Goal: Communication & Community: Answer question/provide support

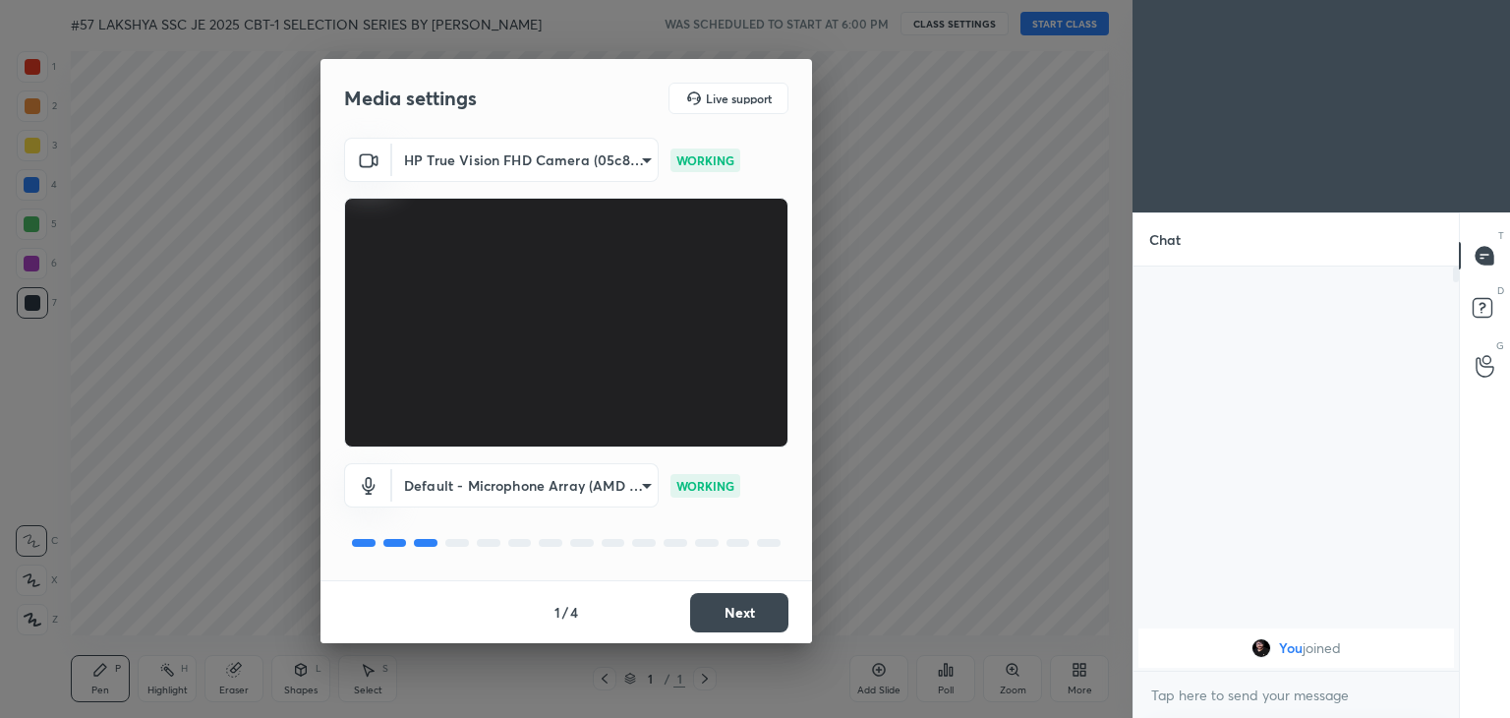
click at [750, 601] on button "Next" at bounding box center [739, 612] width 98 height 39
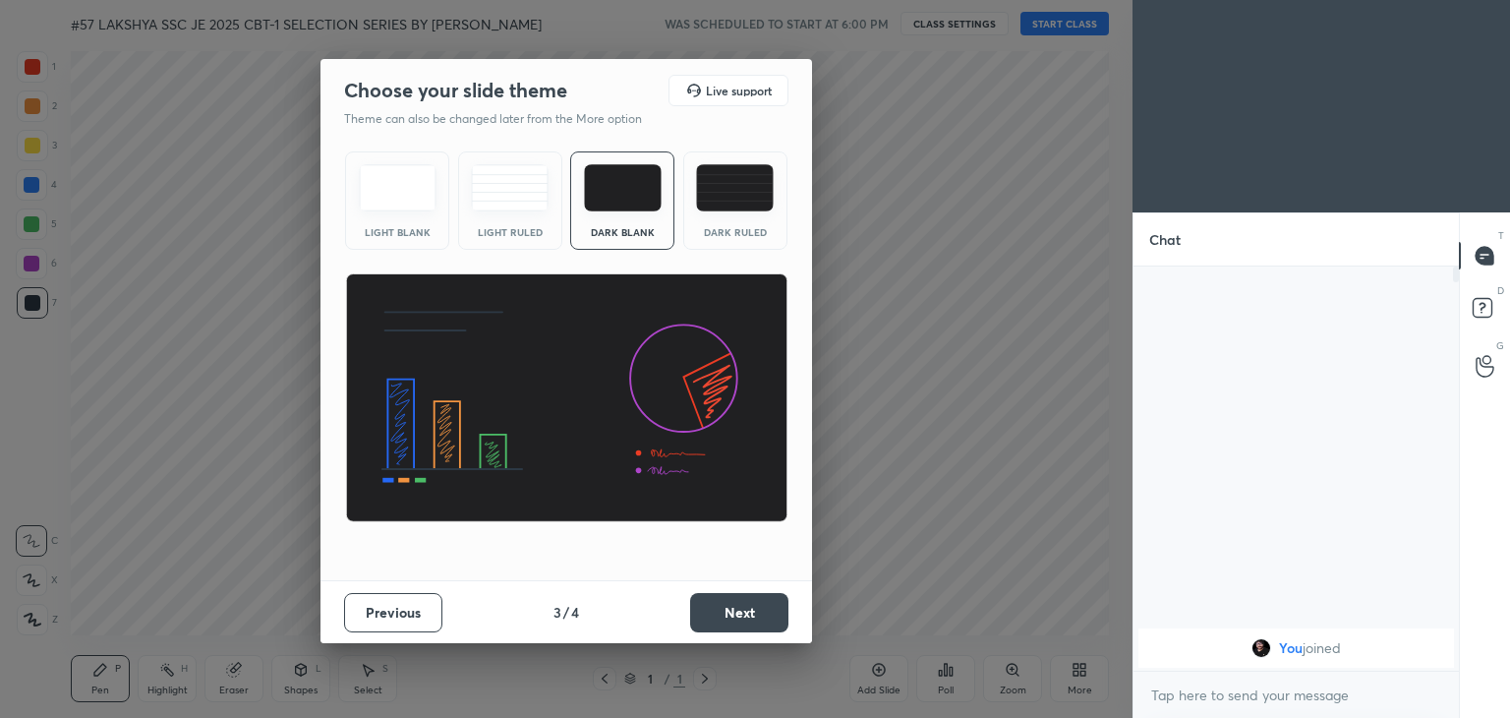
click at [750, 601] on button "Next" at bounding box center [739, 612] width 98 height 39
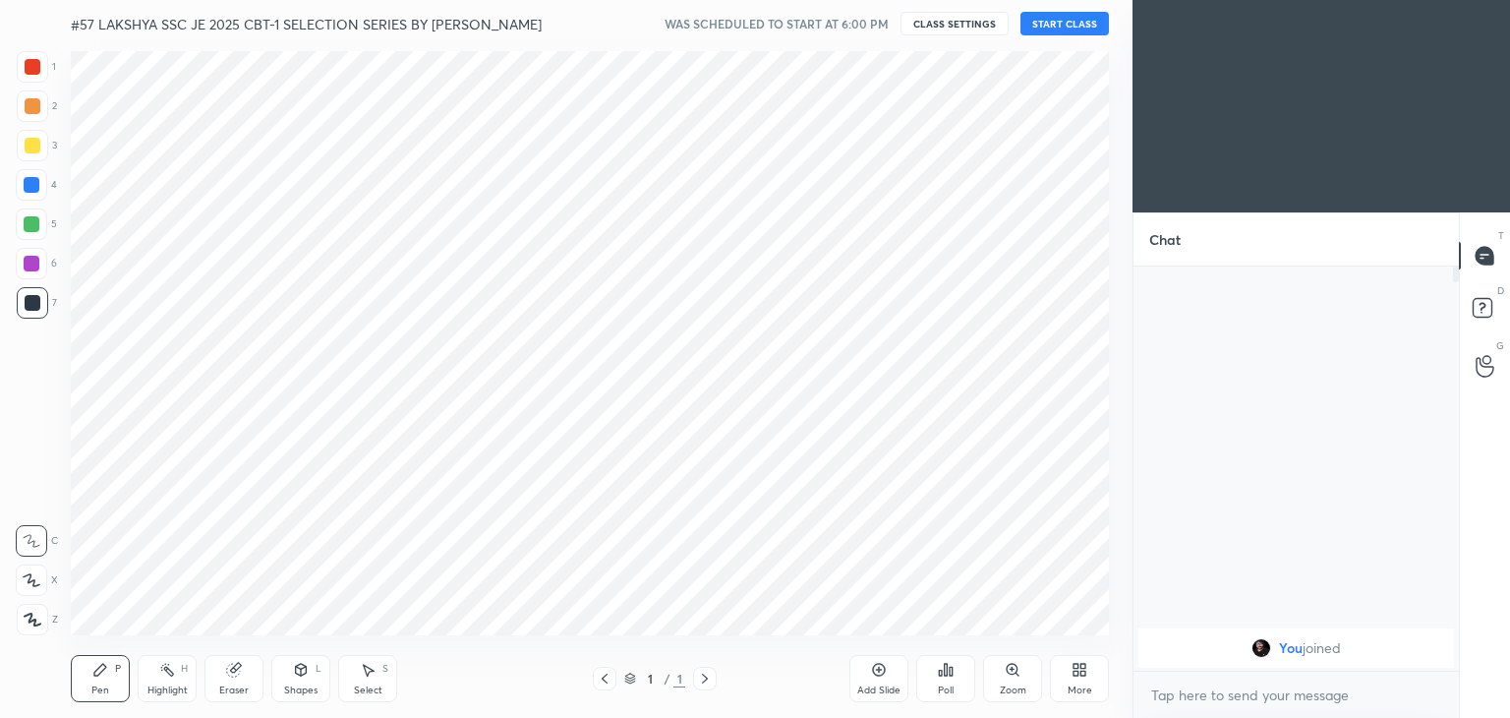
click at [750, 601] on div "Cloud Live support Drag & drop your files here OR Browse Previous 4 / 4 Done" at bounding box center [566, 359] width 1133 height 718
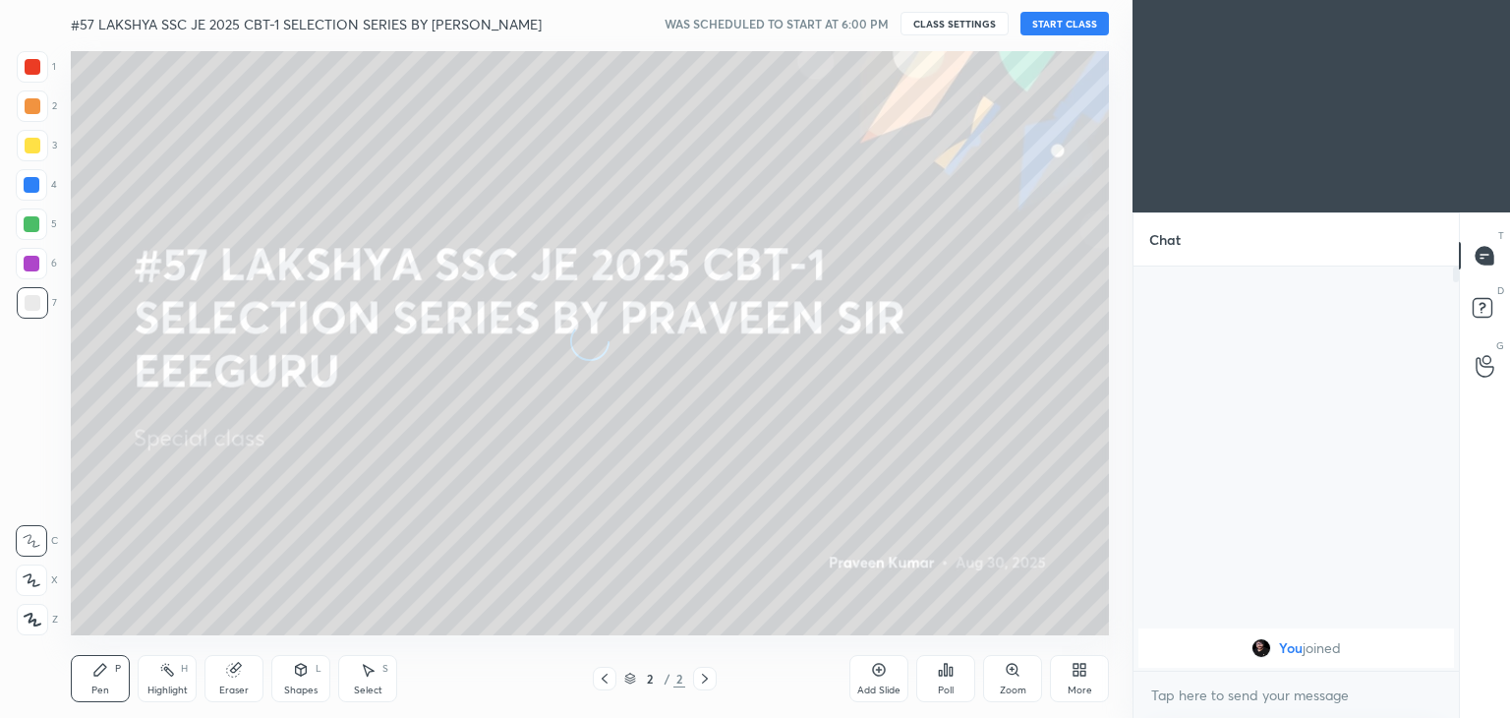
click at [1085, 25] on button "START CLASS" at bounding box center [1064, 24] width 88 height 24
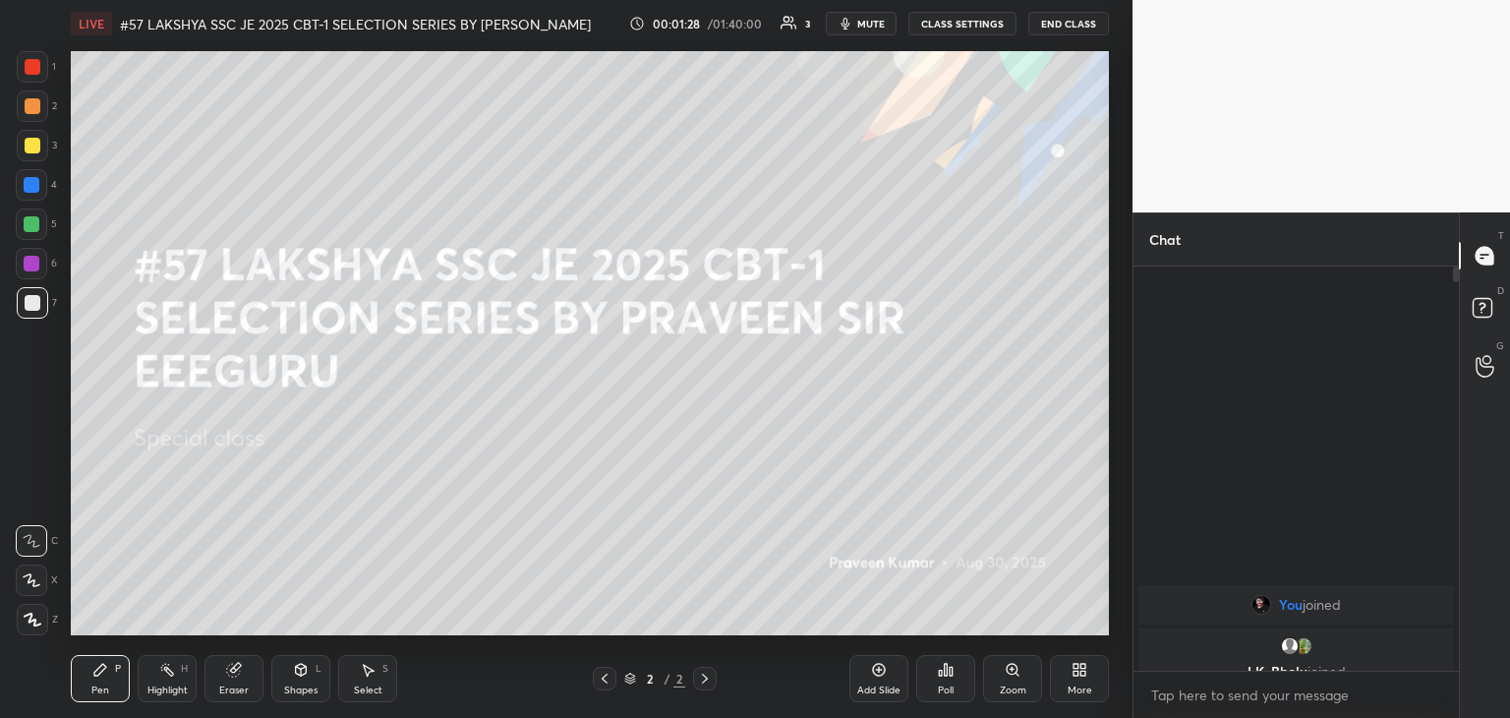
click at [40, 621] on div at bounding box center [32, 619] width 31 height 31
click at [90, 672] on div "Pen P" at bounding box center [100, 678] width 59 height 47
click at [1082, 672] on icon at bounding box center [1082, 672] width 5 height 5
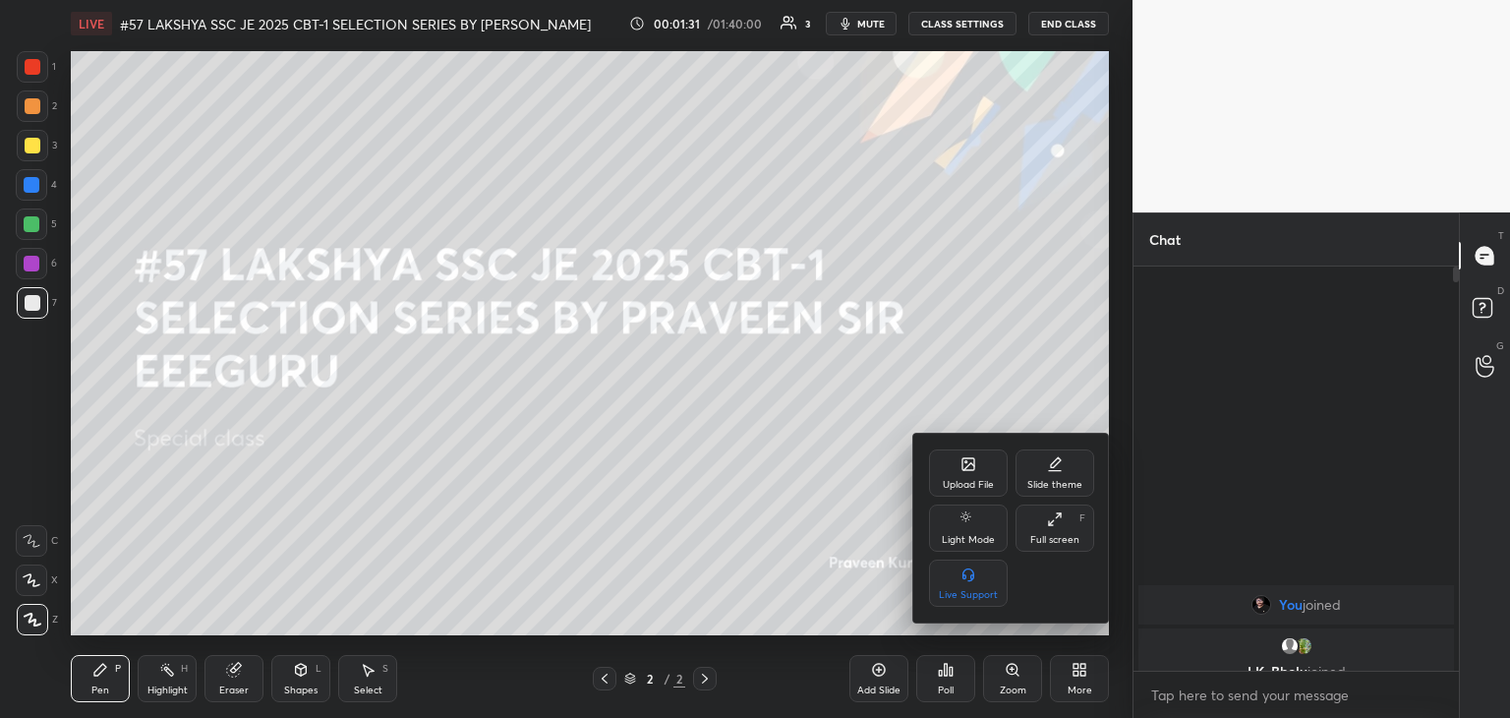
click at [977, 481] on div "Upload File" at bounding box center [968, 485] width 51 height 10
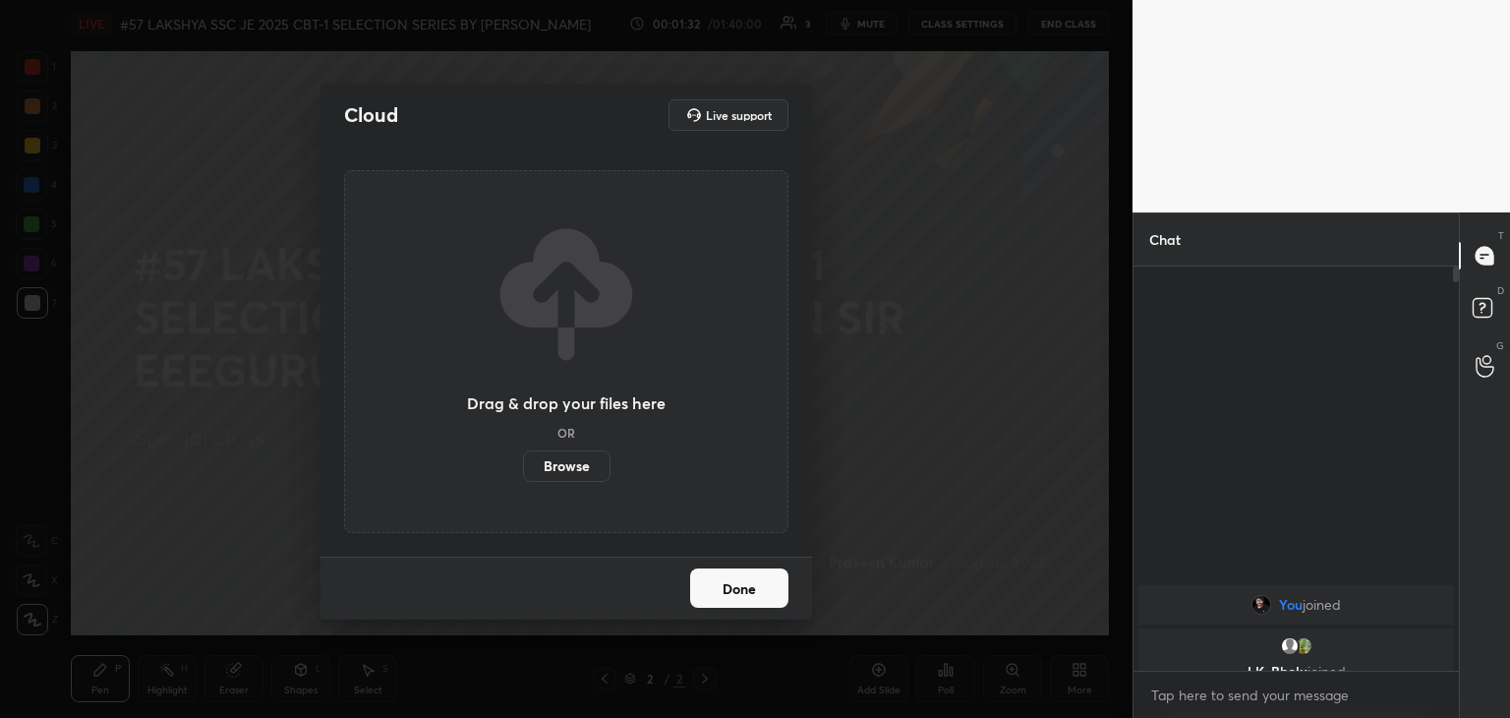
click at [562, 463] on label "Browse" at bounding box center [566, 465] width 87 height 31
click at [523, 463] on input "Browse" at bounding box center [523, 465] width 0 height 31
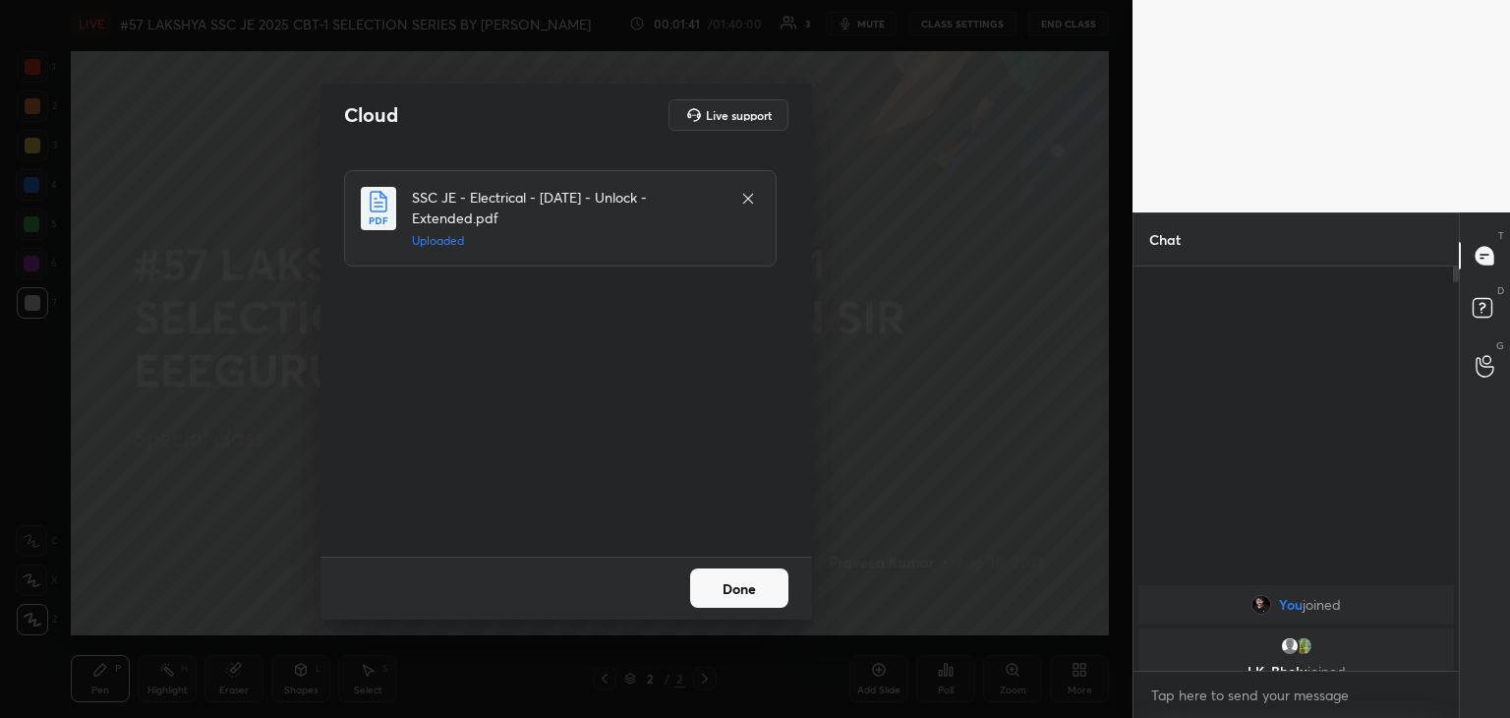
click at [758, 596] on button "Done" at bounding box center [739, 587] width 98 height 39
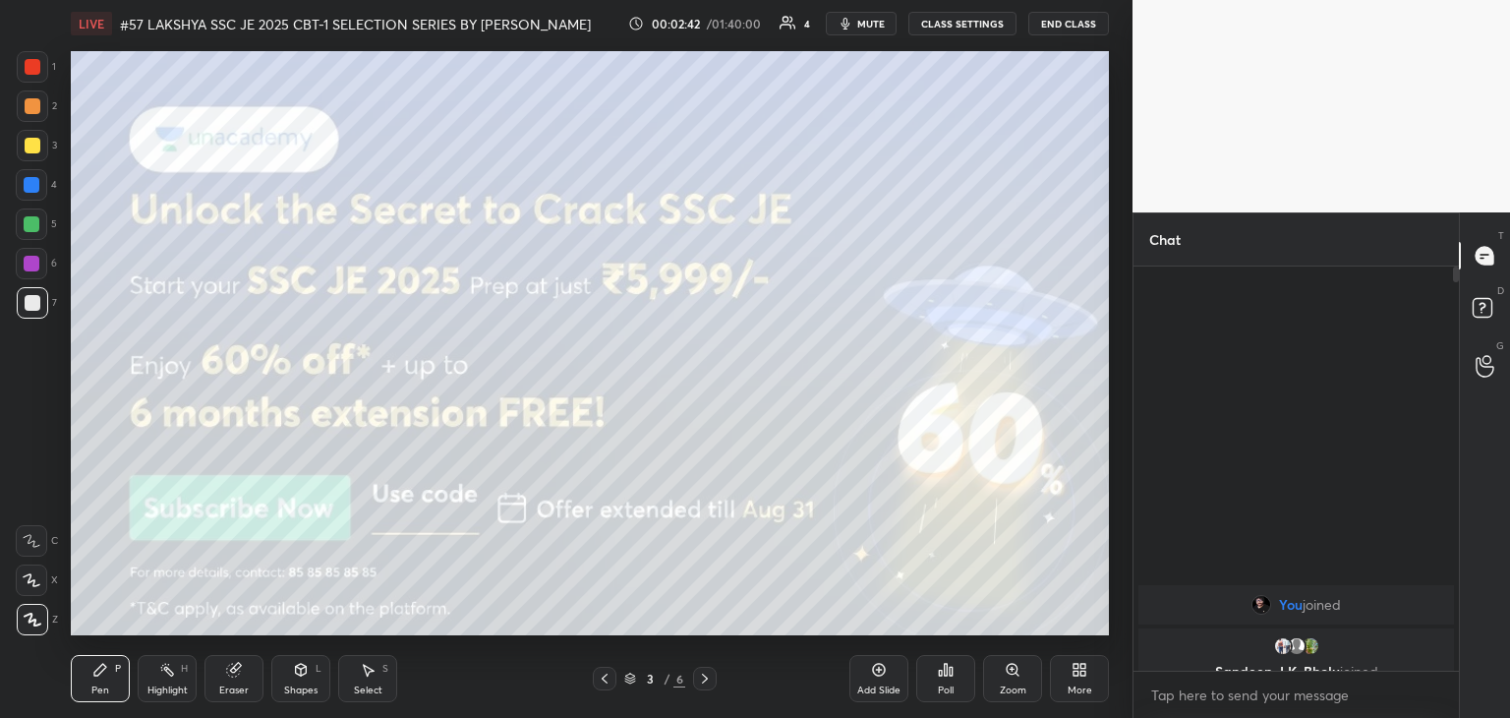
scroll to position [7, 6]
drag, startPoint x: 35, startPoint y: 68, endPoint x: 30, endPoint y: 49, distance: 19.3
click at [34, 66] on div at bounding box center [33, 67] width 16 height 16
click at [101, 689] on div "Pen" at bounding box center [100, 690] width 18 height 10
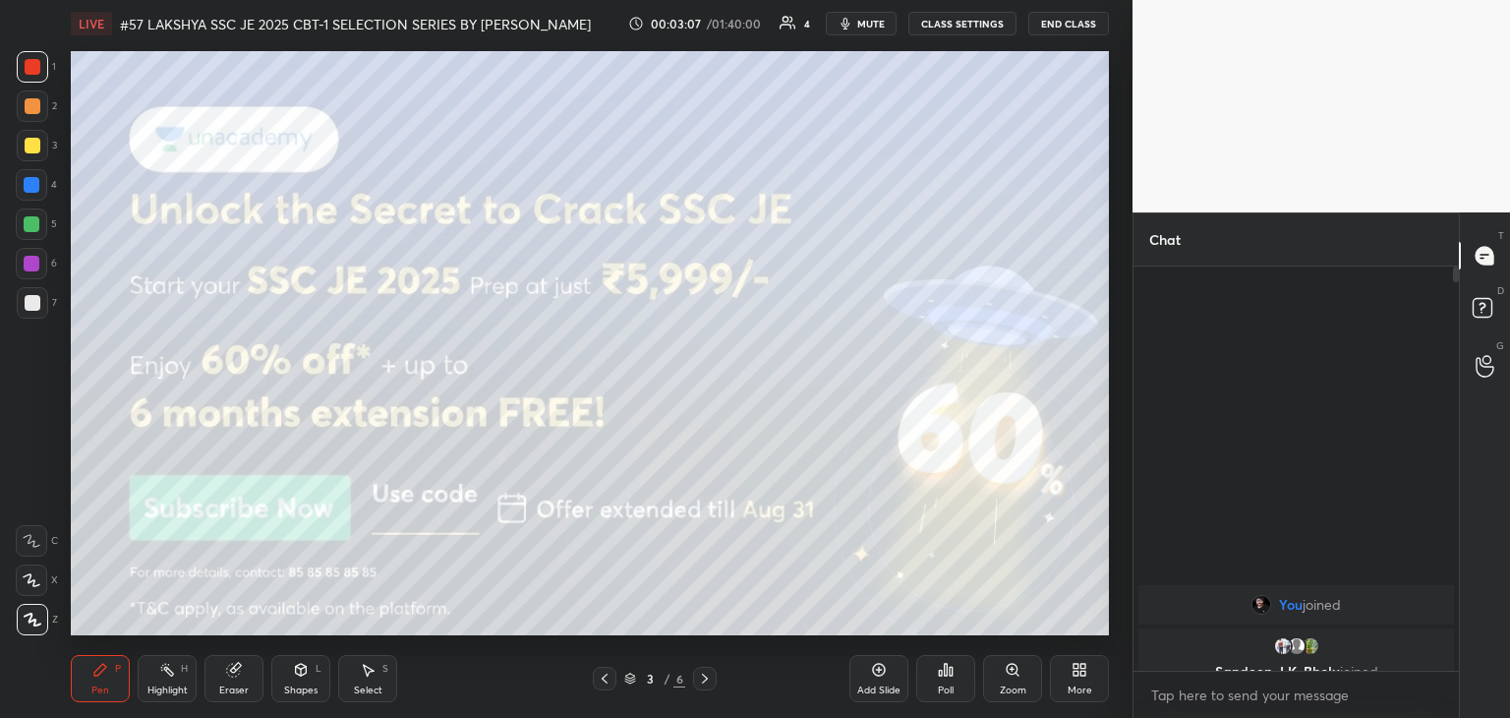
click at [29, 229] on div at bounding box center [32, 224] width 16 height 16
click at [710, 685] on icon at bounding box center [705, 678] width 16 height 16
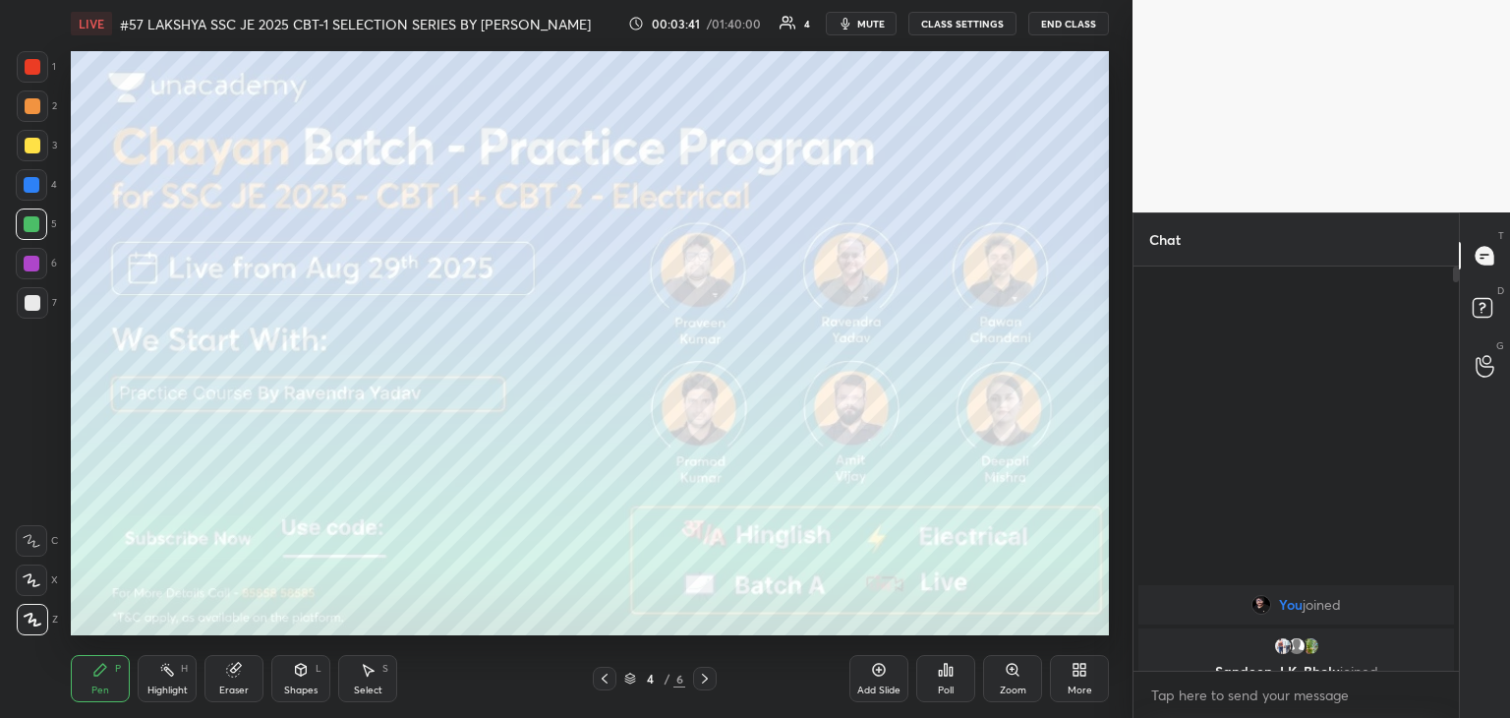
click at [32, 148] on div at bounding box center [33, 146] width 16 height 16
click at [29, 191] on div at bounding box center [32, 185] width 16 height 16
click at [33, 303] on div at bounding box center [33, 303] width 16 height 16
click at [699, 683] on icon at bounding box center [705, 678] width 16 height 16
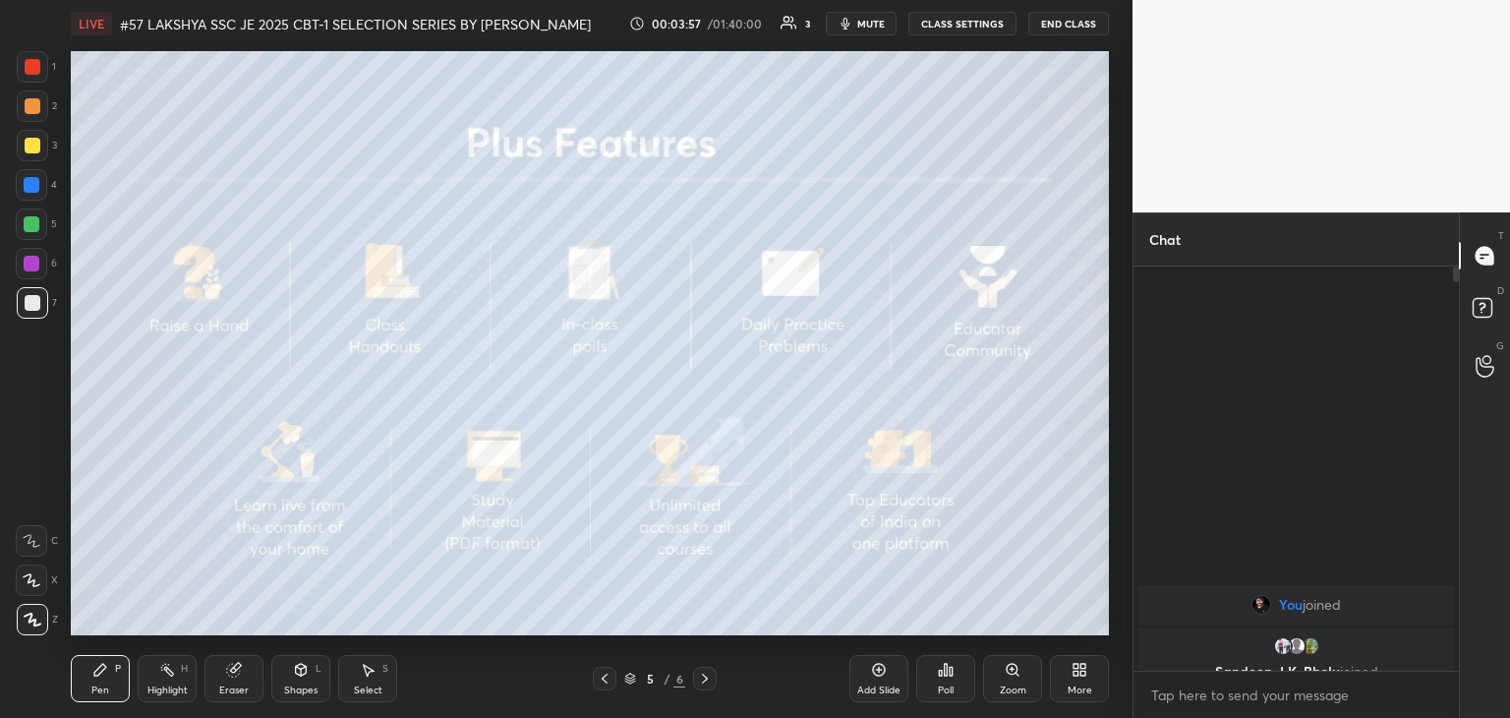
click at [33, 151] on div at bounding box center [33, 146] width 16 height 16
click at [708, 681] on icon at bounding box center [705, 678] width 16 height 16
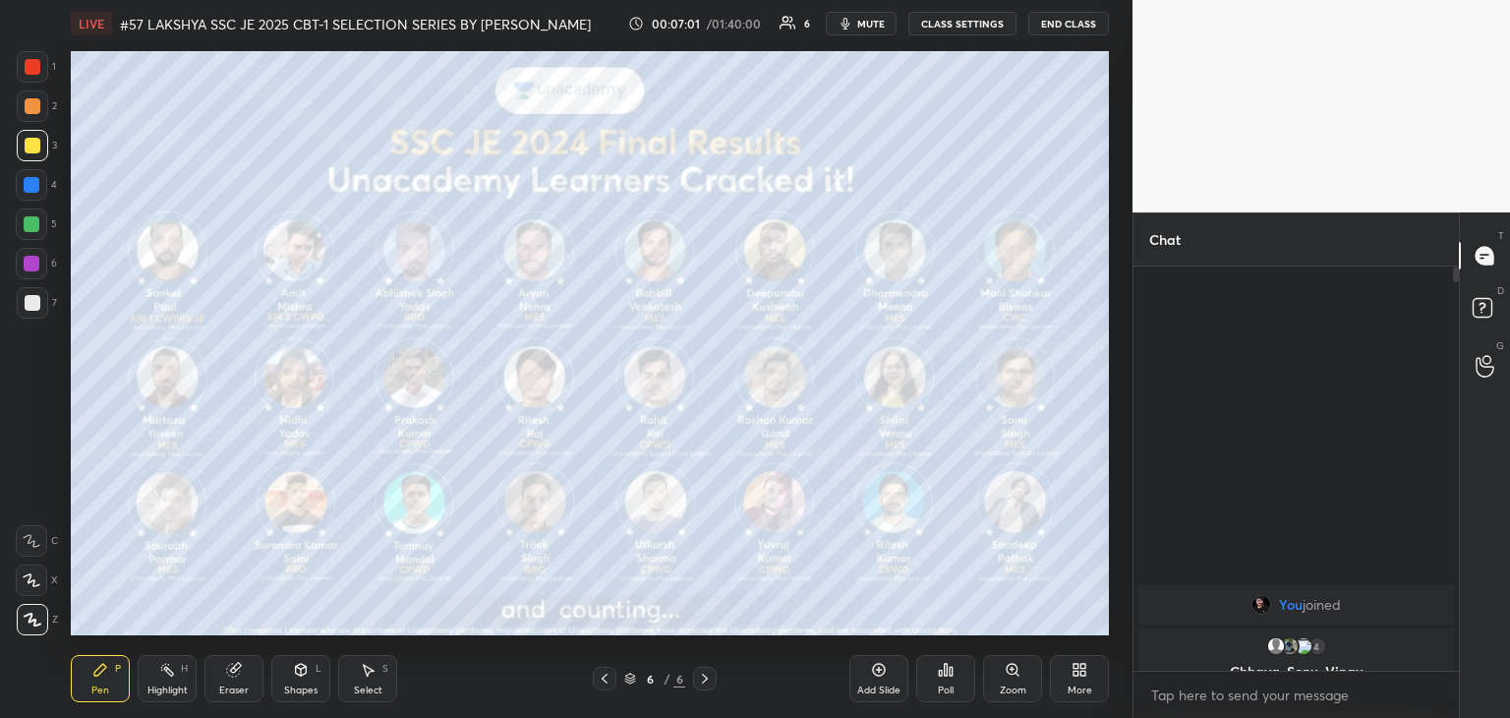
click at [1080, 680] on div "More" at bounding box center [1079, 678] width 59 height 47
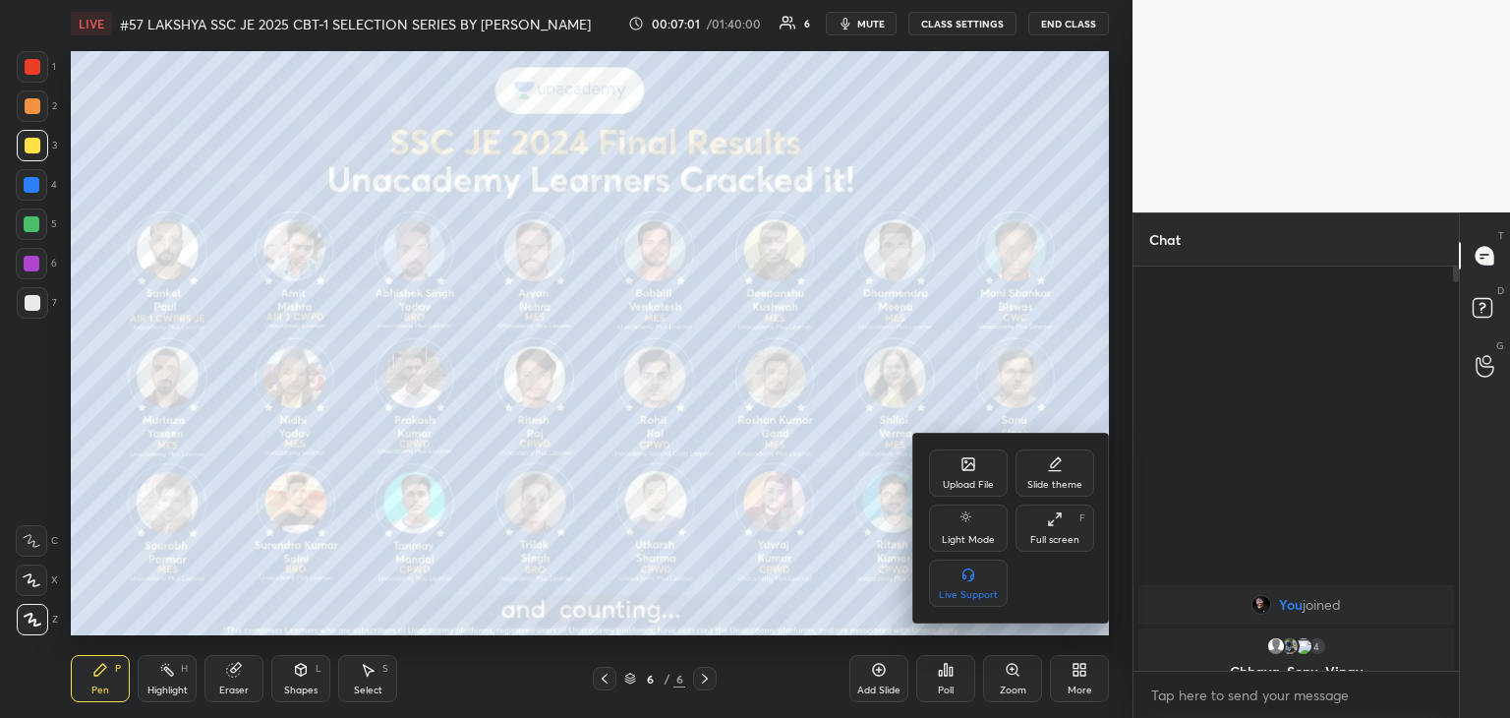
click at [966, 490] on div "Upload File" at bounding box center [968, 485] width 51 height 10
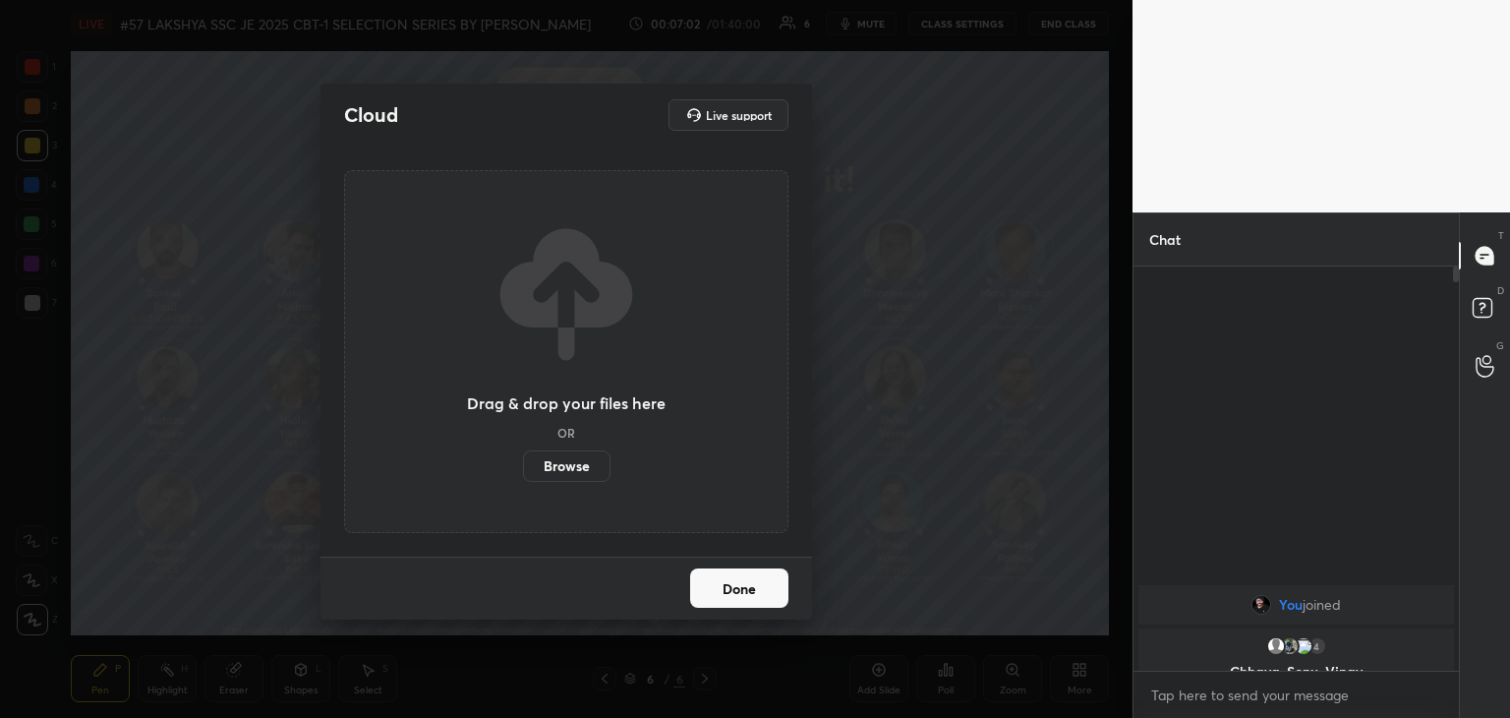
click at [568, 473] on label "Browse" at bounding box center [566, 465] width 87 height 31
click at [523, 473] on input "Browse" at bounding box center [523, 465] width 0 height 31
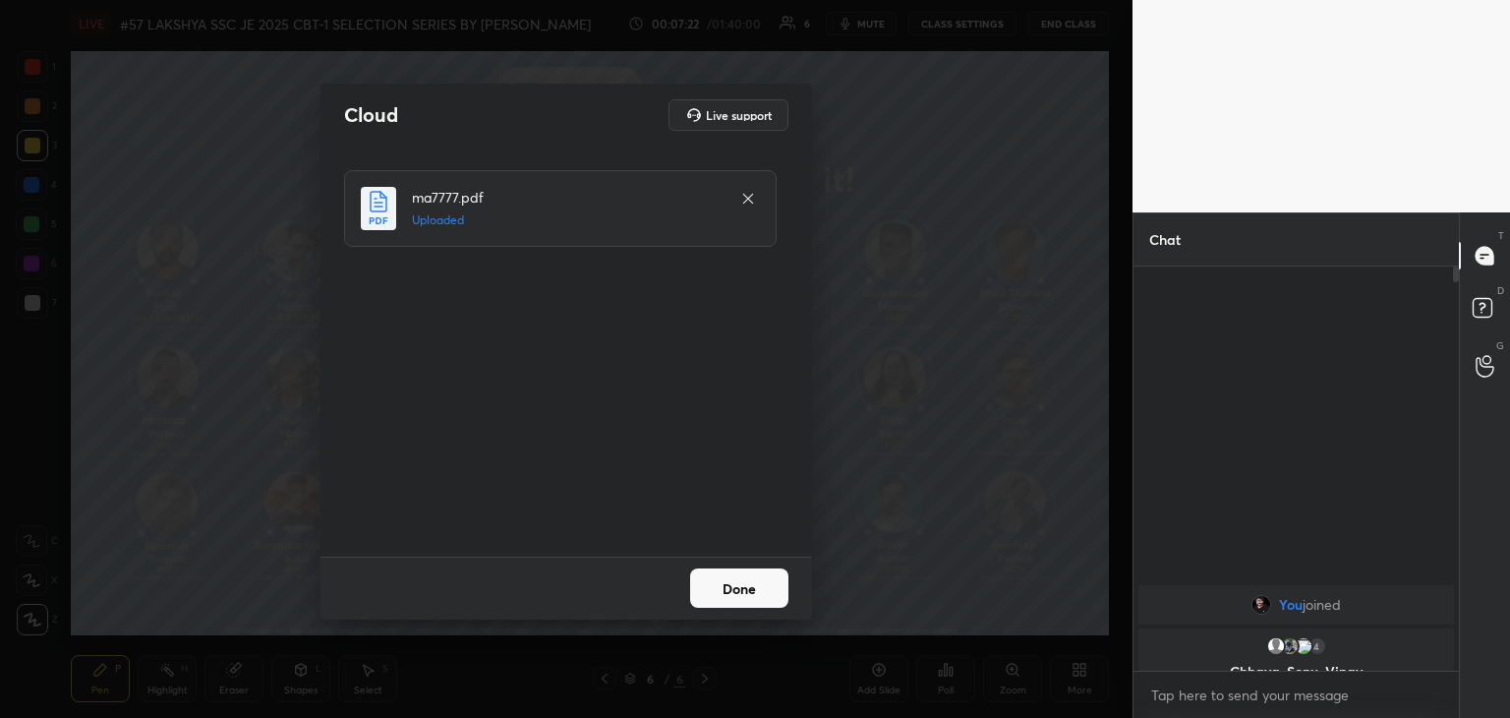
click at [726, 596] on button "Done" at bounding box center [739, 587] width 98 height 39
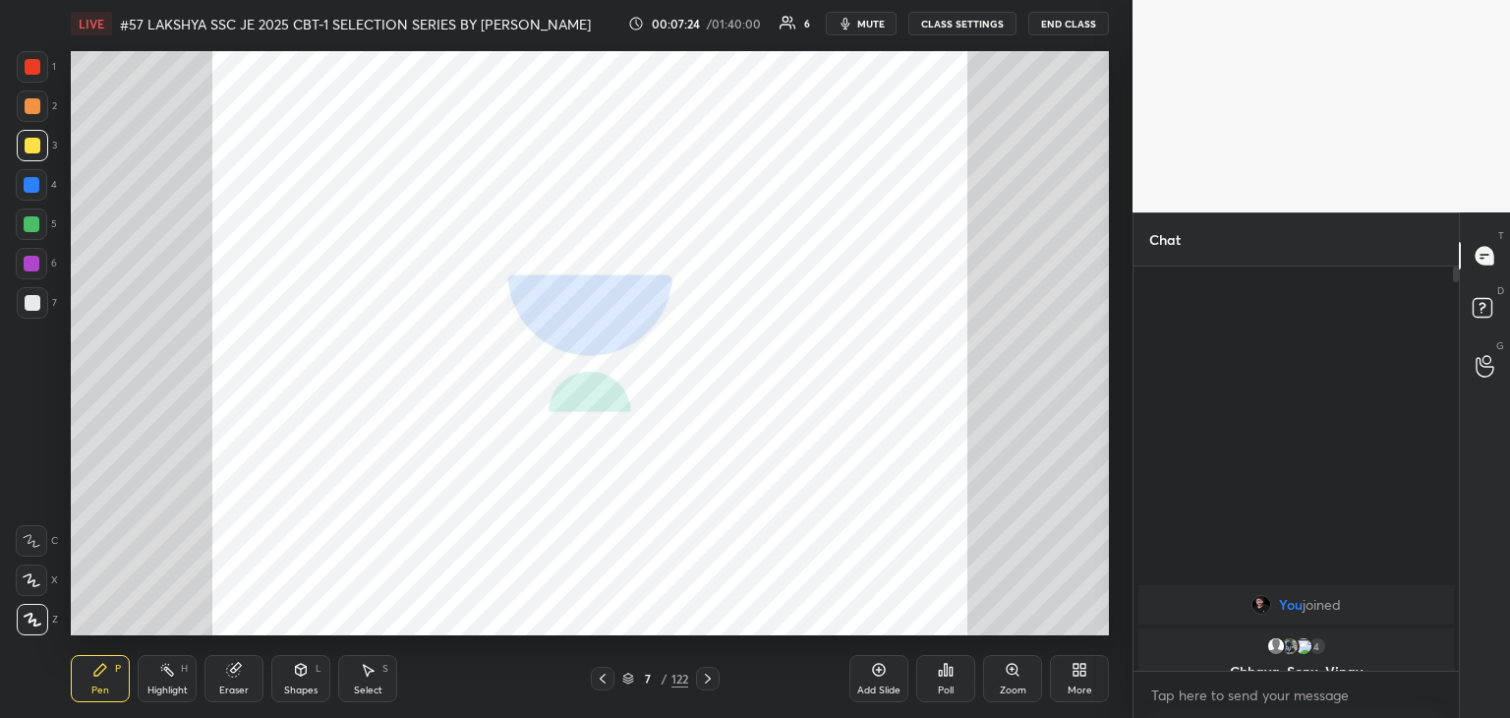
click at [630, 677] on icon at bounding box center [628, 678] width 12 height 12
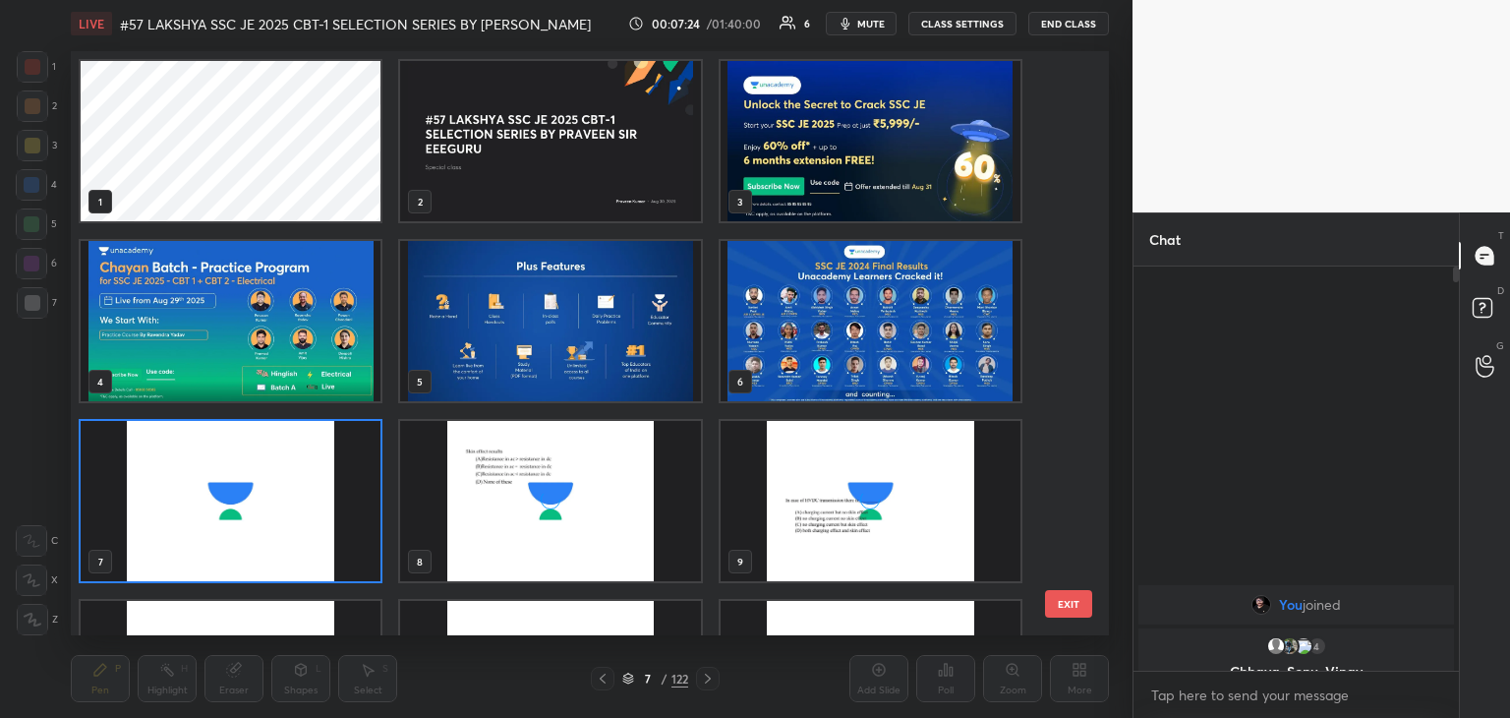
scroll to position [578, 1028]
click at [569, 552] on img "grid" at bounding box center [550, 501] width 300 height 160
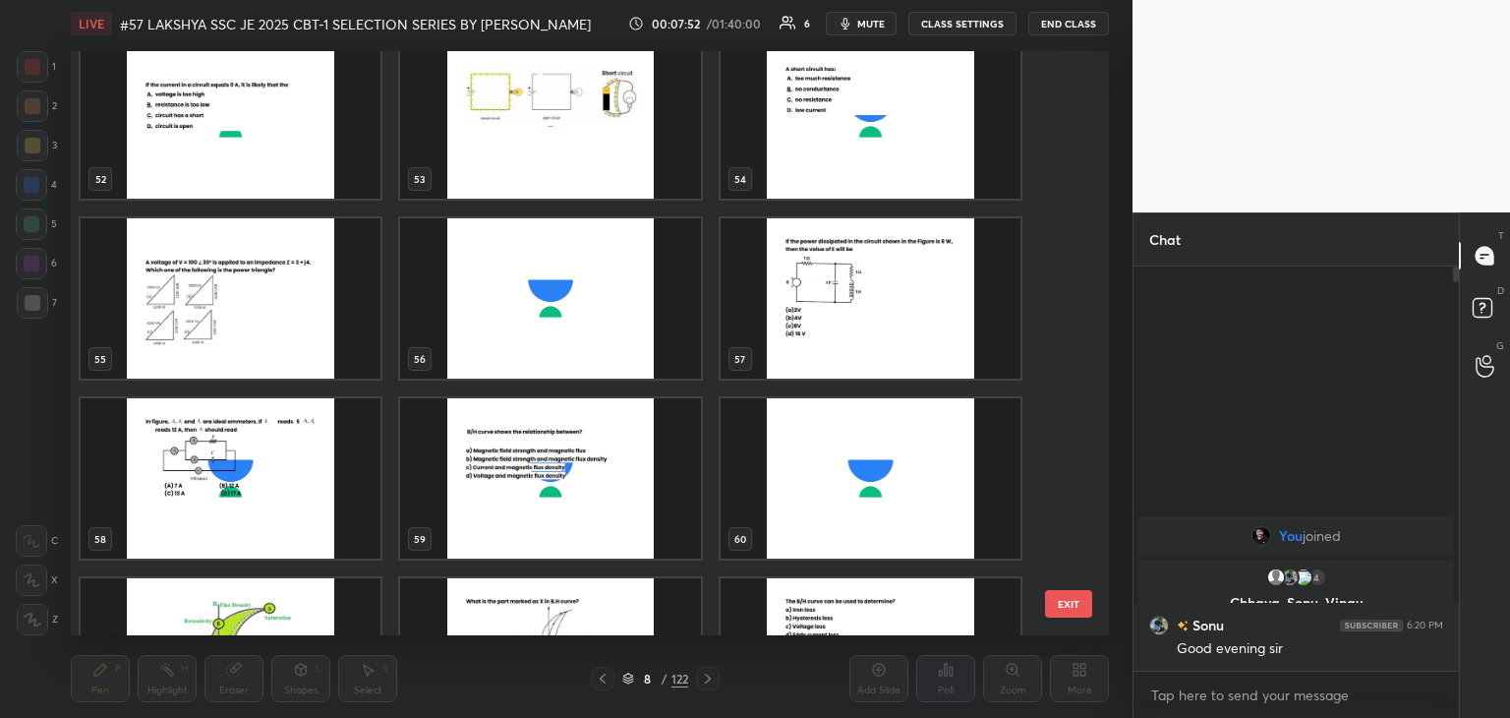
scroll to position [3126, 0]
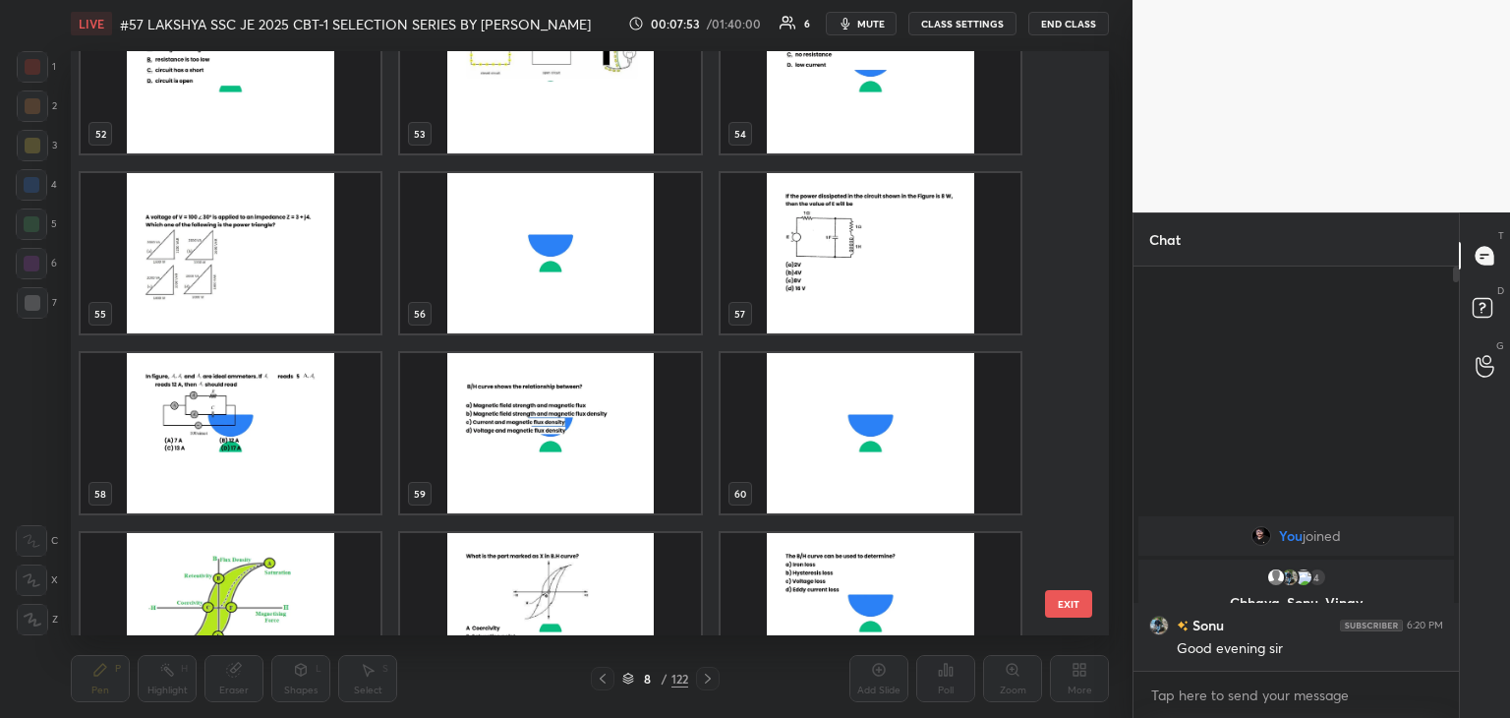
click at [838, 249] on img "grid" at bounding box center [871, 253] width 300 height 160
click at [843, 253] on img "grid" at bounding box center [871, 253] width 300 height 160
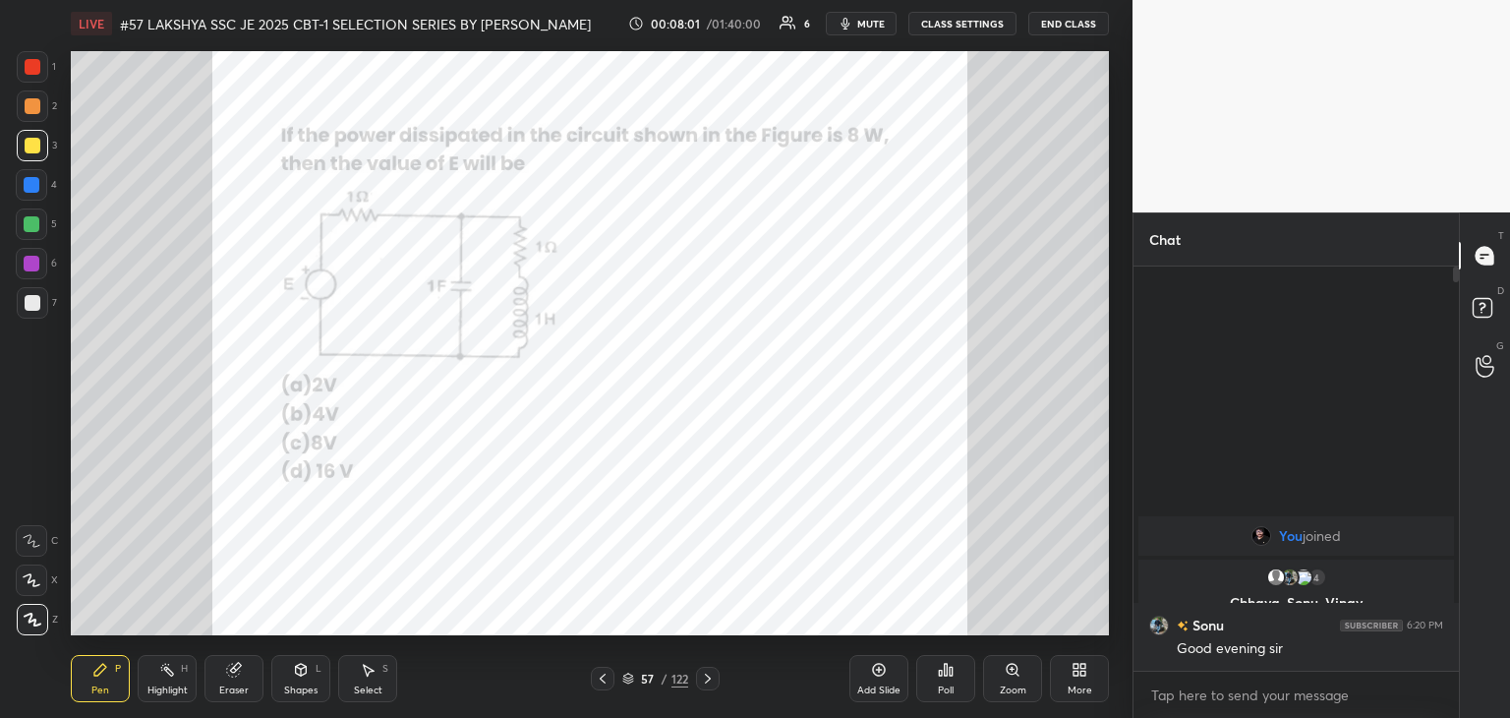
click at [956, 687] on div "Poll" at bounding box center [945, 678] width 59 height 47
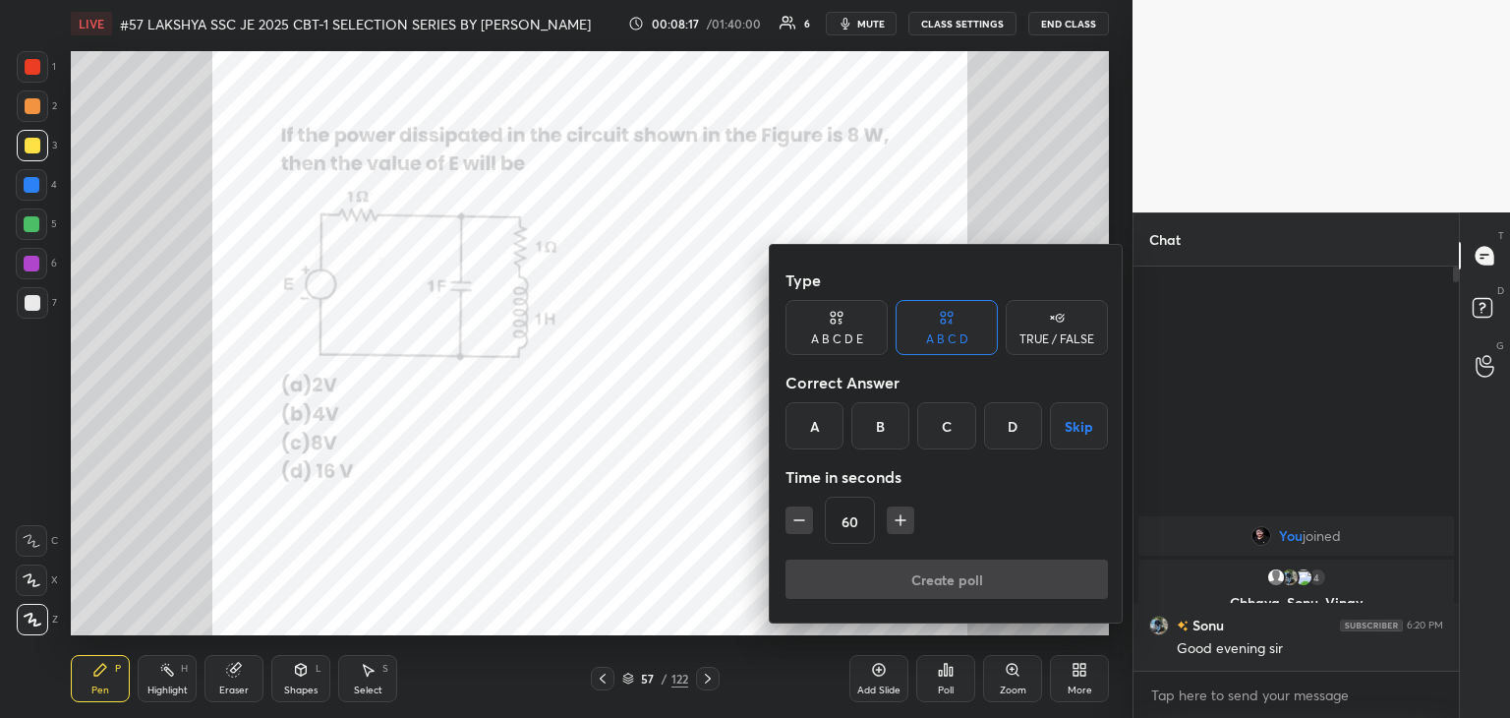
click at [886, 426] on div "B" at bounding box center [880, 425] width 58 height 47
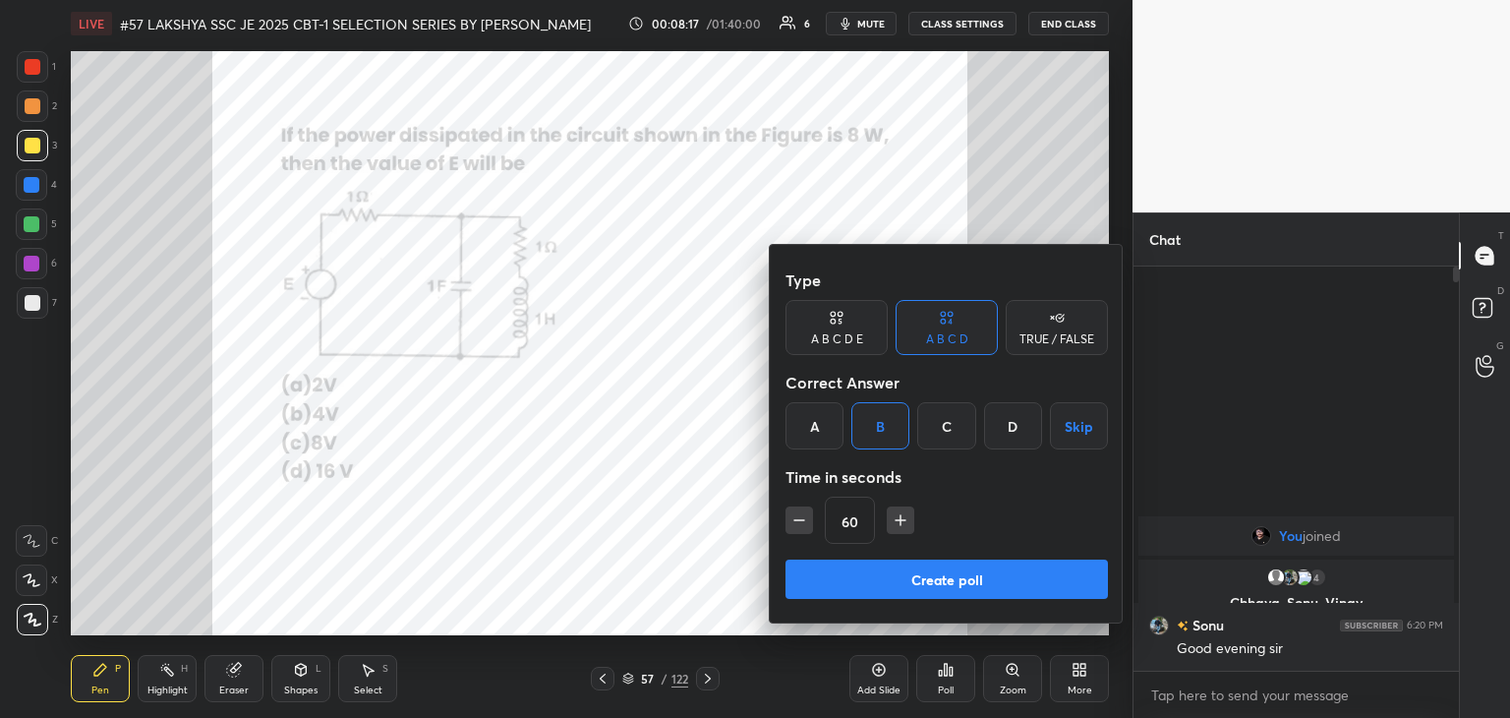
click at [877, 585] on button "Create poll" at bounding box center [947, 578] width 322 height 39
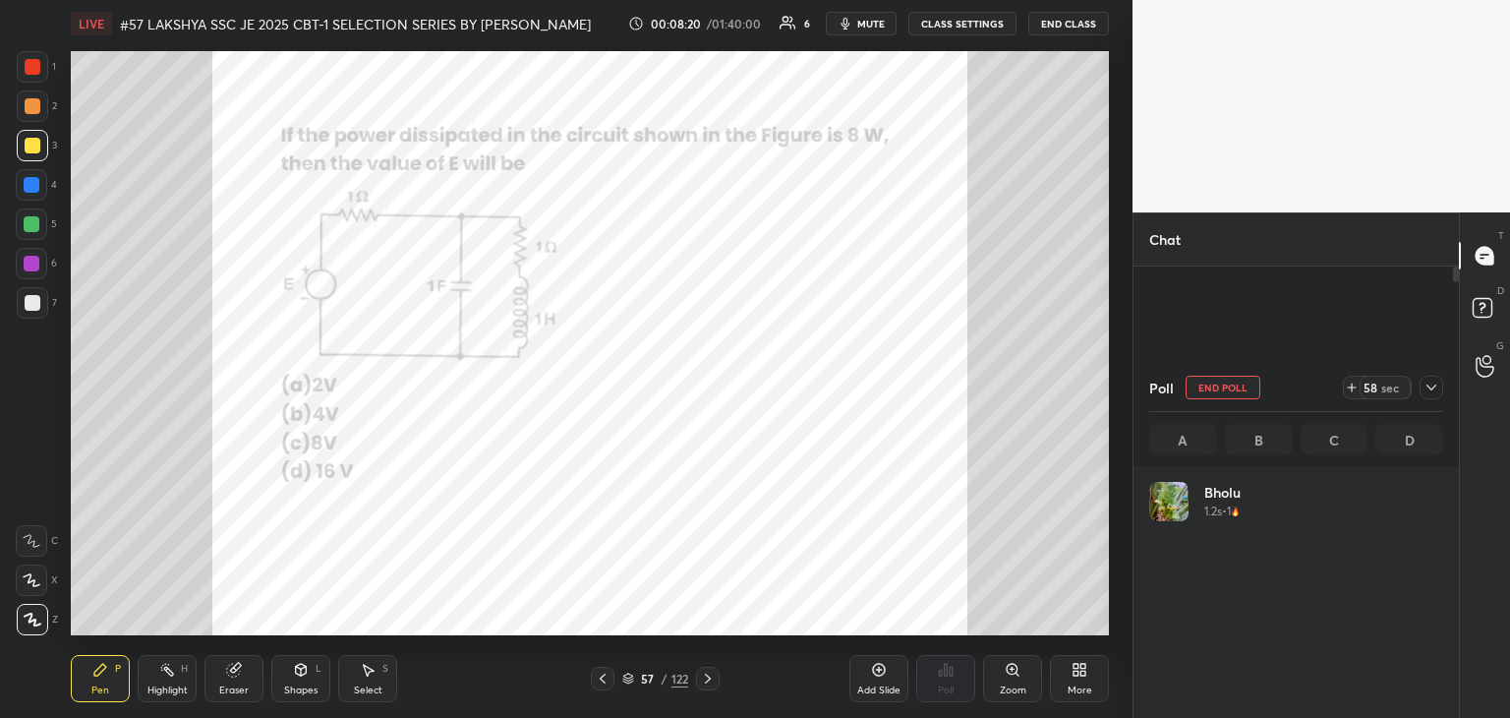
scroll to position [230, 288]
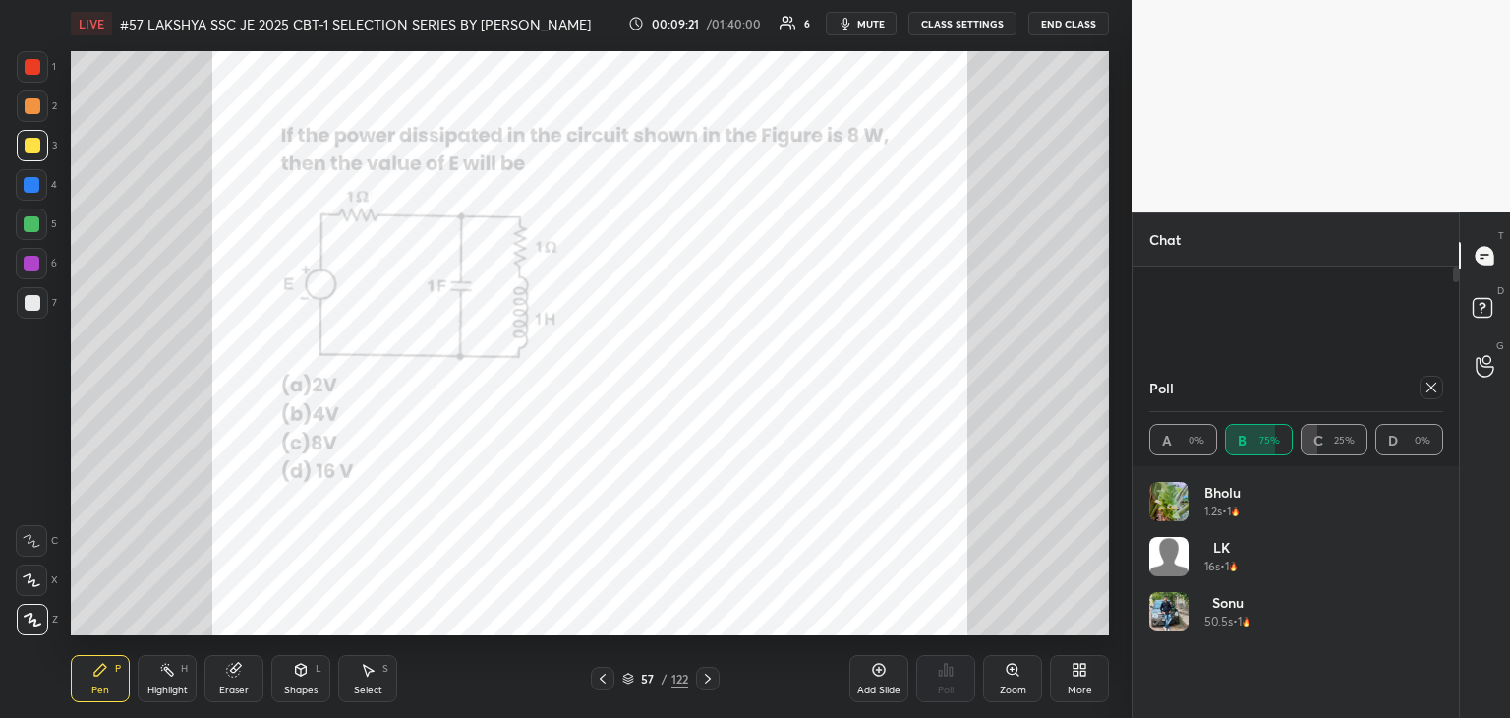
click at [1435, 399] on div "Poll" at bounding box center [1296, 387] width 294 height 47
click at [1439, 390] on div at bounding box center [1432, 388] width 24 height 24
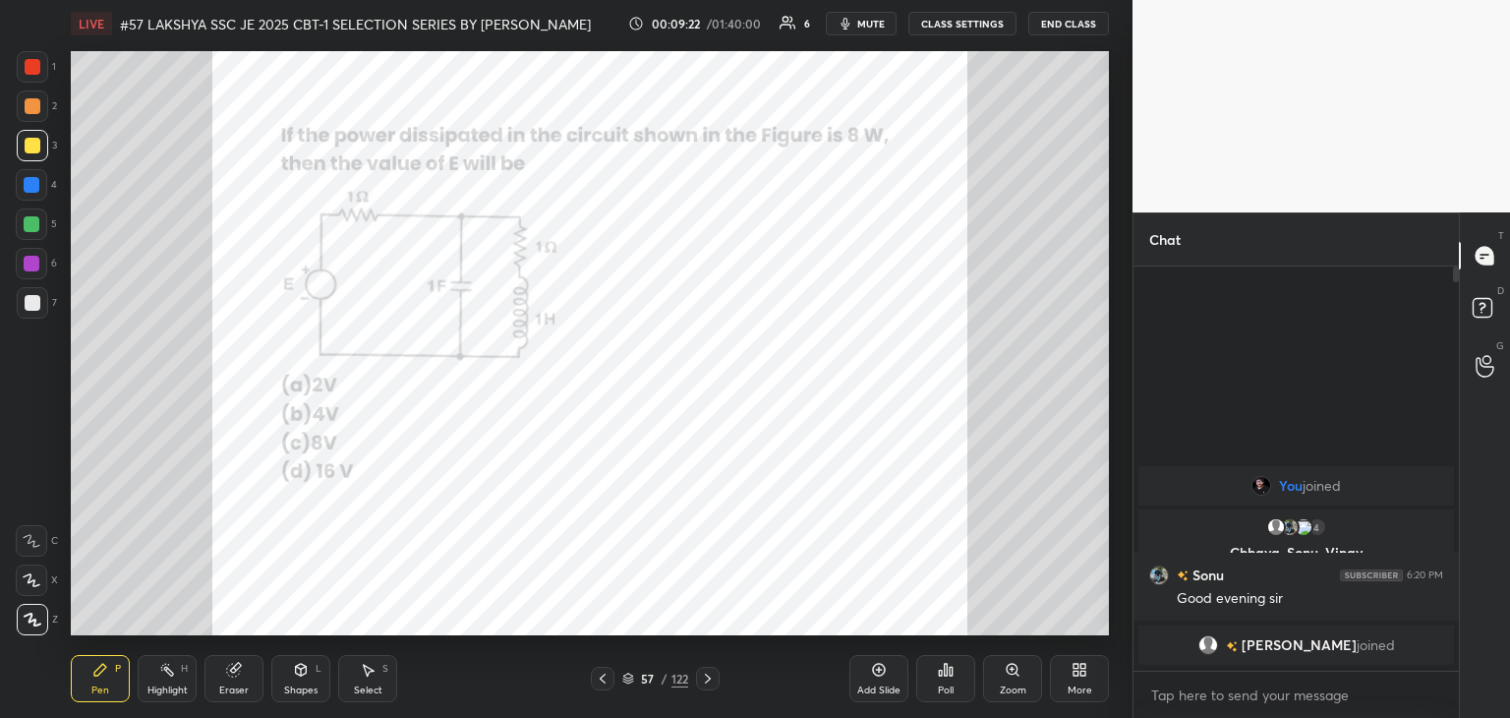
scroll to position [236, 320]
click at [35, 71] on div at bounding box center [33, 67] width 16 height 16
click at [49, 188] on div "4" at bounding box center [36, 184] width 41 height 31
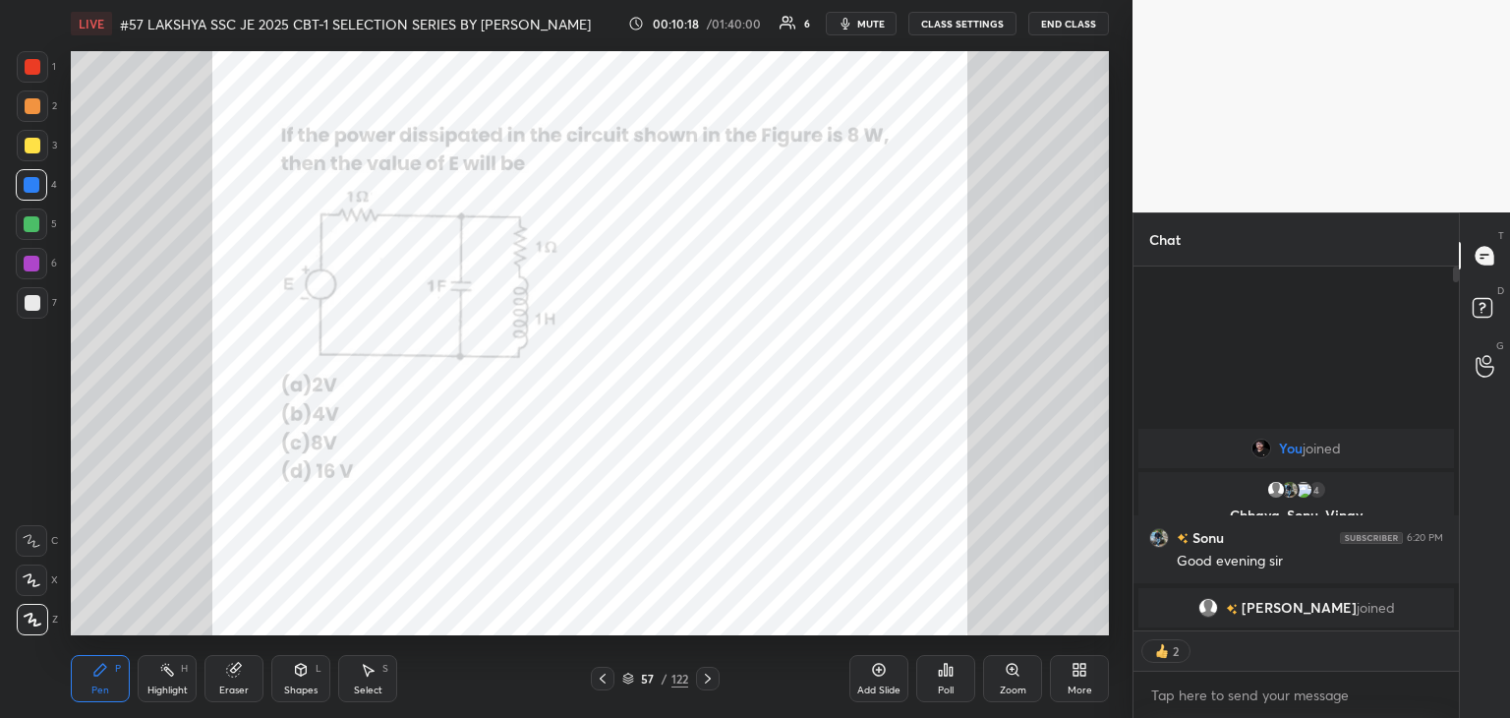
click at [33, 67] on div at bounding box center [33, 67] width 16 height 16
click at [706, 681] on icon at bounding box center [708, 678] width 16 height 16
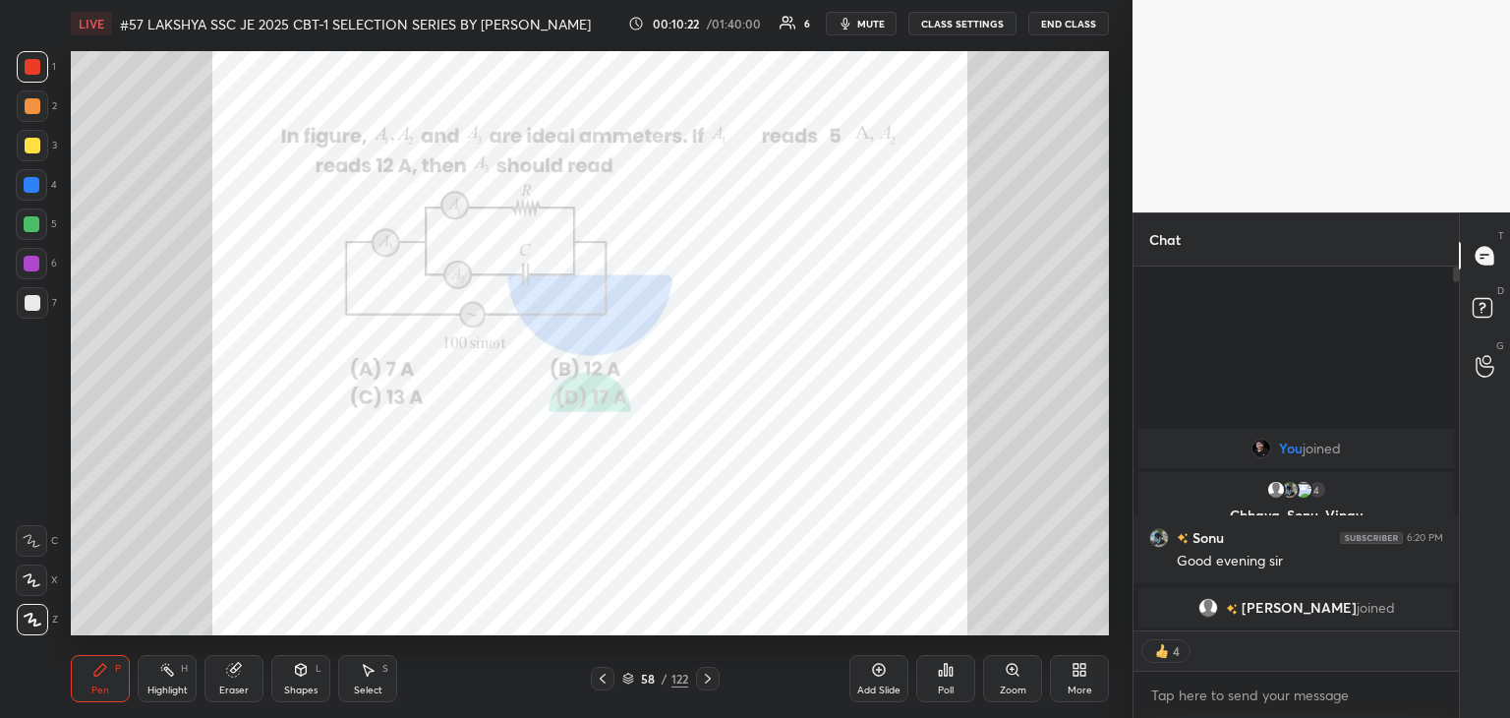
click at [1023, 677] on div "Zoom" at bounding box center [1012, 678] width 59 height 47
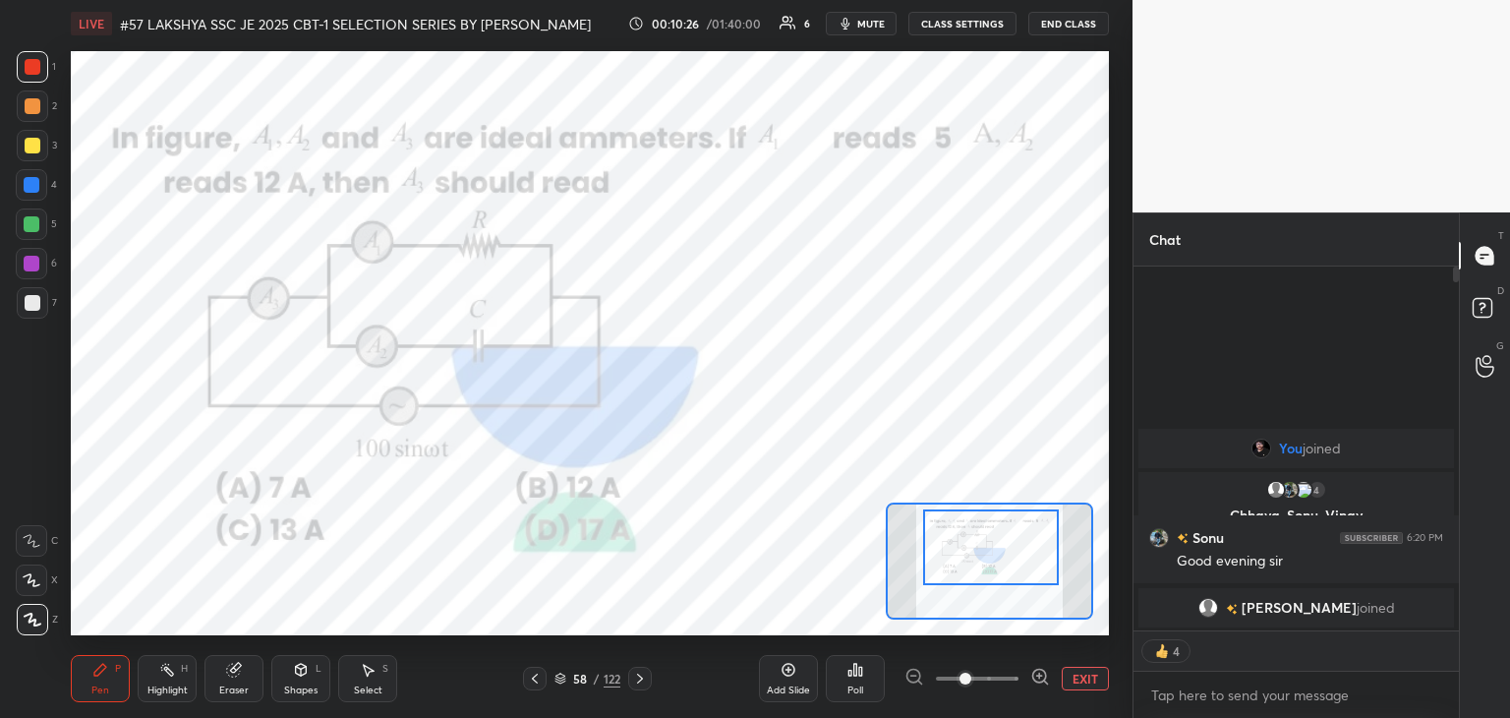
click at [1024, 578] on div at bounding box center [991, 547] width 136 height 76
type textarea "x"
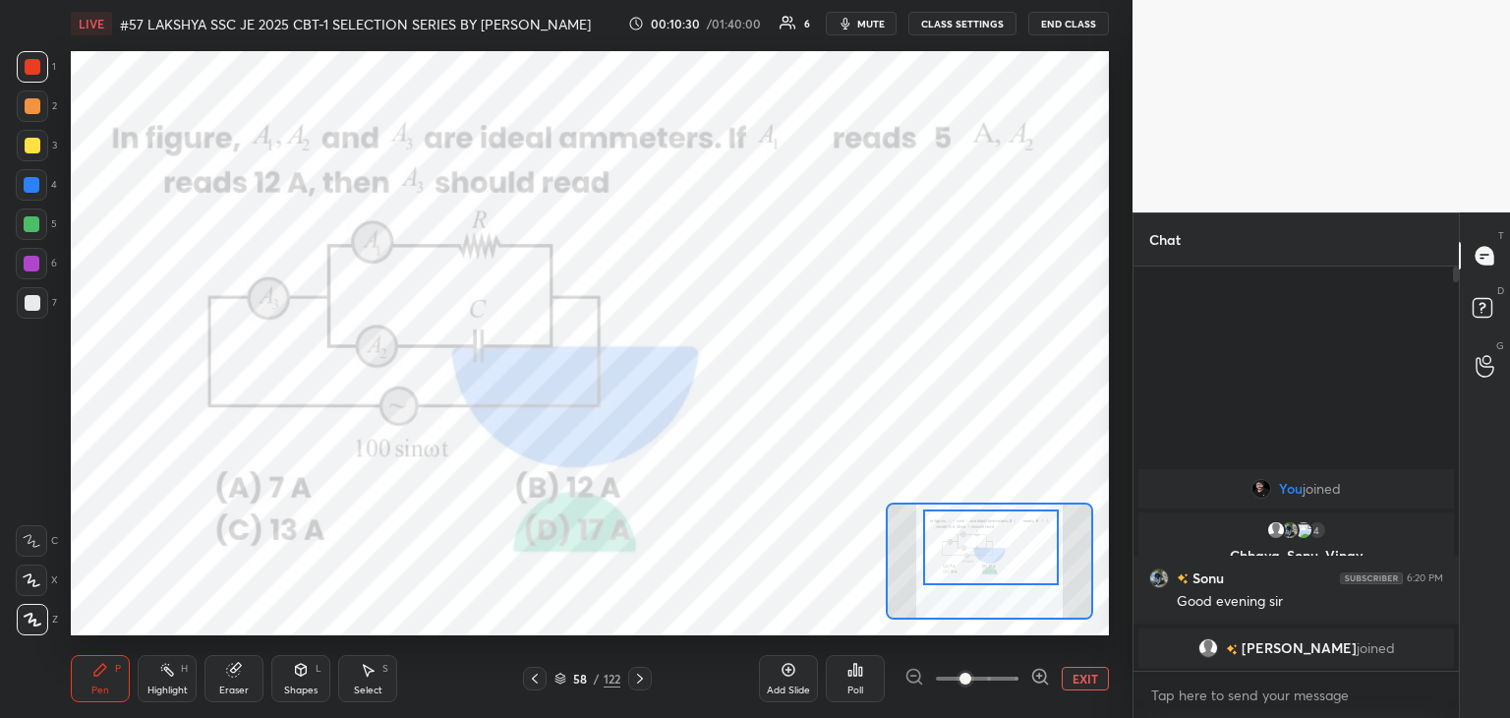
scroll to position [398, 320]
click at [851, 690] on div "Poll" at bounding box center [855, 690] width 16 height 10
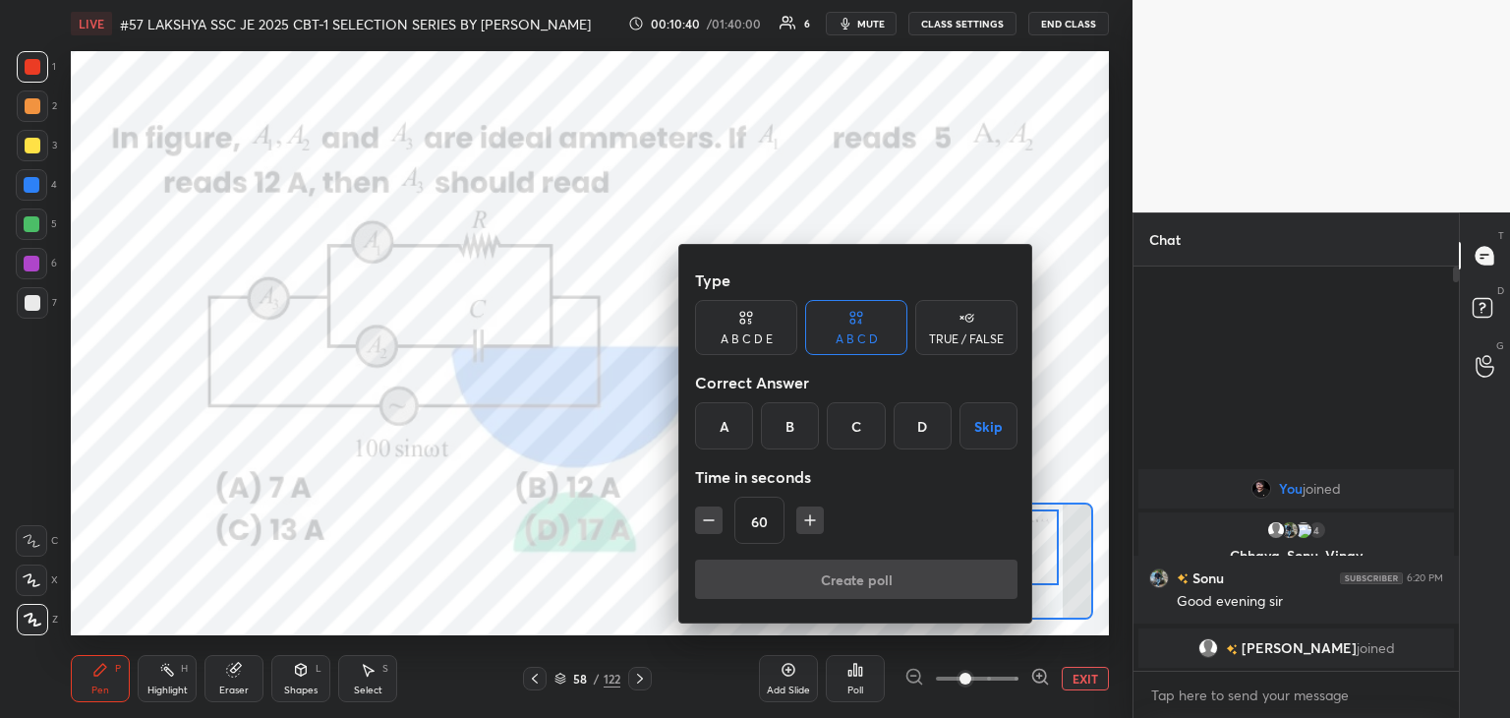
drag, startPoint x: 855, startPoint y: 415, endPoint x: 848, endPoint y: 435, distance: 20.8
click at [853, 418] on div "C" at bounding box center [856, 425] width 58 height 47
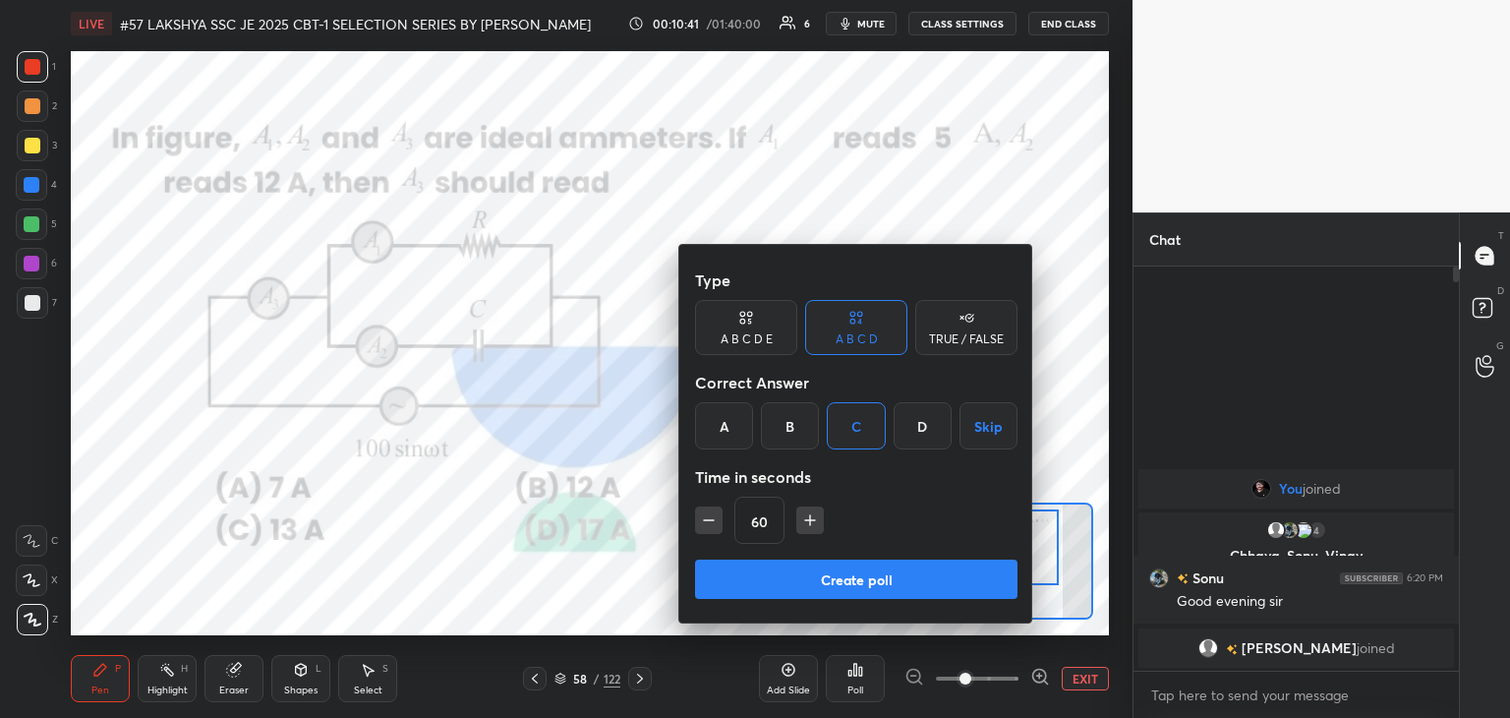
click at [704, 516] on icon "button" at bounding box center [709, 520] width 20 height 20
type input "45"
click at [731, 579] on button "Create poll" at bounding box center [856, 578] width 322 height 39
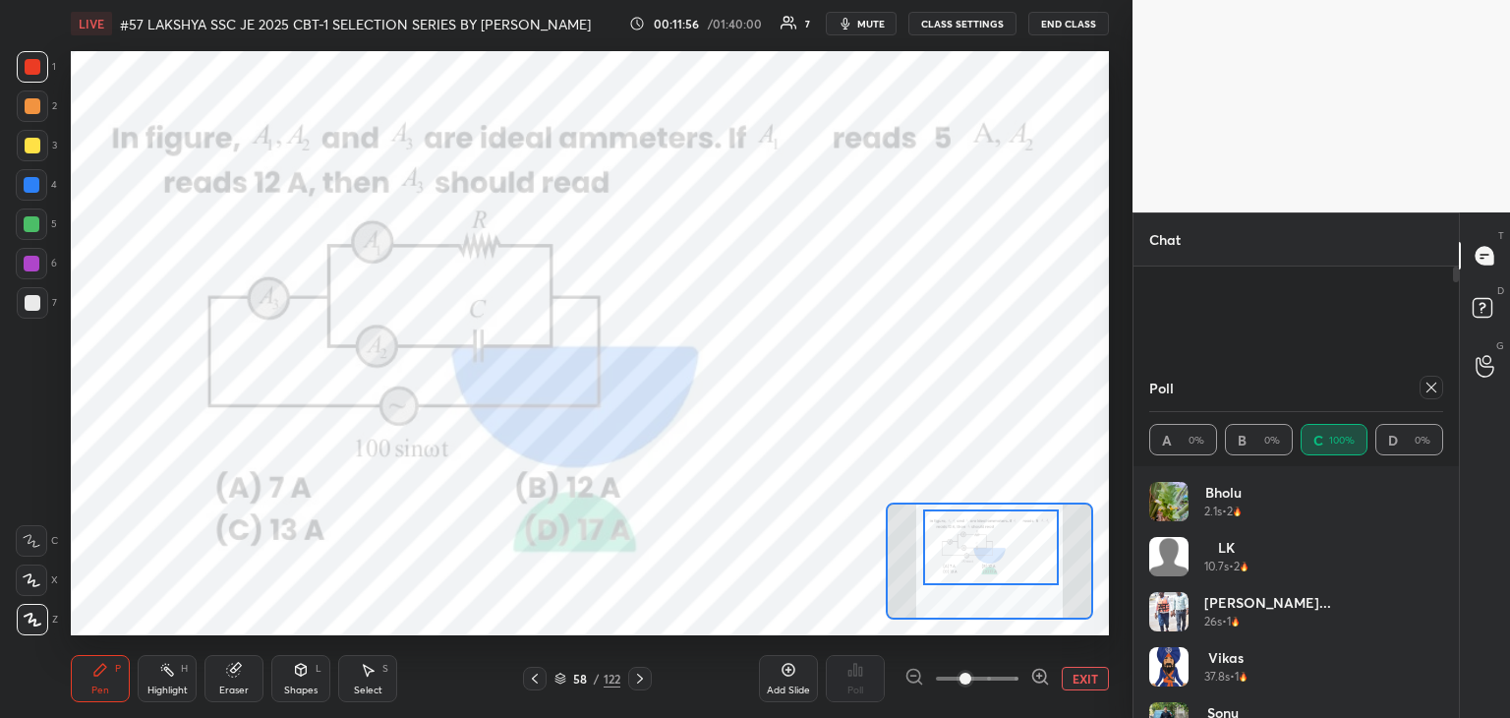
scroll to position [39, 0]
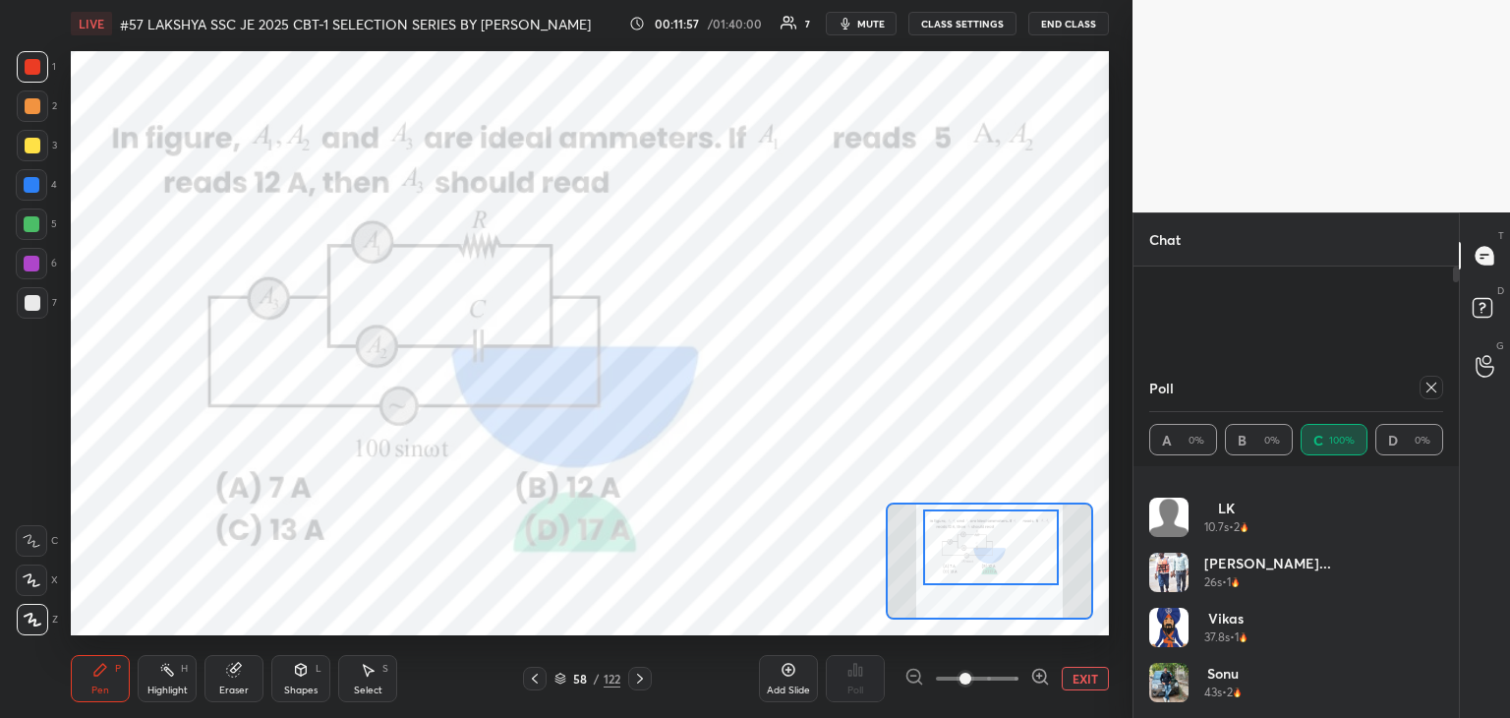
click at [1436, 392] on icon at bounding box center [1432, 387] width 16 height 16
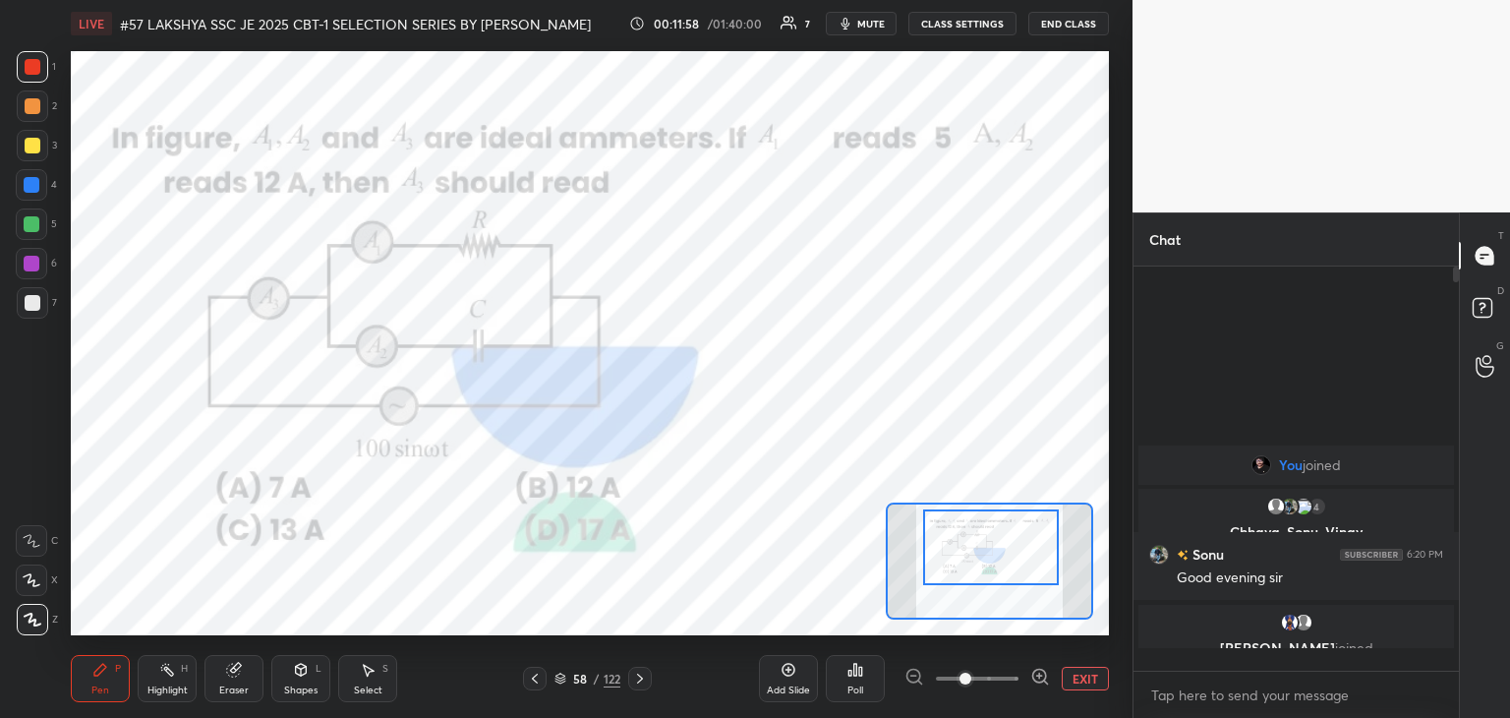
scroll to position [393, 320]
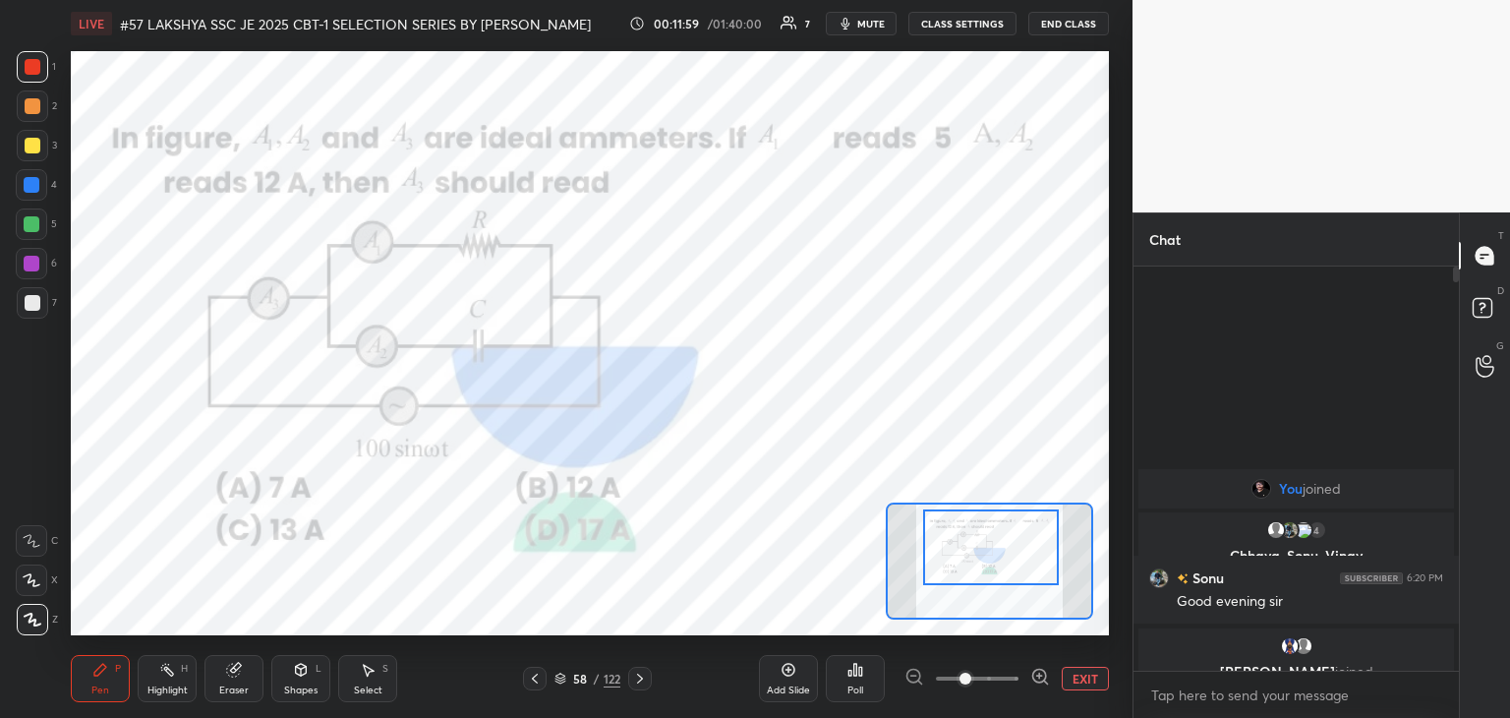
click at [643, 683] on icon at bounding box center [640, 678] width 16 height 16
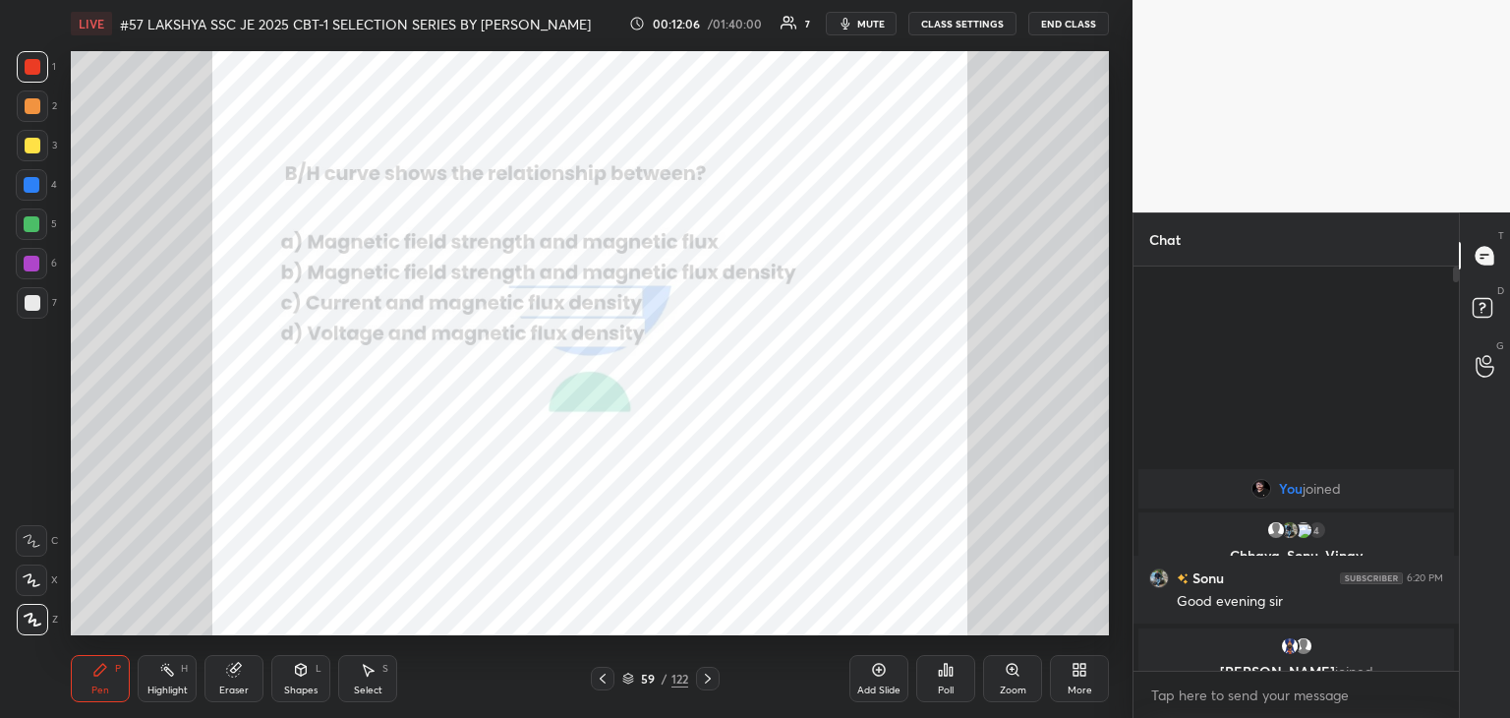
click at [944, 675] on icon at bounding box center [946, 670] width 16 height 16
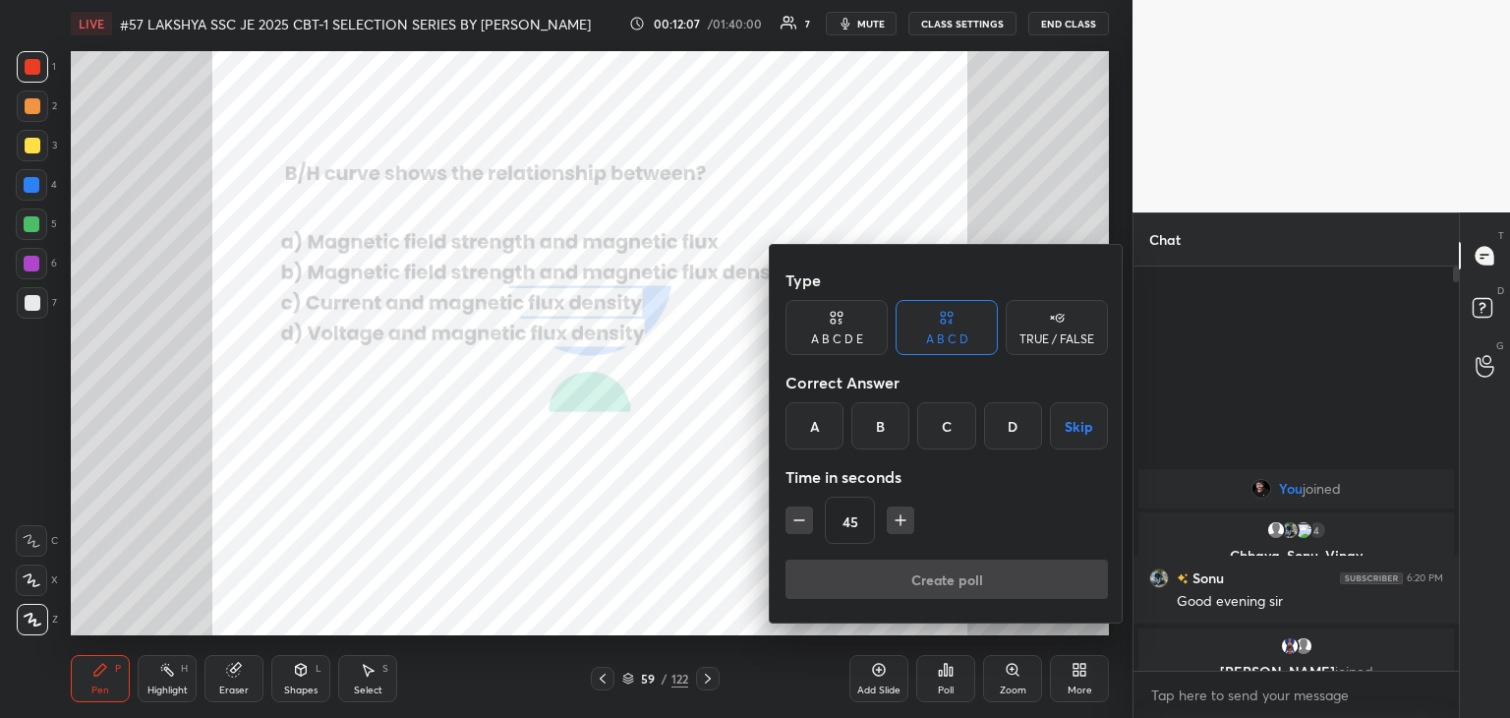
drag, startPoint x: 891, startPoint y: 448, endPoint x: 873, endPoint y: 491, distance: 45.8
click at [890, 448] on div "Type A B C D E A B C D TRUE / FALSE Correct Answer A B C D Skip Time in seconds…" at bounding box center [947, 410] width 322 height 299
click at [881, 431] on div "B" at bounding box center [880, 425] width 58 height 47
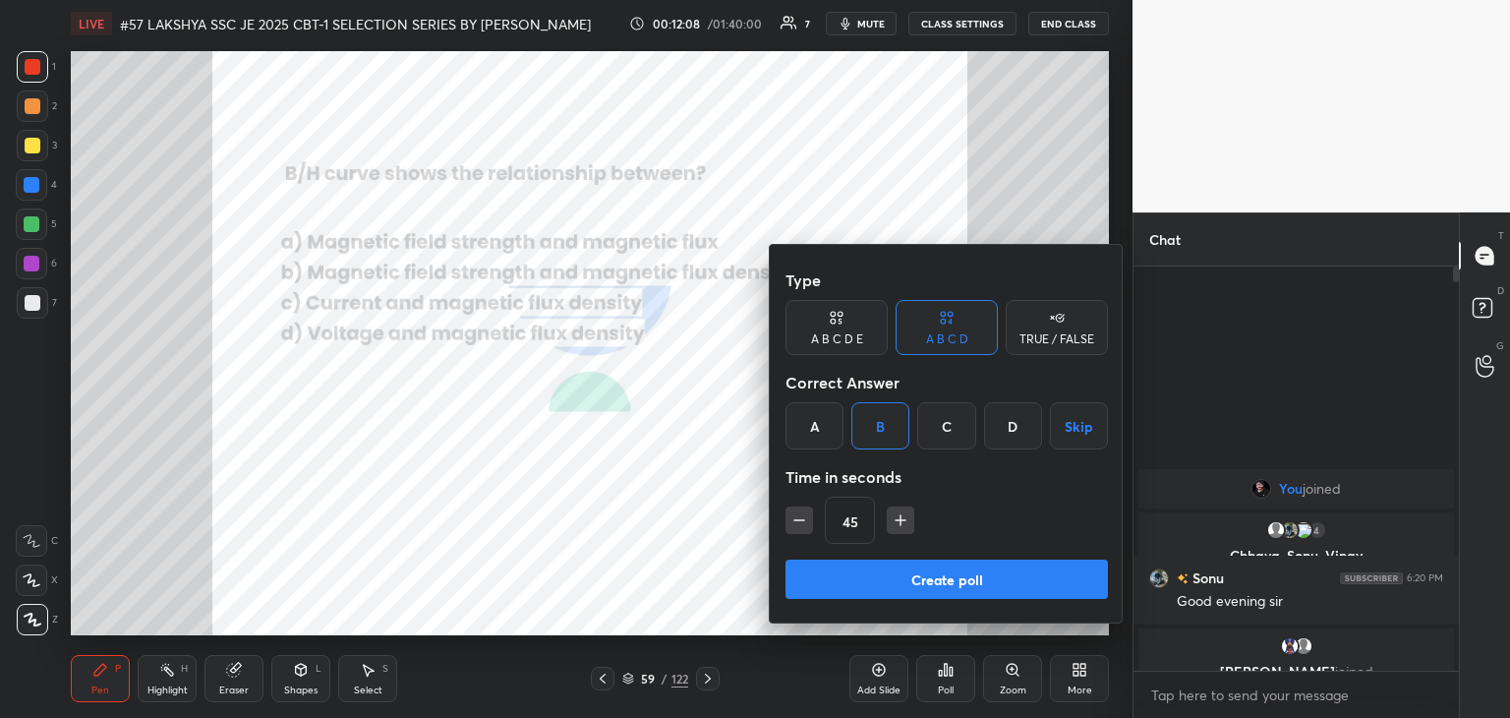
click at [876, 562] on button "Create poll" at bounding box center [947, 578] width 322 height 39
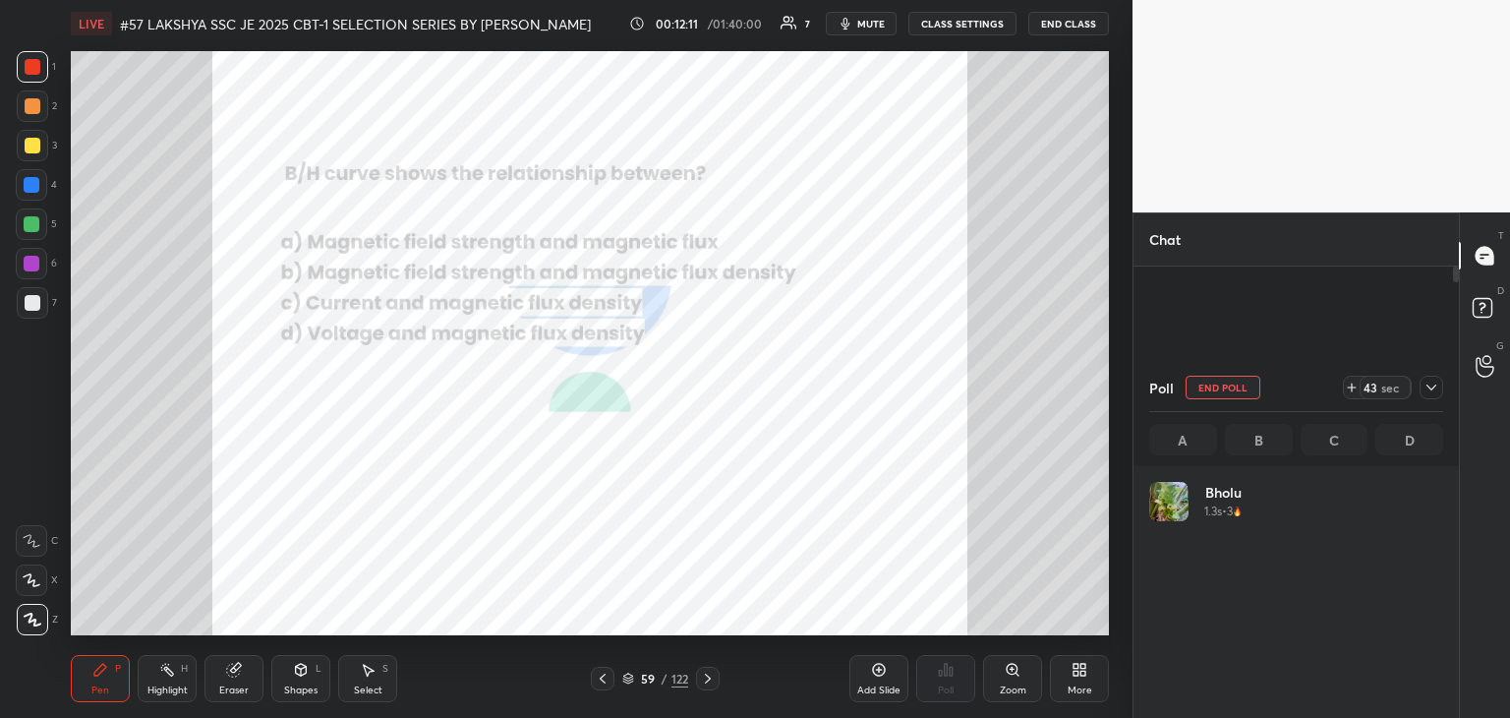
scroll to position [230, 288]
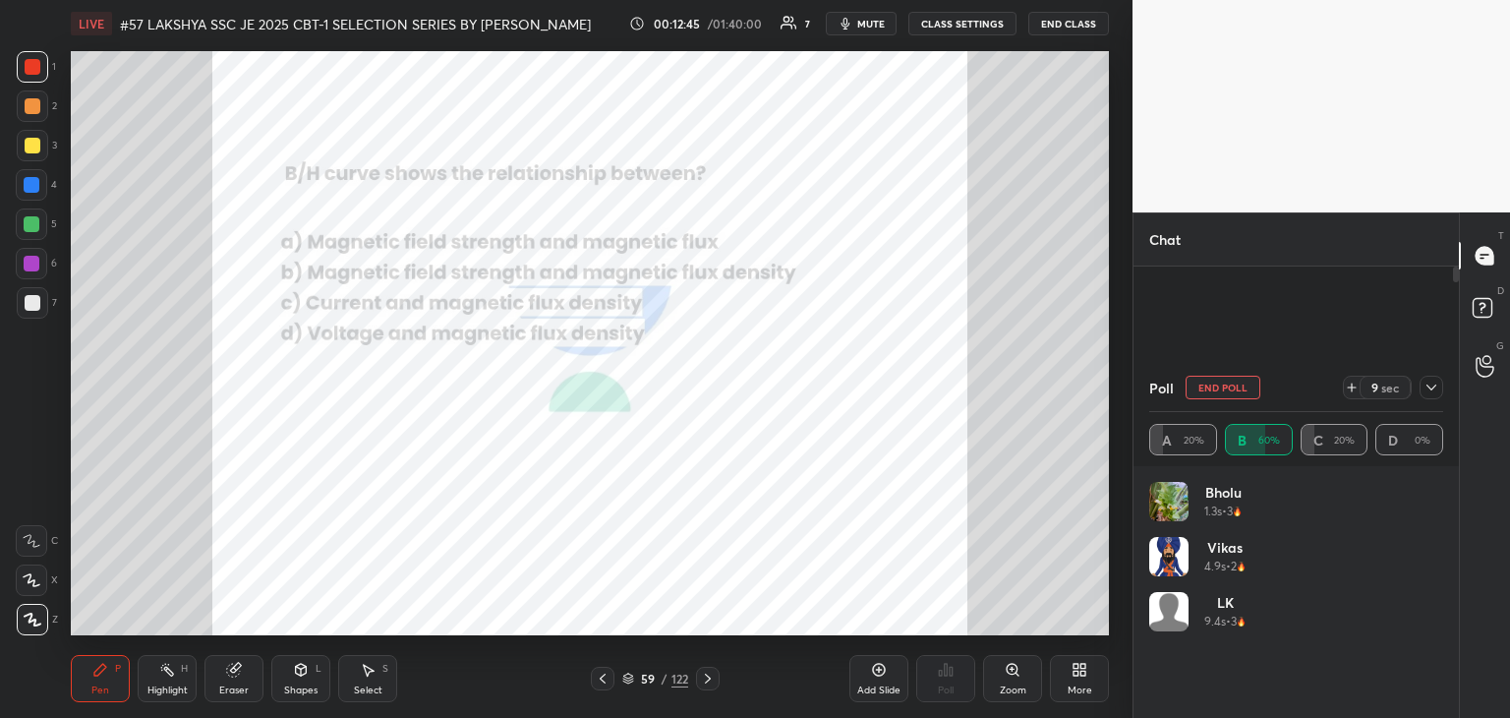
click at [873, 25] on span "mute" at bounding box center [871, 24] width 28 height 14
click at [863, 23] on span "unmute" at bounding box center [869, 24] width 42 height 14
click at [228, 685] on div "Eraser" at bounding box center [233, 690] width 29 height 10
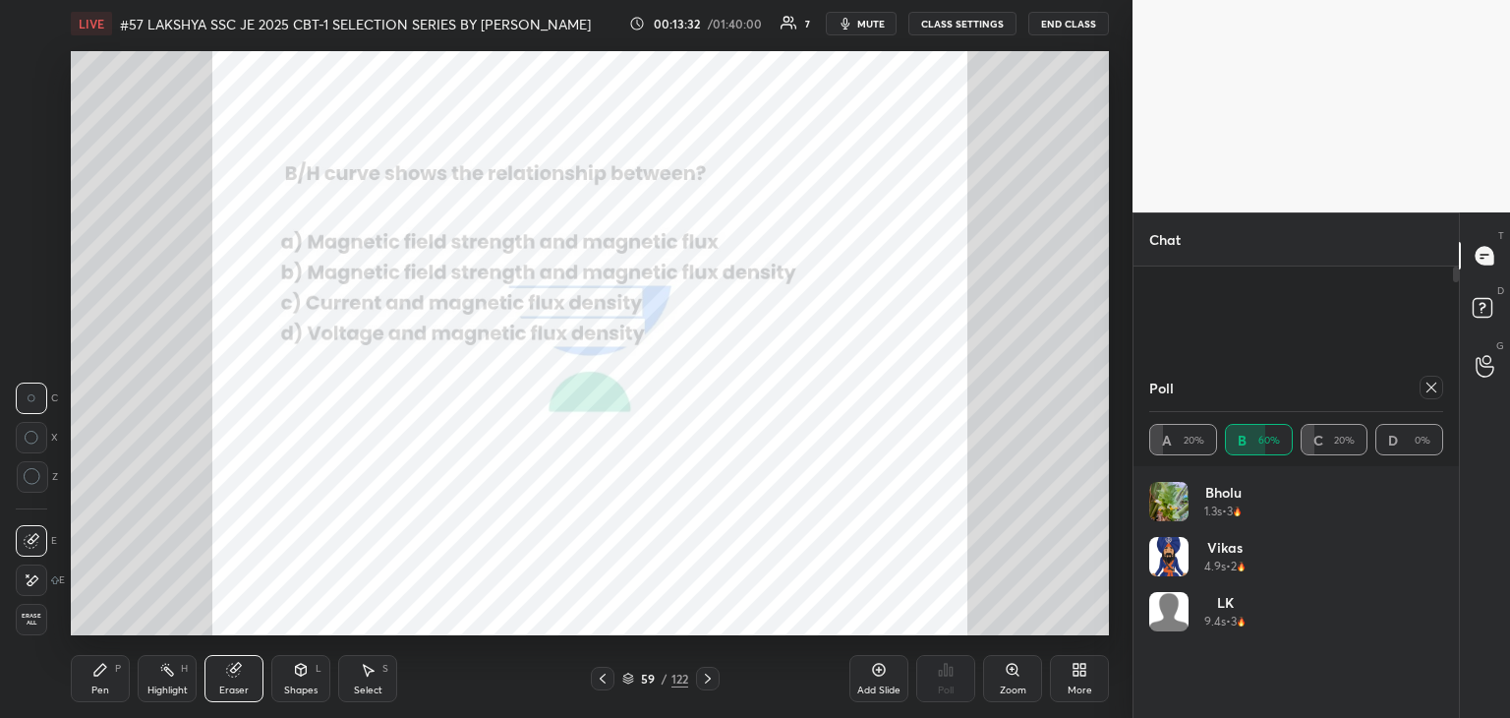
drag, startPoint x: 31, startPoint y: 619, endPoint x: 73, endPoint y: 685, distance: 77.7
click at [30, 620] on span "Erase all" at bounding box center [31, 619] width 29 height 14
click at [95, 712] on div "Pen P Highlight H Eraser Shapes L Select S 59 / 122 Add Slide Poll Zoom More" at bounding box center [590, 678] width 1038 height 79
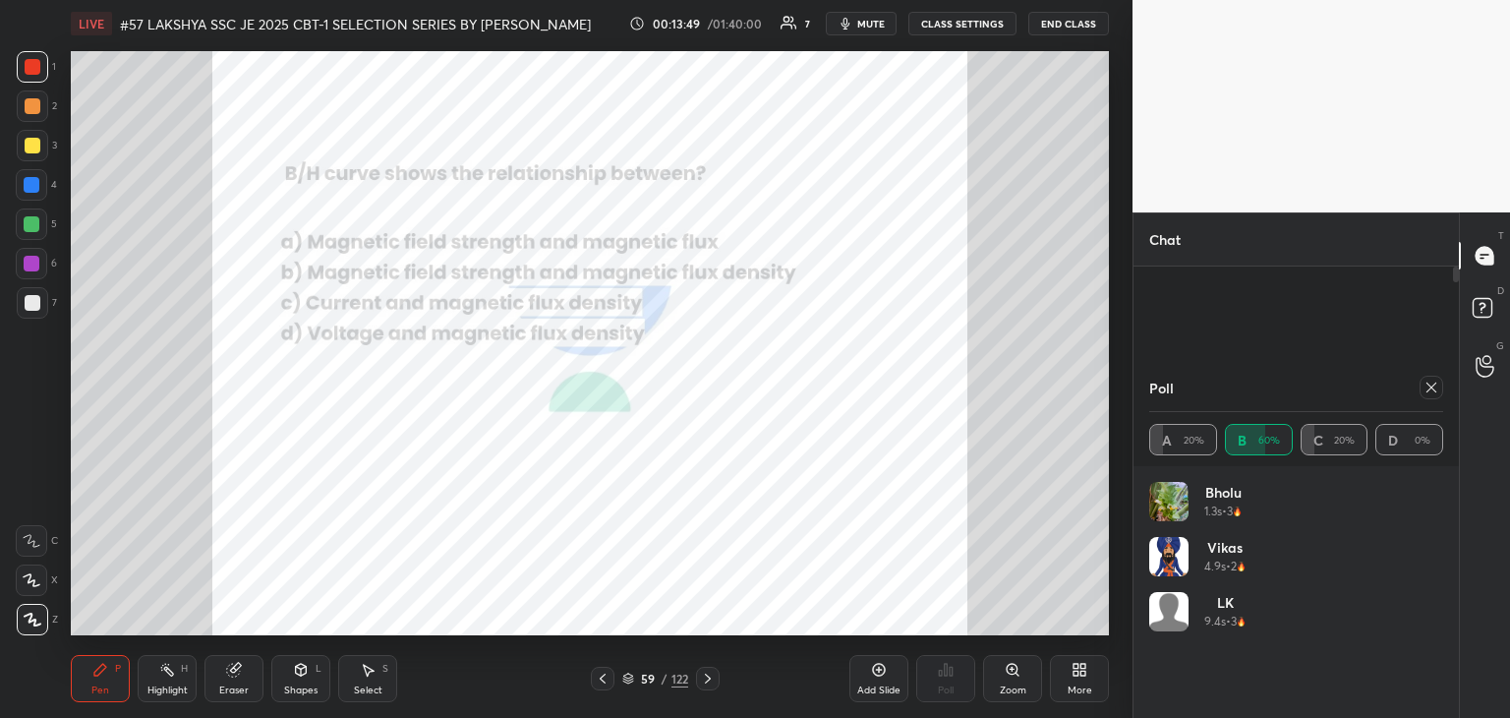
click at [1431, 386] on icon at bounding box center [1432, 387] width 10 height 10
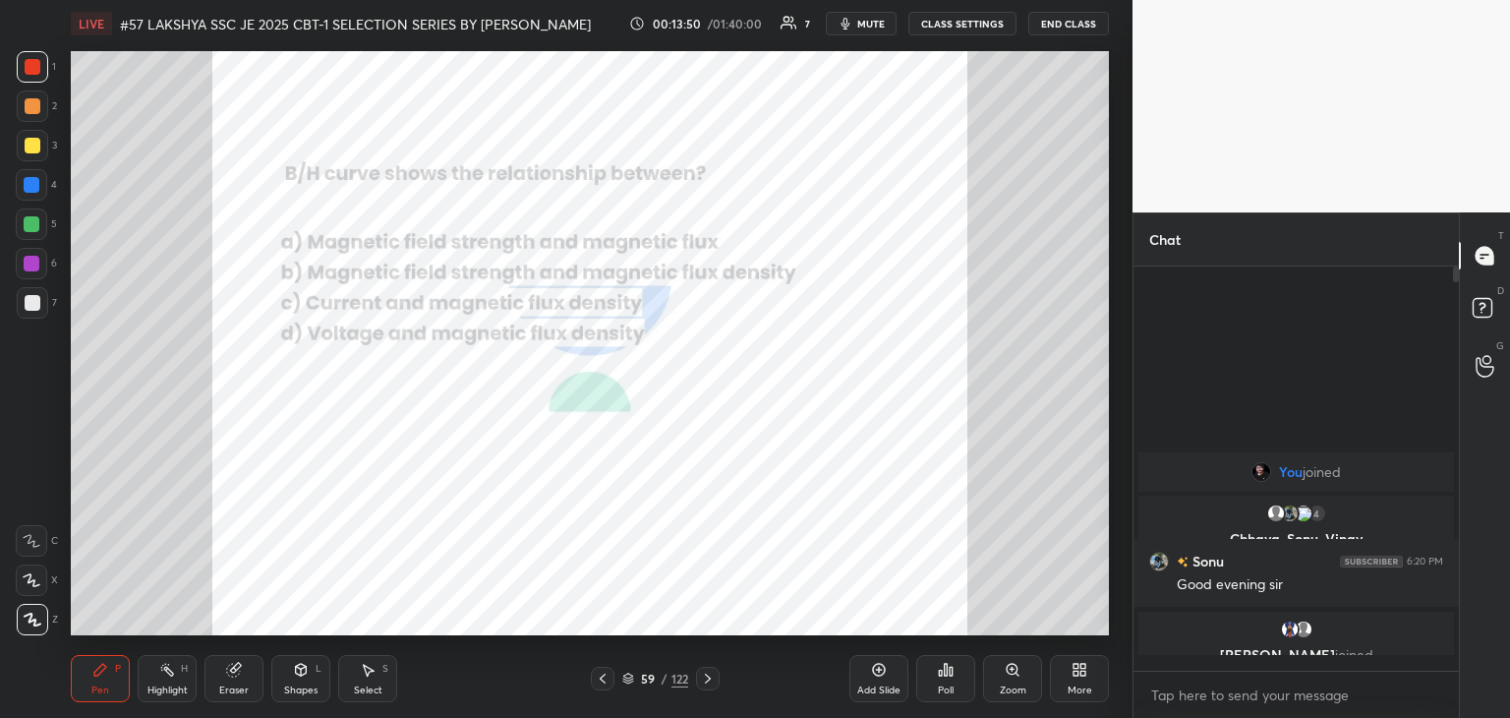
scroll to position [388, 320]
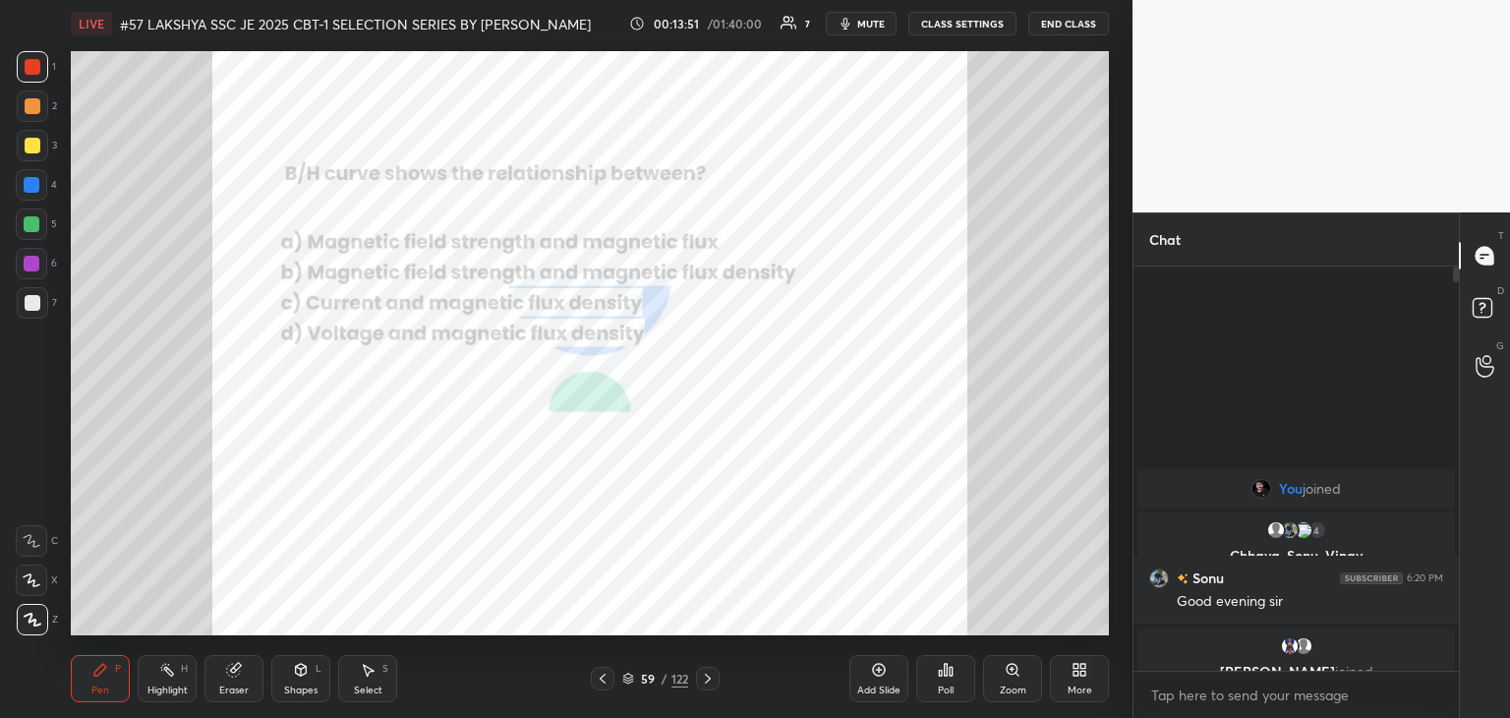
click at [708, 679] on icon at bounding box center [708, 678] width 6 height 10
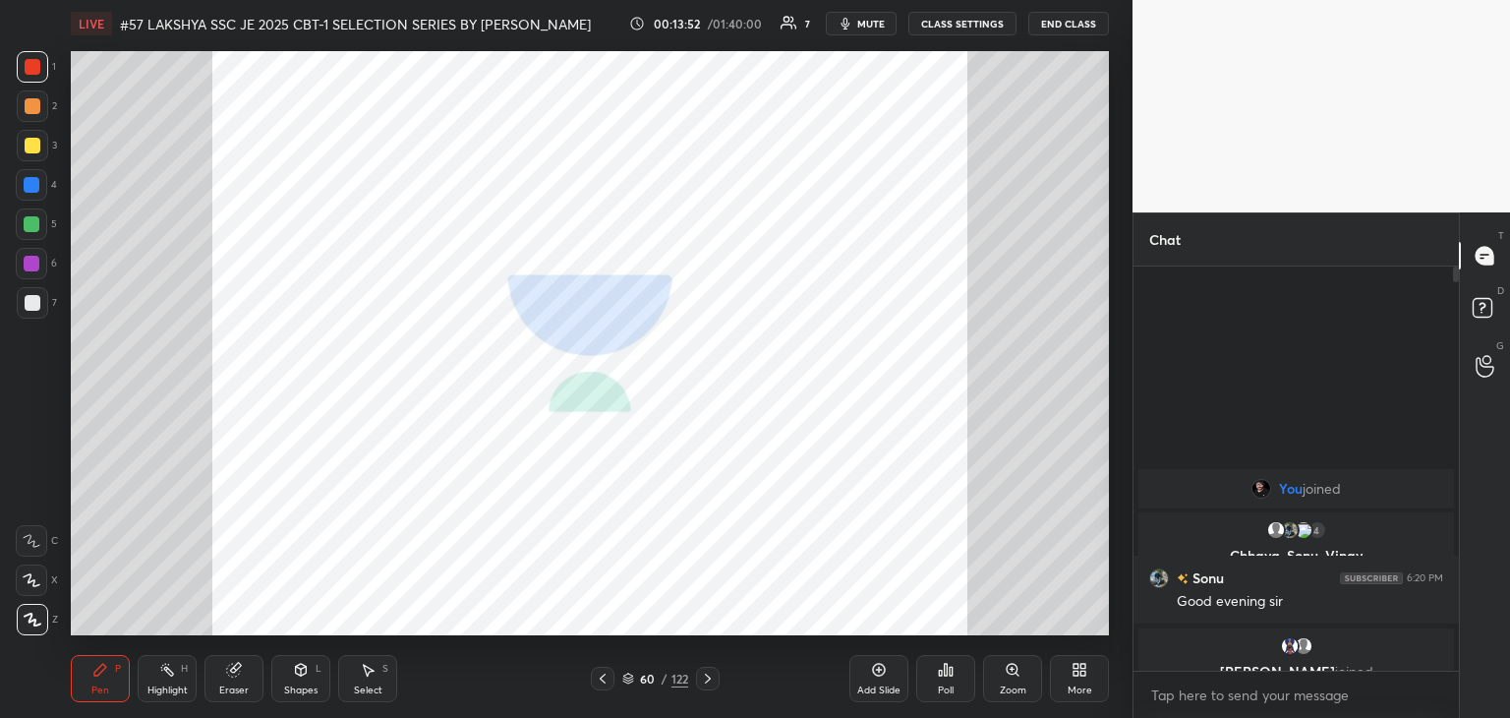
click at [708, 677] on icon at bounding box center [708, 678] width 6 height 10
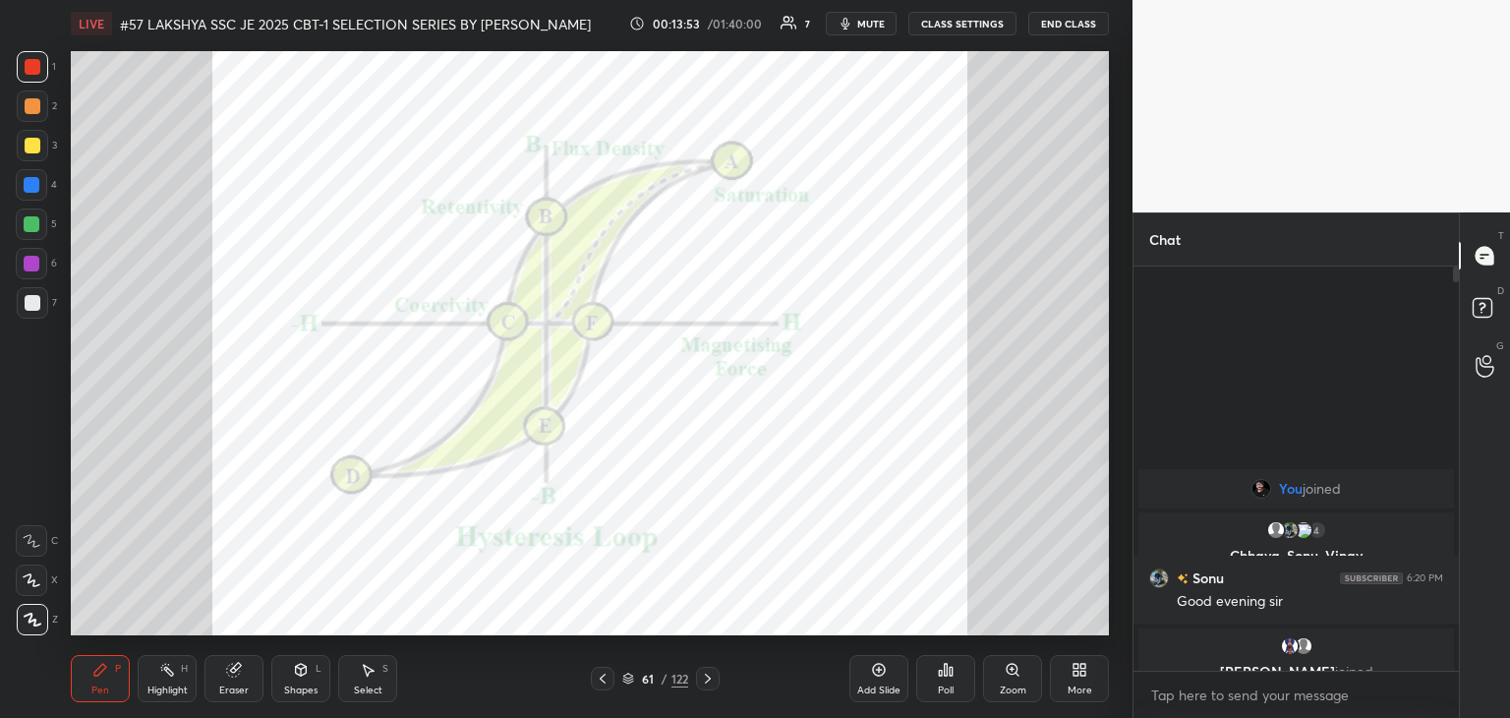
click at [700, 687] on div at bounding box center [708, 679] width 24 height 24
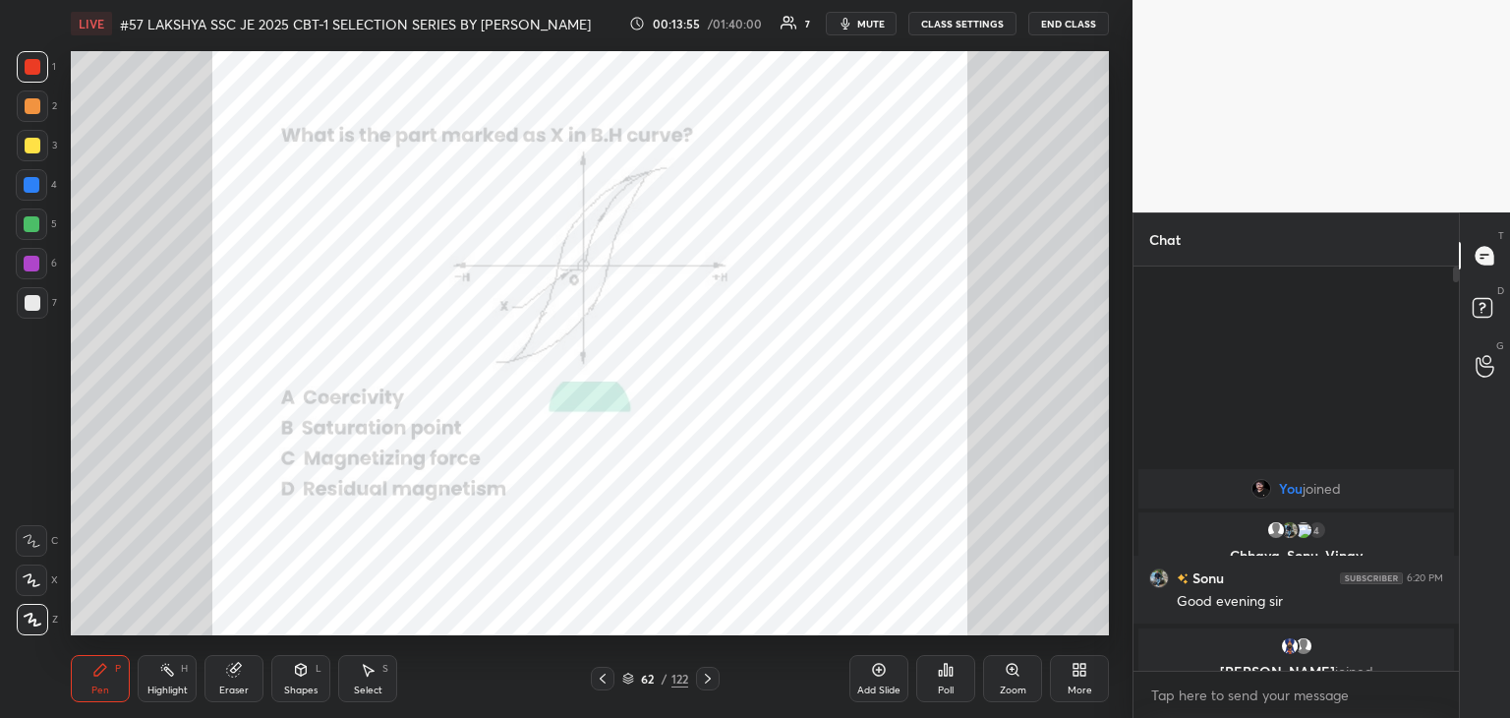
click at [1026, 690] on div "Zoom" at bounding box center [1012, 678] width 59 height 47
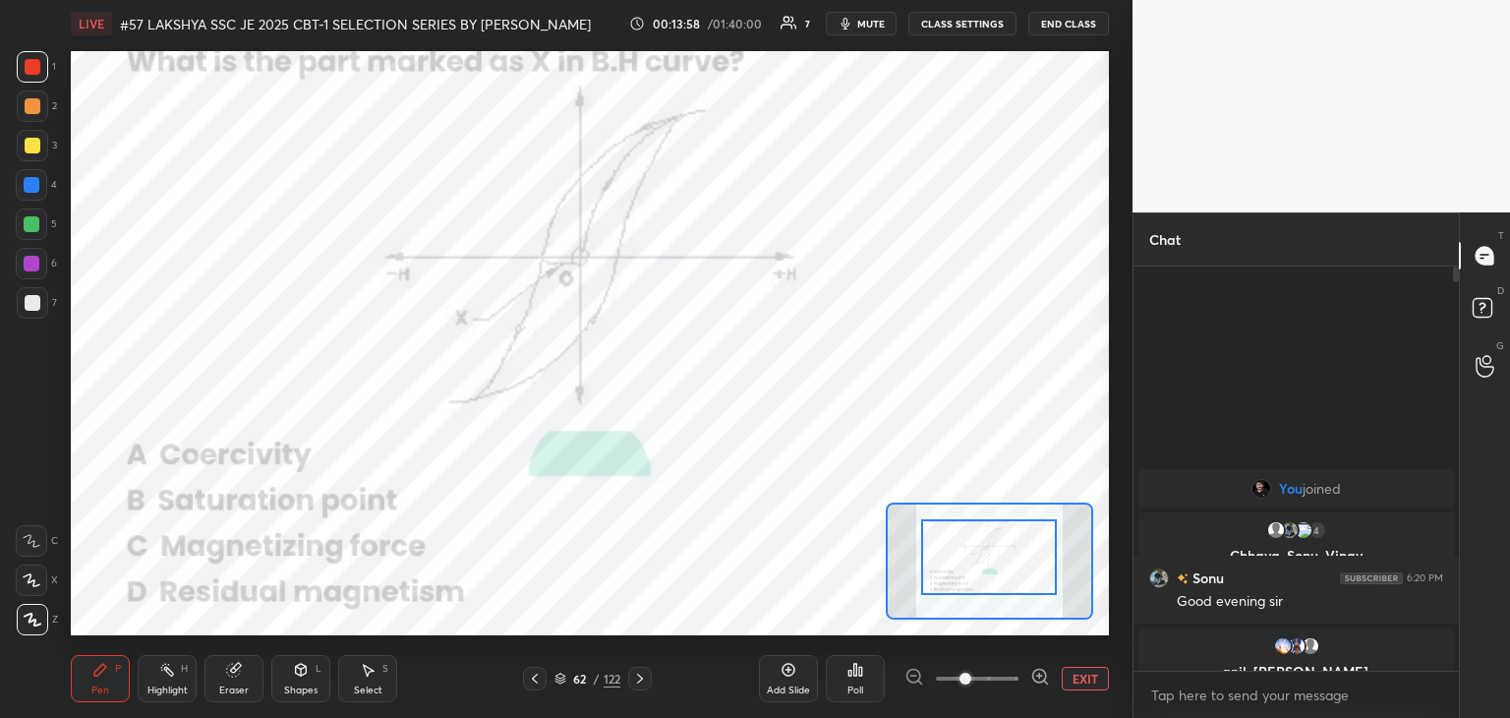
drag, startPoint x: 1024, startPoint y: 583, endPoint x: 1039, endPoint y: 665, distance: 82.9
click at [1022, 583] on div at bounding box center [989, 557] width 136 height 76
click at [1087, 680] on button "EXIT" at bounding box center [1085, 679] width 47 height 24
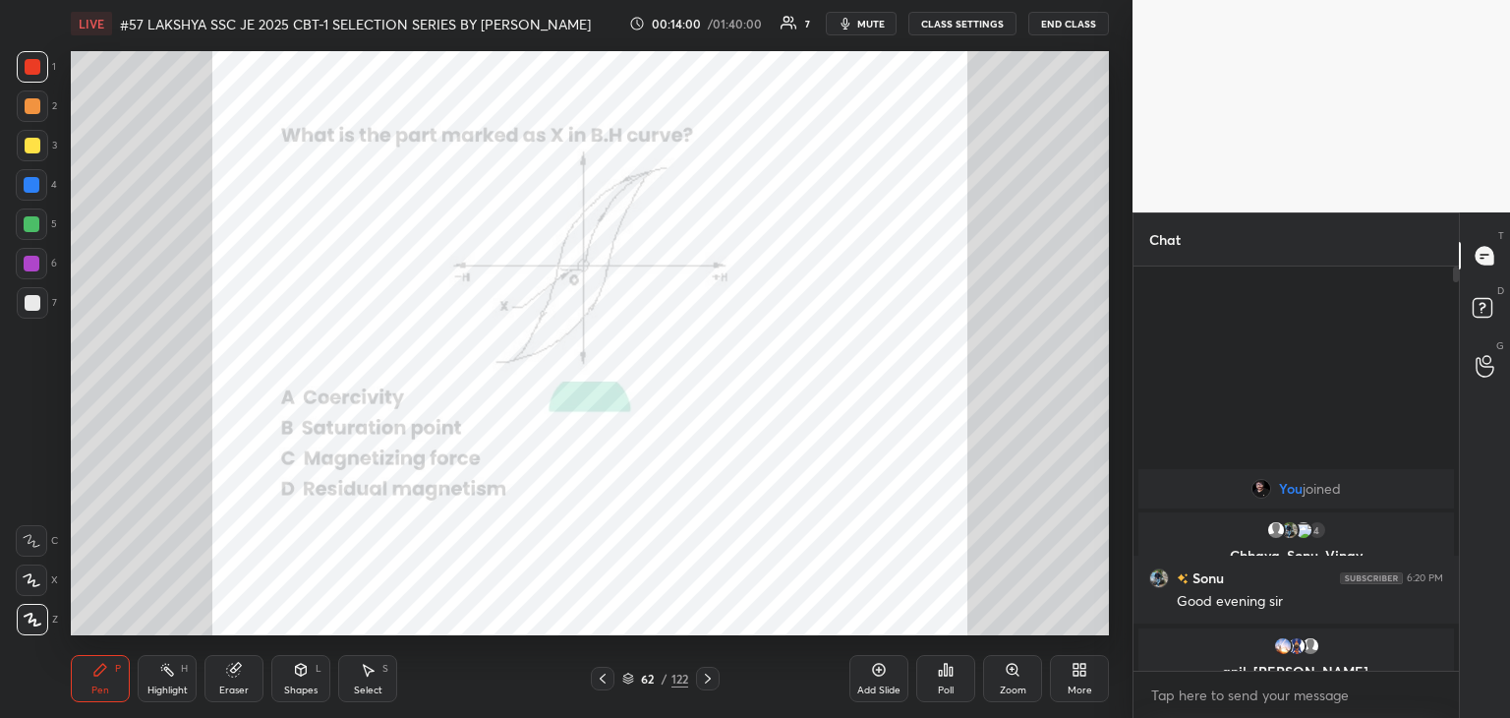
click at [948, 685] on div "Poll" at bounding box center [946, 690] width 16 height 10
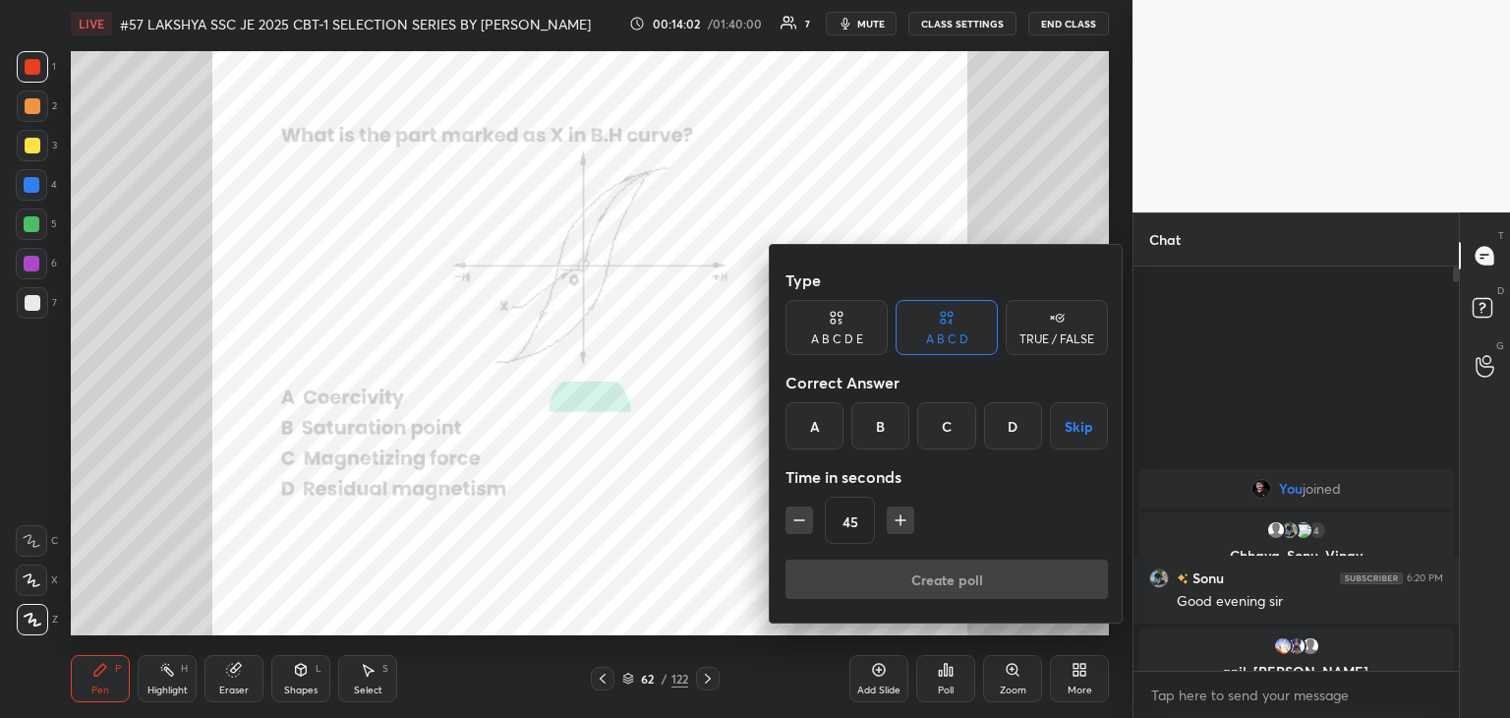
drag, startPoint x: 809, startPoint y: 426, endPoint x: 815, endPoint y: 494, distance: 68.1
click at [810, 426] on div "A" at bounding box center [815, 425] width 58 height 47
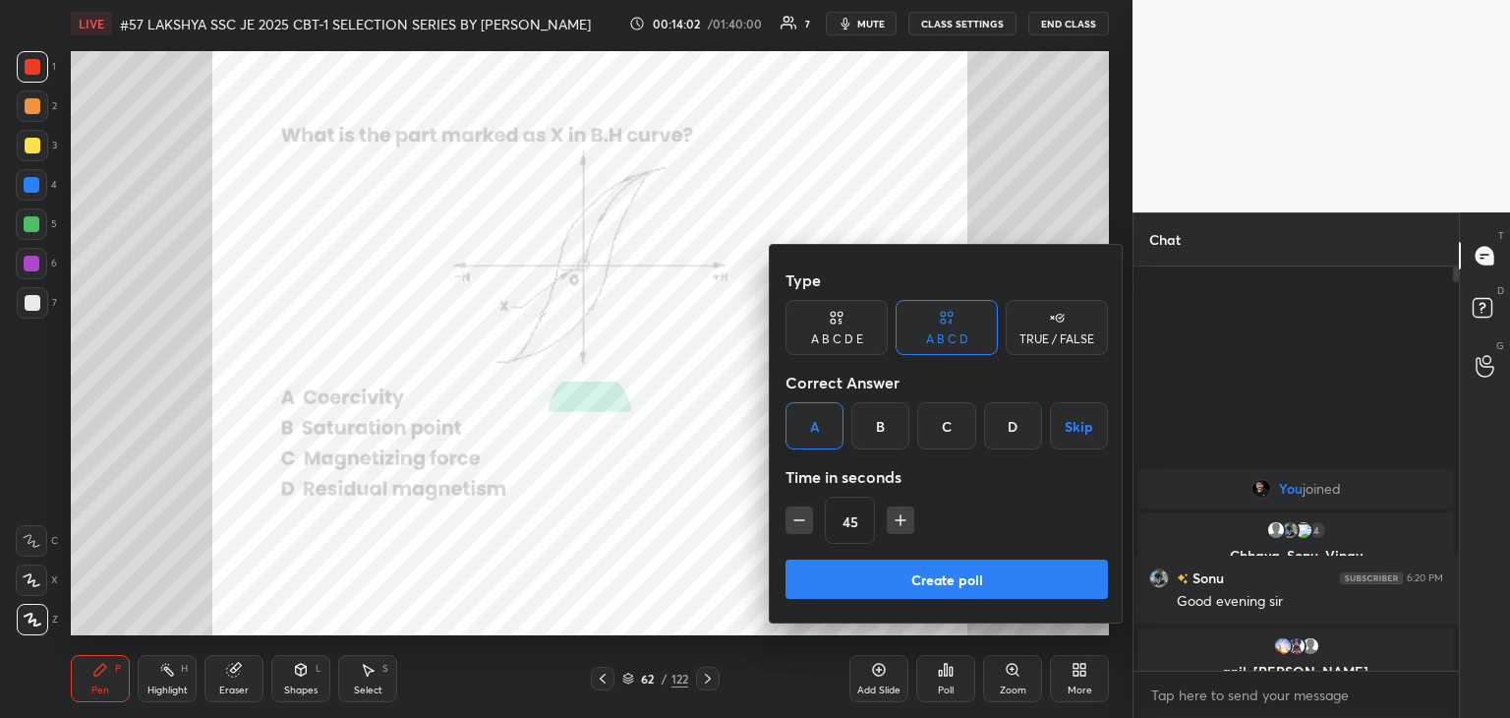
click at [836, 571] on button "Create poll" at bounding box center [947, 578] width 322 height 39
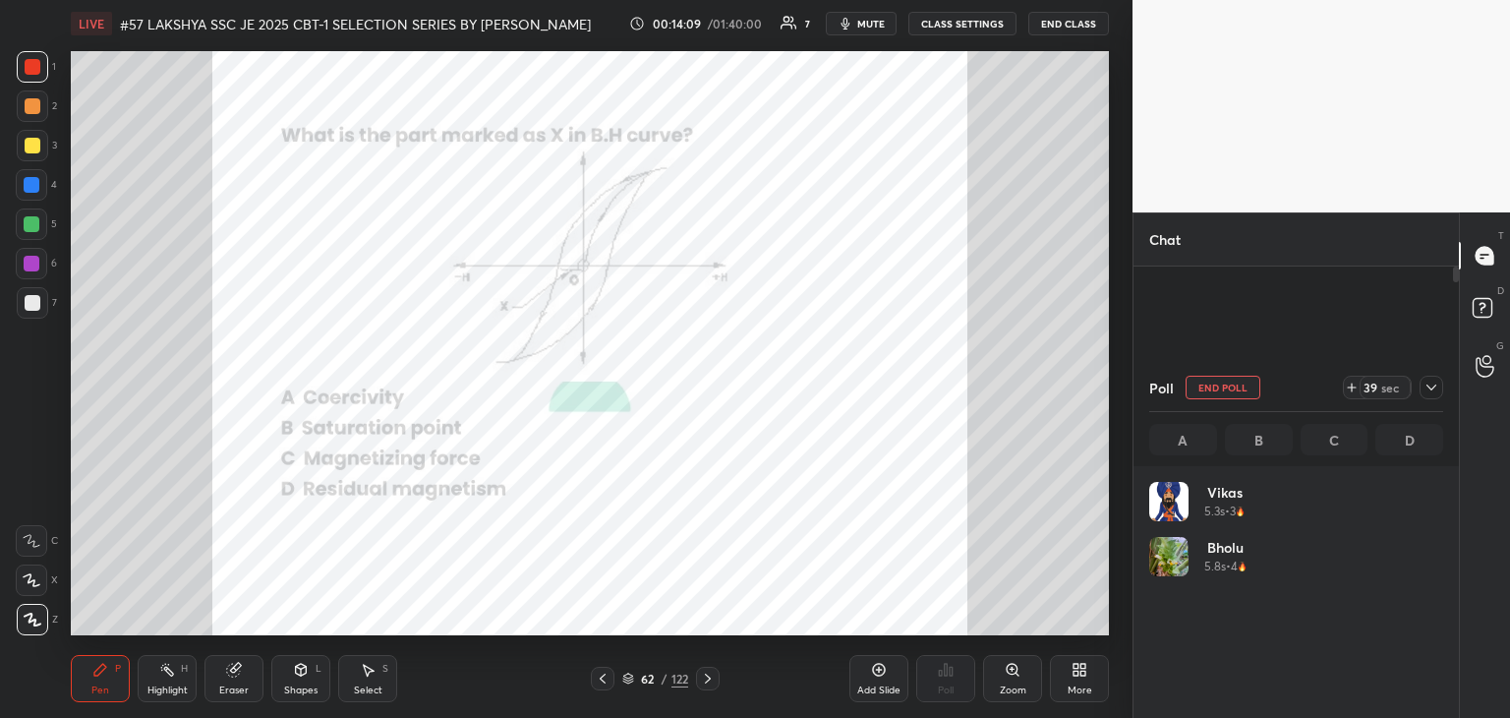
scroll to position [230, 288]
click at [863, 25] on span "mute" at bounding box center [871, 24] width 28 height 14
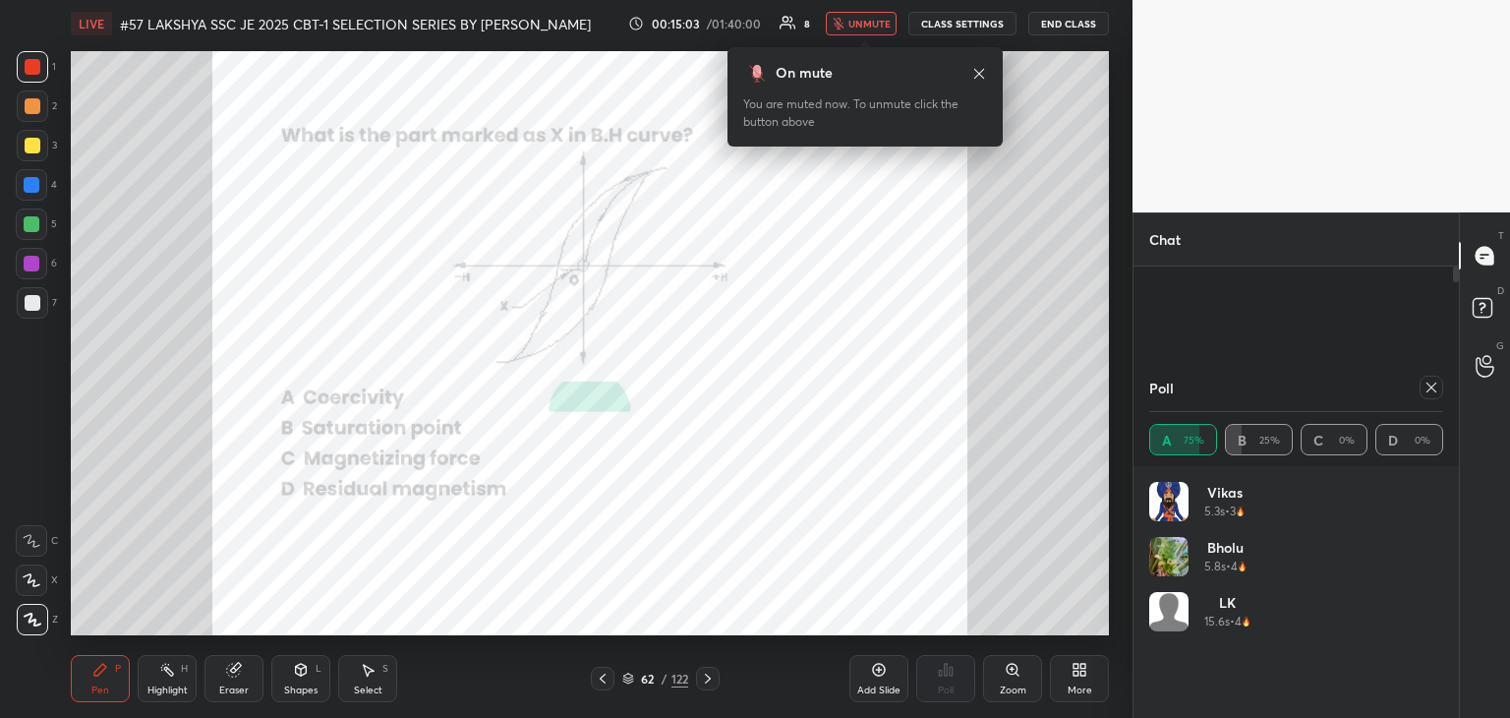
click at [862, 24] on span "unmute" at bounding box center [869, 24] width 42 height 14
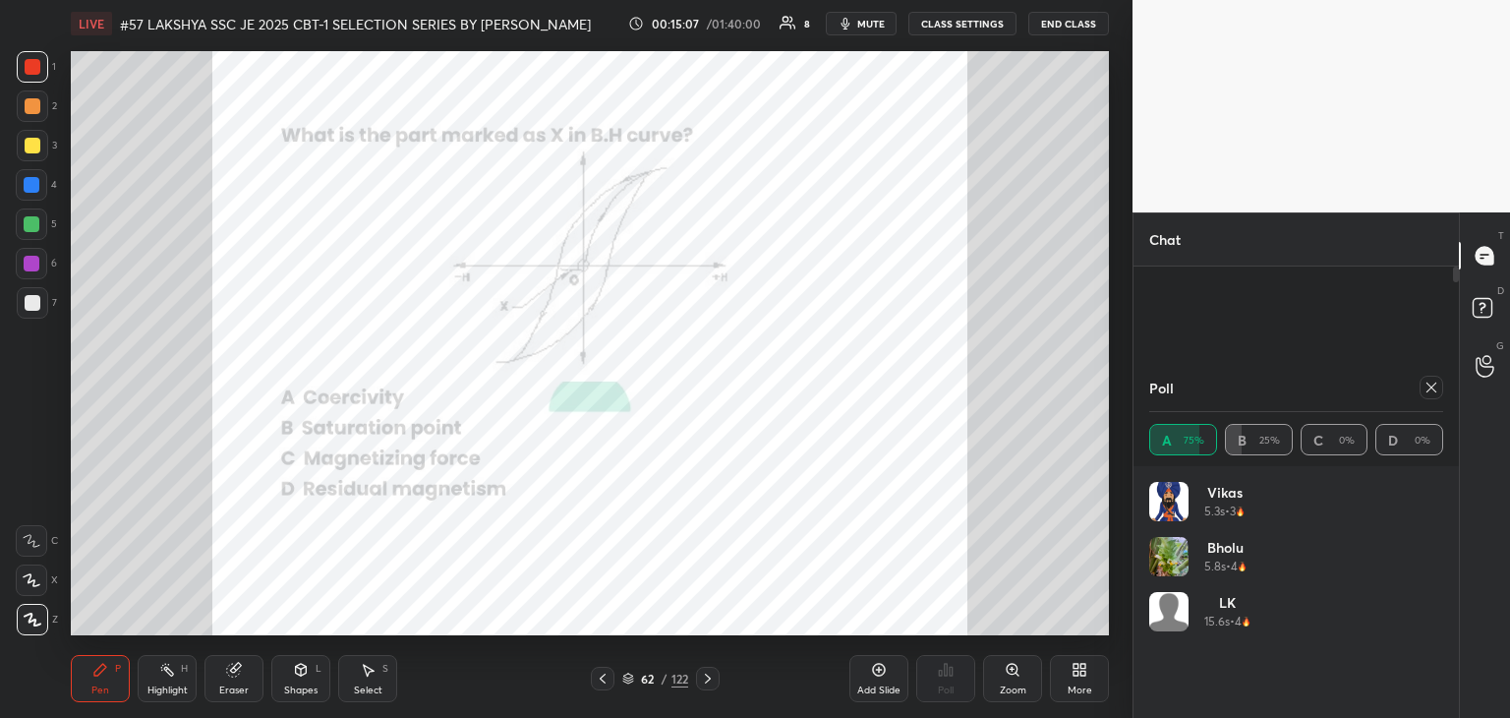
click at [868, 26] on span "mute" at bounding box center [871, 24] width 28 height 14
click at [873, 29] on span "unmute" at bounding box center [869, 24] width 42 height 14
click at [1013, 681] on div "Zoom" at bounding box center [1012, 678] width 59 height 47
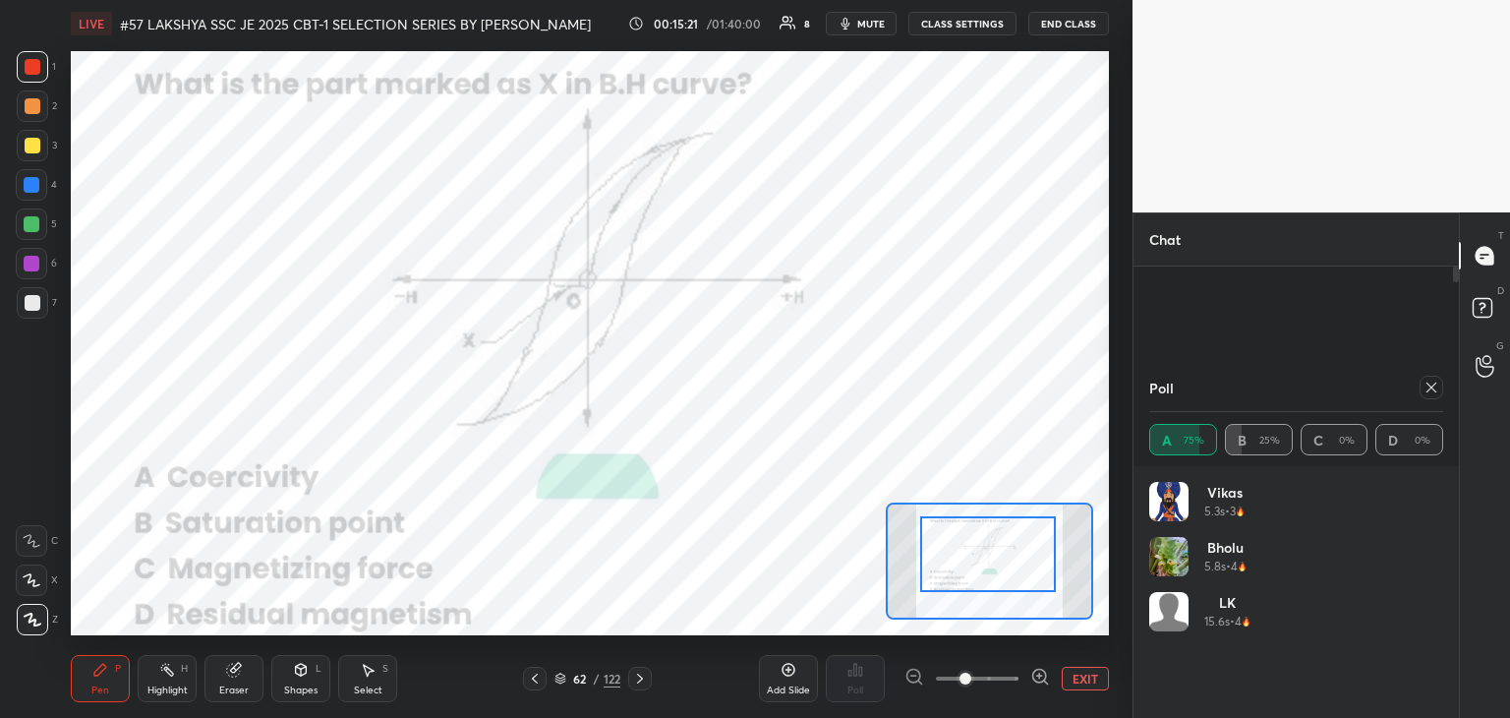
click at [999, 536] on div at bounding box center [988, 554] width 136 height 76
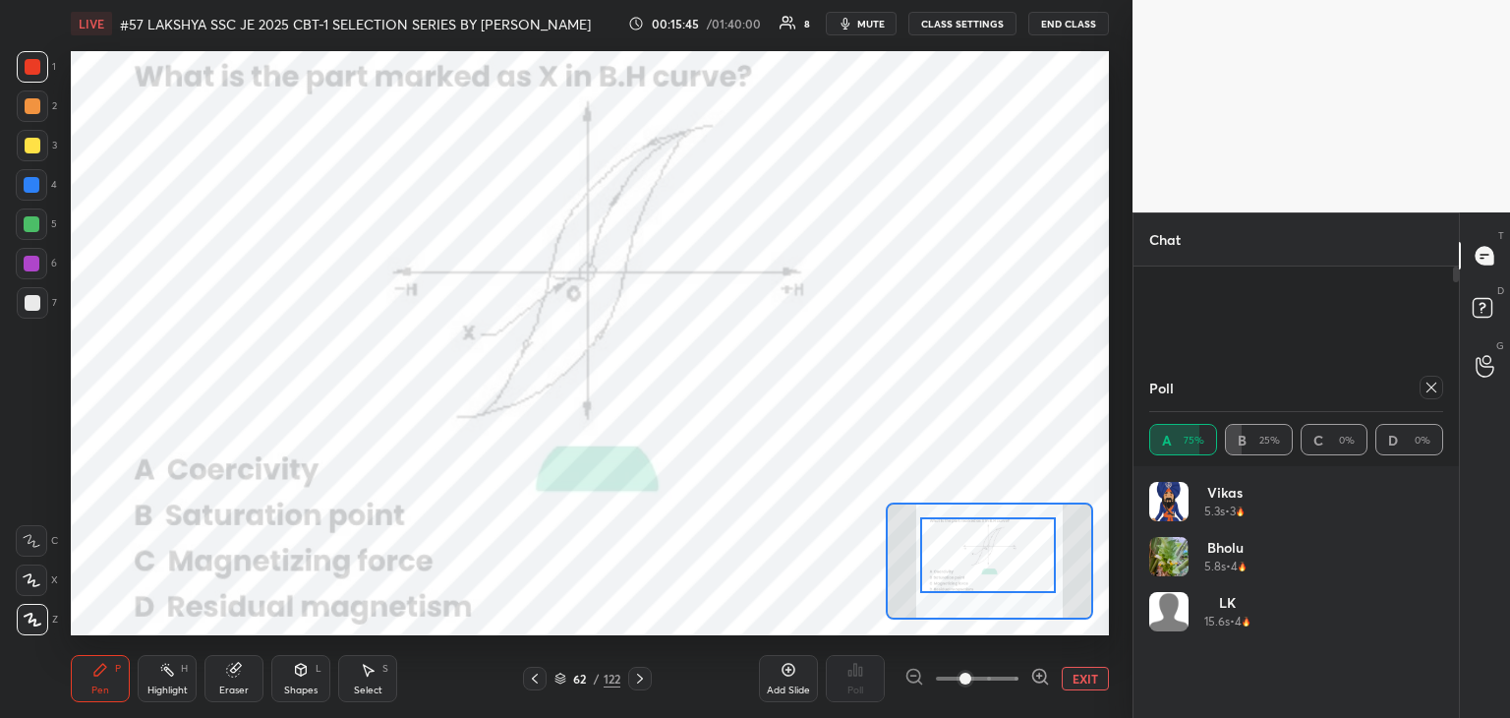
click at [237, 685] on div "Eraser" at bounding box center [233, 690] width 29 height 10
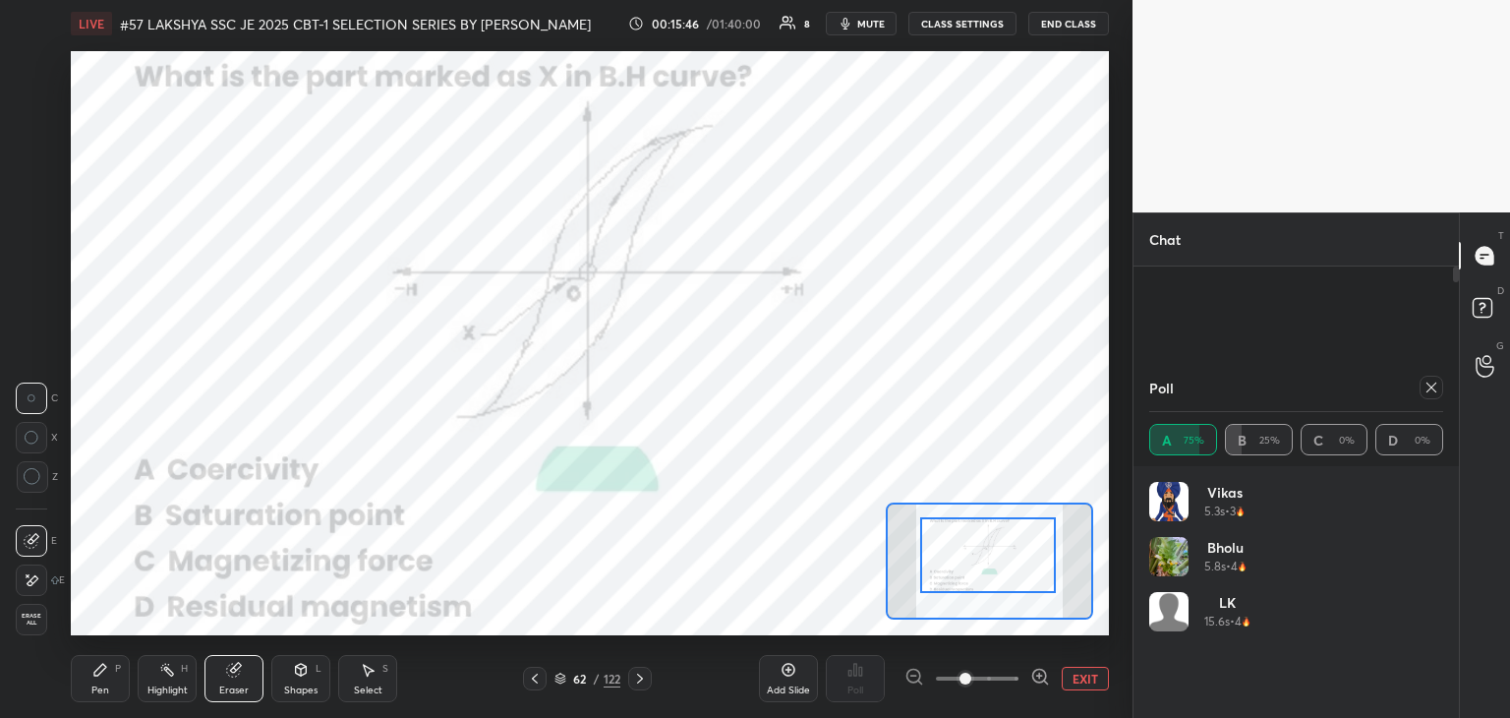
click at [64, 614] on div "E E Erase all" at bounding box center [40, 576] width 49 height 118
click at [33, 617] on span "Erase all" at bounding box center [31, 619] width 29 height 14
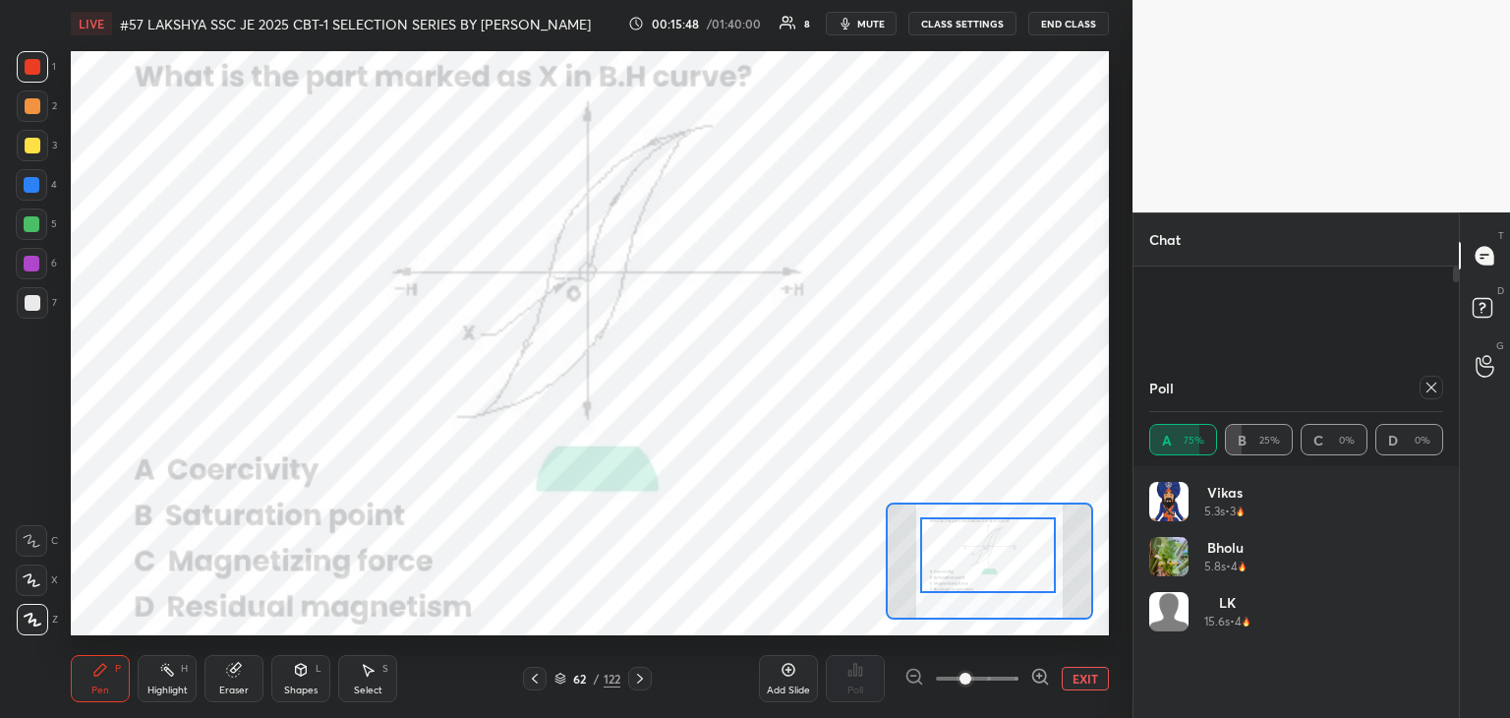
click at [108, 678] on div "Pen P" at bounding box center [100, 678] width 59 height 47
click at [644, 675] on icon at bounding box center [640, 678] width 16 height 16
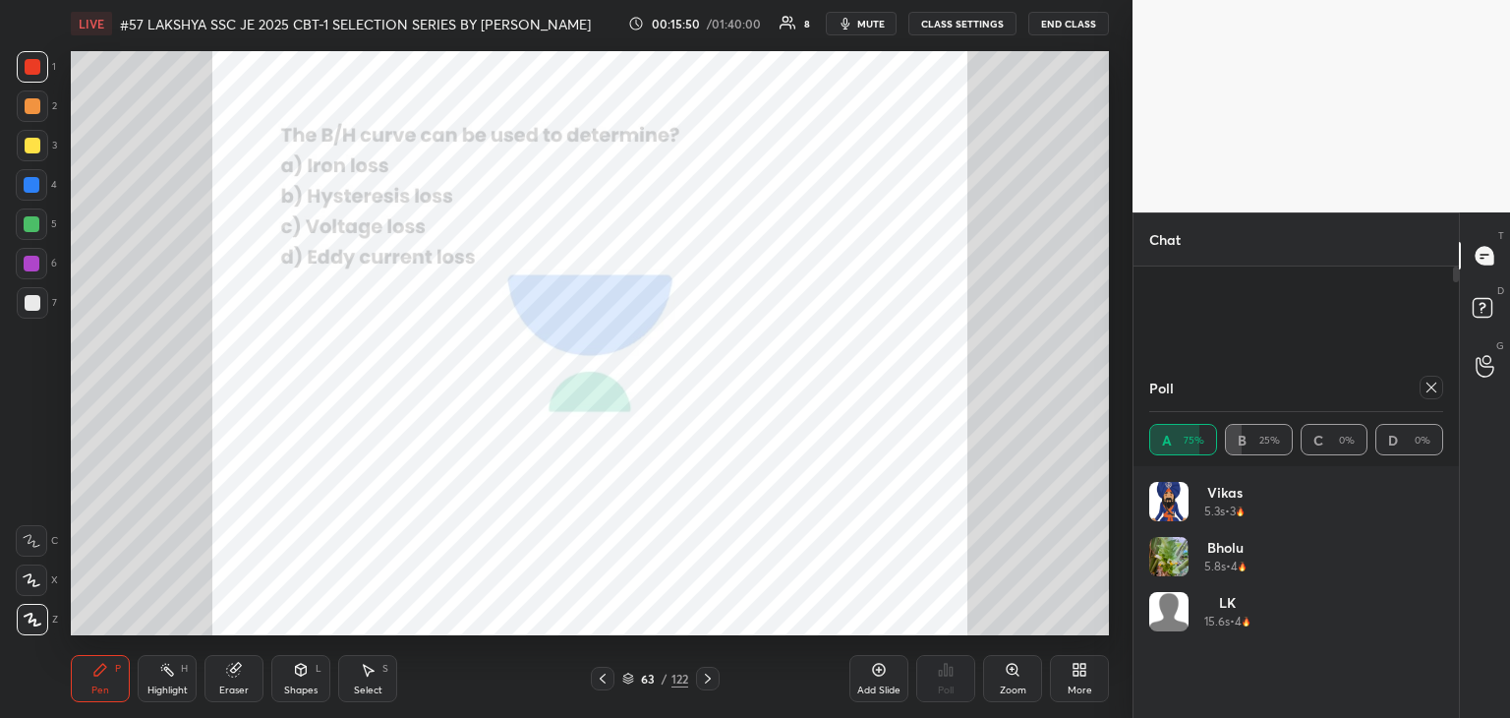
click at [1022, 677] on div "Zoom" at bounding box center [1012, 678] width 59 height 47
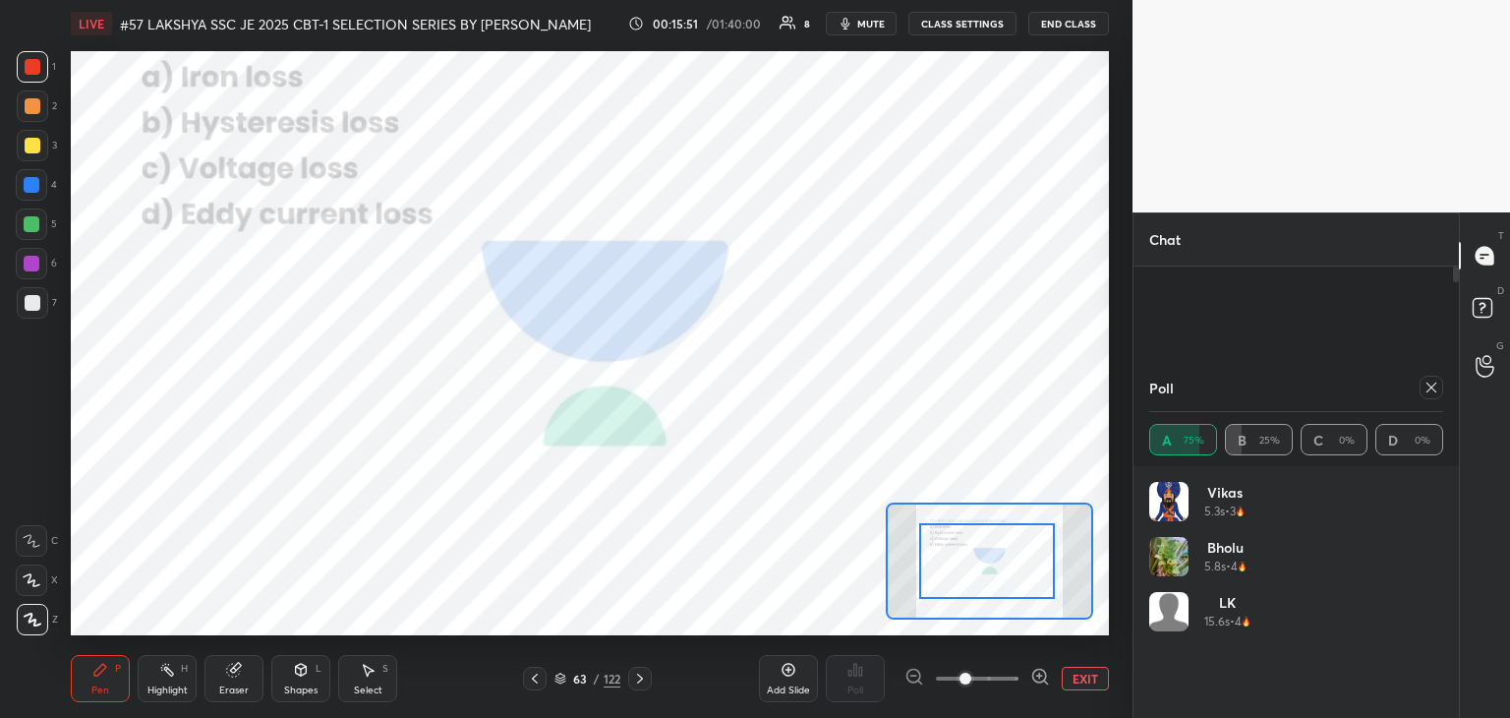
drag, startPoint x: 1009, startPoint y: 567, endPoint x: 1005, endPoint y: 556, distance: 11.5
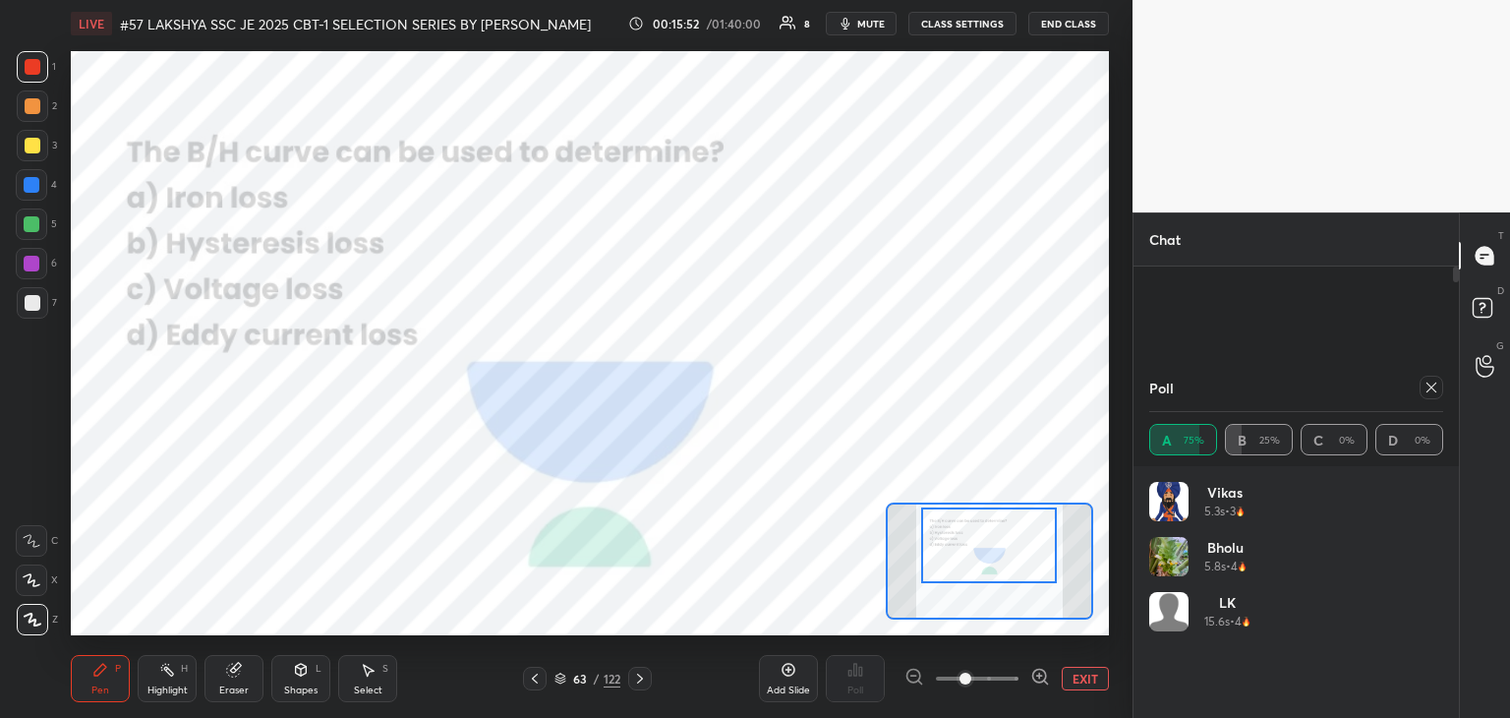
drag, startPoint x: 1005, startPoint y: 571, endPoint x: 1007, endPoint y: 555, distance: 15.9
click at [1007, 555] on div at bounding box center [989, 545] width 136 height 76
click at [1435, 398] on div "Poll" at bounding box center [1296, 387] width 294 height 47
click at [1435, 382] on icon at bounding box center [1432, 387] width 16 height 16
type textarea "x"
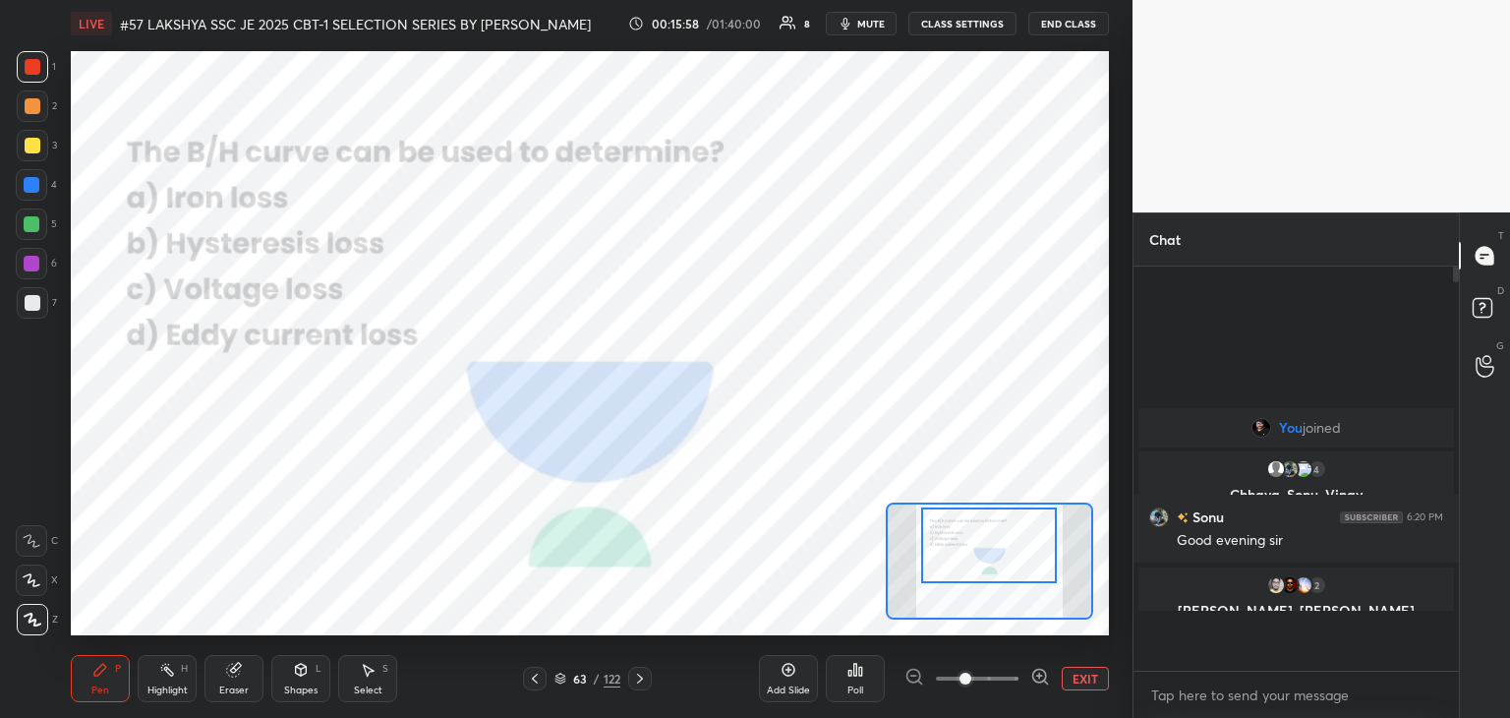
scroll to position [211, 320]
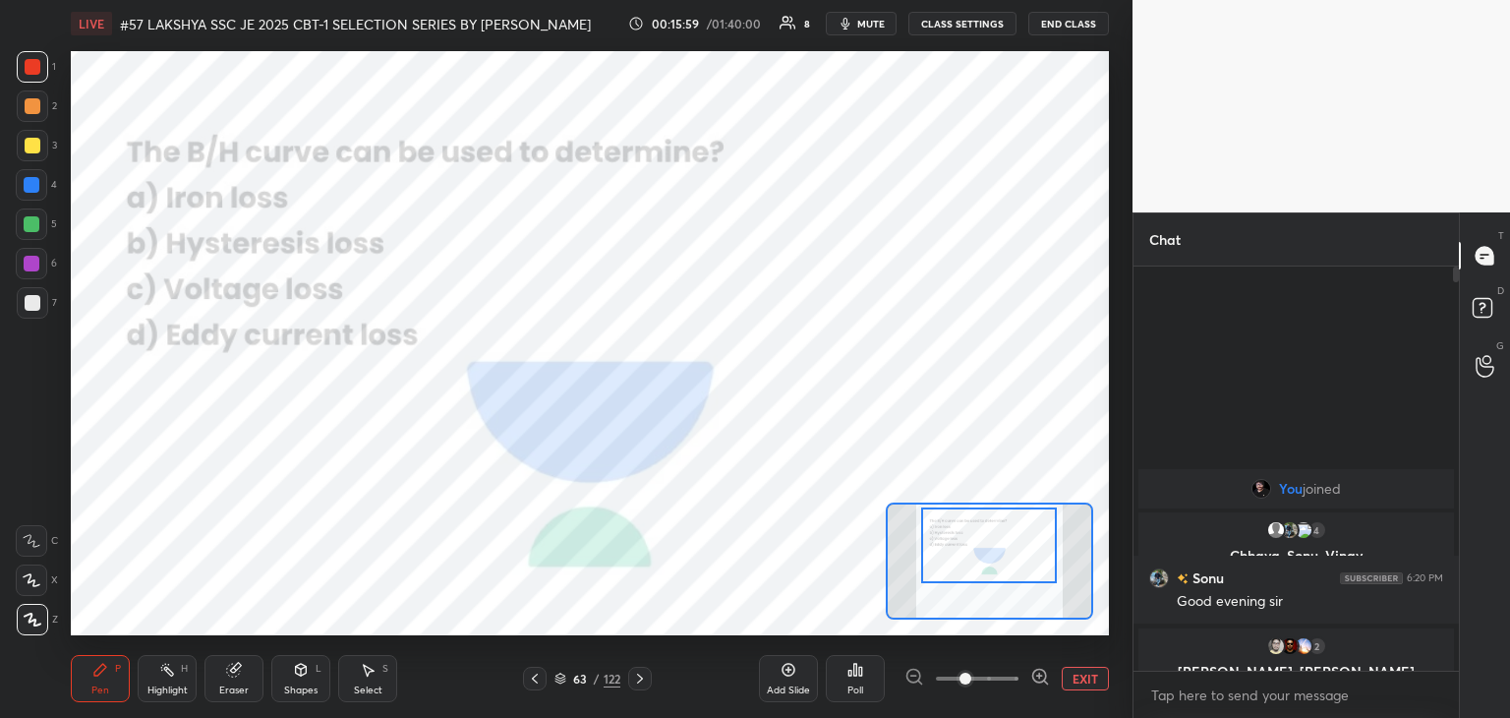
click at [844, 681] on div "Poll" at bounding box center [855, 678] width 59 height 47
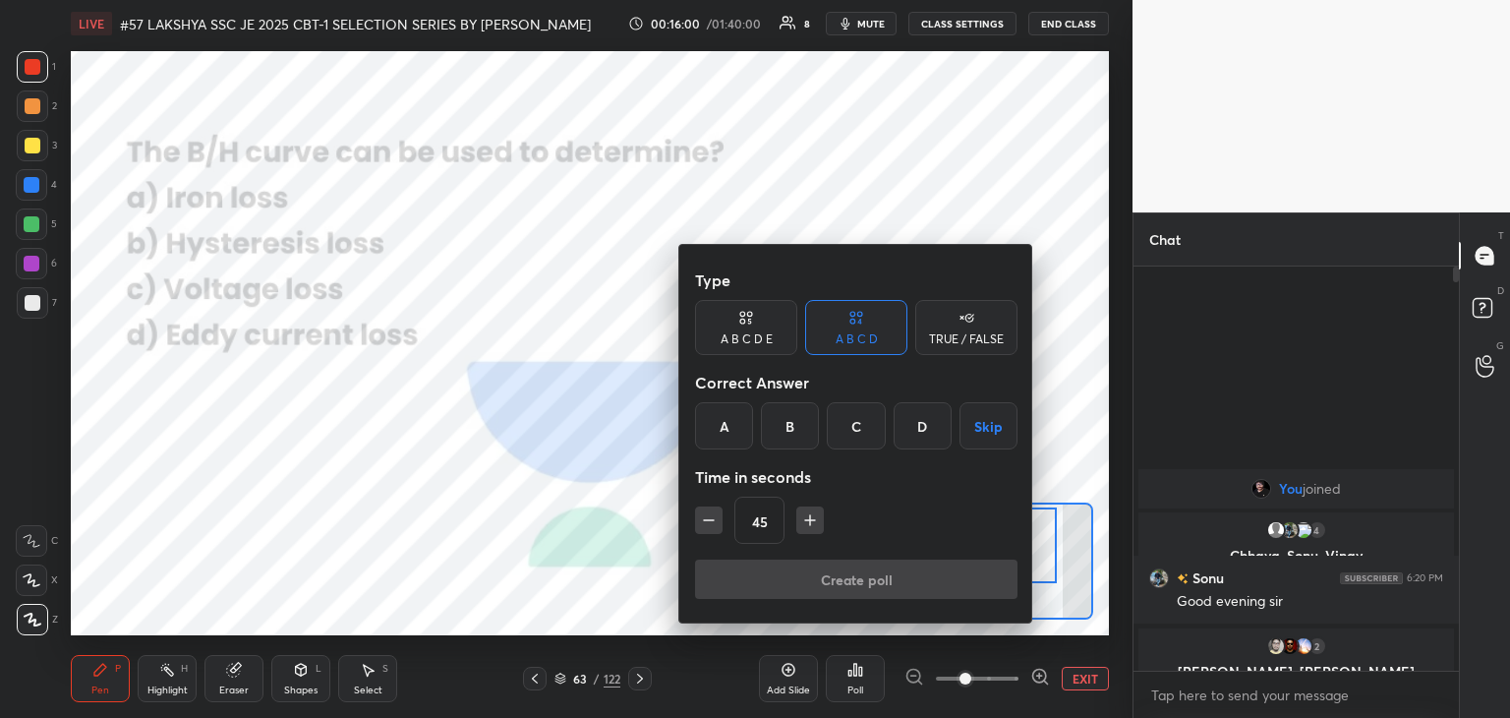
click at [790, 428] on div "B" at bounding box center [790, 425] width 58 height 47
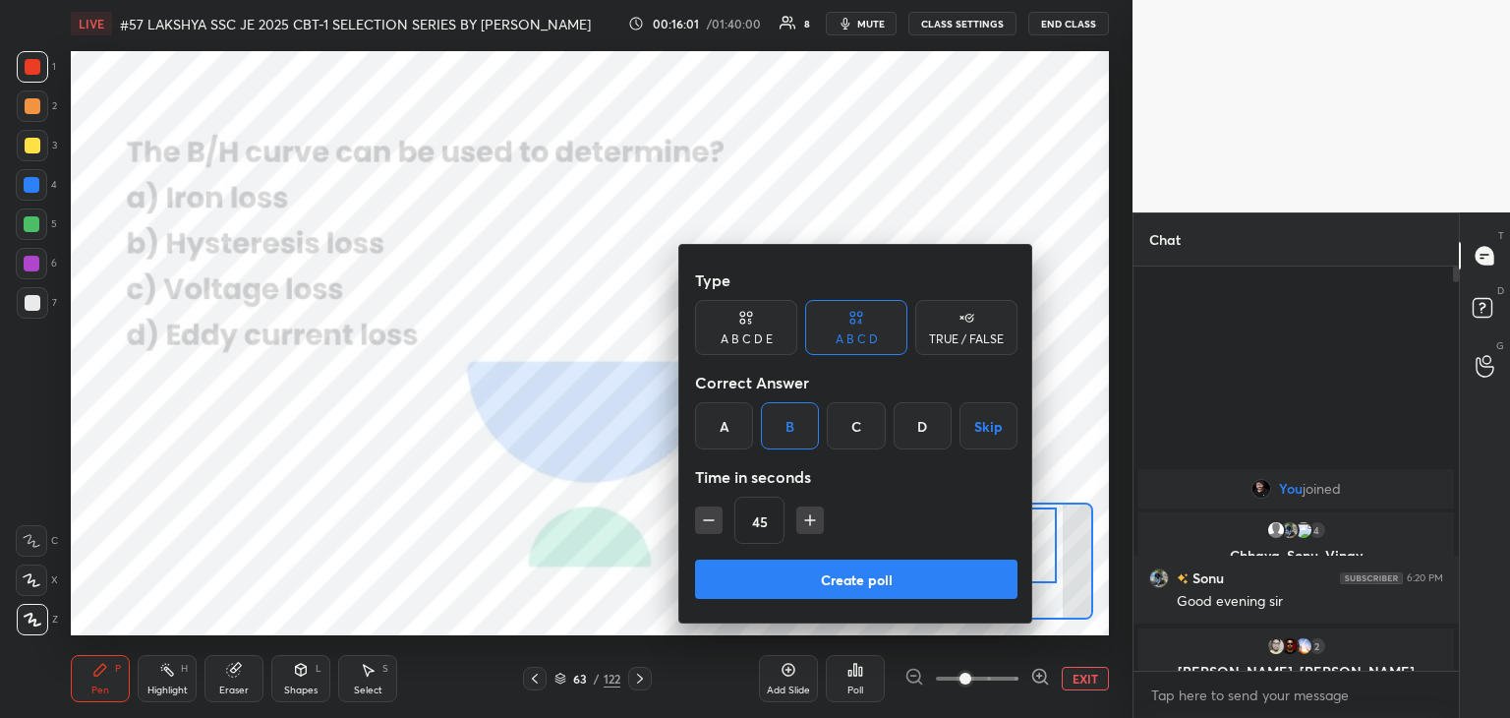
drag, startPoint x: 708, startPoint y: 524, endPoint x: 715, endPoint y: 547, distance: 23.6
click at [707, 522] on icon "button" at bounding box center [709, 520] width 20 height 20
type input "30"
click at [720, 559] on button "Create poll" at bounding box center [856, 578] width 322 height 39
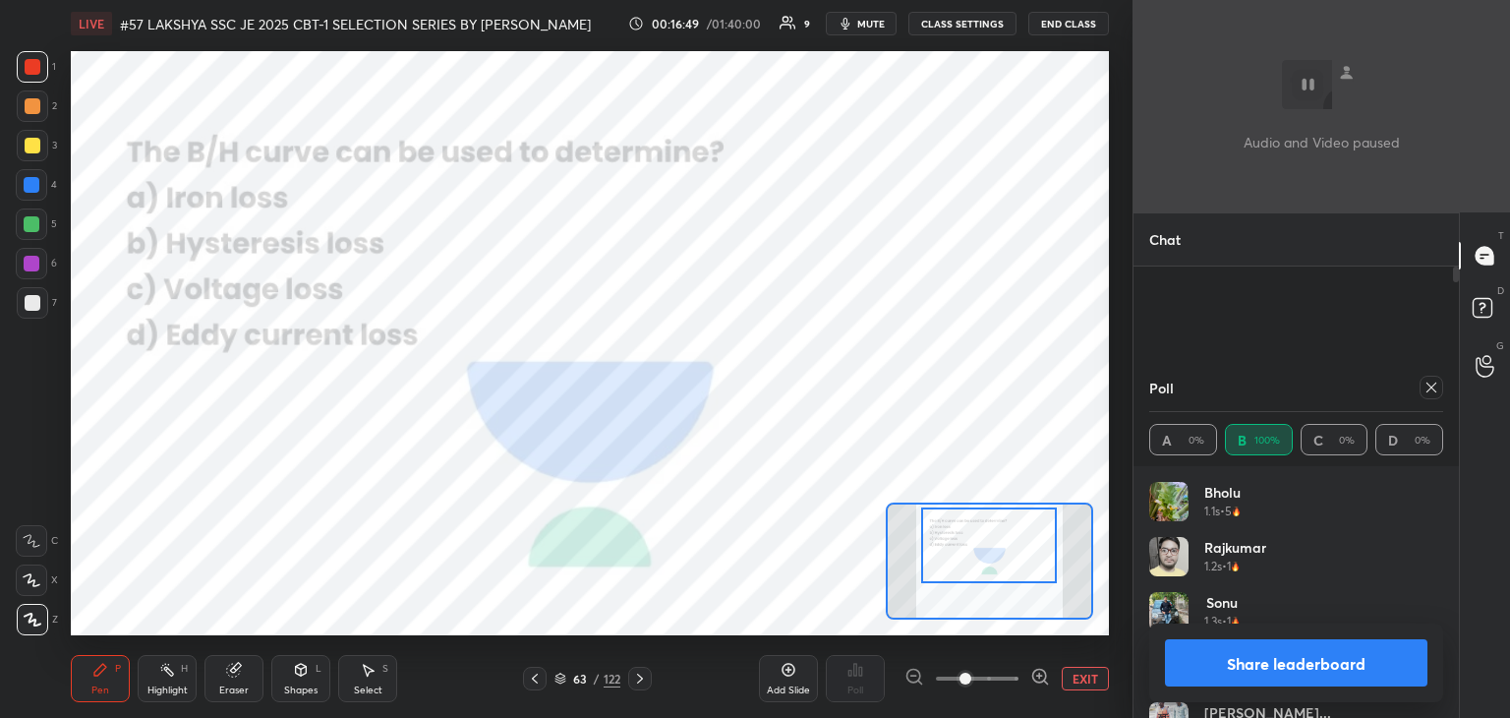
scroll to position [6, 6]
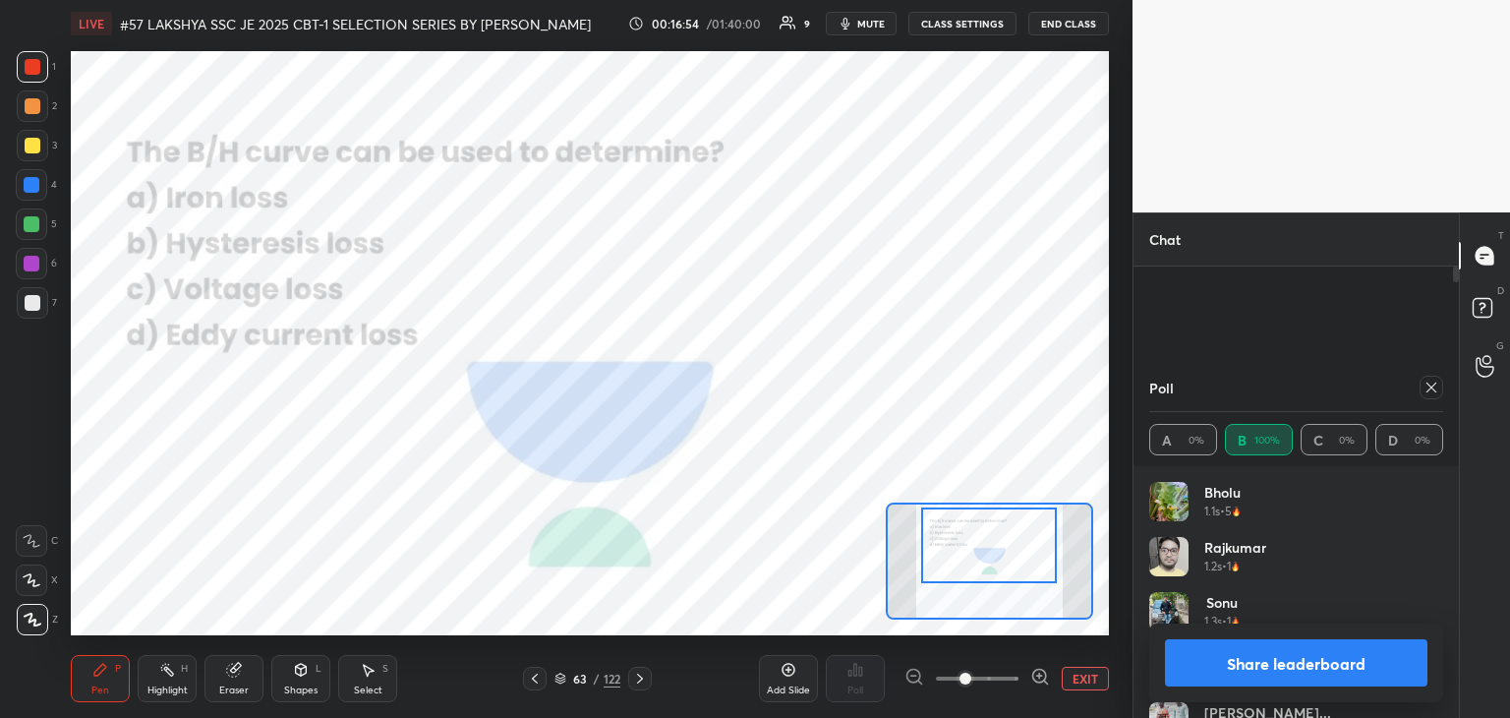
click at [1434, 394] on div at bounding box center [1432, 388] width 24 height 24
type textarea "x"
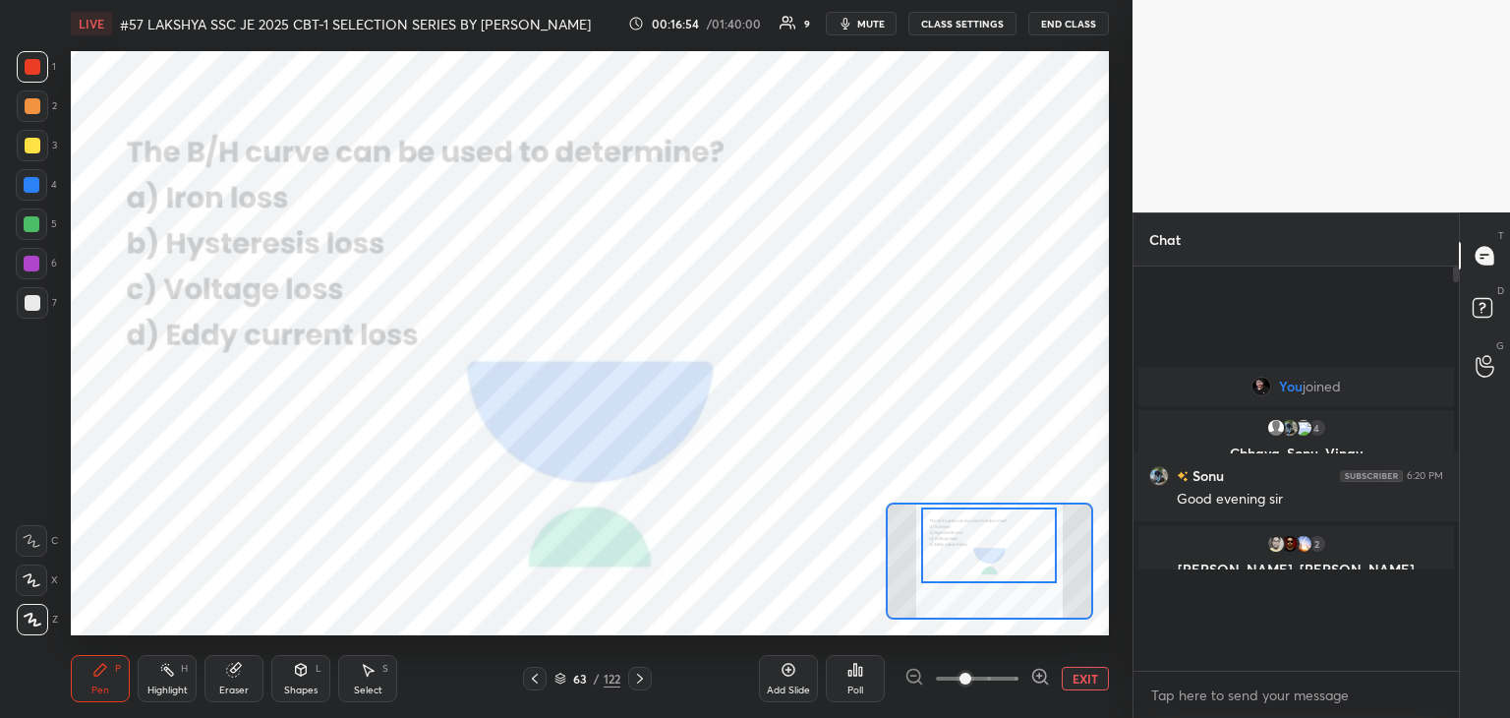
scroll to position [329, 320]
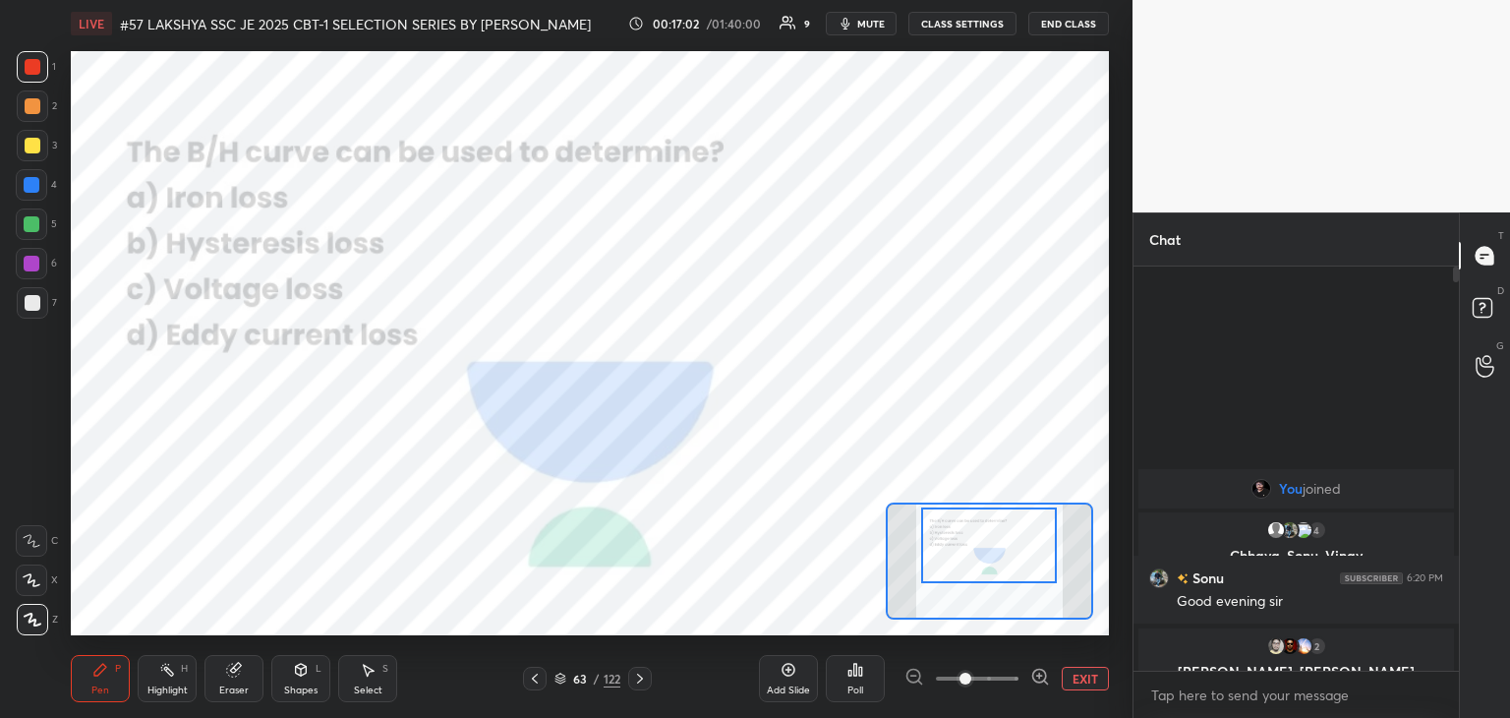
click at [641, 676] on icon at bounding box center [640, 678] width 16 height 16
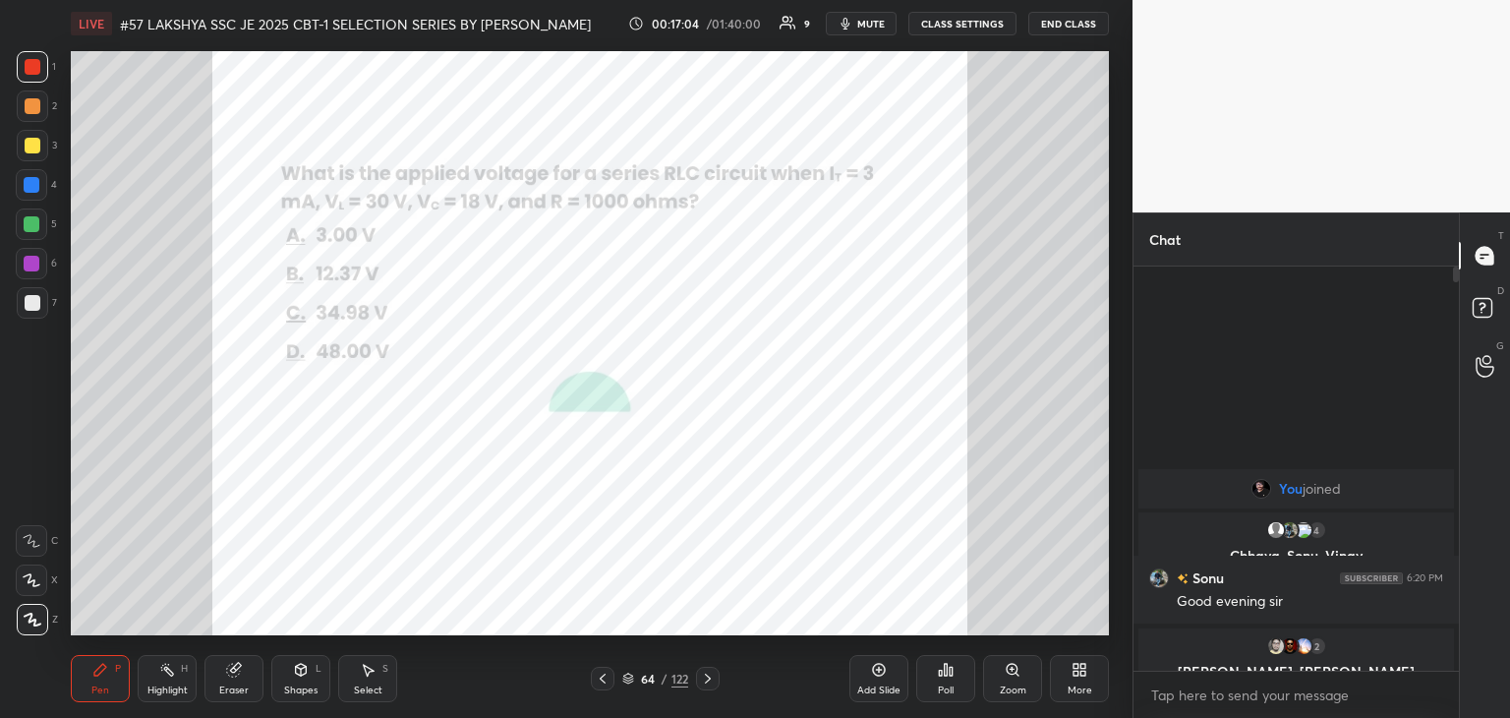
click at [1029, 686] on div "Zoom" at bounding box center [1012, 678] width 59 height 47
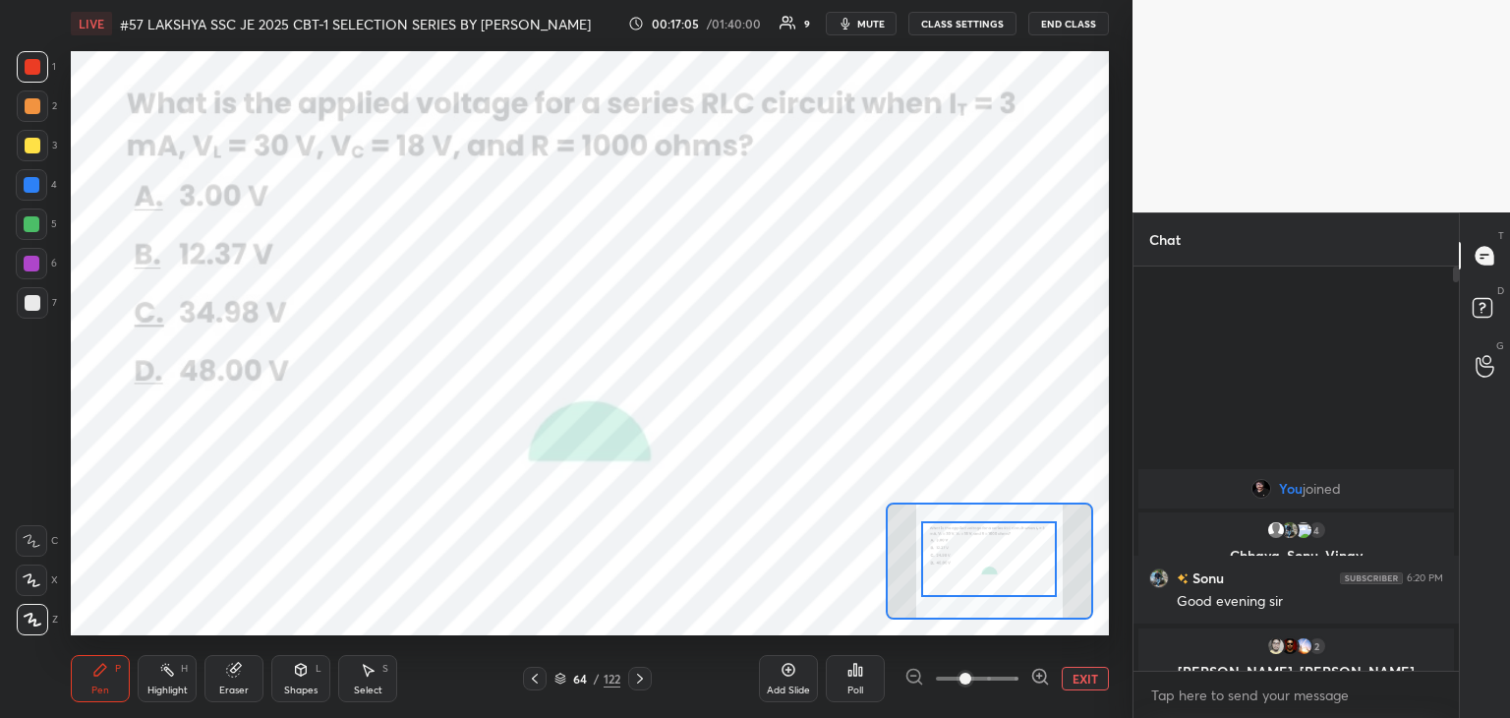
drag, startPoint x: 986, startPoint y: 587, endPoint x: 995, endPoint y: 569, distance: 19.8
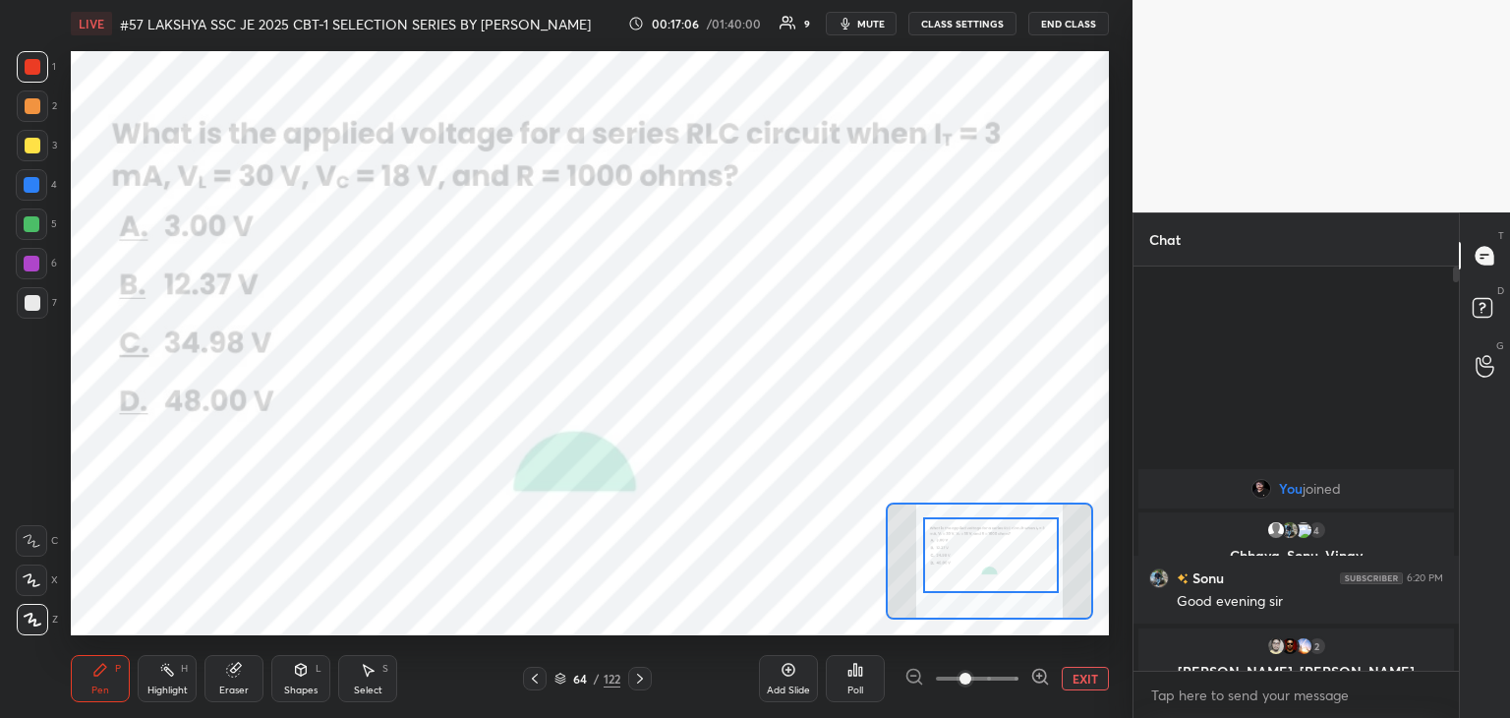
click at [993, 579] on div at bounding box center [991, 555] width 136 height 76
click at [860, 669] on icon at bounding box center [860, 671] width 3 height 9
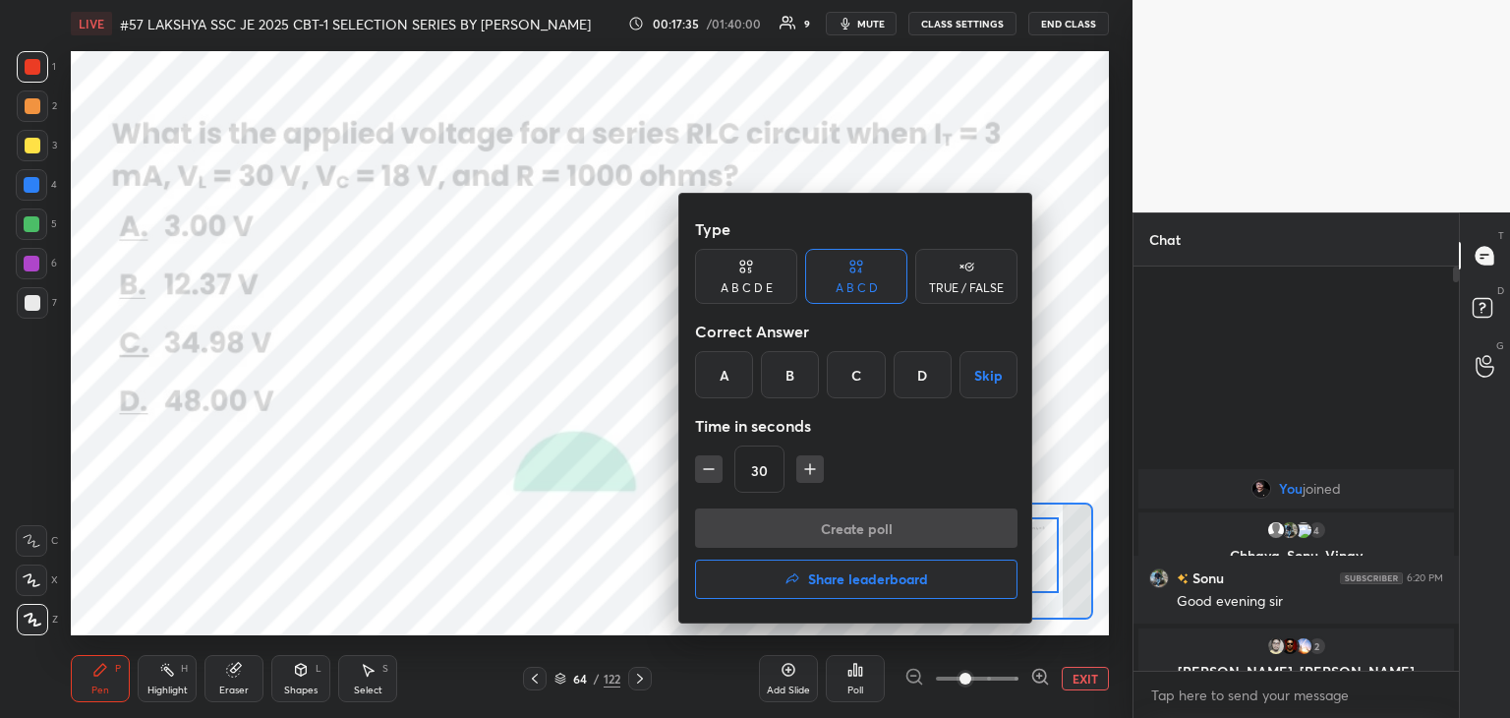
drag, startPoint x: 793, startPoint y: 375, endPoint x: 786, endPoint y: 406, distance: 32.4
click at [791, 376] on div "B" at bounding box center [790, 374] width 58 height 47
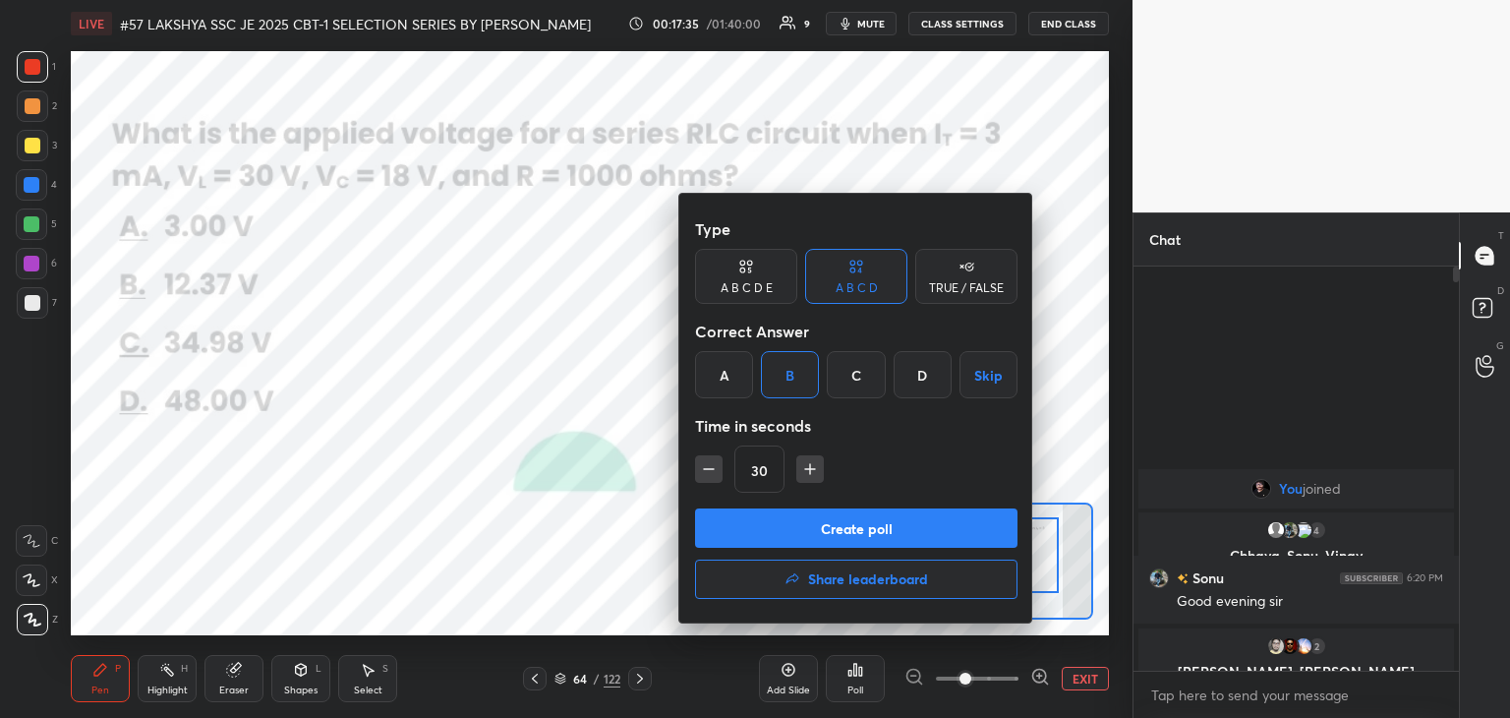
click at [800, 474] on icon "button" at bounding box center [810, 469] width 20 height 20
drag, startPoint x: 808, startPoint y: 471, endPoint x: 803, endPoint y: 492, distance: 21.2
click at [810, 472] on icon "button" at bounding box center [810, 469] width 0 height 10
type input "60"
click at [798, 508] on button "Create poll" at bounding box center [856, 527] width 322 height 39
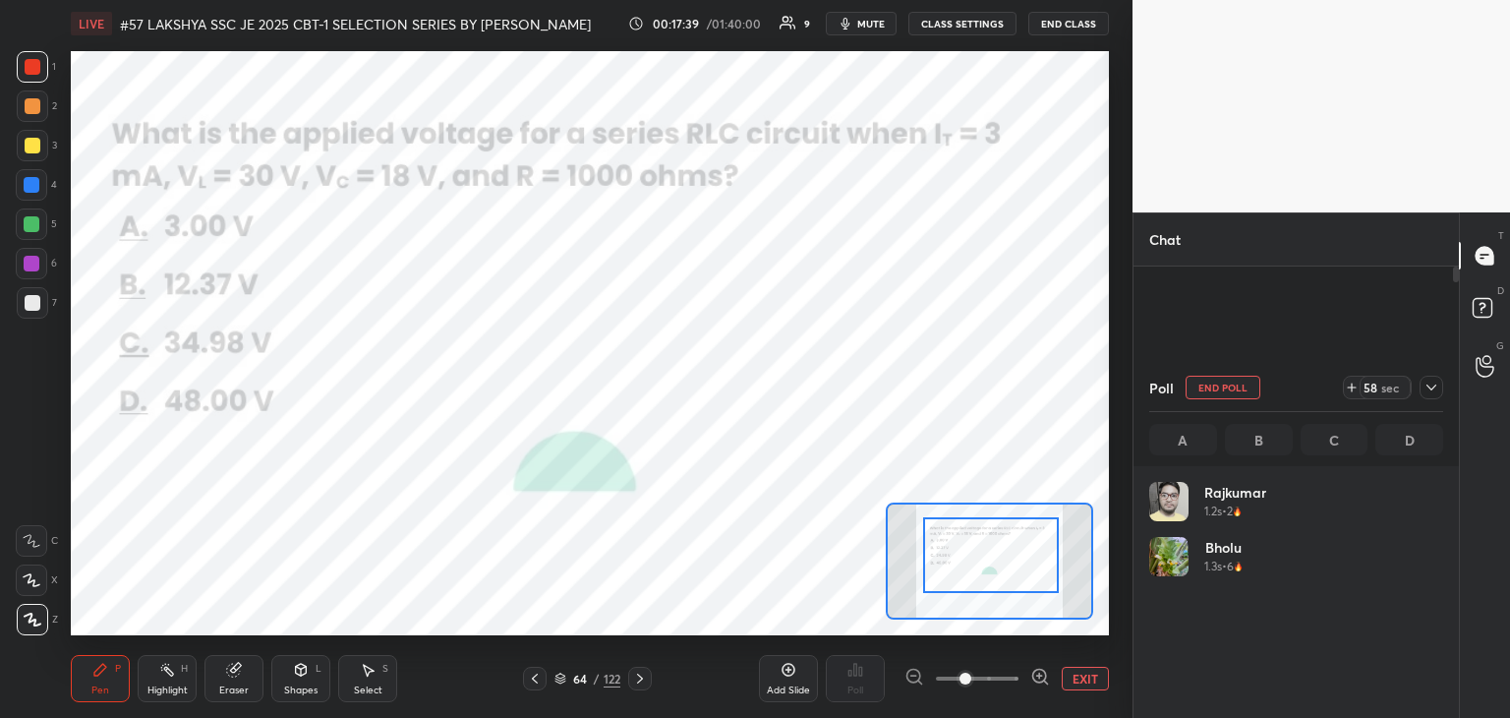
scroll to position [230, 288]
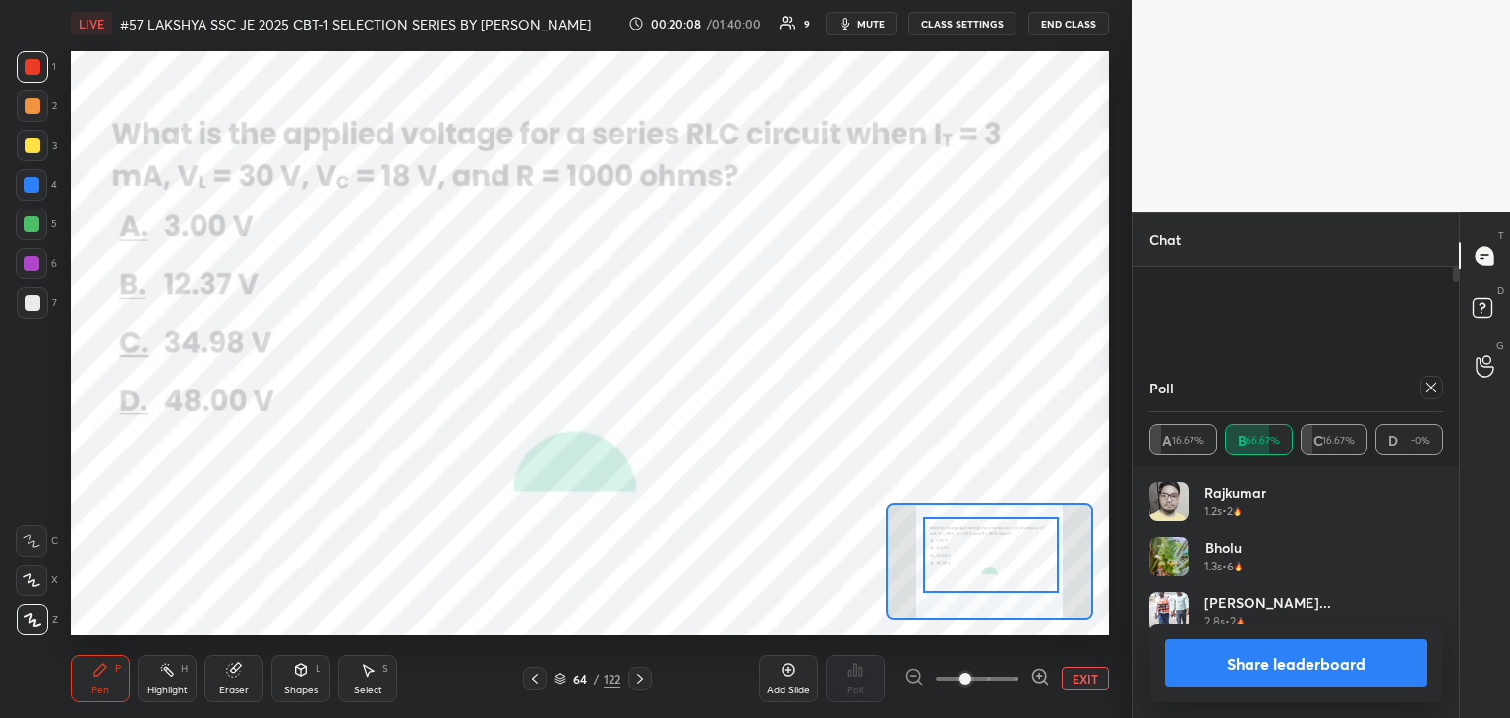
click at [42, 264] on div at bounding box center [31, 263] width 31 height 31
click at [1428, 390] on icon at bounding box center [1432, 387] width 16 height 16
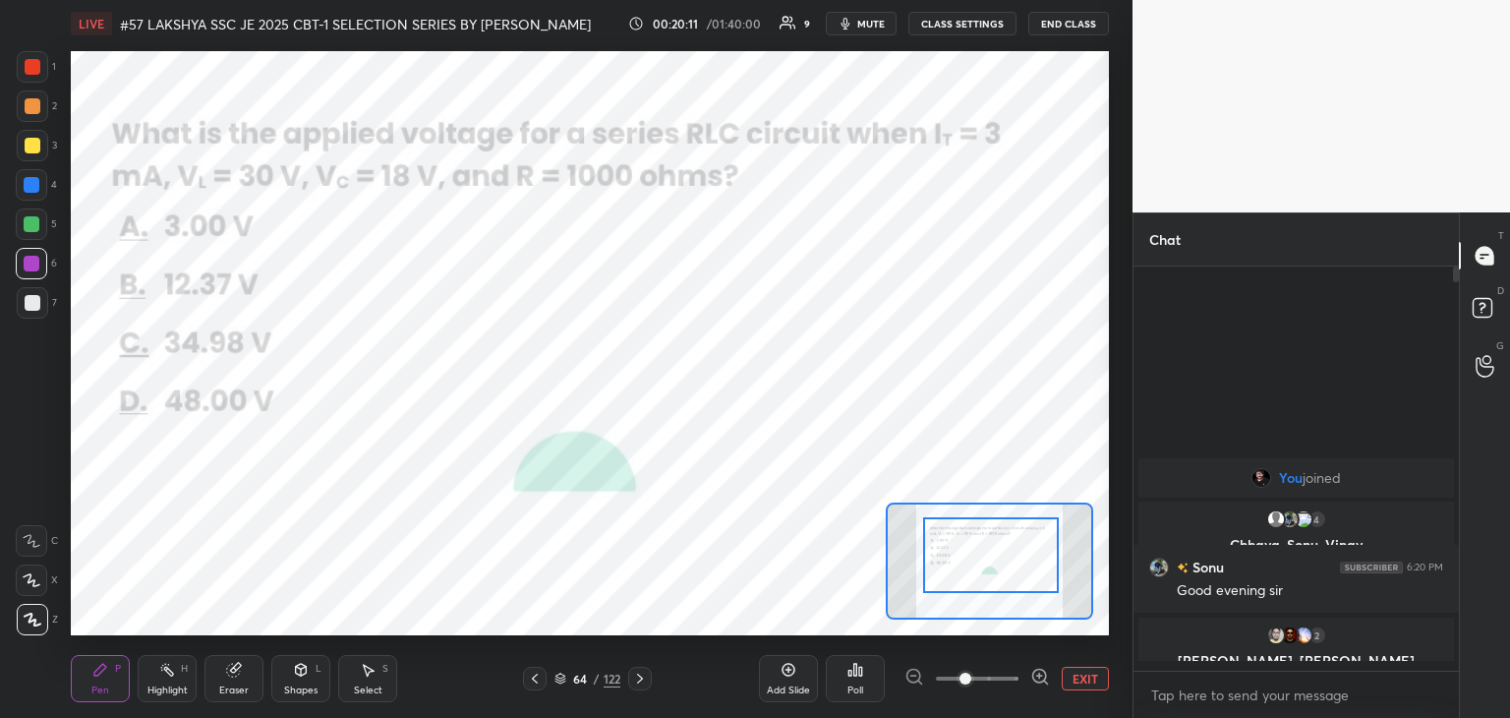
scroll to position [229, 320]
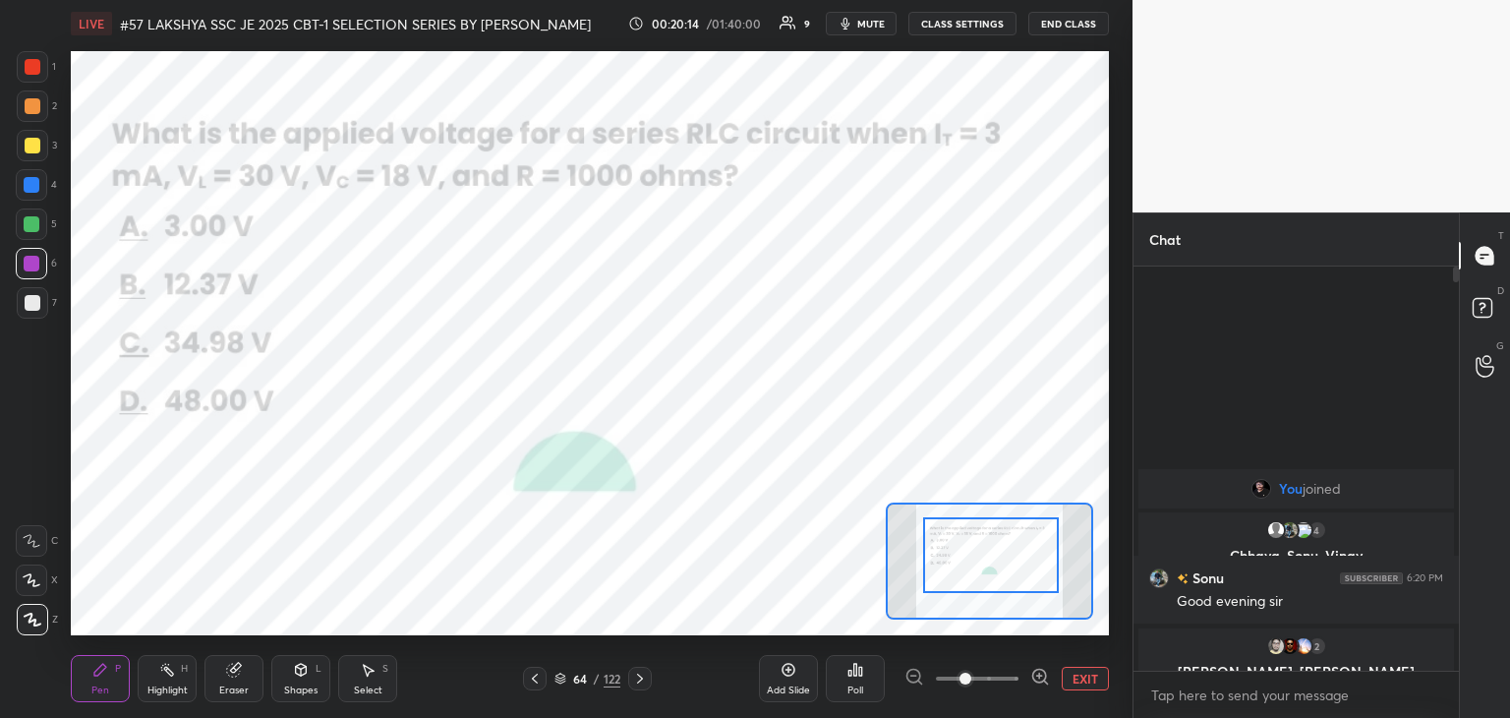
drag, startPoint x: 36, startPoint y: 68, endPoint x: 32, endPoint y: 58, distance: 10.6
click at [38, 67] on div at bounding box center [33, 67] width 16 height 16
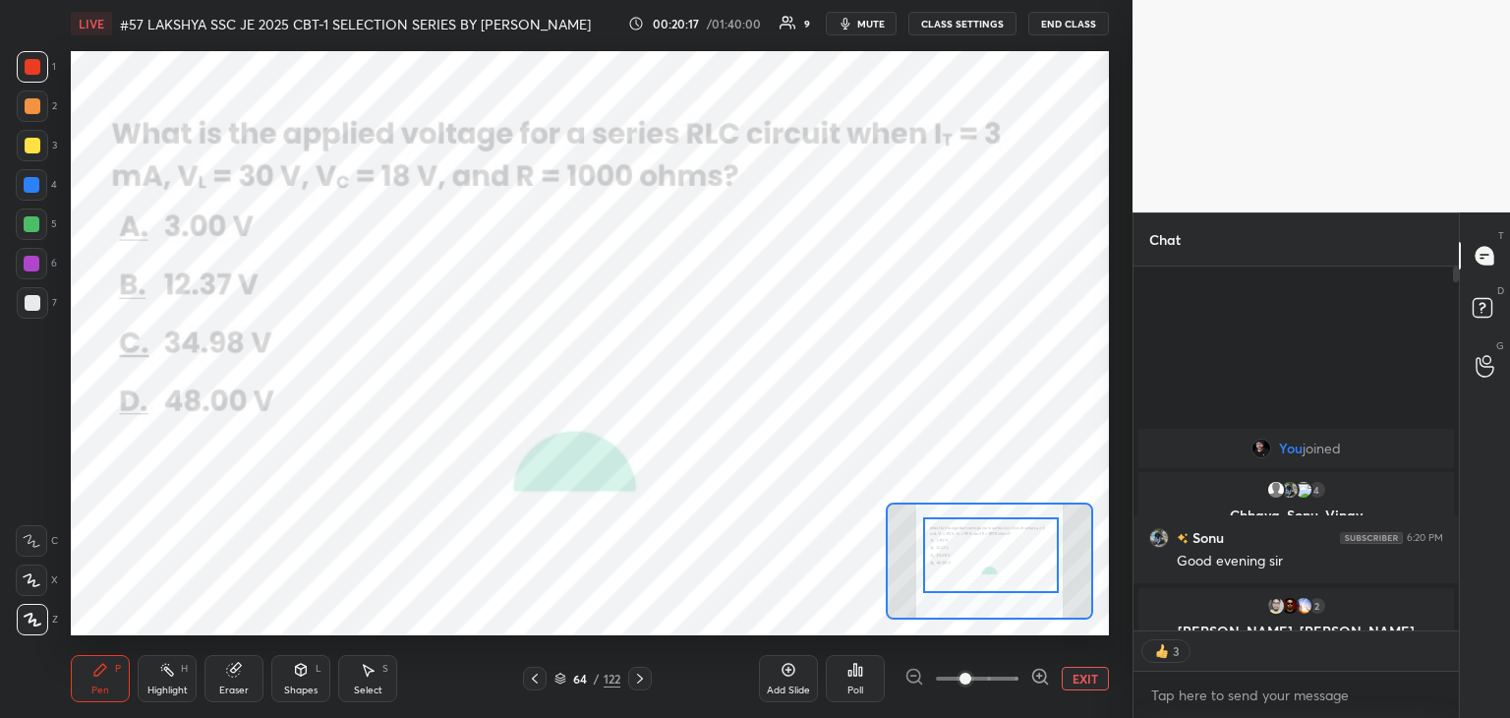
click at [230, 680] on div "Eraser" at bounding box center [233, 678] width 59 height 47
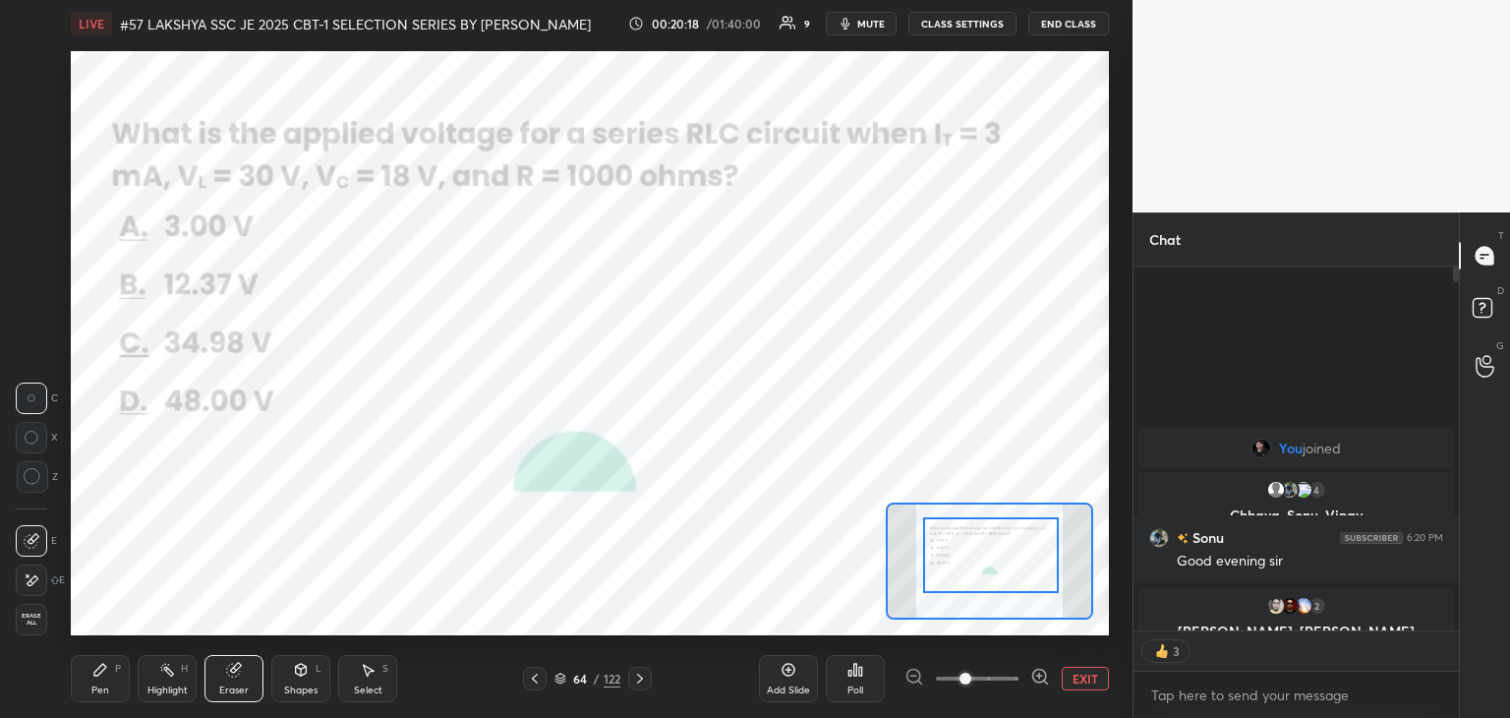
drag, startPoint x: 43, startPoint y: 619, endPoint x: 54, endPoint y: 653, distance: 35.1
click at [44, 622] on span "Erase all" at bounding box center [31, 619] width 29 height 14
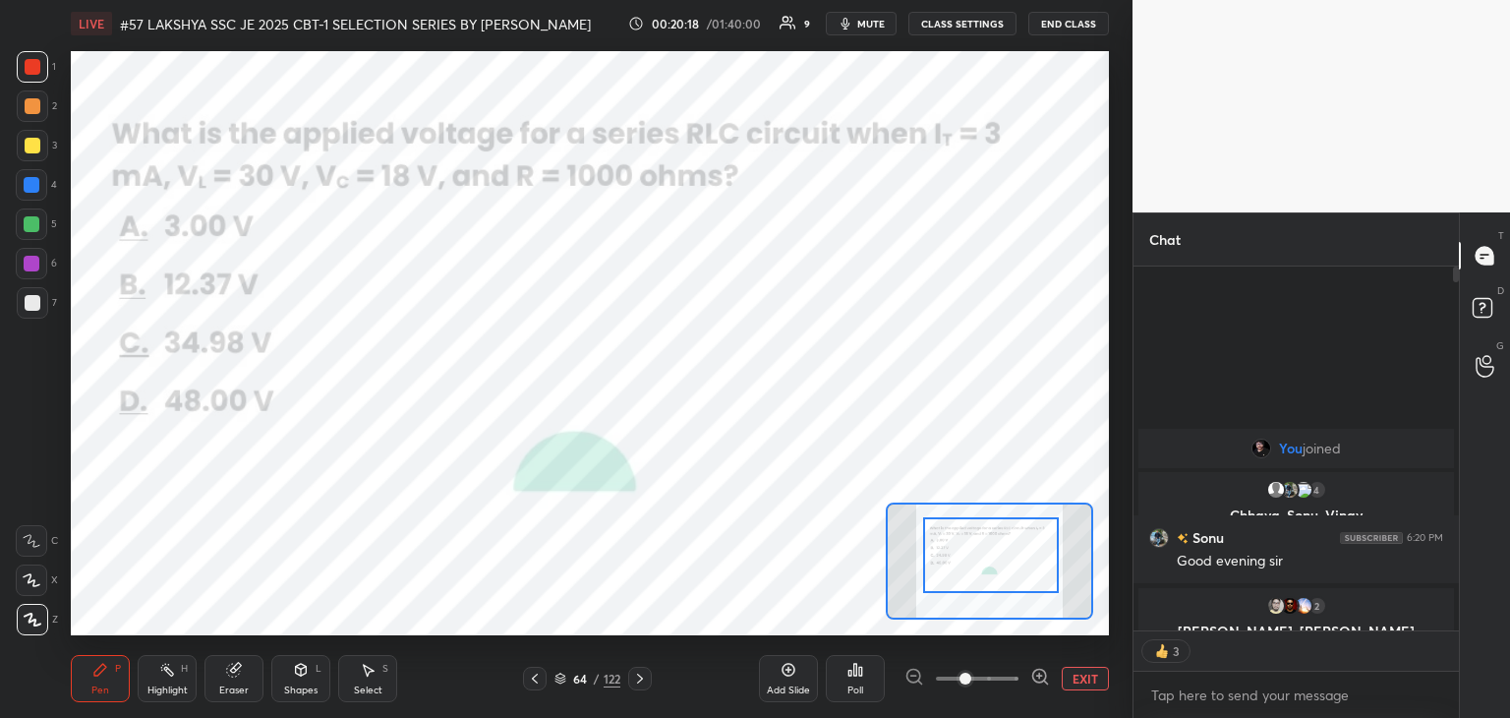
click at [72, 678] on div "Pen P" at bounding box center [100, 678] width 59 height 47
click at [641, 685] on icon at bounding box center [640, 678] width 16 height 16
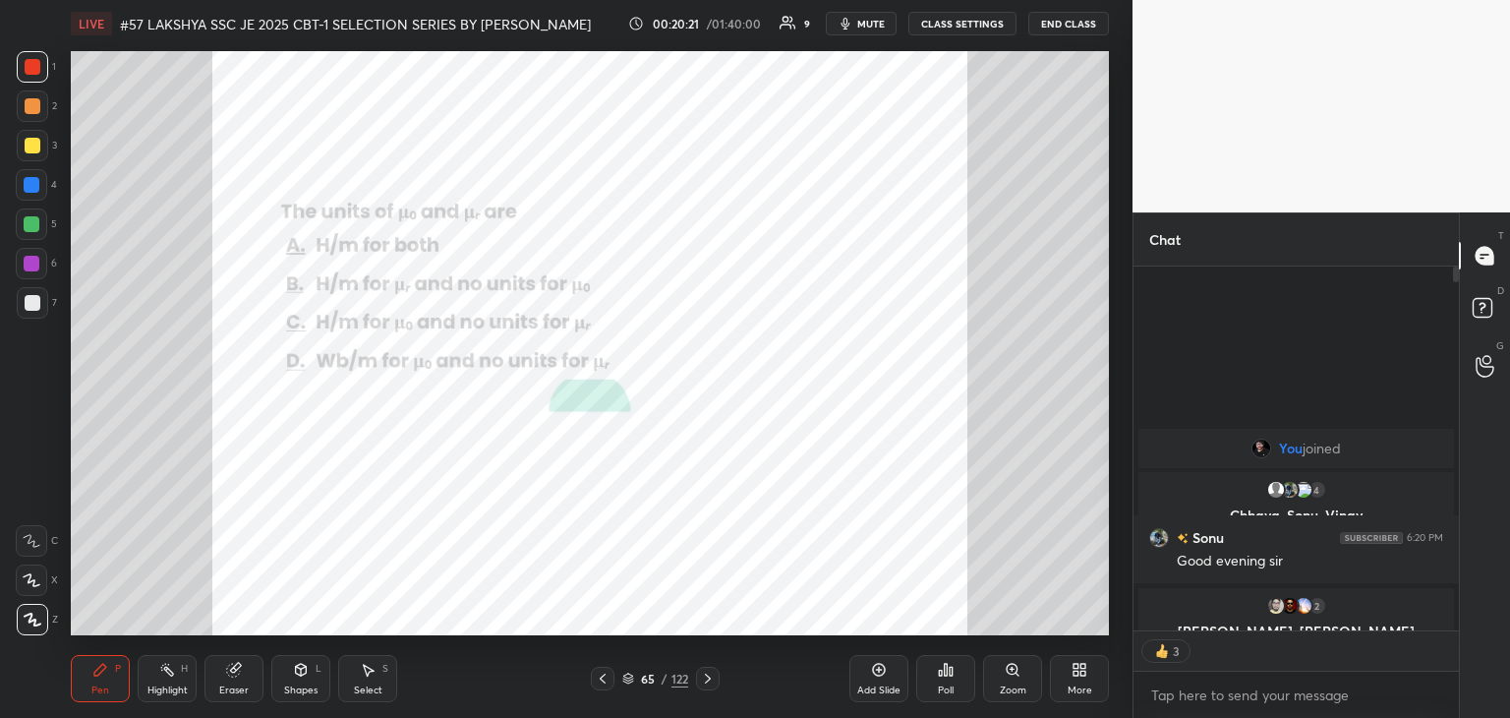
click at [1026, 680] on div "Zoom" at bounding box center [1012, 678] width 59 height 47
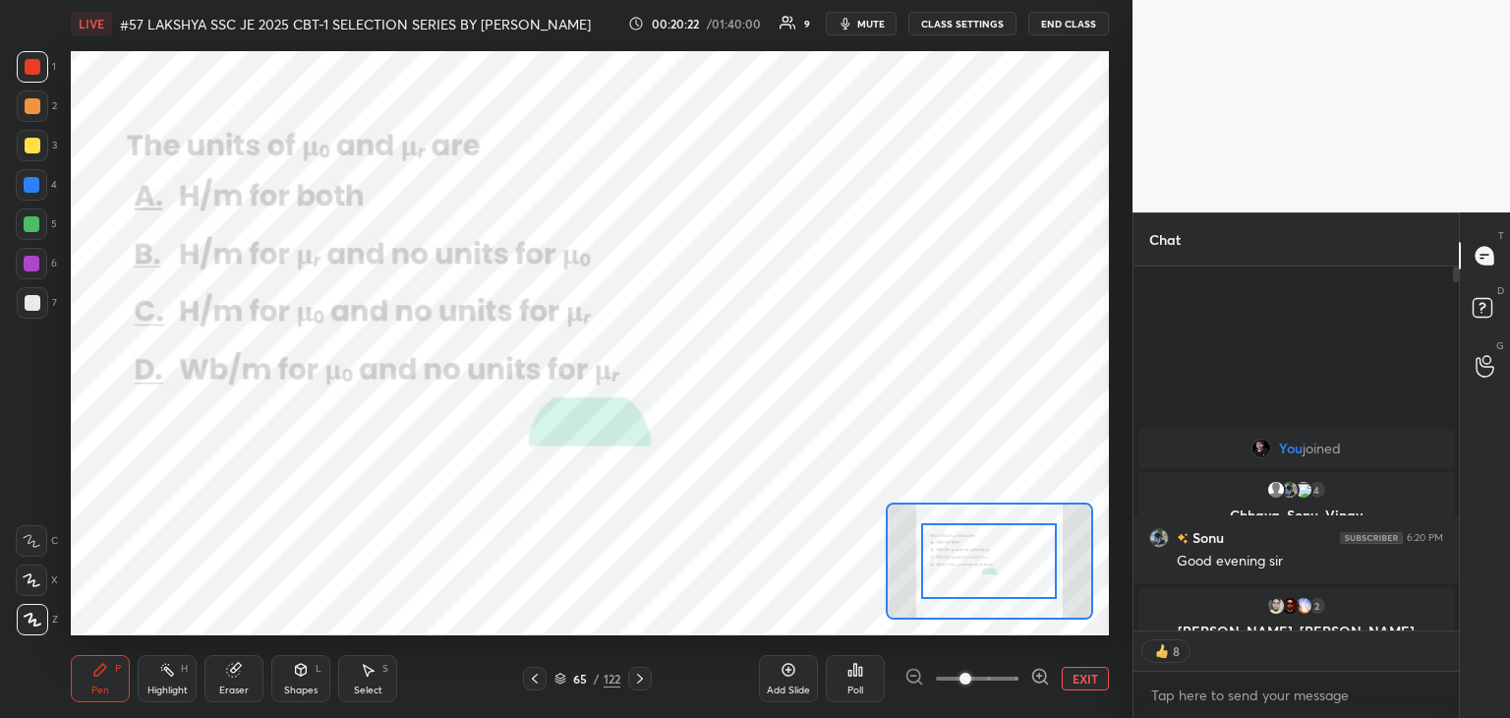
click at [870, 672] on div "Poll" at bounding box center [855, 678] width 59 height 47
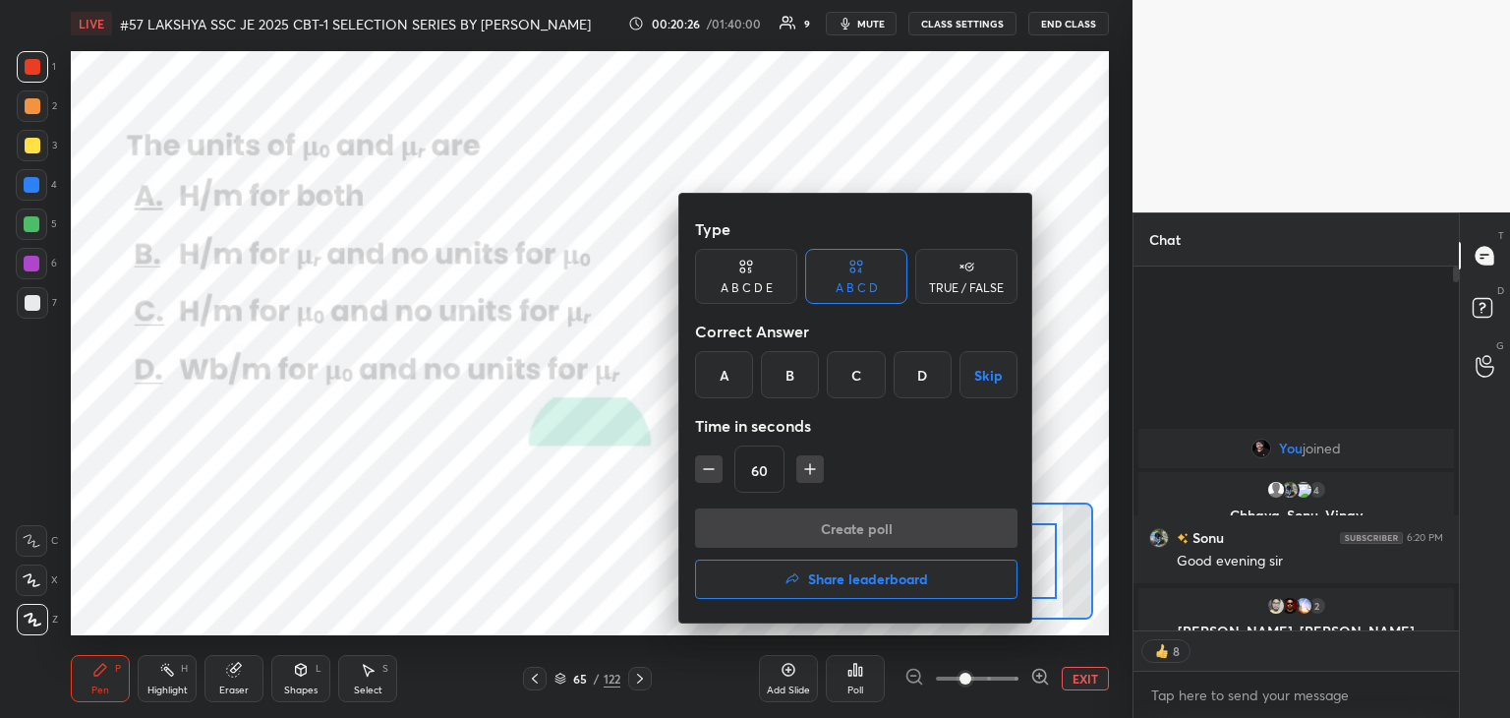
click at [919, 382] on div "D" at bounding box center [923, 374] width 58 height 47
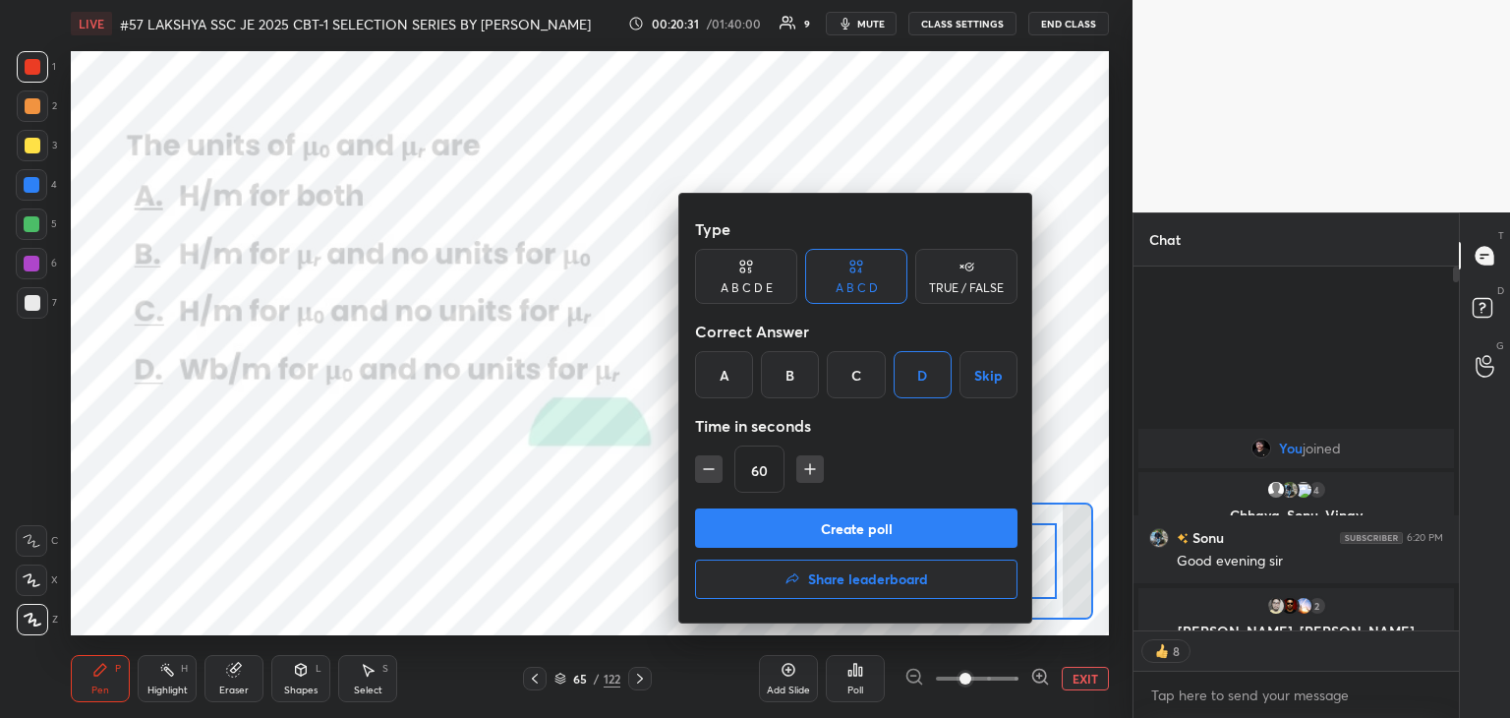
type textarea "x"
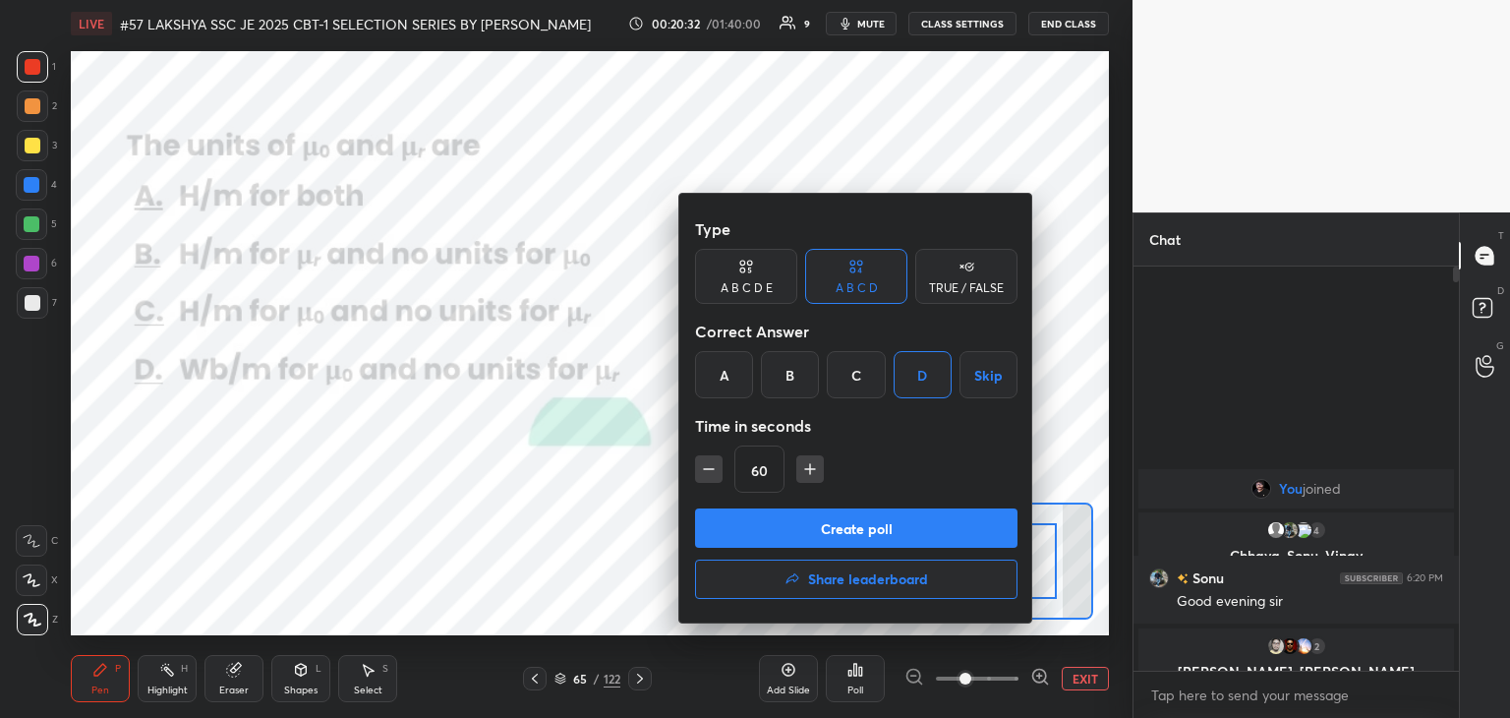
drag, startPoint x: 783, startPoint y: 525, endPoint x: 842, endPoint y: 411, distance: 128.4
click at [842, 411] on div "Type A B C D E A B C D TRUE / FALSE Correct Answer A B C D Skip Time in seconds…" at bounding box center [856, 408] width 354 height 429
drag, startPoint x: 856, startPoint y: 379, endPoint x: 824, endPoint y: 471, distance: 97.9
click at [855, 382] on div "C" at bounding box center [856, 374] width 58 height 47
click at [720, 477] on button "button" at bounding box center [709, 469] width 28 height 28
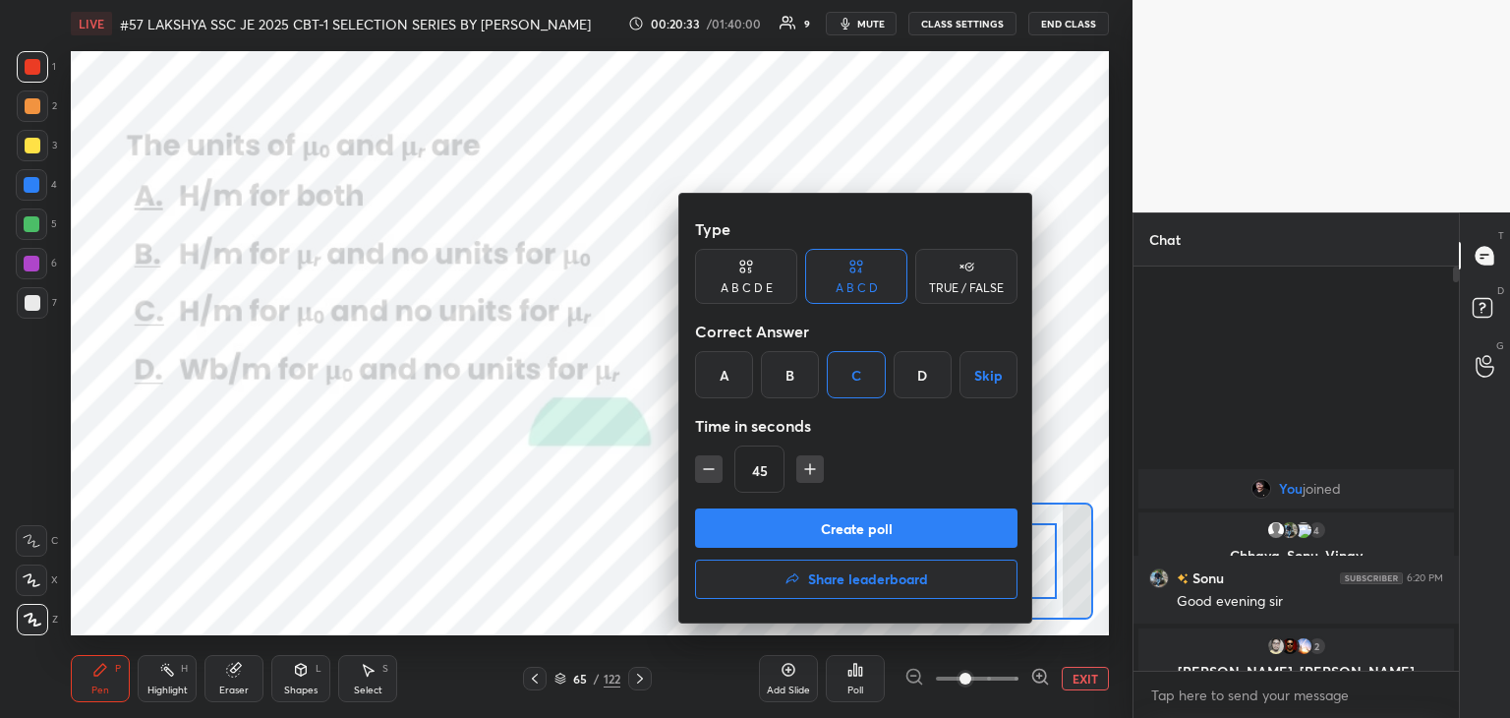
click at [719, 475] on button "button" at bounding box center [709, 469] width 28 height 28
type input "30"
click at [734, 530] on button "Create poll" at bounding box center [856, 527] width 322 height 39
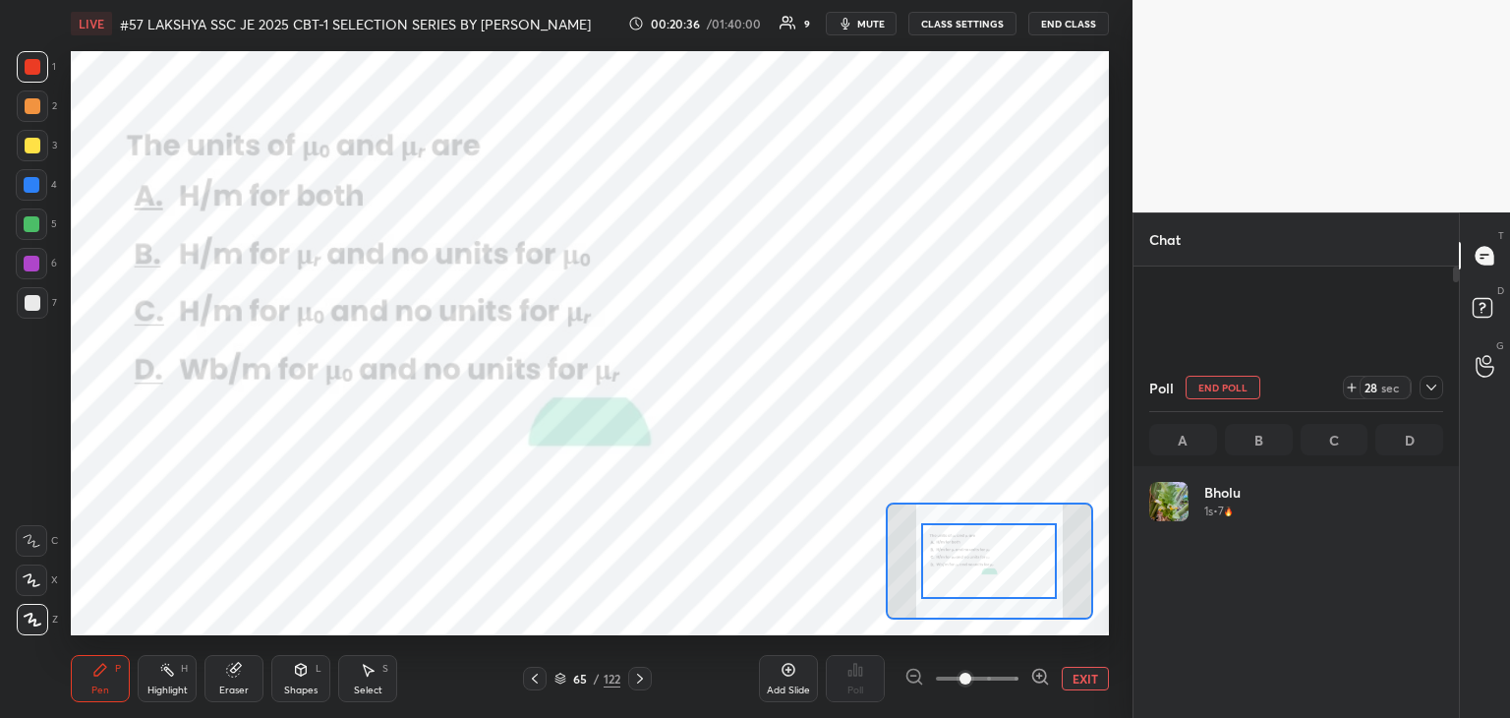
scroll to position [230, 288]
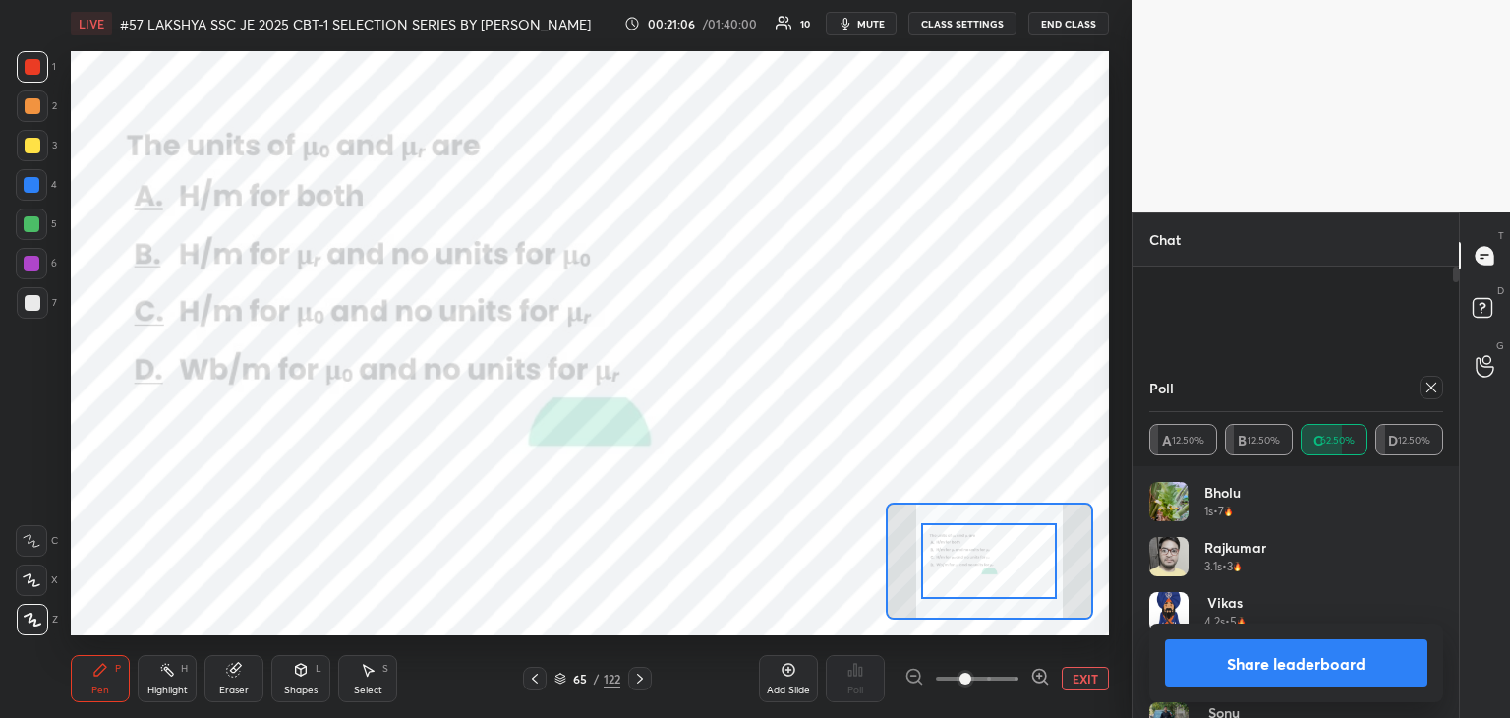
drag, startPoint x: 231, startPoint y: 677, endPoint x: 146, endPoint y: 695, distance: 87.3
click at [231, 678] on div "Eraser" at bounding box center [233, 678] width 59 height 47
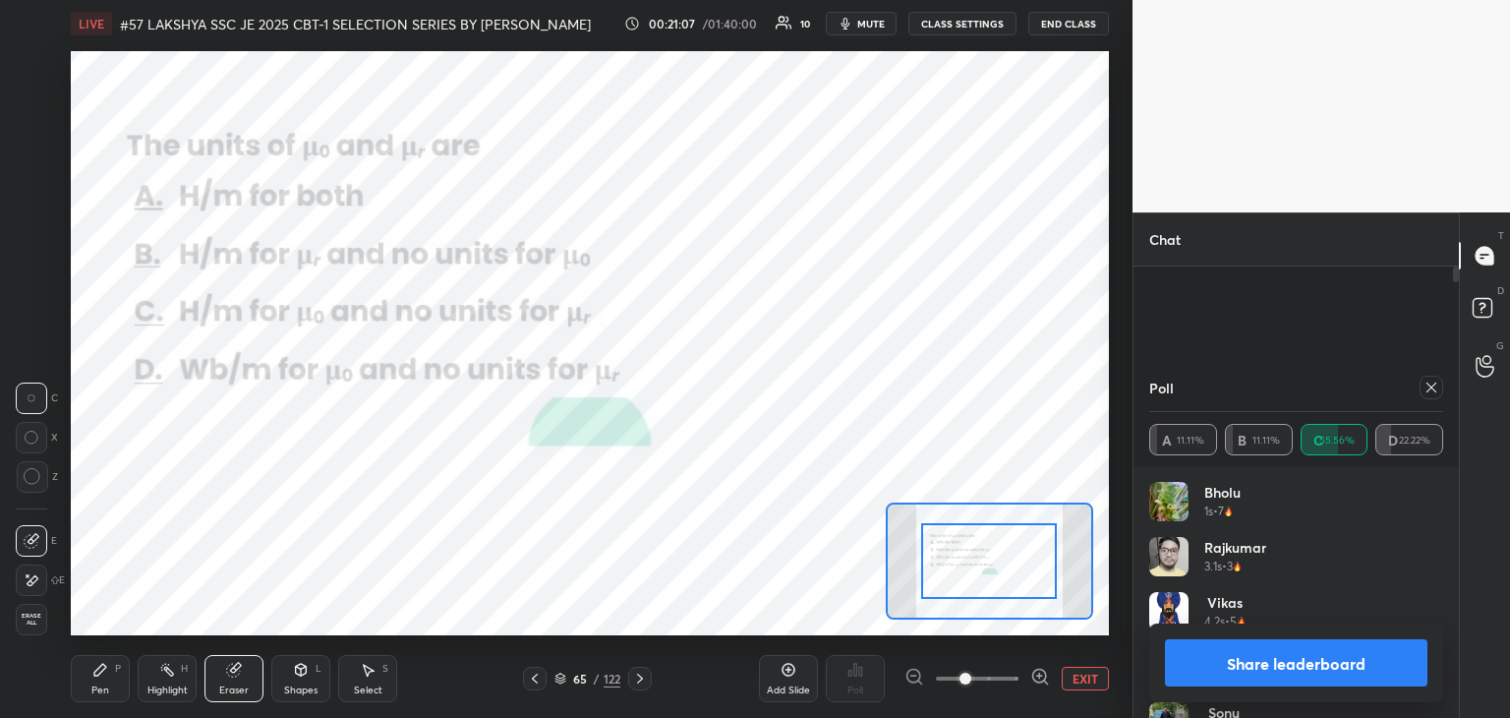
drag, startPoint x: 27, startPoint y: 627, endPoint x: 43, endPoint y: 658, distance: 34.8
click at [28, 628] on div "Erase all" at bounding box center [31, 619] width 31 height 31
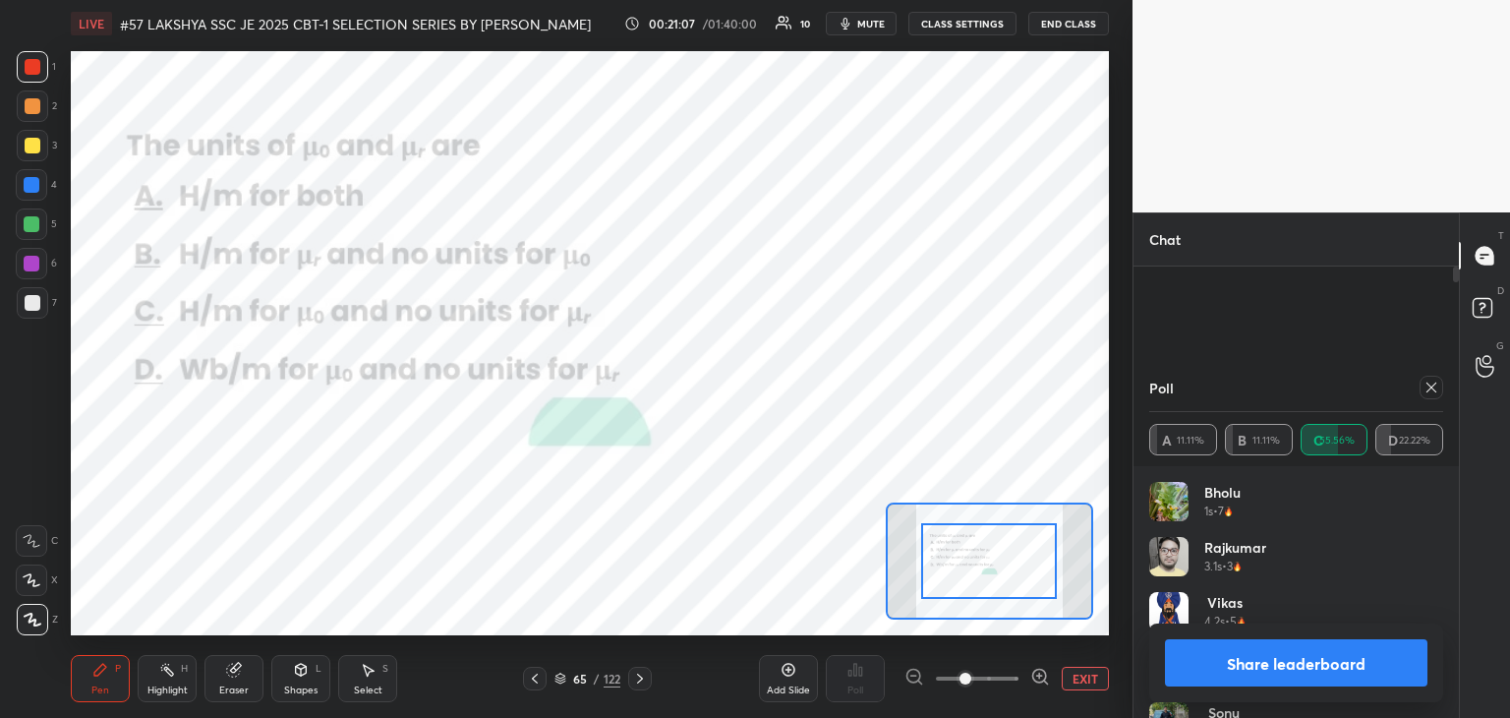
click at [79, 677] on div "Pen P" at bounding box center [100, 678] width 59 height 47
click at [1432, 389] on icon at bounding box center [1432, 387] width 16 height 16
type textarea "x"
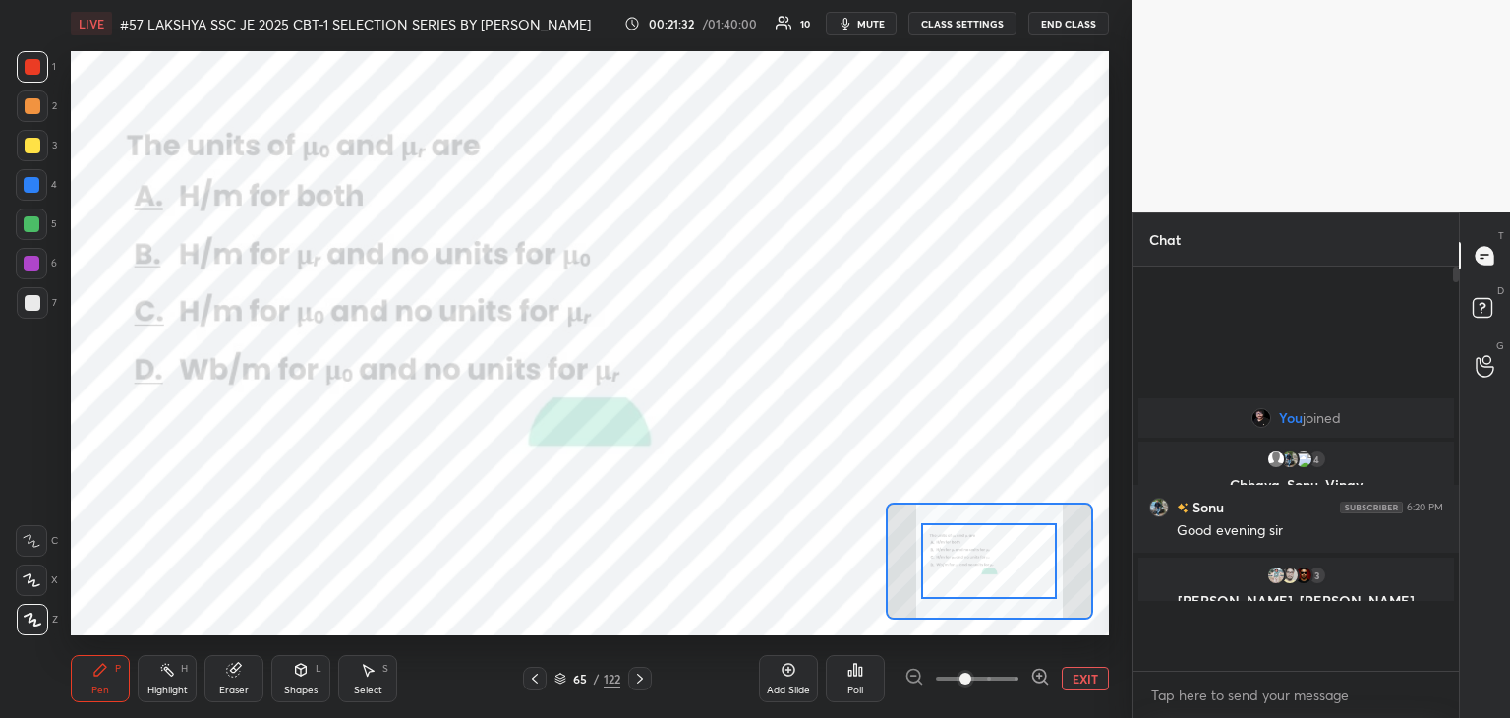
scroll to position [7, 6]
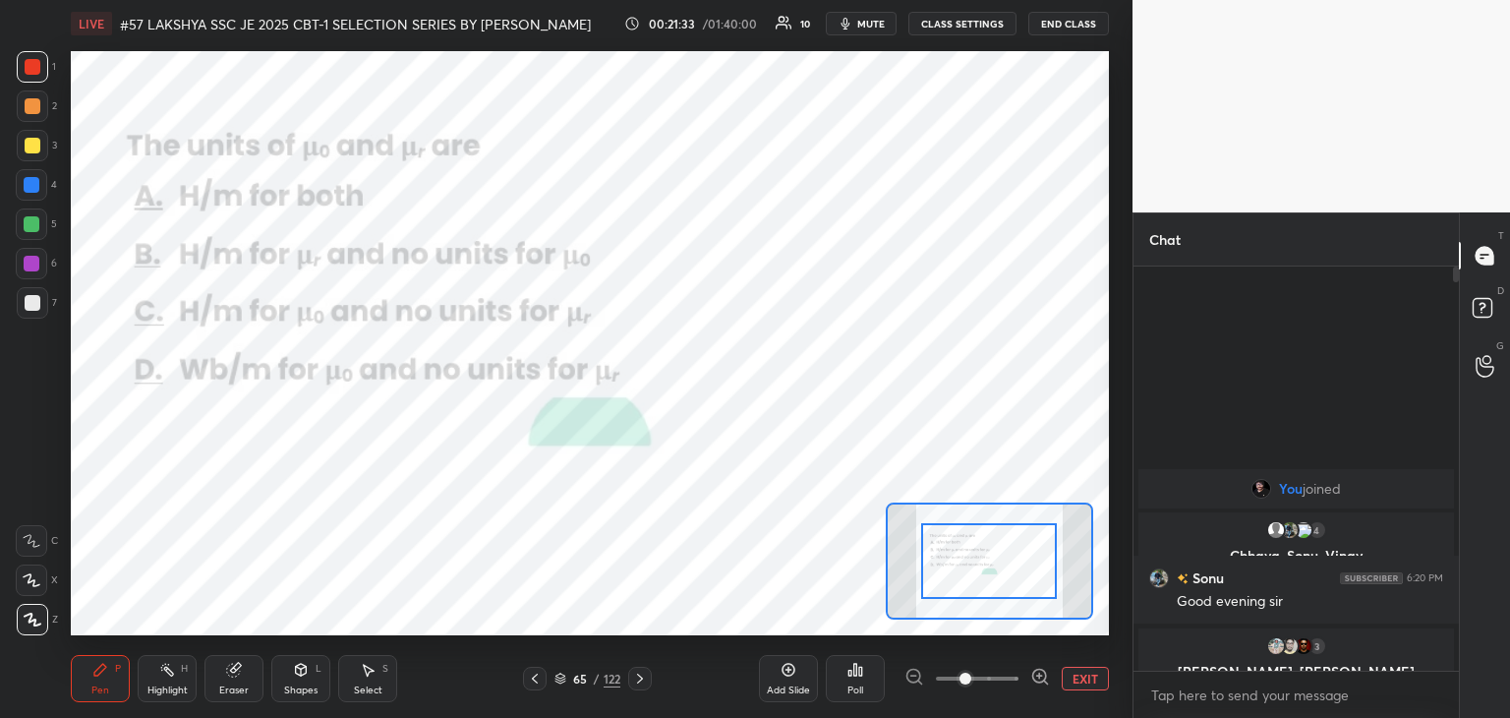
click at [590, 670] on div "LIVE #57 LAKSHYA SSC JE 2025 CBT-1 SELECTION SERIES BY PRAVEEN SIR EEEGURU 00:2…" at bounding box center [590, 359] width 1054 height 718
click at [643, 669] on div at bounding box center [640, 679] width 24 height 24
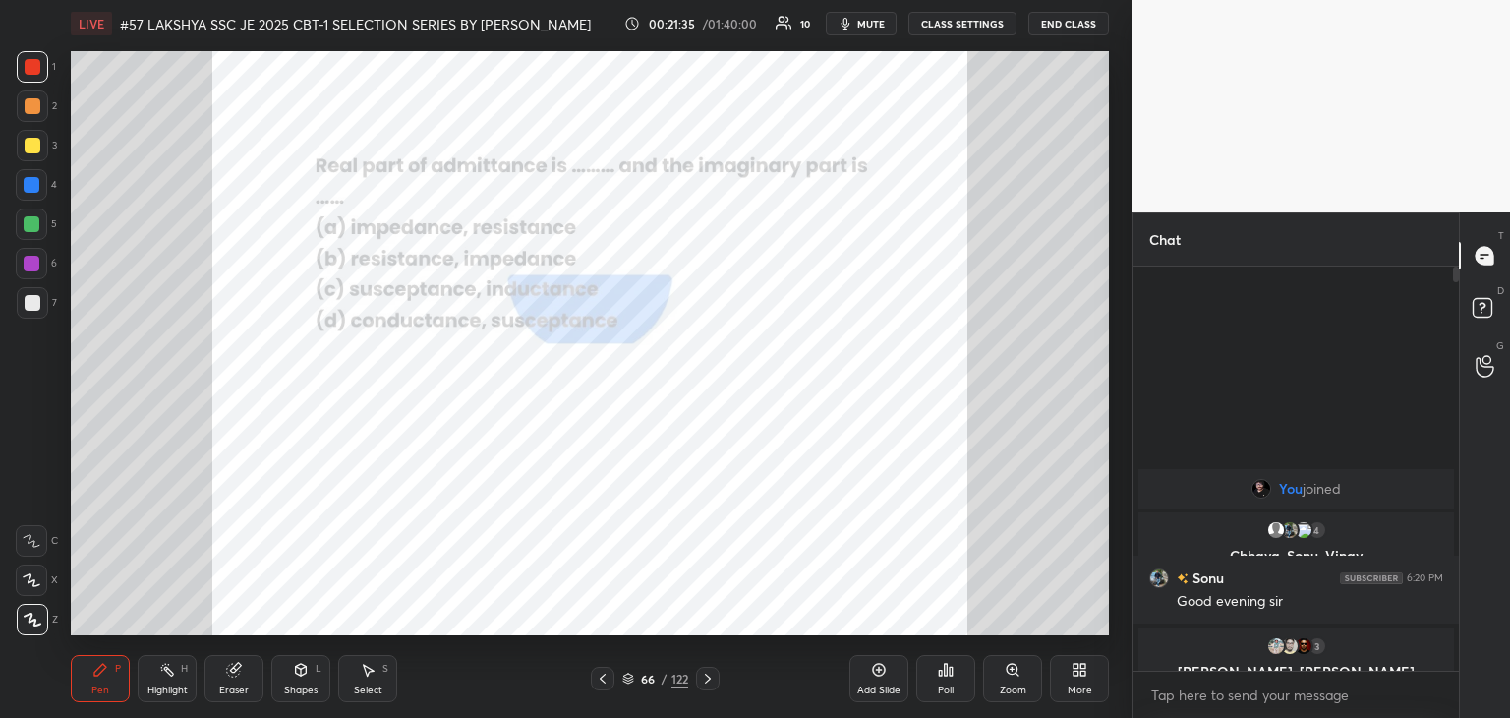
click at [1043, 684] on div "Add Slide Poll Zoom More" at bounding box center [979, 678] width 260 height 110
click at [1022, 685] on div "Zoom" at bounding box center [1013, 690] width 27 height 10
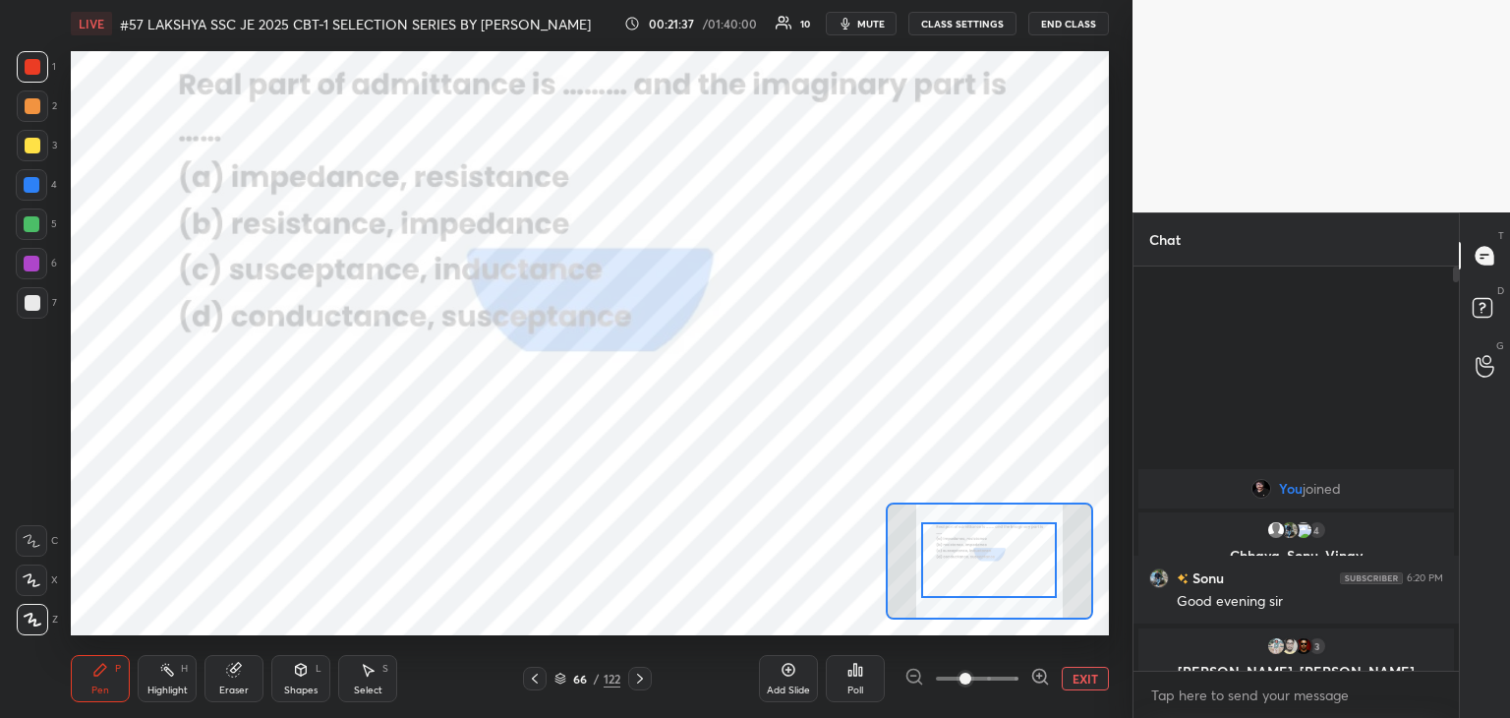
drag, startPoint x: 1022, startPoint y: 583, endPoint x: 1028, endPoint y: 566, distance: 17.7
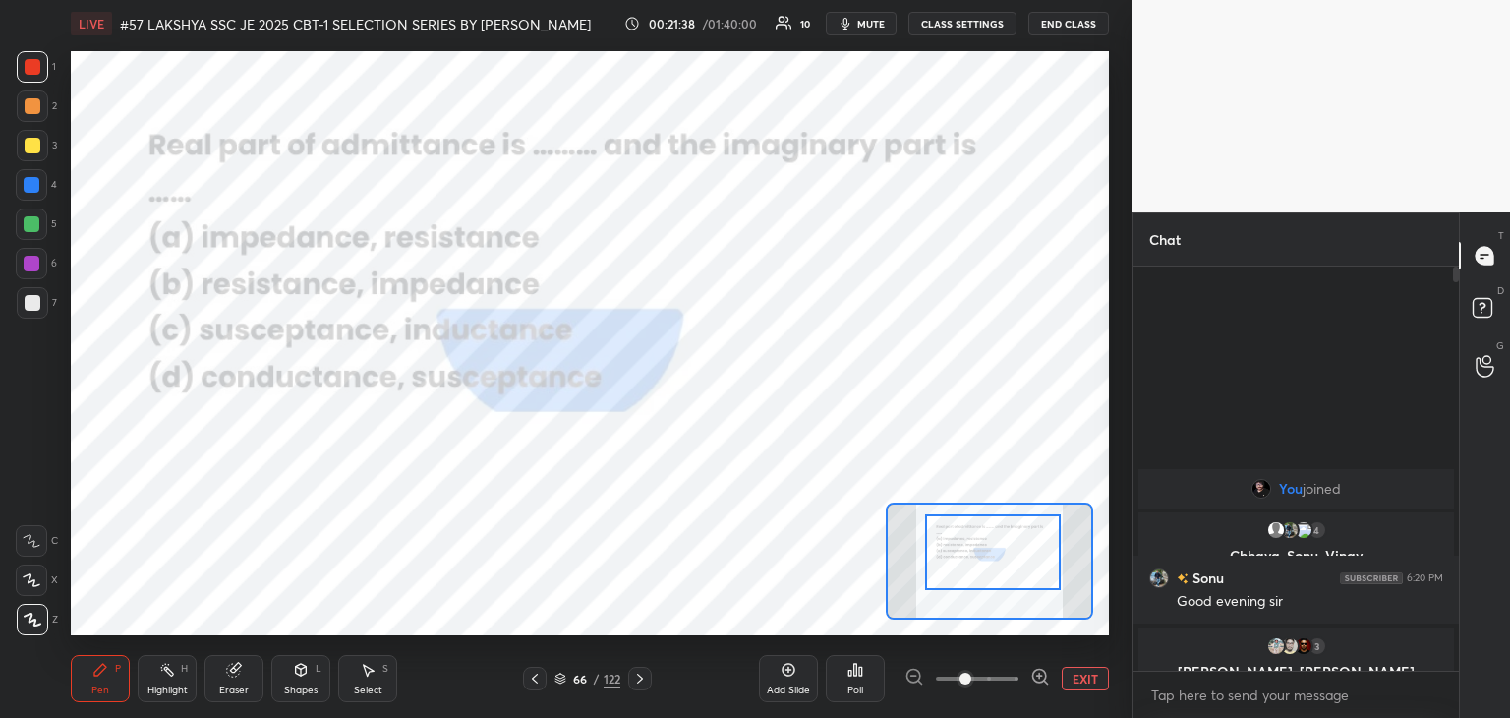
click at [1026, 575] on div at bounding box center [993, 552] width 136 height 76
click at [862, 676] on icon at bounding box center [855, 670] width 16 height 16
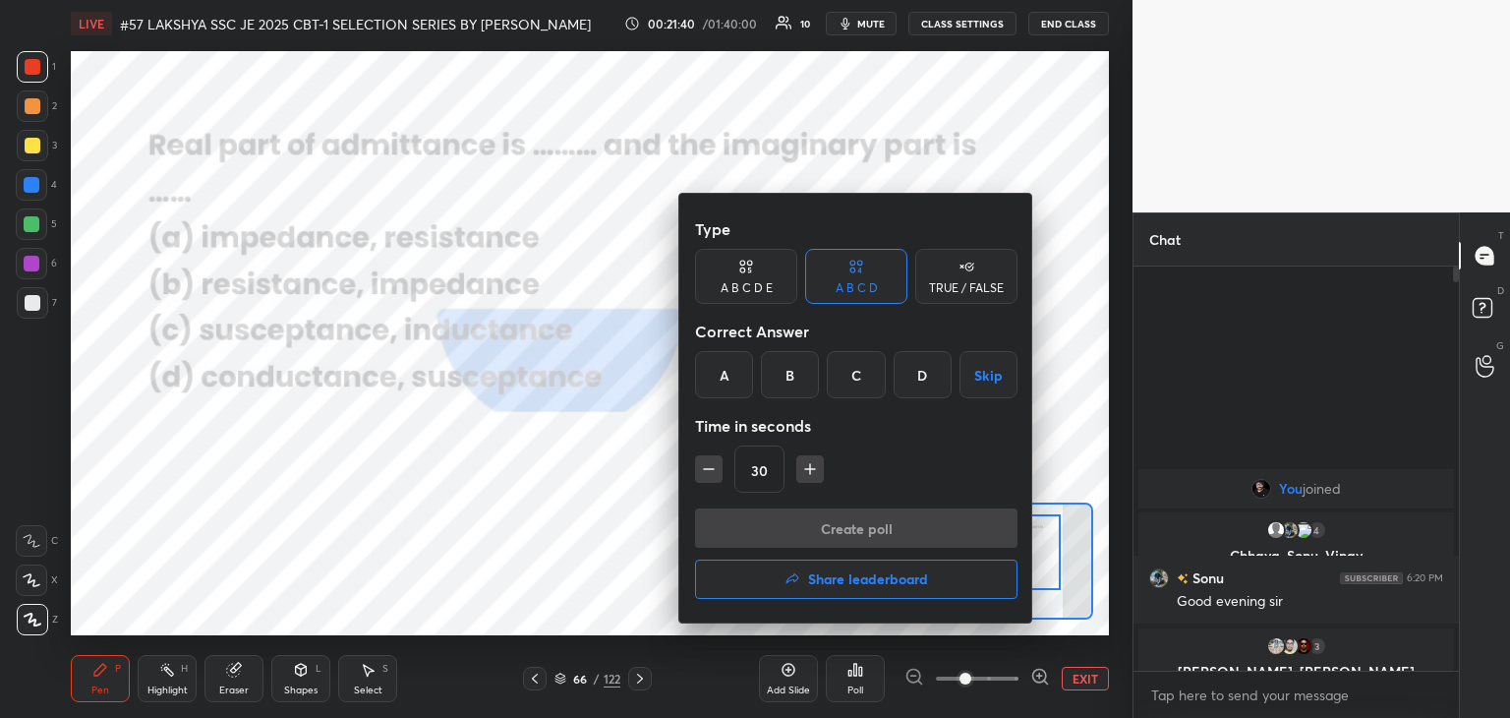
click at [923, 377] on div "D" at bounding box center [923, 374] width 58 height 47
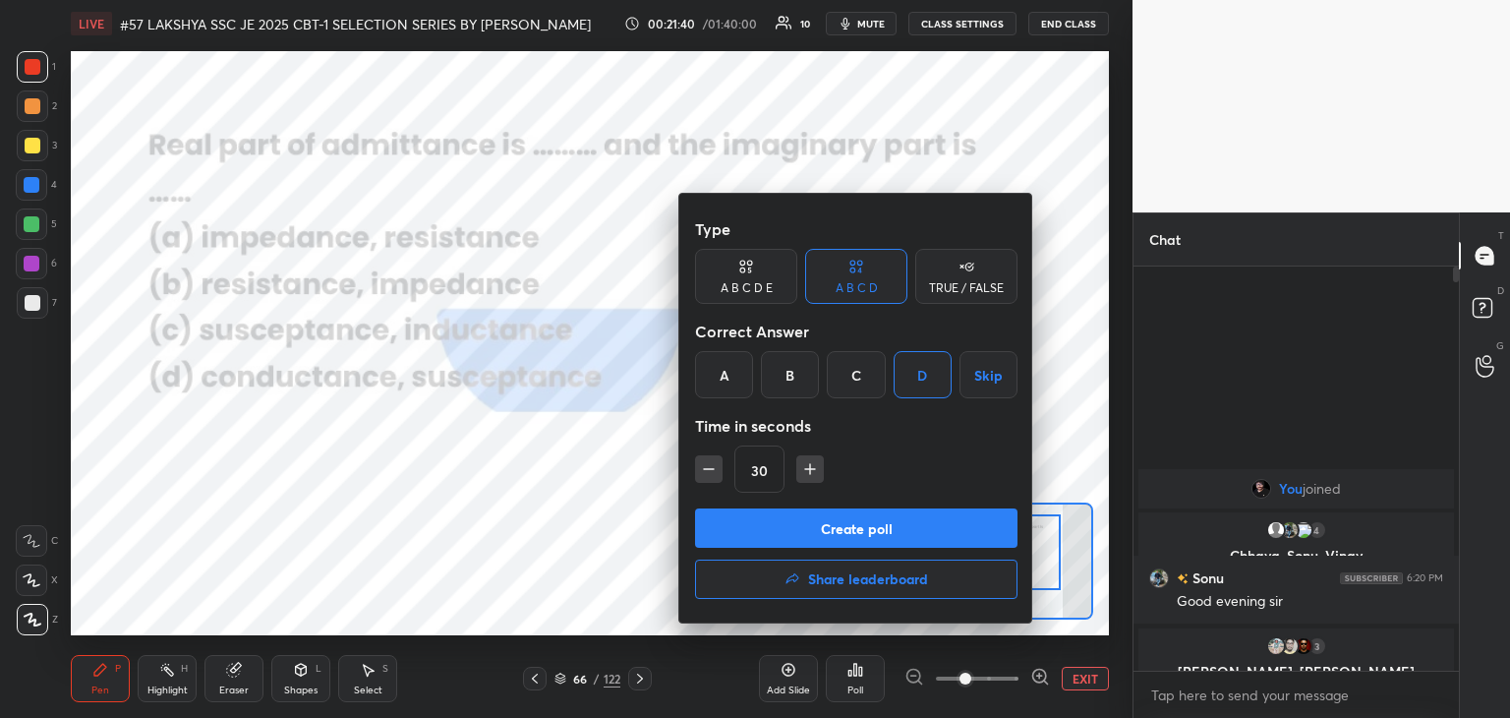
drag, startPoint x: 811, startPoint y: 478, endPoint x: 807, endPoint y: 518, distance: 40.5
click at [810, 481] on button "button" at bounding box center [810, 469] width 28 height 28
type input "45"
click at [810, 523] on button "Create poll" at bounding box center [856, 527] width 322 height 39
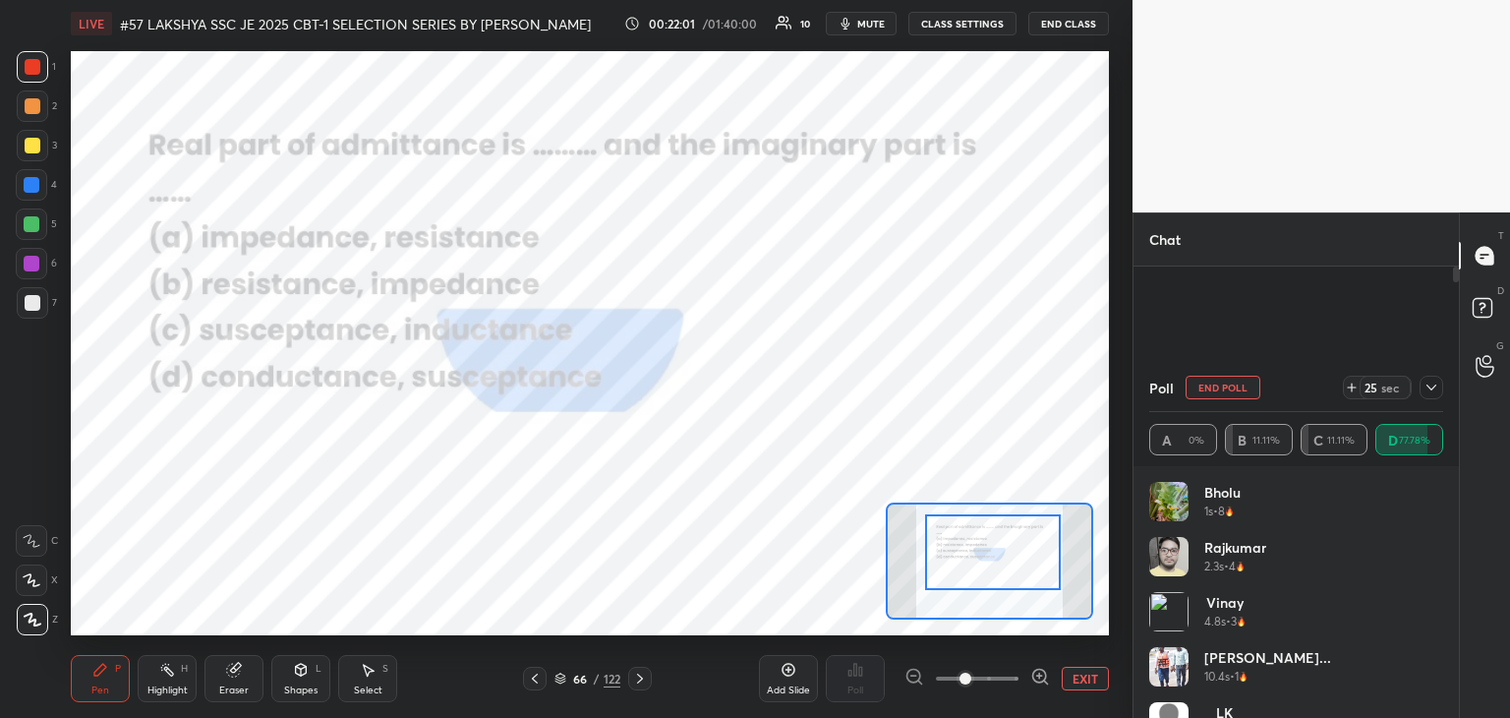
scroll to position [230, 288]
click at [868, 28] on span "mute" at bounding box center [871, 24] width 28 height 14
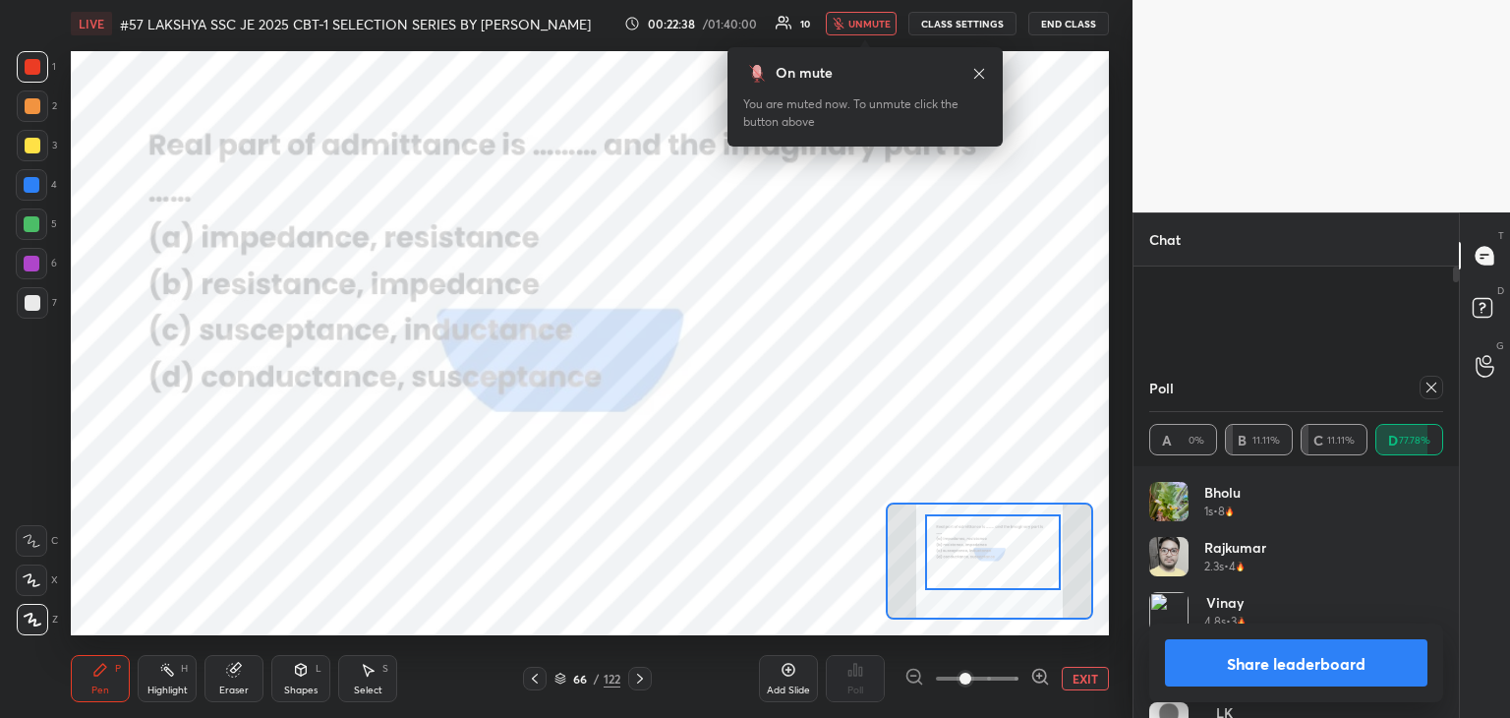
click at [869, 25] on span "unmute" at bounding box center [869, 24] width 42 height 14
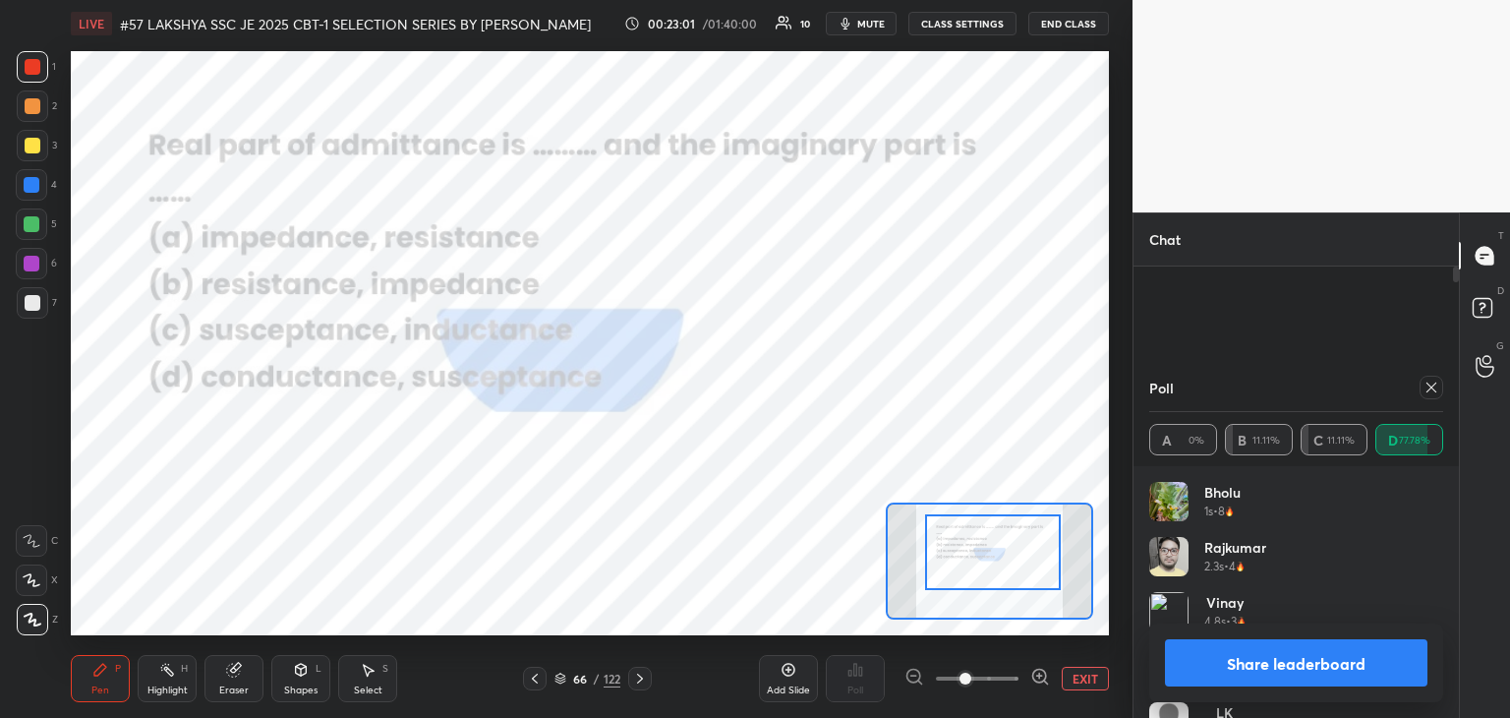
click at [1428, 383] on icon at bounding box center [1432, 387] width 16 height 16
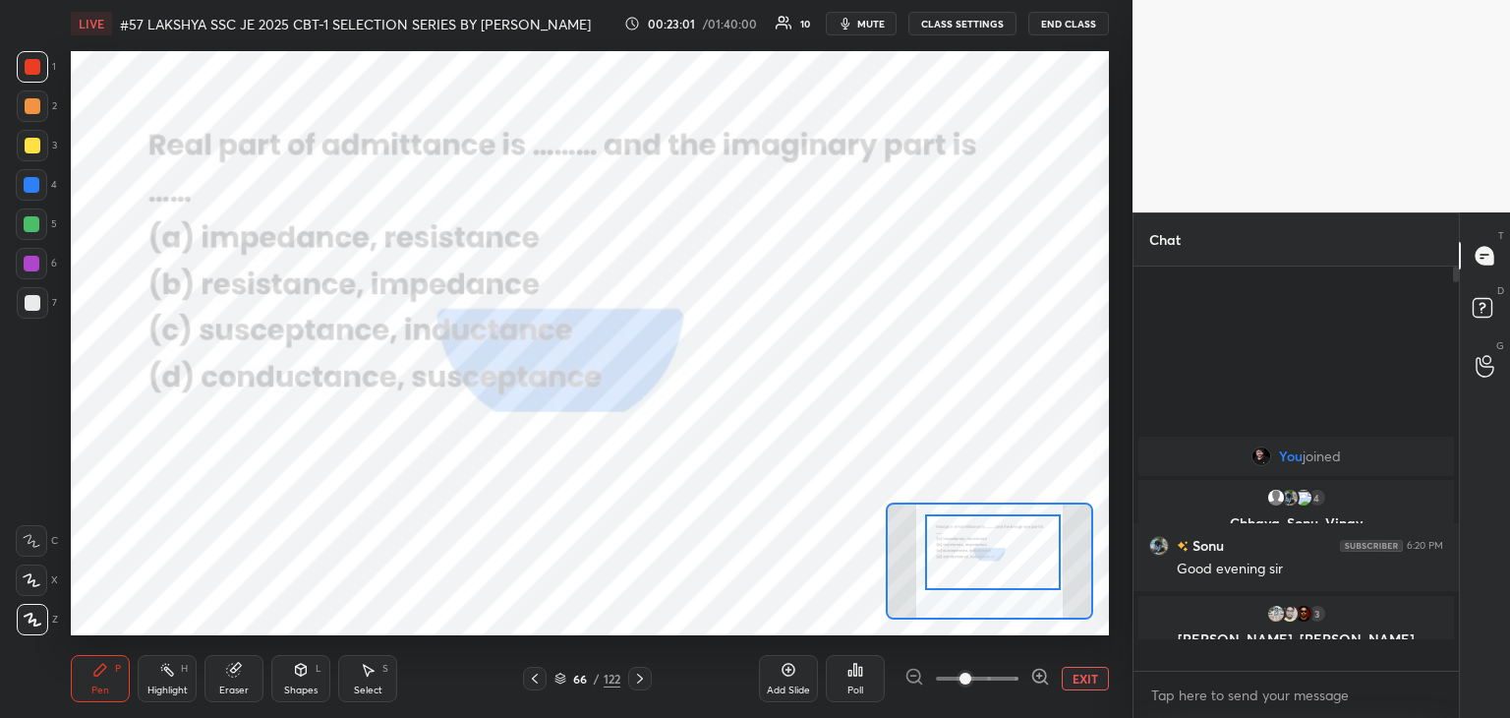
scroll to position [389, 320]
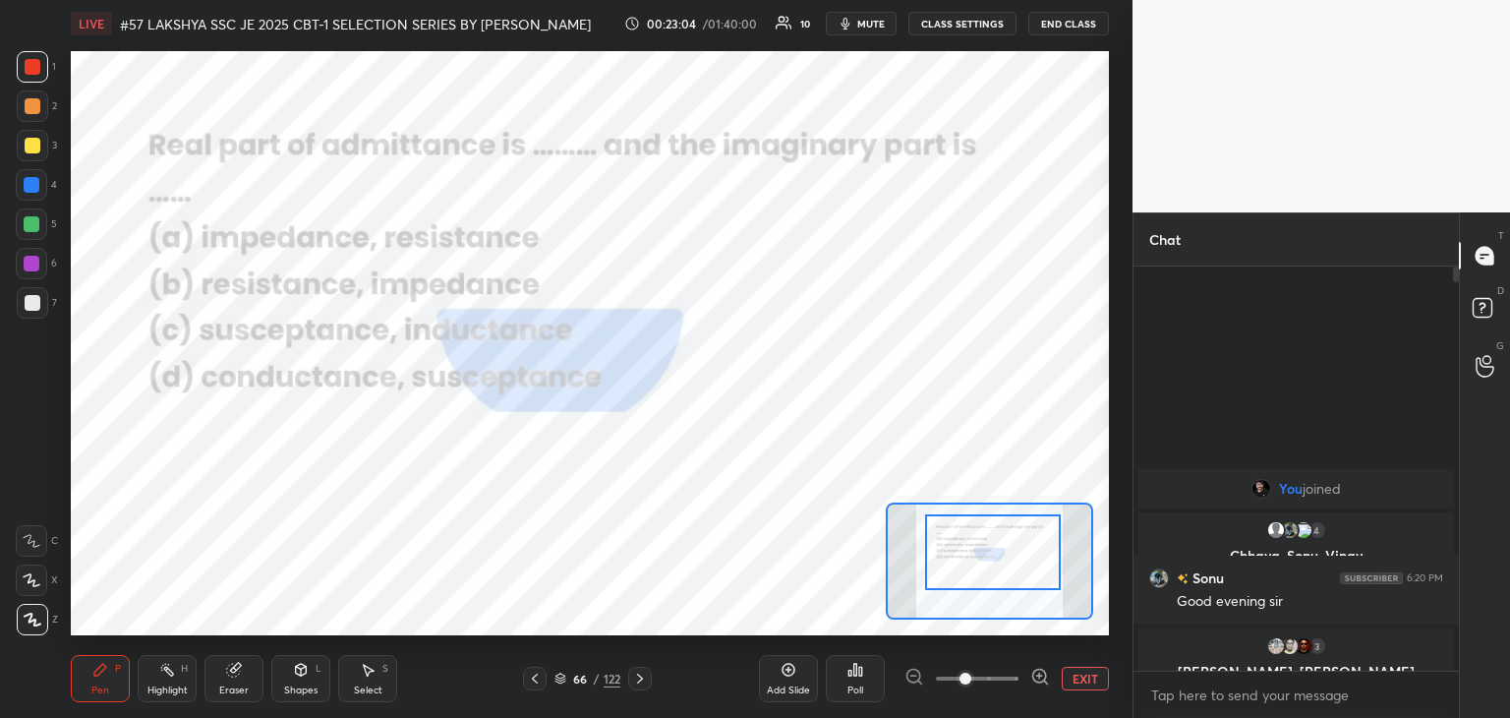
click at [242, 677] on div "Eraser" at bounding box center [233, 678] width 59 height 47
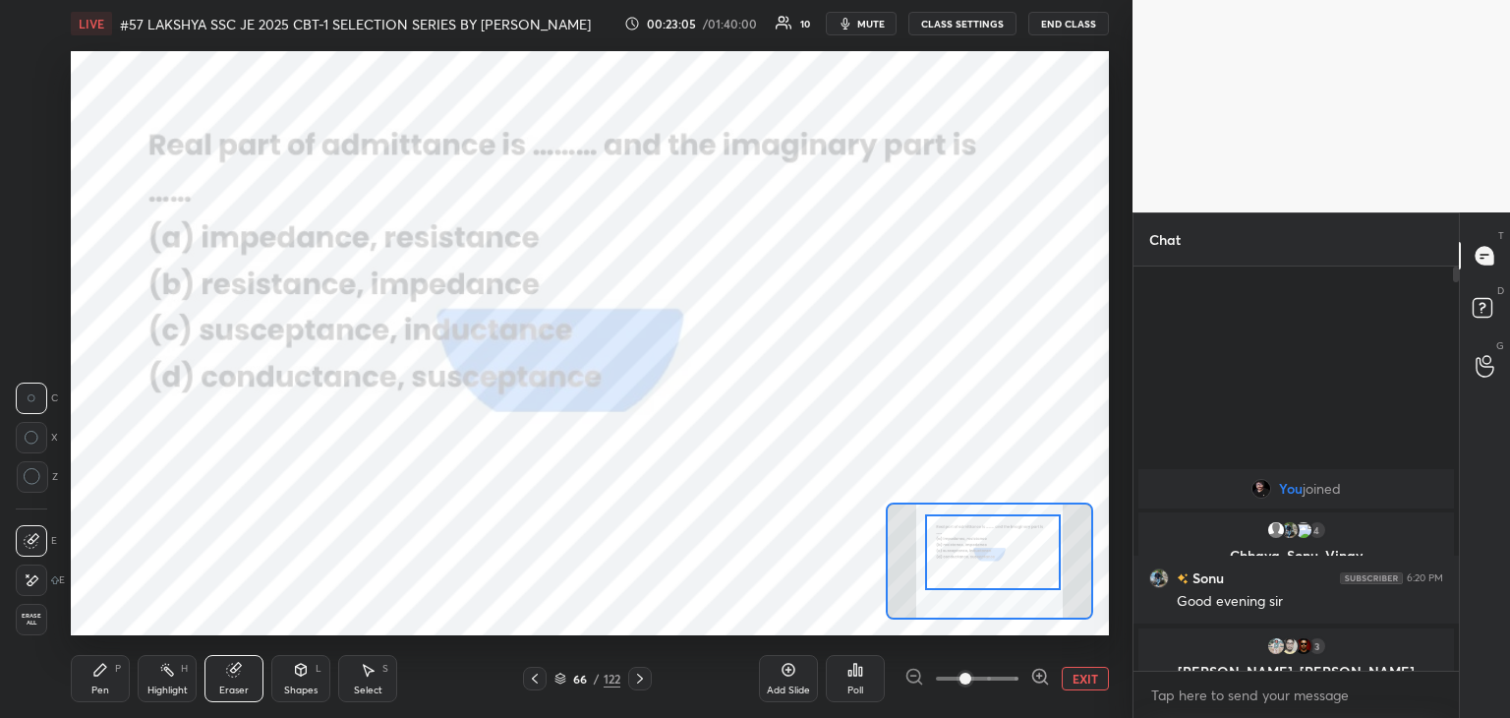
drag, startPoint x: 29, startPoint y: 626, endPoint x: 39, endPoint y: 636, distance: 13.9
click at [31, 626] on span "Erase all" at bounding box center [31, 619] width 29 height 14
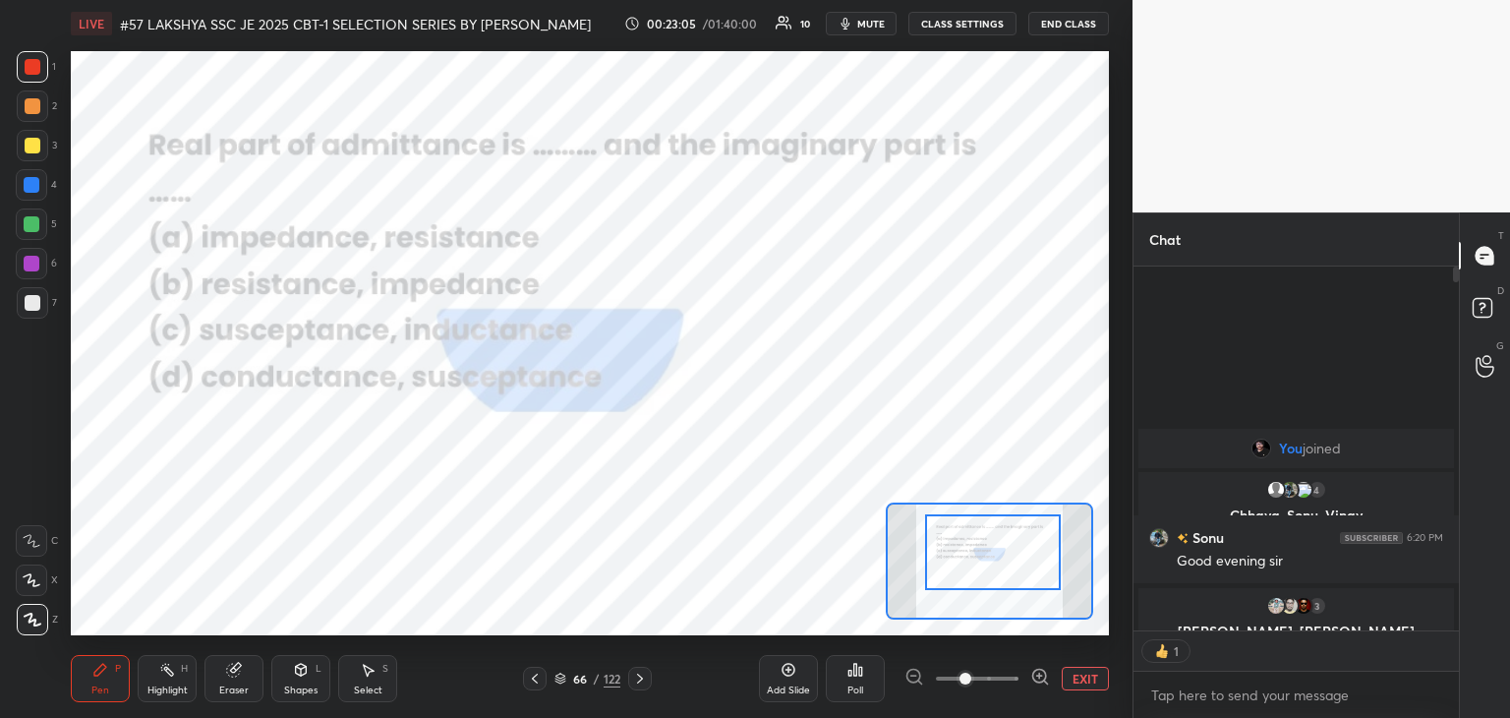
scroll to position [7, 6]
click at [84, 669] on div "Pen P" at bounding box center [100, 678] width 59 height 47
click at [640, 679] on icon at bounding box center [640, 678] width 16 height 16
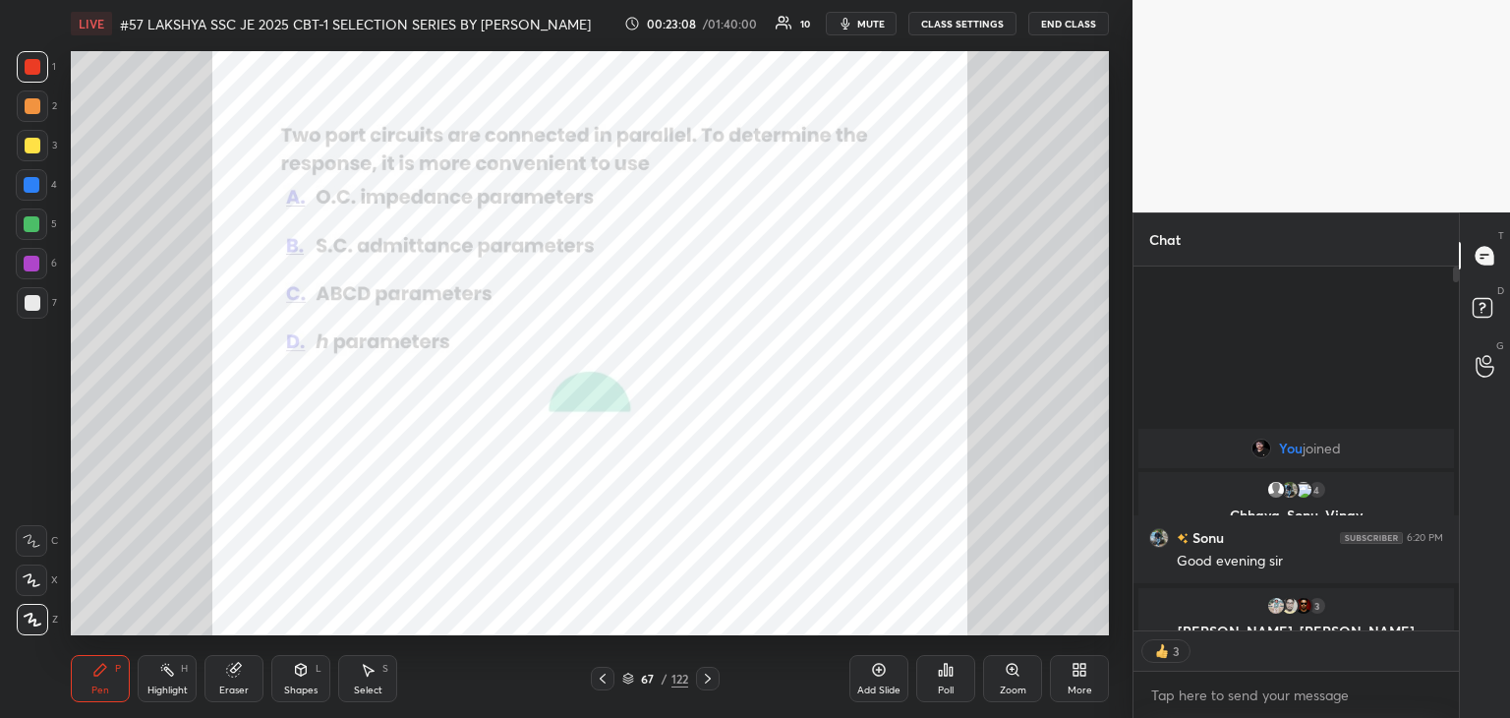
click at [1015, 677] on div "Zoom" at bounding box center [1012, 678] width 59 height 47
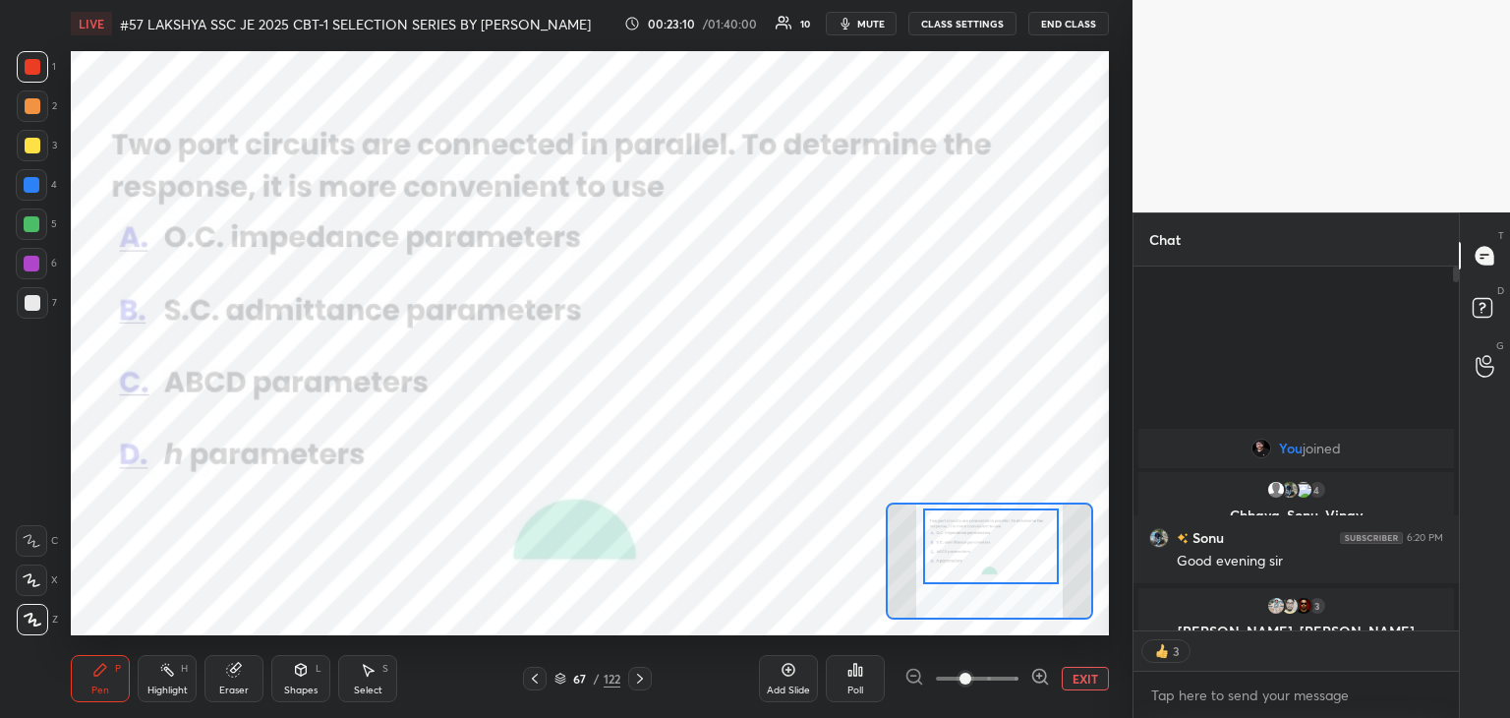
click at [1007, 563] on div at bounding box center [991, 546] width 136 height 76
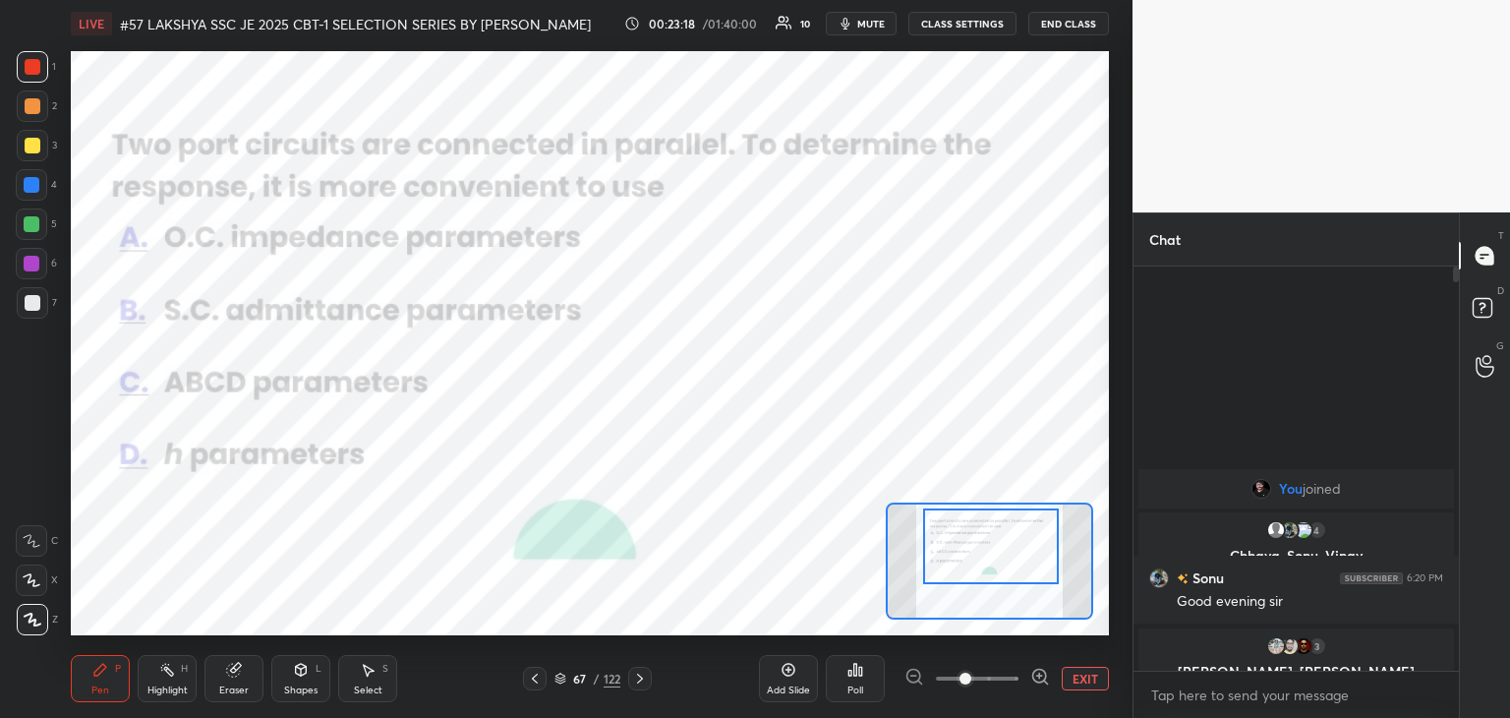
click at [869, 689] on div "Poll" at bounding box center [855, 678] width 59 height 47
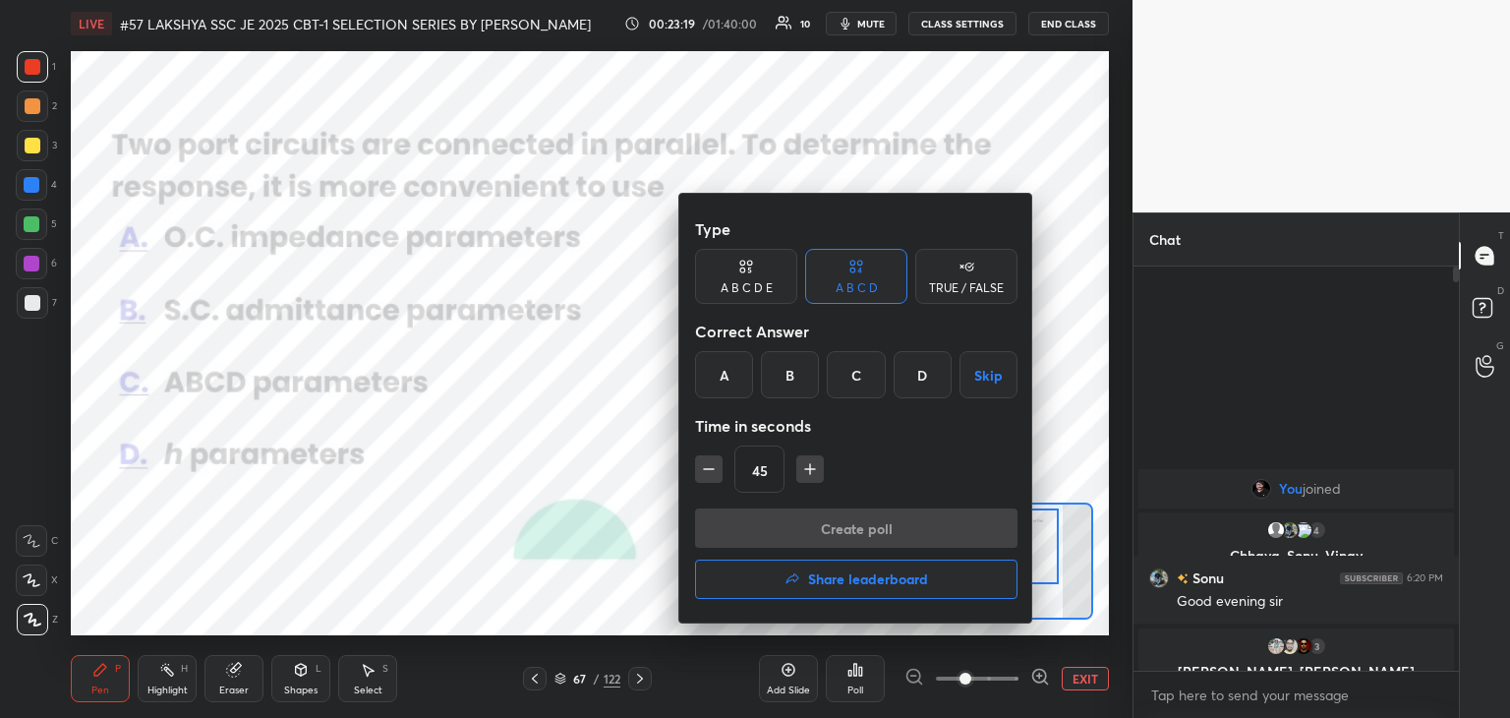
click at [797, 375] on div "B" at bounding box center [790, 374] width 58 height 47
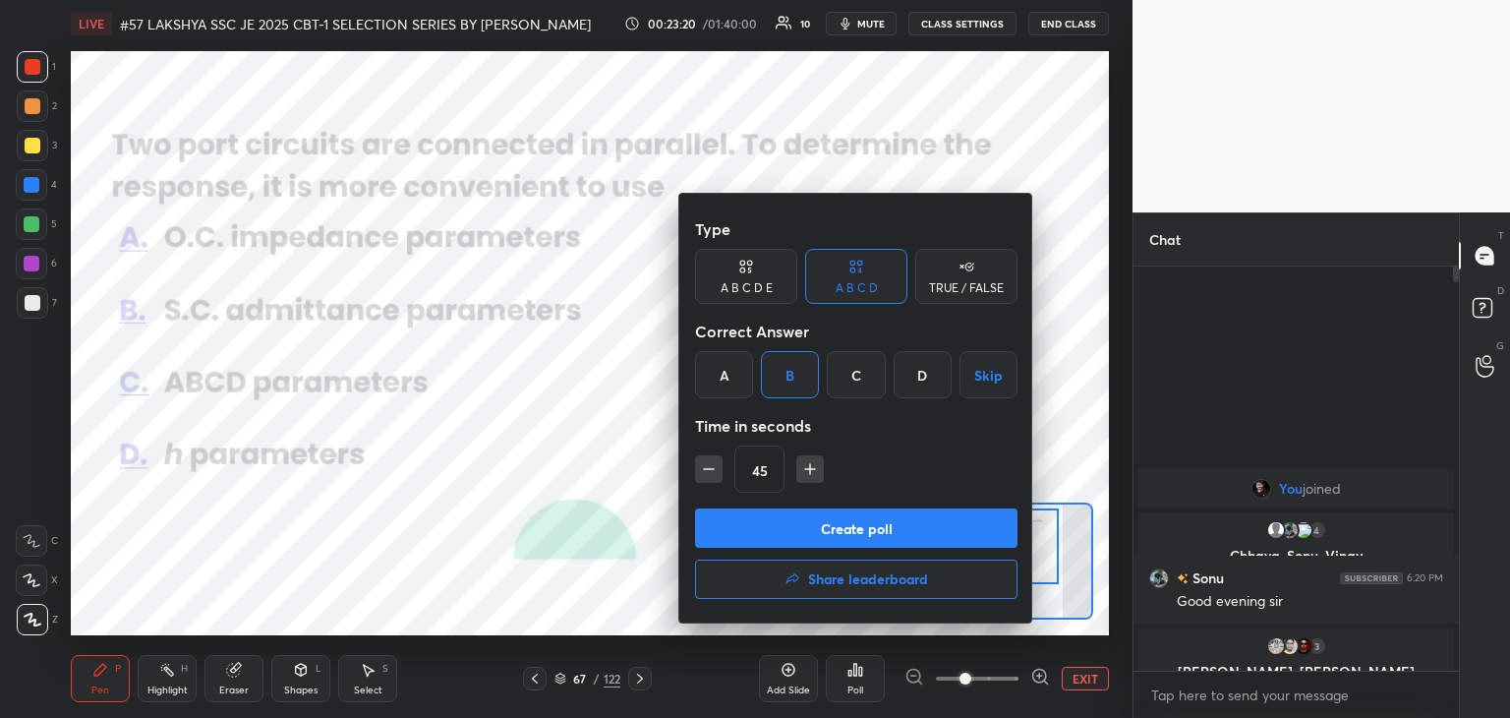
click at [753, 540] on button "Create poll" at bounding box center [856, 527] width 322 height 39
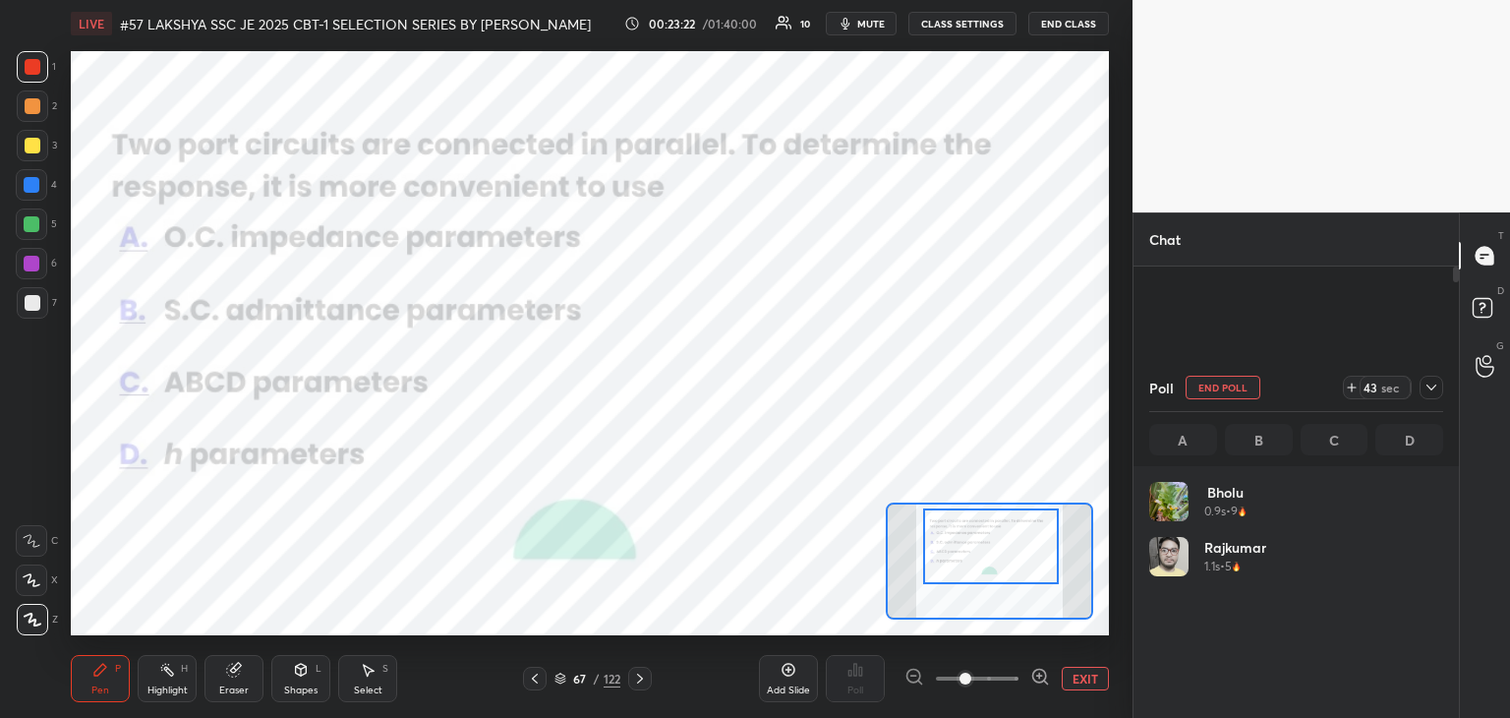
scroll to position [6, 6]
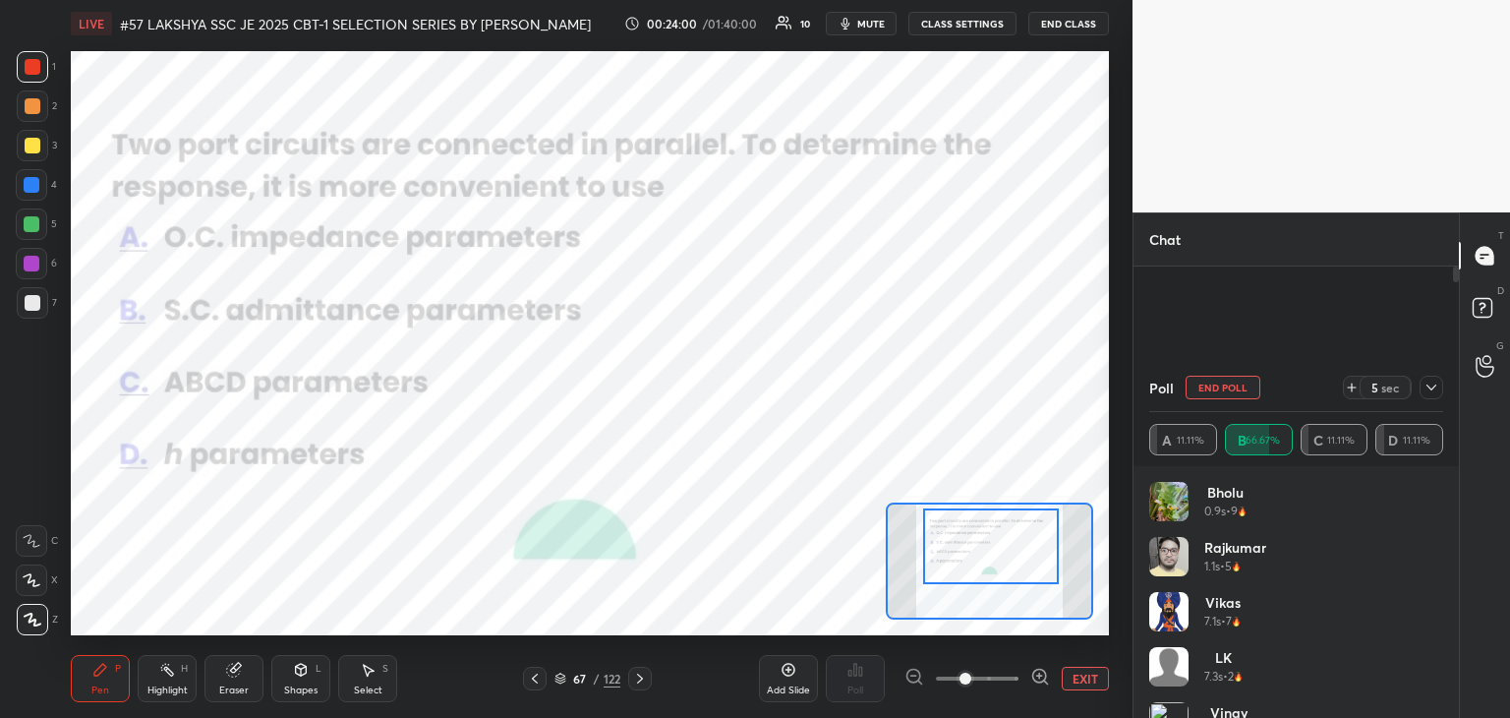
click at [241, 680] on div "Eraser" at bounding box center [233, 678] width 59 height 47
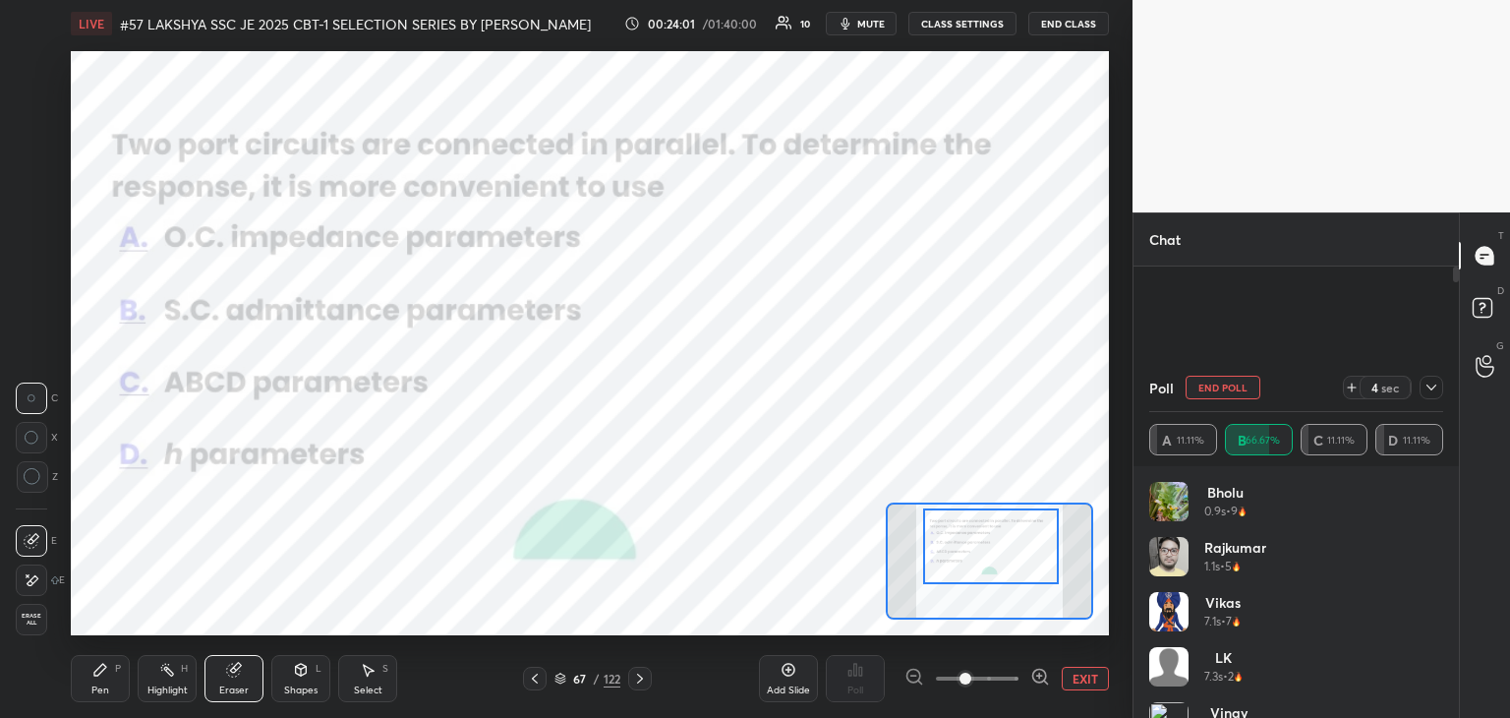
drag, startPoint x: 47, startPoint y: 629, endPoint x: 52, endPoint y: 641, distance: 12.8
click at [47, 628] on div "Erase all" at bounding box center [33, 619] width 35 height 31
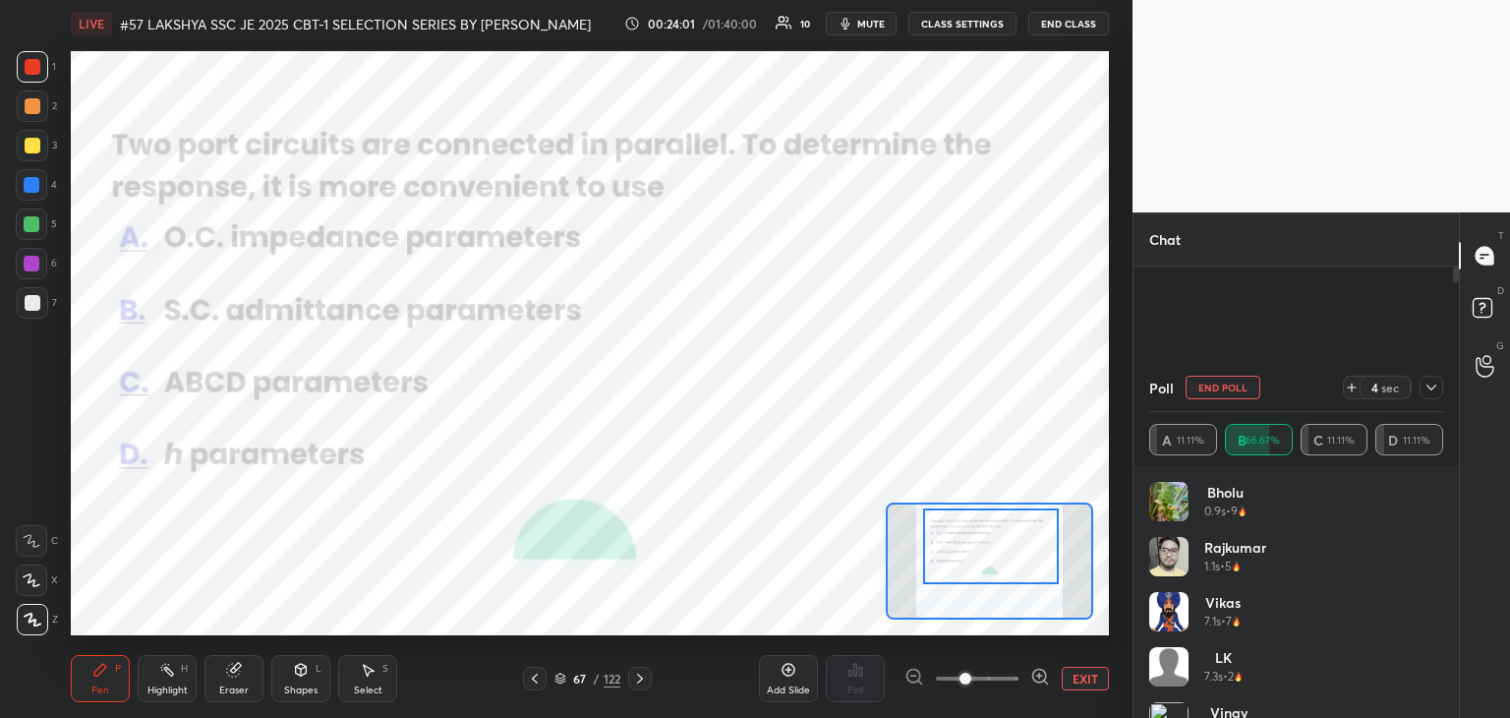
click at [117, 678] on div "Pen P" at bounding box center [100, 678] width 59 height 47
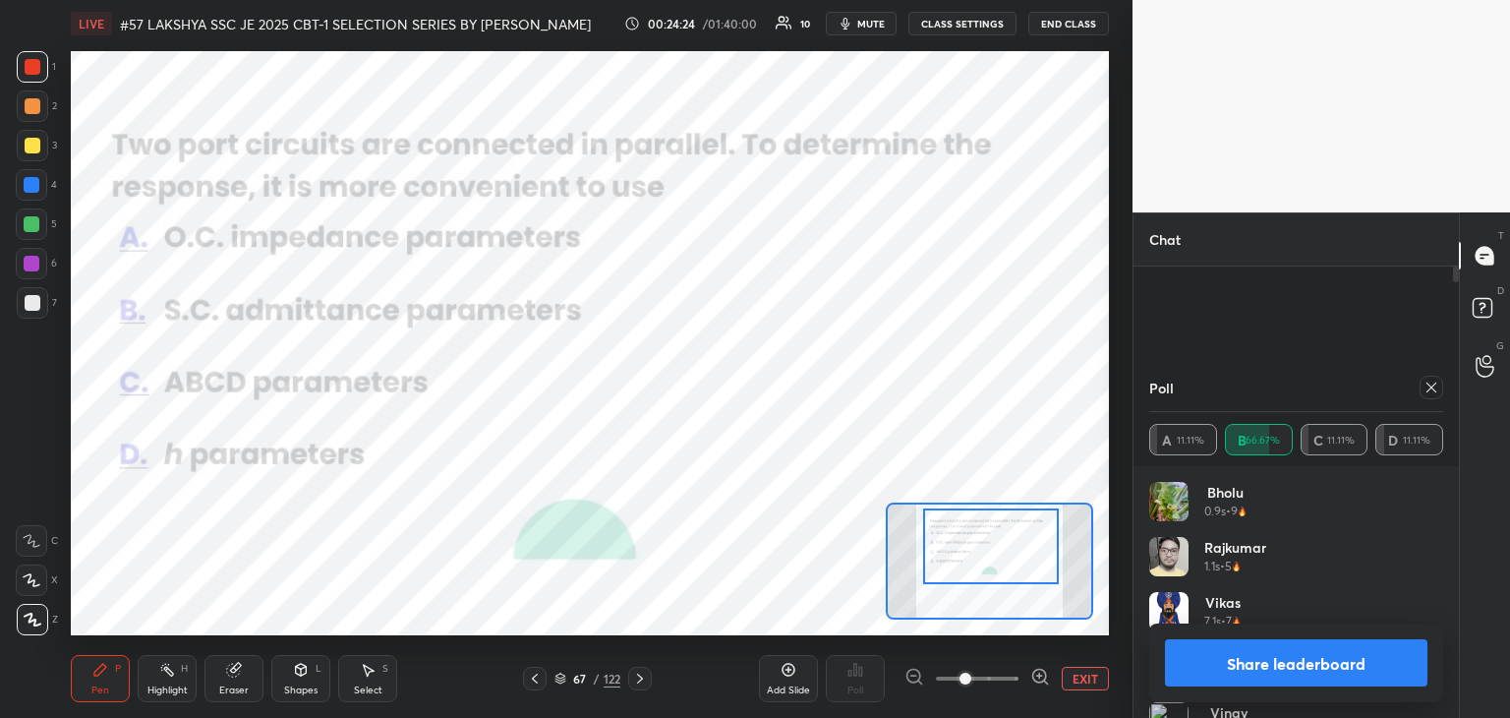
click at [1438, 383] on div at bounding box center [1432, 388] width 24 height 24
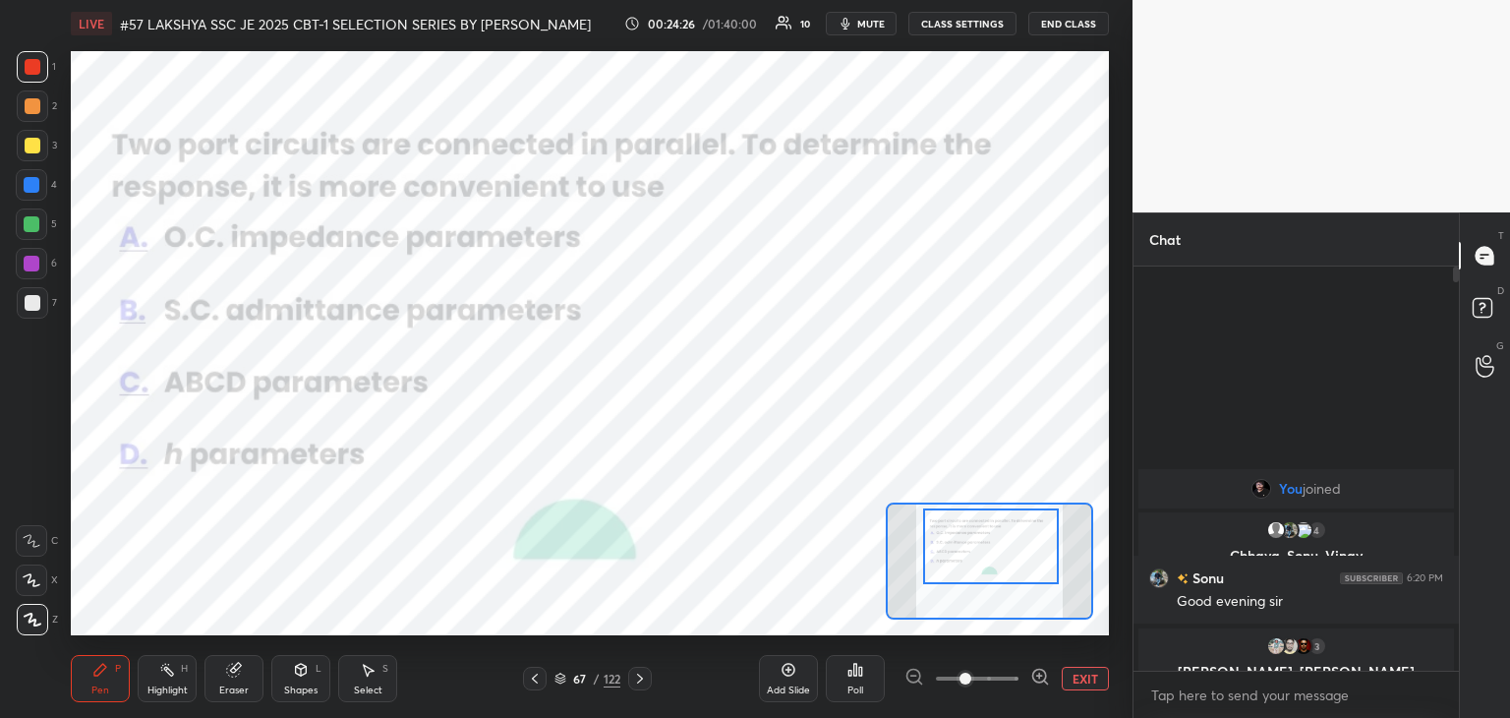
click at [633, 677] on icon at bounding box center [640, 678] width 16 height 16
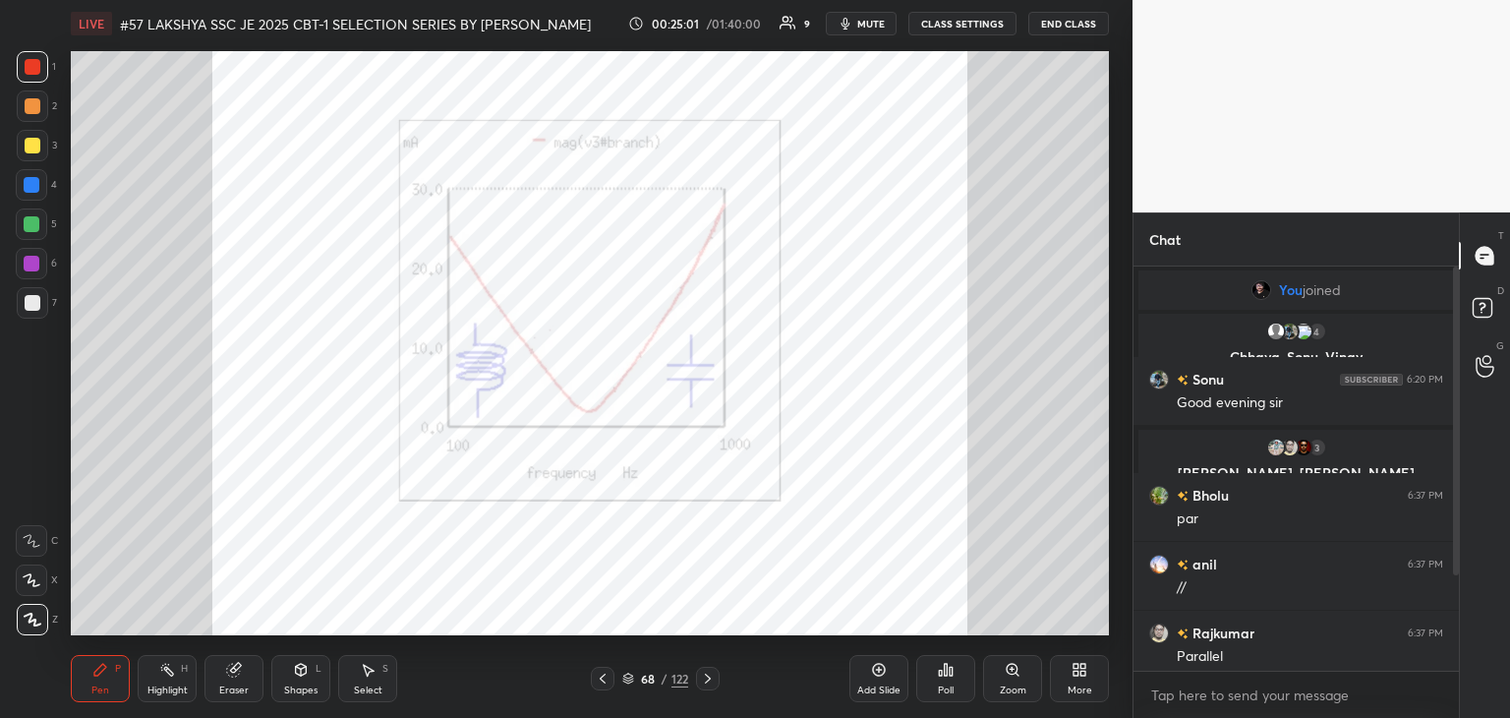
click at [680, 677] on div "68 / 122" at bounding box center [655, 679] width 66 height 18
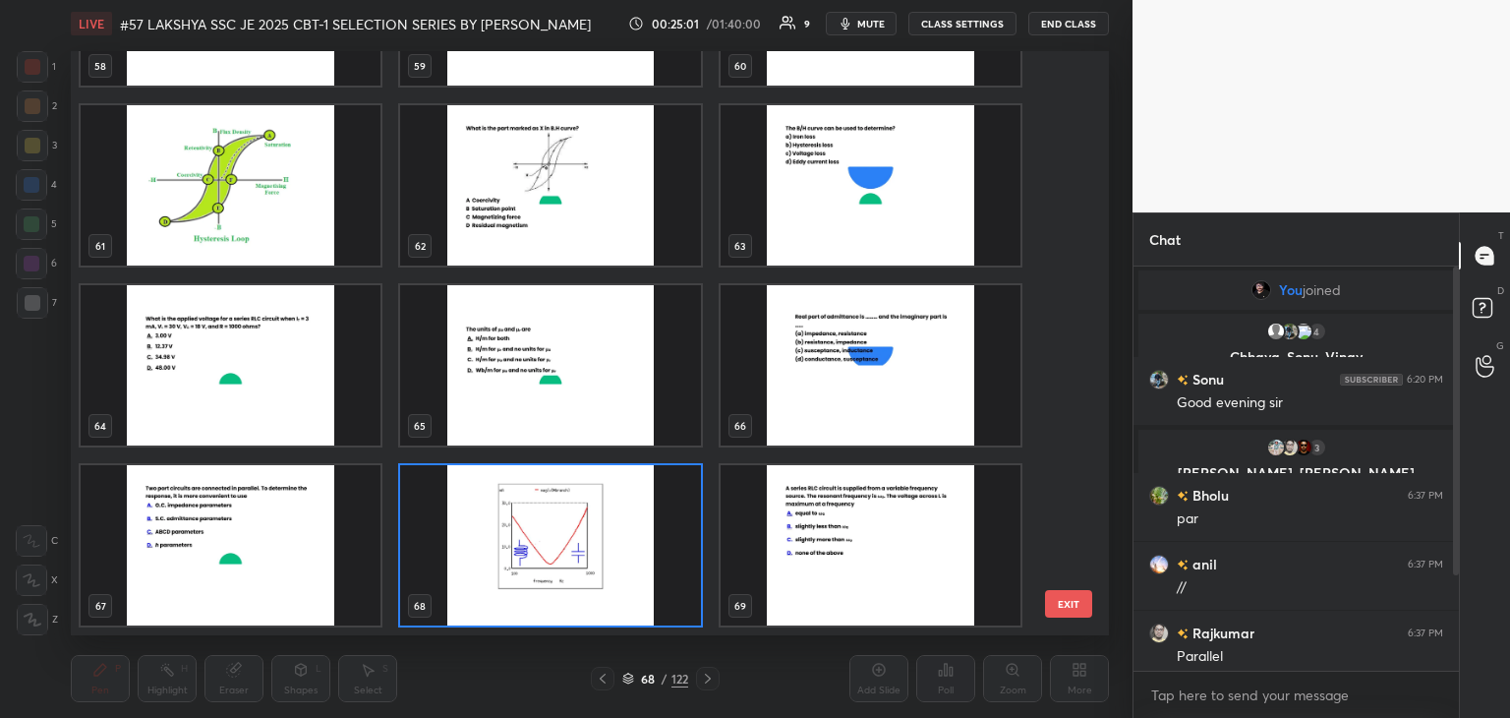
scroll to position [578, 1028]
drag, startPoint x: 701, startPoint y: 677, endPoint x: 700, endPoint y: 540, distance: 137.6
click at [649, 532] on div "LIVE #57 LAKSHYA SSC JE 2025 CBT-1 SELECTION SERIES BY PRAVEEN SIR EEEGURU 00:2…" at bounding box center [590, 359] width 1054 height 718
click at [753, 536] on img "grid" at bounding box center [871, 545] width 300 height 160
click at [756, 540] on img "grid" at bounding box center [871, 545] width 300 height 160
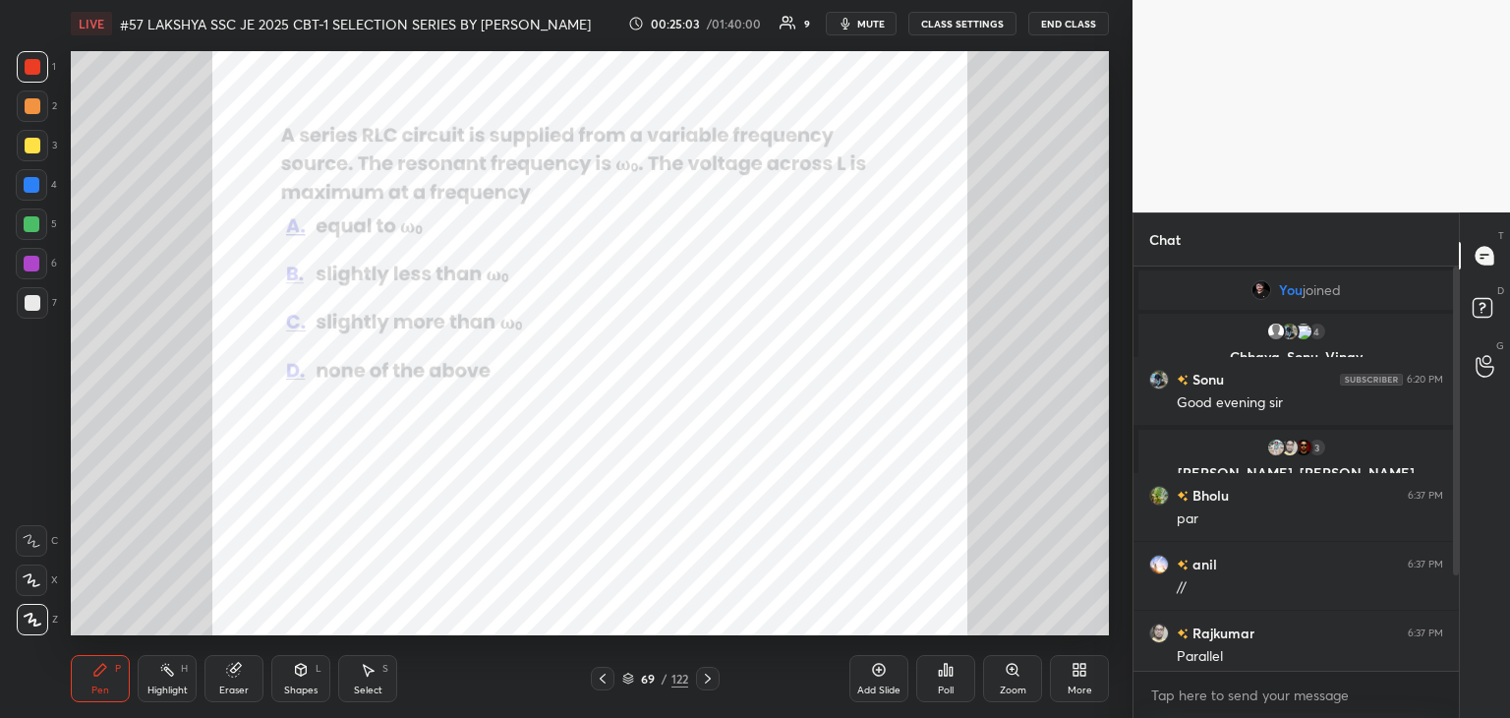
click at [759, 540] on img "grid" at bounding box center [871, 545] width 300 height 160
click at [948, 670] on icon at bounding box center [946, 670] width 16 height 16
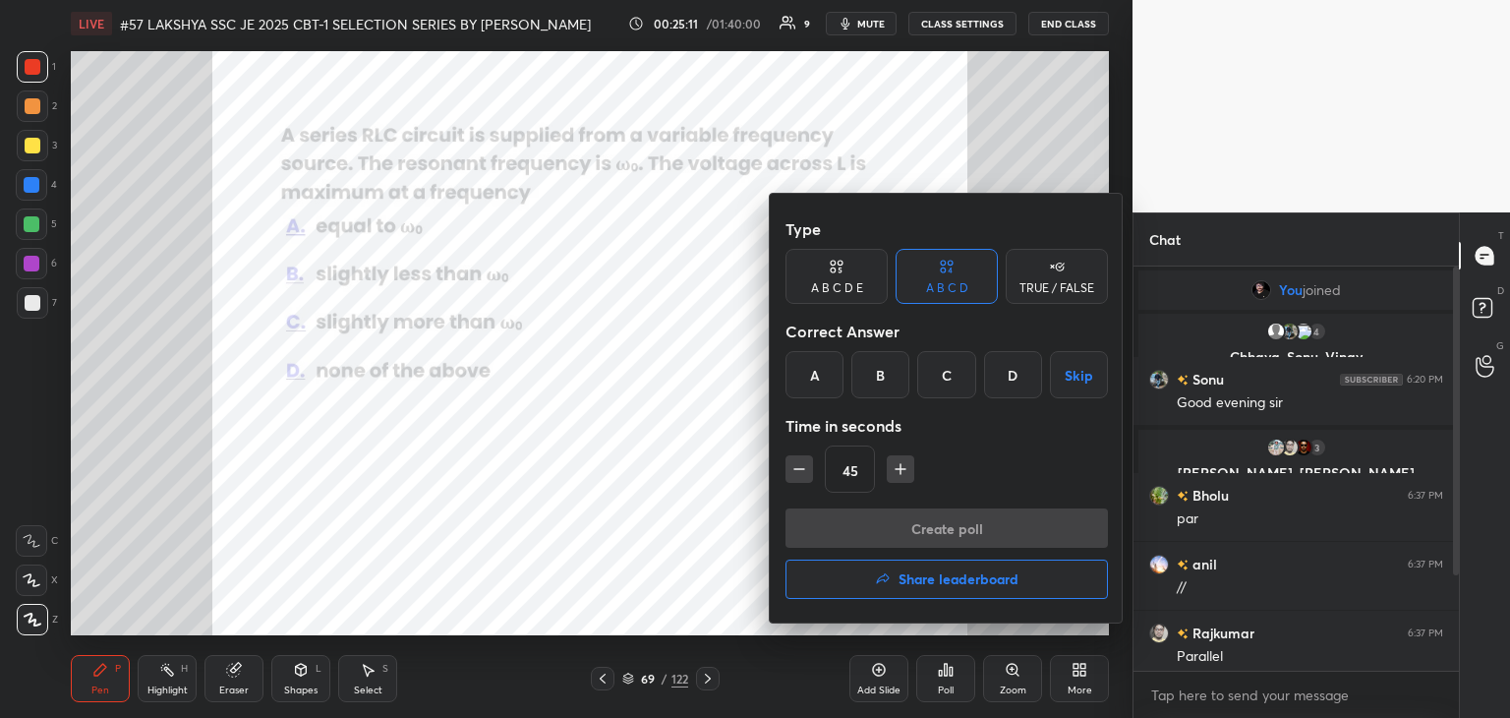
click at [948, 671] on div at bounding box center [755, 359] width 1510 height 718
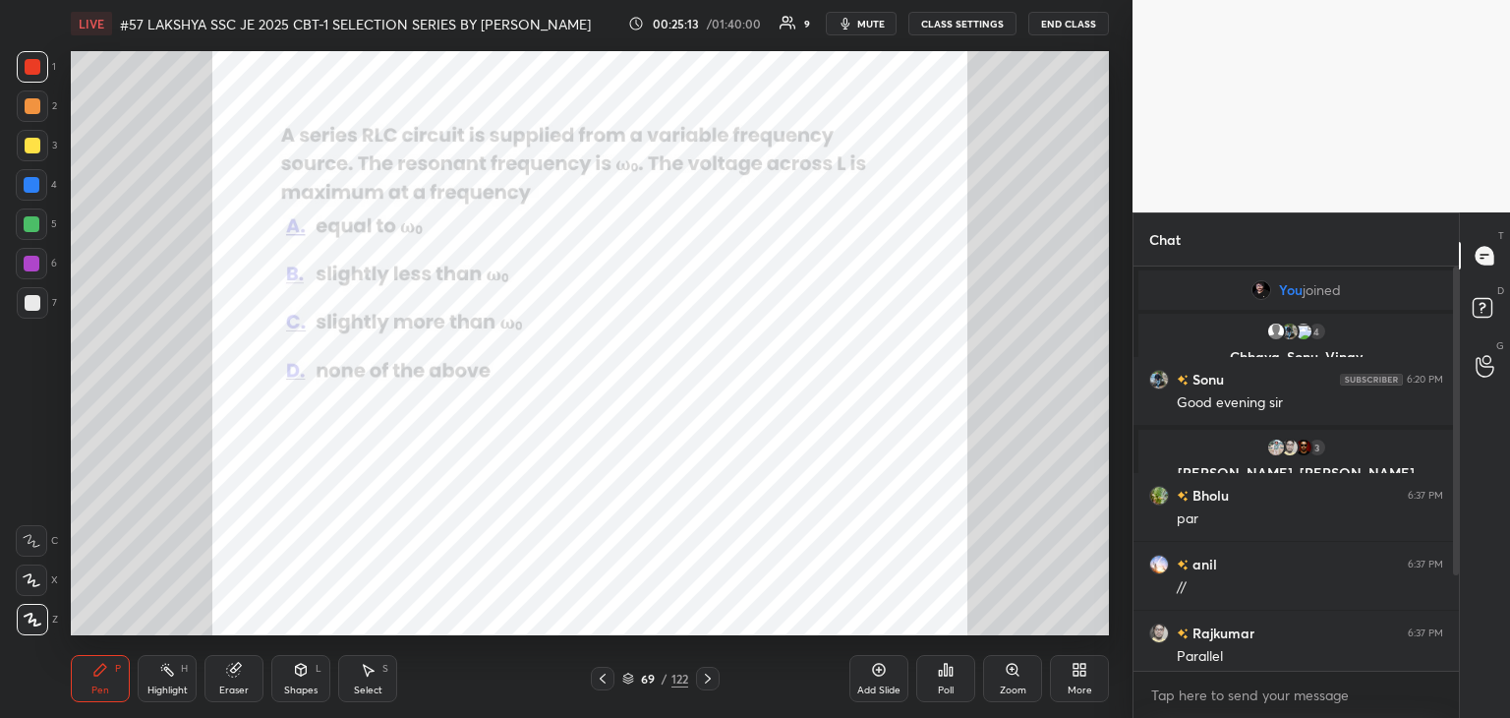
click at [948, 671] on icon at bounding box center [946, 670] width 16 height 16
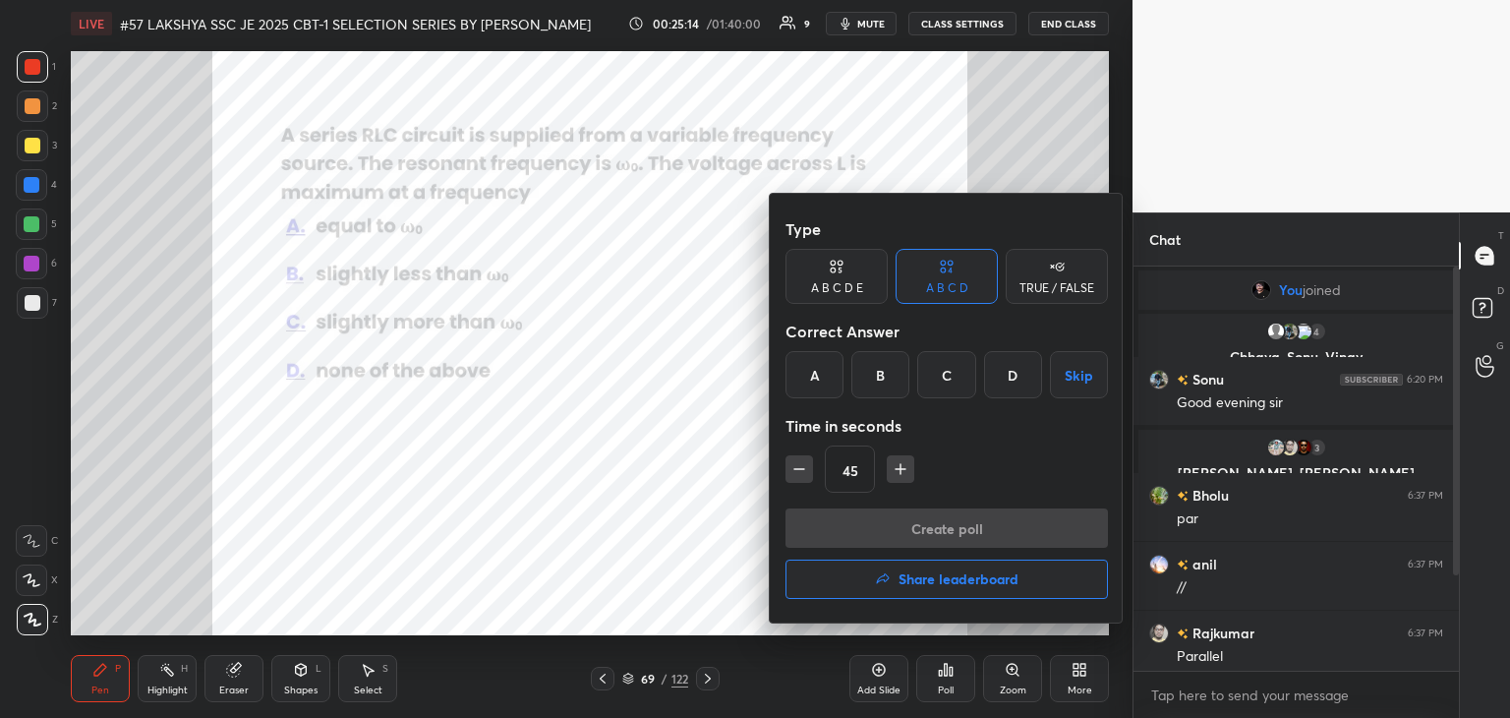
click at [814, 387] on div "A" at bounding box center [815, 374] width 58 height 47
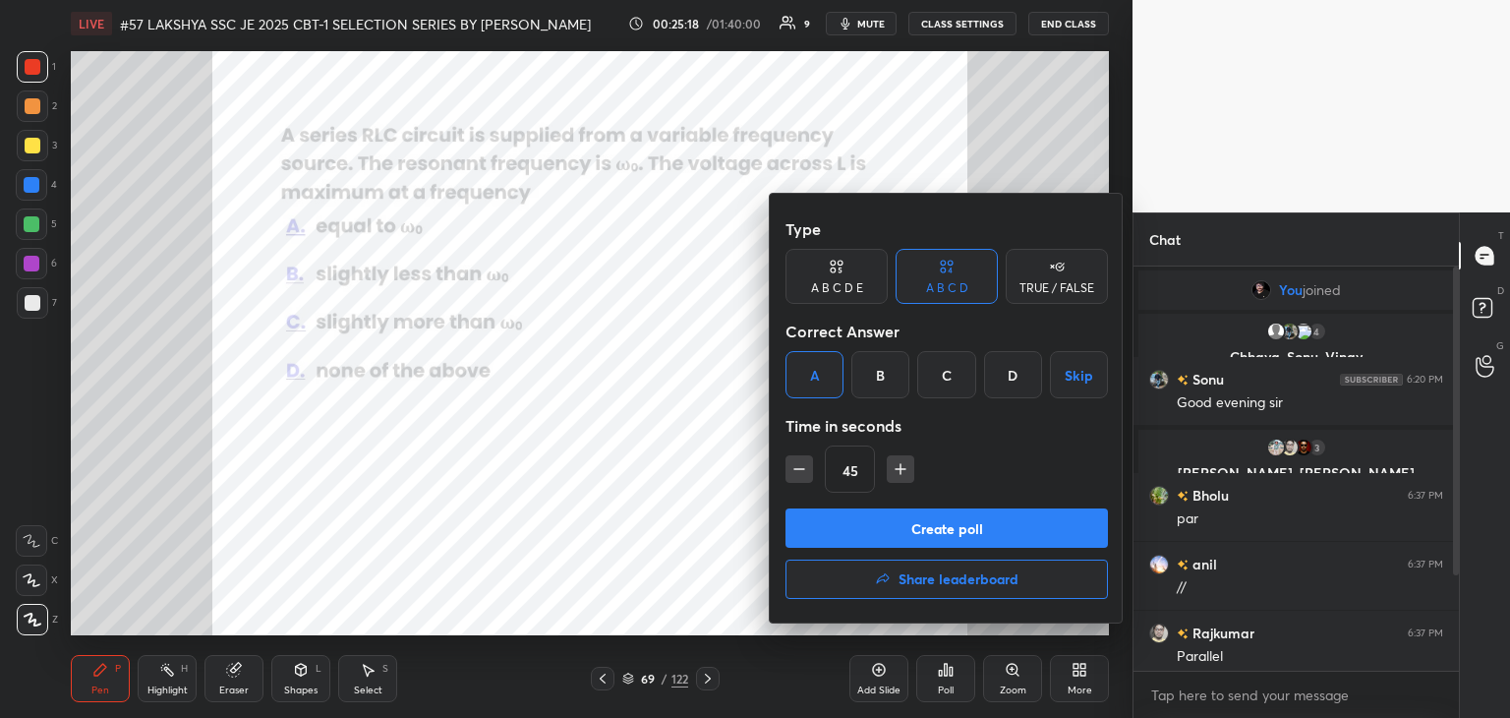
drag, startPoint x: 834, startPoint y: 516, endPoint x: 704, endPoint y: 481, distance: 134.5
click at [704, 481] on div "Type A B C D E A B C D TRUE / FALSE Correct Answer A B C D Skip Time in seconds…" at bounding box center [755, 359] width 1510 height 718
drag, startPoint x: 839, startPoint y: 526, endPoint x: 826, endPoint y: 502, distance: 26.8
click at [826, 489] on div "Type A B C D E A B C D TRUE / FALSE Correct Answer A B C D Skip Time in seconds…" at bounding box center [947, 408] width 354 height 429
click at [830, 513] on button "Create poll" at bounding box center [947, 527] width 322 height 39
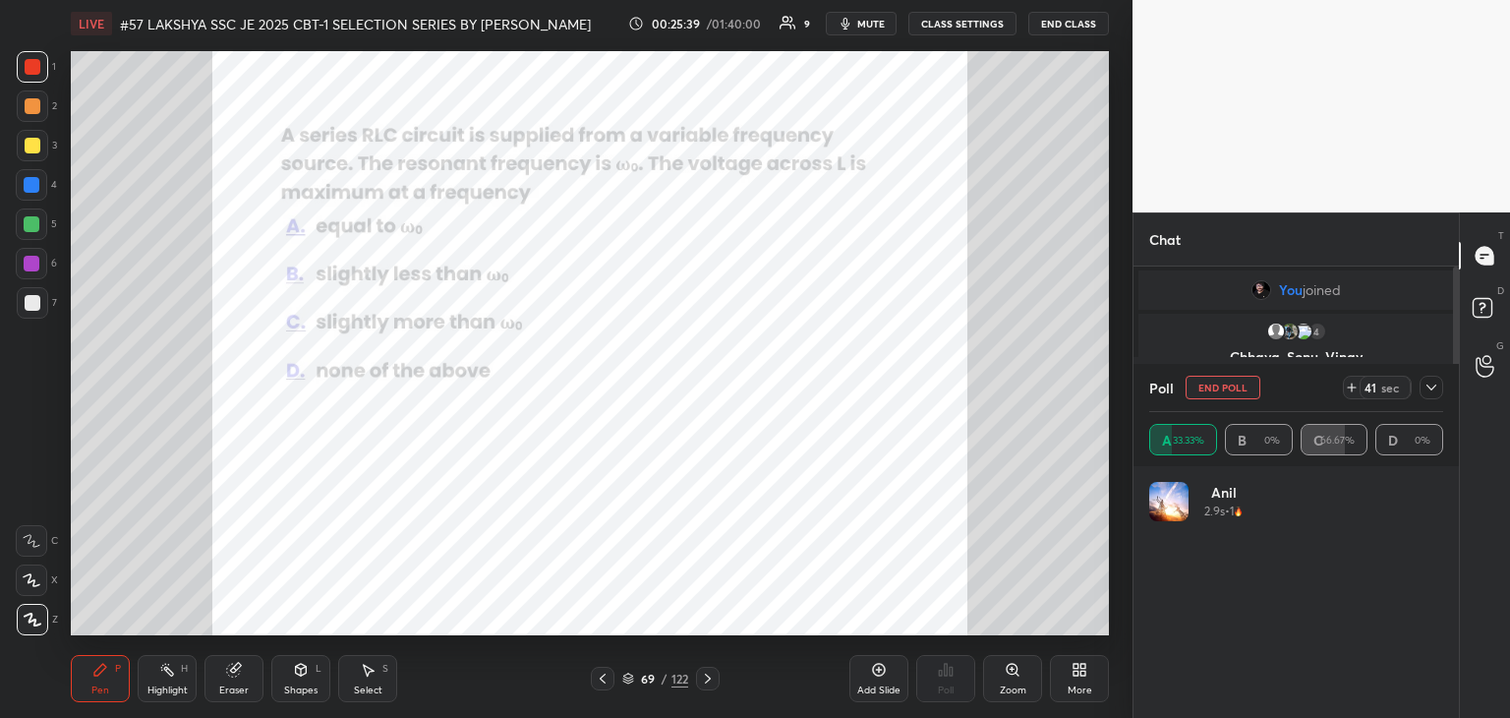
scroll to position [230, 288]
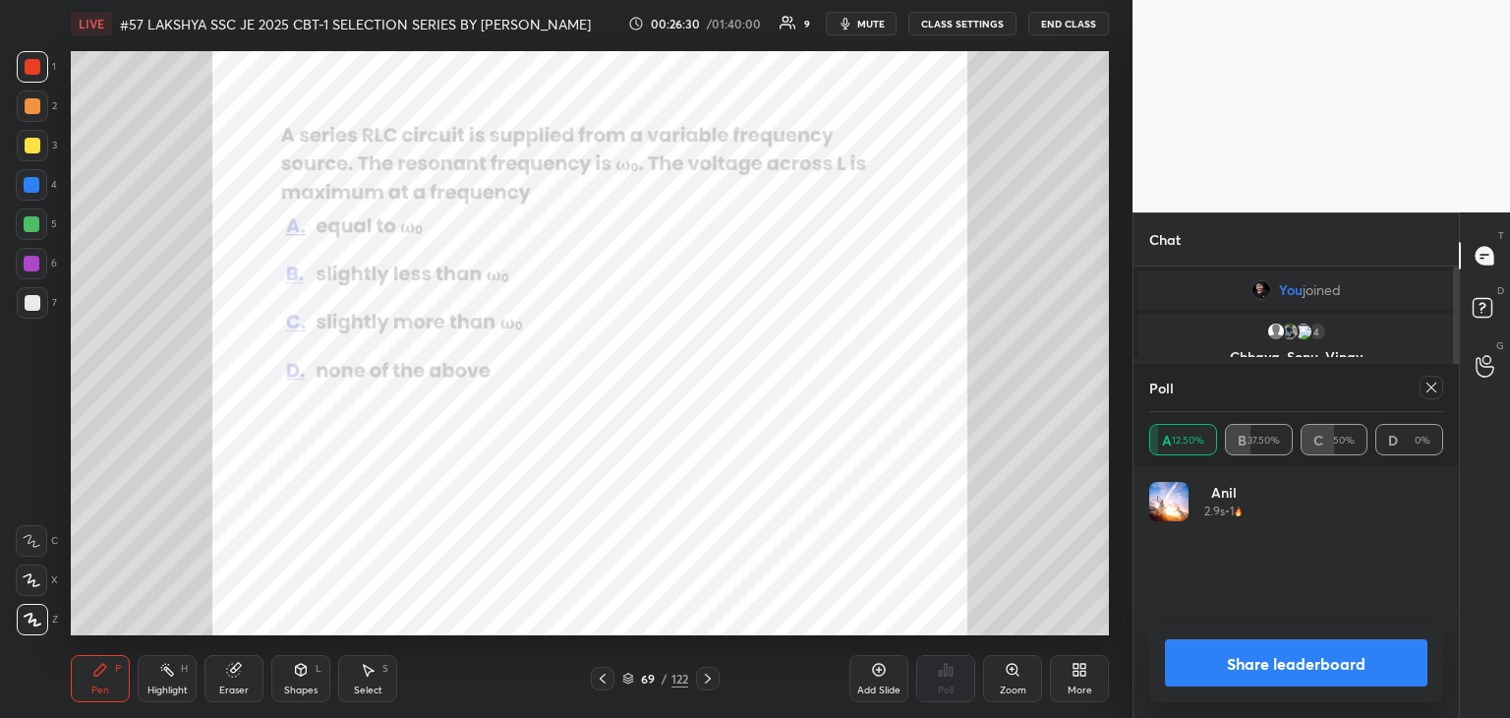
click at [873, 25] on span "mute" at bounding box center [871, 24] width 28 height 14
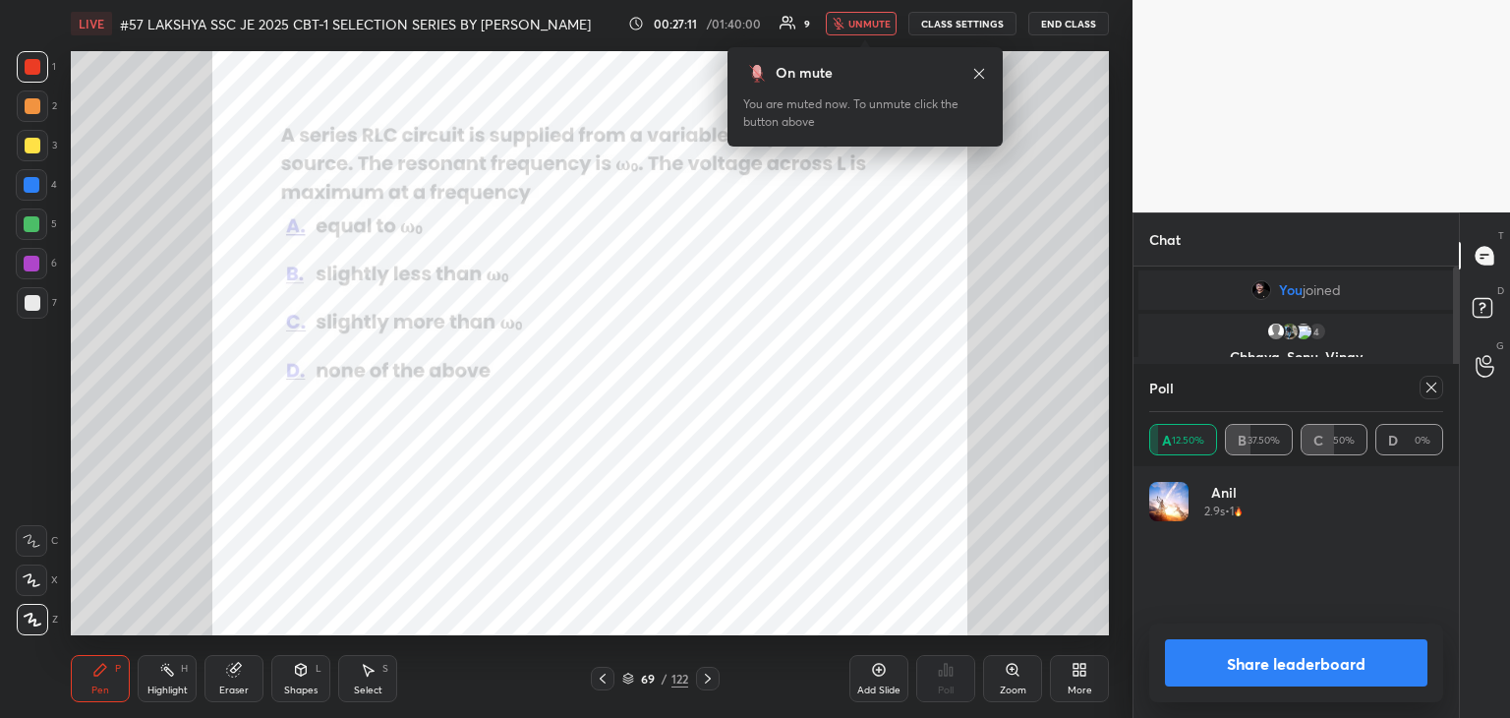
click at [877, 25] on span "unmute" at bounding box center [869, 24] width 42 height 14
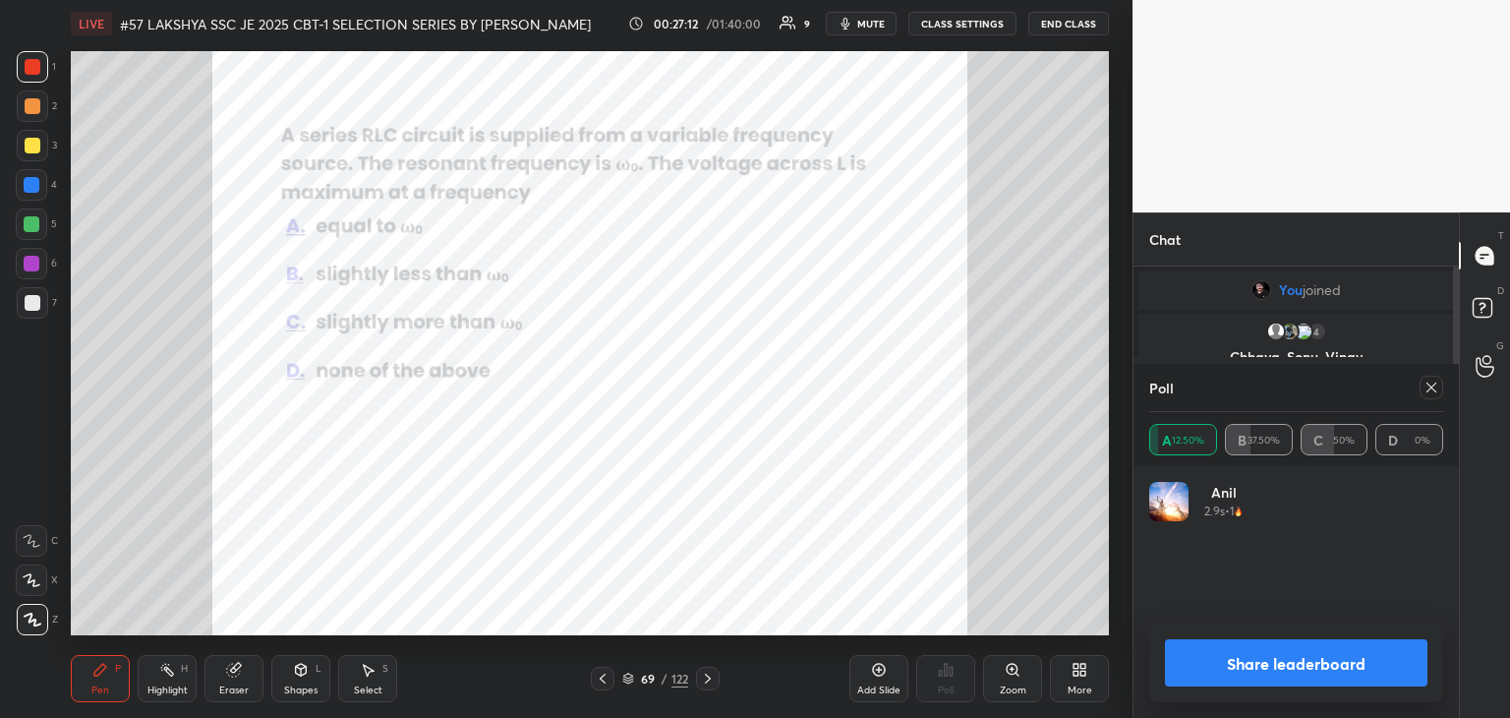
click at [1431, 390] on icon at bounding box center [1432, 387] width 16 height 16
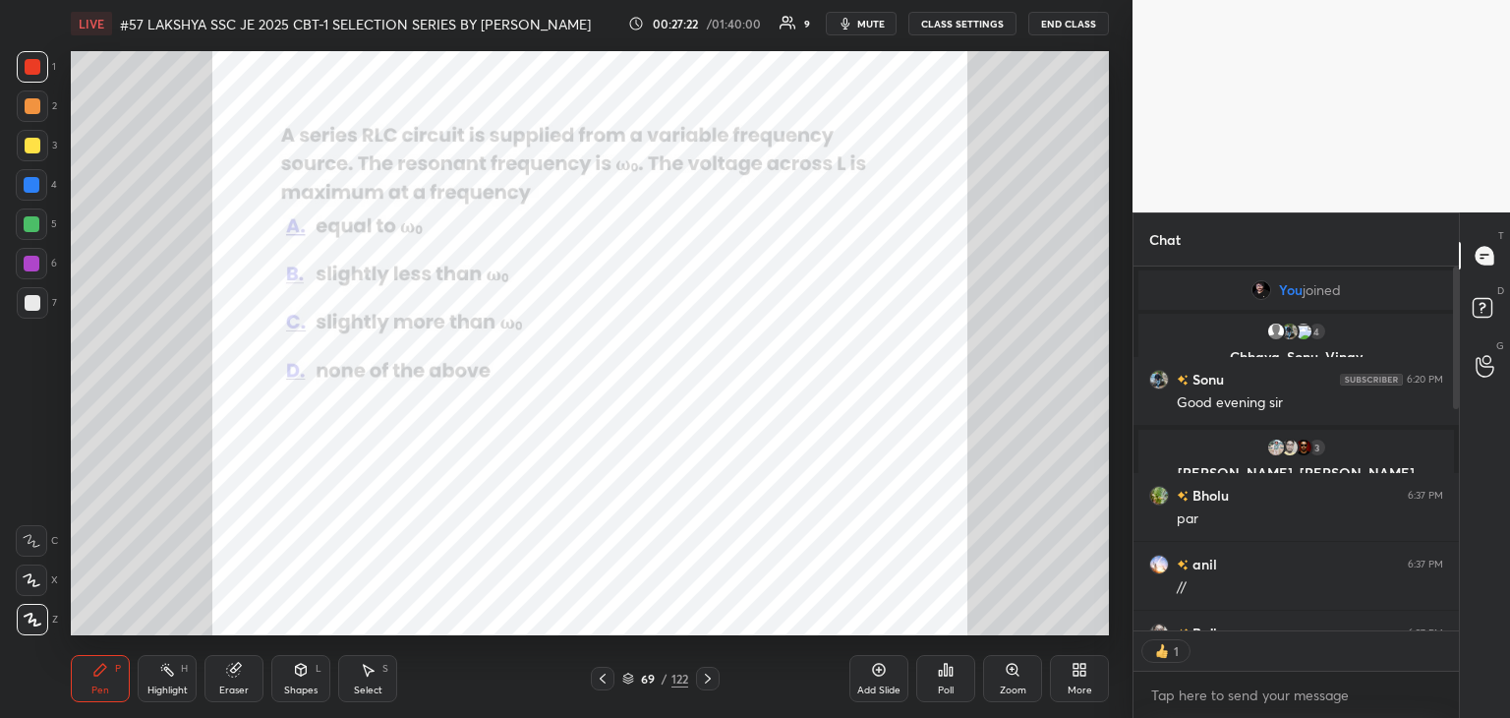
scroll to position [7, 6]
drag, startPoint x: 1459, startPoint y: 373, endPoint x: 1433, endPoint y: 648, distance: 276.5
click at [1428, 681] on div "Chat You joined 4 Chhaya, Sonu, Vinay & 4 others joined Sonu 6:20 PM Good eveni…" at bounding box center [1322, 464] width 378 height 505
click at [1454, 626] on div at bounding box center [1453, 448] width 12 height 364
click at [1455, 625] on div at bounding box center [1453, 448] width 12 height 364
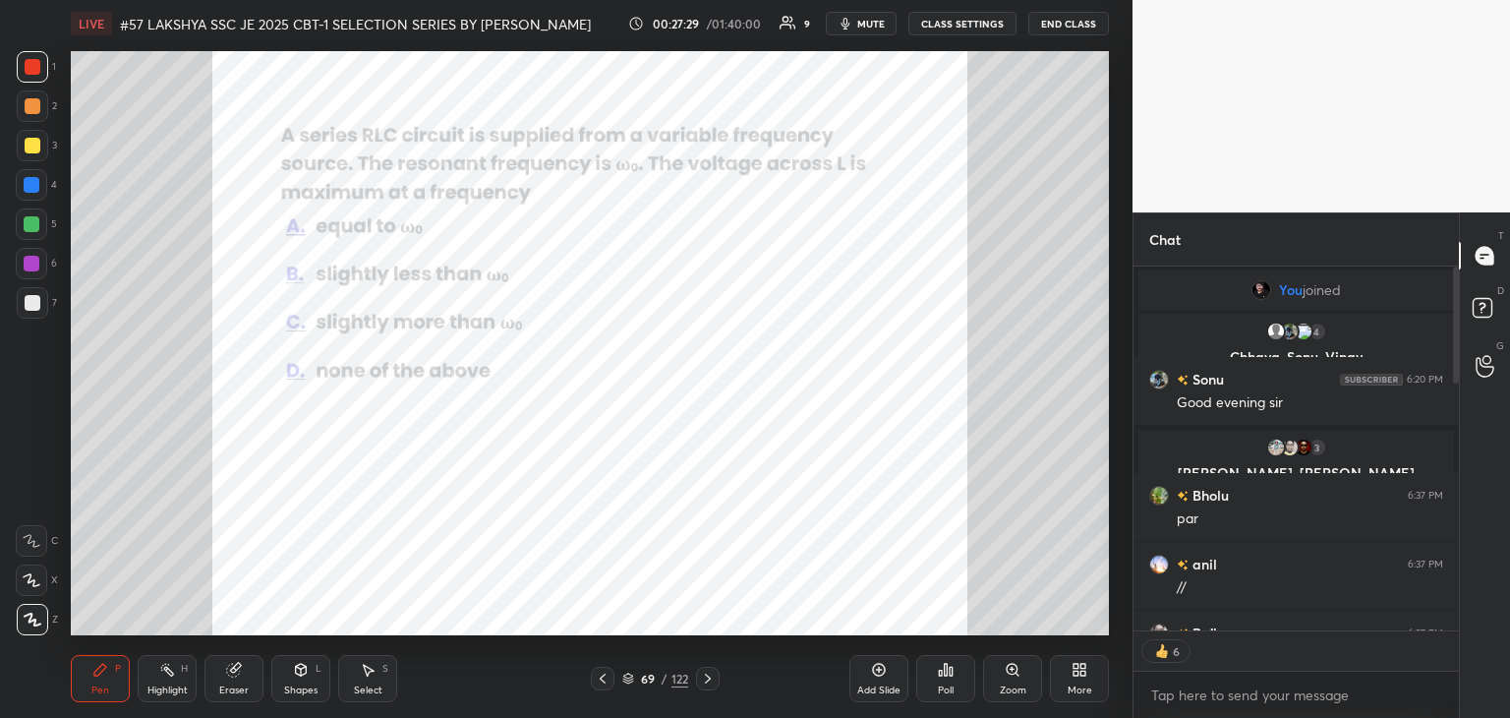
click at [1457, 626] on div at bounding box center [1453, 448] width 12 height 364
drag, startPoint x: 1457, startPoint y: 626, endPoint x: 1450, endPoint y: 568, distance: 58.4
click at [1457, 628] on div at bounding box center [1453, 448] width 12 height 364
click at [1460, 367] on div "G Raise Hand (G)" at bounding box center [1485, 365] width 50 height 55
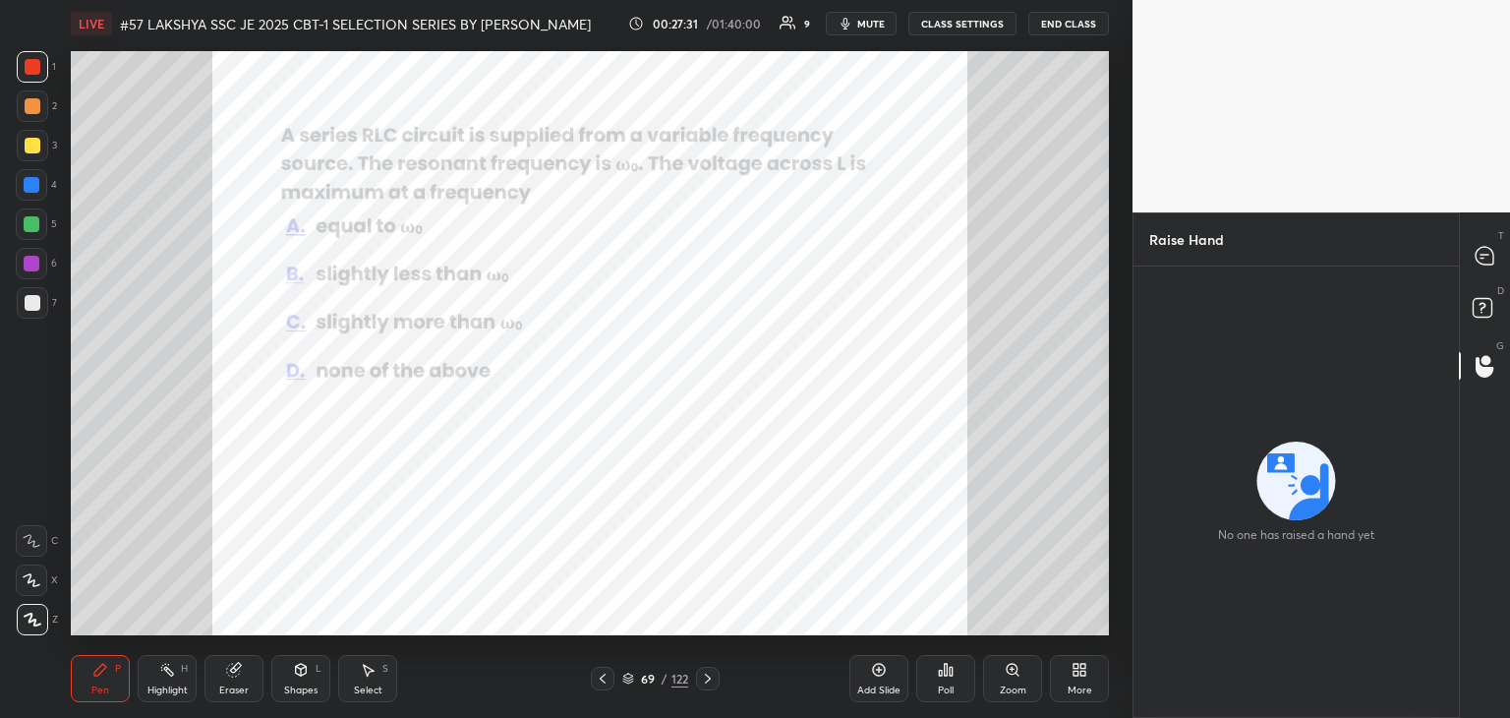
drag, startPoint x: 1455, startPoint y: 373, endPoint x: 1450, endPoint y: 424, distance: 51.4
click at [1451, 415] on div "No one has raised a hand yet" at bounding box center [1296, 491] width 325 height 451
click at [1475, 247] on icon at bounding box center [1485, 256] width 21 height 21
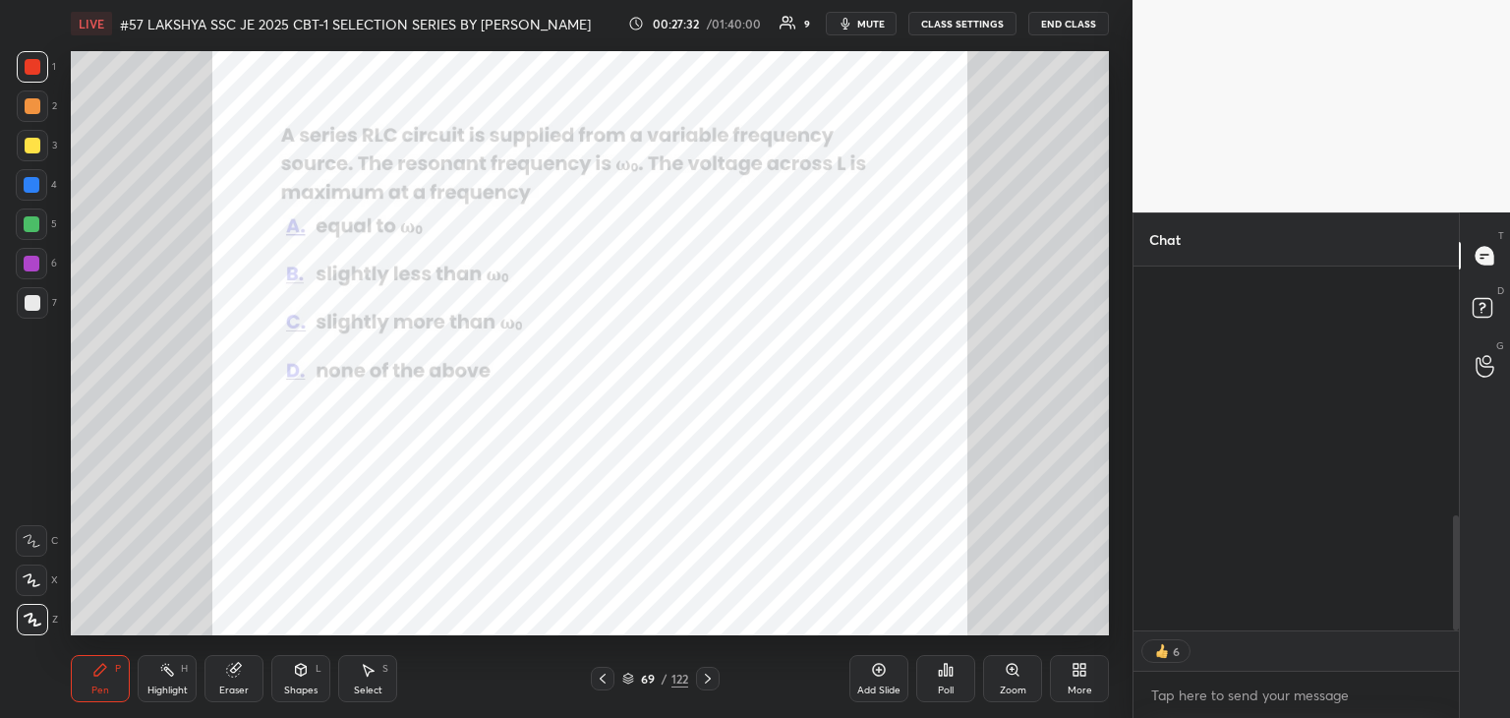
scroll to position [359, 320]
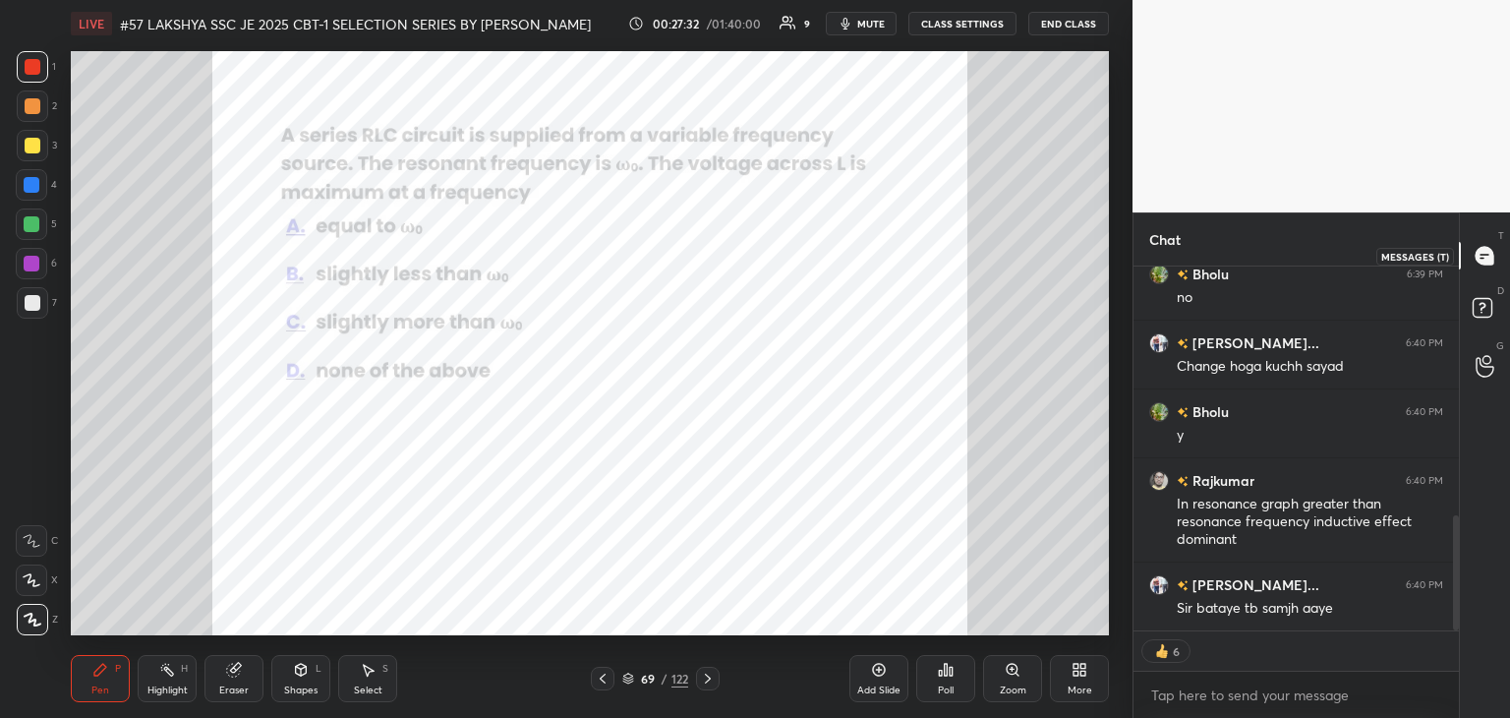
click at [1487, 253] on icon at bounding box center [1485, 256] width 18 height 18
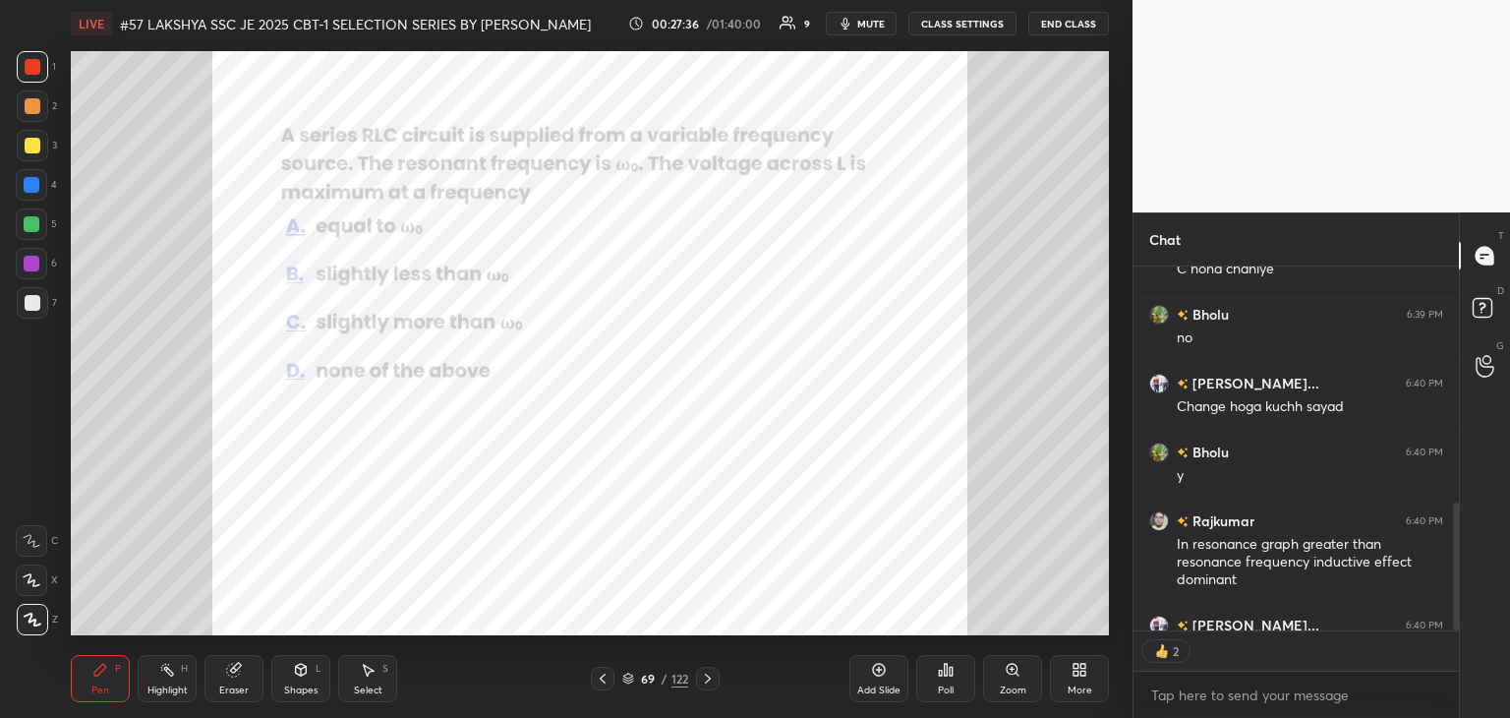
scroll to position [789, 0]
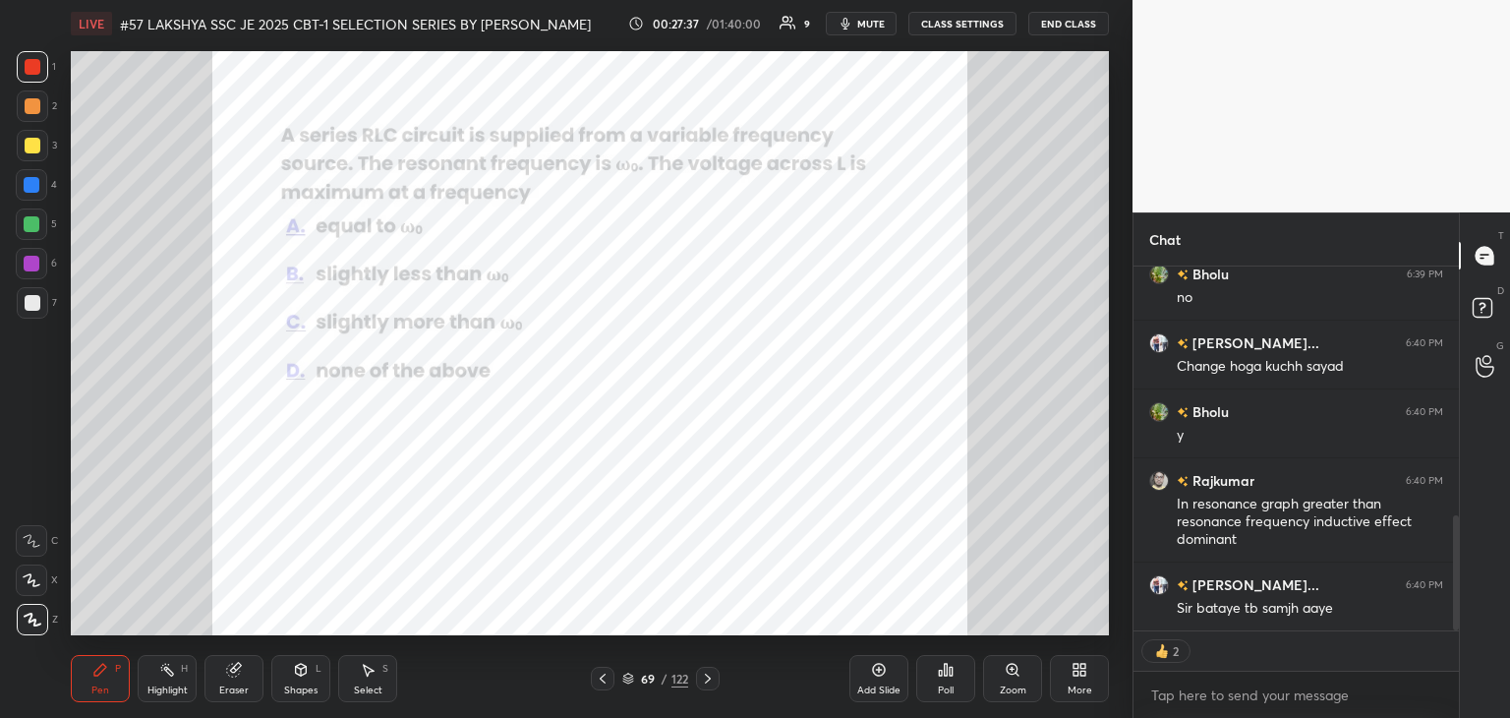
drag, startPoint x: 1458, startPoint y: 612, endPoint x: 1458, endPoint y: 638, distance: 26.5
click at [1458, 641] on div "Rajkumar 6:39 PM C hona chahiye Bholu 6:39 PM no Sandeep Ku... 6:40 PM Change h…" at bounding box center [1296, 491] width 325 height 451
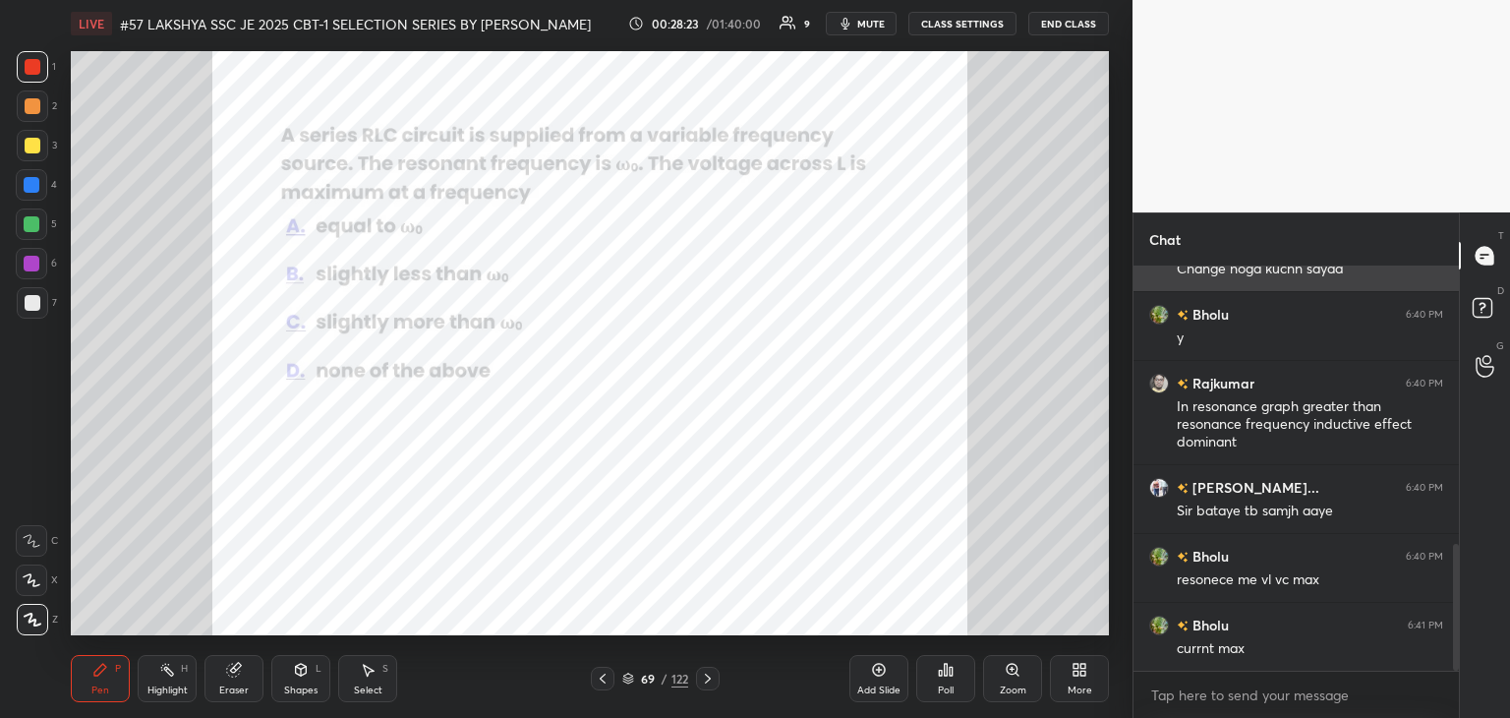
scroll to position [7, 6]
click at [870, 20] on span "mute" at bounding box center [871, 24] width 28 height 14
click at [111, 676] on div "Pen P" at bounding box center [100, 678] width 59 height 47
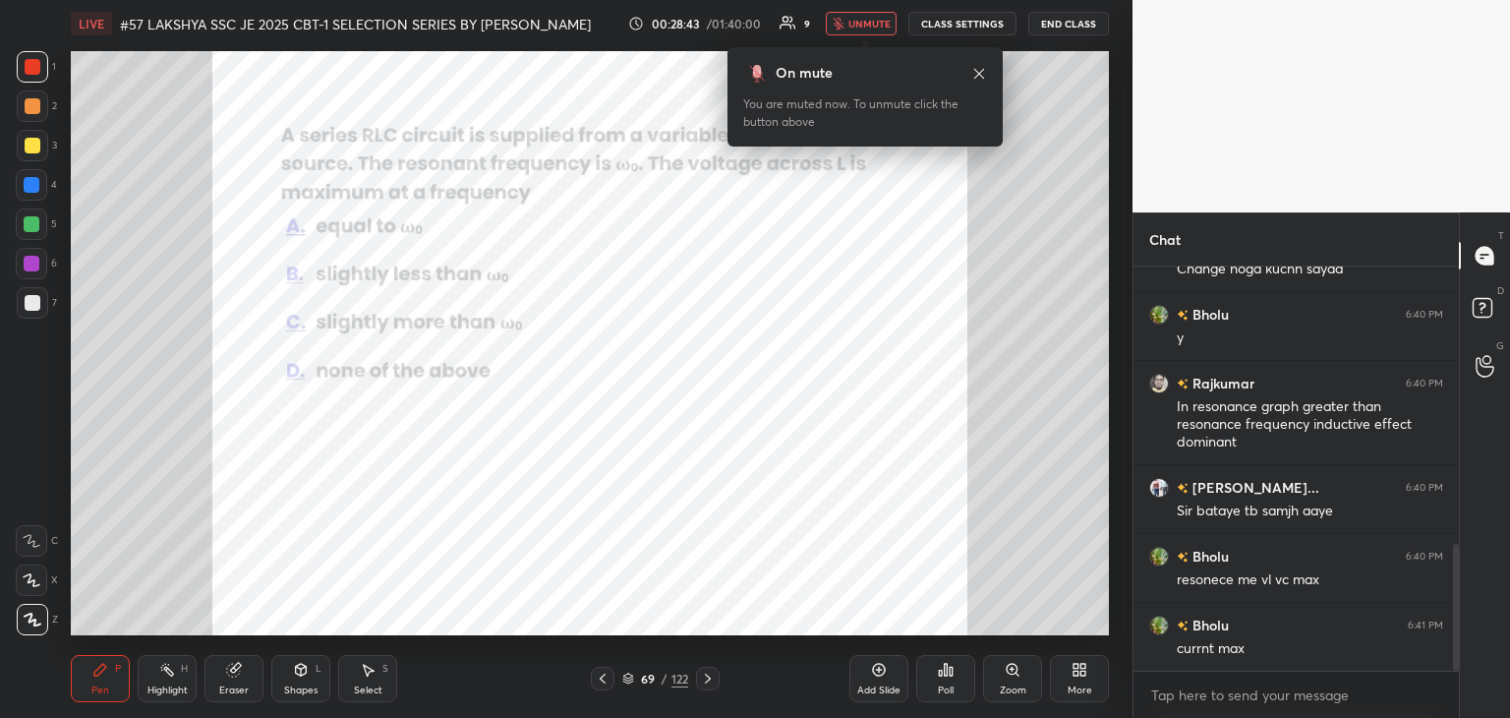
click at [861, 26] on span "unmute" at bounding box center [869, 24] width 42 height 14
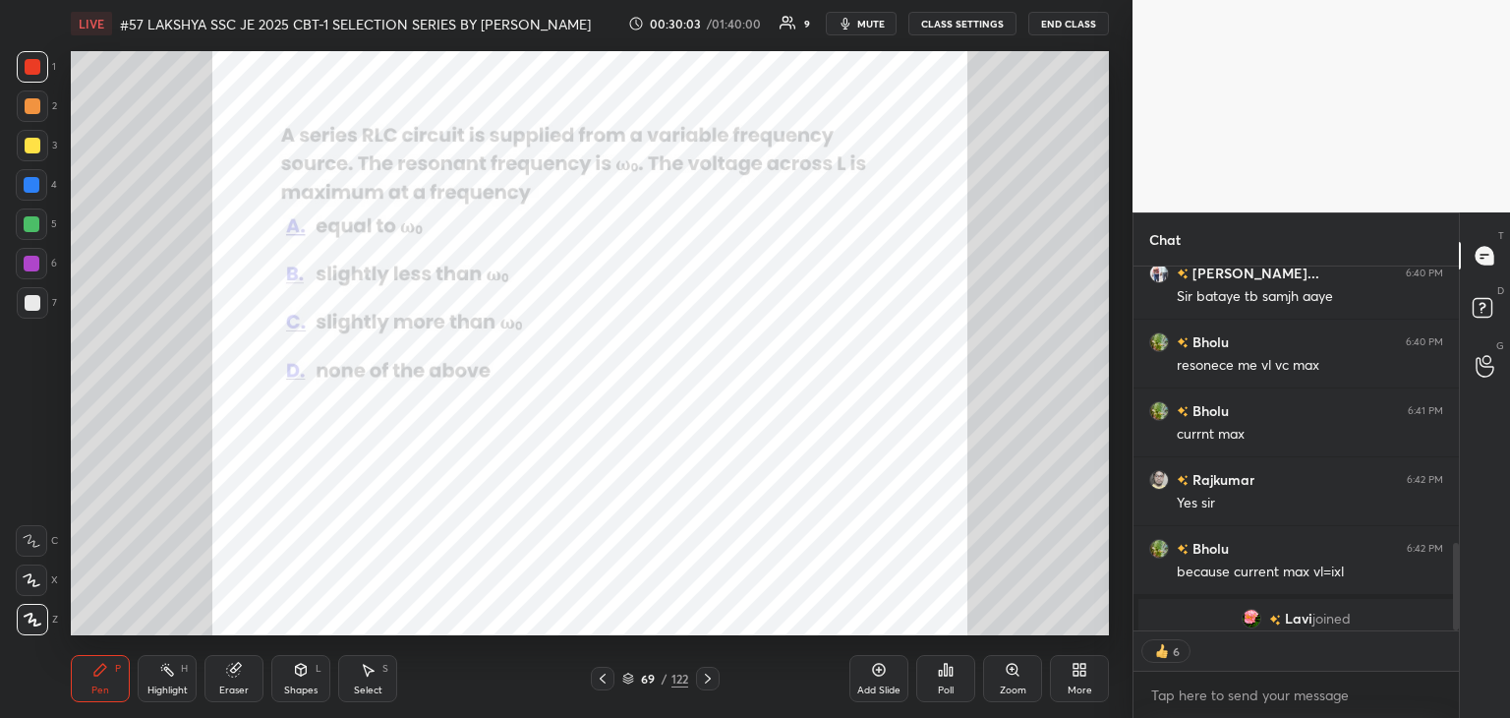
scroll to position [1151, 0]
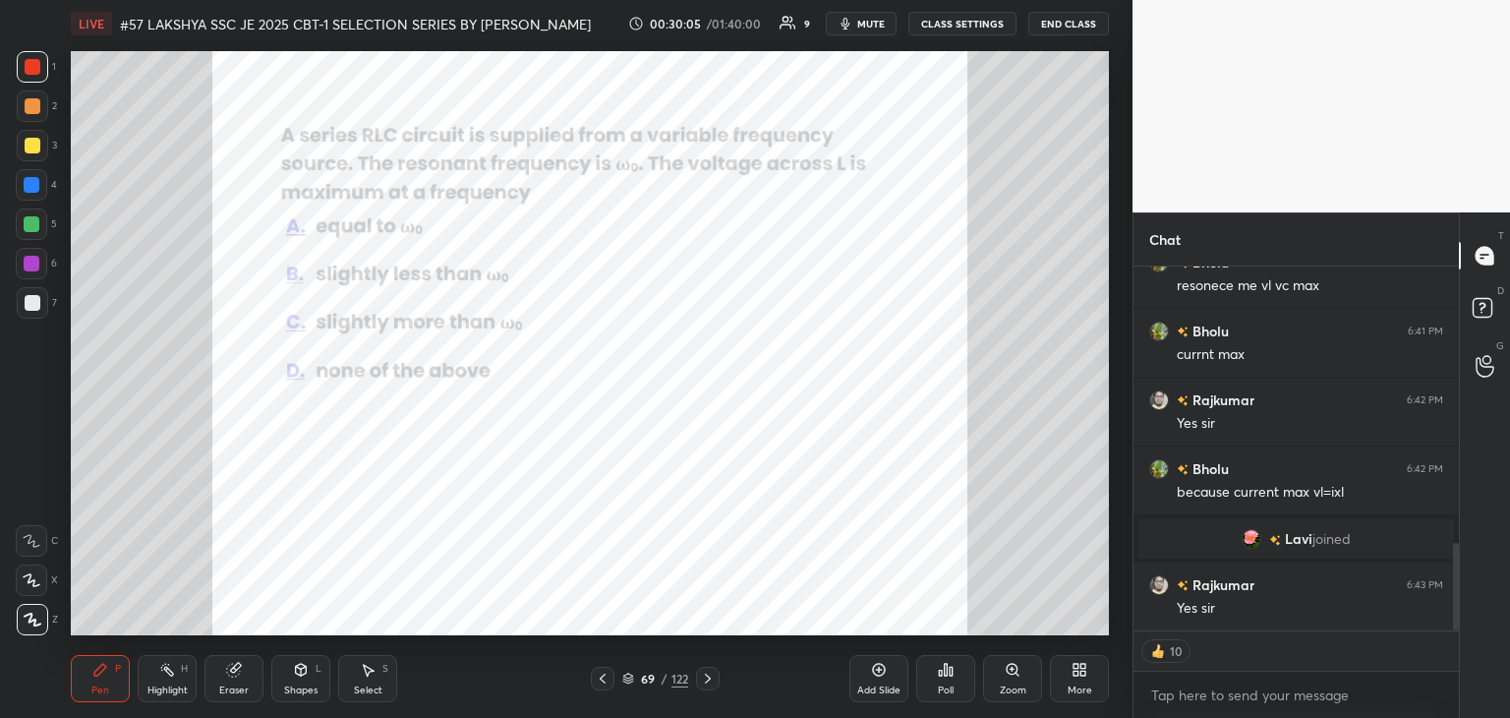
click at [870, 29] on span "mute" at bounding box center [871, 24] width 28 height 14
click at [48, 60] on div "1" at bounding box center [36, 66] width 39 height 31
drag, startPoint x: 32, startPoint y: 67, endPoint x: 31, endPoint y: 57, distance: 9.9
click at [35, 67] on div at bounding box center [33, 67] width 16 height 16
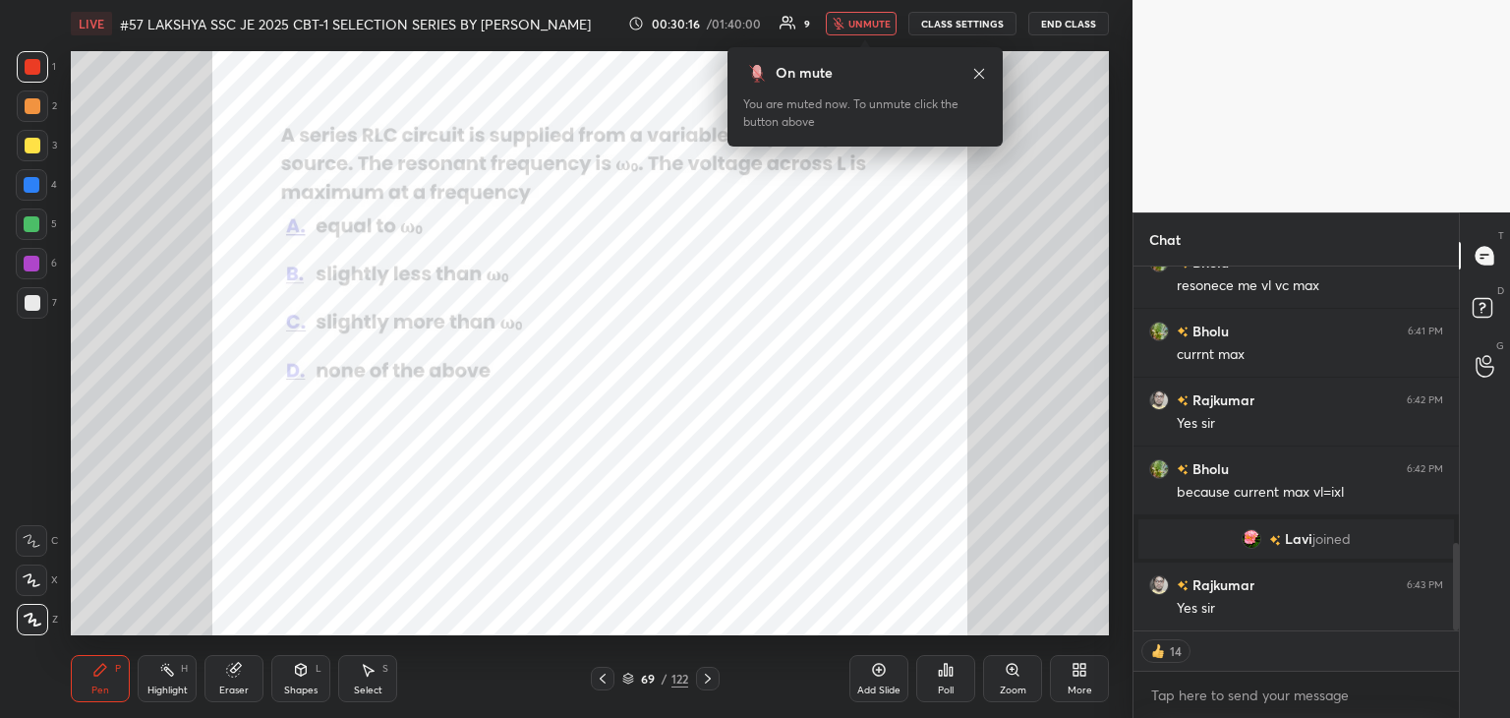
click at [873, 15] on button "unmute" at bounding box center [861, 24] width 71 height 24
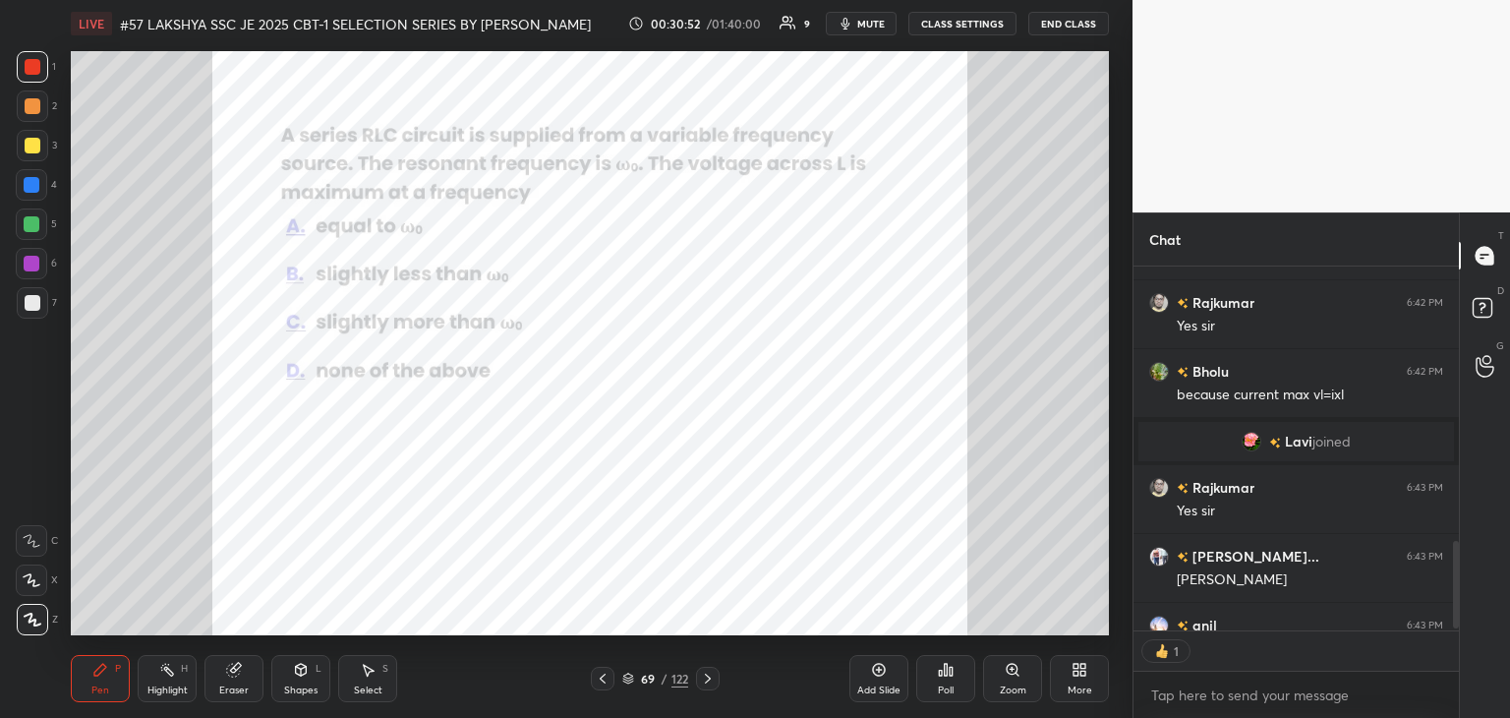
scroll to position [359, 320]
click at [710, 680] on icon at bounding box center [708, 678] width 16 height 16
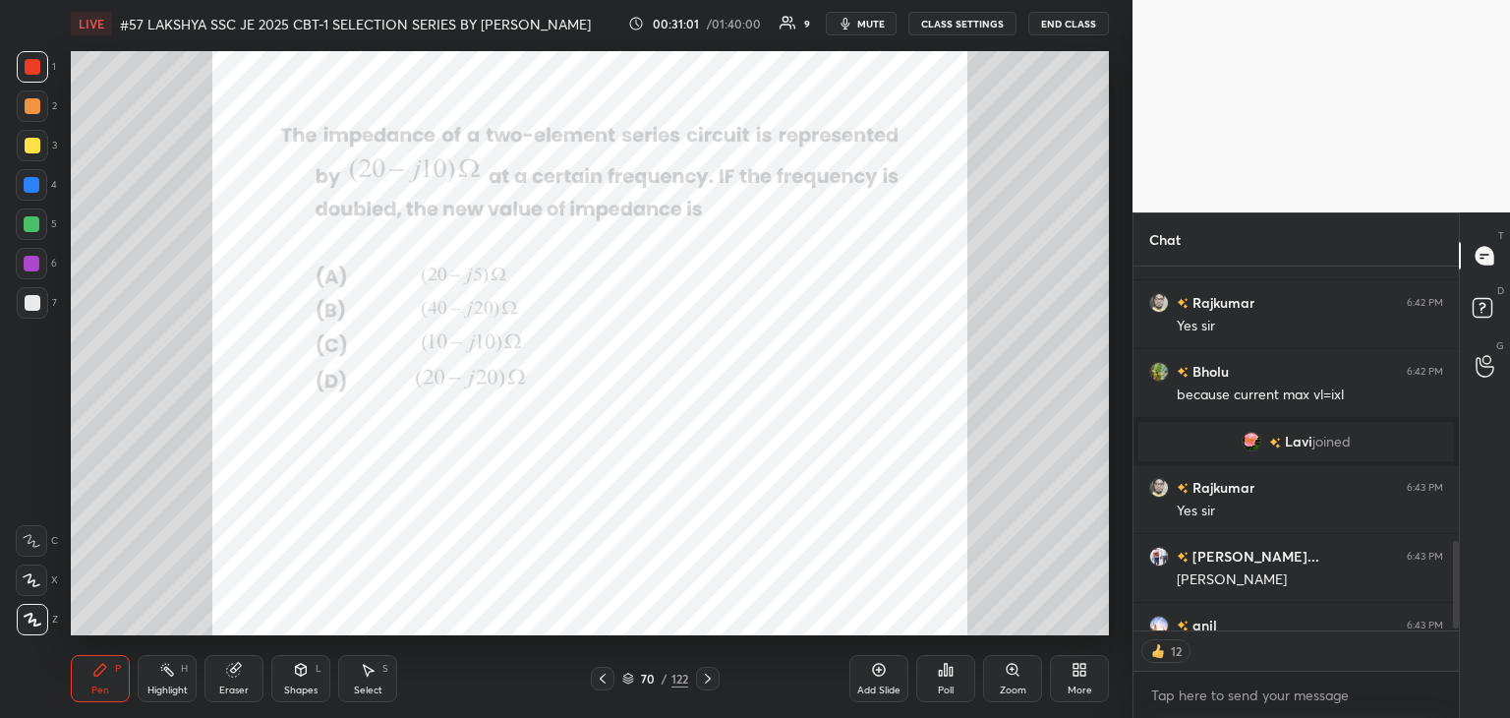
scroll to position [1357, 0]
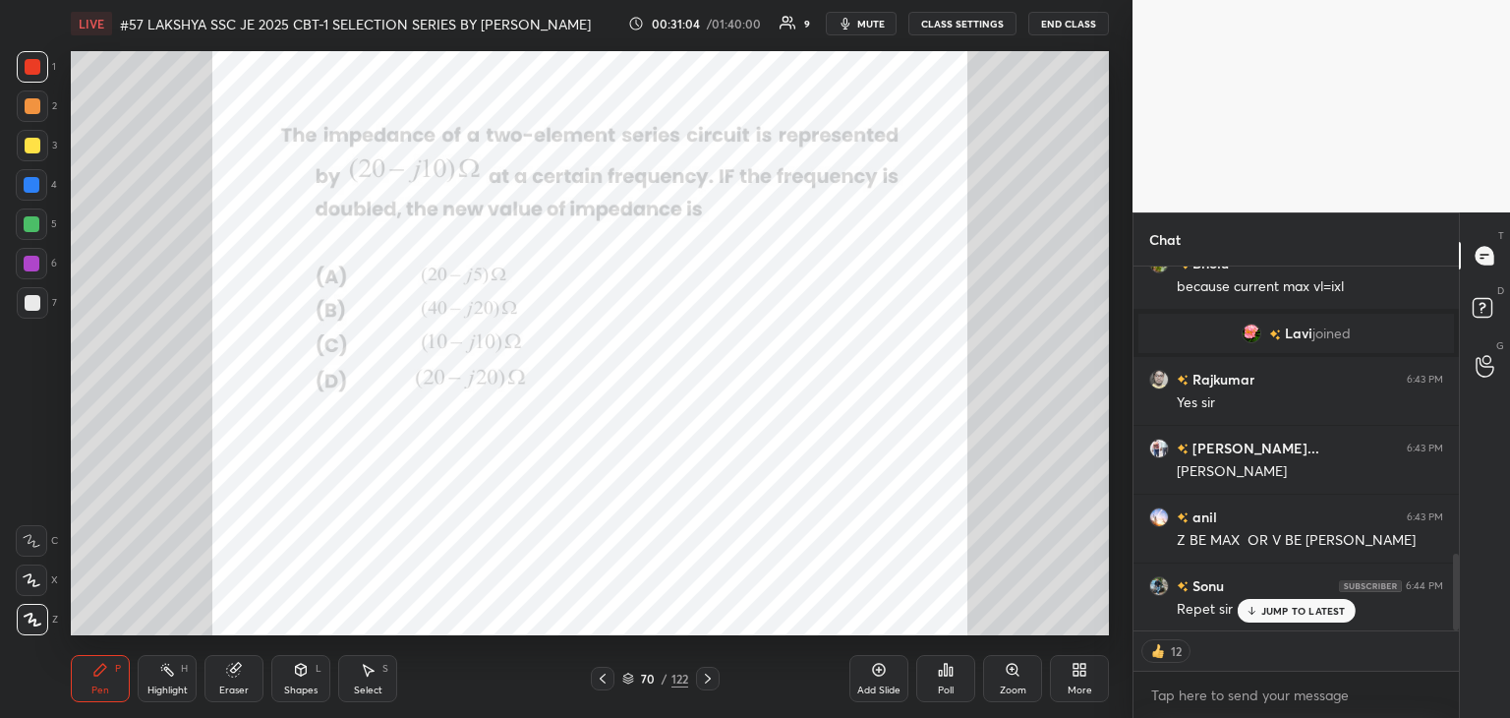
click at [954, 679] on div "Poll" at bounding box center [945, 678] width 59 height 47
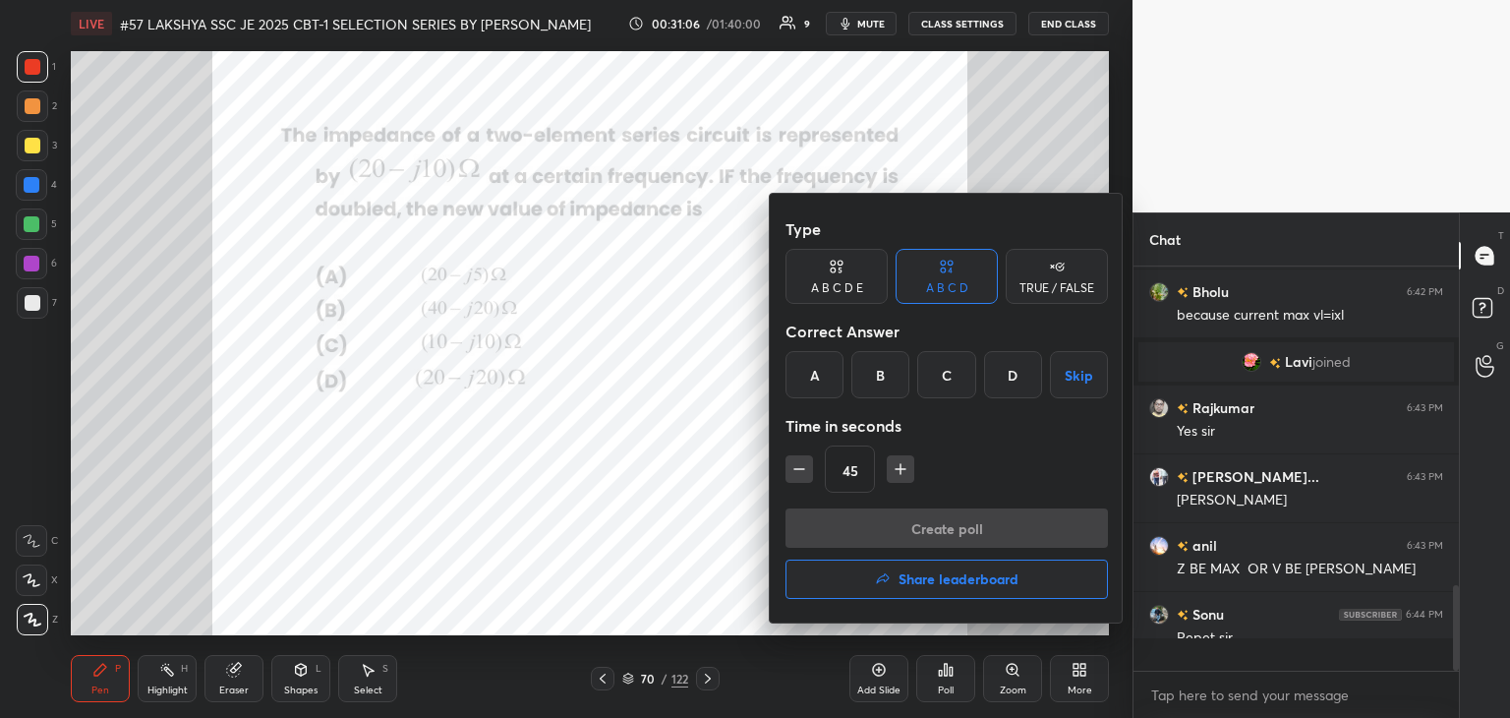
scroll to position [6, 6]
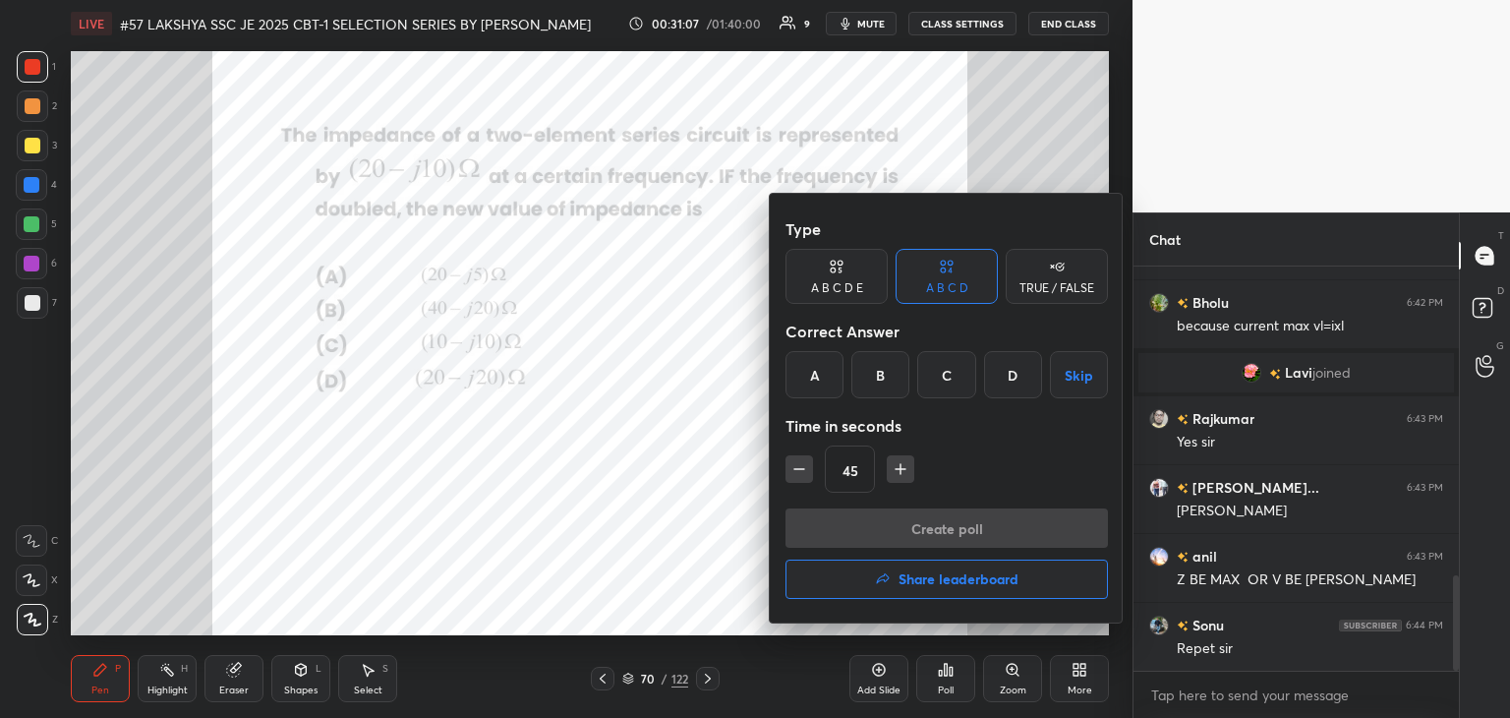
drag, startPoint x: 818, startPoint y: 370, endPoint x: 848, endPoint y: 437, distance: 74.4
click at [818, 372] on div "A" at bounding box center [815, 374] width 58 height 47
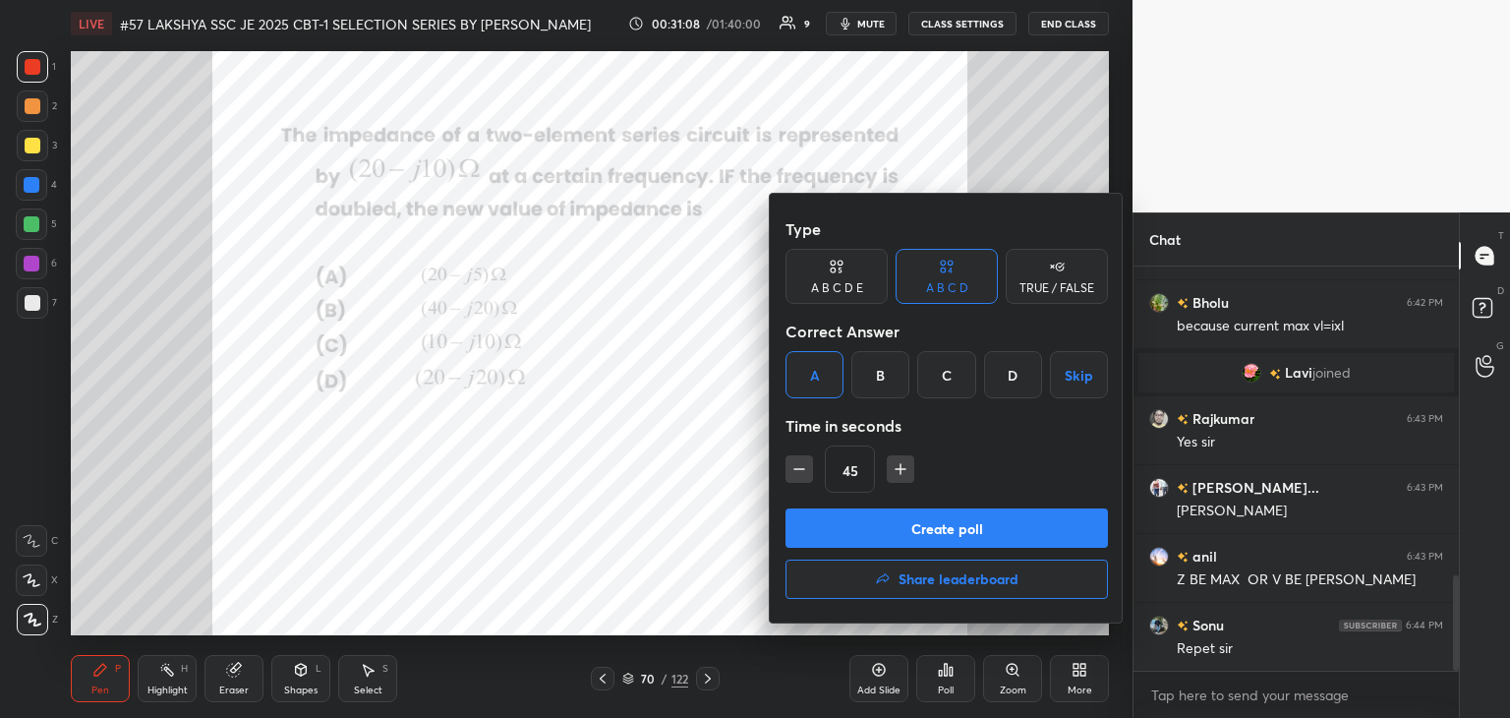
click at [885, 523] on button "Create poll" at bounding box center [947, 527] width 322 height 39
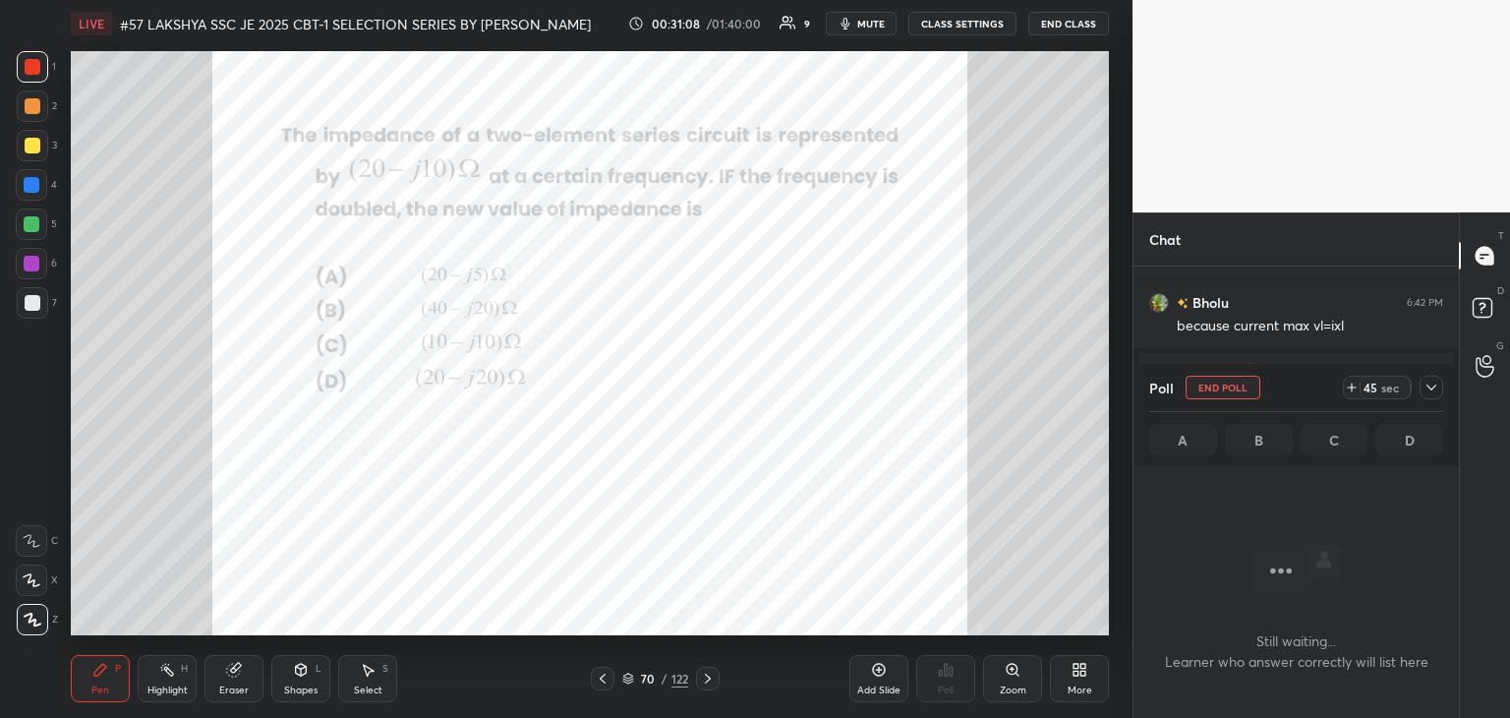
scroll to position [134, 320]
click at [876, 23] on span "mute" at bounding box center [871, 24] width 28 height 14
click at [1428, 391] on icon at bounding box center [1432, 387] width 16 height 16
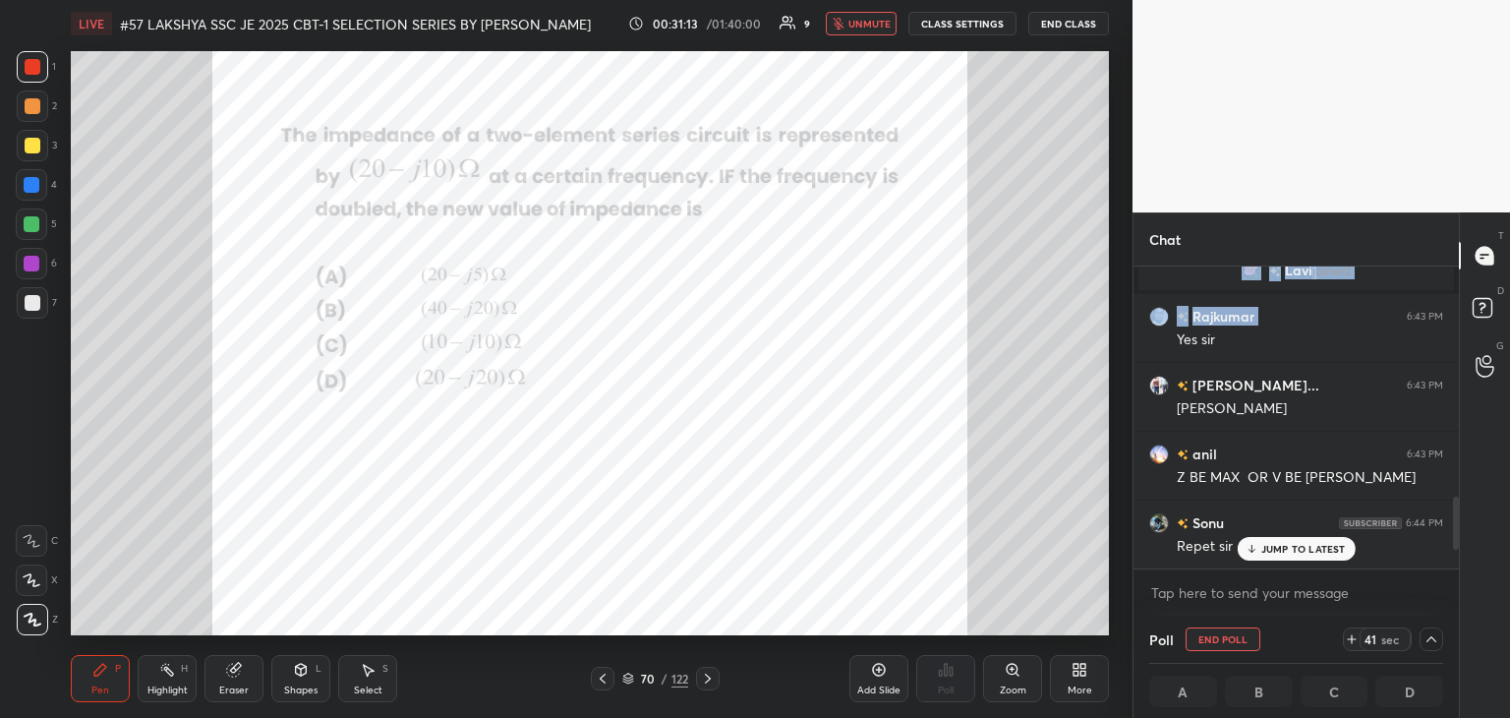
drag, startPoint x: 1454, startPoint y: 536, endPoint x: 1455, endPoint y: 619, distance: 83.6
click at [1459, 622] on div "Chat Rajkumar 6:39 PM Sandeep bhai ye tumhara vala question hai Sandeep Ku... 6…" at bounding box center [1322, 464] width 378 height 505
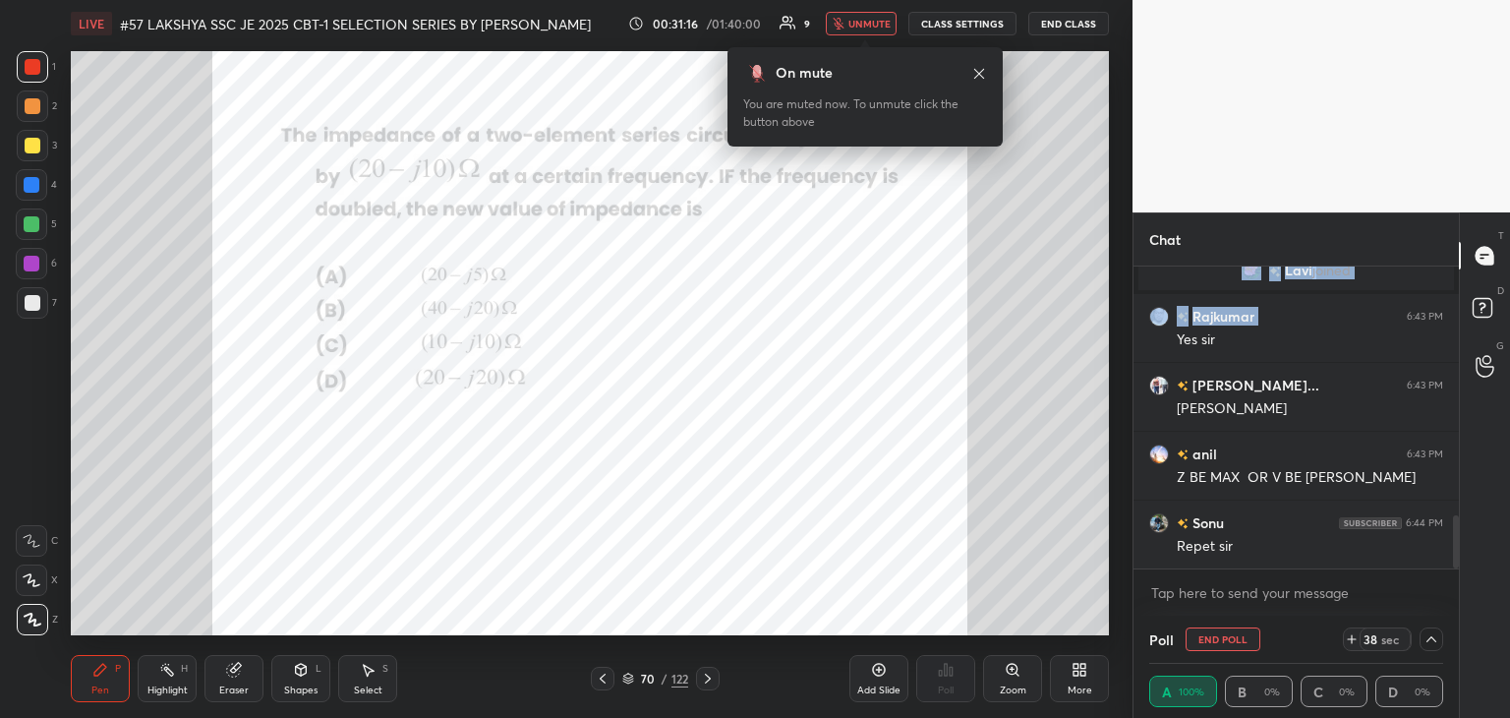
click at [870, 13] on button "unmute" at bounding box center [861, 24] width 71 height 24
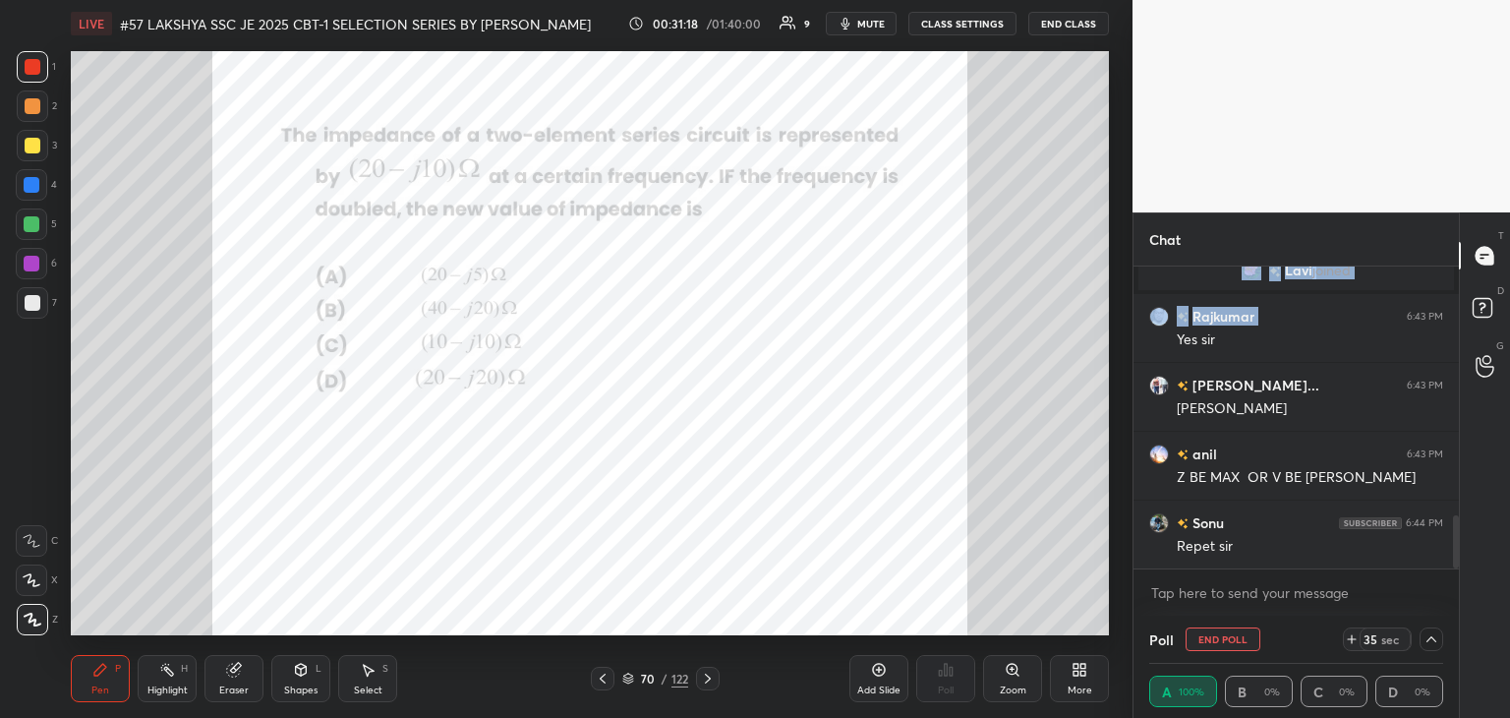
click at [866, 17] on span "mute" at bounding box center [871, 24] width 28 height 14
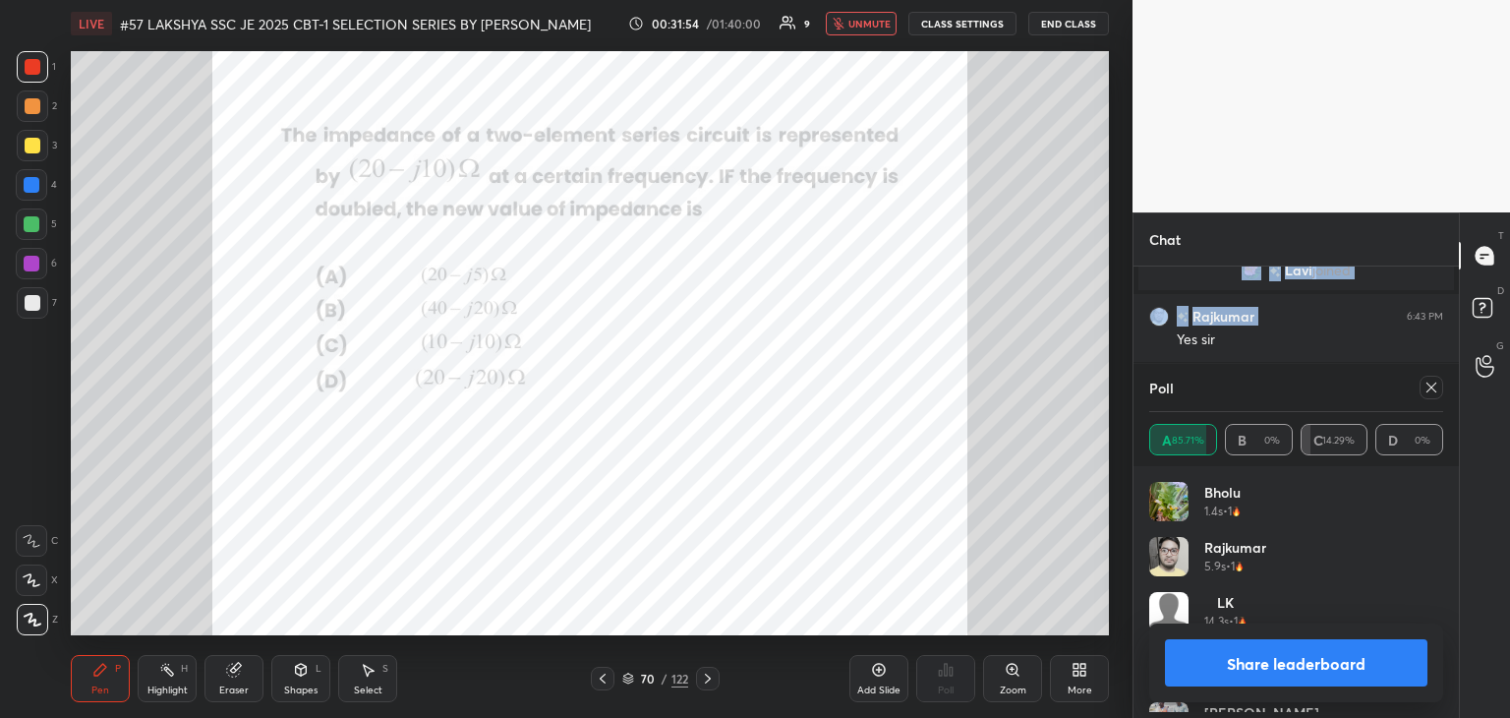
scroll to position [230, 288]
click at [865, 20] on span "unmute" at bounding box center [869, 24] width 42 height 14
click at [603, 674] on icon at bounding box center [603, 678] width 16 height 16
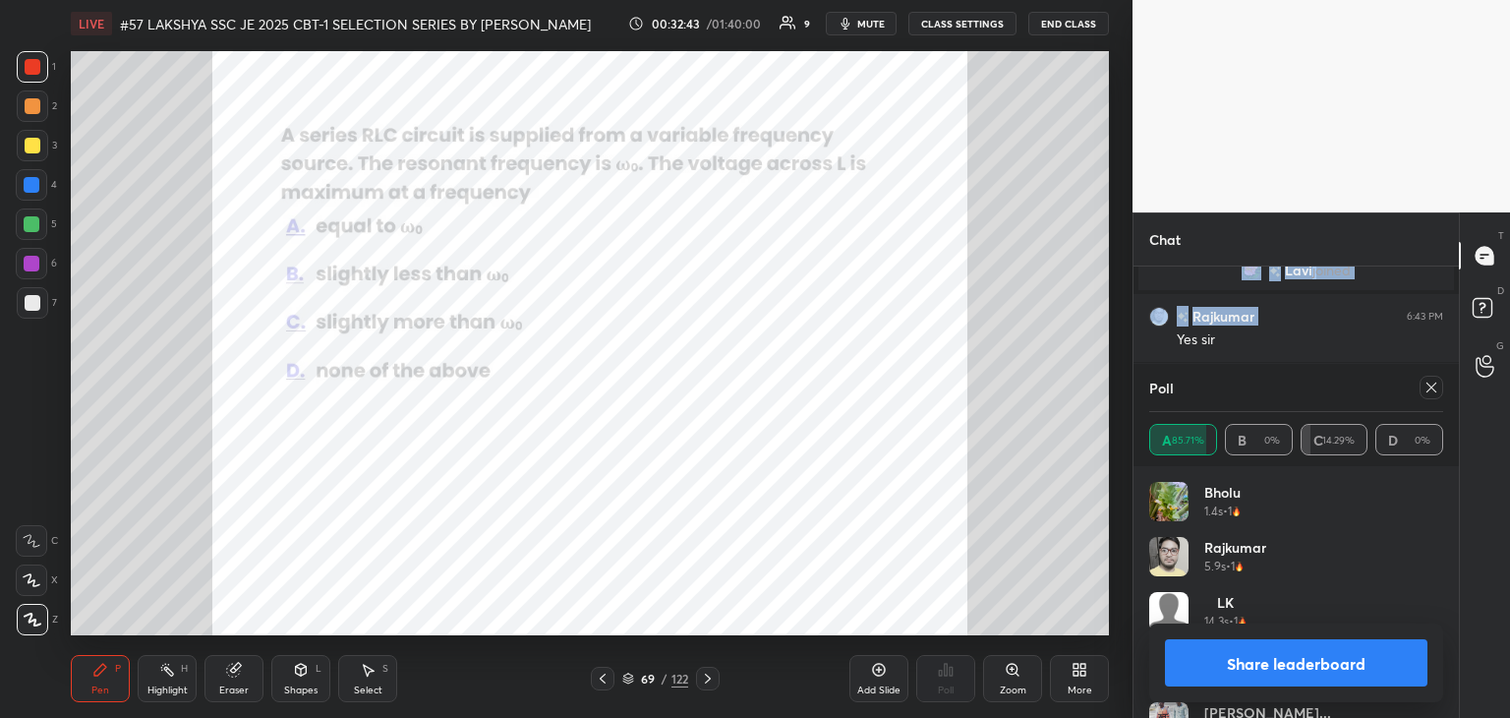
click at [244, 658] on div "Eraser" at bounding box center [233, 678] width 59 height 47
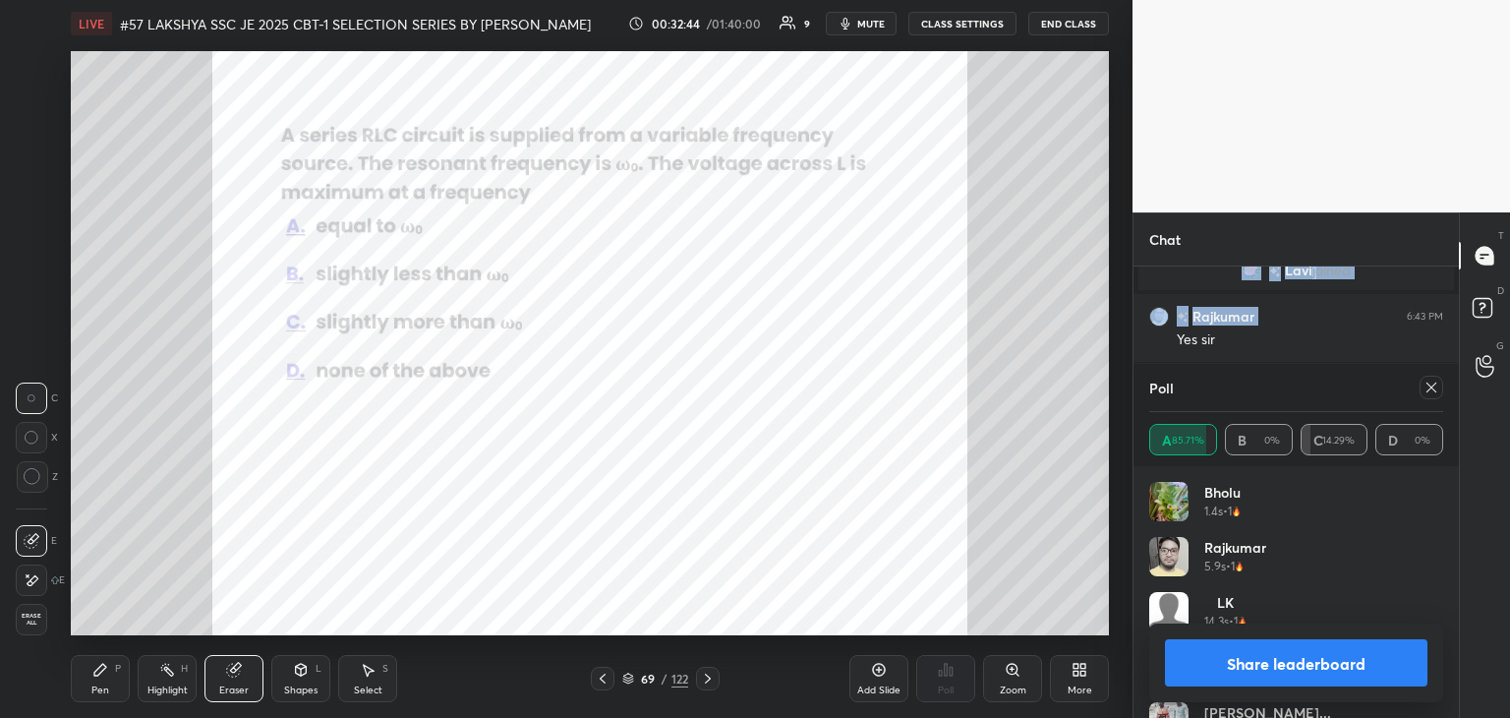
drag, startPoint x: 31, startPoint y: 609, endPoint x: 67, endPoint y: 704, distance: 101.7
click at [31, 610] on div "Erase all" at bounding box center [31, 619] width 31 height 31
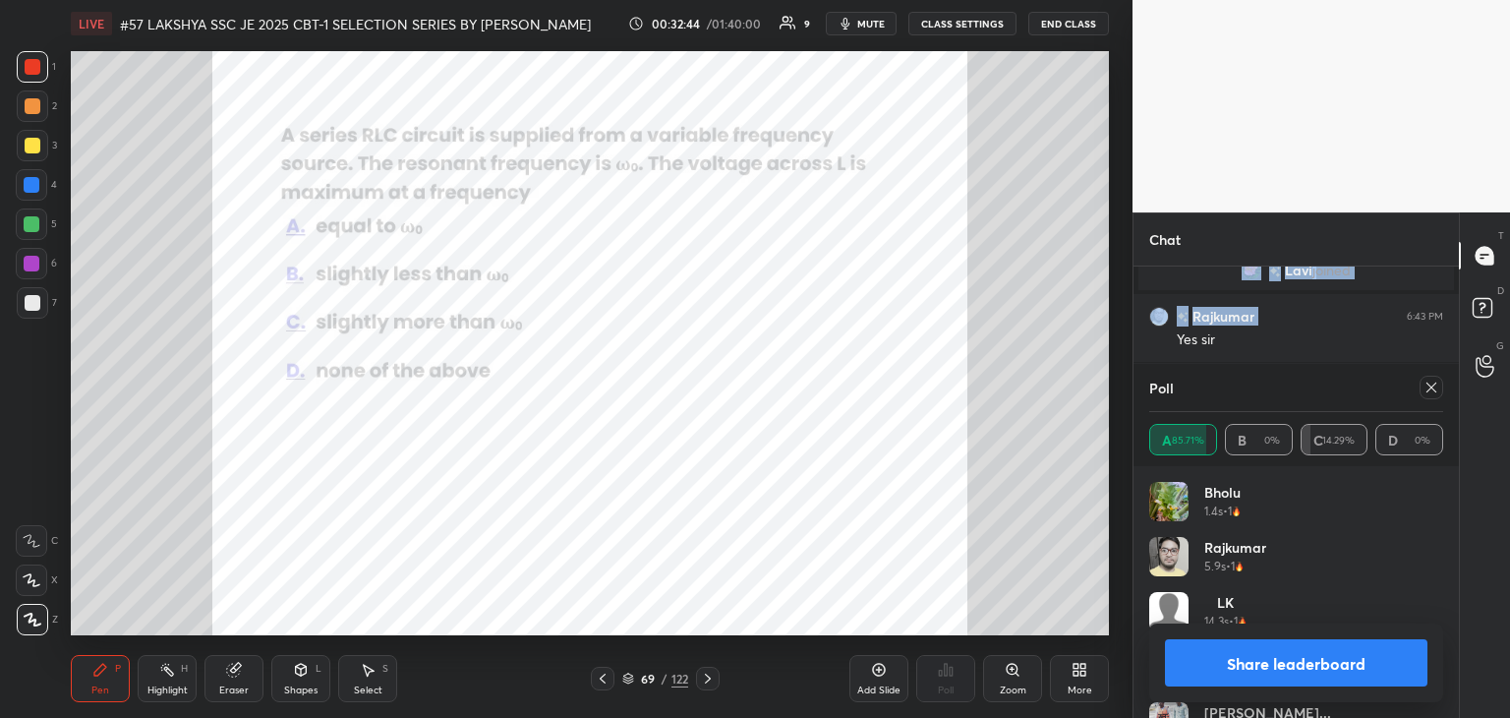
drag, startPoint x: 69, startPoint y: 709, endPoint x: 59, endPoint y: 700, distance: 13.2
click at [66, 707] on div "LIVE #57 LAKSHYA SSC JE 2025 CBT-1 SELECTION SERIES BY PRAVEEN SIR EEEGURU 00:3…" at bounding box center [590, 359] width 1054 height 718
click at [1428, 393] on icon at bounding box center [1432, 387] width 16 height 16
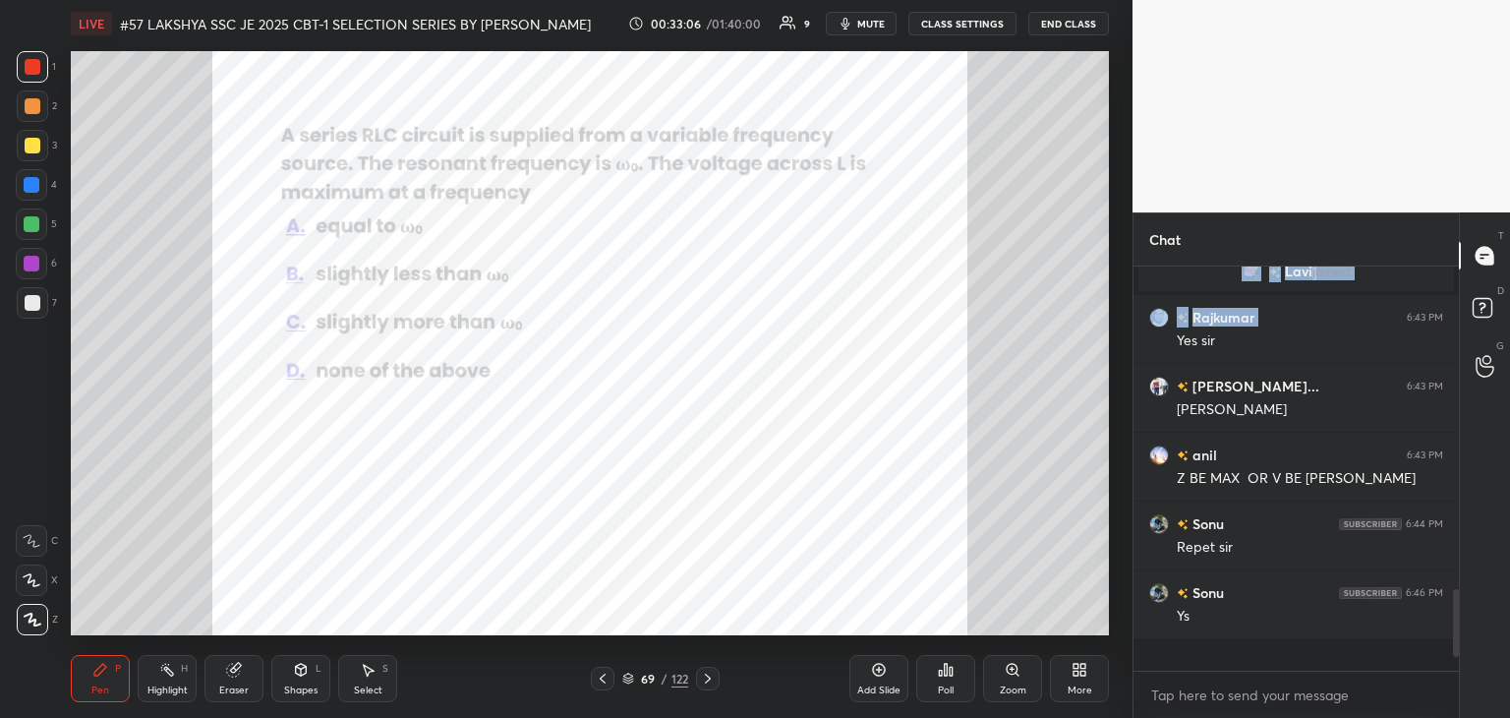
scroll to position [388, 320]
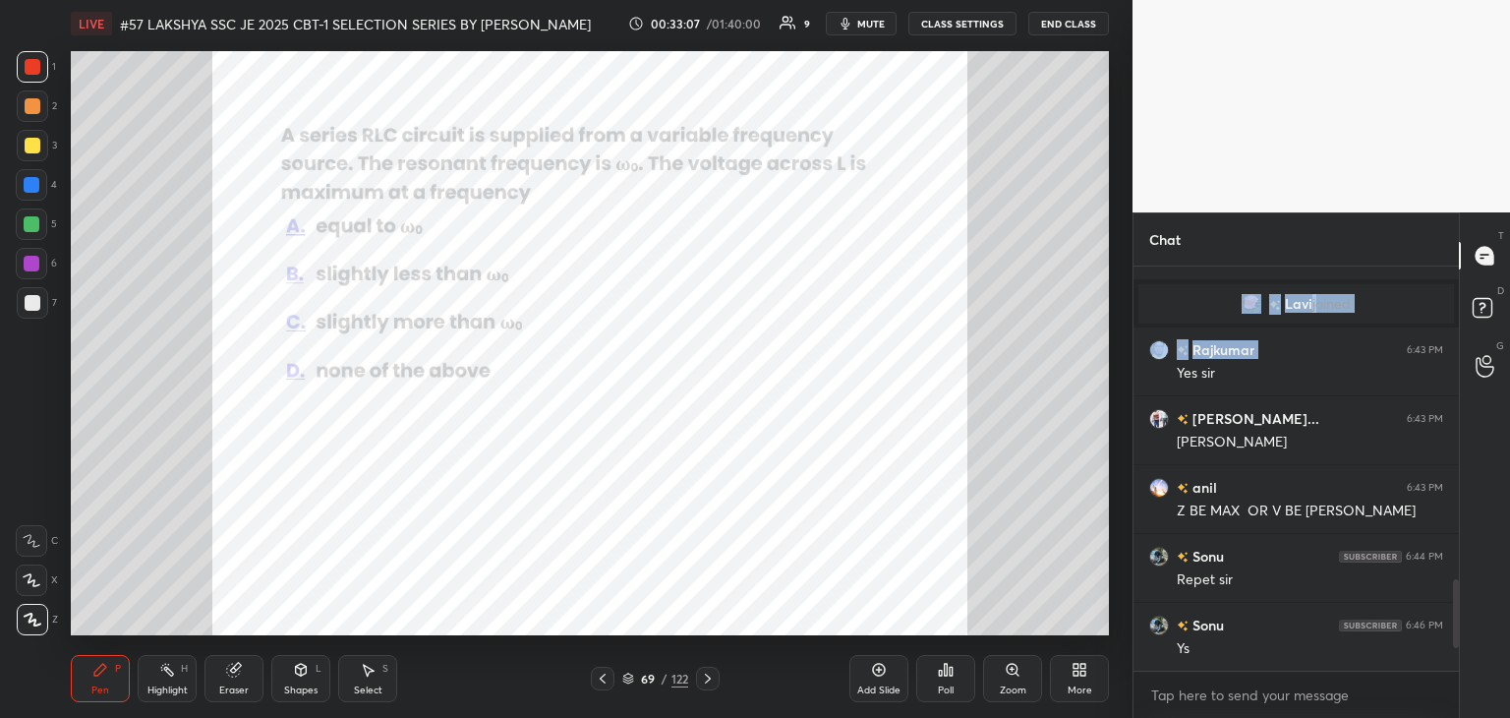
click at [704, 675] on icon at bounding box center [708, 678] width 16 height 16
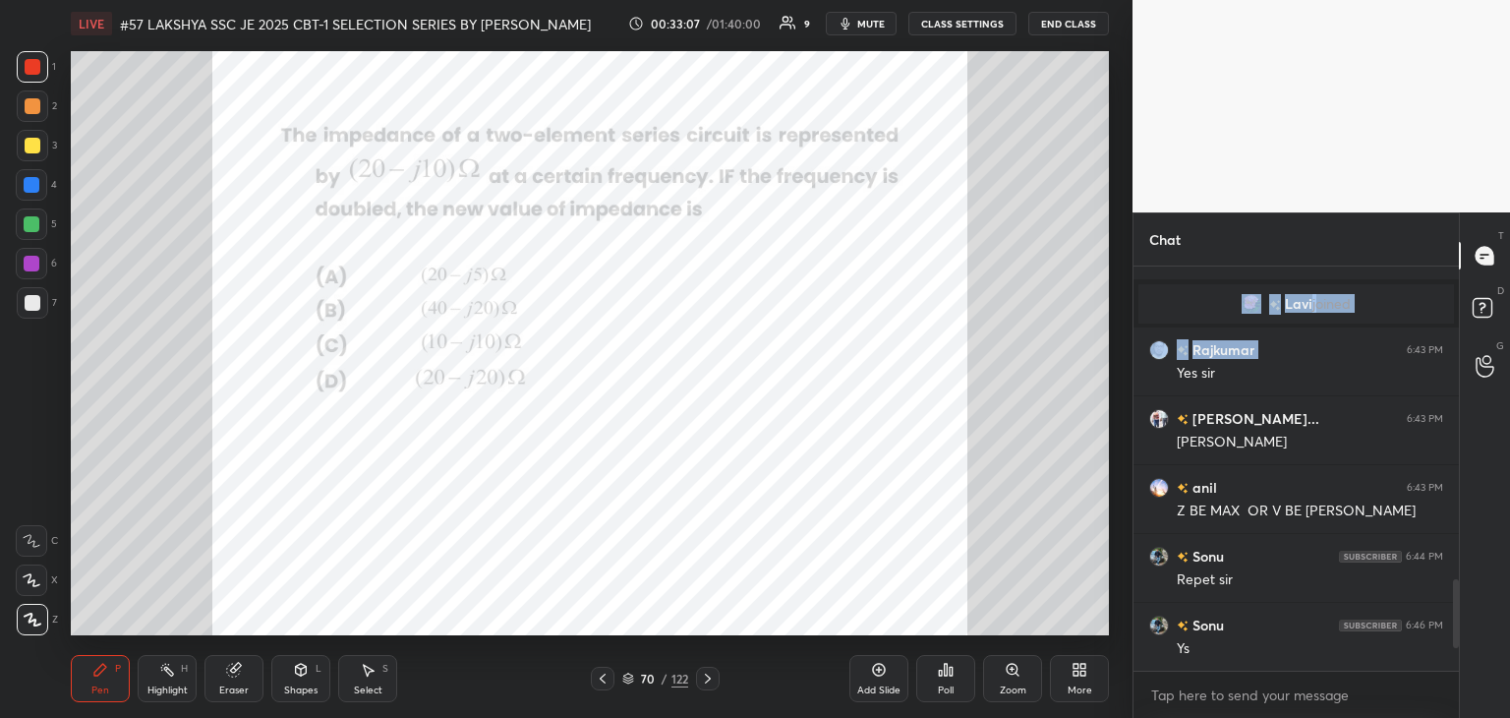
click at [709, 681] on icon at bounding box center [708, 678] width 16 height 16
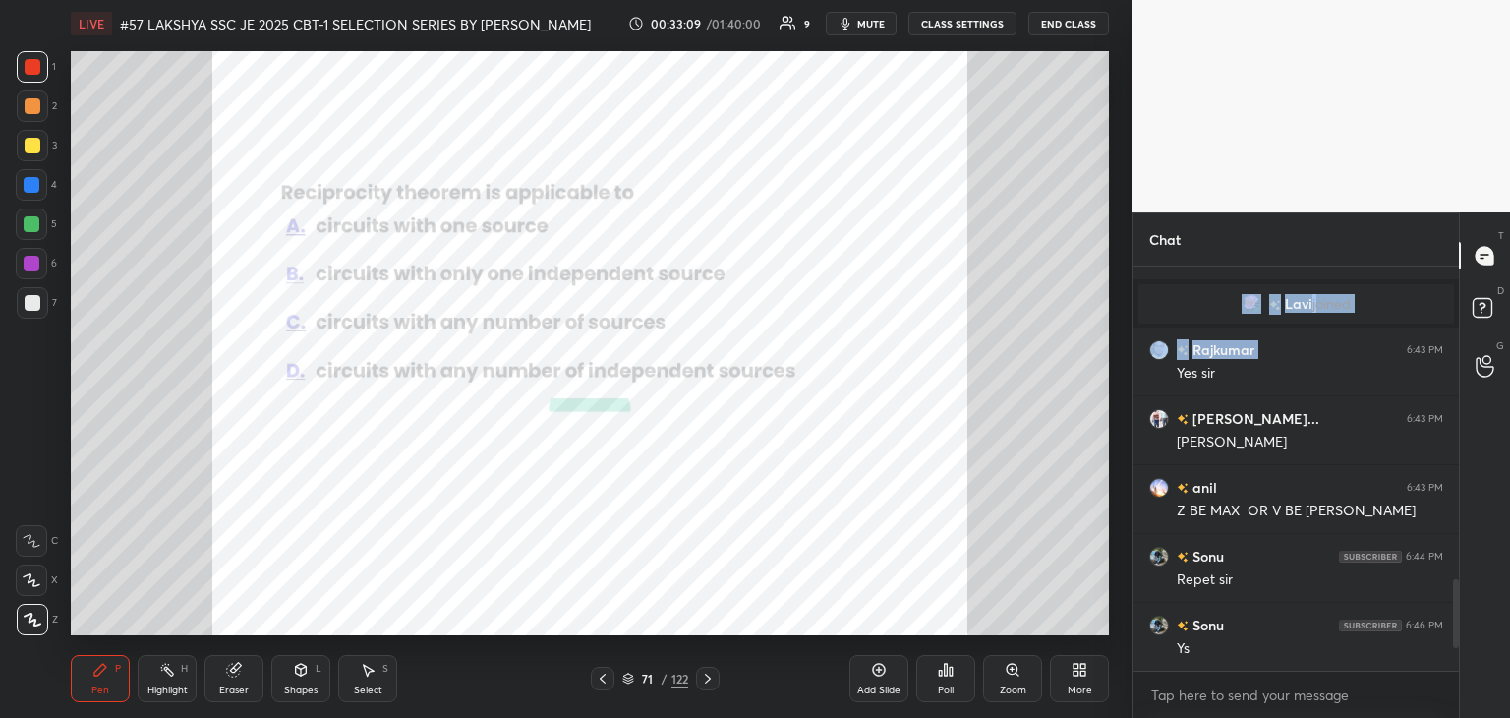
click at [712, 678] on icon at bounding box center [708, 678] width 16 height 16
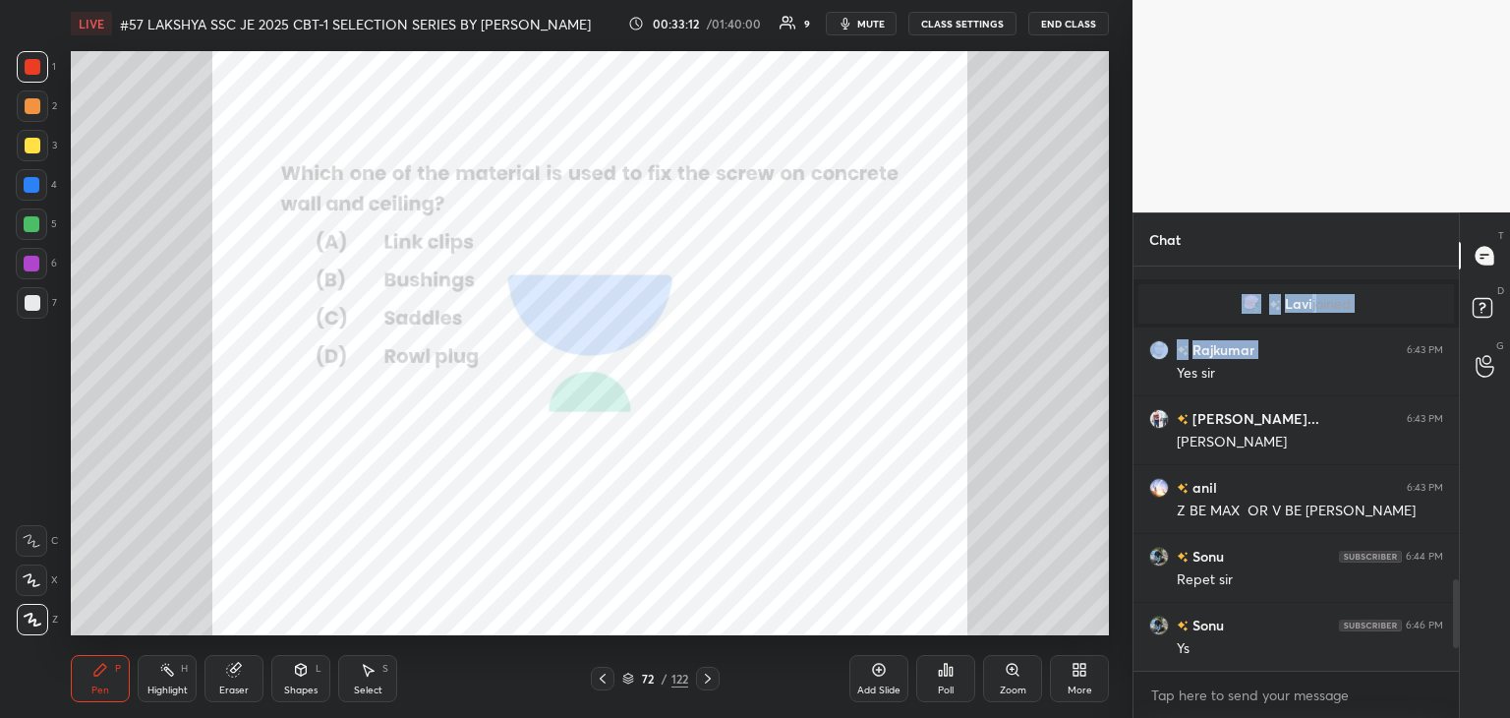
click at [947, 672] on icon at bounding box center [946, 670] width 3 height 12
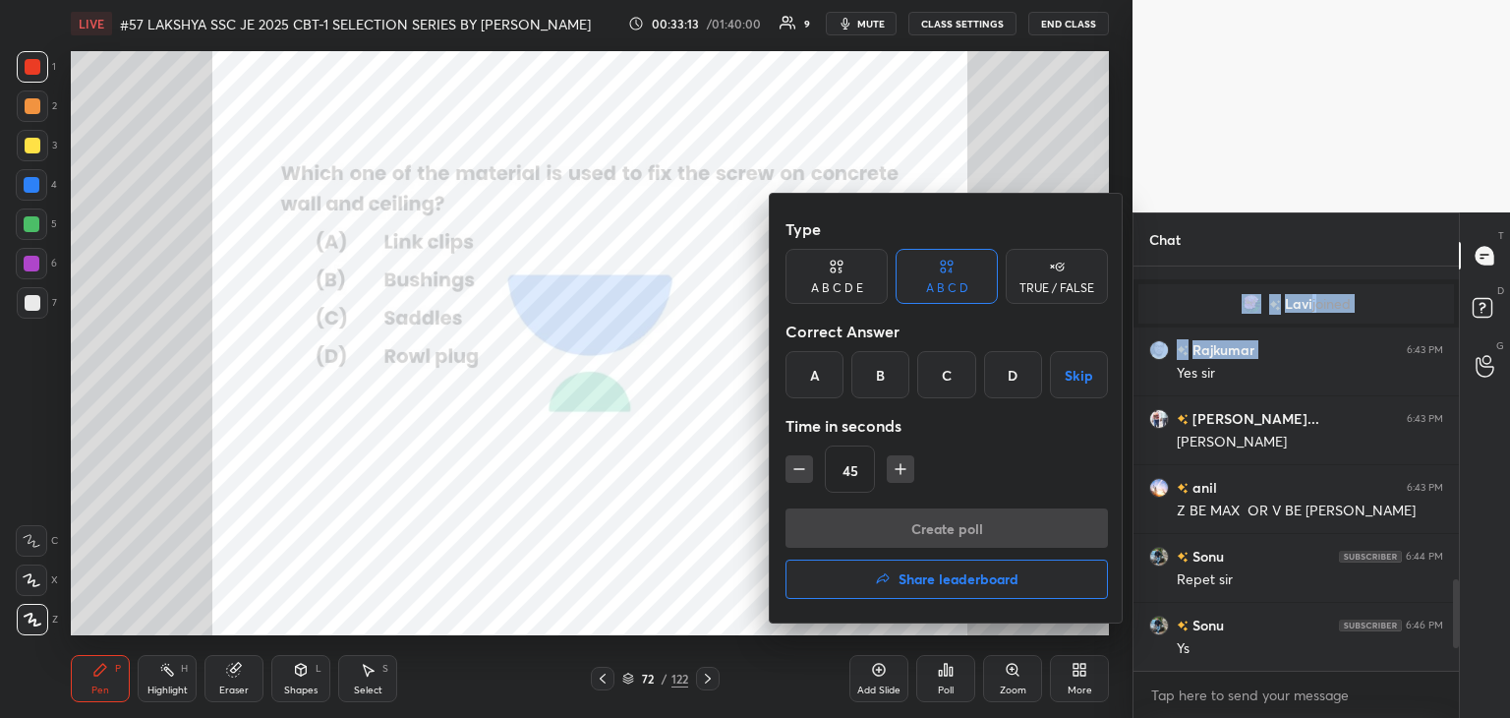
drag, startPoint x: 1023, startPoint y: 365, endPoint x: 930, endPoint y: 477, distance: 145.9
click at [1023, 368] on div "D" at bounding box center [1013, 374] width 58 height 47
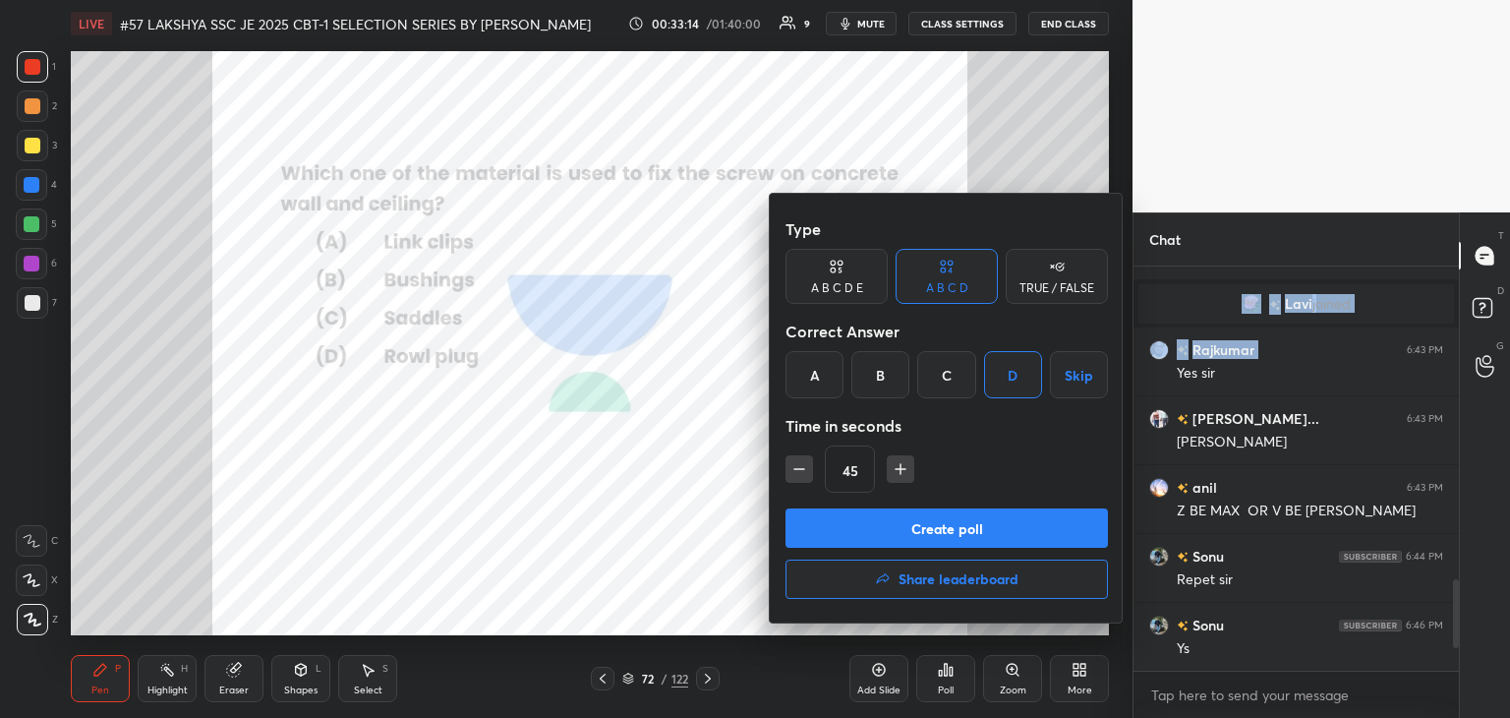
click at [872, 522] on button "Create poll" at bounding box center [947, 527] width 322 height 39
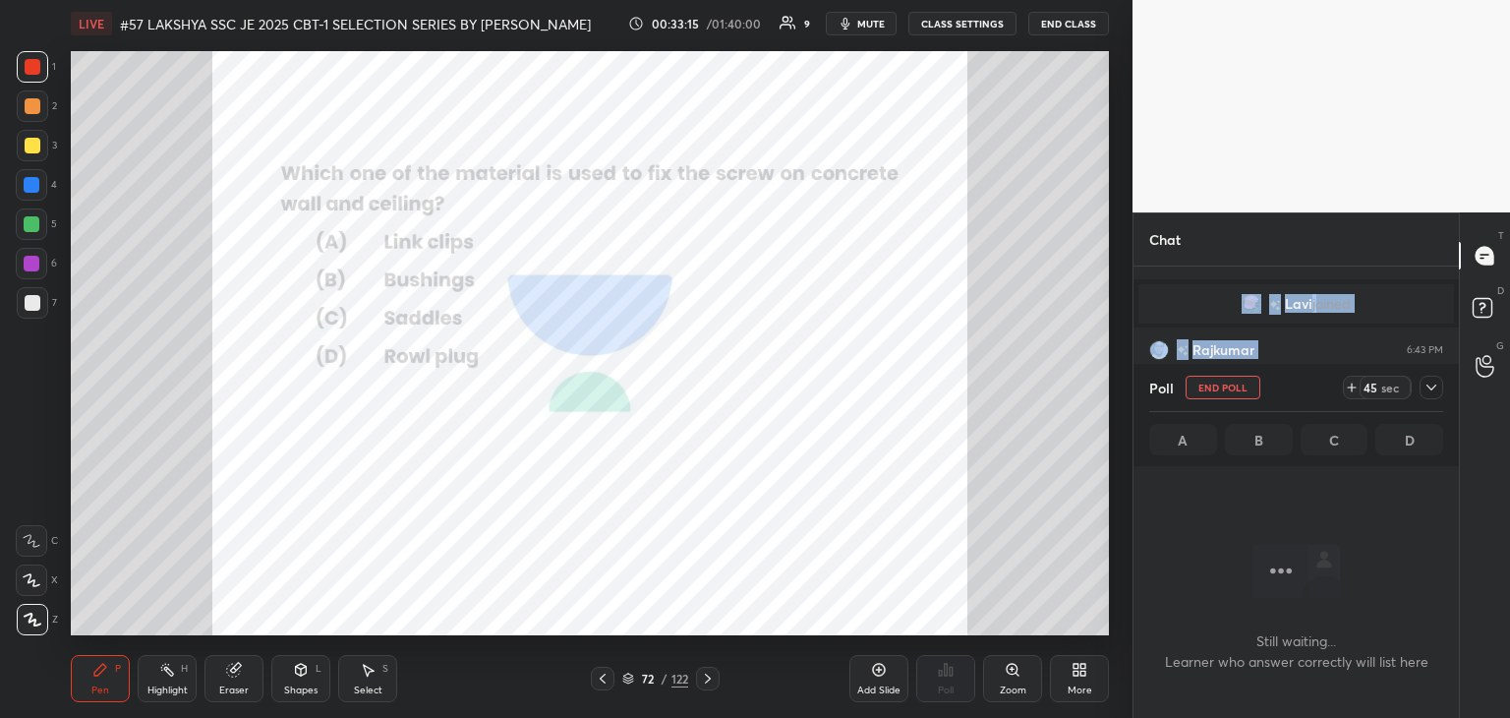
scroll to position [320, 320]
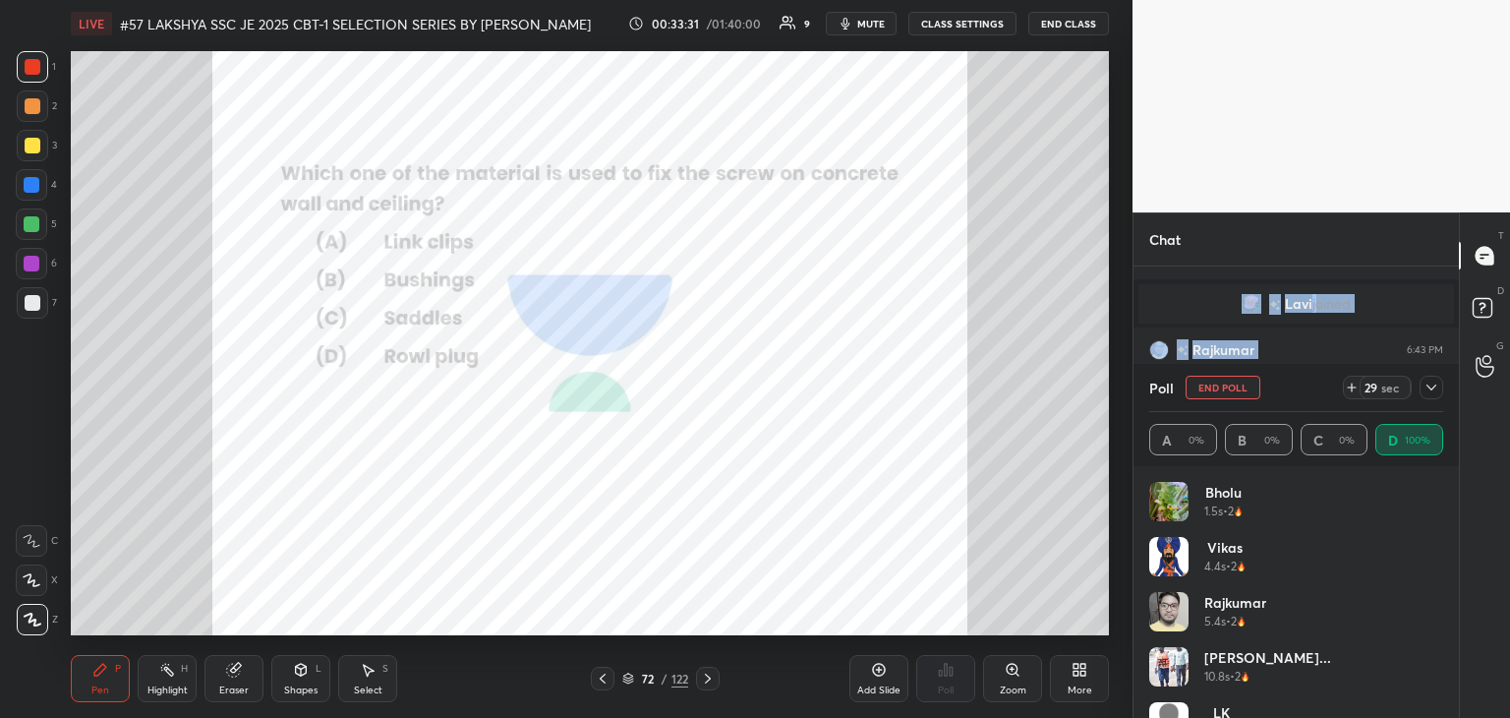
click at [31, 304] on div at bounding box center [33, 303] width 16 height 16
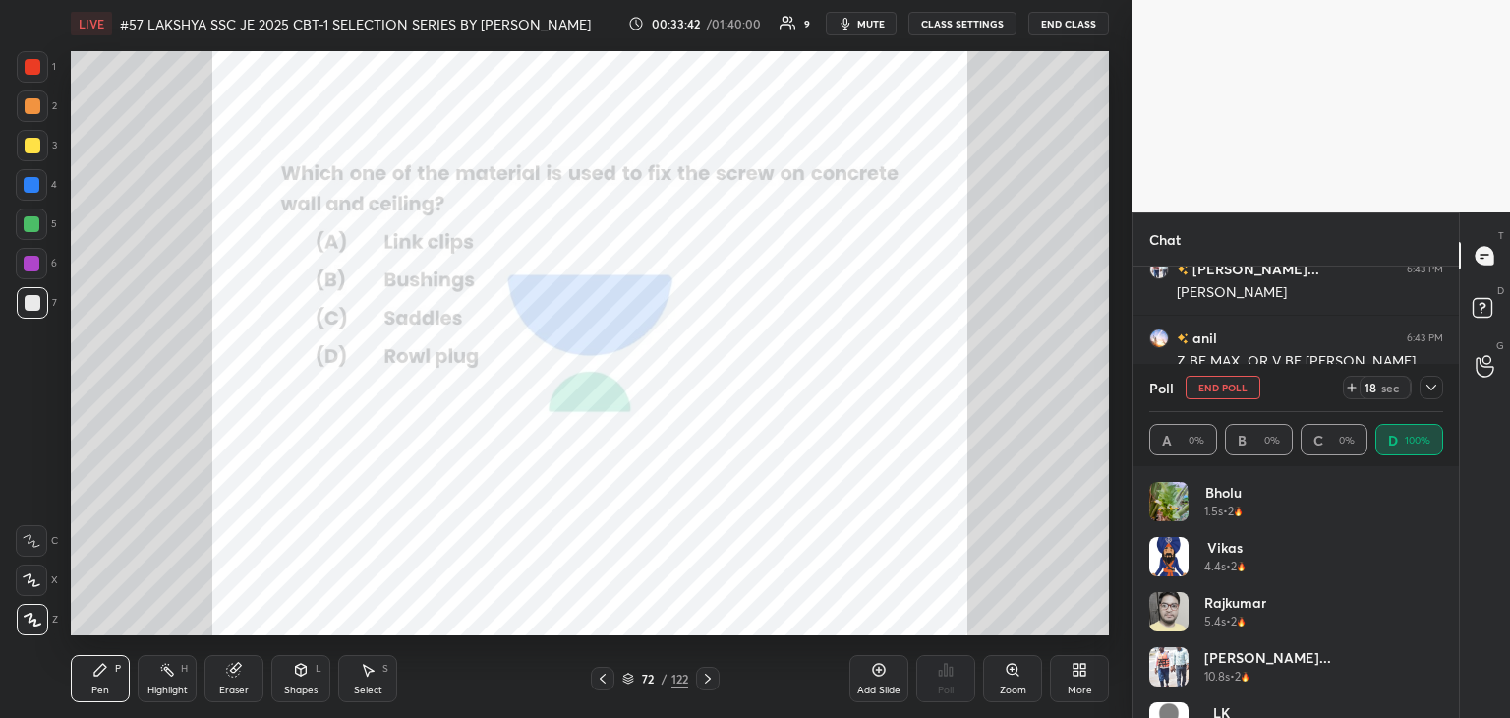
click at [35, 308] on div at bounding box center [33, 303] width 16 height 16
click at [36, 270] on div at bounding box center [32, 264] width 16 height 16
click at [35, 225] on div at bounding box center [32, 224] width 16 height 16
click at [38, 182] on div at bounding box center [32, 185] width 16 height 16
click at [40, 129] on div "1 2 3 4 5 6 7" at bounding box center [36, 188] width 41 height 275
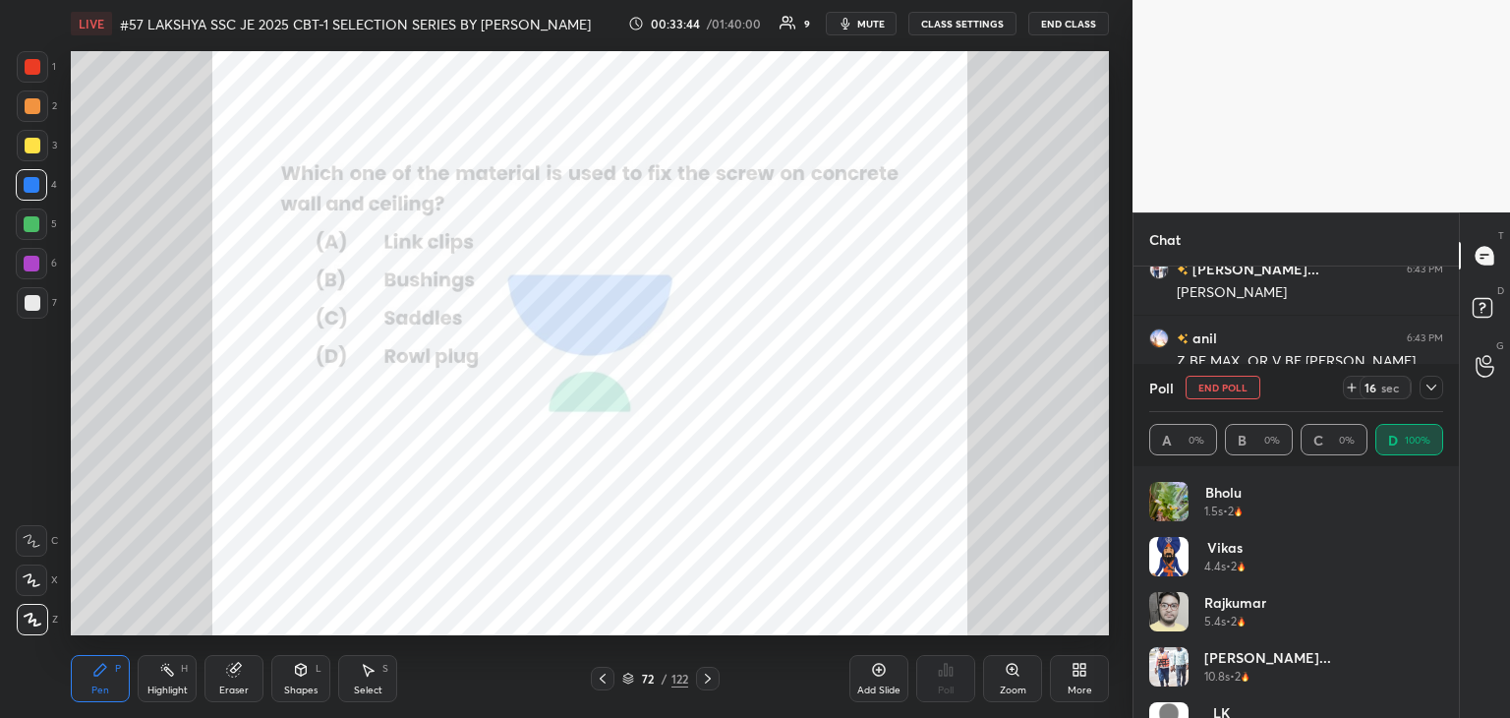
click at [47, 91] on div "2" at bounding box center [37, 105] width 40 height 31
click at [43, 62] on div at bounding box center [32, 66] width 31 height 31
drag, startPoint x: 24, startPoint y: 129, endPoint x: 24, endPoint y: 149, distance: 20.6
click at [26, 131] on div "1 2 3 4 5 6 7" at bounding box center [36, 188] width 41 height 275
click at [25, 151] on div at bounding box center [33, 146] width 16 height 16
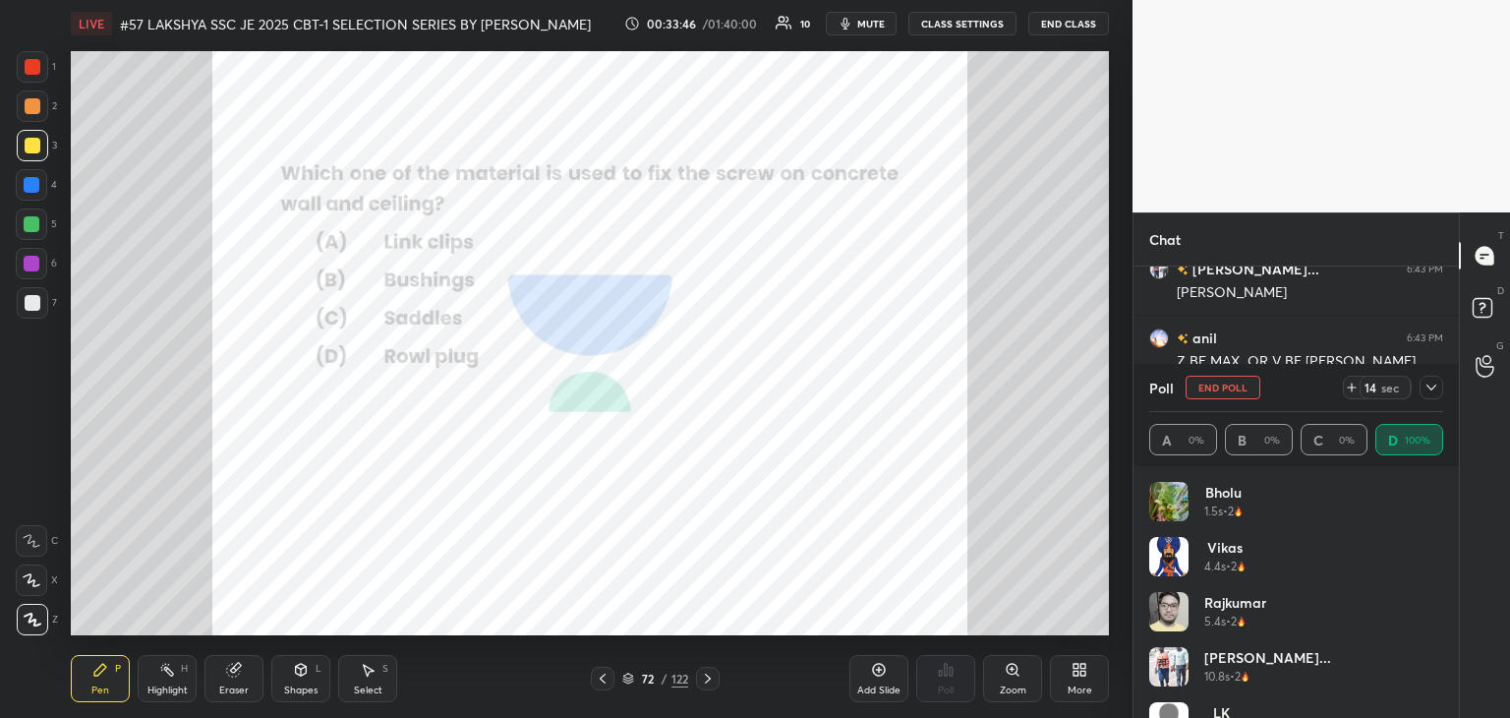
click at [24, 200] on div at bounding box center [31, 184] width 31 height 31
drag, startPoint x: 22, startPoint y: 233, endPoint x: 23, endPoint y: 250, distance: 16.7
click at [23, 233] on div at bounding box center [31, 223] width 31 height 31
drag, startPoint x: 25, startPoint y: 257, endPoint x: 25, endPoint y: 290, distance: 33.4
click at [25, 260] on div at bounding box center [31, 263] width 31 height 31
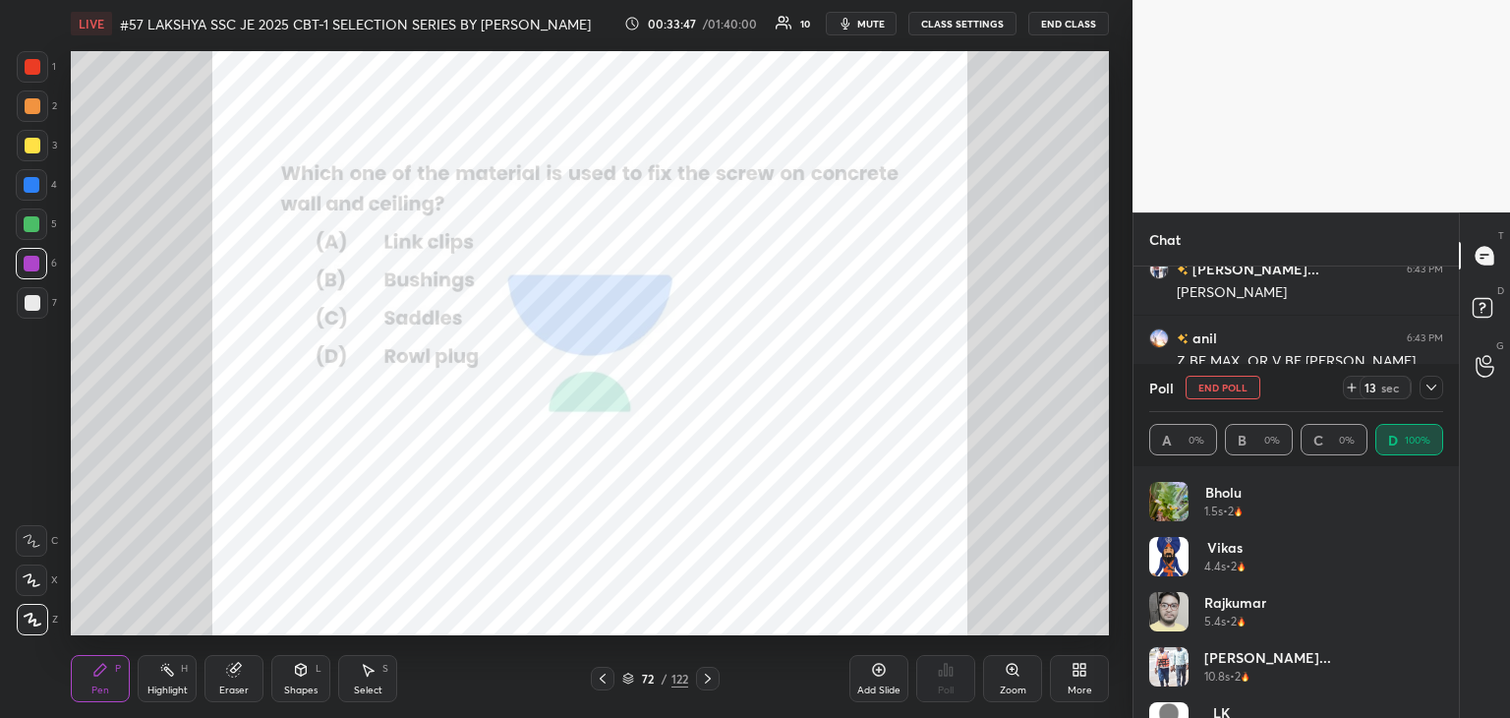
drag, startPoint x: 24, startPoint y: 295, endPoint x: 21, endPoint y: 320, distance: 24.8
click at [25, 297] on div at bounding box center [33, 303] width 16 height 16
click at [35, 69] on div at bounding box center [33, 67] width 16 height 16
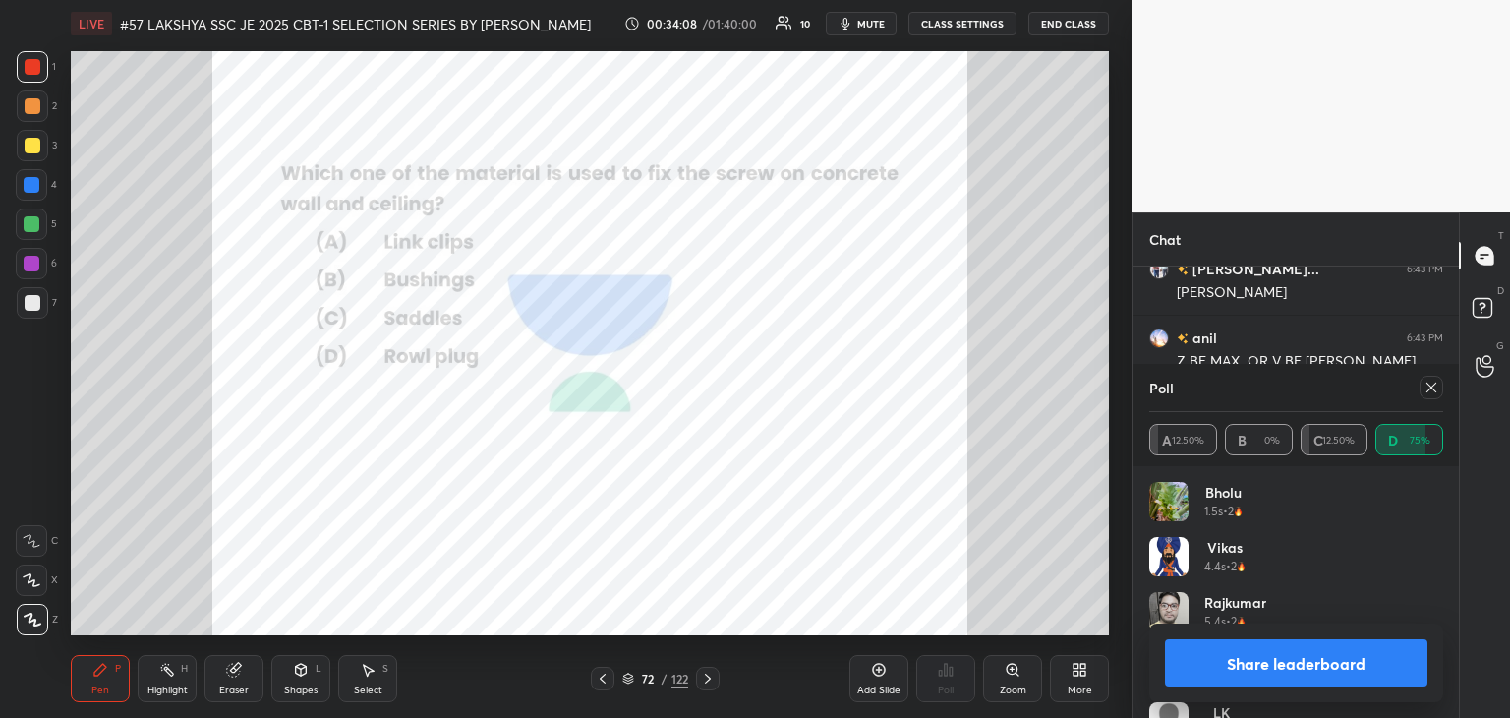
click at [1431, 385] on div "Poll A 12.50% B 0% C 12.50% D 75%" at bounding box center [1296, 415] width 325 height 102
click at [1436, 392] on icon at bounding box center [1432, 387] width 16 height 16
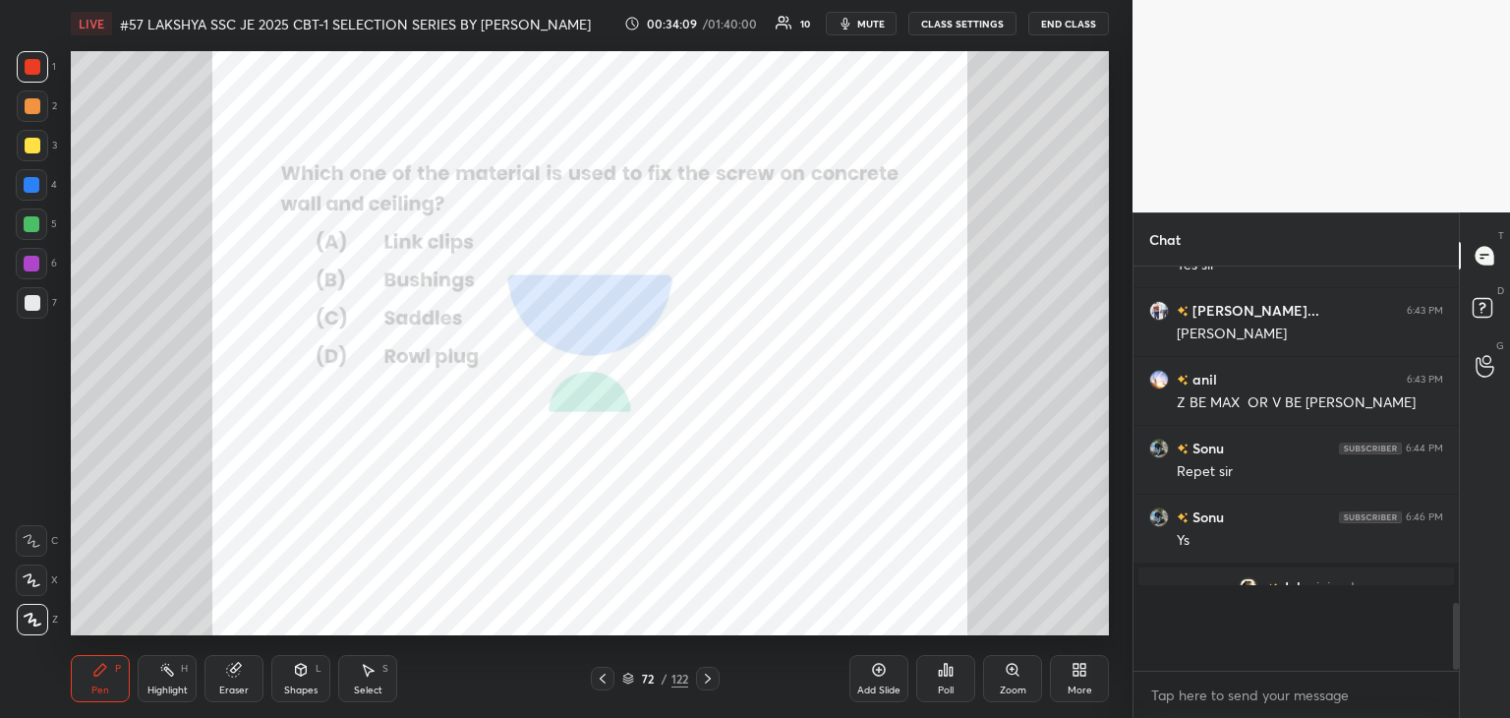
scroll to position [393, 320]
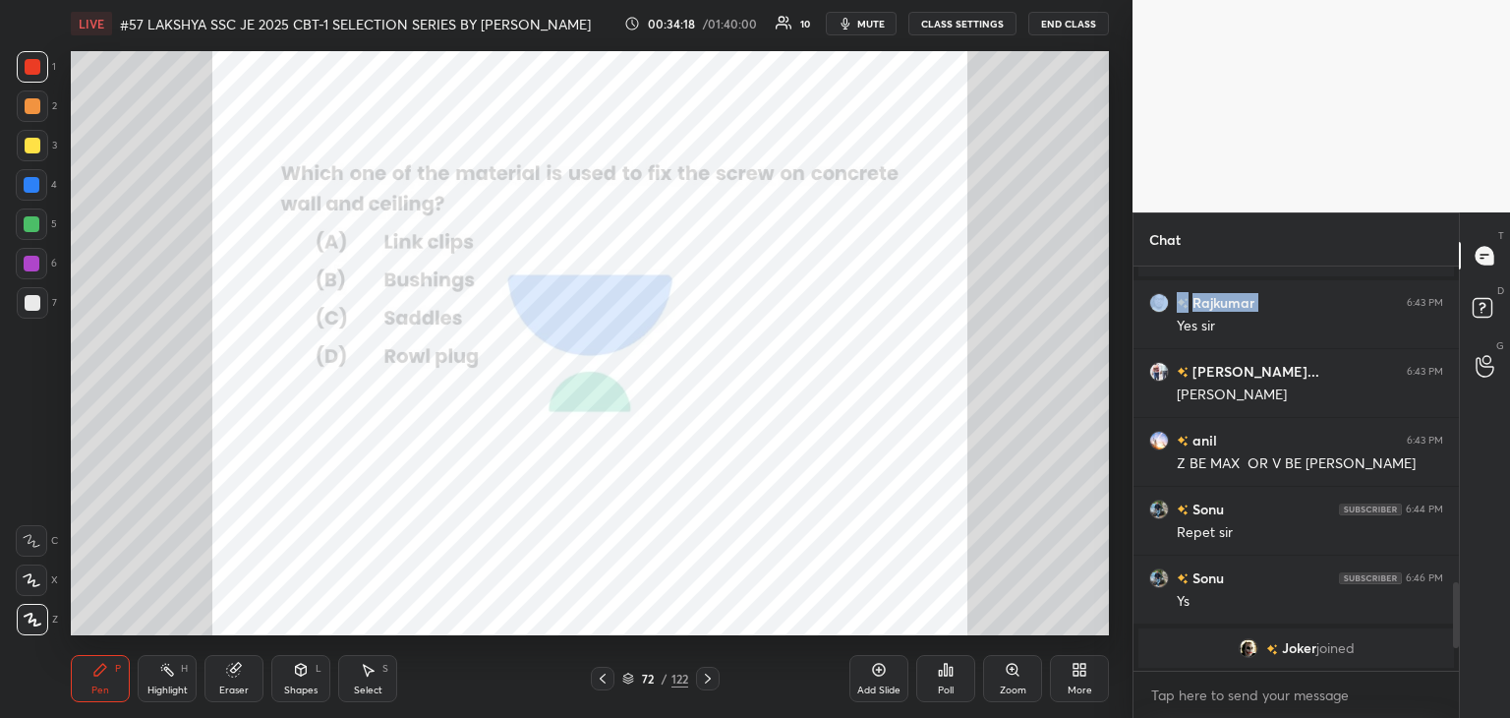
click at [709, 685] on icon at bounding box center [708, 678] width 16 height 16
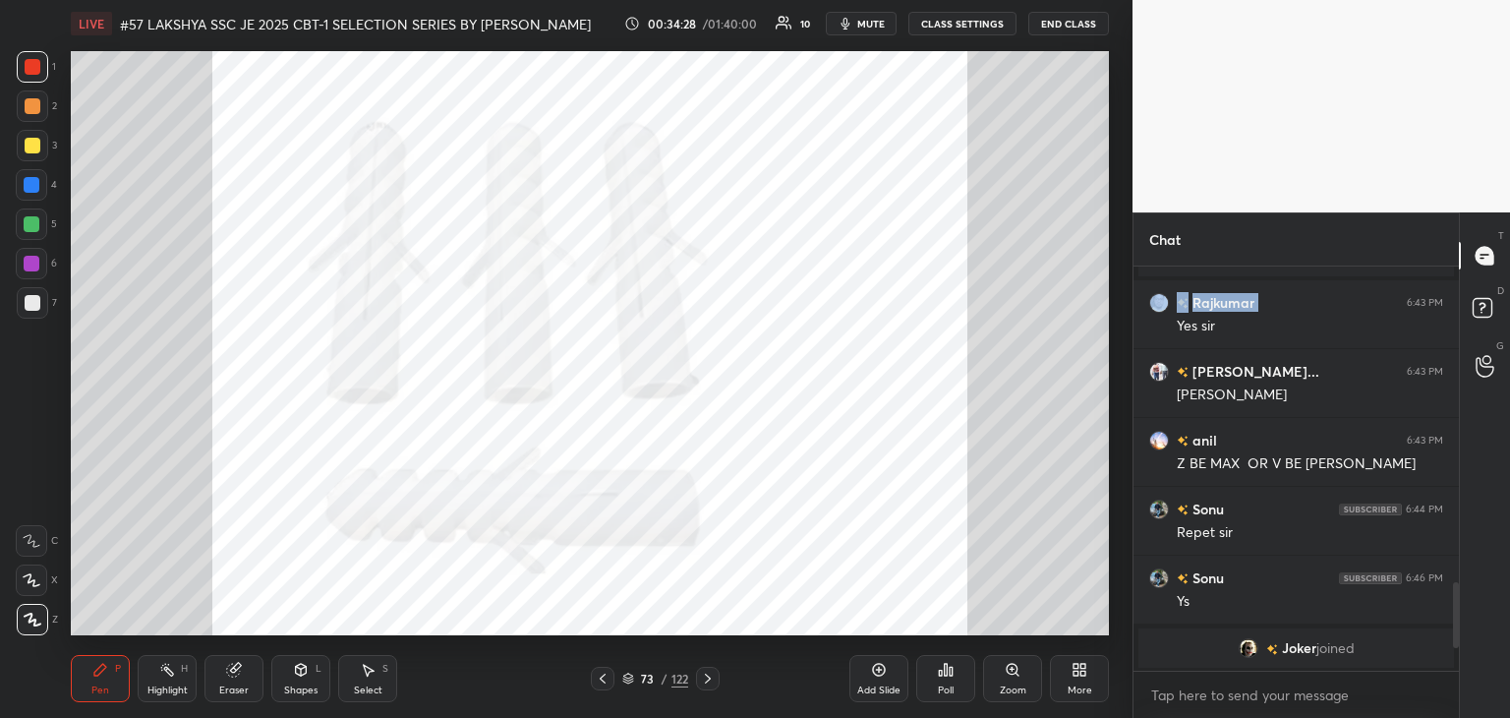
click at [245, 685] on div "Eraser" at bounding box center [233, 690] width 29 height 10
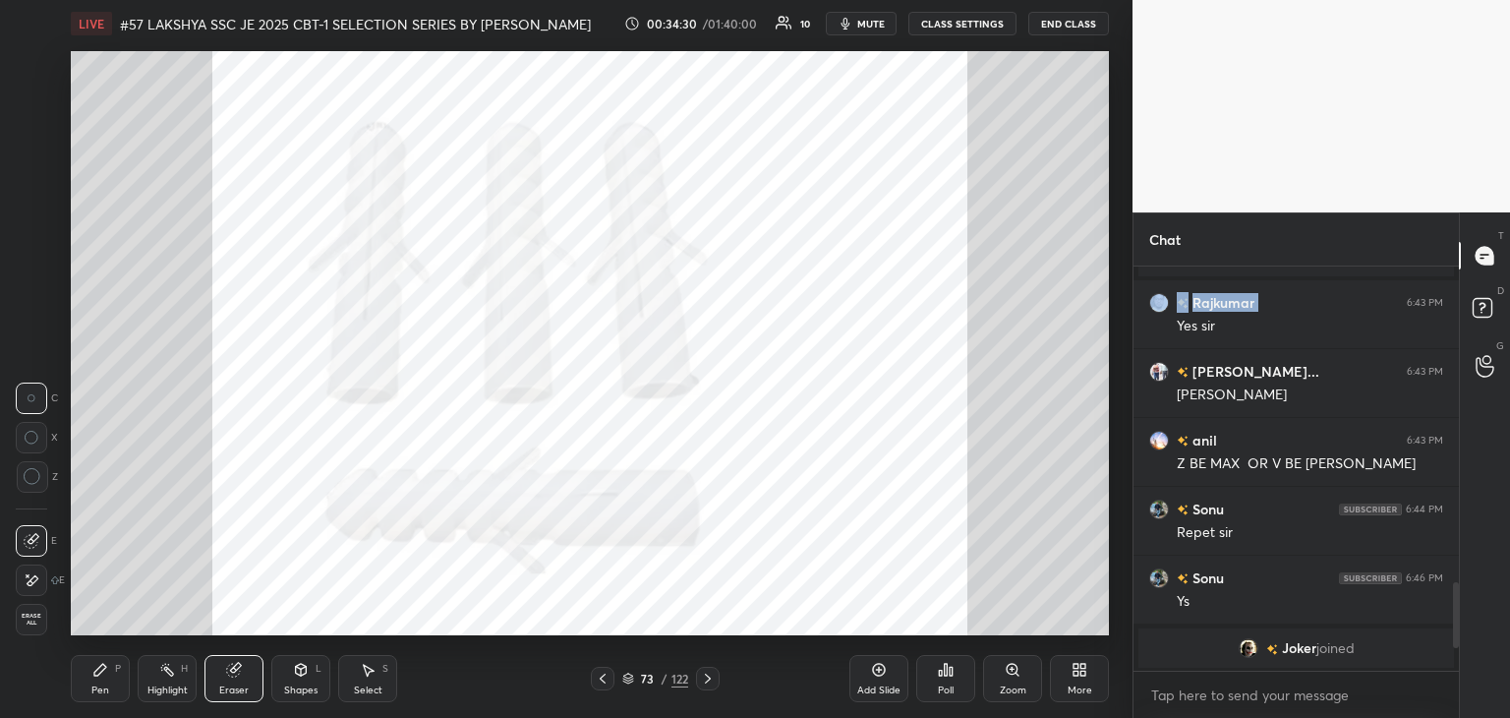
drag, startPoint x: 33, startPoint y: 623, endPoint x: 80, endPoint y: 662, distance: 60.0
click at [34, 624] on span "Erase all" at bounding box center [31, 619] width 29 height 14
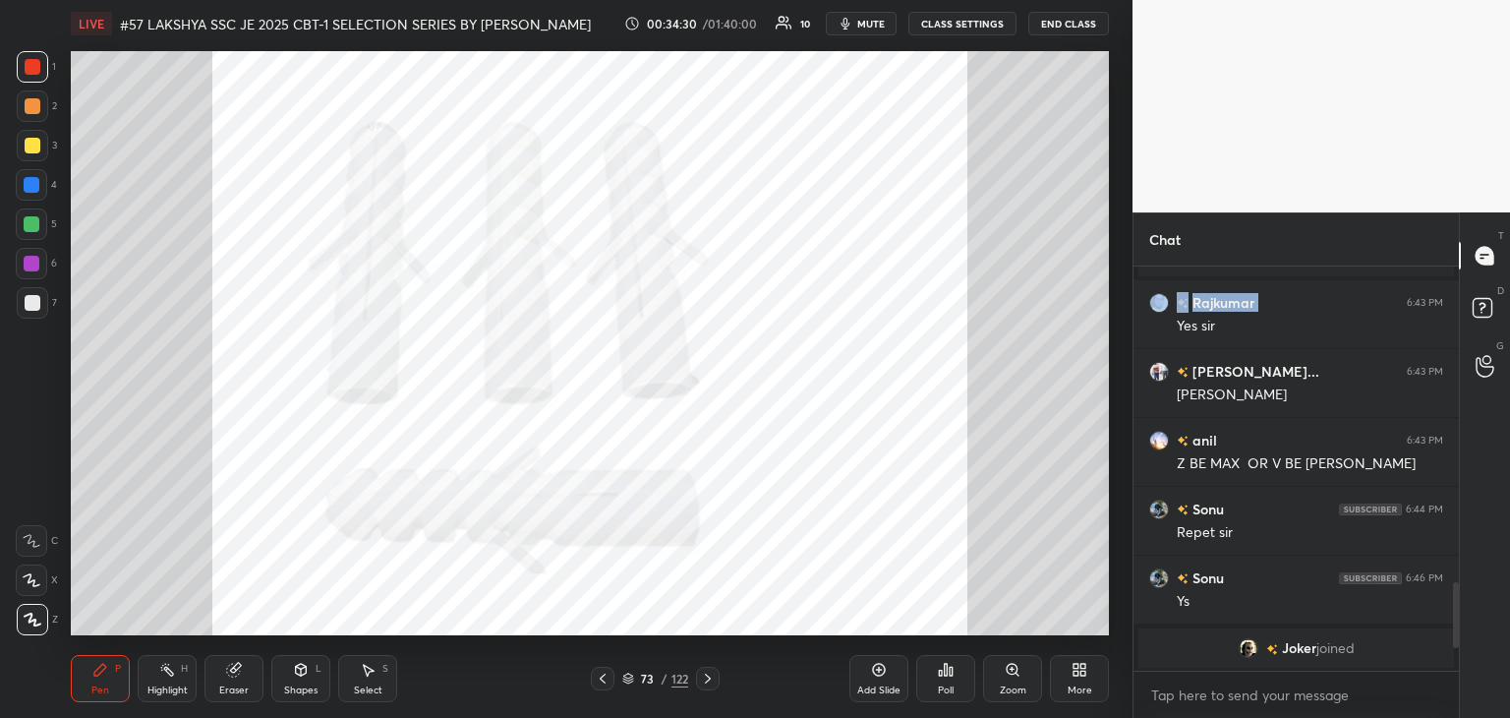
click at [97, 686] on div "Pen" at bounding box center [100, 690] width 18 height 10
click at [241, 685] on div "Eraser" at bounding box center [233, 690] width 29 height 10
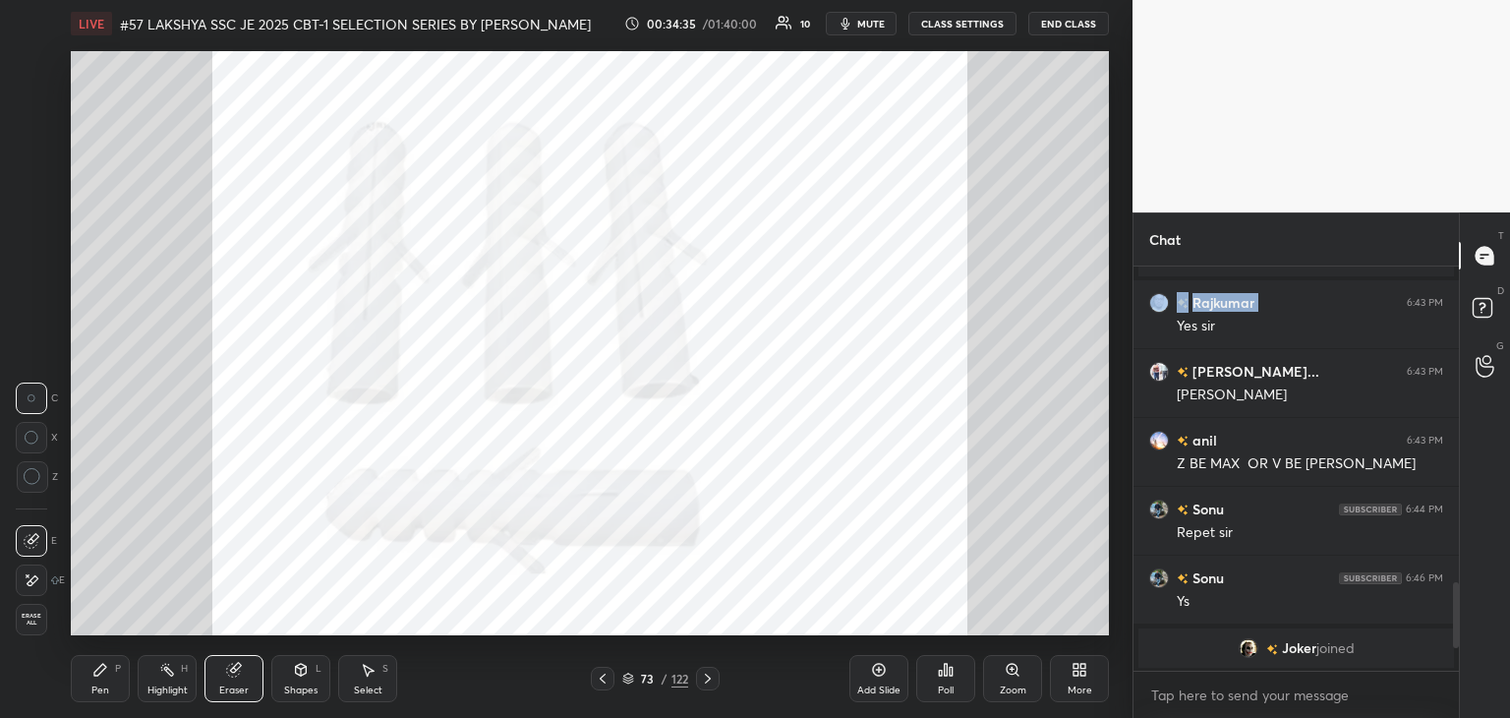
click at [29, 622] on span "Erase all" at bounding box center [31, 619] width 29 height 14
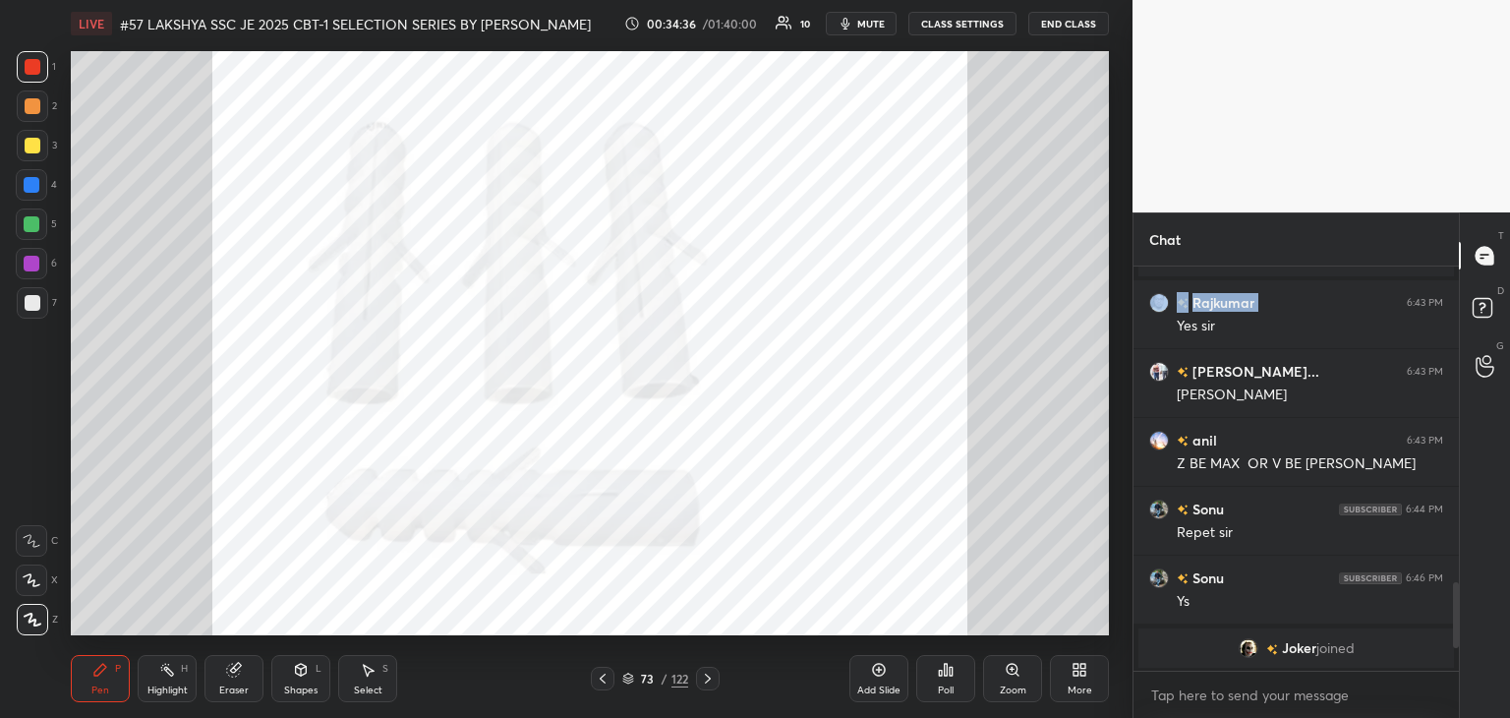
drag, startPoint x: 93, startPoint y: 705, endPoint x: 161, endPoint y: 671, distance: 75.6
click at [92, 705] on div "Pen P Highlight H Eraser Shapes L Select S 73 / 122 Add Slide Poll Zoom More" at bounding box center [590, 678] width 1038 height 79
click at [711, 688] on div at bounding box center [708, 679] width 24 height 24
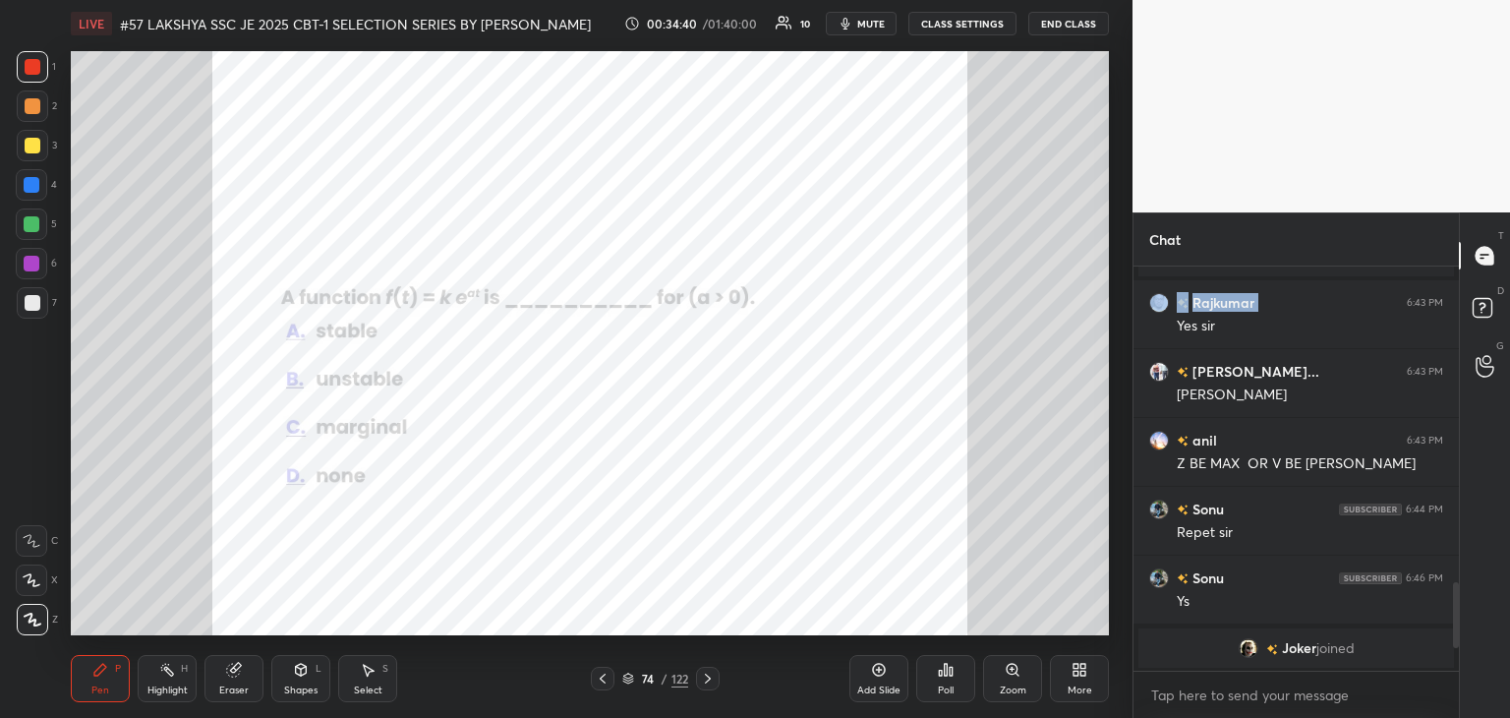
click at [713, 678] on icon at bounding box center [708, 678] width 16 height 16
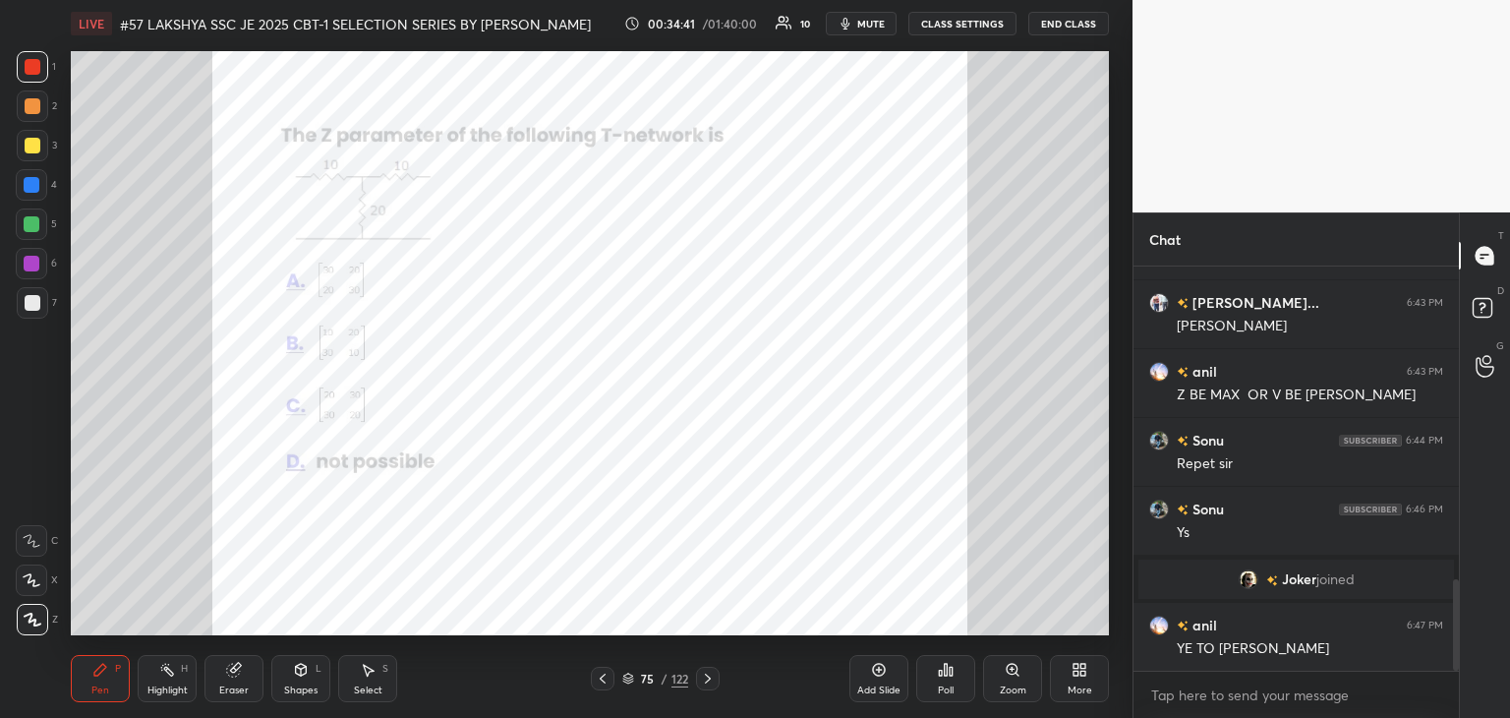
scroll to position [1386, 0]
click at [959, 678] on div "Poll" at bounding box center [945, 678] width 59 height 47
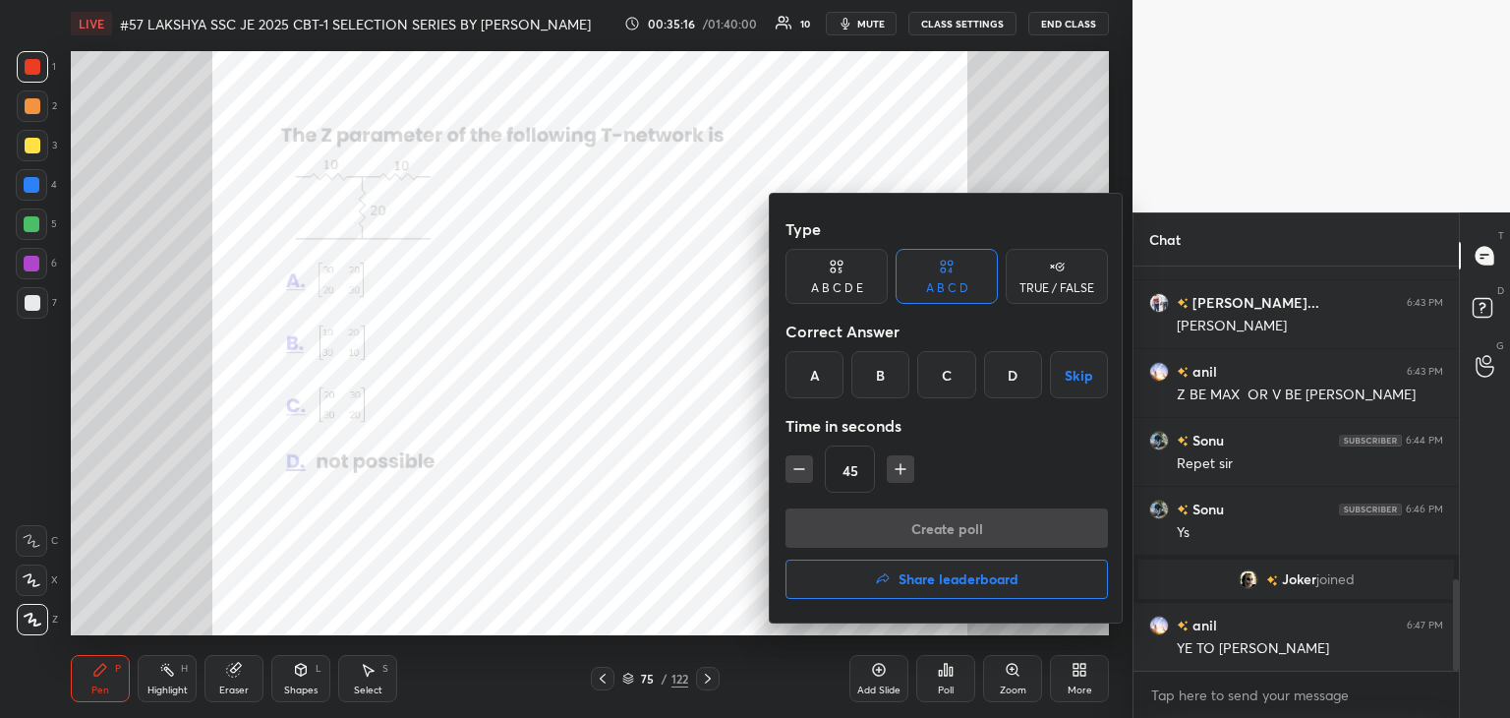
drag, startPoint x: 813, startPoint y: 374, endPoint x: 809, endPoint y: 441, distance: 68.0
click at [813, 378] on div "A" at bounding box center [815, 374] width 58 height 47
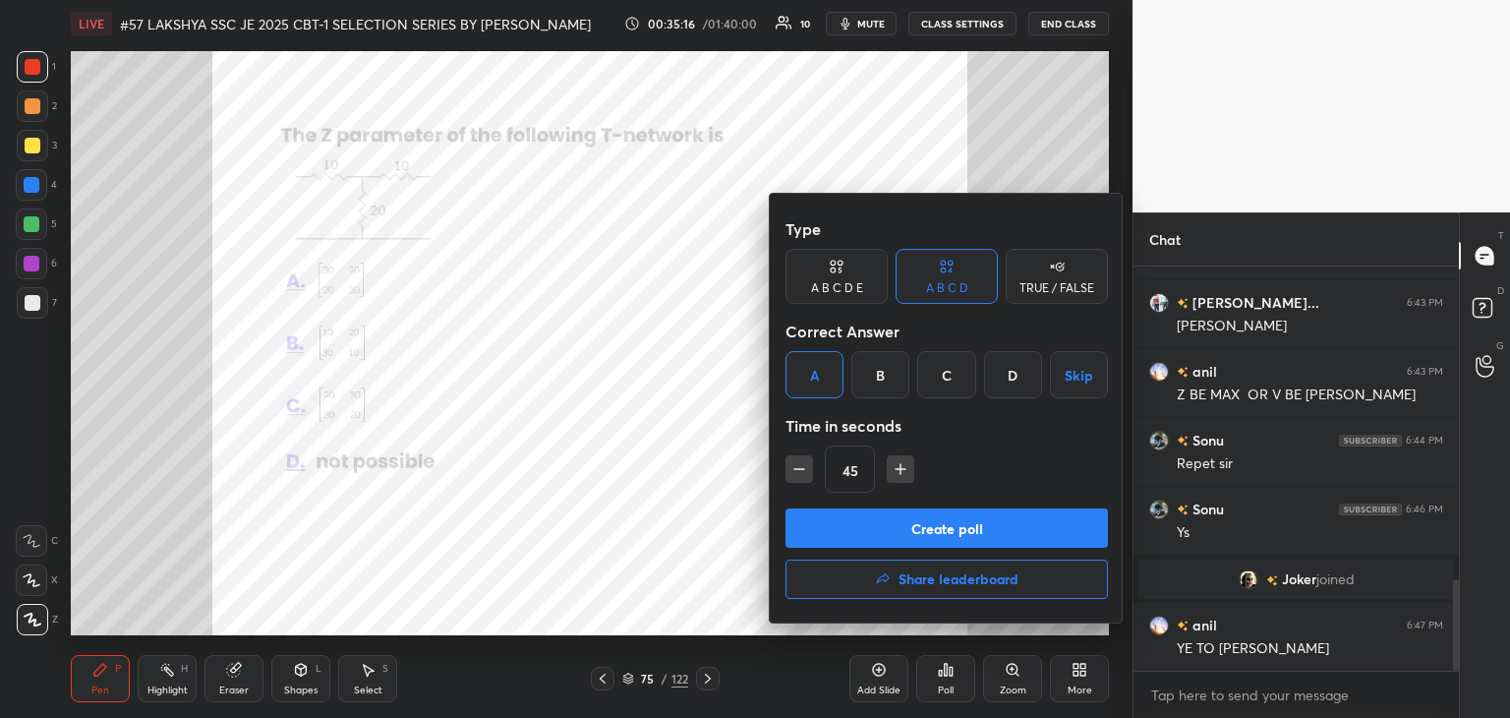
click at [826, 540] on button "Create poll" at bounding box center [947, 527] width 322 height 39
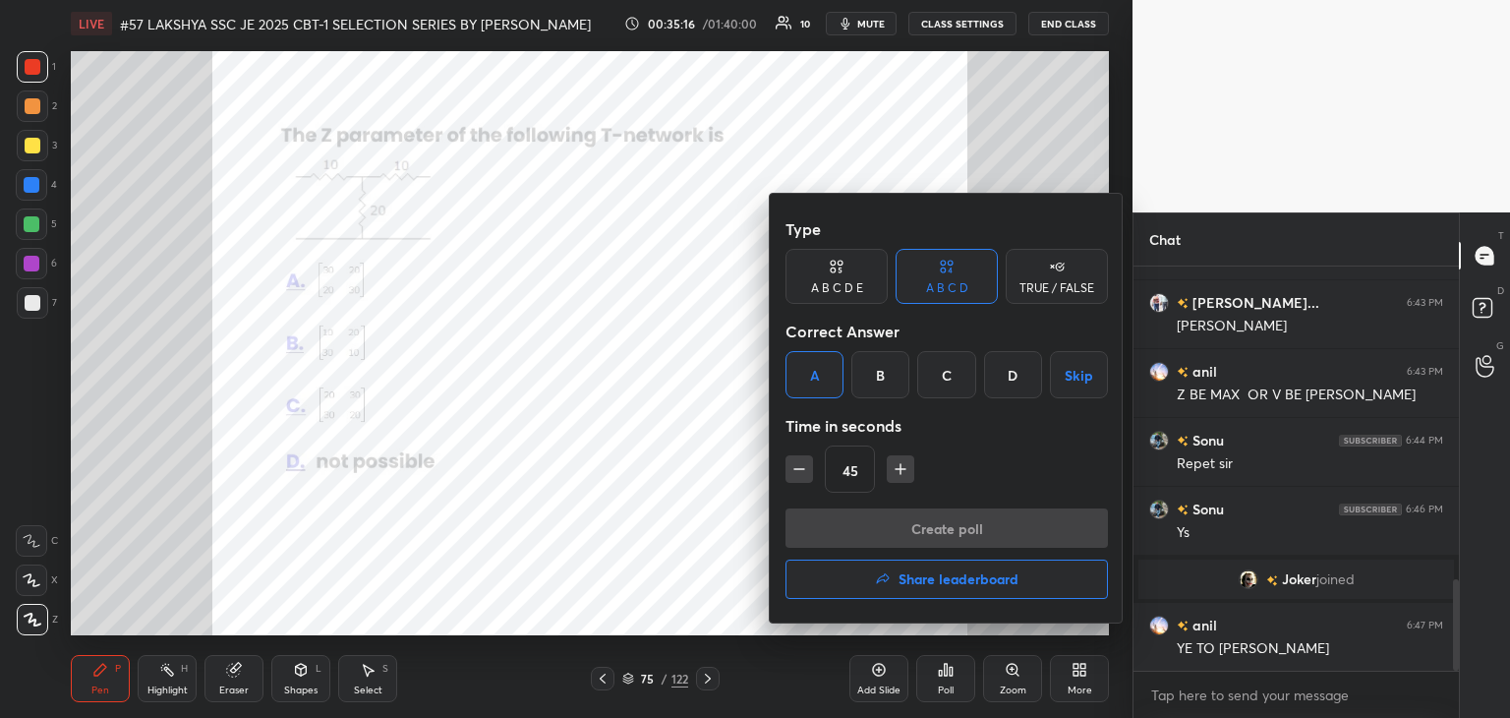
click at [824, 541] on div "Create poll Share leaderboard" at bounding box center [947, 557] width 322 height 98
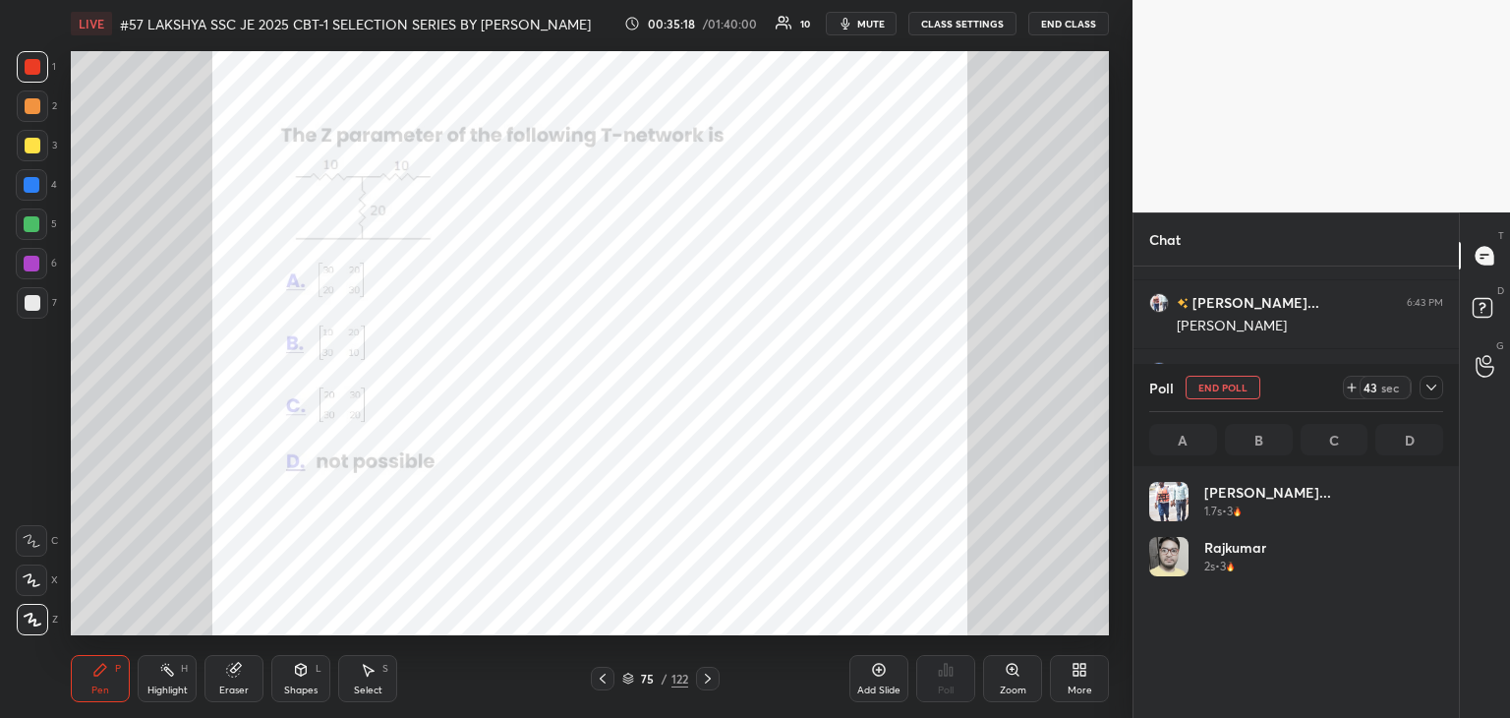
scroll to position [230, 288]
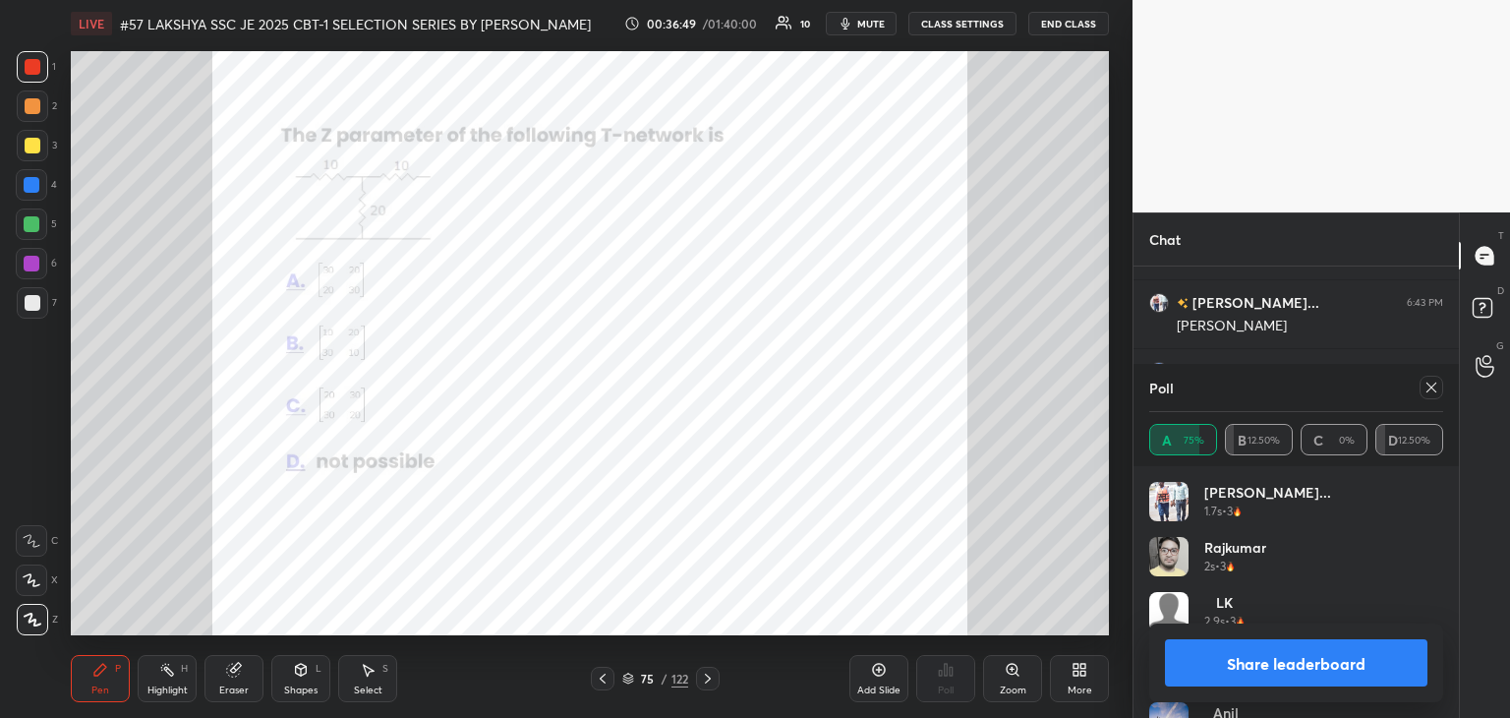
click at [1430, 391] on icon at bounding box center [1432, 387] width 16 height 16
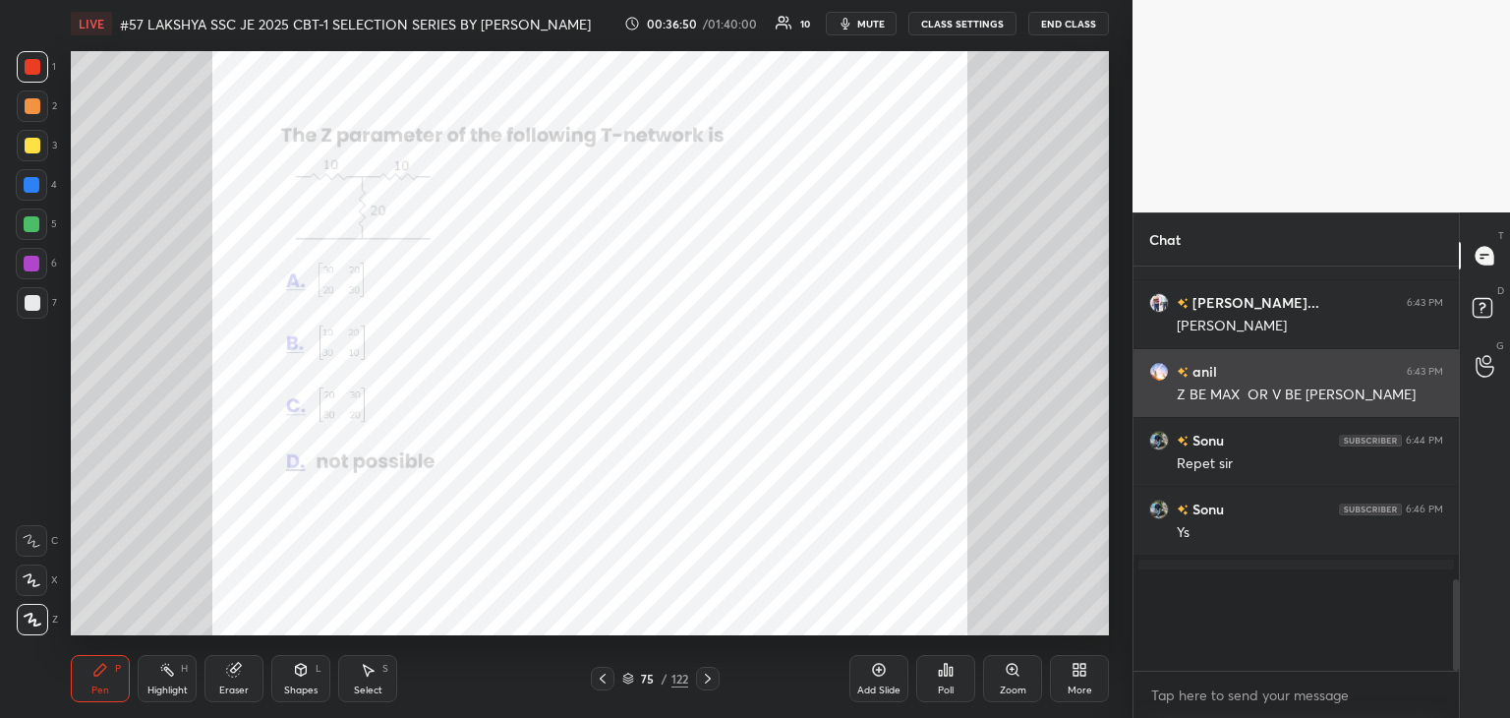
scroll to position [7, 6]
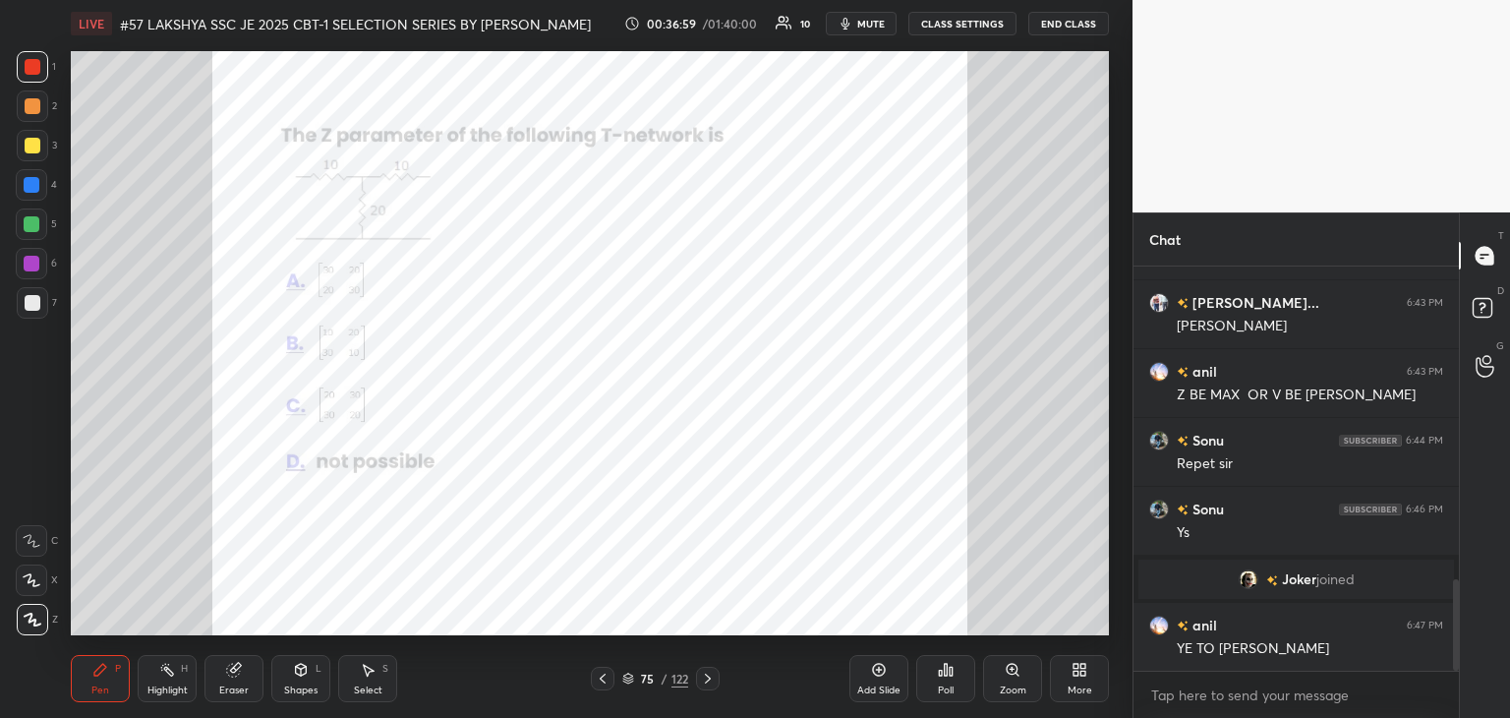
click at [234, 685] on div "Eraser" at bounding box center [233, 690] width 29 height 10
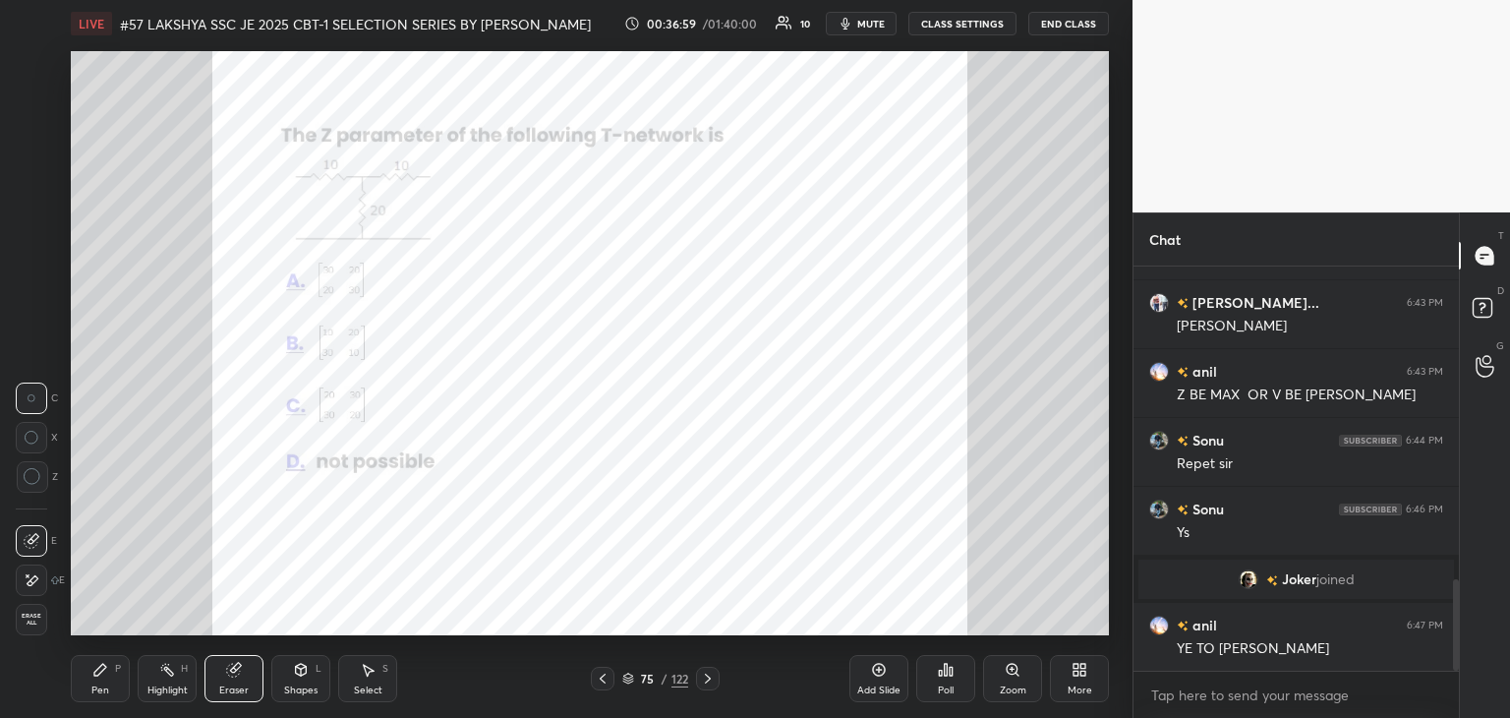
click at [29, 628] on div "Erase all" at bounding box center [31, 619] width 31 height 31
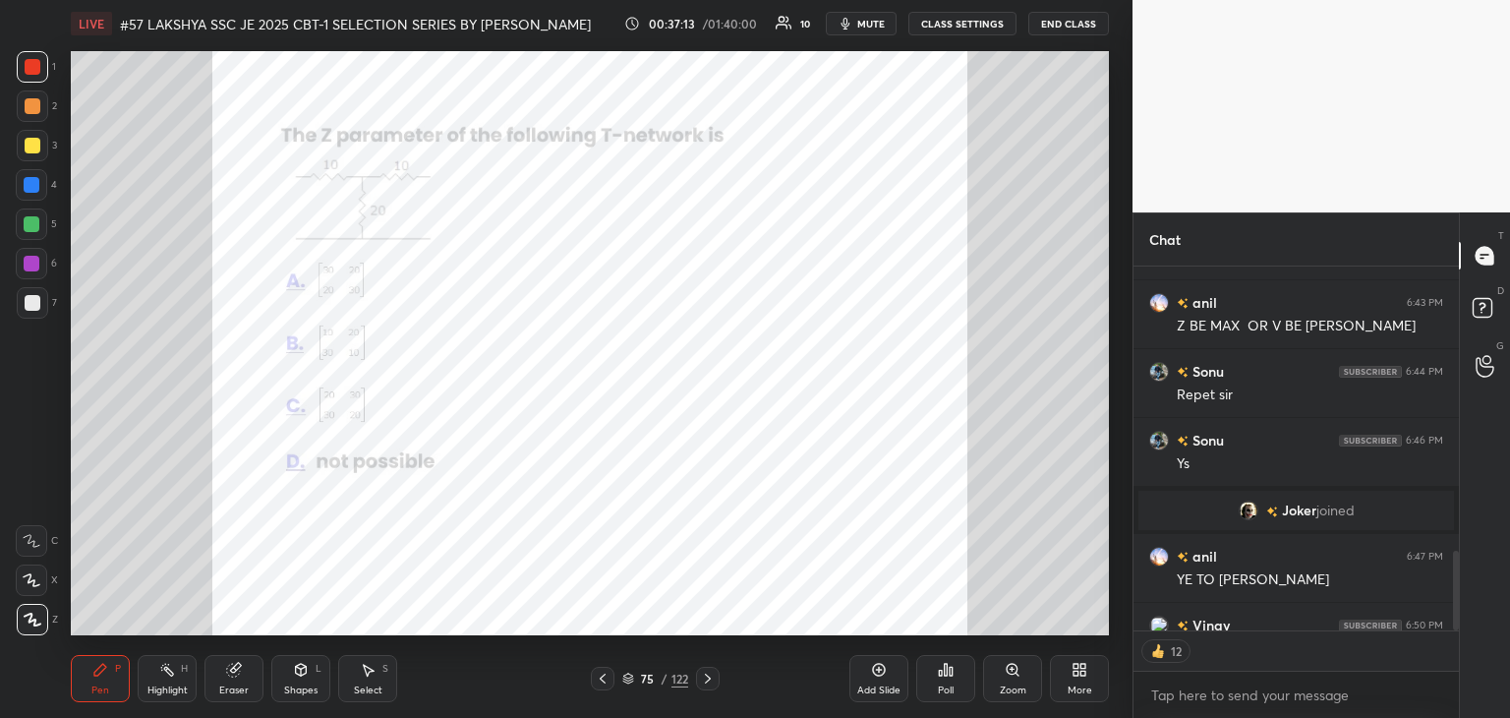
click at [709, 681] on icon at bounding box center [708, 678] width 16 height 16
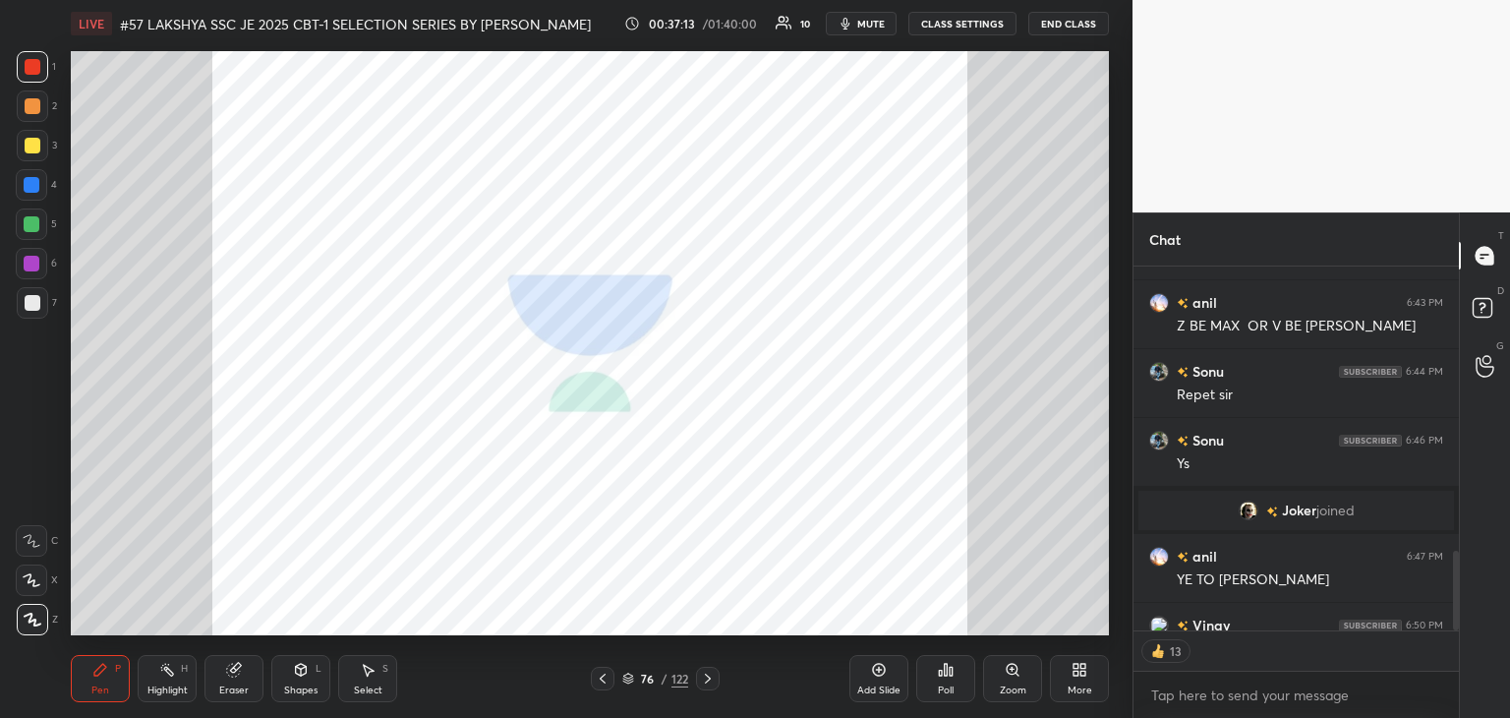
scroll to position [1564, 0]
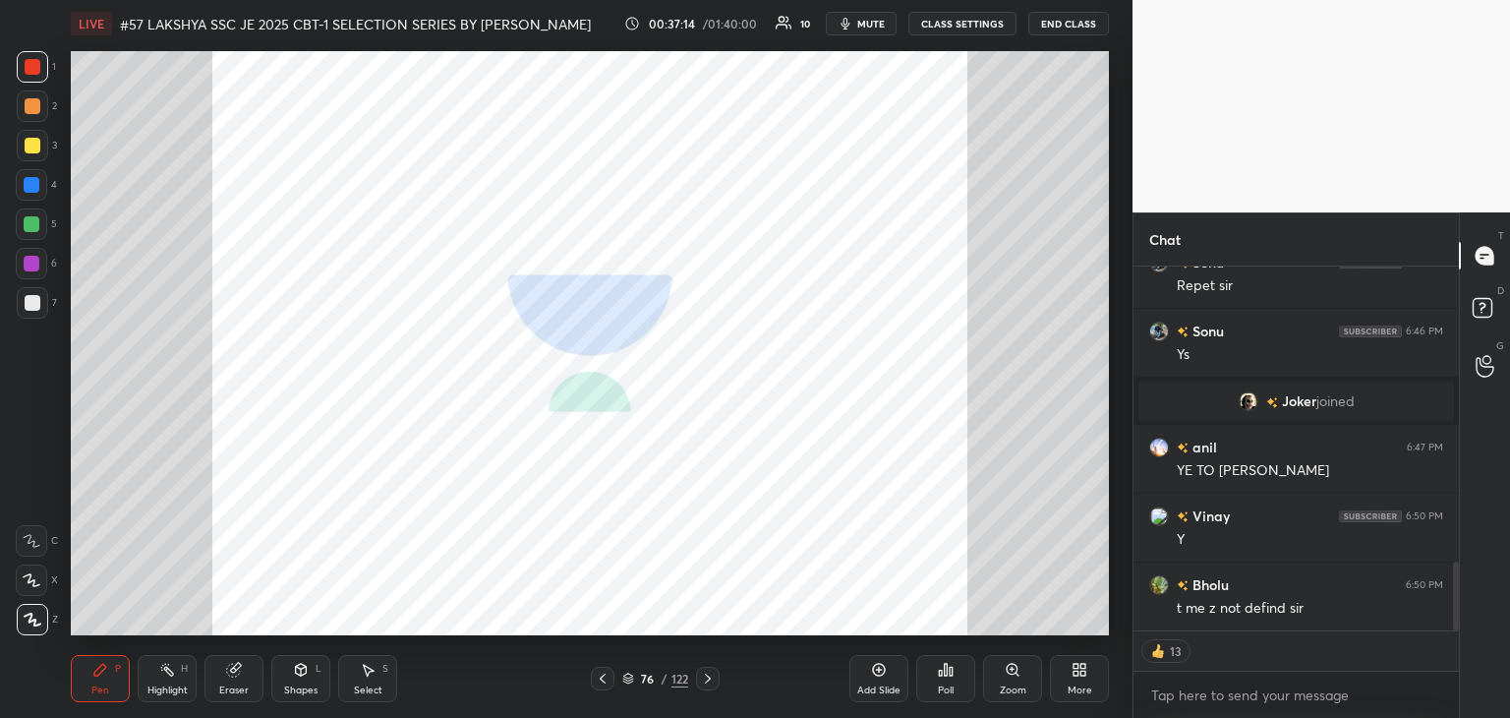
click at [708, 681] on icon at bounding box center [708, 678] width 6 height 10
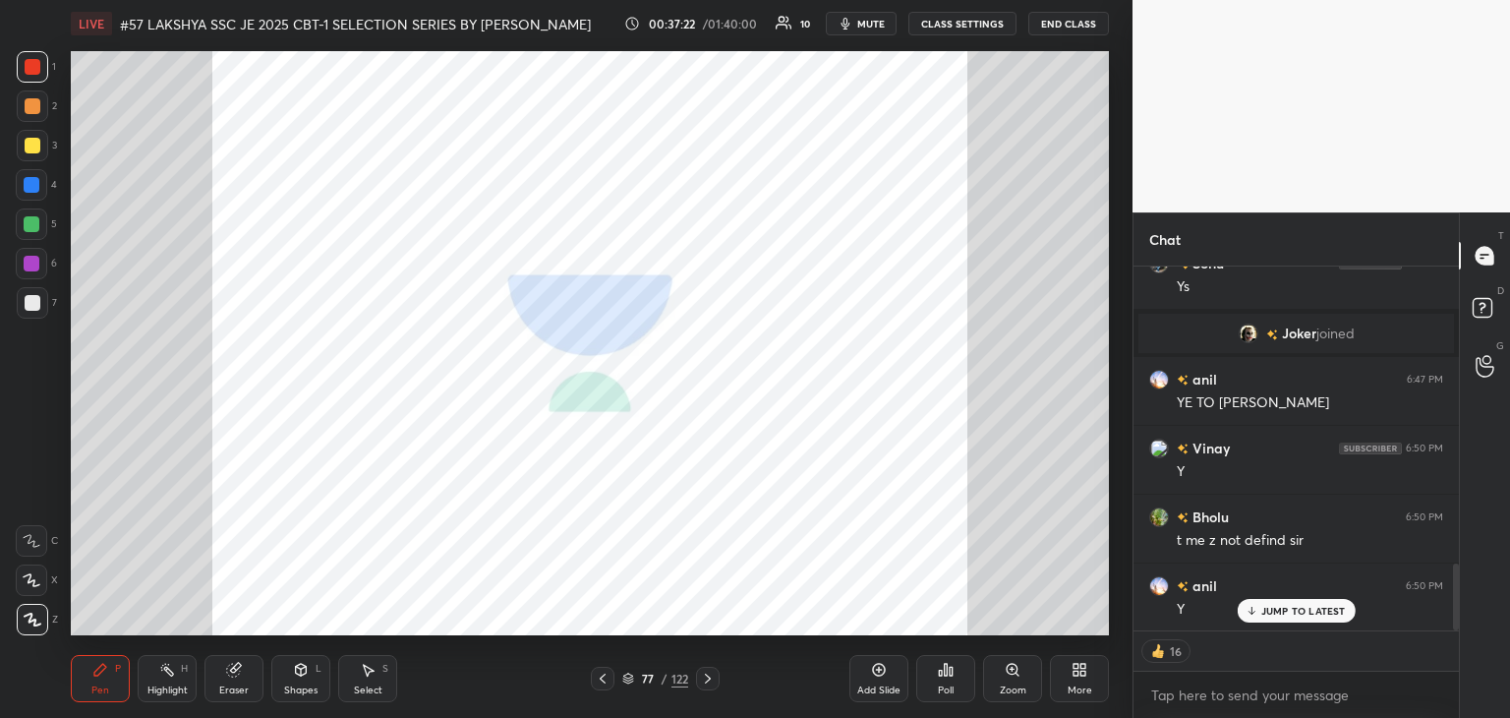
click at [605, 686] on div at bounding box center [603, 679] width 24 height 24
click at [606, 675] on icon at bounding box center [603, 678] width 16 height 16
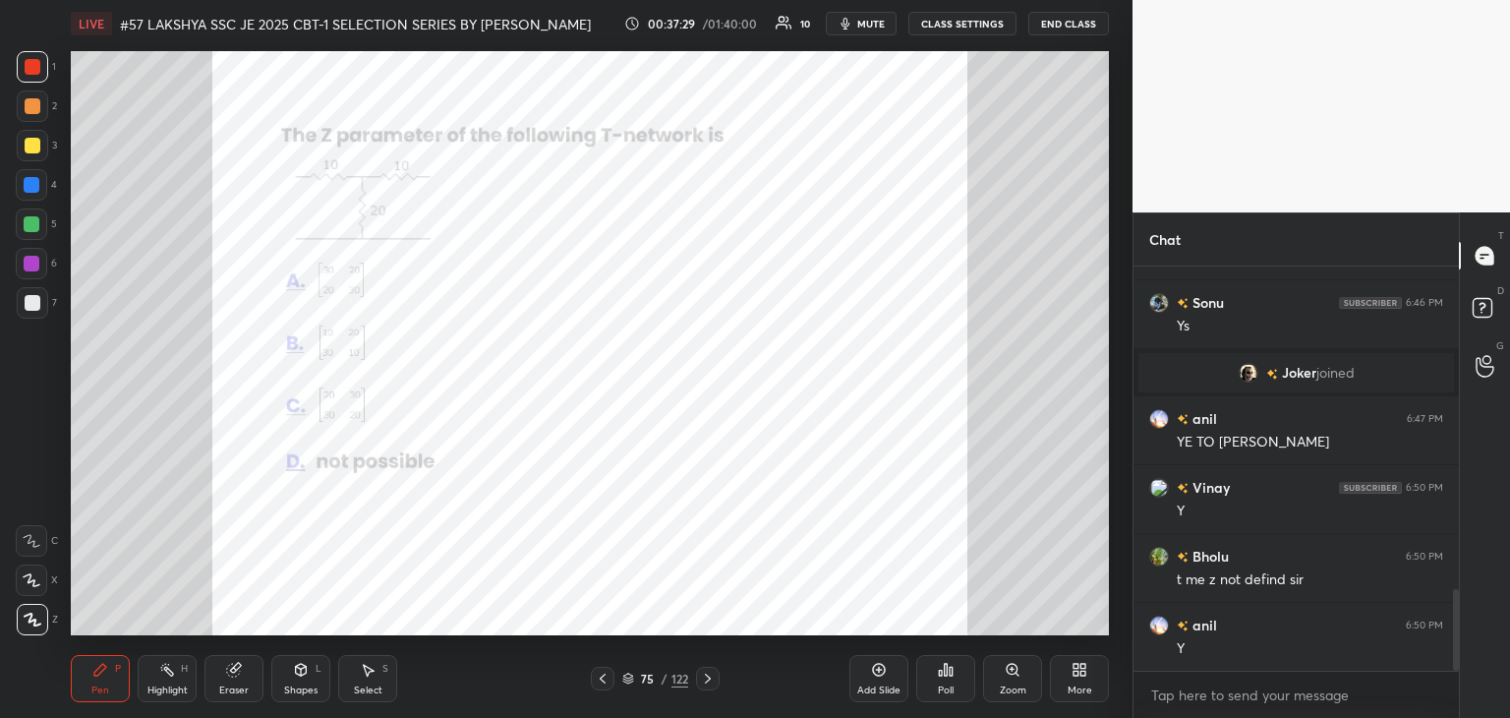
scroll to position [1593, 0]
click at [43, 69] on div at bounding box center [32, 66] width 31 height 31
click at [1092, 547] on div "LIVE #57 LAKSHYA SSC JE 2025 CBT-1 SELECTION SERIES BY PRAVEEN SIR EEEGURU 00:3…" at bounding box center [590, 359] width 1054 height 718
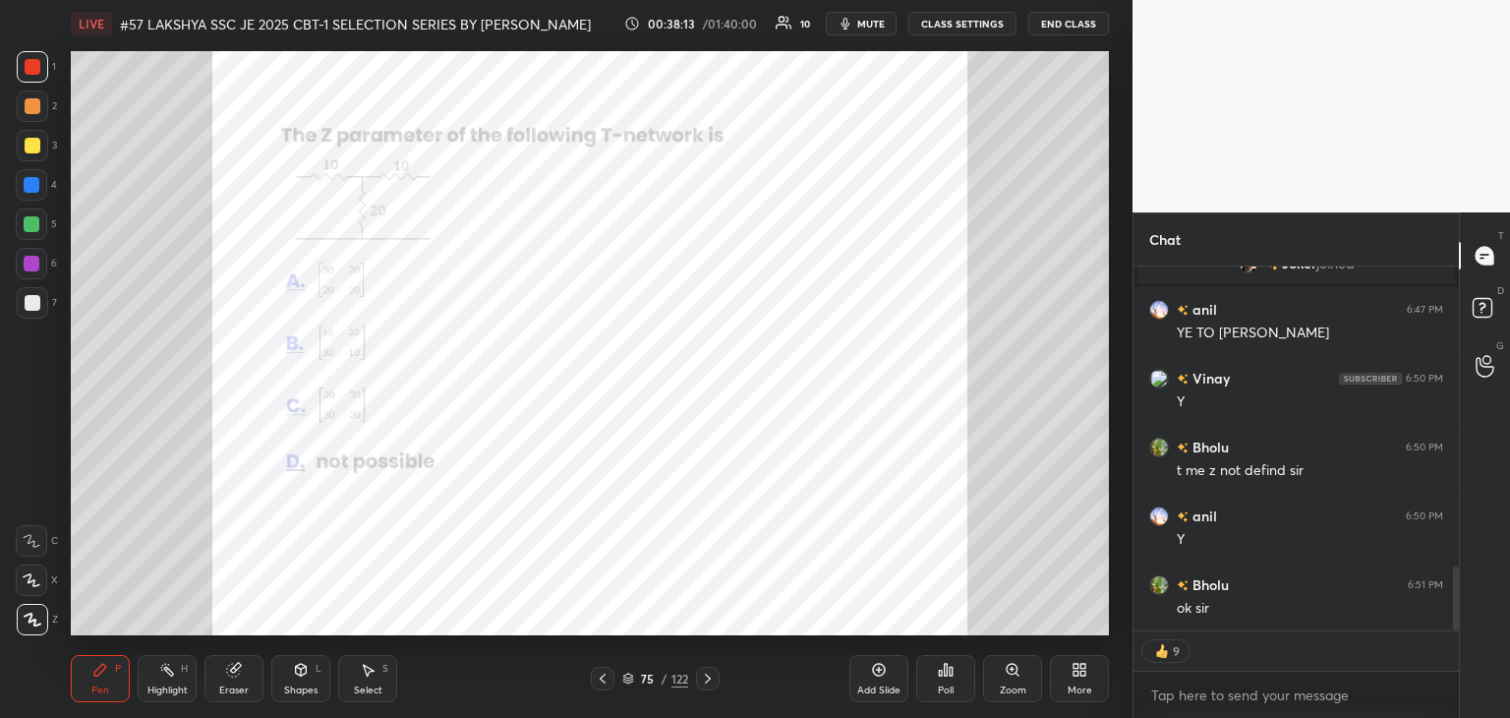
click at [220, 670] on div "Eraser" at bounding box center [233, 678] width 59 height 47
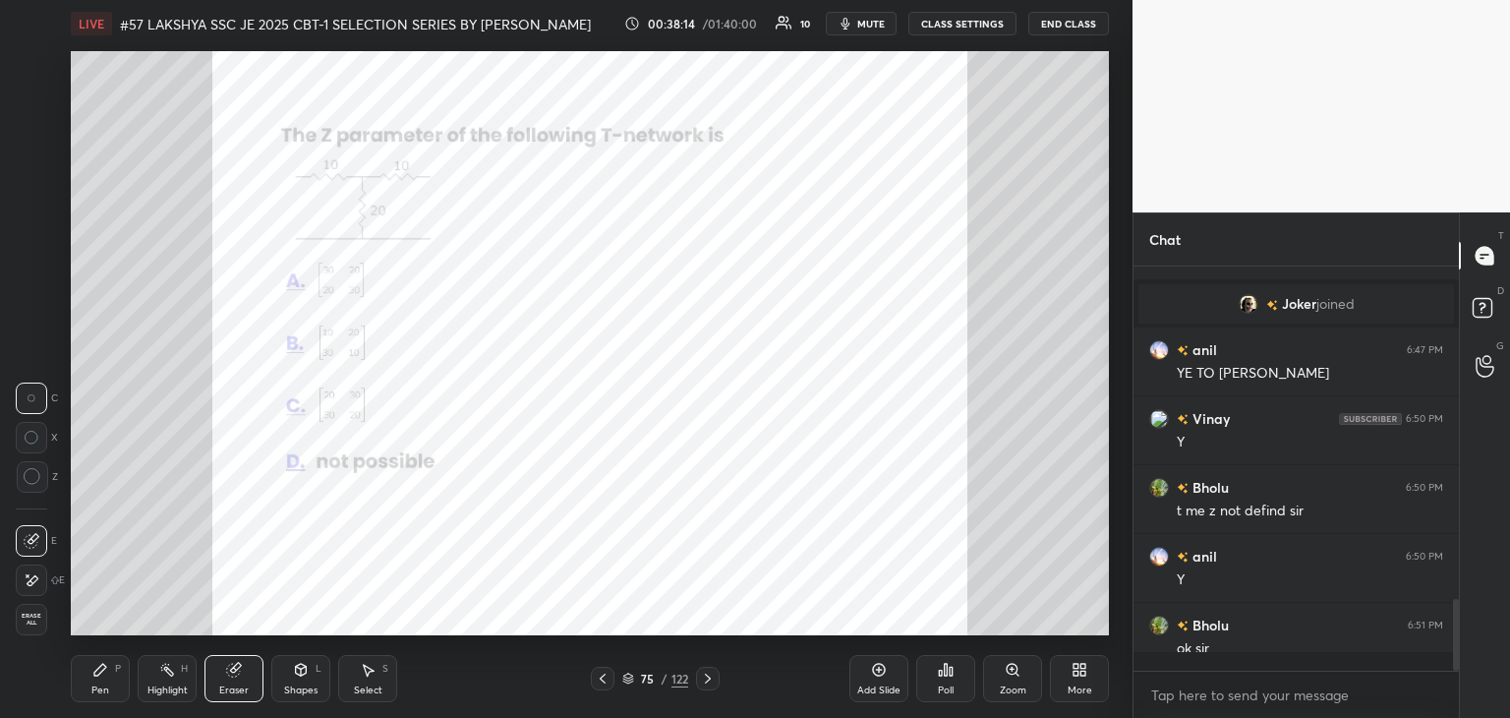
scroll to position [1662, 0]
click at [34, 623] on span "Erase all" at bounding box center [31, 619] width 29 height 14
click at [123, 707] on div "Pen P Highlight H Eraser Shapes L Select S 75 / 122 Add Slide Poll Zoom More" at bounding box center [590, 678] width 1038 height 79
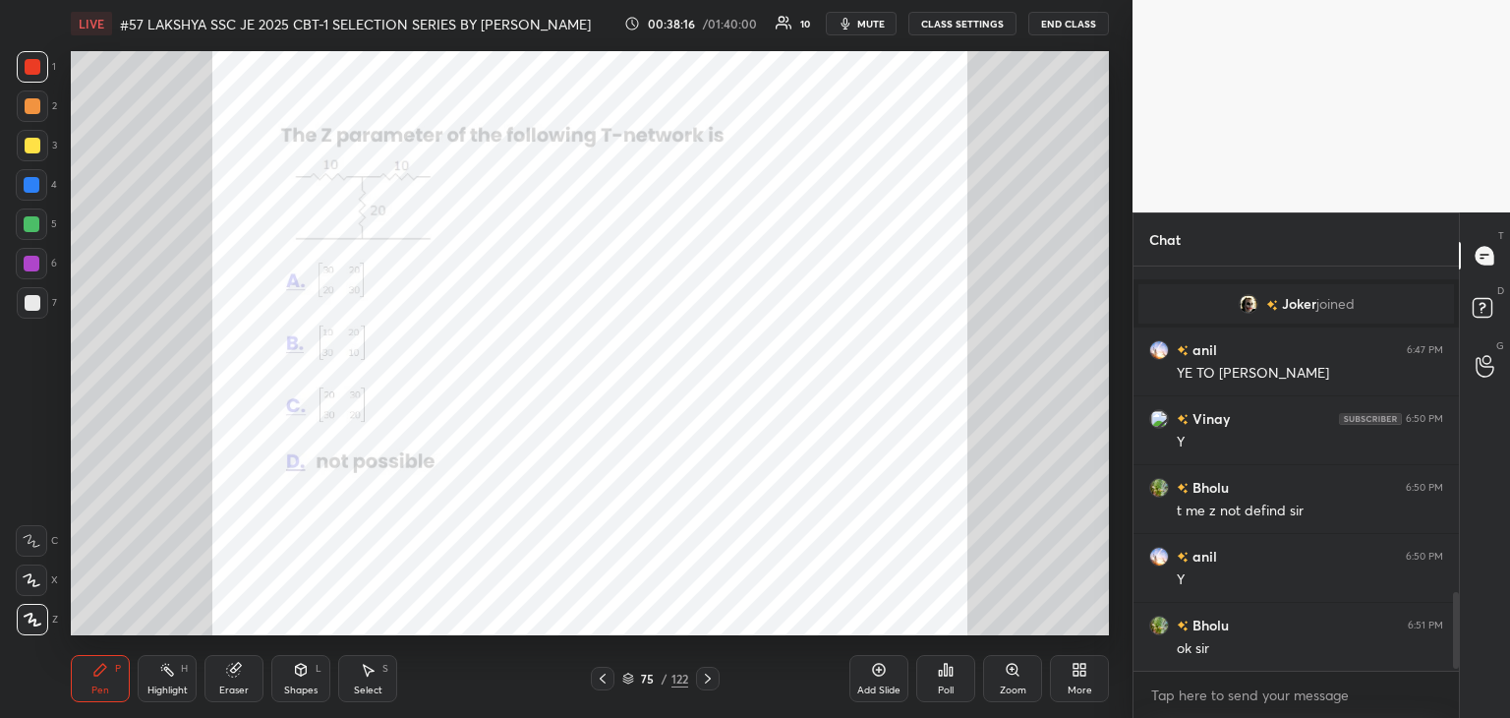
click at [702, 678] on icon at bounding box center [708, 678] width 16 height 16
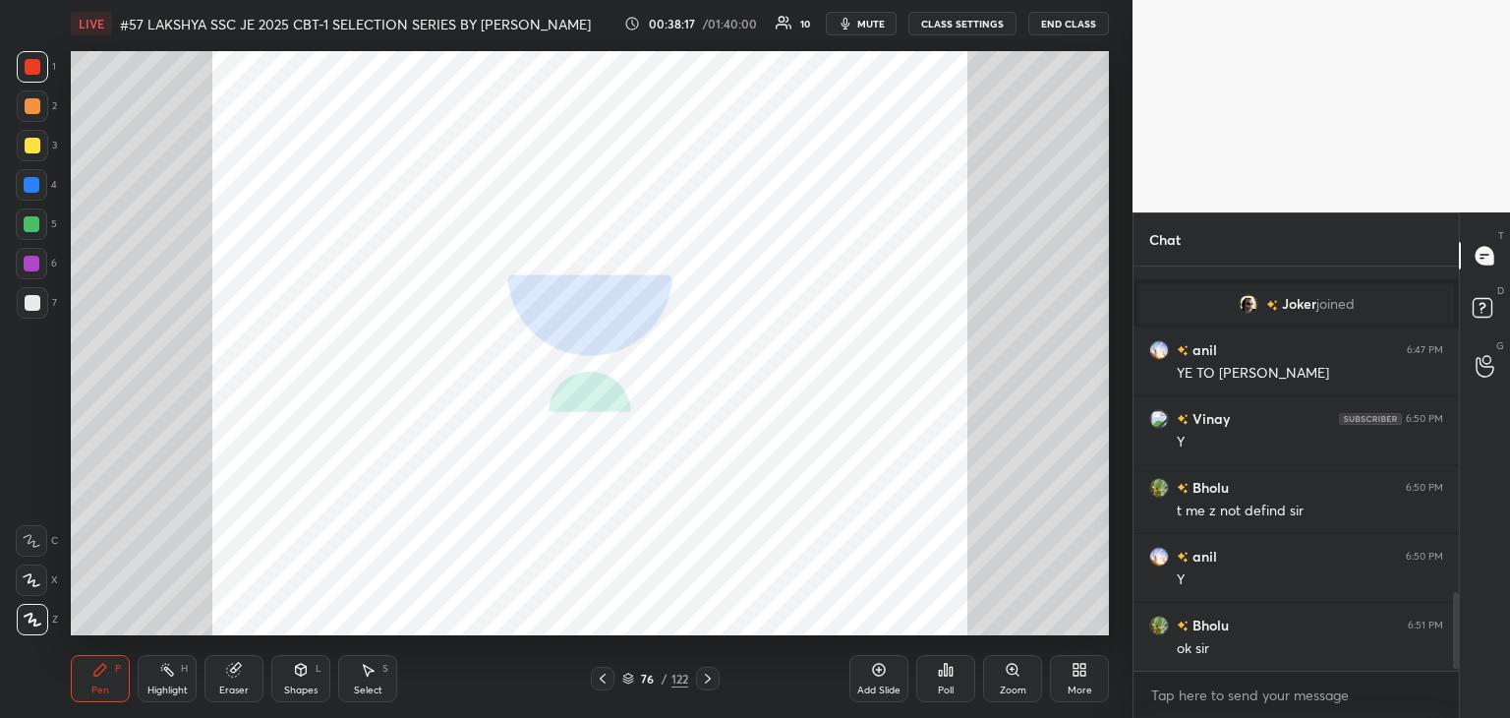
click at [707, 679] on icon at bounding box center [708, 678] width 16 height 16
click at [708, 682] on icon at bounding box center [708, 678] width 16 height 16
click at [700, 679] on icon at bounding box center [708, 678] width 16 height 16
click at [705, 681] on icon at bounding box center [708, 678] width 16 height 16
click at [704, 681] on icon at bounding box center [708, 678] width 16 height 16
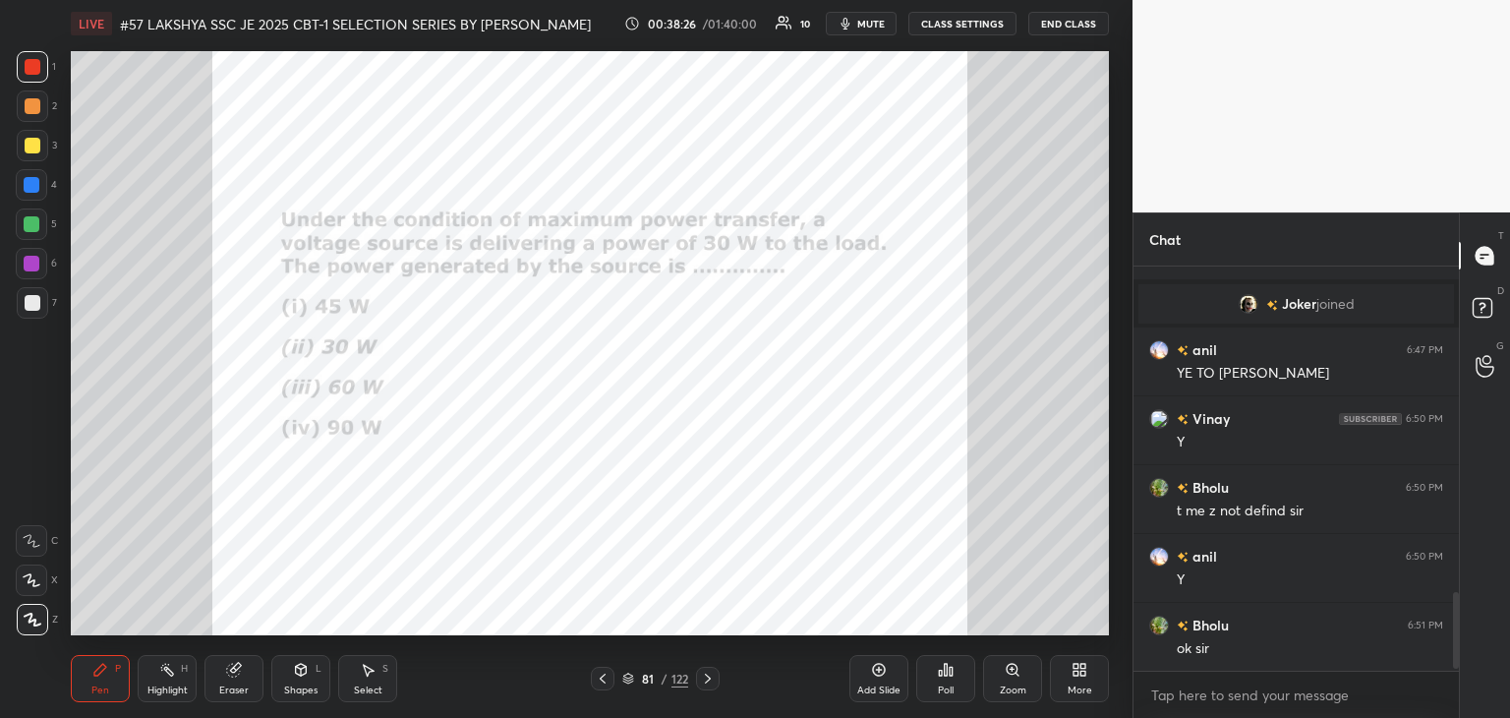
click at [954, 676] on div "Poll" at bounding box center [945, 678] width 59 height 47
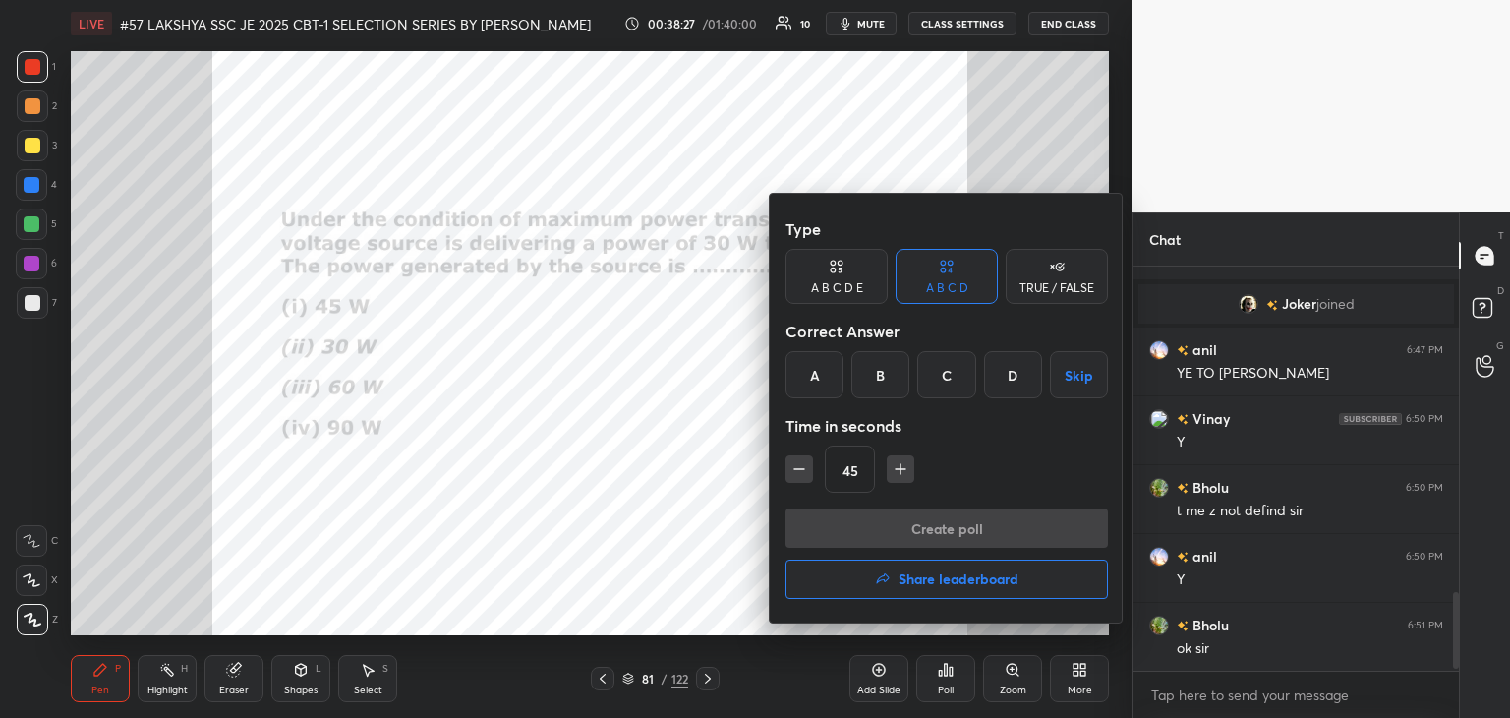
click at [956, 378] on div "C" at bounding box center [946, 374] width 58 height 47
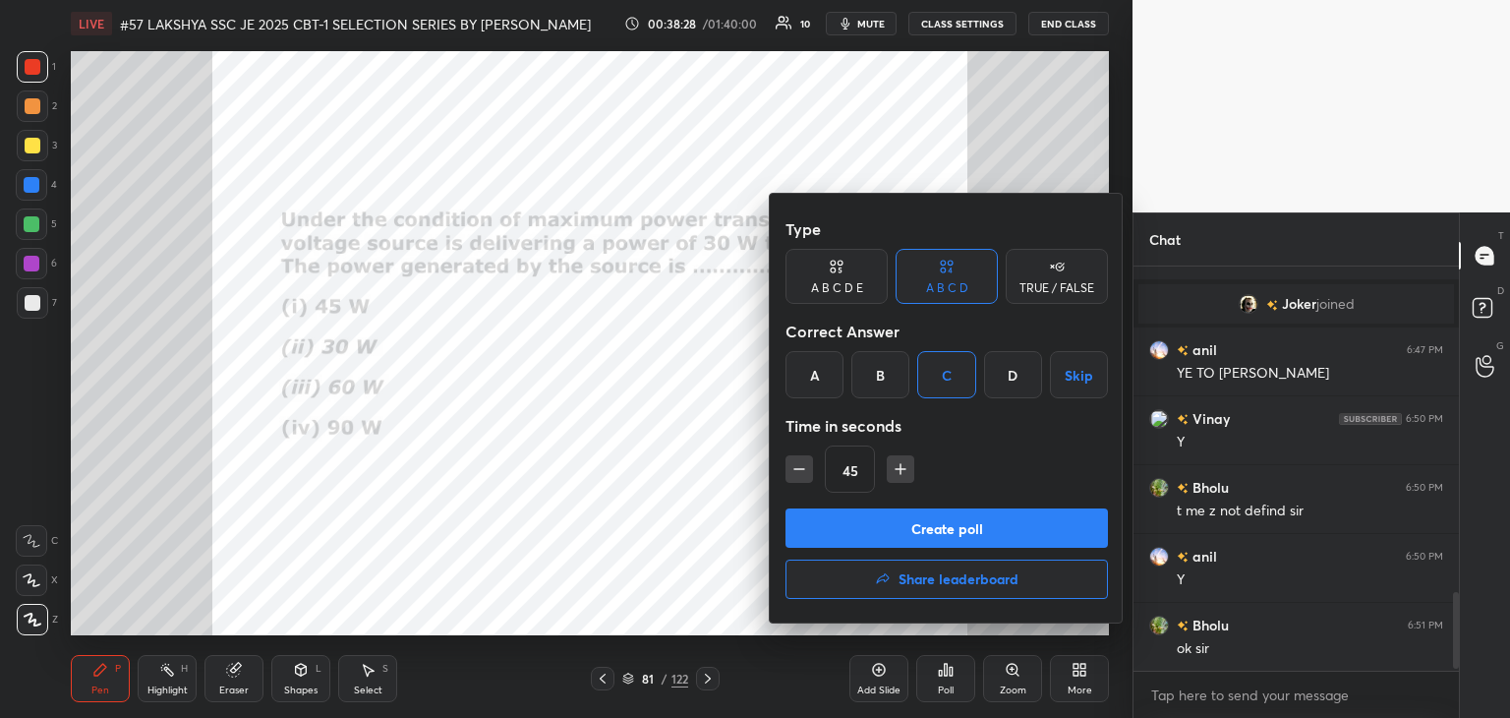
click at [891, 516] on button "Create poll" at bounding box center [947, 527] width 322 height 39
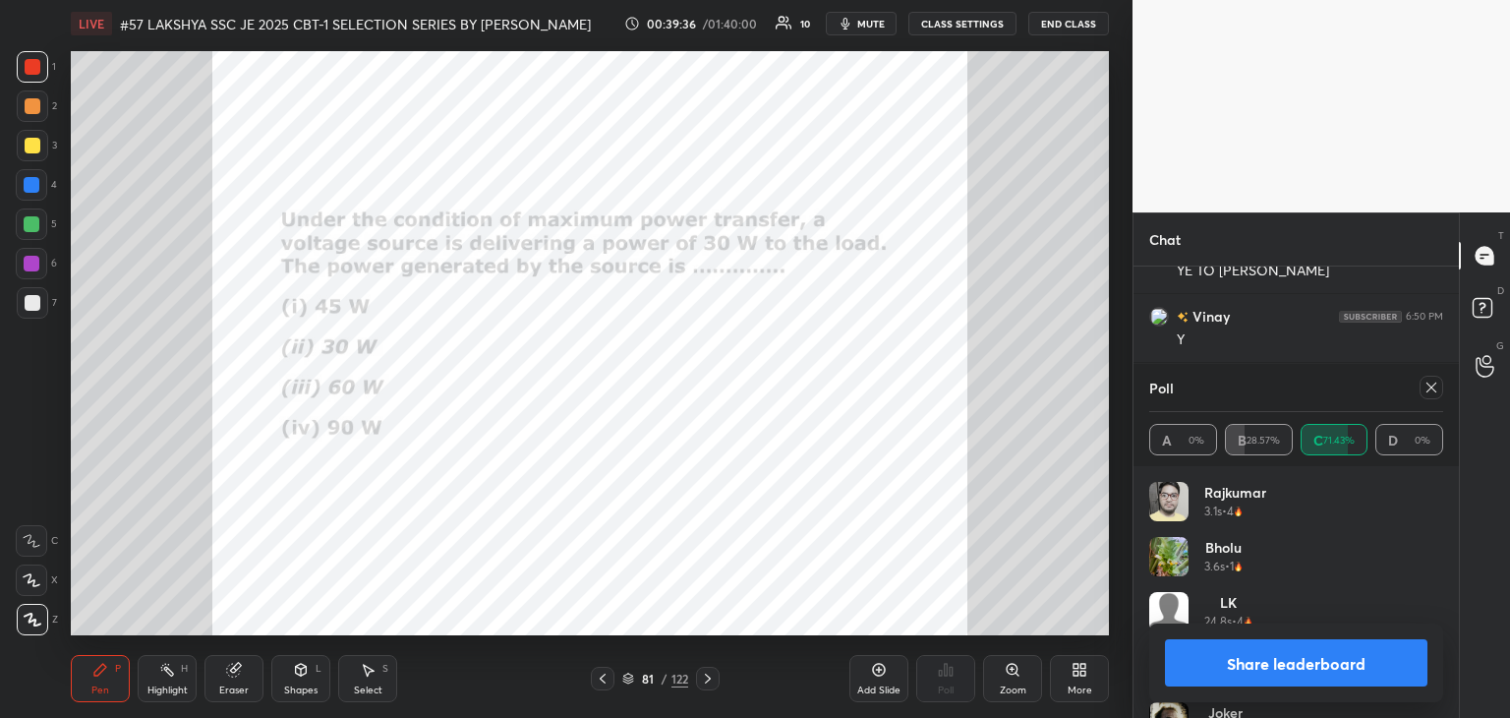
scroll to position [257, 320]
click at [1435, 392] on icon at bounding box center [1432, 387] width 16 height 16
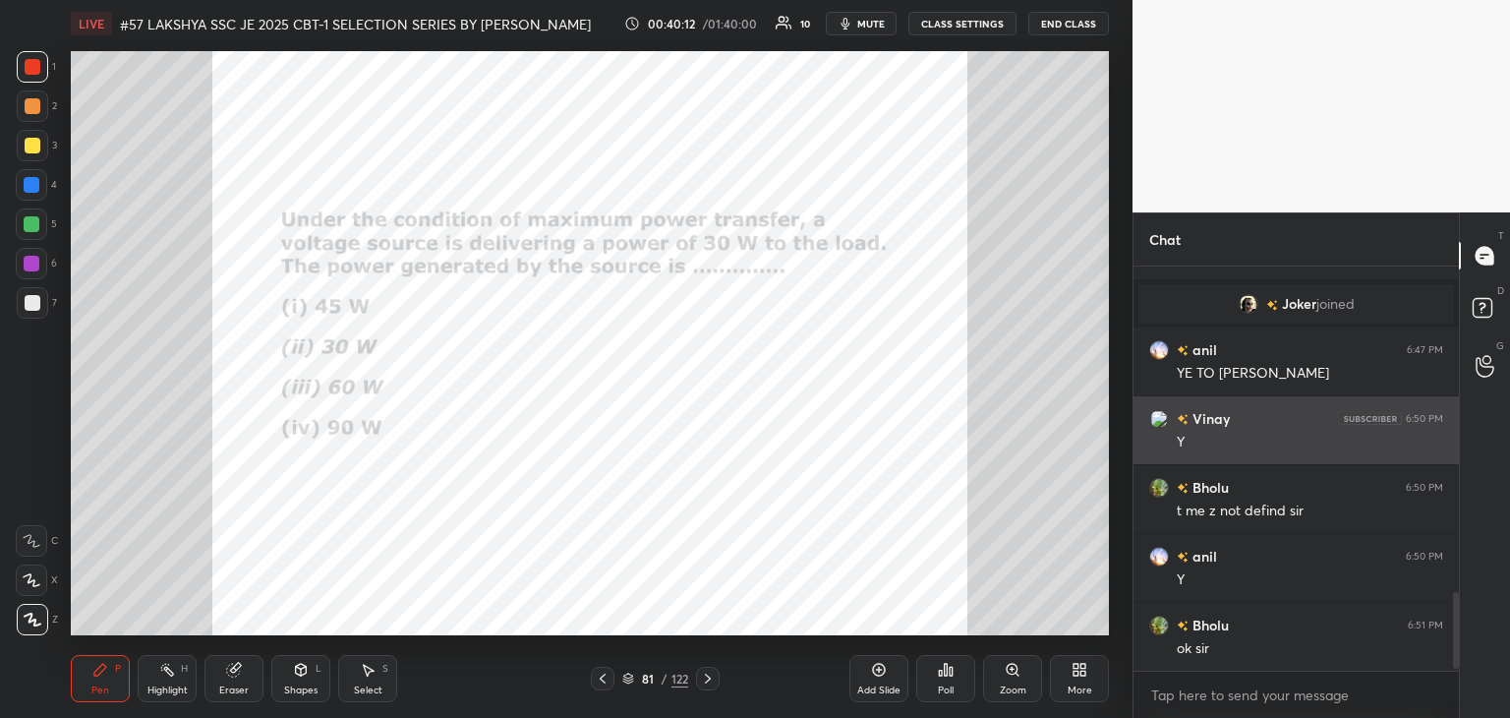
scroll to position [1730, 0]
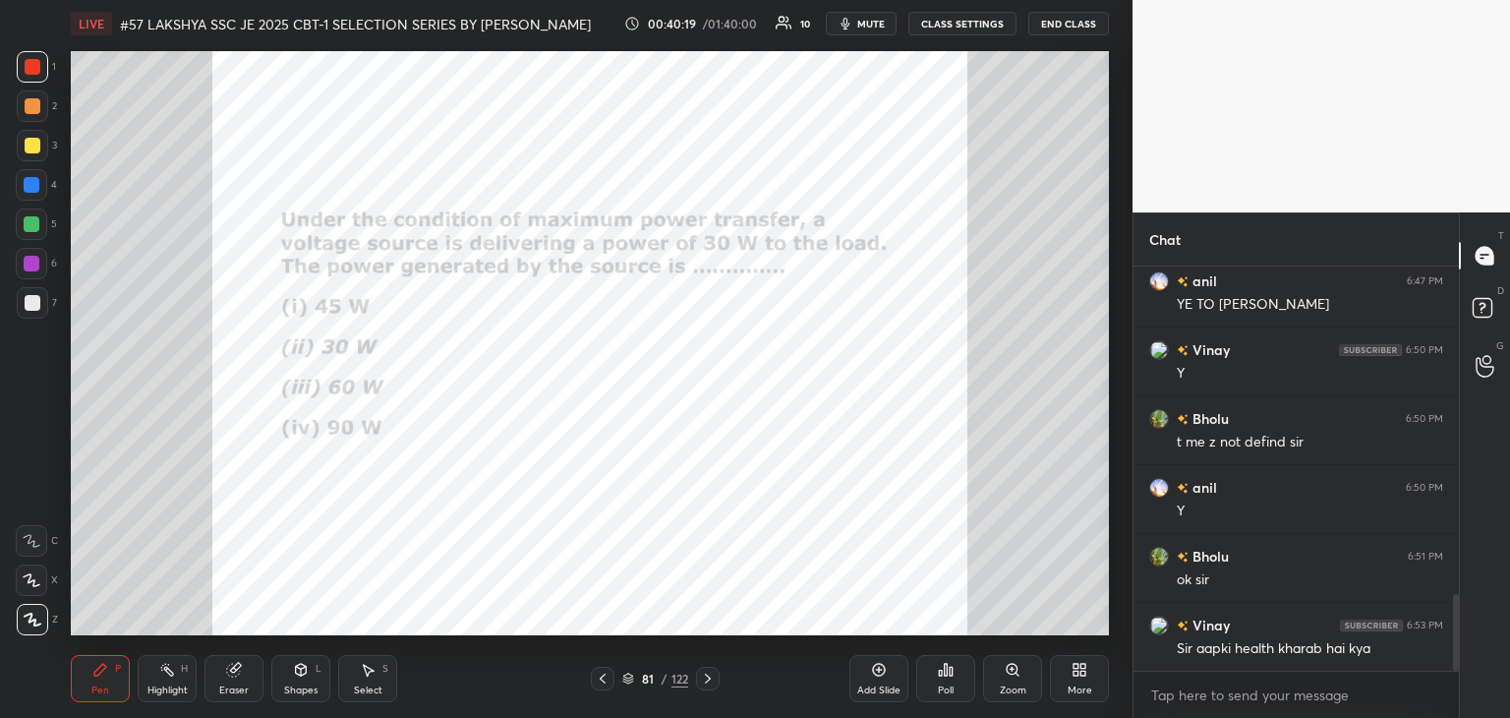
click at [1111, 276] on div "Setting up your live class Poll for secs No correct answer Start poll" at bounding box center [590, 343] width 1054 height 592
click at [1115, 282] on div "Setting up your live class Poll for secs No correct answer Start poll" at bounding box center [590, 343] width 1054 height 592
drag, startPoint x: 224, startPoint y: 678, endPoint x: 94, endPoint y: 668, distance: 130.2
click at [220, 679] on div "Eraser" at bounding box center [233, 678] width 59 height 47
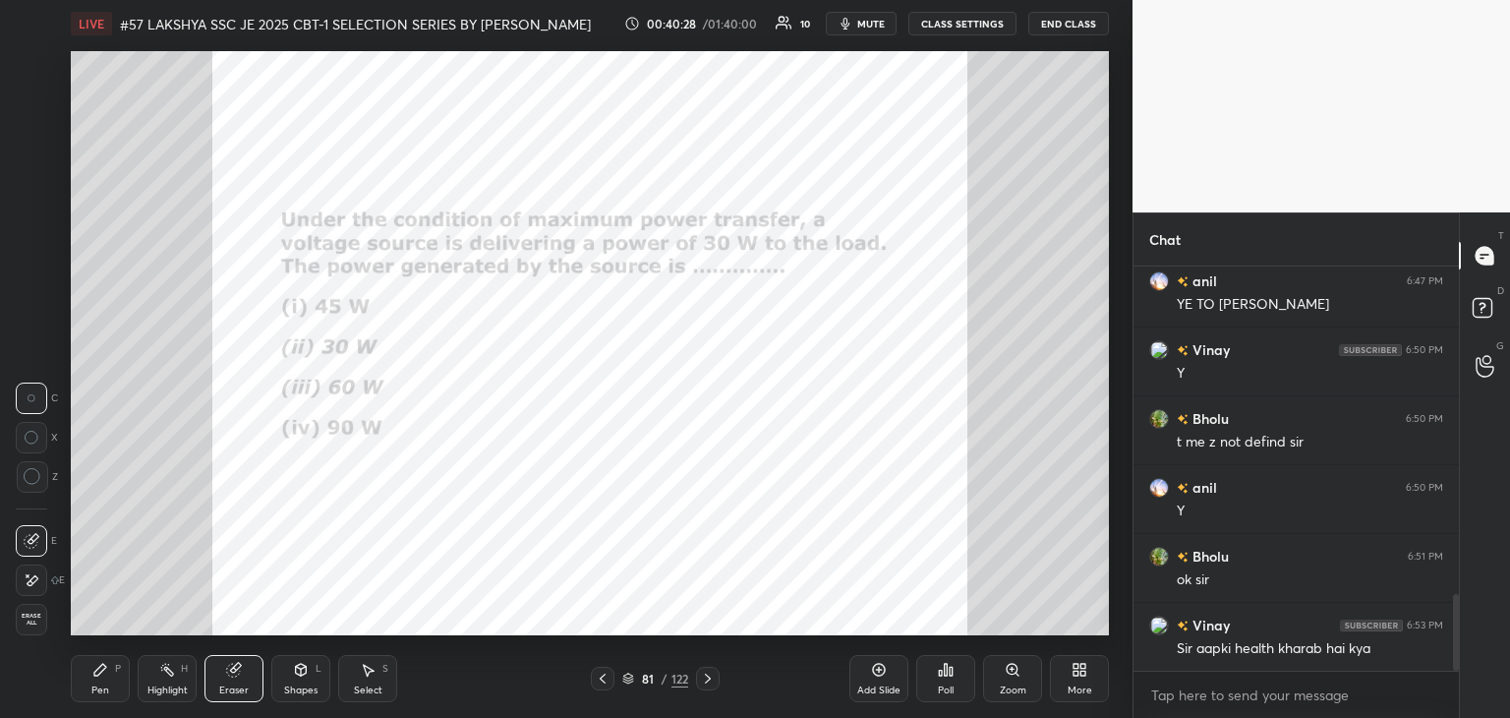
drag, startPoint x: 27, startPoint y: 614, endPoint x: 86, endPoint y: 679, distance: 87.7
click at [29, 618] on span "Erase all" at bounding box center [31, 619] width 29 height 14
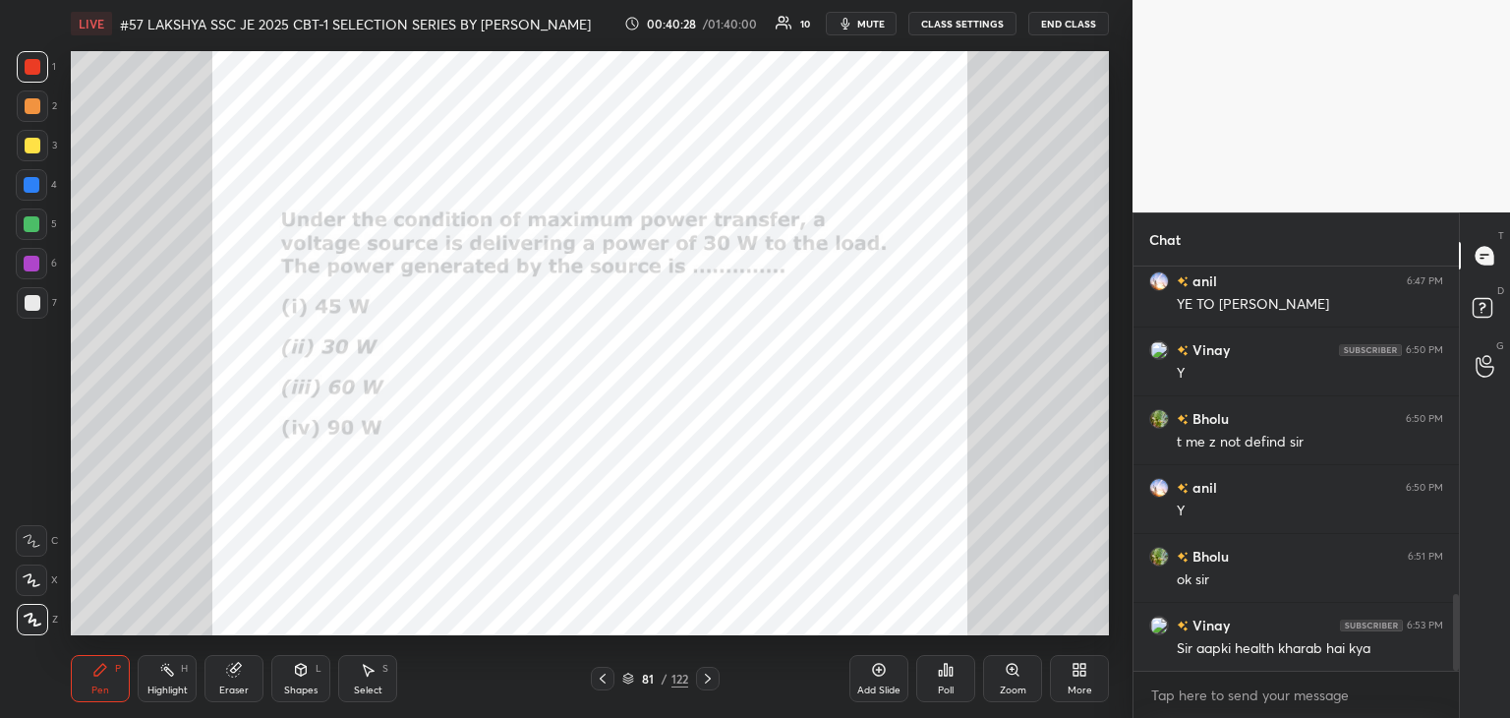
click at [90, 681] on div "Pen P" at bounding box center [100, 678] width 59 height 47
click at [230, 686] on div "Eraser" at bounding box center [233, 690] width 29 height 10
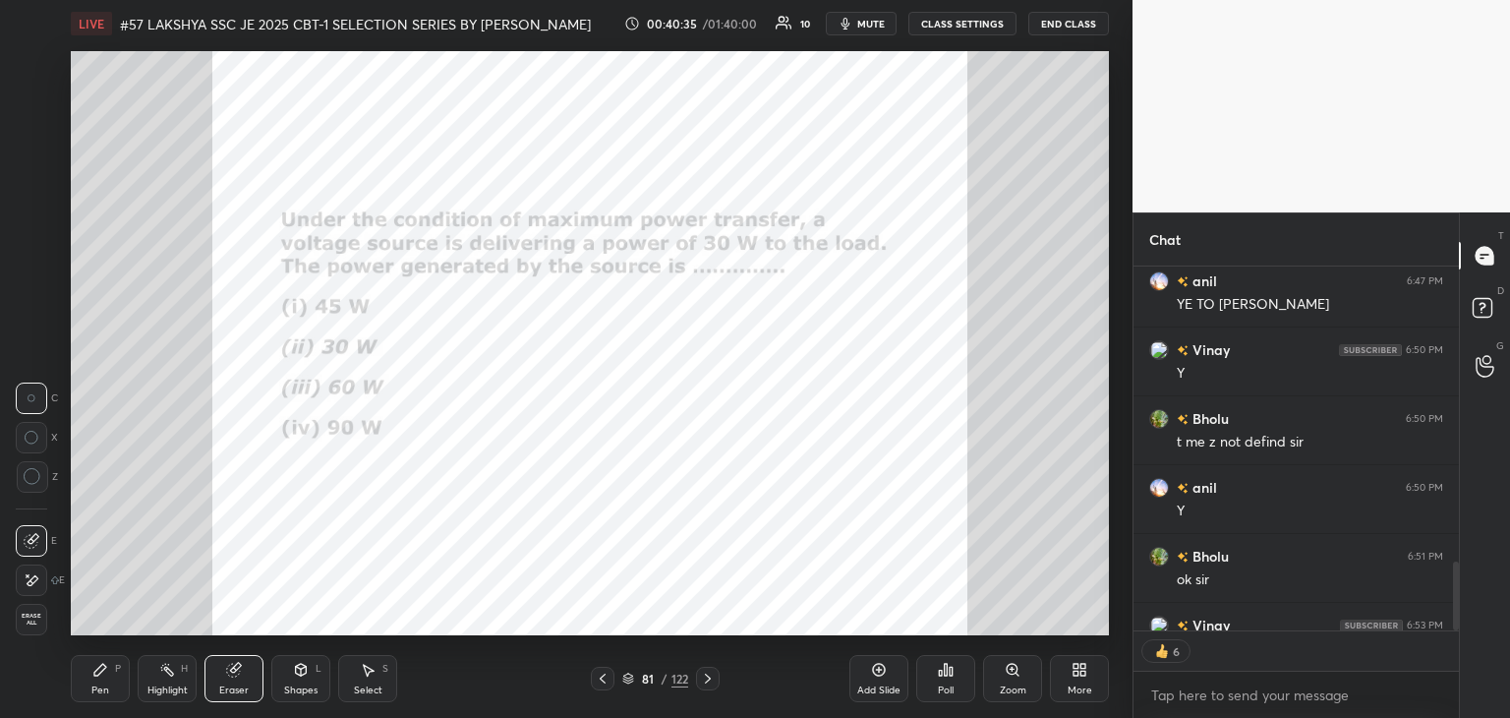
click at [38, 620] on span "Erase all" at bounding box center [31, 619] width 29 height 14
click at [106, 690] on div "Pen" at bounding box center [100, 690] width 18 height 10
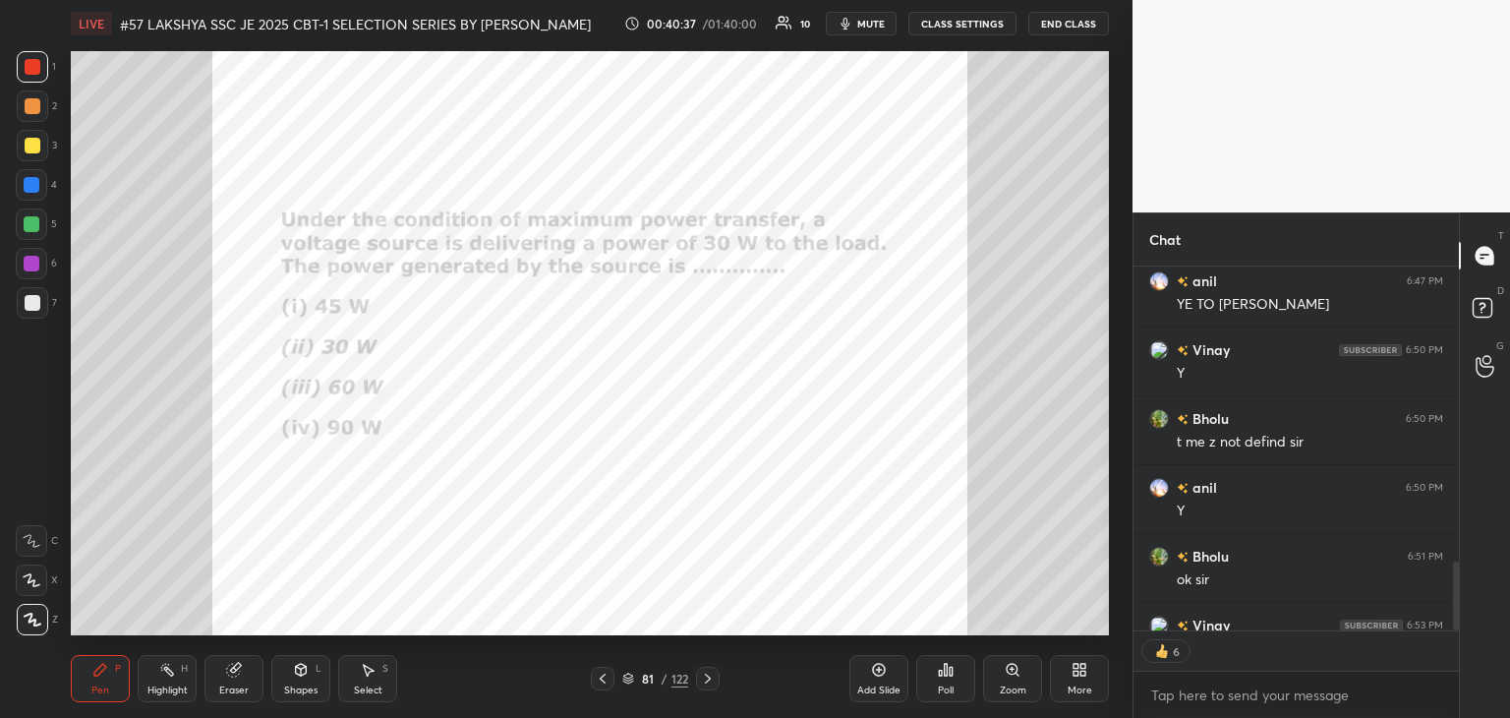
click at [703, 677] on icon at bounding box center [708, 678] width 16 height 16
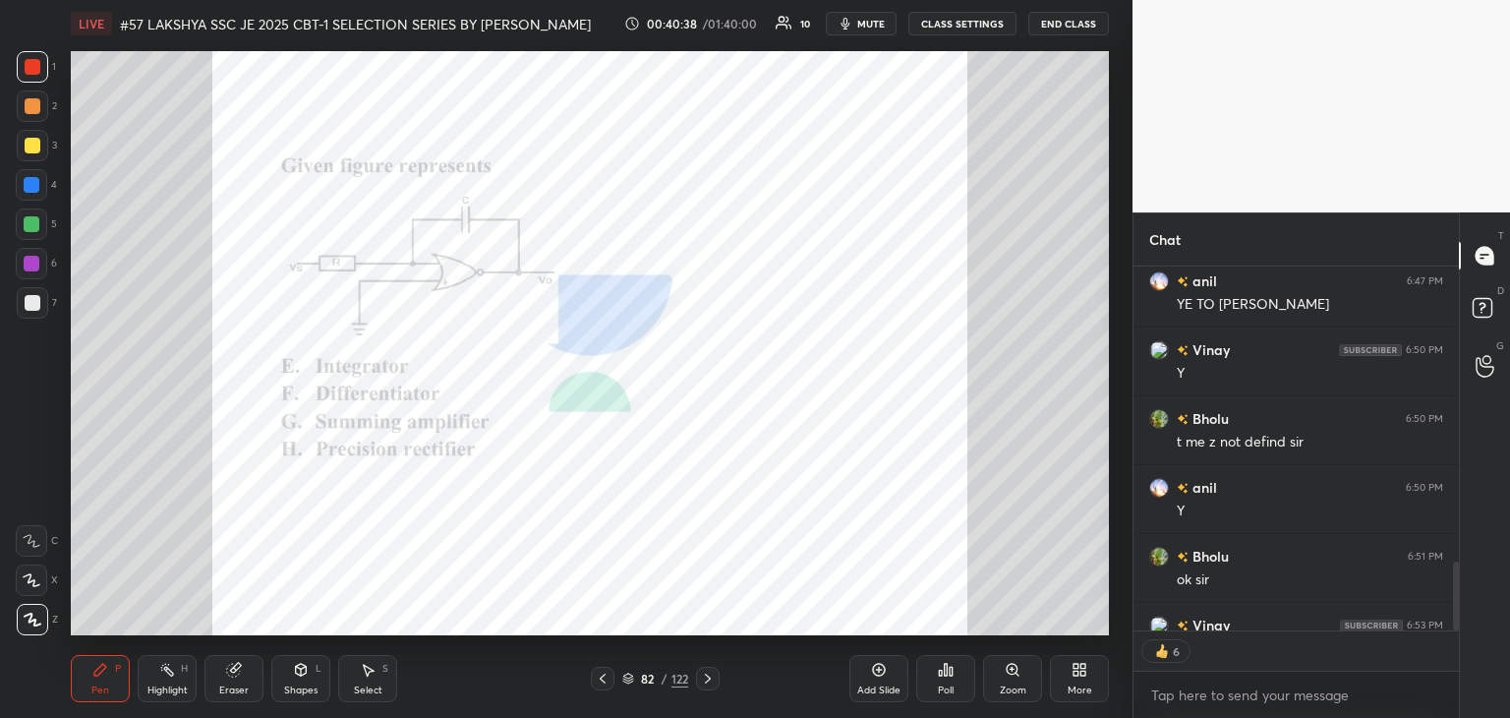
click at [943, 674] on icon at bounding box center [946, 670] width 16 height 16
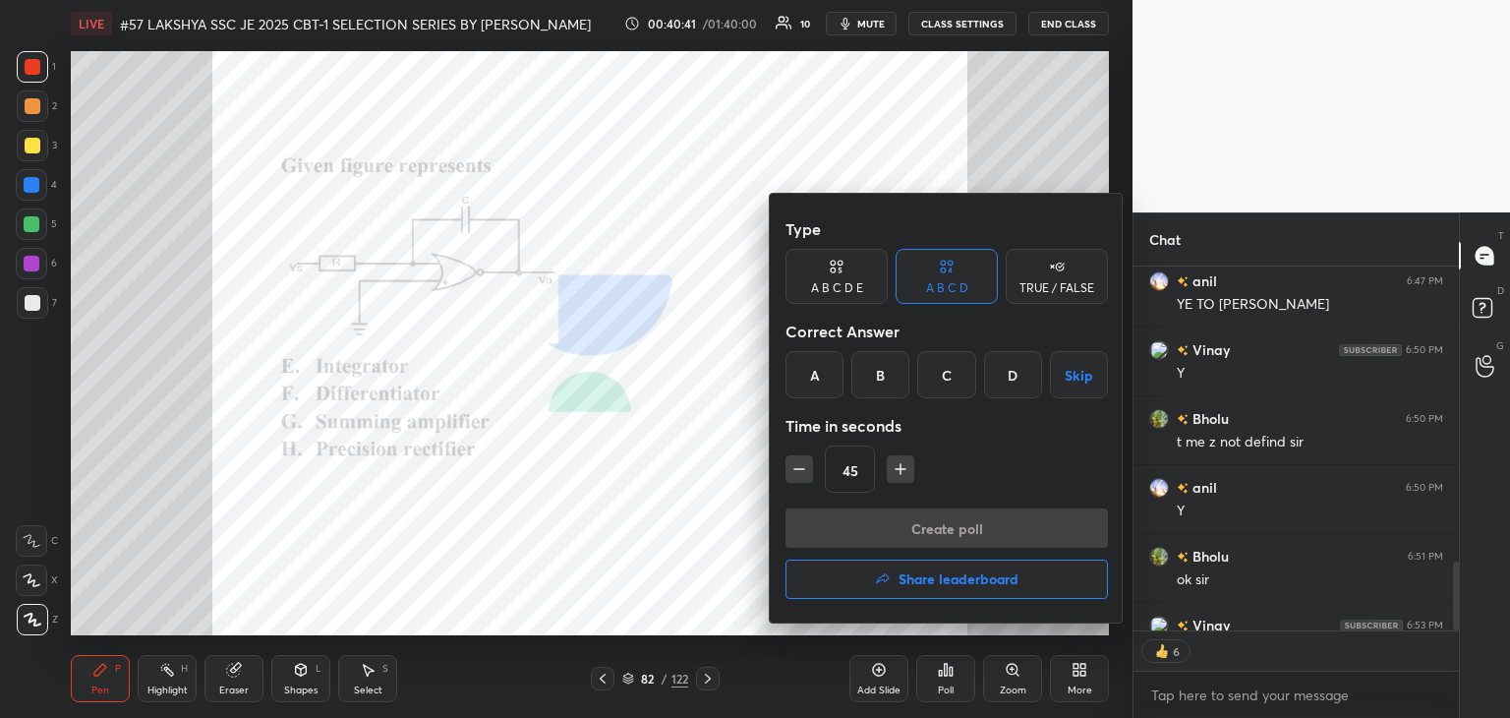
click at [815, 379] on div "A" at bounding box center [815, 374] width 58 height 47
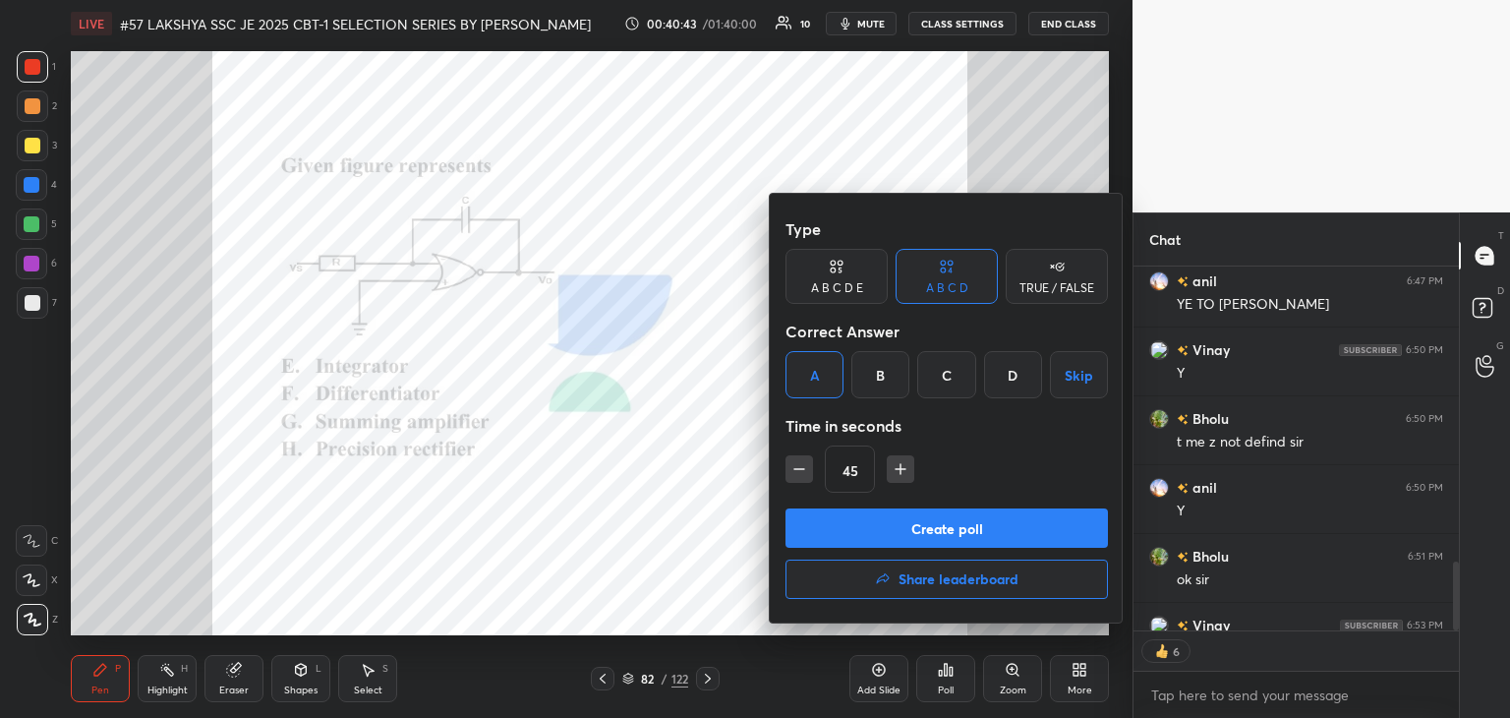
click at [829, 535] on button "Create poll" at bounding box center [947, 527] width 322 height 39
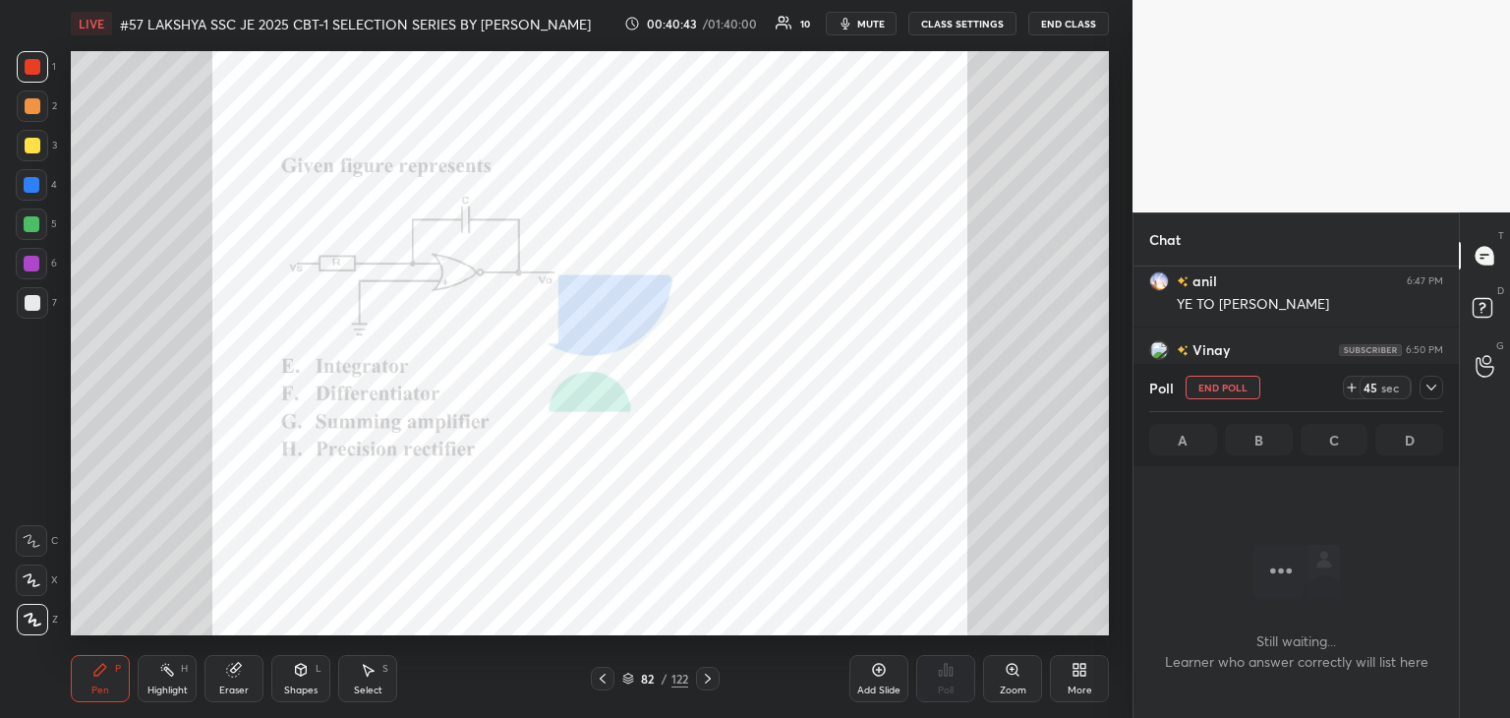
scroll to position [138, 320]
click at [25, 148] on div at bounding box center [33, 146] width 16 height 16
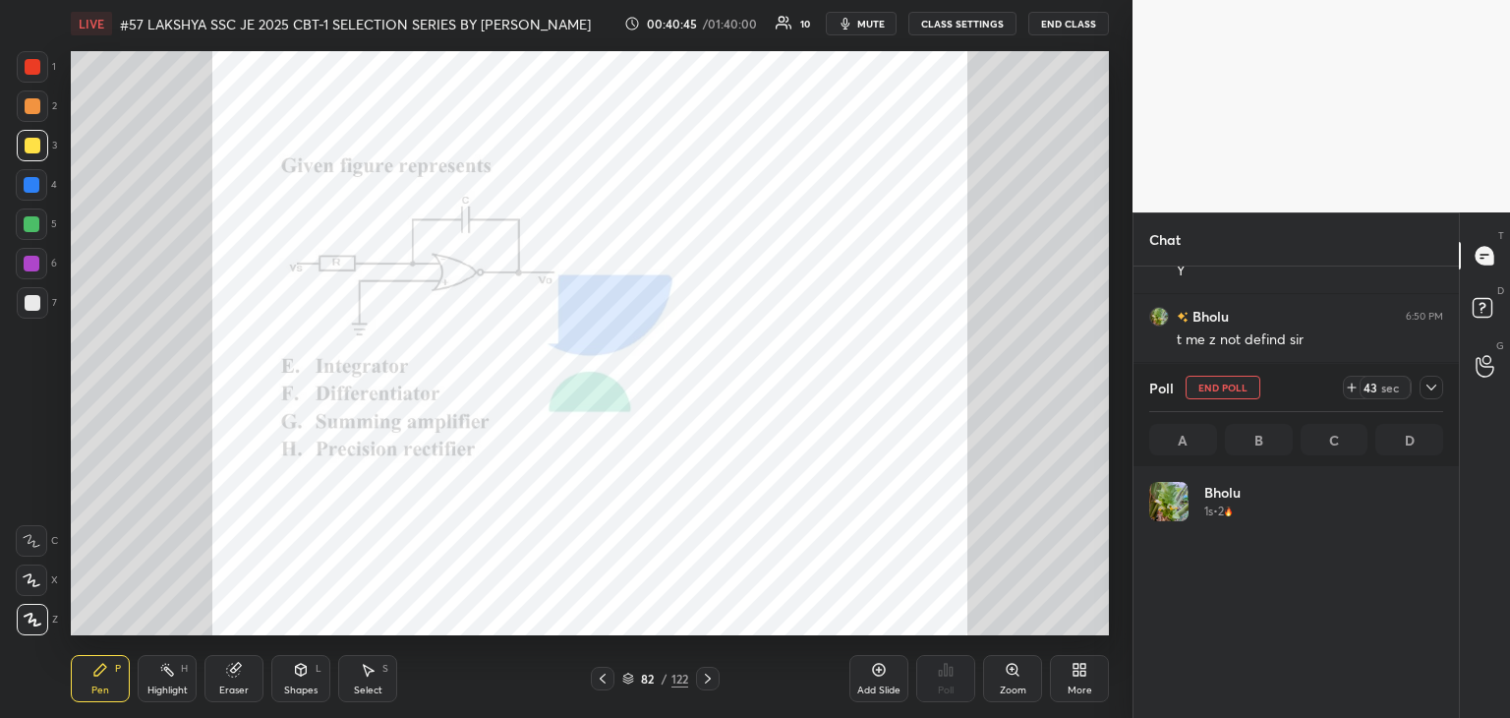
scroll to position [230, 288]
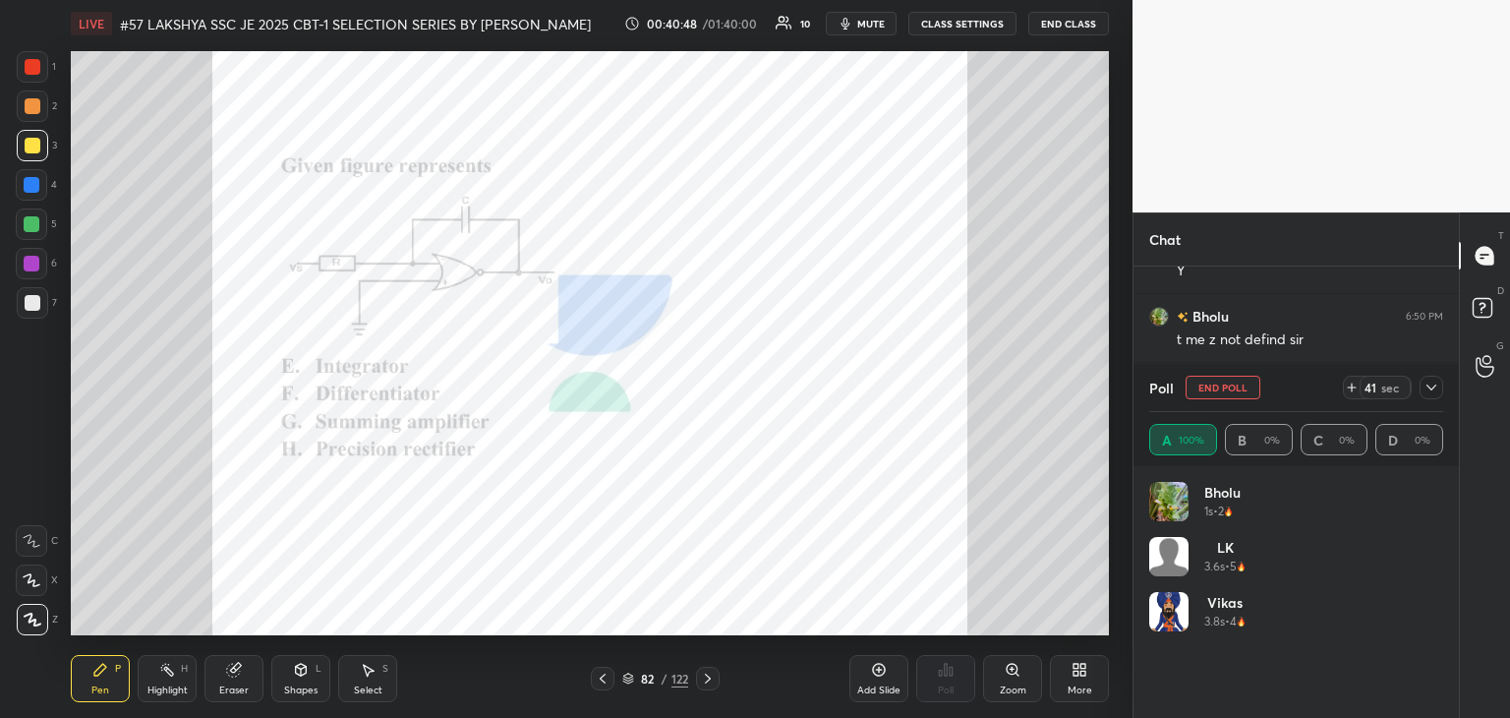
click at [23, 68] on div at bounding box center [32, 66] width 31 height 31
click at [36, 194] on div at bounding box center [31, 184] width 31 height 31
click at [35, 225] on div at bounding box center [32, 224] width 16 height 16
click at [33, 261] on div at bounding box center [32, 264] width 16 height 16
click at [30, 308] on div at bounding box center [33, 303] width 16 height 16
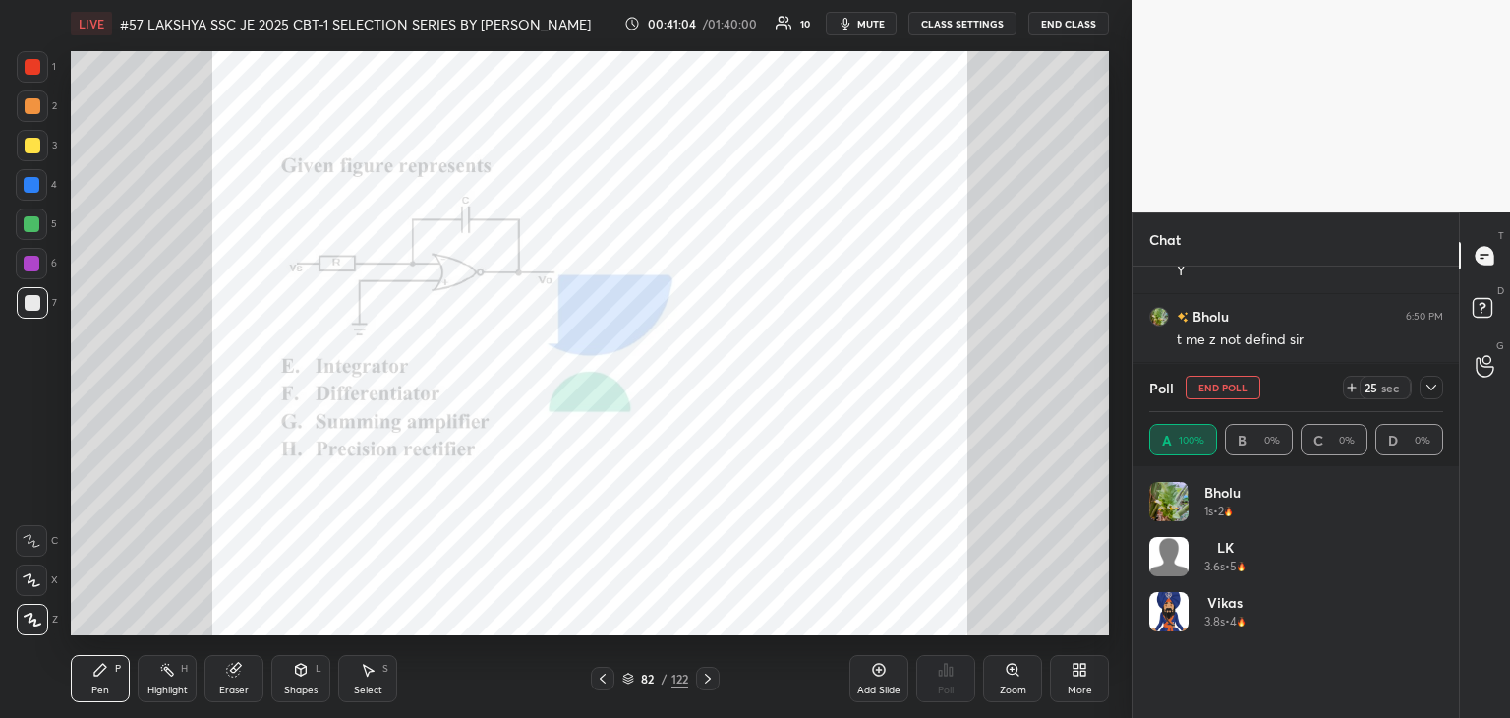
click at [32, 262] on div at bounding box center [32, 264] width 16 height 16
drag, startPoint x: 33, startPoint y: 224, endPoint x: 33, endPoint y: 212, distance: 11.8
click at [33, 223] on div at bounding box center [32, 224] width 16 height 16
click at [33, 187] on div at bounding box center [32, 185] width 16 height 16
drag, startPoint x: 28, startPoint y: 157, endPoint x: 23, endPoint y: 144, distance: 14.6
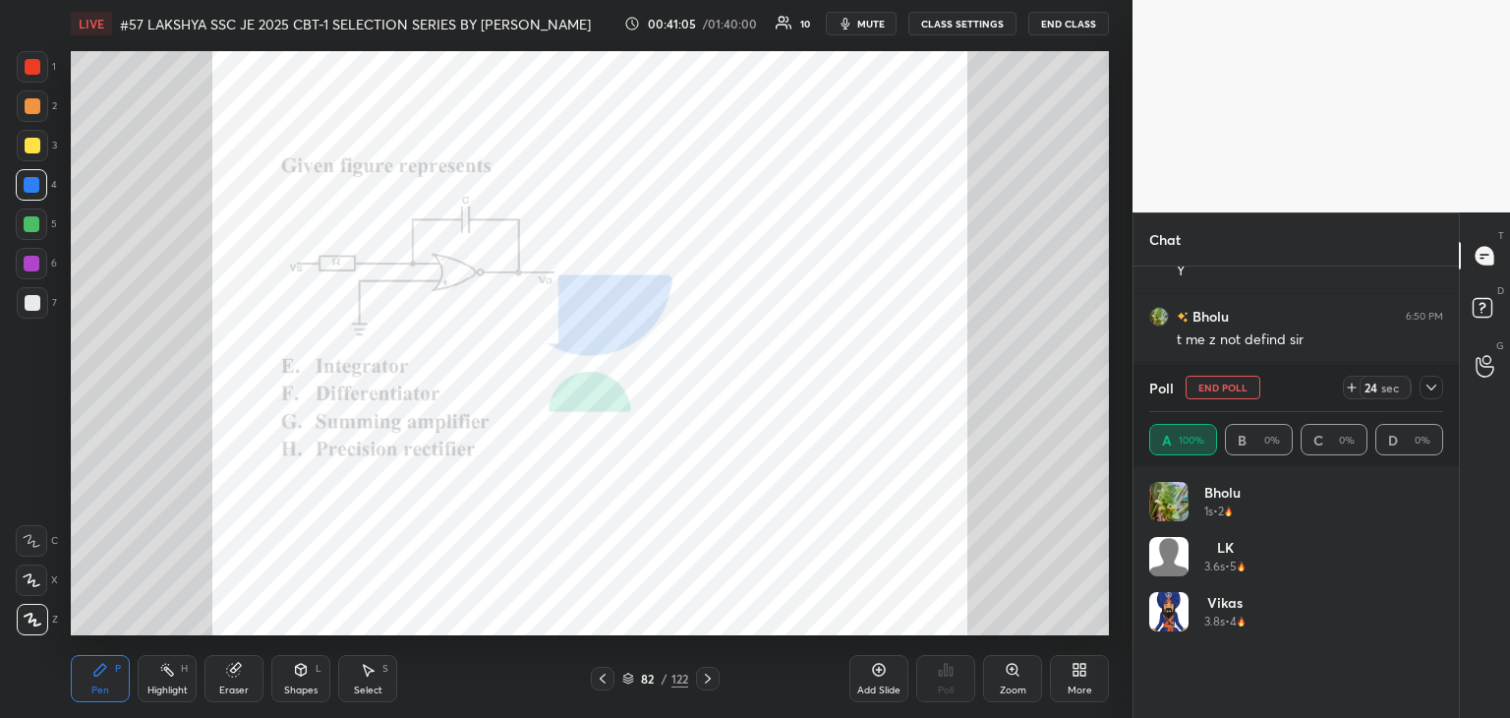
click at [25, 155] on div at bounding box center [32, 145] width 31 height 31
drag, startPoint x: 33, startPoint y: 104, endPoint x: 31, endPoint y: 84, distance: 20.7
click at [33, 103] on div at bounding box center [33, 106] width 16 height 16
drag, startPoint x: 31, startPoint y: 73, endPoint x: 28, endPoint y: 85, distance: 12.4
click at [29, 75] on div at bounding box center [32, 66] width 31 height 31
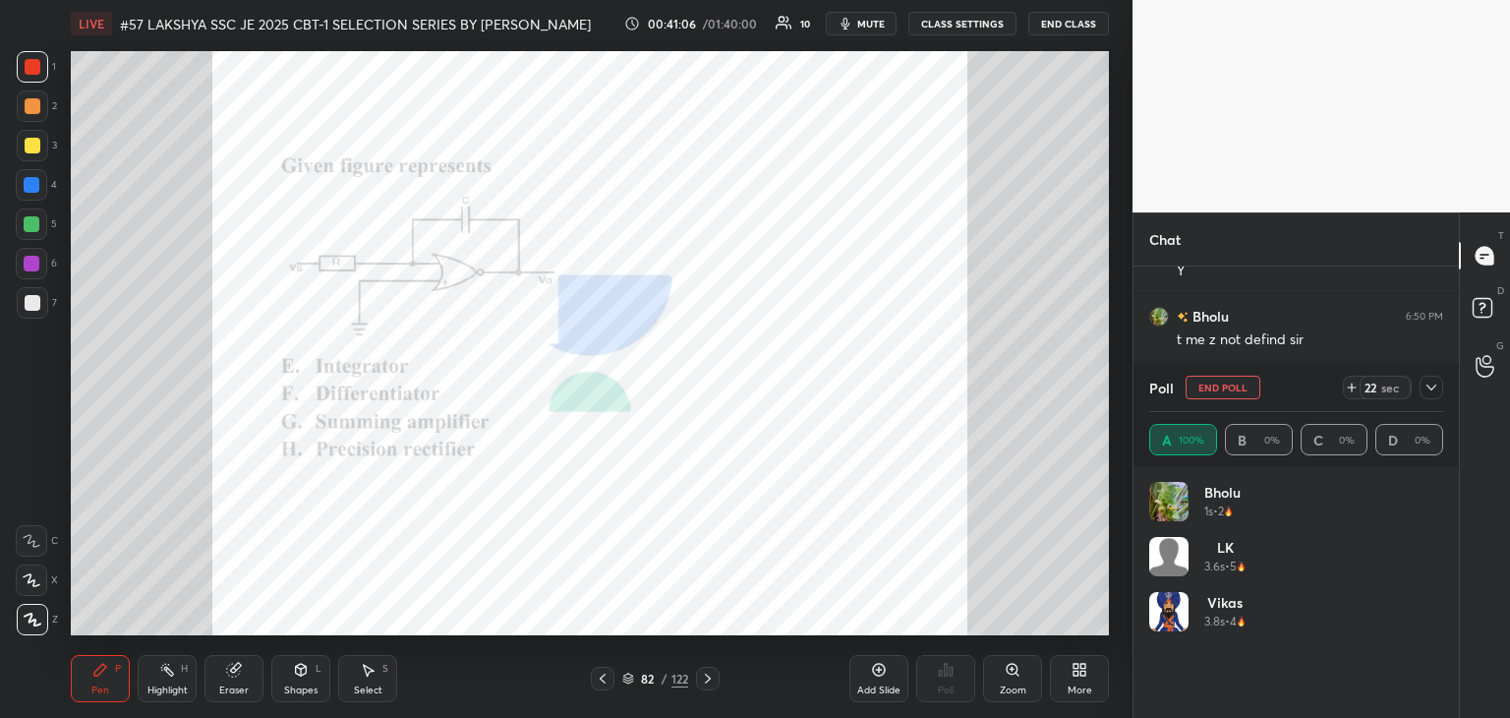
click at [30, 105] on div at bounding box center [33, 106] width 16 height 16
drag, startPoint x: 28, startPoint y: 126, endPoint x: 28, endPoint y: 164, distance: 38.3
click at [28, 125] on div "2" at bounding box center [37, 109] width 40 height 39
drag, startPoint x: 31, startPoint y: 150, endPoint x: 31, endPoint y: 163, distance: 12.8
click at [31, 152] on div at bounding box center [33, 146] width 16 height 16
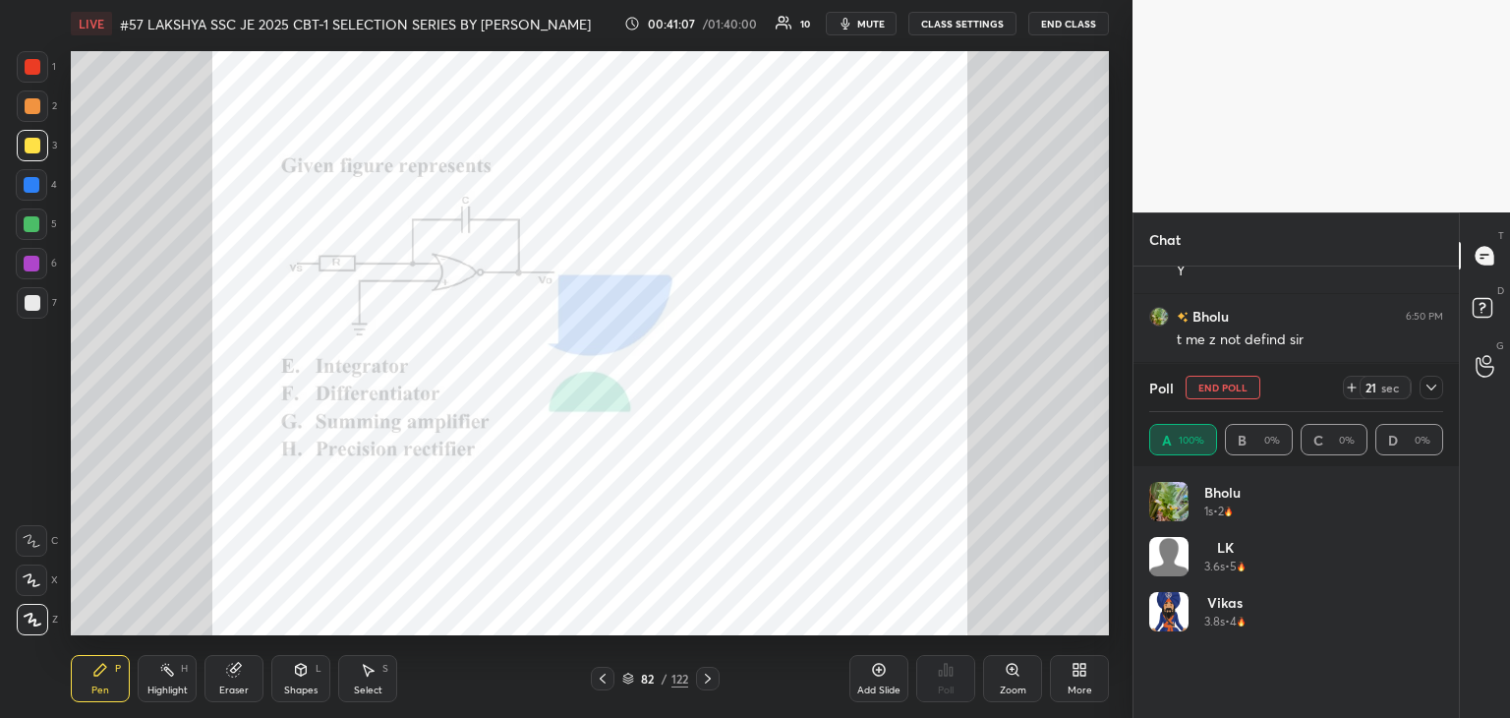
click at [29, 188] on div at bounding box center [32, 185] width 16 height 16
click at [28, 215] on div at bounding box center [31, 223] width 31 height 31
drag, startPoint x: 28, startPoint y: 249, endPoint x: 26, endPoint y: 276, distance: 27.6
click at [28, 254] on div at bounding box center [31, 263] width 31 height 31
click at [29, 289] on div at bounding box center [32, 302] width 31 height 31
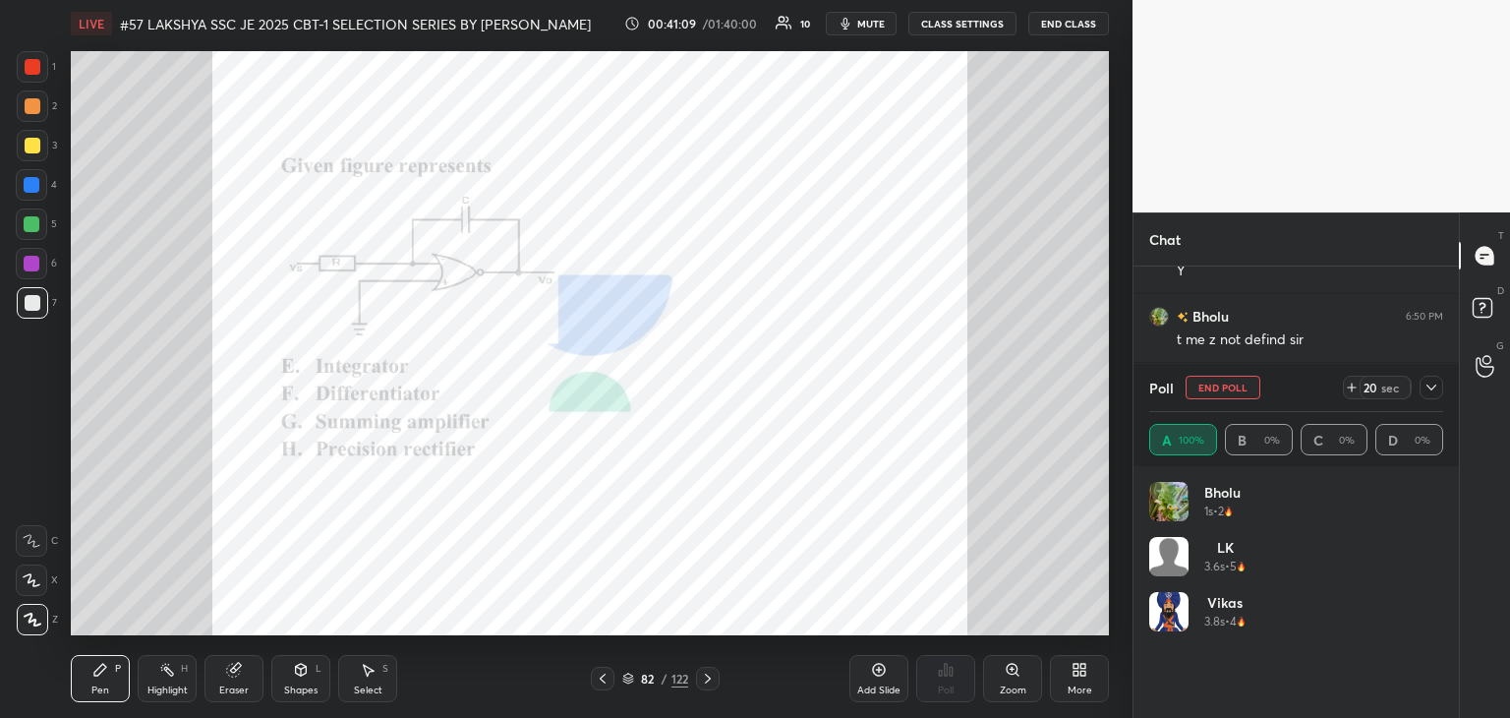
click at [33, 259] on div at bounding box center [32, 264] width 16 height 16
click at [33, 215] on div at bounding box center [31, 223] width 31 height 31
drag, startPoint x: 33, startPoint y: 182, endPoint x: 26, endPoint y: 139, distance: 44.0
click at [31, 177] on div at bounding box center [32, 185] width 16 height 16
drag, startPoint x: 26, startPoint y: 137, endPoint x: 28, endPoint y: 108, distance: 28.6
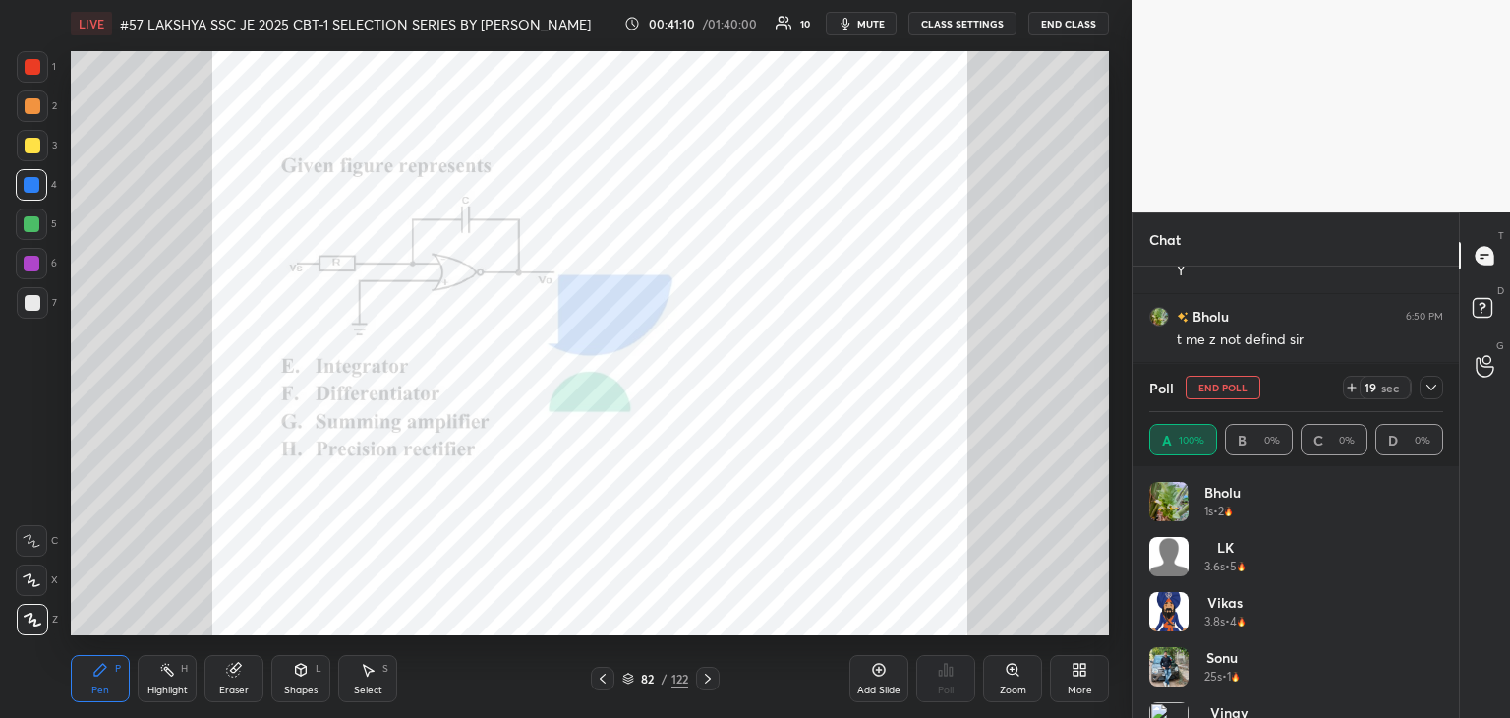
click at [22, 132] on div at bounding box center [32, 145] width 31 height 31
click at [27, 99] on div at bounding box center [33, 106] width 16 height 16
click at [35, 51] on div at bounding box center [32, 66] width 31 height 31
drag, startPoint x: 32, startPoint y: 104, endPoint x: 27, endPoint y: 140, distance: 35.9
click at [32, 105] on div at bounding box center [33, 106] width 16 height 16
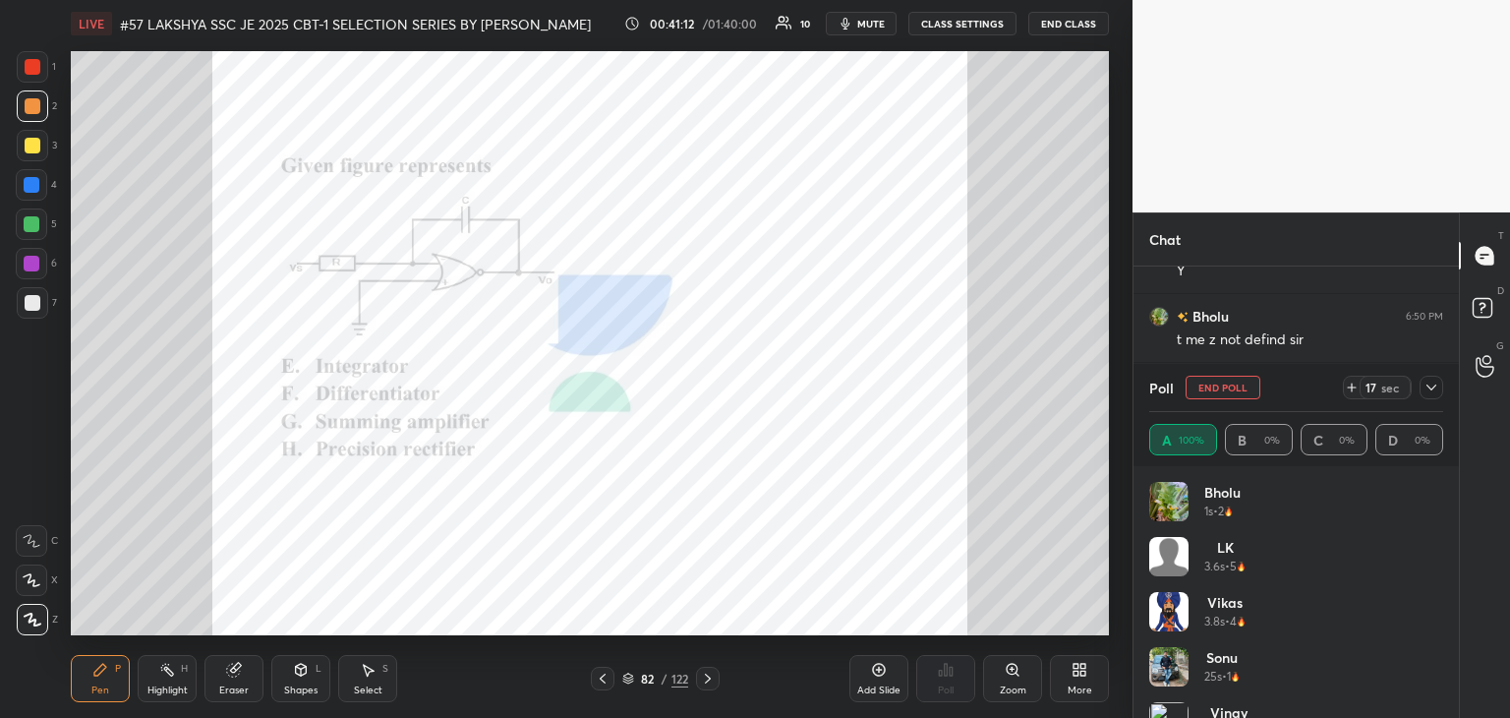
click at [27, 150] on div at bounding box center [33, 146] width 16 height 16
click at [28, 202] on div "4" at bounding box center [36, 188] width 41 height 39
click at [26, 240] on div "5" at bounding box center [36, 227] width 41 height 39
click at [24, 267] on div at bounding box center [32, 264] width 16 height 16
drag, startPoint x: 27, startPoint y: 290, endPoint x: 34, endPoint y: 324, distance: 35.3
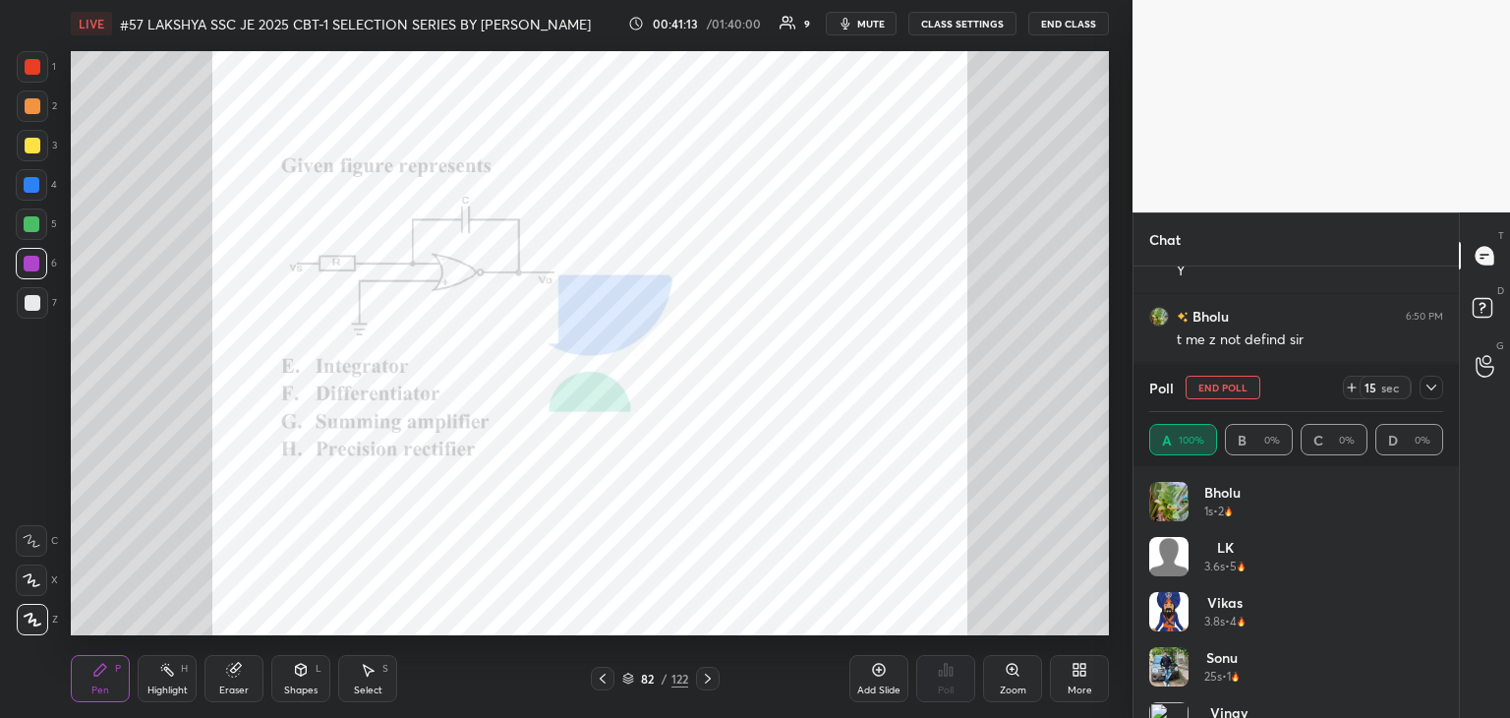
click at [27, 296] on div at bounding box center [32, 302] width 31 height 31
click at [35, 327] on div "1 2 3 4 5 6 7 C X Z C X Z E E Erase all H H" at bounding box center [31, 343] width 63 height 584
drag, startPoint x: 32, startPoint y: 300, endPoint x: 31, endPoint y: 283, distance: 16.7
click at [31, 299] on div at bounding box center [33, 303] width 16 height 16
click at [33, 268] on div at bounding box center [32, 264] width 16 height 16
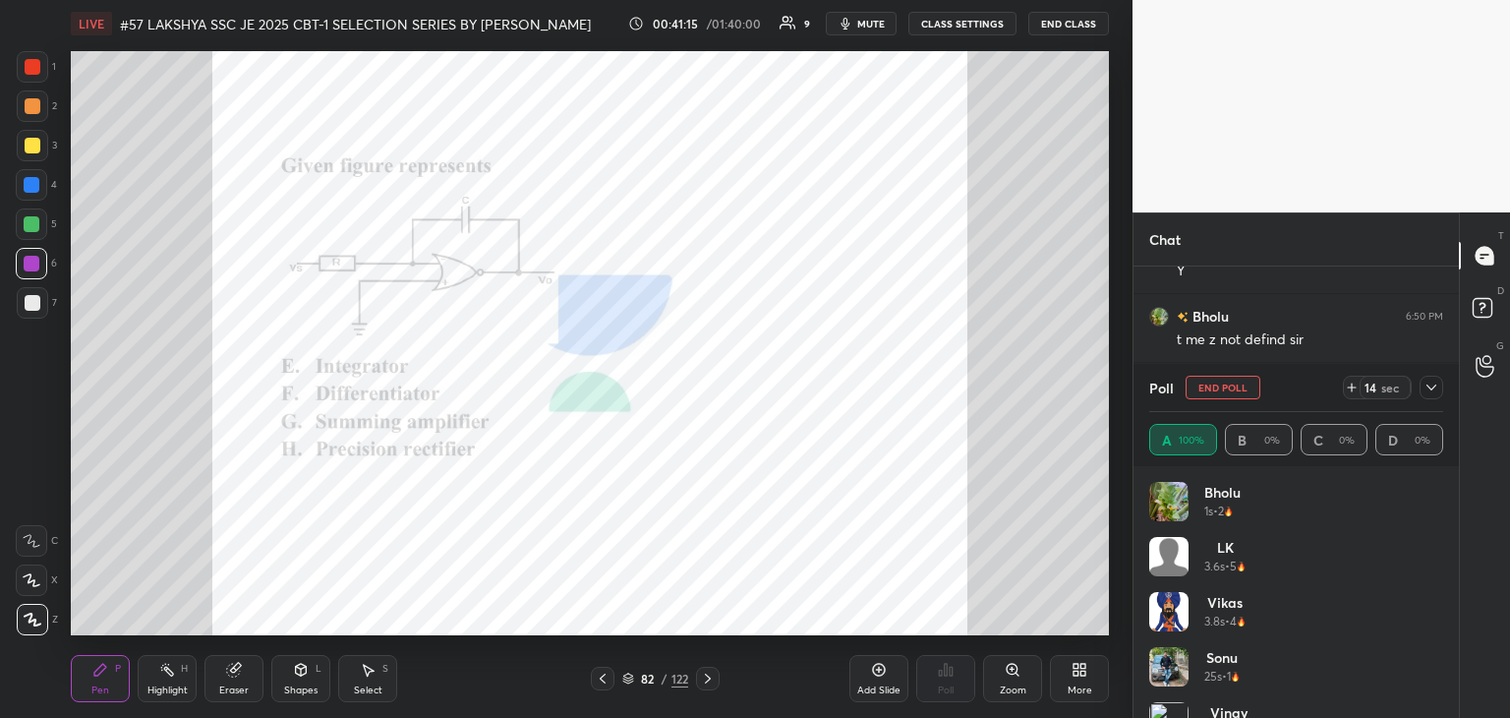
click at [35, 221] on div at bounding box center [32, 224] width 16 height 16
drag, startPoint x: 33, startPoint y: 190, endPoint x: 30, endPoint y: 179, distance: 11.2
click at [31, 186] on div at bounding box center [32, 185] width 16 height 16
click at [31, 161] on div "3" at bounding box center [37, 149] width 40 height 39
drag, startPoint x: 28, startPoint y: 131, endPoint x: 25, endPoint y: 115, distance: 16.0
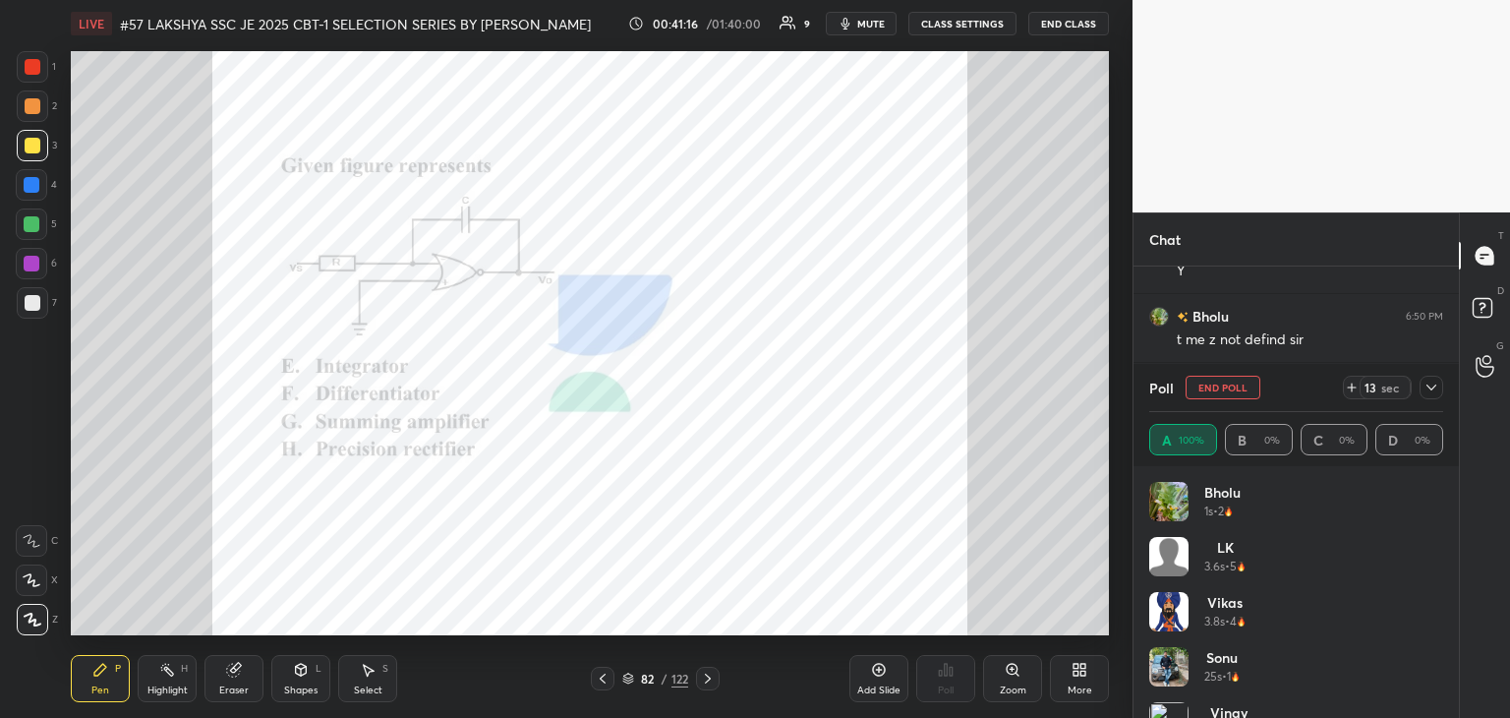
click at [28, 126] on div "1 2 3 4 5 6 7" at bounding box center [36, 188] width 41 height 275
drag, startPoint x: 27, startPoint y: 97, endPoint x: 26, endPoint y: 87, distance: 9.9
click at [27, 96] on div at bounding box center [32, 105] width 31 height 31
click at [32, 52] on div at bounding box center [32, 66] width 31 height 31
click at [31, 66] on div at bounding box center [33, 67] width 16 height 16
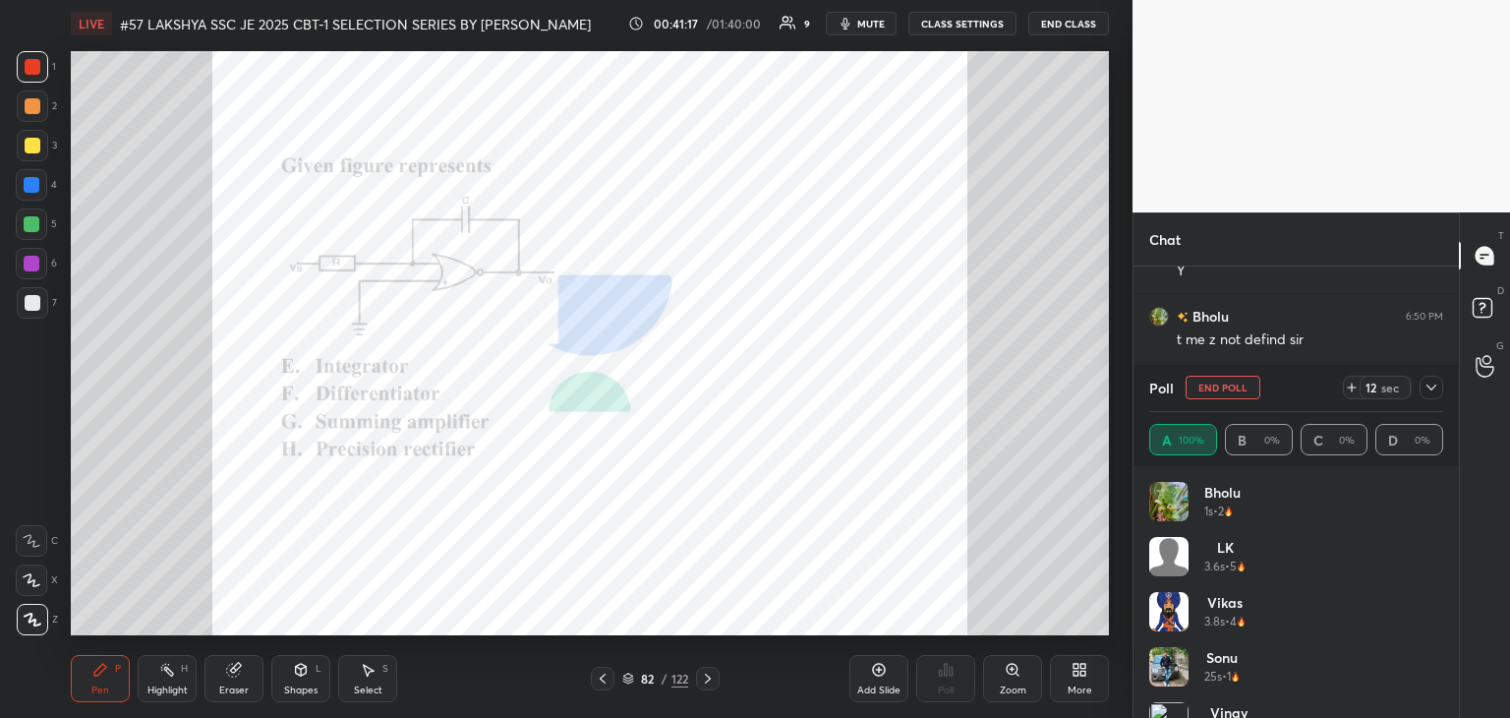
click at [28, 89] on div "1" at bounding box center [36, 70] width 39 height 39
click at [28, 104] on div at bounding box center [33, 106] width 16 height 16
click at [26, 139] on div at bounding box center [33, 146] width 16 height 16
click at [25, 160] on div at bounding box center [32, 145] width 31 height 31
click at [25, 200] on div "4" at bounding box center [36, 188] width 41 height 39
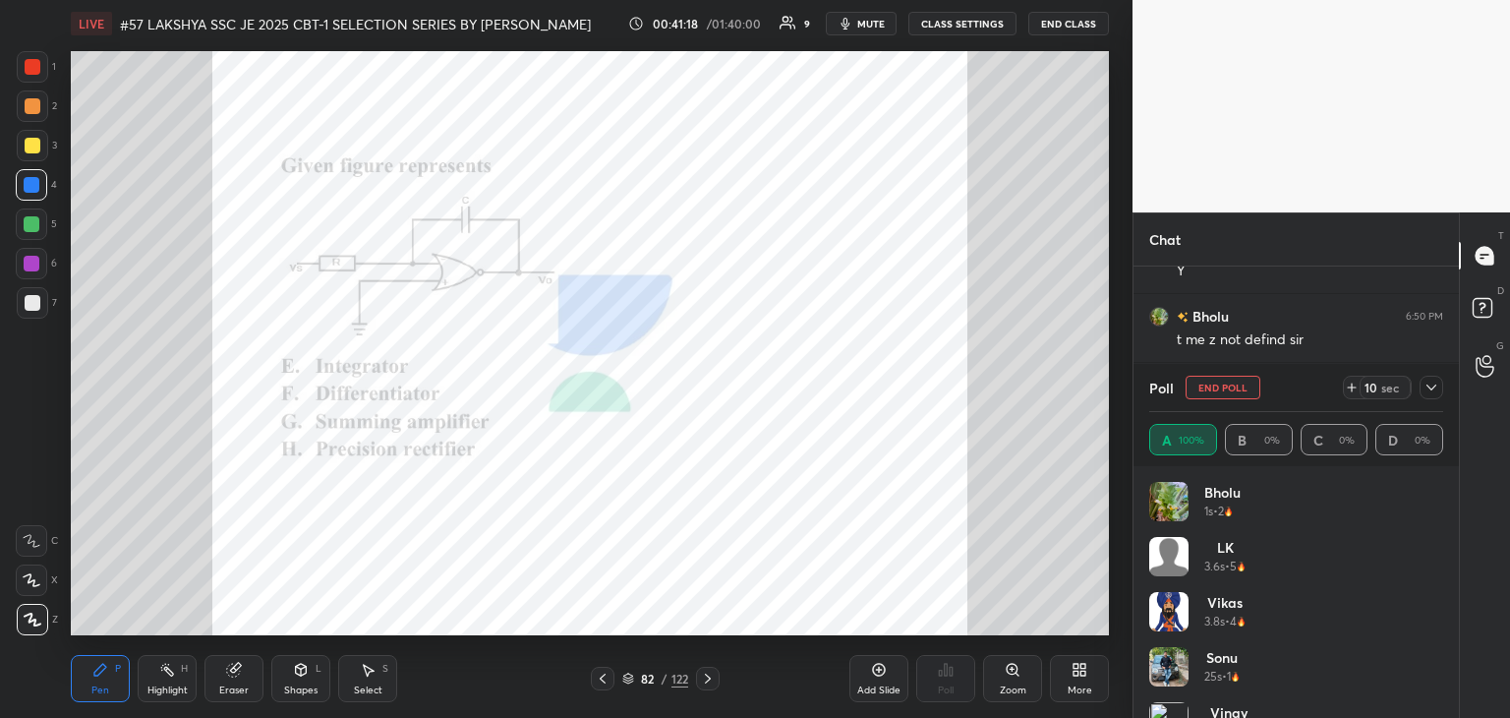
click at [22, 238] on div at bounding box center [31, 223] width 31 height 31
drag, startPoint x: 25, startPoint y: 253, endPoint x: 28, endPoint y: 268, distance: 16.0
click at [27, 257] on div at bounding box center [31, 263] width 31 height 31
drag, startPoint x: 29, startPoint y: 276, endPoint x: 29, endPoint y: 296, distance: 19.7
click at [29, 280] on div "6" at bounding box center [36, 267] width 41 height 39
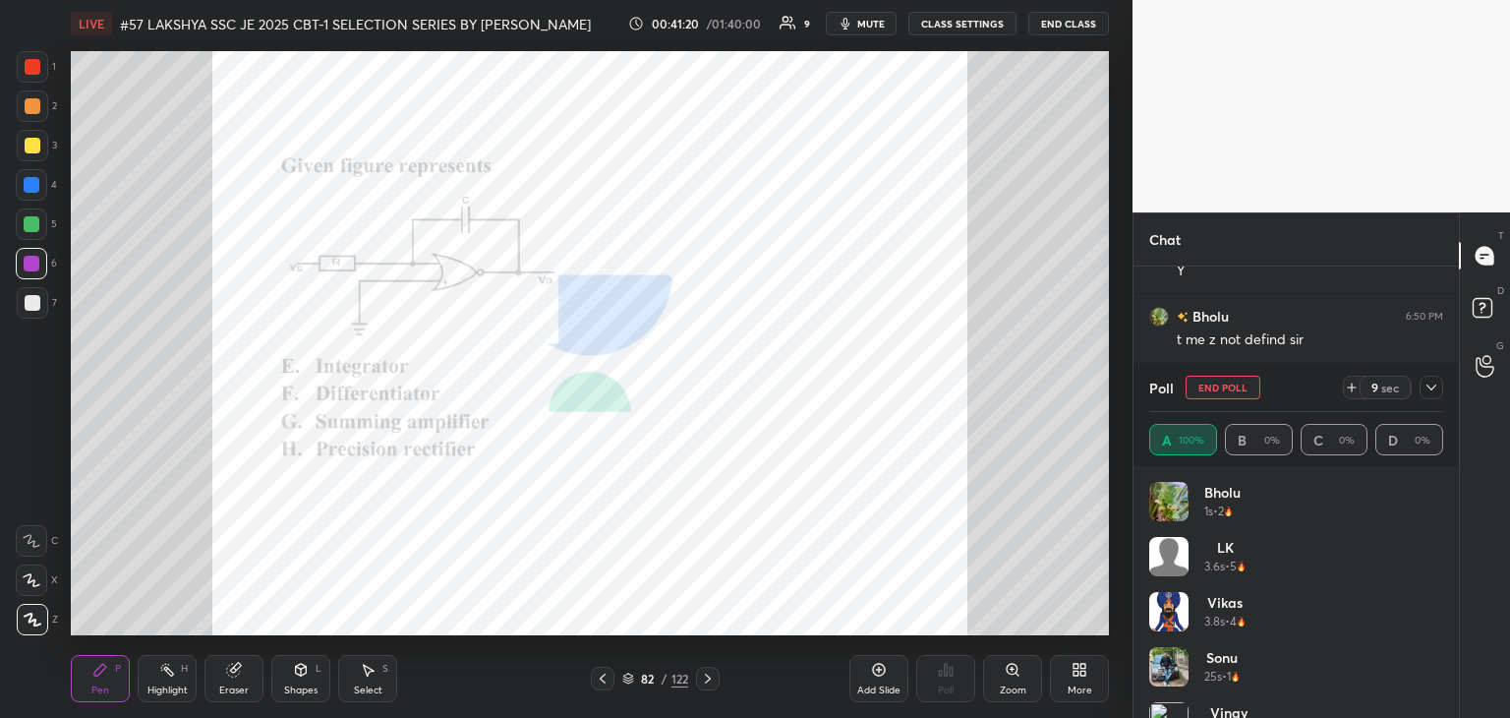
click at [29, 306] on div at bounding box center [33, 303] width 16 height 16
click at [29, 264] on div at bounding box center [32, 264] width 16 height 16
drag, startPoint x: 31, startPoint y: 221, endPoint x: 31, endPoint y: 190, distance: 31.5
click at [31, 219] on div at bounding box center [32, 224] width 16 height 16
click at [31, 183] on div at bounding box center [32, 185] width 16 height 16
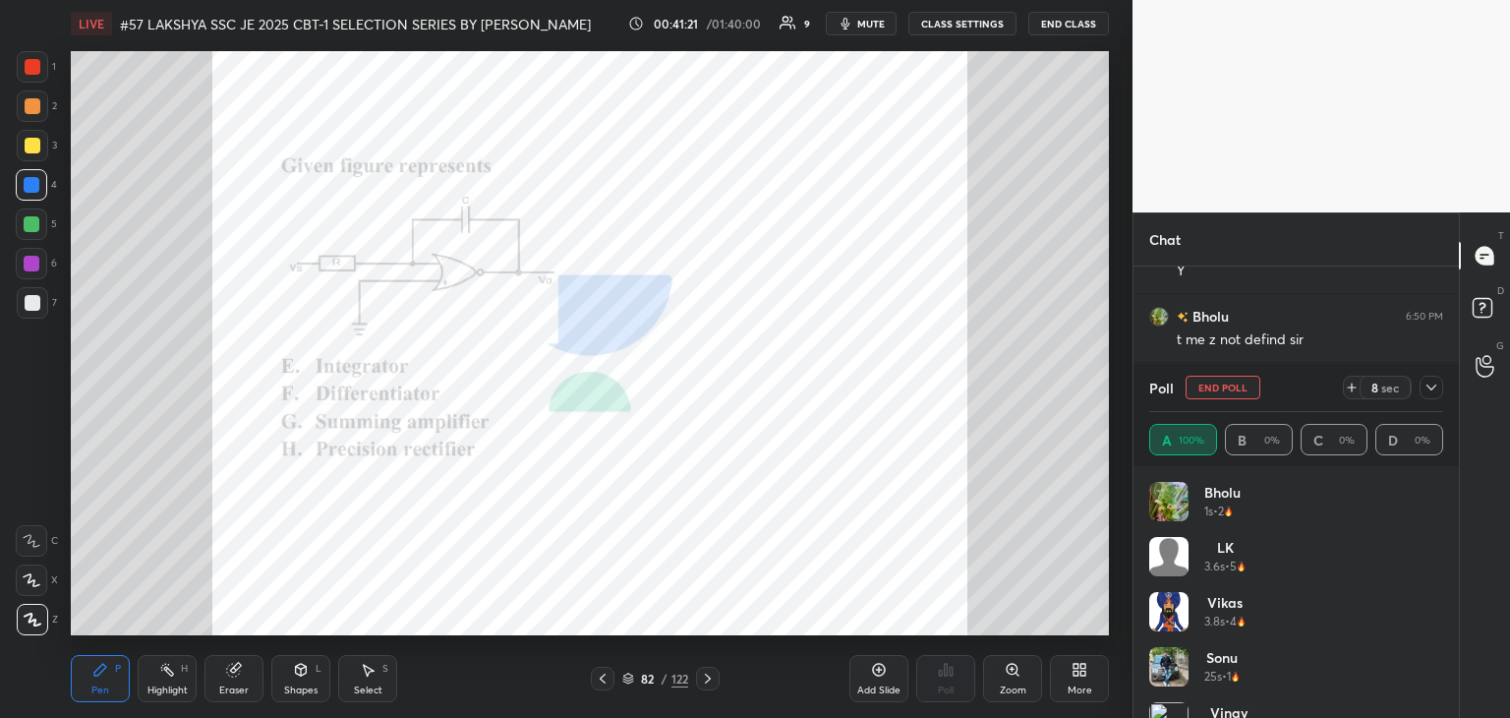
drag, startPoint x: 31, startPoint y: 144, endPoint x: 30, endPoint y: 127, distance: 16.7
click at [31, 142] on div at bounding box center [33, 146] width 16 height 16
click at [30, 114] on div at bounding box center [32, 105] width 31 height 31
drag, startPoint x: 29, startPoint y: 75, endPoint x: 28, endPoint y: 102, distance: 27.6
click at [29, 77] on div at bounding box center [32, 66] width 31 height 31
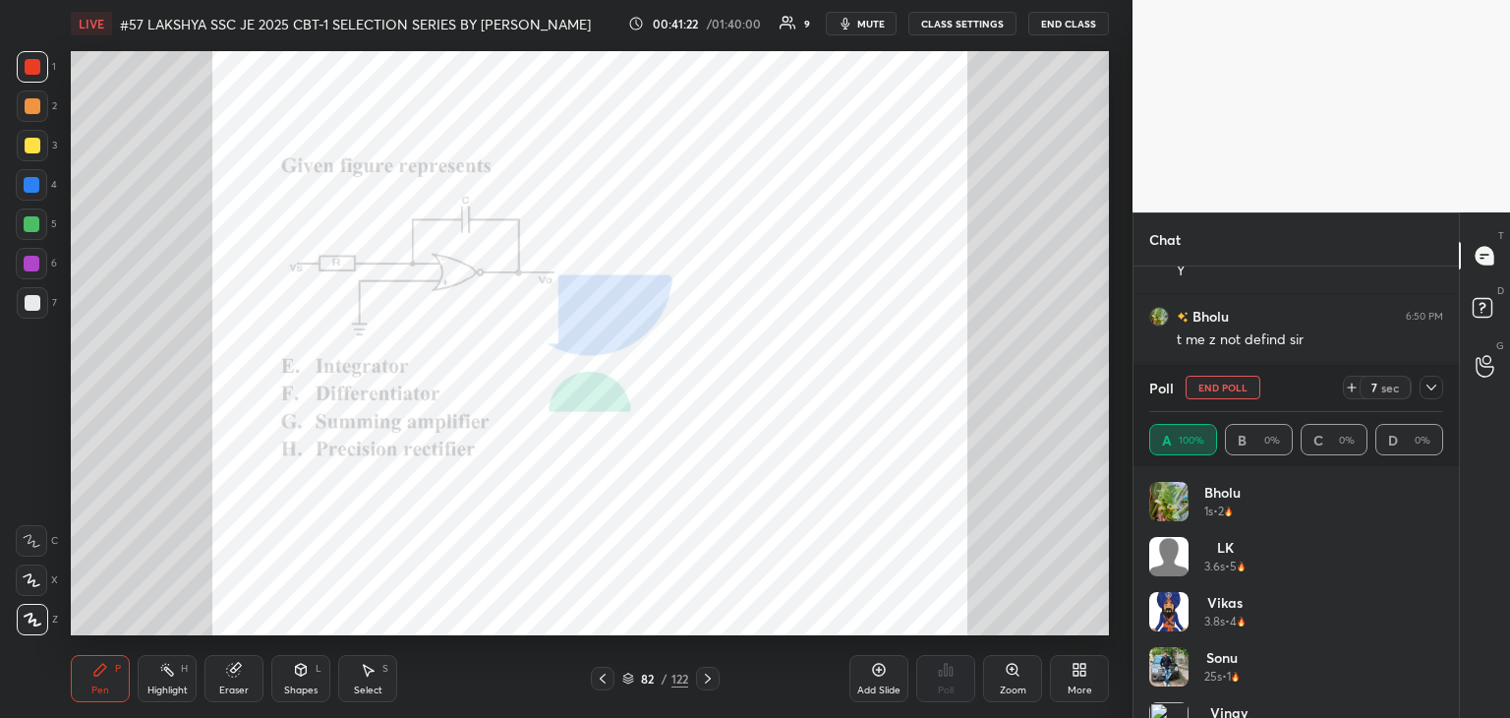
drag, startPoint x: 25, startPoint y: 110, endPoint x: 27, endPoint y: 128, distance: 17.8
click at [25, 113] on div at bounding box center [33, 106] width 16 height 16
click at [31, 150] on div at bounding box center [32, 145] width 31 height 31
drag, startPoint x: 29, startPoint y: 170, endPoint x: 29, endPoint y: 182, distance: 11.8
click at [29, 171] on div at bounding box center [31, 184] width 31 height 31
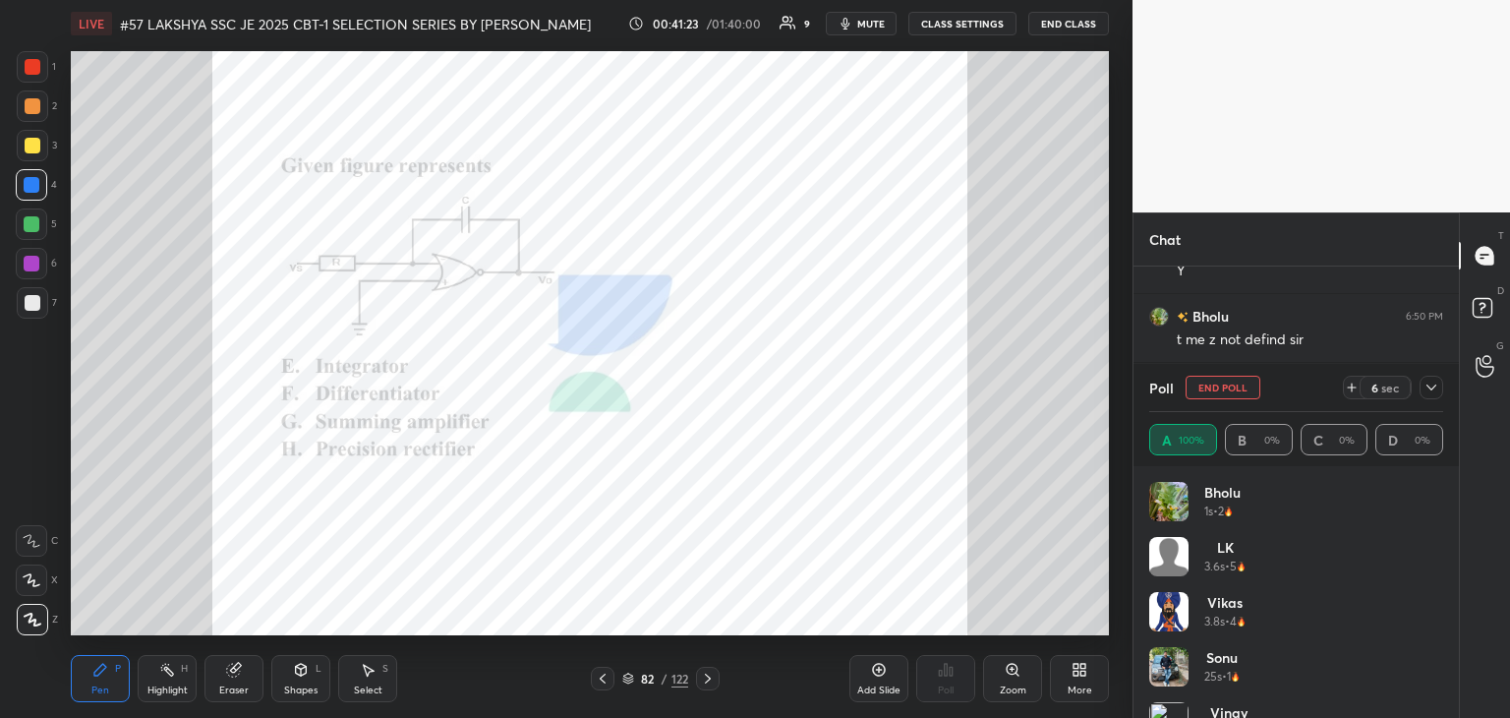
click at [29, 199] on div at bounding box center [31, 184] width 31 height 31
click at [26, 223] on div at bounding box center [32, 224] width 16 height 16
click at [23, 240] on div "5" at bounding box center [36, 227] width 41 height 39
click at [20, 289] on div at bounding box center [32, 302] width 31 height 31
click at [20, 304] on div at bounding box center [32, 302] width 31 height 31
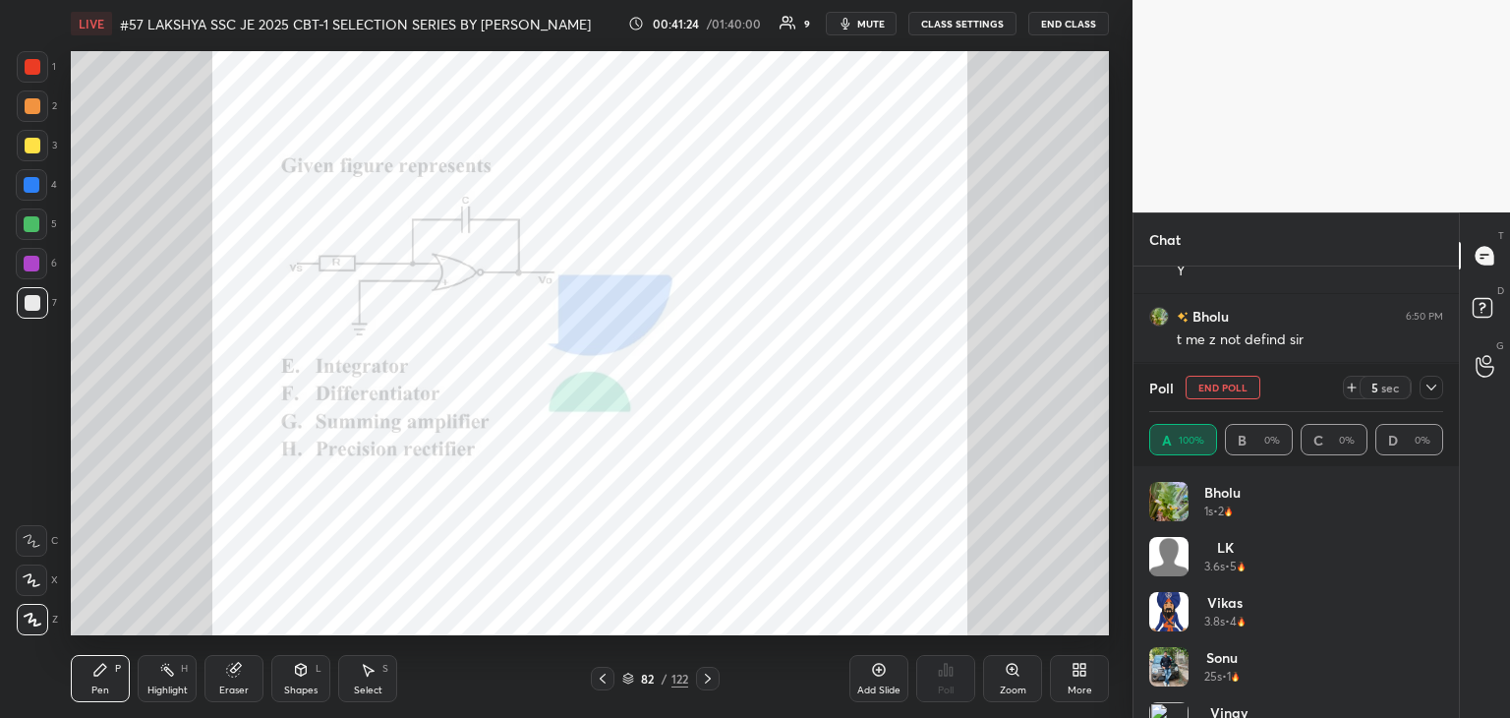
click at [34, 256] on div at bounding box center [32, 264] width 16 height 16
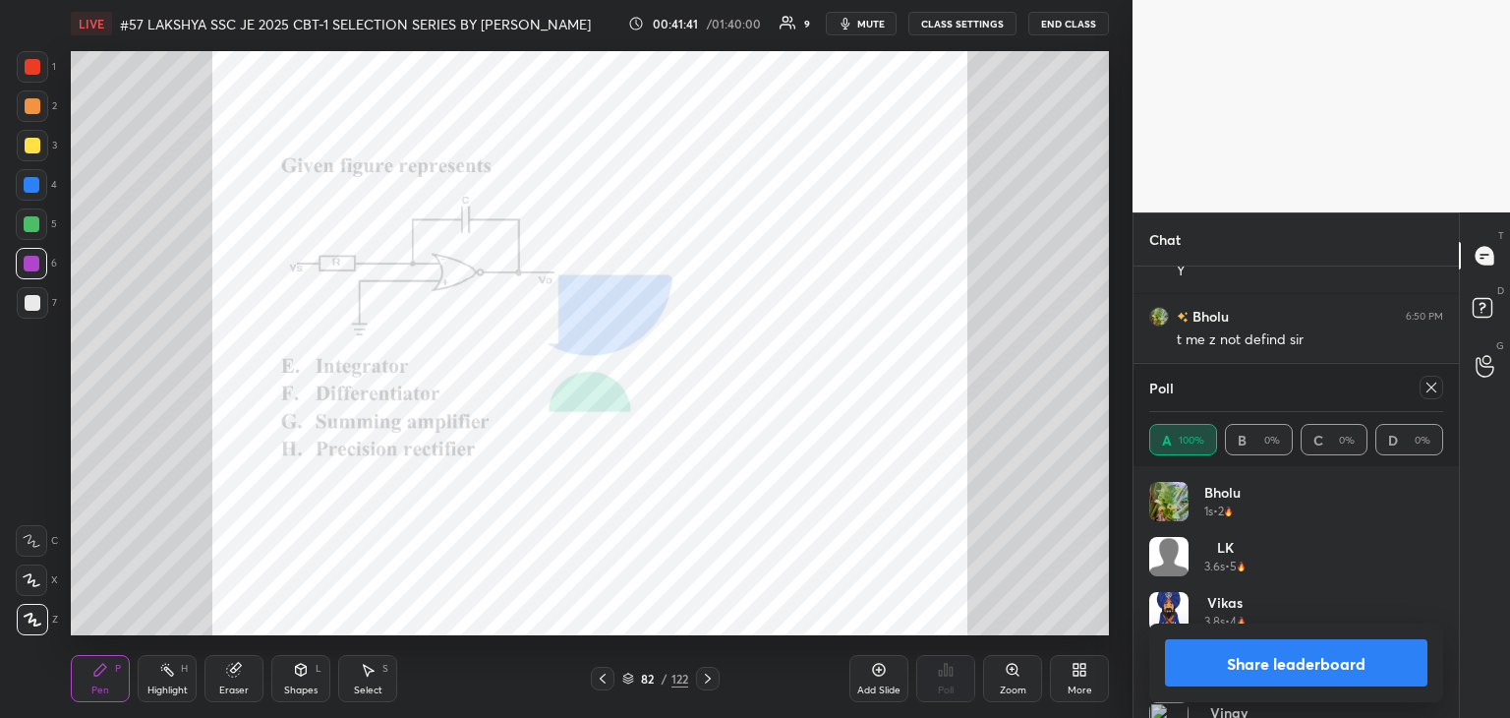
drag, startPoint x: 1426, startPoint y: 386, endPoint x: 1384, endPoint y: 382, distance: 41.5
click at [1420, 386] on div at bounding box center [1432, 388] width 24 height 24
type textarea "x"
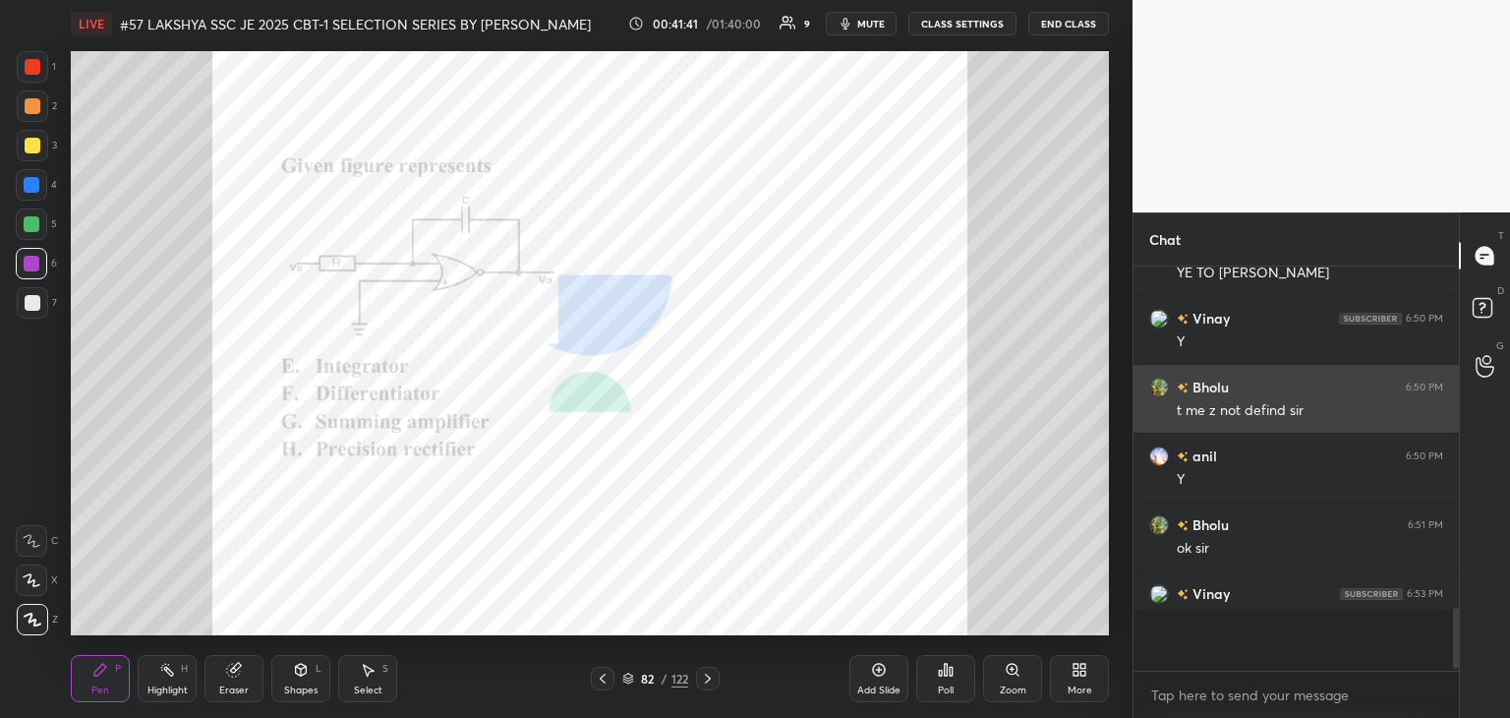
scroll to position [389, 320]
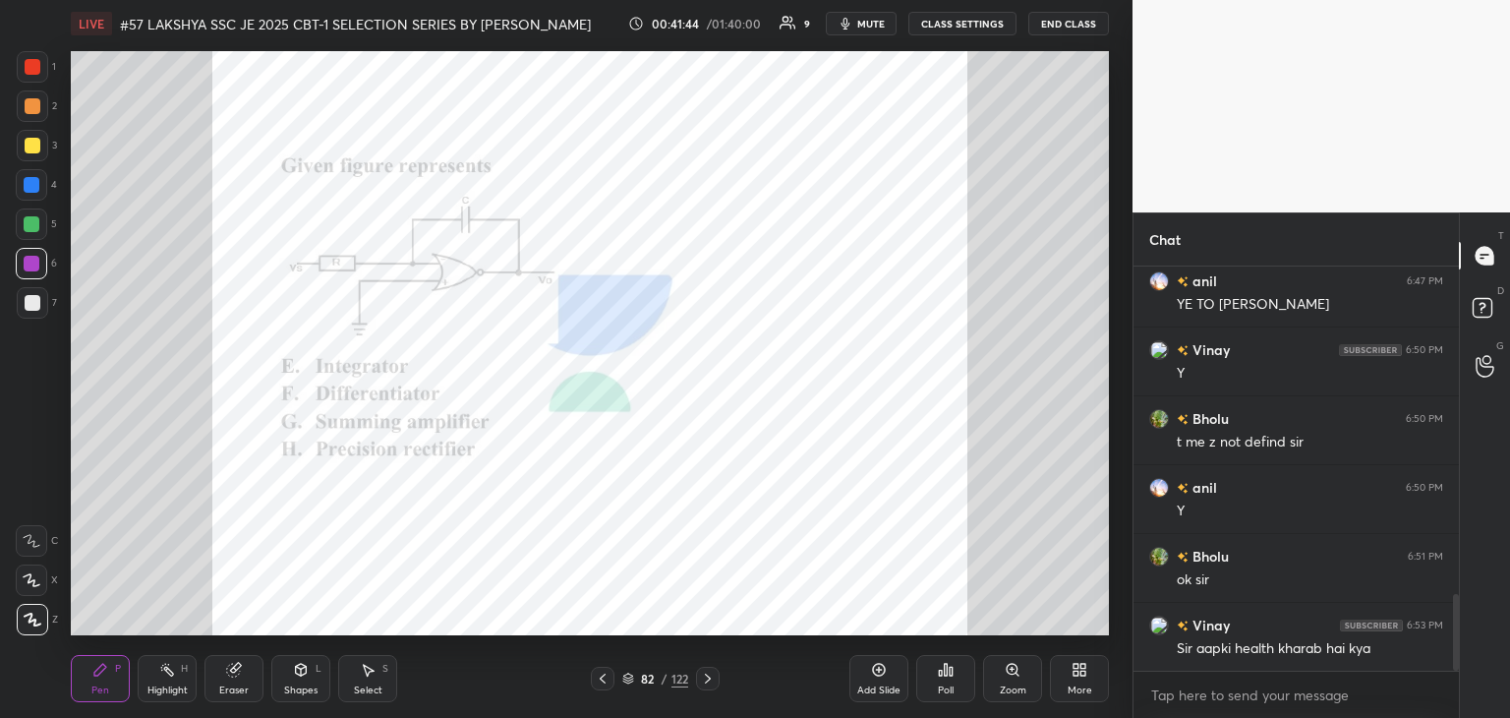
click at [706, 676] on icon at bounding box center [708, 678] width 16 height 16
click at [966, 675] on div "Poll" at bounding box center [945, 678] width 59 height 47
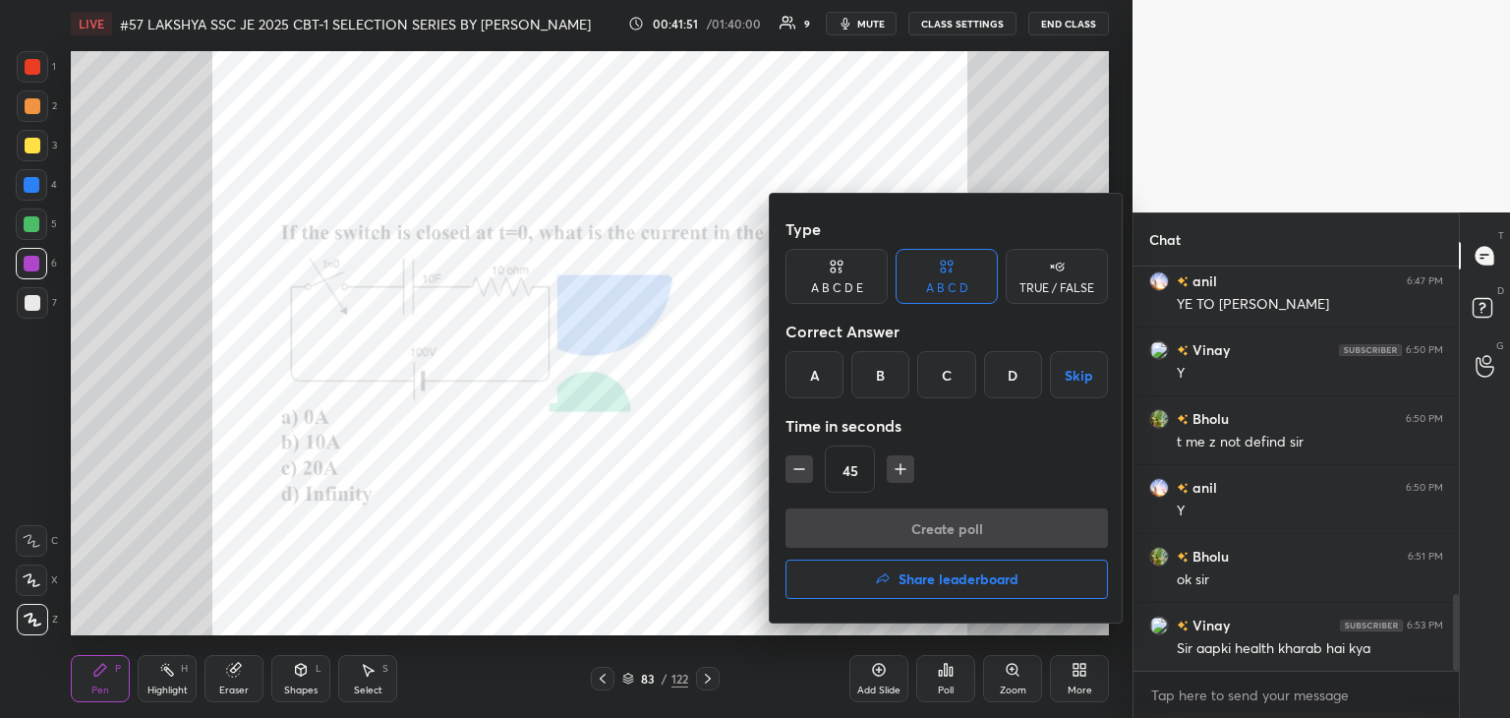
click at [816, 373] on div "A" at bounding box center [815, 374] width 58 height 47
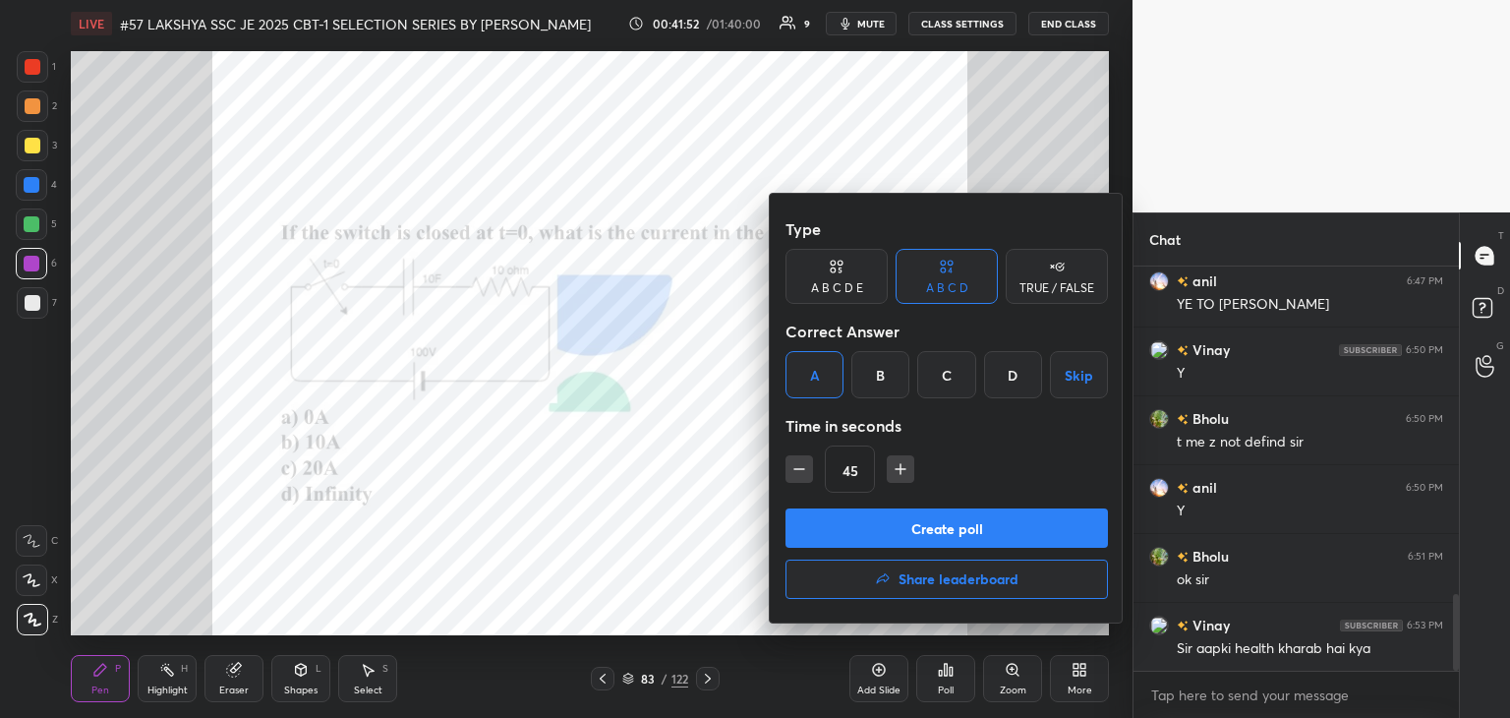
click at [796, 464] on icon "button" at bounding box center [799, 469] width 20 height 20
click at [798, 465] on icon "button" at bounding box center [799, 469] width 20 height 20
type input "15"
click at [802, 514] on button "Create poll" at bounding box center [947, 527] width 322 height 39
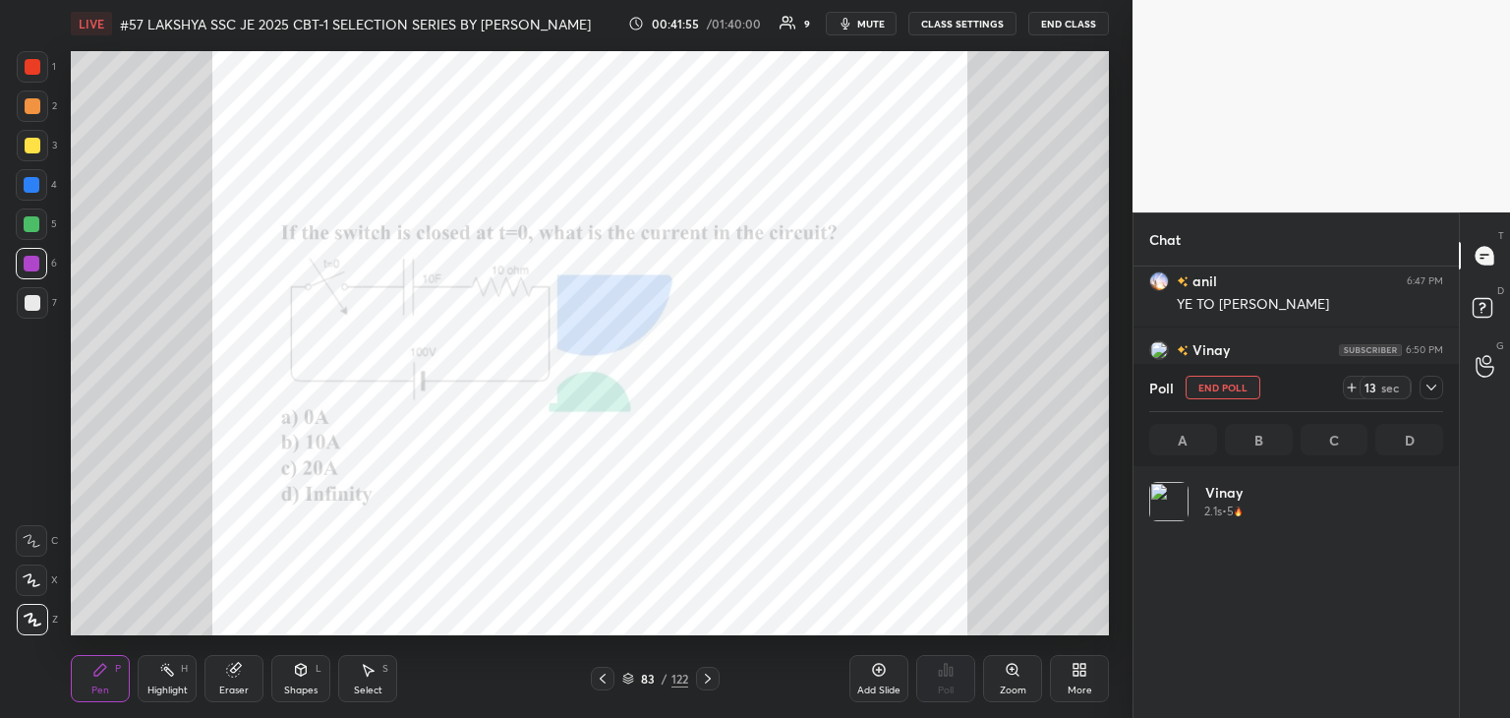
scroll to position [230, 288]
click at [1210, 383] on button "End Poll" at bounding box center [1223, 388] width 75 height 24
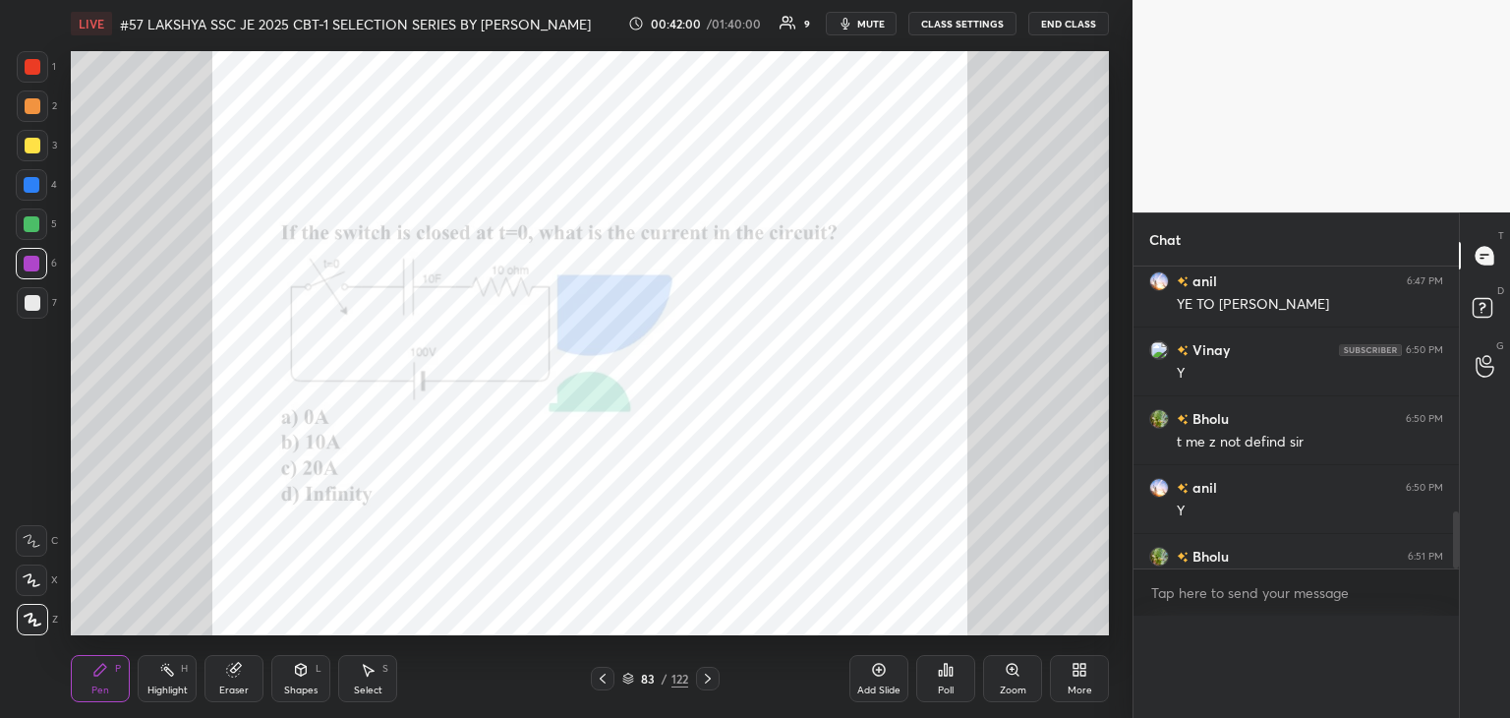
scroll to position [329, 320]
click at [940, 690] on div "Poll" at bounding box center [946, 690] width 16 height 10
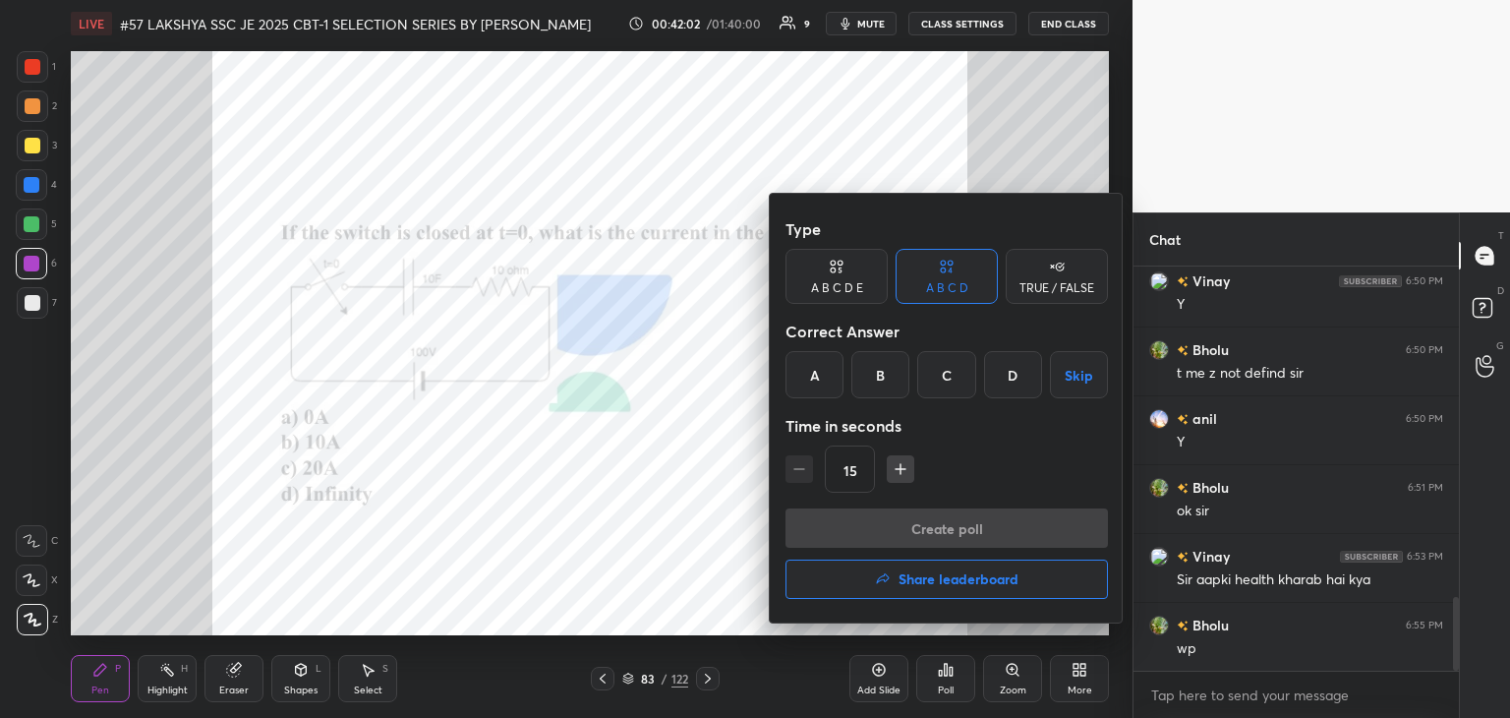
click at [893, 380] on div "B" at bounding box center [880, 374] width 58 height 47
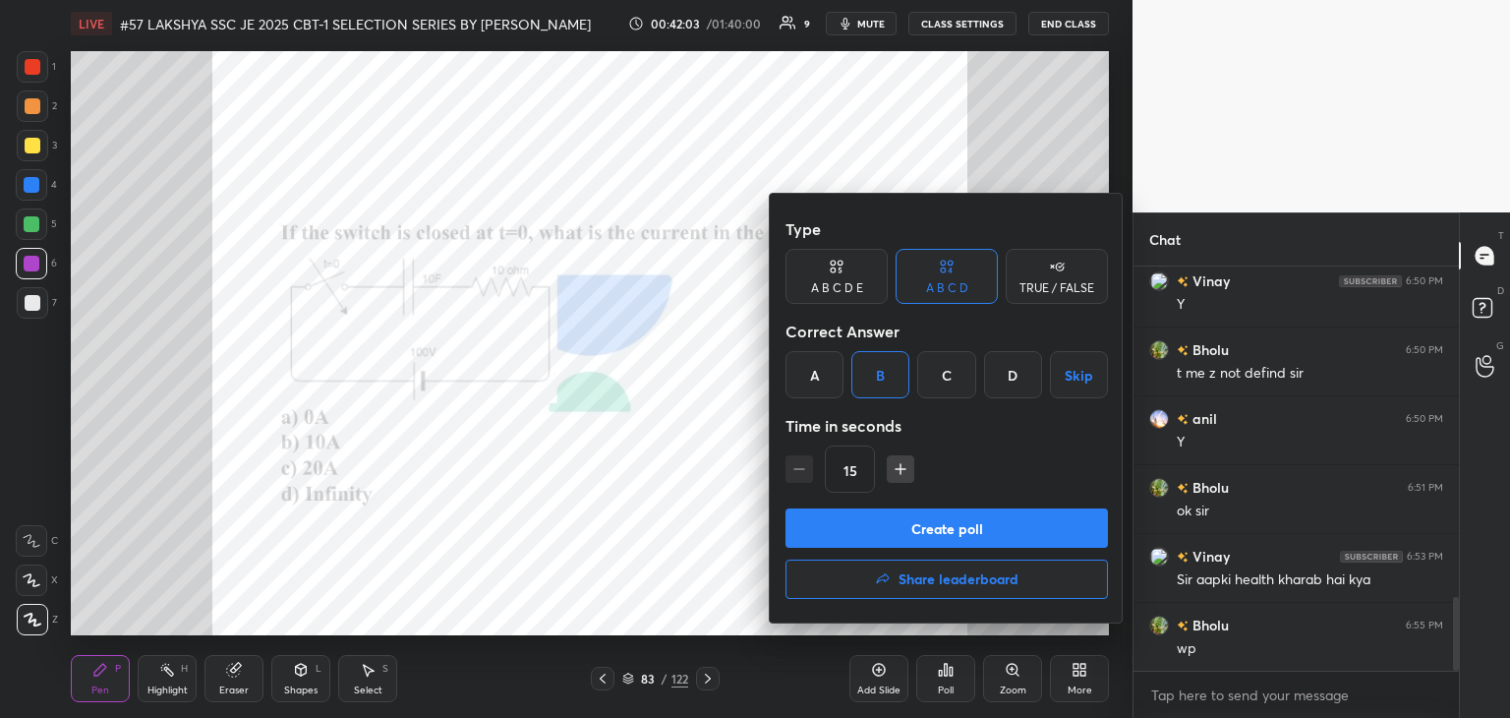
click at [842, 533] on button "Create poll" at bounding box center [947, 527] width 322 height 39
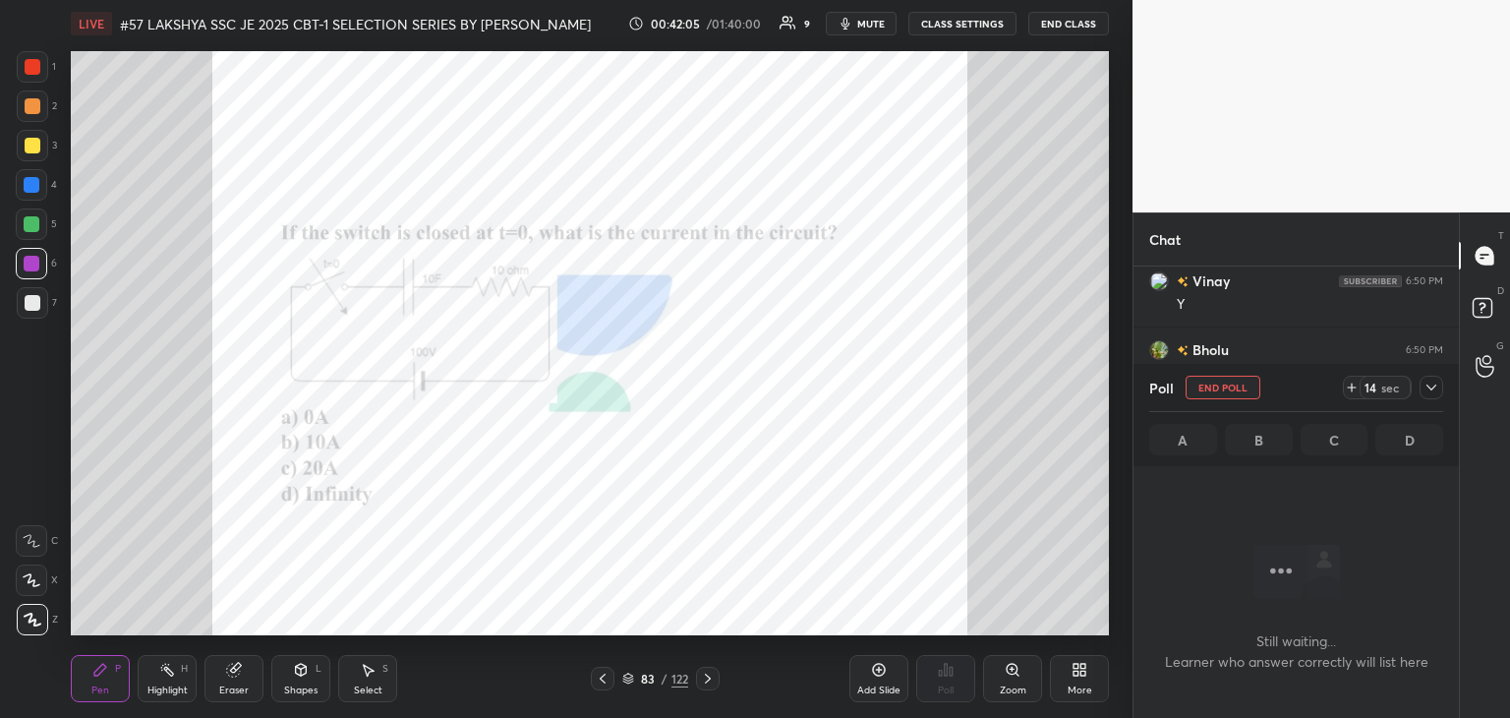
drag, startPoint x: 31, startPoint y: 68, endPoint x: 43, endPoint y: 76, distance: 14.2
click at [32, 68] on div at bounding box center [33, 67] width 16 height 16
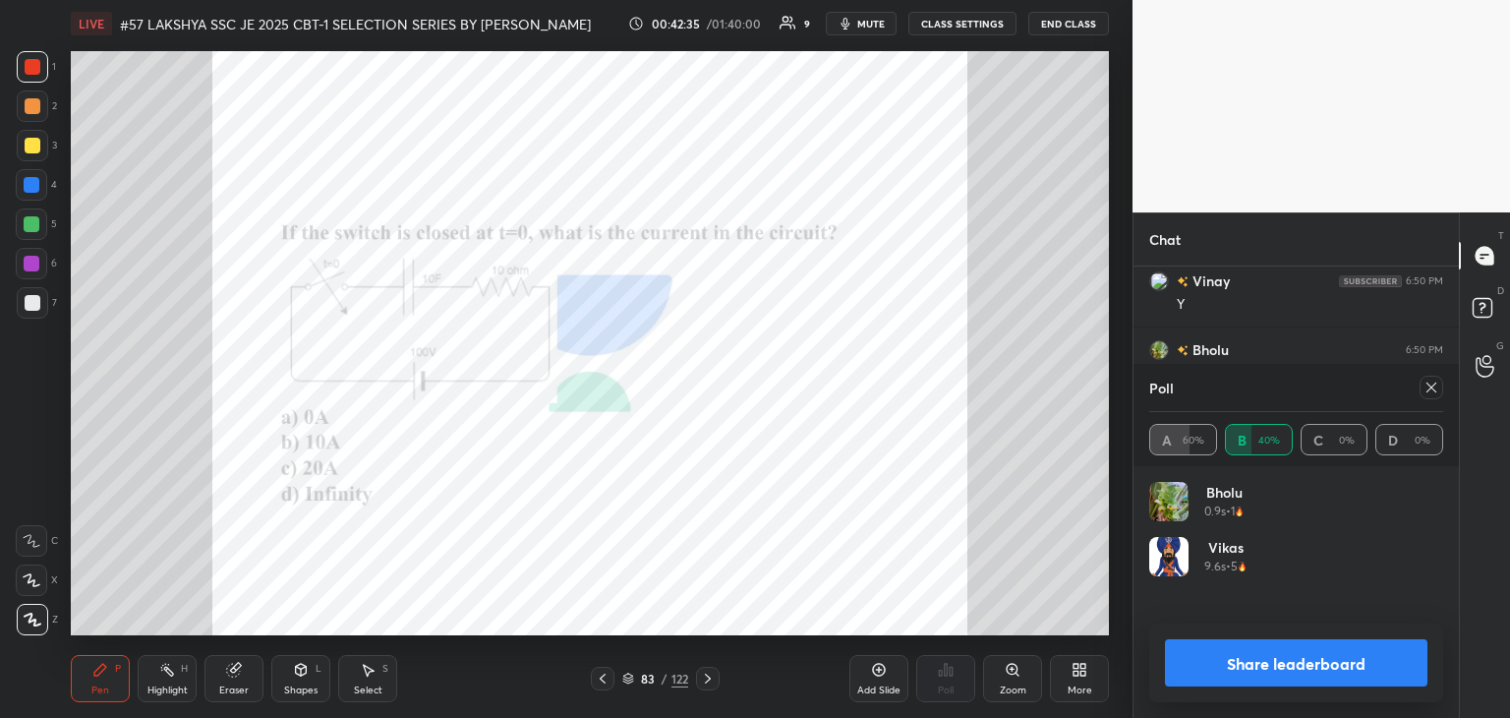
click at [228, 698] on div "Eraser" at bounding box center [233, 678] width 59 height 47
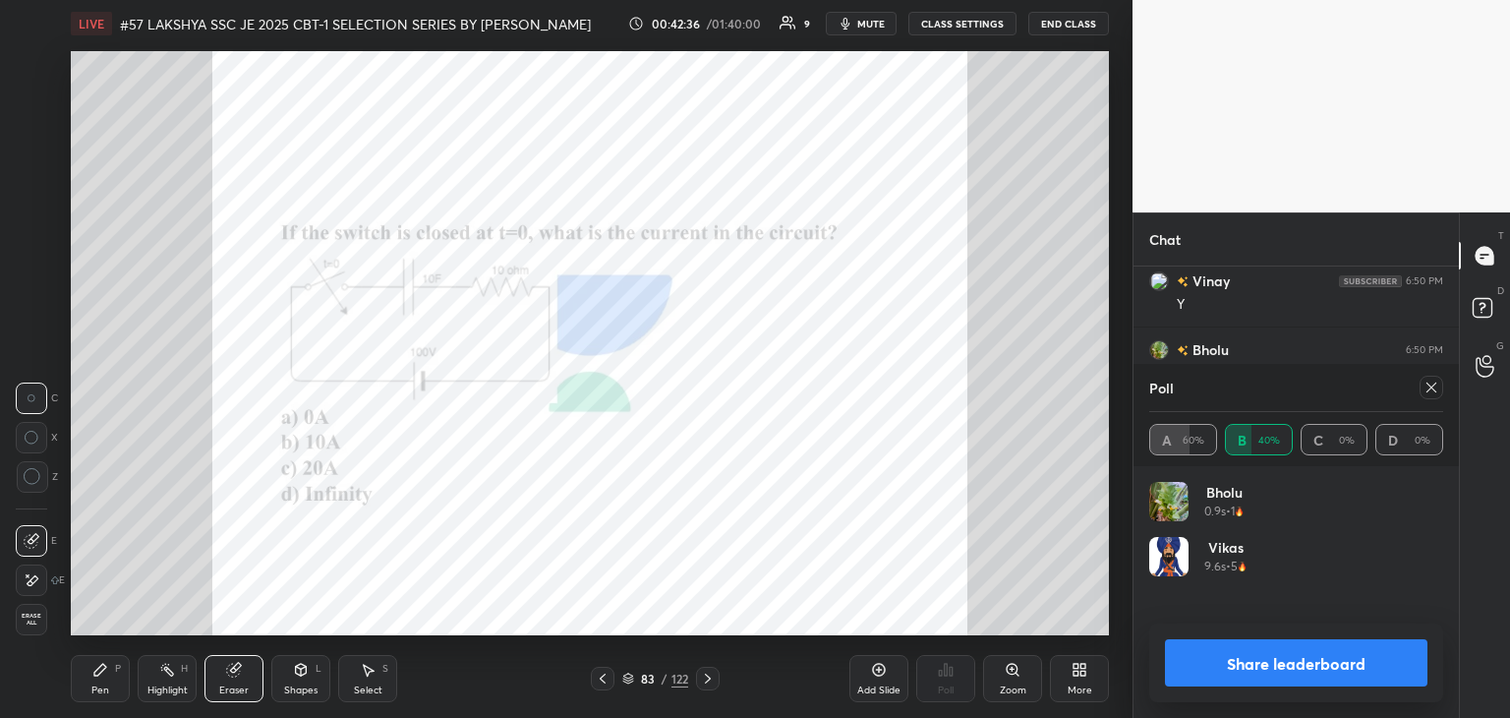
click at [44, 623] on span "Erase all" at bounding box center [31, 619] width 29 height 14
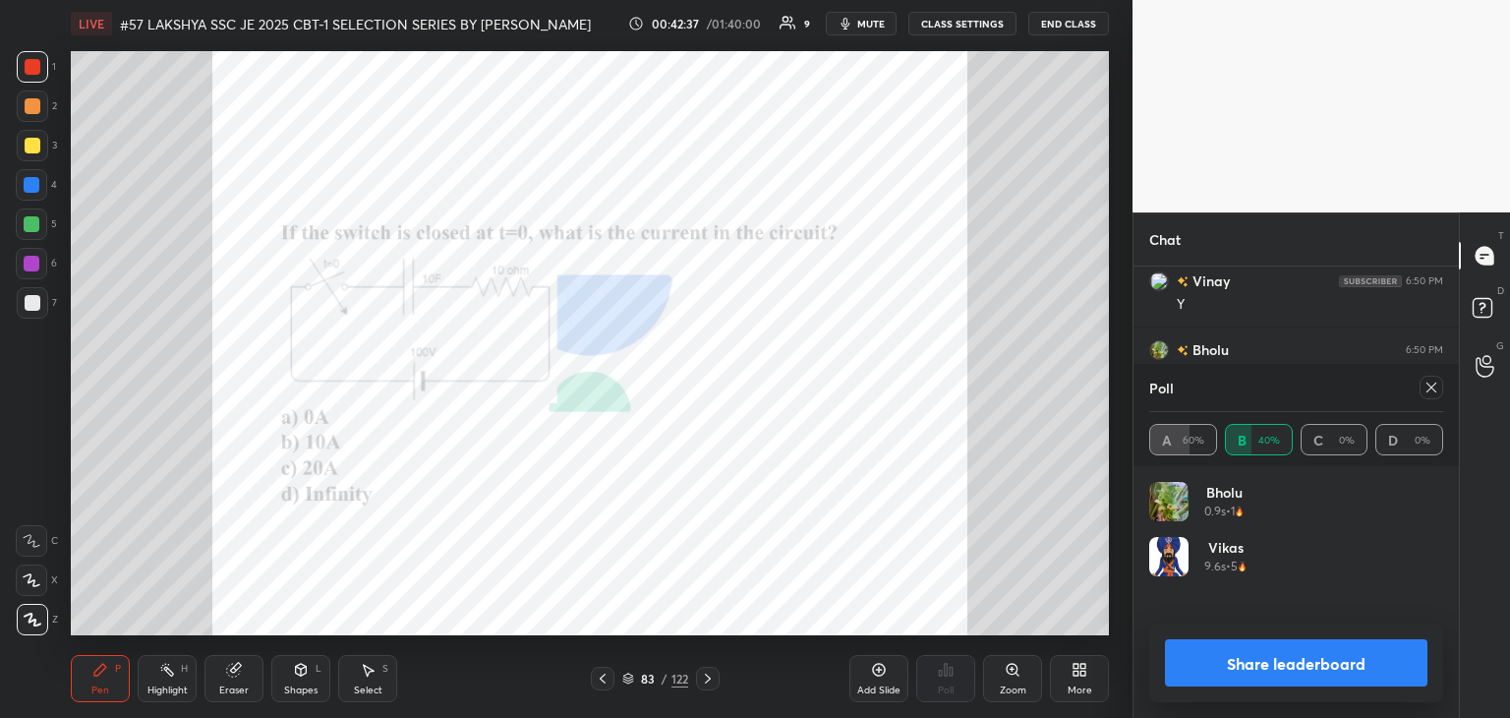
click at [105, 705] on div "Pen P Highlight H Eraser Shapes L Select S 83 / 122 Add Slide Poll Zoom More" at bounding box center [590, 678] width 1038 height 79
drag, startPoint x: 97, startPoint y: 709, endPoint x: 90, endPoint y: 696, distance: 14.5
click at [95, 705] on div "Pen P Highlight H Eraser Shapes L Select S 83 / 122 Add Slide Poll Zoom More" at bounding box center [590, 678] width 1038 height 79
click at [87, 685] on div "Pen P" at bounding box center [100, 678] width 59 height 47
click at [93, 685] on div "Pen" at bounding box center [100, 690] width 18 height 10
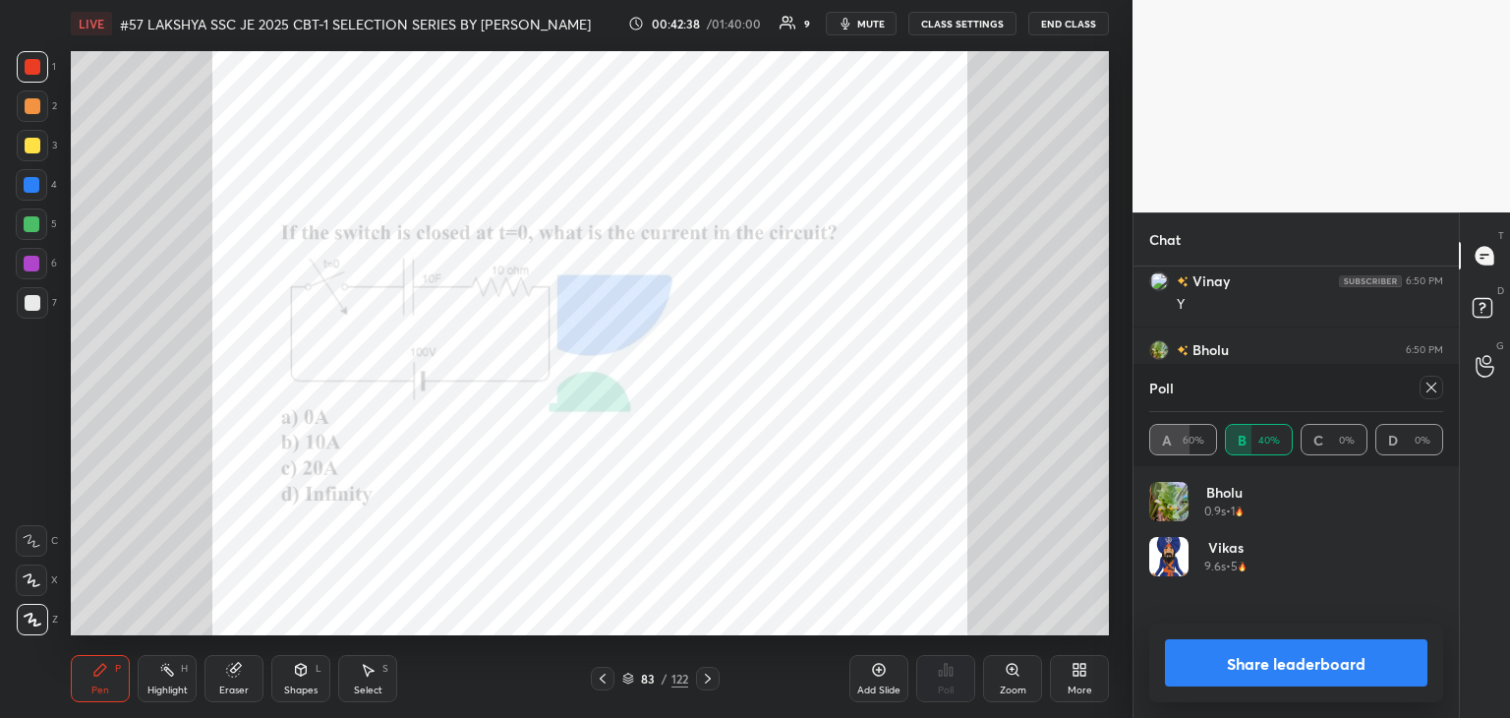
click at [94, 690] on div "Pen" at bounding box center [100, 690] width 18 height 10
click at [97, 694] on div "Pen" at bounding box center [100, 690] width 18 height 10
click at [98, 698] on div "Pen P" at bounding box center [100, 678] width 59 height 47
click at [1436, 384] on icon at bounding box center [1432, 387] width 16 height 16
type textarea "x"
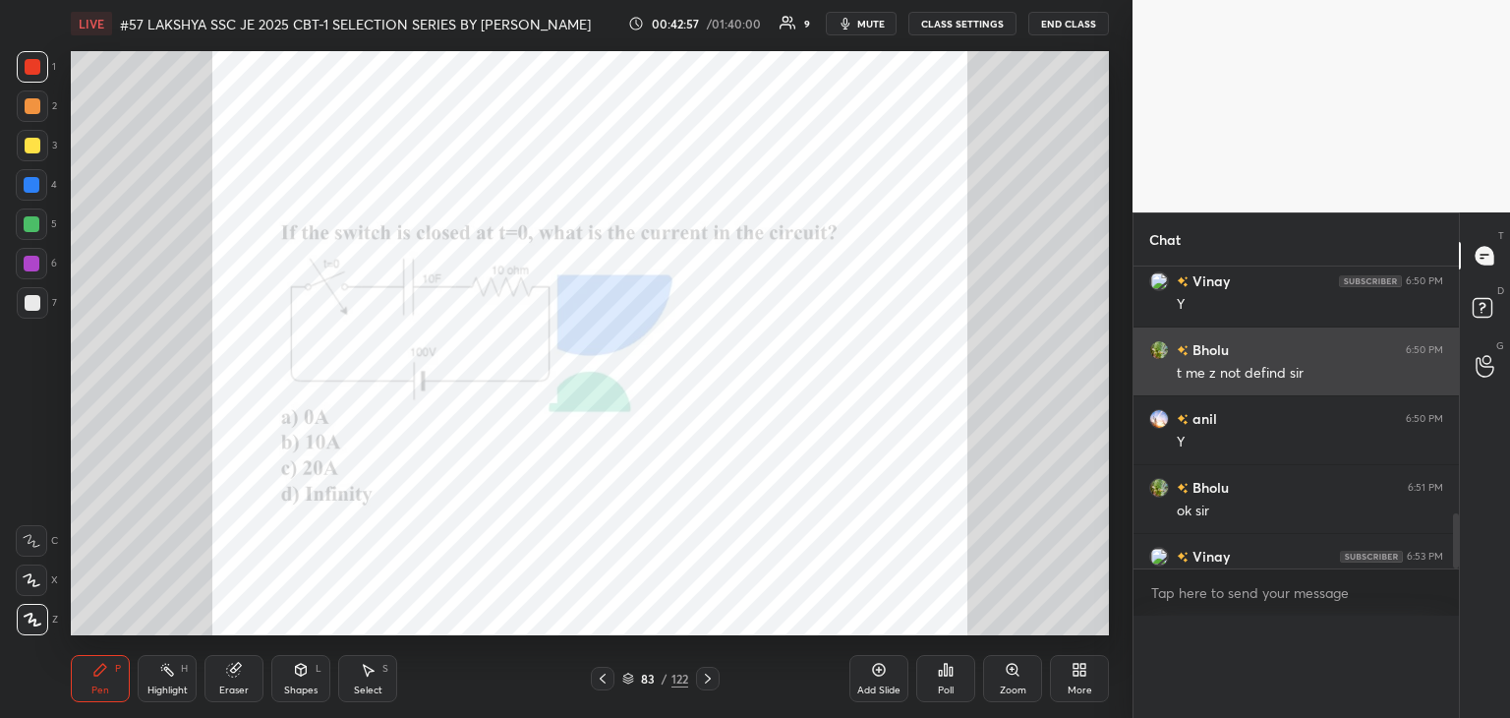
scroll to position [6, 6]
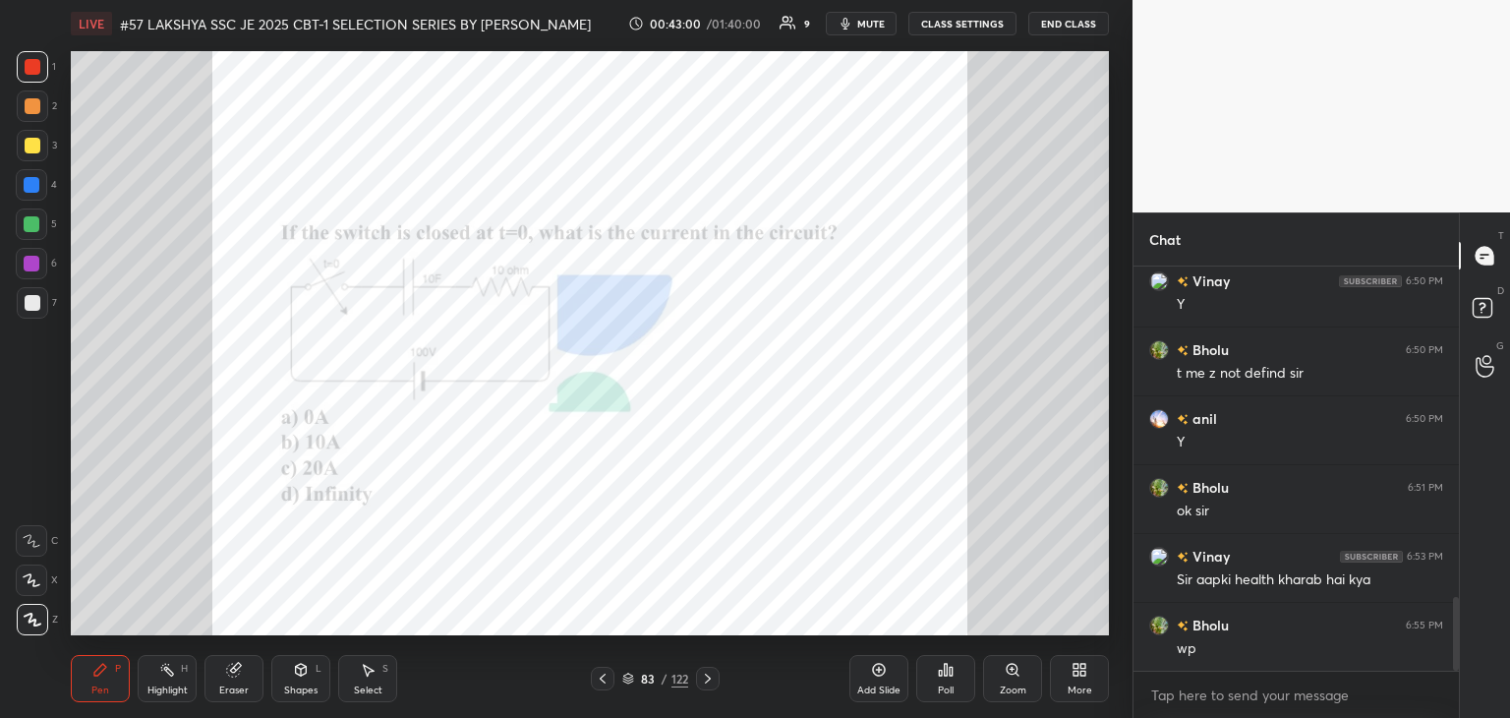
click at [715, 673] on icon at bounding box center [708, 678] width 16 height 16
click at [716, 672] on div at bounding box center [708, 679] width 24 height 24
click at [1014, 679] on div "Zoom" at bounding box center [1012, 678] width 59 height 47
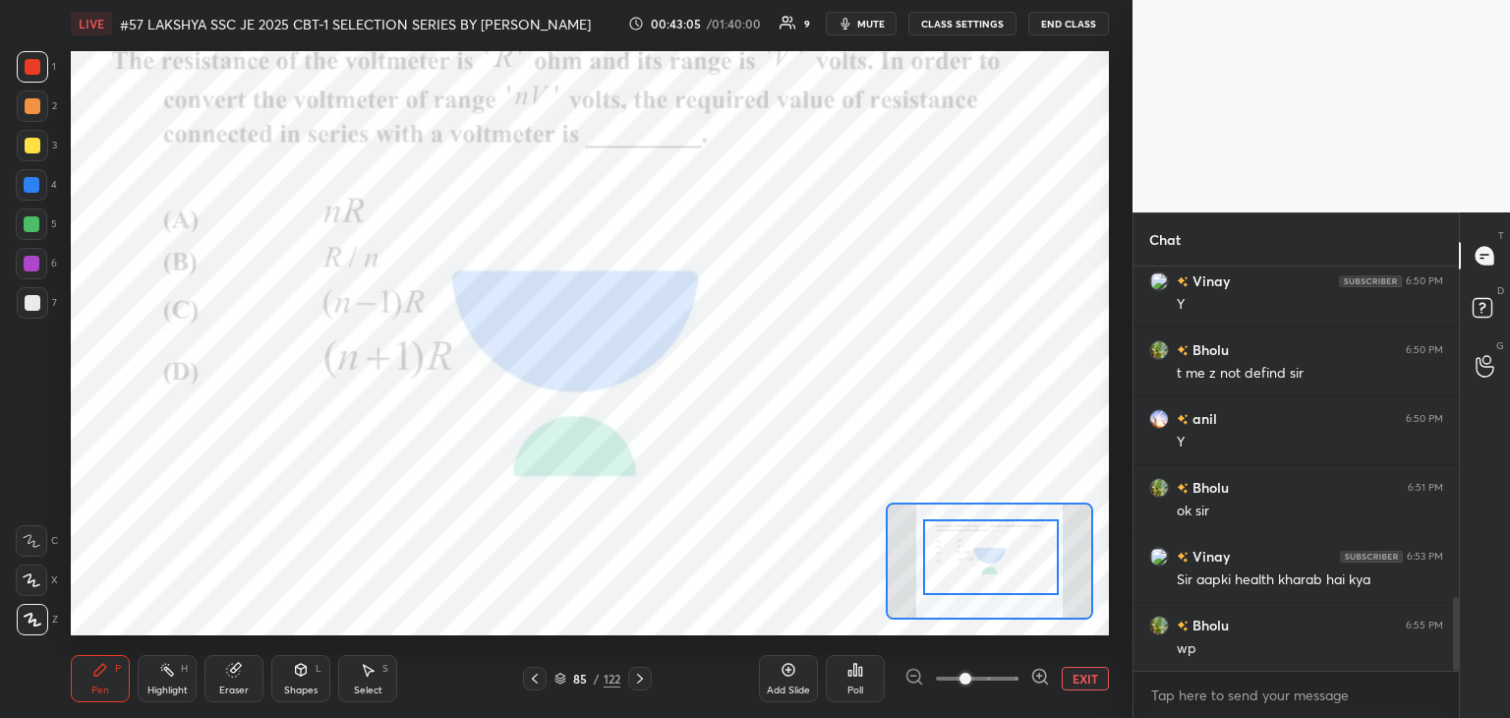
drag, startPoint x: 962, startPoint y: 568, endPoint x: 975, endPoint y: 569, distance: 12.8
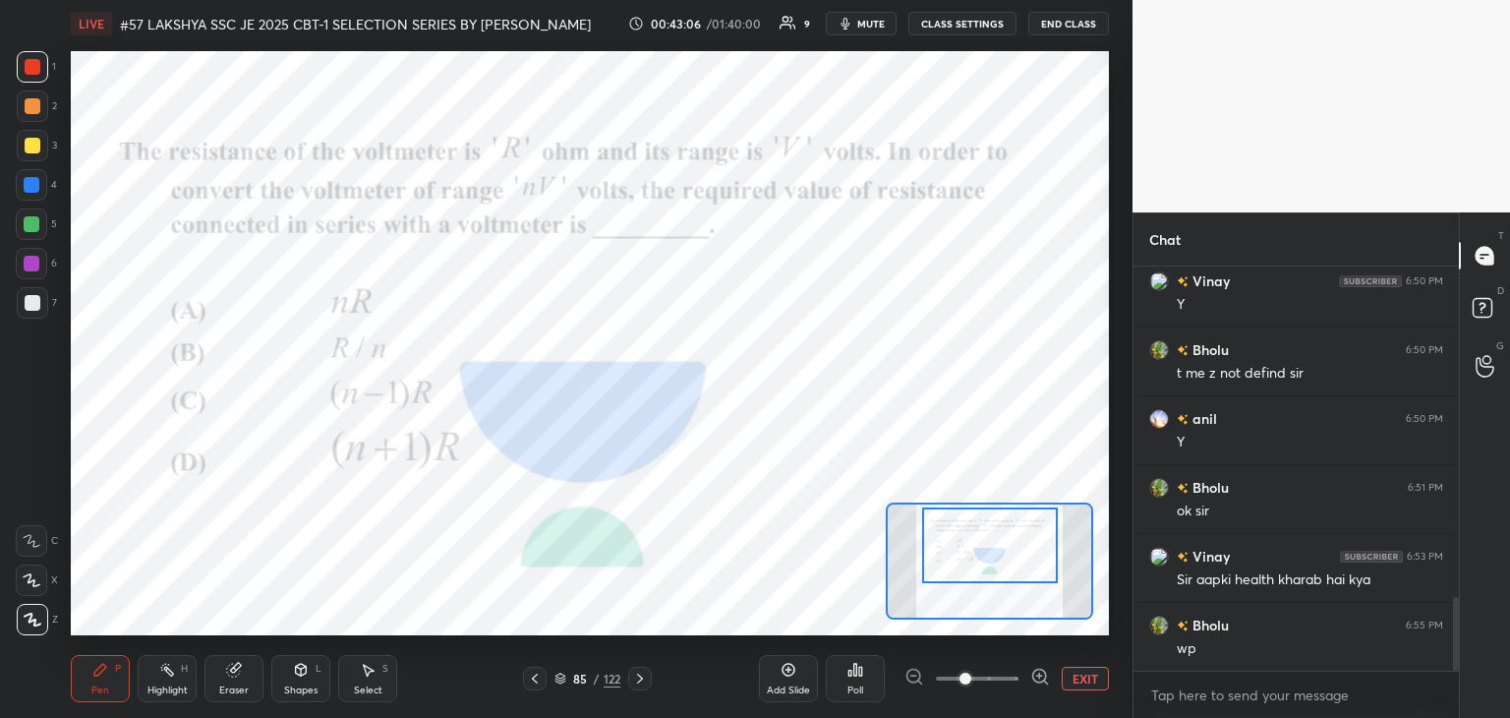
drag, startPoint x: 977, startPoint y: 575, endPoint x: 965, endPoint y: 567, distance: 14.2
click at [975, 563] on div at bounding box center [990, 545] width 136 height 76
click at [857, 682] on div "Poll" at bounding box center [855, 678] width 59 height 47
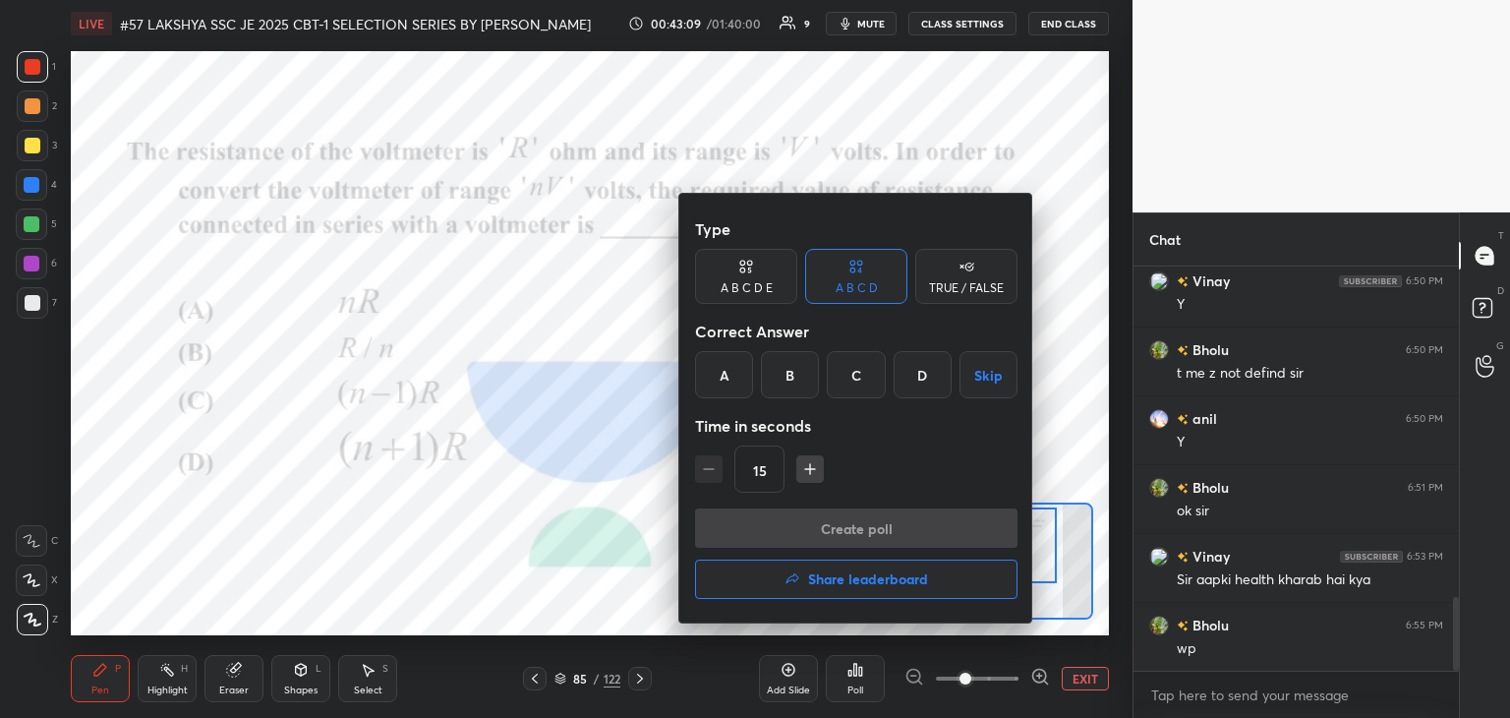
click at [856, 376] on div "C" at bounding box center [856, 374] width 58 height 47
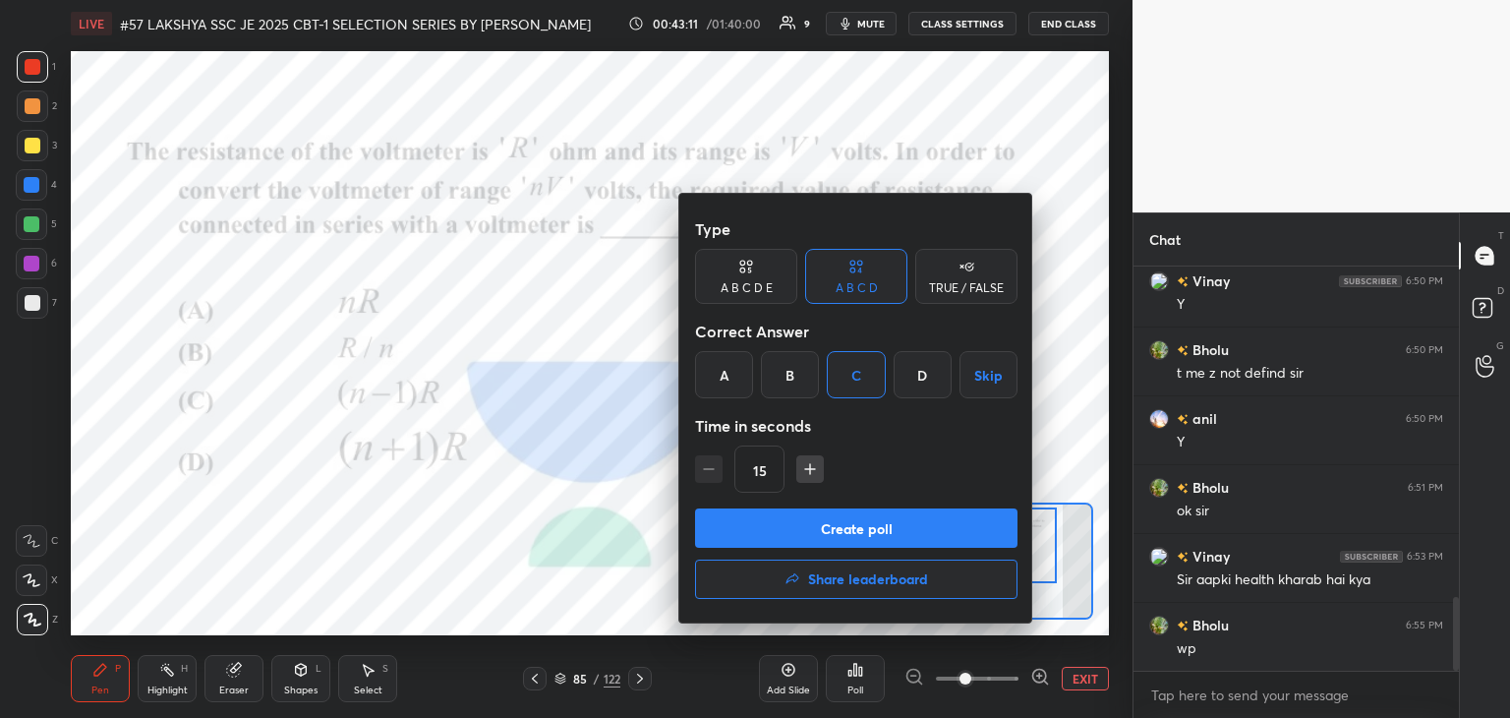
click at [810, 468] on icon "button" at bounding box center [810, 469] width 20 height 20
type input "30"
click at [800, 536] on button "Create poll" at bounding box center [856, 527] width 322 height 39
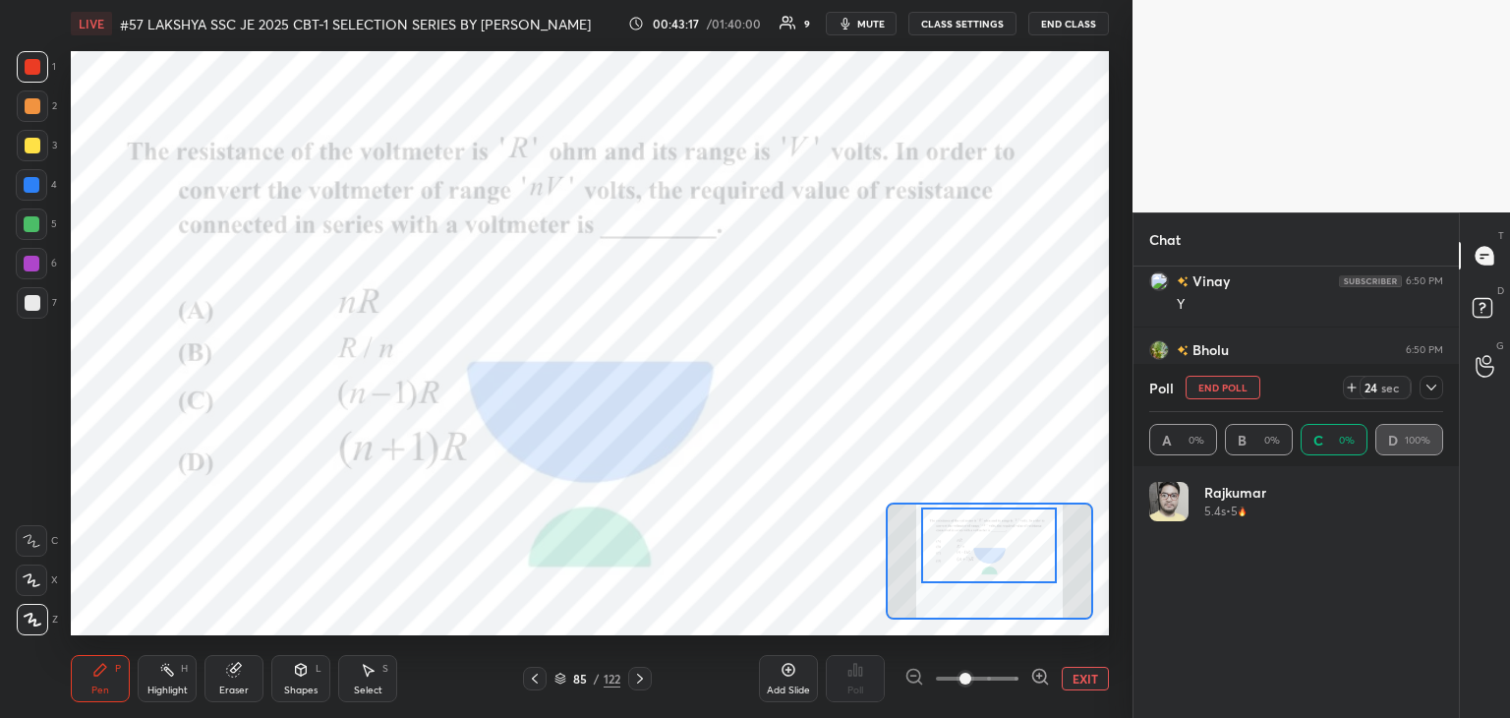
scroll to position [230, 288]
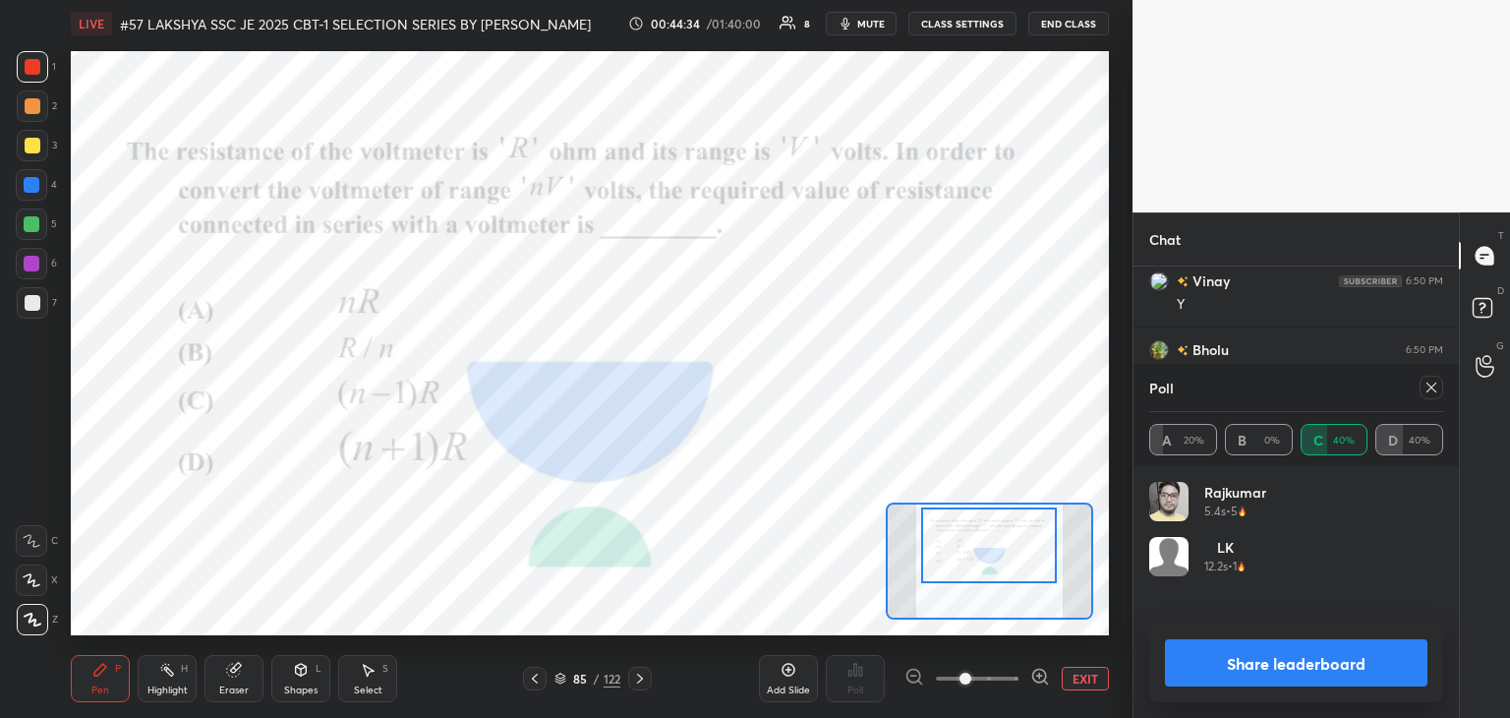
click at [1428, 386] on icon at bounding box center [1432, 387] width 16 height 16
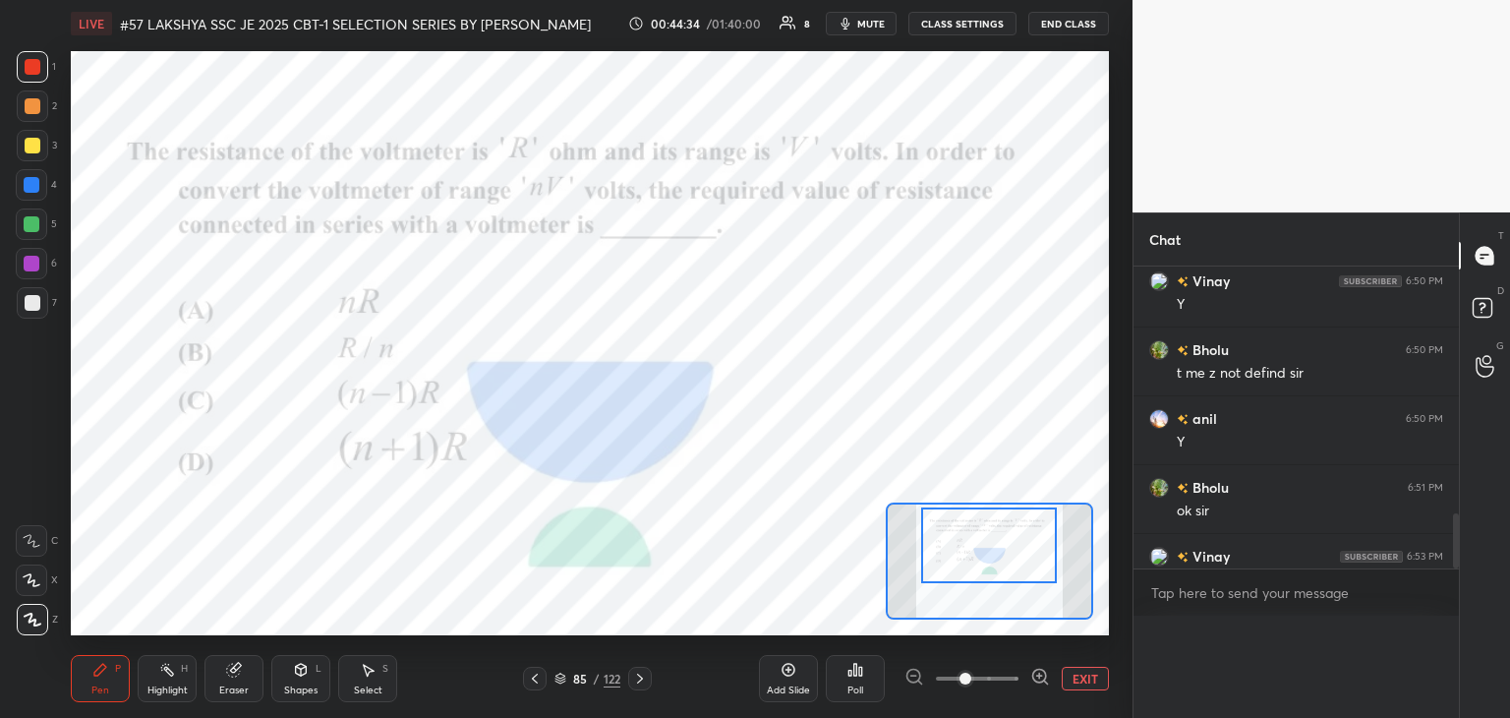
type textarea "x"
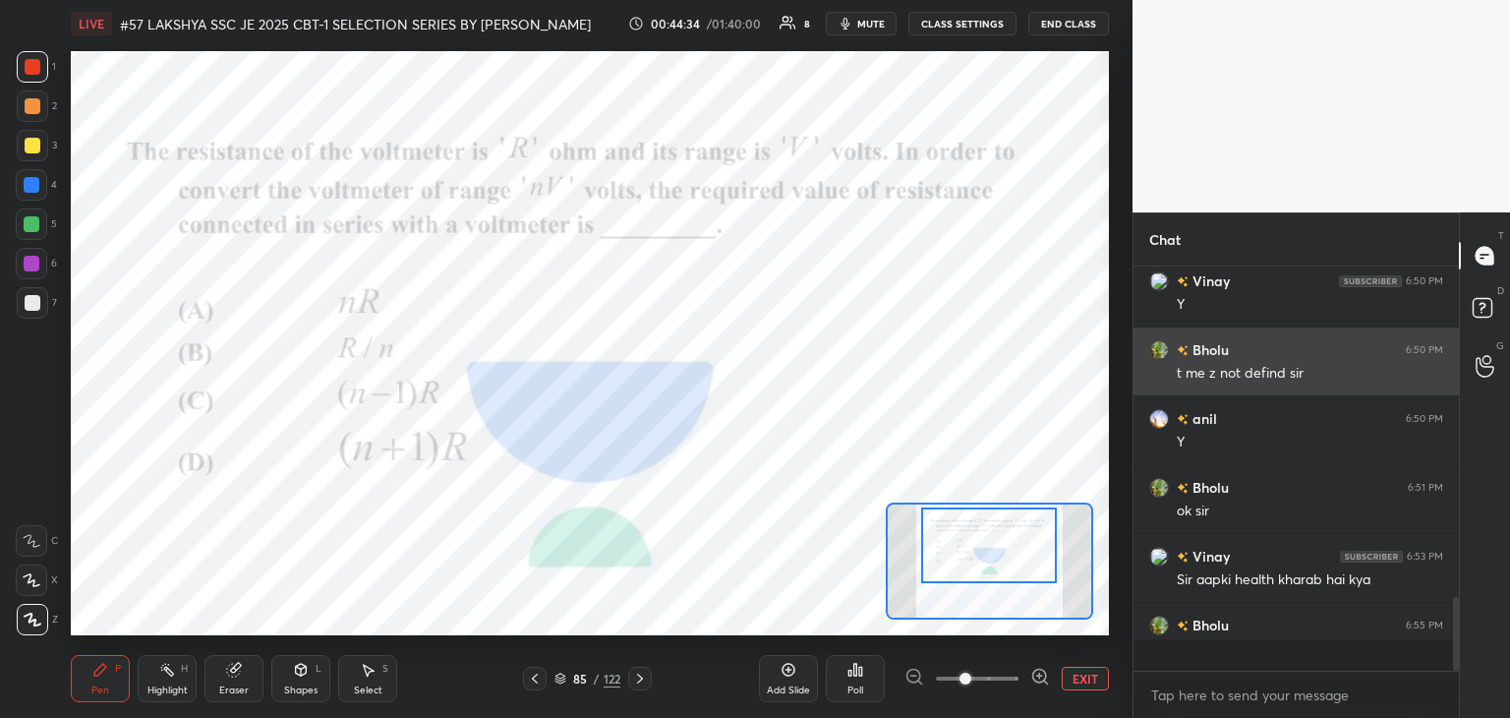
scroll to position [6, 6]
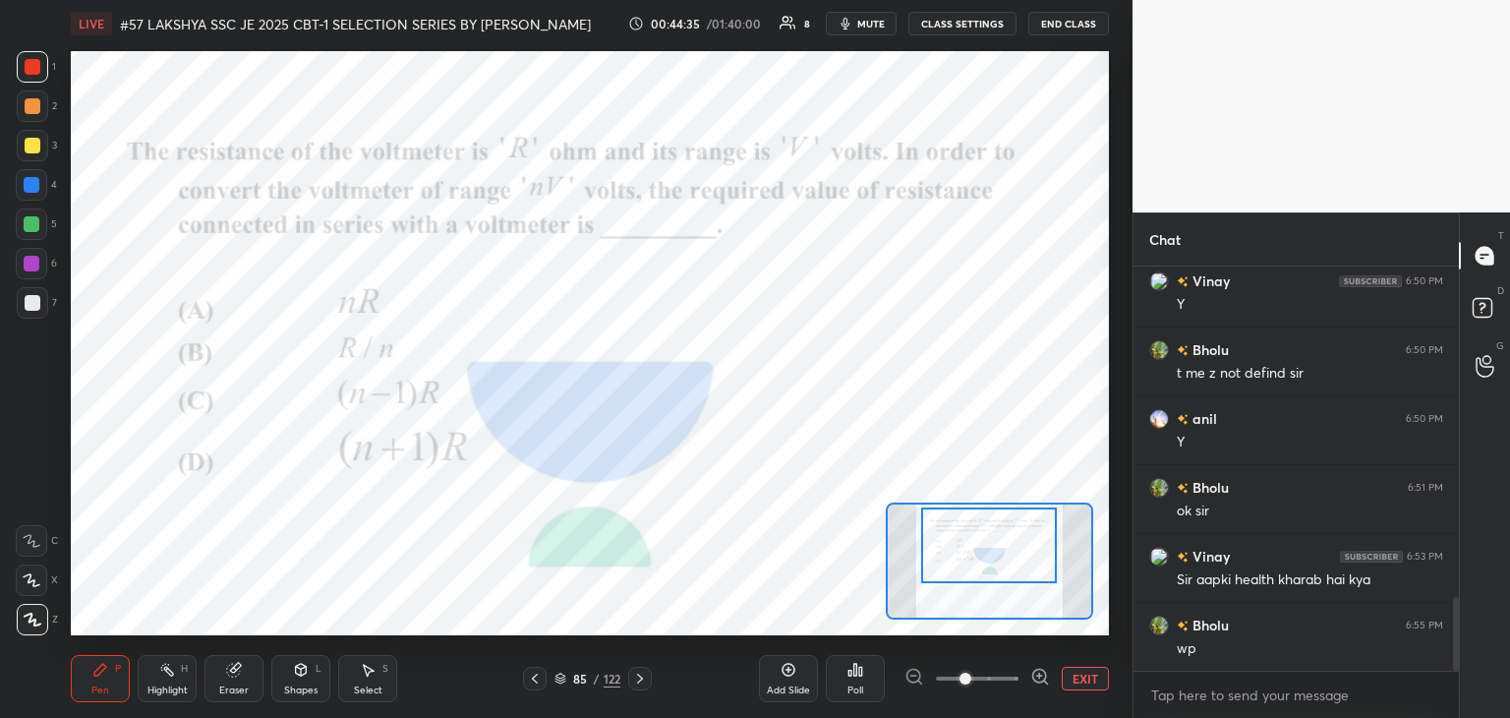
click at [636, 674] on icon at bounding box center [640, 678] width 16 height 16
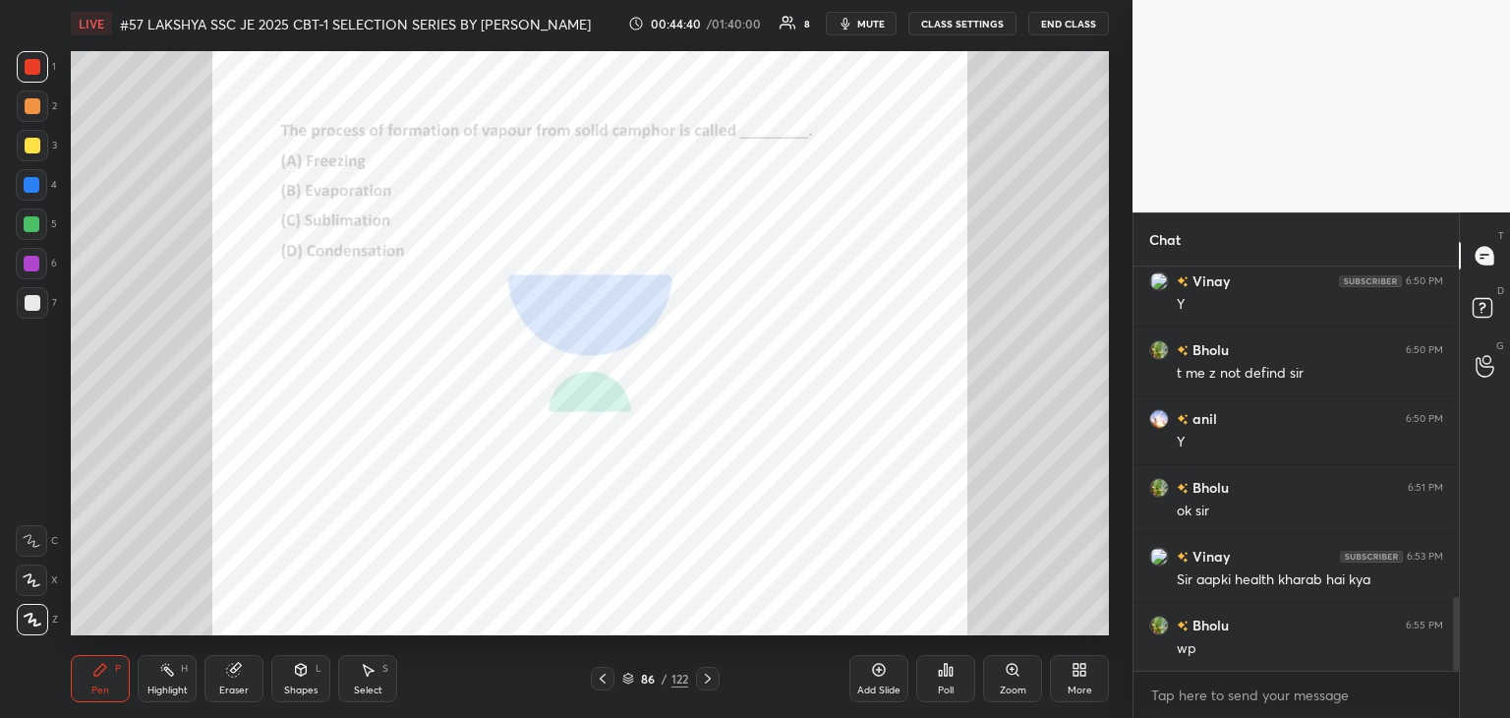
click at [704, 673] on icon at bounding box center [708, 678] width 16 height 16
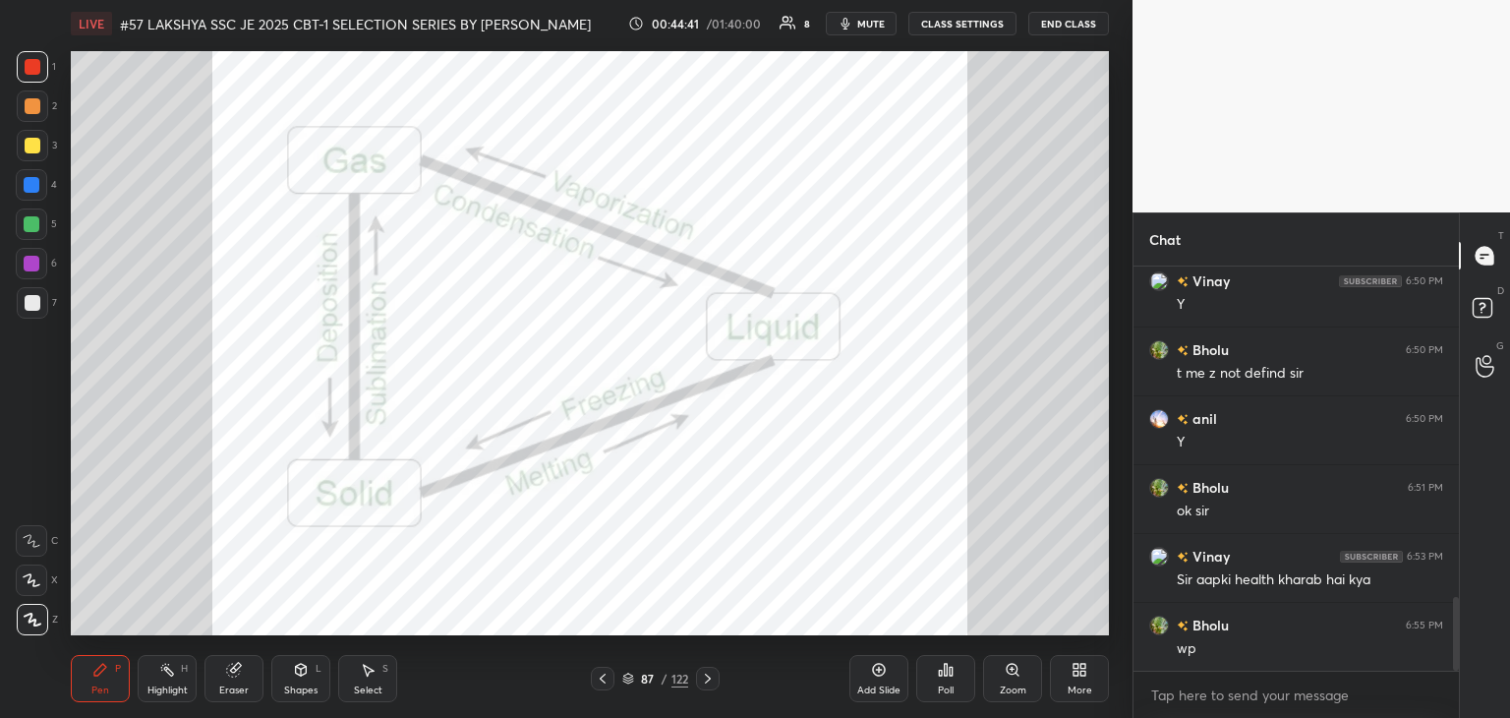
click at [595, 680] on icon at bounding box center [603, 678] width 16 height 16
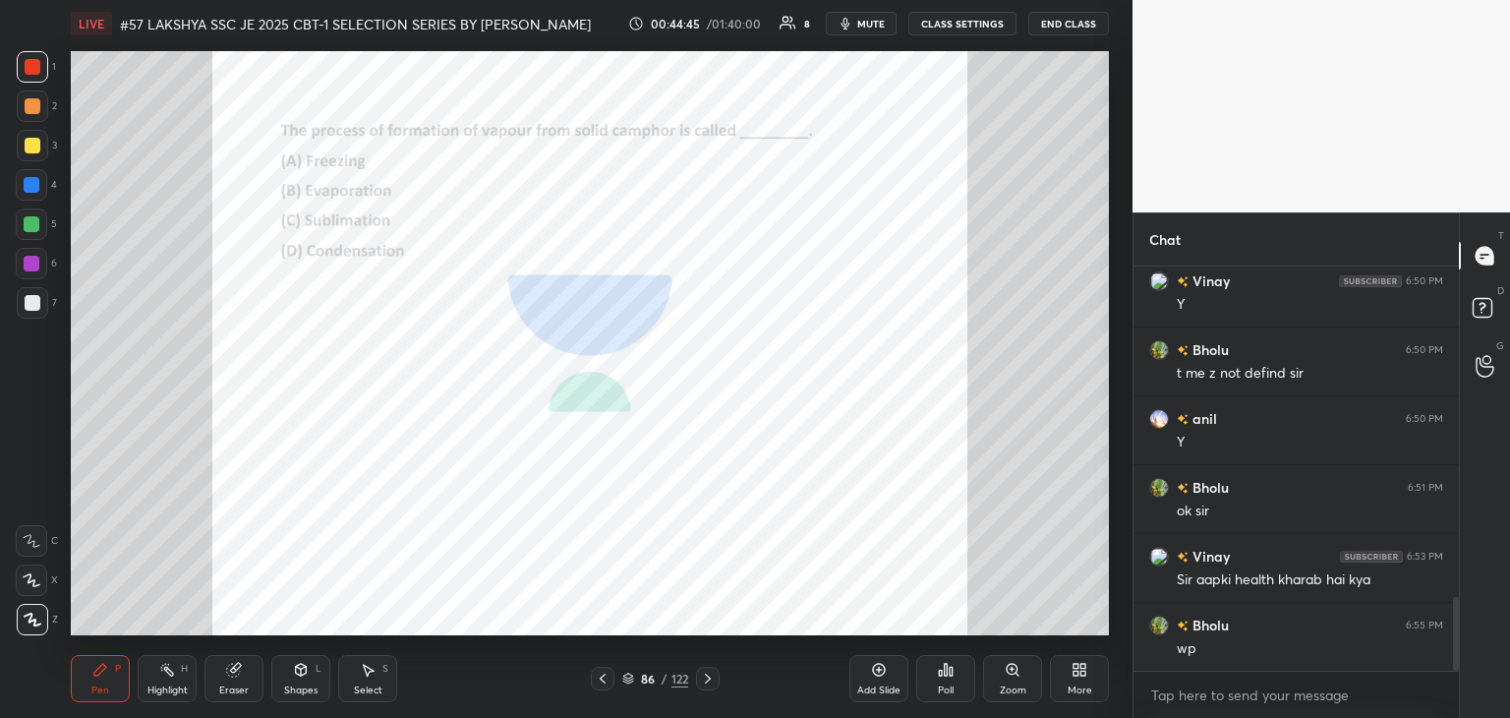
click at [712, 677] on icon at bounding box center [708, 678] width 16 height 16
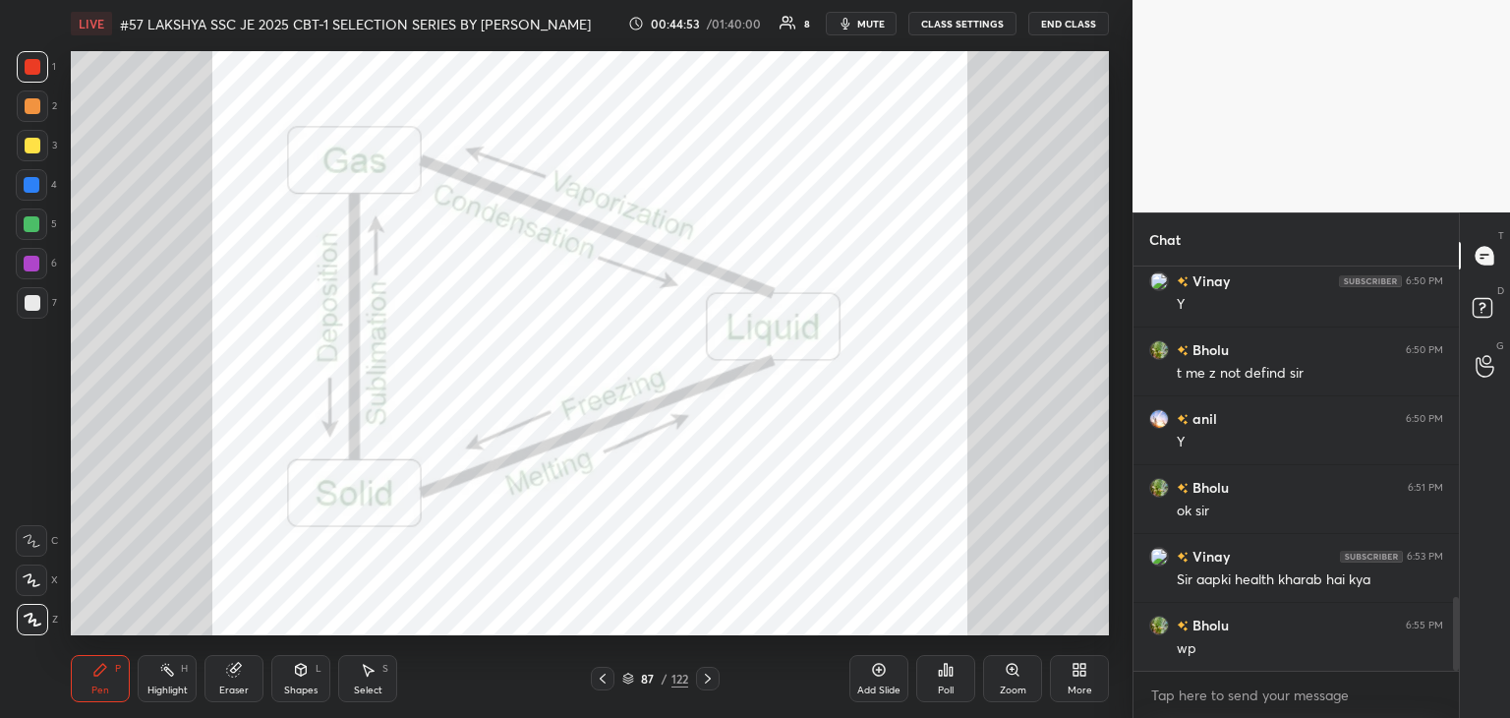
click at [707, 686] on div at bounding box center [708, 679] width 24 height 24
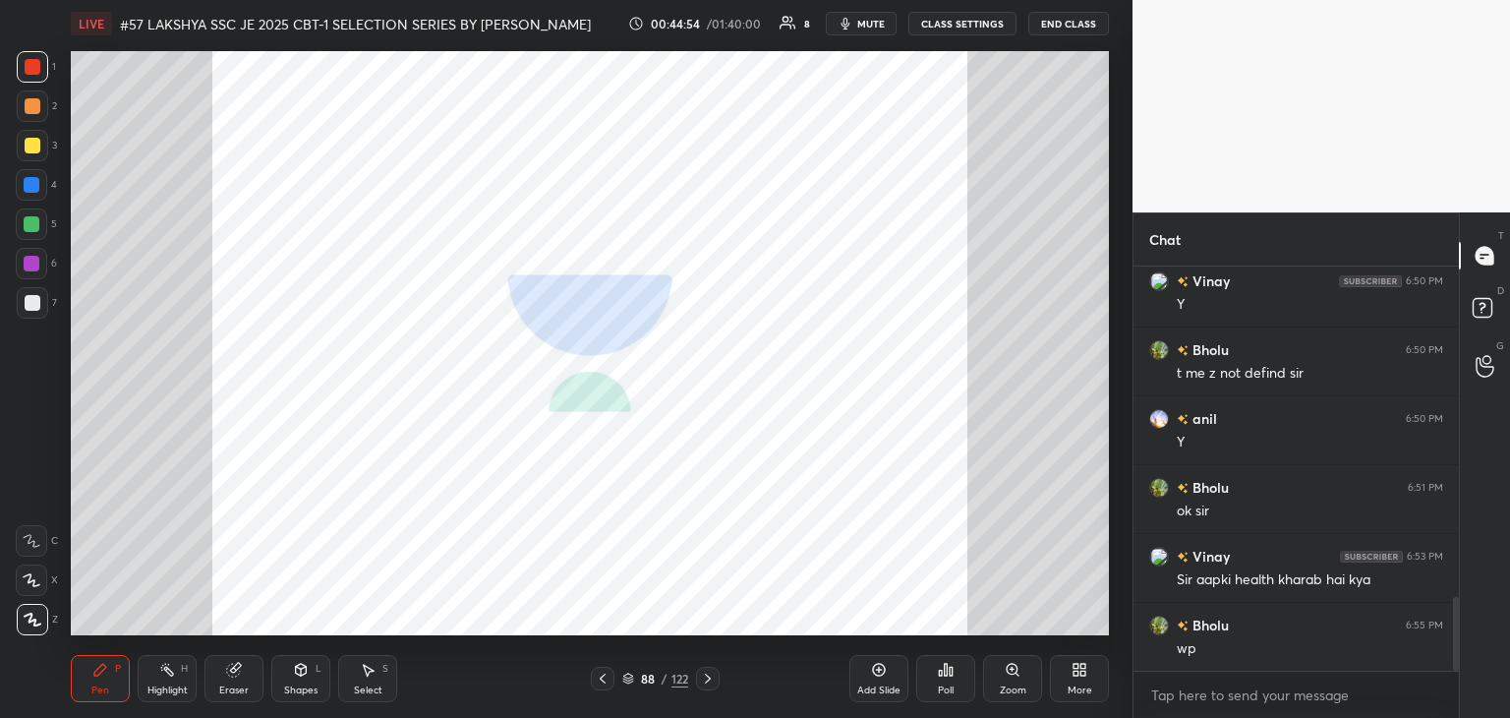
click at [603, 671] on icon at bounding box center [603, 678] width 16 height 16
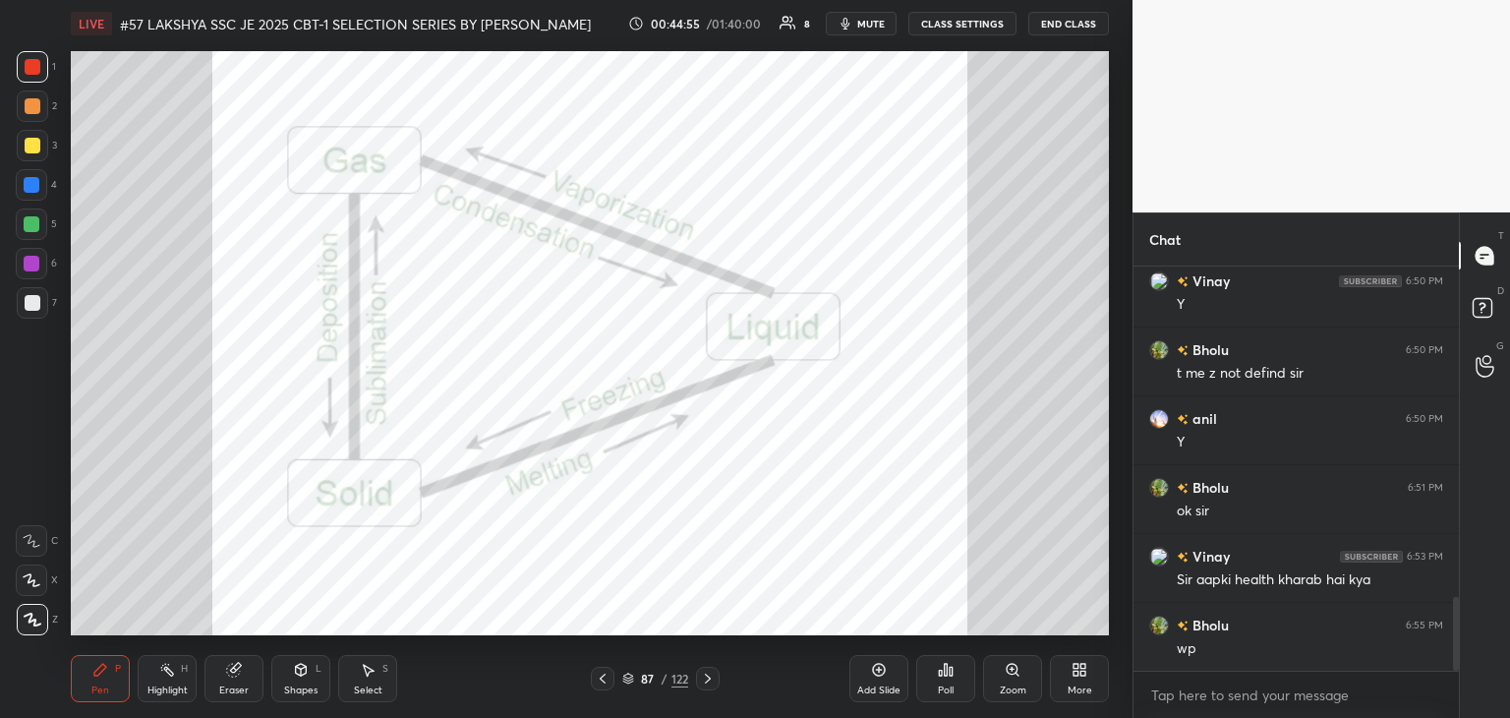
click at [605, 681] on icon at bounding box center [603, 678] width 16 height 16
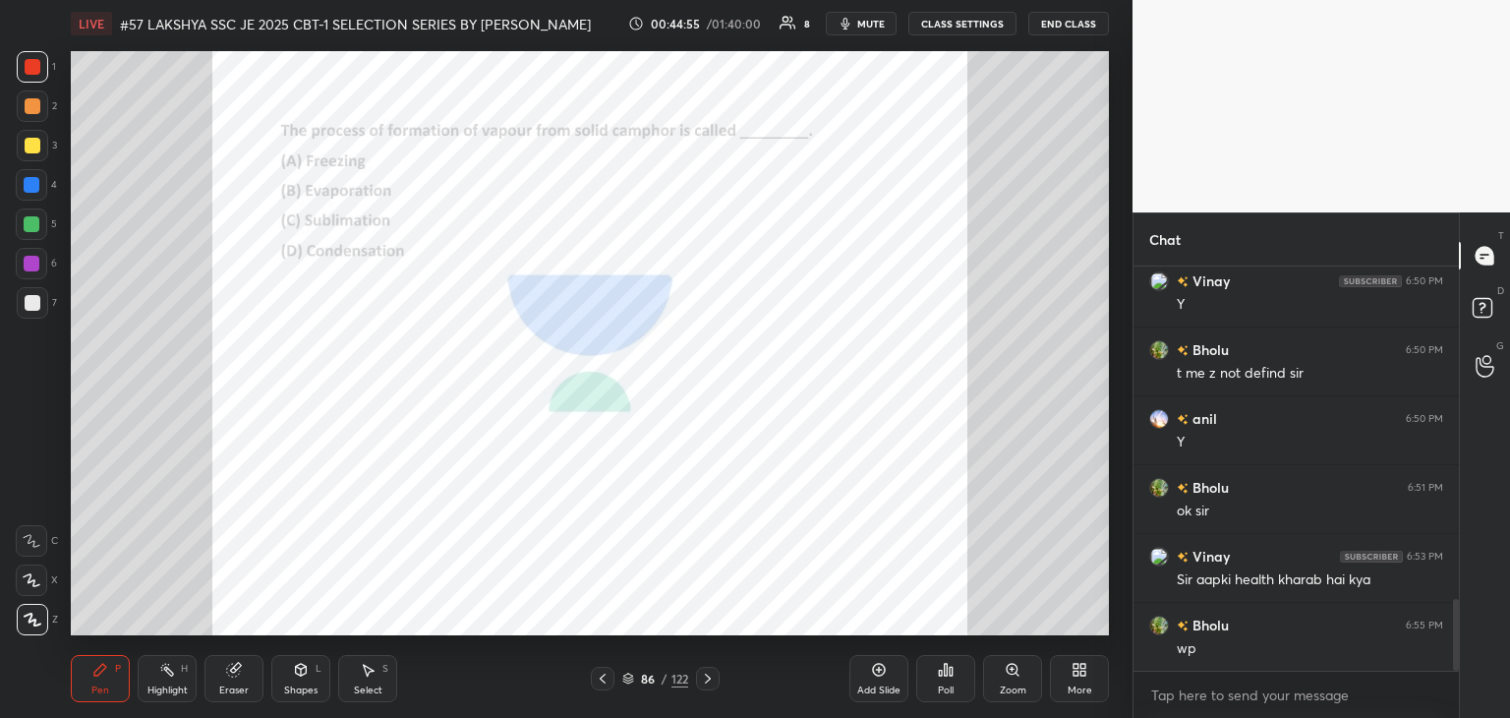
scroll to position [1868, 0]
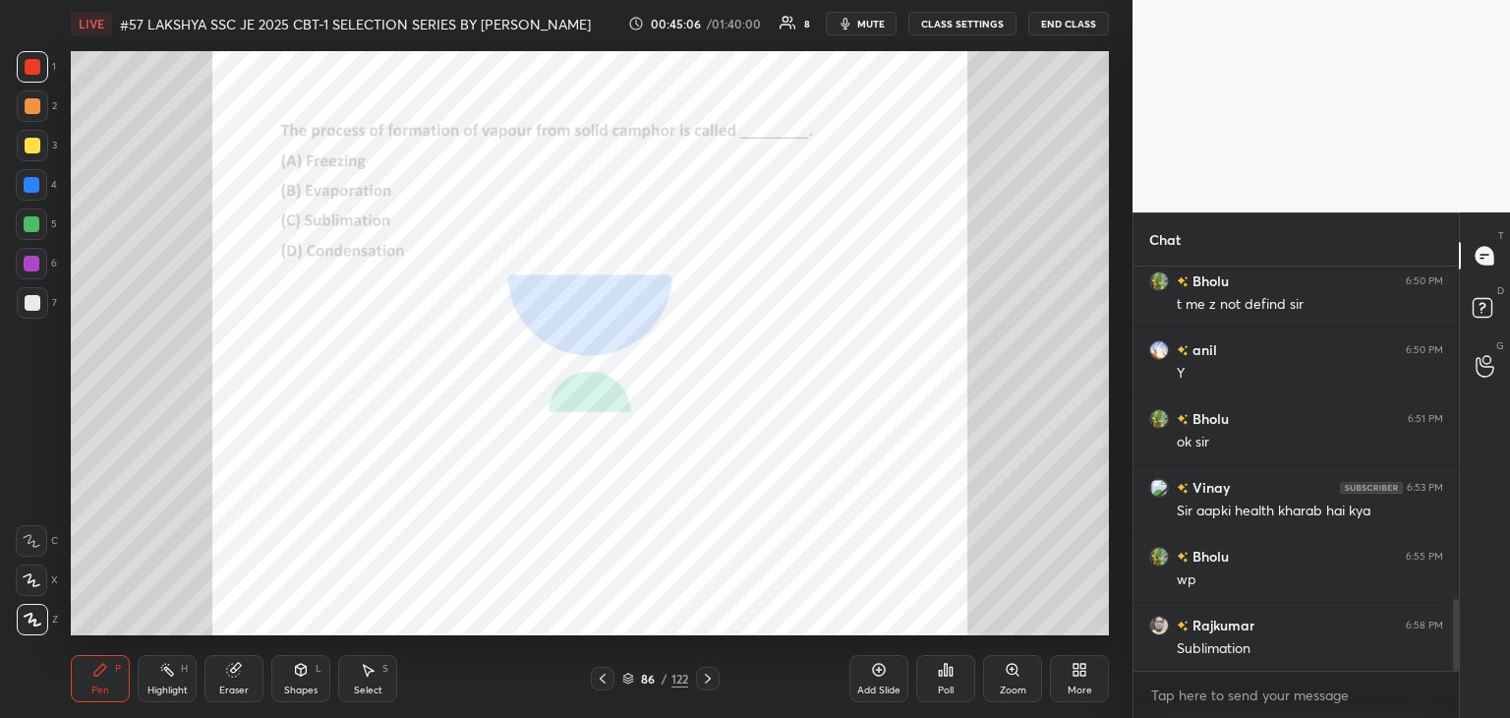
click at [709, 689] on div at bounding box center [708, 679] width 24 height 24
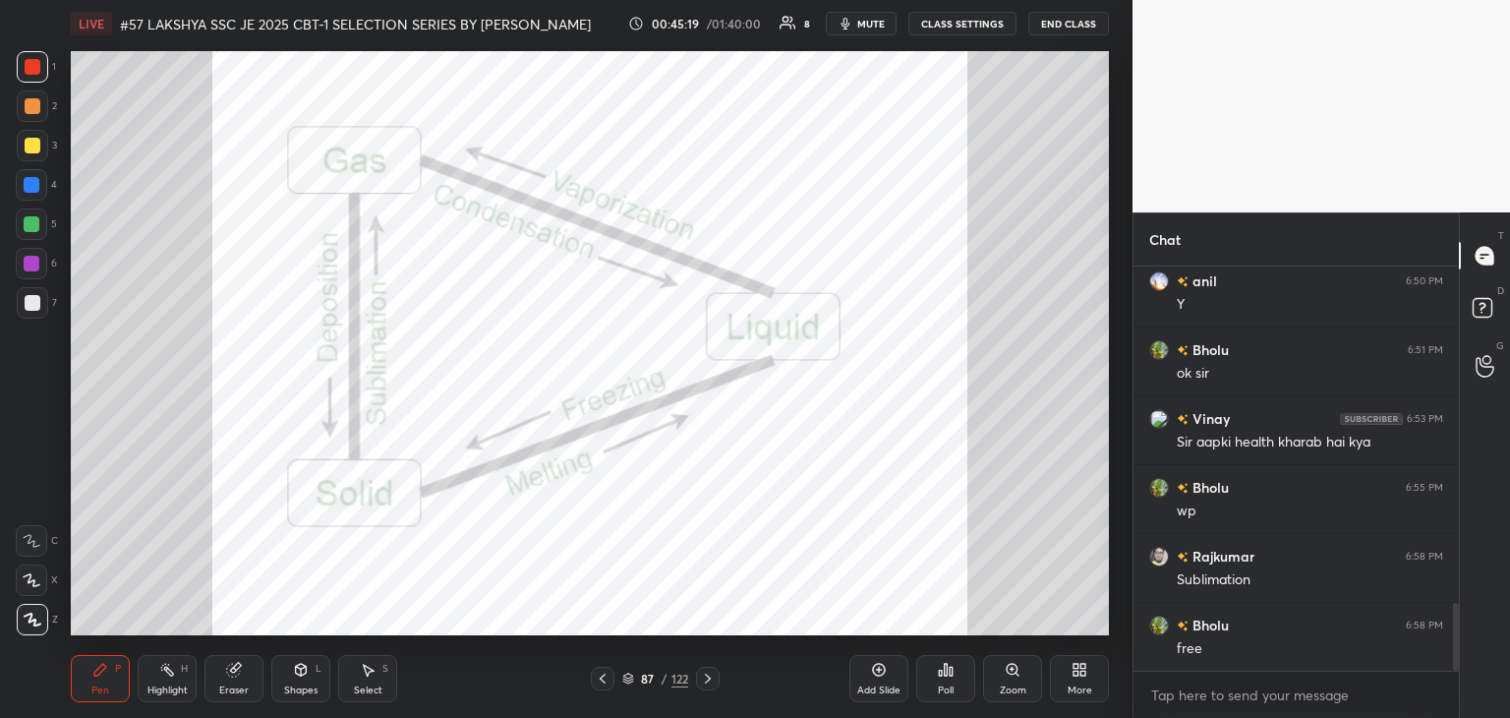
scroll to position [2006, 0]
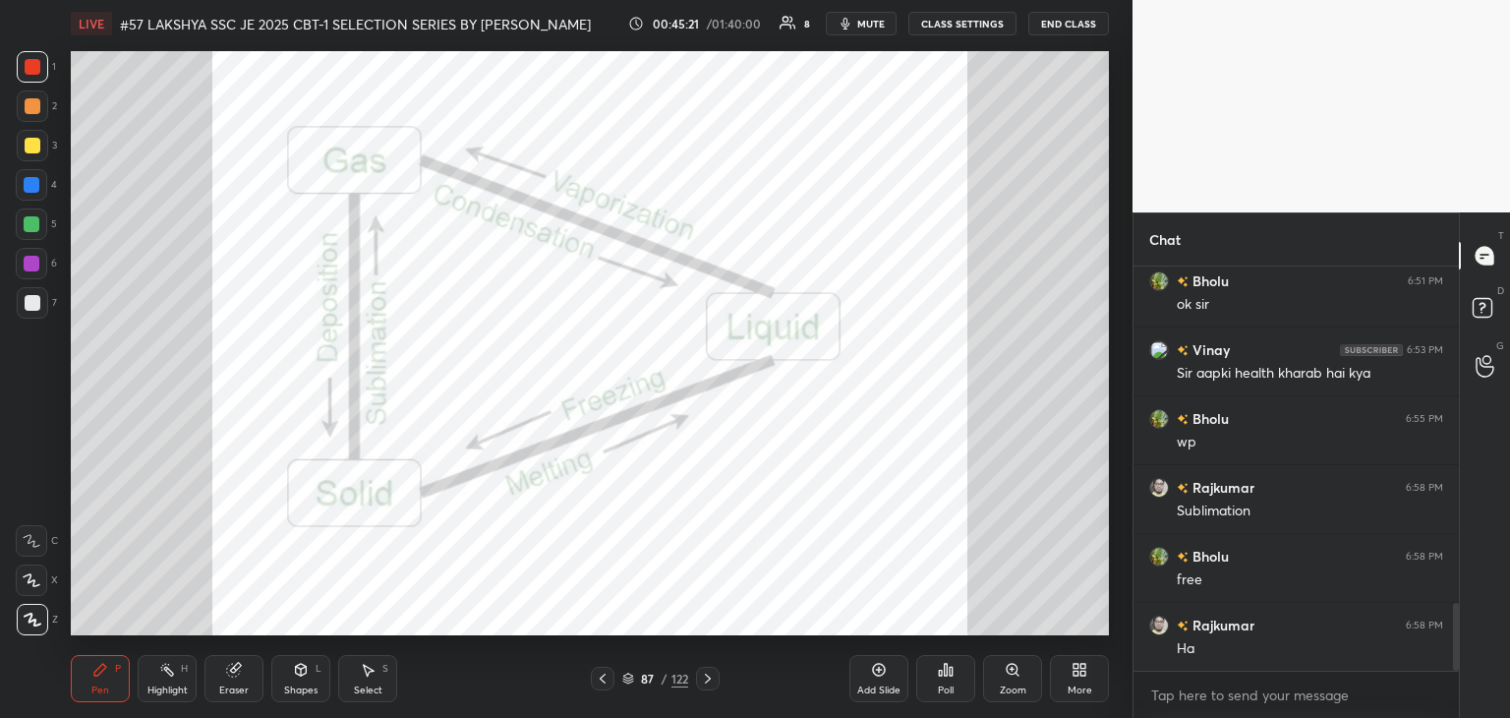
click at [711, 685] on icon at bounding box center [708, 678] width 16 height 16
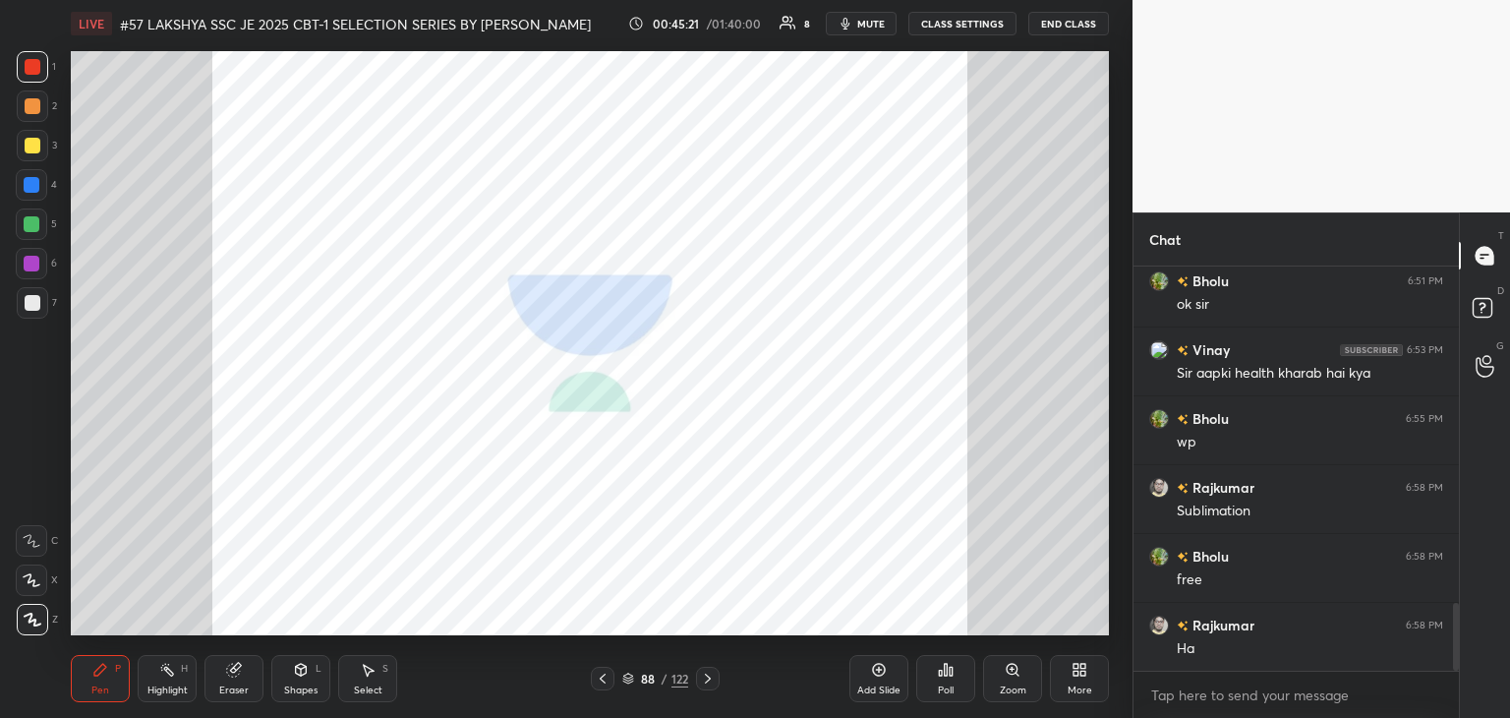
click at [709, 681] on icon at bounding box center [708, 678] width 16 height 16
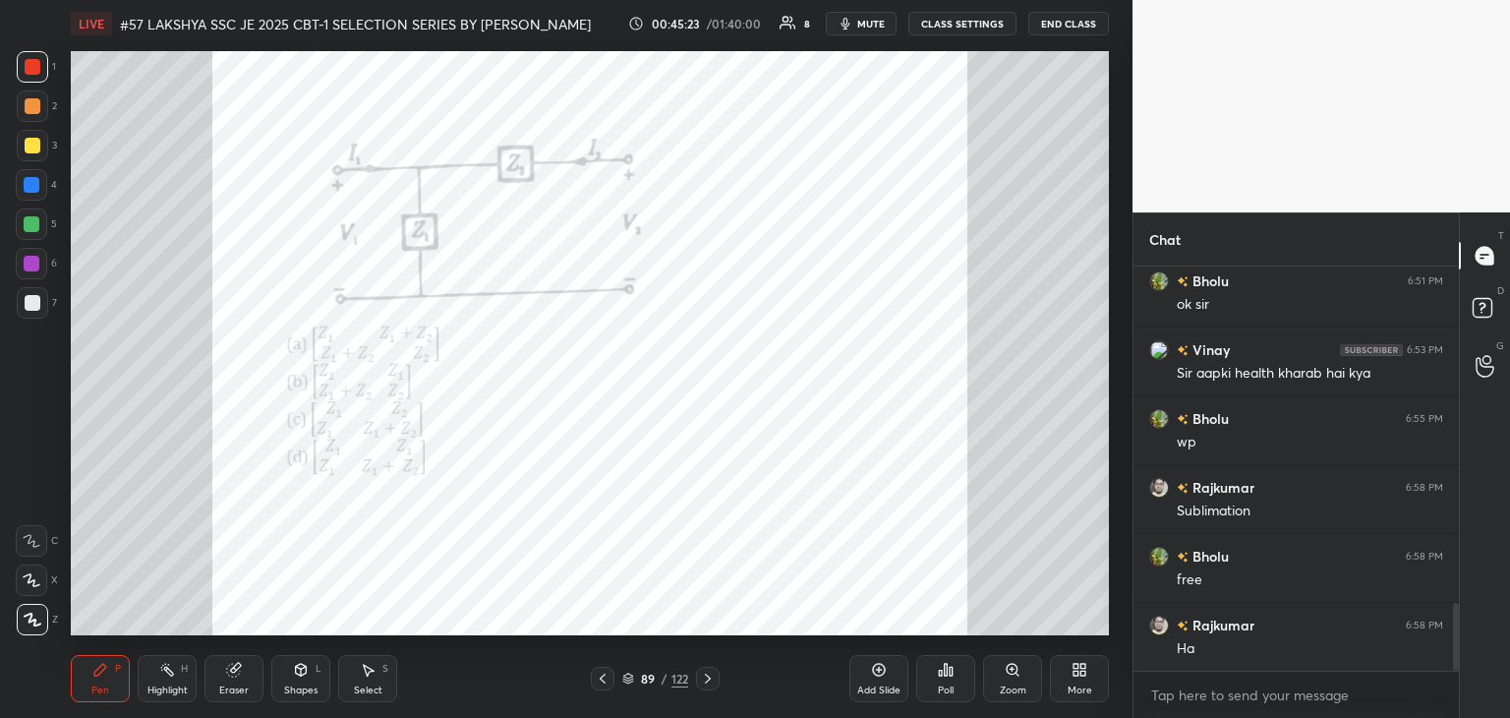
click at [949, 685] on div "Poll" at bounding box center [946, 690] width 16 height 10
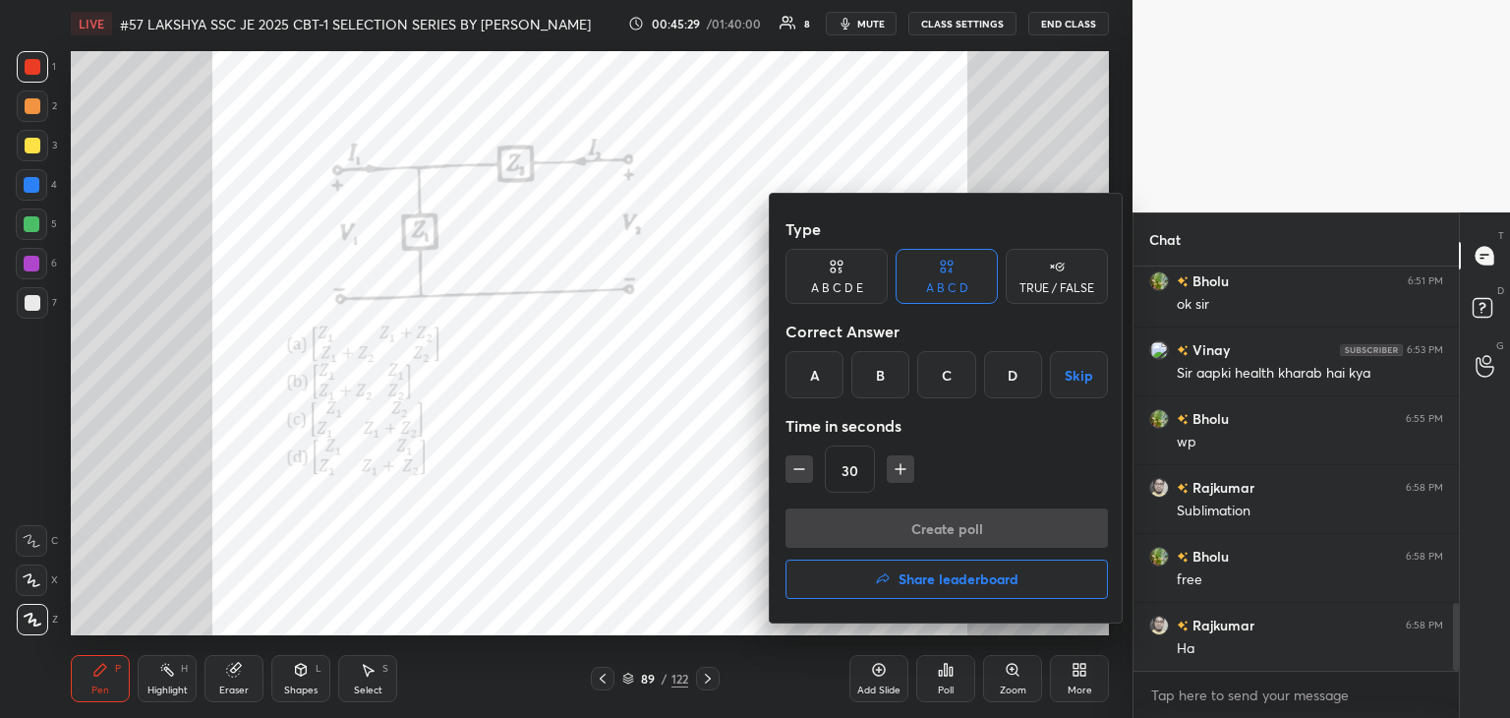
click at [656, 626] on div at bounding box center [755, 359] width 1510 height 718
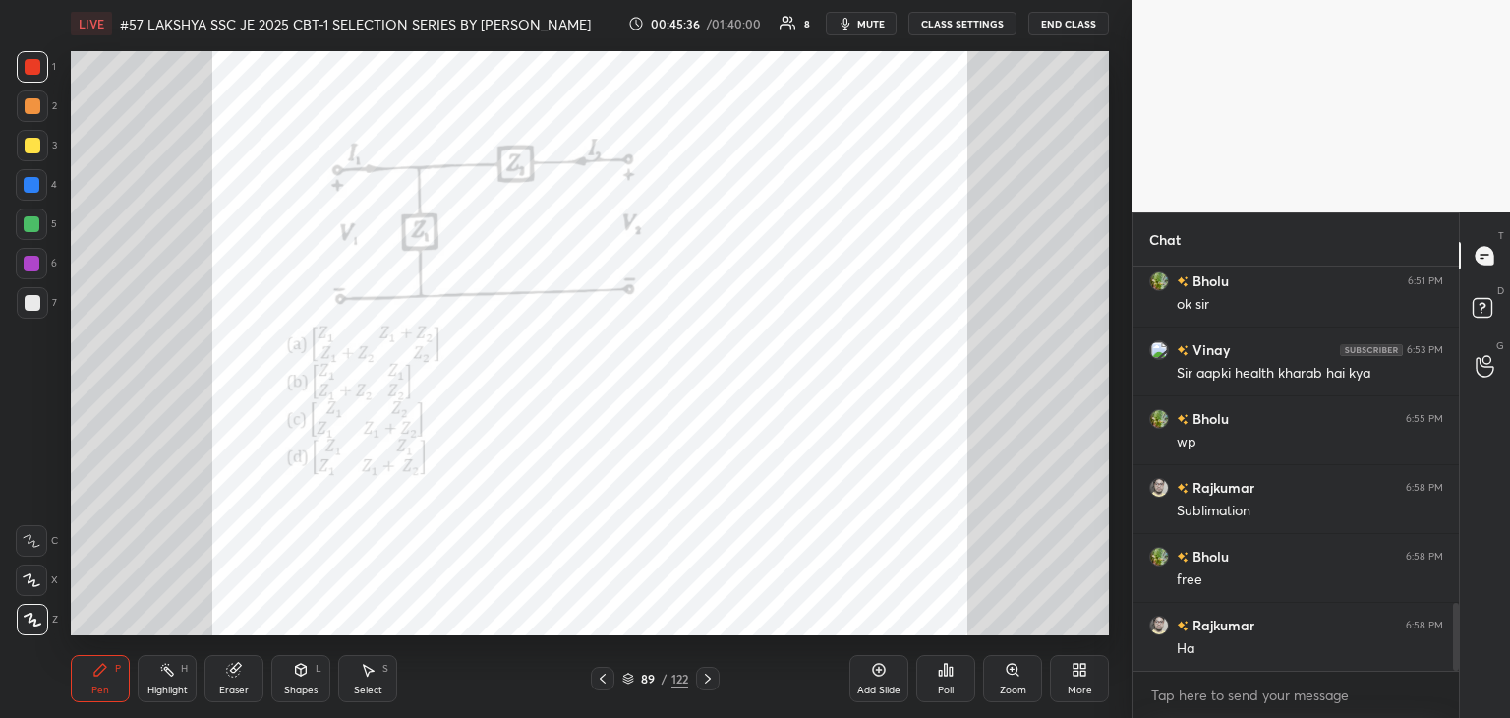
click at [953, 685] on div "Poll" at bounding box center [946, 690] width 16 height 10
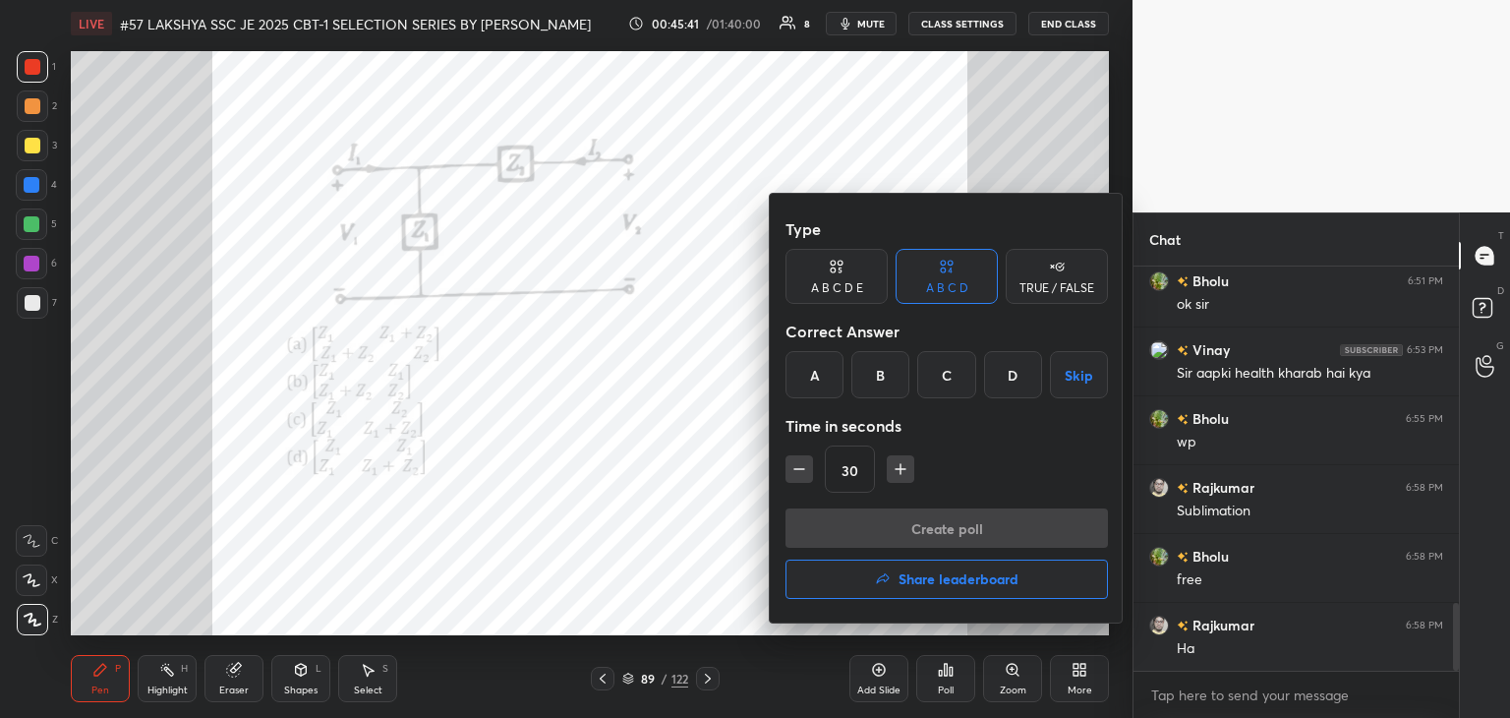
drag, startPoint x: 1016, startPoint y: 379, endPoint x: 930, endPoint y: 461, distance: 118.9
click at [1014, 382] on div "D" at bounding box center [1013, 374] width 58 height 47
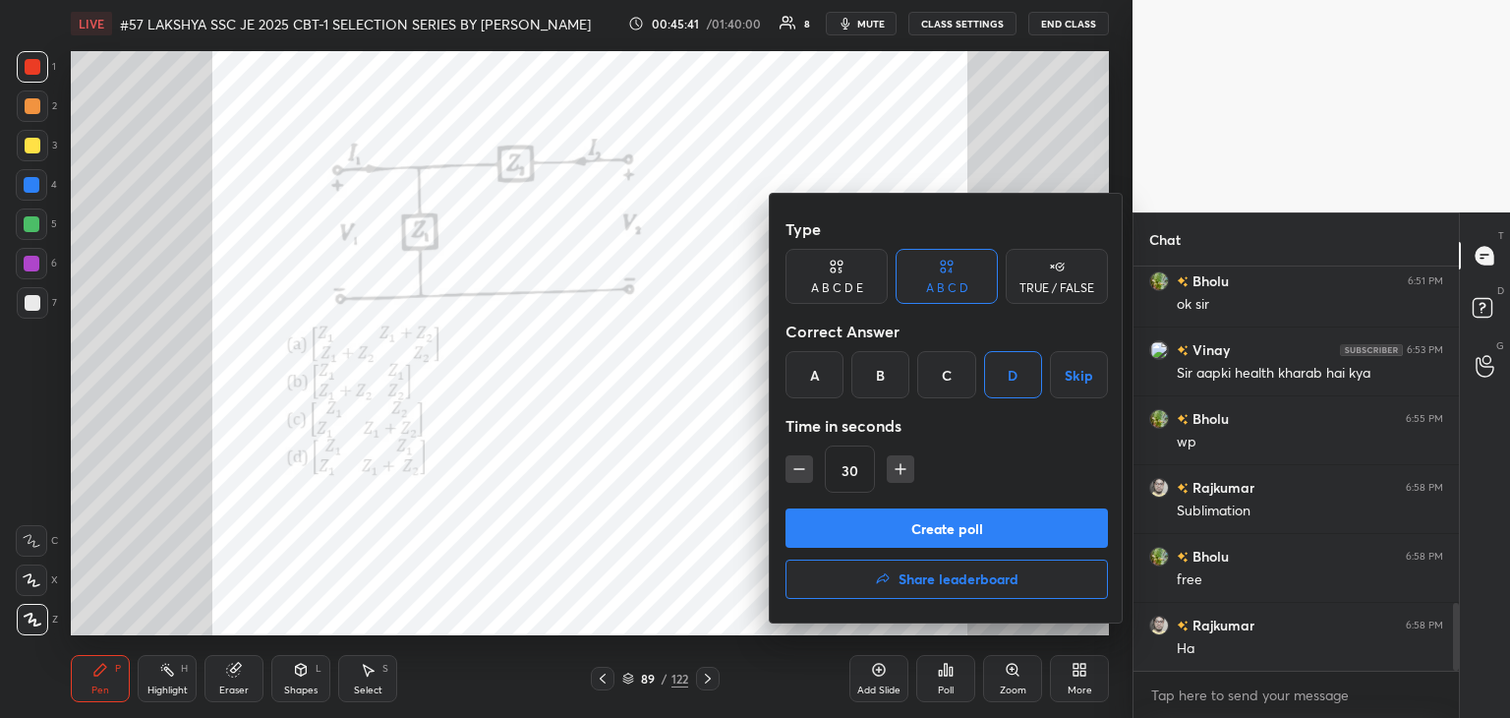
click at [896, 466] on icon "button" at bounding box center [901, 469] width 20 height 20
type input "45"
click at [889, 518] on button "Create poll" at bounding box center [947, 527] width 322 height 39
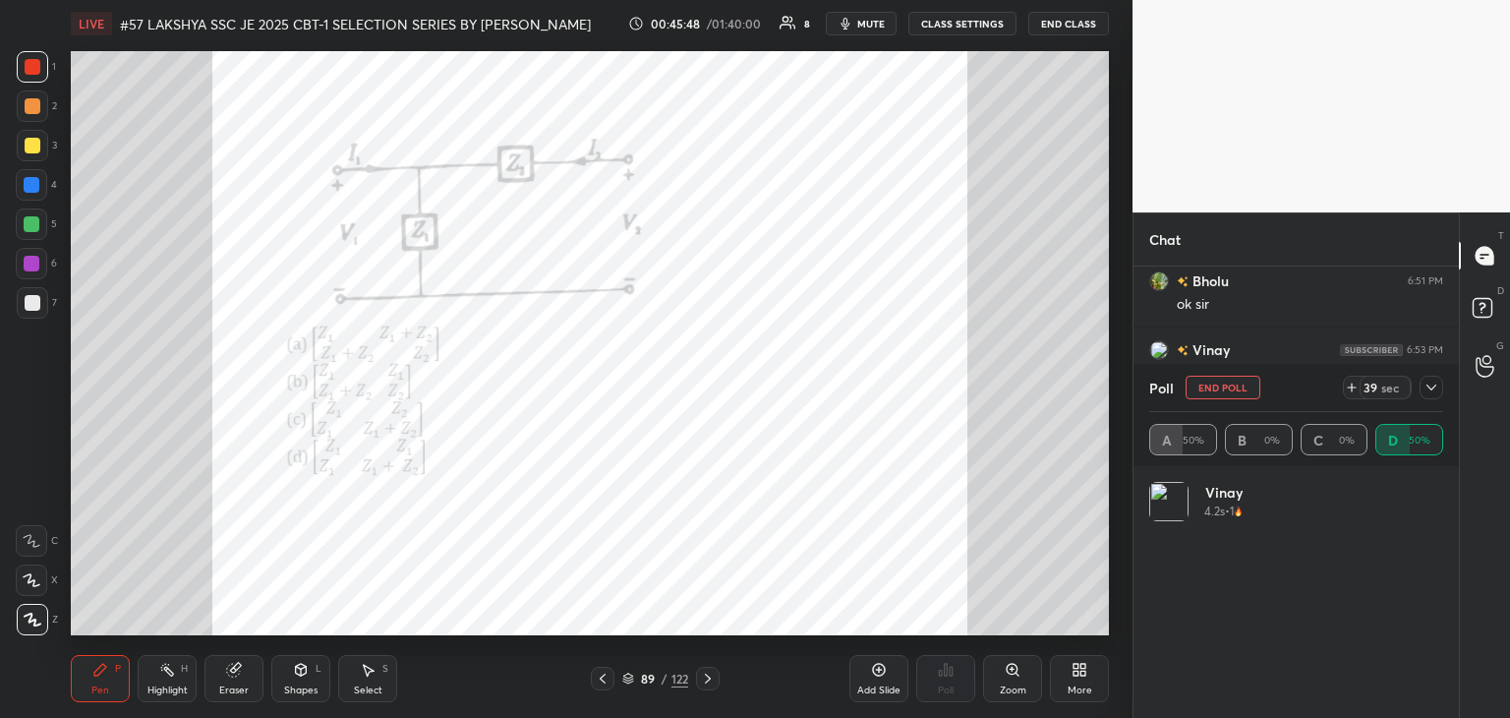
scroll to position [230, 288]
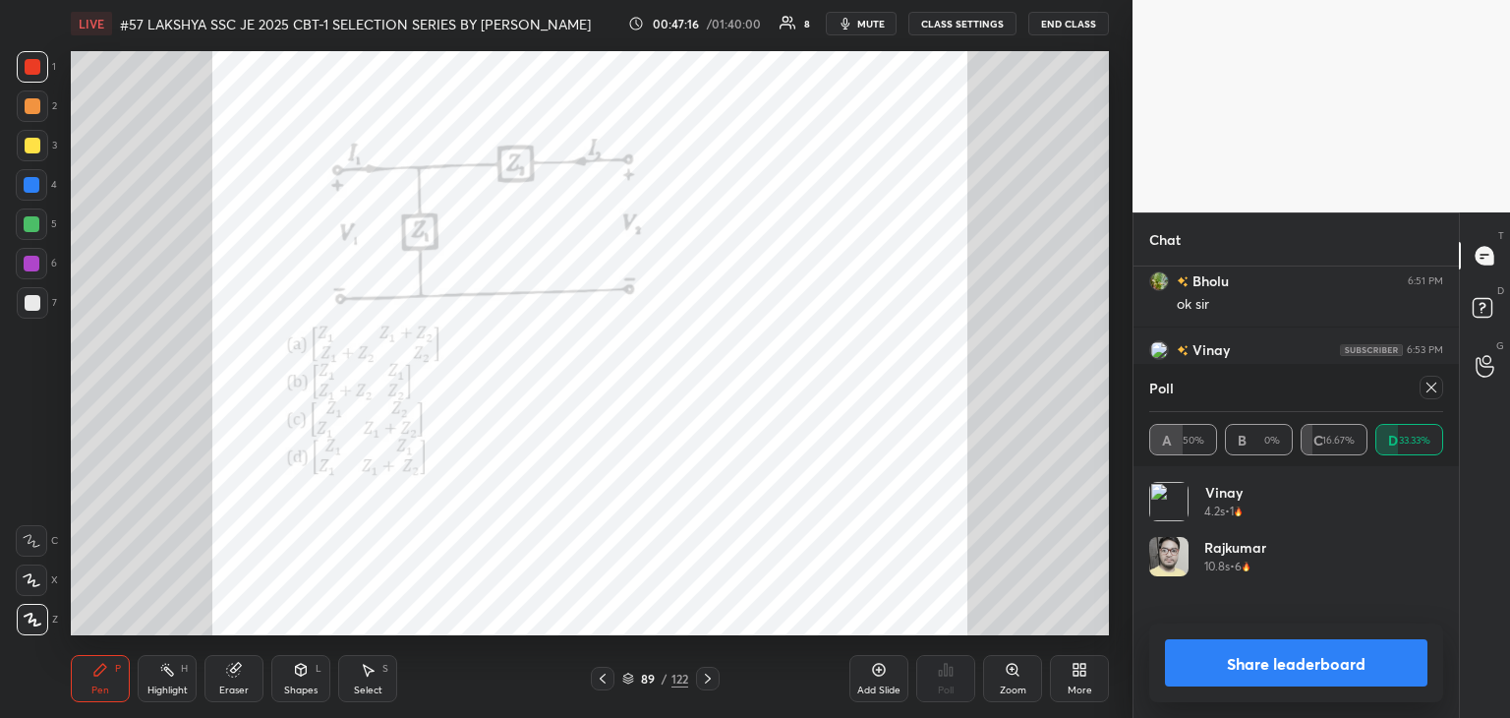
click at [1438, 395] on div at bounding box center [1427, 388] width 31 height 24
click at [1439, 393] on div at bounding box center [1432, 388] width 24 height 24
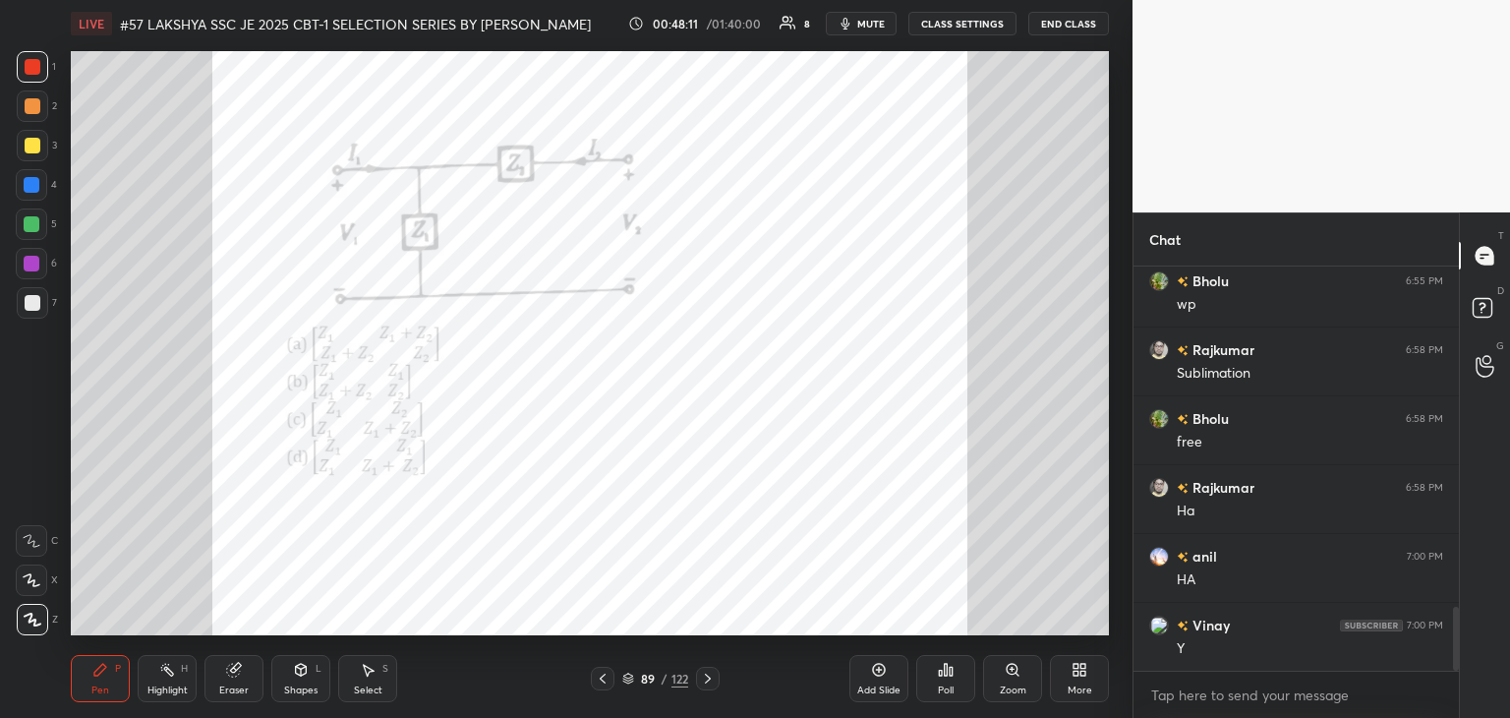
scroll to position [398, 320]
click at [707, 686] on div at bounding box center [708, 679] width 24 height 24
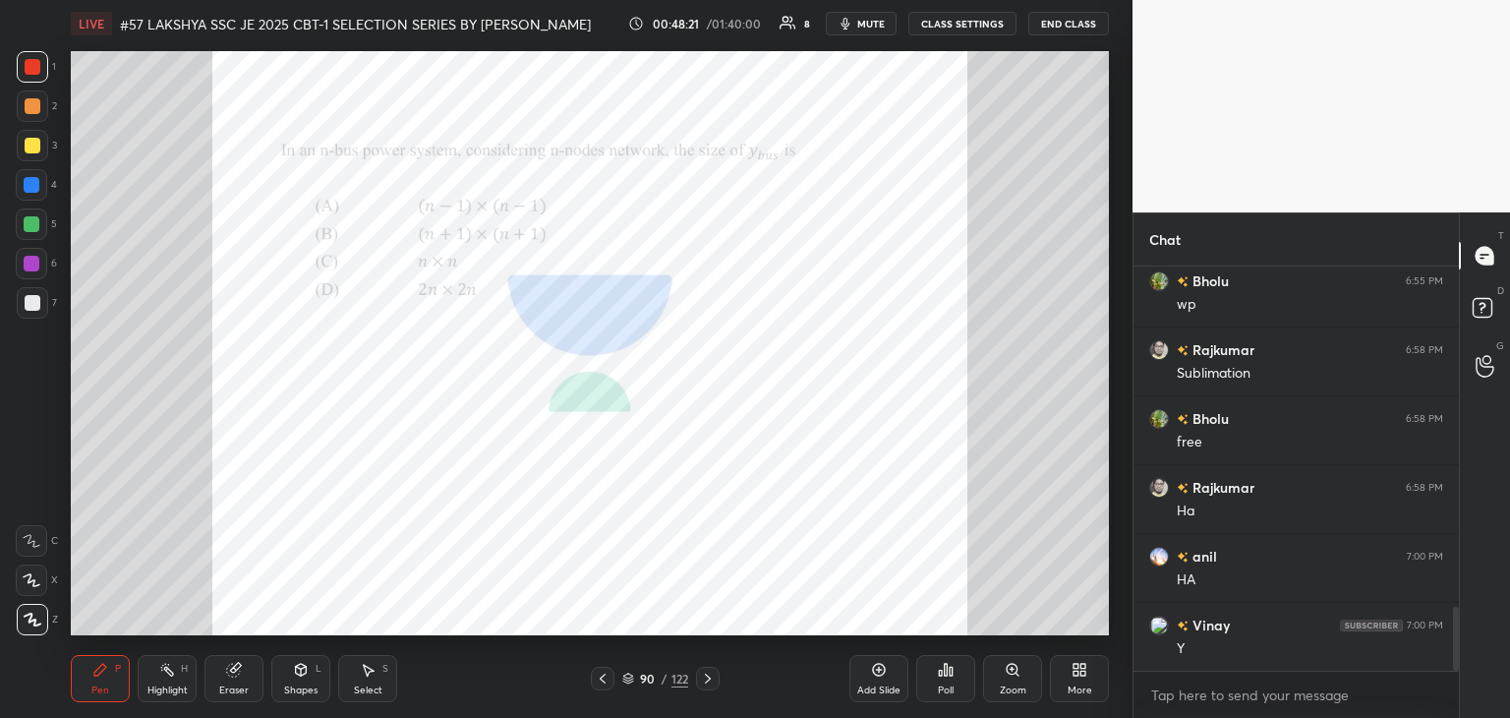
click at [957, 682] on div "Poll" at bounding box center [945, 678] width 59 height 47
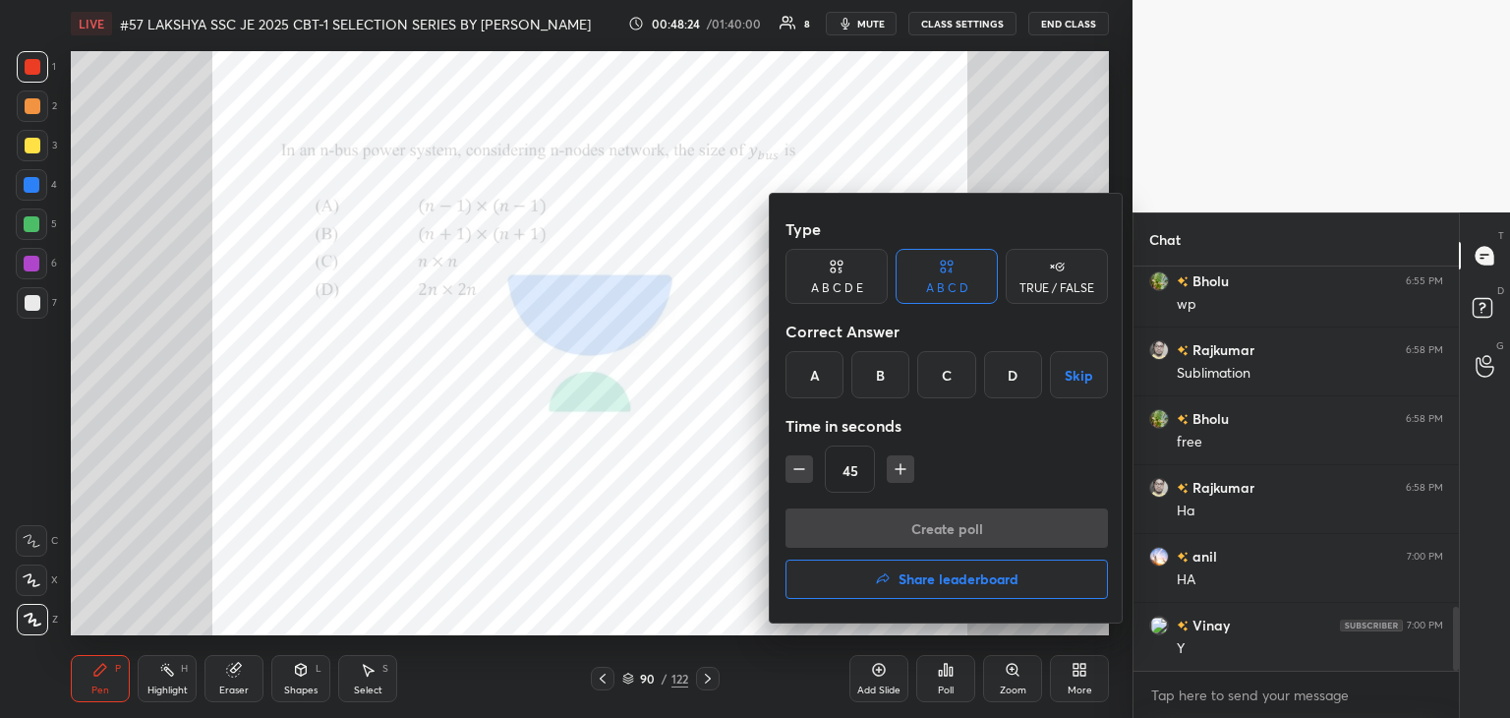
click at [941, 383] on div "C" at bounding box center [946, 374] width 58 height 47
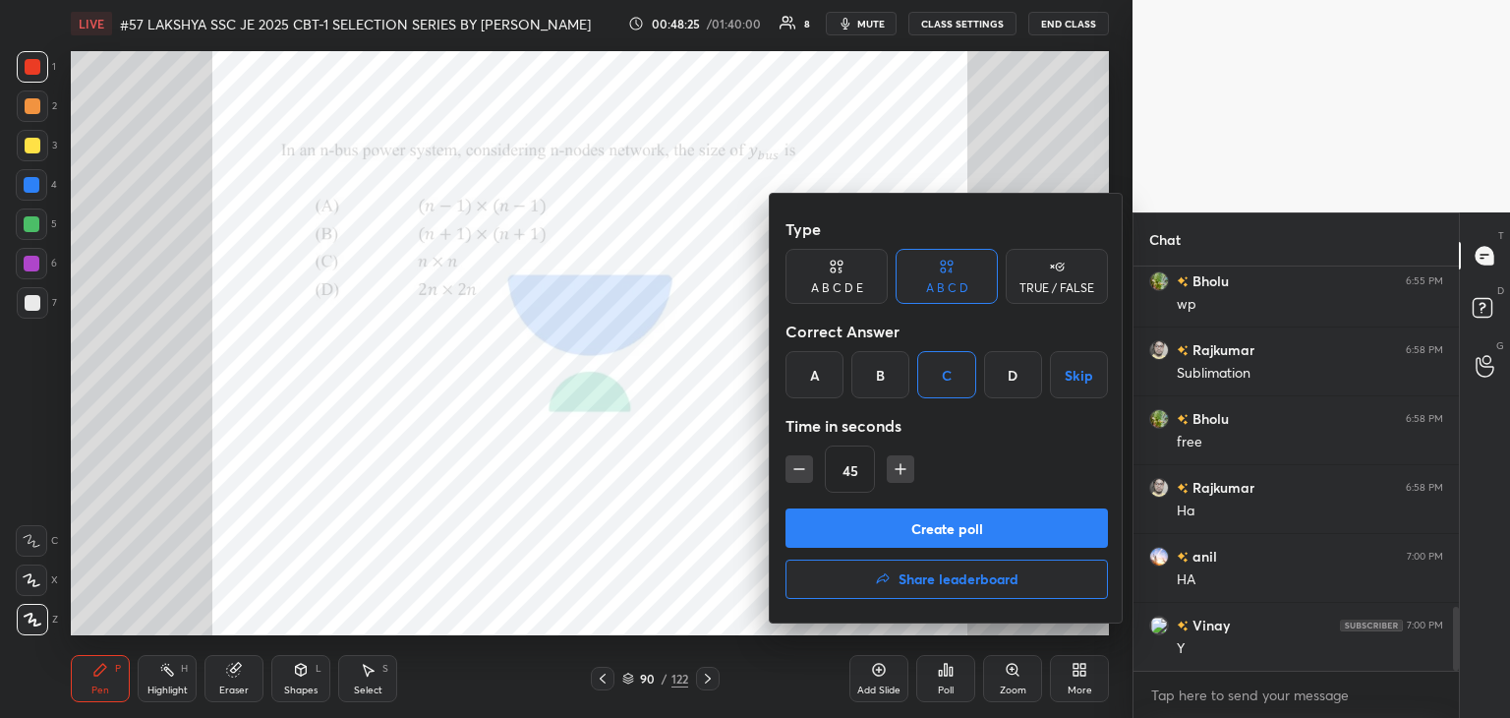
click at [877, 514] on button "Create poll" at bounding box center [947, 527] width 322 height 39
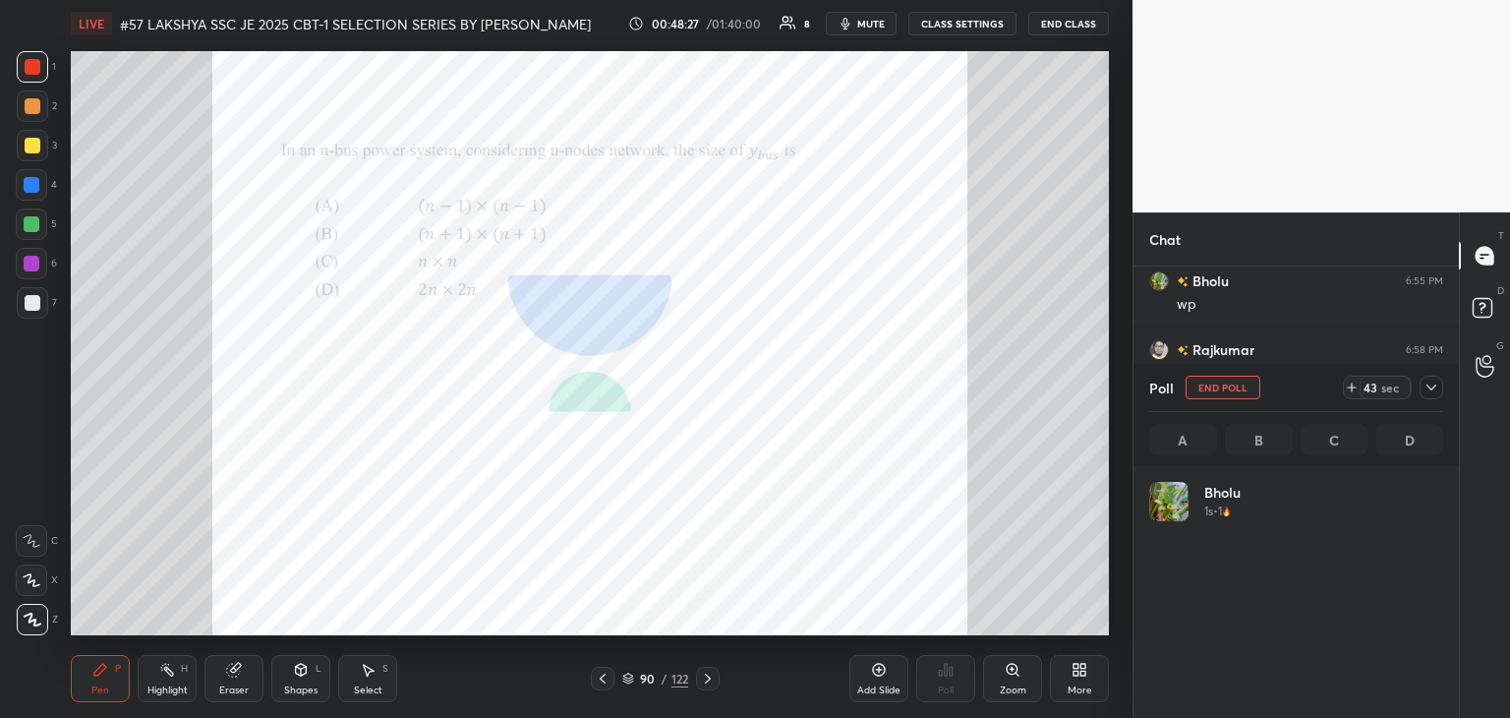
scroll to position [230, 288]
click at [236, 676] on icon at bounding box center [234, 670] width 16 height 16
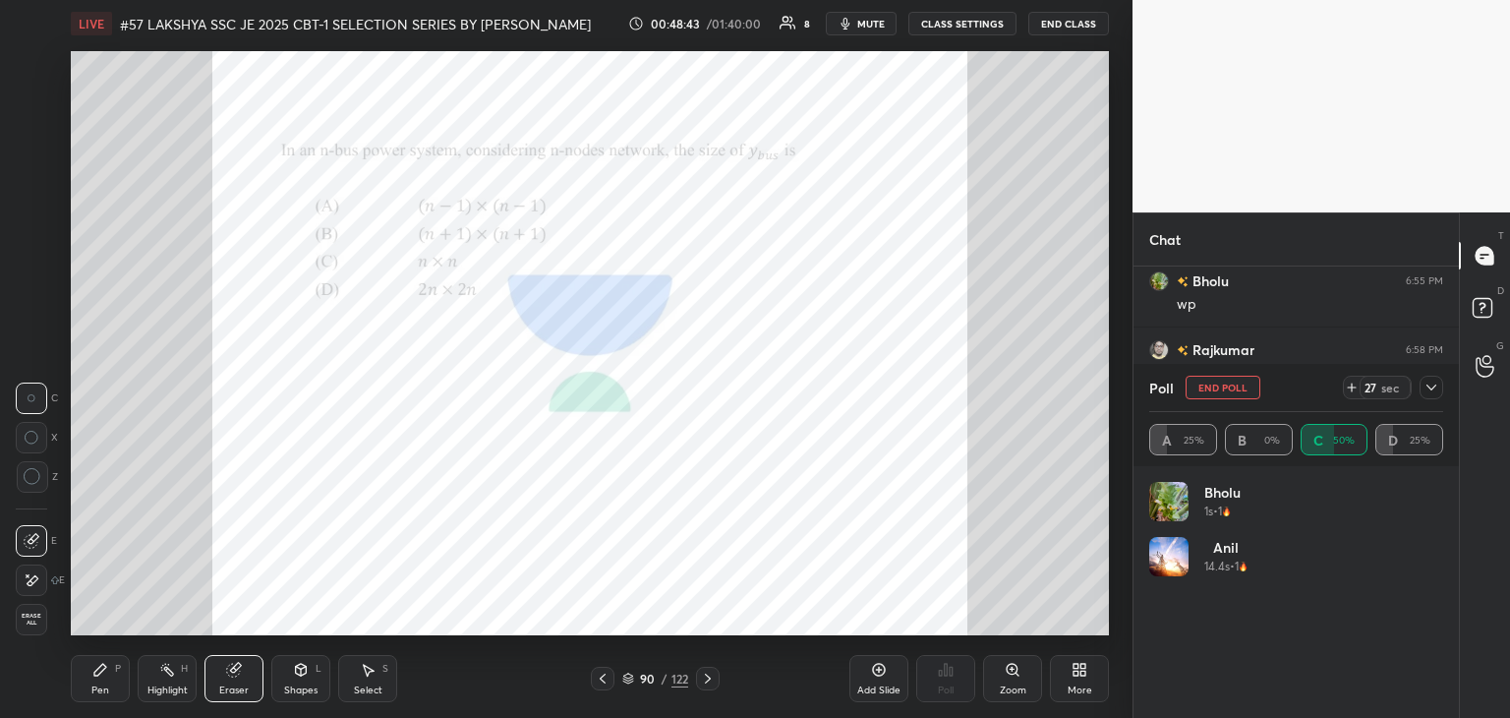
click at [24, 630] on div "Erase all" at bounding box center [31, 619] width 31 height 31
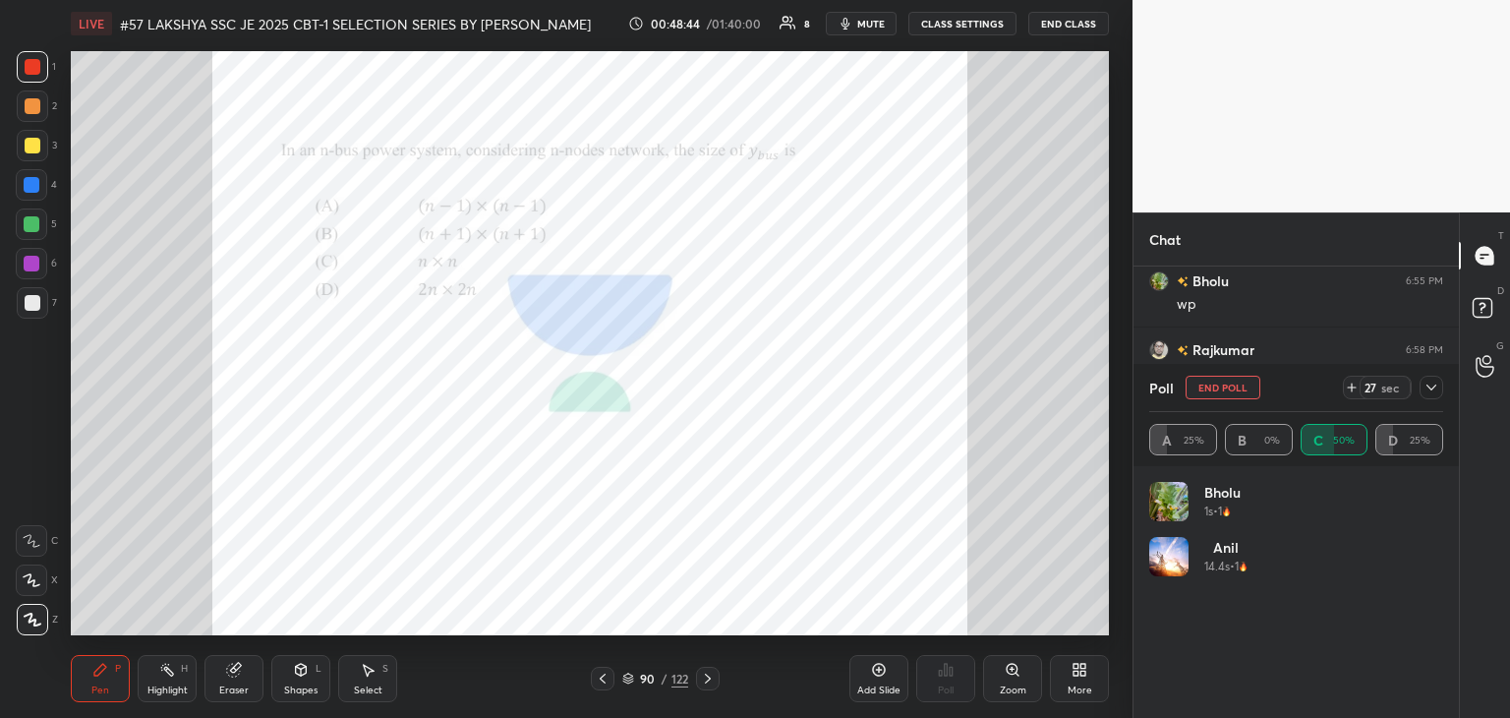
click at [71, 712] on div "Pen P Highlight H Eraser Shapes L Select S 90 / 122 Add Slide Poll Zoom More" at bounding box center [590, 678] width 1038 height 79
click at [42, 64] on div at bounding box center [32, 66] width 31 height 31
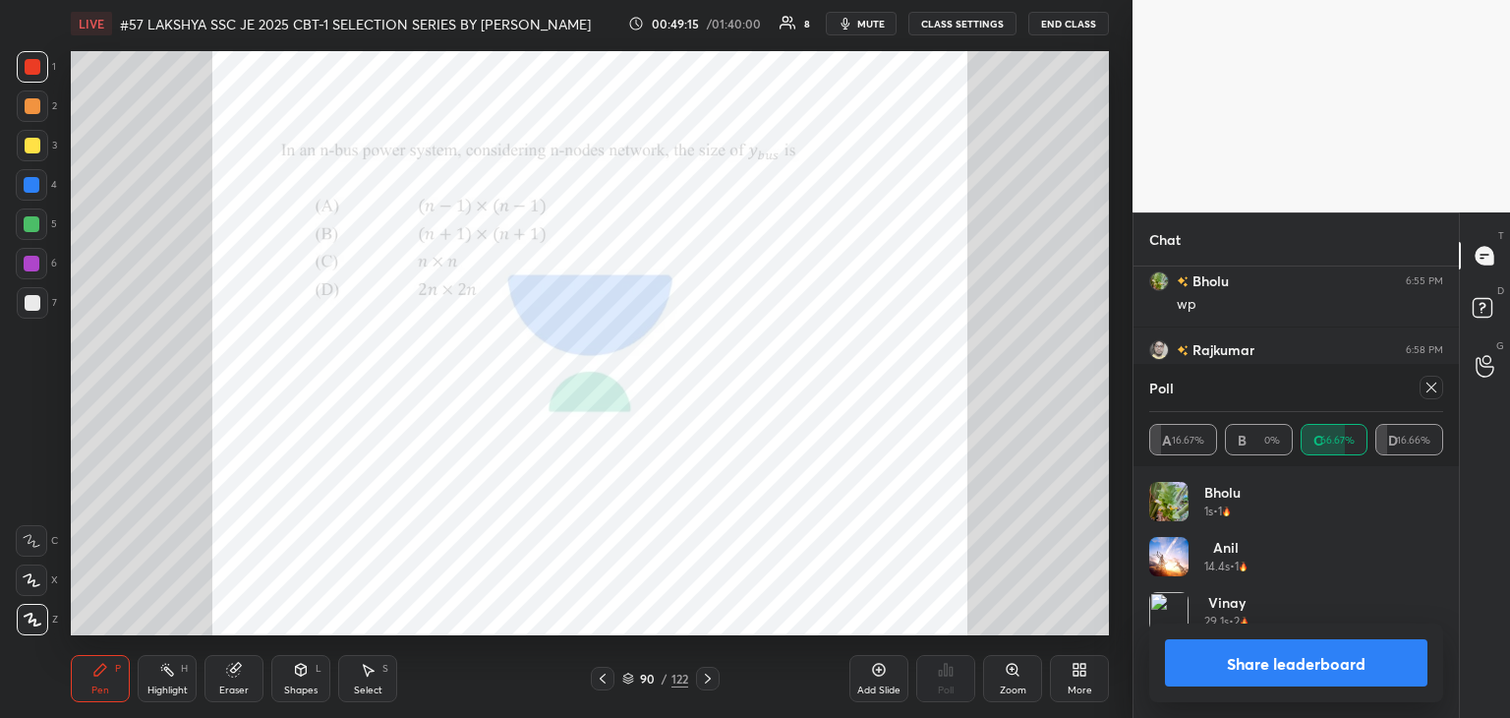
click at [1437, 392] on icon at bounding box center [1432, 387] width 16 height 16
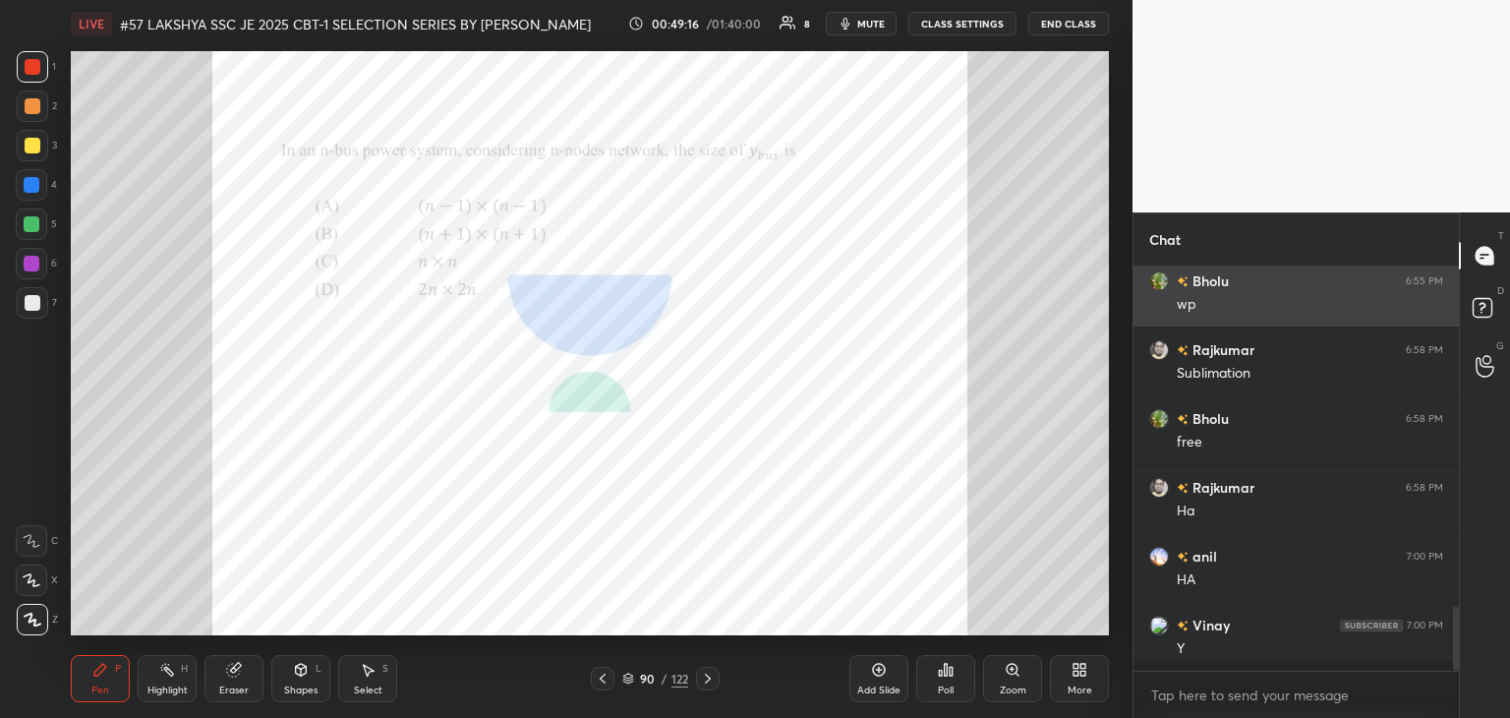
scroll to position [236, 320]
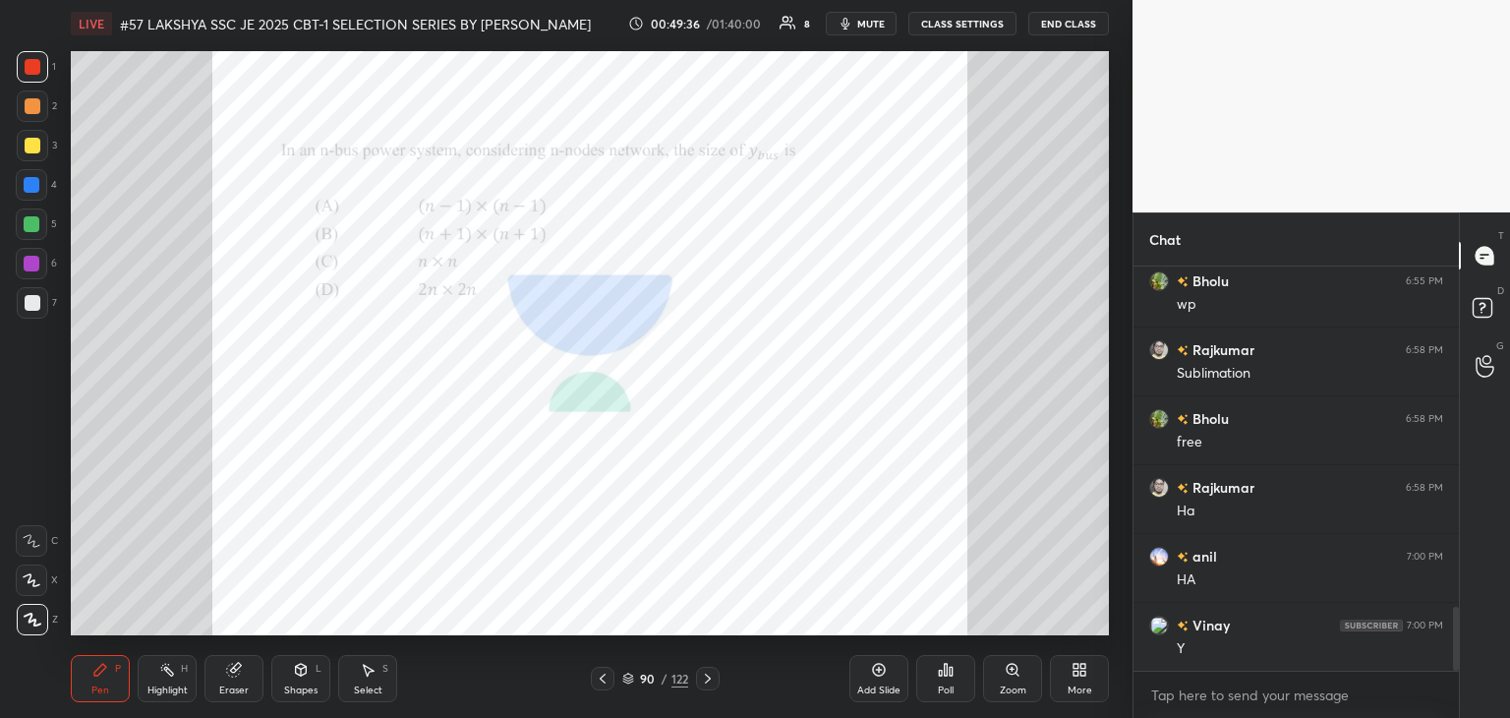
click at [697, 670] on div at bounding box center [708, 679] width 24 height 24
click at [1029, 679] on div "Zoom" at bounding box center [1012, 678] width 59 height 47
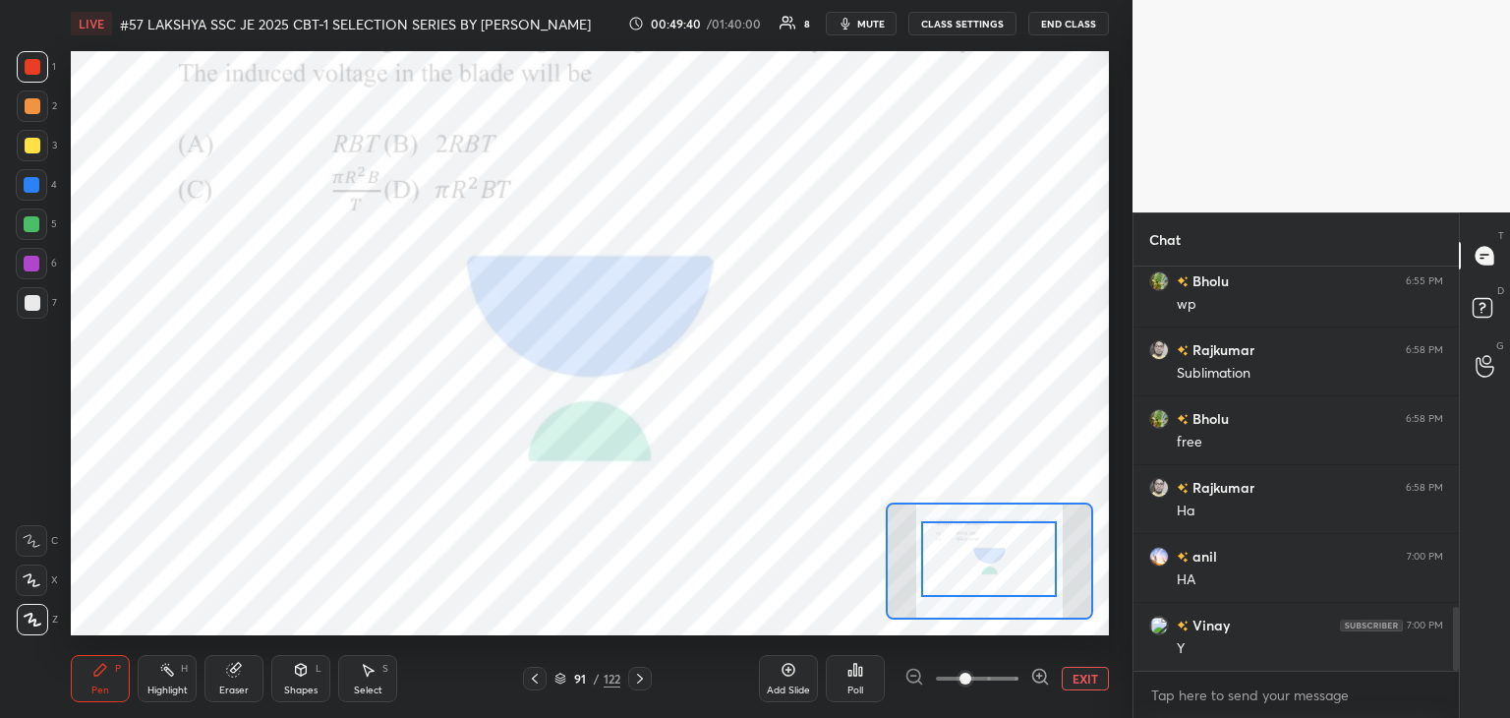
drag, startPoint x: 983, startPoint y: 594, endPoint x: 989, endPoint y: 550, distance: 44.6
drag, startPoint x: 1008, startPoint y: 571, endPoint x: 1007, endPoint y: 552, distance: 19.7
click at [1010, 552] on div at bounding box center [989, 559] width 136 height 76
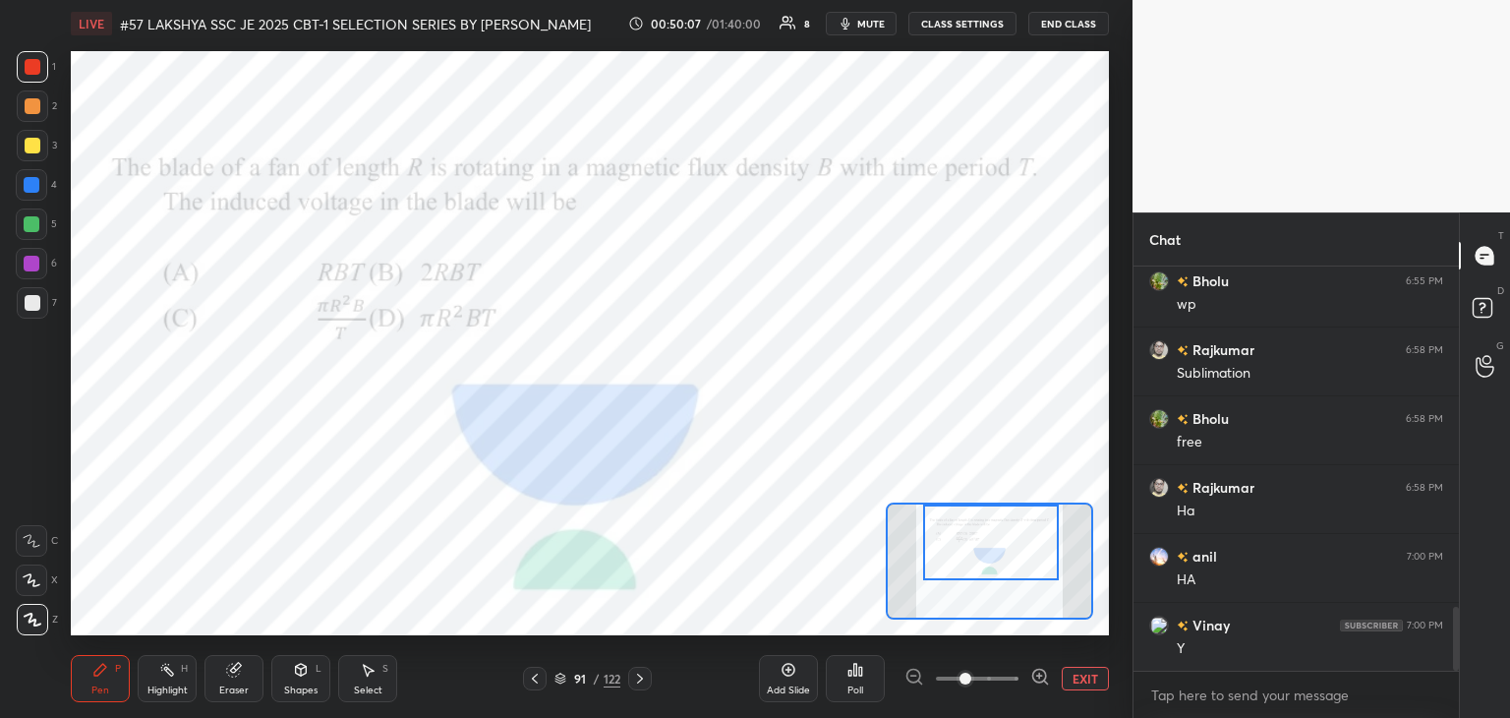
drag, startPoint x: 35, startPoint y: 64, endPoint x: 4, endPoint y: 119, distance: 63.4
click at [35, 67] on div at bounding box center [33, 67] width 16 height 16
click at [226, 676] on icon at bounding box center [234, 670] width 16 height 16
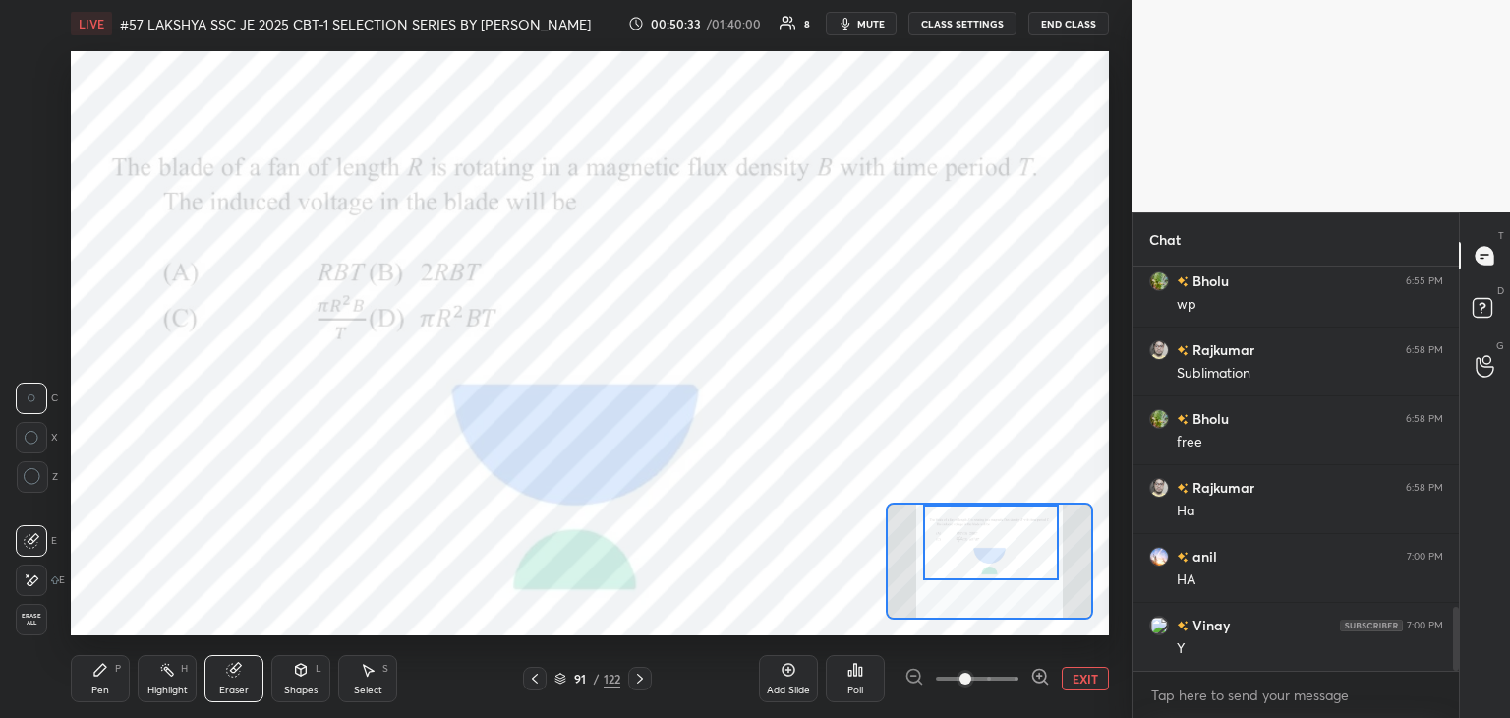
drag, startPoint x: 35, startPoint y: 629, endPoint x: 57, endPoint y: 650, distance: 29.9
click at [39, 633] on div "Erase all" at bounding box center [31, 619] width 31 height 31
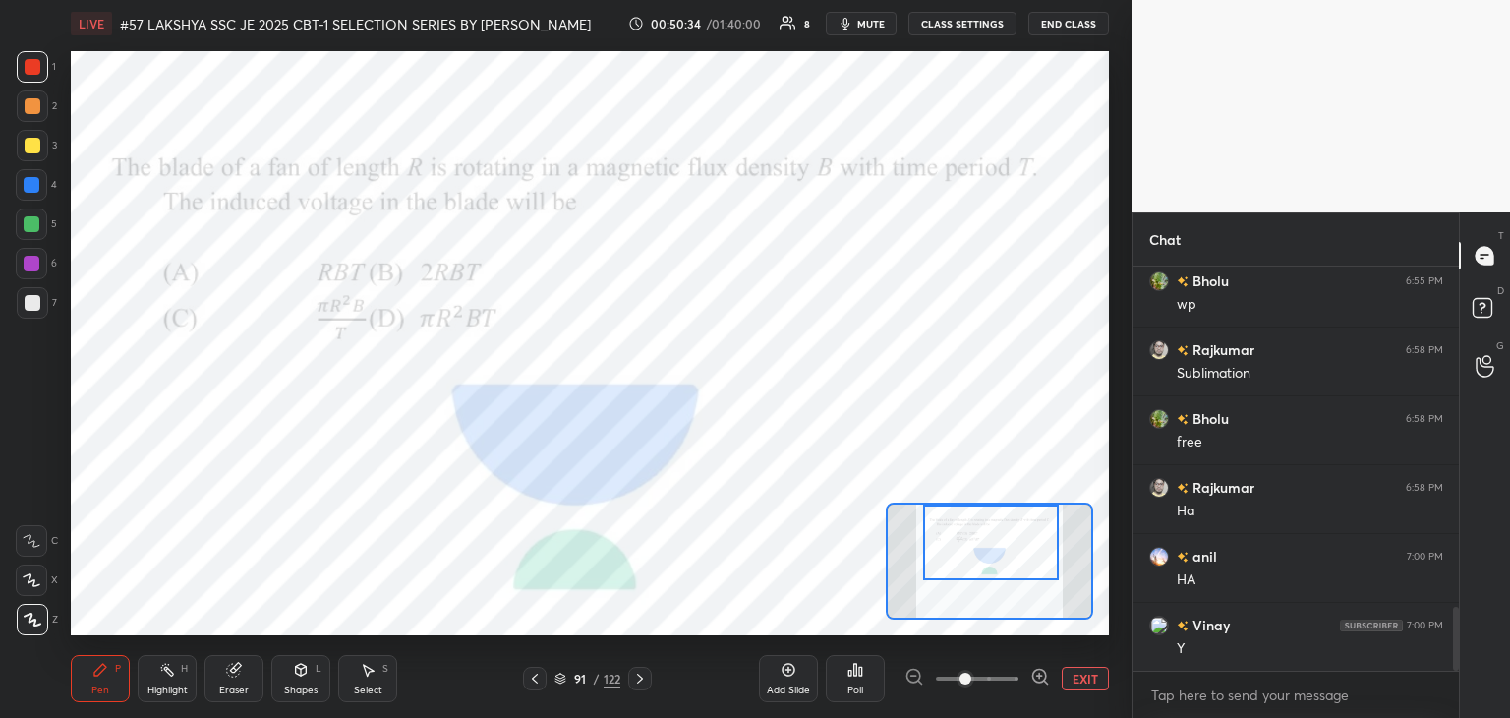
drag, startPoint x: 107, startPoint y: 679, endPoint x: 89, endPoint y: 678, distance: 17.7
click at [107, 677] on div "Pen P" at bounding box center [100, 678] width 59 height 47
click at [31, 60] on div at bounding box center [33, 67] width 16 height 16
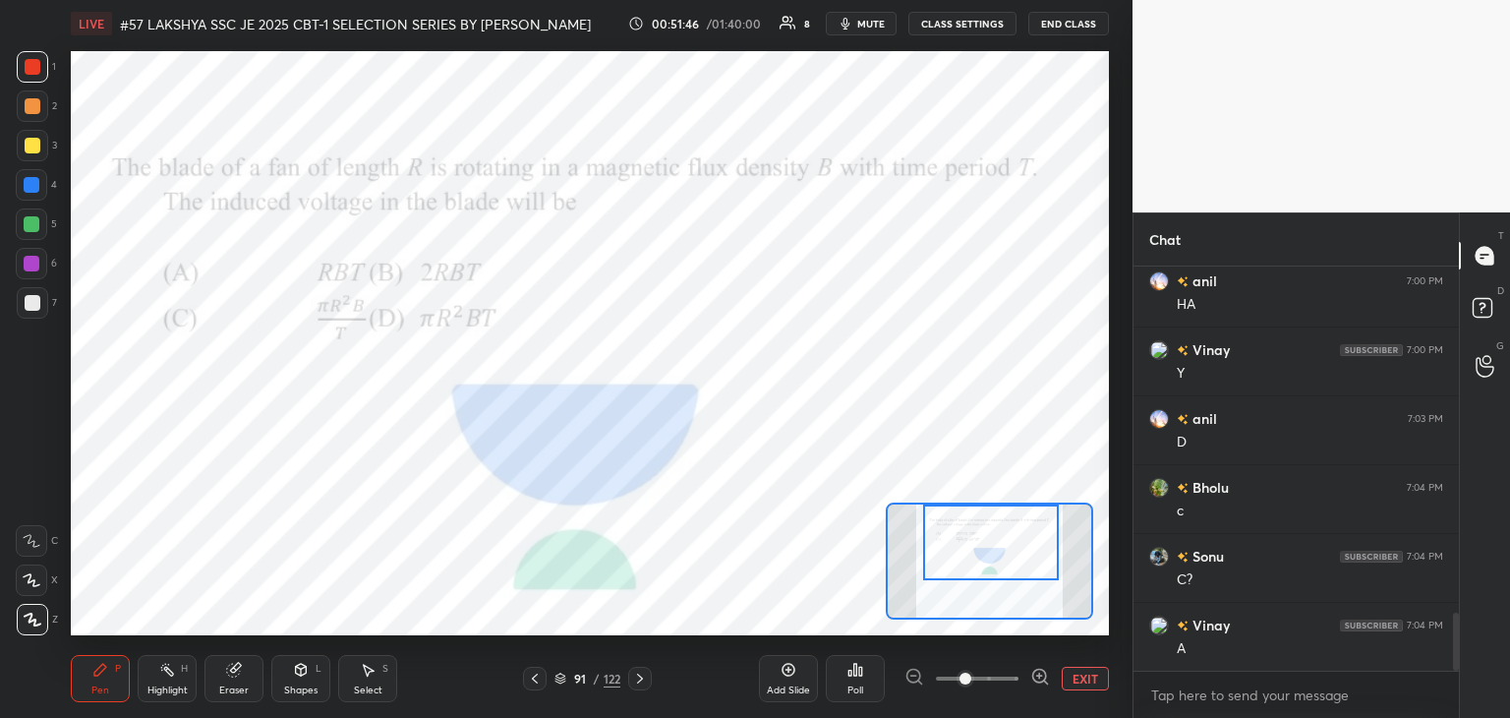
click at [638, 686] on div at bounding box center [640, 679] width 24 height 24
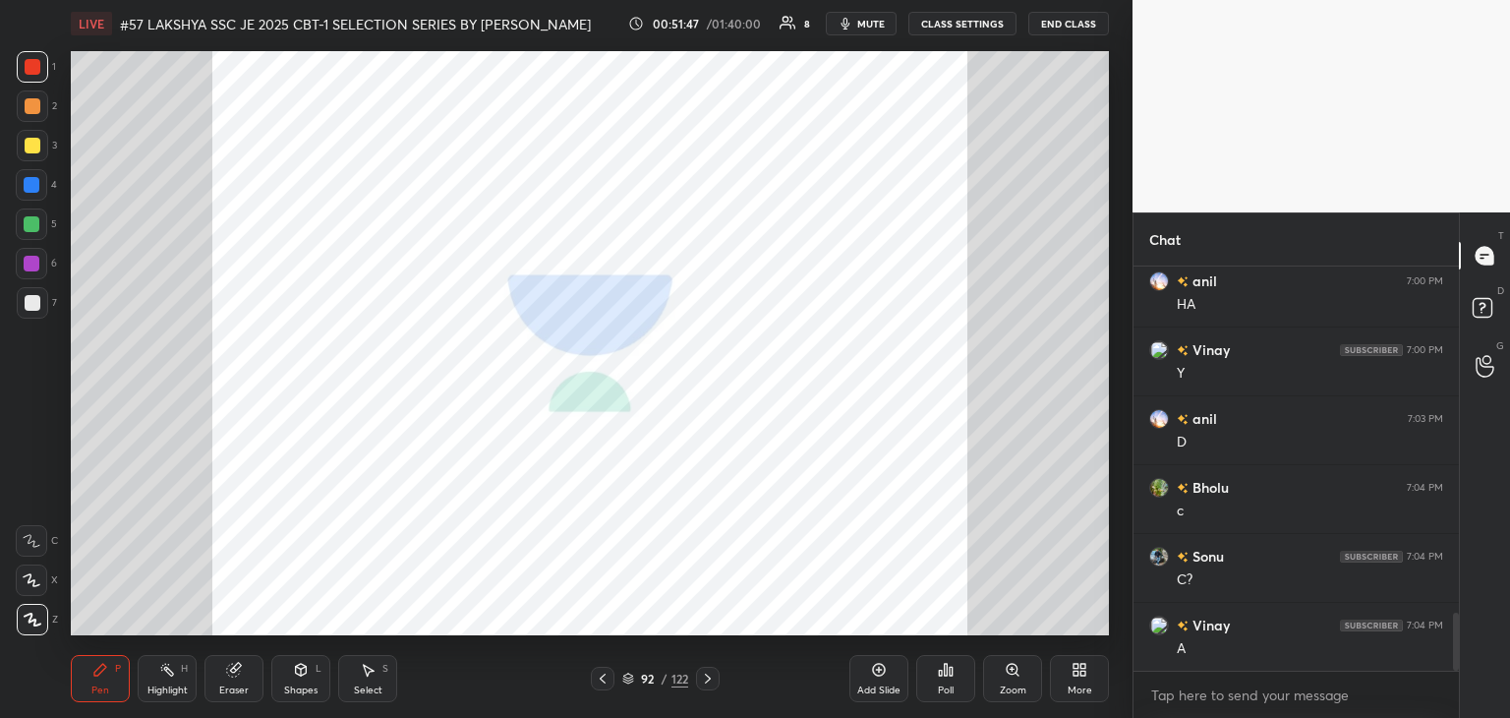
click at [633, 686] on div "92 / 122" at bounding box center [655, 679] width 129 height 24
click at [716, 684] on div at bounding box center [708, 679] width 24 height 24
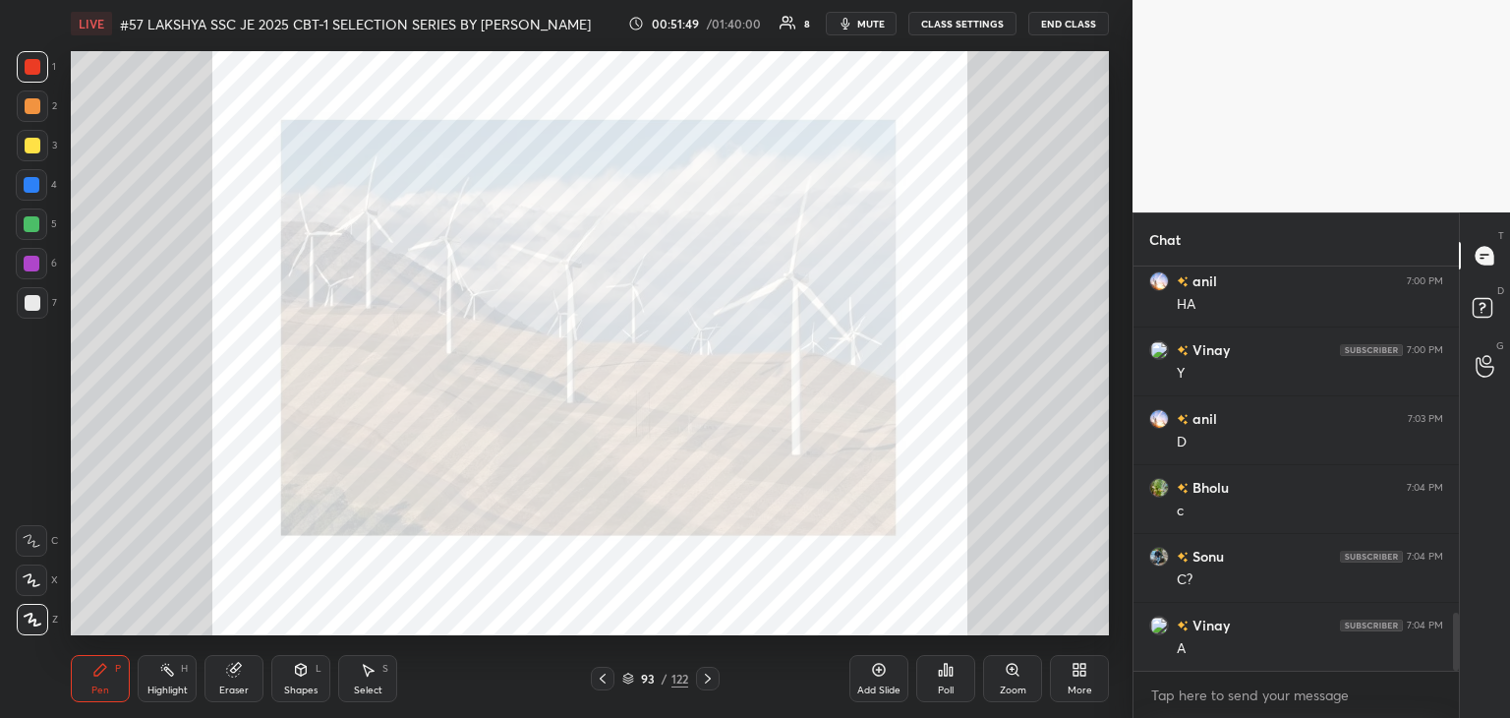
click at [712, 683] on div at bounding box center [708, 679] width 24 height 24
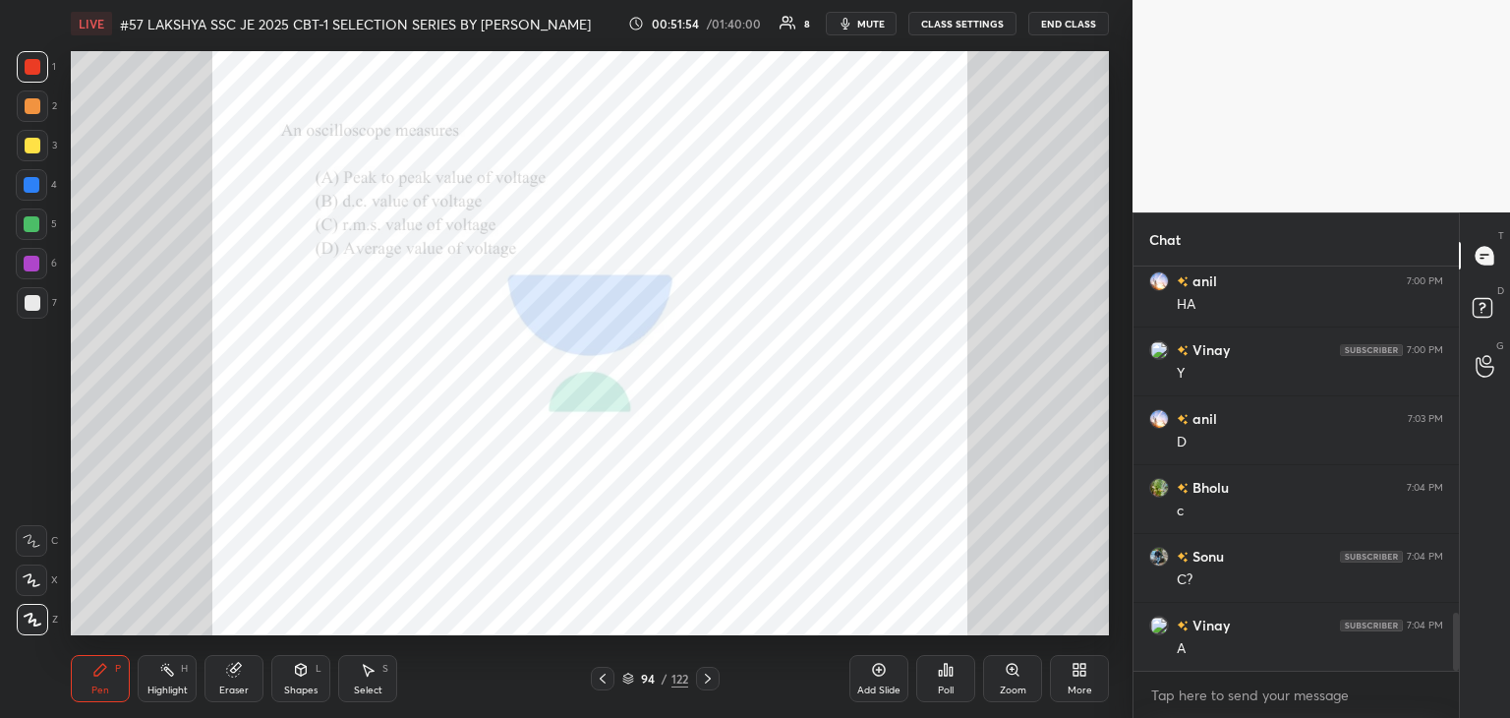
click at [1007, 672] on icon at bounding box center [1012, 669] width 11 height 11
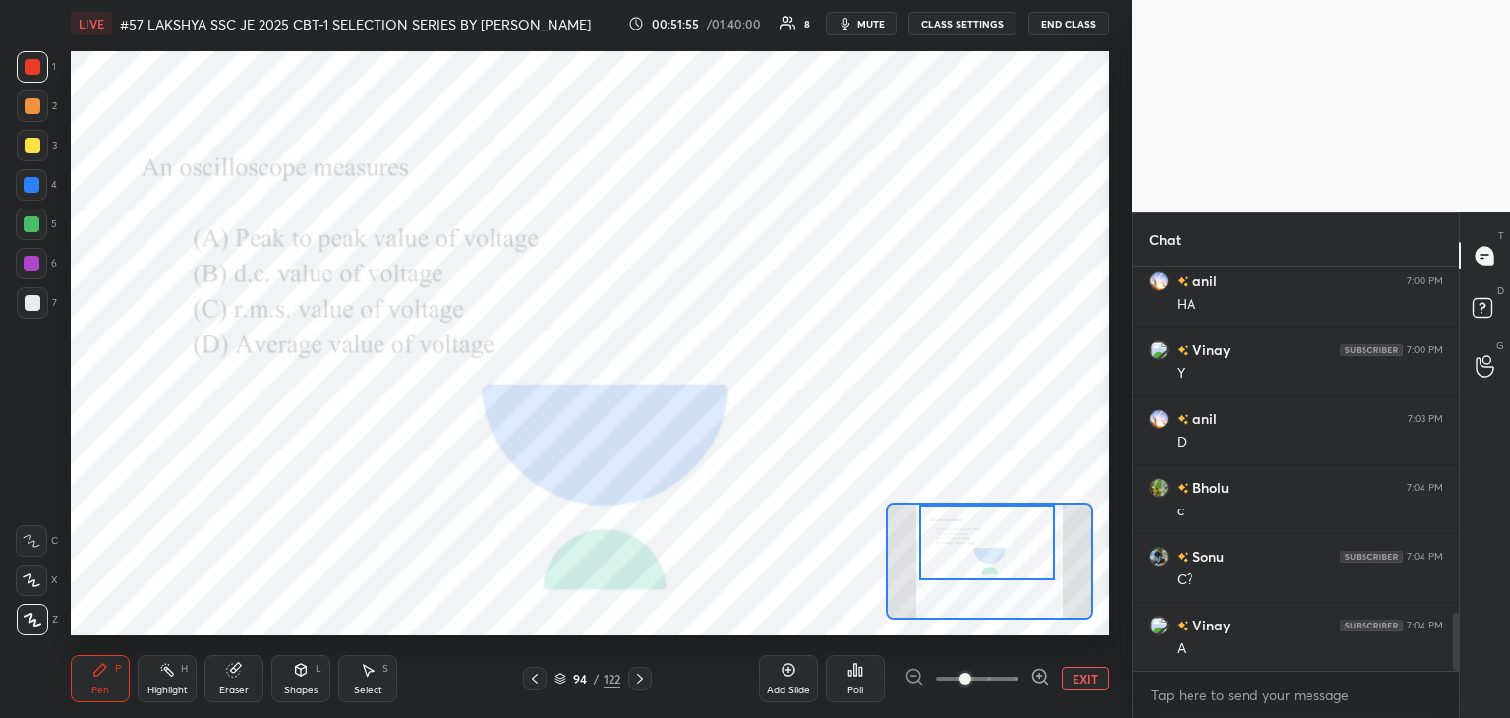
click at [1009, 553] on div at bounding box center [987, 542] width 136 height 76
click at [863, 679] on div "Poll" at bounding box center [855, 678] width 59 height 47
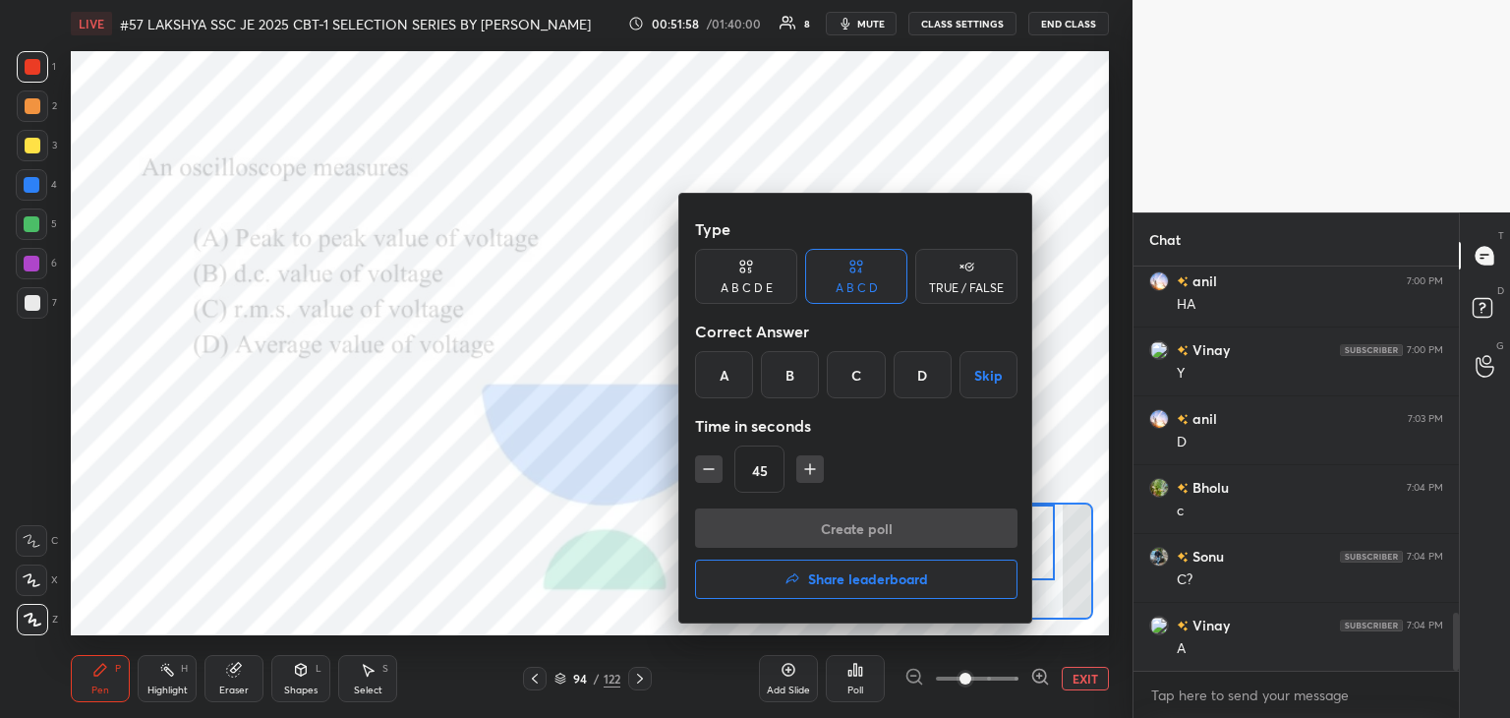
click at [721, 381] on div "A" at bounding box center [724, 374] width 58 height 47
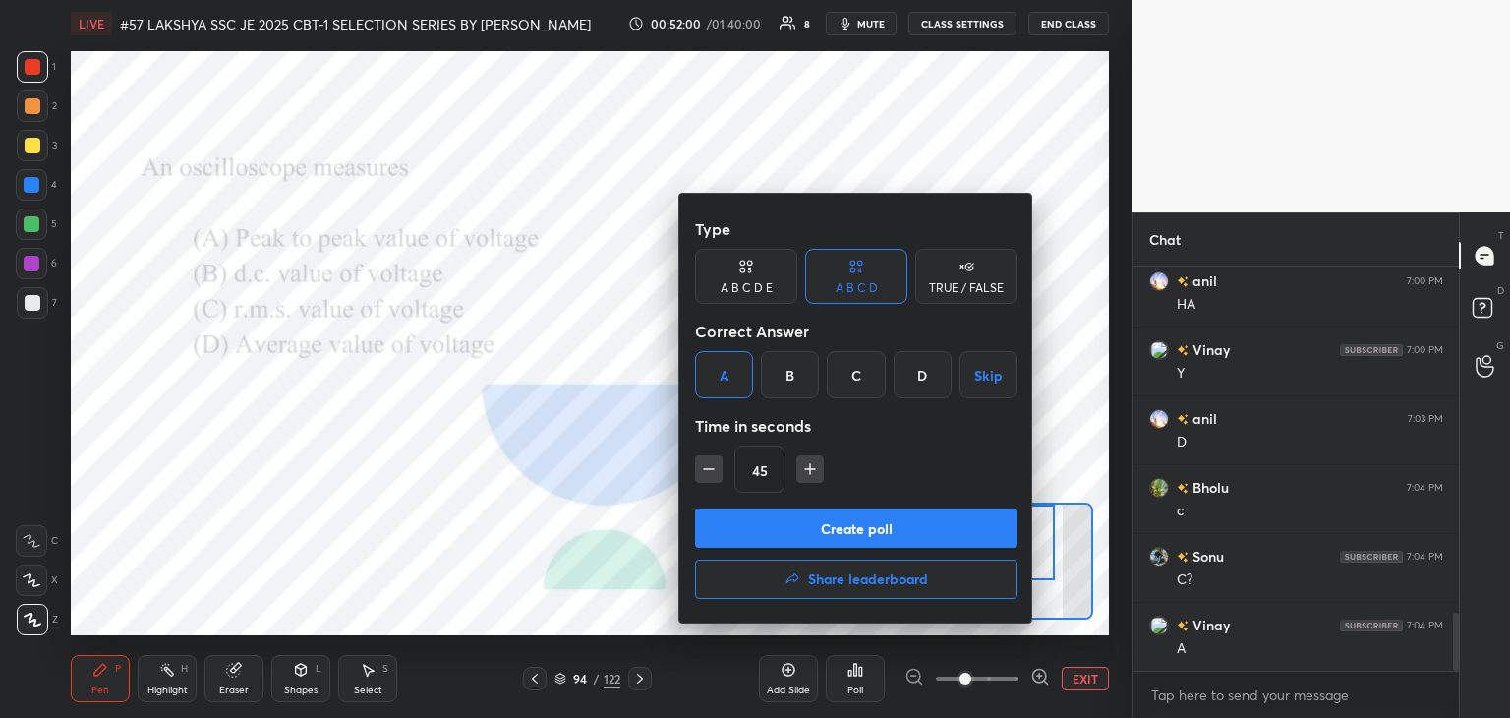
click at [721, 525] on button "Create poll" at bounding box center [856, 527] width 322 height 39
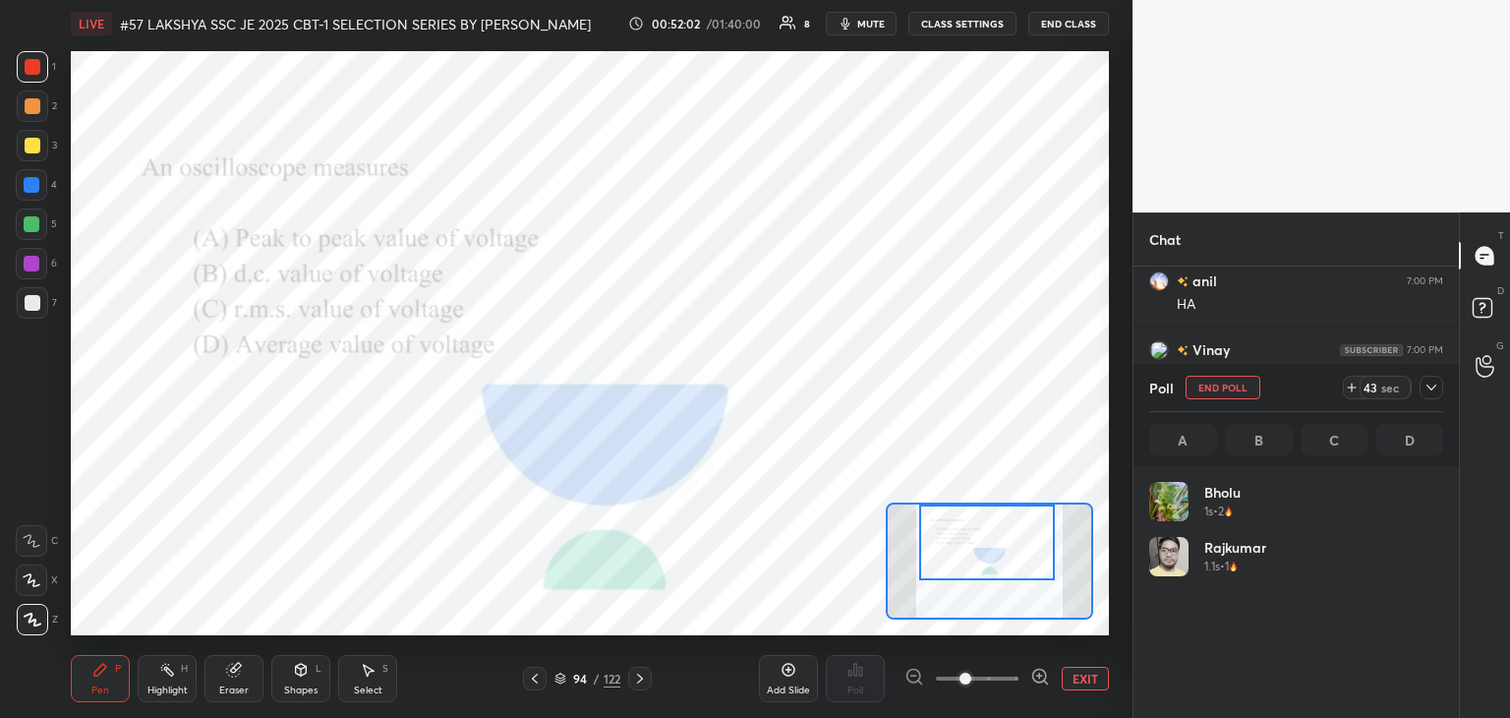
scroll to position [230, 288]
click at [35, 261] on div at bounding box center [32, 264] width 16 height 16
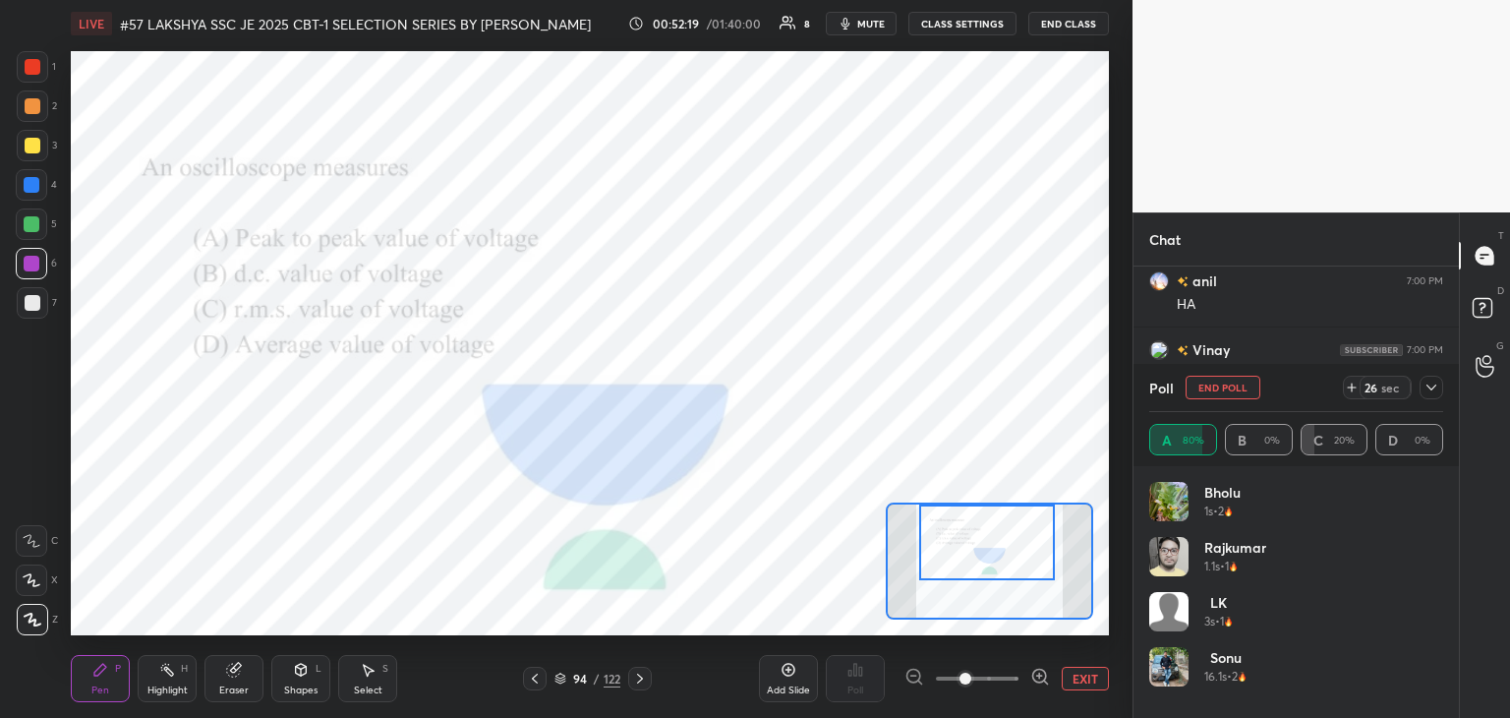
click at [246, 675] on div "Eraser" at bounding box center [233, 678] width 59 height 47
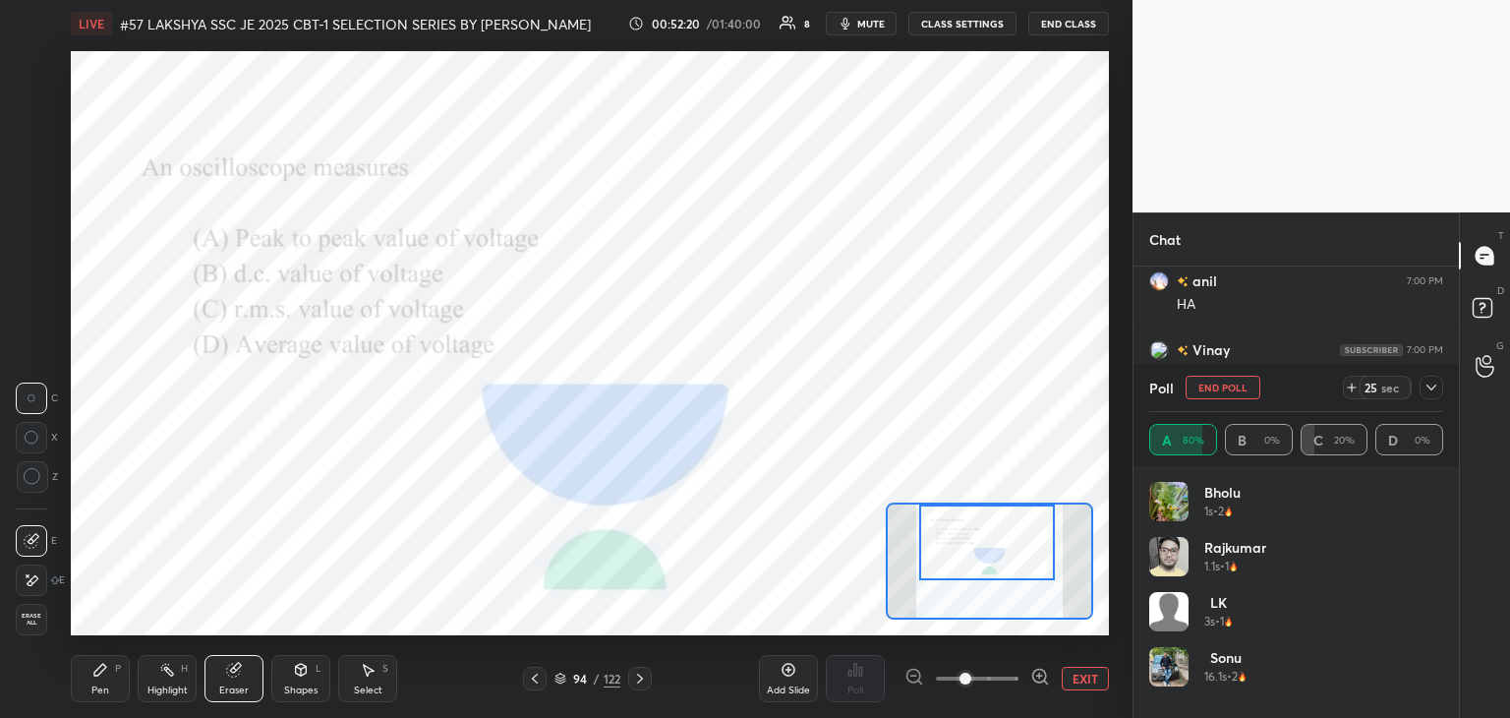
click at [39, 625] on span "Erase all" at bounding box center [31, 619] width 29 height 14
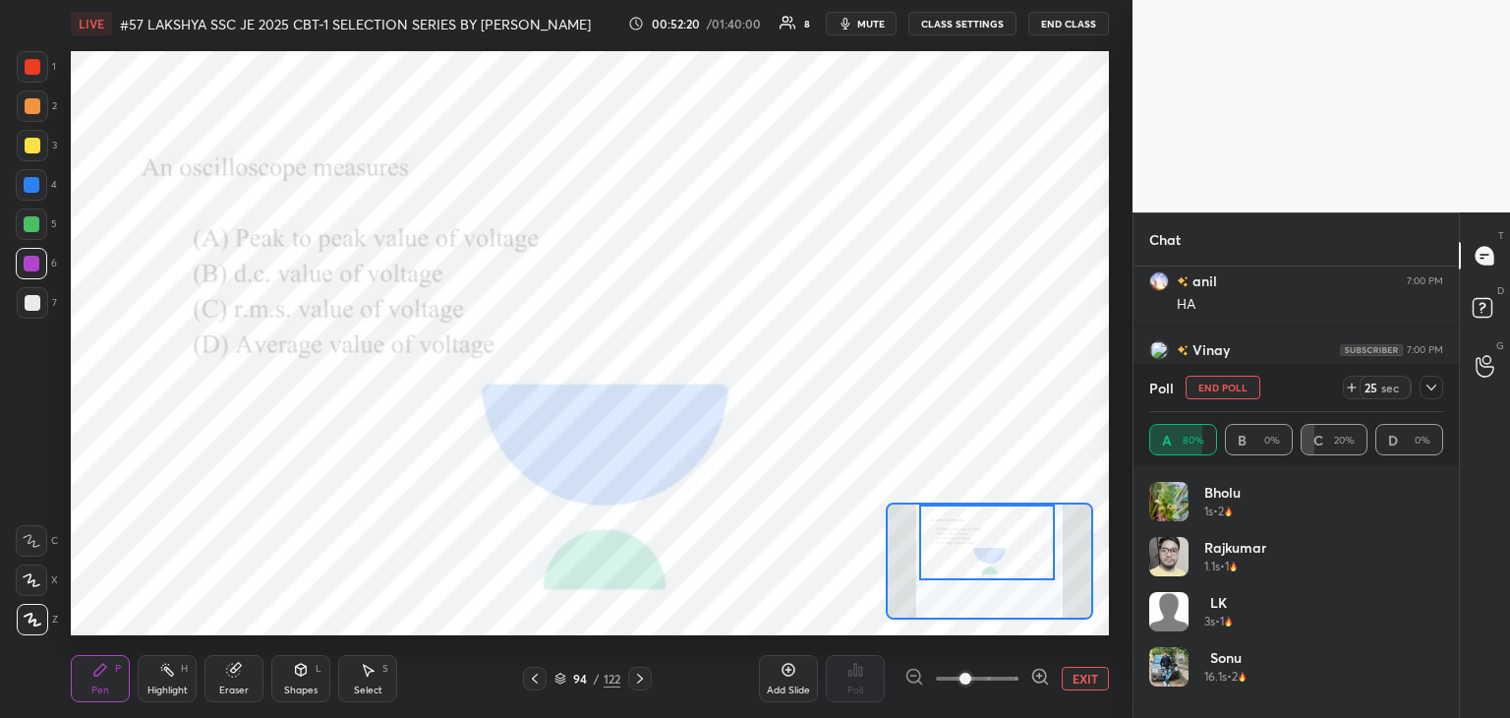
click at [67, 670] on div "LIVE #57 LAKSHYA SSC JE 2025 CBT-1 SELECTION SERIES BY PRAVEEN SIR EEEGURU 00:5…" at bounding box center [590, 359] width 1054 height 718
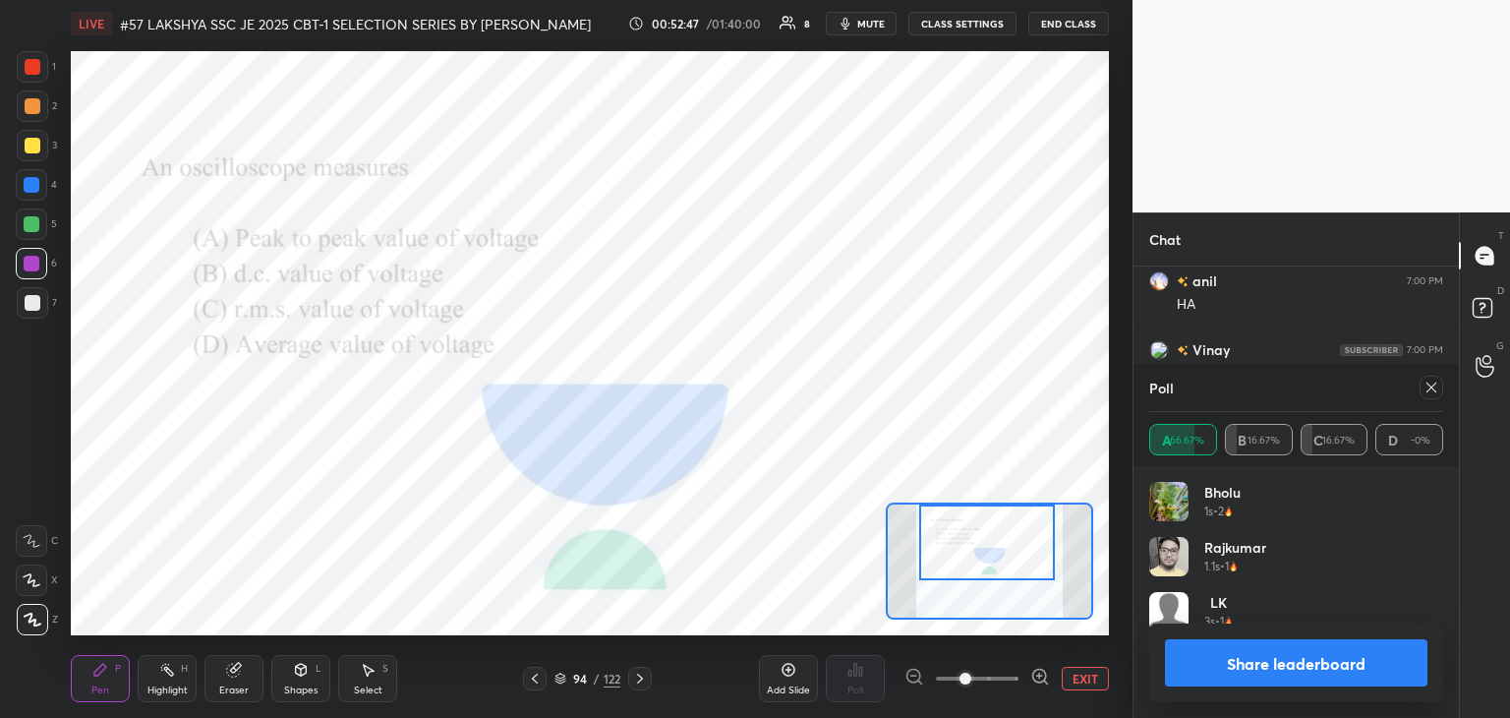
click at [1428, 384] on icon at bounding box center [1432, 387] width 16 height 16
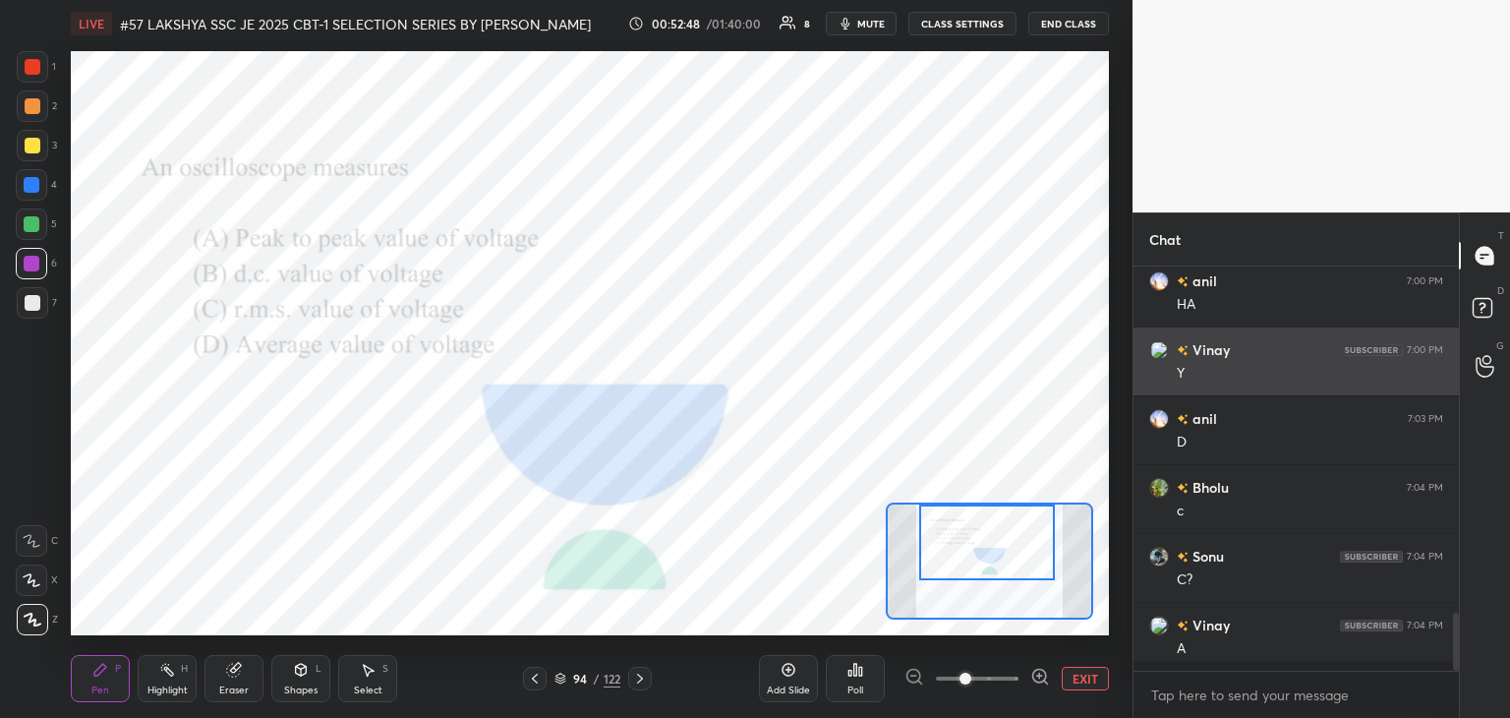
scroll to position [398, 320]
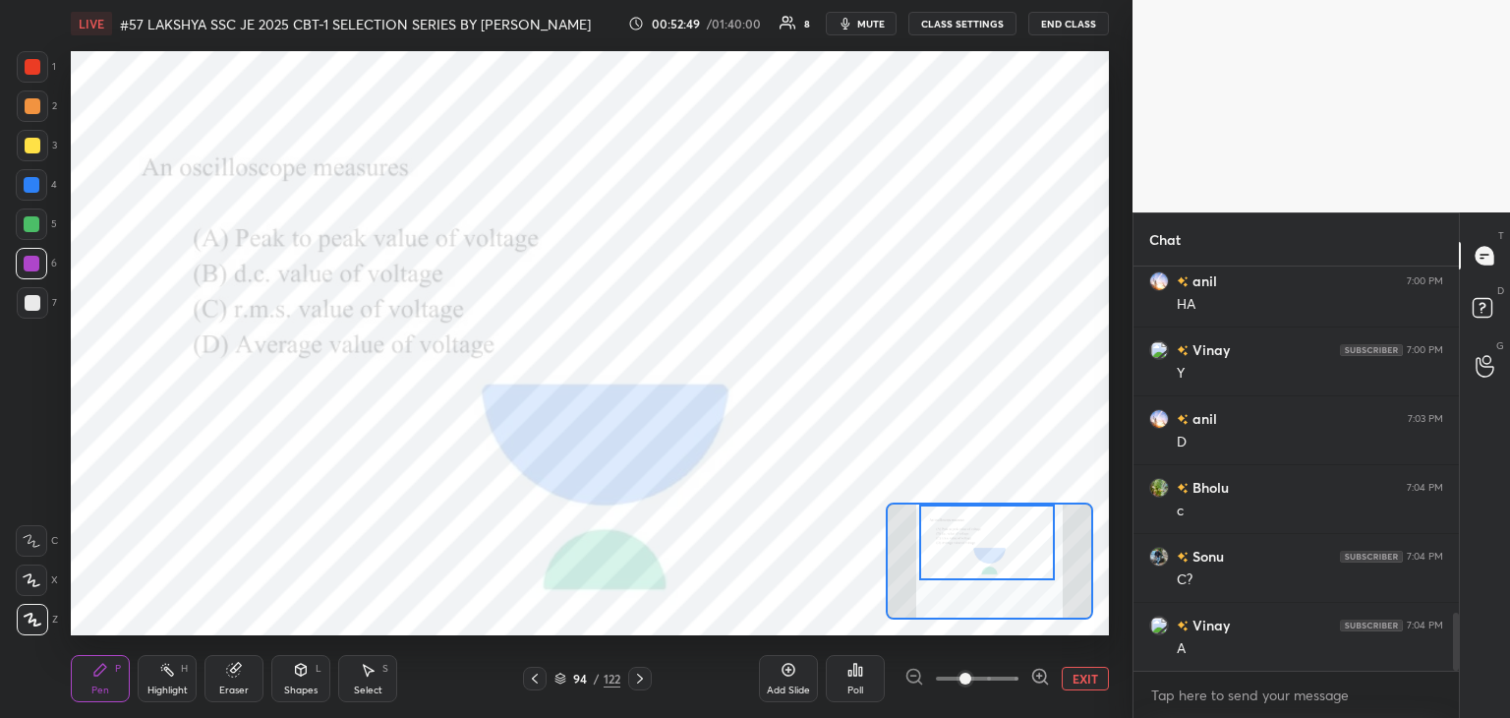
click at [645, 679] on icon at bounding box center [640, 678] width 16 height 16
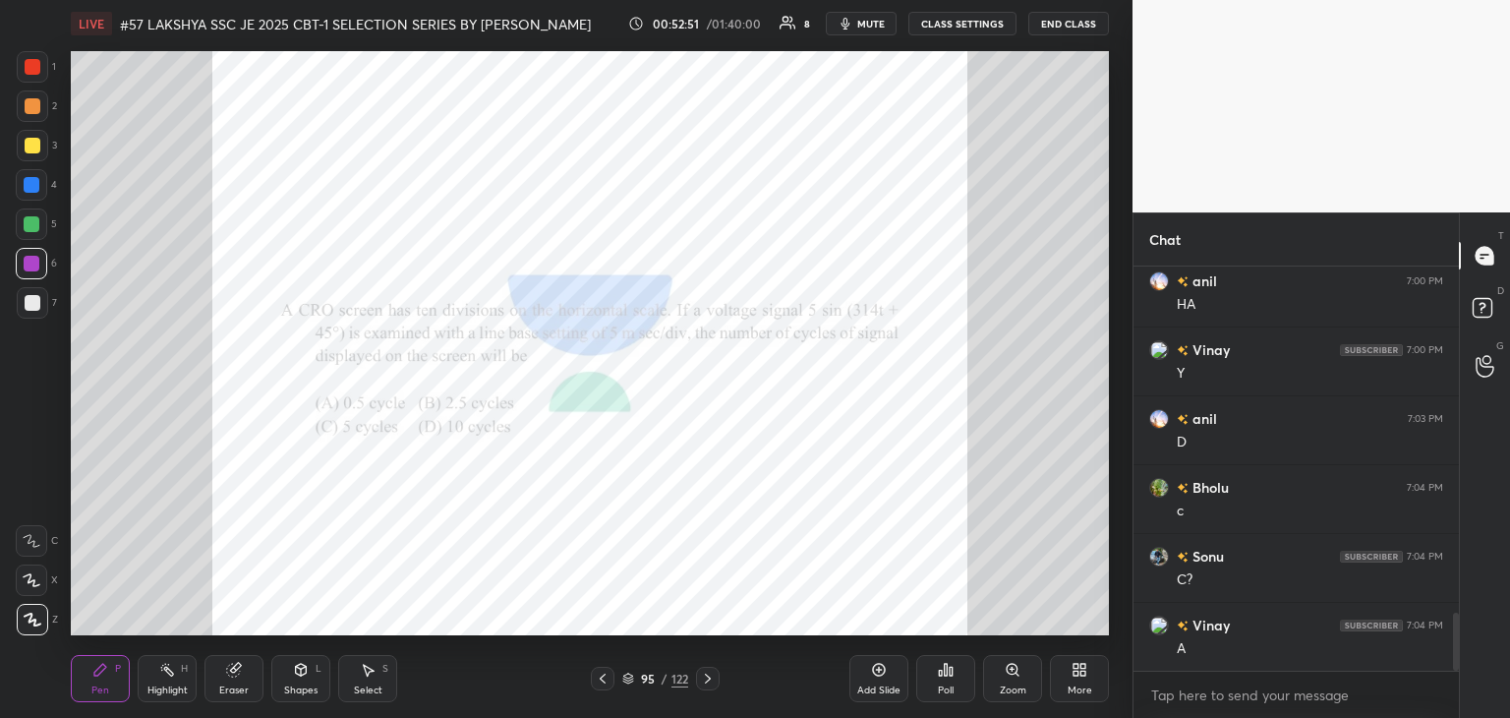
click at [705, 674] on icon at bounding box center [708, 678] width 16 height 16
click at [942, 639] on div "Pen P Highlight H Eraser Shapes L Select S 96 / 122 Add Slide Poll Zoom More" at bounding box center [590, 678] width 1038 height 79
click at [1017, 681] on div "Zoom" at bounding box center [1012, 678] width 59 height 47
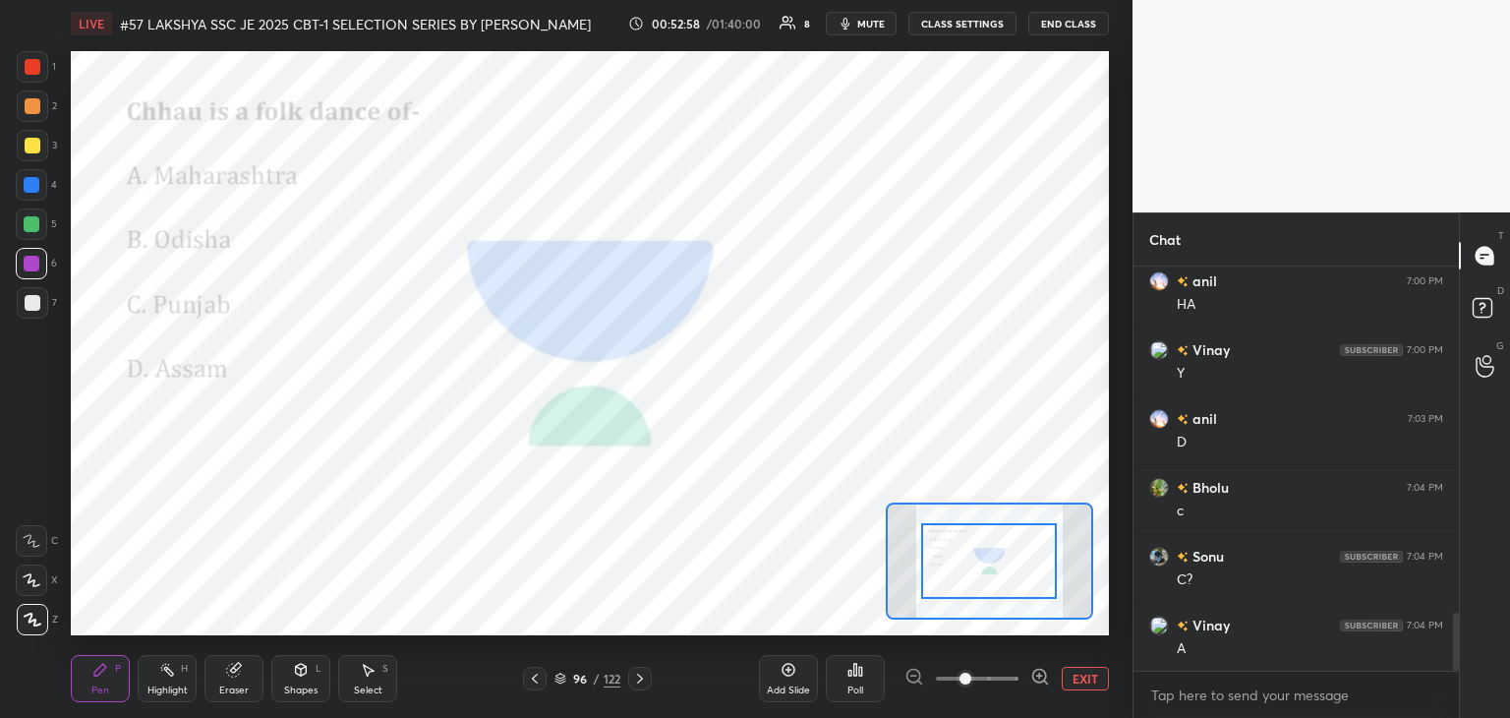
click at [30, 292] on div at bounding box center [32, 302] width 31 height 31
click at [28, 252] on div at bounding box center [31, 263] width 31 height 31
drag, startPoint x: 27, startPoint y: 219, endPoint x: 26, endPoint y: 190, distance: 29.5
click at [27, 217] on div at bounding box center [32, 224] width 16 height 16
drag, startPoint x: 27, startPoint y: 180, endPoint x: 27, endPoint y: 167, distance: 12.8
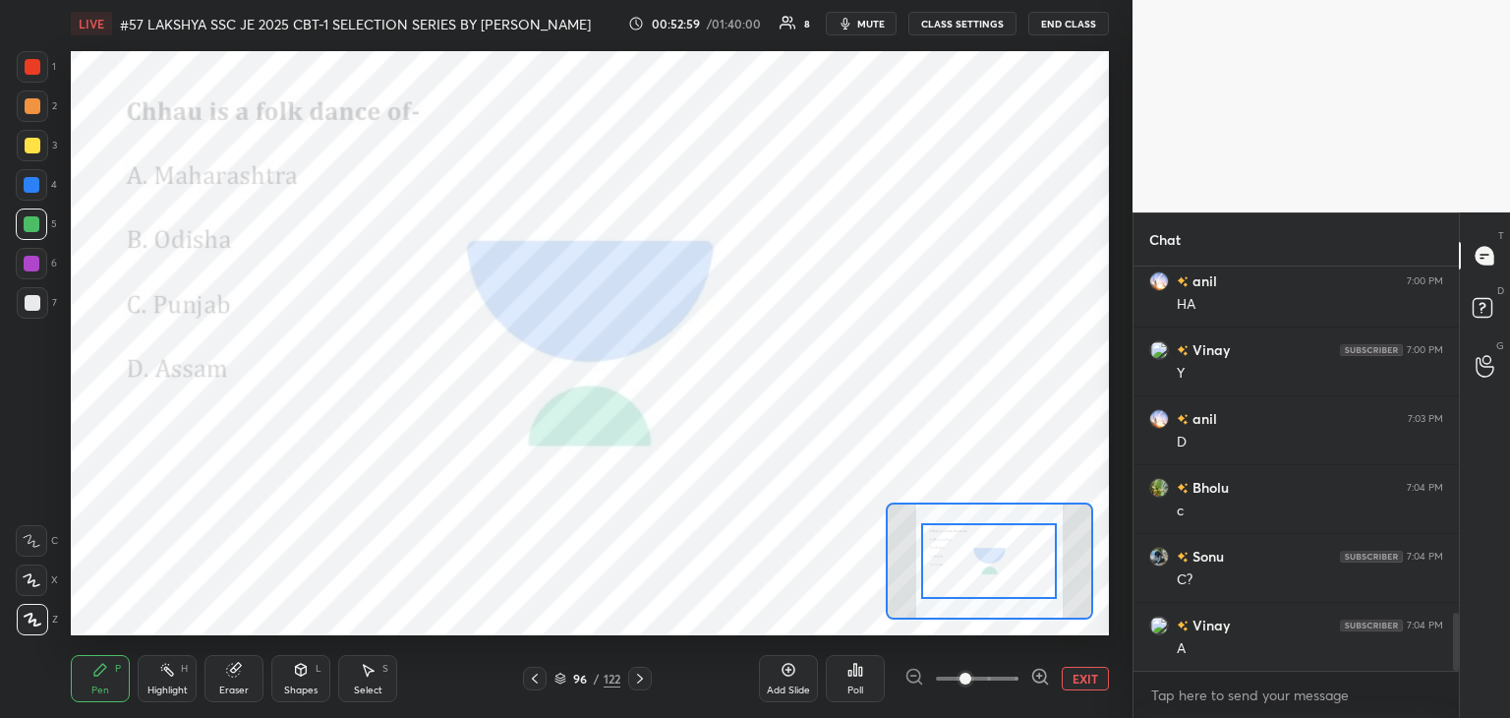
click at [27, 178] on div at bounding box center [32, 185] width 16 height 16
click at [28, 143] on div at bounding box center [33, 146] width 16 height 16
click at [30, 115] on div at bounding box center [32, 105] width 31 height 31
drag, startPoint x: 40, startPoint y: 103, endPoint x: 35, endPoint y: 136, distance: 32.8
click at [39, 103] on div at bounding box center [32, 105] width 31 height 31
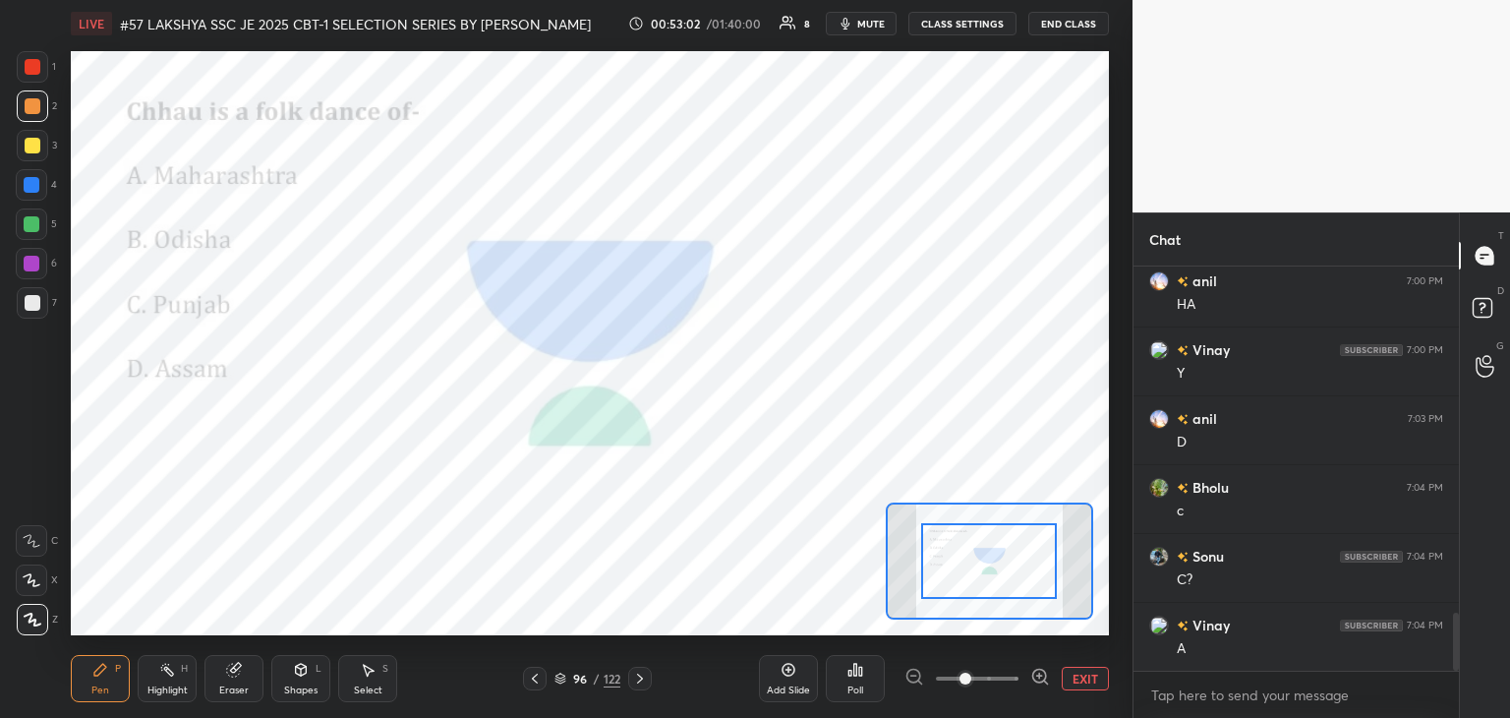
drag, startPoint x: 33, startPoint y: 146, endPoint x: 32, endPoint y: 159, distance: 13.8
click at [33, 146] on div at bounding box center [33, 146] width 16 height 16
click at [32, 163] on div "3" at bounding box center [37, 149] width 40 height 39
click at [30, 191] on div at bounding box center [32, 185] width 16 height 16
drag, startPoint x: 30, startPoint y: 208, endPoint x: 30, endPoint y: 225, distance: 16.7
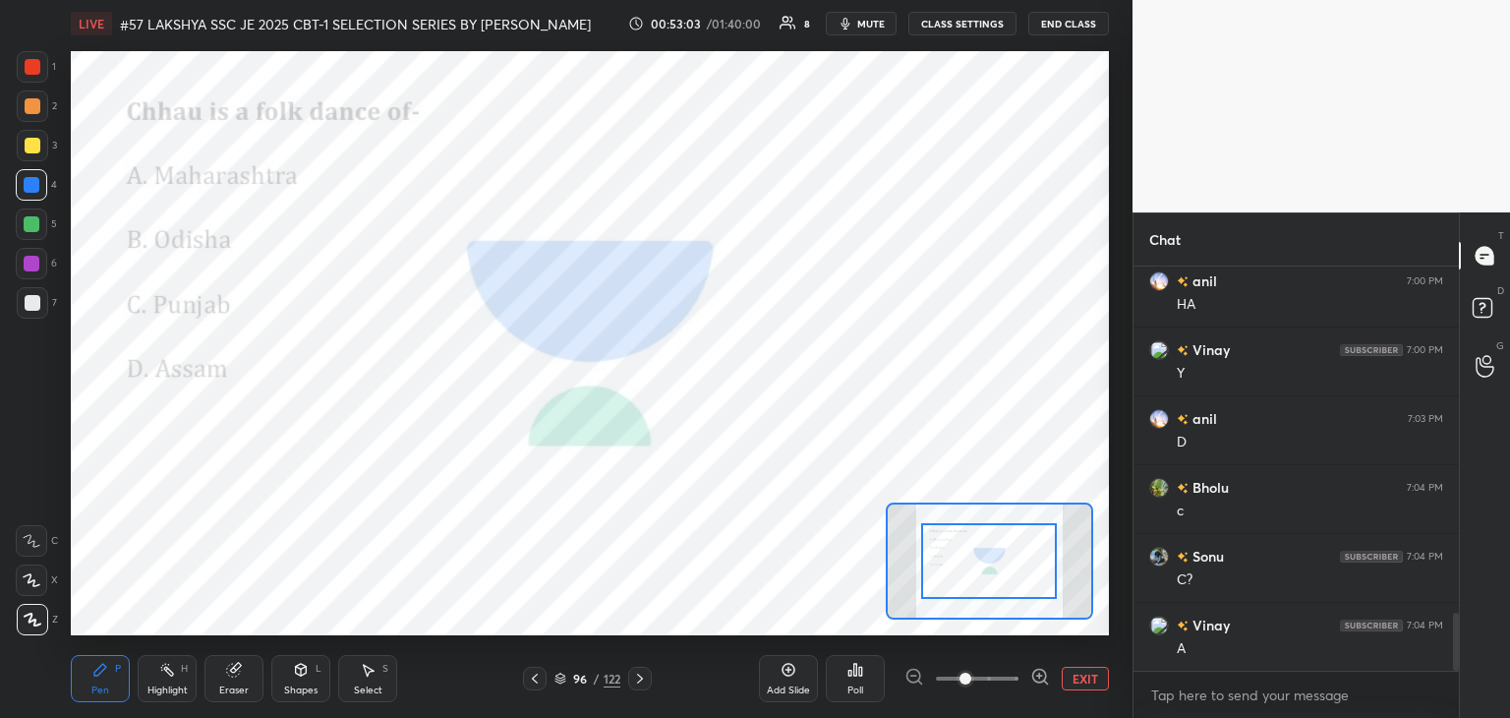
click at [30, 211] on div at bounding box center [31, 223] width 31 height 31
click at [29, 235] on div at bounding box center [31, 223] width 31 height 31
click at [29, 277] on div at bounding box center [31, 263] width 31 height 31
click at [28, 321] on div "7" at bounding box center [37, 306] width 40 height 39
click at [31, 276] on div at bounding box center [31, 263] width 31 height 31
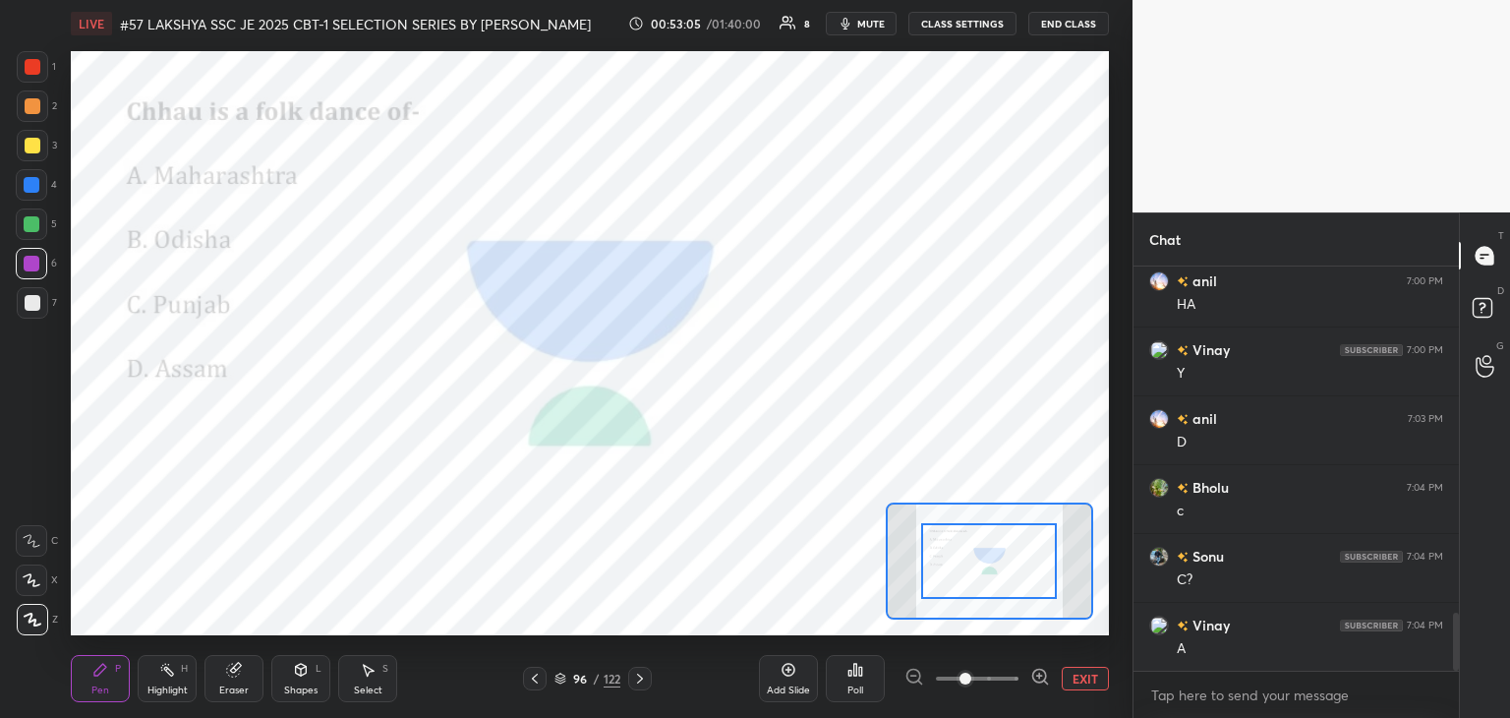
click at [27, 216] on div at bounding box center [32, 224] width 16 height 16
click at [28, 184] on div at bounding box center [32, 185] width 16 height 16
click at [25, 150] on div at bounding box center [33, 146] width 16 height 16
click at [31, 115] on div at bounding box center [32, 105] width 31 height 31
click at [28, 79] on div at bounding box center [32, 66] width 31 height 31
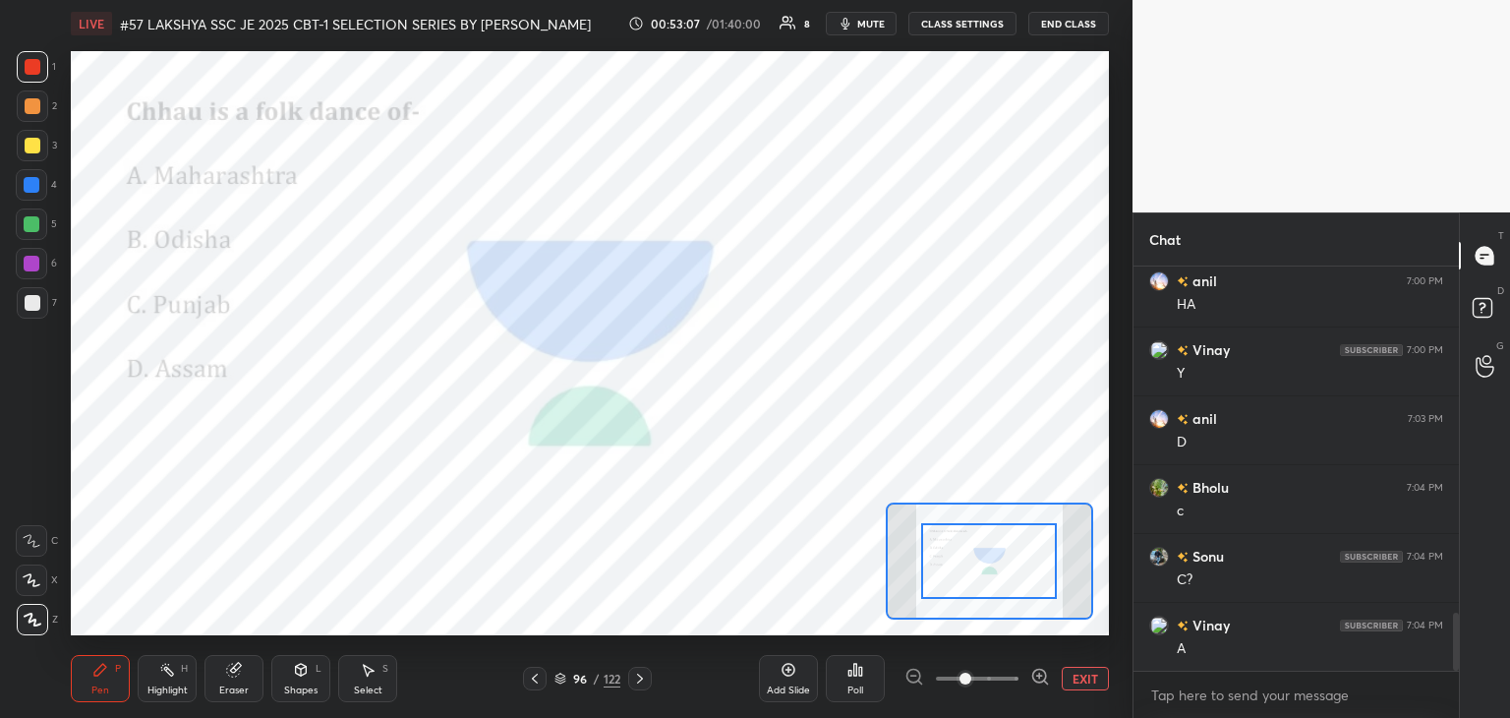
click at [29, 113] on div at bounding box center [33, 106] width 16 height 16
drag, startPoint x: 29, startPoint y: 139, endPoint x: 28, endPoint y: 155, distance: 16.7
click at [29, 141] on div at bounding box center [33, 146] width 16 height 16
click at [28, 161] on div "3" at bounding box center [37, 149] width 40 height 39
click at [29, 196] on div at bounding box center [31, 184] width 31 height 31
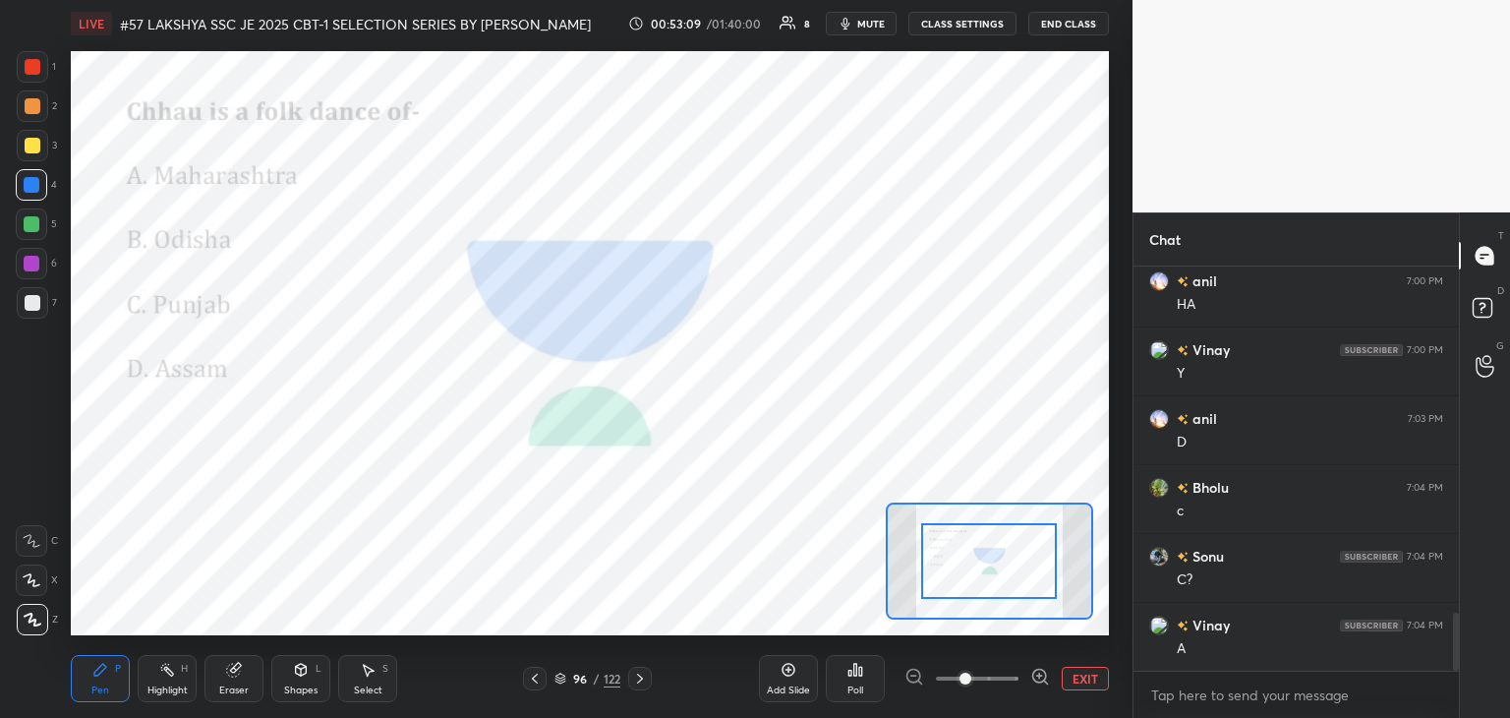
click at [32, 233] on div at bounding box center [31, 223] width 31 height 31
drag, startPoint x: 36, startPoint y: 255, endPoint x: 35, endPoint y: 264, distance: 9.9
click at [36, 256] on div at bounding box center [31, 263] width 31 height 31
click at [27, 293] on div at bounding box center [32, 302] width 31 height 31
click at [35, 272] on div at bounding box center [31, 263] width 31 height 31
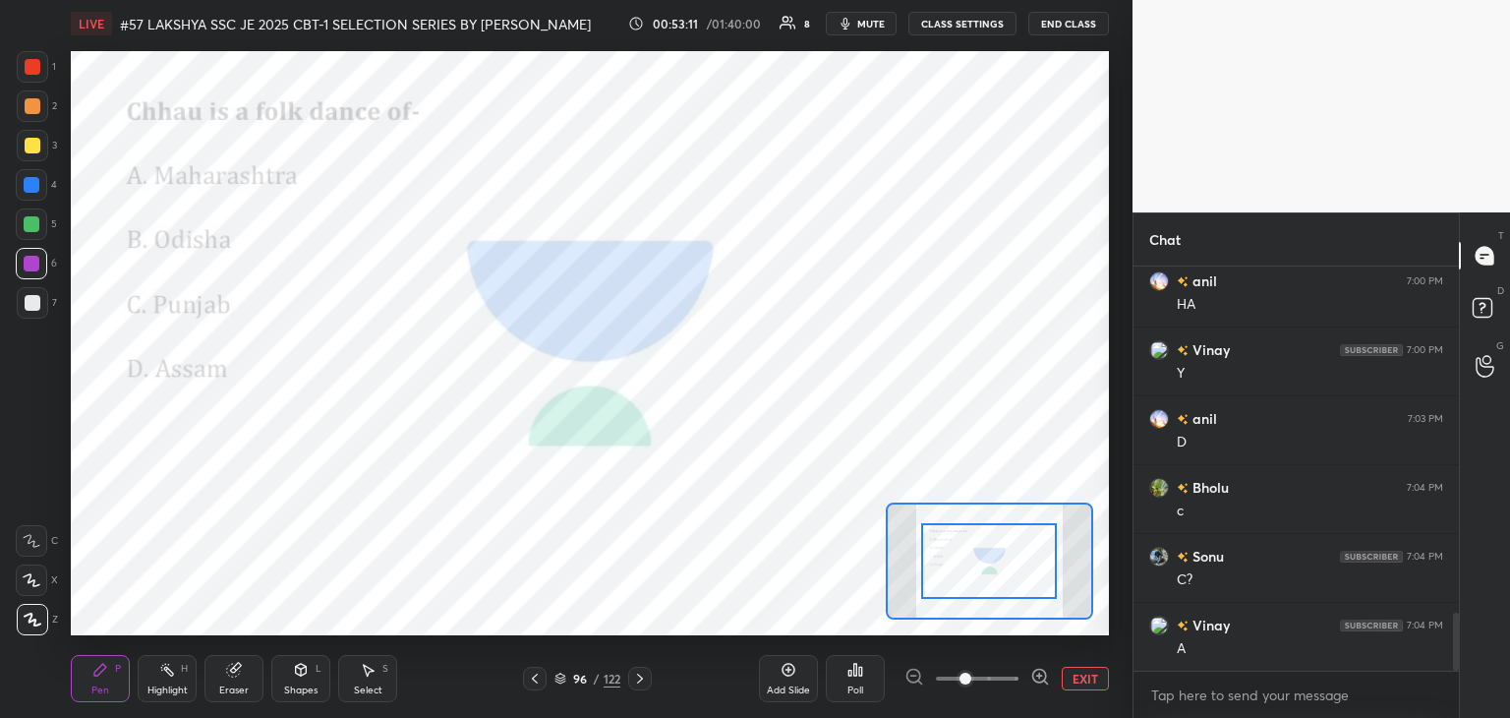
click at [29, 218] on div at bounding box center [32, 224] width 16 height 16
click at [31, 183] on div at bounding box center [32, 185] width 16 height 16
click at [31, 147] on div at bounding box center [33, 146] width 16 height 16
click at [32, 113] on div at bounding box center [33, 106] width 16 height 16
click at [35, 65] on div at bounding box center [33, 67] width 16 height 16
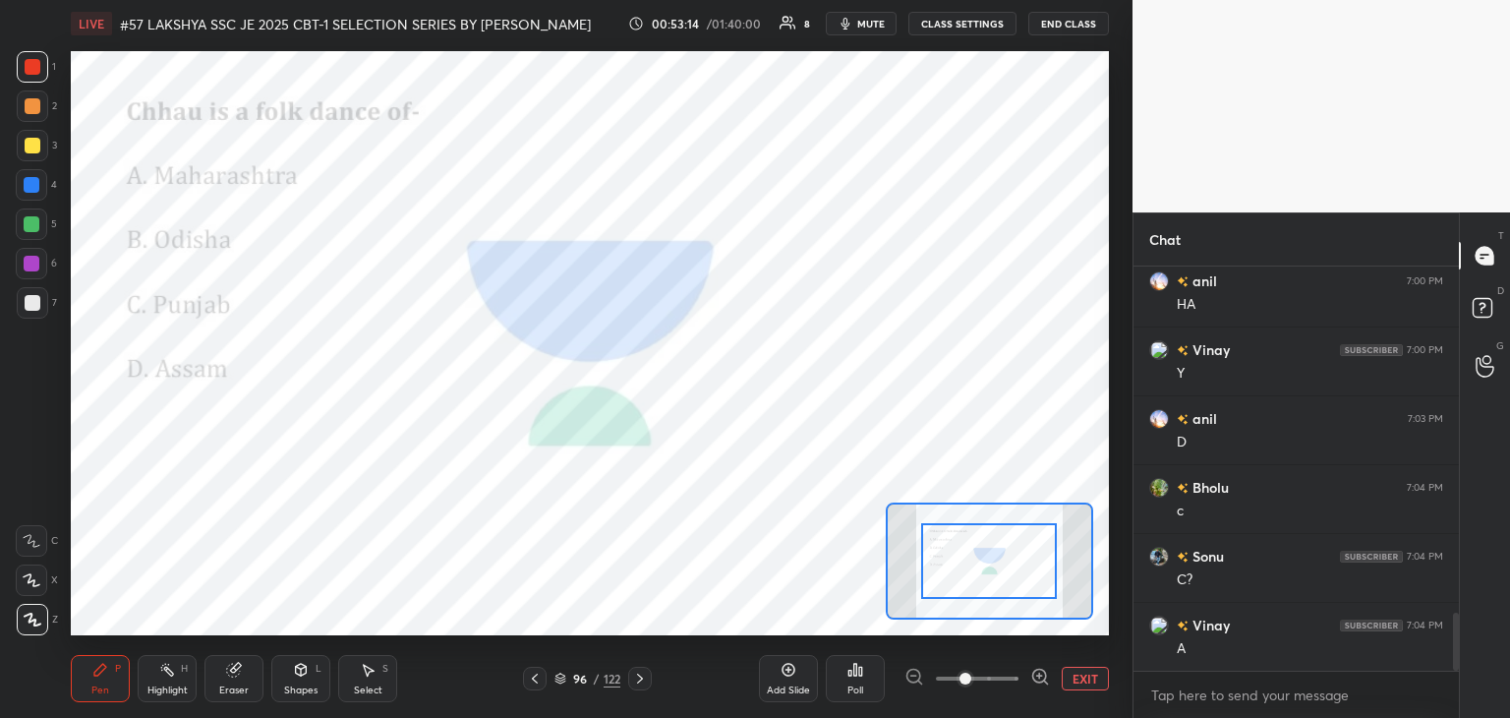
click at [37, 103] on div at bounding box center [33, 106] width 16 height 16
click at [33, 139] on div at bounding box center [33, 146] width 16 height 16
drag, startPoint x: 31, startPoint y: 177, endPoint x: 30, endPoint y: 187, distance: 9.9
click at [31, 179] on div at bounding box center [32, 185] width 16 height 16
click at [30, 227] on div at bounding box center [32, 224] width 16 height 16
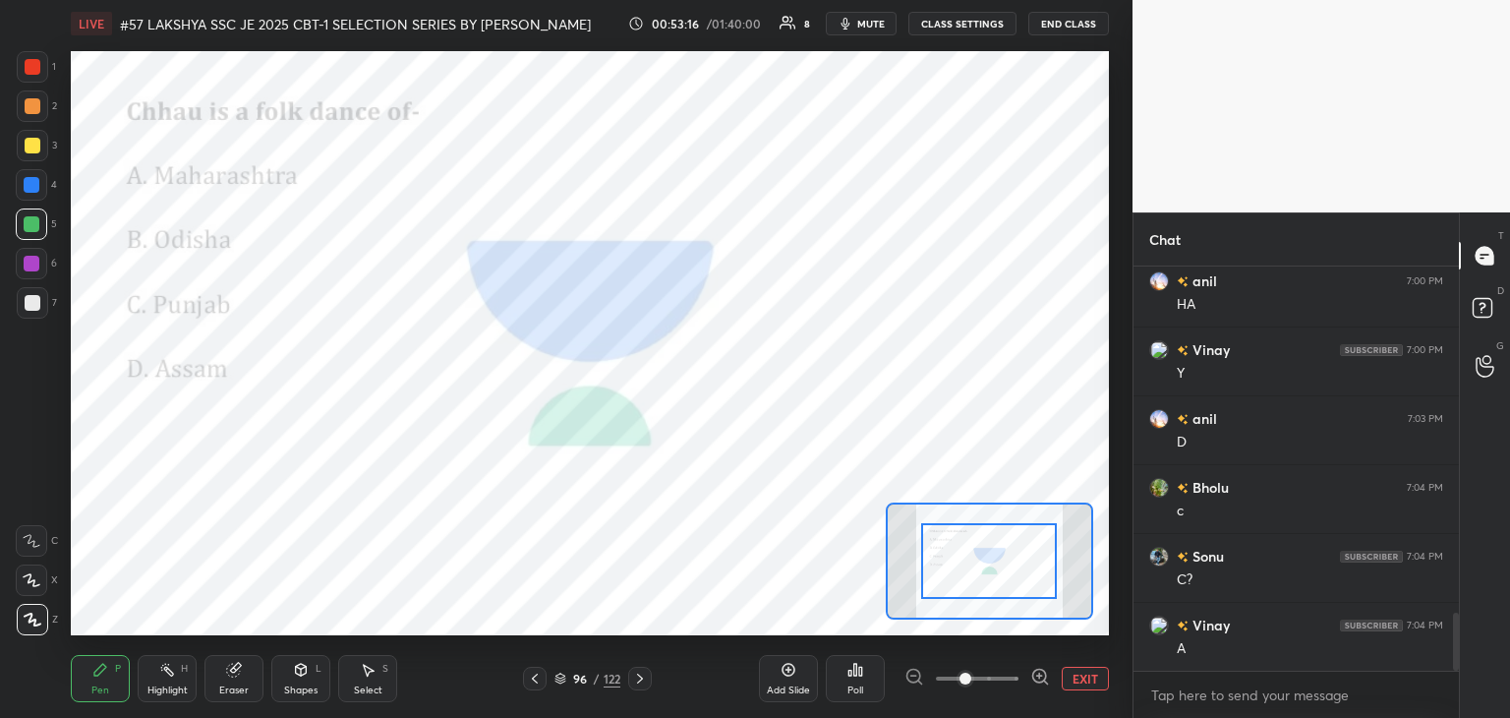
drag, startPoint x: 30, startPoint y: 255, endPoint x: 31, endPoint y: 277, distance: 22.6
click at [31, 257] on div at bounding box center [31, 263] width 31 height 31
click at [31, 300] on div at bounding box center [33, 303] width 16 height 16
click at [34, 272] on div at bounding box center [31, 263] width 31 height 31
click at [32, 225] on div at bounding box center [32, 224] width 16 height 16
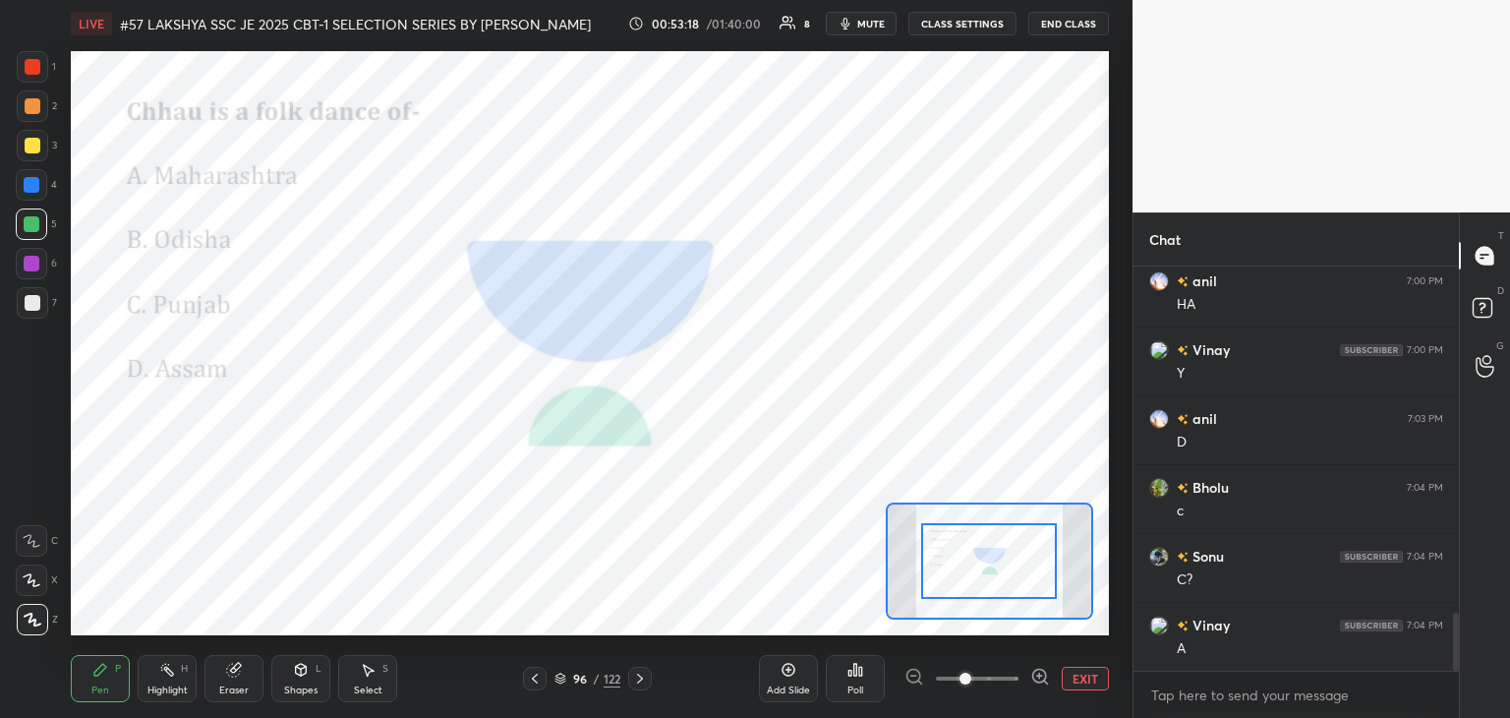
click at [30, 189] on div at bounding box center [32, 185] width 16 height 16
click at [29, 155] on div at bounding box center [32, 145] width 31 height 31
click at [35, 107] on div at bounding box center [33, 106] width 16 height 16
drag, startPoint x: 32, startPoint y: 76, endPoint x: 30, endPoint y: 87, distance: 12.0
click at [31, 76] on div at bounding box center [32, 66] width 31 height 31
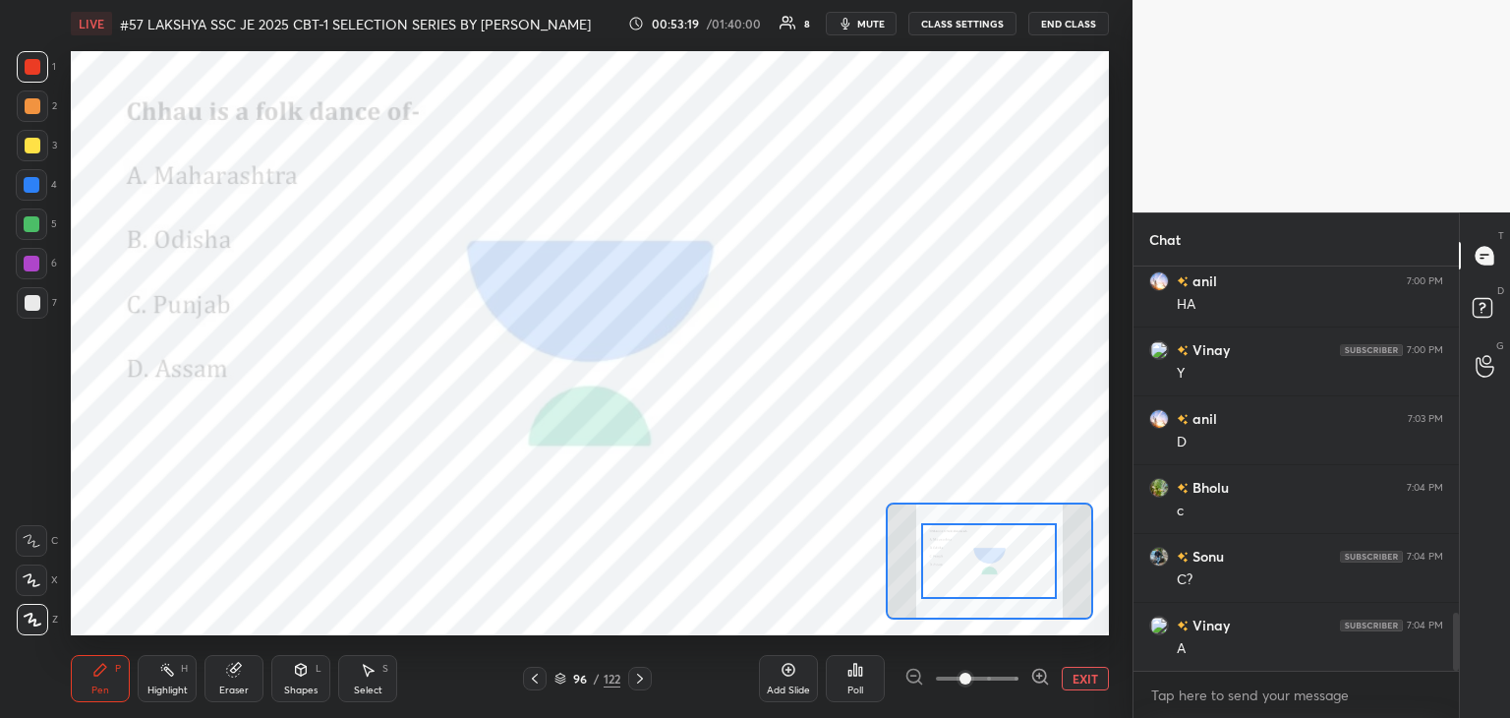
click at [31, 105] on div at bounding box center [33, 106] width 16 height 16
drag, startPoint x: 29, startPoint y: 135, endPoint x: 29, endPoint y: 146, distance: 11.8
click at [29, 136] on div at bounding box center [32, 145] width 31 height 31
drag, startPoint x: 28, startPoint y: 174, endPoint x: 29, endPoint y: 205, distance: 31.5
click at [28, 176] on div at bounding box center [31, 184] width 31 height 31
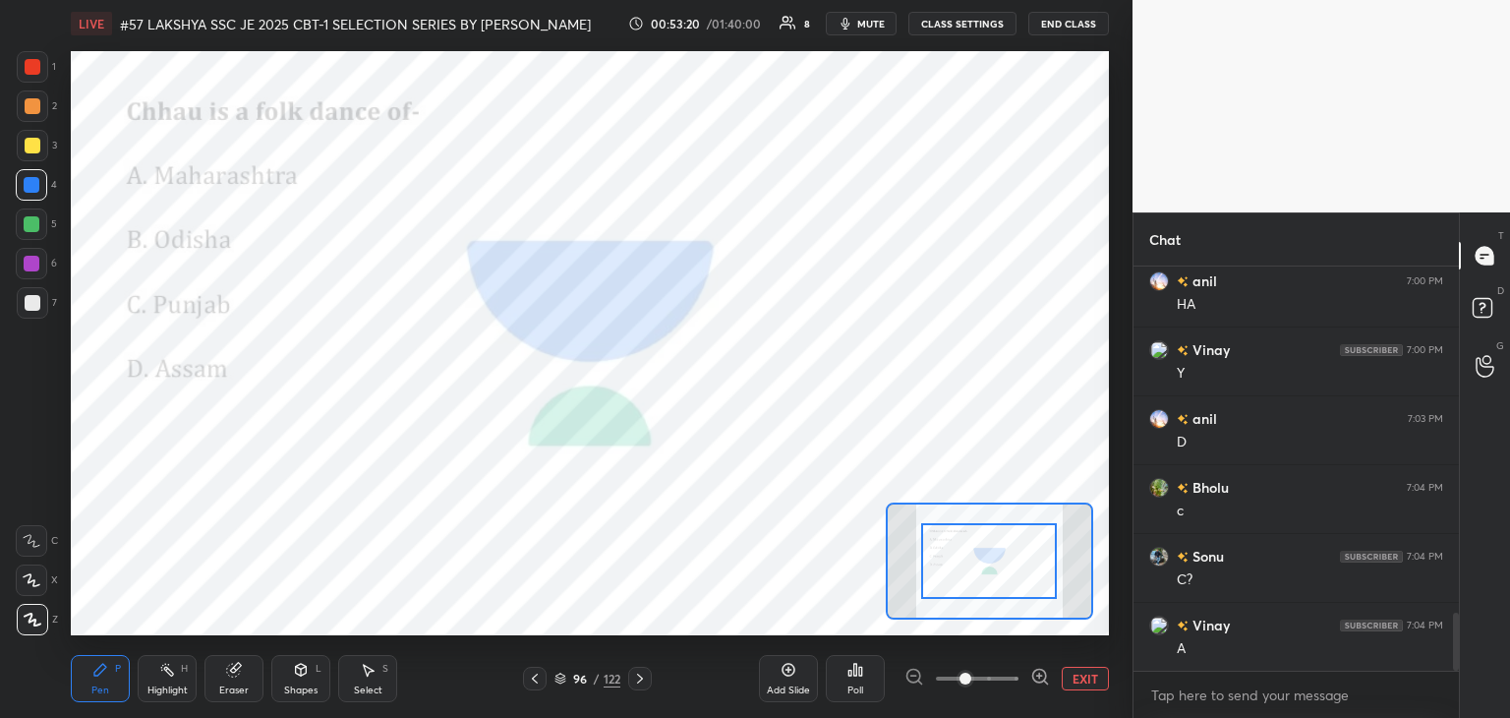
click at [29, 219] on div at bounding box center [32, 224] width 16 height 16
drag, startPoint x: 32, startPoint y: 257, endPoint x: 33, endPoint y: 273, distance: 16.7
click at [34, 257] on div at bounding box center [32, 264] width 16 height 16
click at [34, 287] on div at bounding box center [32, 302] width 31 height 31
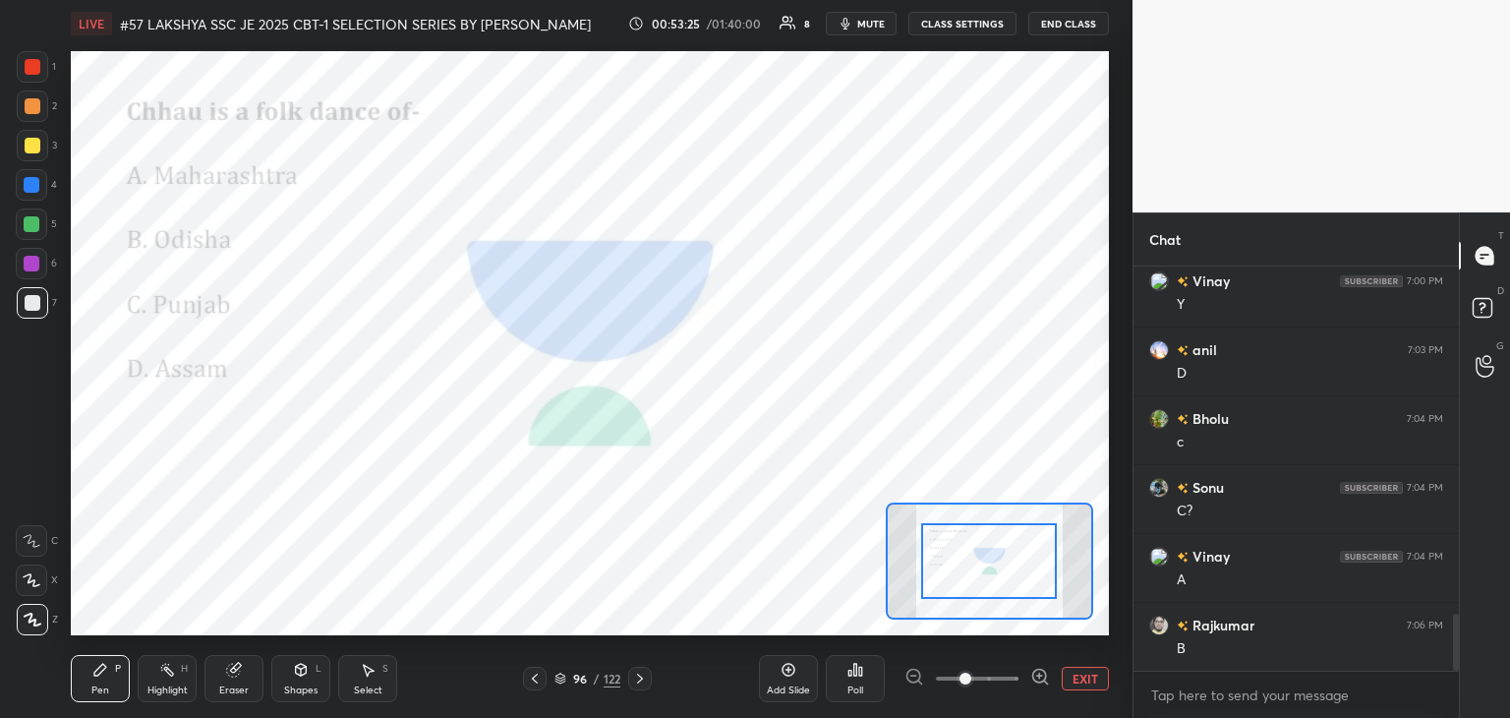
scroll to position [2556, 0]
click at [40, 60] on div at bounding box center [32, 66] width 31 height 31
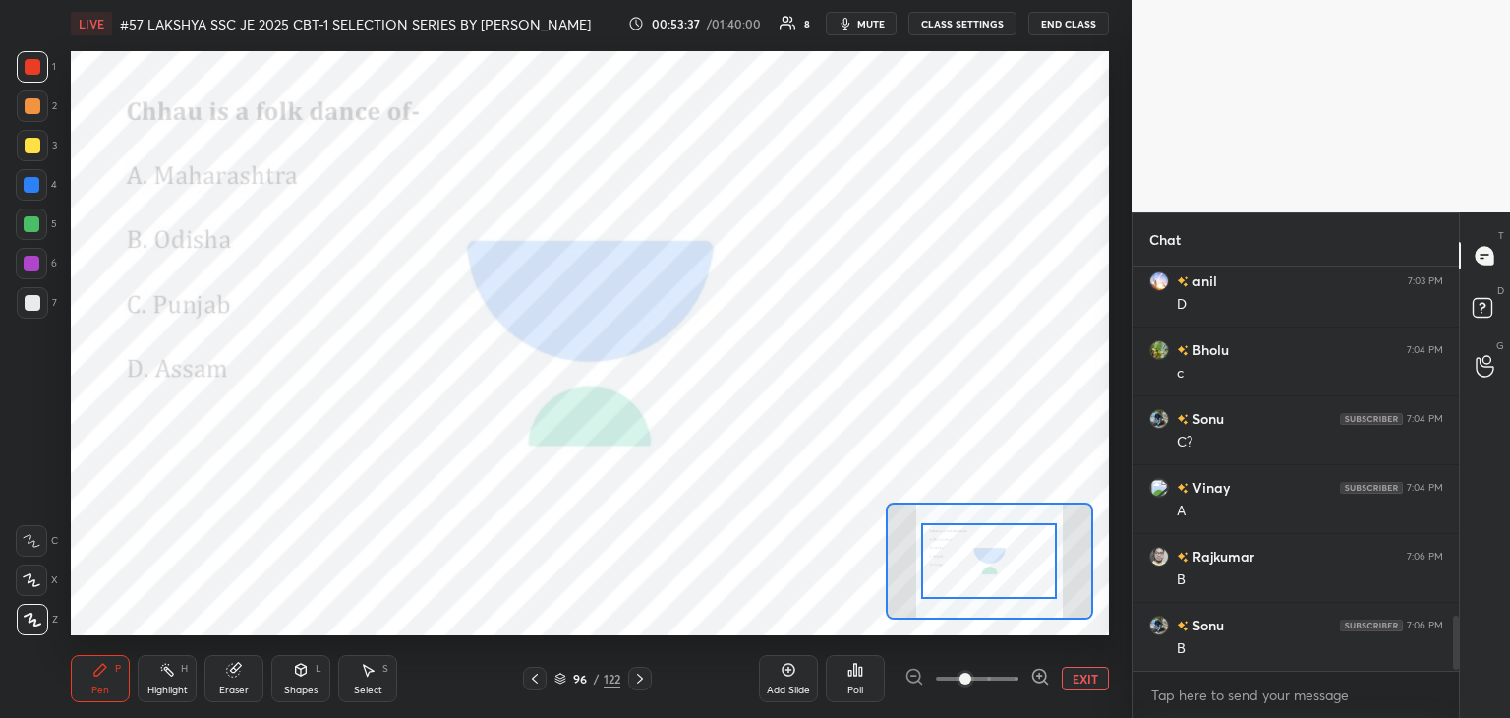
scroll to position [2625, 0]
click at [650, 683] on div at bounding box center [640, 679] width 24 height 24
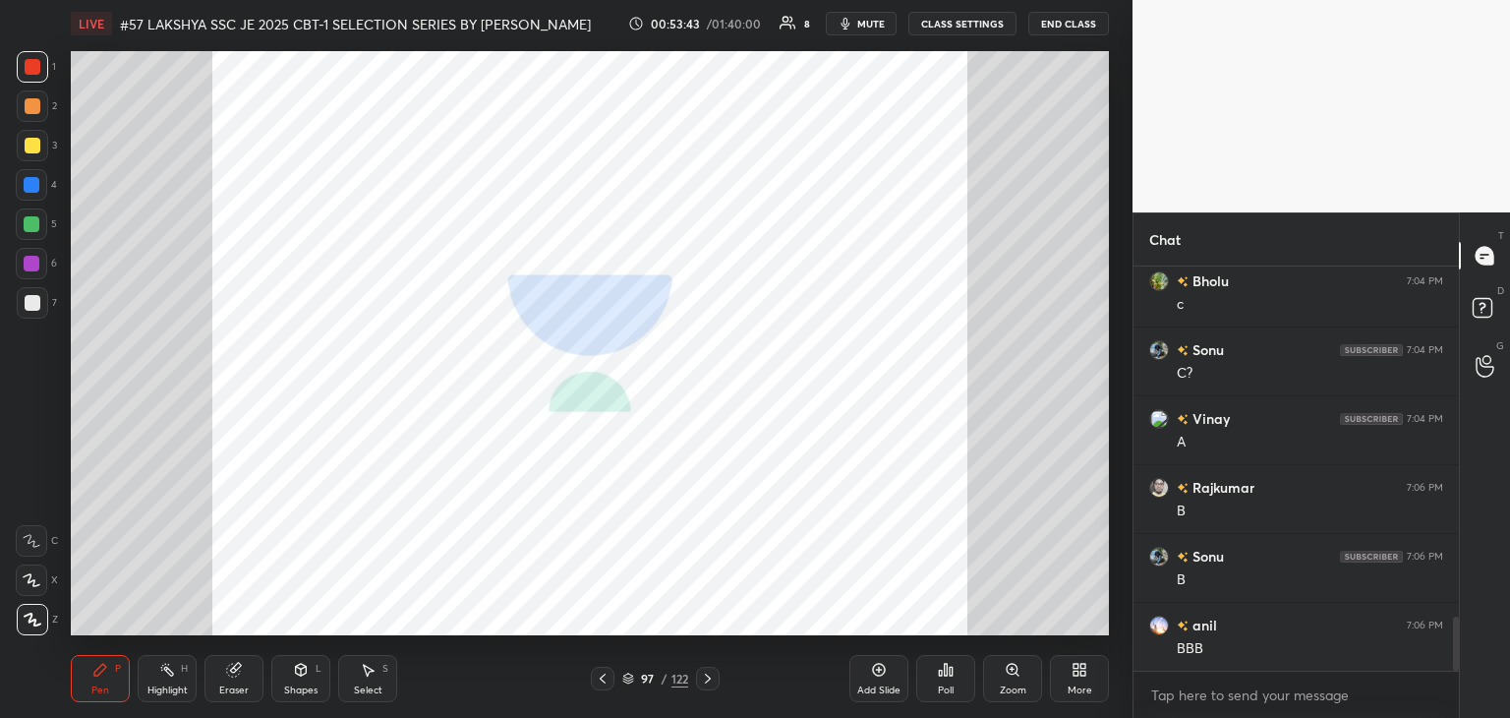
click at [704, 682] on icon at bounding box center [708, 678] width 16 height 16
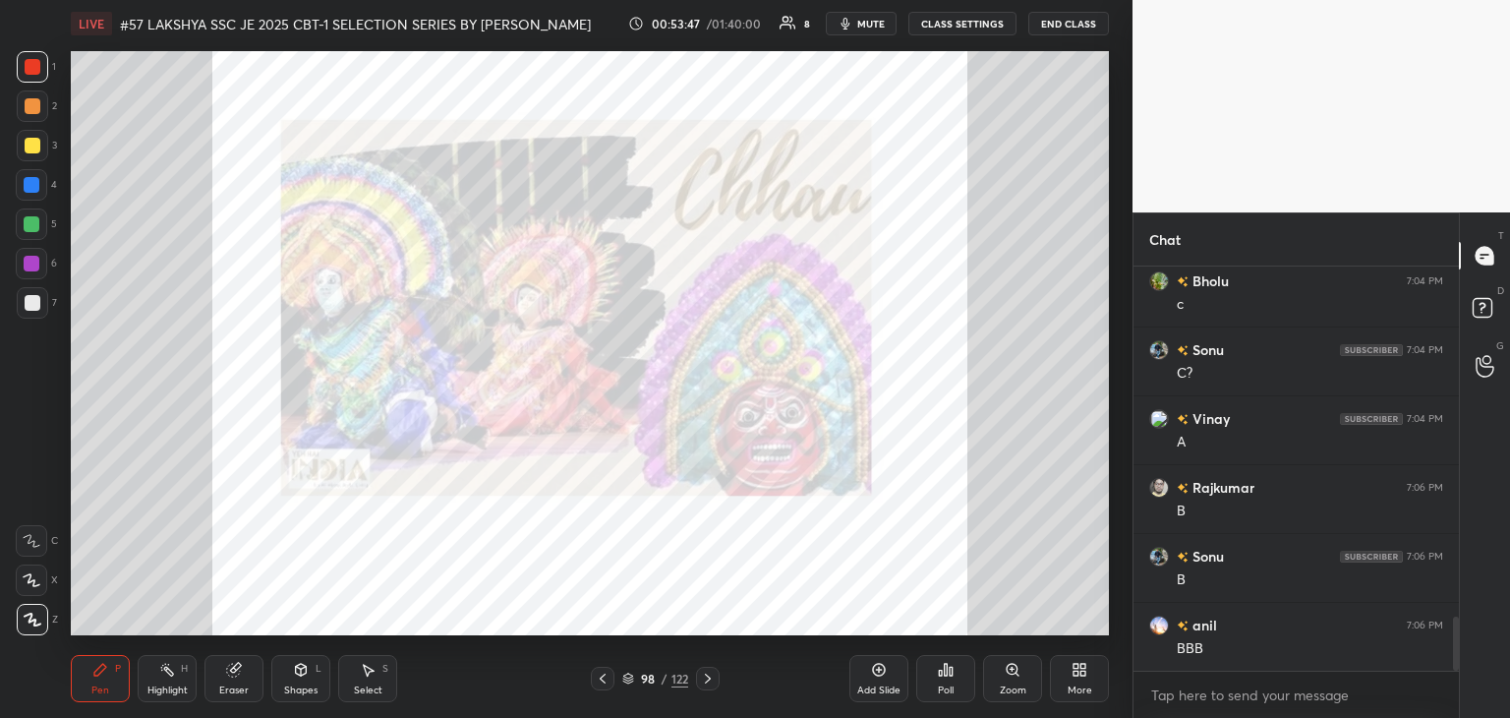
click at [715, 682] on icon at bounding box center [708, 678] width 16 height 16
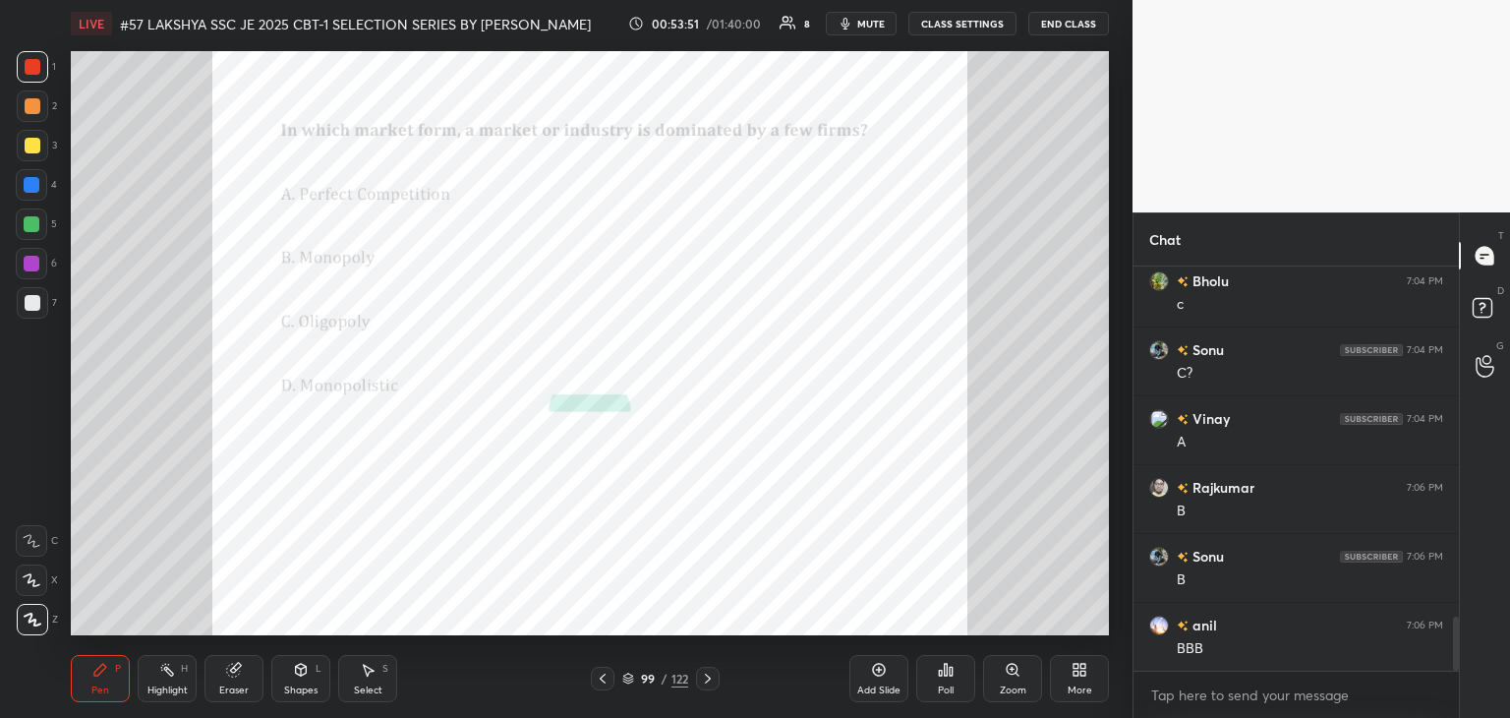
click at [946, 685] on div "Poll" at bounding box center [946, 690] width 16 height 10
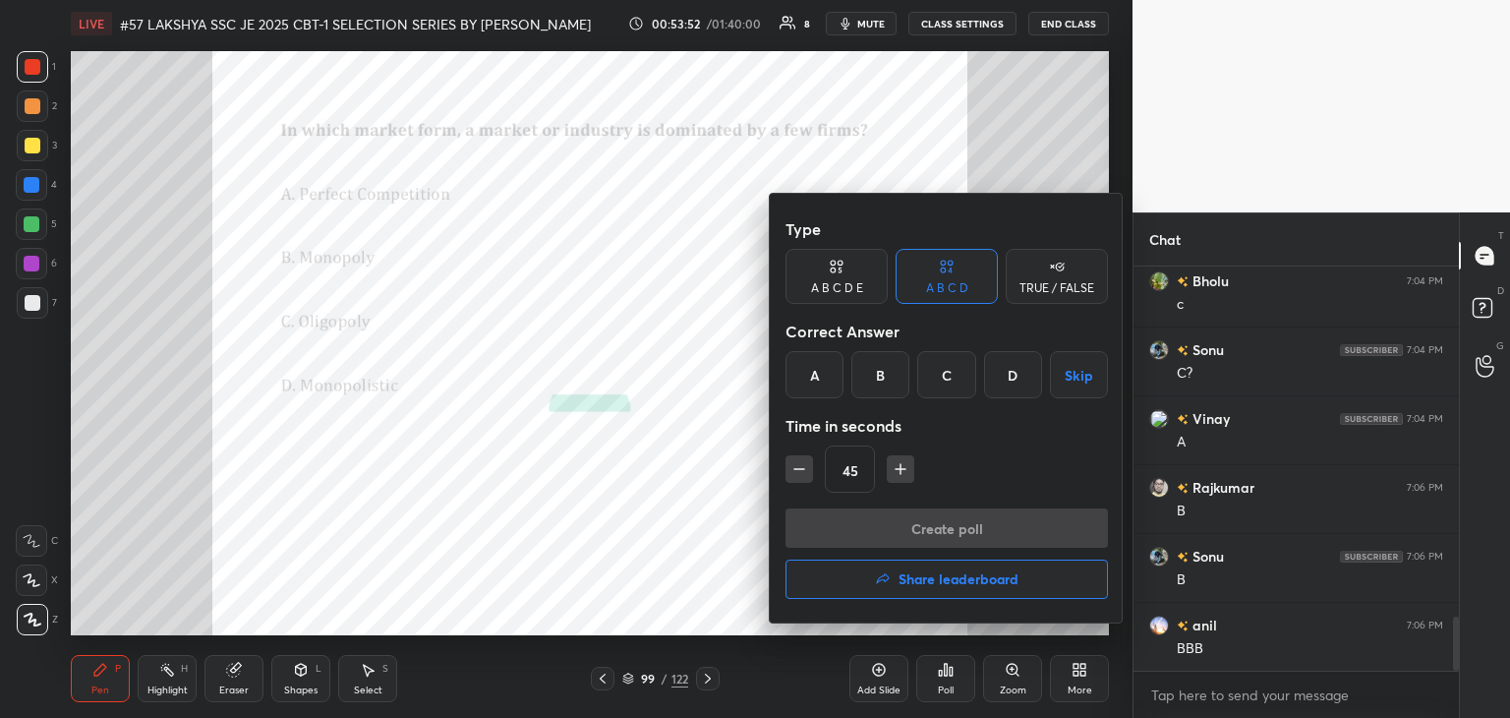
click at [881, 384] on div "B" at bounding box center [880, 374] width 58 height 47
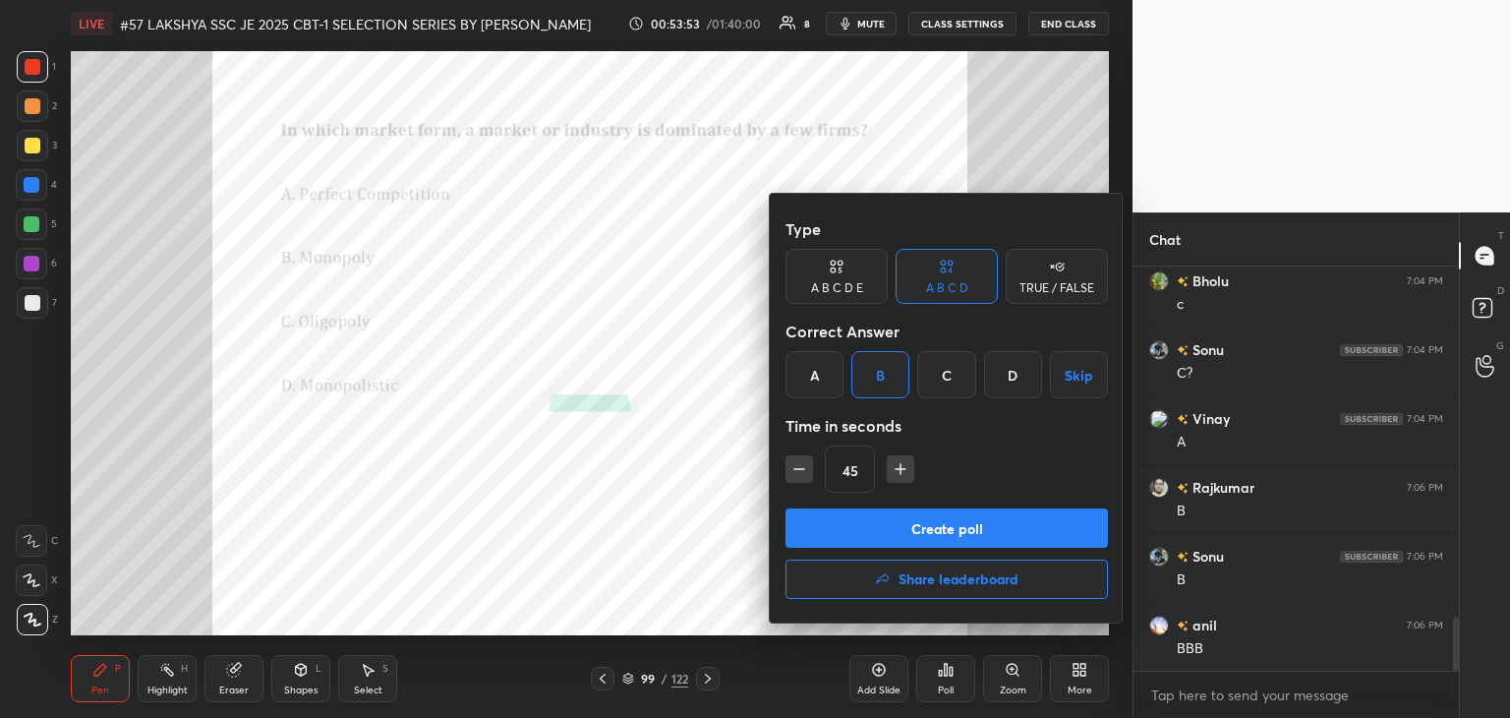
drag, startPoint x: 838, startPoint y: 532, endPoint x: 828, endPoint y: 537, distance: 11.0
click at [837, 532] on button "Create poll" at bounding box center [947, 527] width 322 height 39
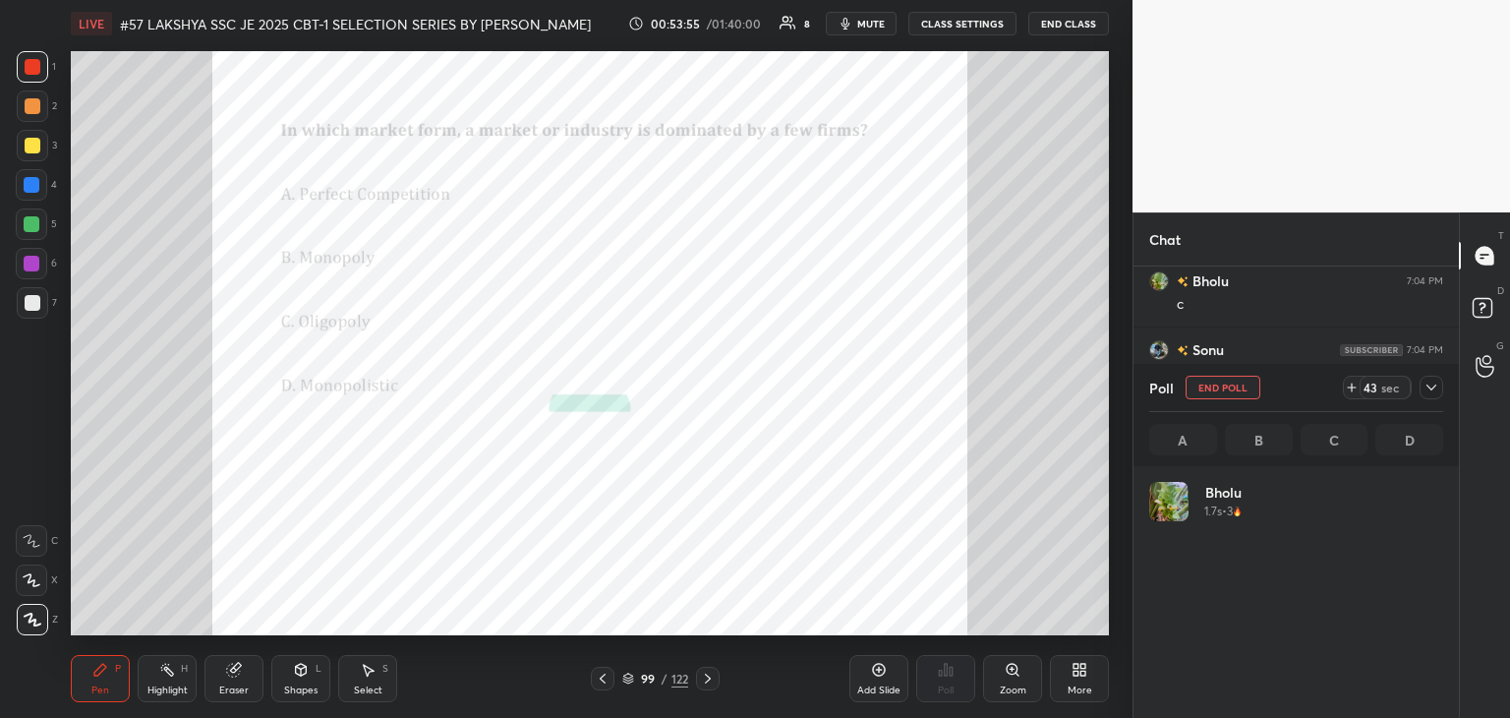
scroll to position [230, 288]
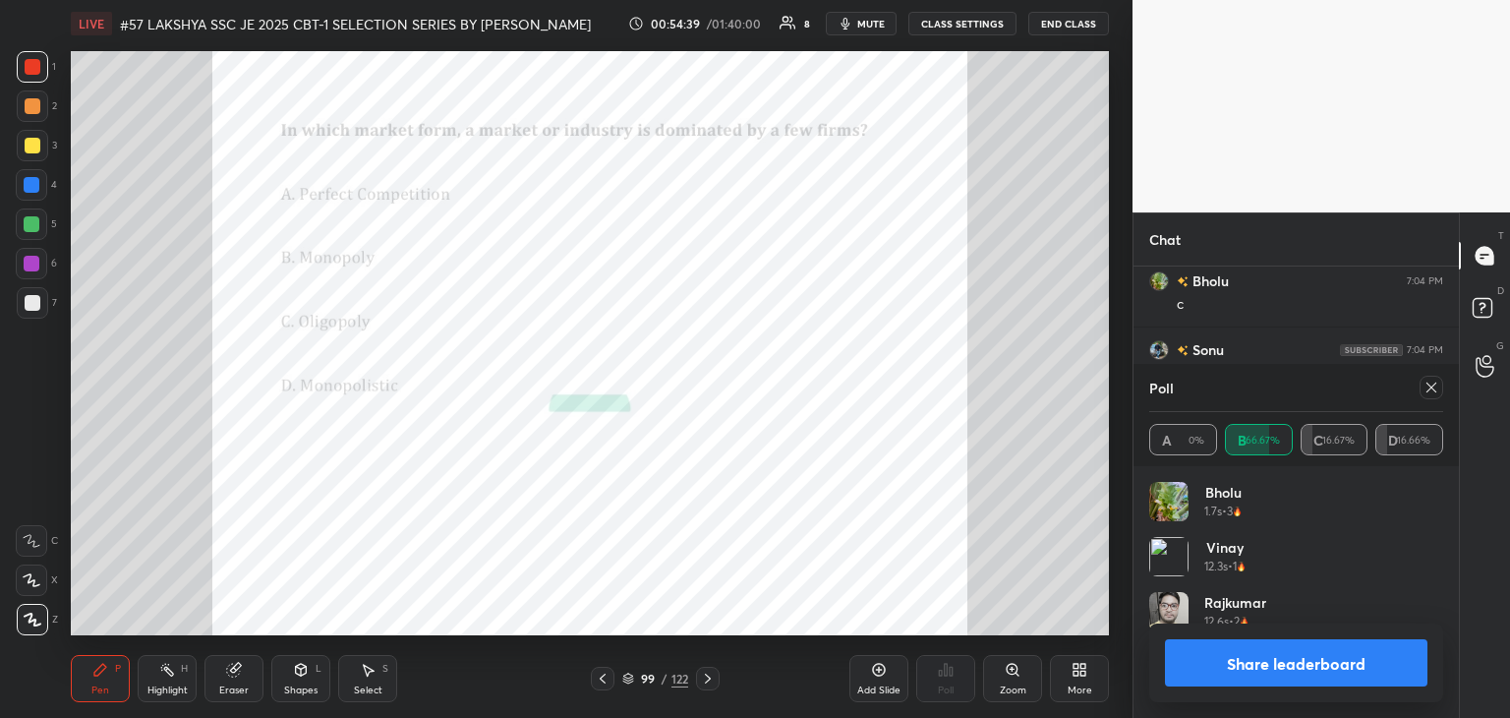
click at [1205, 383] on div "Poll" at bounding box center [1296, 387] width 294 height 47
click at [1443, 387] on div "Poll A 0% B 66.67% C 16.67% D 16.66%" at bounding box center [1296, 415] width 325 height 102
click at [1425, 400] on div "Poll" at bounding box center [1296, 387] width 294 height 47
click at [1430, 397] on div at bounding box center [1432, 388] width 24 height 24
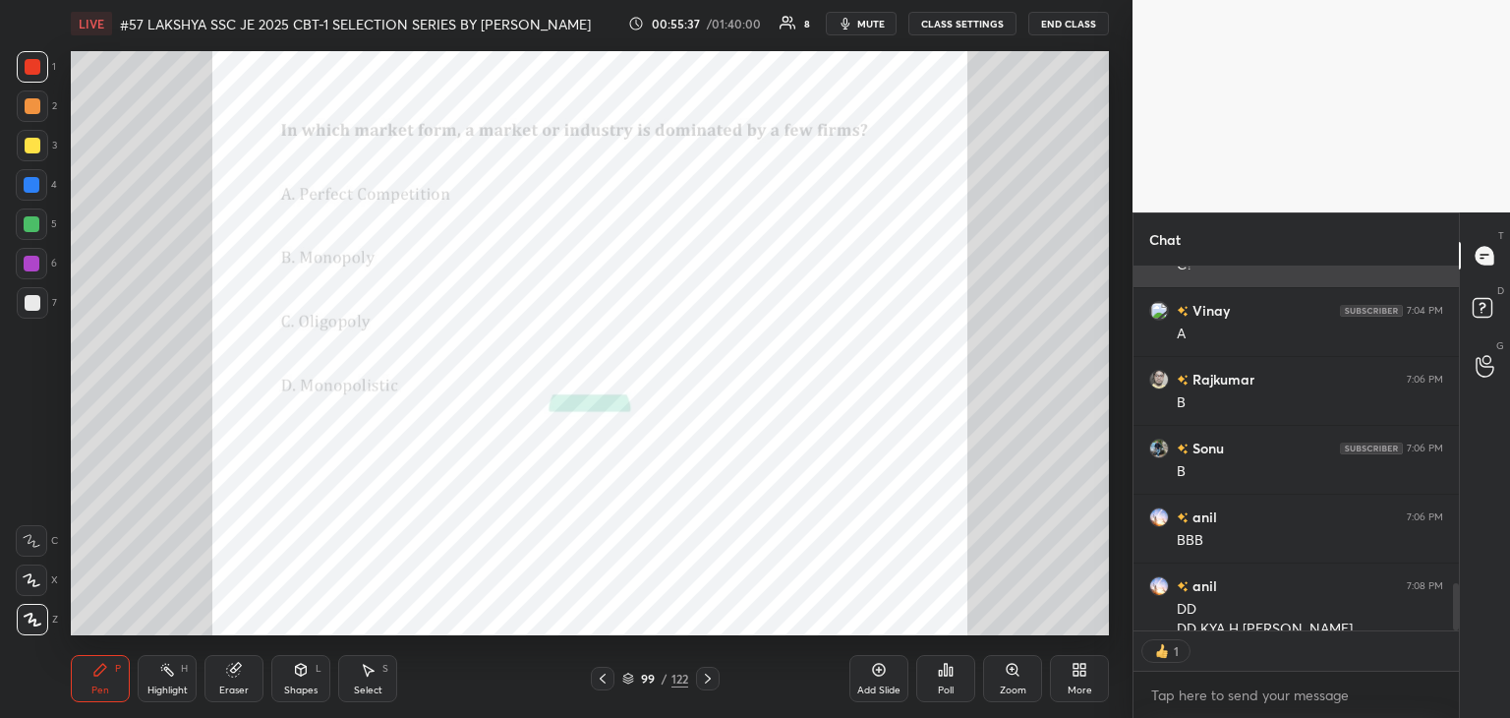
scroll to position [7, 6]
click at [496, 633] on div "LIVE #57 LAKSHYA SSC JE 2025 CBT-1 SELECTION SERIES BY PRAVEEN SIR EEEGURU 00:5…" at bounding box center [590, 359] width 1054 height 718
type textarea "x"
click at [967, 577] on div "Setting up your live class Poll for secs No correct answer Start poll" at bounding box center [590, 343] width 1054 height 592
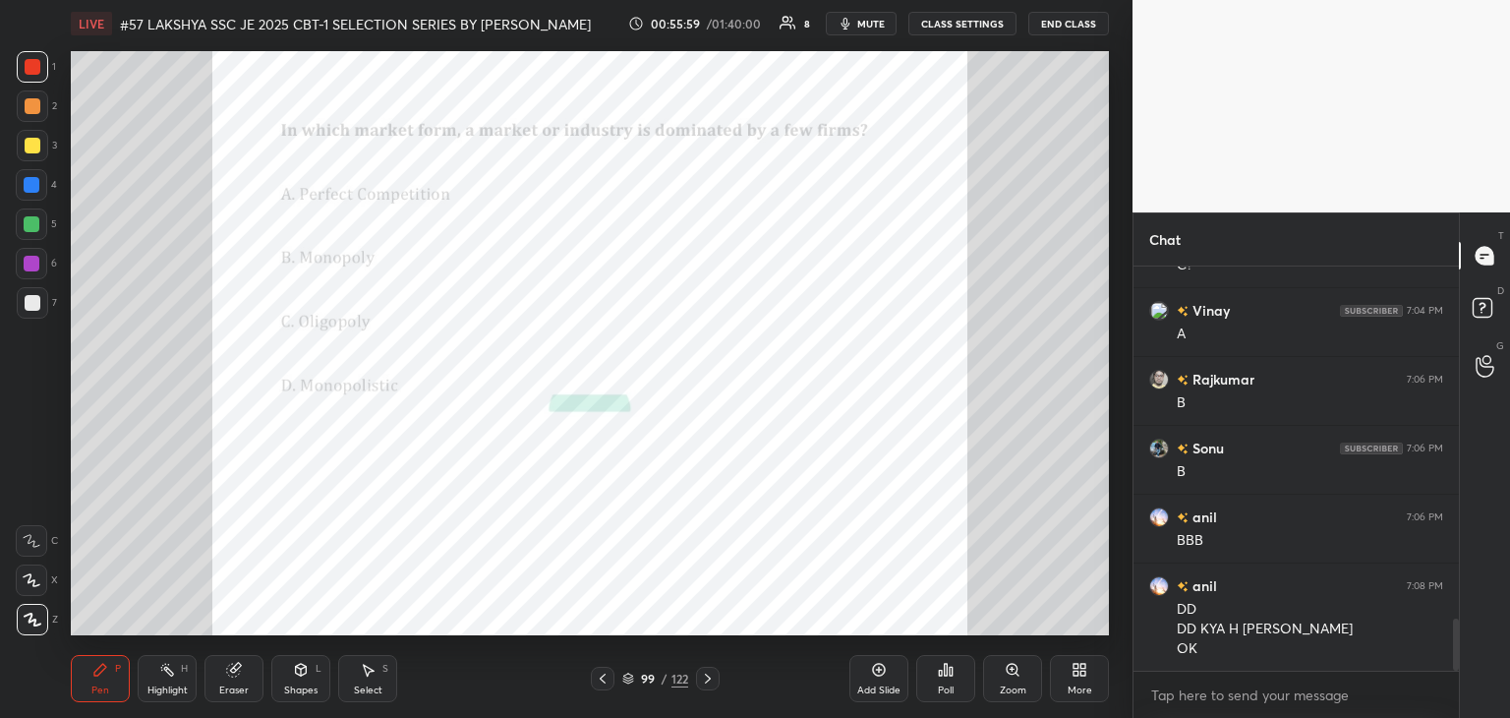
click at [250, 673] on div "Eraser" at bounding box center [233, 678] width 59 height 47
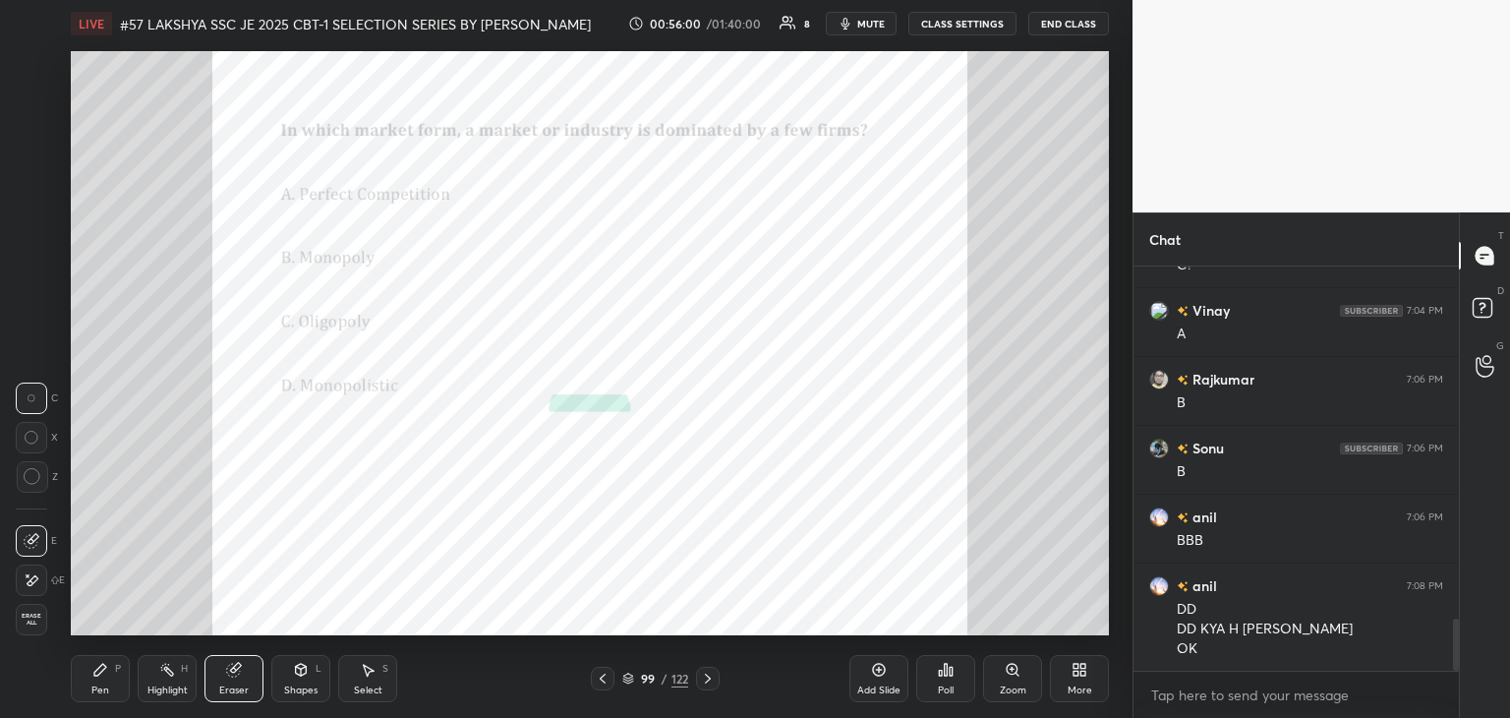
drag, startPoint x: 30, startPoint y: 618, endPoint x: 50, endPoint y: 637, distance: 27.1
click at [30, 618] on span "Erase all" at bounding box center [31, 619] width 29 height 14
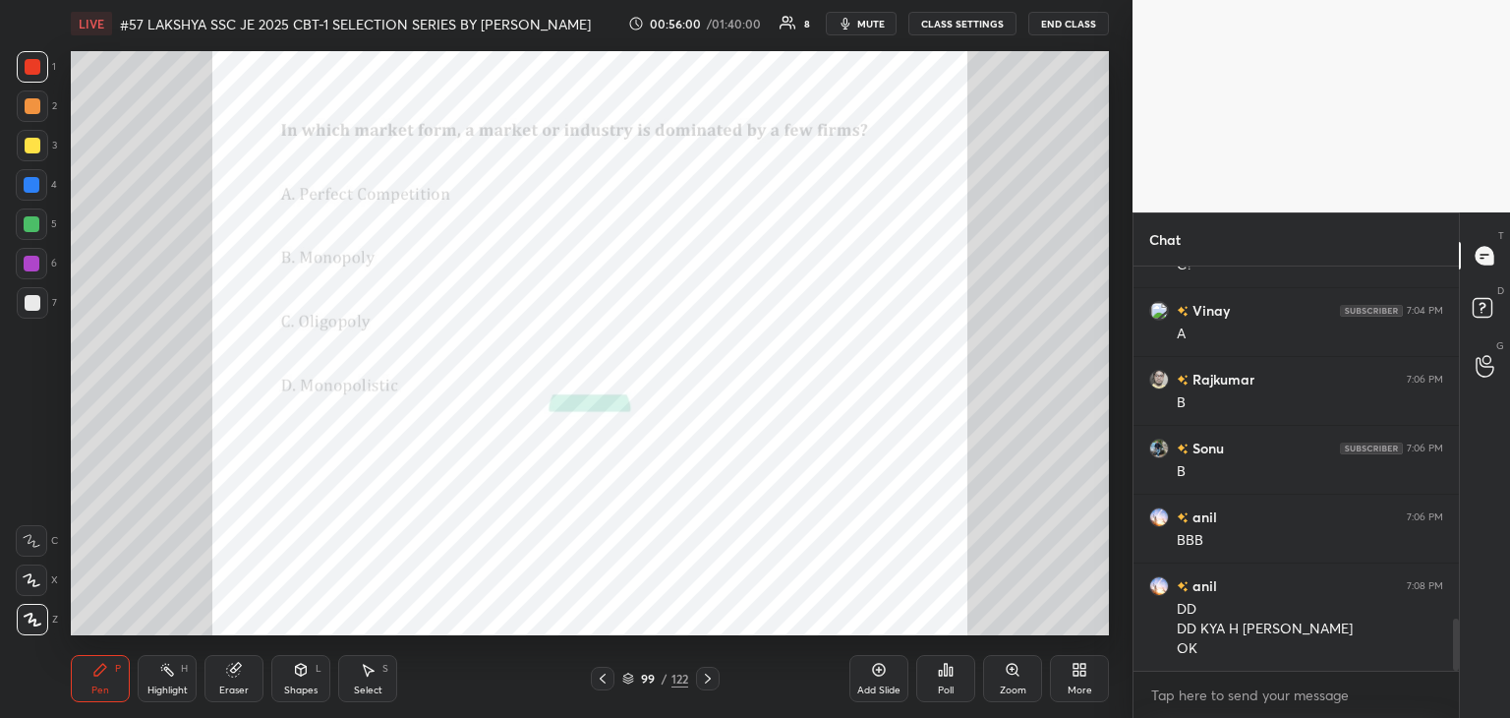
click at [64, 645] on div "LIVE #57 LAKSHYA SSC JE 2025 CBT-1 SELECTION SERIES BY PRAVEEN SIR EEEGURU 00:5…" at bounding box center [590, 359] width 1054 height 718
click at [704, 689] on div at bounding box center [708, 679] width 24 height 24
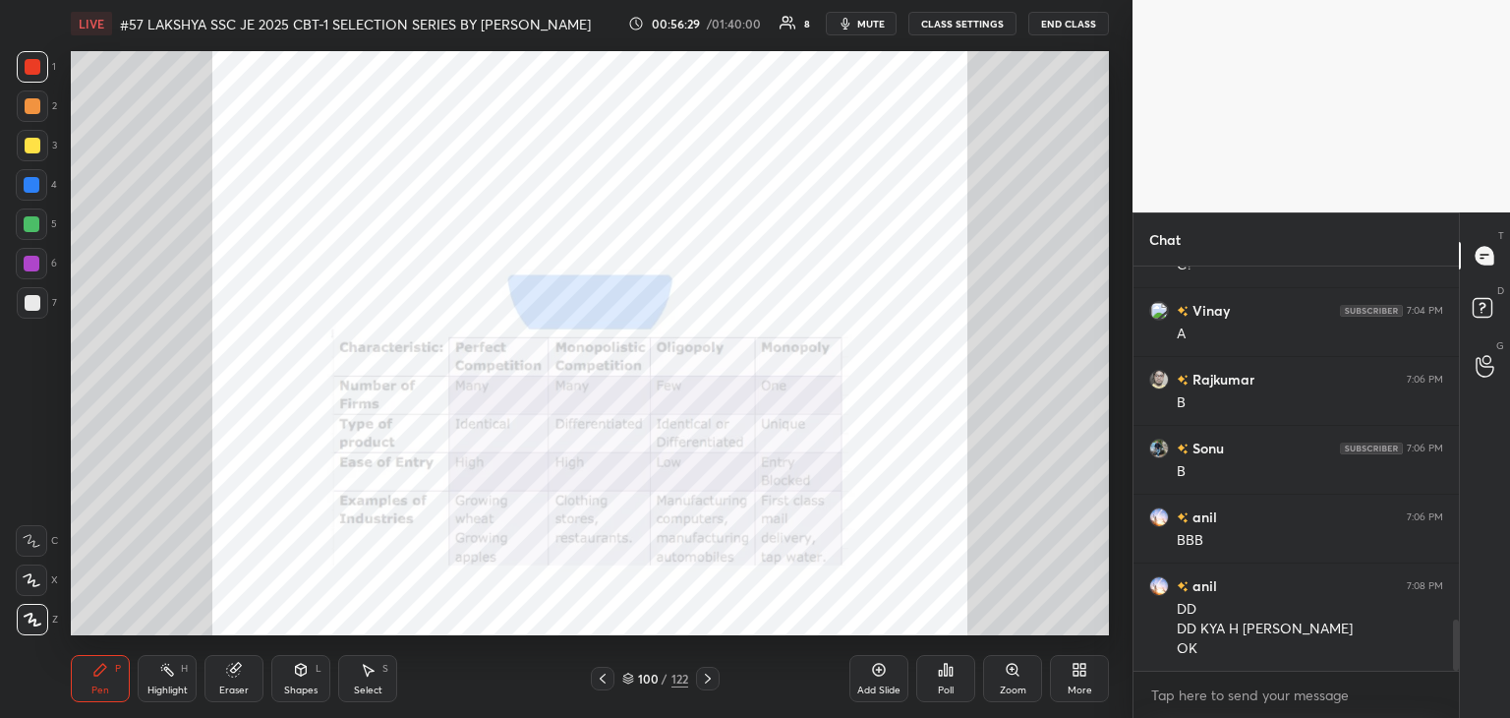
scroll to position [2780, 0]
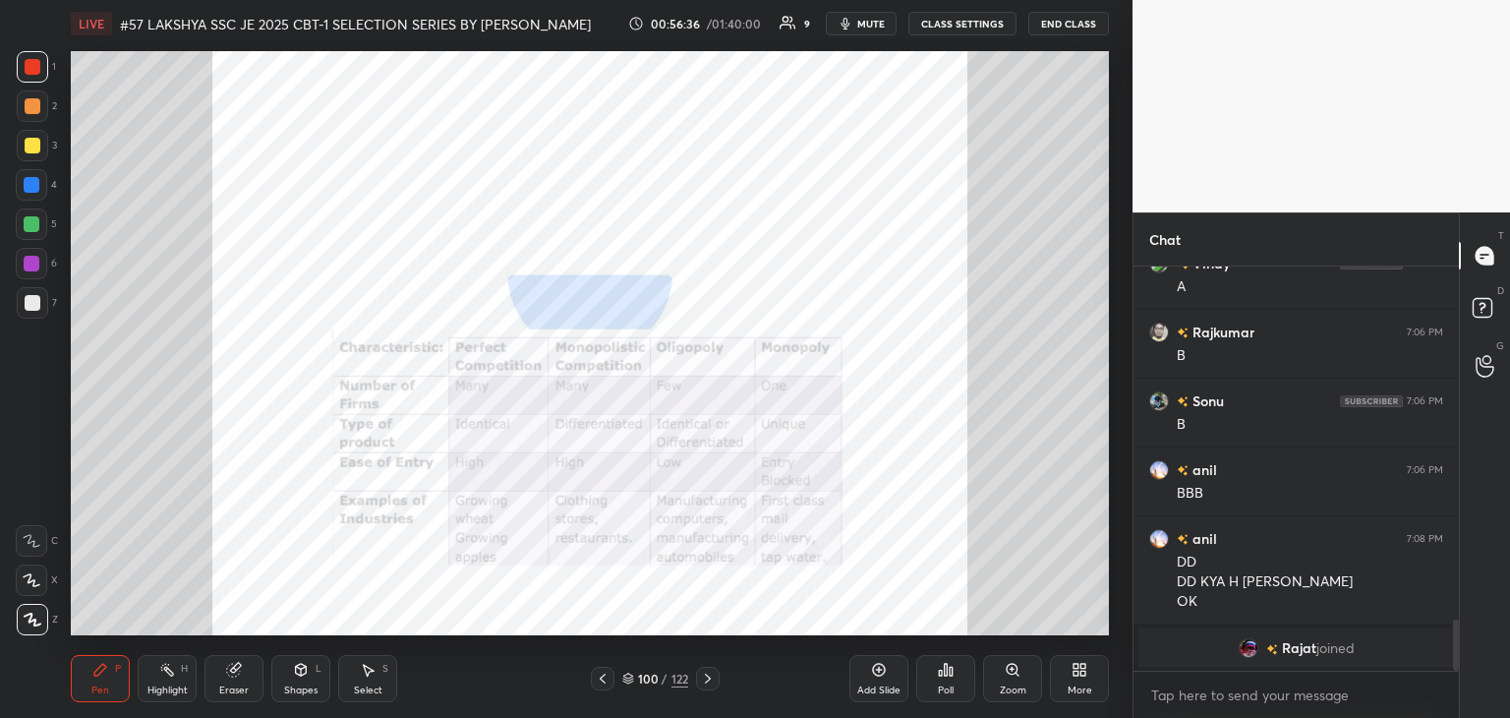
click at [709, 679] on icon at bounding box center [708, 678] width 6 height 10
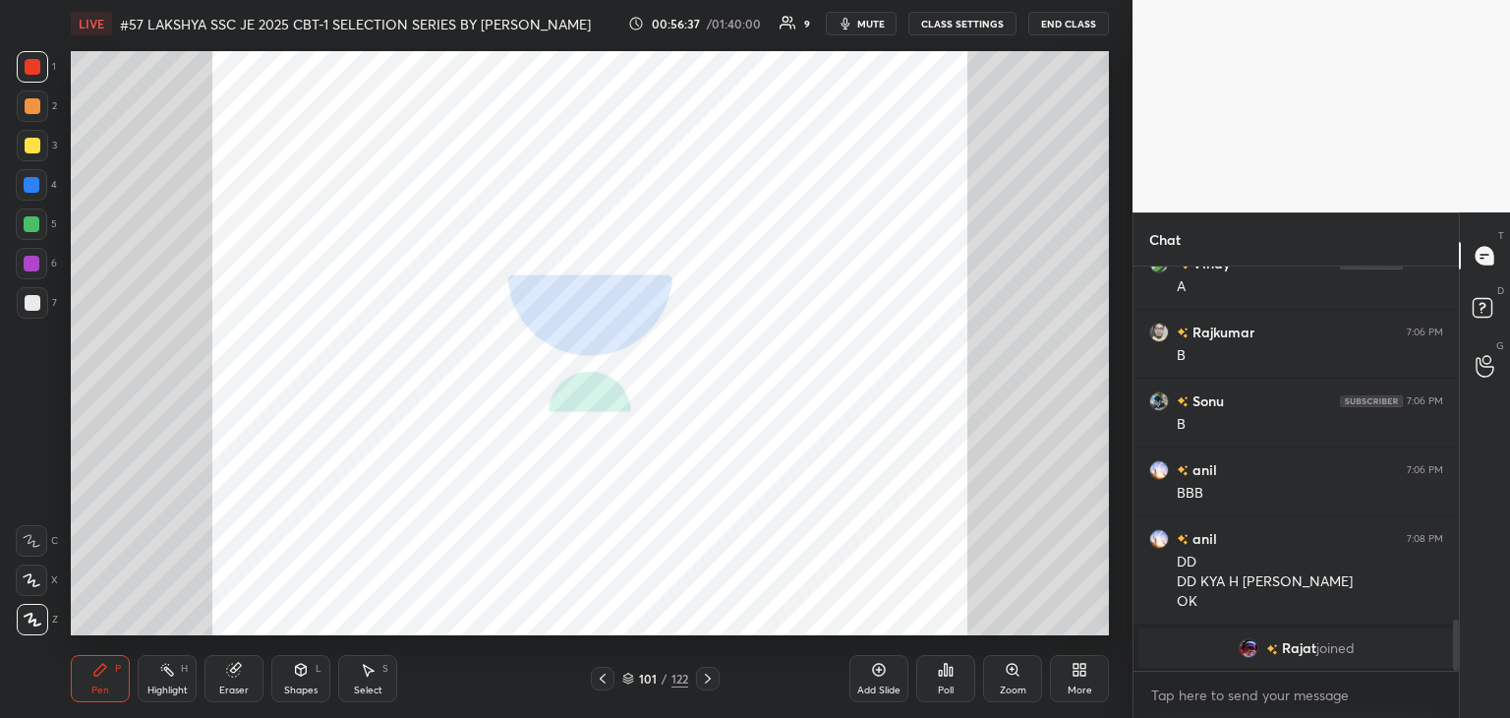
click at [719, 680] on div "101 / 122" at bounding box center [654, 679] width 389 height 24
click at [717, 684] on div at bounding box center [708, 679] width 24 height 24
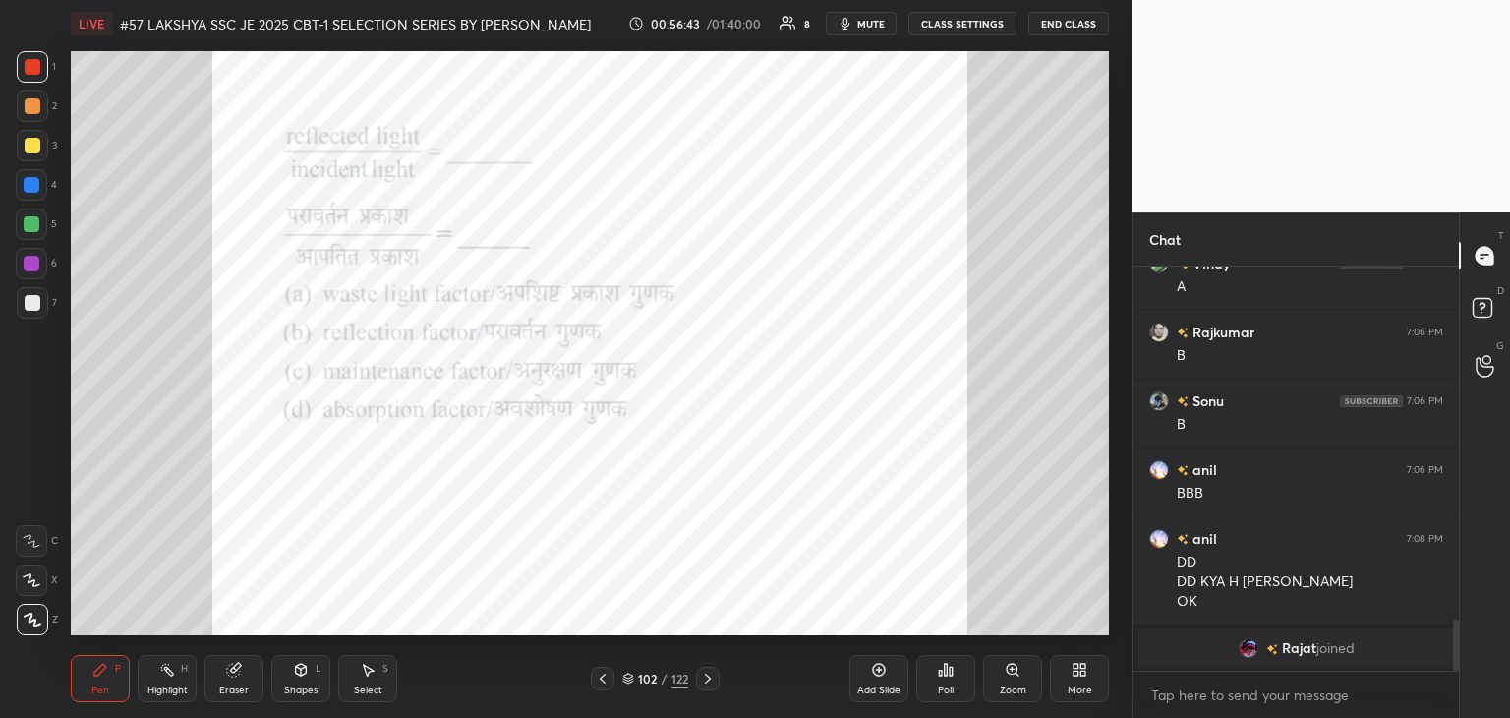
click at [944, 677] on div "Poll" at bounding box center [945, 678] width 59 height 47
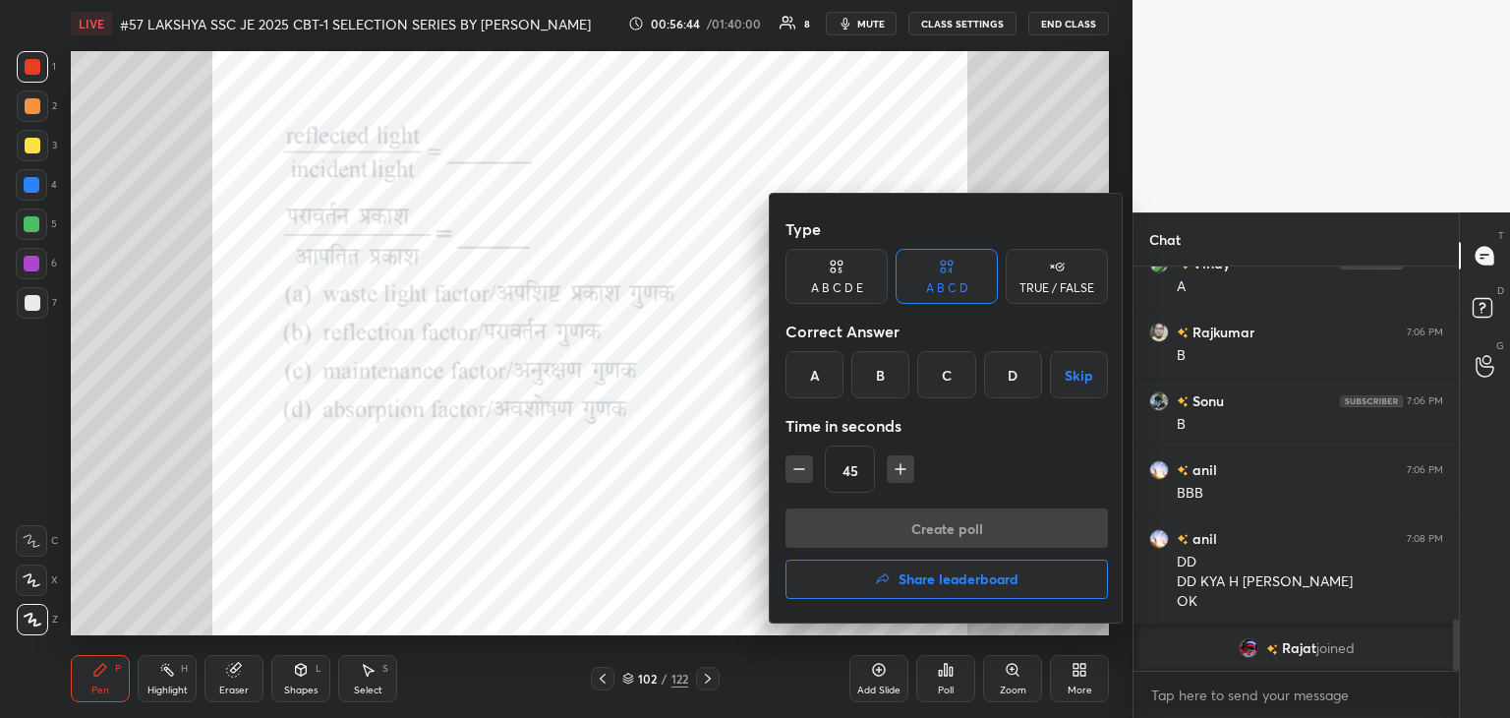
click at [883, 375] on div "B" at bounding box center [880, 374] width 58 height 47
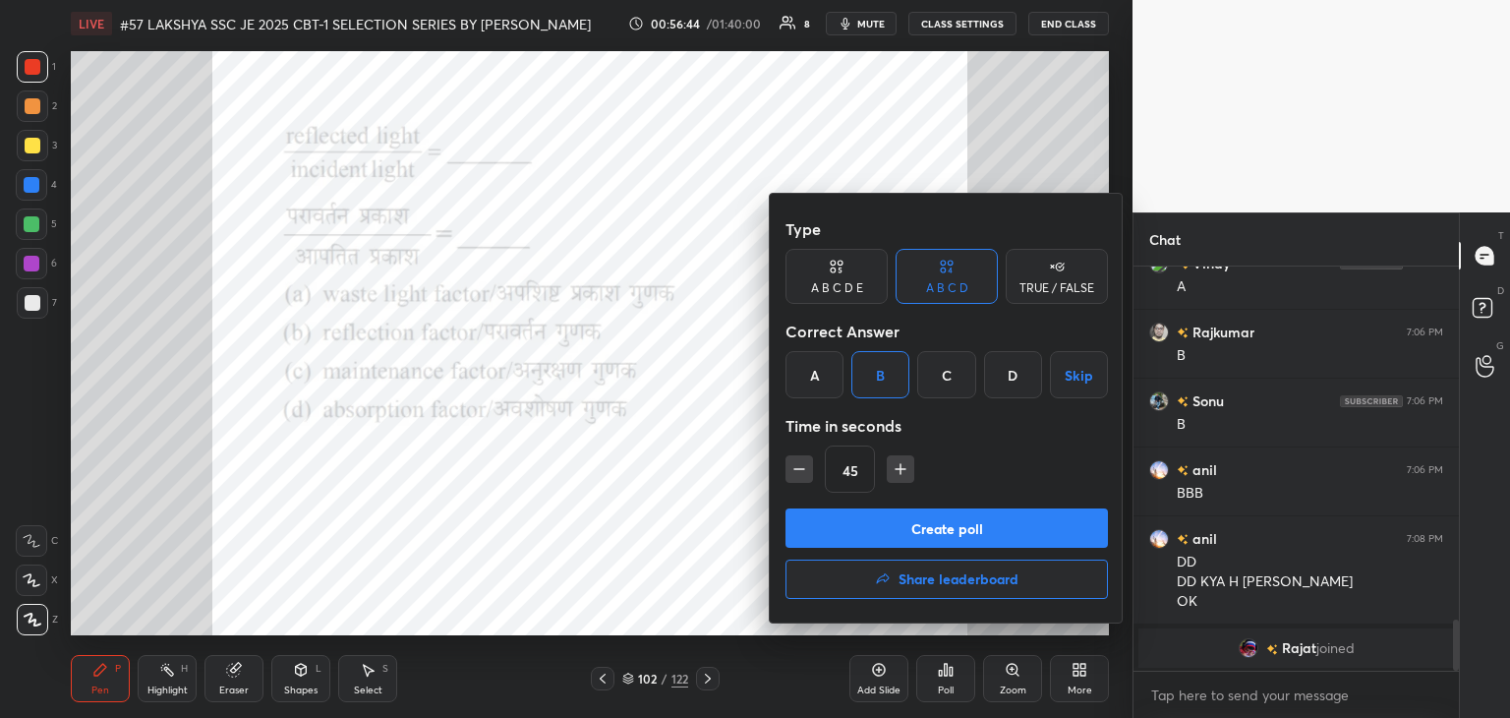
click at [792, 472] on icon "button" at bounding box center [799, 469] width 20 height 20
type input "30"
click at [814, 518] on button "Create poll" at bounding box center [947, 527] width 322 height 39
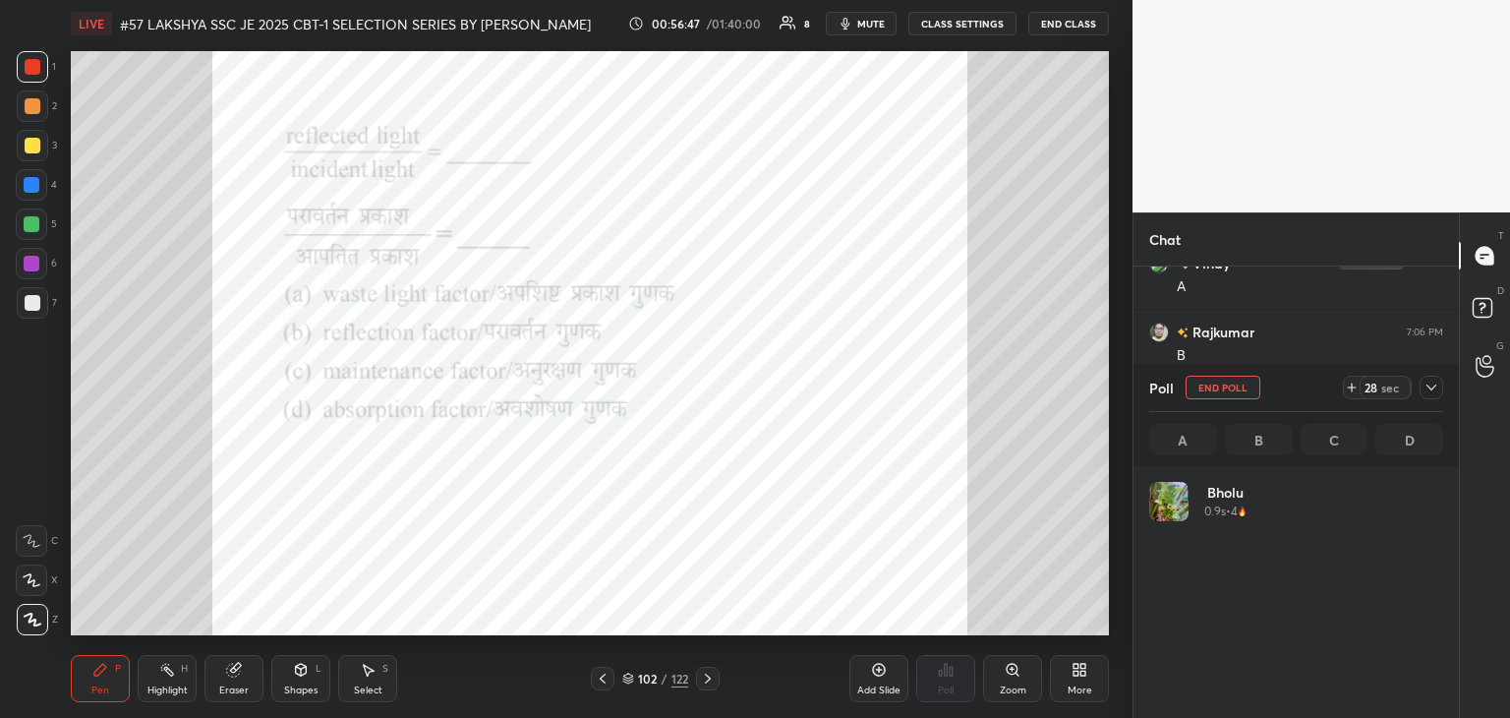
scroll to position [230, 288]
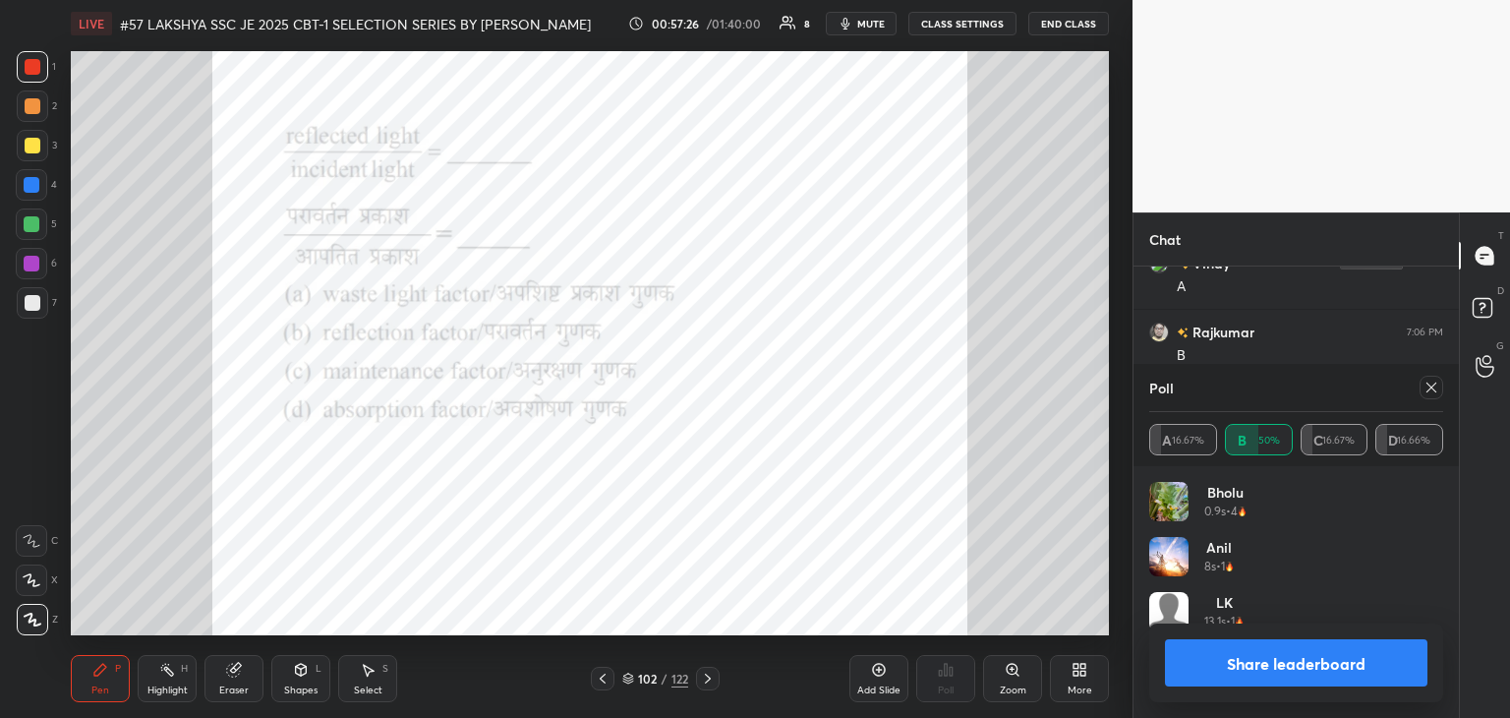
click at [1441, 393] on div at bounding box center [1432, 388] width 24 height 24
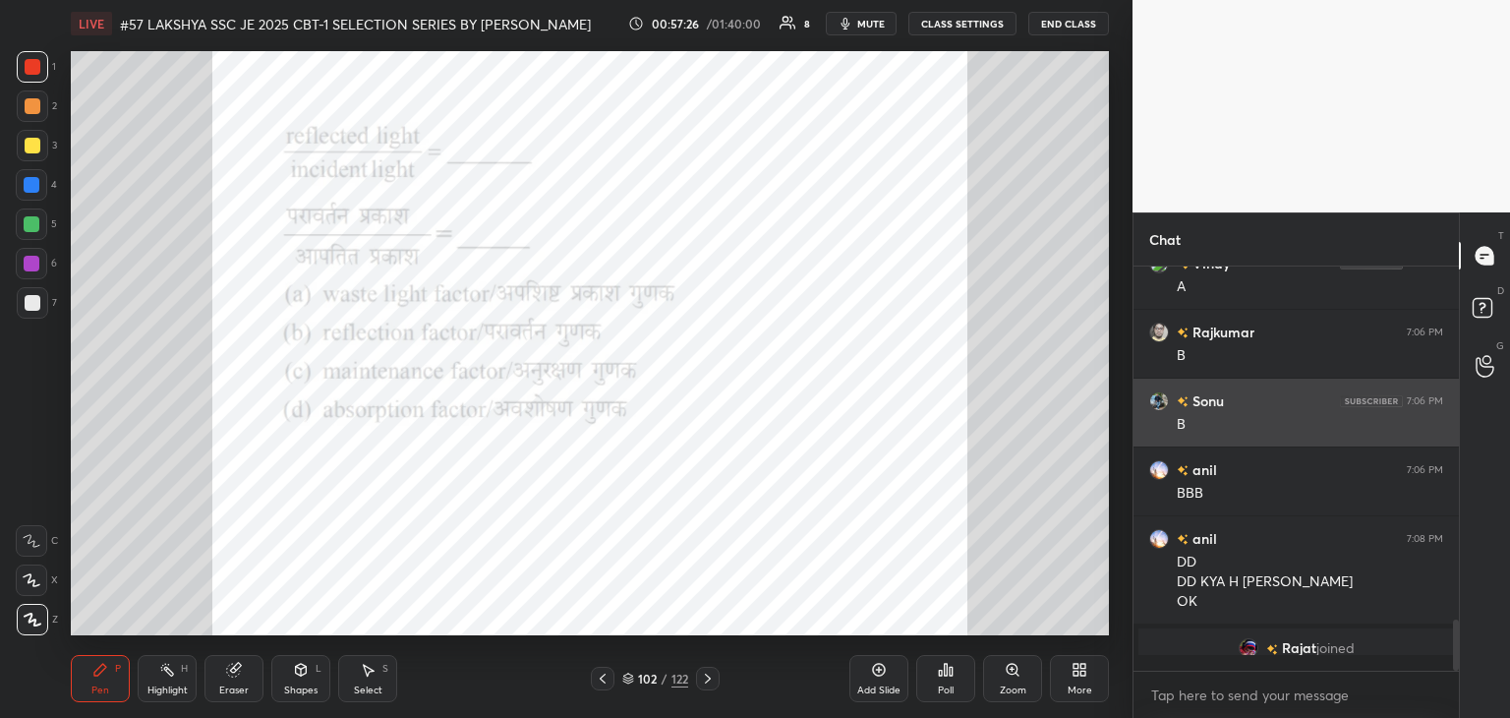
scroll to position [236, 320]
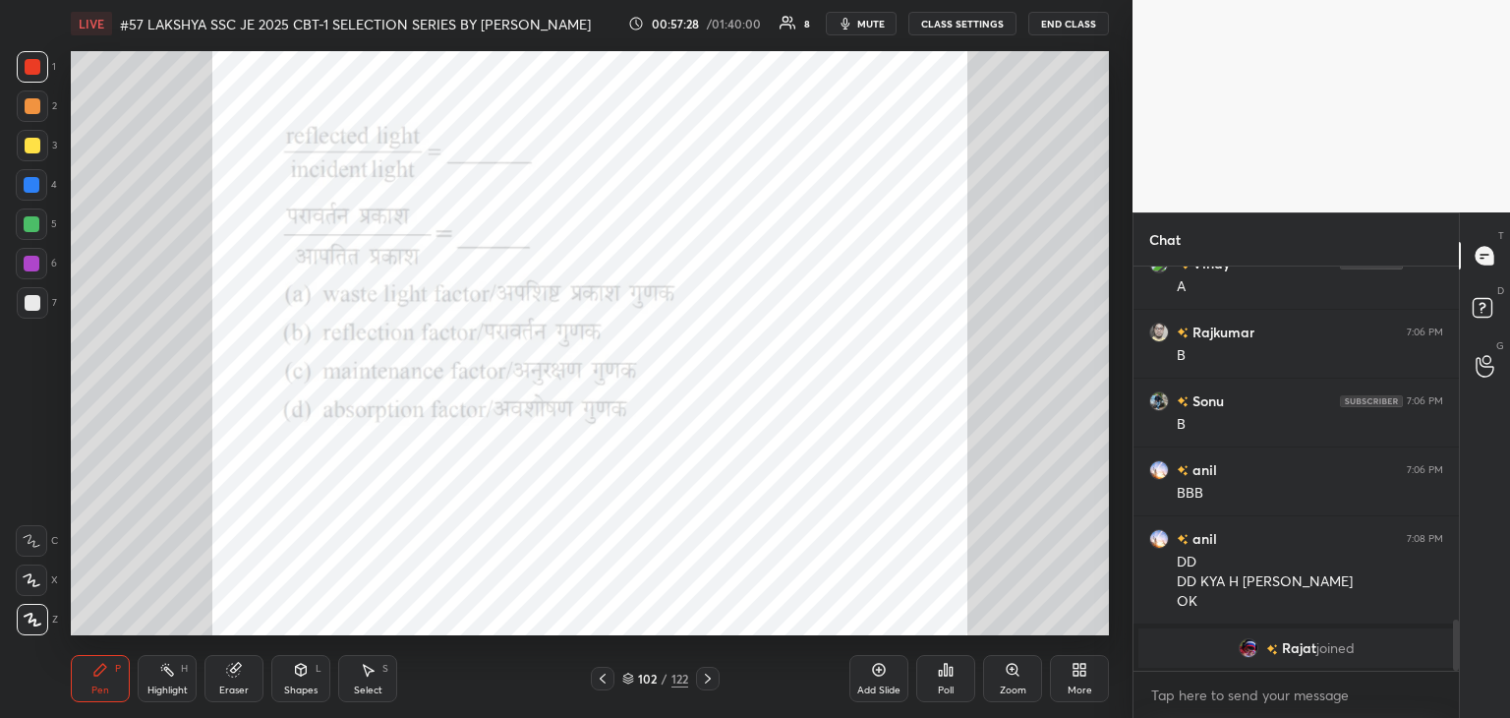
click at [707, 680] on icon at bounding box center [708, 678] width 16 height 16
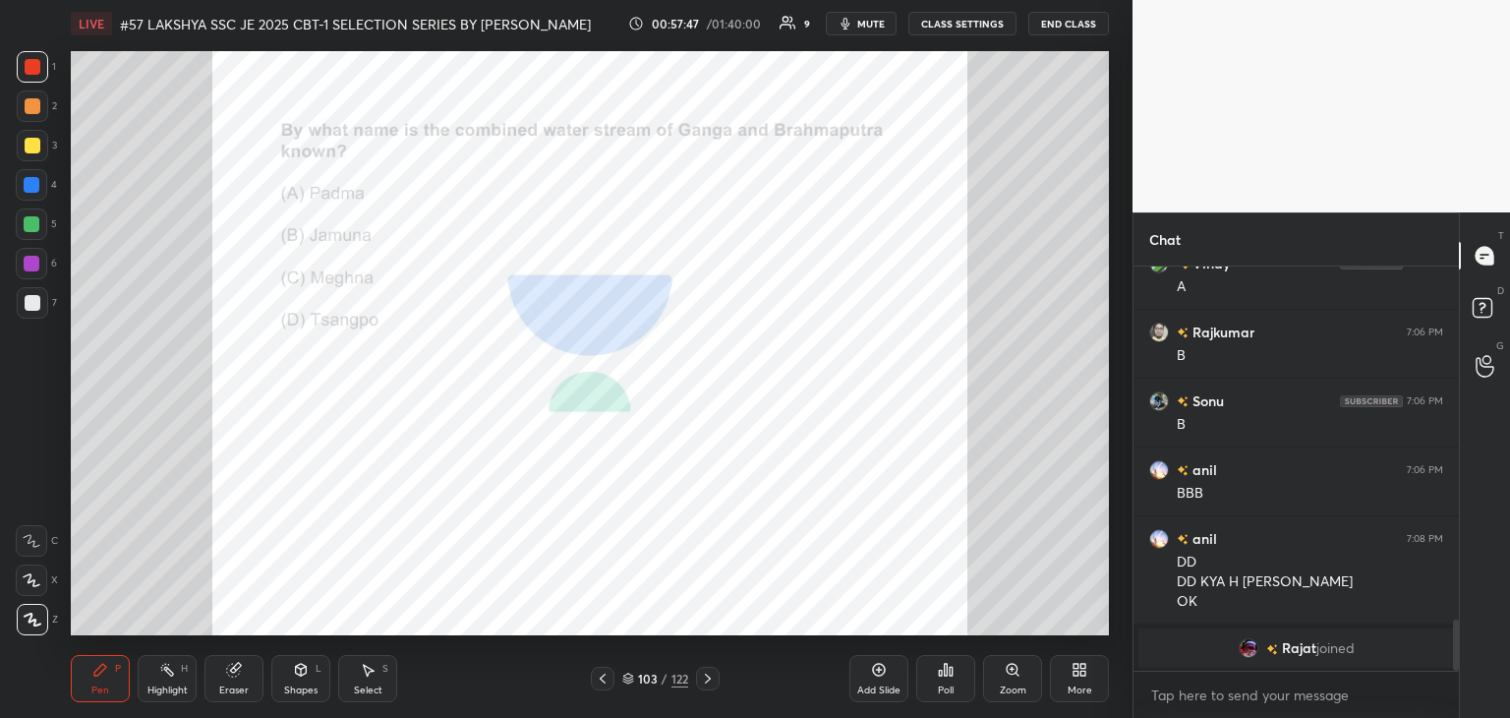
click at [31, 182] on div at bounding box center [32, 185] width 16 height 16
click at [39, 233] on div at bounding box center [31, 223] width 31 height 31
click at [37, 249] on div at bounding box center [31, 263] width 31 height 31
click at [31, 287] on div at bounding box center [32, 302] width 31 height 31
click at [39, 241] on div "1 2 3 4 5 6 7" at bounding box center [36, 188] width 41 height 275
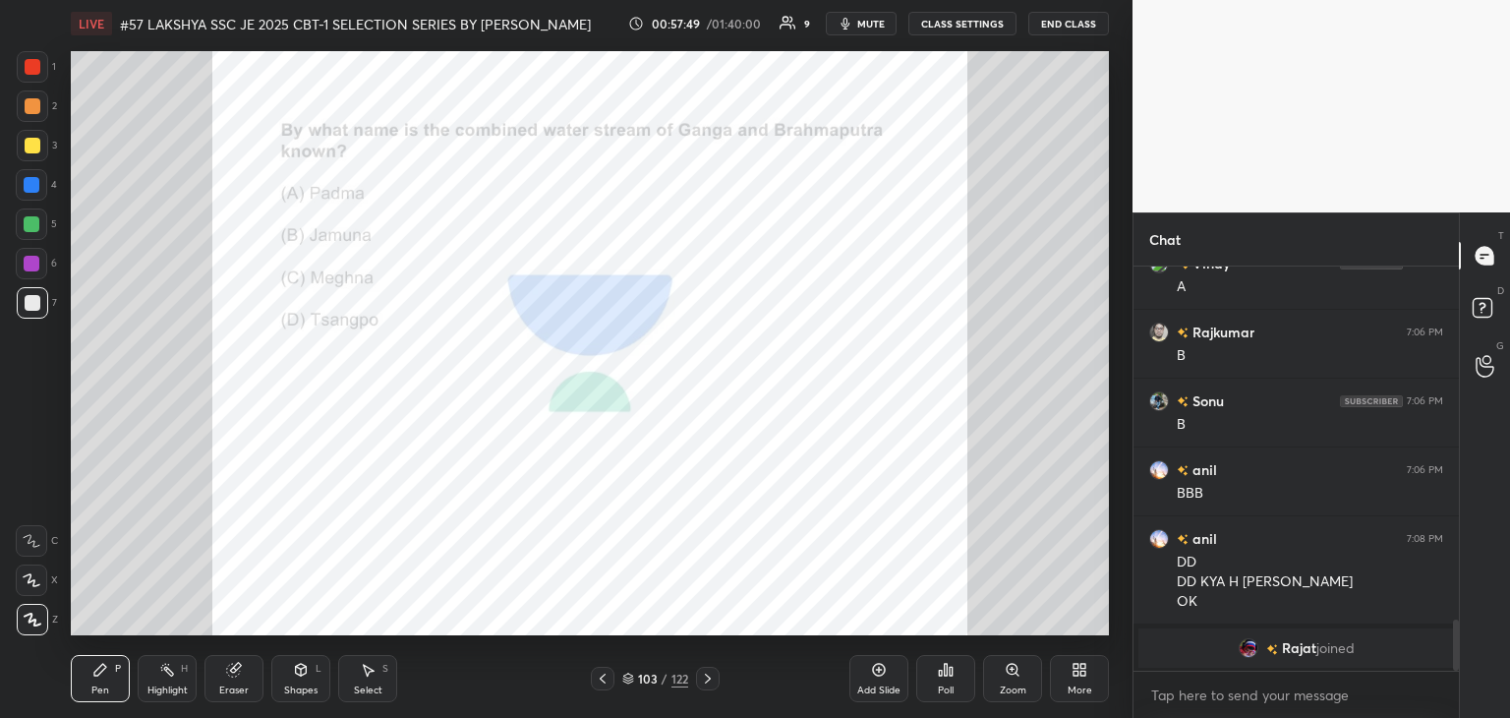
click at [39, 212] on div at bounding box center [31, 223] width 31 height 31
click at [40, 172] on div at bounding box center [31, 184] width 31 height 31
drag, startPoint x: 31, startPoint y: 140, endPoint x: 25, endPoint y: 129, distance: 12.8
click at [31, 137] on div at bounding box center [32, 145] width 31 height 31
click at [27, 107] on div at bounding box center [33, 106] width 16 height 16
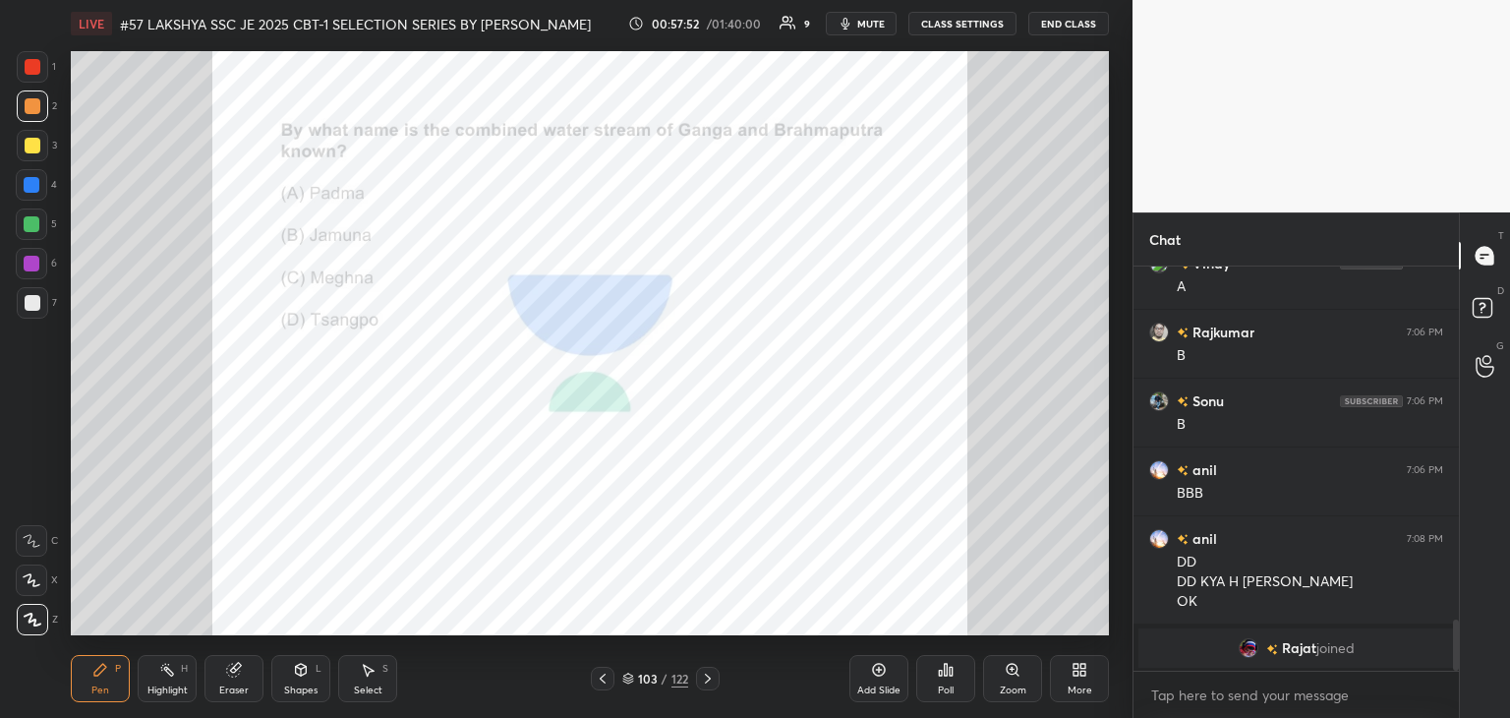
click at [28, 93] on div "1 2 3 4 5 6 7" at bounding box center [36, 188] width 41 height 275
click at [31, 70] on div at bounding box center [33, 67] width 16 height 16
click at [37, 105] on div at bounding box center [33, 106] width 16 height 16
click at [29, 146] on div at bounding box center [33, 146] width 16 height 16
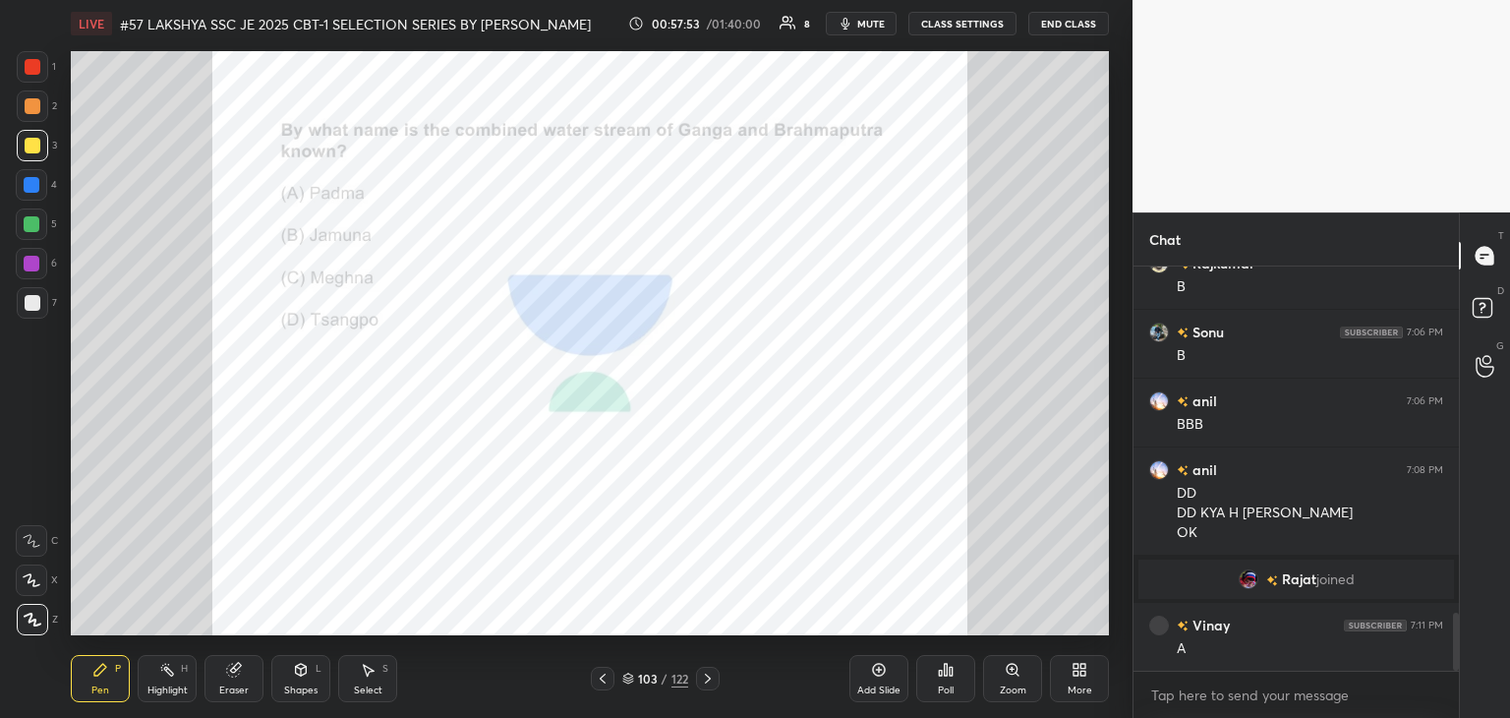
scroll to position [2424, 0]
click at [28, 179] on div at bounding box center [32, 185] width 16 height 16
drag, startPoint x: 28, startPoint y: 209, endPoint x: 29, endPoint y: 223, distance: 13.9
click at [28, 210] on div at bounding box center [31, 223] width 31 height 31
click at [36, 260] on div at bounding box center [32, 264] width 16 height 16
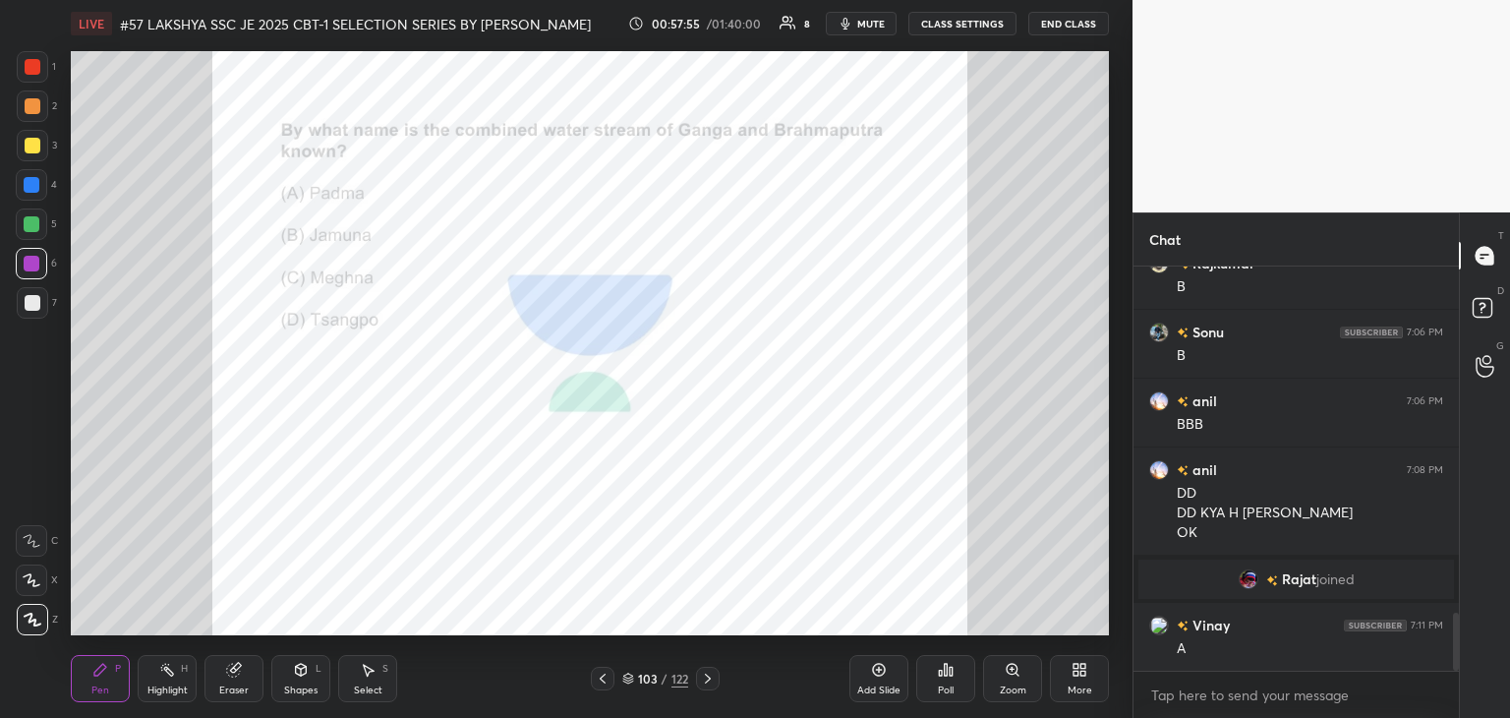
click at [33, 302] on div at bounding box center [33, 303] width 16 height 16
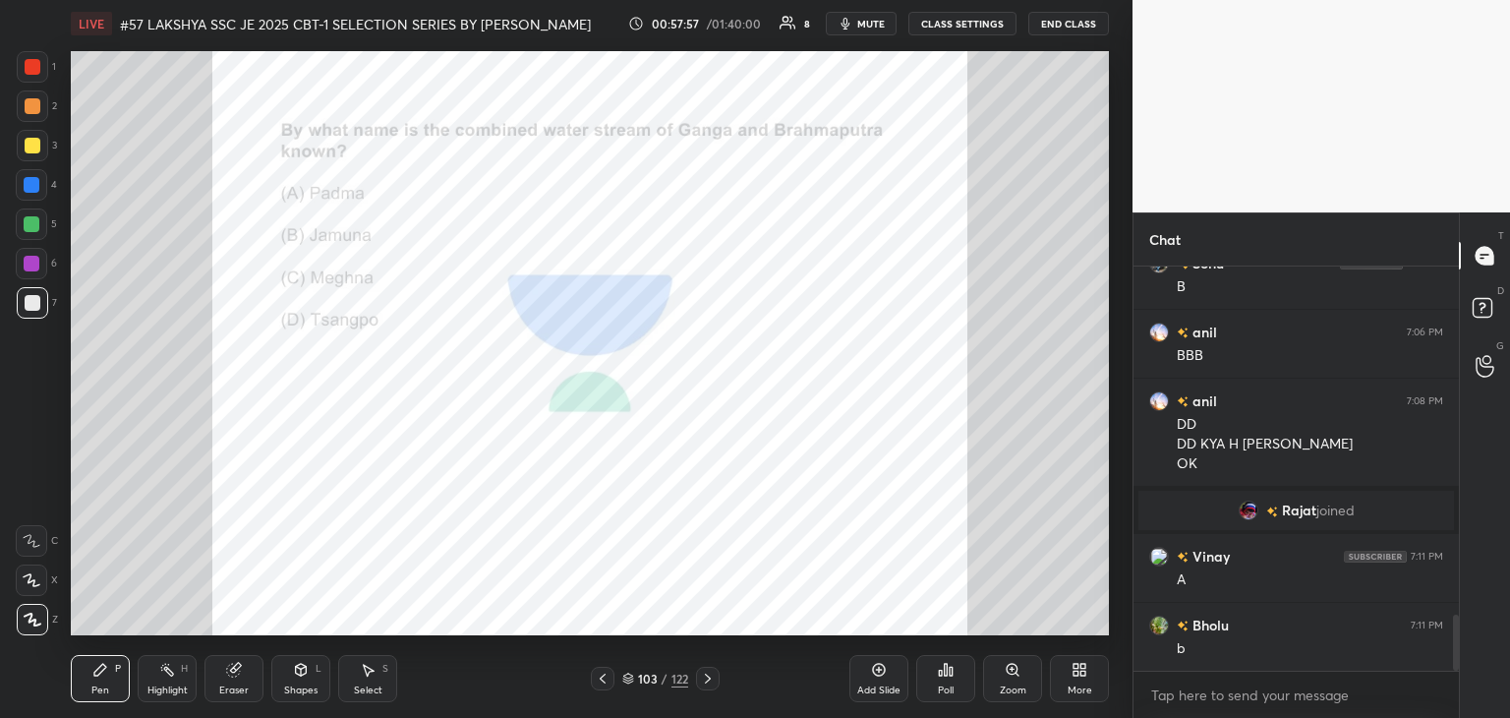
drag, startPoint x: 235, startPoint y: 682, endPoint x: 220, endPoint y: 683, distance: 14.8
click at [230, 685] on div "Eraser" at bounding box center [233, 678] width 59 height 47
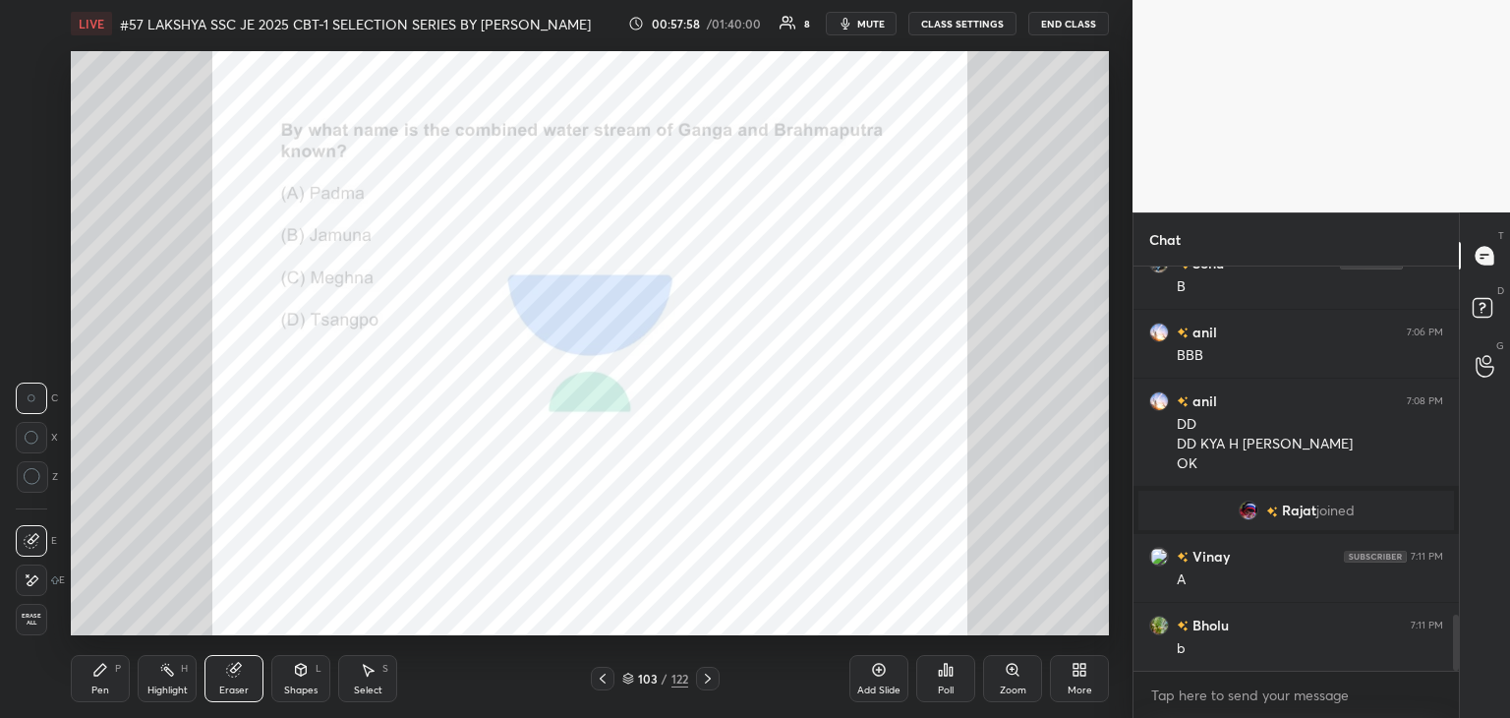
click at [33, 618] on span "Erase all" at bounding box center [31, 619] width 29 height 14
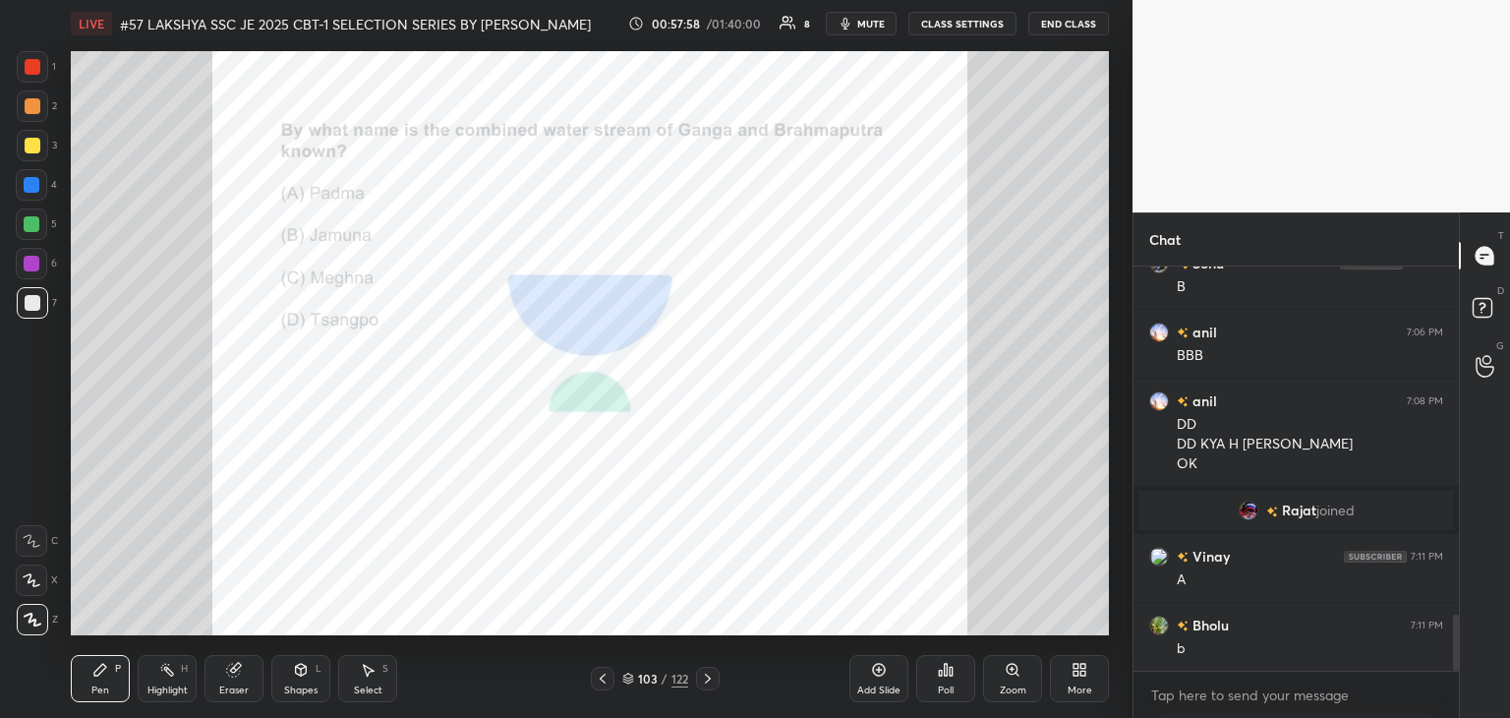
drag, startPoint x: 114, startPoint y: 695, endPoint x: 102, endPoint y: 685, distance: 15.4
click at [114, 693] on div "Pen P" at bounding box center [100, 678] width 59 height 47
click at [19, 80] on div "1" at bounding box center [36, 70] width 39 height 39
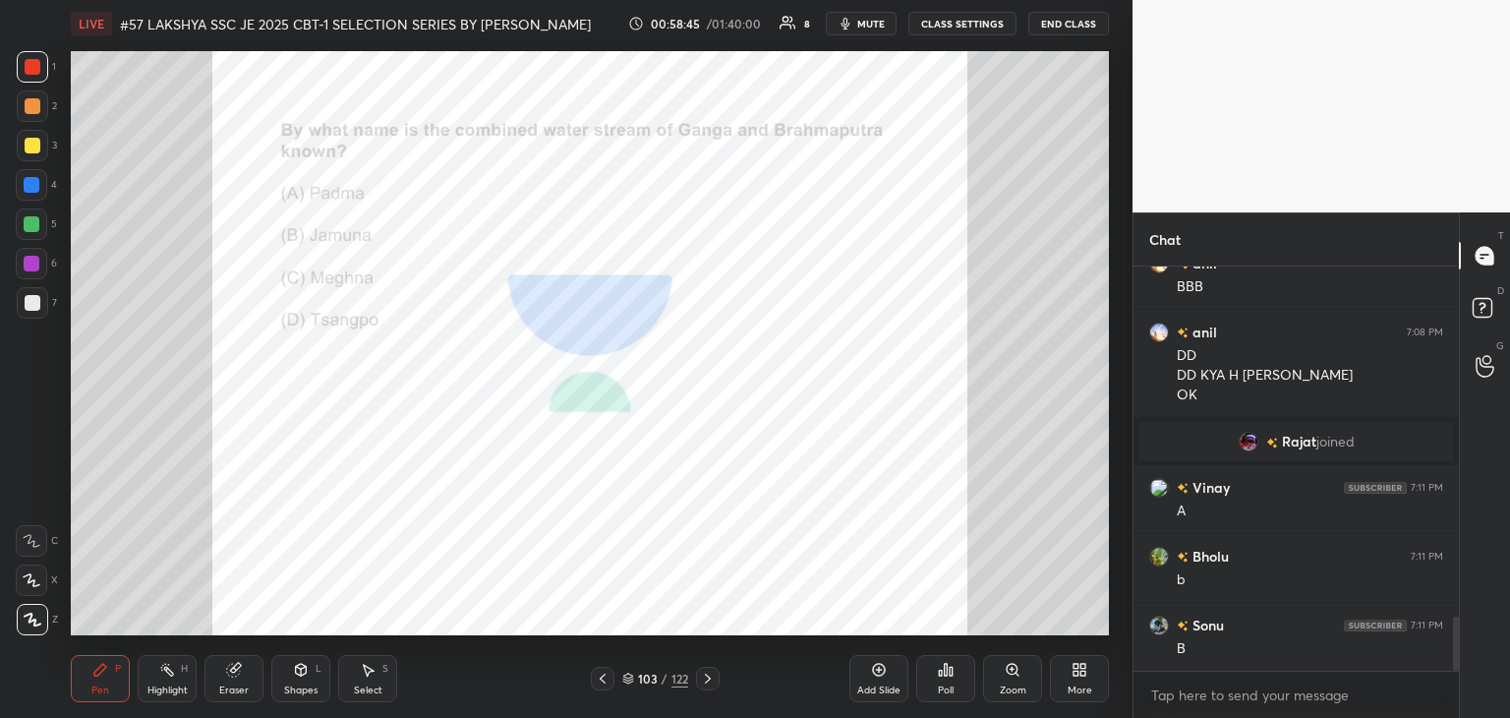
scroll to position [2631, 0]
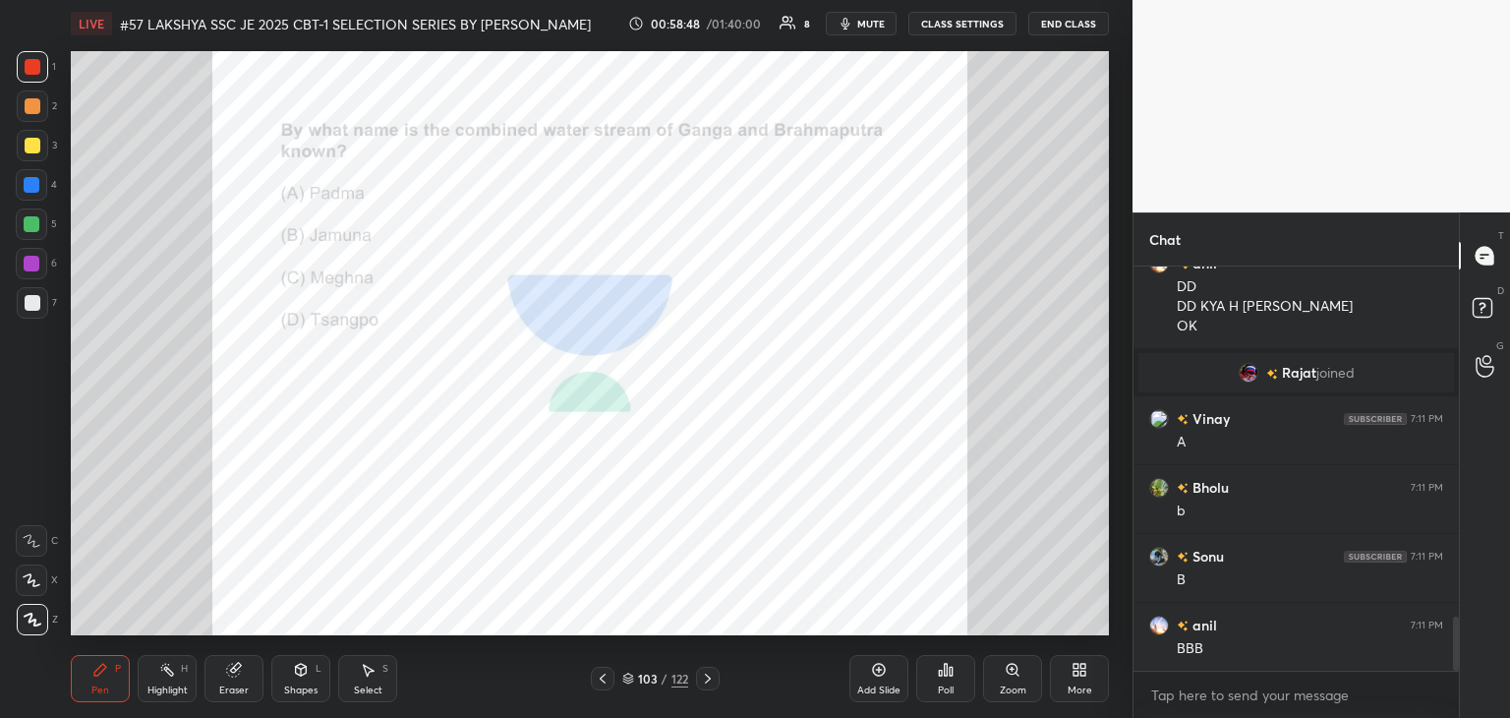
click at [240, 677] on icon at bounding box center [234, 670] width 16 height 16
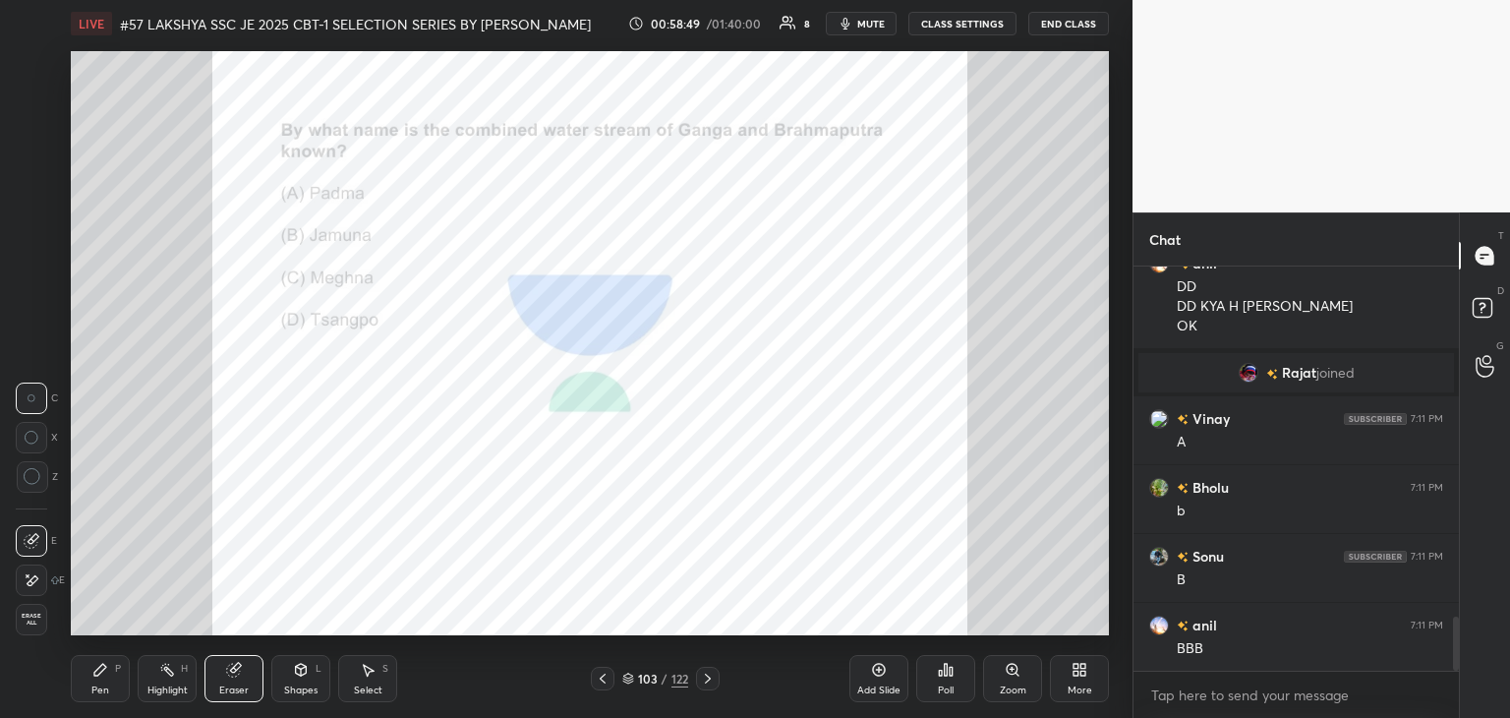
click at [44, 618] on span "Erase all" at bounding box center [31, 619] width 29 height 14
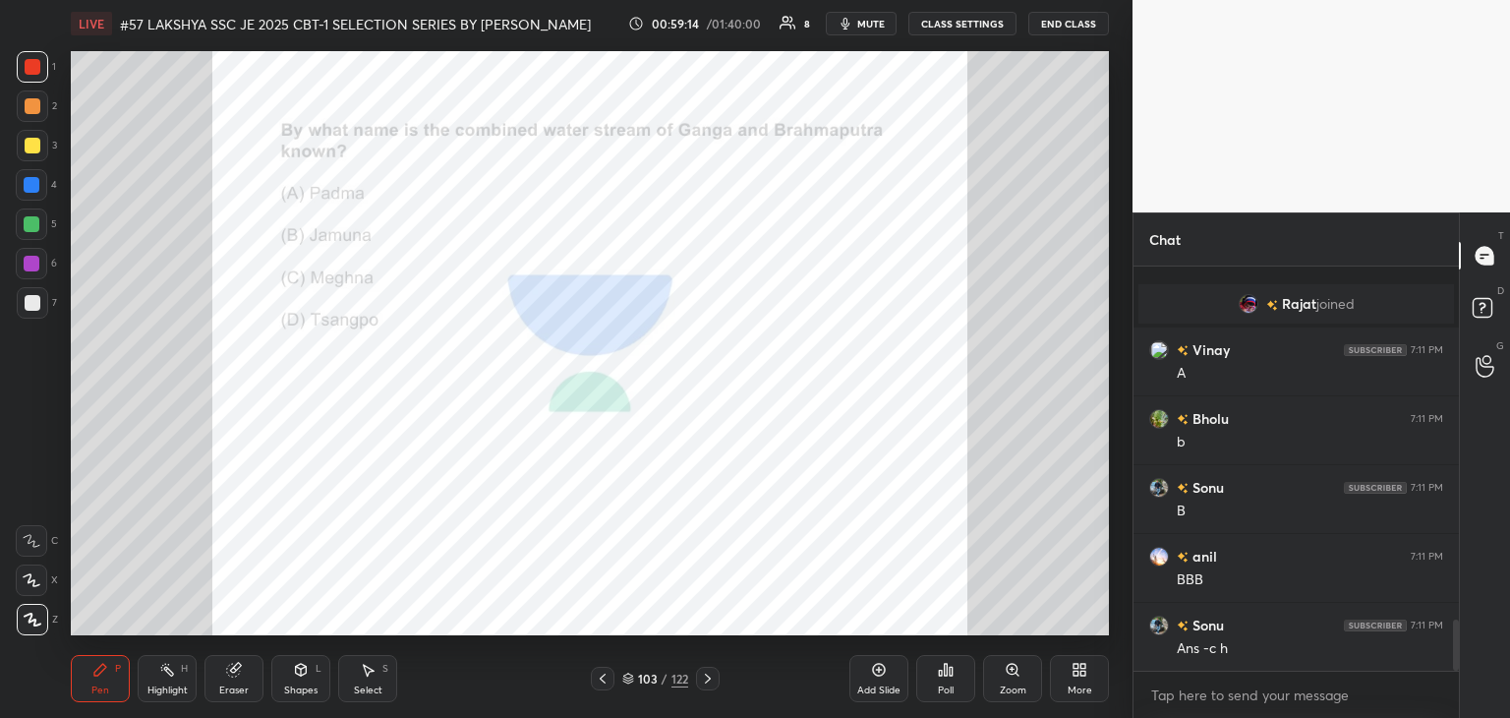
scroll to position [2769, 0]
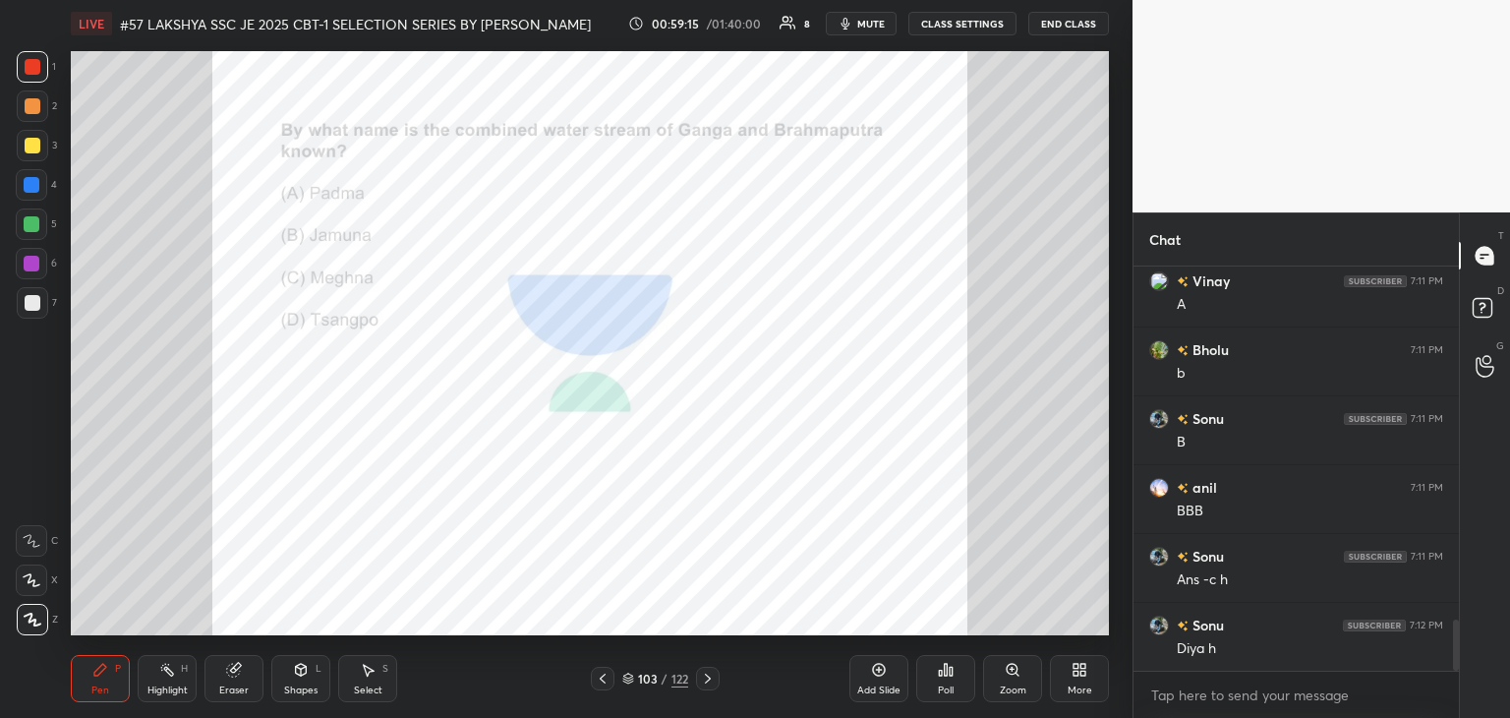
click at [256, 677] on div "Eraser" at bounding box center [233, 678] width 59 height 47
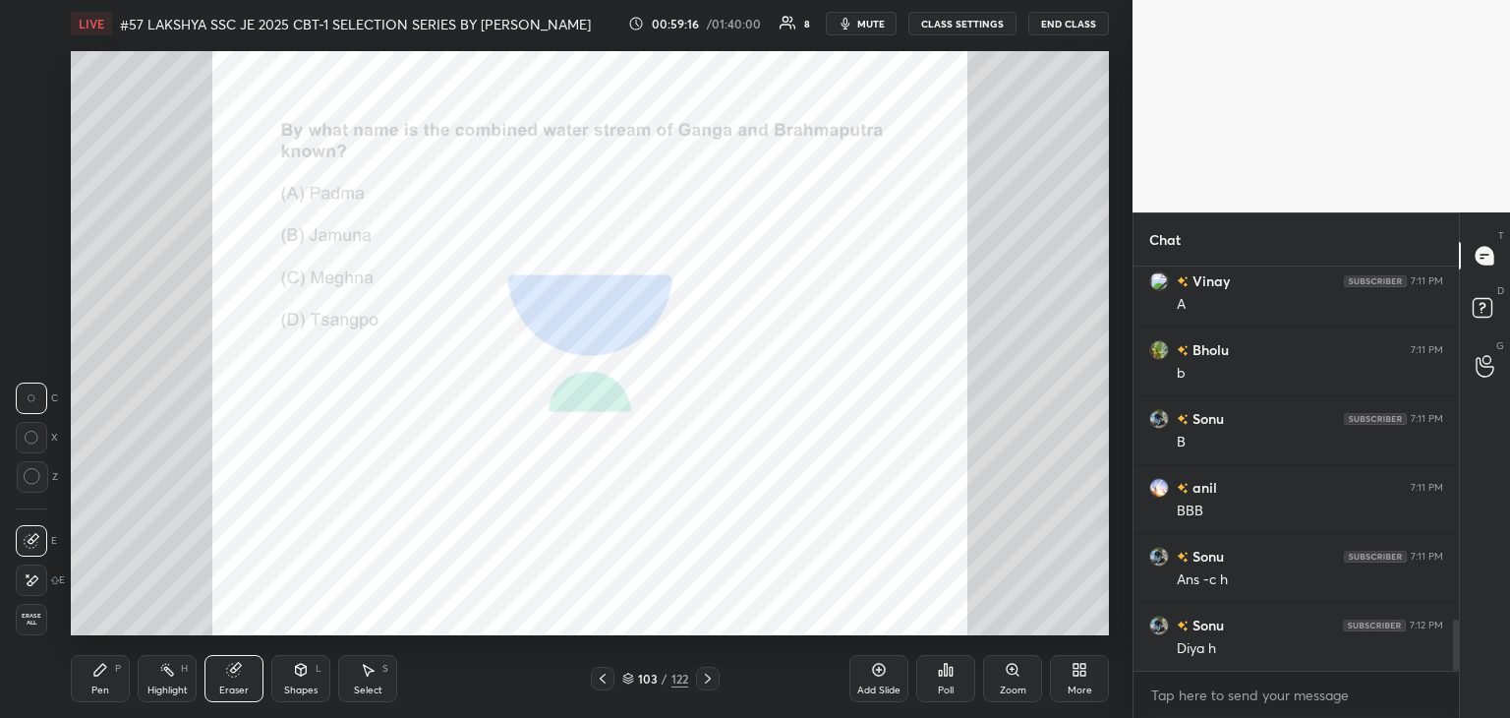
click at [53, 628] on div "E E Erase all" at bounding box center [40, 576] width 49 height 118
click at [113, 680] on div "Pen P" at bounding box center [100, 678] width 59 height 47
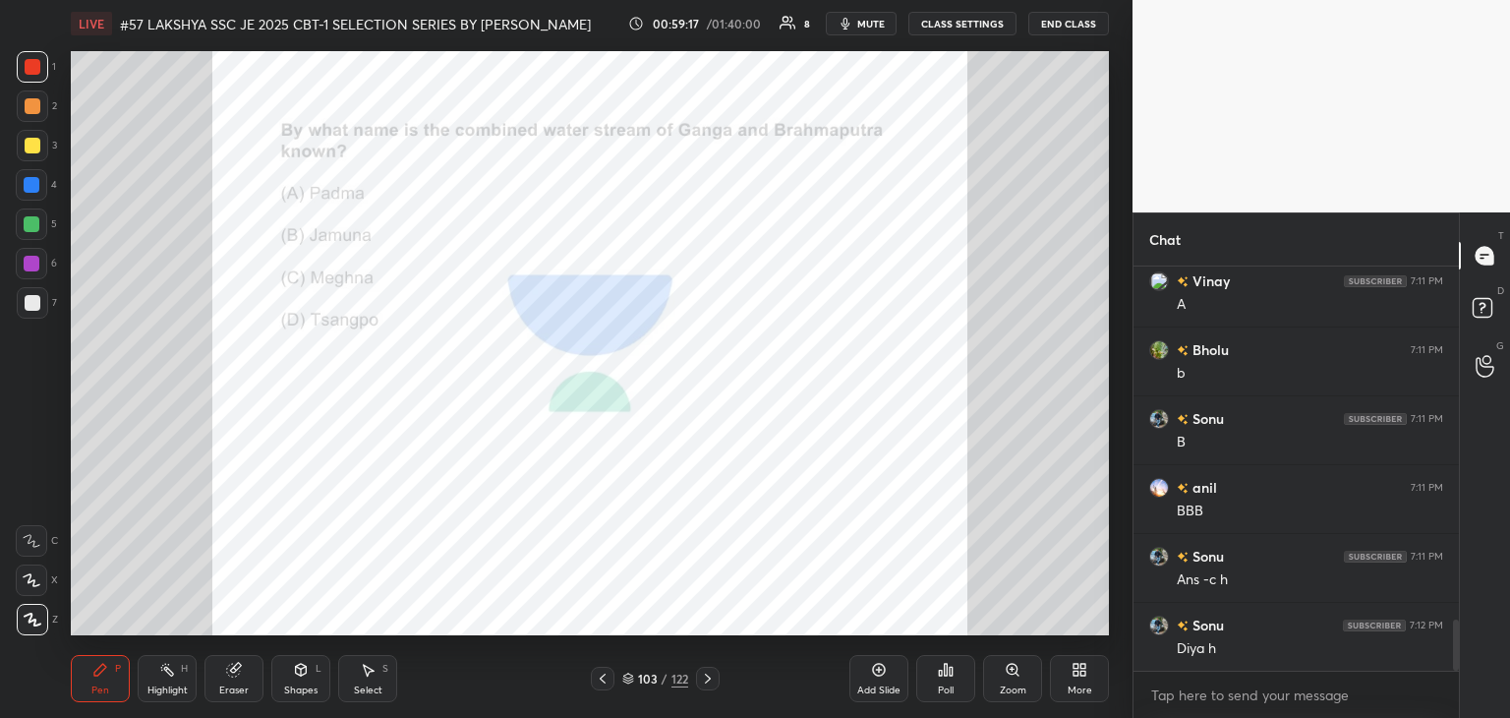
click at [252, 673] on div "Eraser" at bounding box center [233, 678] width 59 height 47
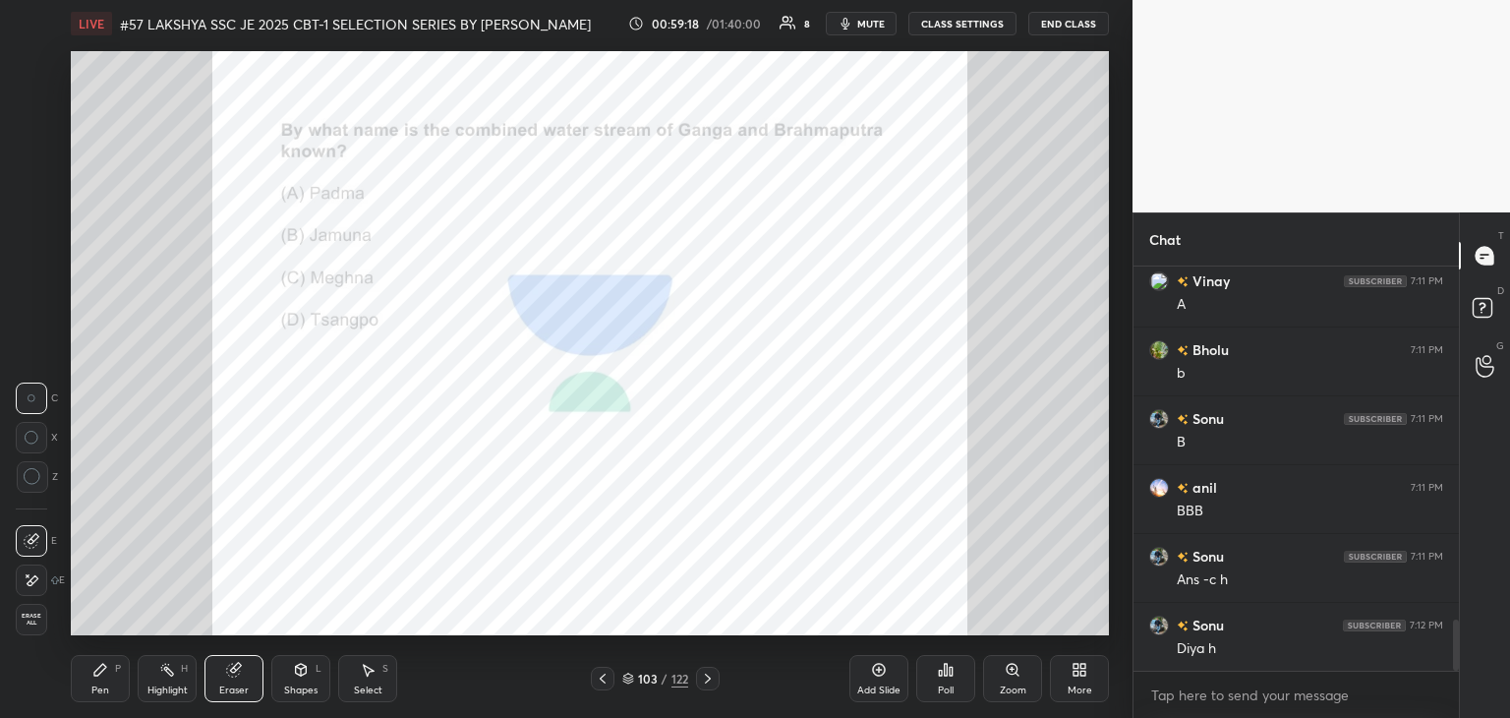
click at [54, 616] on div "E E Erase all" at bounding box center [40, 576] width 49 height 118
click at [35, 617] on span "Erase all" at bounding box center [31, 619] width 29 height 14
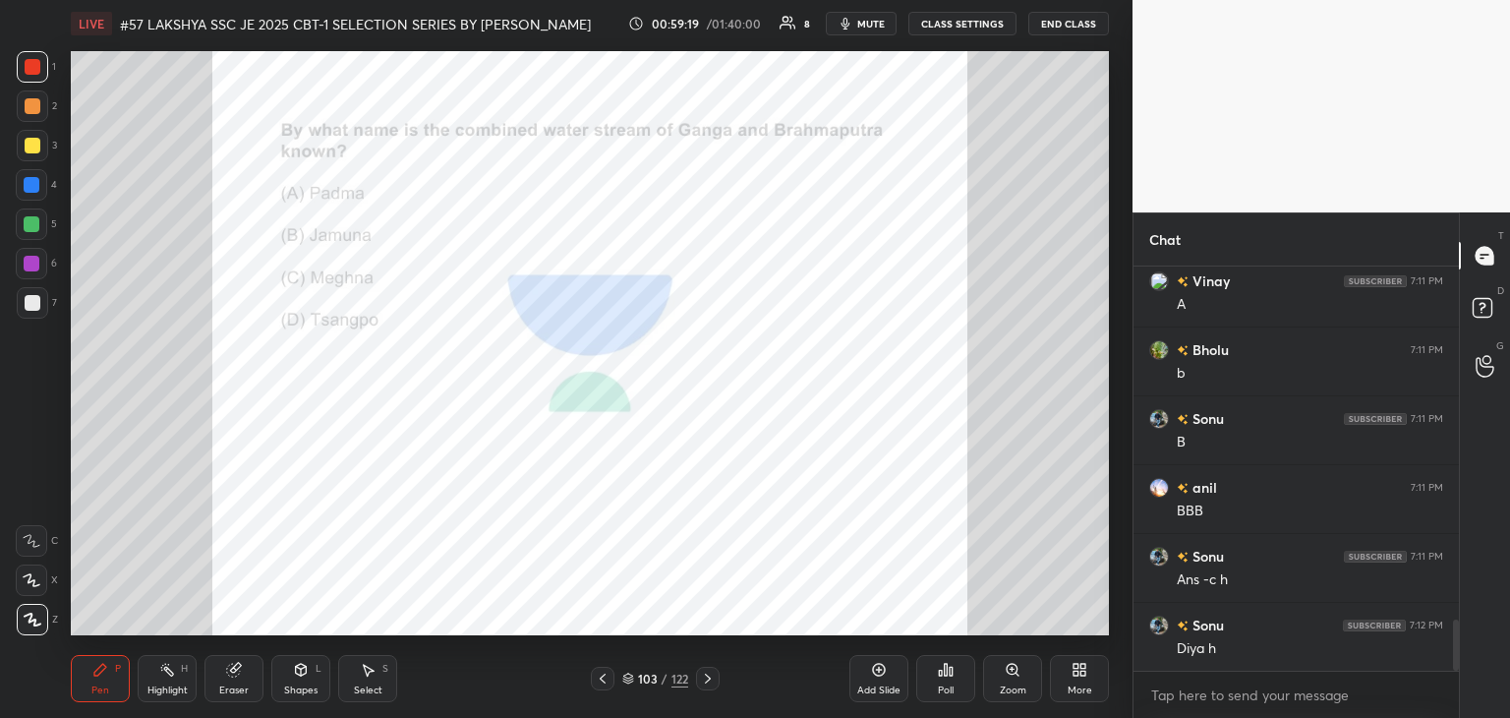
click at [119, 670] on div "Pen P" at bounding box center [100, 678] width 59 height 47
drag, startPoint x: 238, startPoint y: 680, endPoint x: 208, endPoint y: 686, distance: 30.1
click at [233, 681] on div "Eraser" at bounding box center [233, 678] width 59 height 47
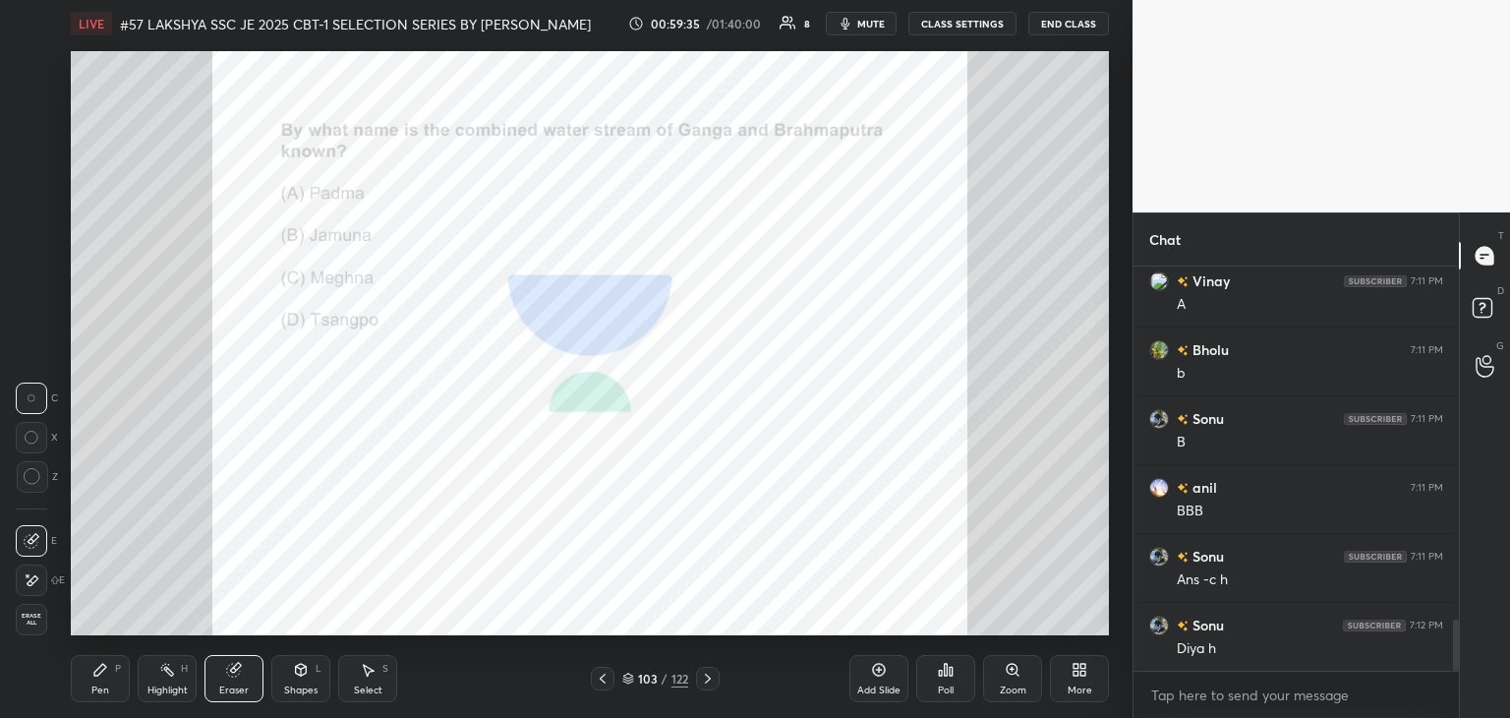
drag, startPoint x: 27, startPoint y: 614, endPoint x: 102, endPoint y: 709, distance: 121.0
click at [31, 618] on span "Erase all" at bounding box center [31, 619] width 29 height 14
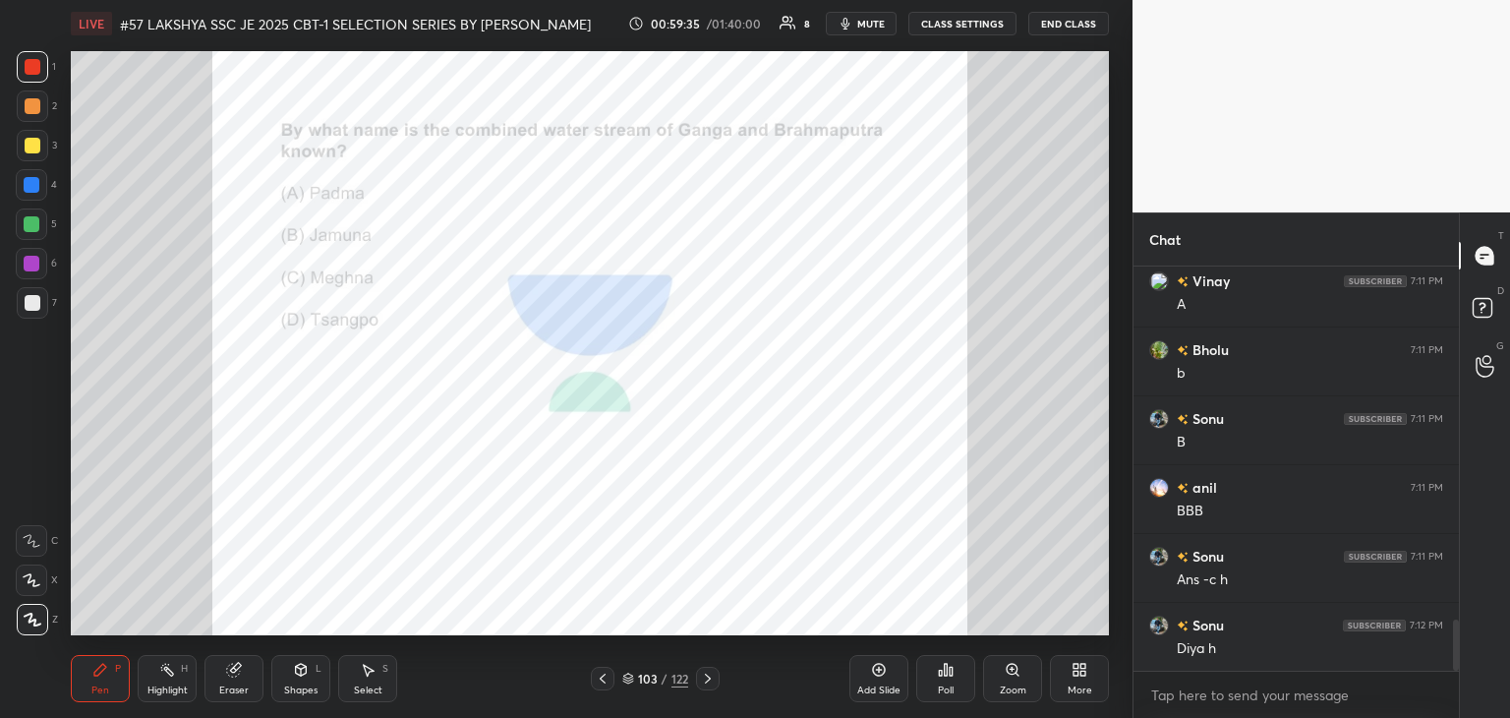
click at [106, 709] on div "Pen P Highlight H Eraser Shapes L Select S 103 / 122 Add Slide Poll Zoom More" at bounding box center [590, 678] width 1038 height 79
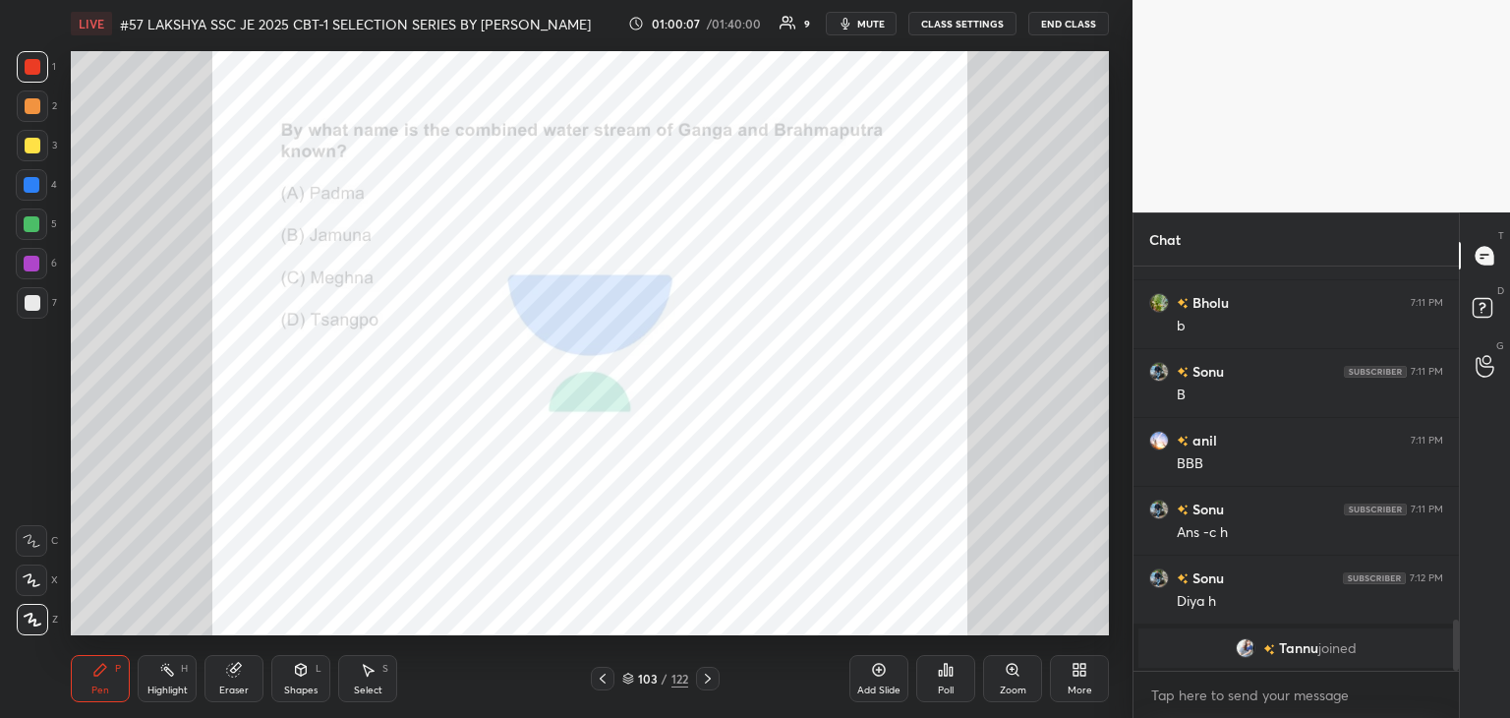
click at [236, 691] on div "Eraser" at bounding box center [233, 690] width 29 height 10
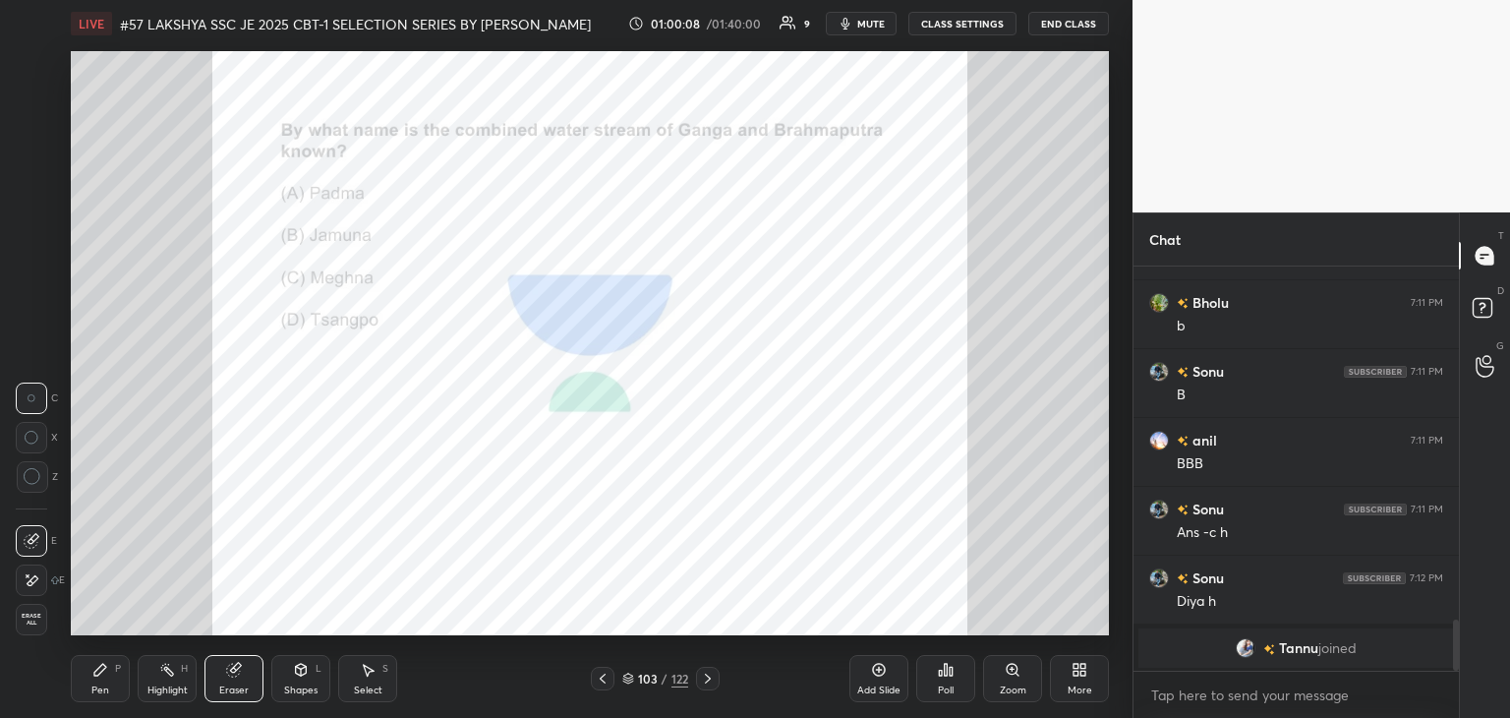
drag, startPoint x: 23, startPoint y: 623, endPoint x: 75, endPoint y: 664, distance: 65.9
click at [26, 625] on span "Erase all" at bounding box center [31, 619] width 29 height 14
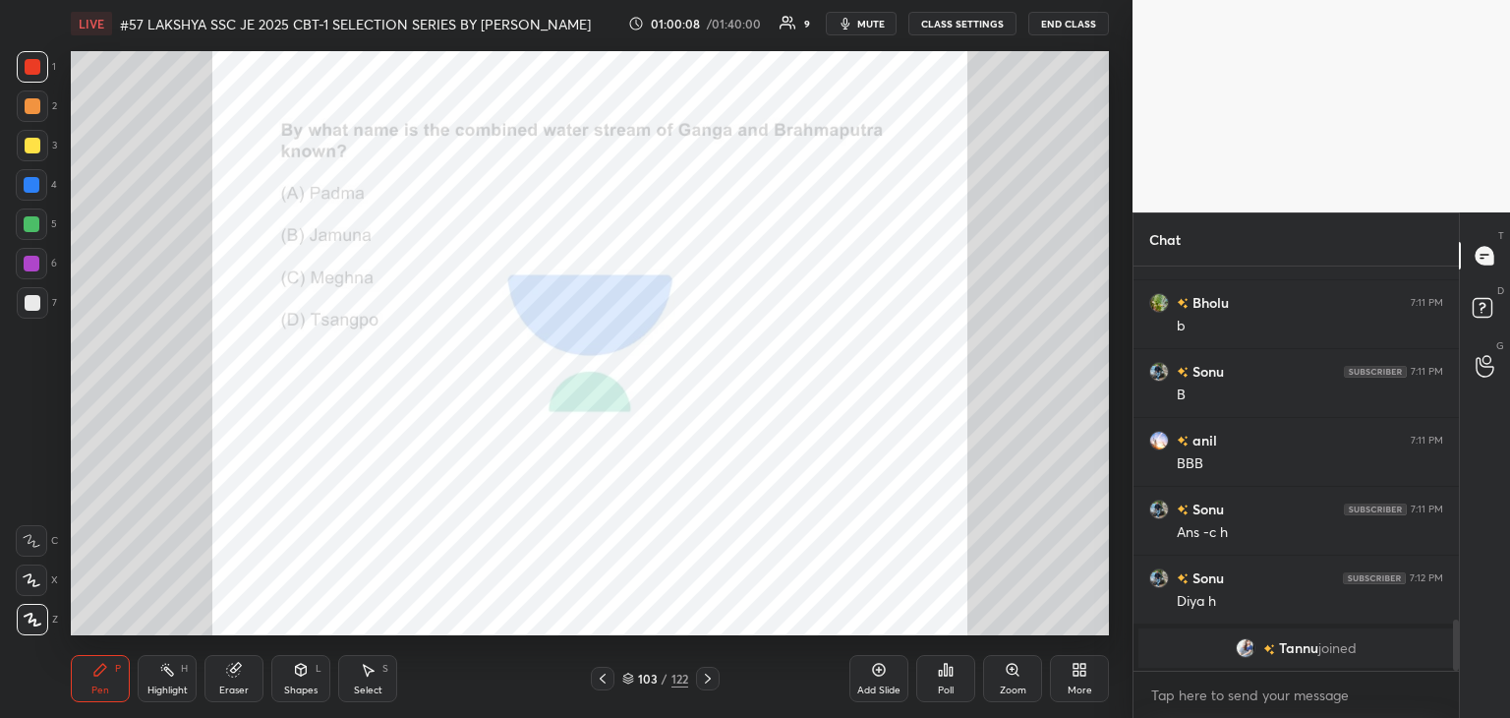
click at [71, 666] on div "Pen P" at bounding box center [100, 678] width 59 height 47
click at [631, 677] on icon at bounding box center [628, 678] width 12 height 12
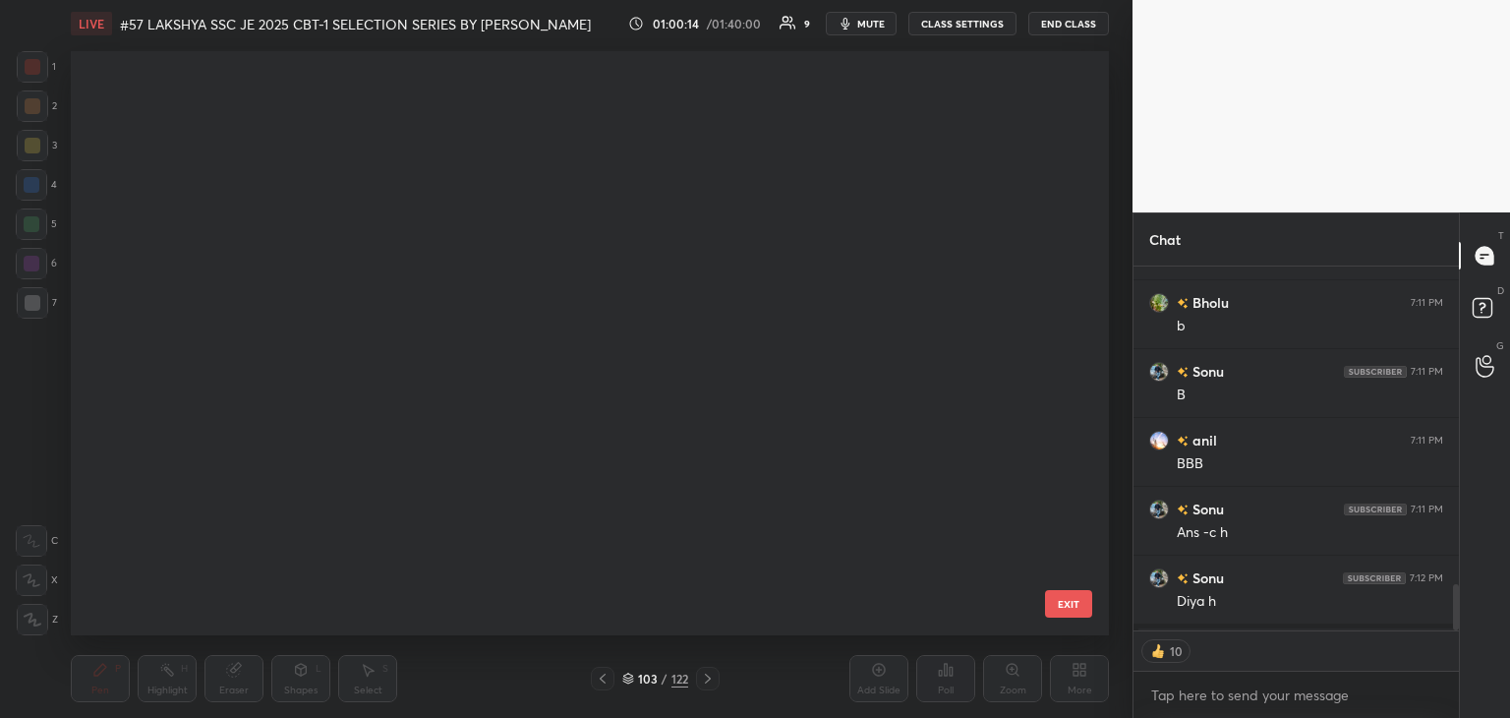
scroll to position [5713, 0]
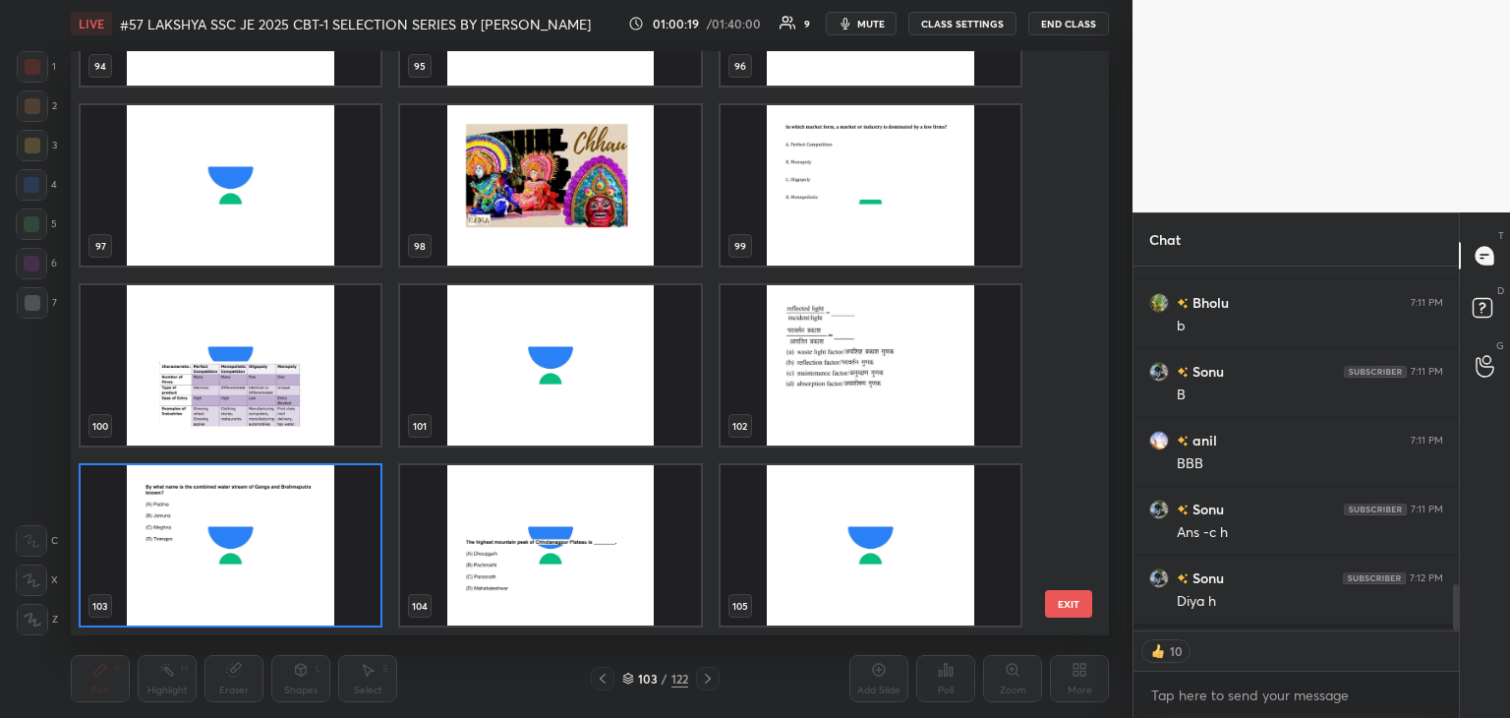
drag, startPoint x: 1064, startPoint y: 473, endPoint x: 1066, endPoint y: 520, distance: 47.2
click at [1067, 577] on div "91 92 93 94 95 96 97 98 99 100 101 102 103 104 105 106 107 108" at bounding box center [573, 343] width 1004 height 584
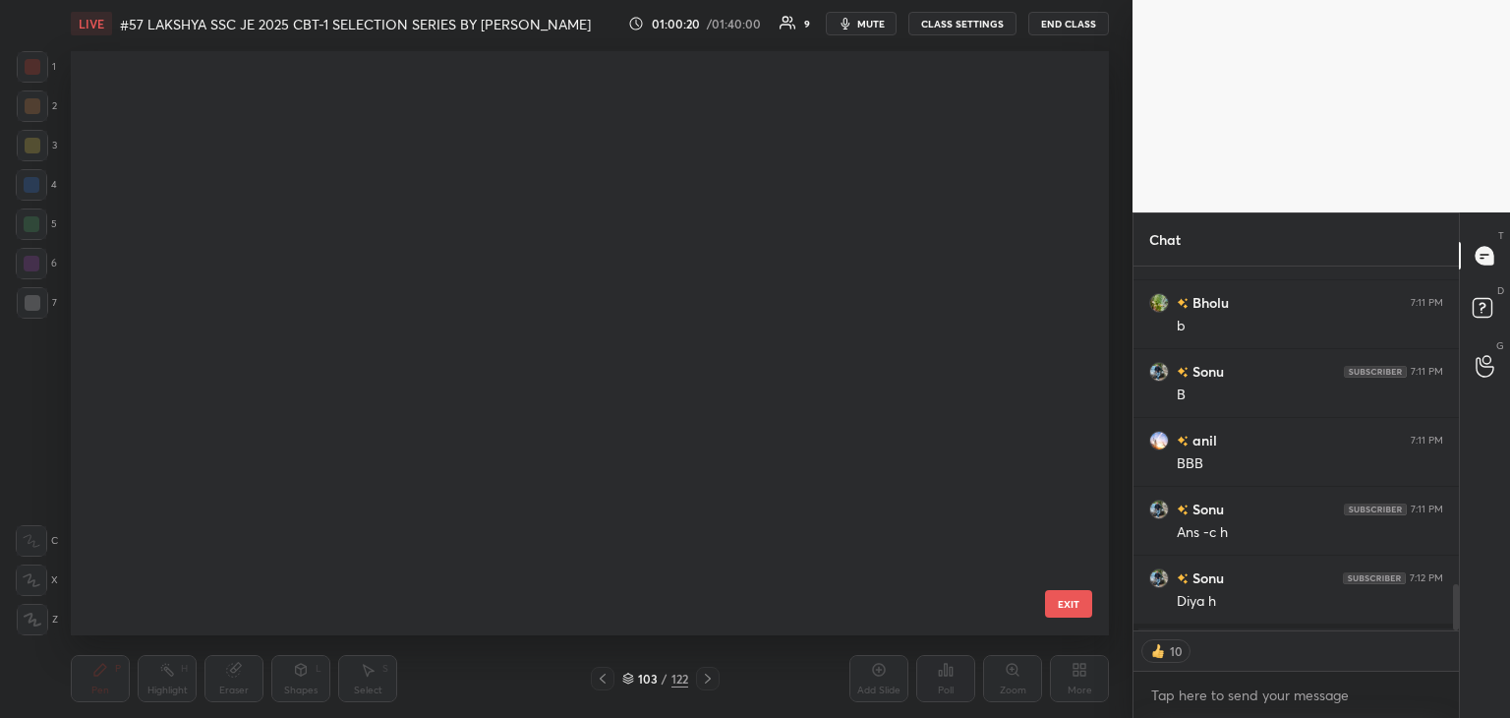
scroll to position [6792, 0]
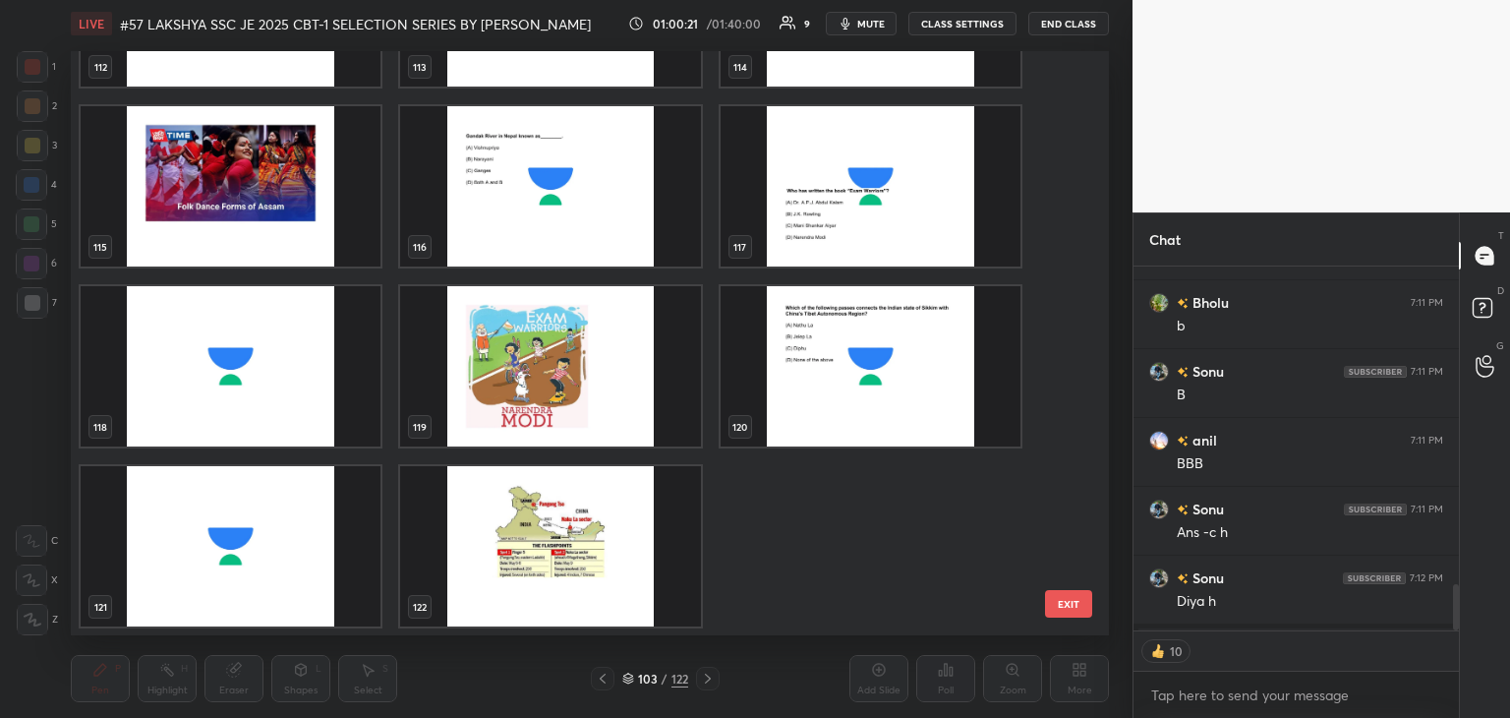
type textarea "x"
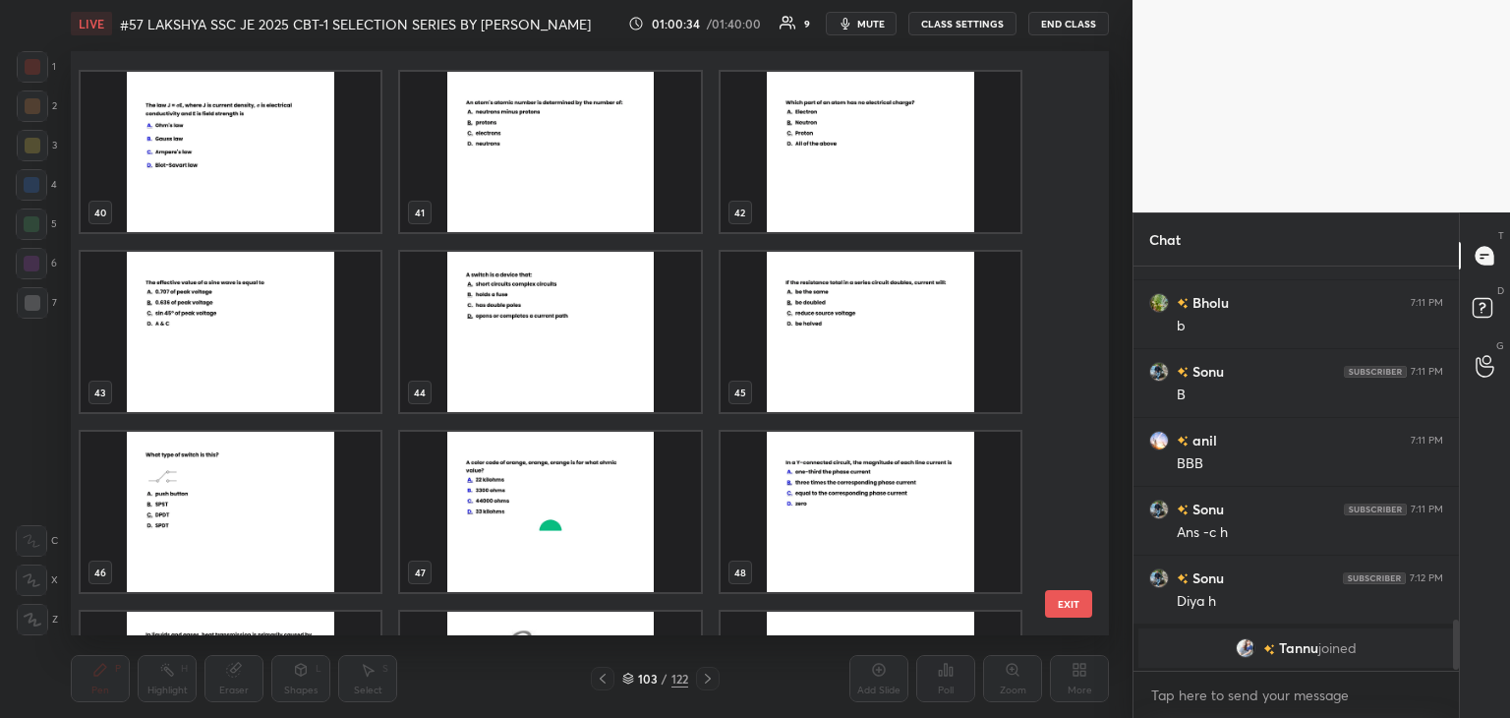
scroll to position [2339, 0]
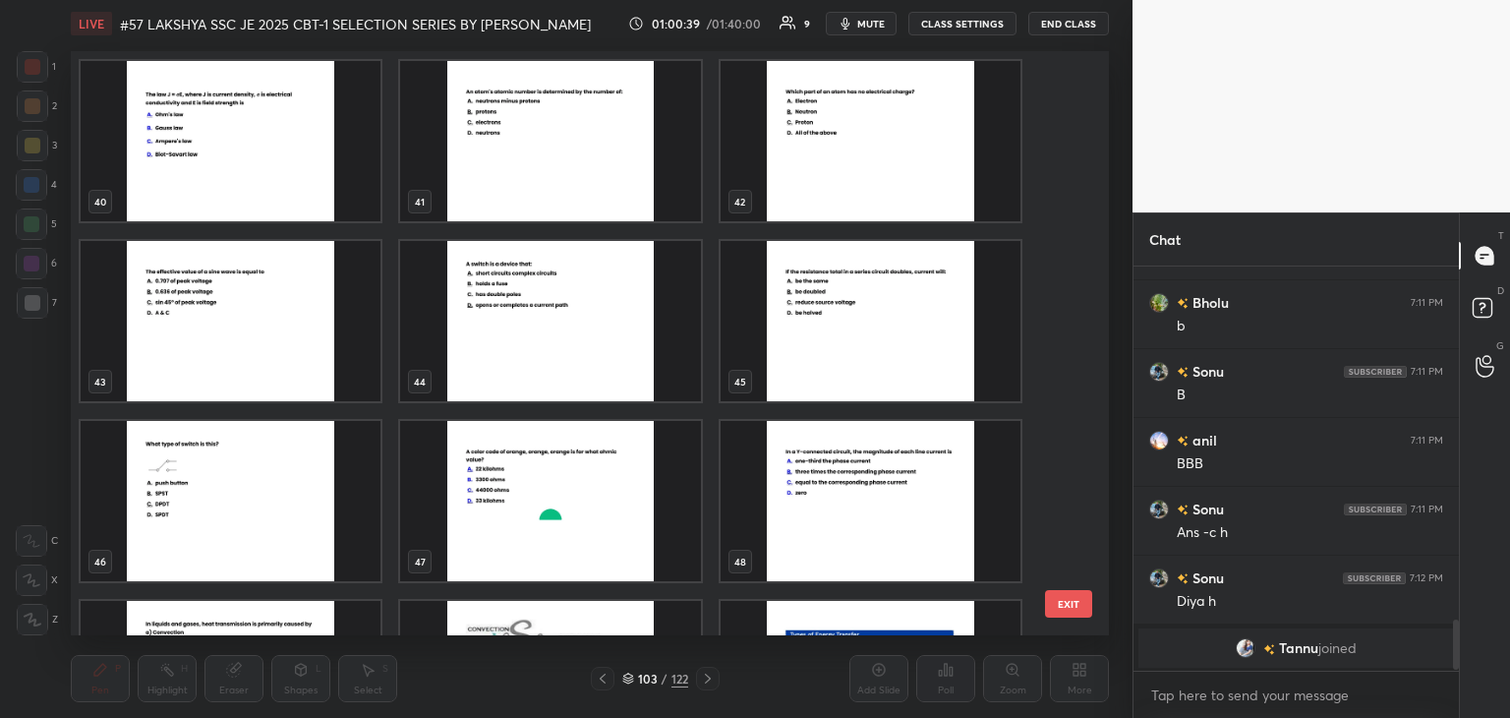
click at [852, 520] on img "grid" at bounding box center [871, 501] width 300 height 160
click at [853, 524] on img "grid" at bounding box center [871, 501] width 300 height 160
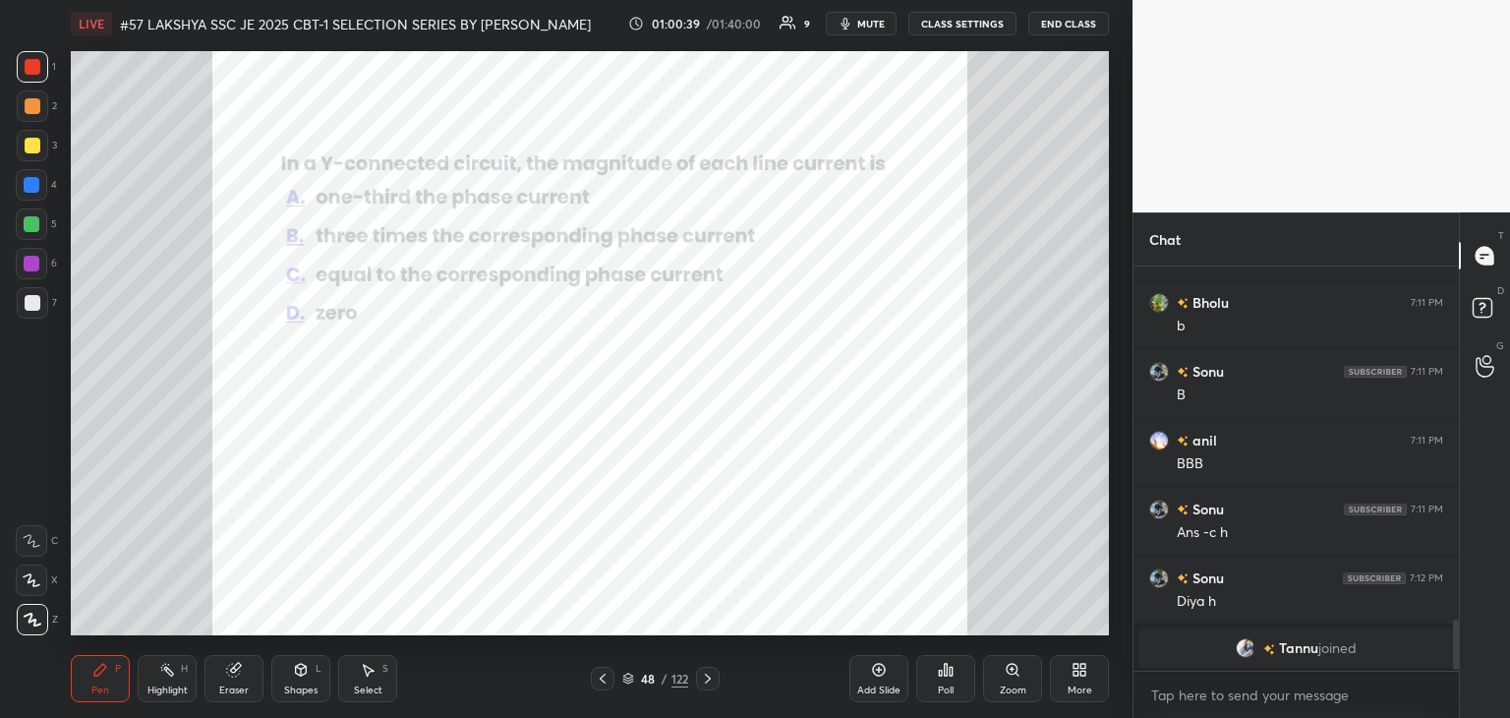
click at [853, 524] on img "grid" at bounding box center [871, 501] width 300 height 160
click at [948, 685] on div "Poll" at bounding box center [946, 690] width 16 height 10
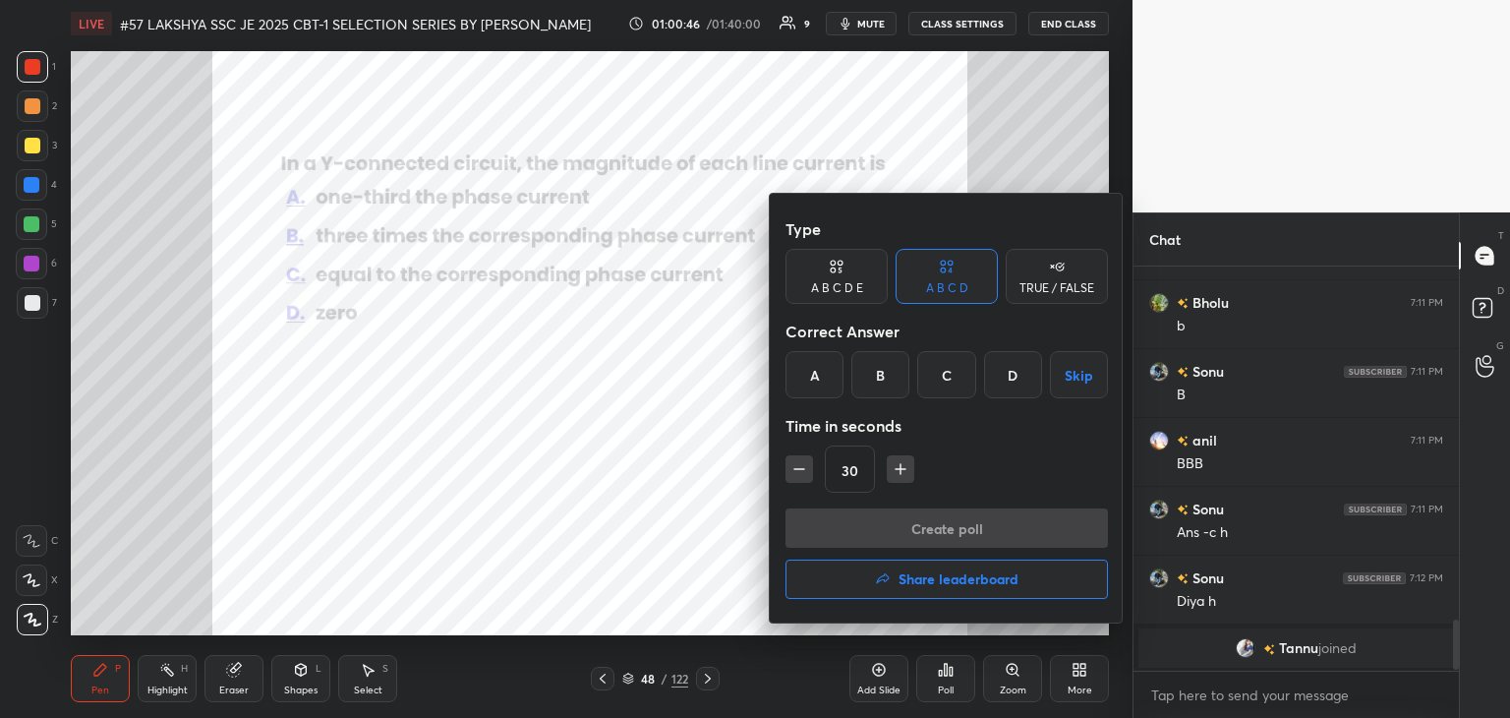
click at [947, 382] on div "C" at bounding box center [946, 374] width 58 height 47
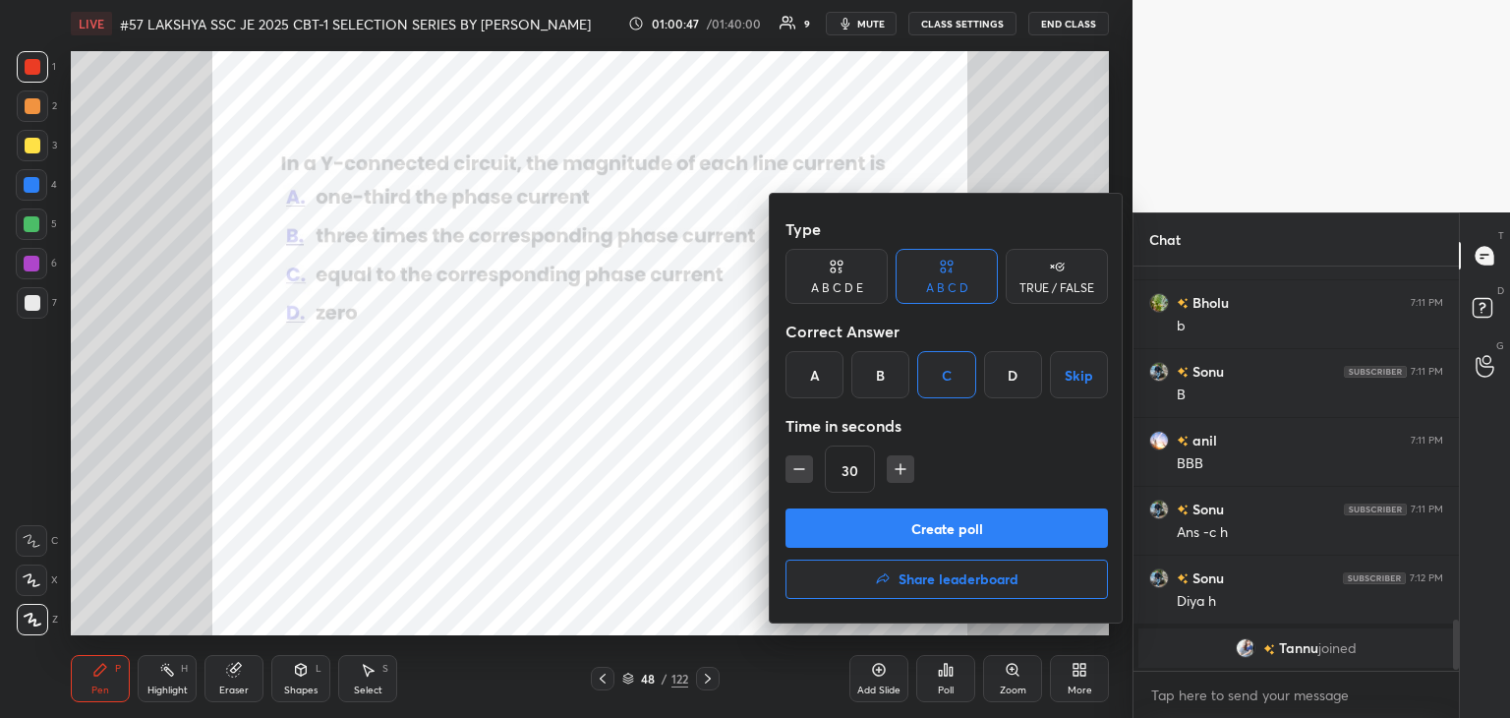
drag, startPoint x: 800, startPoint y: 473, endPoint x: 802, endPoint y: 496, distance: 22.7
click at [801, 474] on icon "button" at bounding box center [799, 469] width 20 height 20
type input "15"
click at [814, 519] on button "Create poll" at bounding box center [947, 527] width 322 height 39
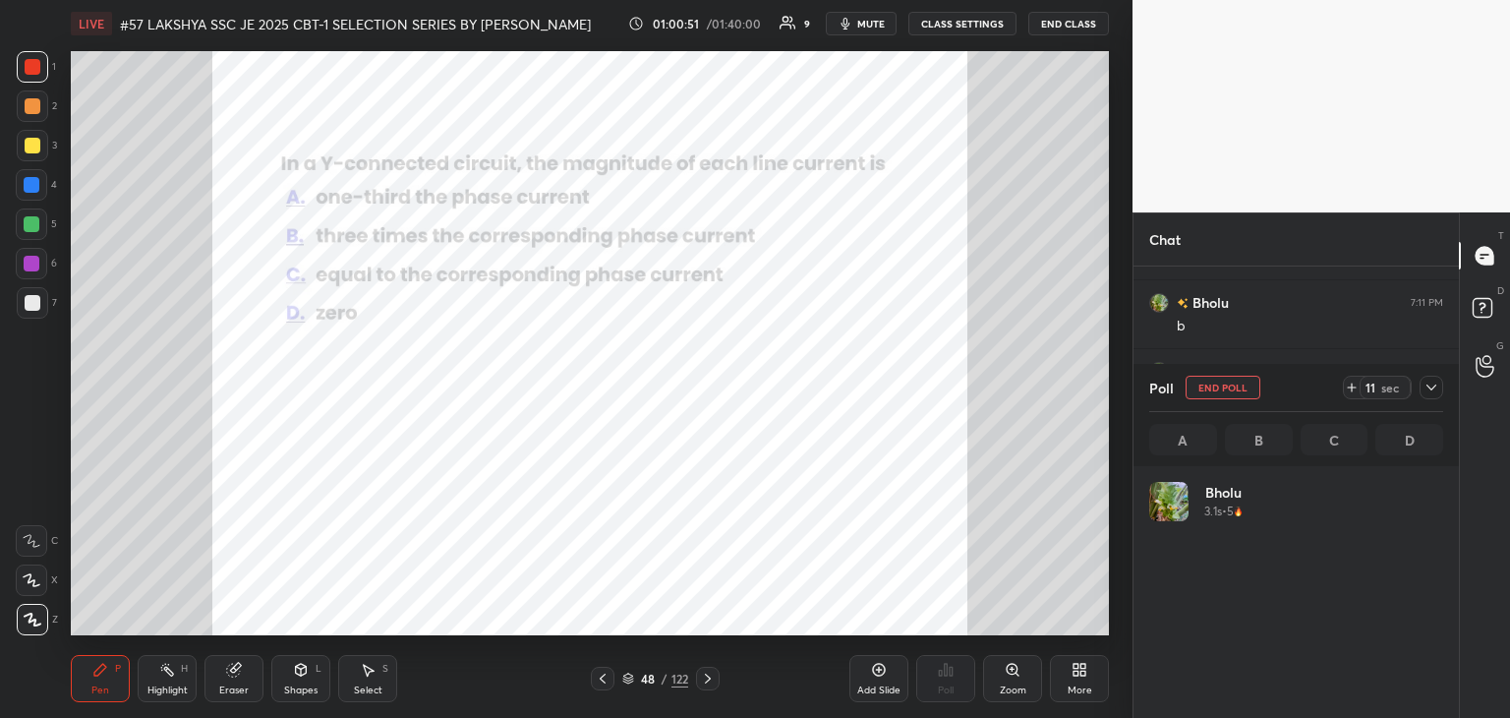
scroll to position [230, 288]
click at [36, 261] on div at bounding box center [32, 264] width 16 height 16
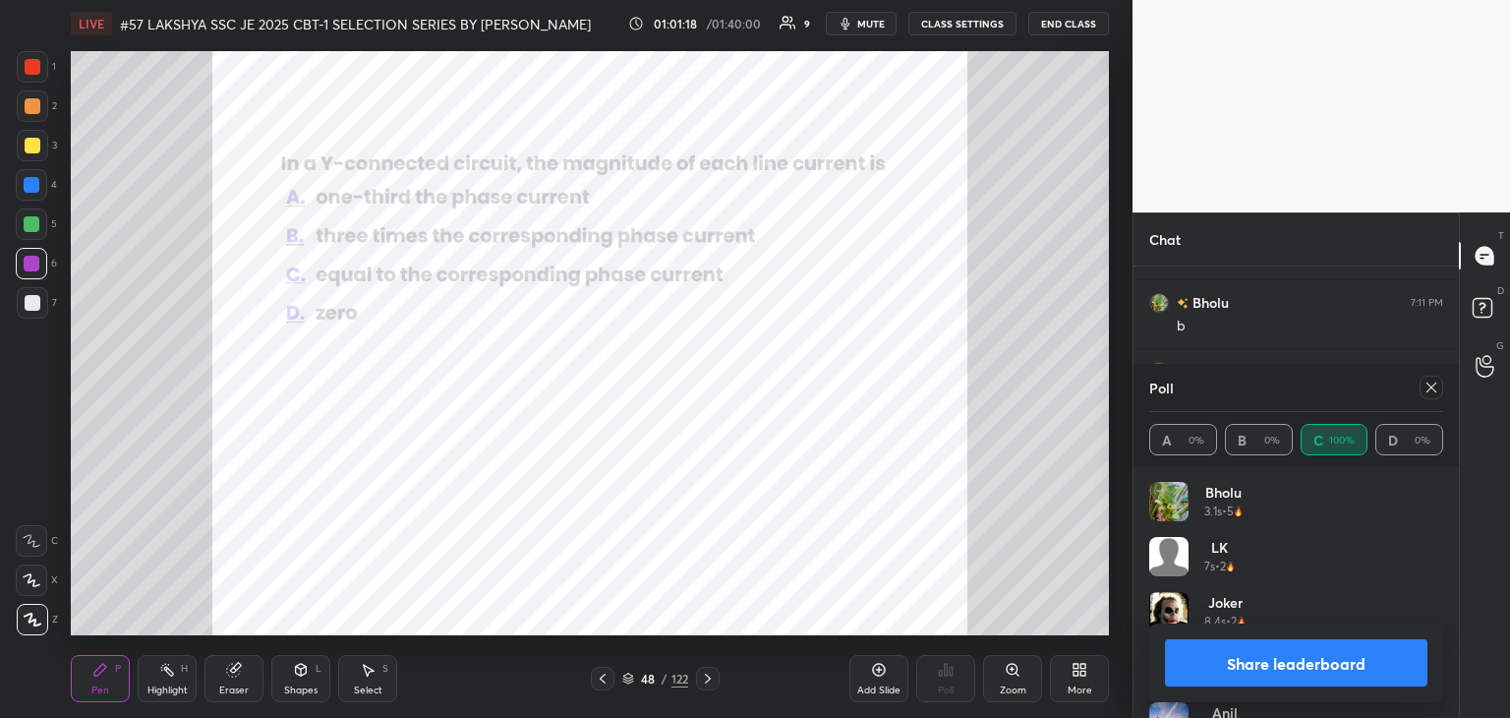
click at [240, 666] on div "Eraser" at bounding box center [233, 678] width 59 height 47
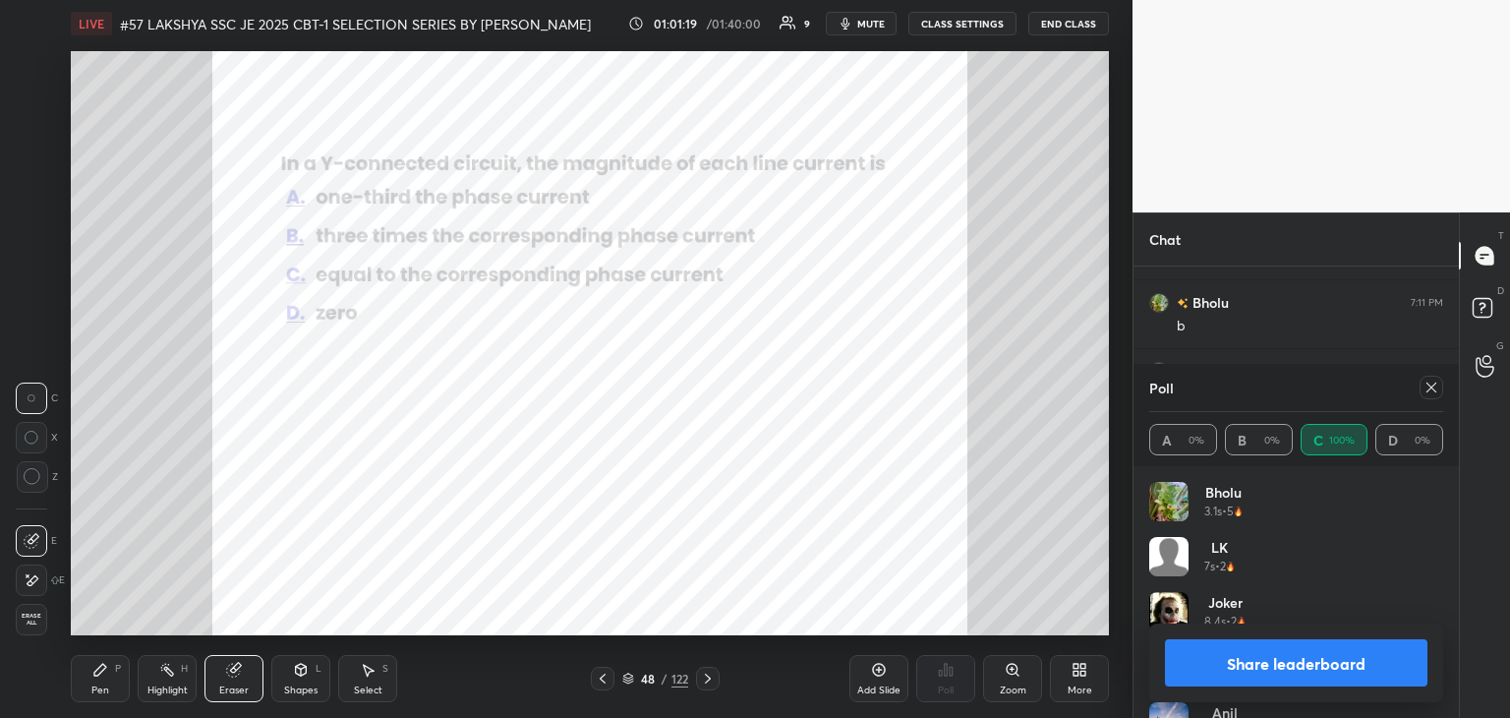
click at [31, 621] on span "Erase all" at bounding box center [31, 619] width 29 height 14
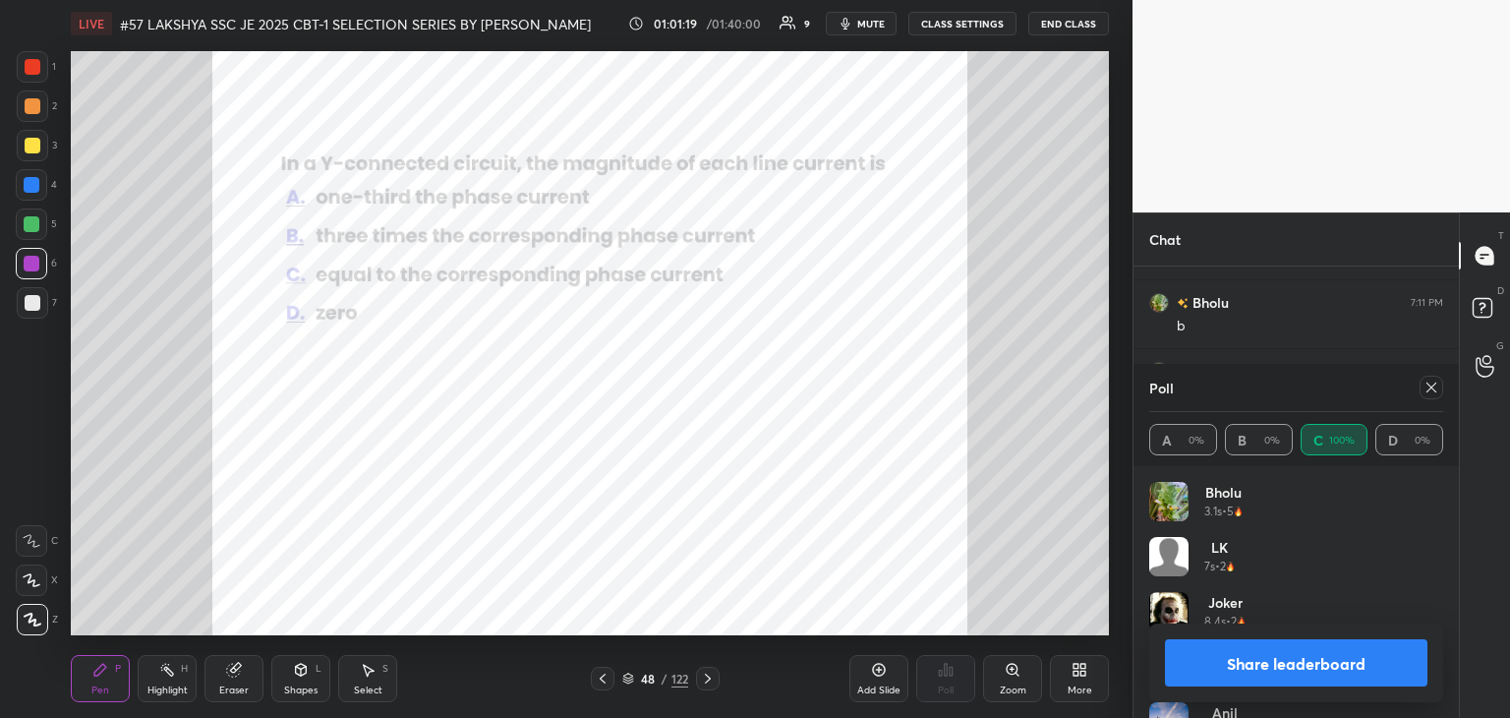
click at [118, 673] on div "P" at bounding box center [118, 669] width 6 height 10
click at [1430, 388] on icon at bounding box center [1432, 387] width 10 height 10
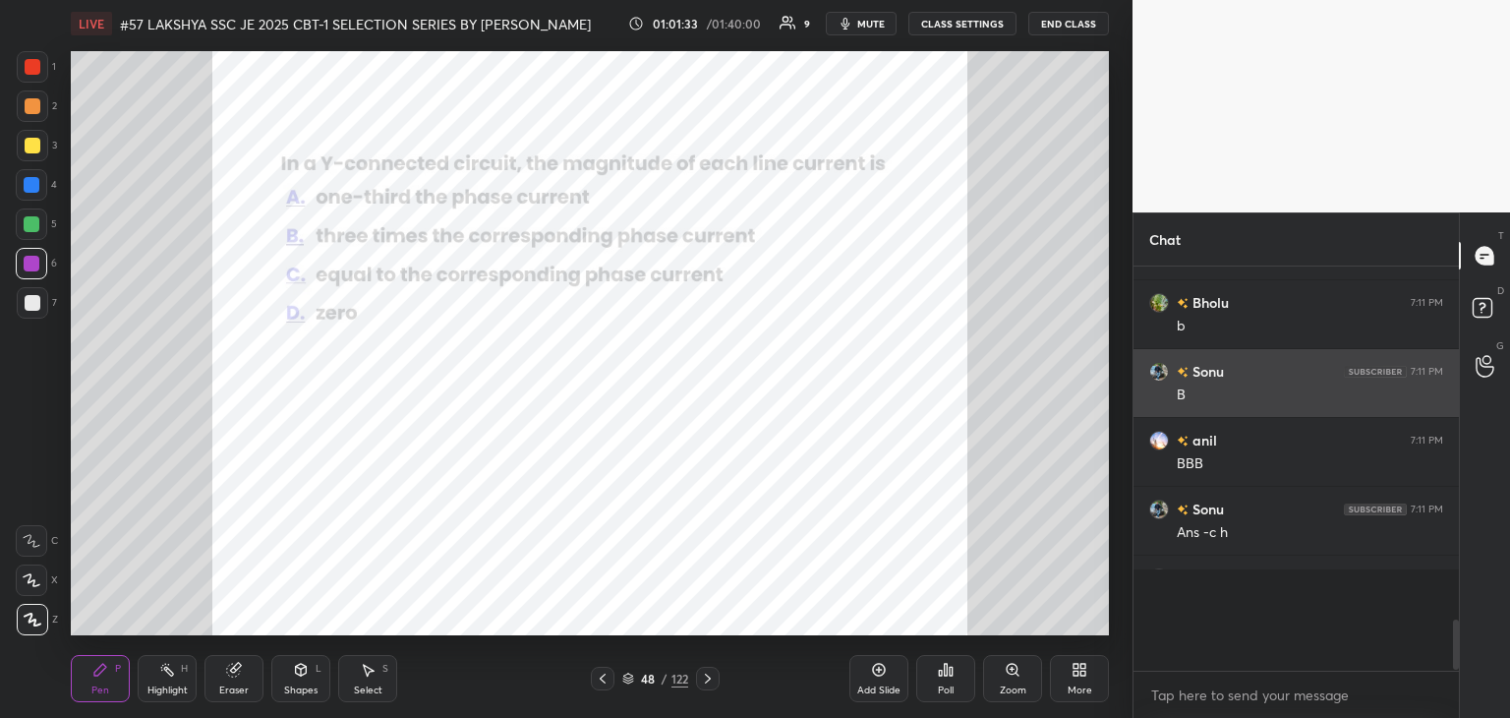
scroll to position [397, 320]
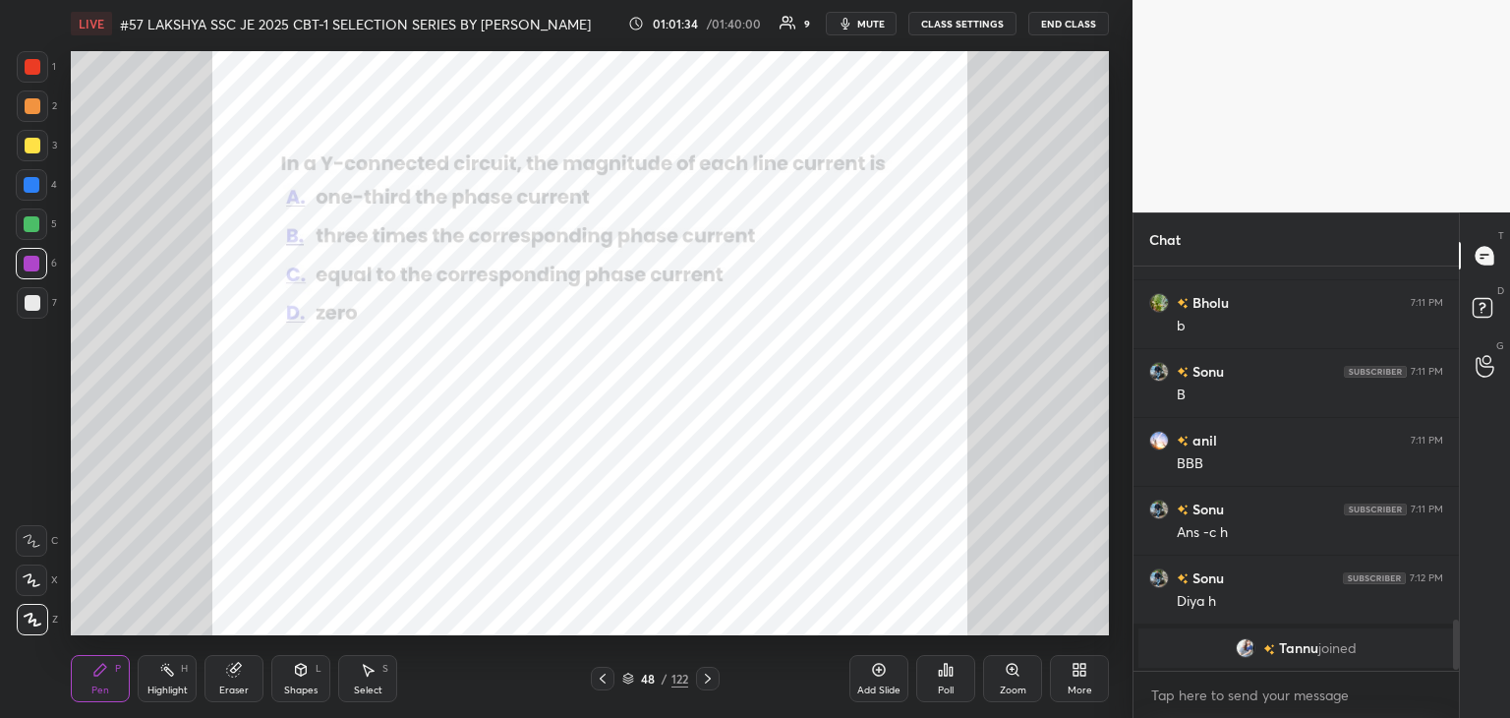
click at [703, 679] on icon at bounding box center [708, 678] width 16 height 16
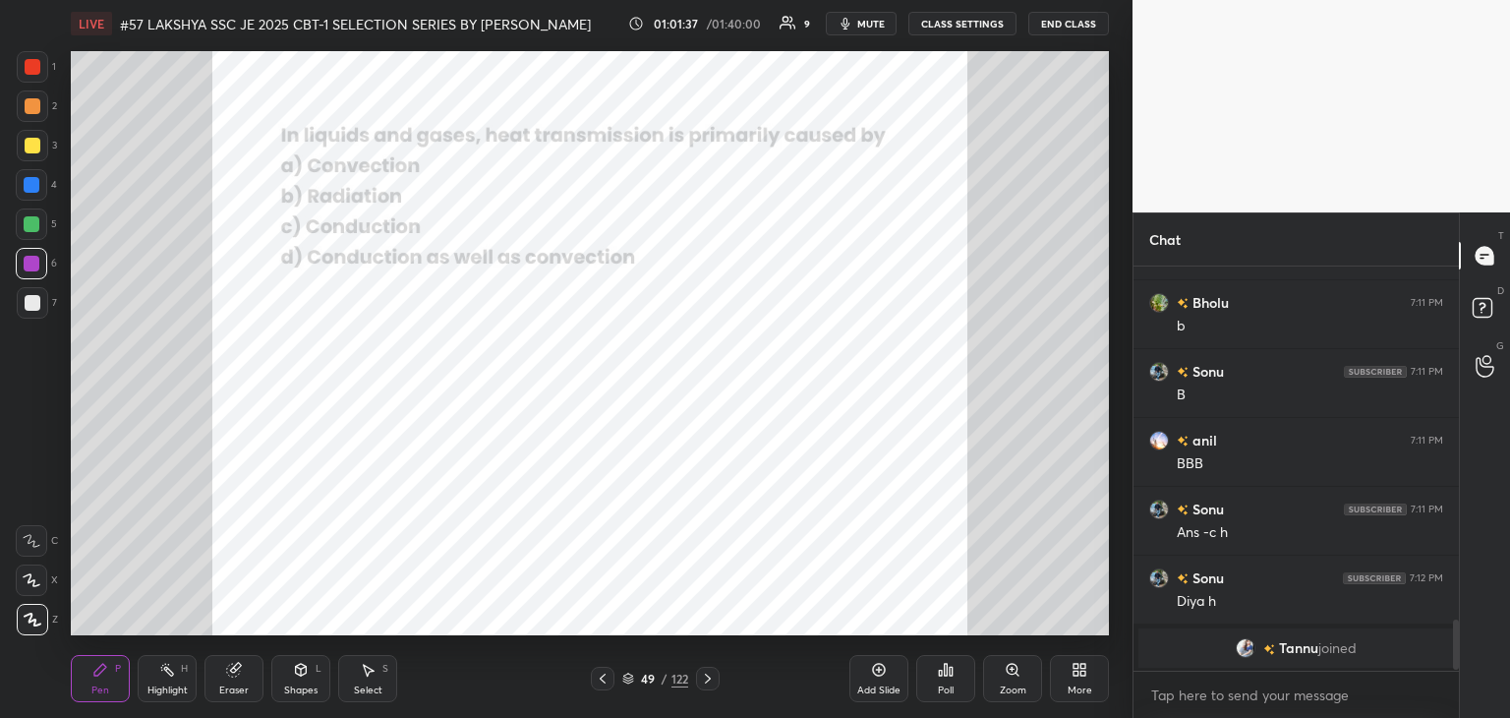
click at [952, 685] on div "Poll" at bounding box center [946, 690] width 16 height 10
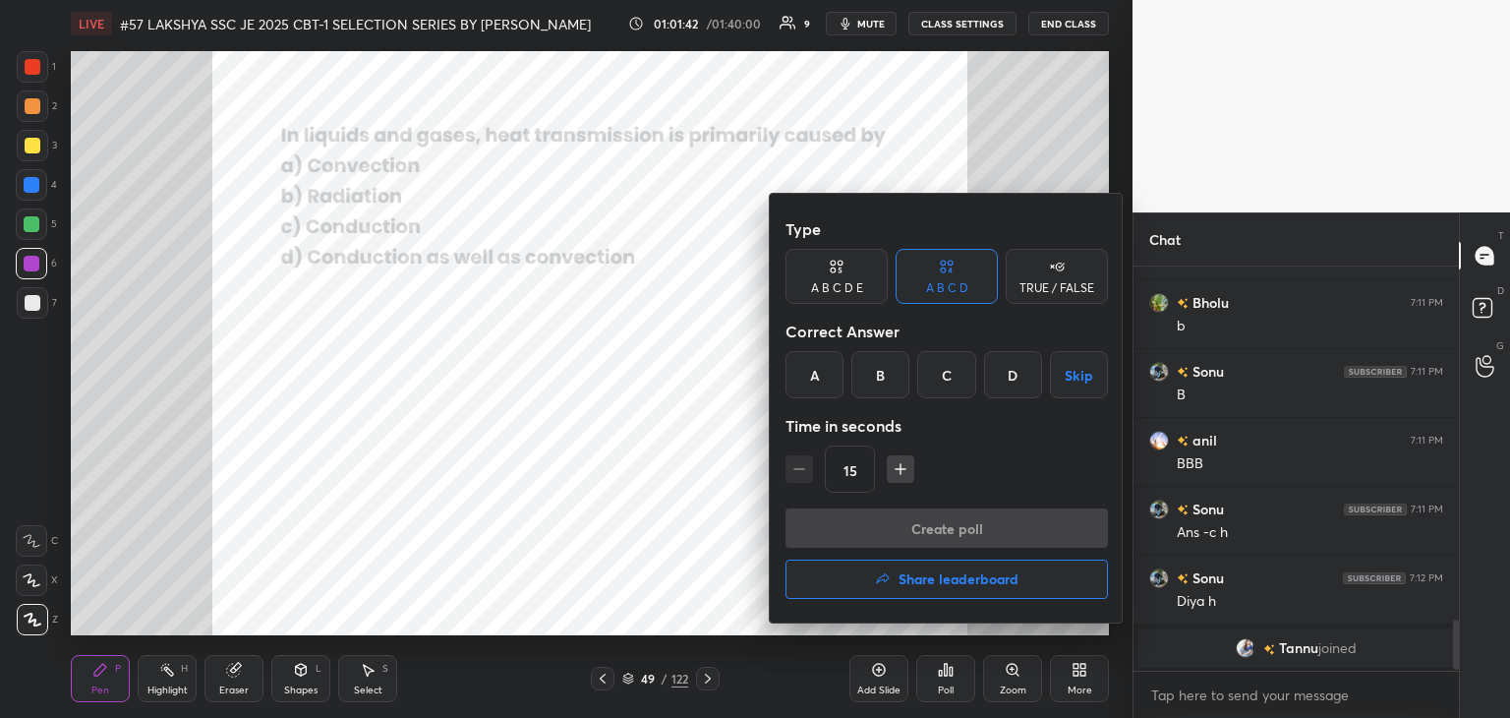
click at [815, 382] on div "A" at bounding box center [815, 374] width 58 height 47
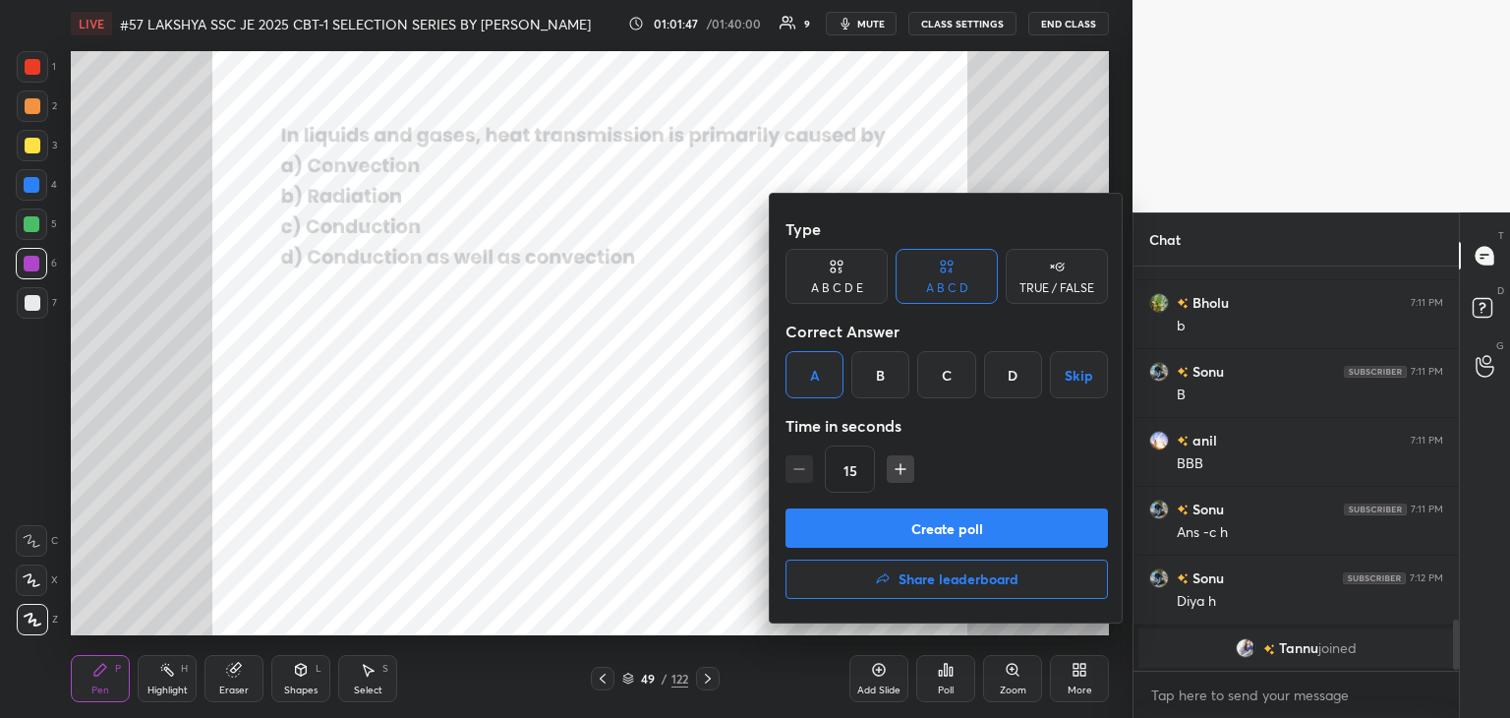
click at [842, 535] on button "Create poll" at bounding box center [947, 527] width 322 height 39
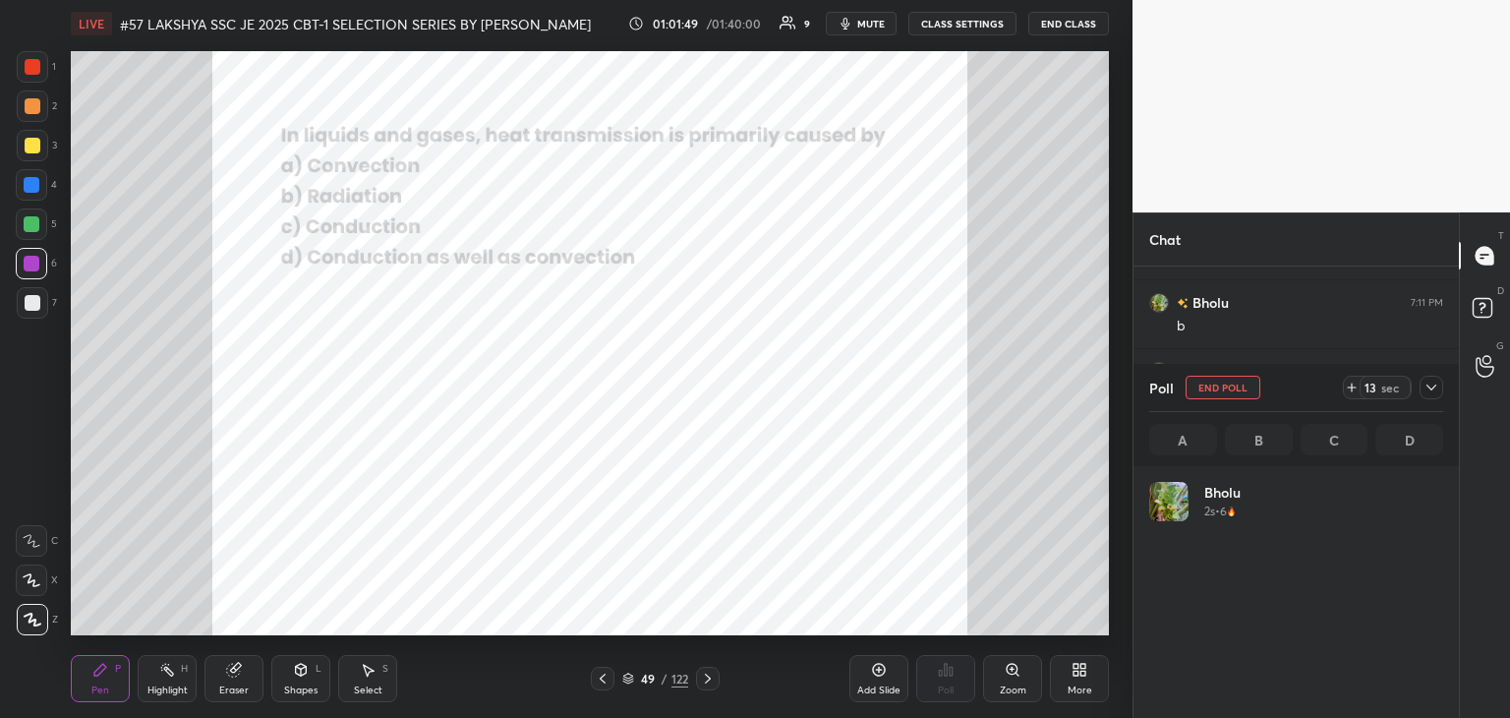
scroll to position [230, 288]
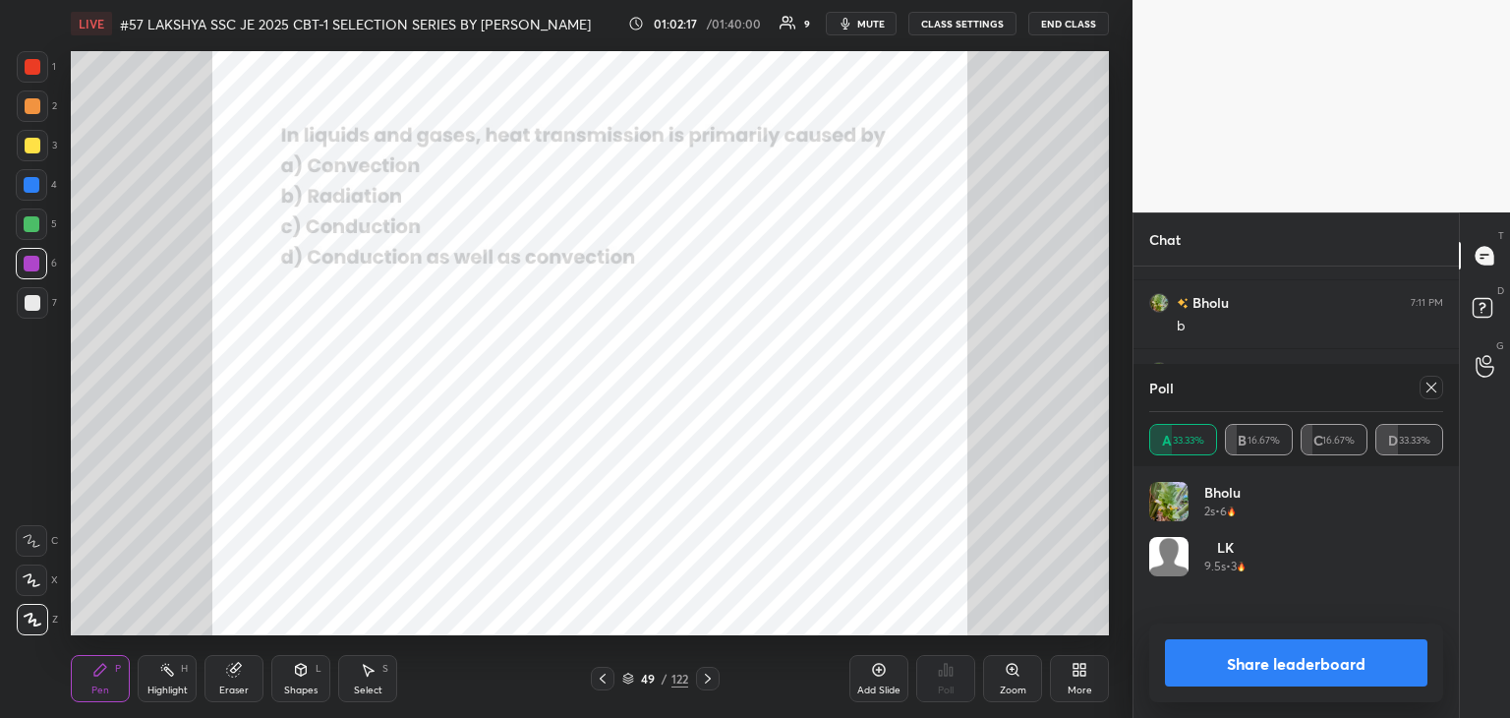
click at [242, 680] on div "Eraser" at bounding box center [233, 678] width 59 height 47
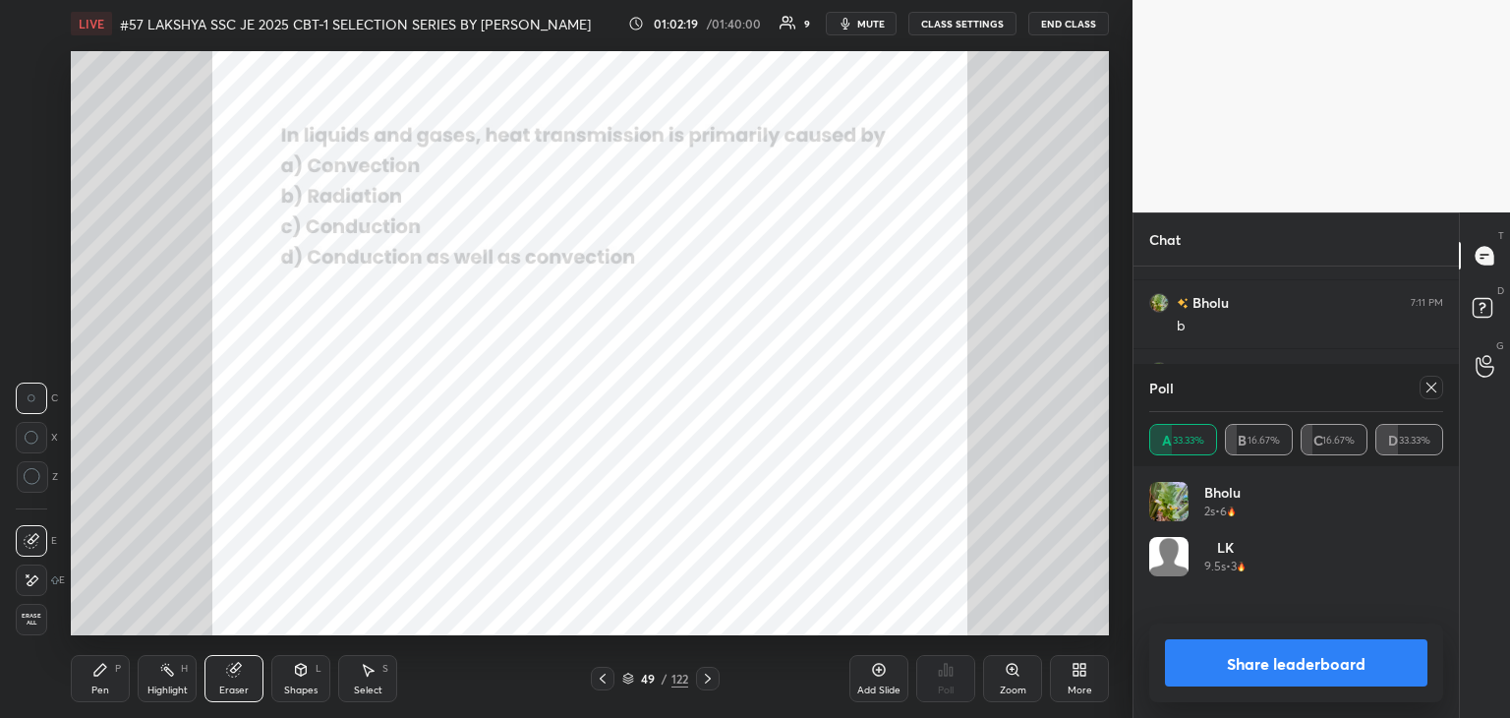
click at [38, 625] on span "Erase all" at bounding box center [31, 619] width 29 height 14
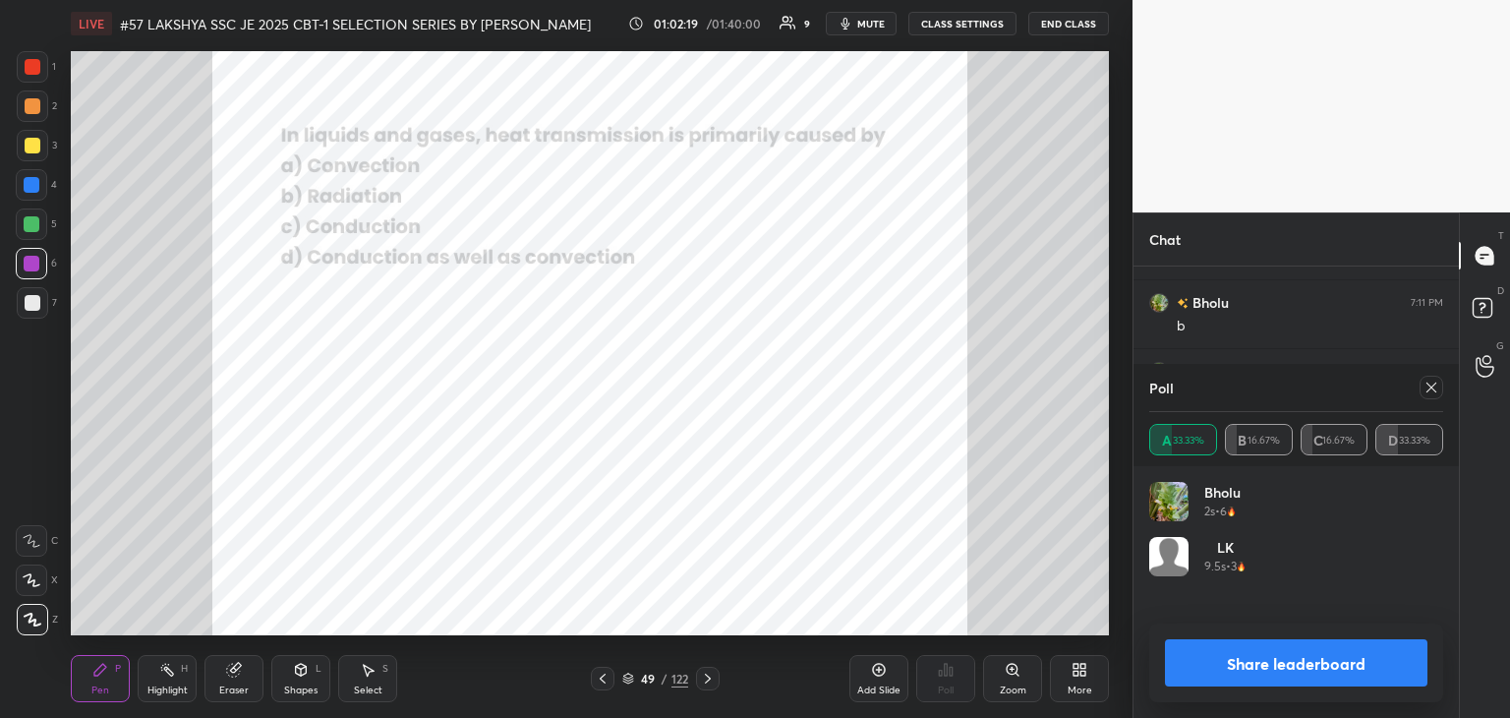
click at [408, 668] on div "LIVE #57 LAKSHYA SSC JE 2025 CBT-1 SELECTION SERIES BY PRAVEEN SIR EEEGURU 01:0…" at bounding box center [590, 359] width 1054 height 718
click at [708, 679] on icon at bounding box center [708, 678] width 16 height 16
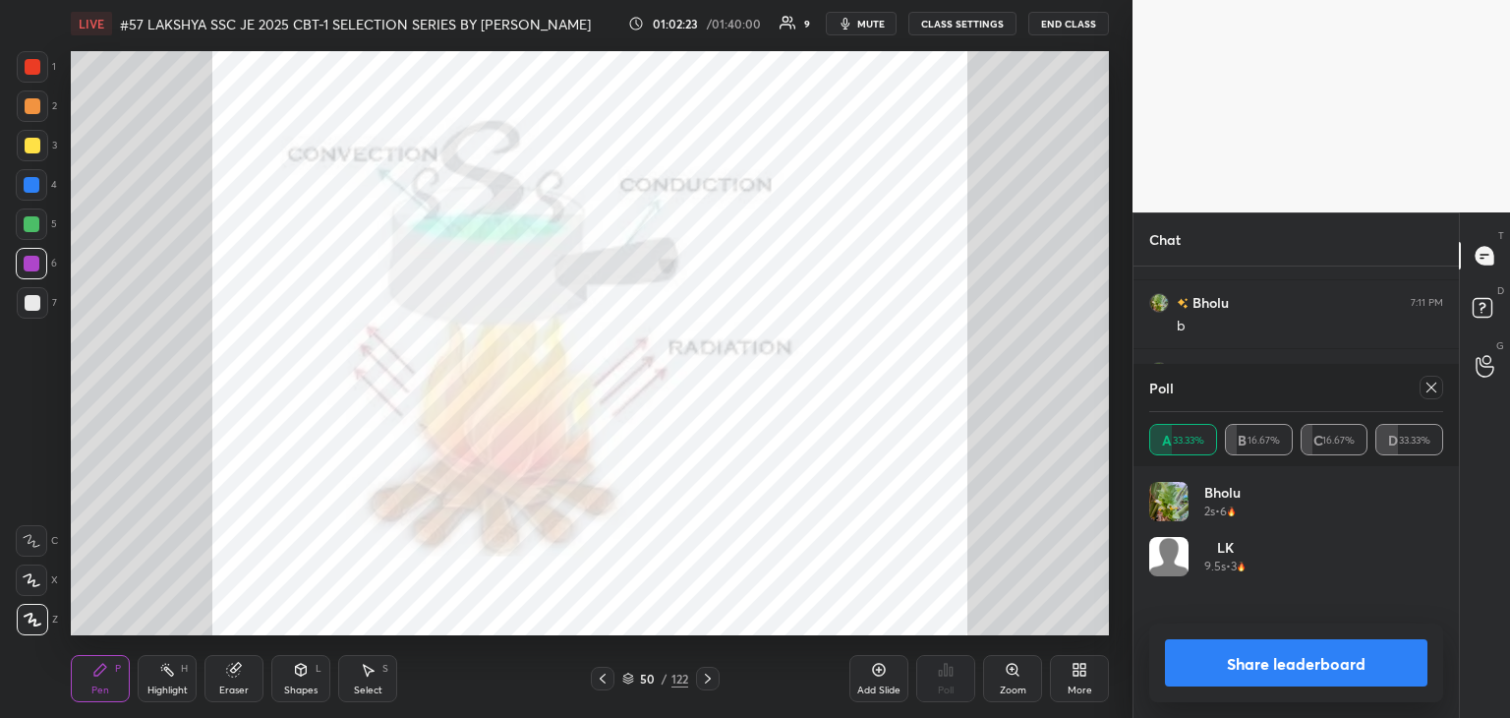
click at [719, 680] on div at bounding box center [708, 679] width 24 height 24
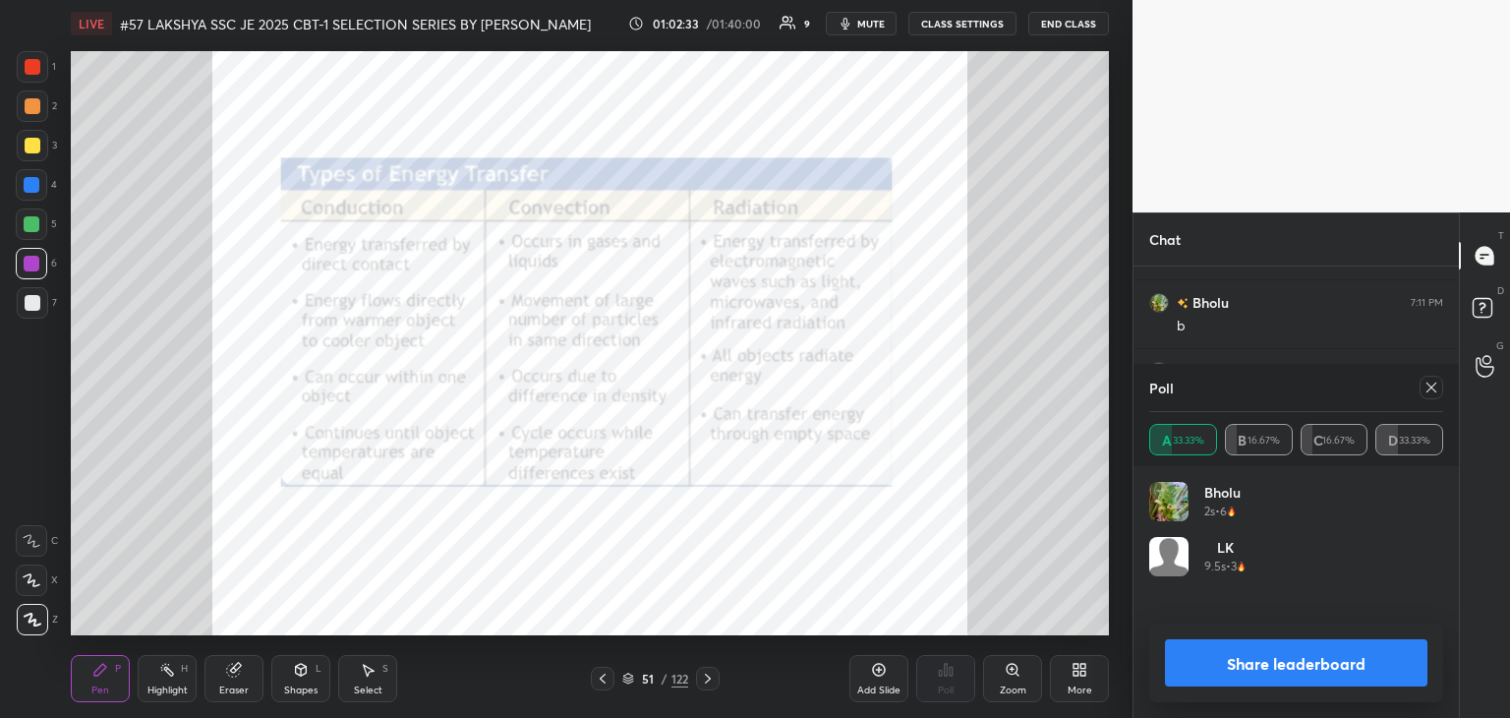
click at [708, 680] on icon at bounding box center [708, 678] width 6 height 10
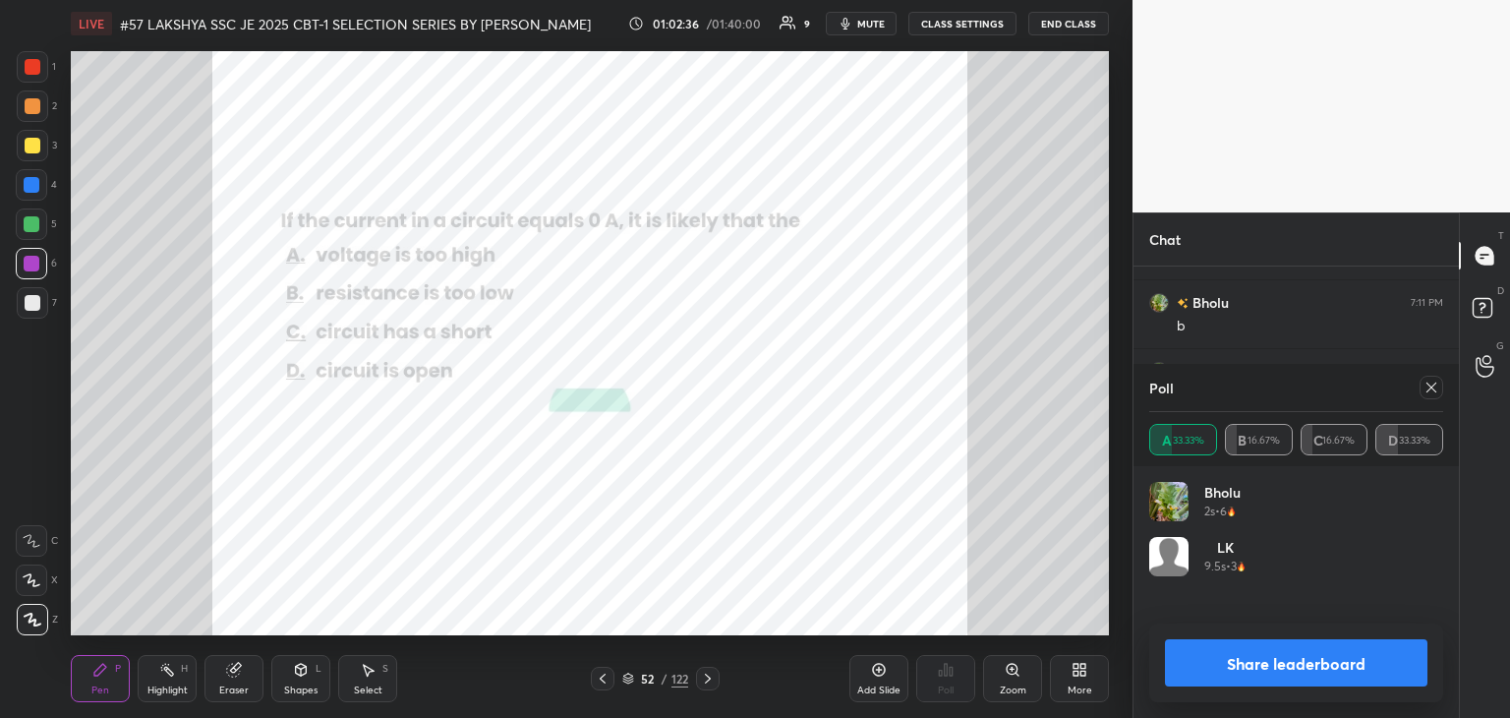
click at [1438, 392] on icon at bounding box center [1432, 387] width 16 height 16
type textarea "x"
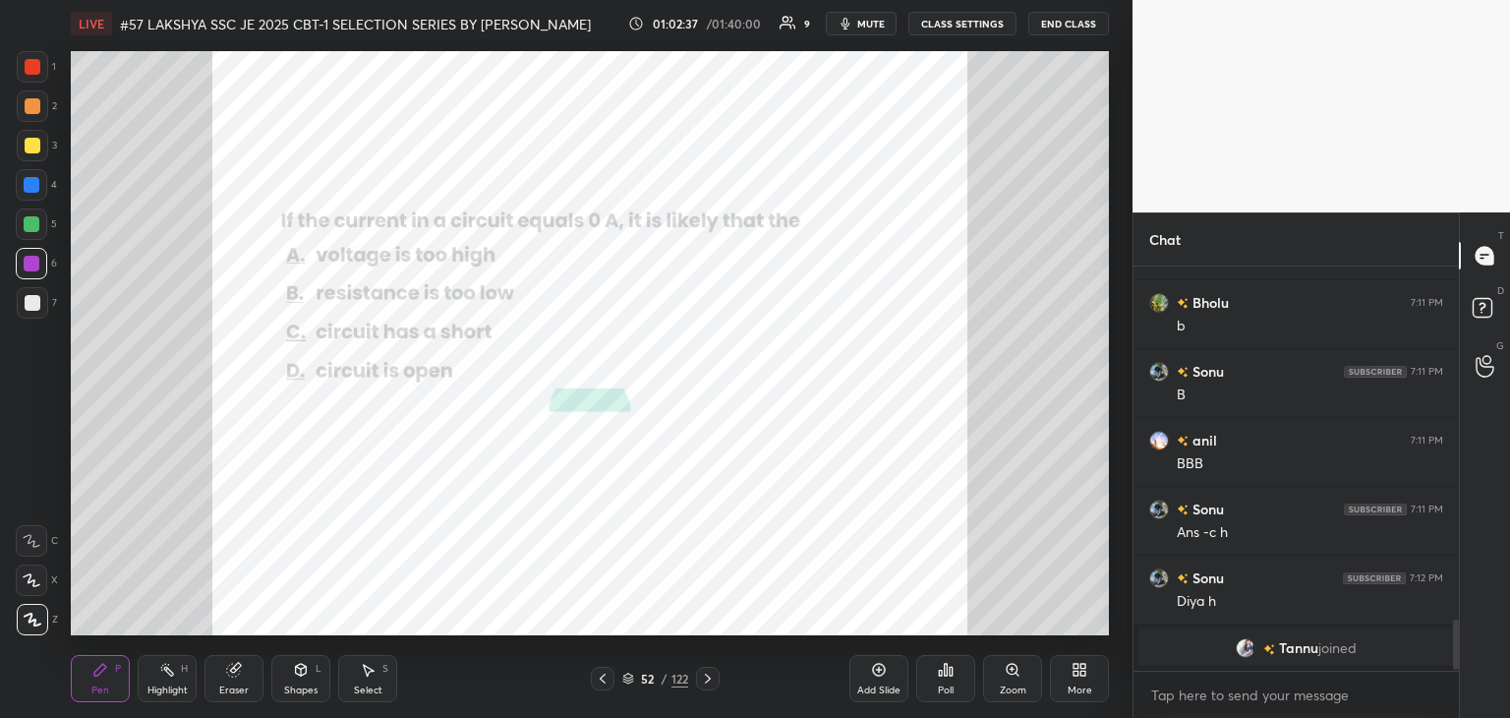
scroll to position [7, 6]
click at [949, 687] on div "Poll" at bounding box center [946, 690] width 16 height 10
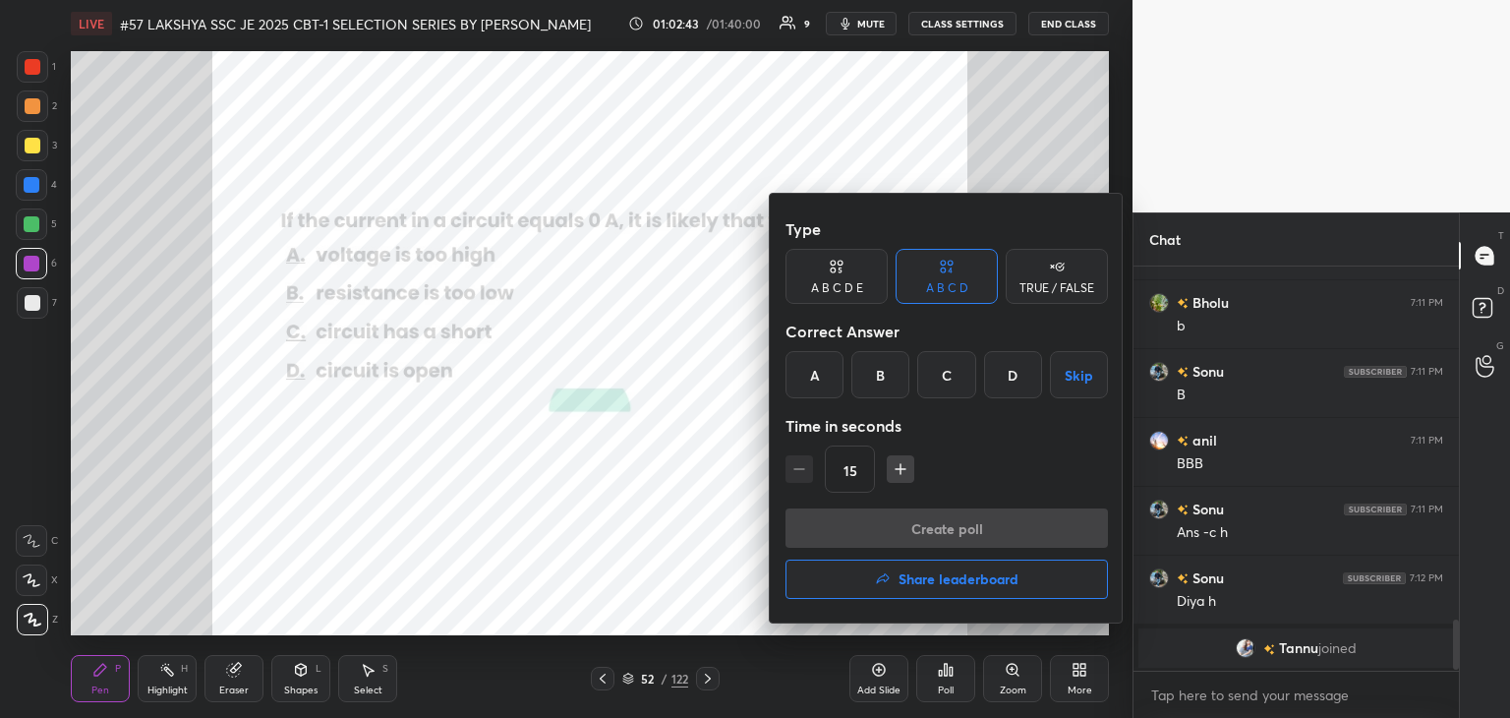
drag, startPoint x: 1021, startPoint y: 375, endPoint x: 1007, endPoint y: 385, distance: 18.3
click at [1020, 375] on div "D" at bounding box center [1013, 374] width 58 height 47
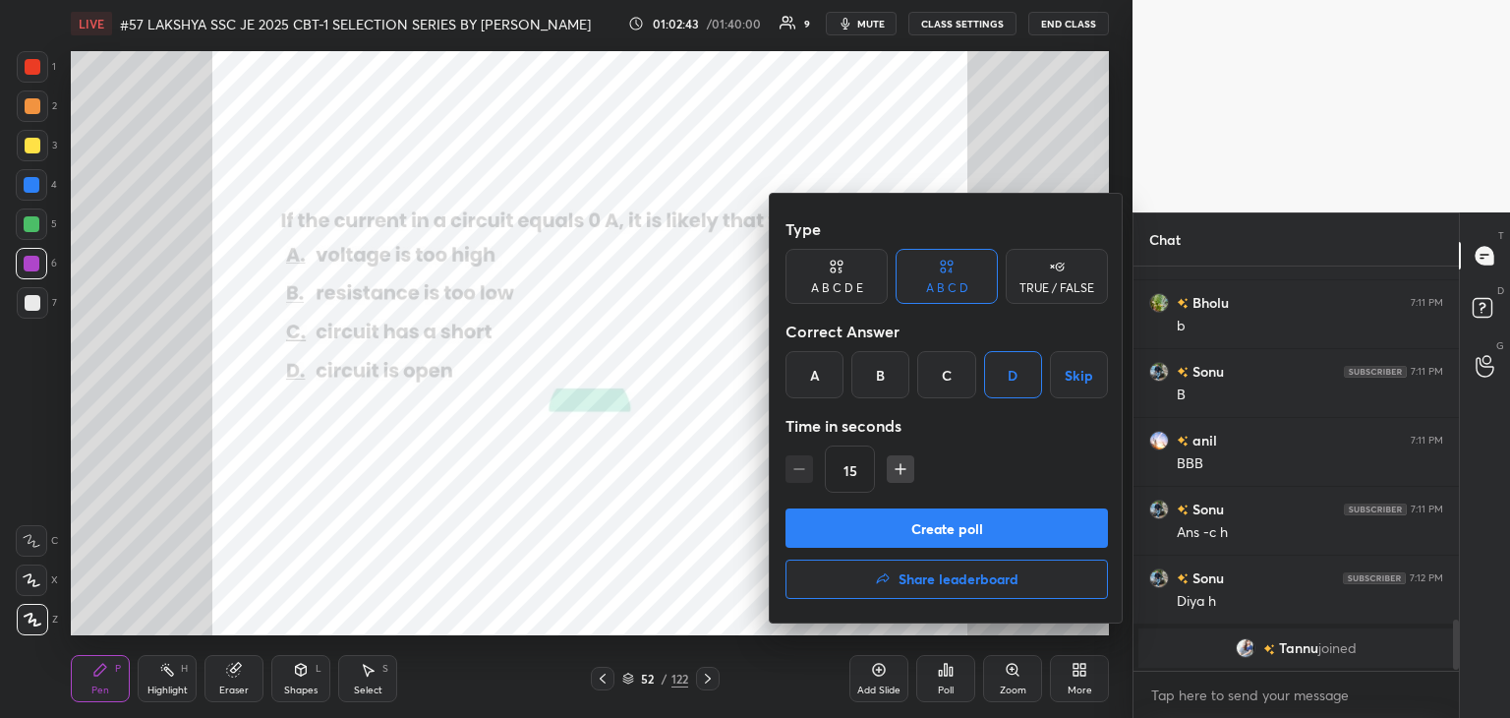
drag, startPoint x: 915, startPoint y: 459, endPoint x: 906, endPoint y: 472, distance: 15.5
click at [915, 460] on div "15" at bounding box center [947, 468] width 322 height 47
drag, startPoint x: 903, startPoint y: 465, endPoint x: 899, endPoint y: 478, distance: 13.4
click at [904, 469] on icon "button" at bounding box center [901, 469] width 20 height 20
type input "30"
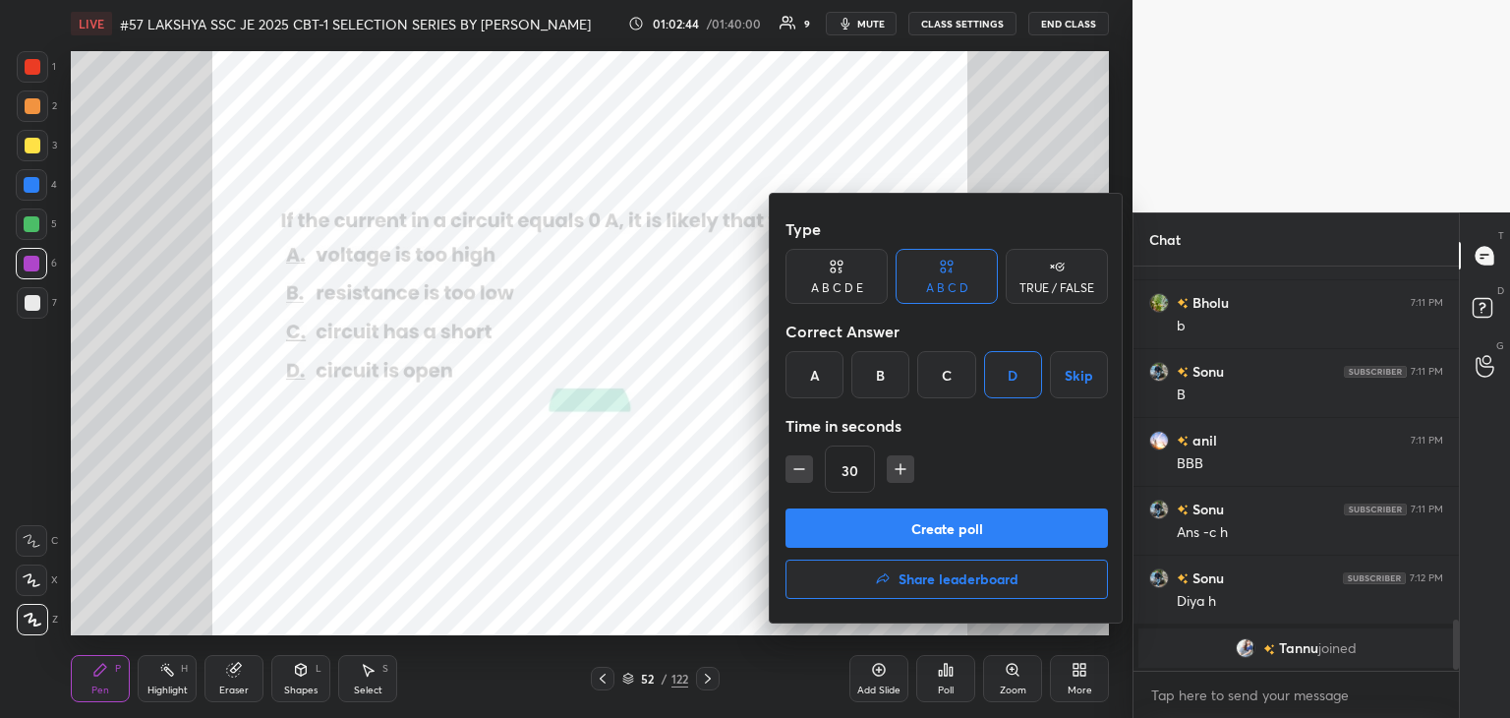
click at [881, 531] on button "Create poll" at bounding box center [947, 527] width 322 height 39
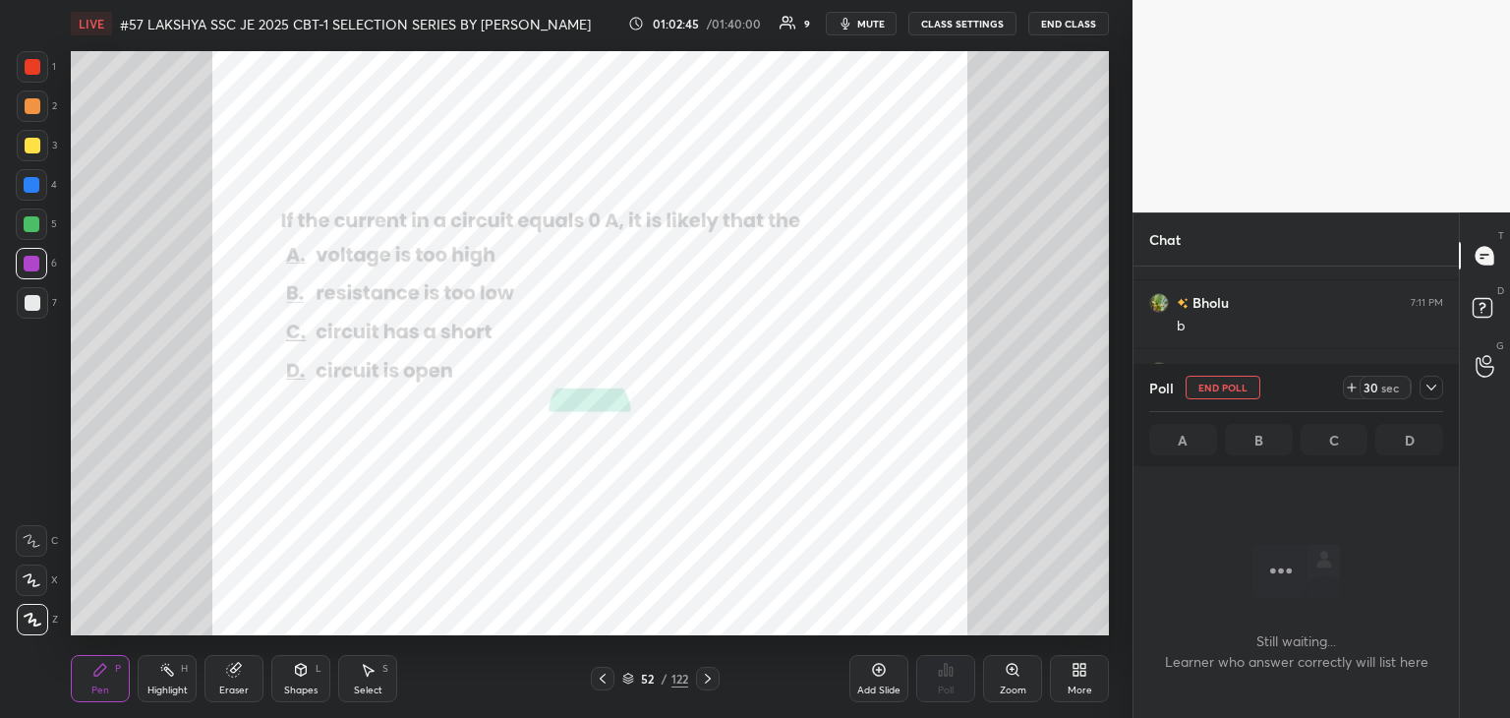
scroll to position [296, 320]
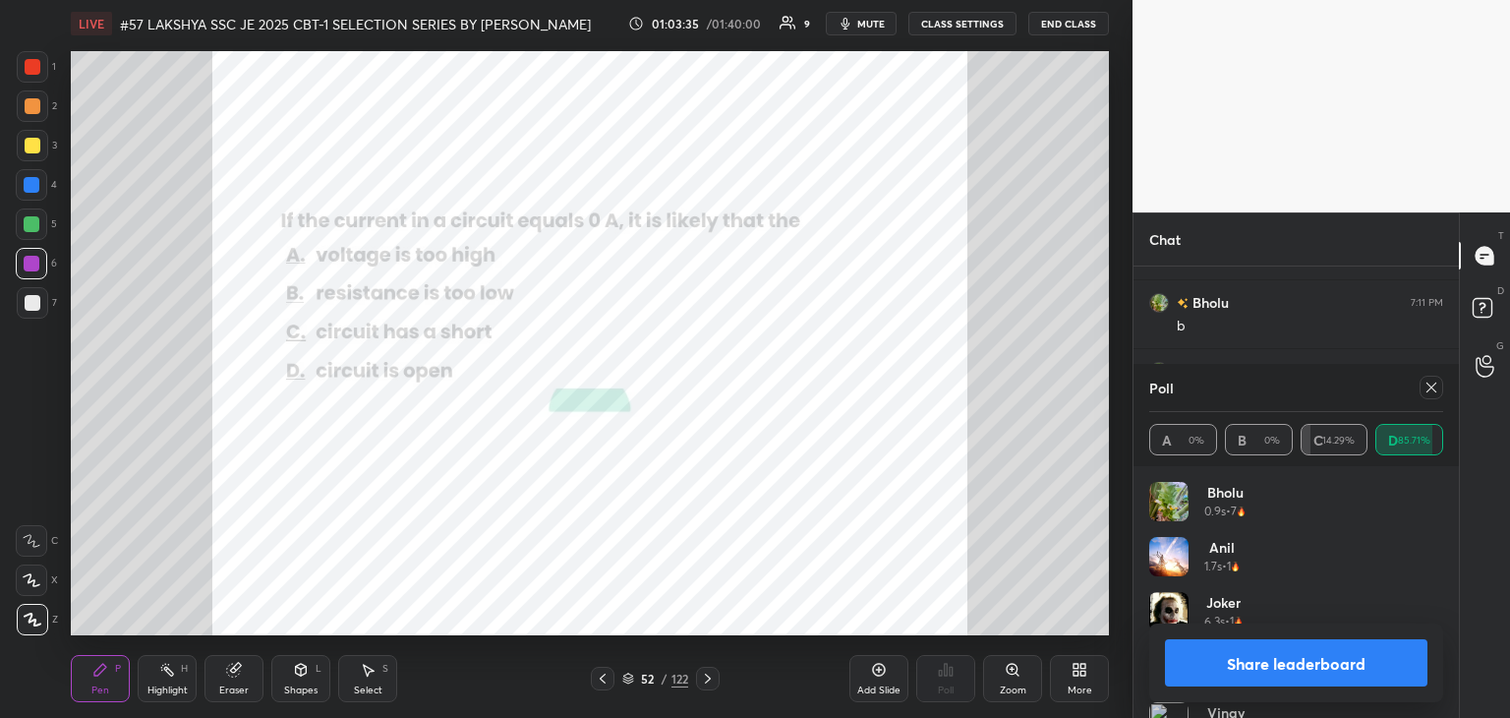
click at [28, 69] on div at bounding box center [33, 67] width 16 height 16
click at [1434, 391] on icon at bounding box center [1432, 387] width 16 height 16
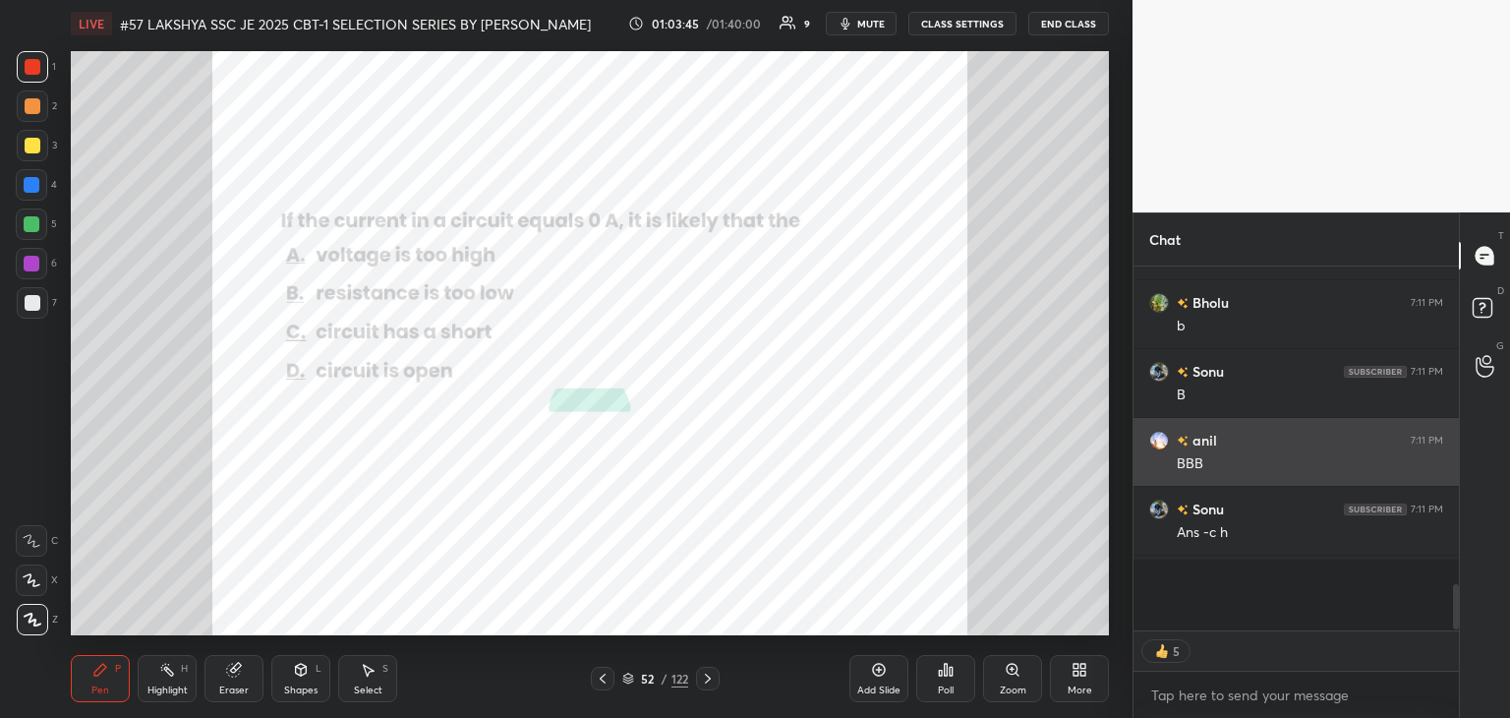
scroll to position [236, 320]
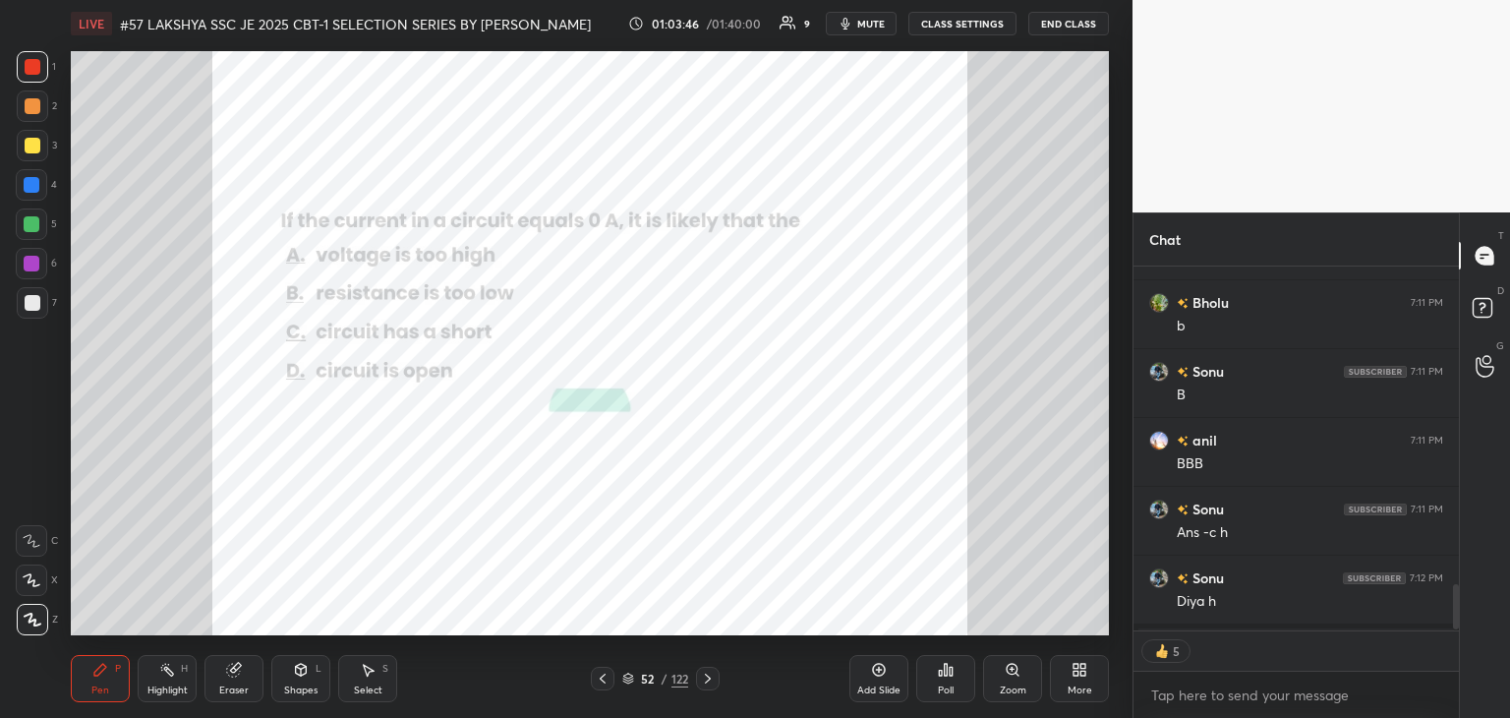
click at [711, 682] on icon at bounding box center [708, 678] width 16 height 16
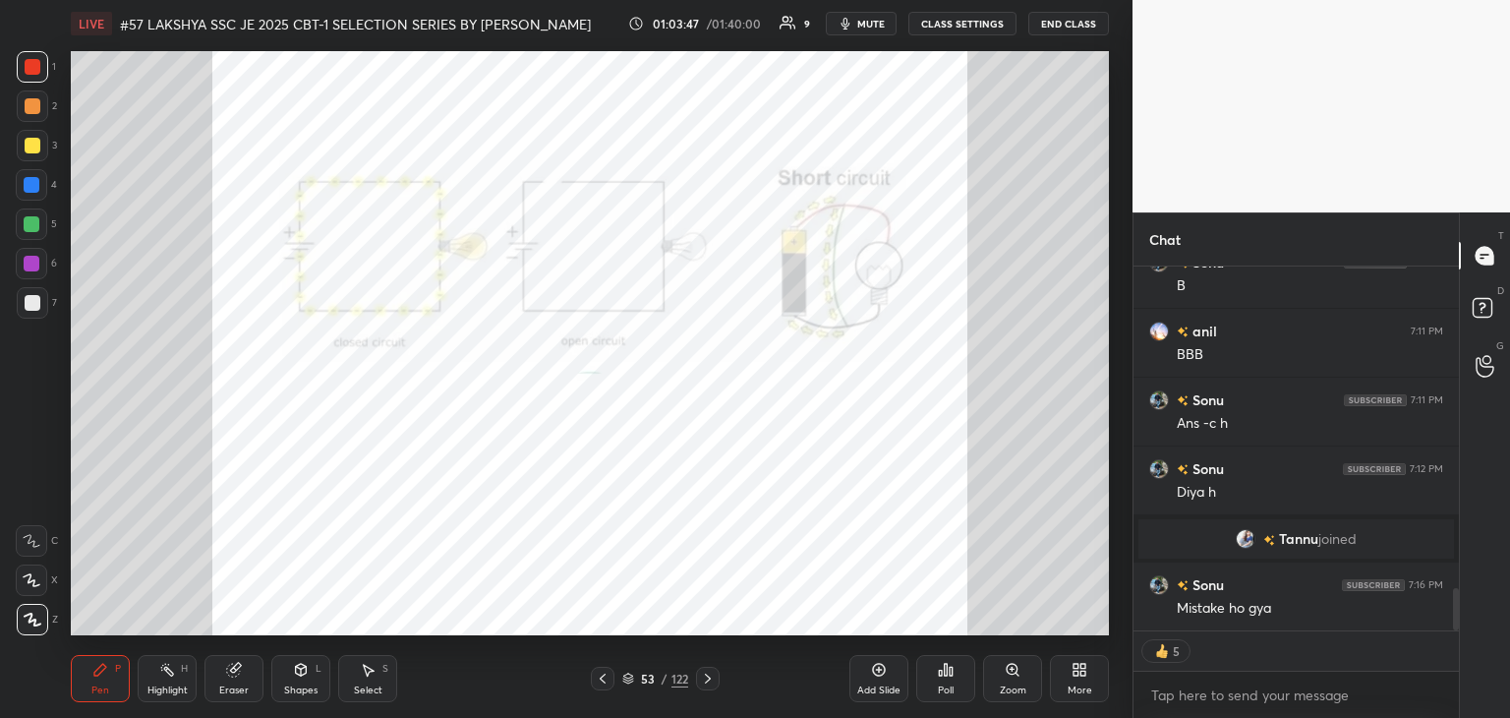
scroll to position [2787, 0]
click at [630, 677] on icon at bounding box center [628, 678] width 12 height 12
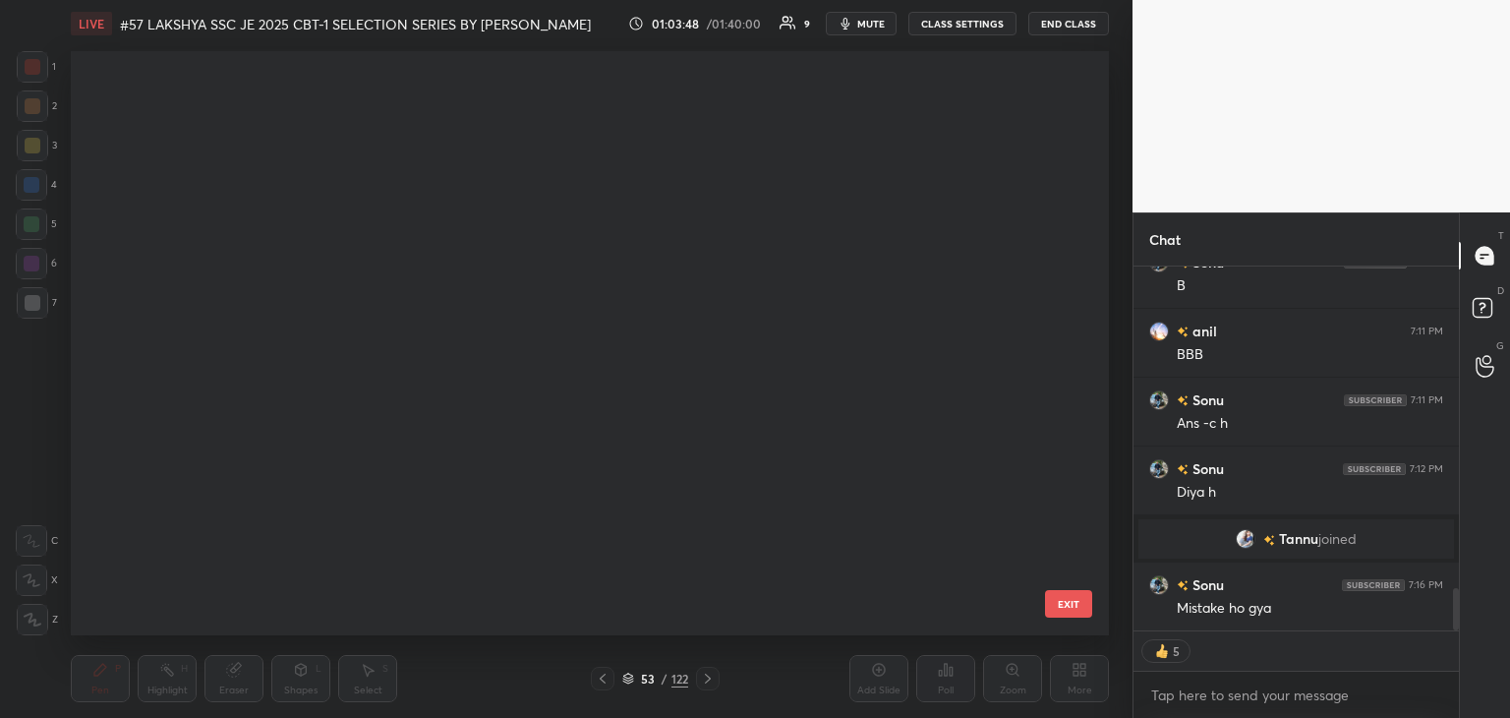
scroll to position [578, 1028]
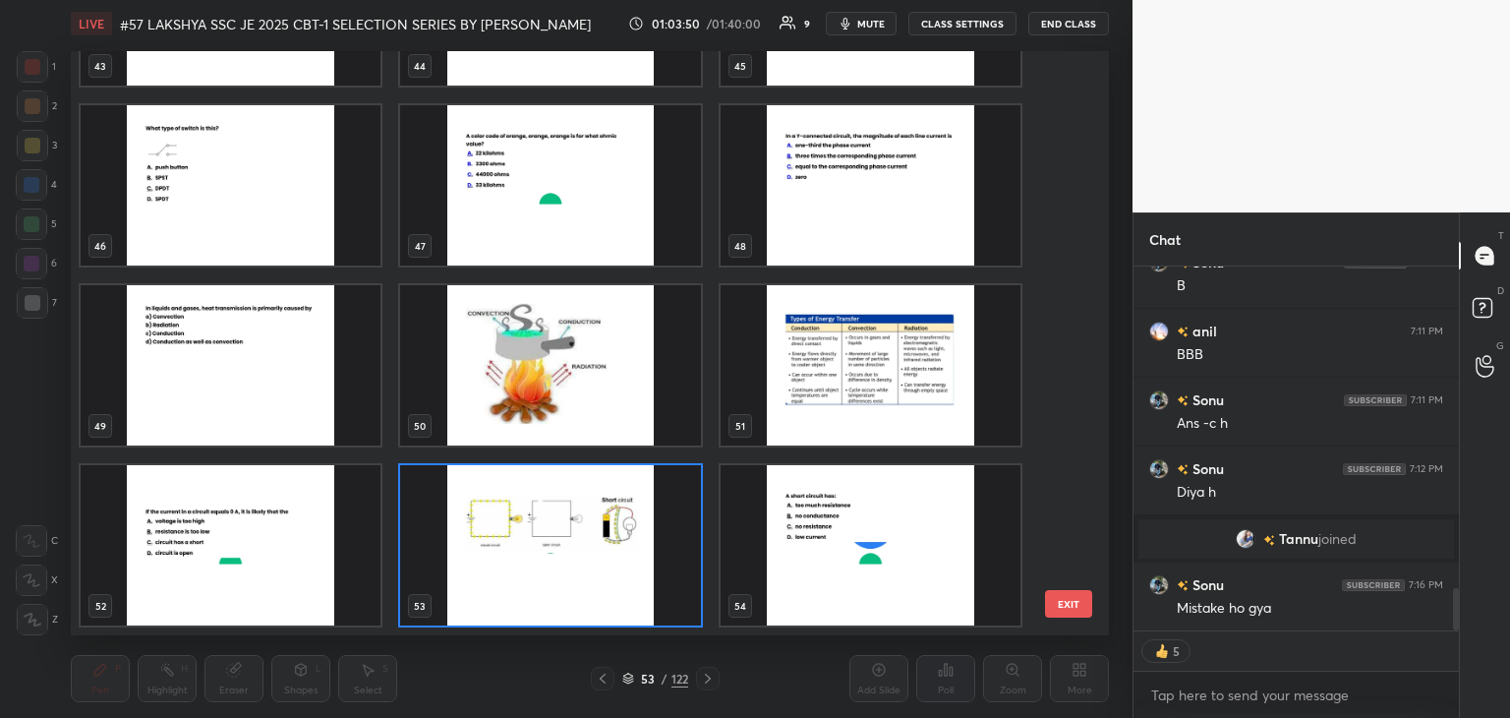
drag, startPoint x: 1064, startPoint y: 275, endPoint x: 1065, endPoint y: 300, distance: 24.6
click at [1060, 319] on div "43 44 45 46 47 48 49 50 51 52 53 54 55 56 57" at bounding box center [573, 343] width 1004 height 584
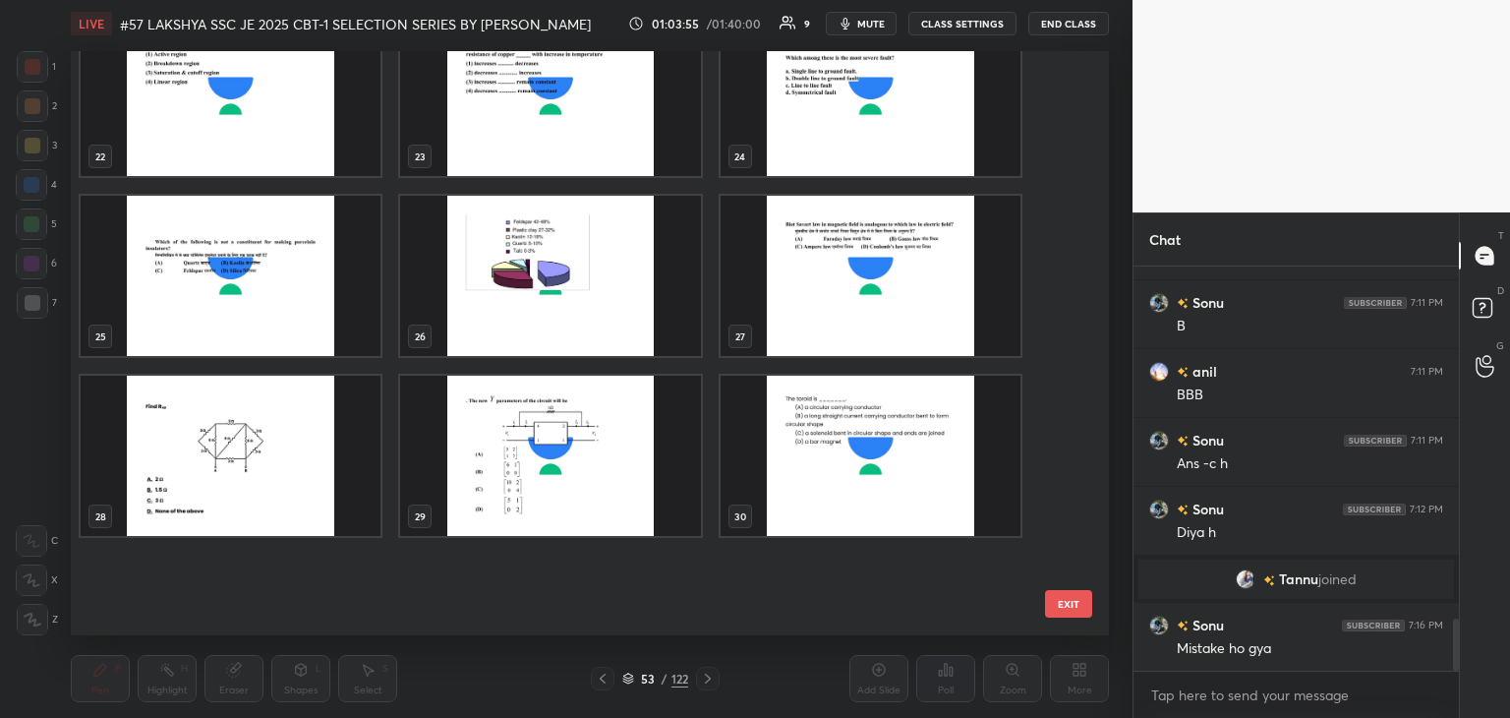
scroll to position [1181, 0]
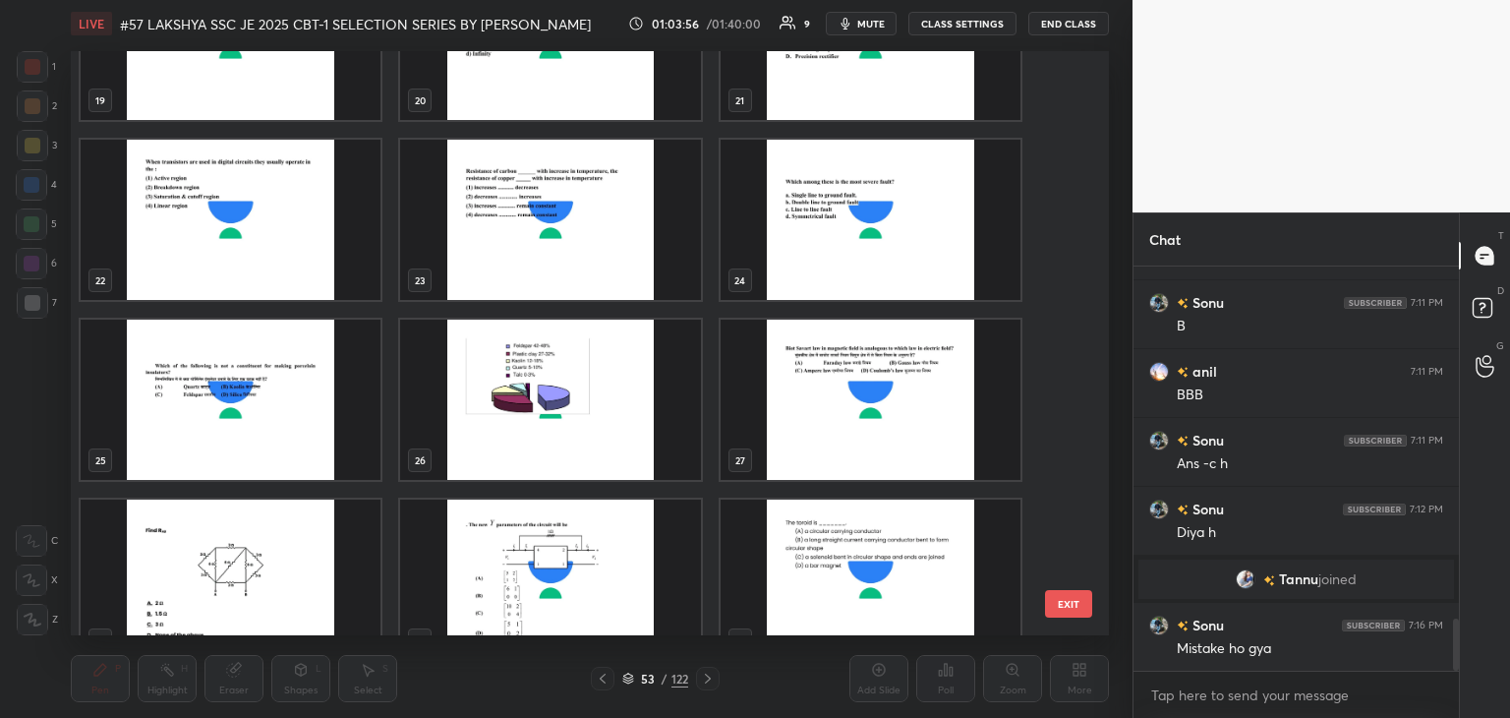
drag, startPoint x: 1079, startPoint y: 126, endPoint x: 1077, endPoint y: 112, distance: 14.1
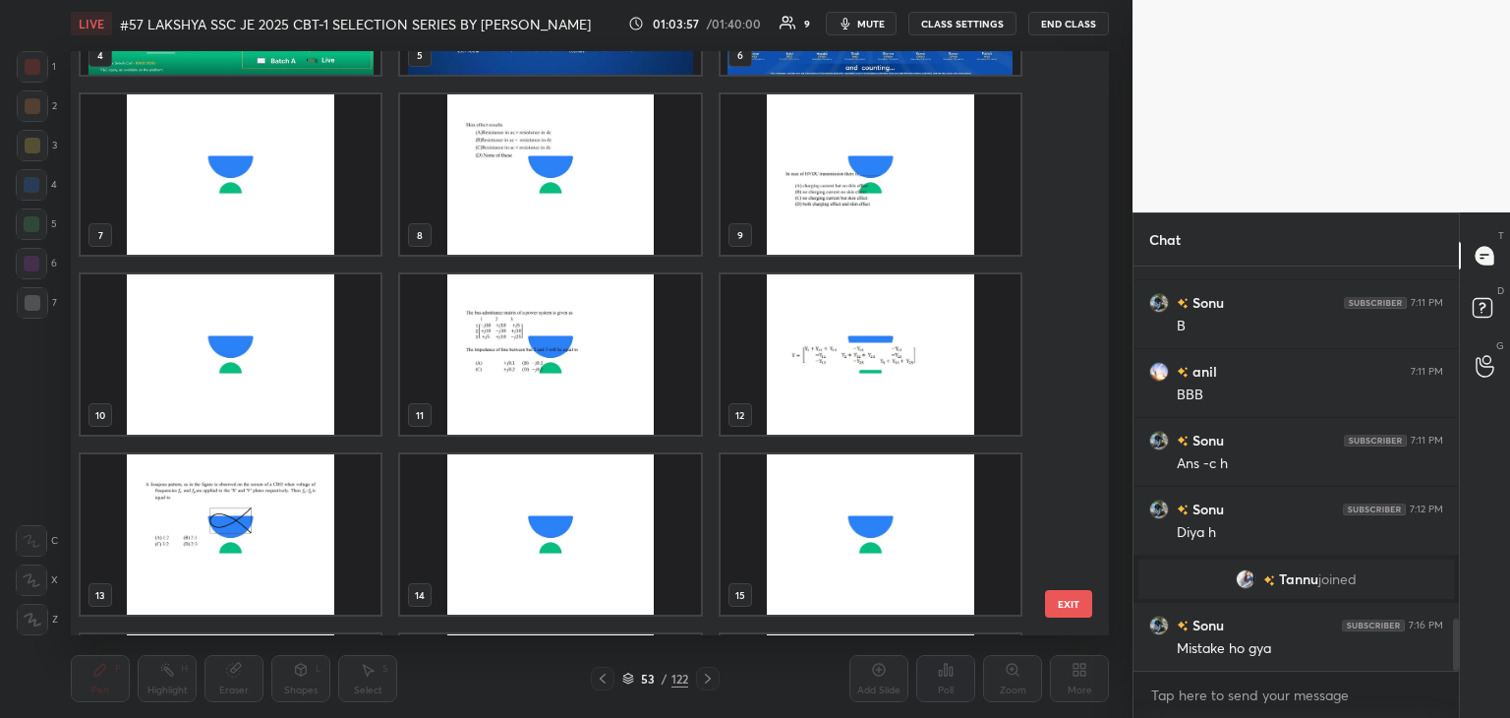
scroll to position [0, 0]
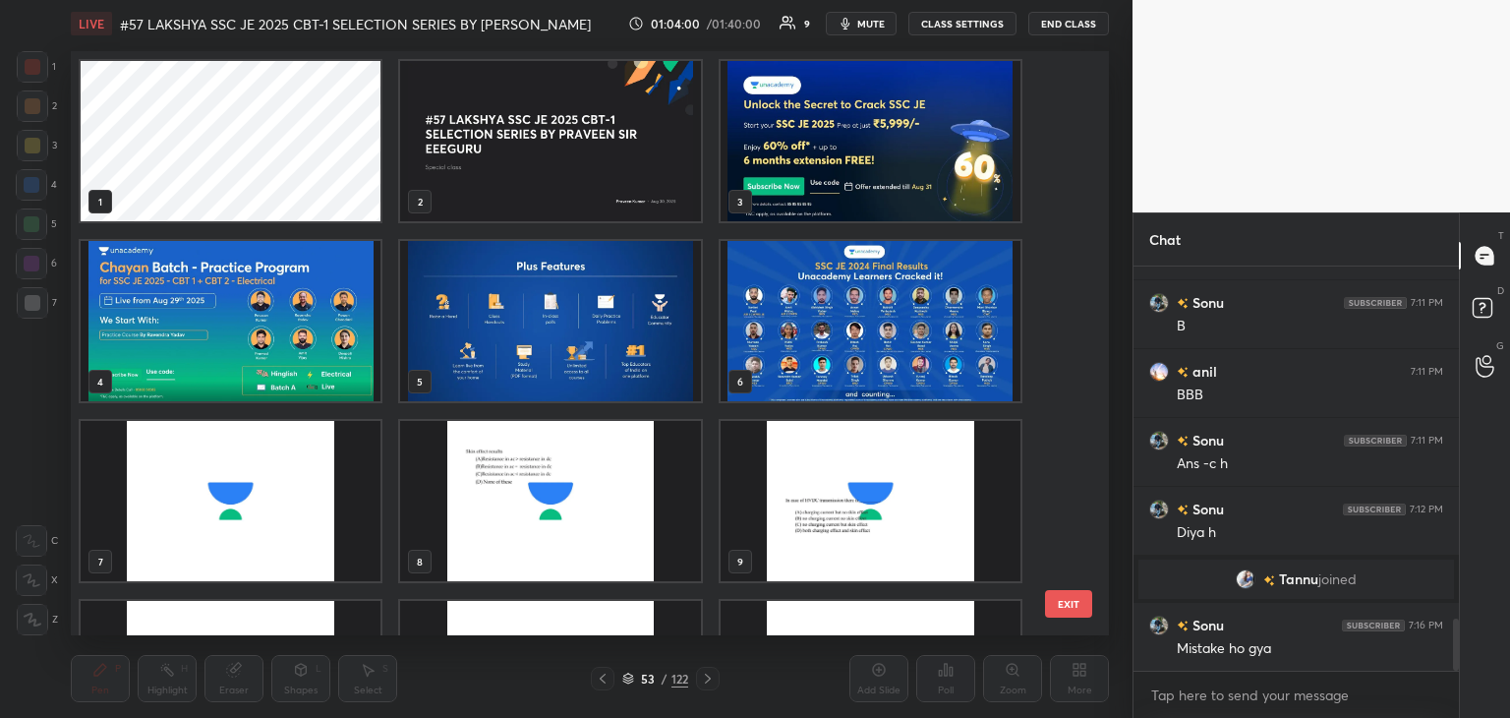
click at [893, 496] on img "grid" at bounding box center [871, 501] width 300 height 160
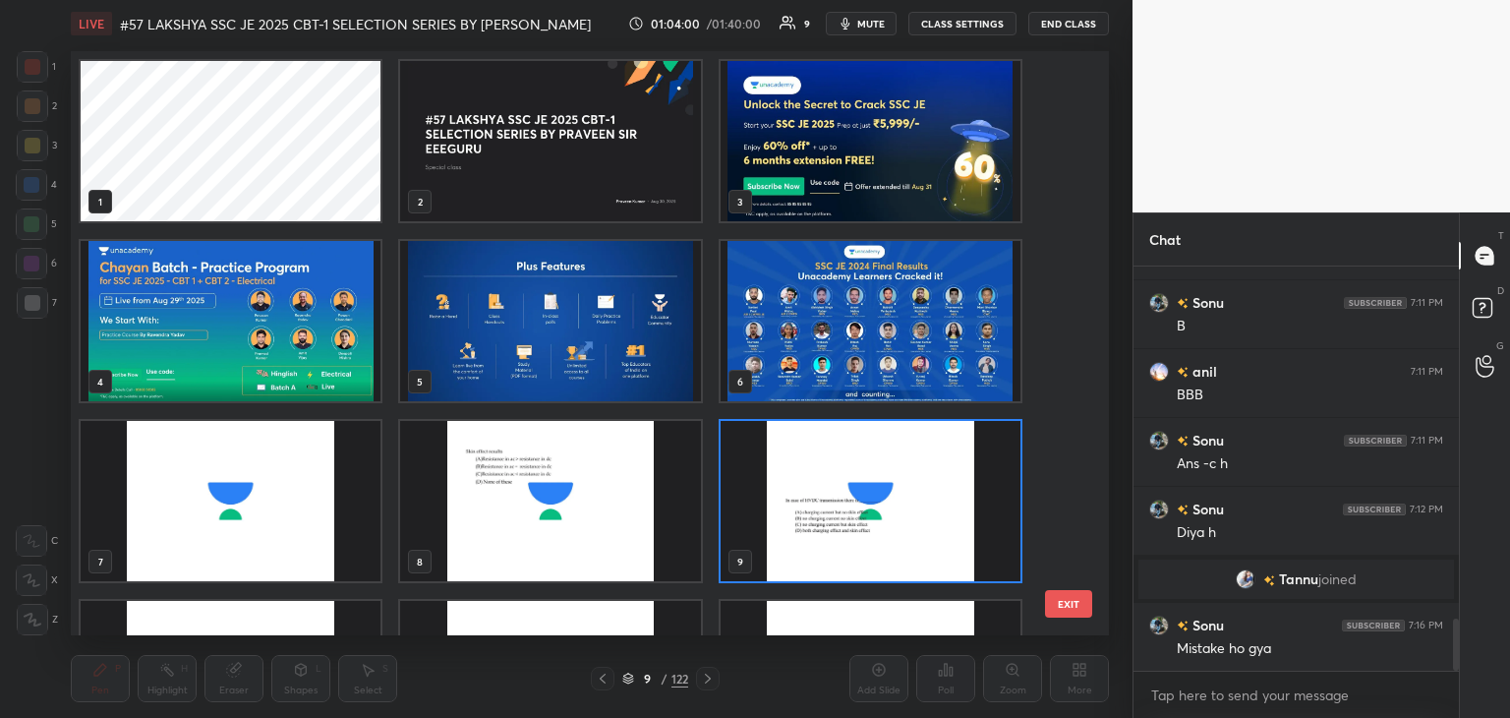
click at [896, 496] on img "grid" at bounding box center [871, 501] width 300 height 160
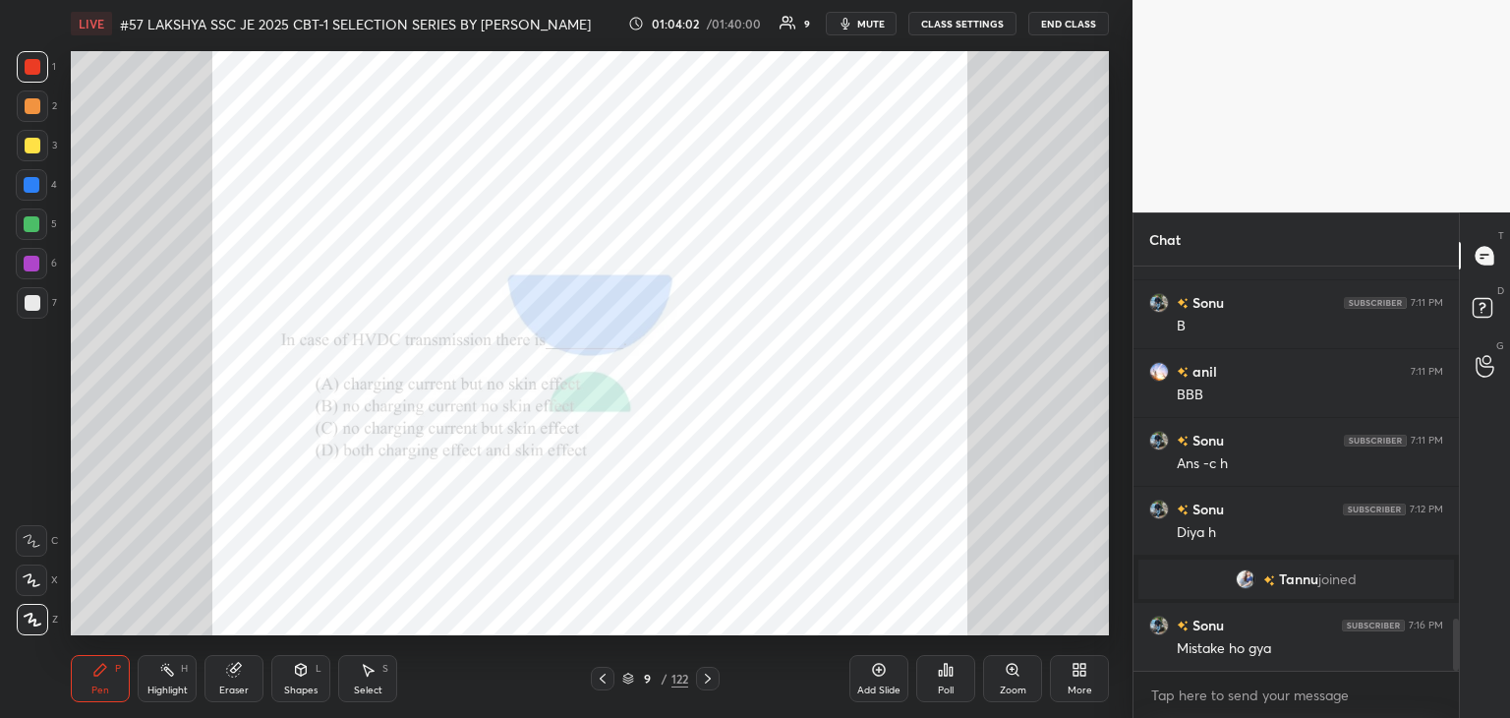
click at [1015, 682] on div "Zoom" at bounding box center [1012, 678] width 59 height 47
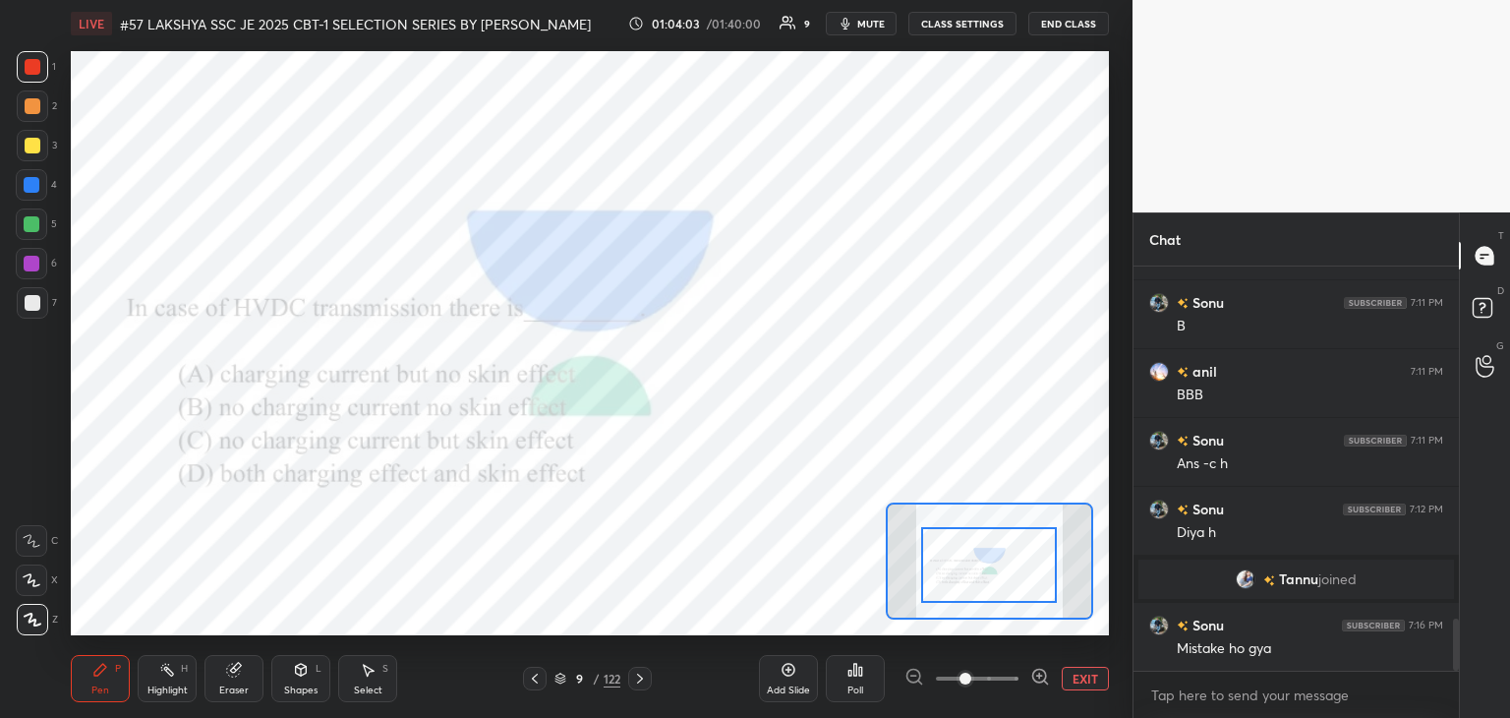
drag, startPoint x: 1014, startPoint y: 563, endPoint x: 1014, endPoint y: 588, distance: 24.6
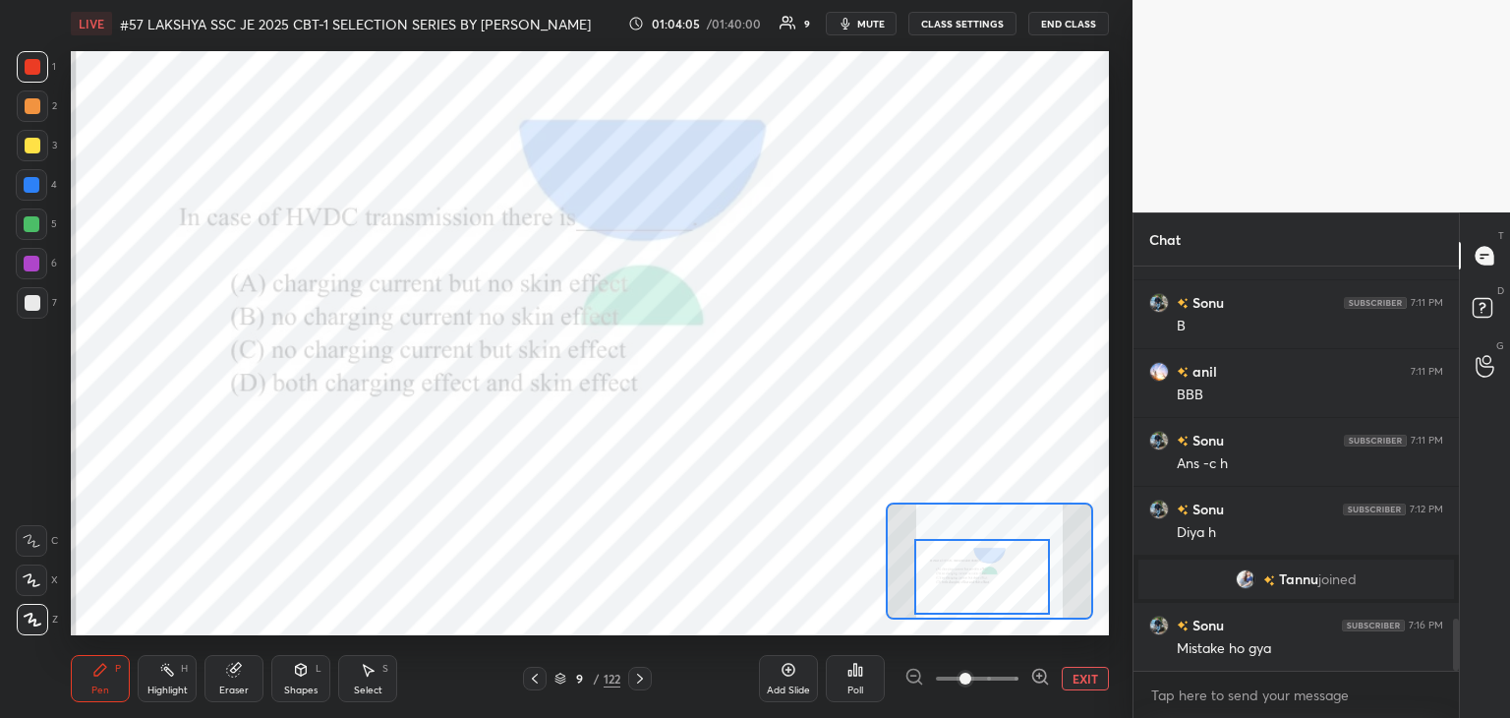
drag, startPoint x: 1014, startPoint y: 560, endPoint x: 1004, endPoint y: 570, distance: 13.9
click at [1007, 571] on div at bounding box center [982, 577] width 136 height 76
click at [838, 677] on div "Poll" at bounding box center [855, 678] width 59 height 47
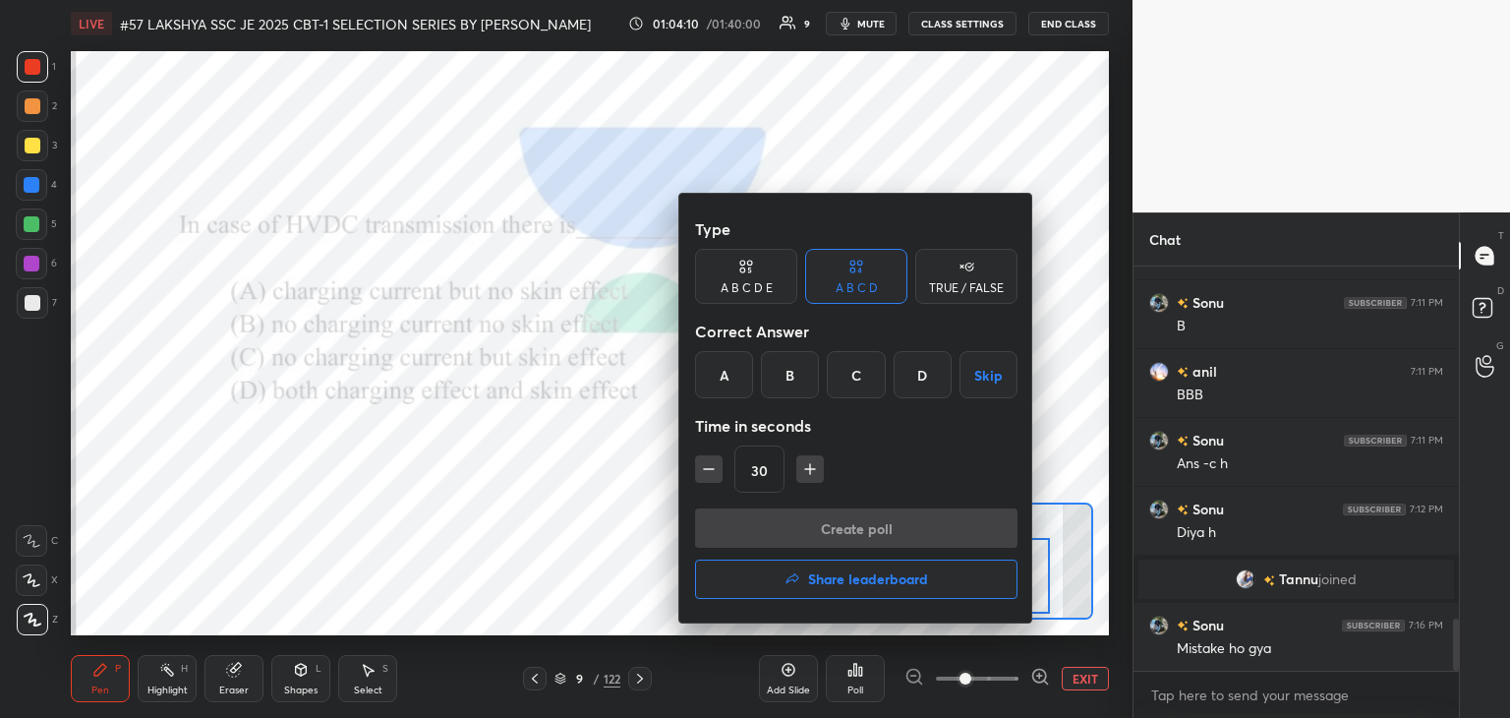
drag, startPoint x: 788, startPoint y: 375, endPoint x: 780, endPoint y: 389, distance: 17.2
click at [787, 377] on div "B" at bounding box center [790, 374] width 58 height 47
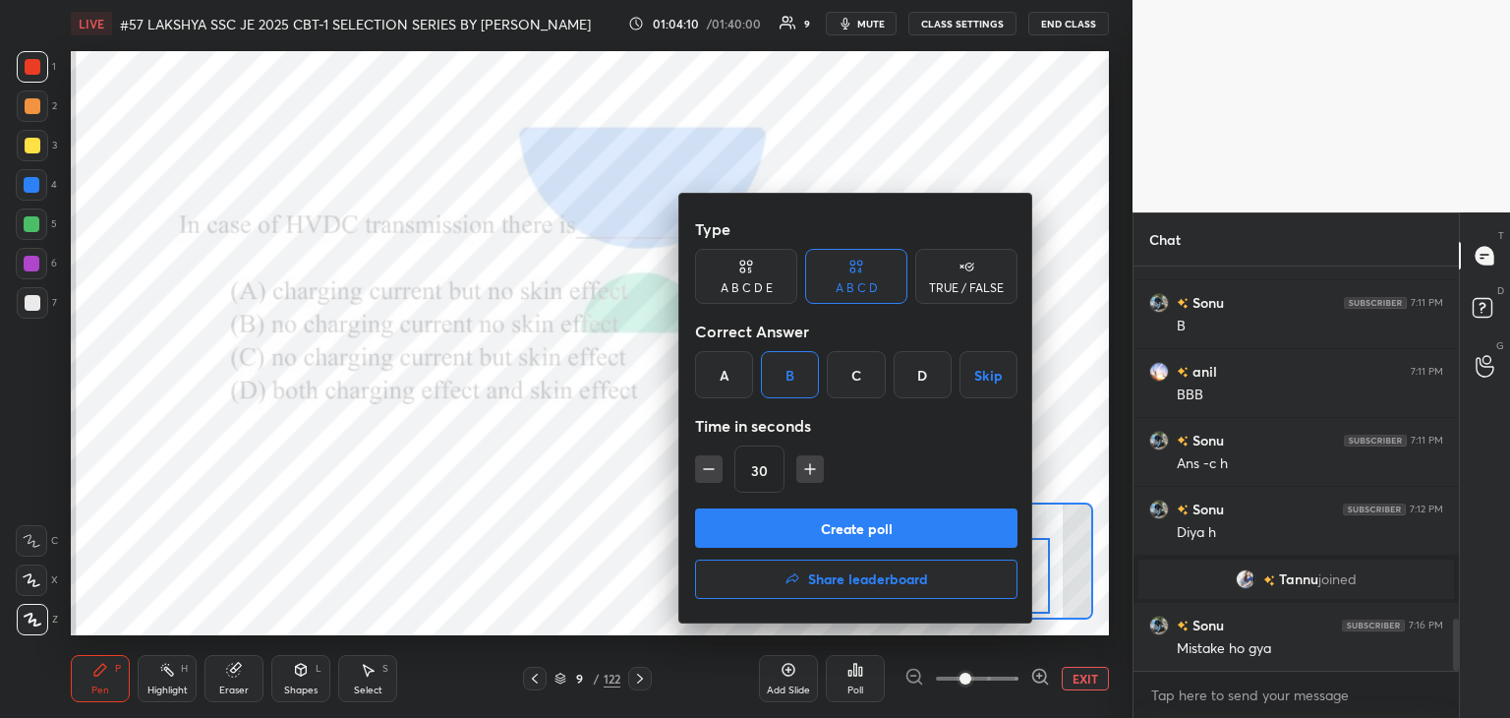
click at [754, 528] on button "Create poll" at bounding box center [856, 527] width 322 height 39
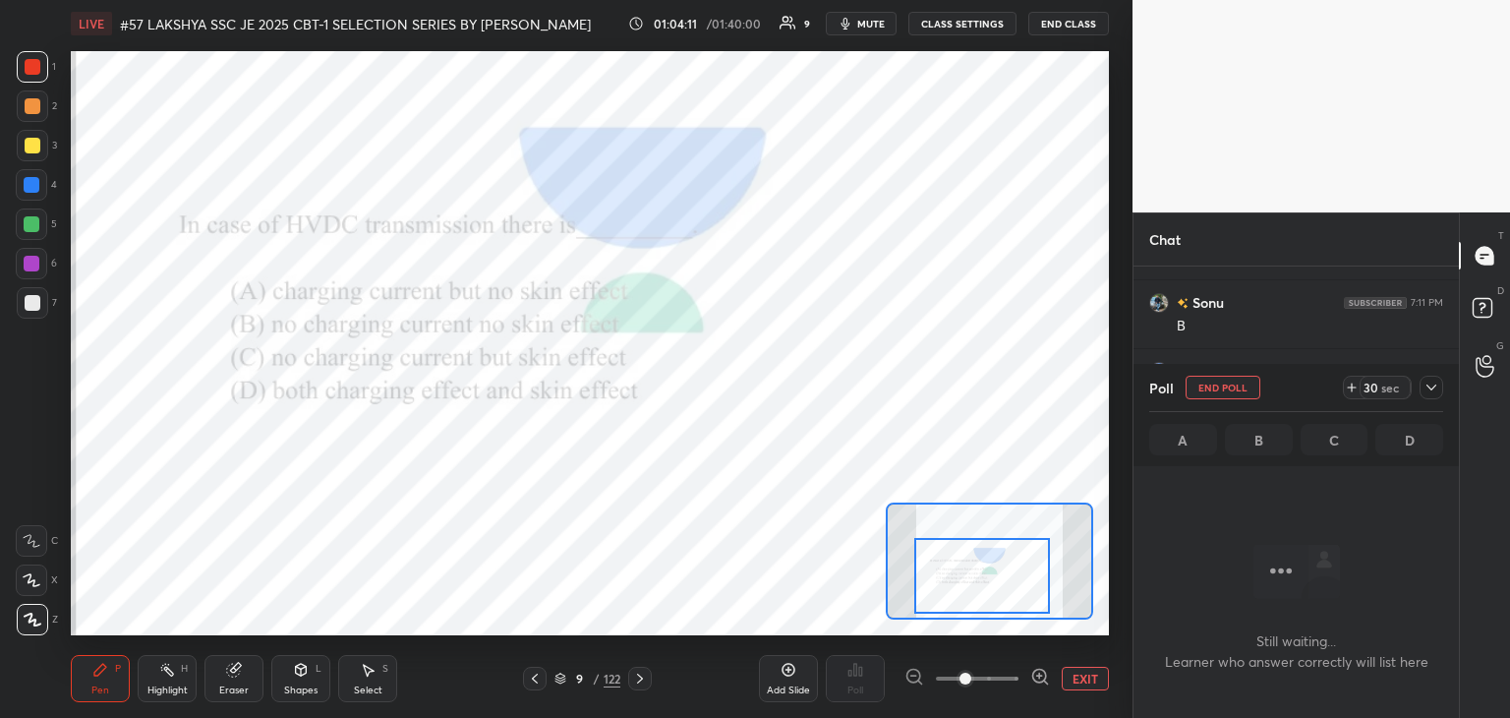
scroll to position [7, 6]
click at [1432, 393] on icon at bounding box center [1432, 387] width 16 height 16
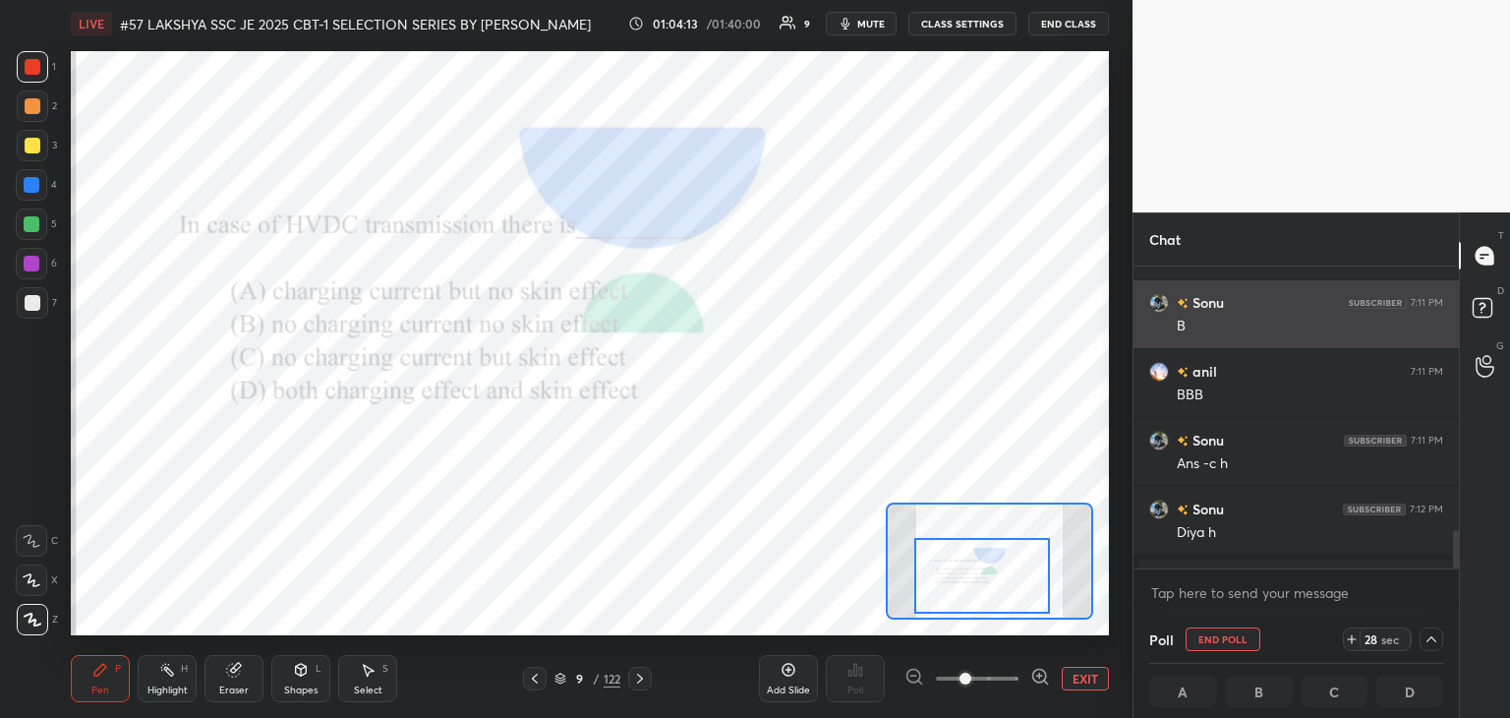
drag, startPoint x: 1377, startPoint y: 493, endPoint x: 1431, endPoint y: 316, distance: 185.0
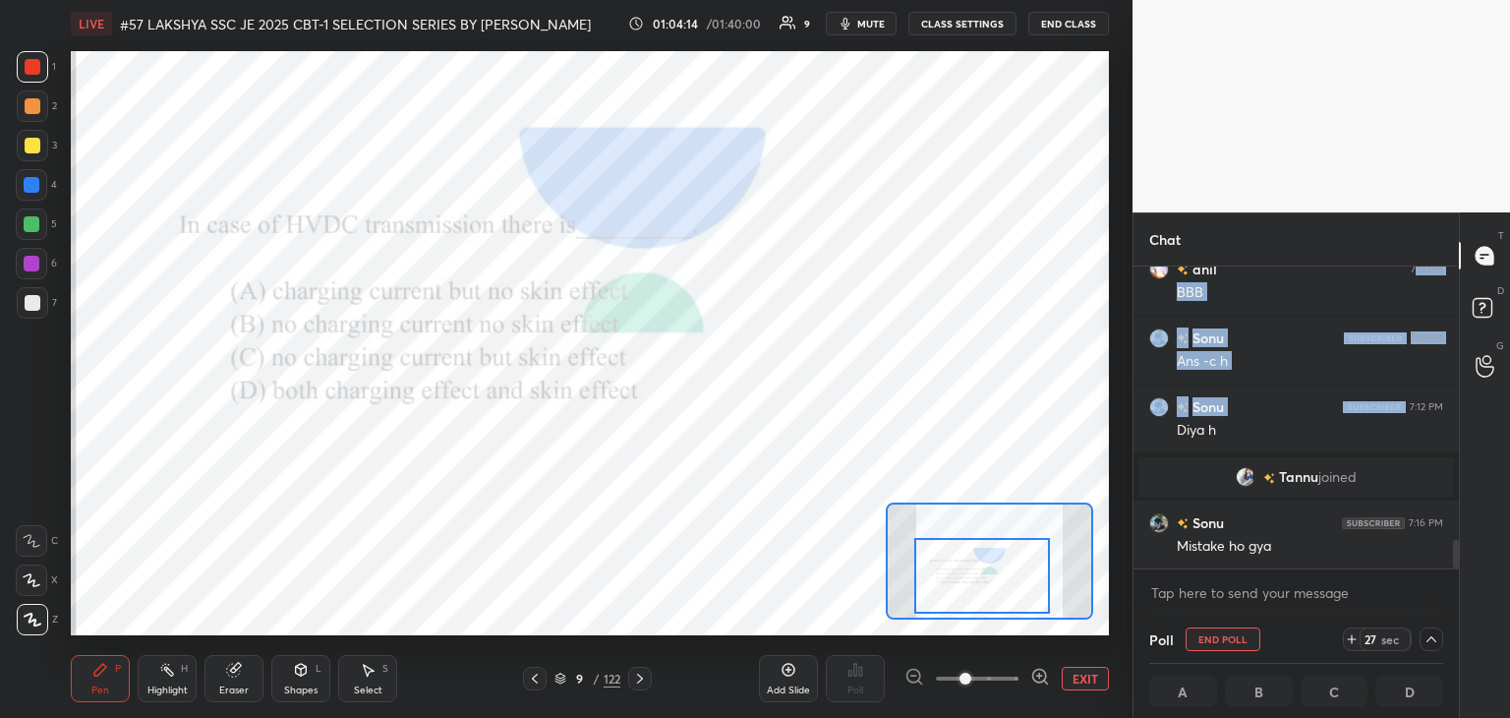
drag, startPoint x: 1452, startPoint y: 537, endPoint x: 1453, endPoint y: 572, distance: 35.4
click at [1453, 572] on div "Sonu 7:11 PM B anil 7:11 PM BBB Sonu 7:11 PM Ans -c h Sonu 7:12 PM Diya h Tannu…" at bounding box center [1296, 440] width 325 height 349
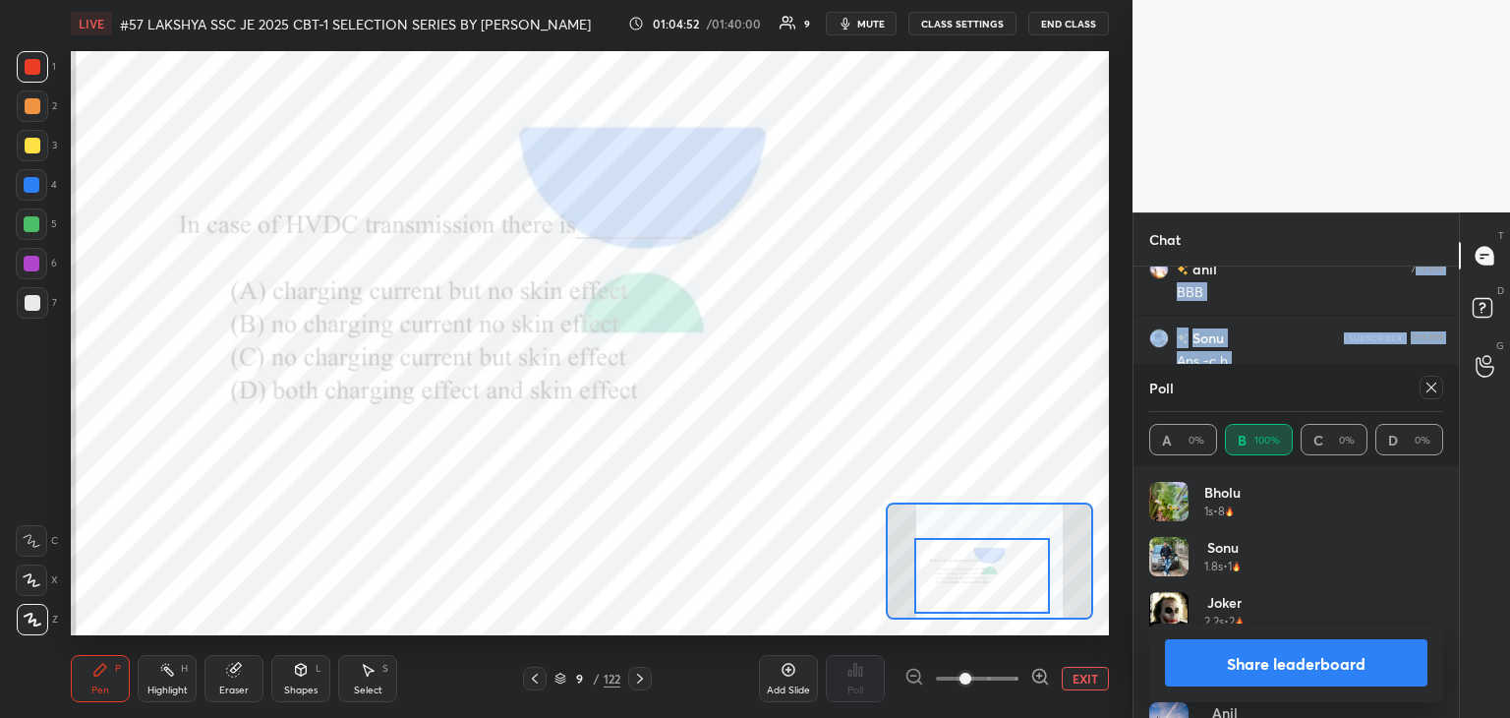
click at [1431, 387] on icon at bounding box center [1432, 387] width 10 height 10
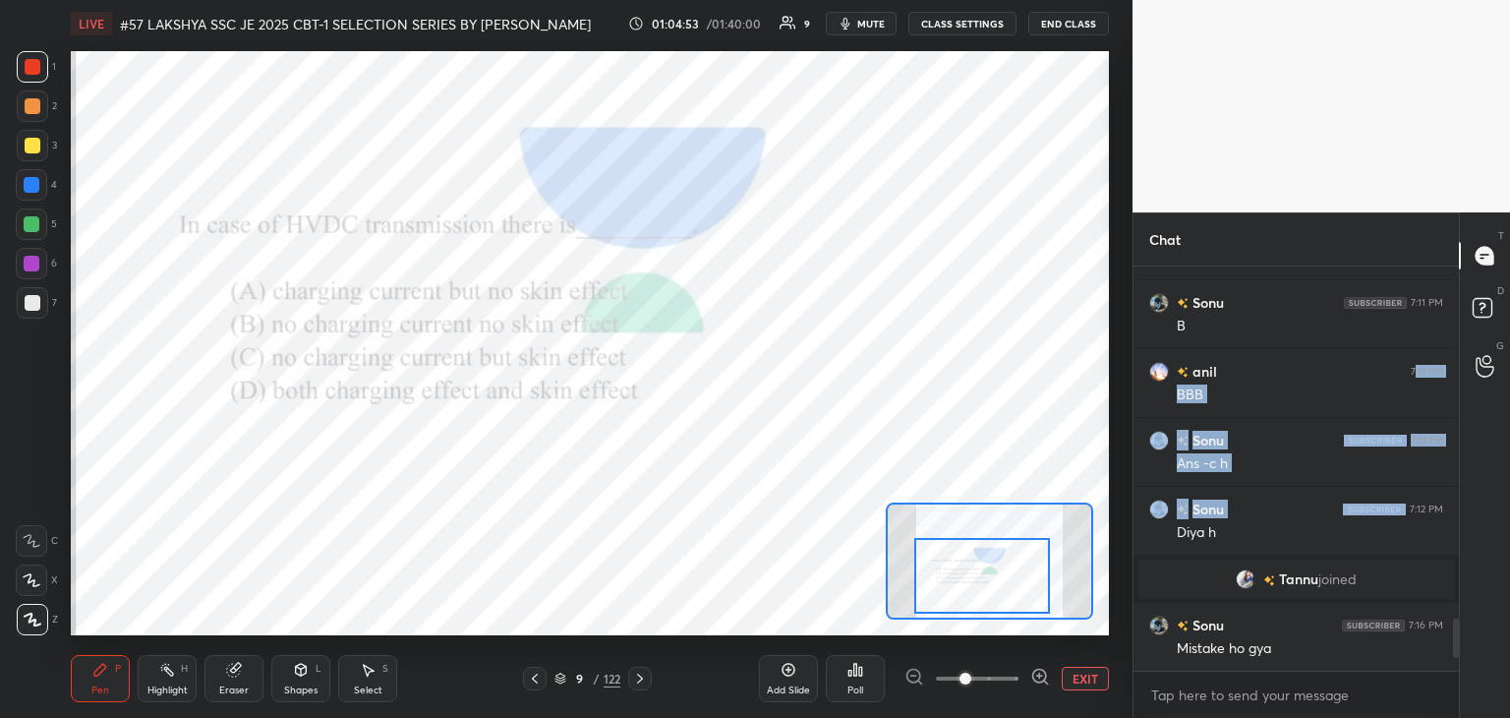
scroll to position [398, 320]
click at [644, 680] on icon at bounding box center [640, 678] width 16 height 16
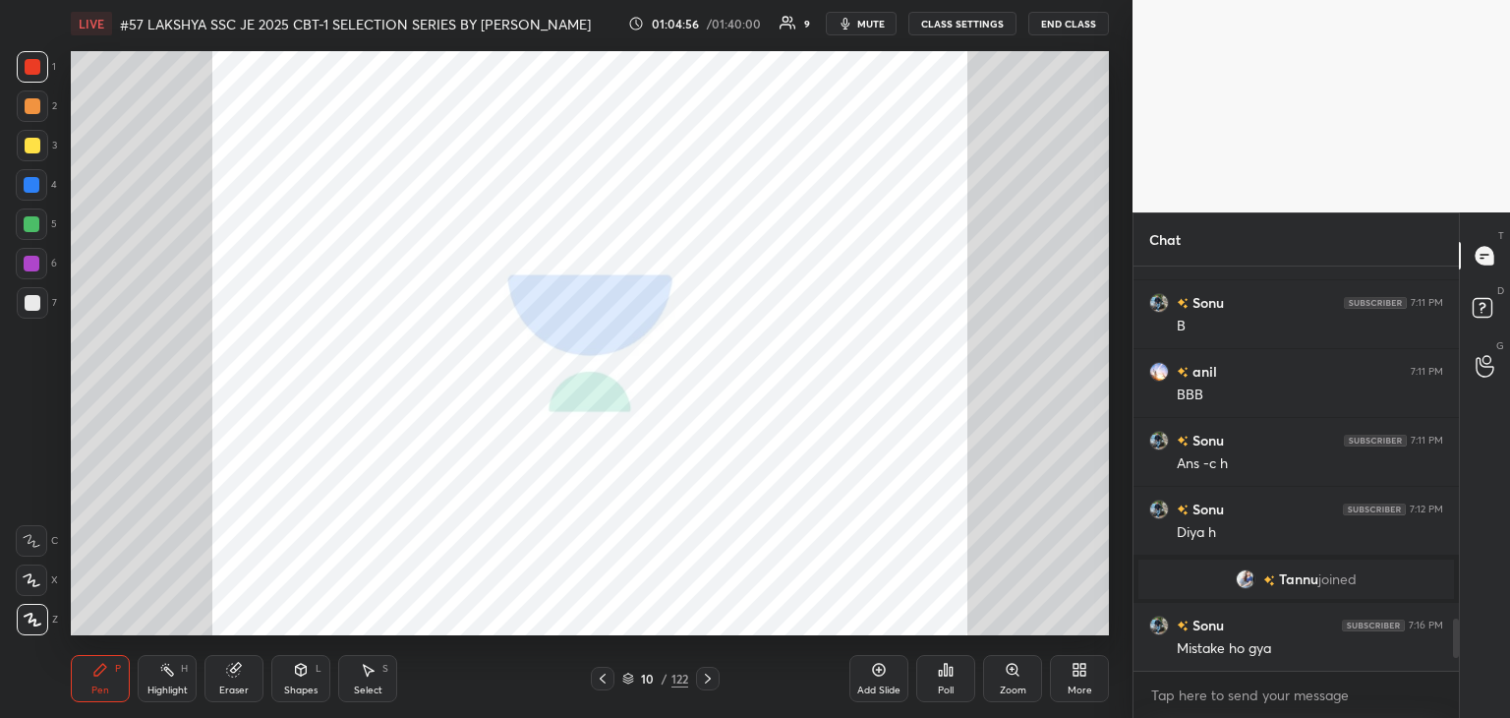
click at [706, 675] on icon at bounding box center [708, 678] width 6 height 10
click at [711, 684] on icon at bounding box center [708, 678] width 16 height 16
click at [713, 677] on icon at bounding box center [708, 678] width 16 height 16
click at [712, 673] on icon at bounding box center [708, 678] width 16 height 16
click at [708, 677] on icon at bounding box center [708, 678] width 6 height 10
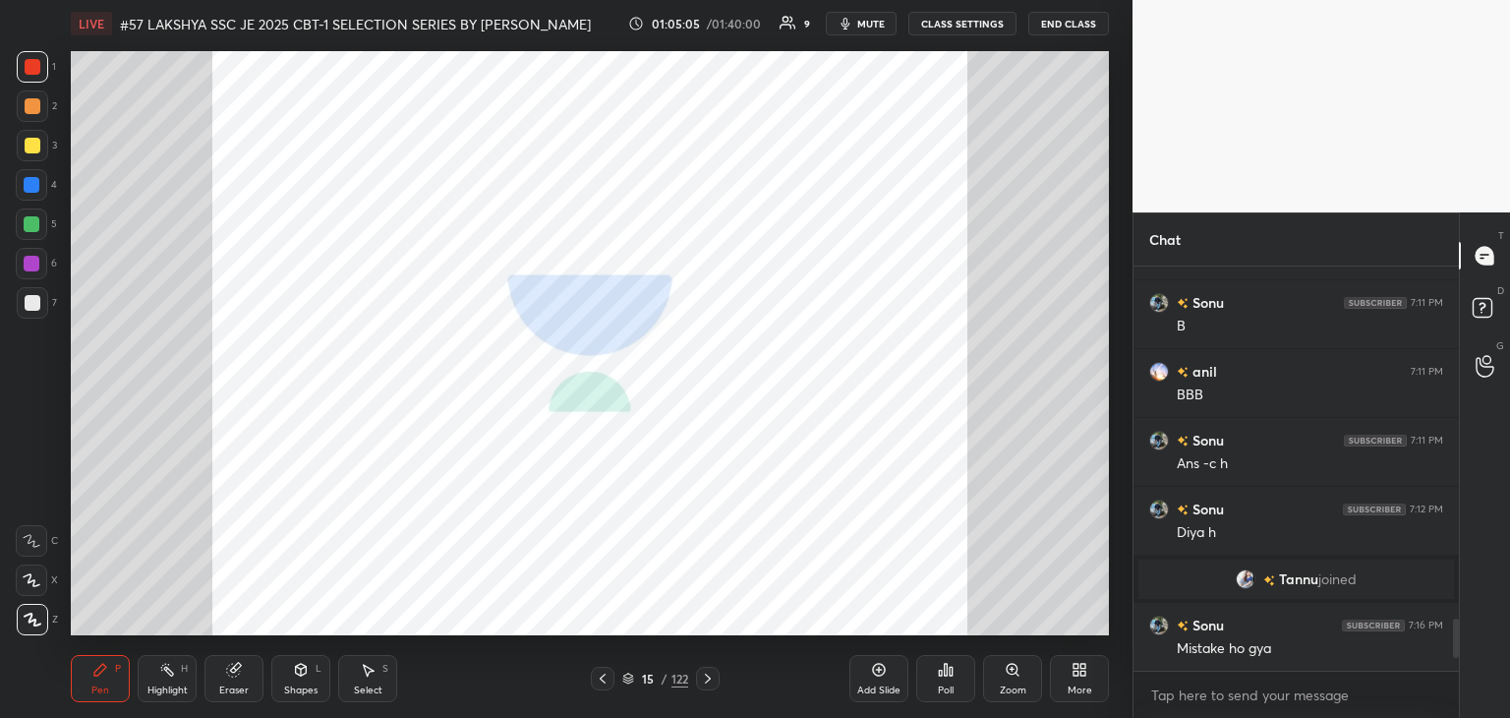
click at [704, 682] on icon at bounding box center [708, 678] width 16 height 16
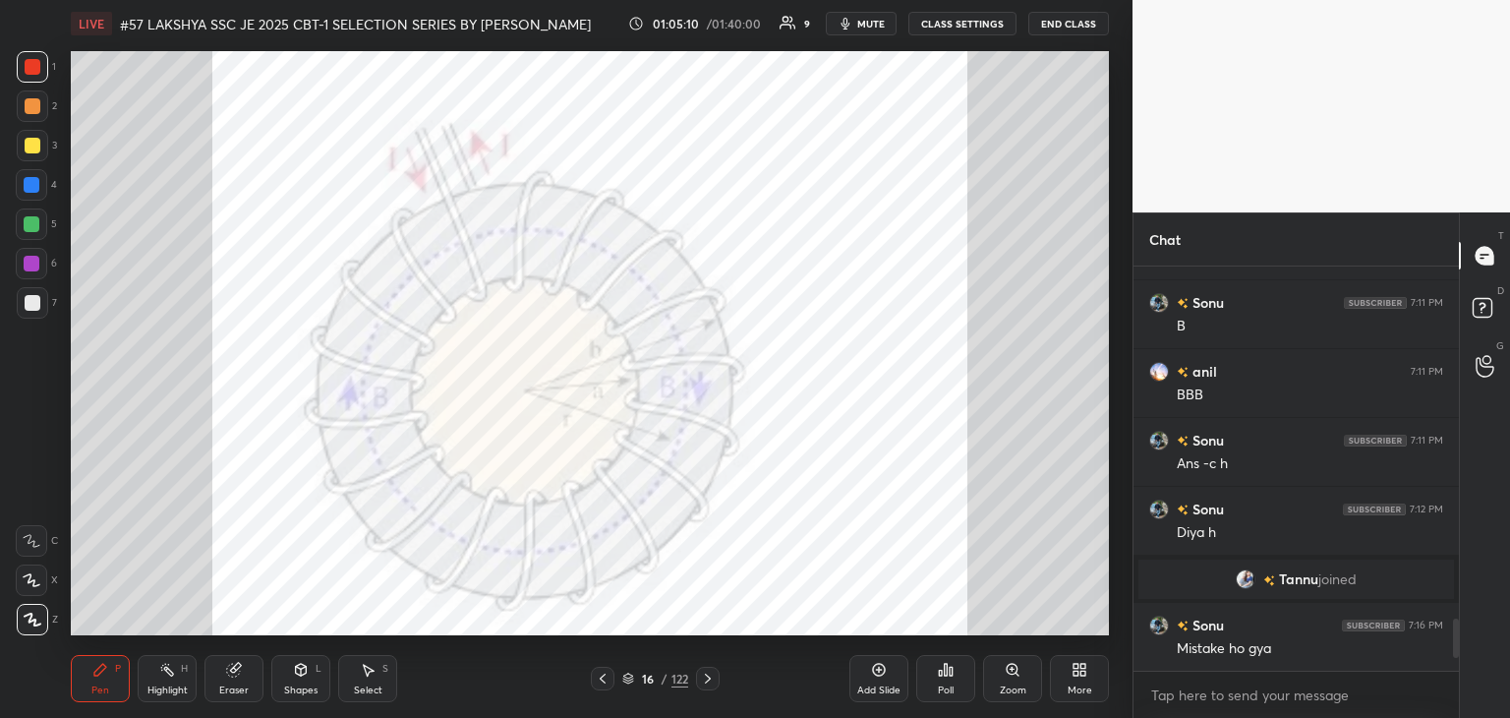
drag, startPoint x: 245, startPoint y: 668, endPoint x: 217, endPoint y: 663, distance: 28.0
click at [242, 668] on div "Eraser" at bounding box center [233, 678] width 59 height 47
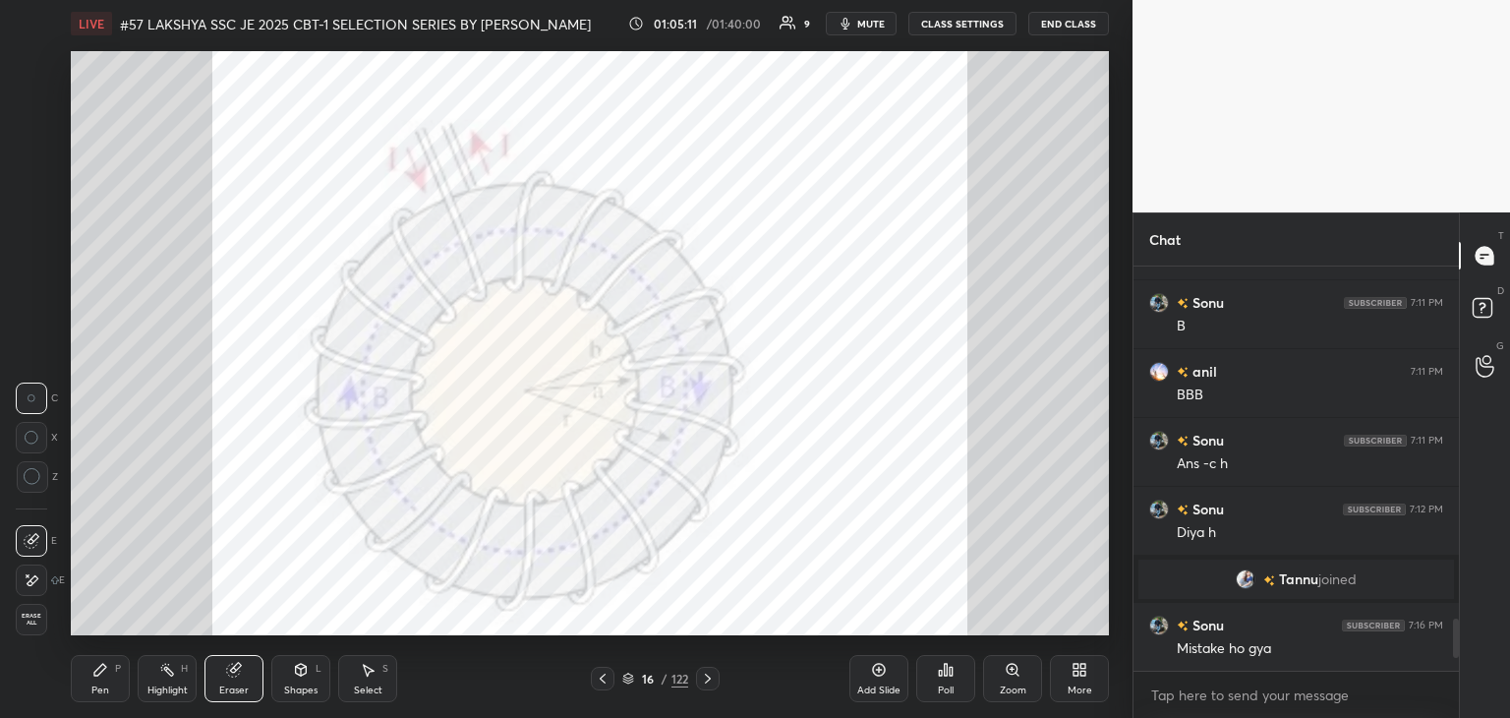
click at [44, 622] on span "Erase all" at bounding box center [31, 619] width 29 height 14
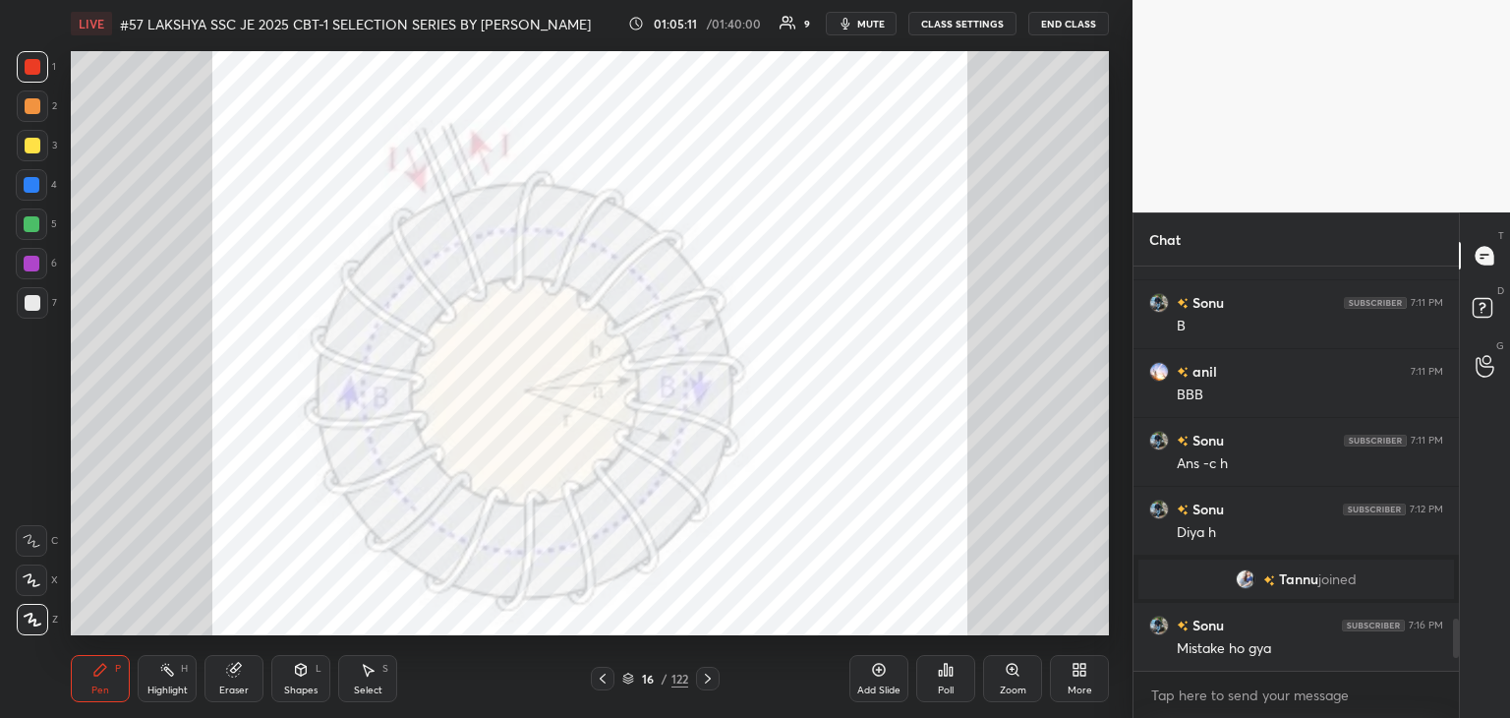
click at [107, 691] on div "Pen" at bounding box center [100, 690] width 18 height 10
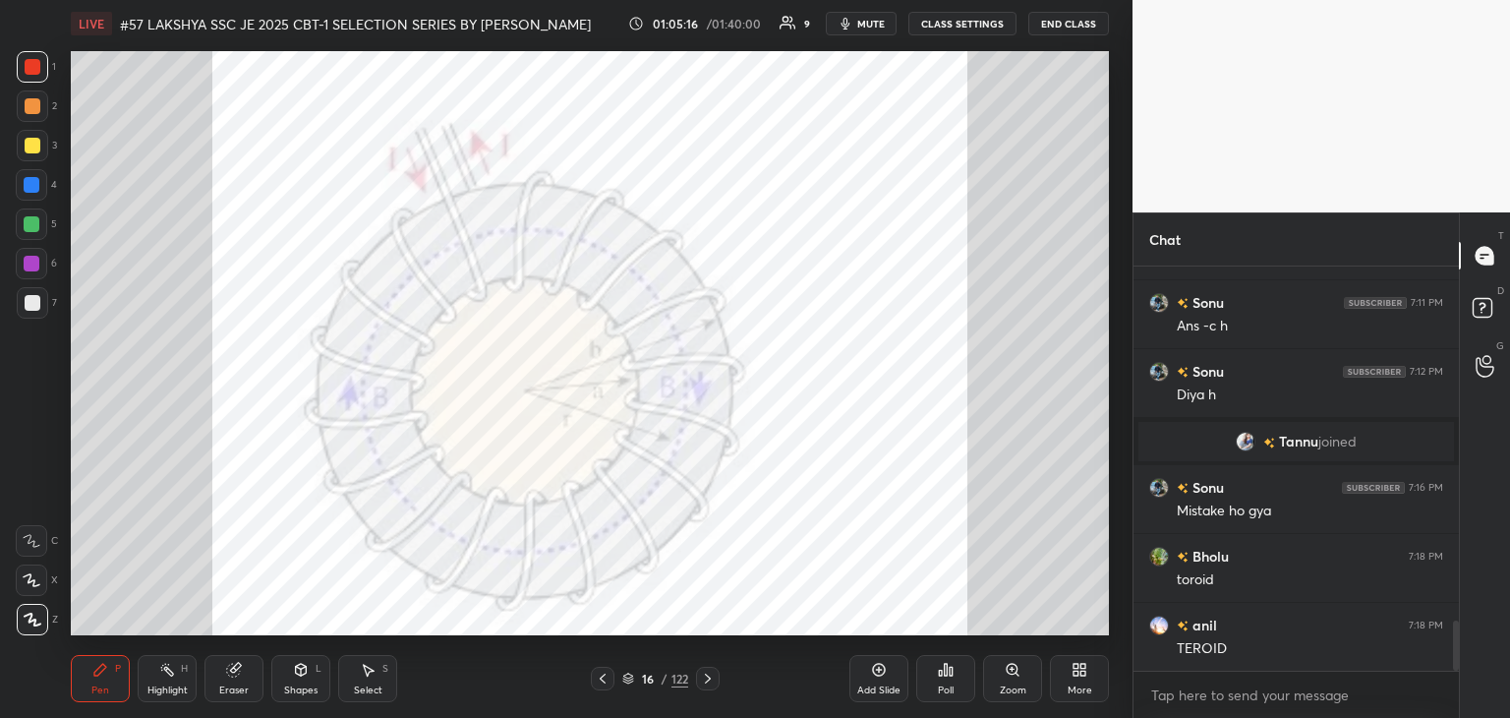
scroll to position [2953, 0]
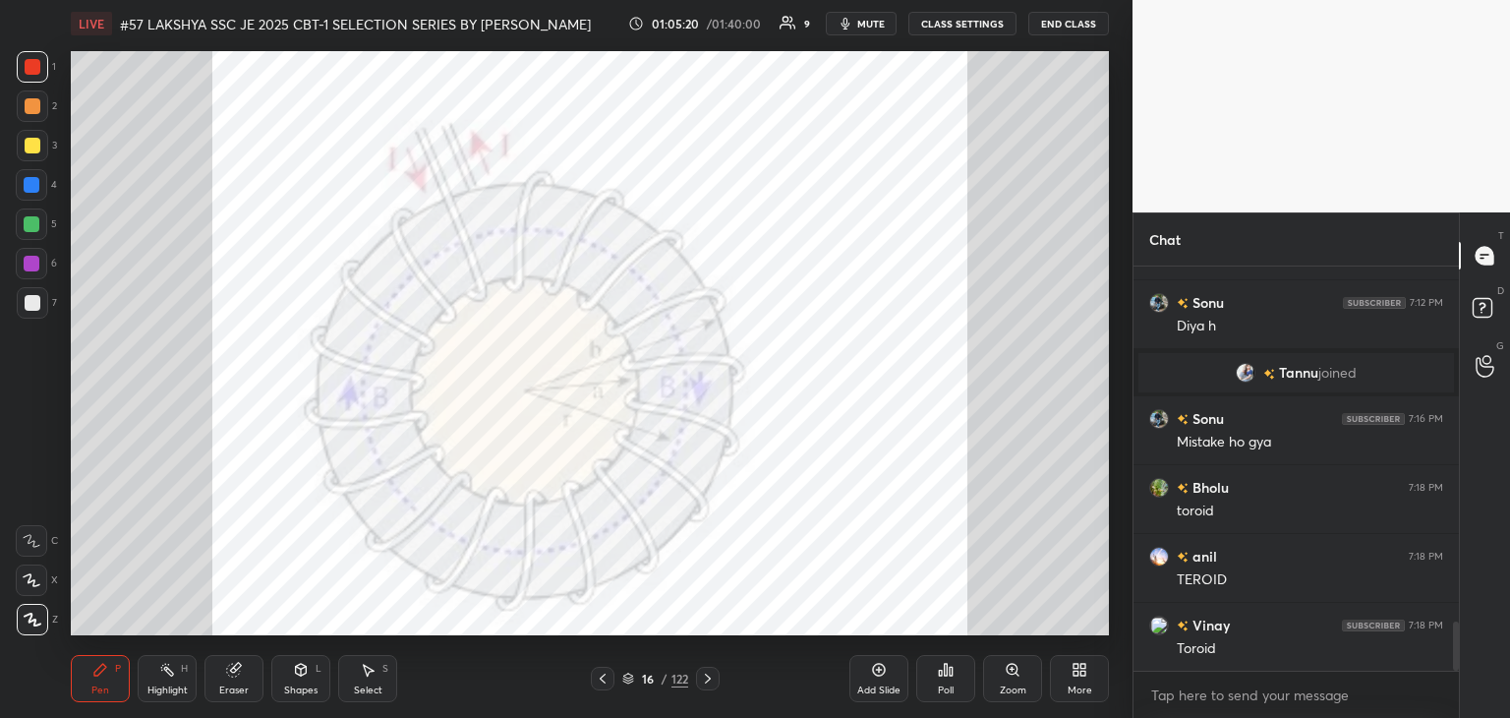
click at [708, 681] on icon at bounding box center [708, 678] width 16 height 16
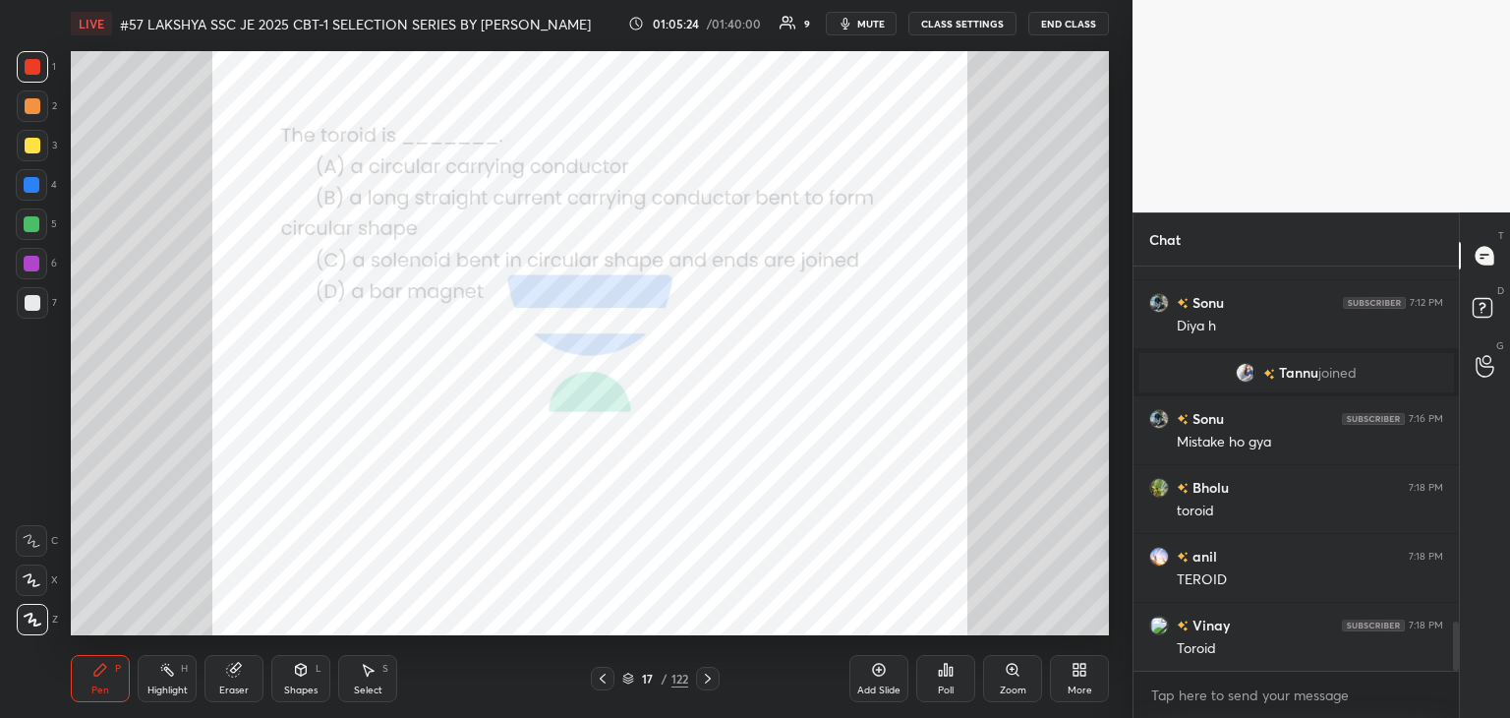
click at [938, 685] on div "Poll" at bounding box center [946, 690] width 16 height 10
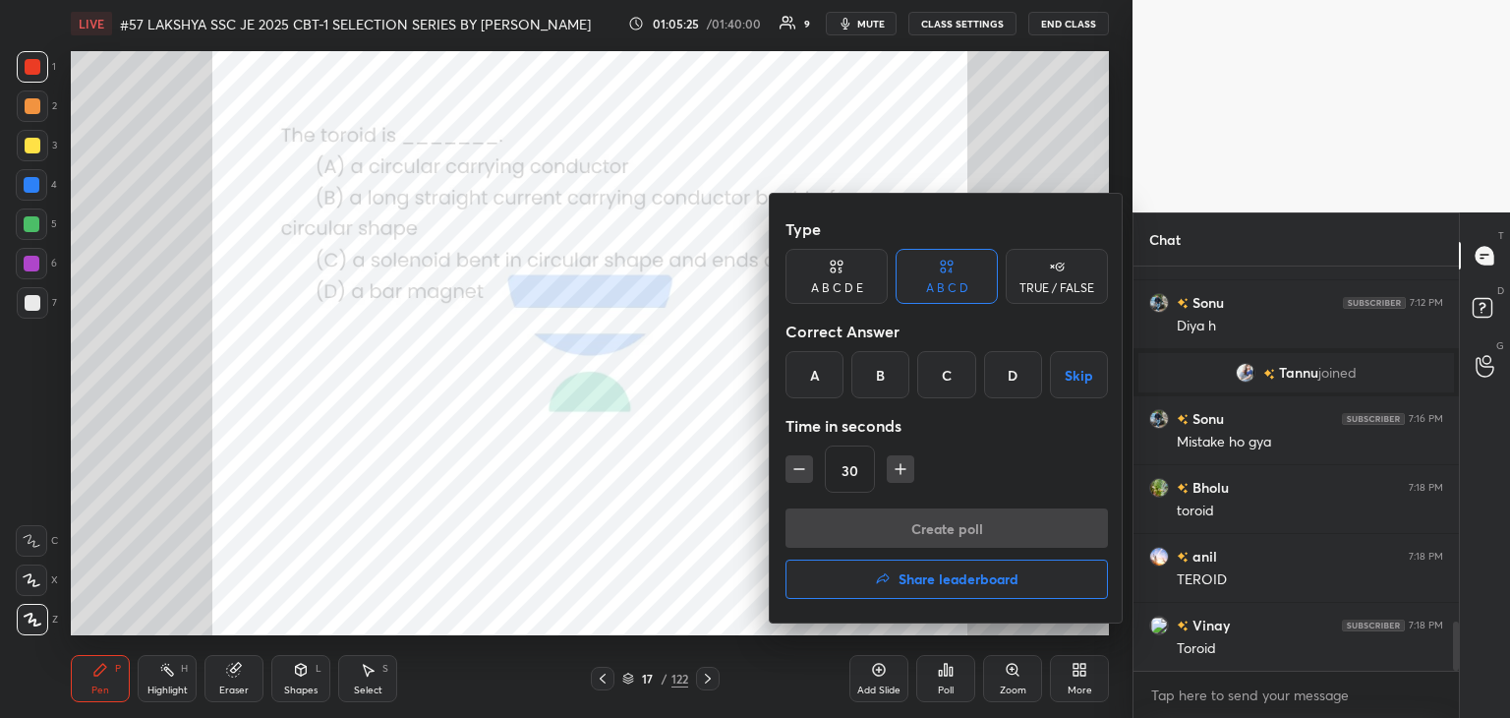
drag, startPoint x: 953, startPoint y: 390, endPoint x: 925, endPoint y: 429, distance: 47.2
click at [952, 392] on div "C" at bounding box center [946, 374] width 58 height 47
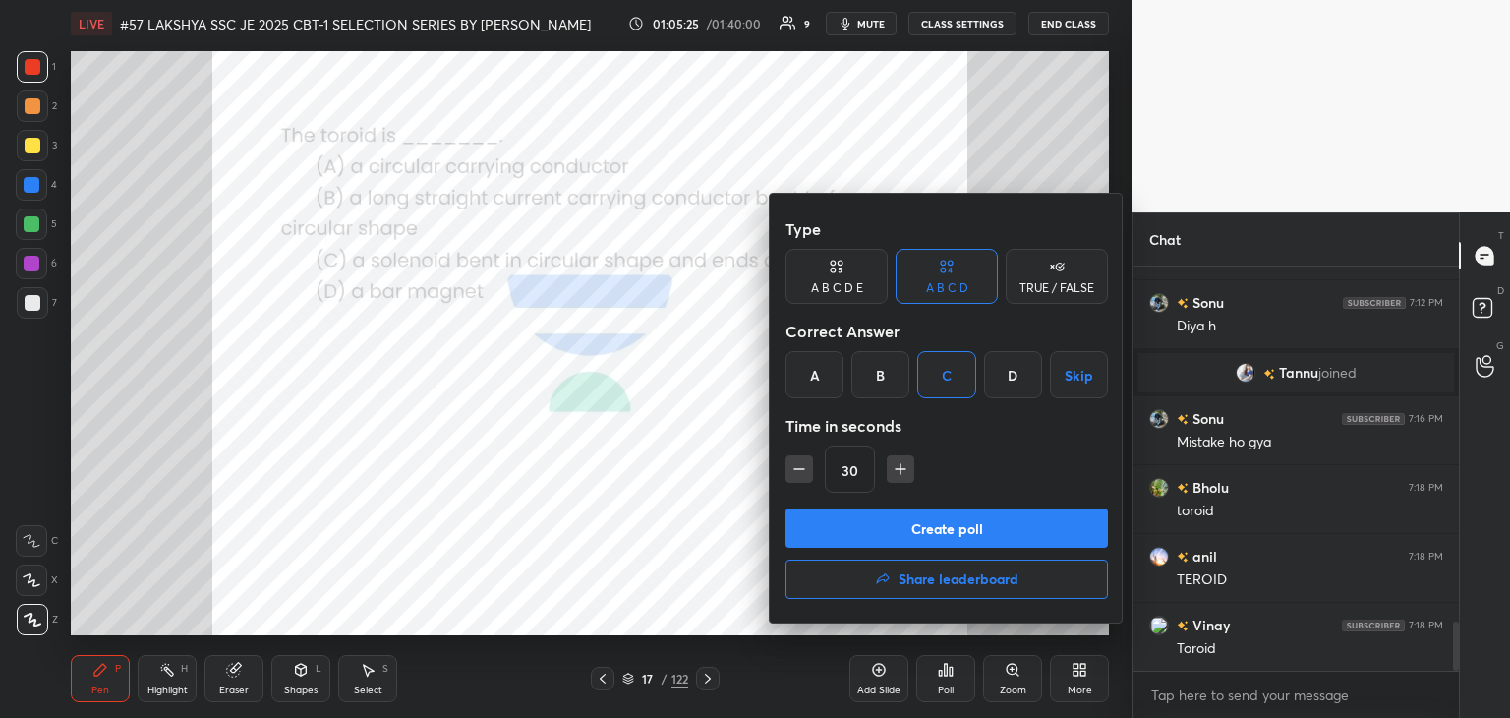
click at [886, 528] on button "Create poll" at bounding box center [947, 527] width 322 height 39
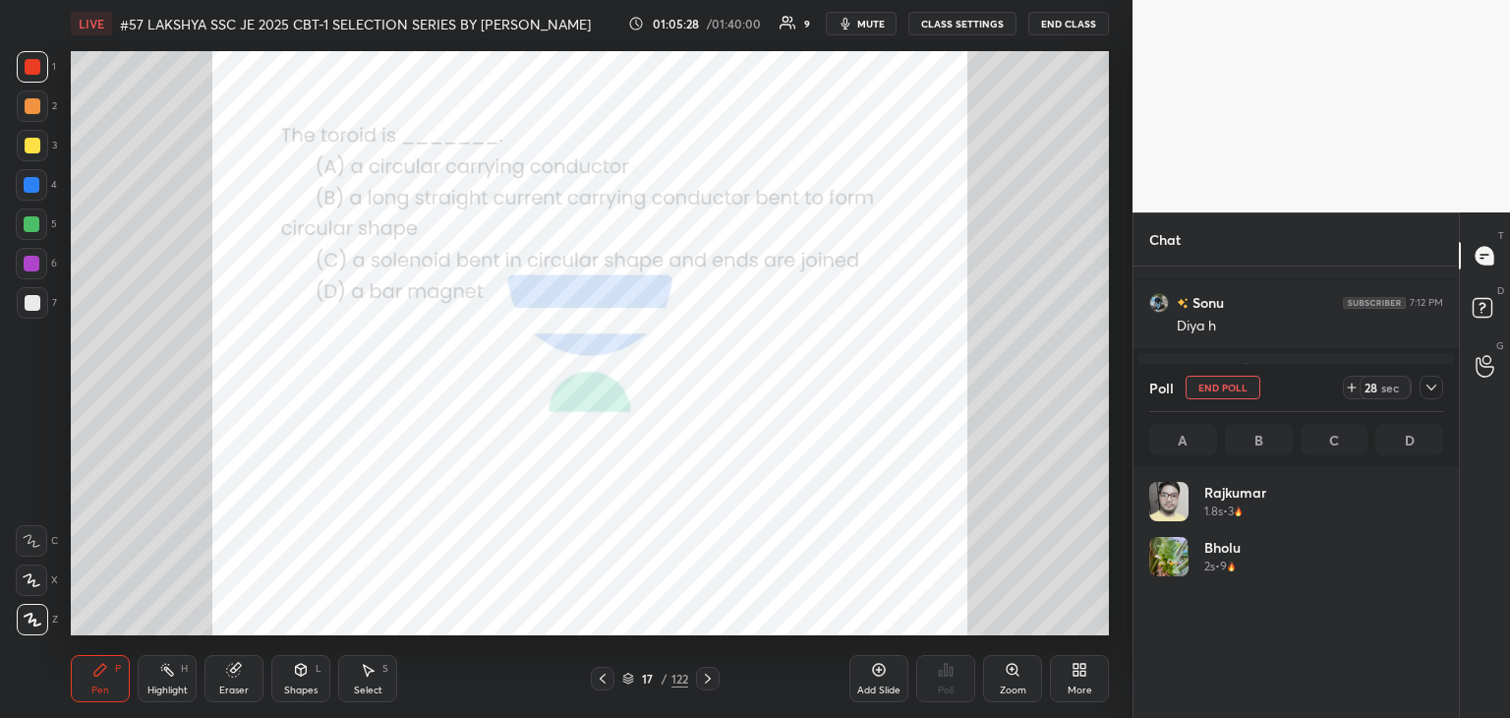
scroll to position [230, 288]
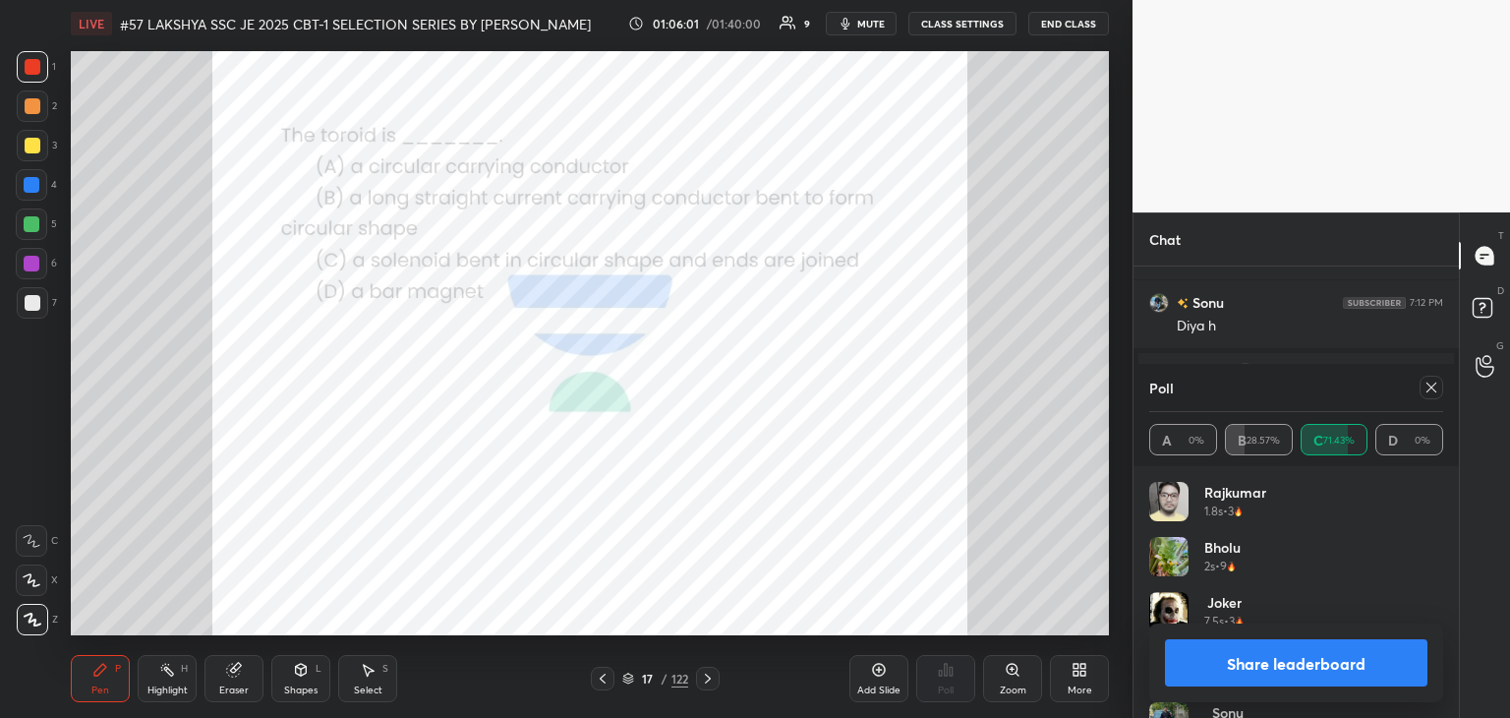
click at [40, 145] on div at bounding box center [32, 145] width 31 height 31
drag, startPoint x: 247, startPoint y: 674, endPoint x: 46, endPoint y: 640, distance: 203.5
click at [240, 680] on div "Eraser" at bounding box center [233, 678] width 59 height 47
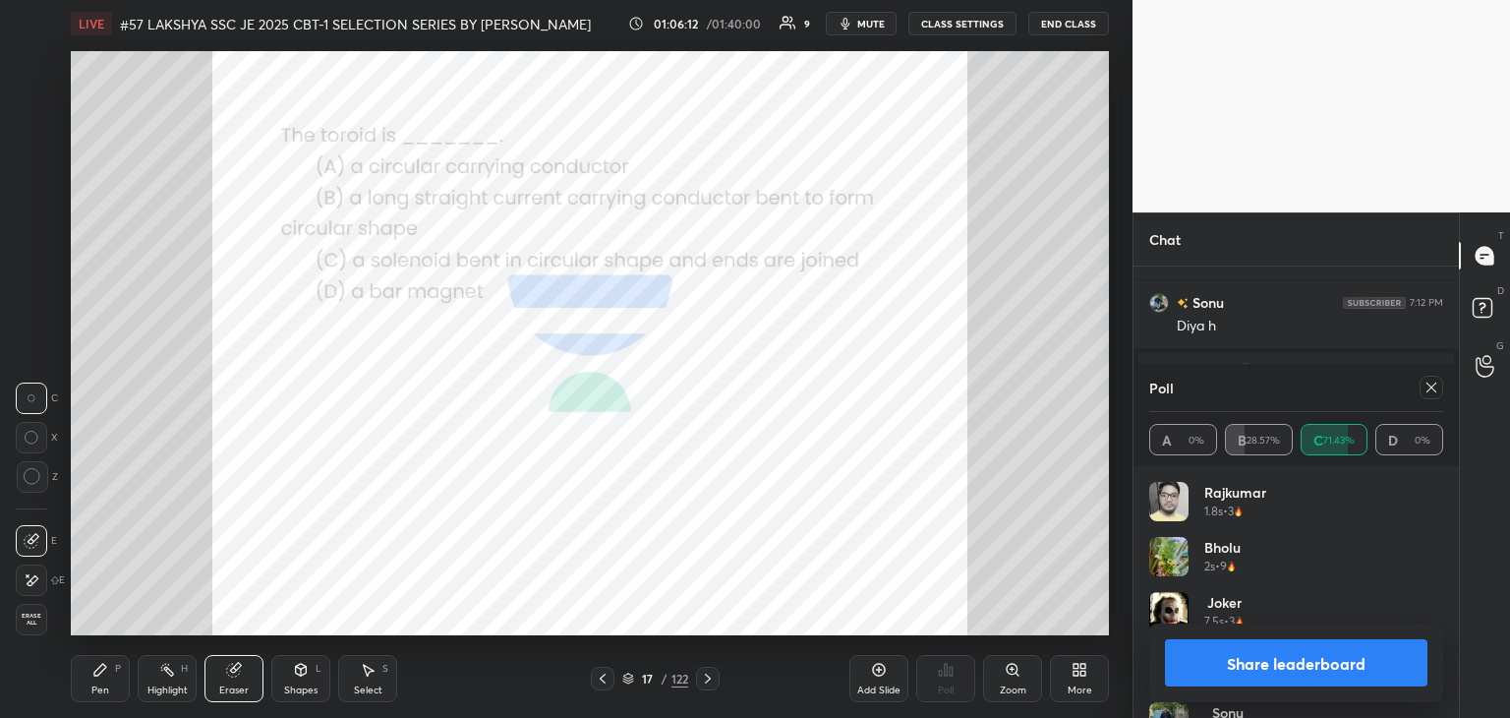
drag, startPoint x: 45, startPoint y: 626, endPoint x: 83, endPoint y: 681, distance: 66.5
click at [47, 627] on div "Erase all" at bounding box center [33, 619] width 35 height 31
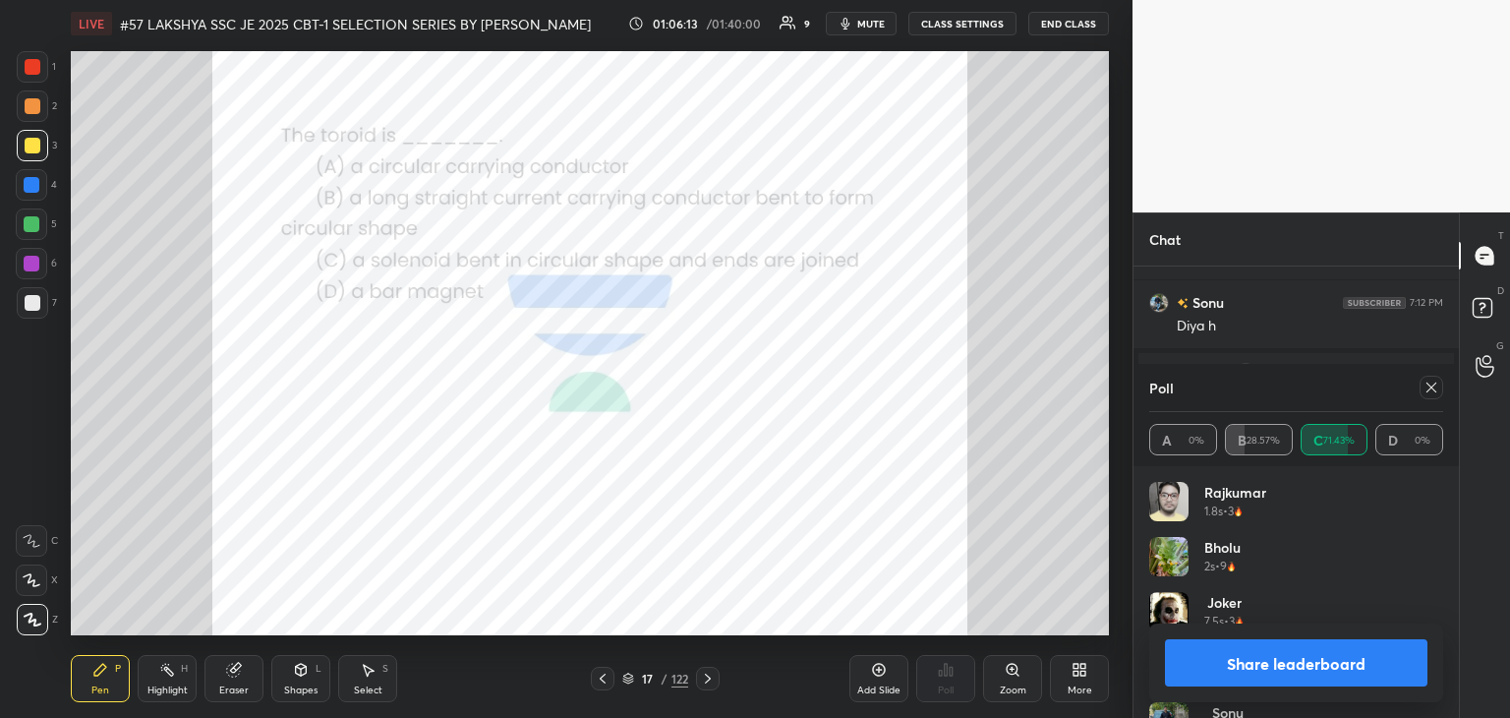
click at [92, 689] on div "Pen" at bounding box center [100, 690] width 18 height 10
click at [26, 66] on div at bounding box center [33, 67] width 16 height 16
click at [601, 680] on icon at bounding box center [603, 678] width 6 height 10
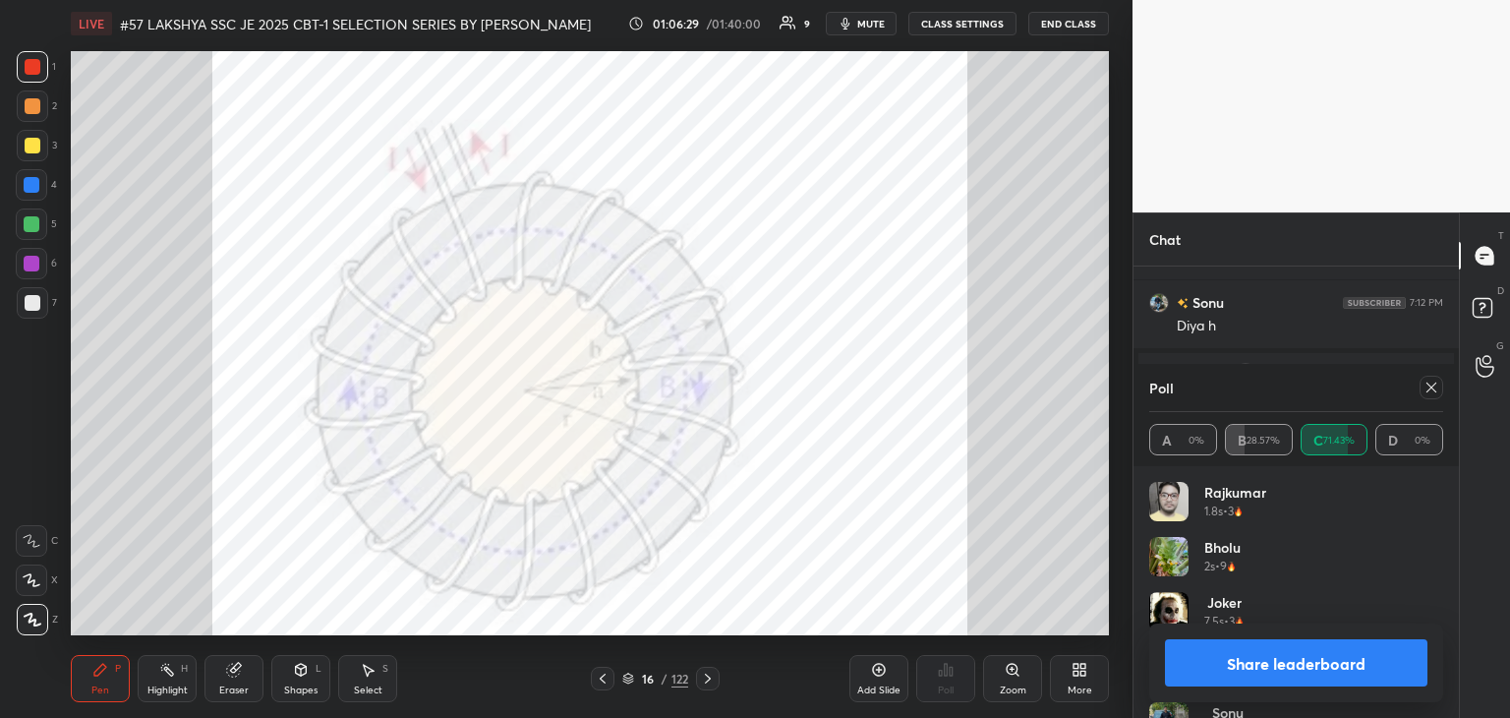
click at [1438, 385] on div "Poll A 0% B 28.57% C 71.43% D 0%" at bounding box center [1296, 415] width 325 height 102
drag, startPoint x: 1429, startPoint y: 391, endPoint x: 1400, endPoint y: 396, distance: 29.9
click at [1430, 391] on icon at bounding box center [1432, 387] width 16 height 16
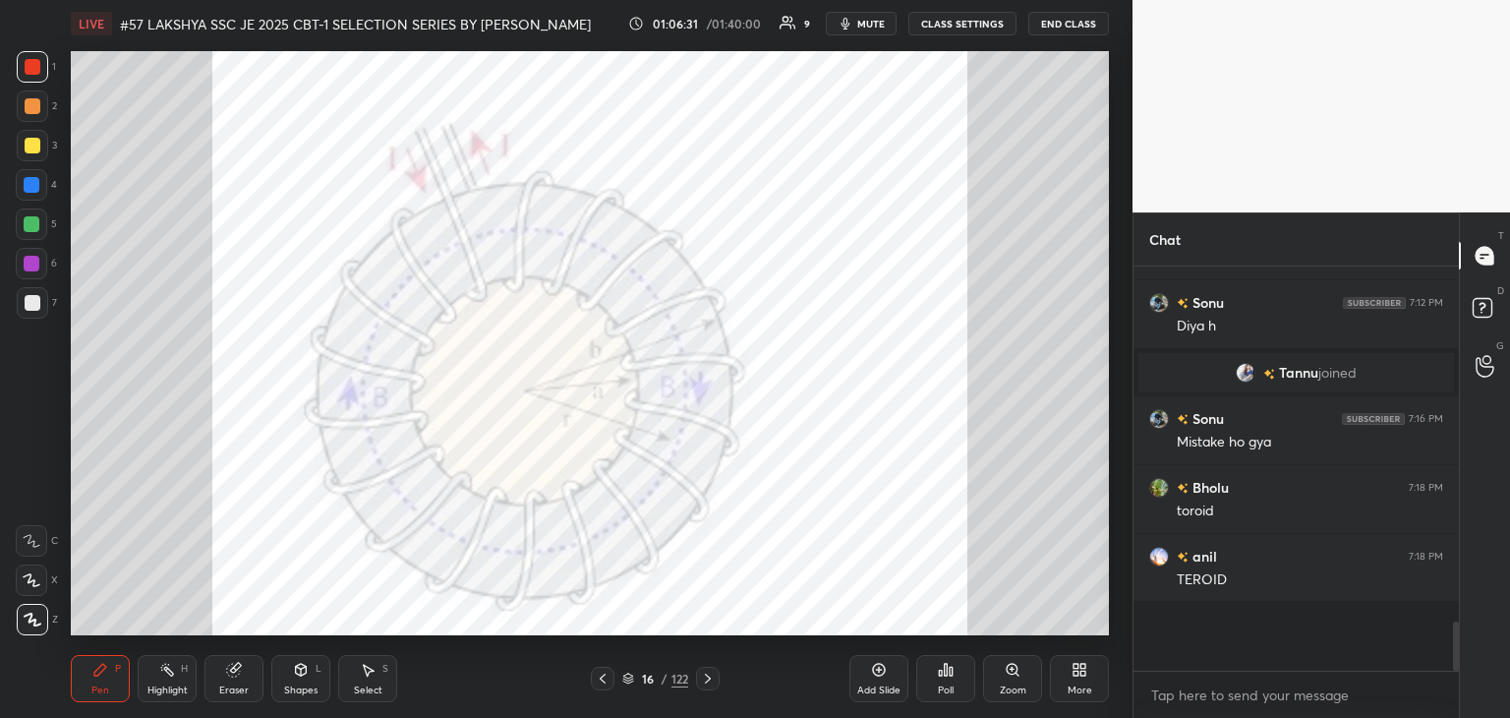
scroll to position [6, 6]
click at [714, 671] on icon at bounding box center [708, 678] width 16 height 16
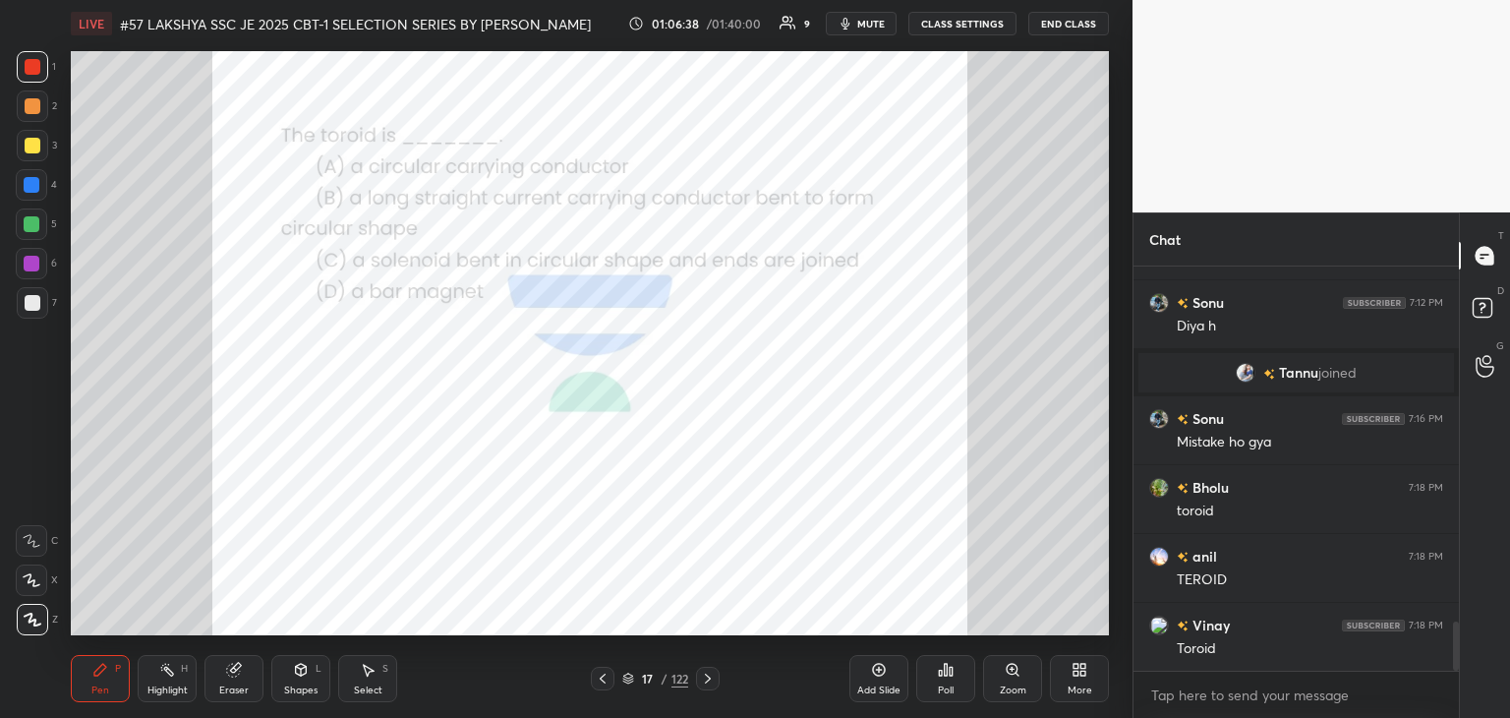
click at [239, 681] on div "Eraser" at bounding box center [233, 678] width 59 height 47
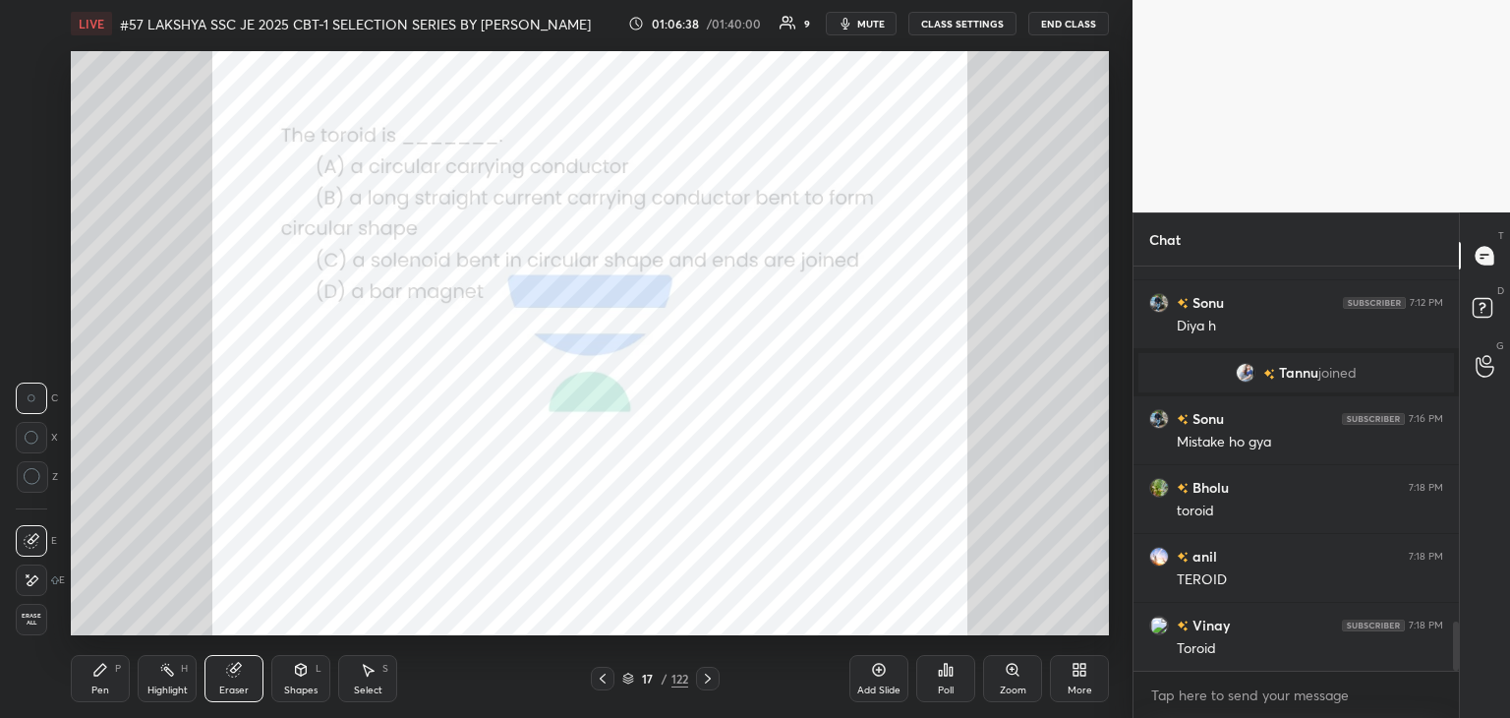
click at [31, 615] on span "Erase all" at bounding box center [31, 619] width 29 height 14
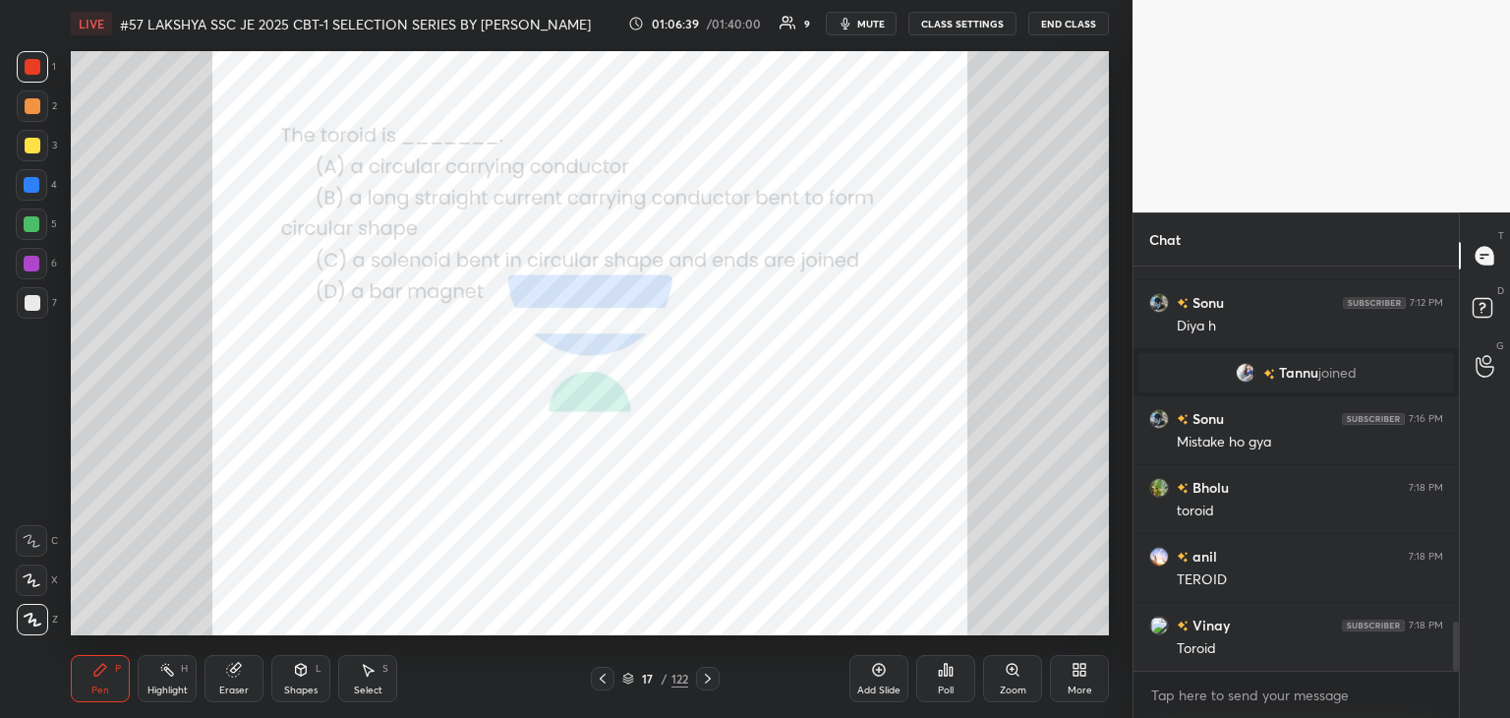
click at [95, 685] on div "Pen" at bounding box center [100, 690] width 18 height 10
click at [28, 188] on div at bounding box center [32, 185] width 16 height 16
click at [708, 680] on icon at bounding box center [708, 678] width 16 height 16
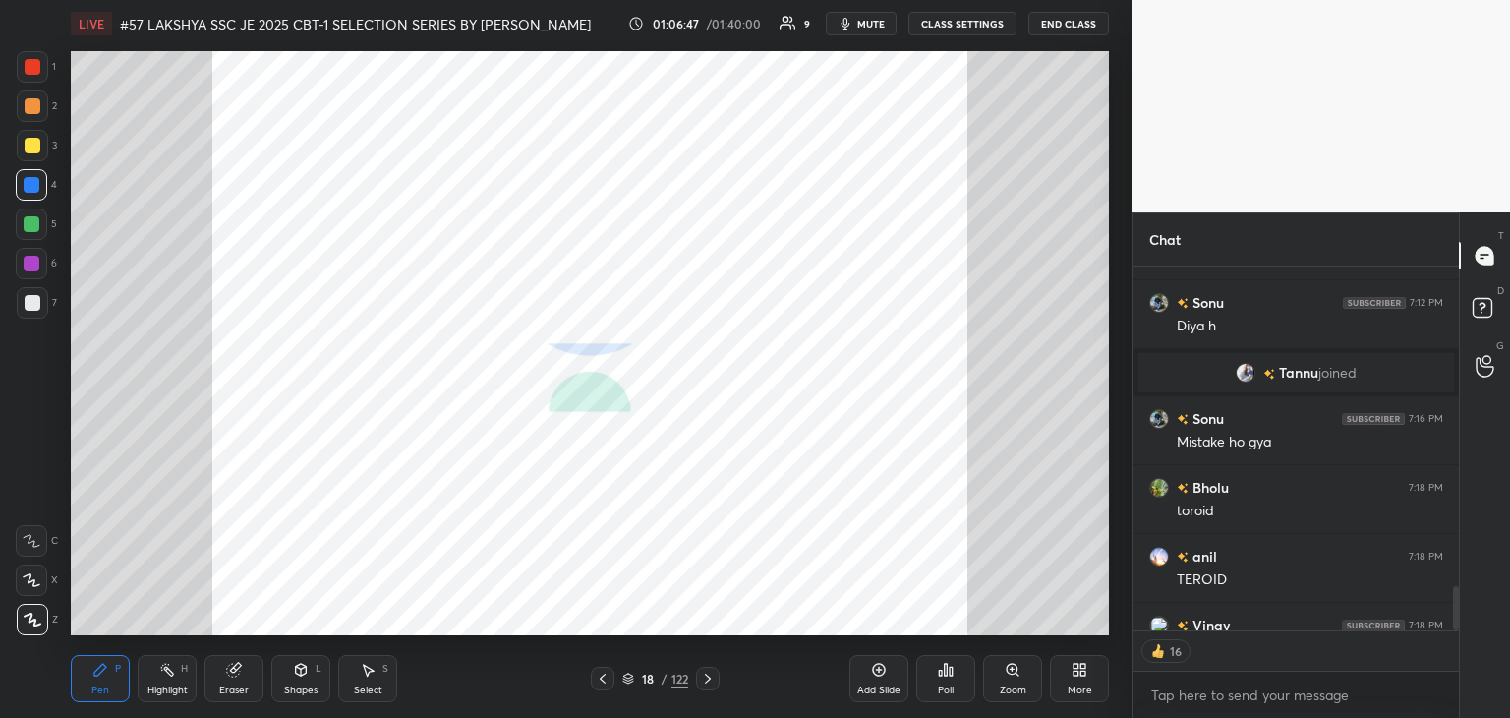
click at [713, 685] on icon at bounding box center [708, 678] width 16 height 16
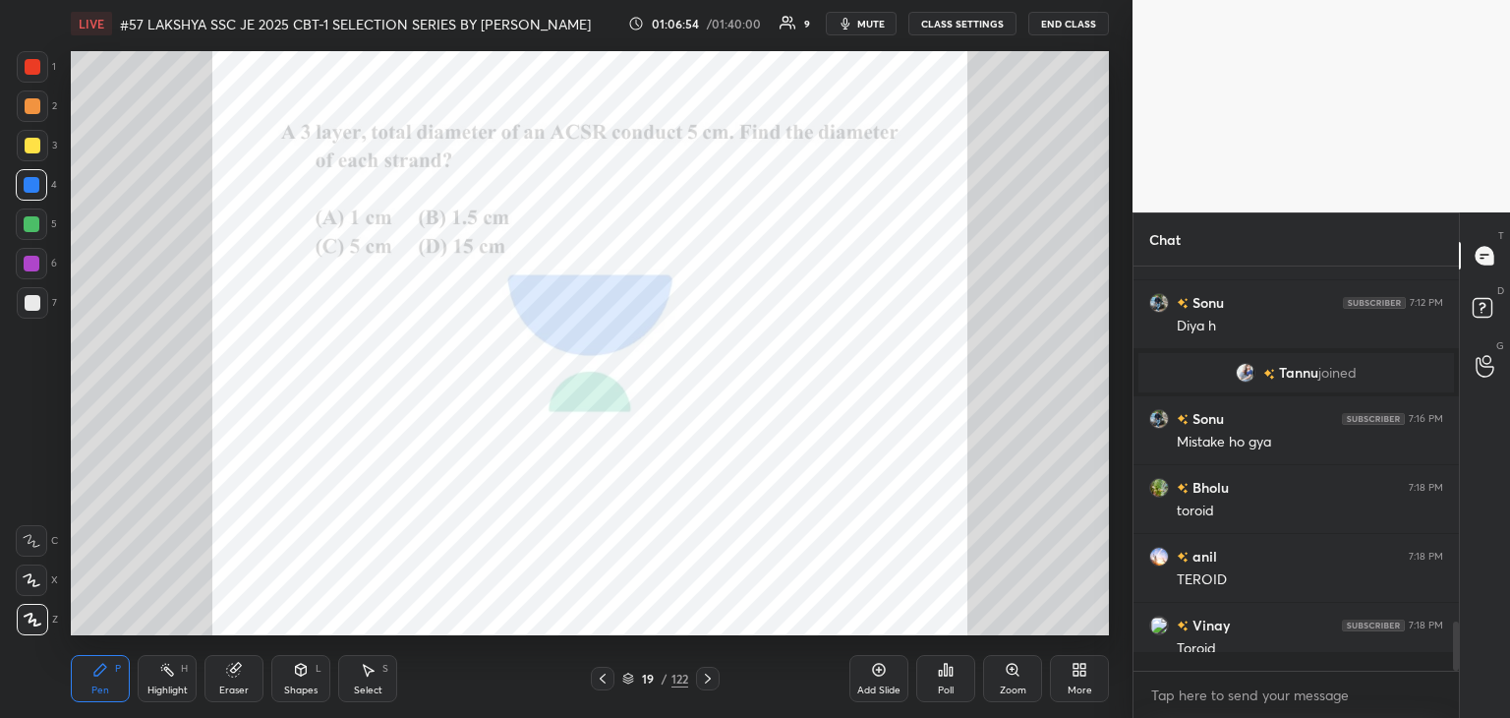
scroll to position [2953, 0]
drag, startPoint x: 33, startPoint y: 71, endPoint x: 29, endPoint y: 60, distance: 11.9
click at [31, 71] on div at bounding box center [33, 67] width 16 height 16
click at [946, 688] on div "Poll" at bounding box center [946, 690] width 16 height 10
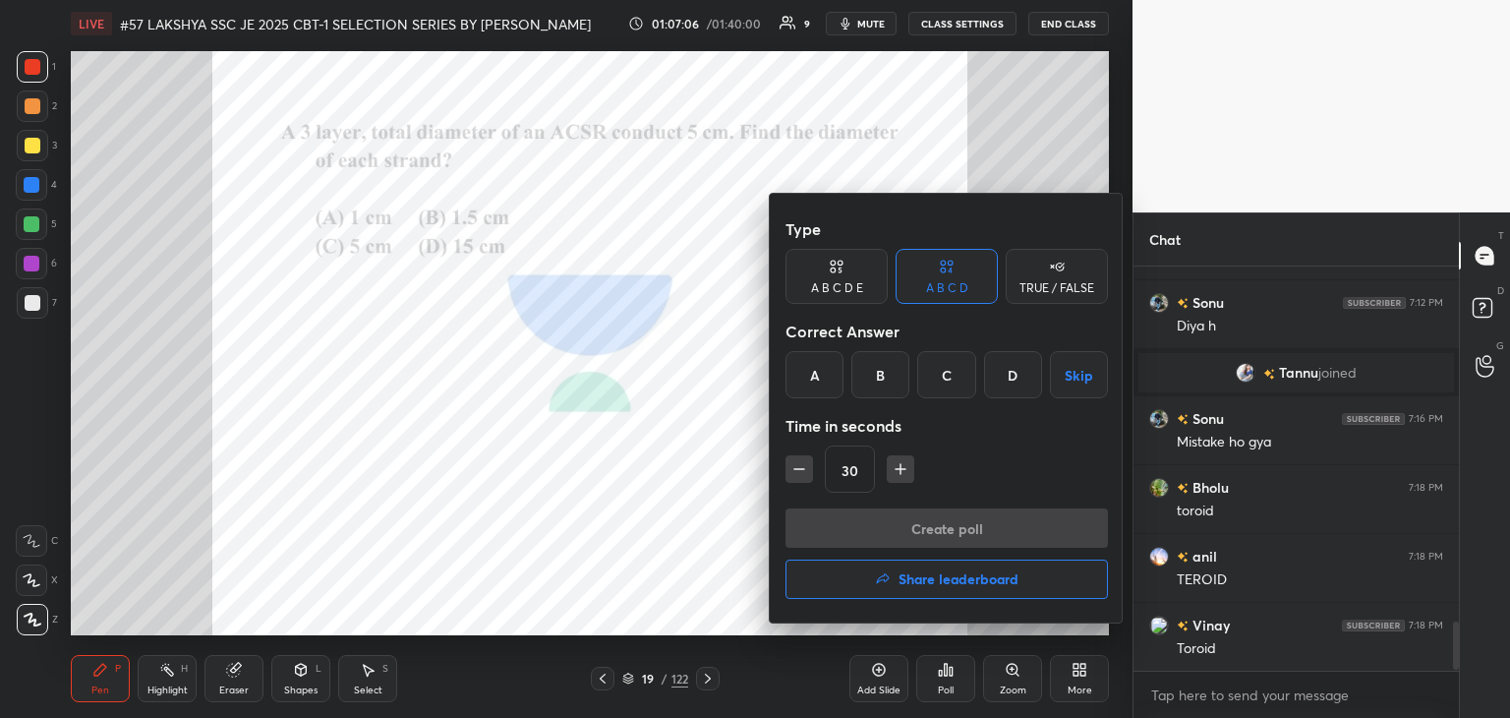
drag, startPoint x: 814, startPoint y: 380, endPoint x: 813, endPoint y: 406, distance: 25.6
click at [814, 381] on div "A" at bounding box center [815, 374] width 58 height 47
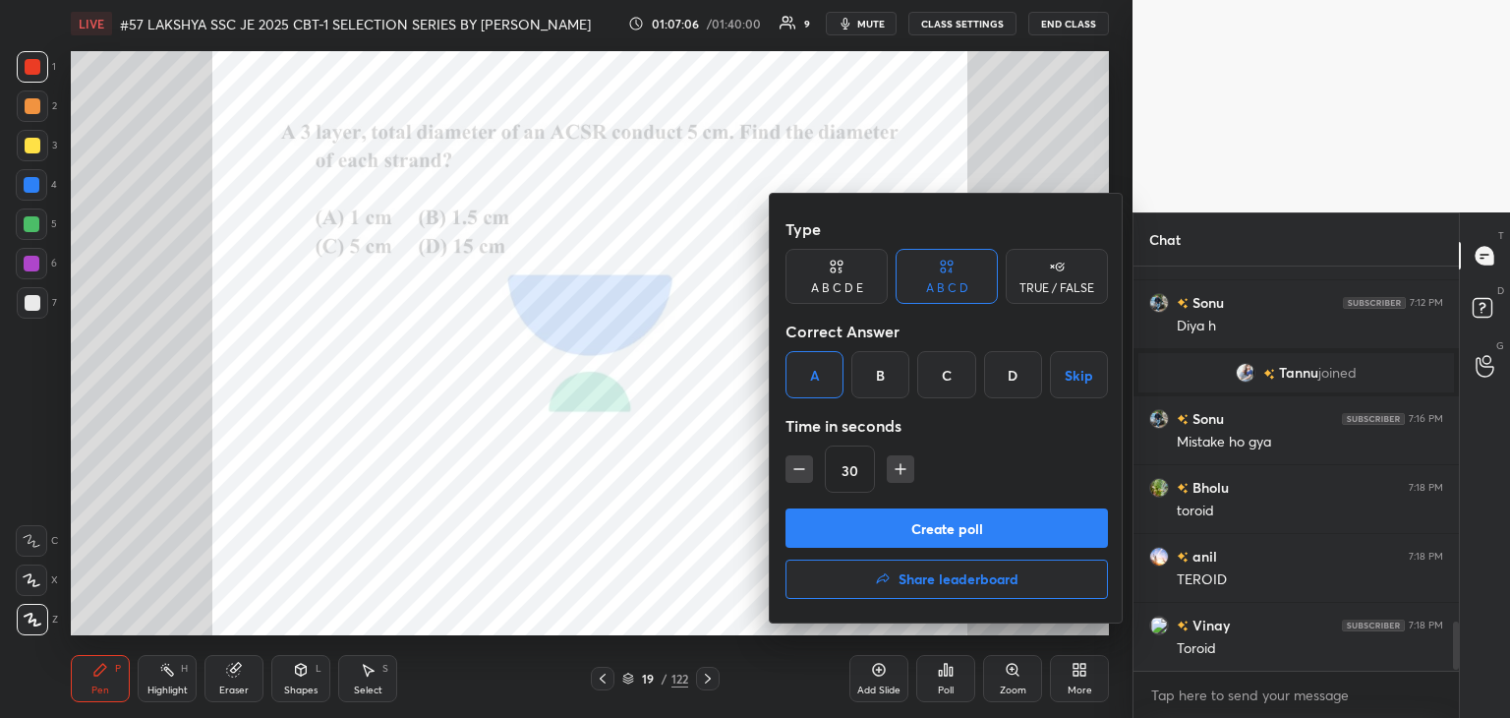
click at [837, 542] on button "Create poll" at bounding box center [947, 527] width 322 height 39
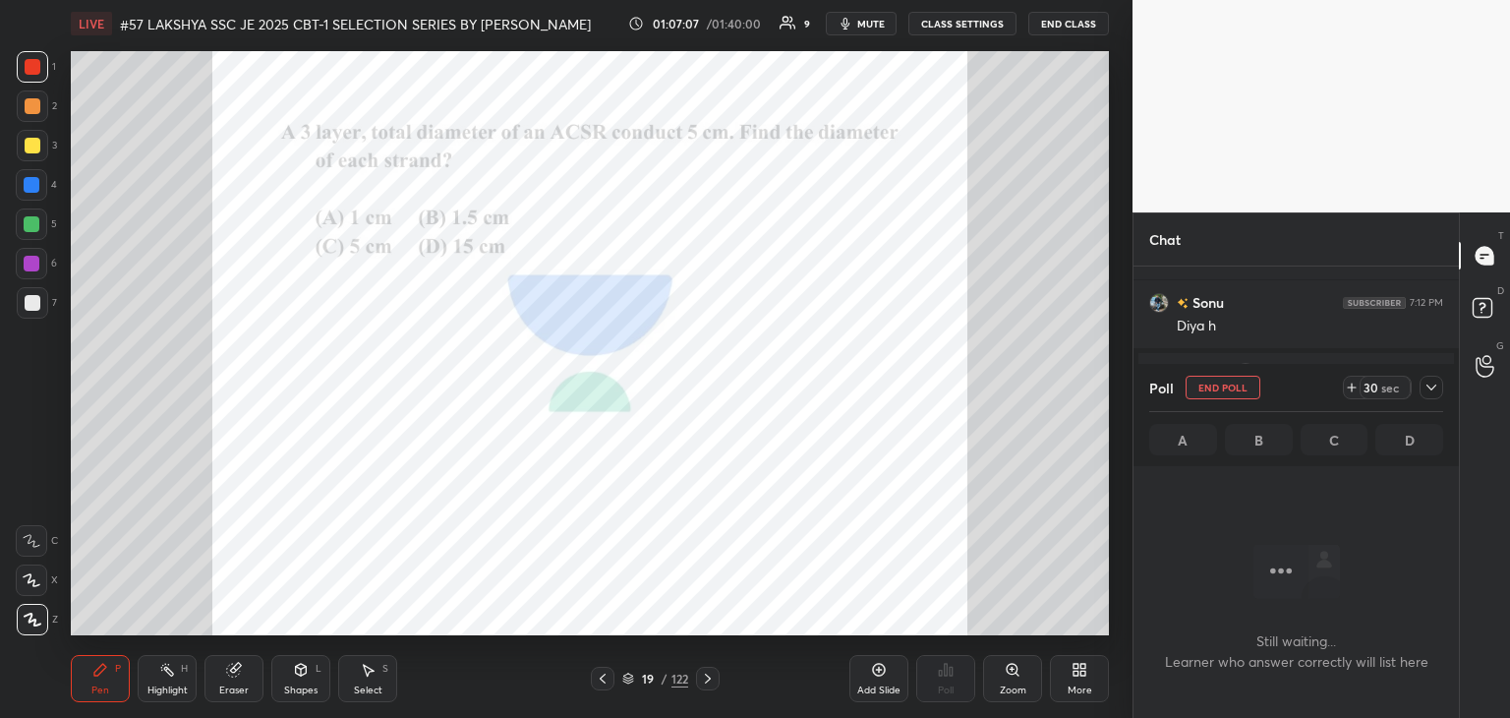
scroll to position [6, 6]
click at [1349, 387] on icon at bounding box center [1352, 387] width 16 height 16
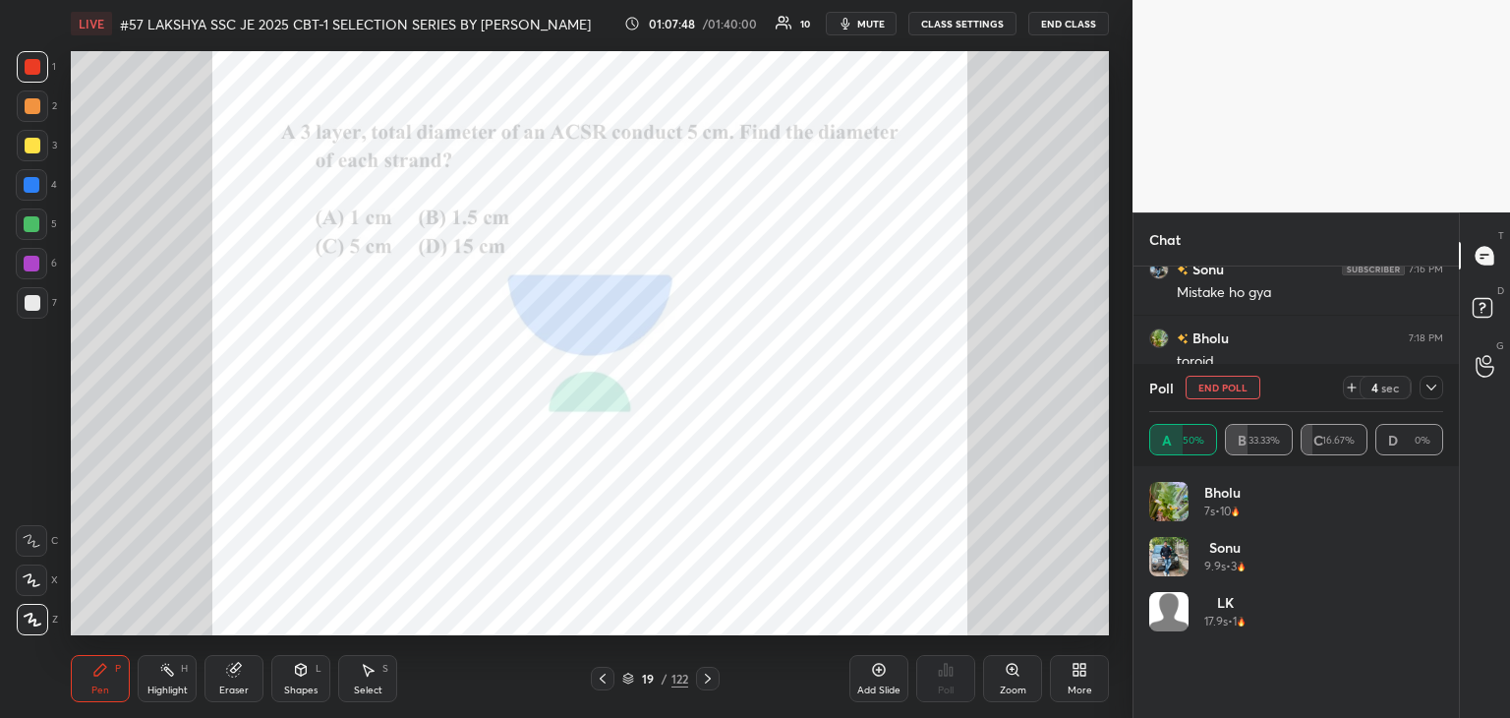
click at [937, 355] on div "1 2 3 4 5 6 7 C X Z C X Z E E Erase all H H LIVE #57 LAKSHYA SSC JE 2025 CBT-1 …" at bounding box center [558, 359] width 1117 height 718
click at [944, 400] on div "Setting up your live class Poll for secs No correct answer Start poll" at bounding box center [590, 343] width 1054 height 592
drag, startPoint x: 67, startPoint y: 440, endPoint x: 1249, endPoint y: 394, distance: 1182.6
click at [1278, 407] on div "1 2 3 4 5 6 7 C X Z C X Z E E Erase all H H LIVE #57 LAKSHYA SSC JE 2025 CBT-1 …" at bounding box center [755, 359] width 1510 height 718
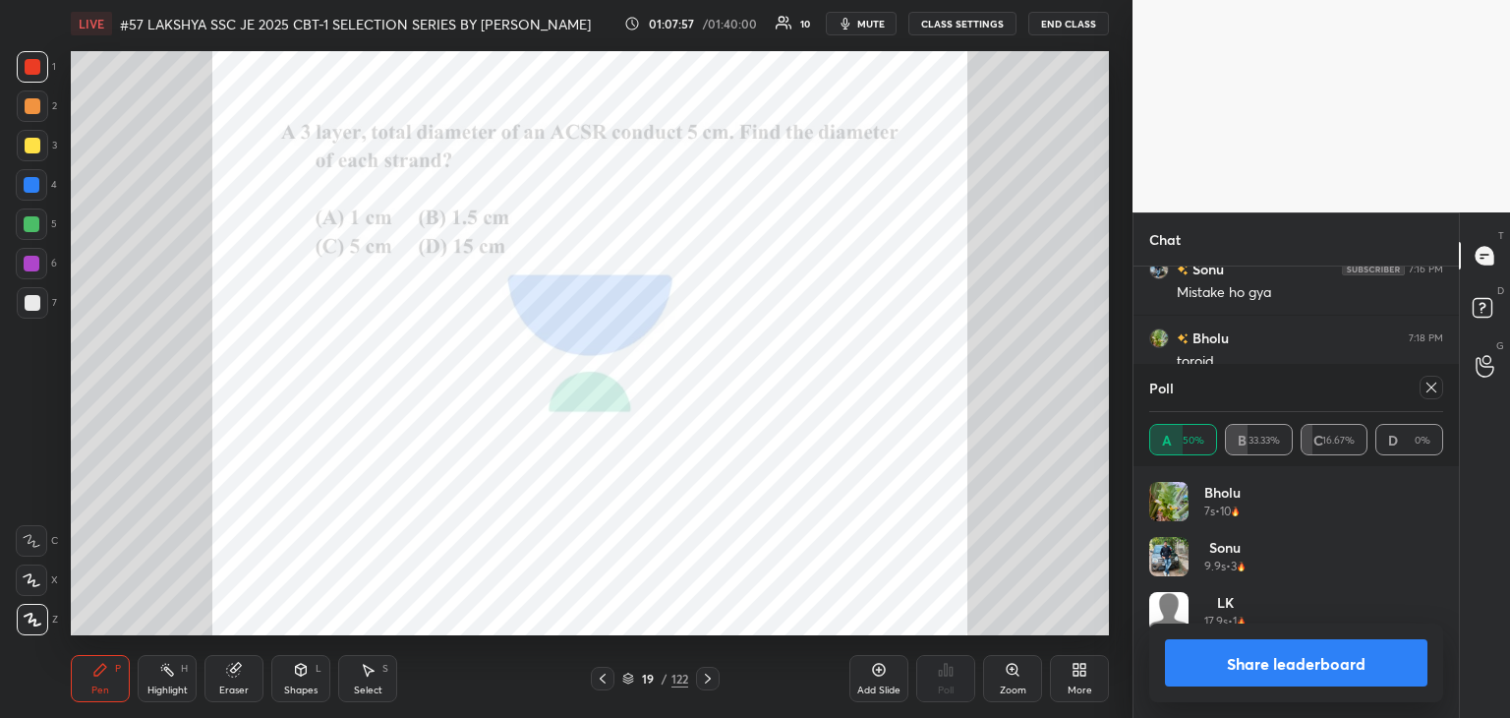
drag, startPoint x: 247, startPoint y: 666, endPoint x: 232, endPoint y: 669, distance: 15.0
click at [246, 666] on div "Eraser" at bounding box center [233, 678] width 59 height 47
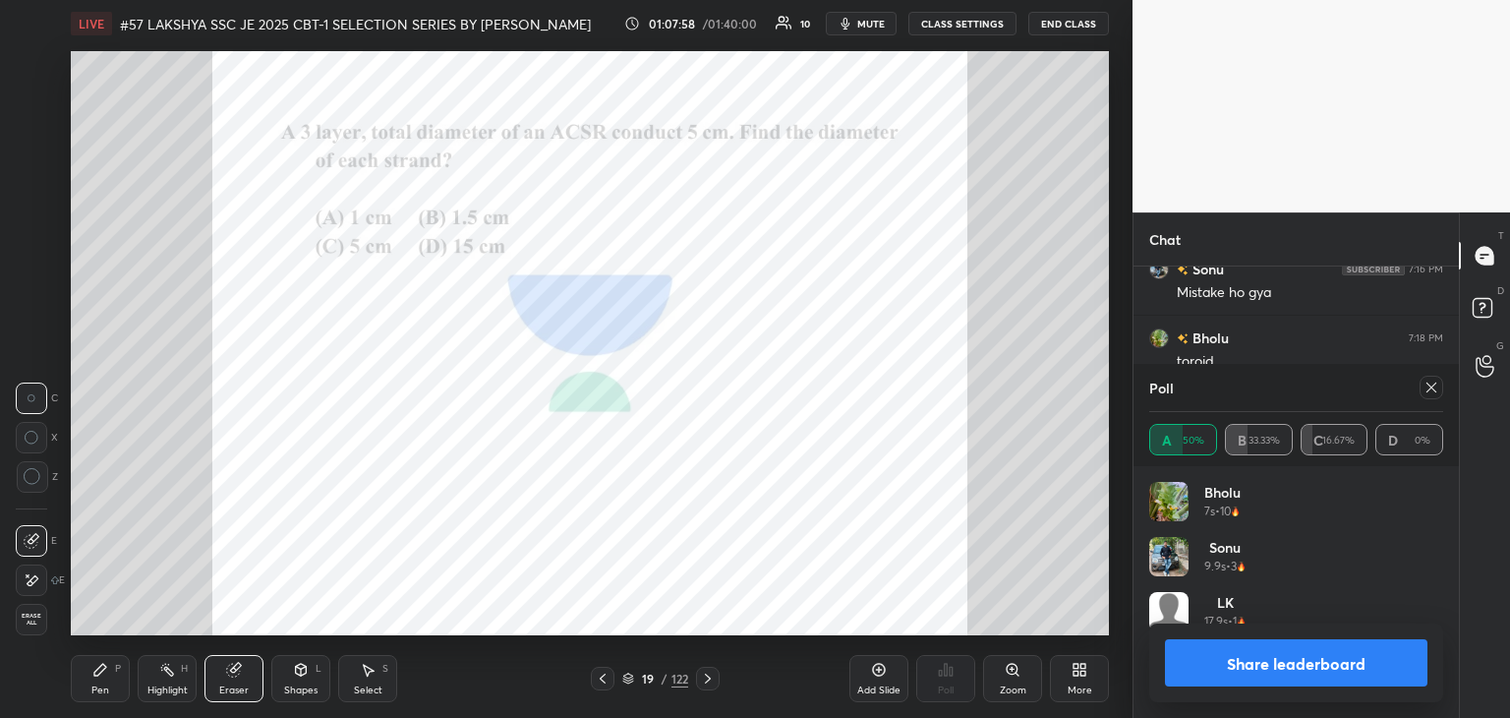
drag, startPoint x: 21, startPoint y: 627, endPoint x: 74, endPoint y: 646, distance: 56.3
click at [24, 628] on div "Erase all" at bounding box center [31, 619] width 31 height 31
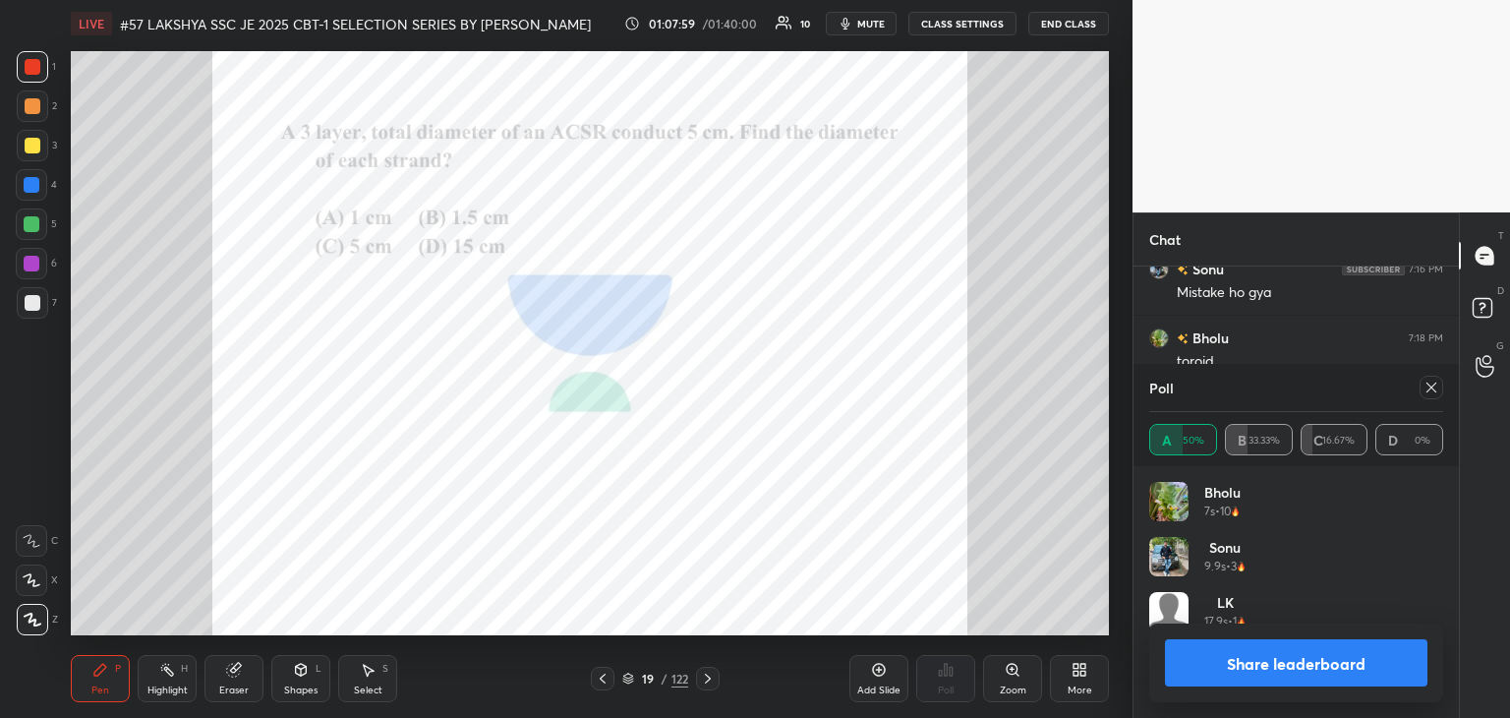
click at [121, 677] on div "Pen P" at bounding box center [100, 678] width 59 height 47
click at [1431, 391] on icon at bounding box center [1432, 387] width 16 height 16
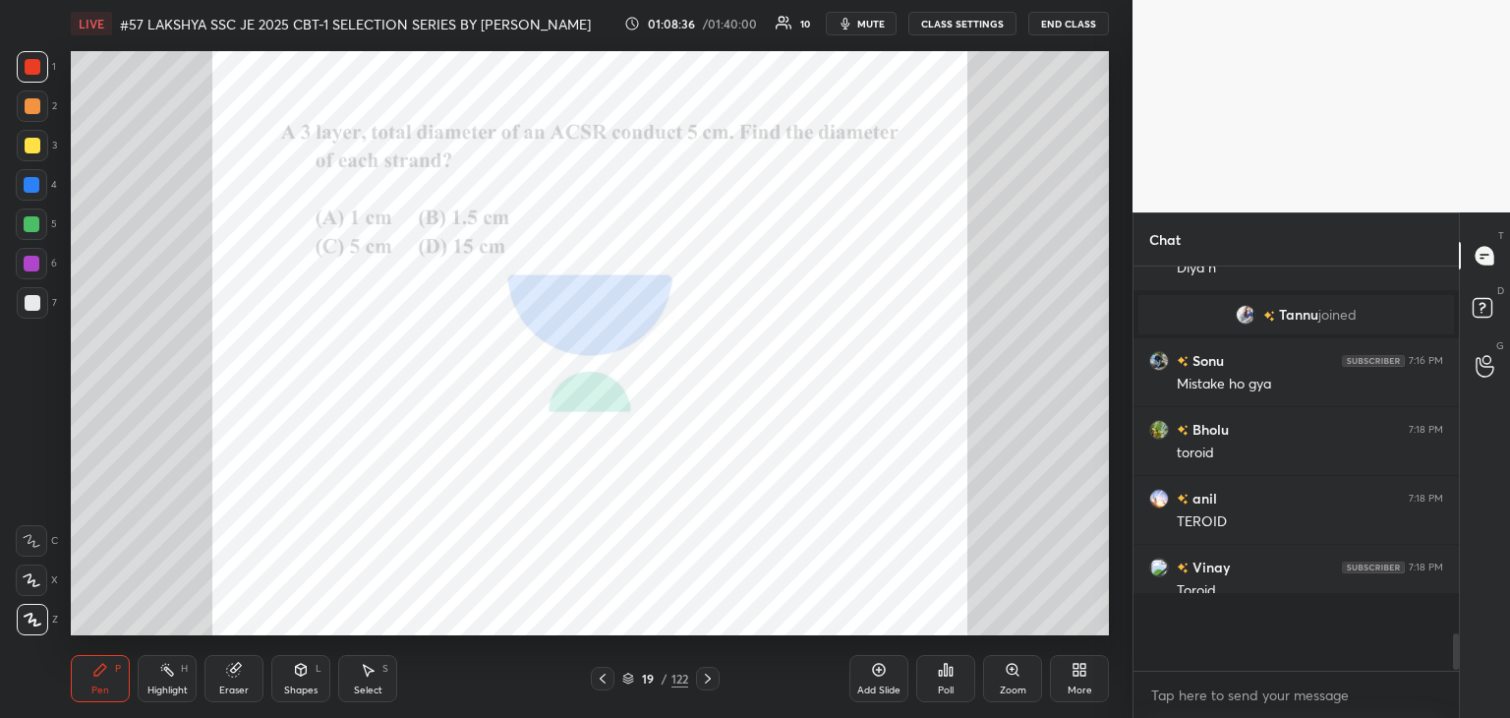
scroll to position [398, 320]
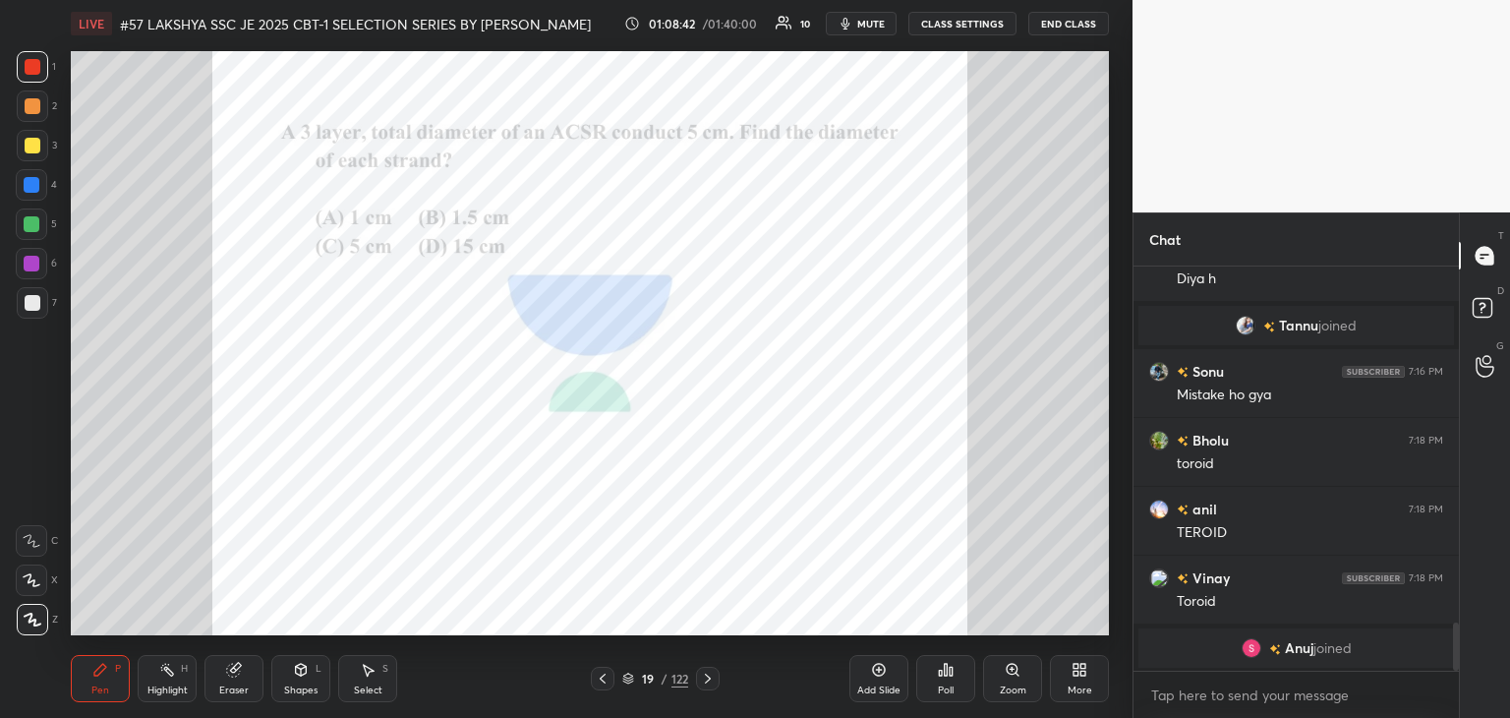
drag, startPoint x: 236, startPoint y: 683, endPoint x: 86, endPoint y: 673, distance: 150.7
click at [234, 685] on div "Eraser" at bounding box center [233, 690] width 29 height 10
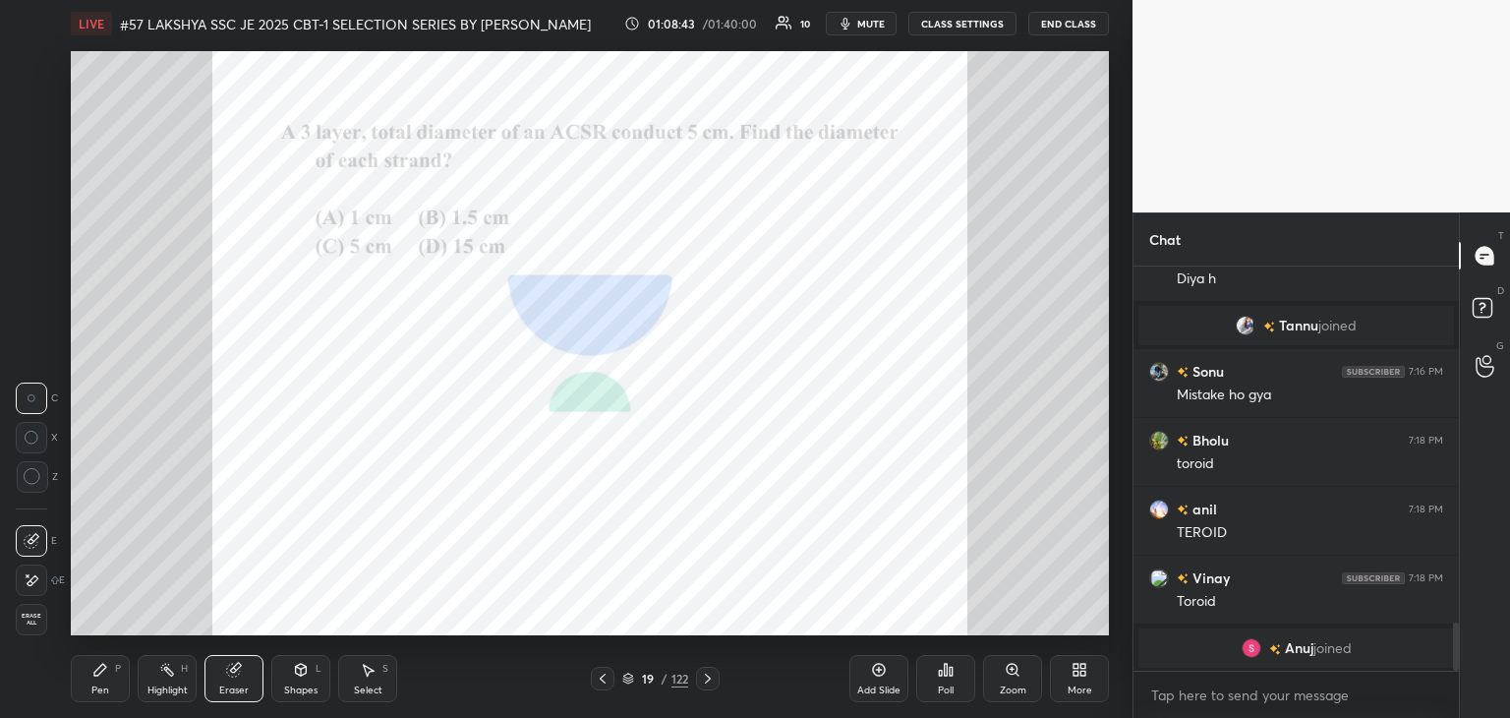
click at [44, 615] on div "Erase all" at bounding box center [31, 619] width 31 height 31
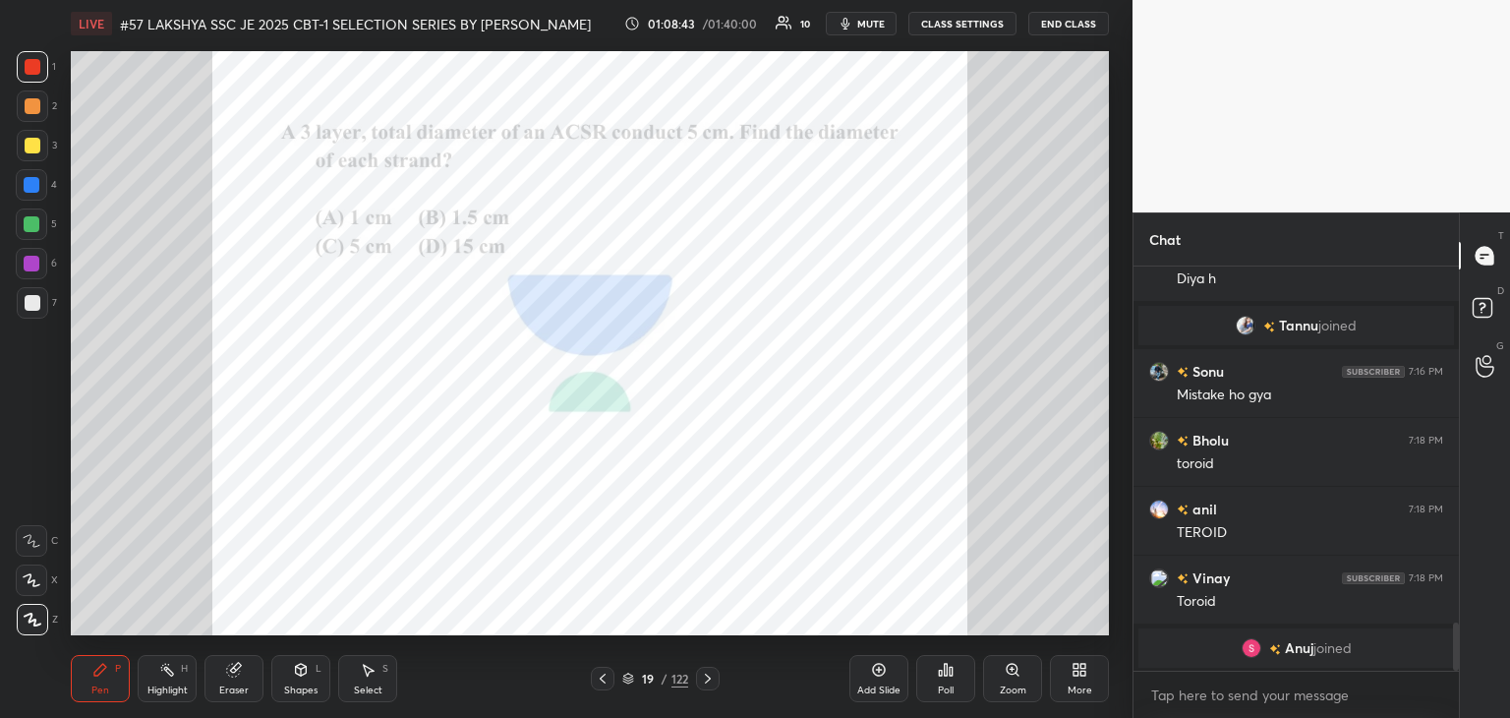
click at [88, 667] on div "Pen P" at bounding box center [100, 678] width 59 height 47
click at [715, 668] on div at bounding box center [708, 679] width 24 height 24
click at [602, 681] on icon at bounding box center [603, 678] width 16 height 16
click at [601, 683] on icon at bounding box center [603, 678] width 16 height 16
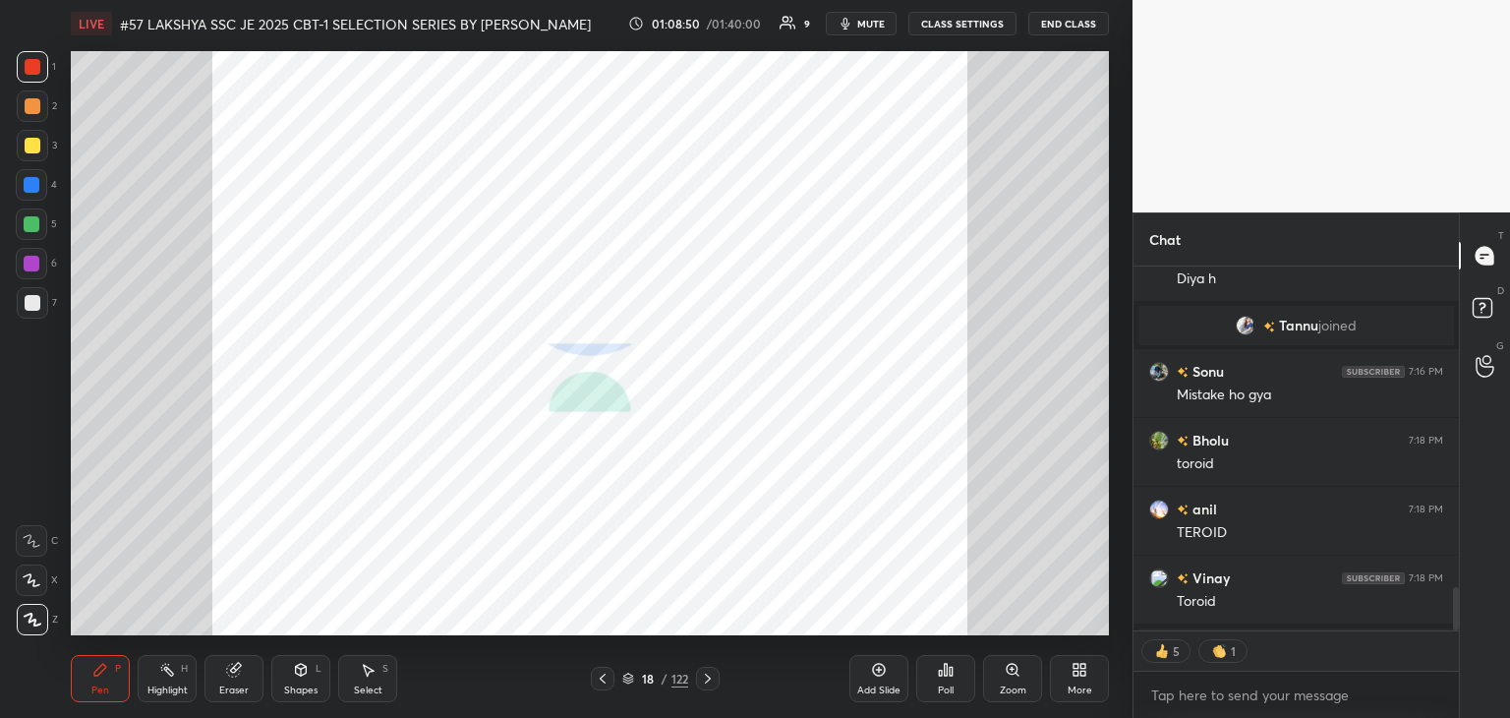
click at [601, 683] on icon at bounding box center [603, 678] width 16 height 16
click at [602, 681] on icon at bounding box center [603, 678] width 6 height 10
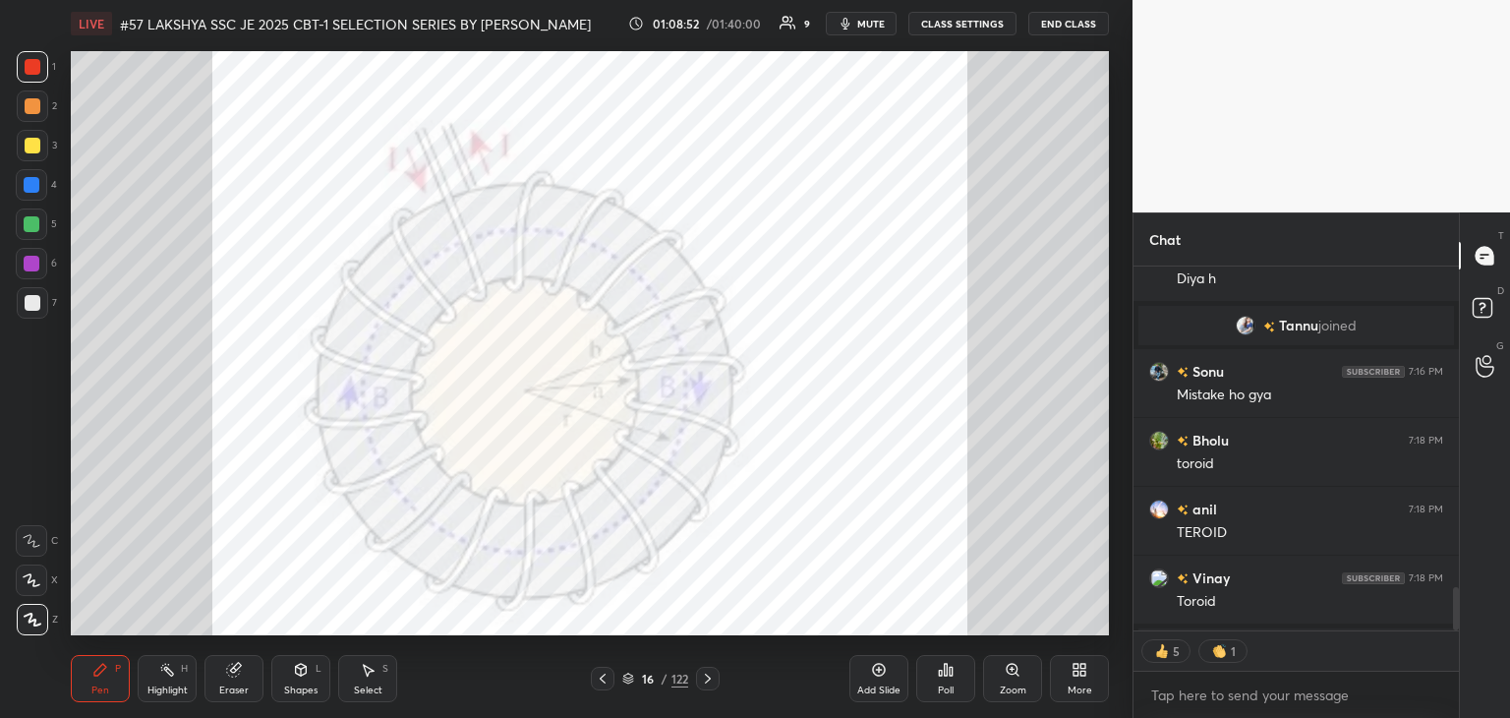
click at [602, 683] on icon at bounding box center [603, 678] width 16 height 16
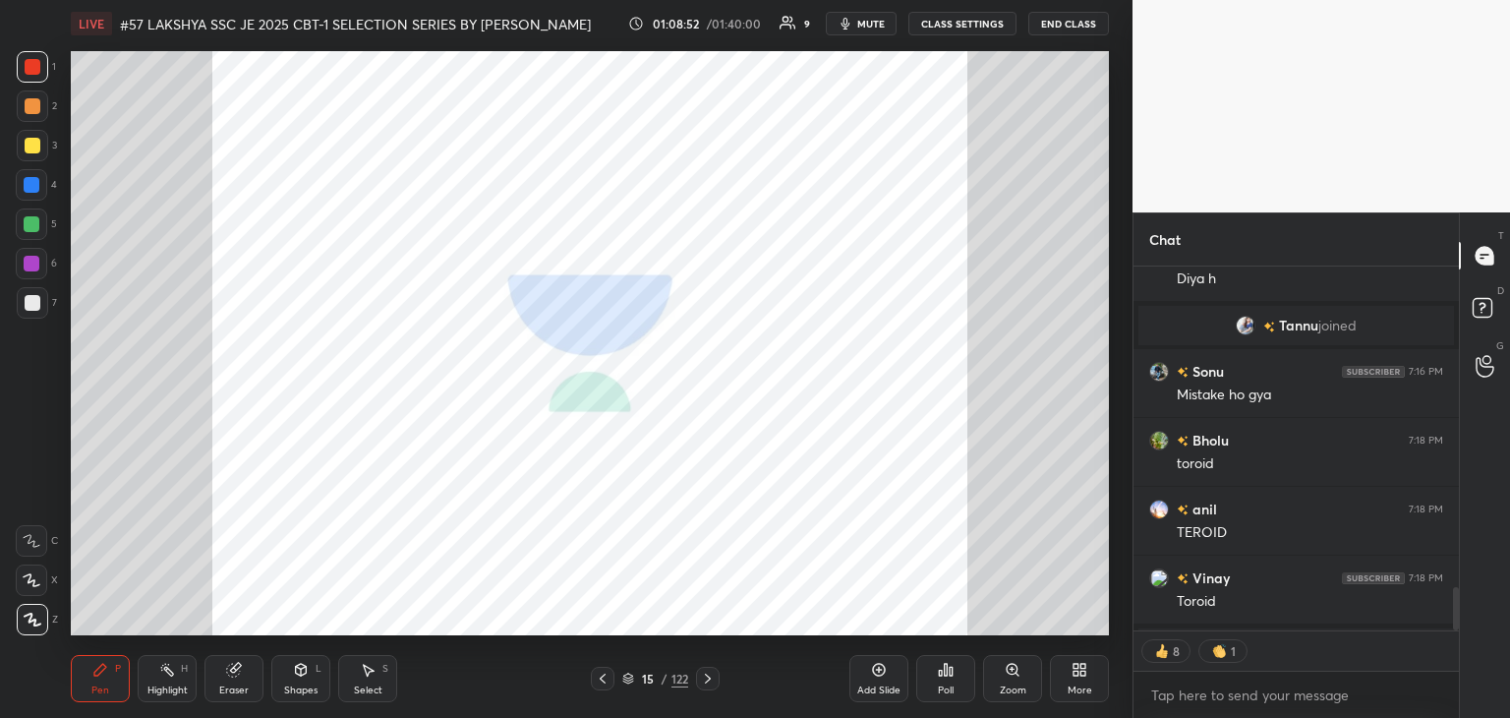
click at [602, 683] on icon at bounding box center [603, 678] width 16 height 16
click at [622, 677] on icon at bounding box center [628, 678] width 12 height 12
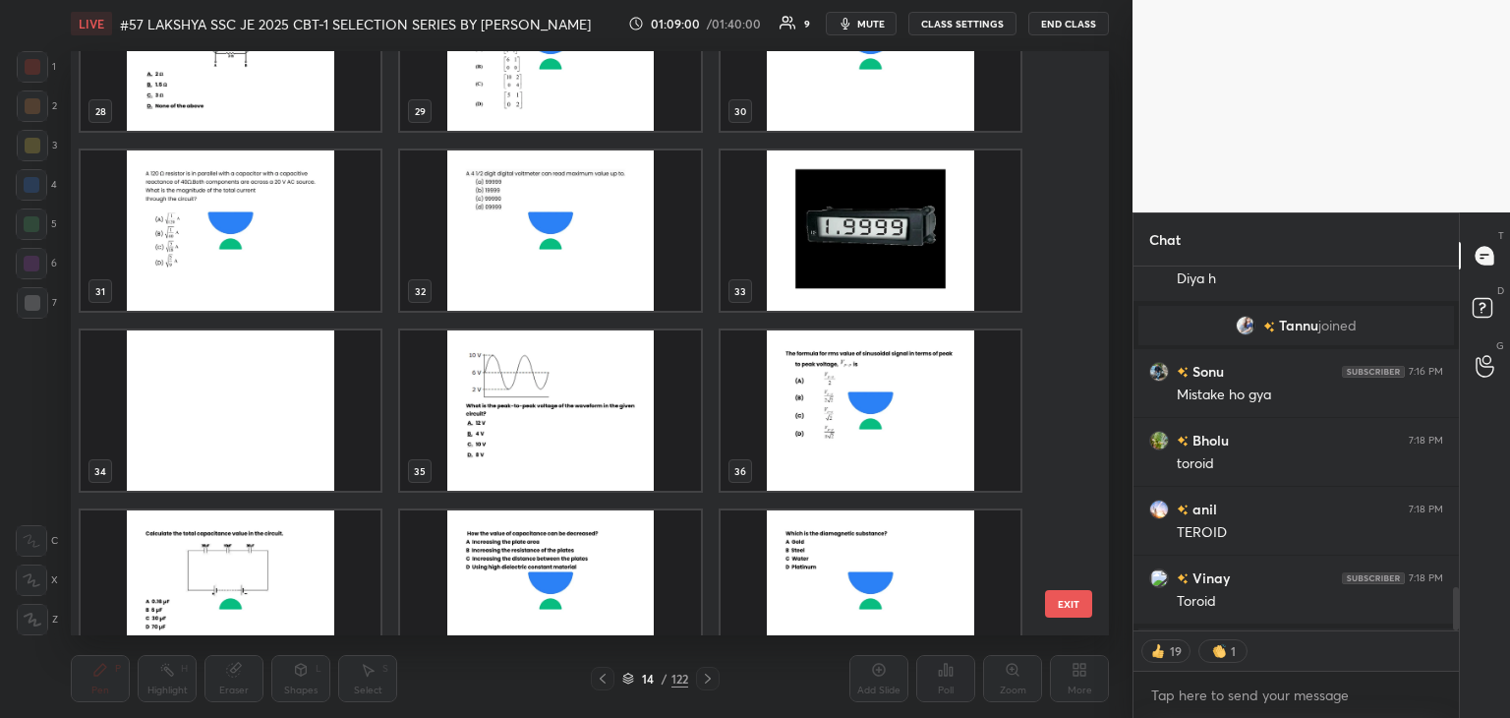
scroll to position [1754, 0]
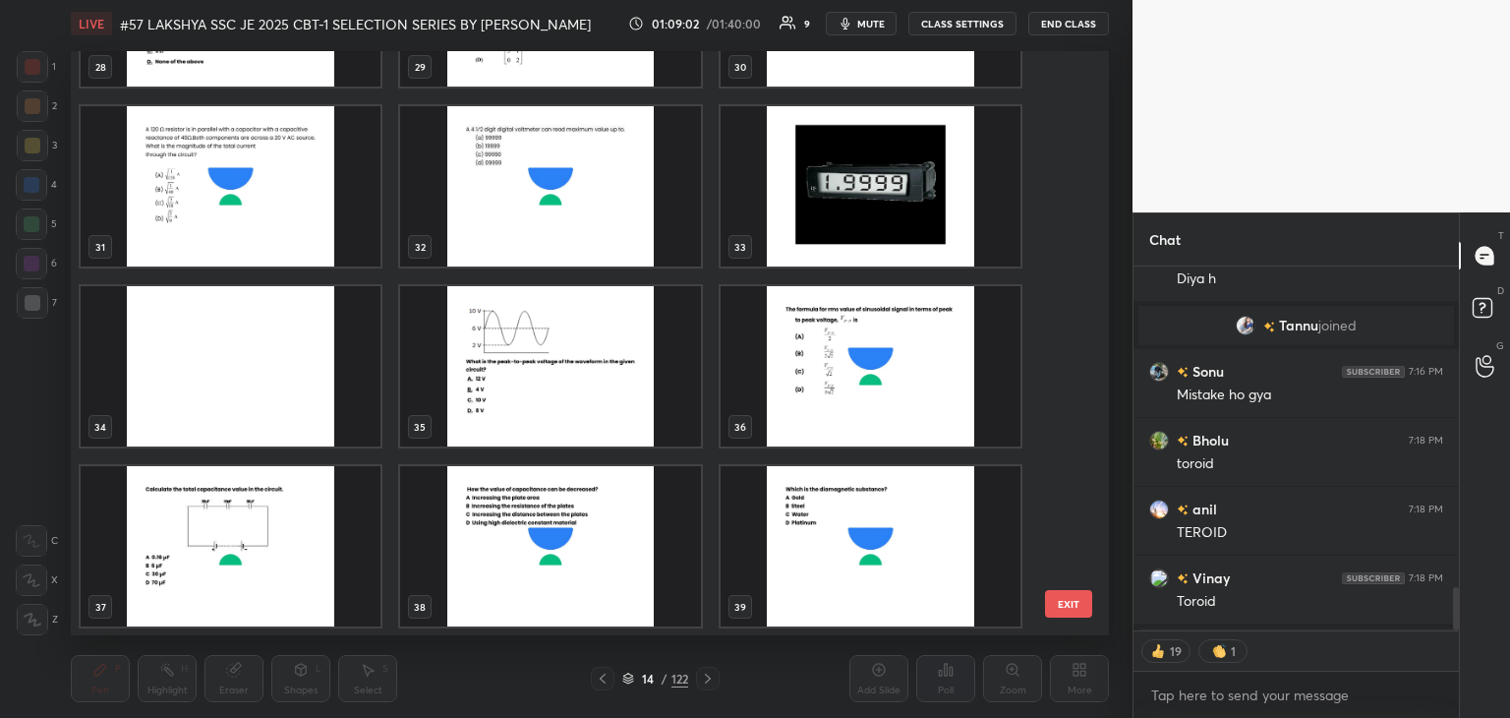
click at [557, 343] on img "grid" at bounding box center [550, 366] width 300 height 160
drag, startPoint x: 557, startPoint y: 343, endPoint x: 563, endPoint y: 328, distance: 15.9
click at [558, 343] on img "grid" at bounding box center [550, 366] width 300 height 160
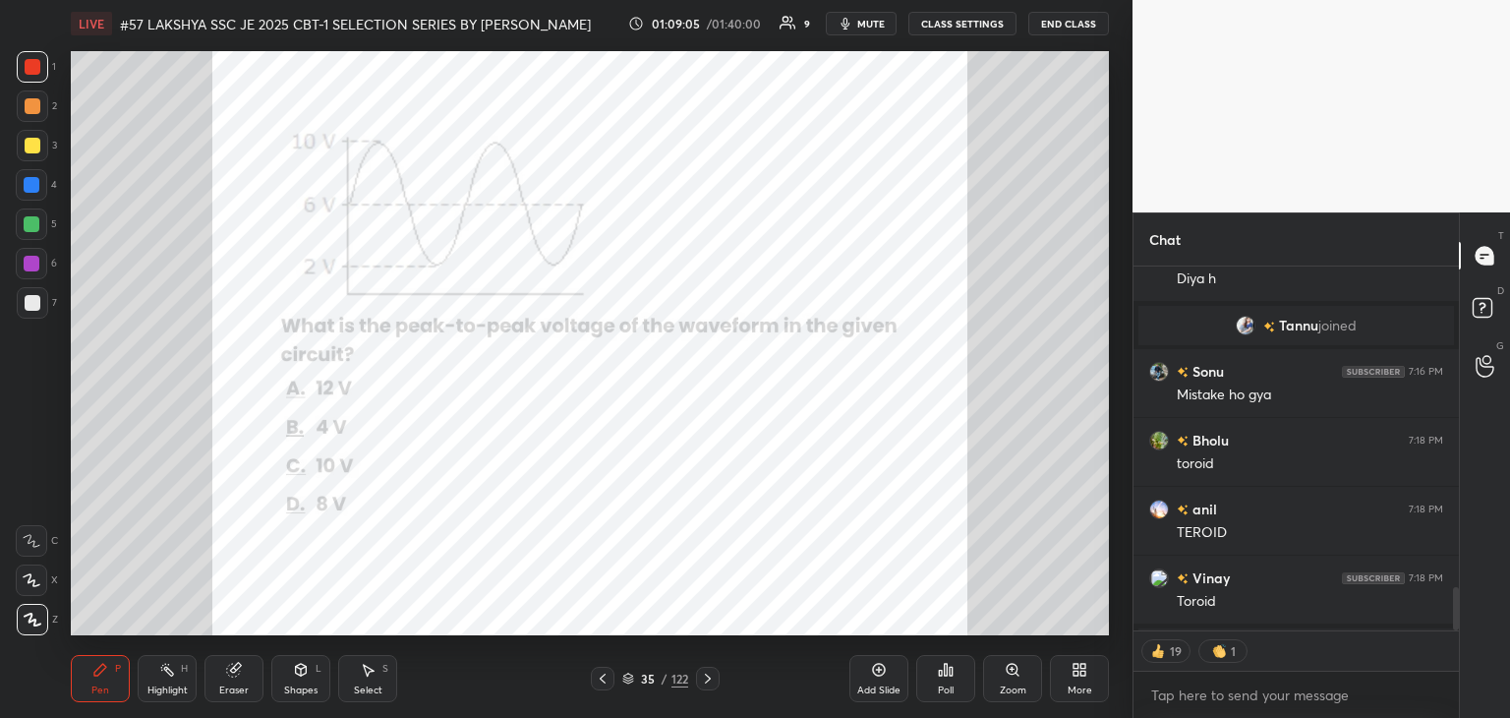
click at [951, 685] on div "Poll" at bounding box center [946, 690] width 16 height 10
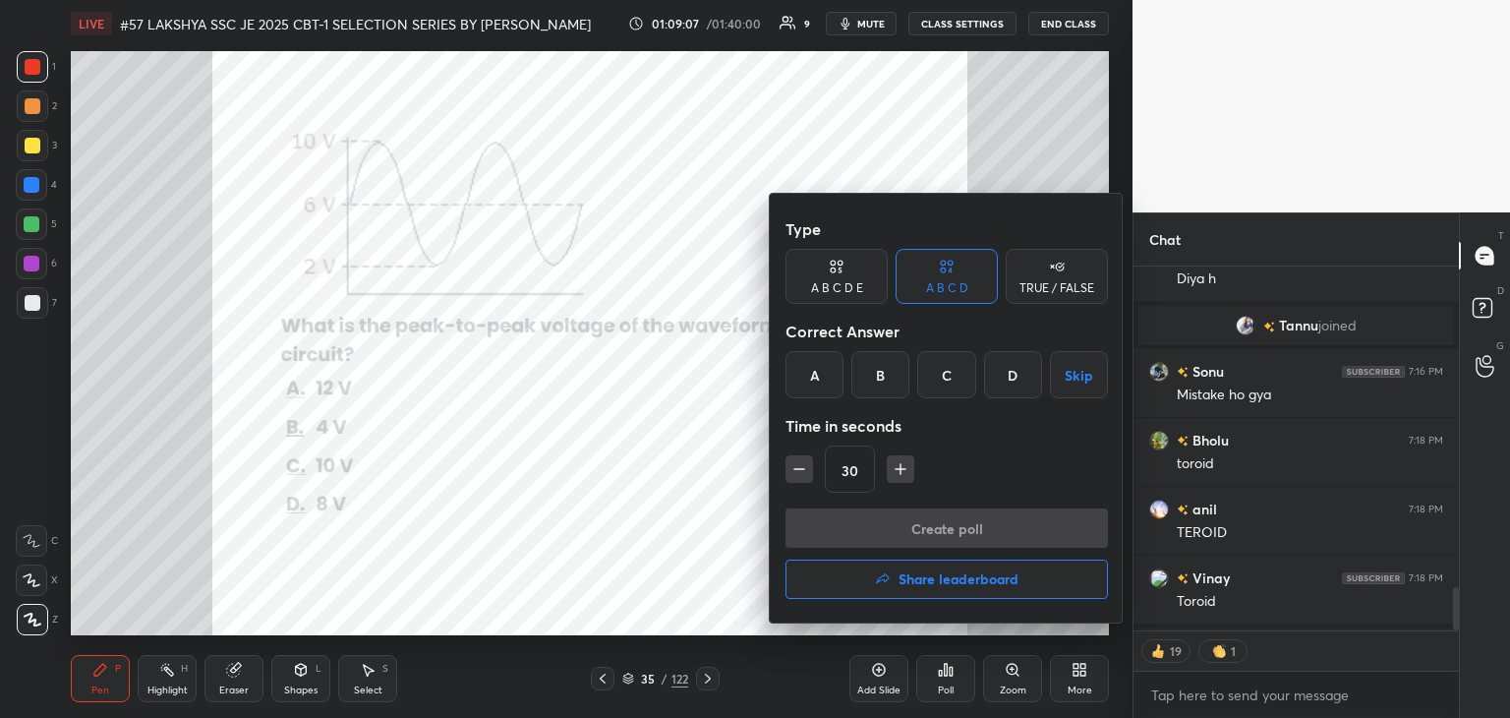
click at [1013, 379] on div "D" at bounding box center [1013, 374] width 58 height 47
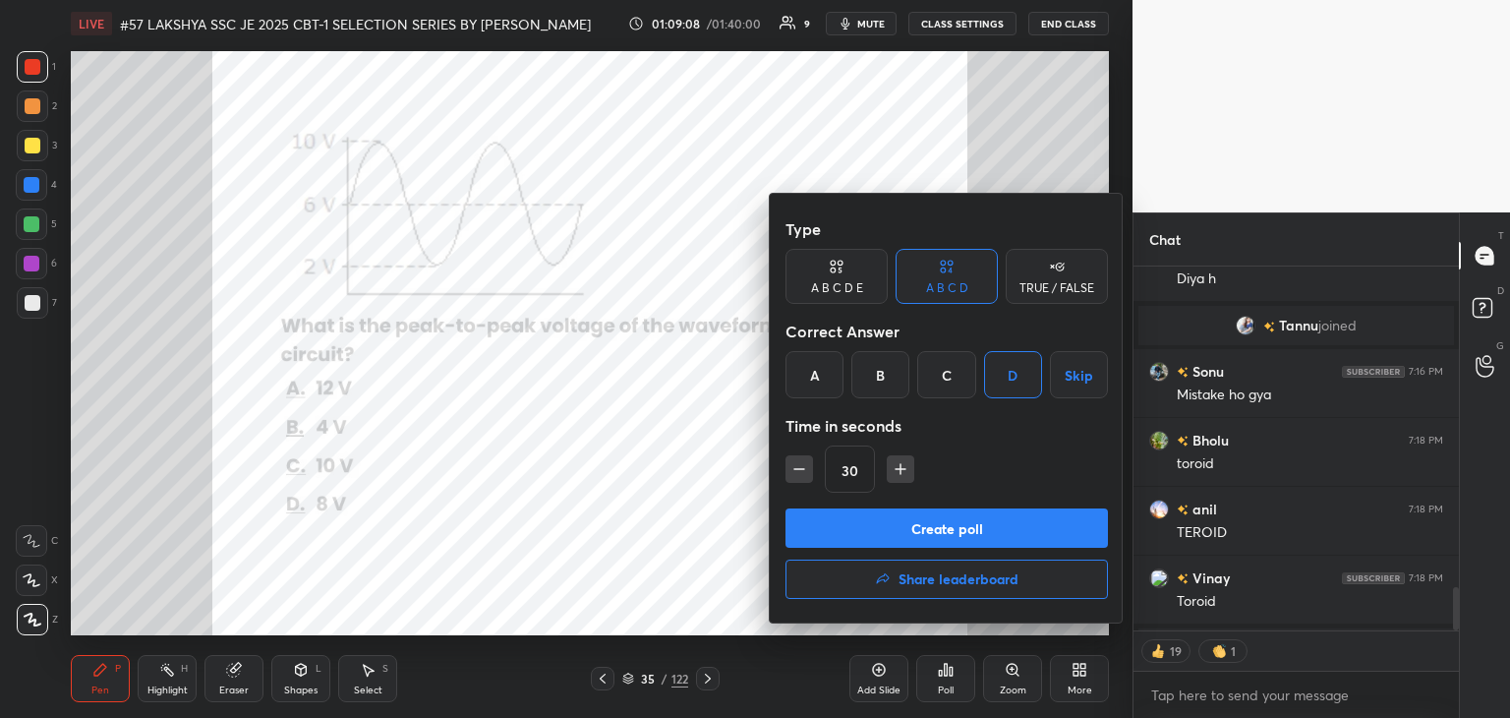
click at [867, 513] on button "Create poll" at bounding box center [947, 527] width 322 height 39
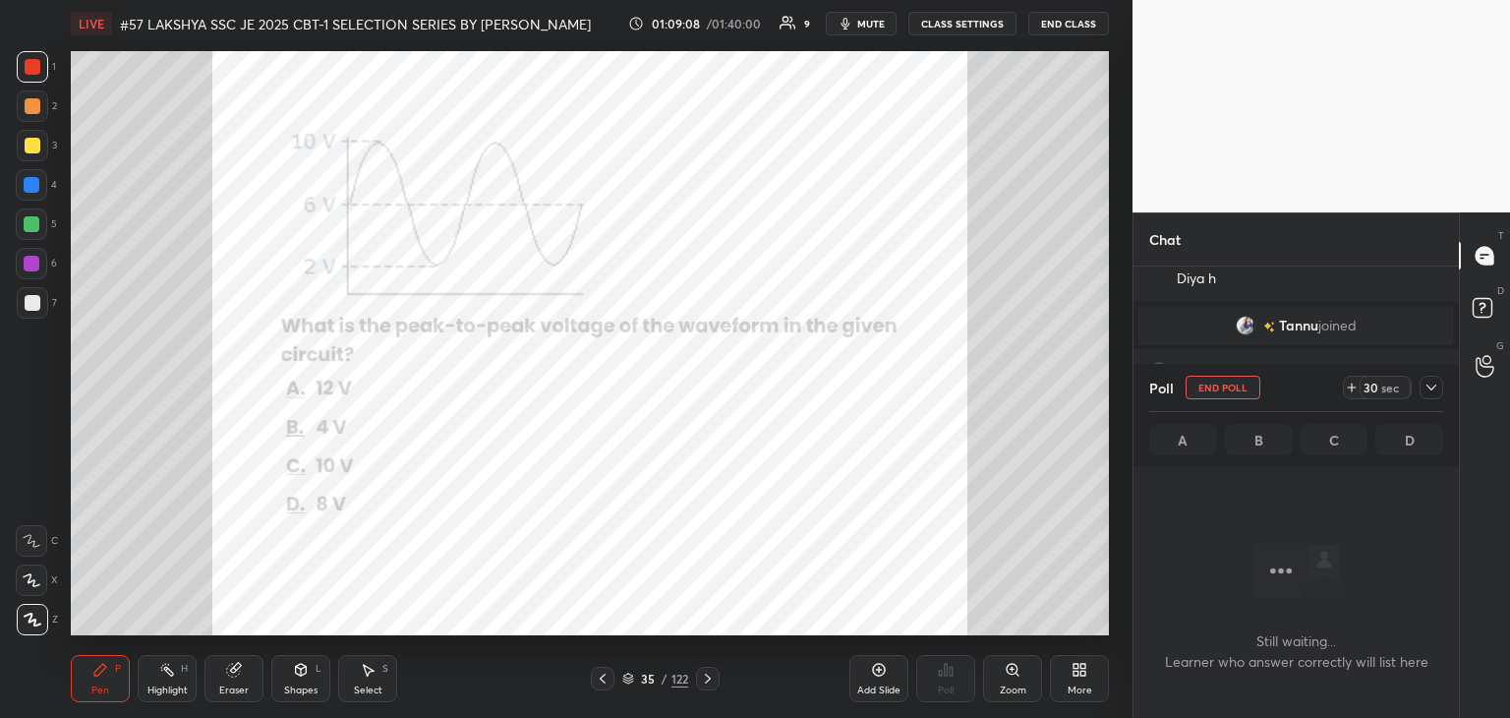
scroll to position [144, 320]
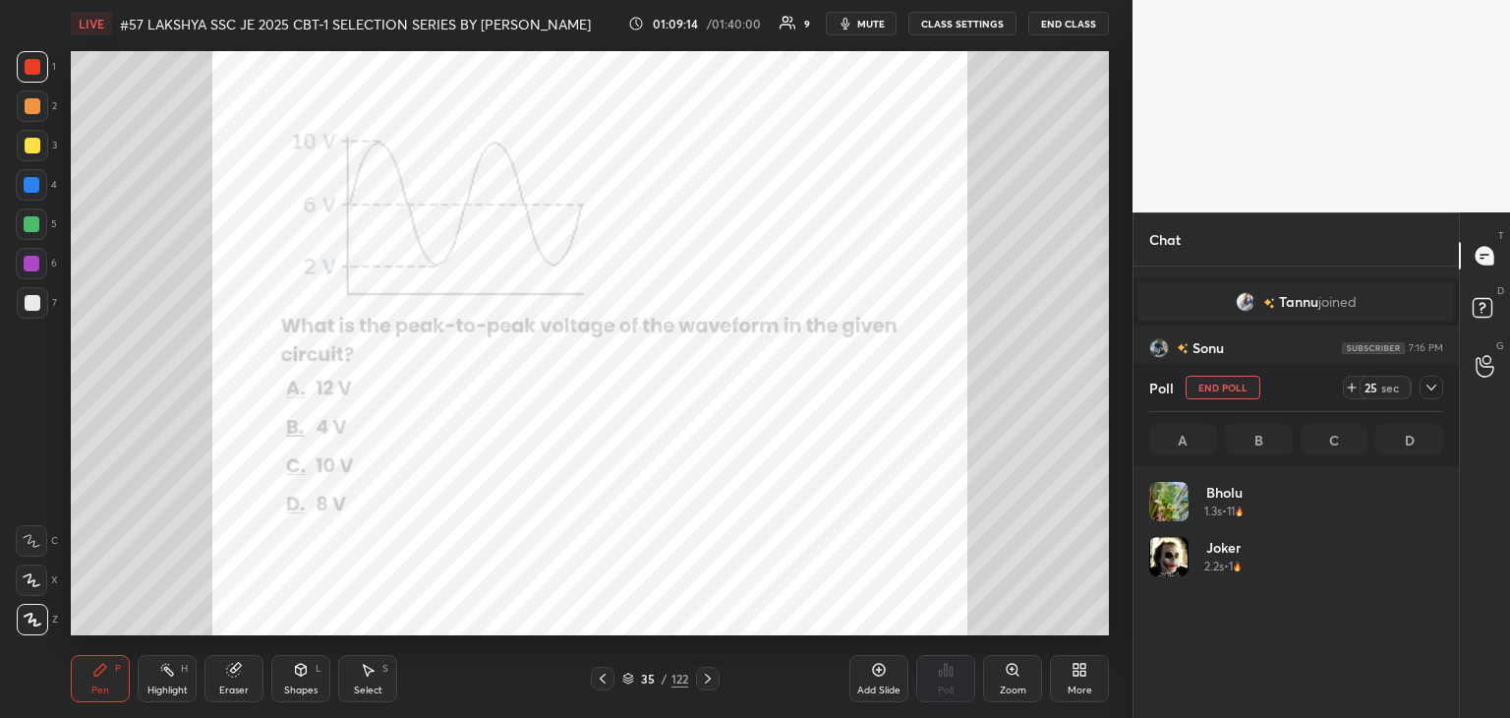
click at [1353, 390] on icon at bounding box center [1352, 387] width 16 height 16
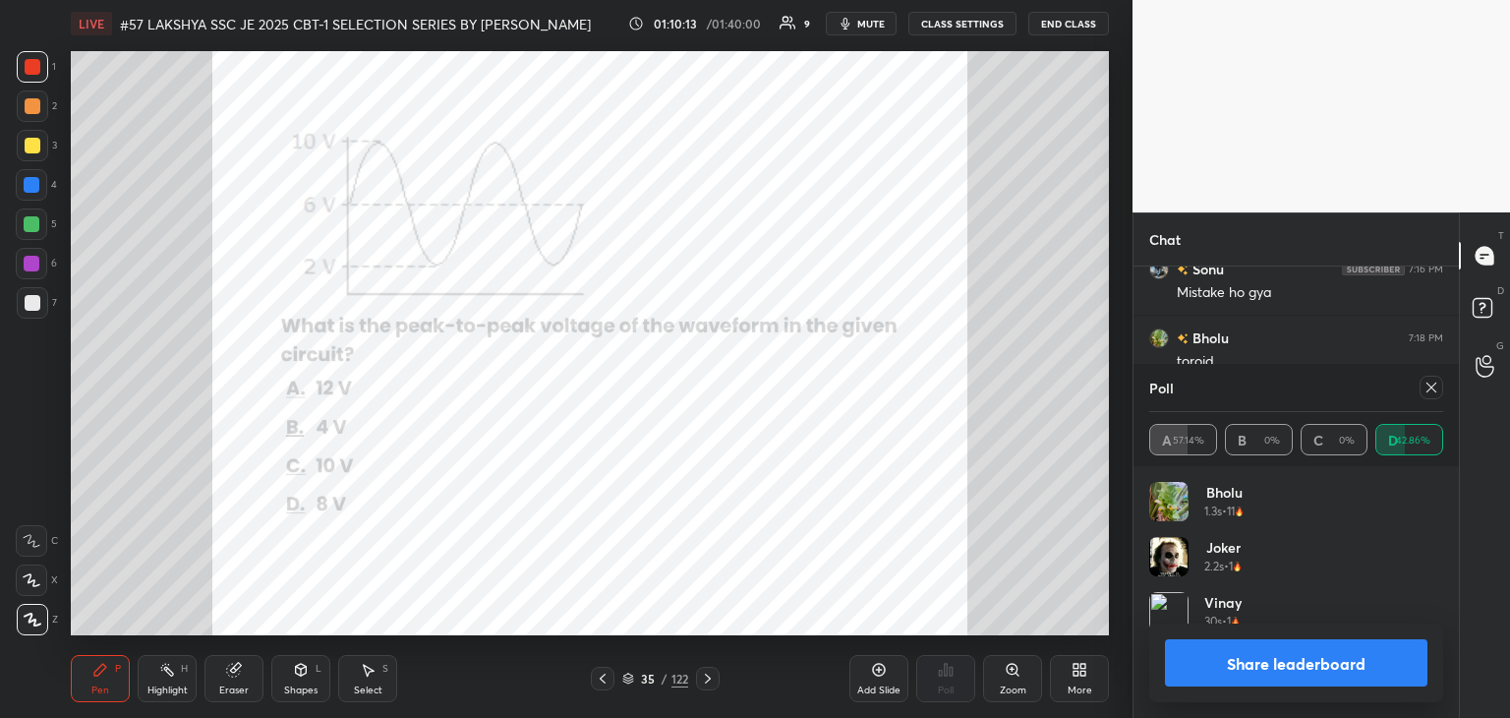
drag, startPoint x: 36, startPoint y: 229, endPoint x: 18, endPoint y: 203, distance: 32.5
click at [35, 229] on div at bounding box center [32, 224] width 16 height 16
click at [857, 21] on button "mute" at bounding box center [861, 24] width 71 height 24
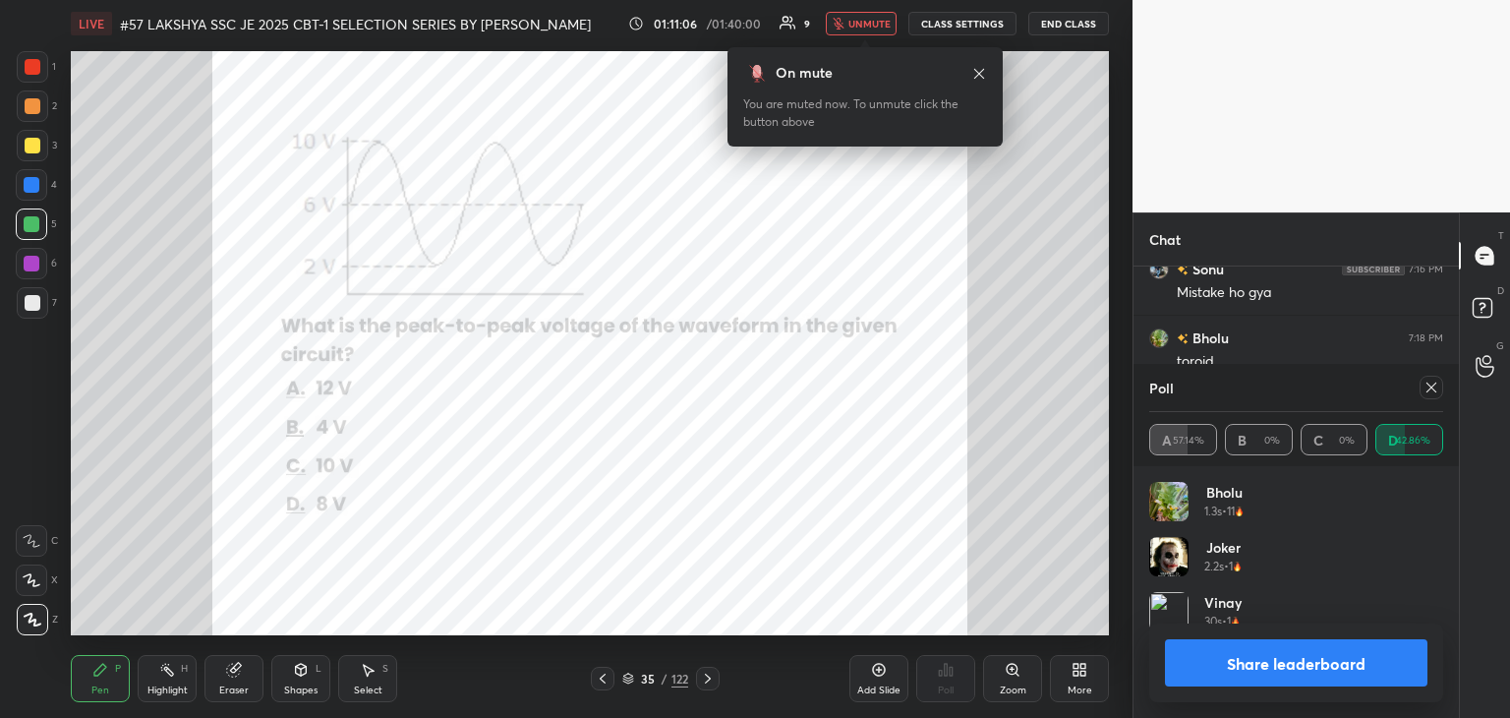
drag, startPoint x: 882, startPoint y: 29, endPoint x: 857, endPoint y: 46, distance: 29.7
click at [881, 29] on button "unmute" at bounding box center [861, 24] width 71 height 24
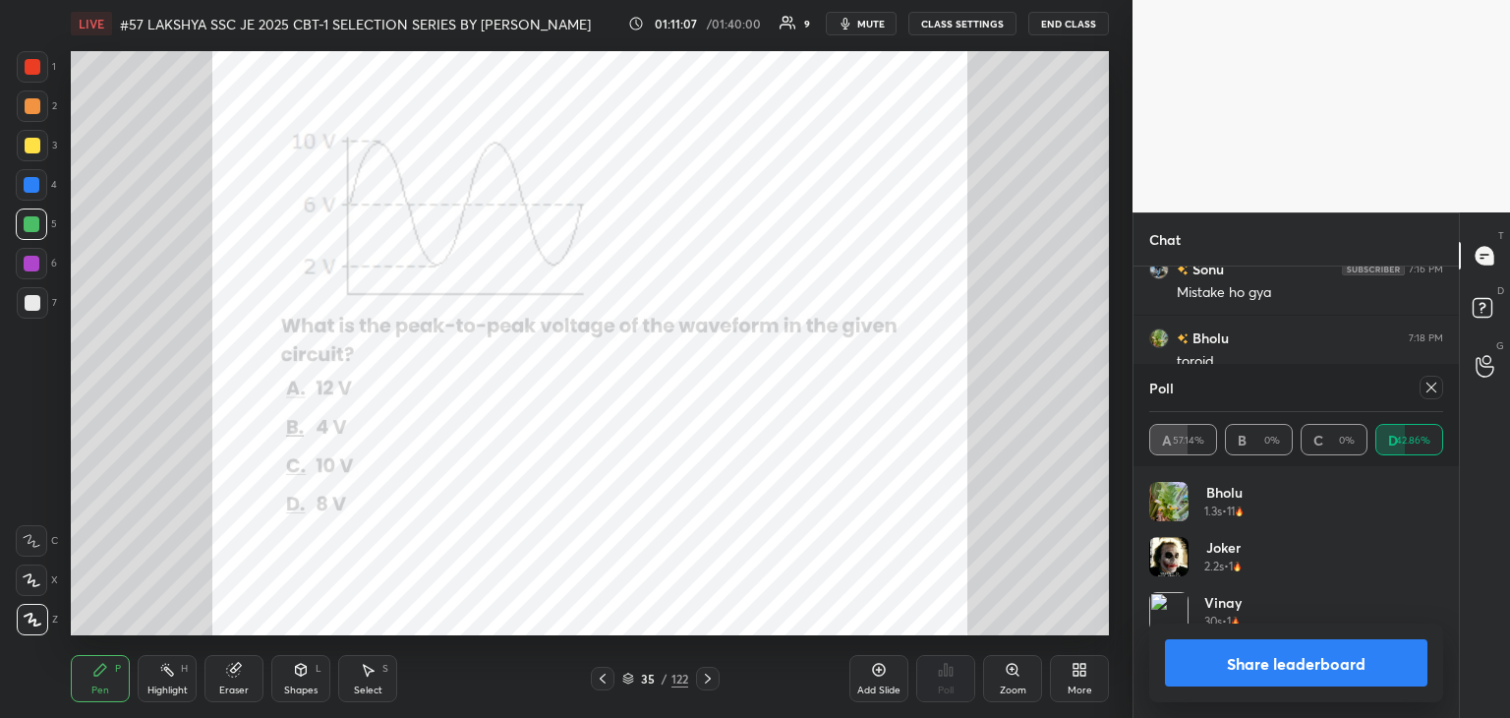
click at [865, 24] on span "mute" at bounding box center [871, 24] width 28 height 14
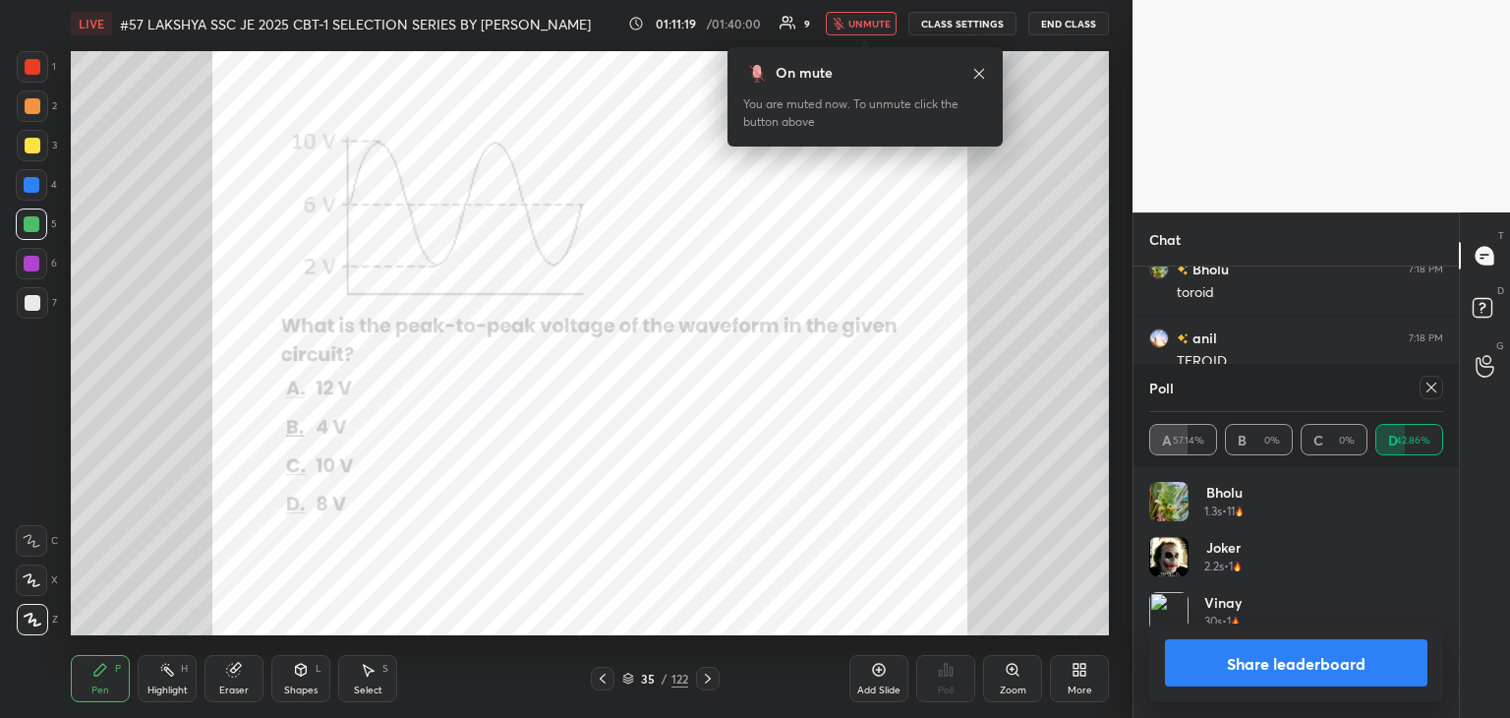
scroll to position [3162, 0]
drag, startPoint x: 237, startPoint y: 681, endPoint x: 234, endPoint y: 646, distance: 35.5
click at [236, 681] on div "Eraser" at bounding box center [233, 678] width 59 height 47
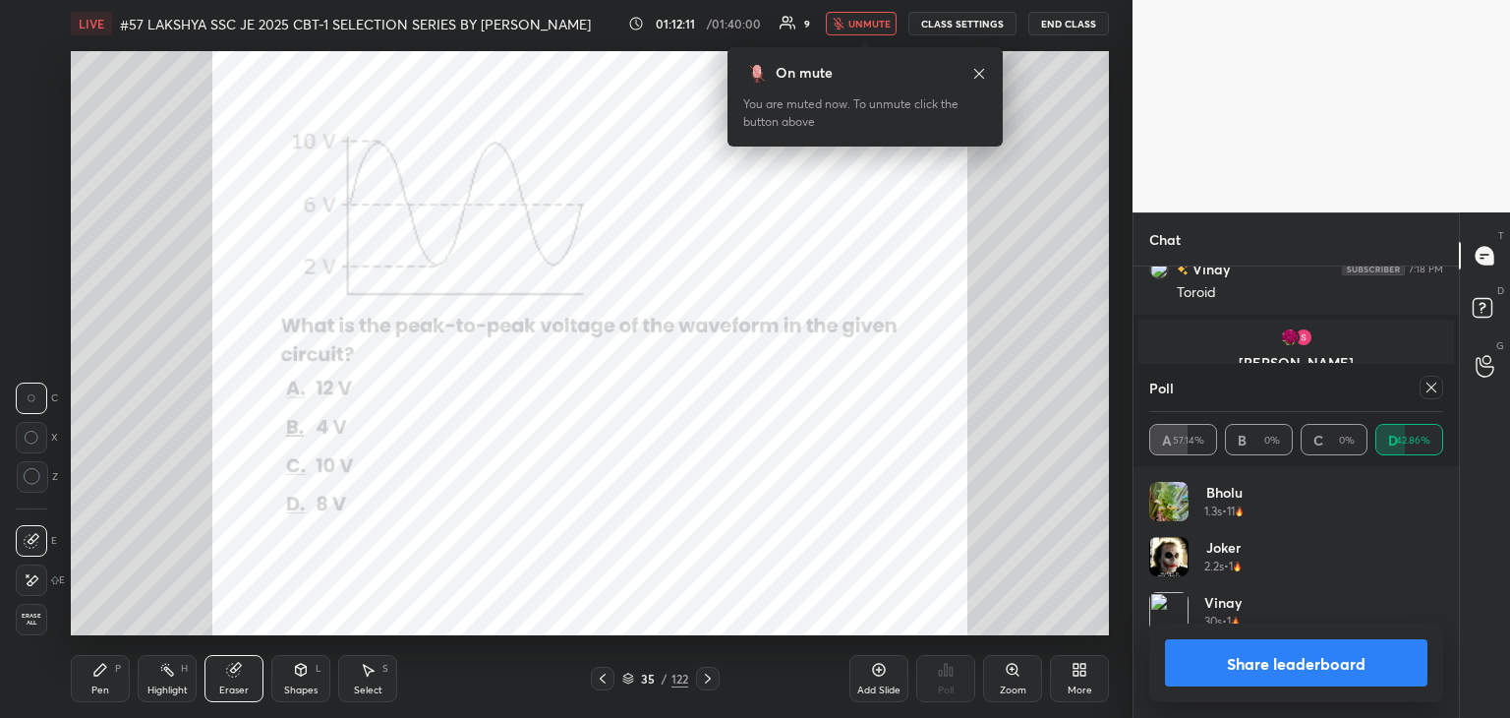
click at [103, 673] on icon at bounding box center [100, 670] width 16 height 16
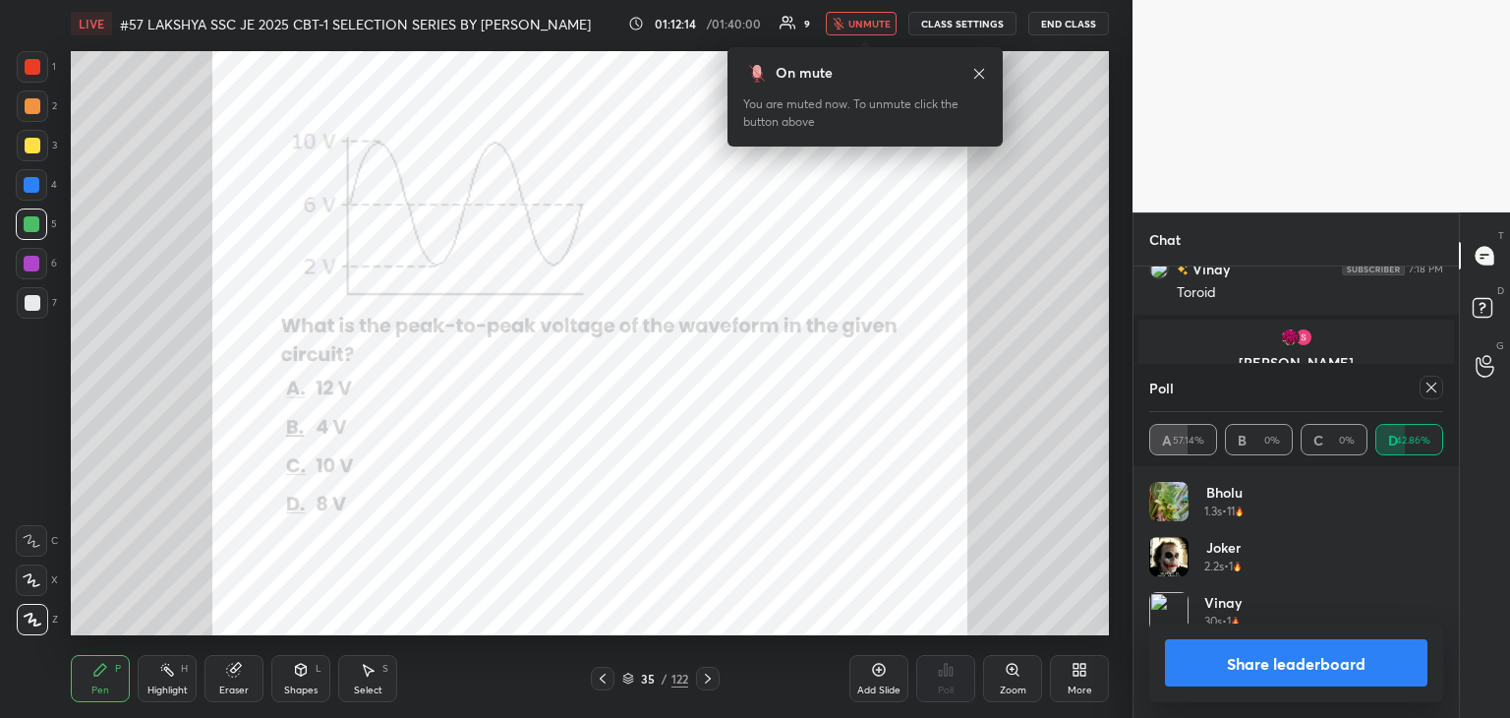
click at [47, 630] on div "Z" at bounding box center [37, 619] width 41 height 31
click at [123, 693] on div "Pen P" at bounding box center [100, 678] width 59 height 47
drag, startPoint x: 33, startPoint y: 623, endPoint x: 39, endPoint y: 634, distance: 12.3
click at [37, 630] on div at bounding box center [32, 619] width 31 height 31
click at [102, 695] on div "Pen" at bounding box center [100, 690] width 18 height 10
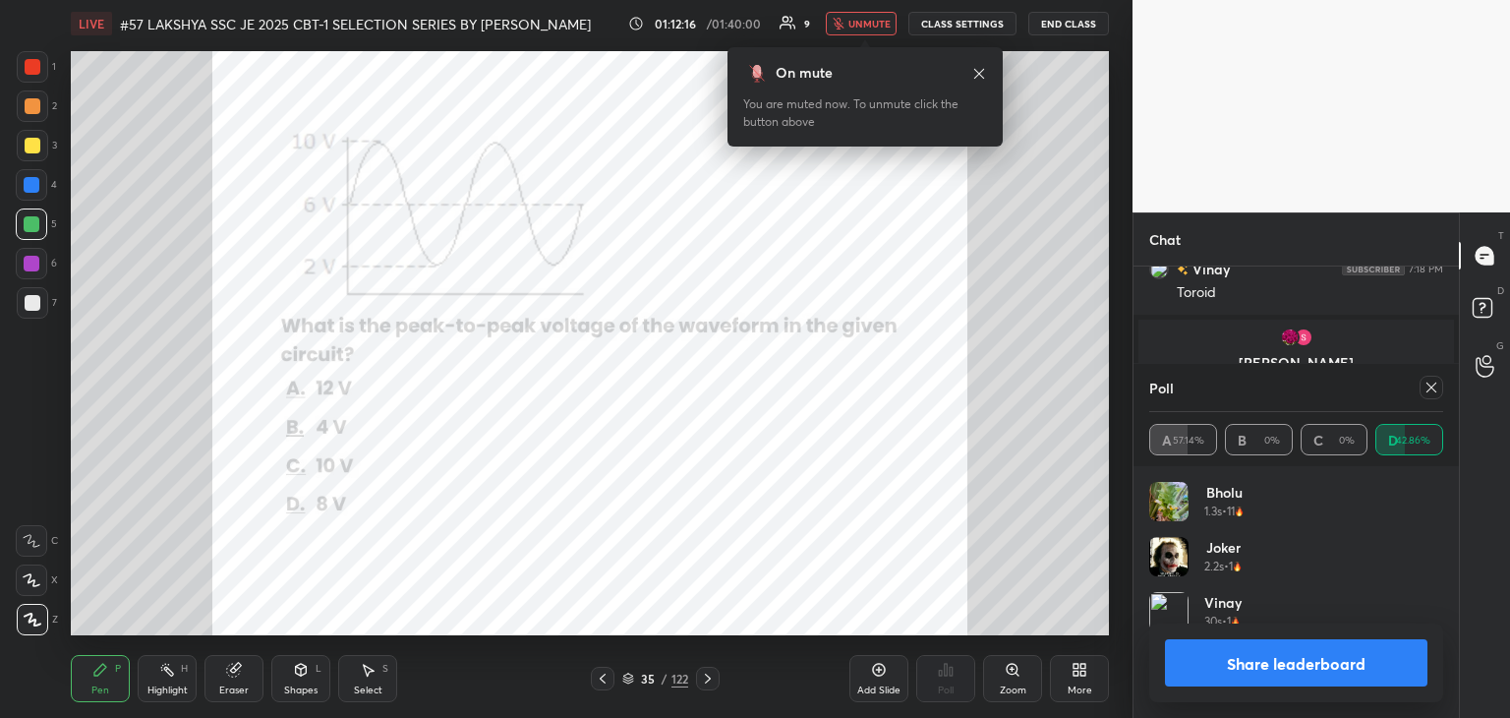
drag, startPoint x: 37, startPoint y: 625, endPoint x: 90, endPoint y: 674, distance: 72.4
click at [39, 629] on div at bounding box center [32, 619] width 31 height 31
click at [113, 692] on div "Pen P" at bounding box center [100, 678] width 59 height 47
drag, startPoint x: 40, startPoint y: 613, endPoint x: 47, endPoint y: 626, distance: 14.5
click at [41, 617] on div at bounding box center [32, 619] width 31 height 31
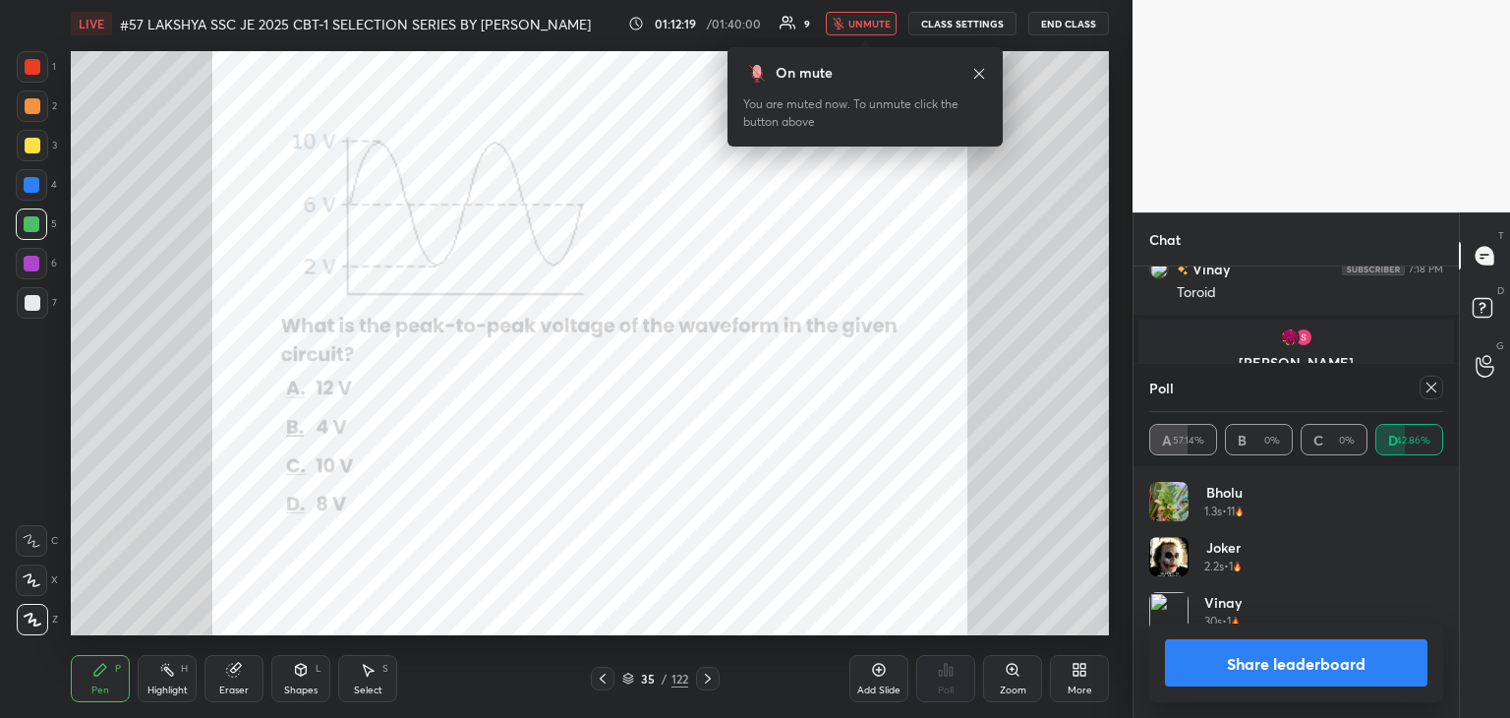
click at [95, 671] on icon at bounding box center [100, 670] width 12 height 12
click at [38, 625] on icon at bounding box center [33, 619] width 16 height 12
drag, startPoint x: 94, startPoint y: 674, endPoint x: 59, endPoint y: 656, distance: 40.0
click at [94, 676] on icon at bounding box center [100, 670] width 16 height 16
drag, startPoint x: 33, startPoint y: 621, endPoint x: 84, endPoint y: 666, distance: 66.9
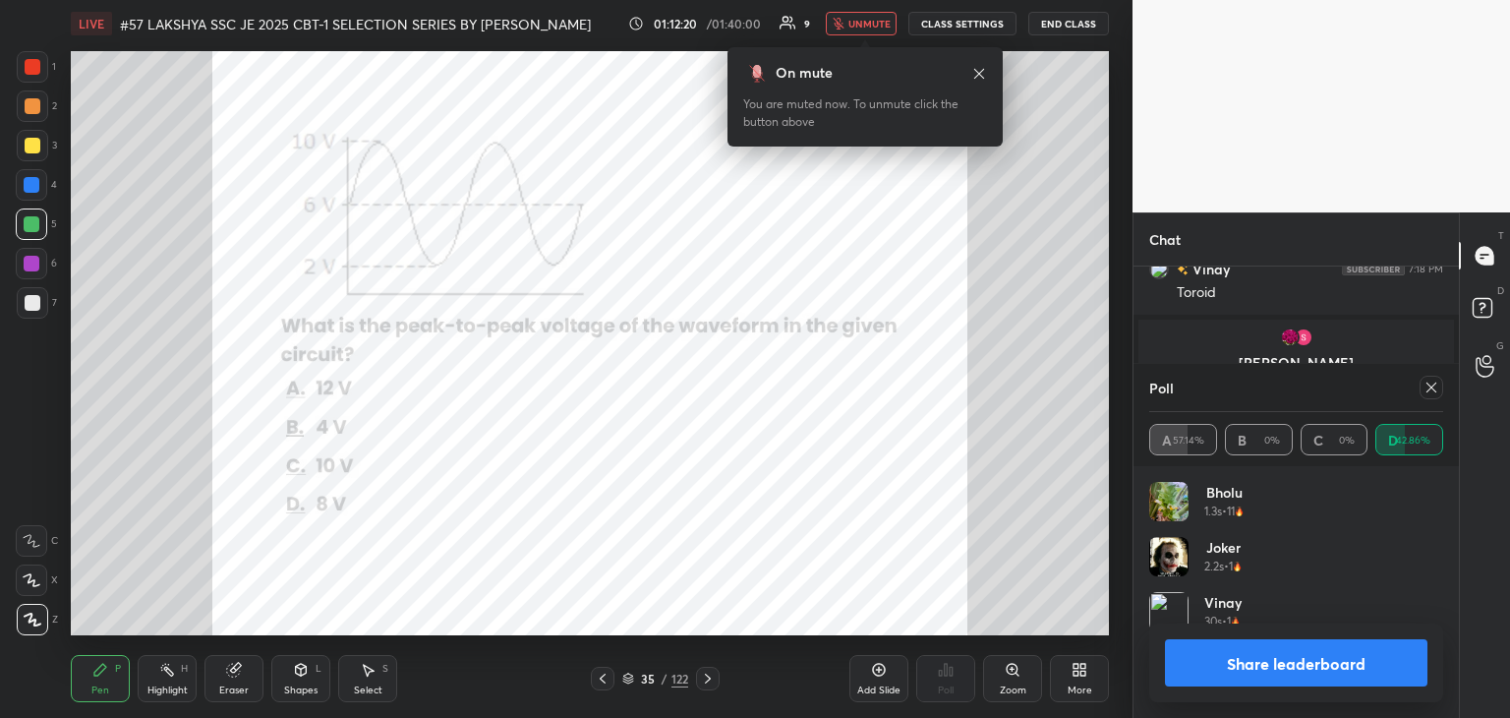
click at [37, 623] on icon at bounding box center [33, 619] width 16 height 12
click at [105, 685] on div "Pen" at bounding box center [100, 690] width 18 height 10
drag, startPoint x: 40, startPoint y: 625, endPoint x: 83, endPoint y: 662, distance: 55.8
click at [43, 628] on div at bounding box center [32, 619] width 31 height 31
drag, startPoint x: 102, startPoint y: 672, endPoint x: 71, endPoint y: 653, distance: 37.1
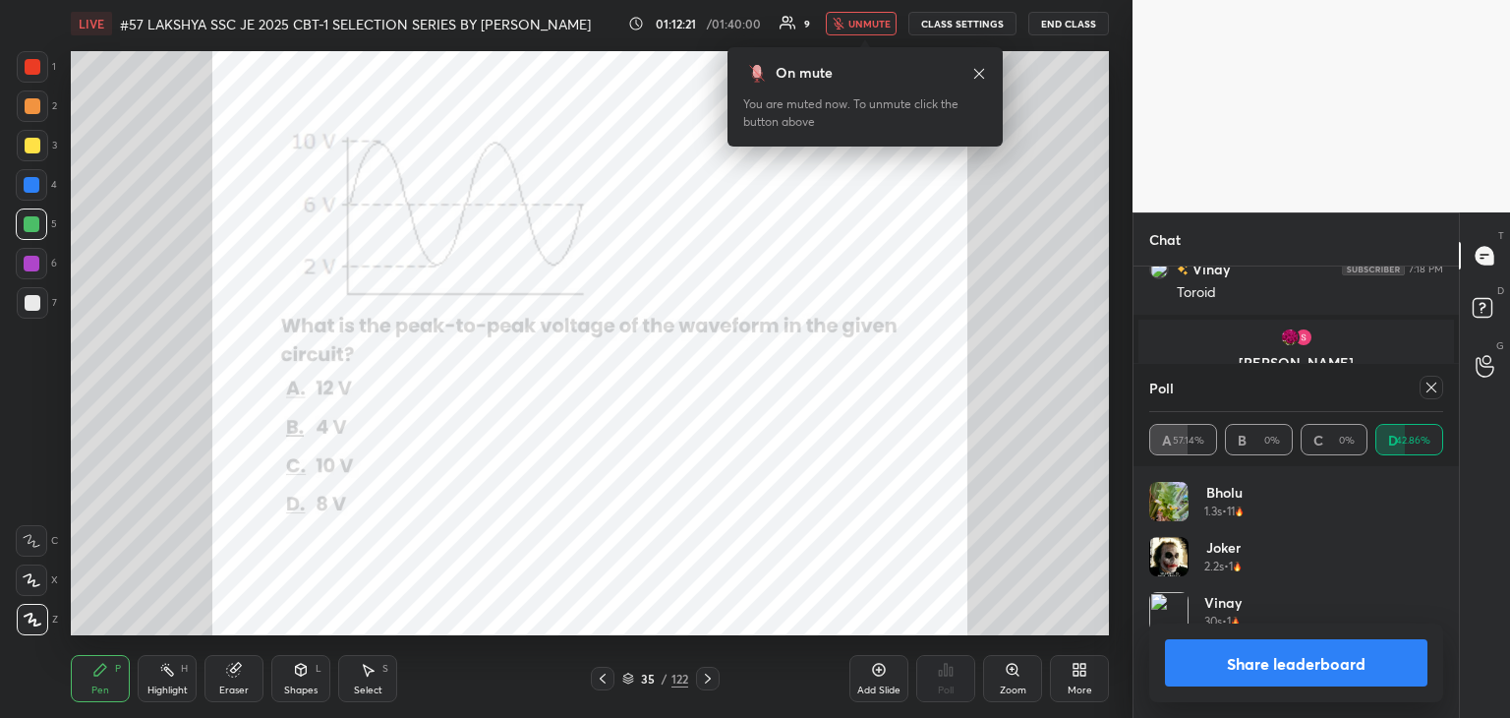
click at [101, 673] on icon at bounding box center [100, 670] width 16 height 16
drag, startPoint x: 34, startPoint y: 618, endPoint x: 90, endPoint y: 665, distance: 72.6
click at [39, 623] on icon at bounding box center [33, 619] width 18 height 14
click at [101, 673] on icon at bounding box center [100, 670] width 16 height 16
drag, startPoint x: 40, startPoint y: 623, endPoint x: 59, endPoint y: 642, distance: 26.4
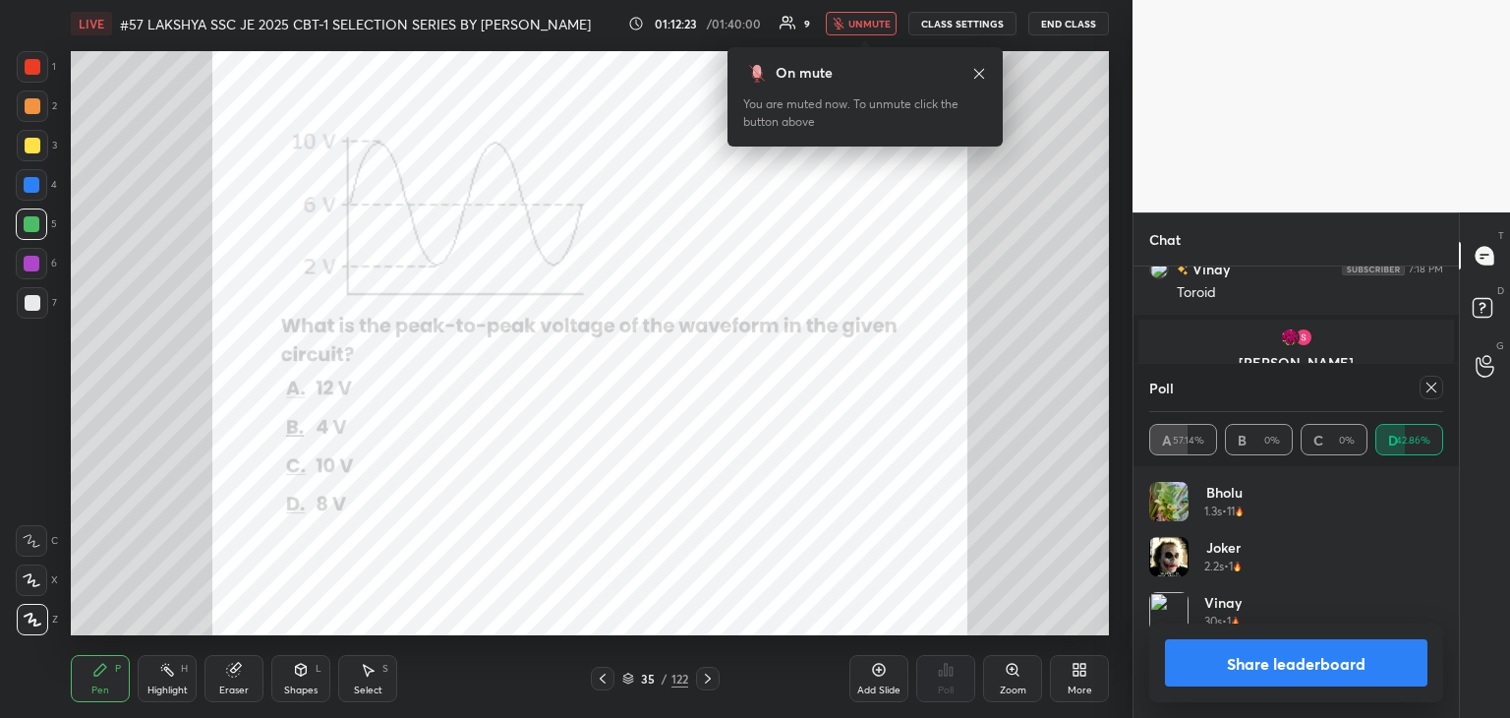
click at [42, 625] on div at bounding box center [32, 619] width 31 height 31
click at [104, 673] on icon at bounding box center [100, 670] width 16 height 16
click at [37, 625] on icon at bounding box center [33, 619] width 18 height 14
drag, startPoint x: 106, startPoint y: 676, endPoint x: 91, endPoint y: 670, distance: 15.9
click at [105, 676] on icon at bounding box center [100, 670] width 16 height 16
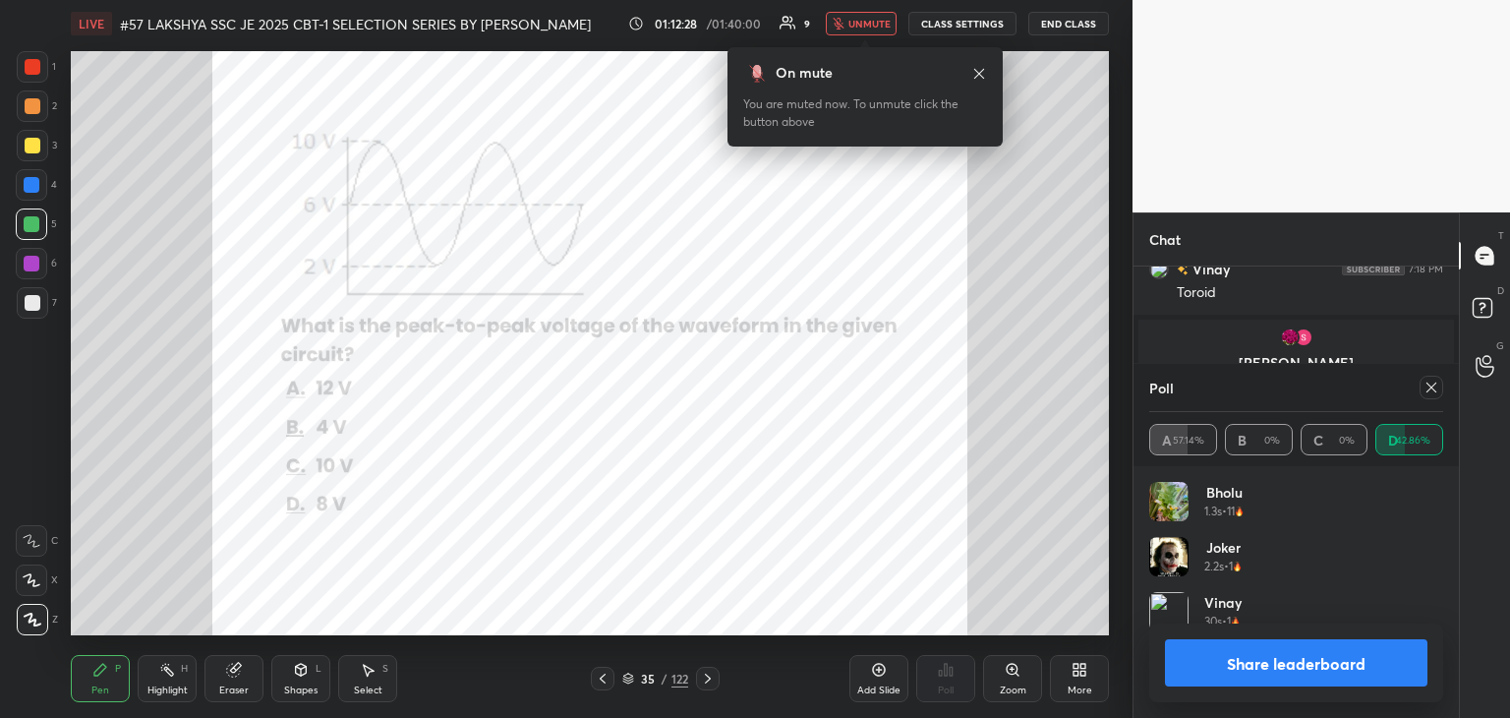
click at [44, 624] on div at bounding box center [32, 619] width 31 height 31
click at [103, 681] on div "Pen P" at bounding box center [100, 678] width 59 height 47
drag, startPoint x: 30, startPoint y: 623, endPoint x: 73, endPoint y: 663, distance: 57.7
click at [34, 624] on icon at bounding box center [33, 619] width 18 height 14
click at [94, 677] on div "Pen P" at bounding box center [100, 678] width 59 height 47
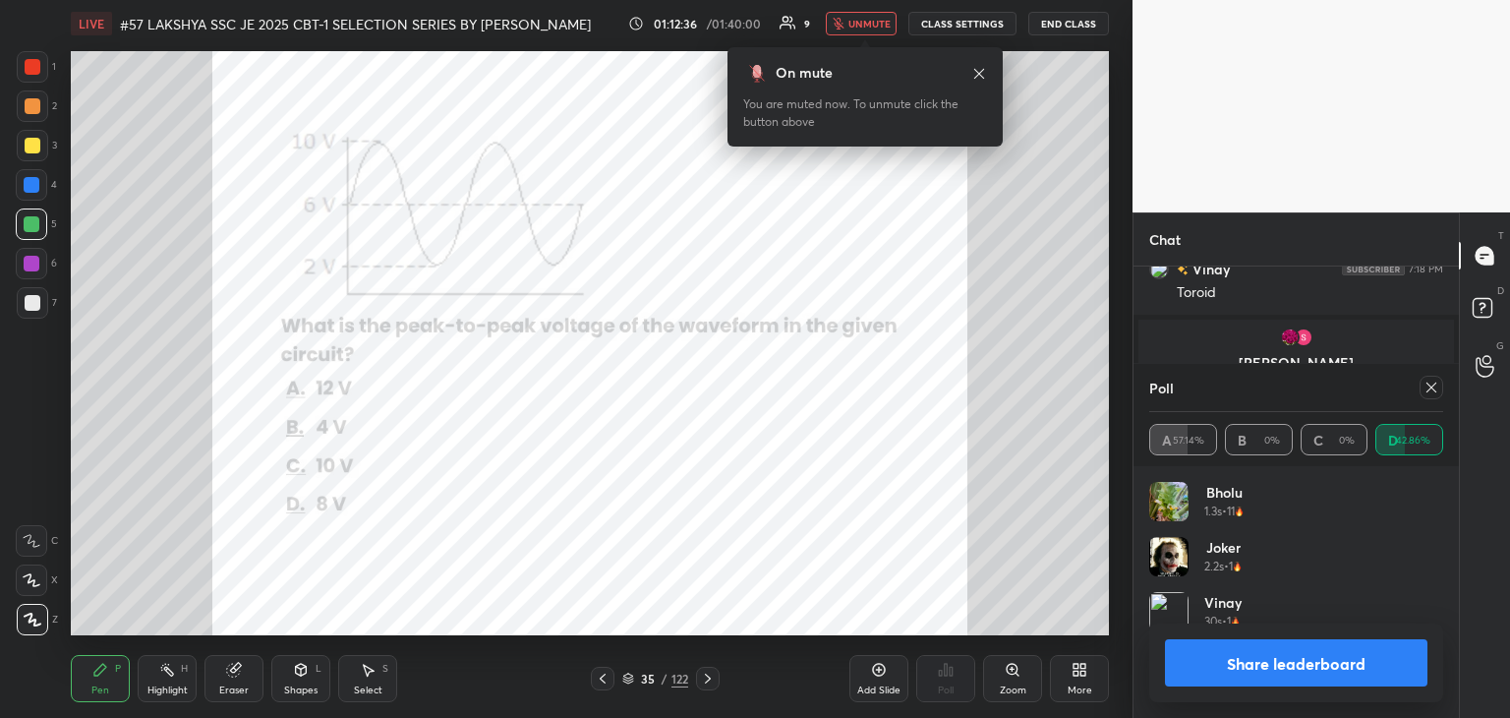
drag, startPoint x: 39, startPoint y: 628, endPoint x: 92, endPoint y: 673, distance: 69.7
click at [45, 634] on div "Z" at bounding box center [37, 619] width 41 height 31
click at [96, 677] on div "Pen P" at bounding box center [100, 678] width 59 height 47
drag, startPoint x: 43, startPoint y: 630, endPoint x: 71, endPoint y: 656, distance: 37.6
click at [45, 629] on div at bounding box center [32, 619] width 31 height 31
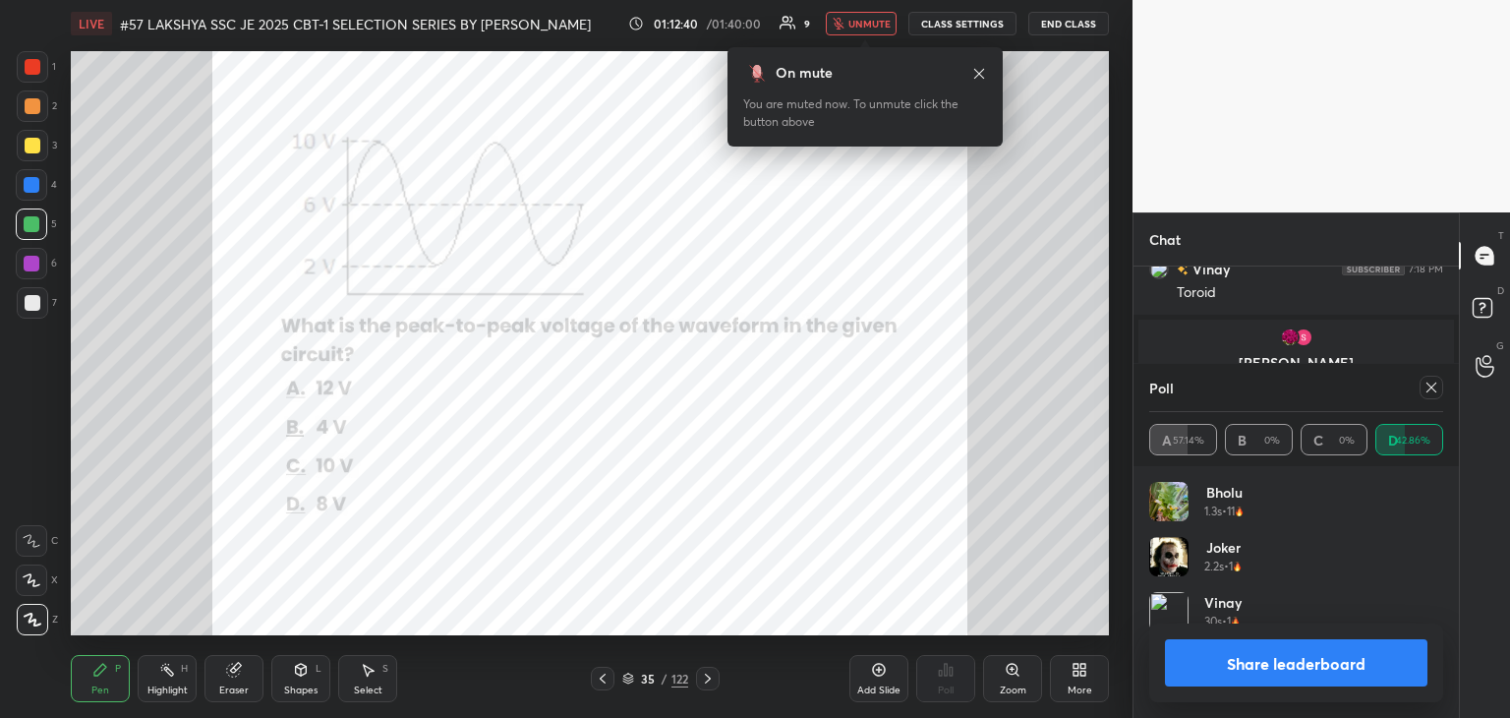
drag, startPoint x: 36, startPoint y: 631, endPoint x: 82, endPoint y: 661, distance: 54.0
click at [41, 631] on div at bounding box center [32, 619] width 31 height 31
click at [90, 670] on div "Pen P" at bounding box center [100, 678] width 59 height 47
click at [34, 628] on div at bounding box center [32, 619] width 31 height 31
click at [43, 632] on div at bounding box center [32, 619] width 31 height 31
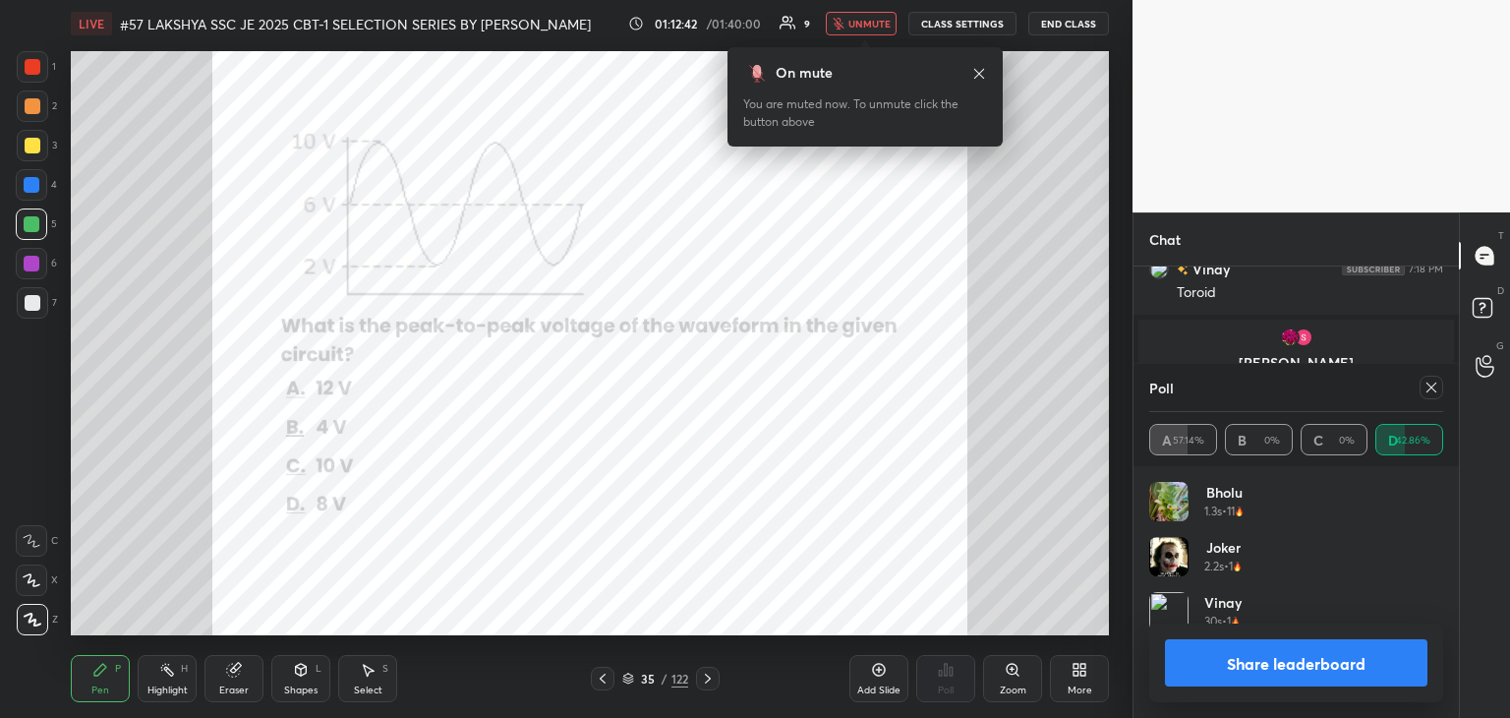
drag, startPoint x: 97, startPoint y: 677, endPoint x: 51, endPoint y: 661, distance: 49.1
click at [94, 679] on div "Pen P" at bounding box center [100, 678] width 59 height 47
click at [27, 622] on icon at bounding box center [33, 619] width 18 height 14
drag, startPoint x: 37, startPoint y: 626, endPoint x: 44, endPoint y: 634, distance: 10.5
click at [41, 630] on div at bounding box center [32, 619] width 31 height 31
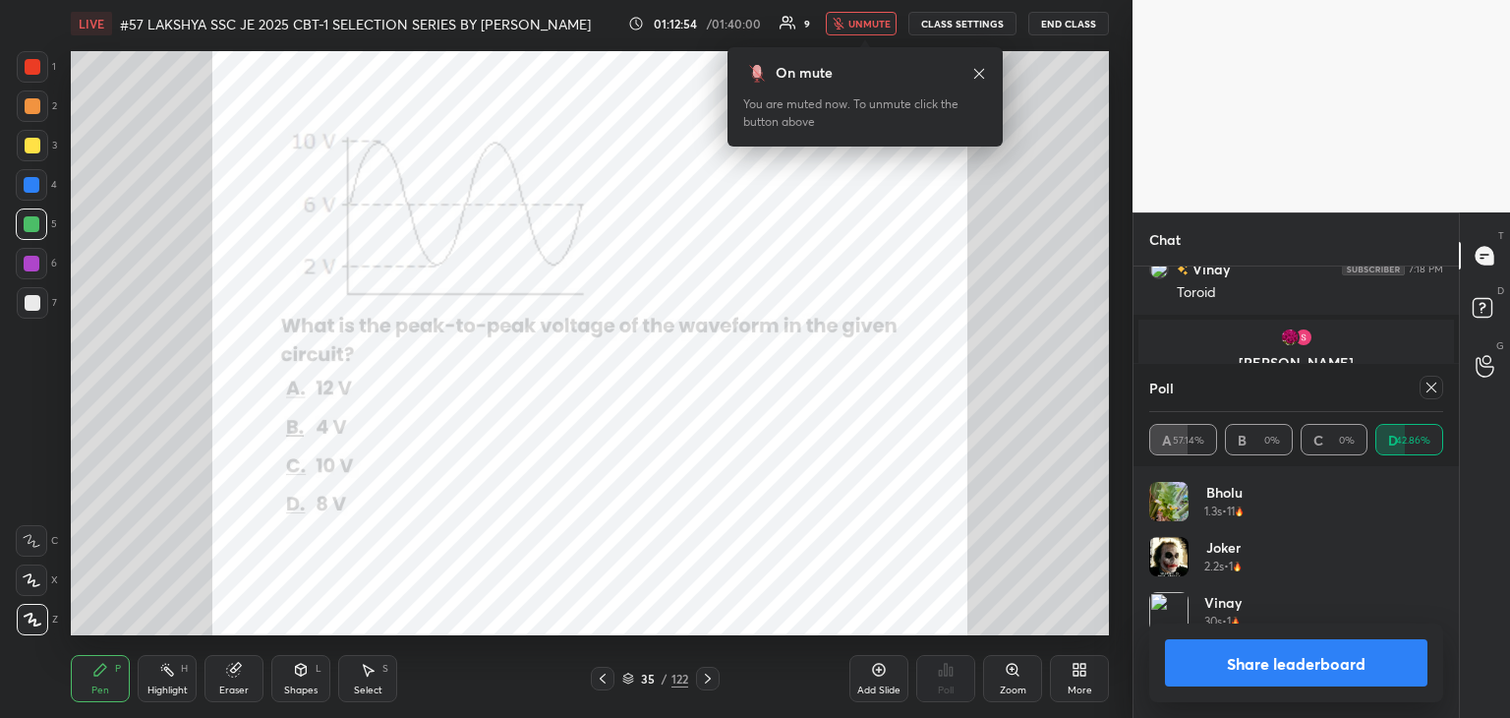
drag, startPoint x: 101, startPoint y: 673, endPoint x: 82, endPoint y: 669, distance: 20.3
click at [99, 673] on icon at bounding box center [100, 670] width 16 height 16
drag, startPoint x: 31, startPoint y: 625, endPoint x: 55, endPoint y: 646, distance: 31.4
click at [36, 630] on div at bounding box center [32, 619] width 31 height 31
click at [92, 671] on icon at bounding box center [100, 670] width 16 height 16
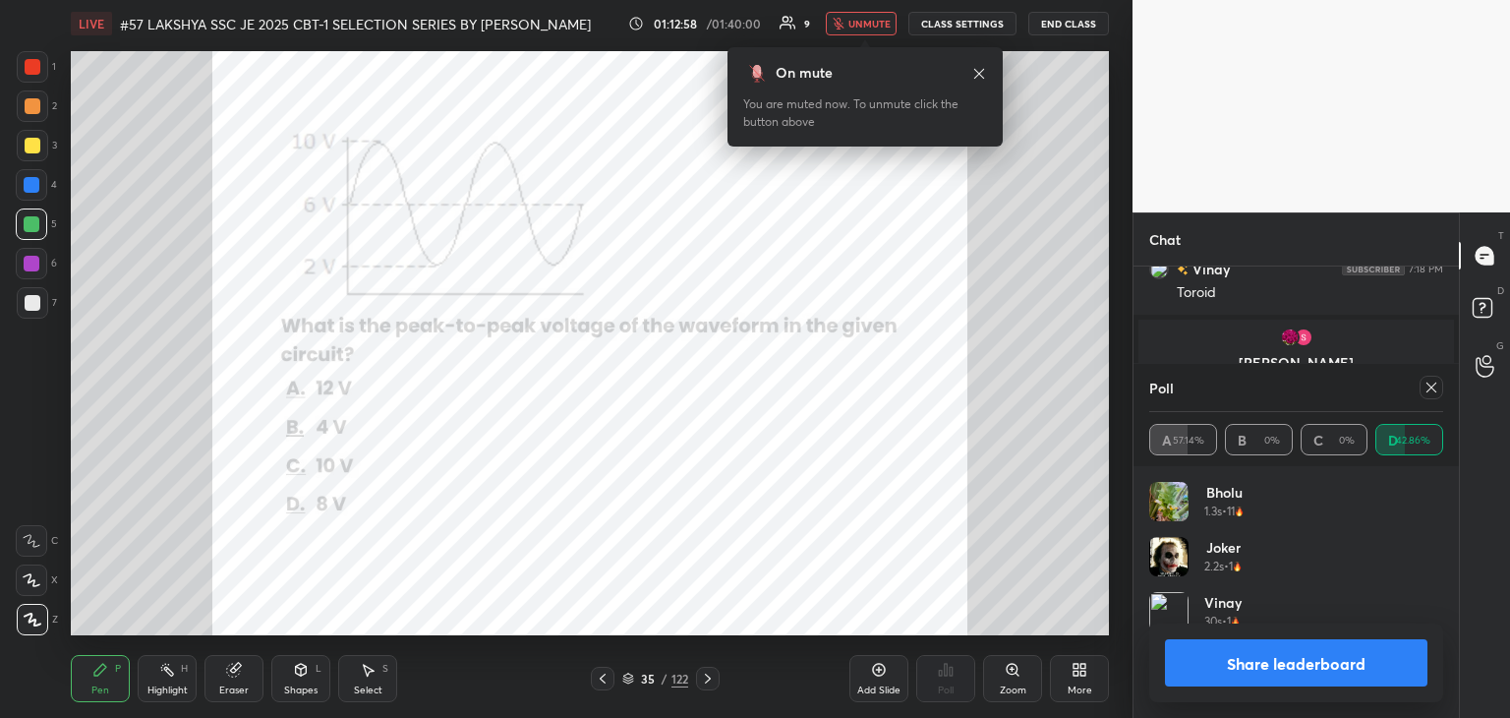
click at [689, 26] on div "01:12:58 / 01:40:00 9 unmute CLASS SETTINGS End Class" at bounding box center [868, 24] width 481 height 24
click at [234, 682] on div "Eraser" at bounding box center [233, 678] width 59 height 47
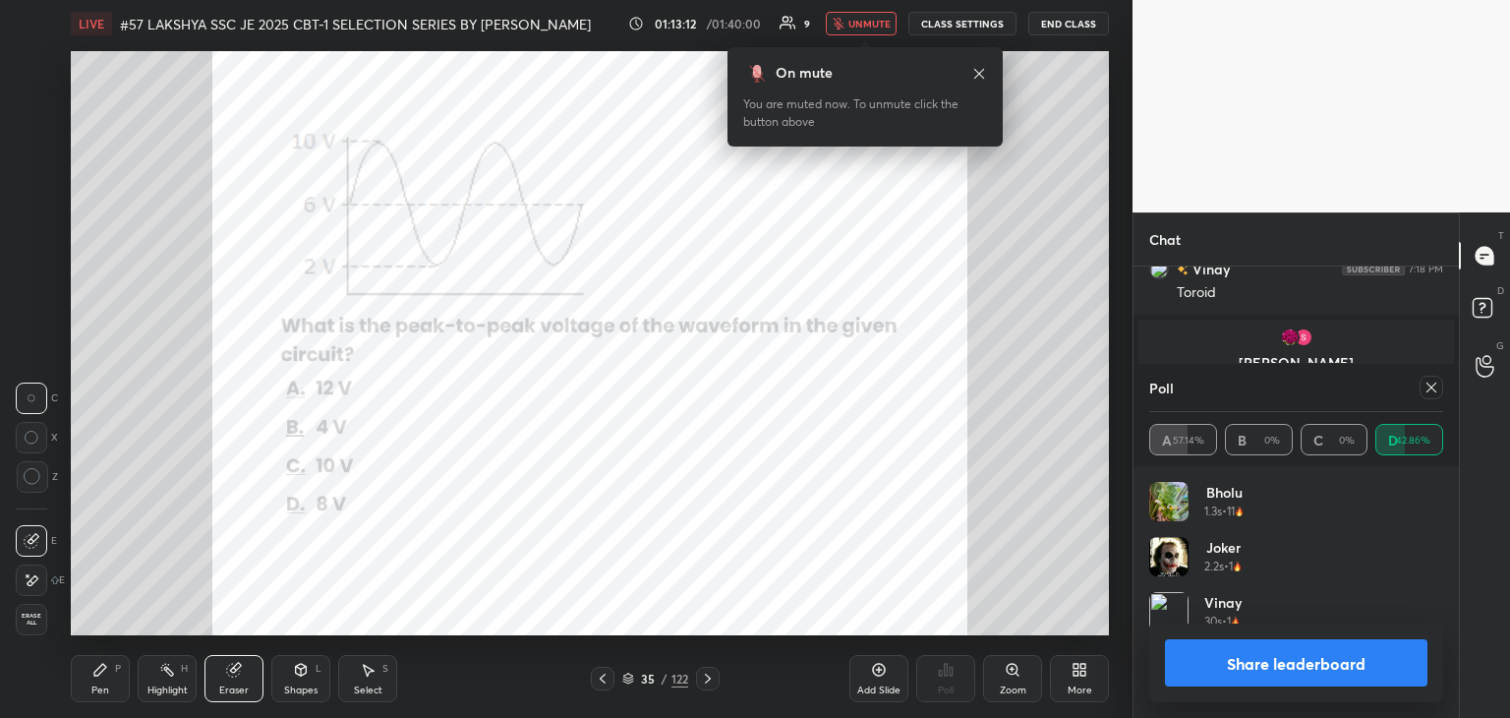
drag, startPoint x: 244, startPoint y: 682, endPoint x: 222, endPoint y: 681, distance: 21.7
click at [244, 685] on div "Eraser" at bounding box center [233, 678] width 59 height 47
click at [1120, 224] on div "1 2 3 4 5 6 7 C X Z C X Z E E Erase all H H LIVE #57 LAKSHYA SSC JE 2025 CBT-1 …" at bounding box center [566, 359] width 1133 height 718
click at [1310, 186] on div "1 2 3 4 5 6 7 C X Z C X Z E E Erase all H H LIVE #57 LAKSHYA SSC JE 2025 CBT-1 …" at bounding box center [755, 359] width 1510 height 718
click at [39, 545] on div at bounding box center [31, 540] width 31 height 31
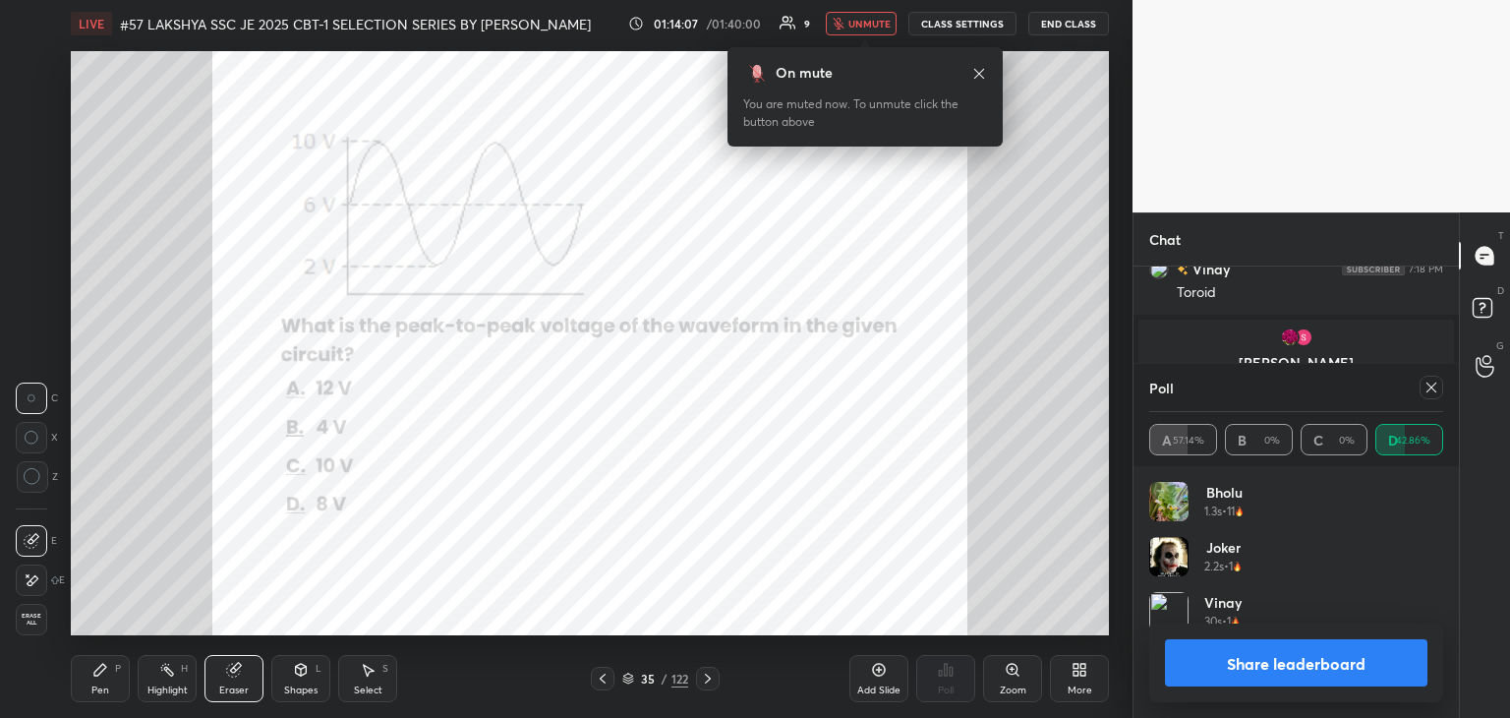
click at [109, 681] on div "Pen P" at bounding box center [100, 678] width 59 height 47
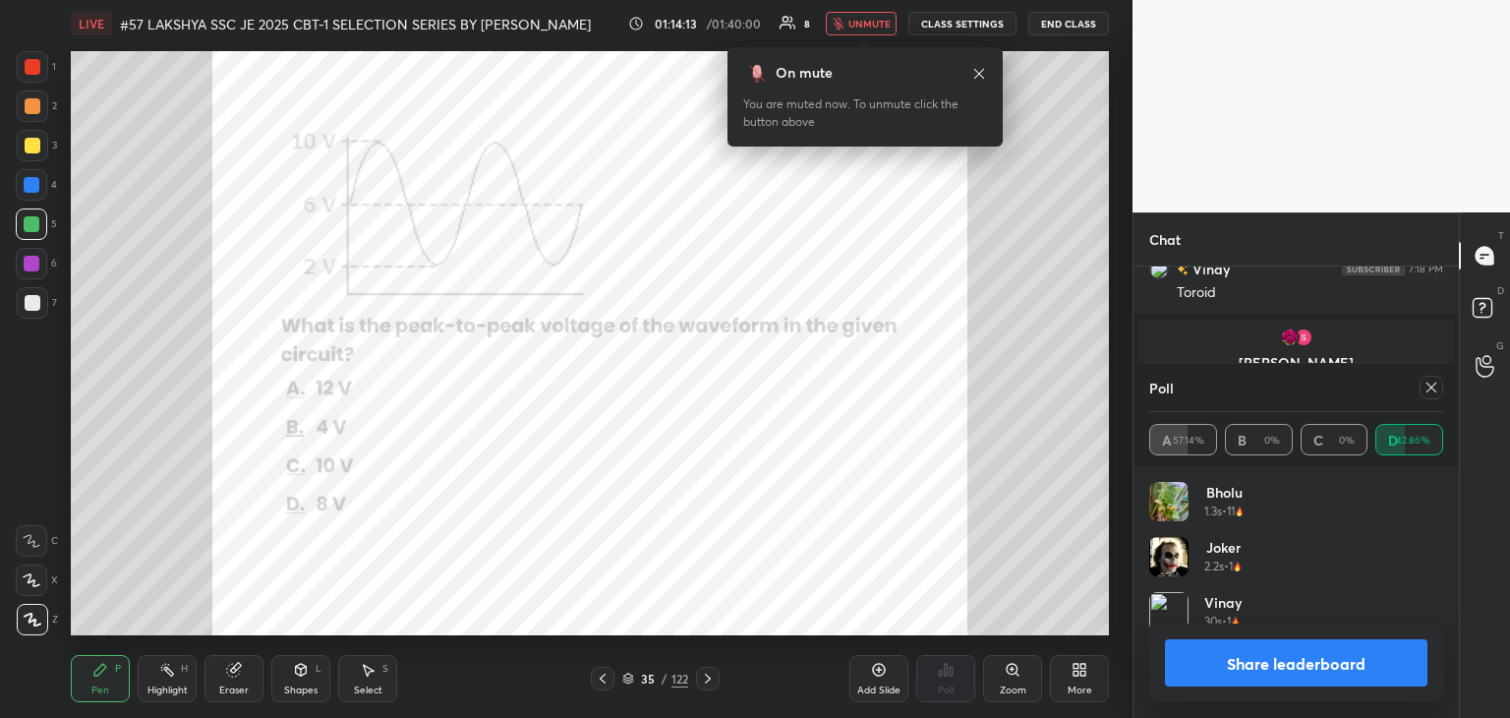
drag, startPoint x: 242, startPoint y: 674, endPoint x: 219, endPoint y: 673, distance: 22.6
click at [240, 675] on div "Eraser" at bounding box center [233, 678] width 59 height 47
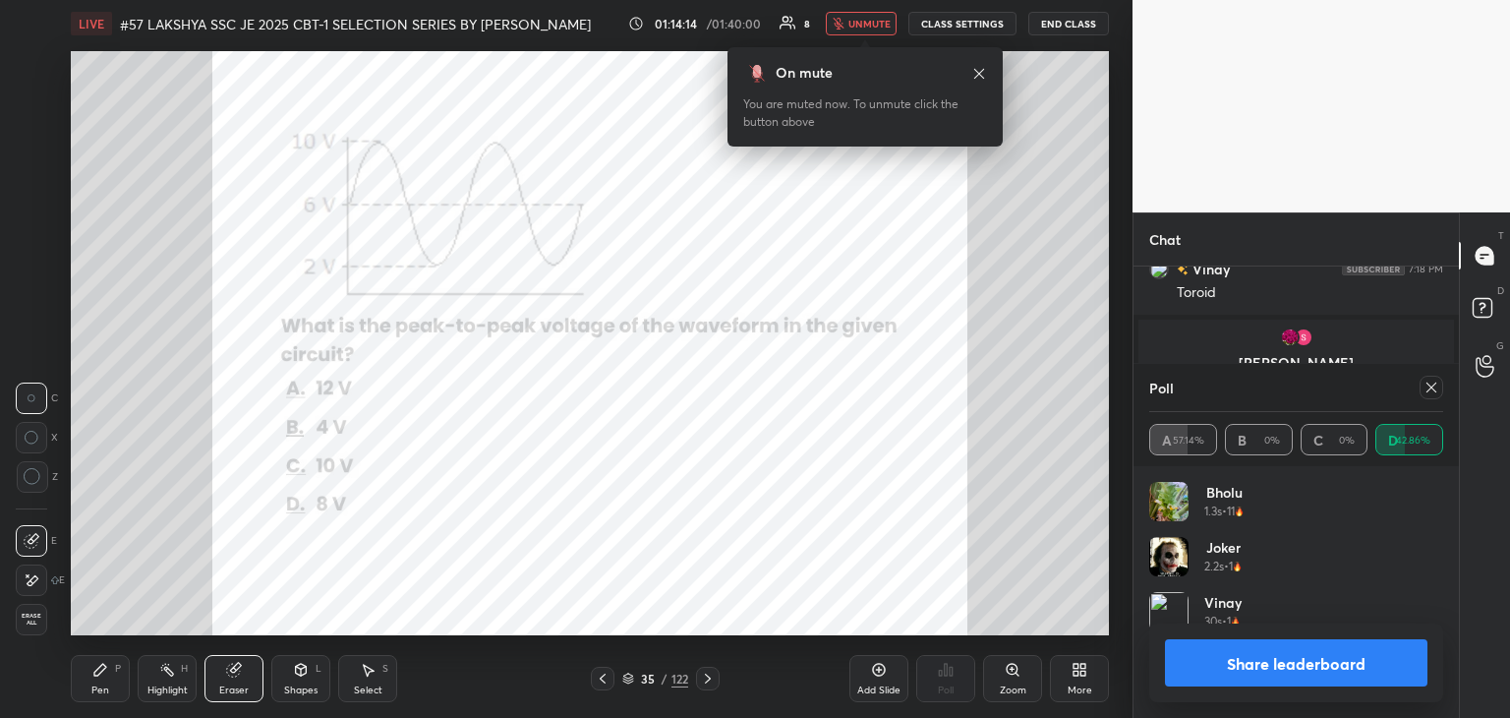
click at [101, 677] on div "Pen P" at bounding box center [100, 678] width 59 height 47
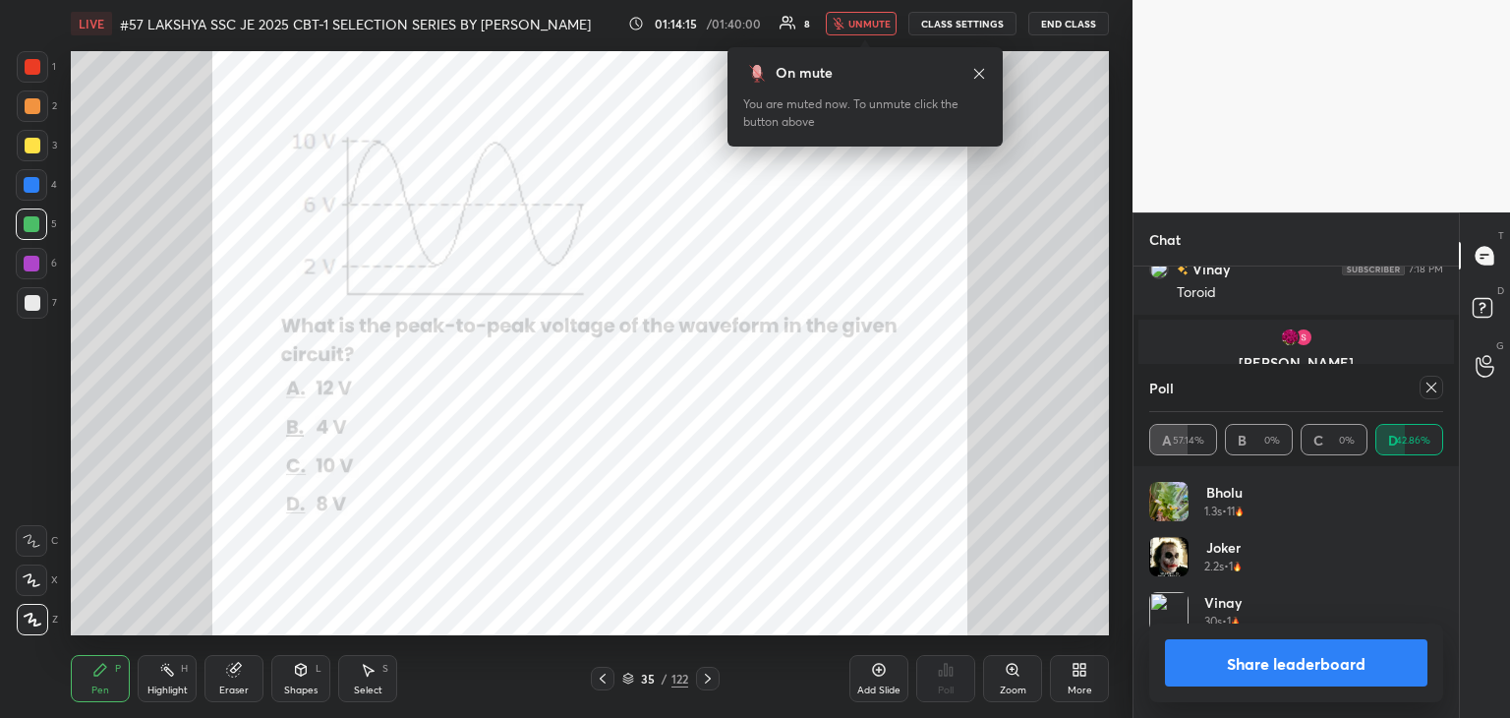
scroll to position [3301, 0]
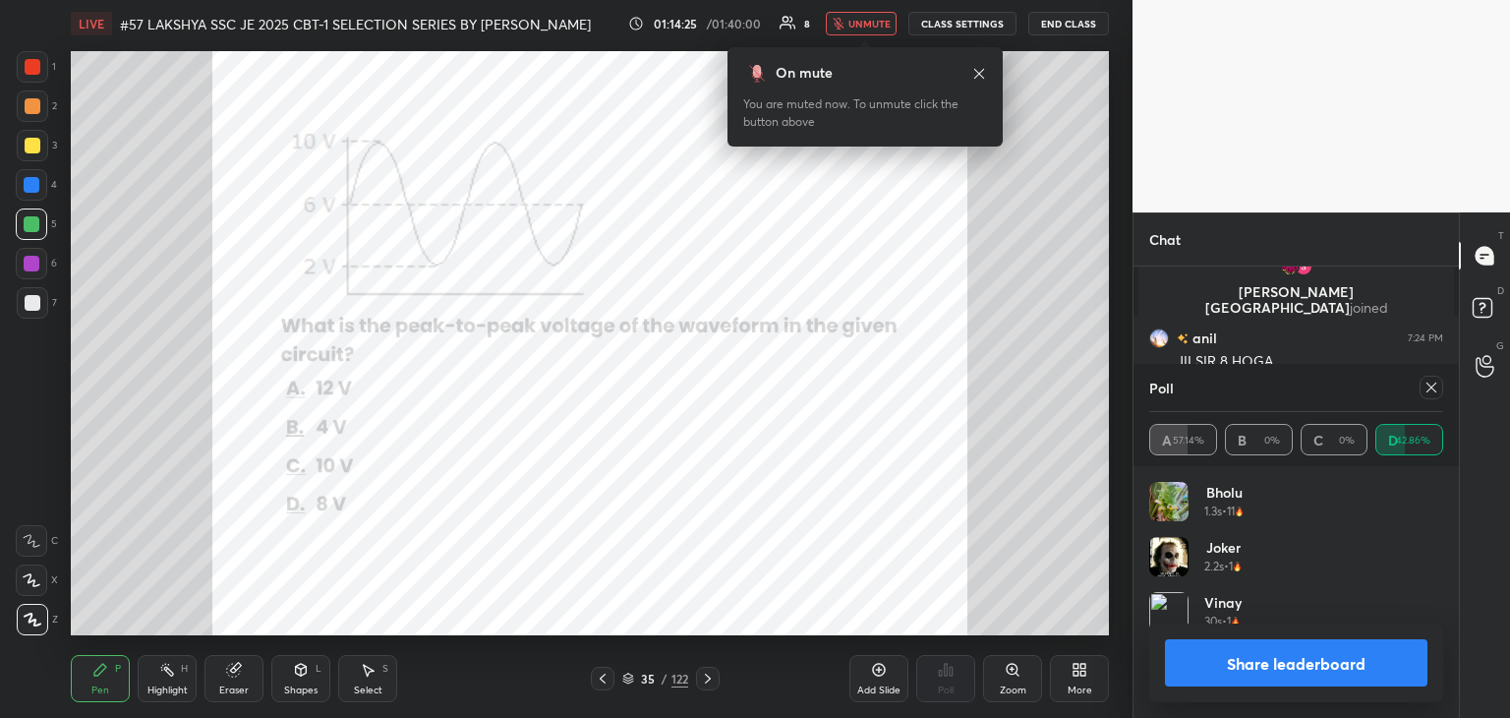
click at [872, 22] on span "unmute" at bounding box center [869, 24] width 42 height 14
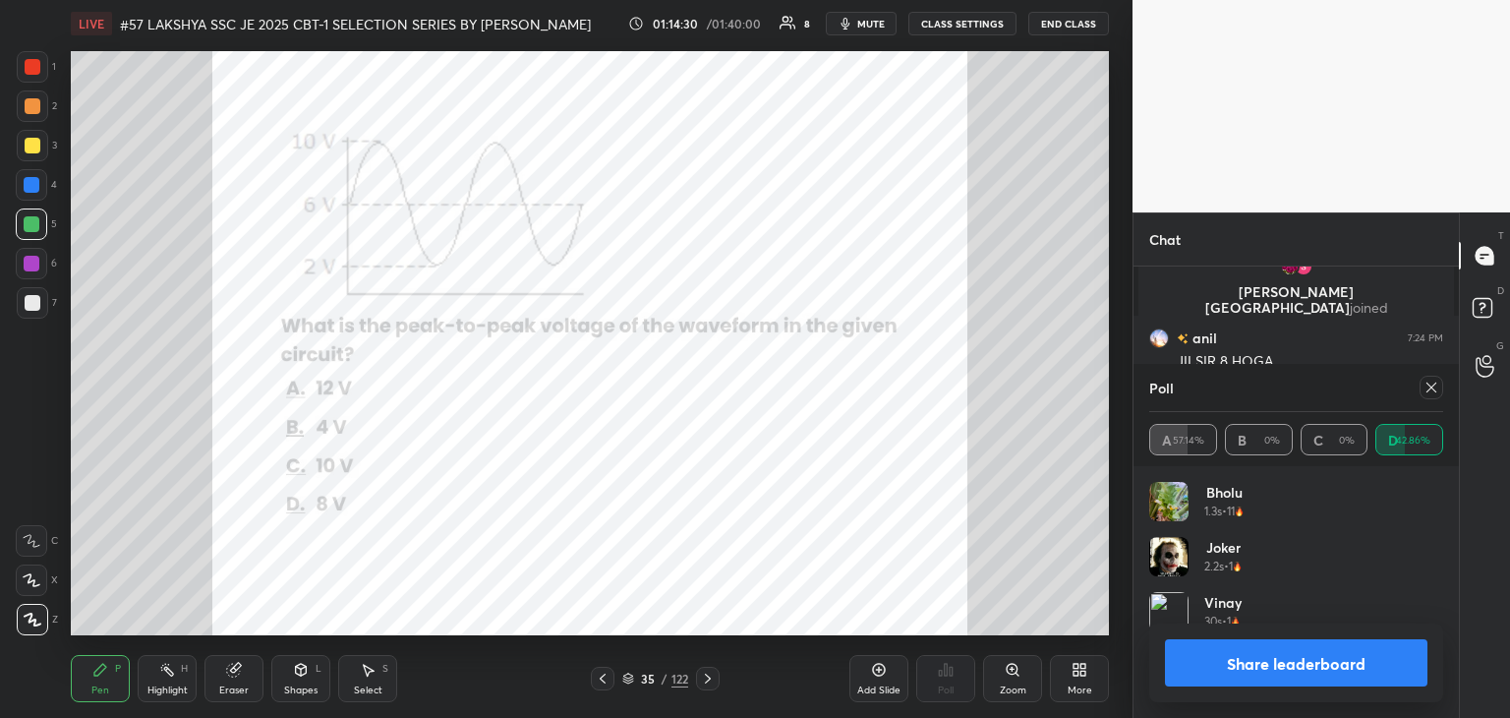
drag, startPoint x: 252, startPoint y: 687, endPoint x: 235, endPoint y: 683, distance: 17.2
click at [252, 689] on div "Eraser" at bounding box center [233, 678] width 59 height 47
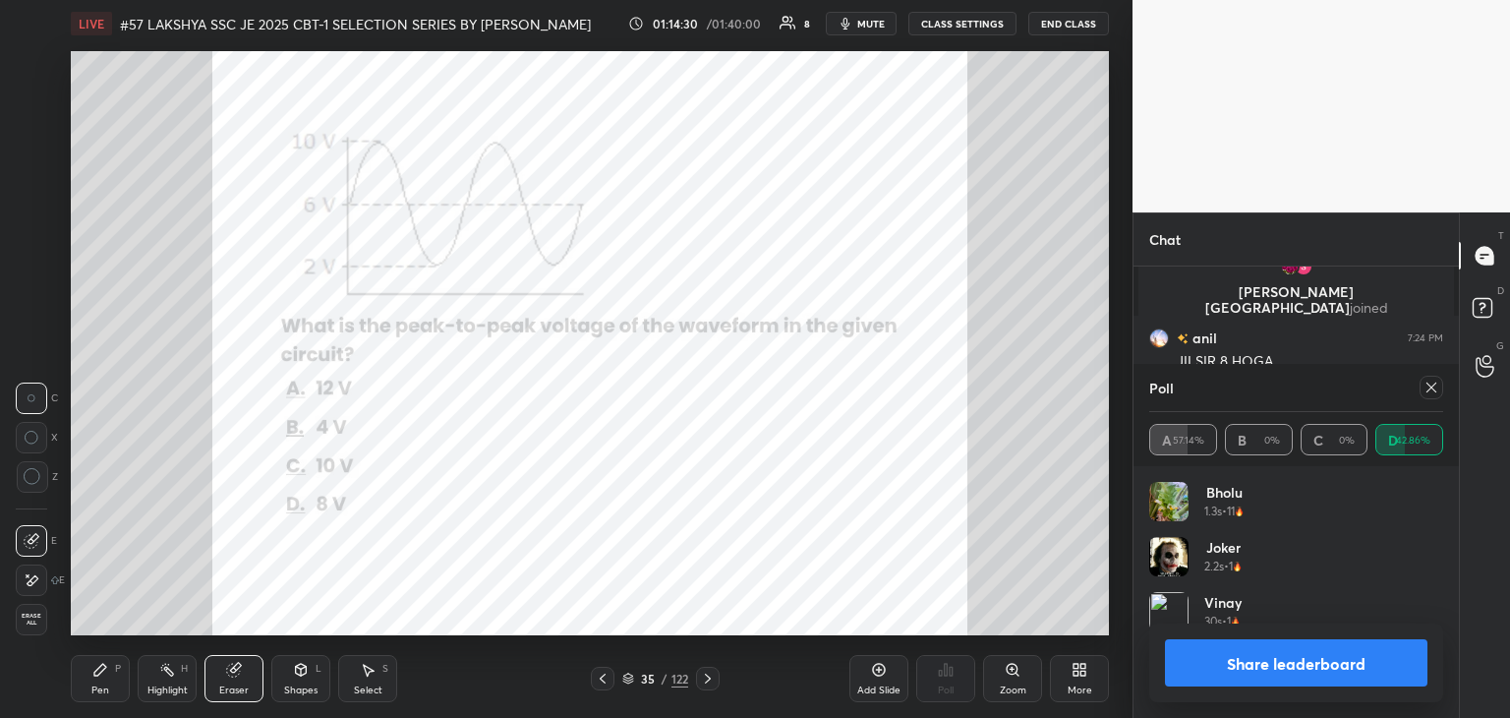
scroll to position [7, 6]
drag, startPoint x: 43, startPoint y: 612, endPoint x: 109, endPoint y: 693, distance: 104.1
click at [45, 614] on span "Erase all" at bounding box center [31, 619] width 29 height 14
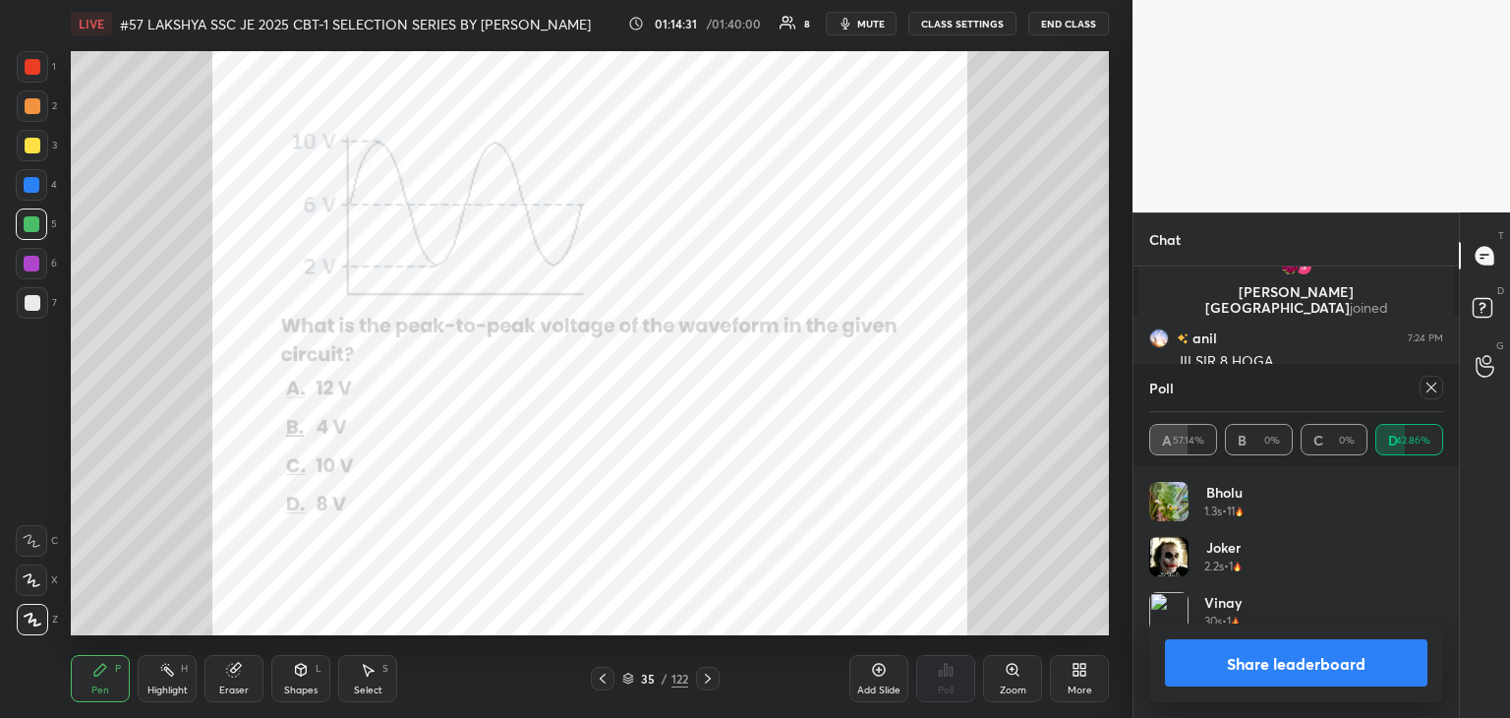
click at [110, 697] on div "Pen P" at bounding box center [100, 678] width 59 height 47
click at [1434, 390] on icon at bounding box center [1432, 387] width 10 height 10
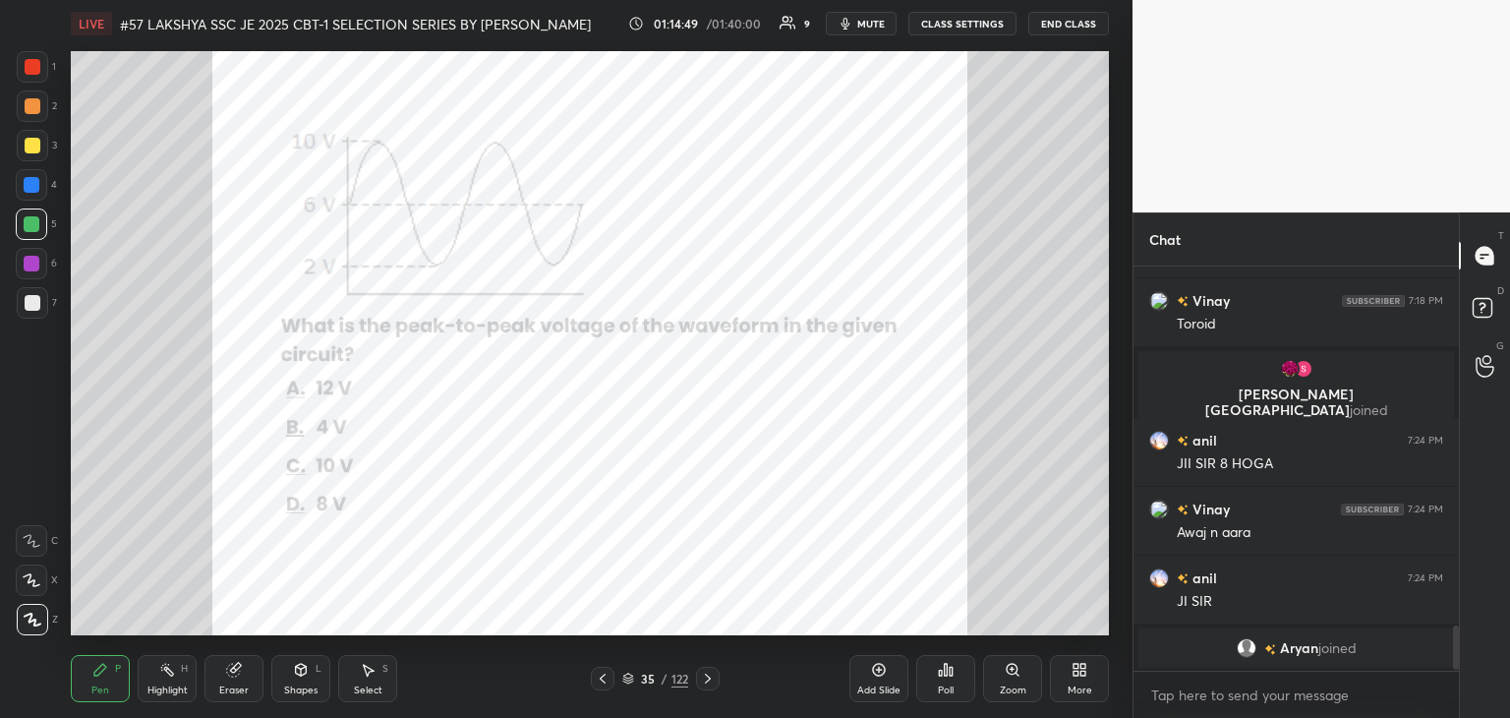
scroll to position [398, 320]
drag, startPoint x: 245, startPoint y: 681, endPoint x: 236, endPoint y: 687, distance: 10.6
click at [243, 684] on div "Eraser" at bounding box center [233, 678] width 59 height 47
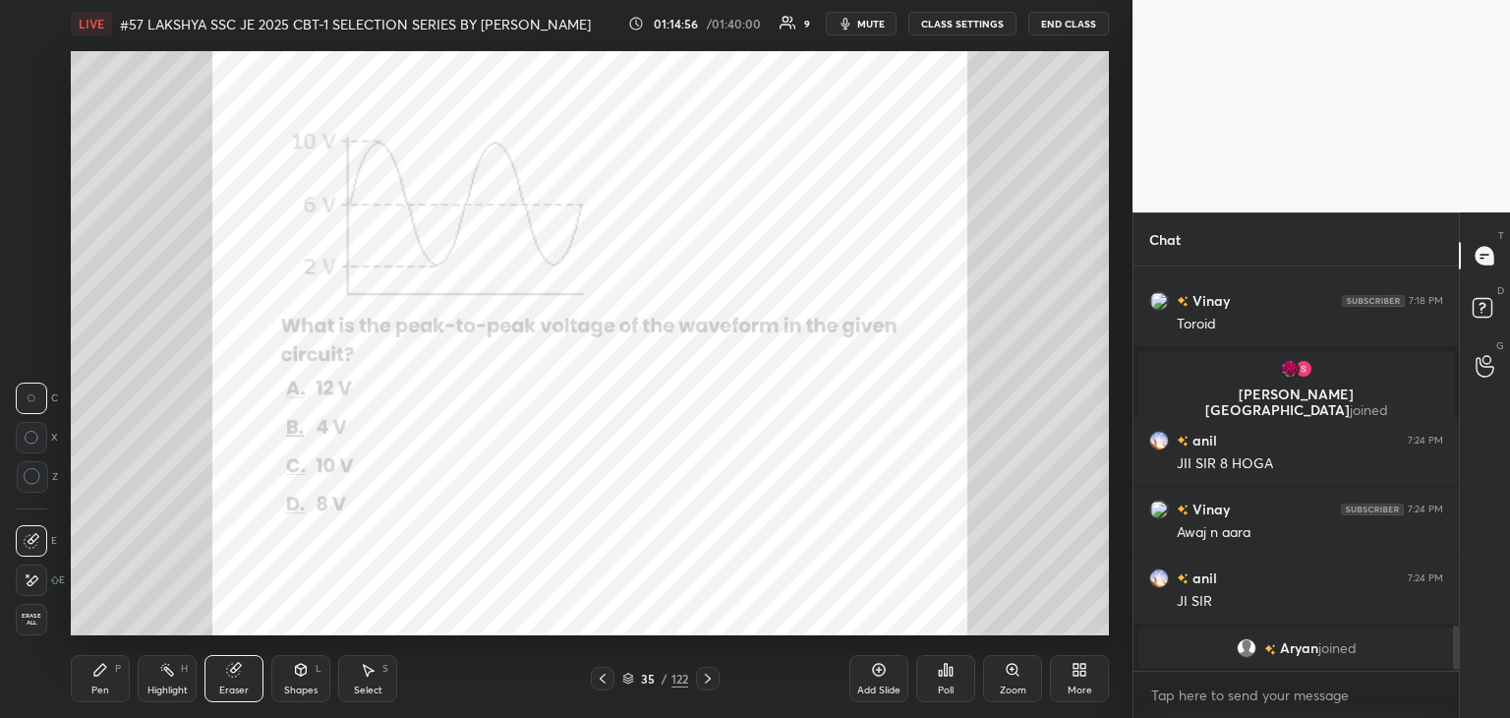
drag, startPoint x: 33, startPoint y: 617, endPoint x: 99, endPoint y: 692, distance: 99.6
click at [42, 628] on div "Erase all" at bounding box center [31, 619] width 31 height 31
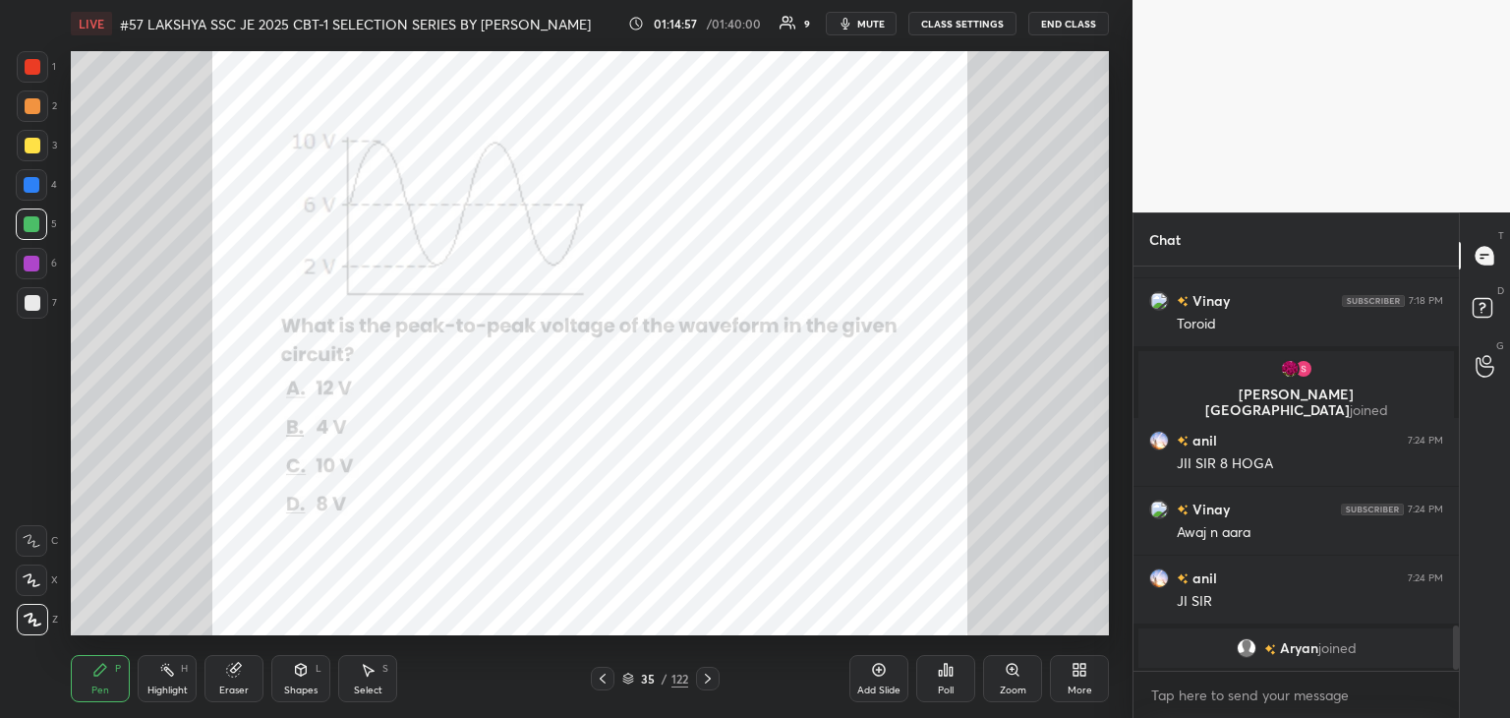
click at [98, 692] on div "Pen" at bounding box center [100, 690] width 18 height 10
click at [111, 685] on div "Pen P" at bounding box center [100, 678] width 59 height 47
click at [243, 677] on div "Eraser" at bounding box center [233, 678] width 59 height 47
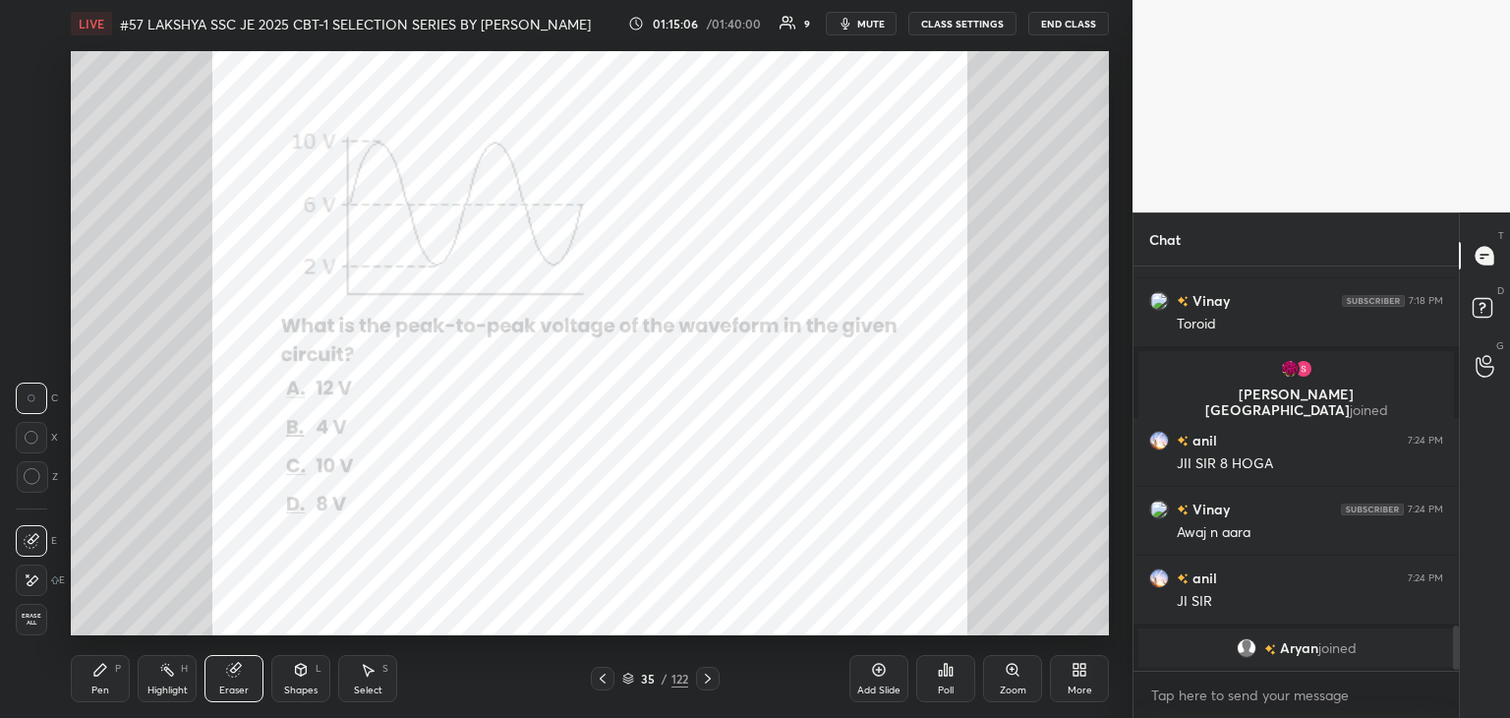
drag, startPoint x: 37, startPoint y: 626, endPoint x: 98, endPoint y: 697, distance: 93.4
click at [44, 636] on div "1 2 3 4 5 6 7 C X Z C X Z E E Erase all H H LIVE #57 LAKSHYA SSC JE 2025 CBT-1 …" at bounding box center [558, 359] width 1117 height 718
click at [101, 701] on div "Pen P" at bounding box center [100, 678] width 59 height 47
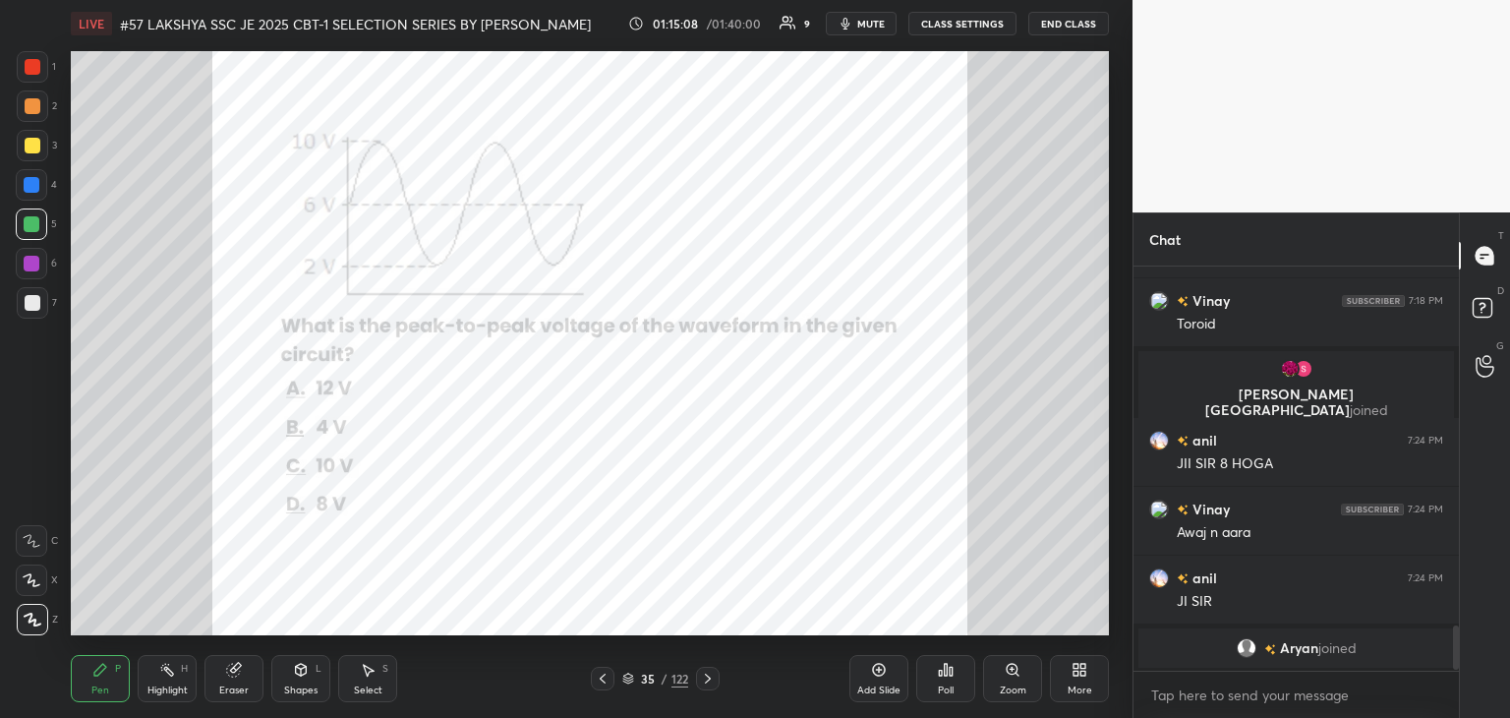
click at [226, 684] on div "Eraser" at bounding box center [233, 678] width 59 height 47
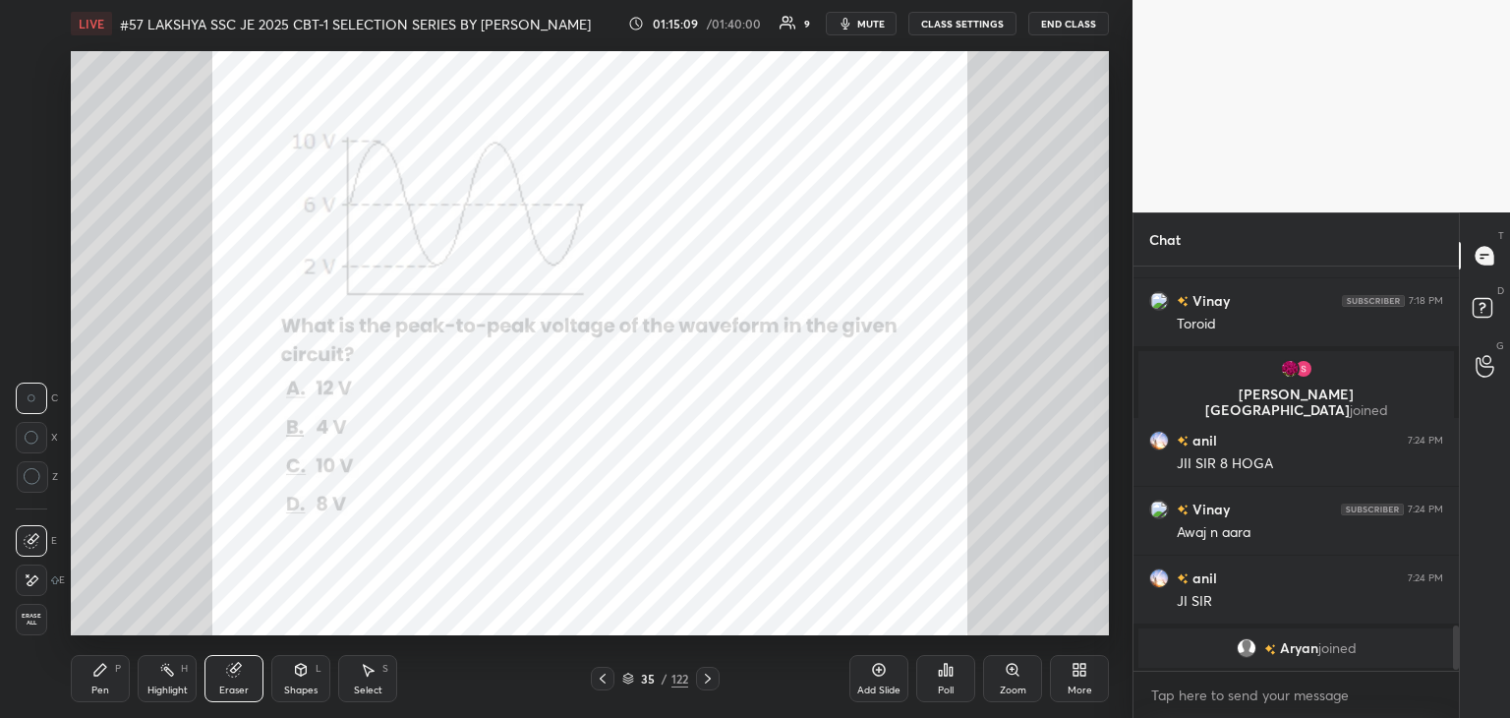
drag, startPoint x: 36, startPoint y: 620, endPoint x: 76, endPoint y: 658, distance: 54.2
click at [40, 619] on span "Erase all" at bounding box center [31, 619] width 29 height 14
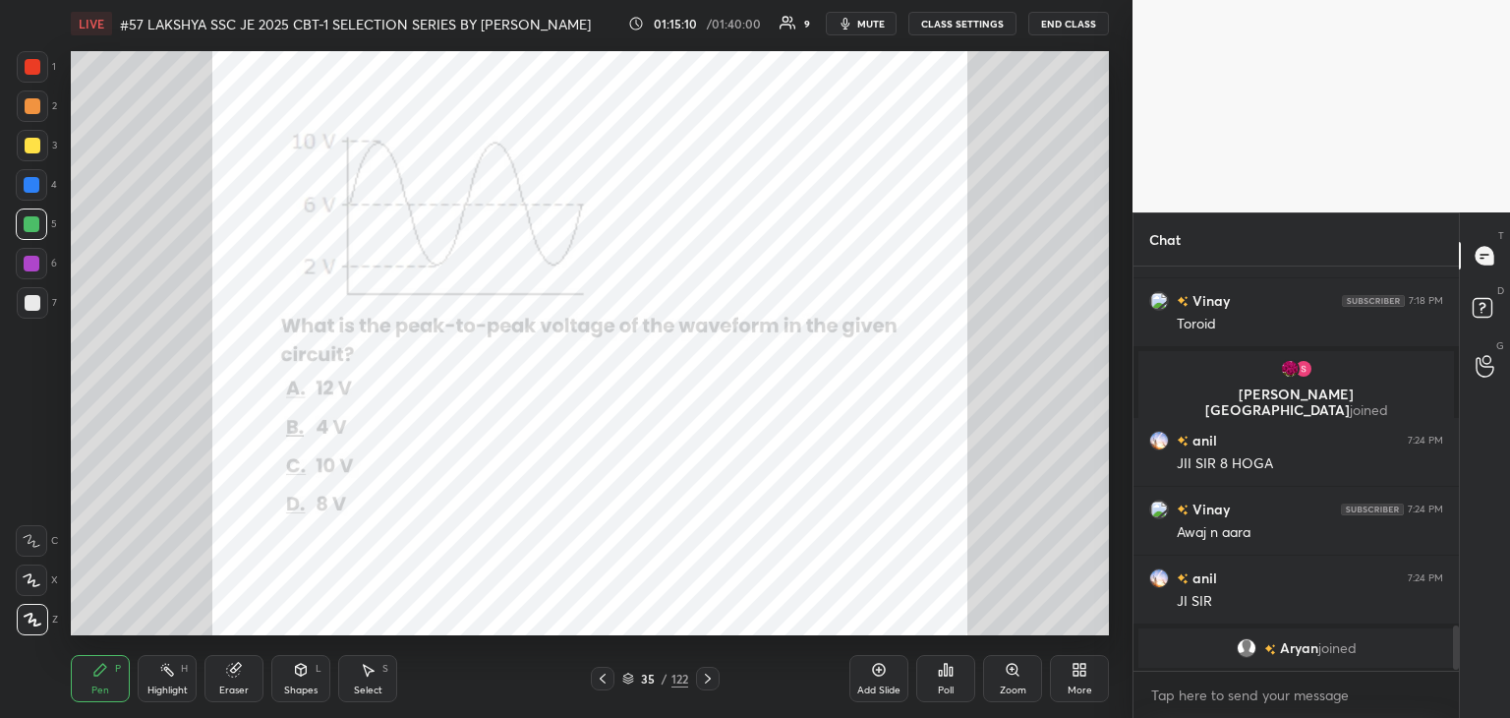
drag, startPoint x: 99, startPoint y: 682, endPoint x: 84, endPoint y: 679, distance: 16.0
click at [98, 683] on div "Pen P" at bounding box center [100, 678] width 59 height 47
click at [247, 670] on div "Eraser" at bounding box center [233, 678] width 59 height 47
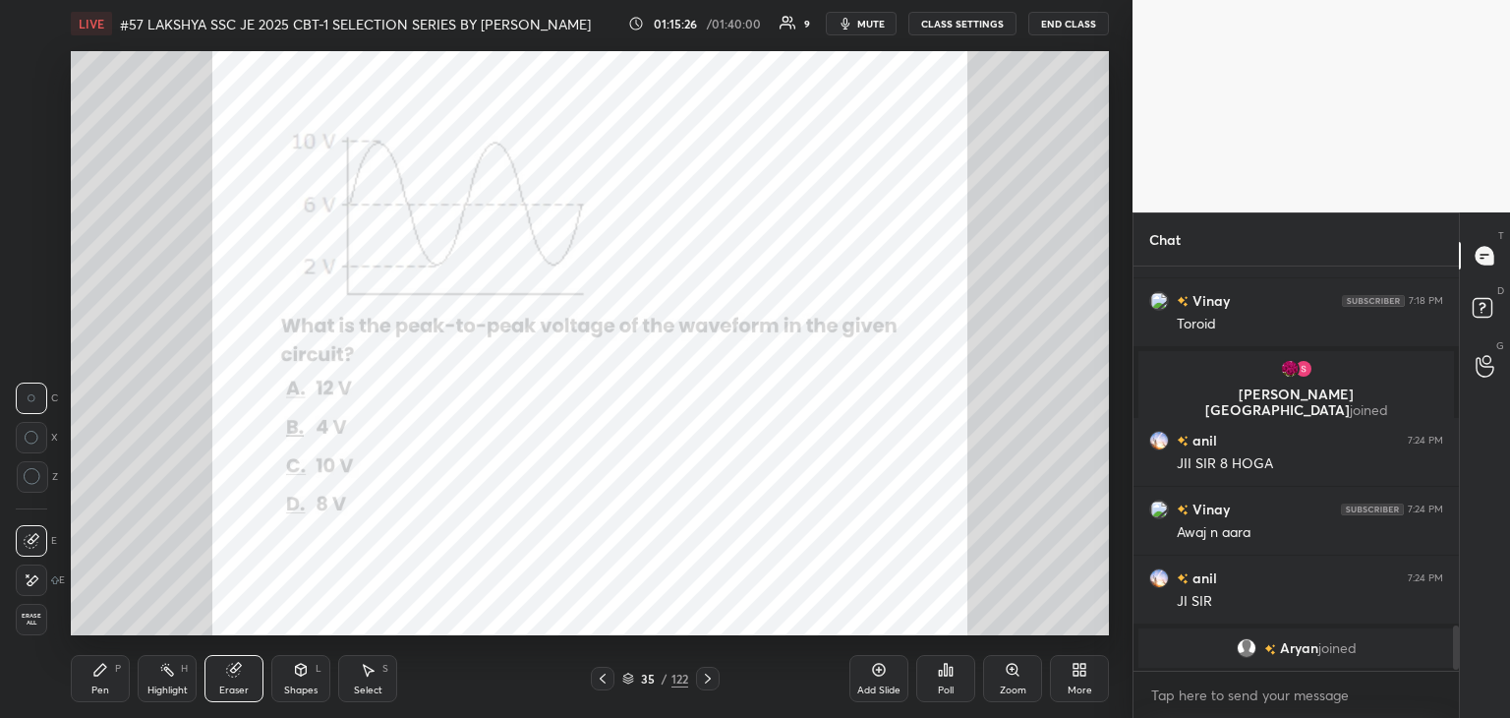
drag, startPoint x: 35, startPoint y: 629, endPoint x: 79, endPoint y: 660, distance: 52.9
click at [39, 629] on div "Erase all" at bounding box center [31, 619] width 31 height 31
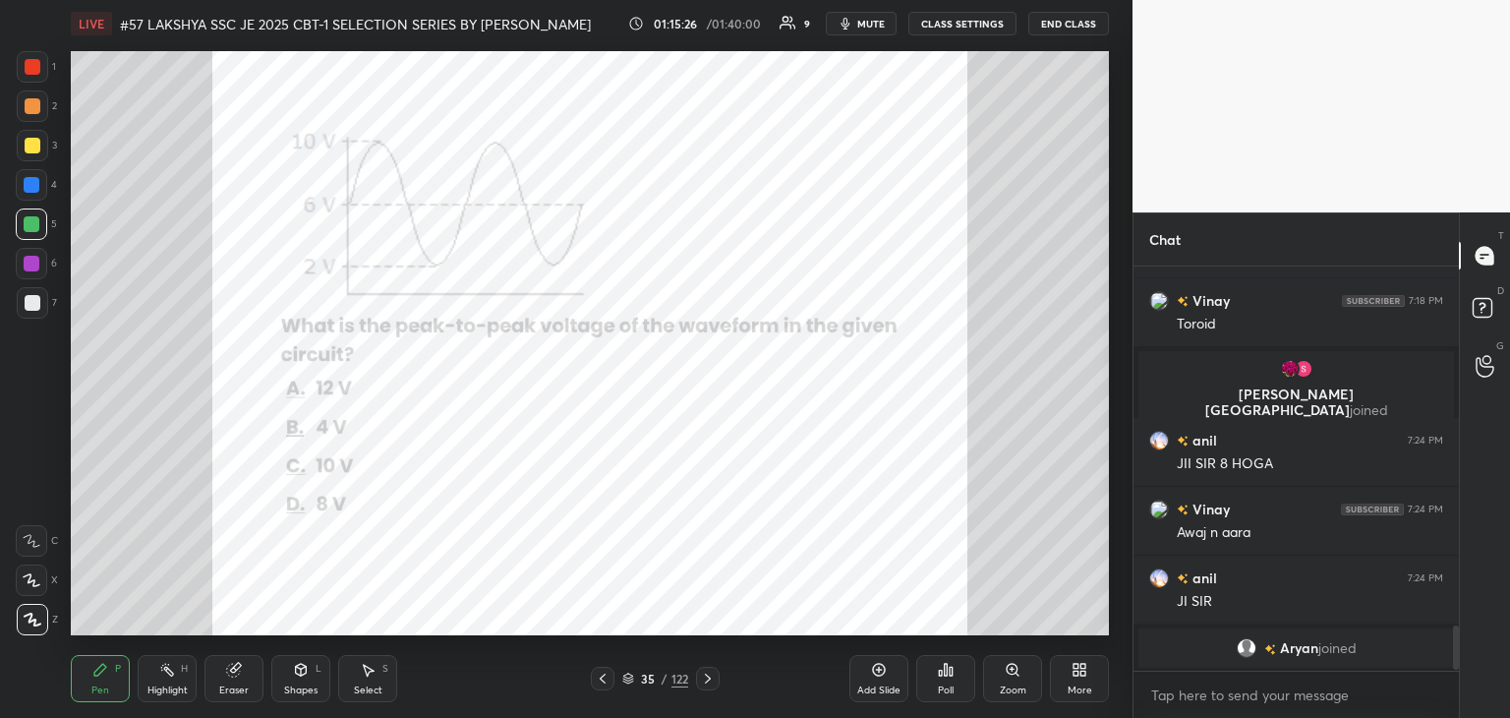
click at [92, 673] on icon at bounding box center [100, 670] width 16 height 16
click at [237, 686] on div "Eraser" at bounding box center [233, 690] width 29 height 10
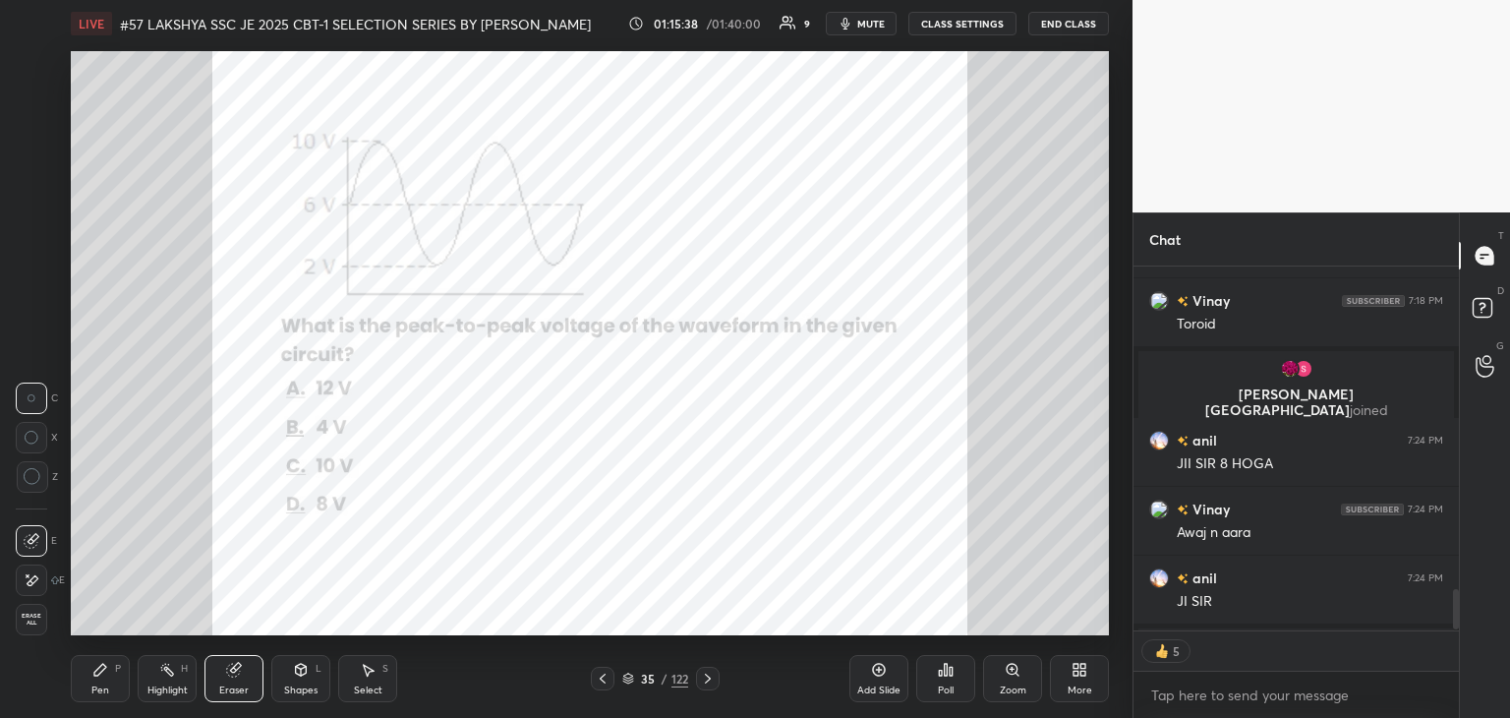
click at [51, 622] on div "E E Erase all" at bounding box center [40, 576] width 49 height 118
drag, startPoint x: 33, startPoint y: 618, endPoint x: 35, endPoint y: 630, distance: 12.0
click at [33, 622] on span "Erase all" at bounding box center [31, 619] width 29 height 14
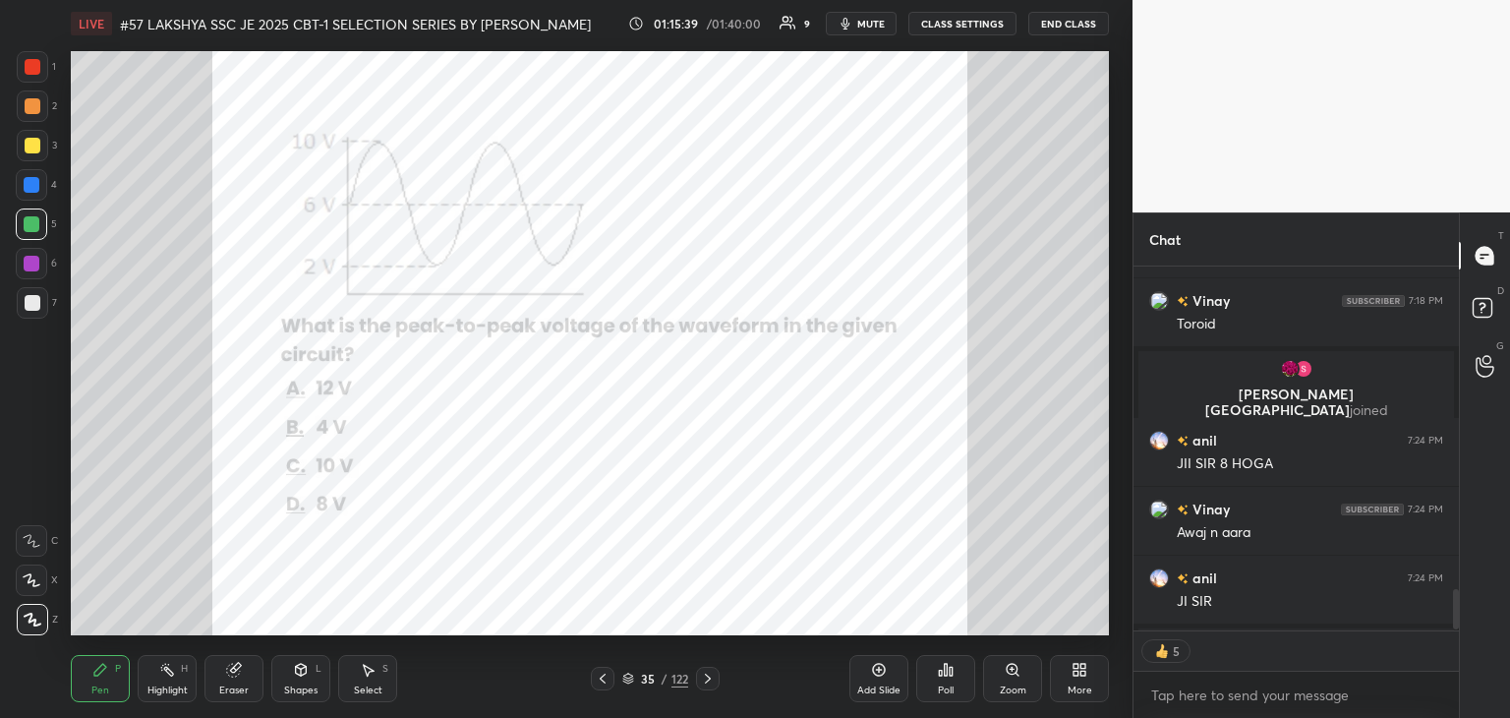
click at [95, 696] on div "Pen P" at bounding box center [100, 678] width 59 height 47
click at [715, 679] on icon at bounding box center [708, 678] width 16 height 16
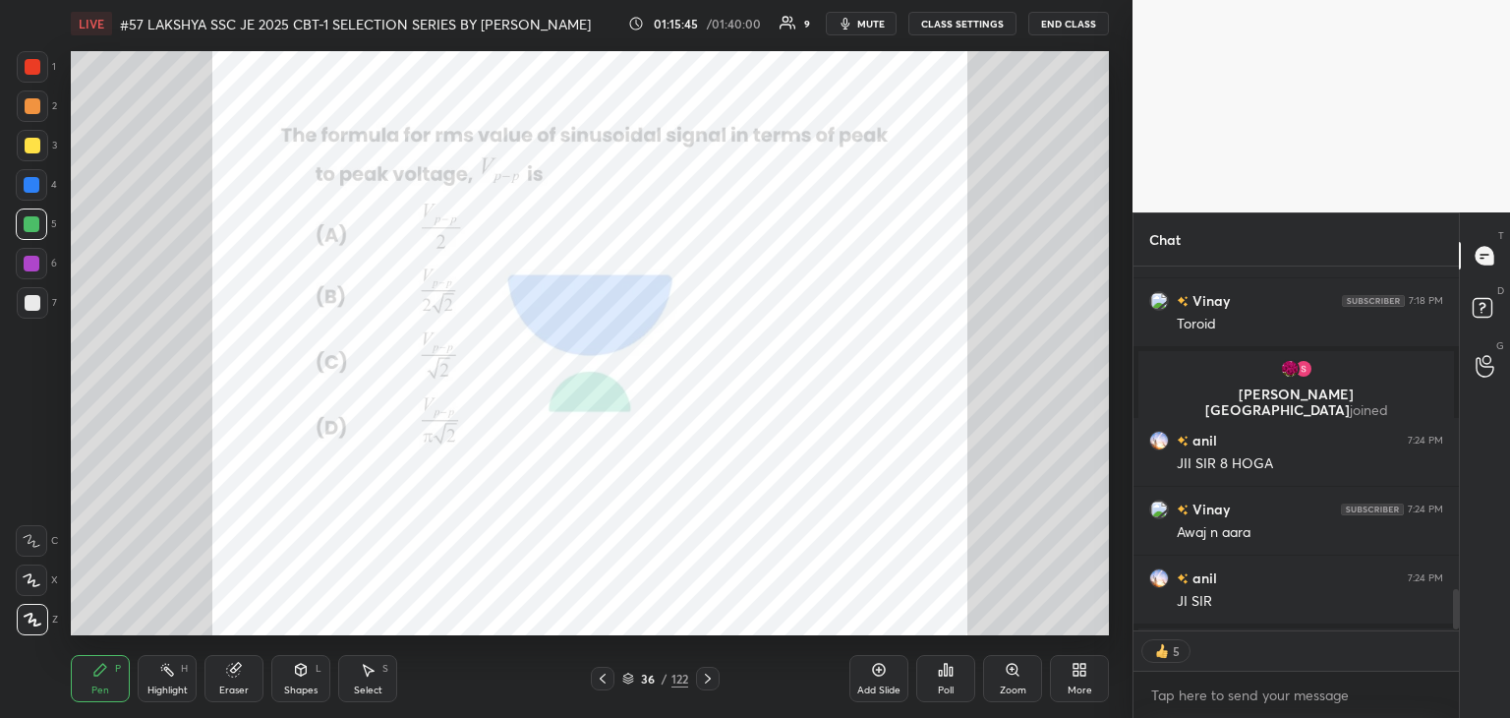
click at [712, 685] on icon at bounding box center [708, 678] width 16 height 16
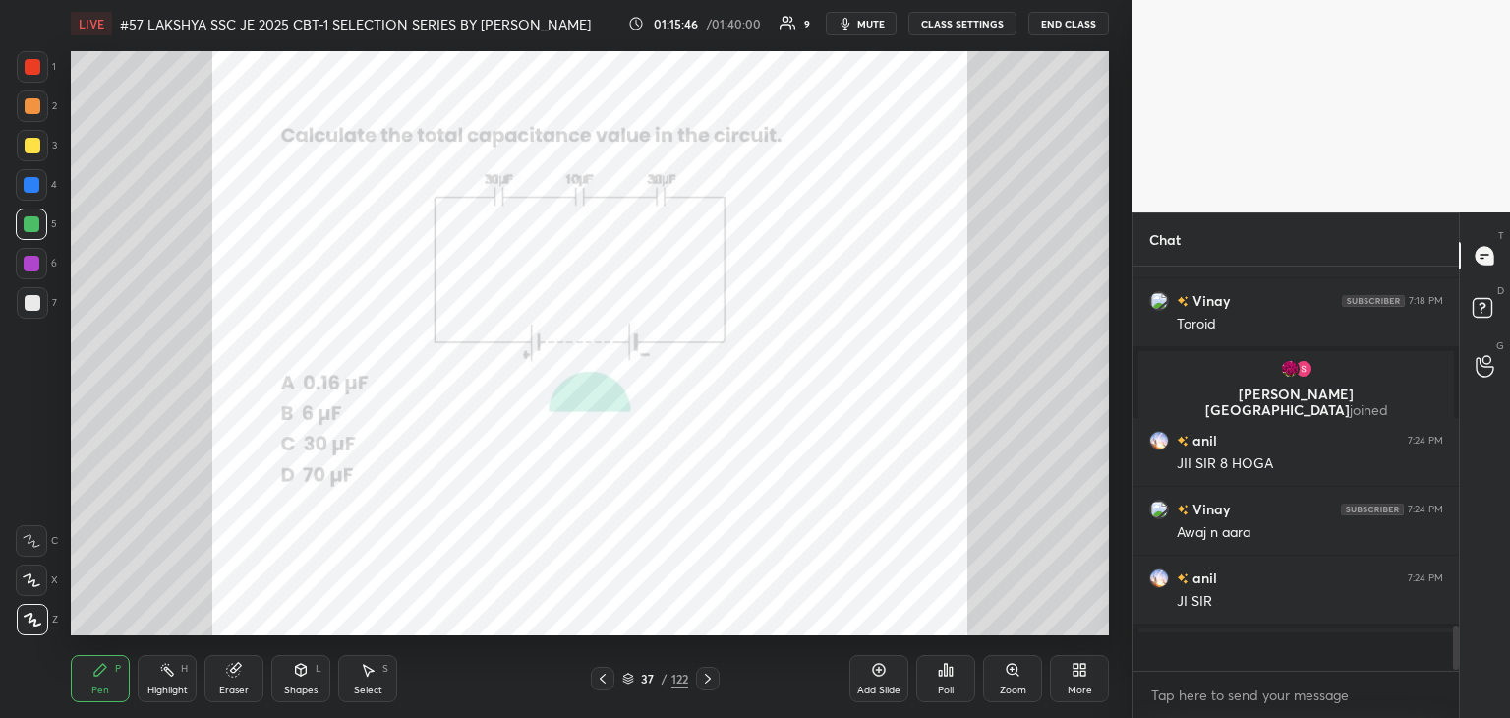
scroll to position [3199, 0]
click at [712, 683] on icon at bounding box center [708, 678] width 16 height 16
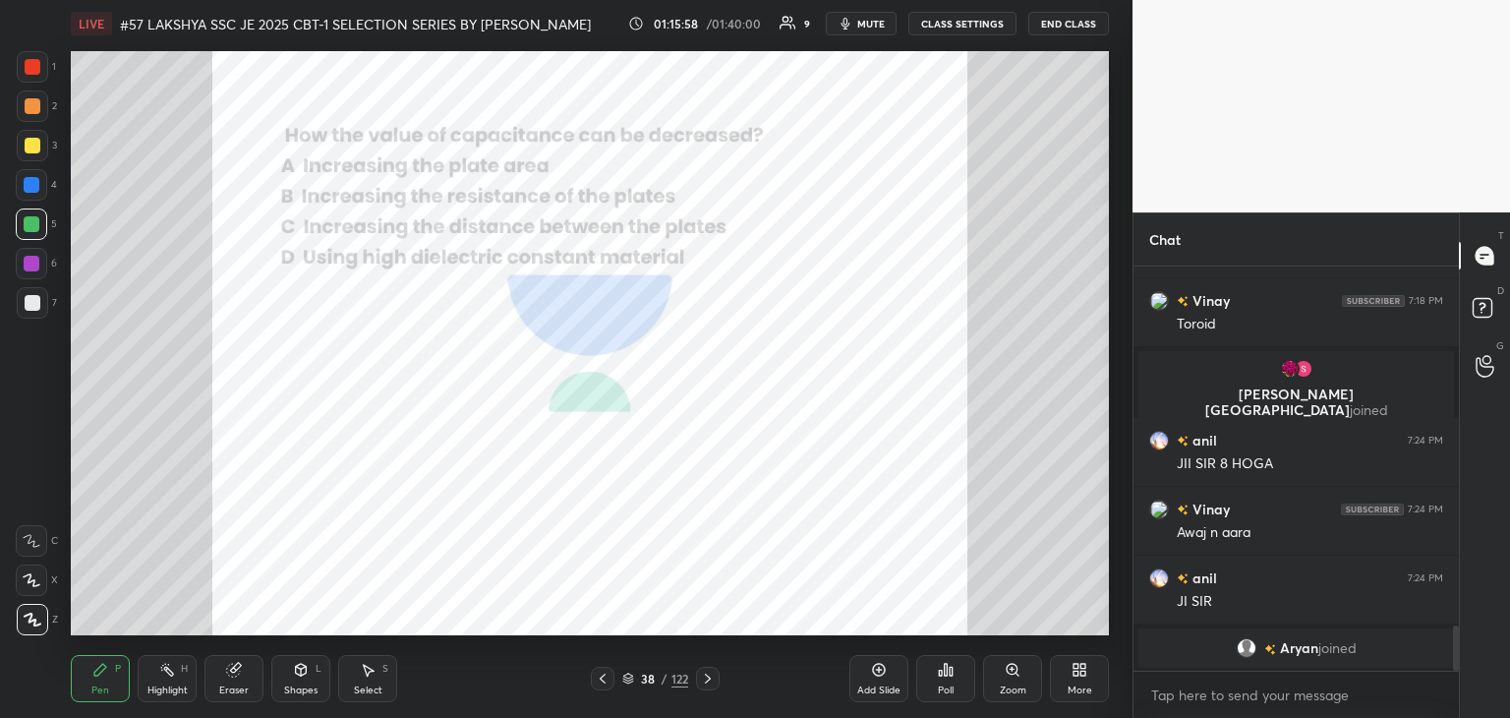
click at [952, 674] on icon at bounding box center [946, 670] width 16 height 16
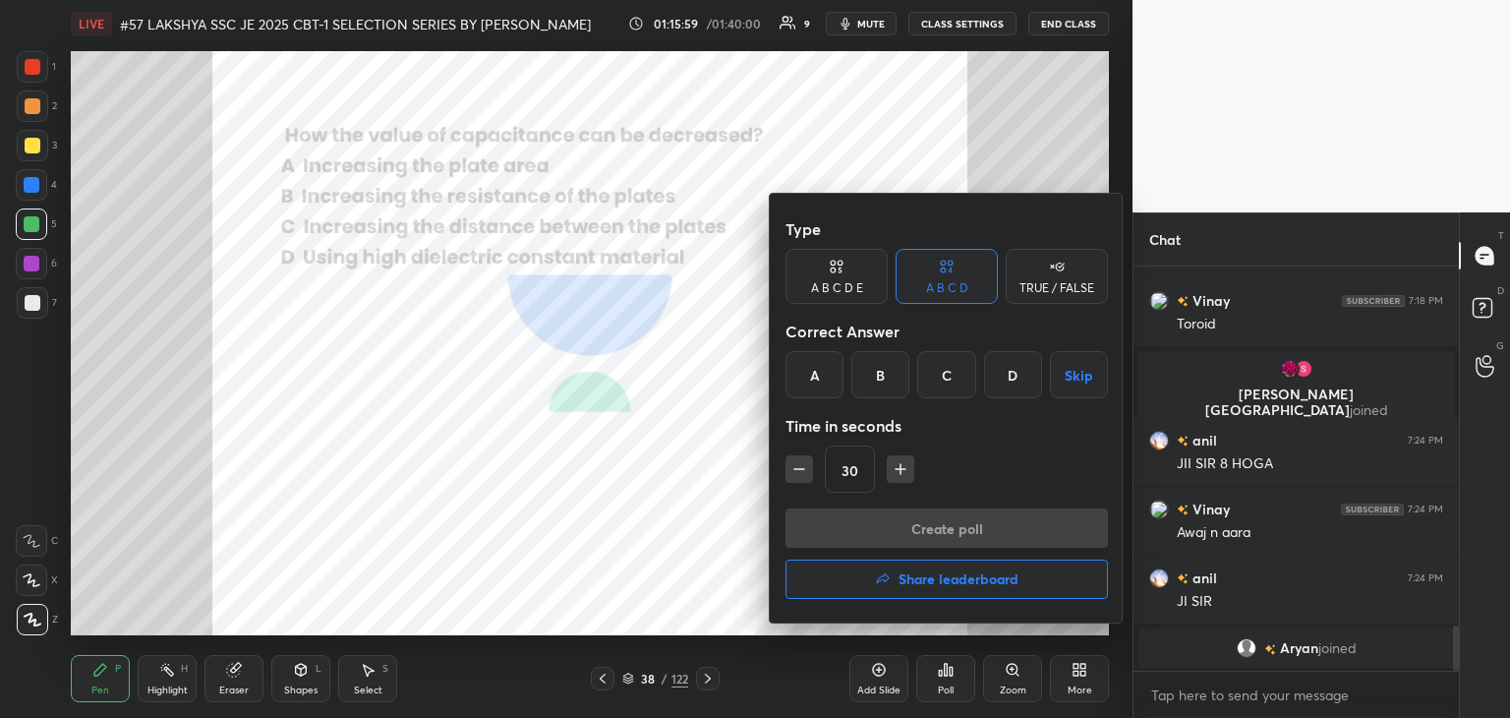
click at [961, 382] on div "C" at bounding box center [946, 374] width 58 height 47
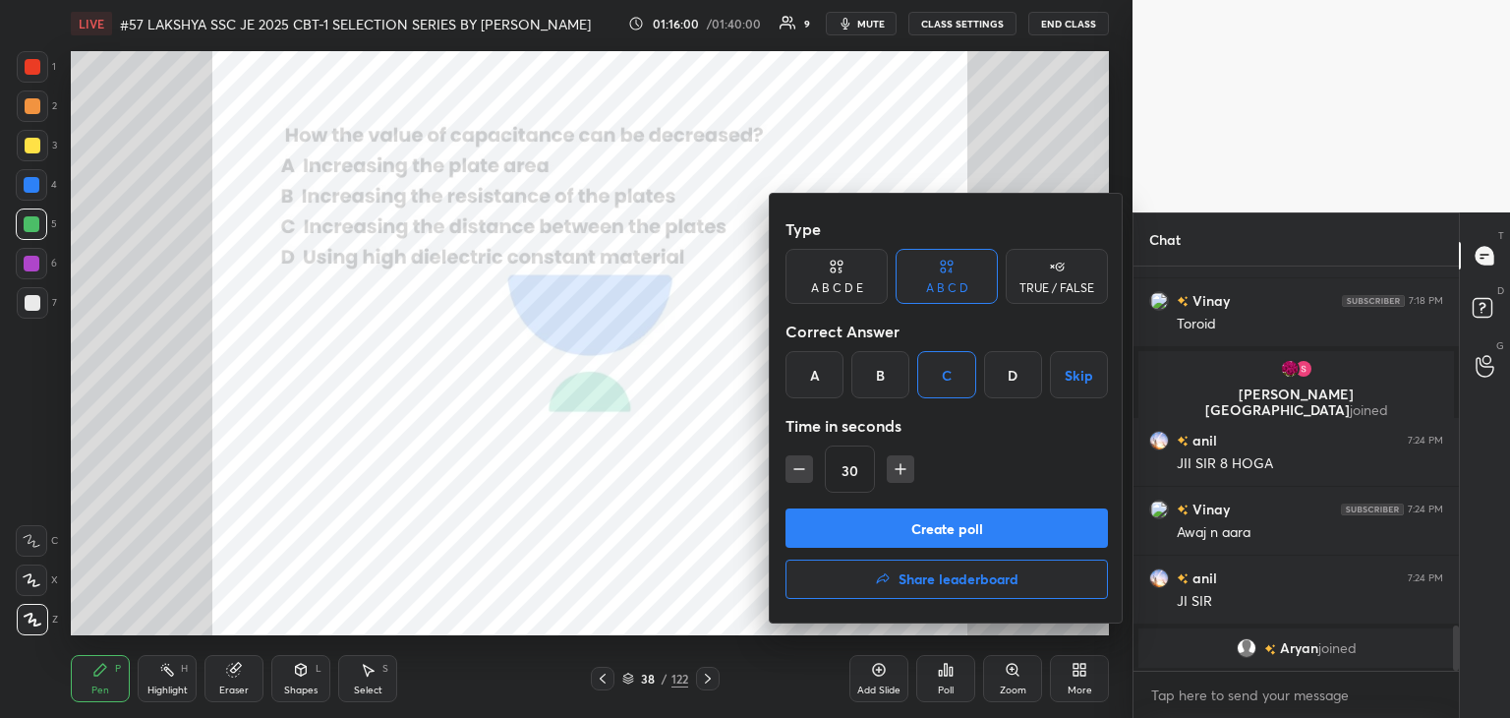
click at [900, 524] on button "Create poll" at bounding box center [947, 527] width 322 height 39
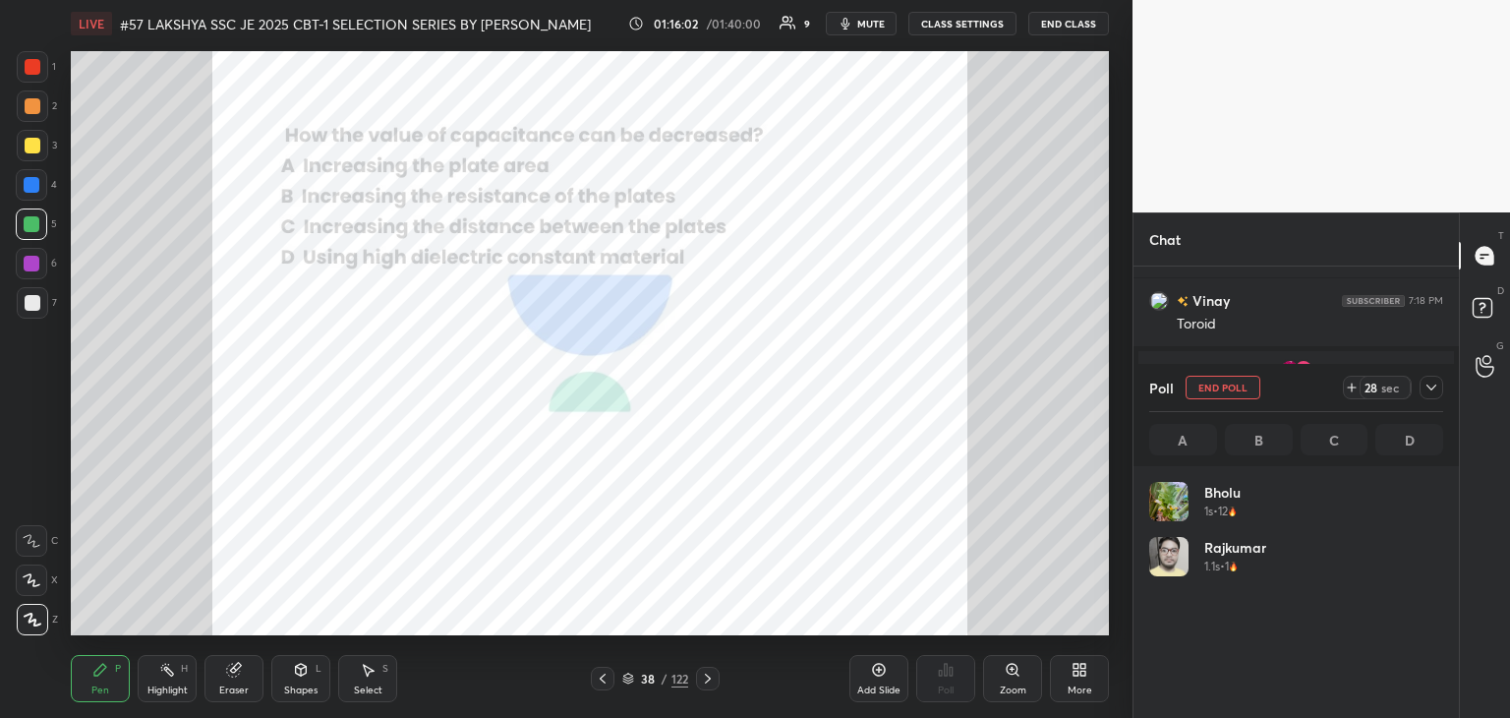
scroll to position [230, 288]
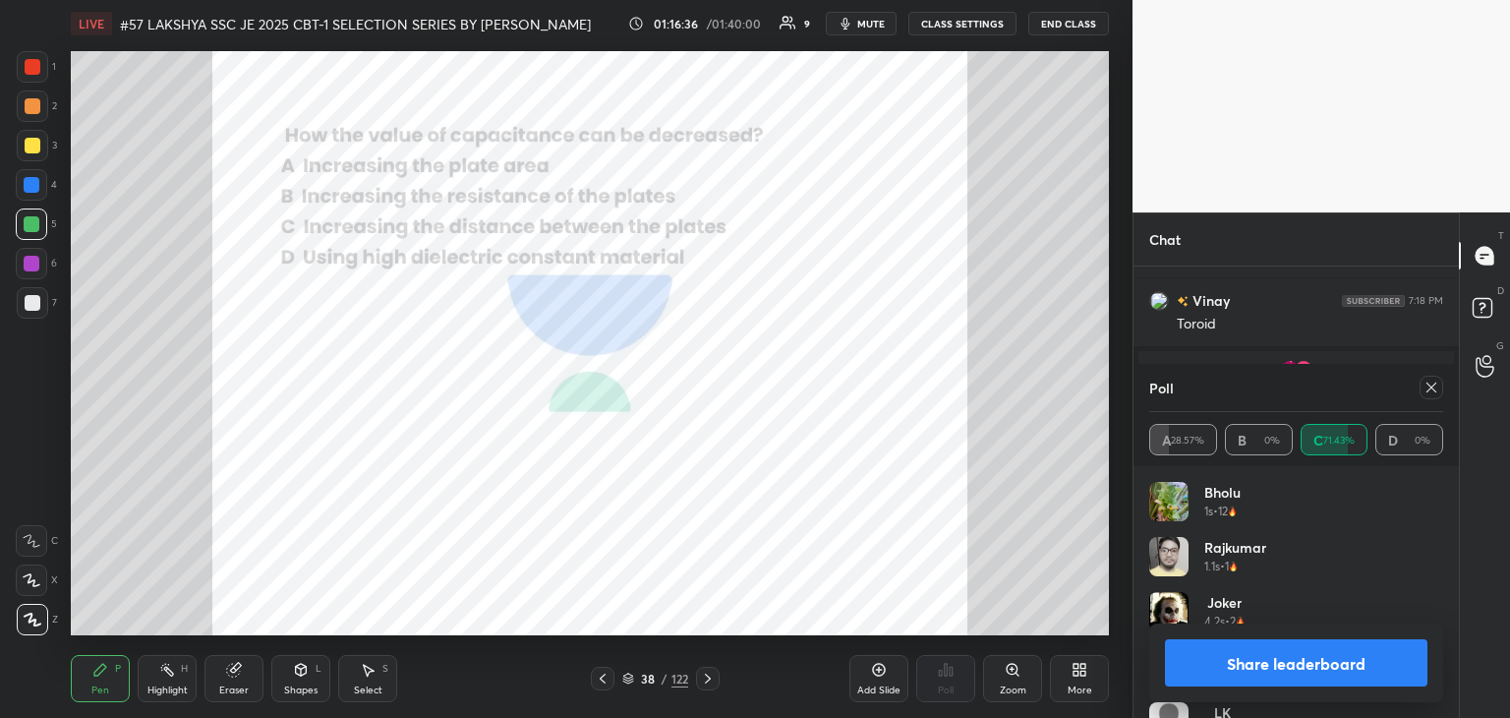
click at [1430, 393] on icon at bounding box center [1432, 387] width 16 height 16
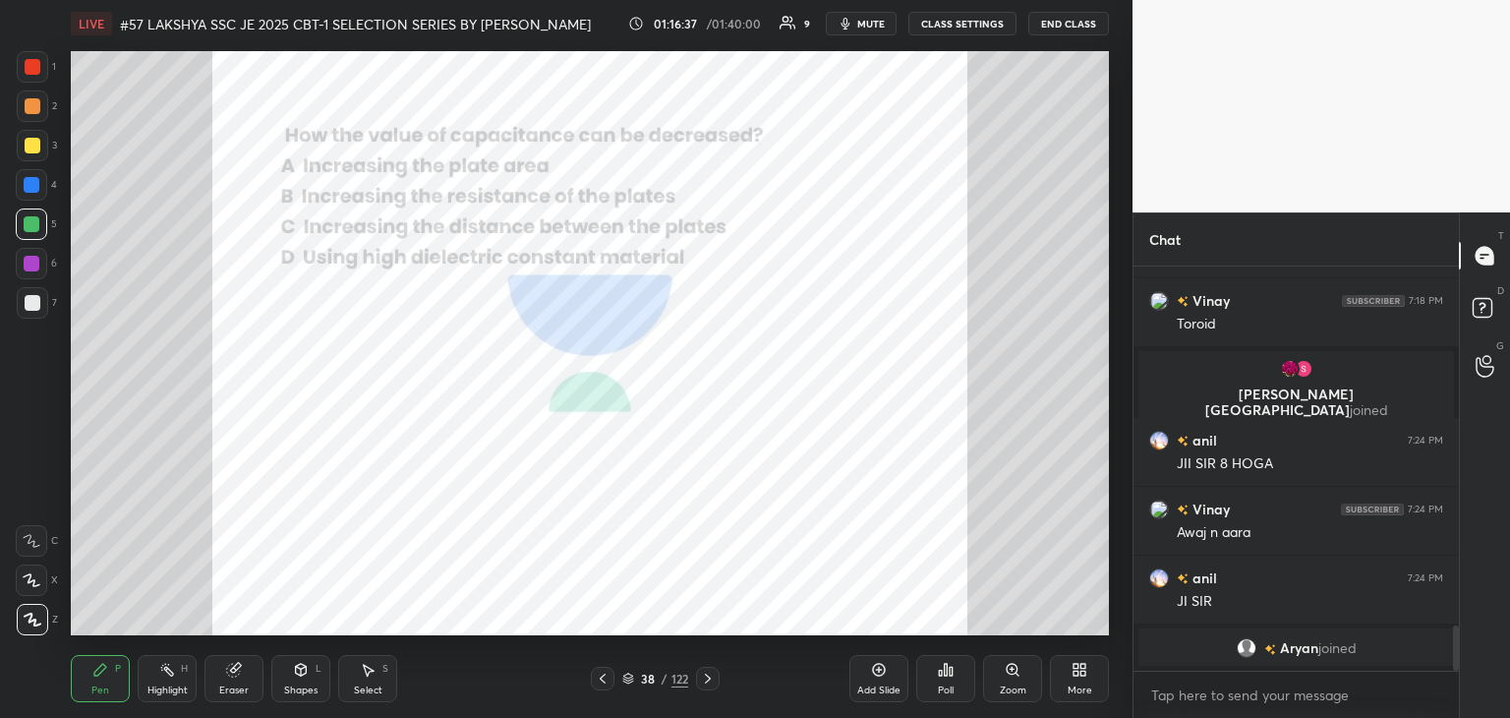
scroll to position [398, 320]
click at [39, 70] on div at bounding box center [33, 67] width 16 height 16
drag, startPoint x: 233, startPoint y: 677, endPoint x: 18, endPoint y: 658, distance: 216.2
click at [232, 676] on icon at bounding box center [234, 670] width 16 height 16
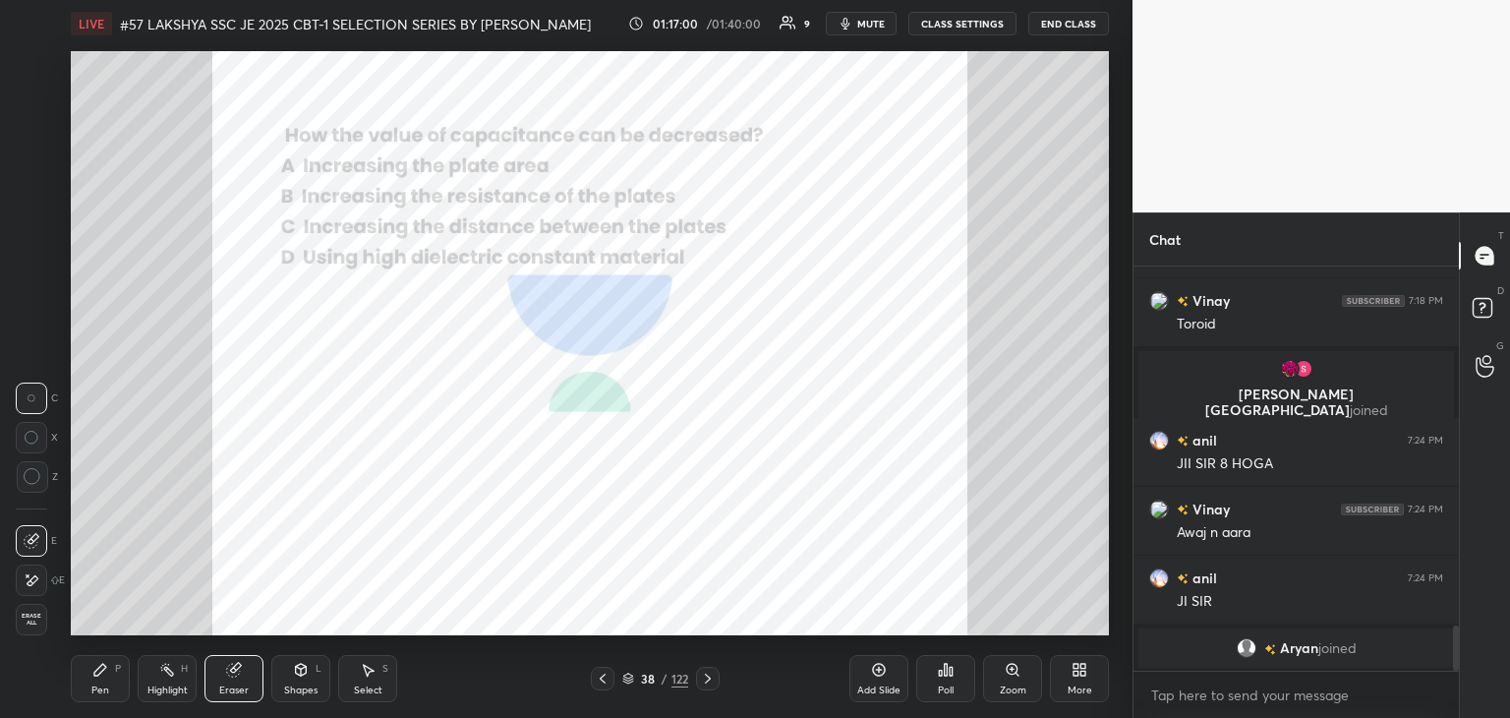
click at [40, 614] on div "Erase all" at bounding box center [31, 619] width 31 height 31
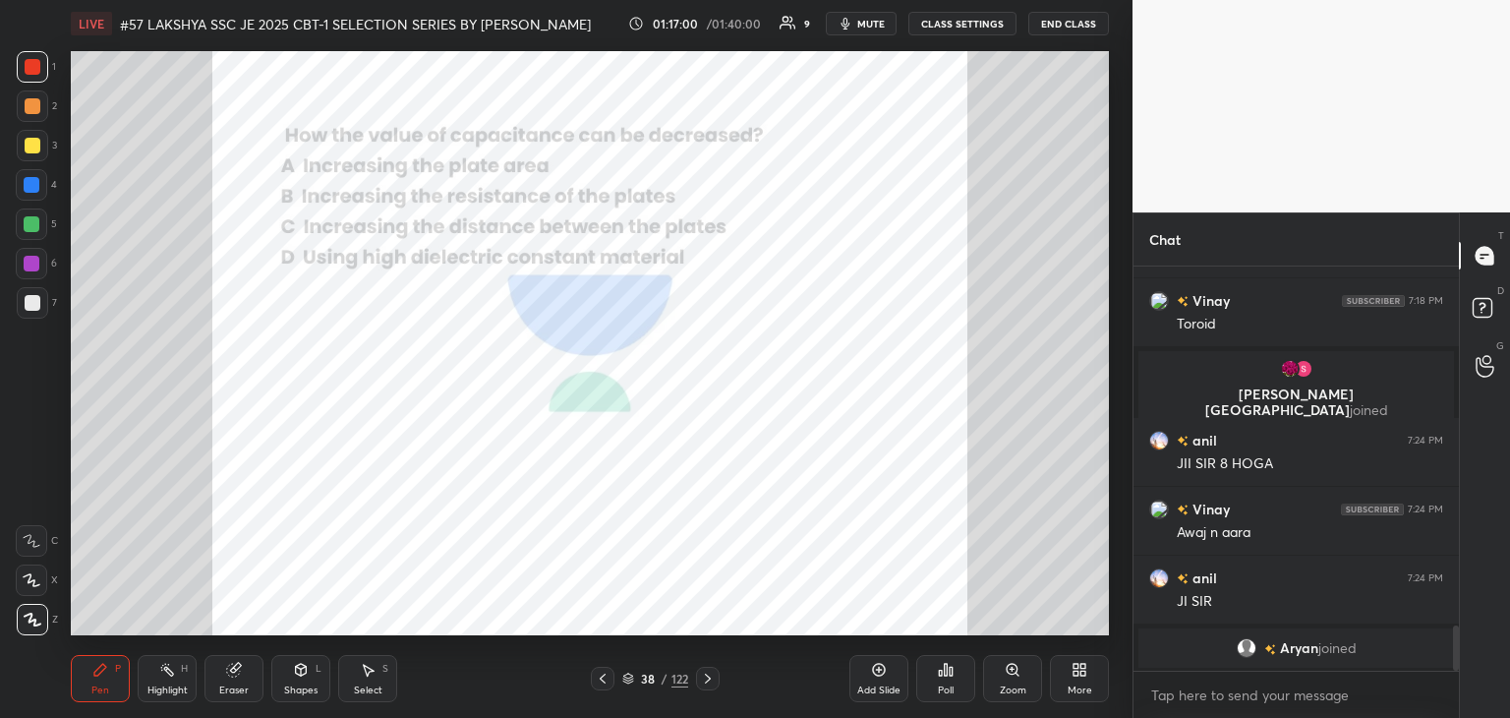
drag, startPoint x: 108, startPoint y: 688, endPoint x: 64, endPoint y: 708, distance: 48.4
click at [106, 688] on div "Pen" at bounding box center [100, 690] width 18 height 10
click at [243, 685] on div "Eraser" at bounding box center [233, 690] width 29 height 10
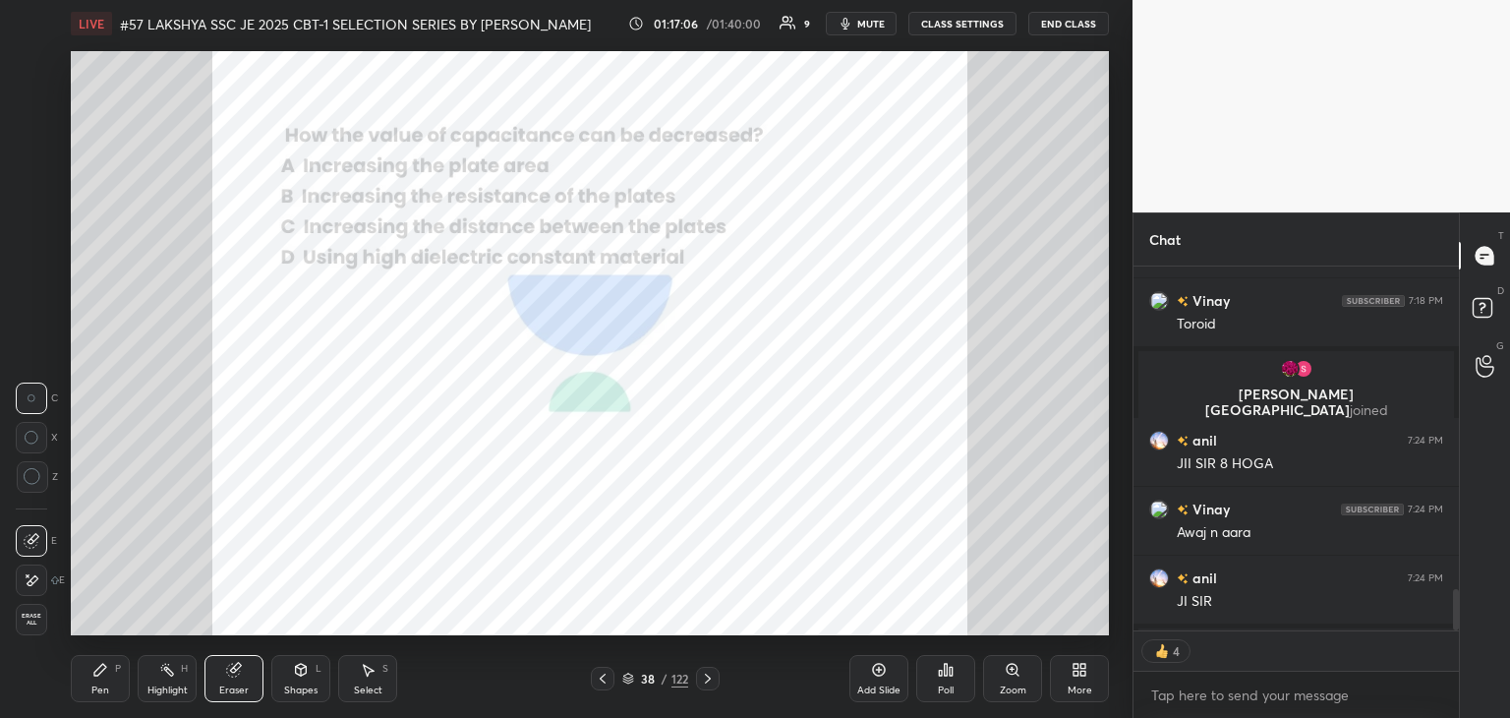
click at [42, 611] on div "Erase all" at bounding box center [31, 619] width 31 height 31
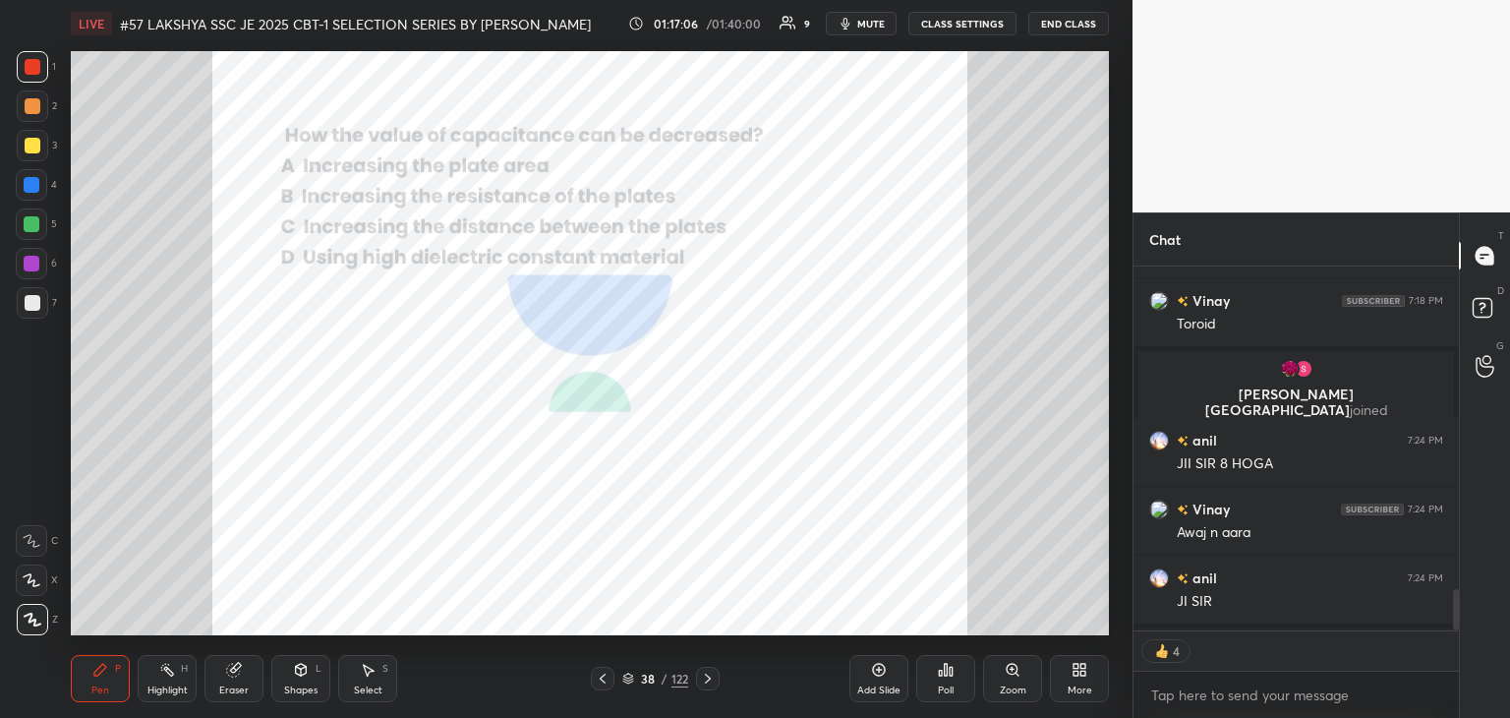
click at [108, 683] on div "Pen P" at bounding box center [100, 678] width 59 height 47
click at [713, 673] on icon at bounding box center [708, 678] width 16 height 16
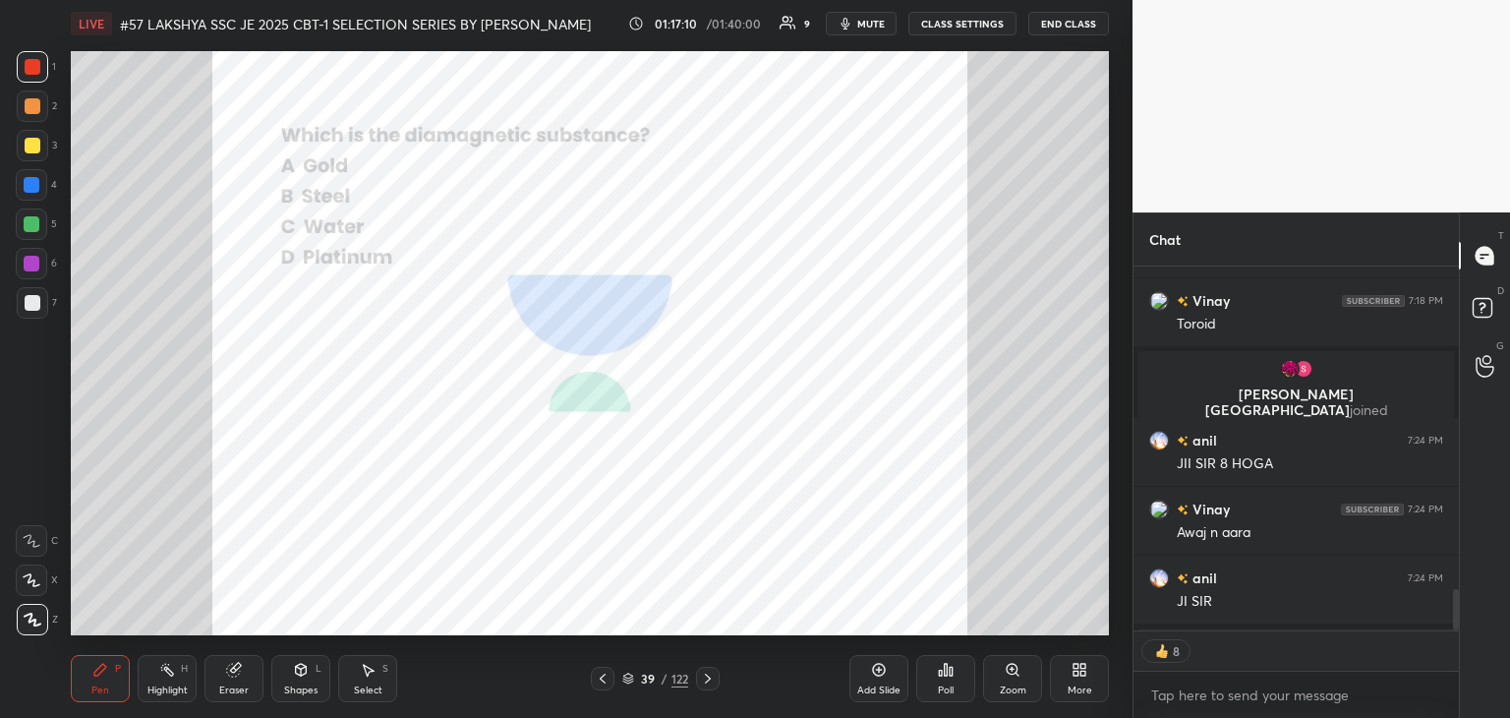
click at [712, 677] on icon at bounding box center [708, 678] width 16 height 16
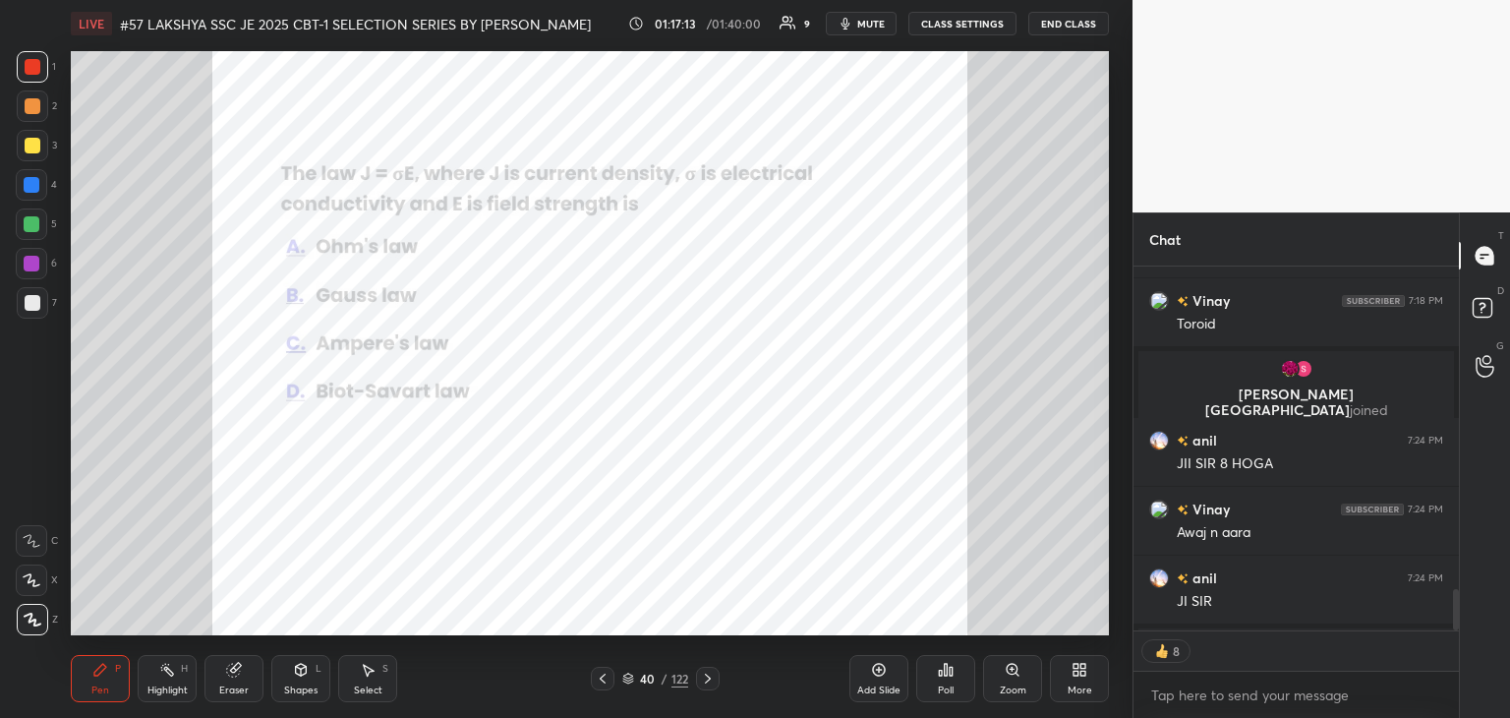
click at [711, 677] on icon at bounding box center [708, 678] width 16 height 16
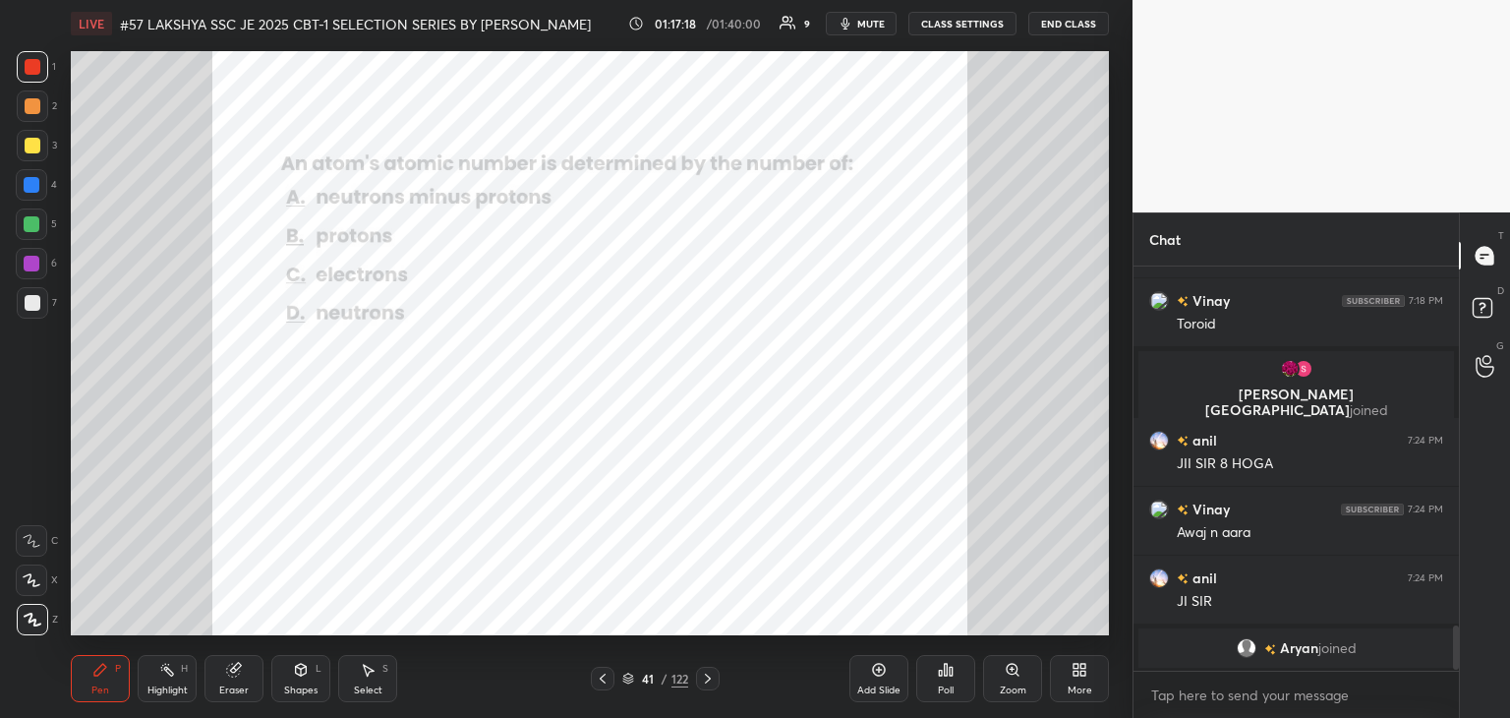
click at [948, 685] on div "Poll" at bounding box center [946, 690] width 16 height 10
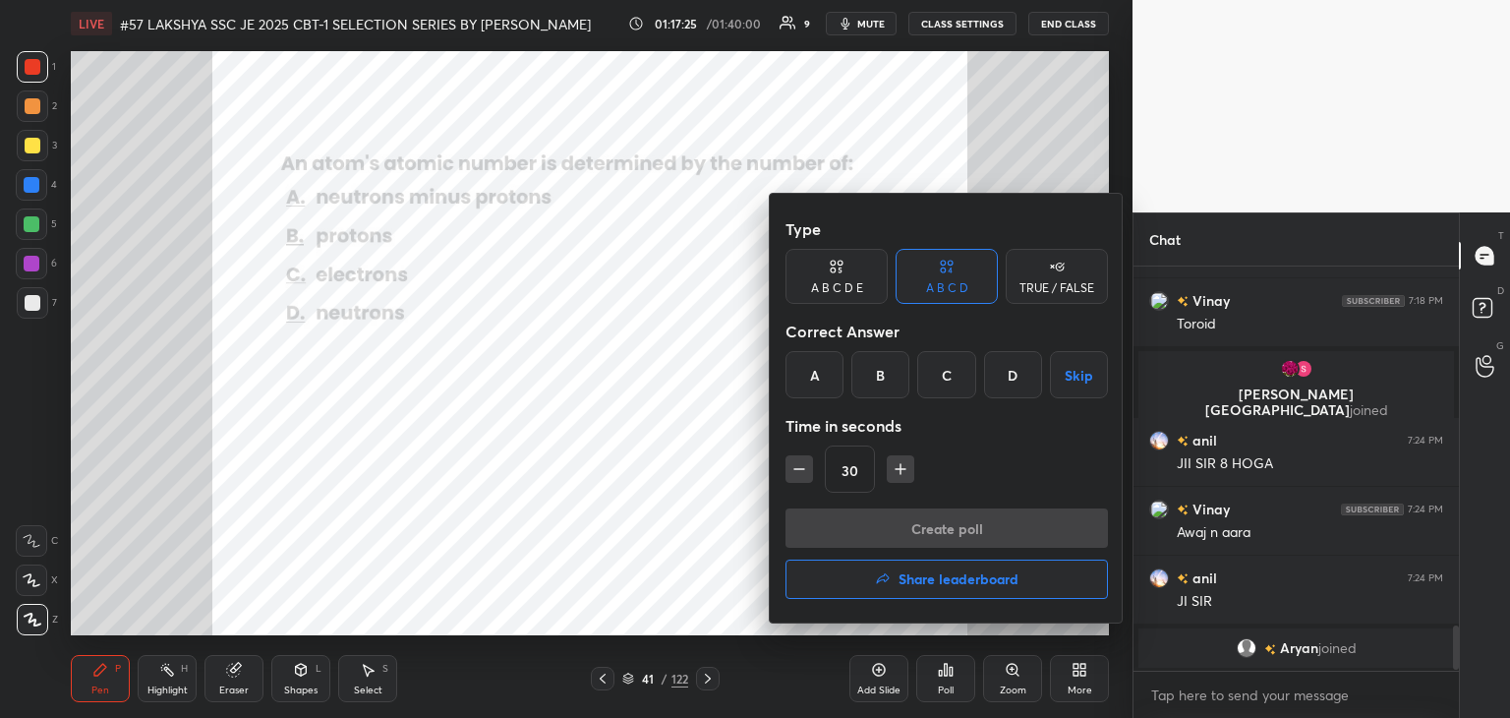
click at [889, 382] on div "B" at bounding box center [880, 374] width 58 height 47
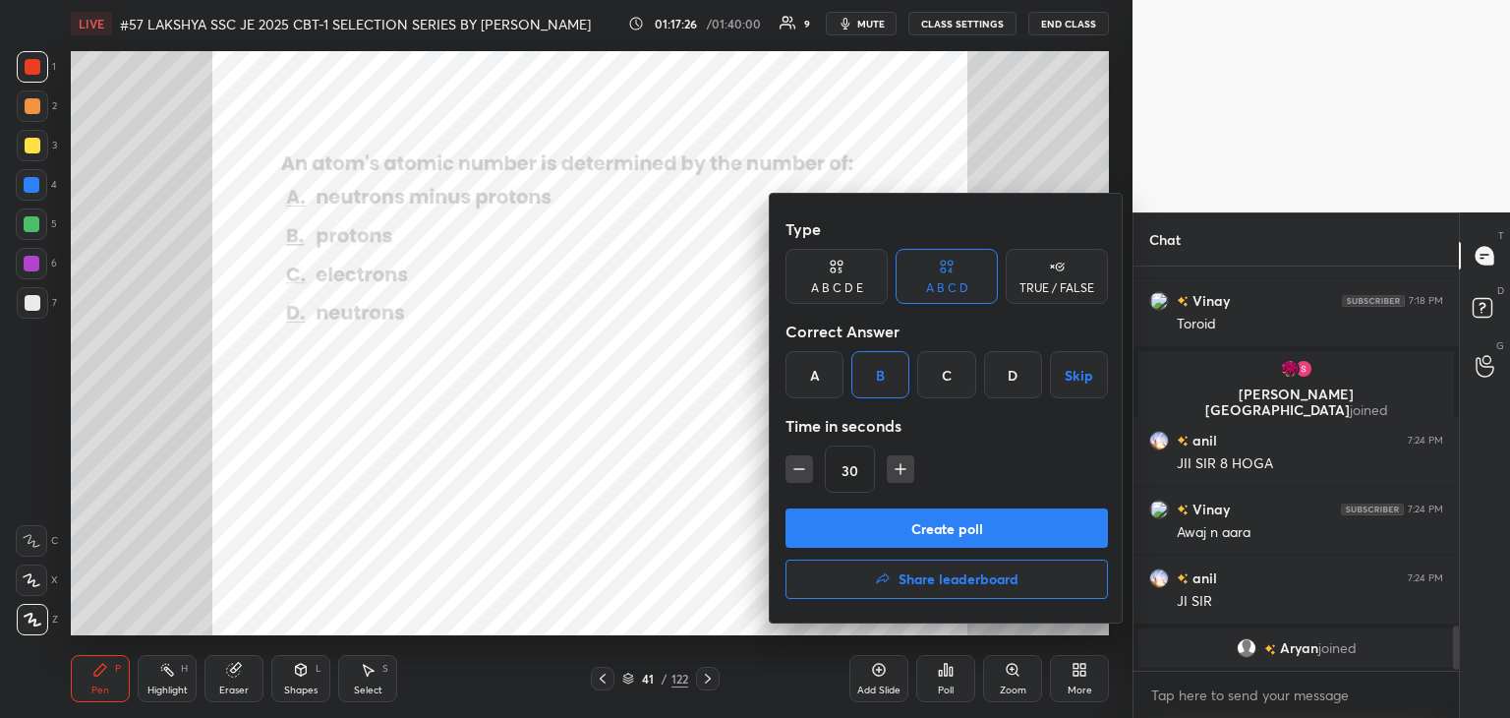
click at [838, 523] on button "Create poll" at bounding box center [947, 527] width 322 height 39
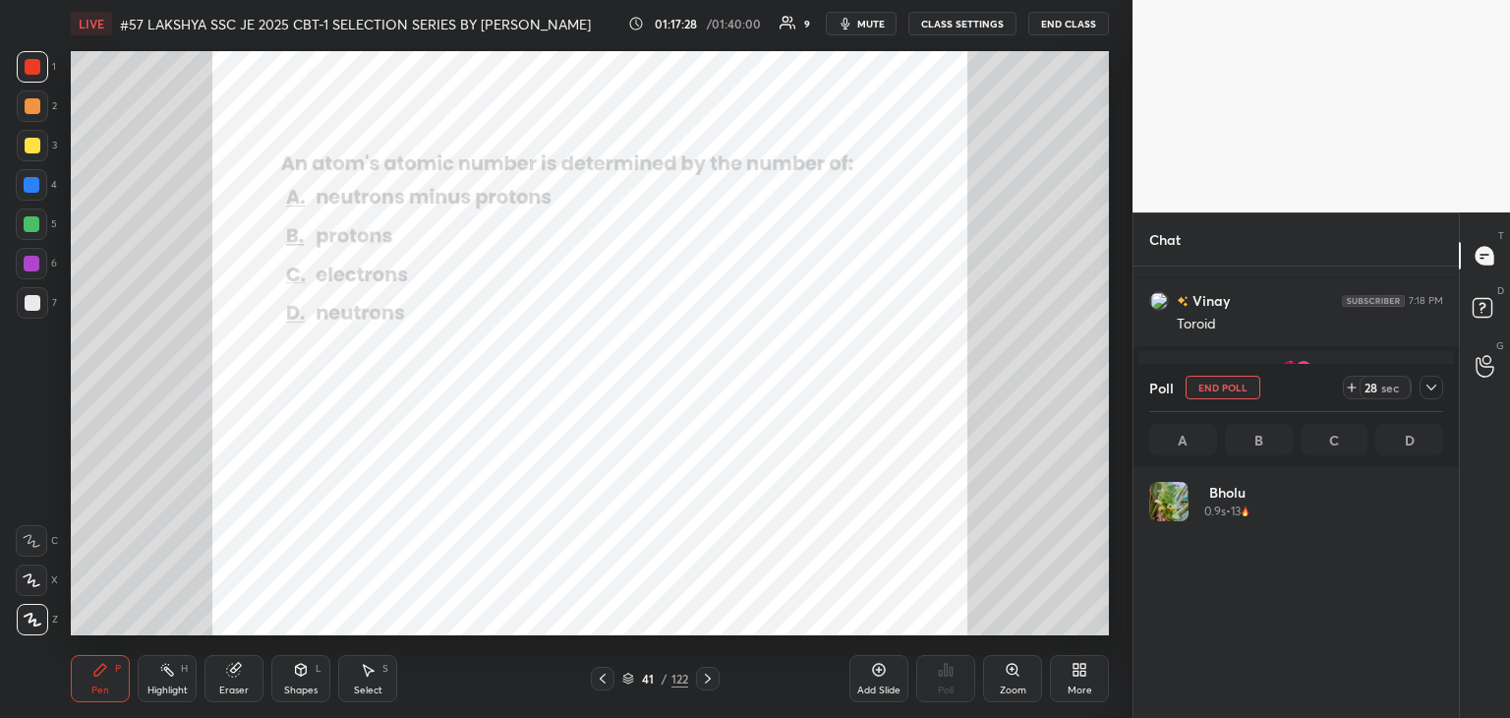
scroll to position [230, 288]
click at [236, 679] on div "Eraser" at bounding box center [233, 678] width 59 height 47
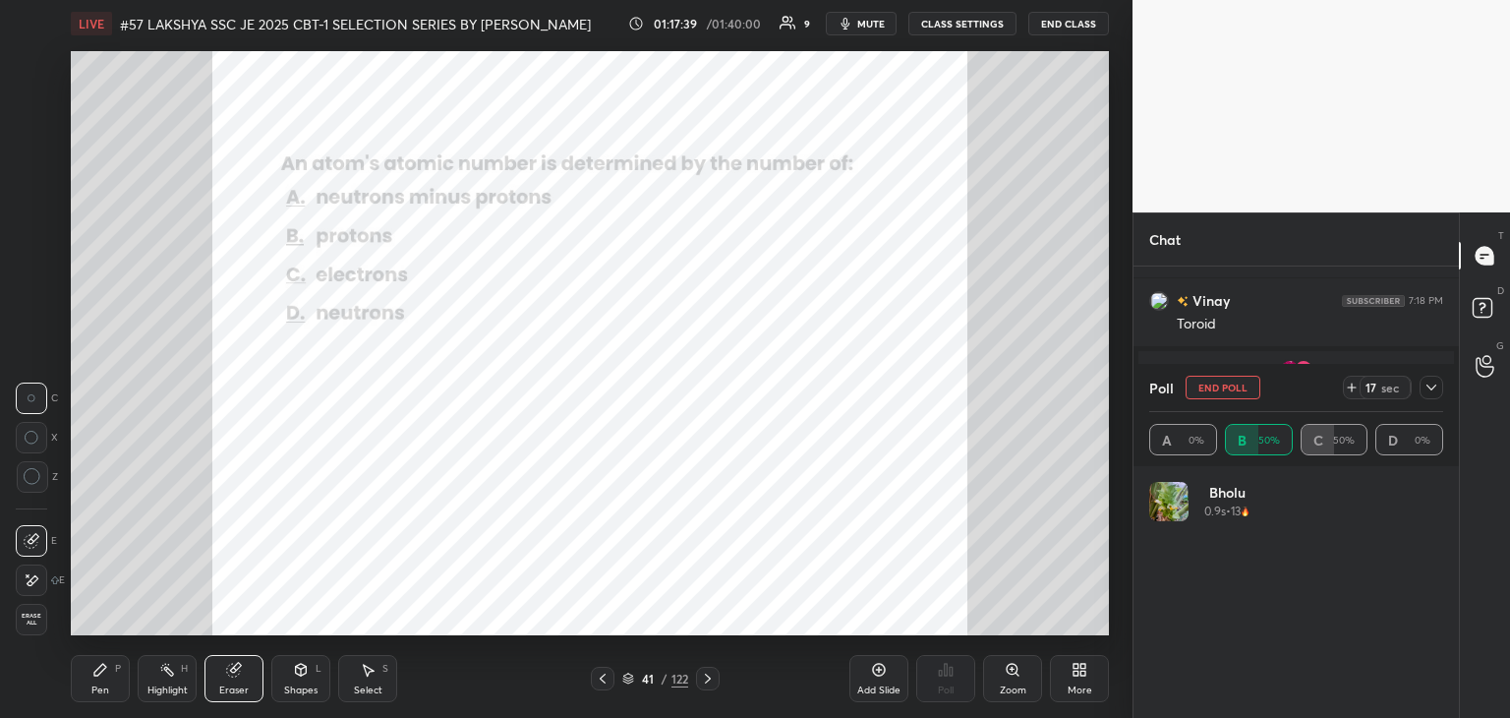
drag, startPoint x: 29, startPoint y: 612, endPoint x: 44, endPoint y: 648, distance: 39.6
click at [29, 614] on span "Erase all" at bounding box center [31, 619] width 29 height 14
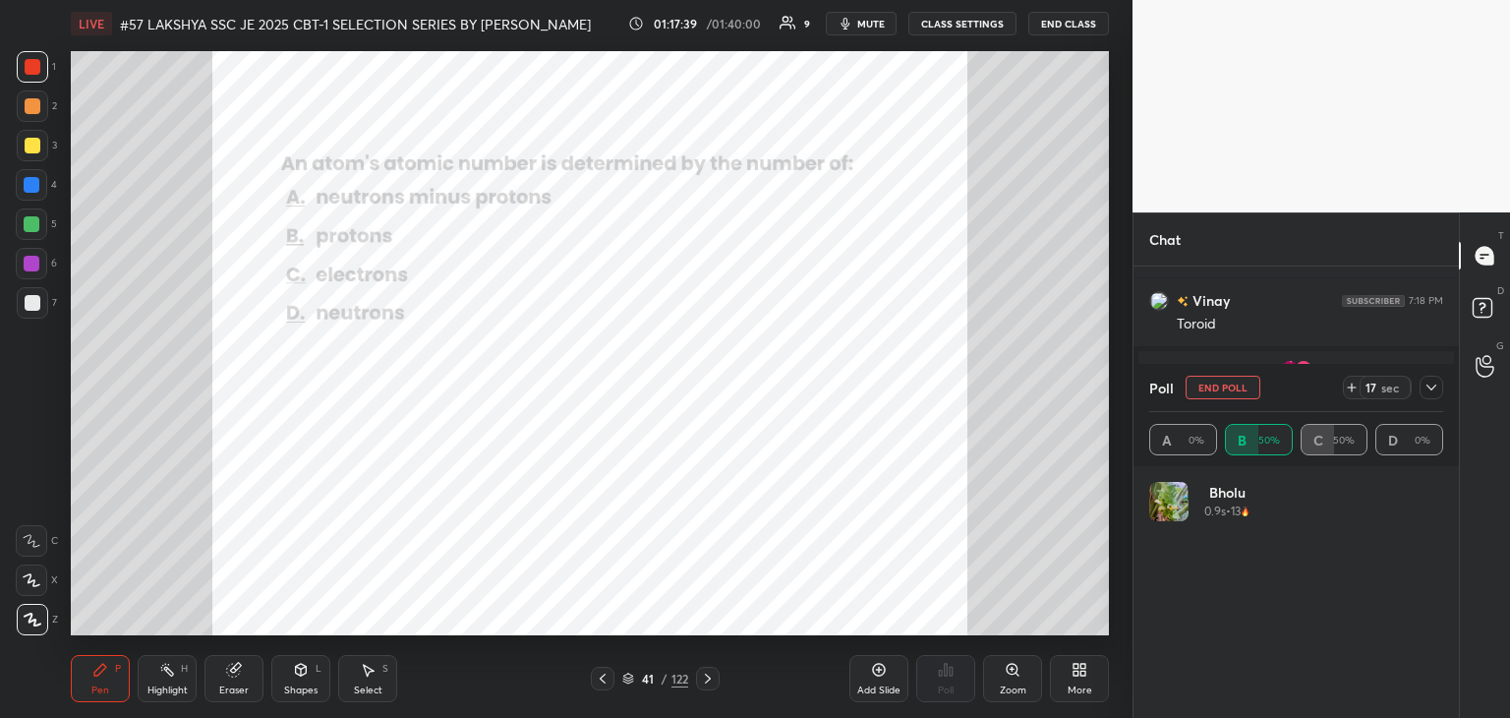
click at [87, 708] on div "Pen P Highlight H Eraser Shapes L Select S 41 / 122 Add Slide Poll Zoom More" at bounding box center [590, 678] width 1038 height 79
click at [232, 670] on icon at bounding box center [233, 670] width 13 height 13
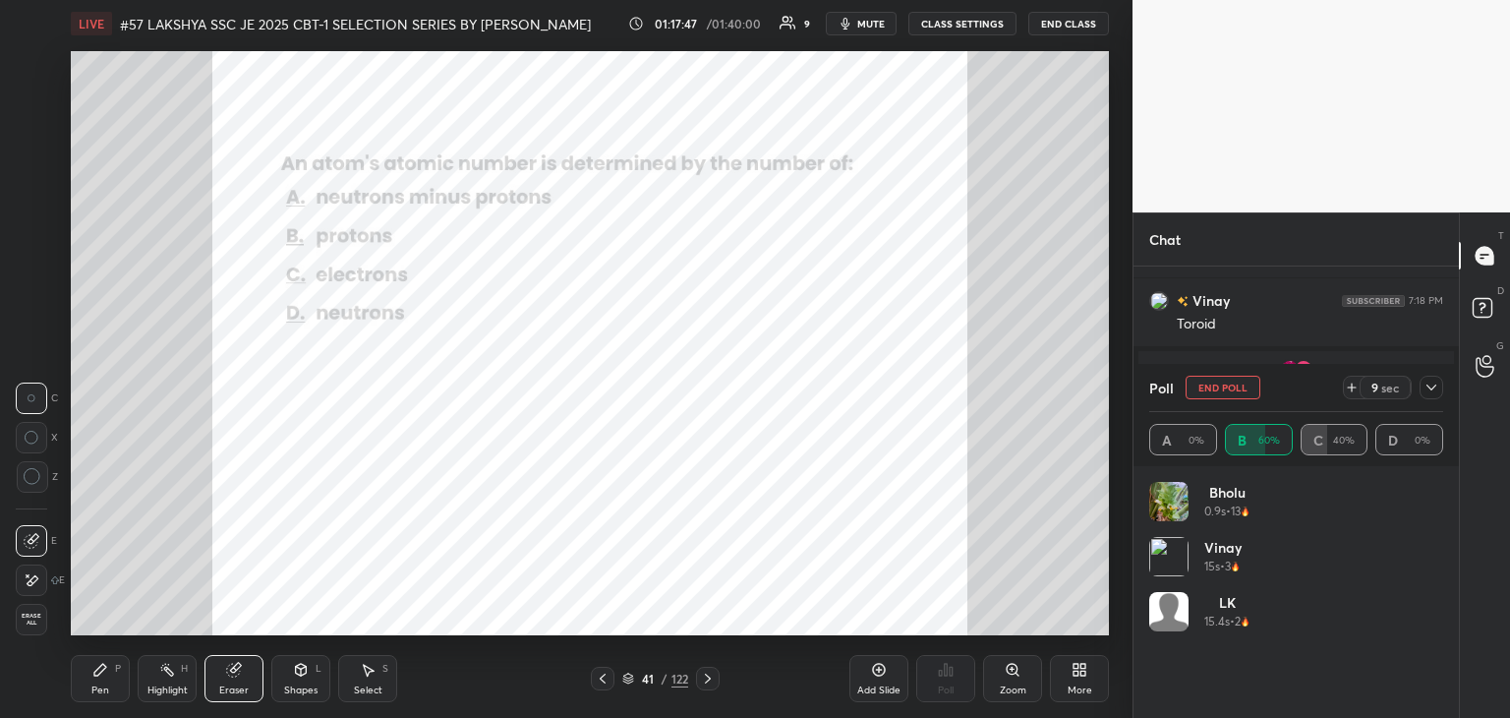
drag, startPoint x: 28, startPoint y: 622, endPoint x: 67, endPoint y: 677, distance: 67.7
click at [28, 622] on span "Erase all" at bounding box center [31, 619] width 29 height 14
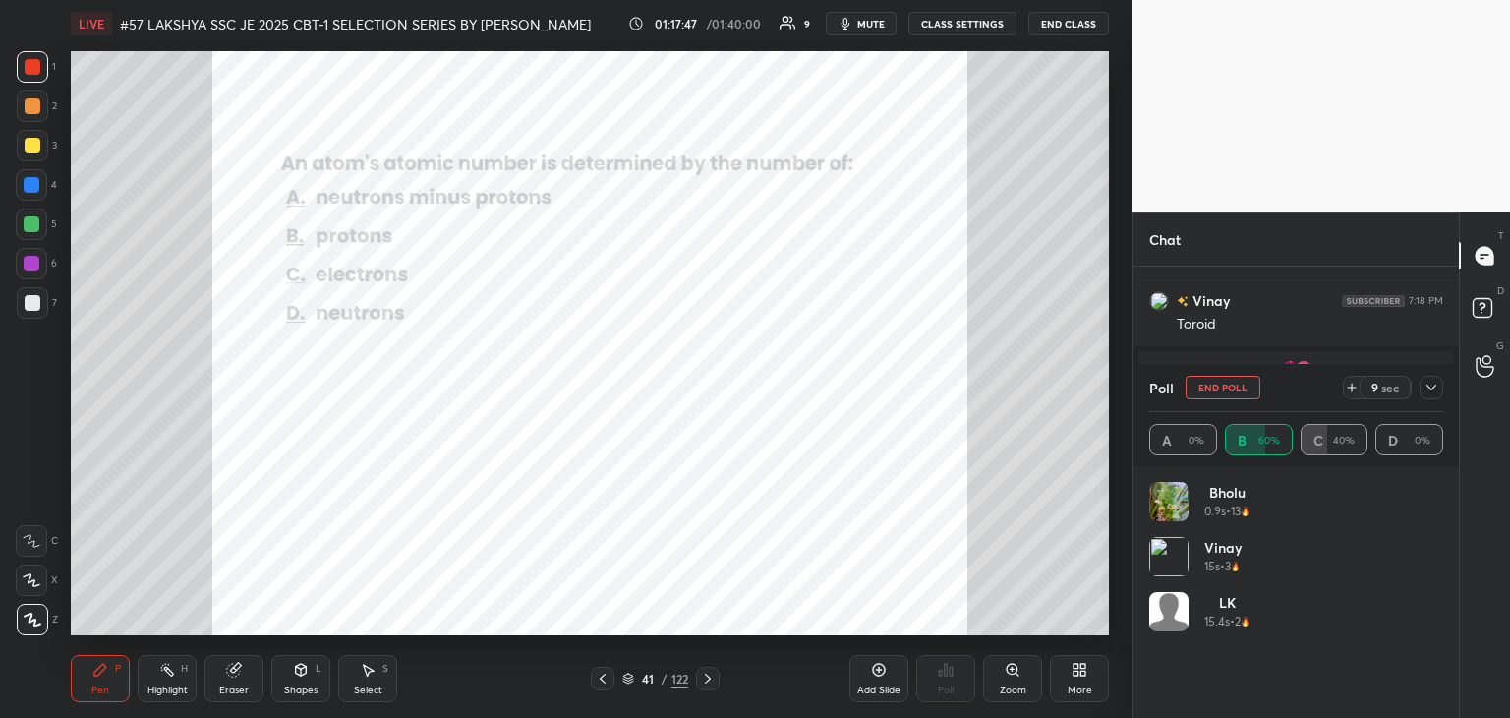
click at [76, 680] on div "Pen P" at bounding box center [100, 678] width 59 height 47
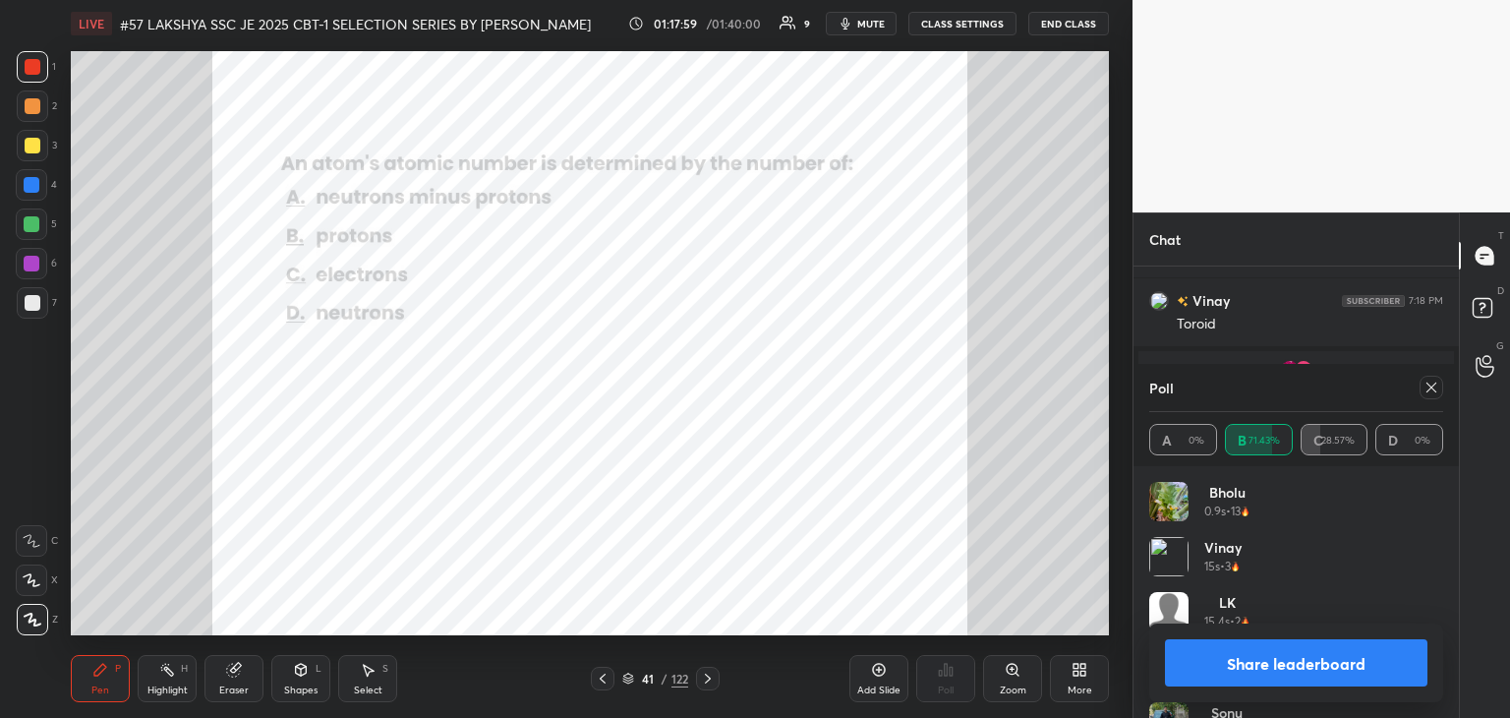
click at [1437, 391] on icon at bounding box center [1432, 387] width 16 height 16
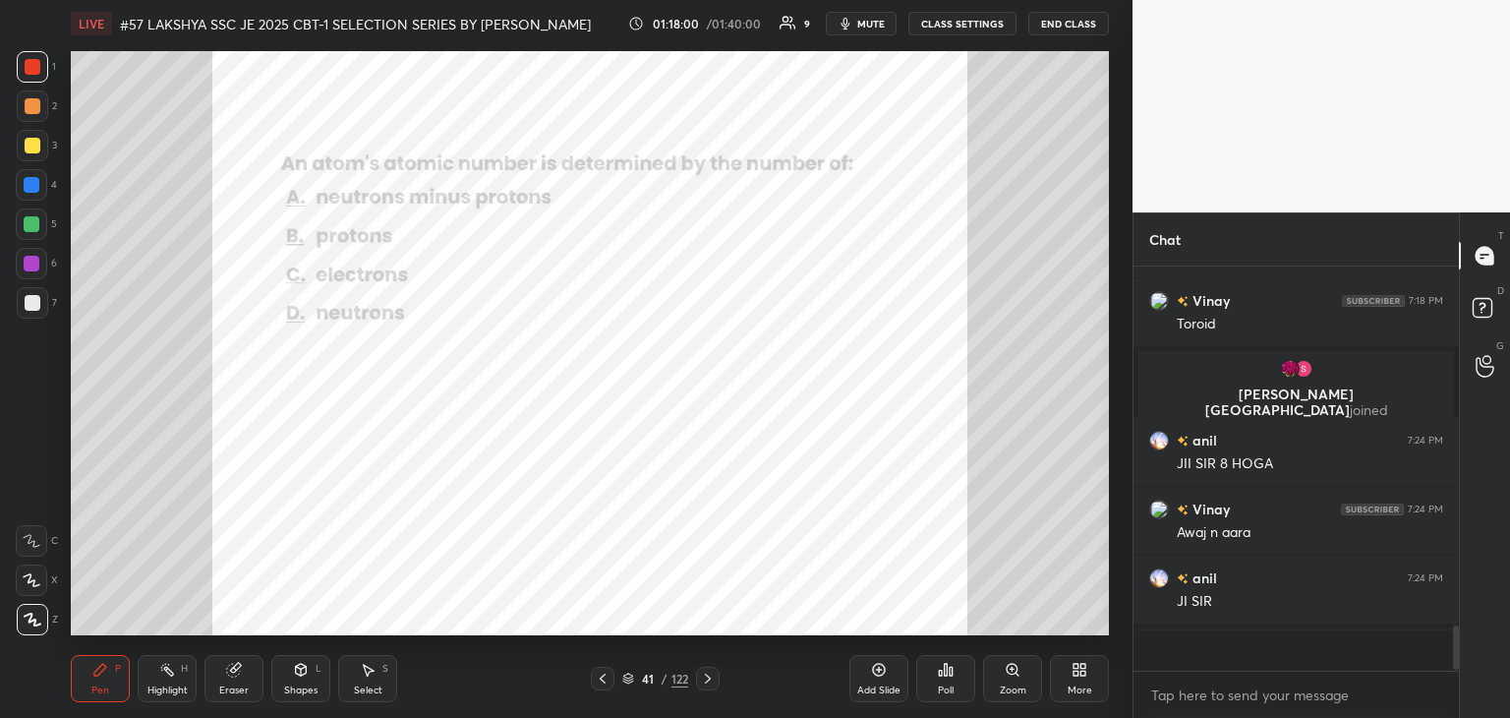
scroll to position [398, 320]
drag, startPoint x: 243, startPoint y: 670, endPoint x: 229, endPoint y: 670, distance: 13.8
click at [238, 670] on div "Eraser" at bounding box center [233, 678] width 59 height 47
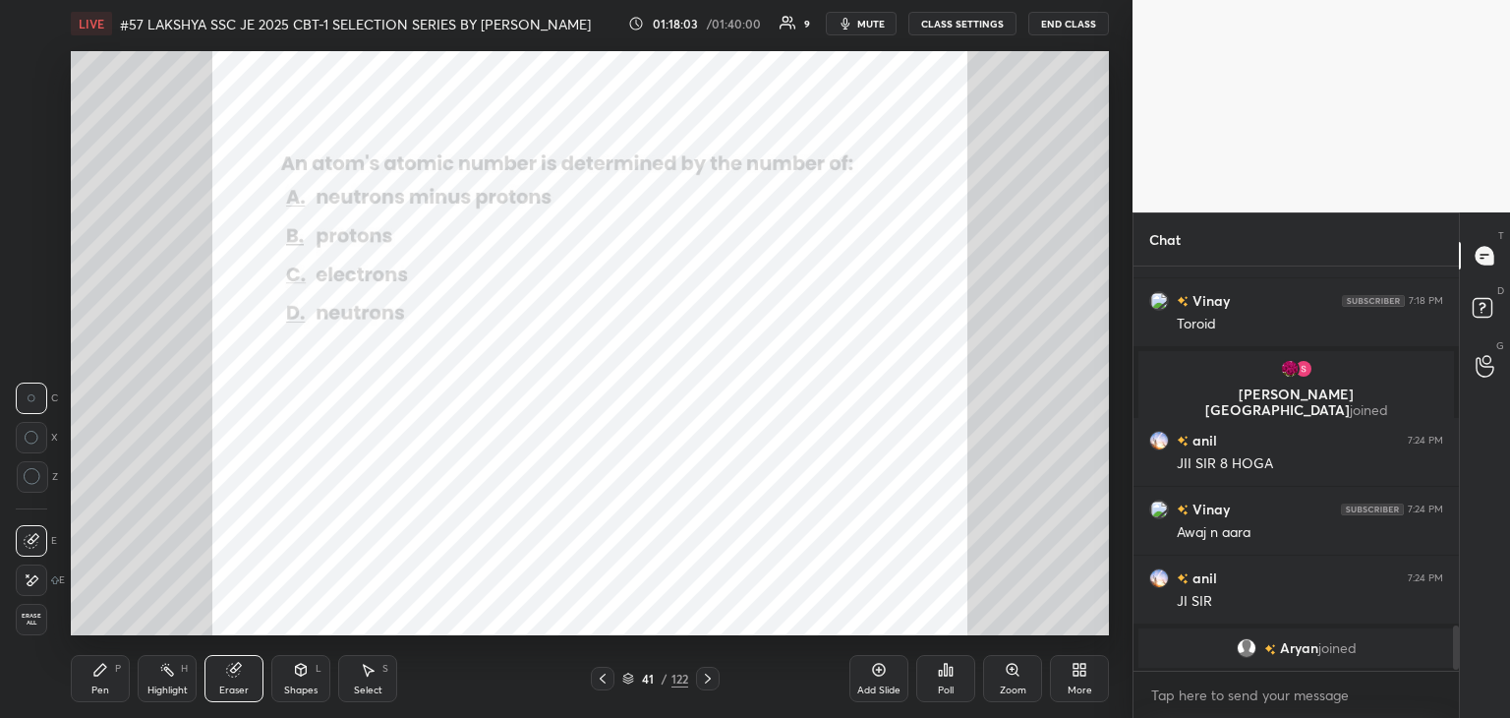
click at [33, 626] on span "Erase all" at bounding box center [31, 619] width 29 height 14
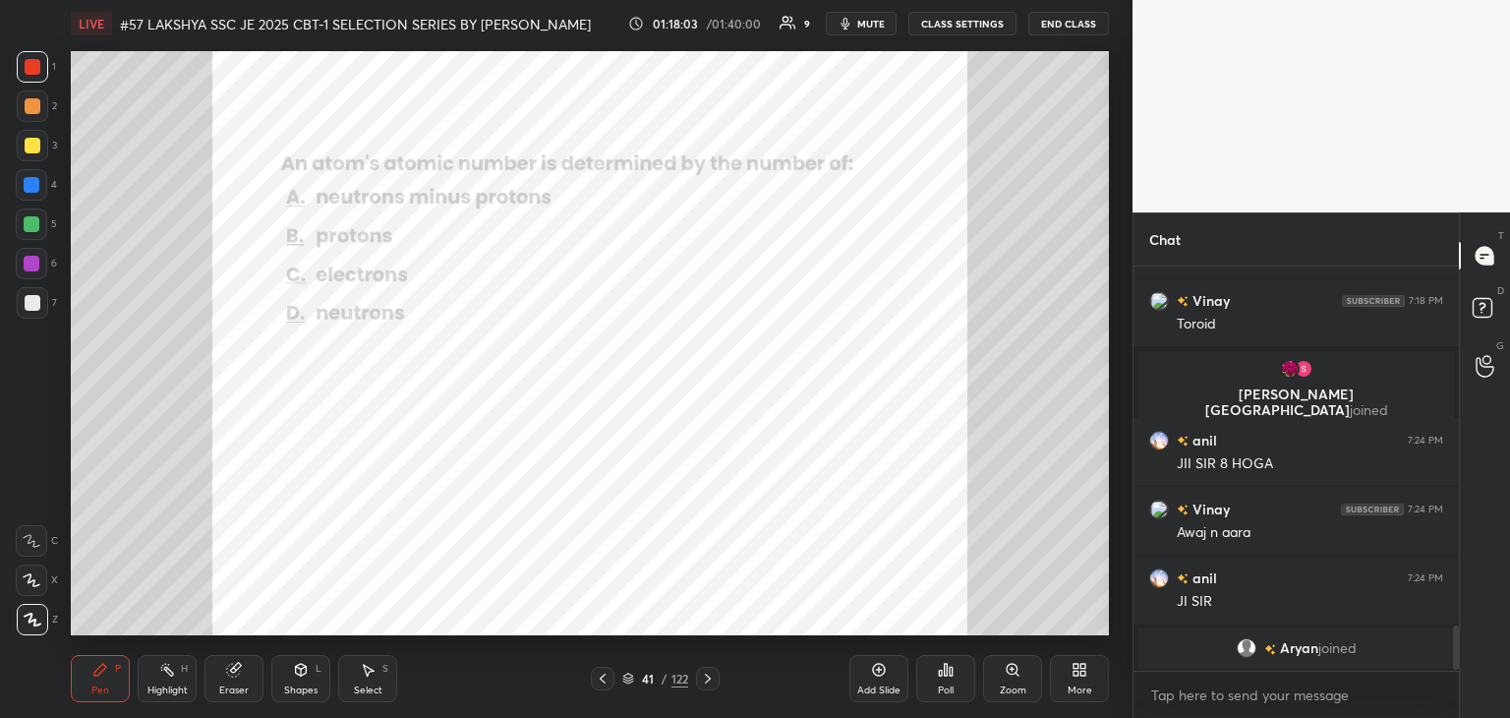
click at [95, 673] on icon at bounding box center [100, 670] width 12 height 12
drag, startPoint x: 242, startPoint y: 669, endPoint x: 98, endPoint y: 637, distance: 146.9
click at [240, 669] on div "Eraser" at bounding box center [233, 678] width 59 height 47
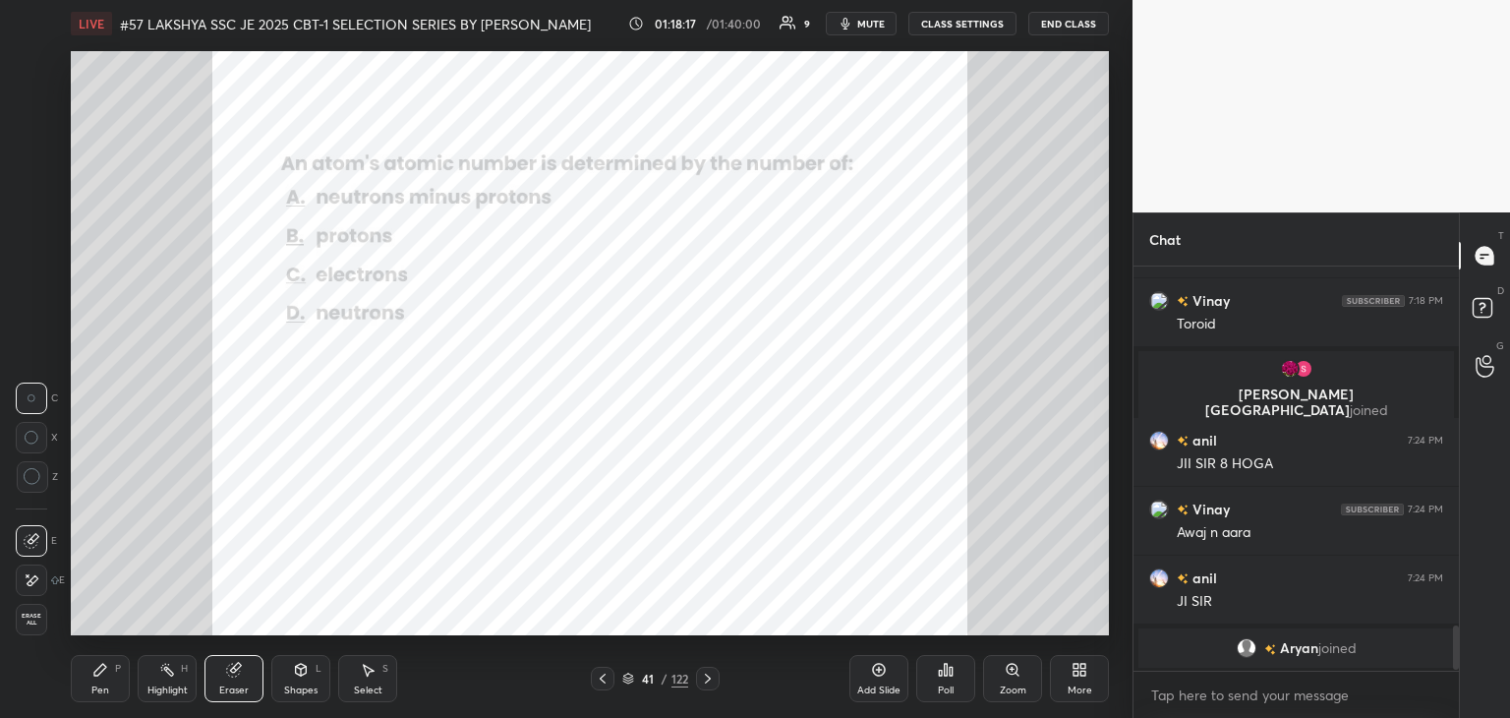
drag, startPoint x: 29, startPoint y: 617, endPoint x: 102, endPoint y: 680, distance: 96.9
click at [35, 619] on span "Erase all" at bounding box center [31, 619] width 29 height 14
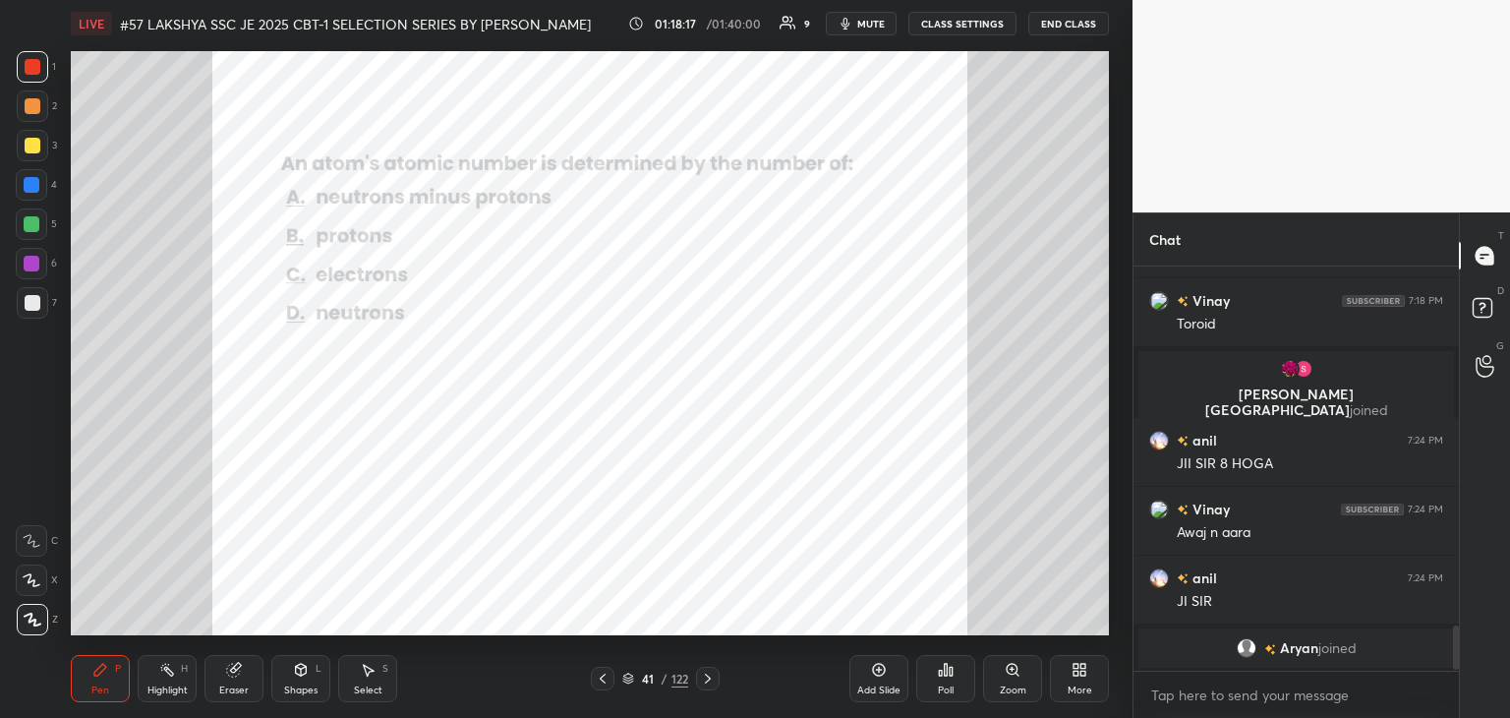
click at [108, 688] on div "Pen P" at bounding box center [100, 678] width 59 height 47
click at [700, 684] on icon at bounding box center [708, 678] width 16 height 16
click at [708, 685] on icon at bounding box center [708, 678] width 16 height 16
click at [836, 477] on div "LIVE #57 LAKSHYA SSC JE 2025 CBT-1 SELECTION SERIES BY PRAVEEN SIR EEEGURU 01:1…" at bounding box center [590, 359] width 1054 height 718
click at [613, 557] on div "LIVE #57 LAKSHYA SSC JE 2025 CBT-1 SELECTION SERIES BY PRAVEEN SIR EEEGURU 01:1…" at bounding box center [590, 359] width 1054 height 718
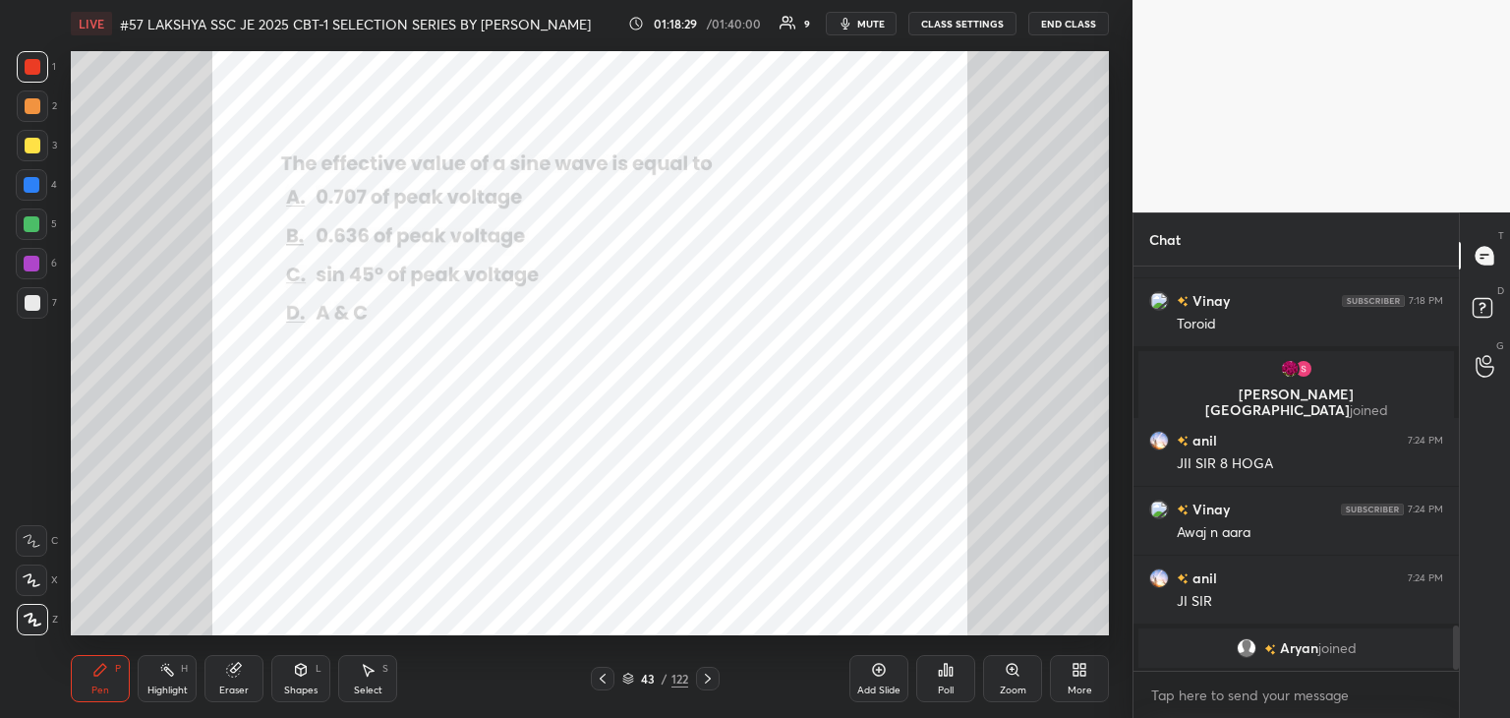
scroll to position [3130, 0]
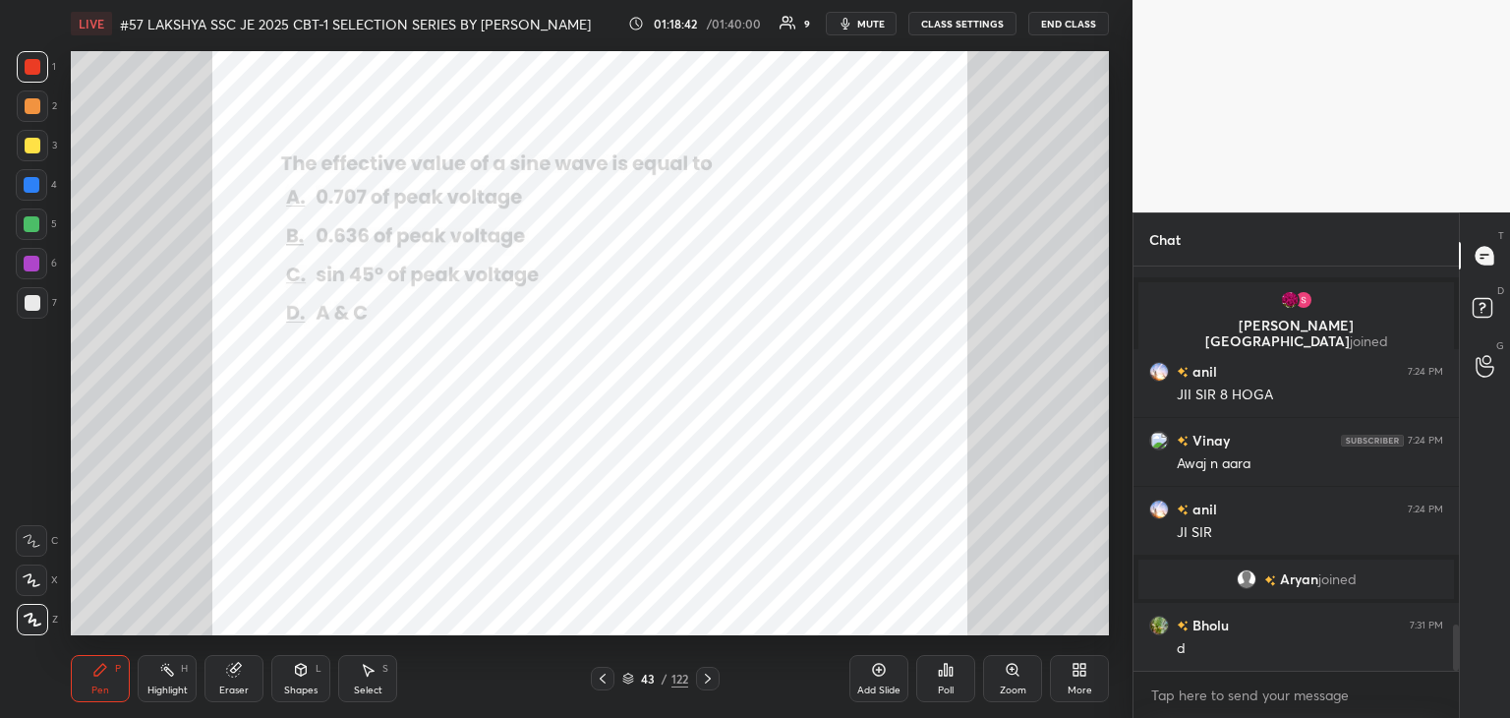
click at [239, 677] on div "Eraser" at bounding box center [233, 678] width 59 height 47
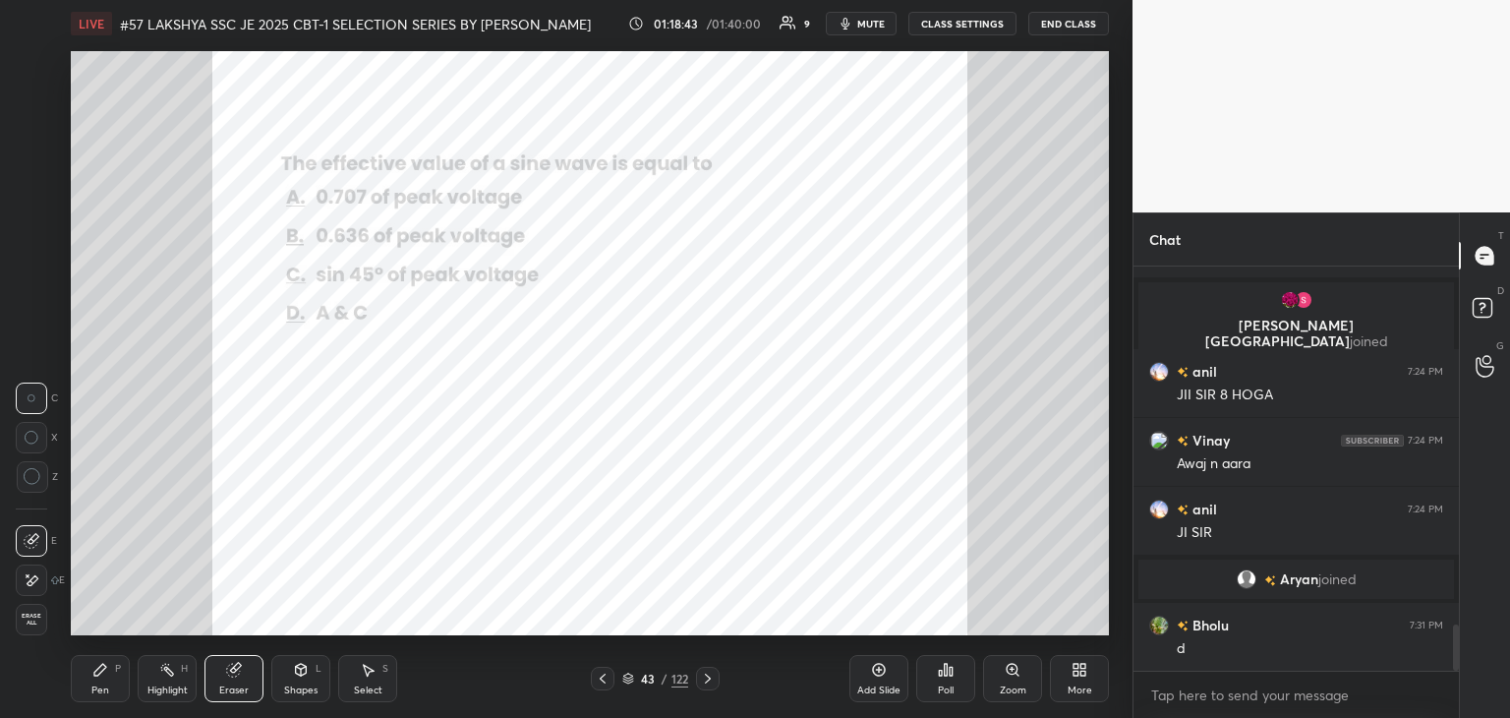
click at [39, 621] on span "Erase all" at bounding box center [31, 619] width 29 height 14
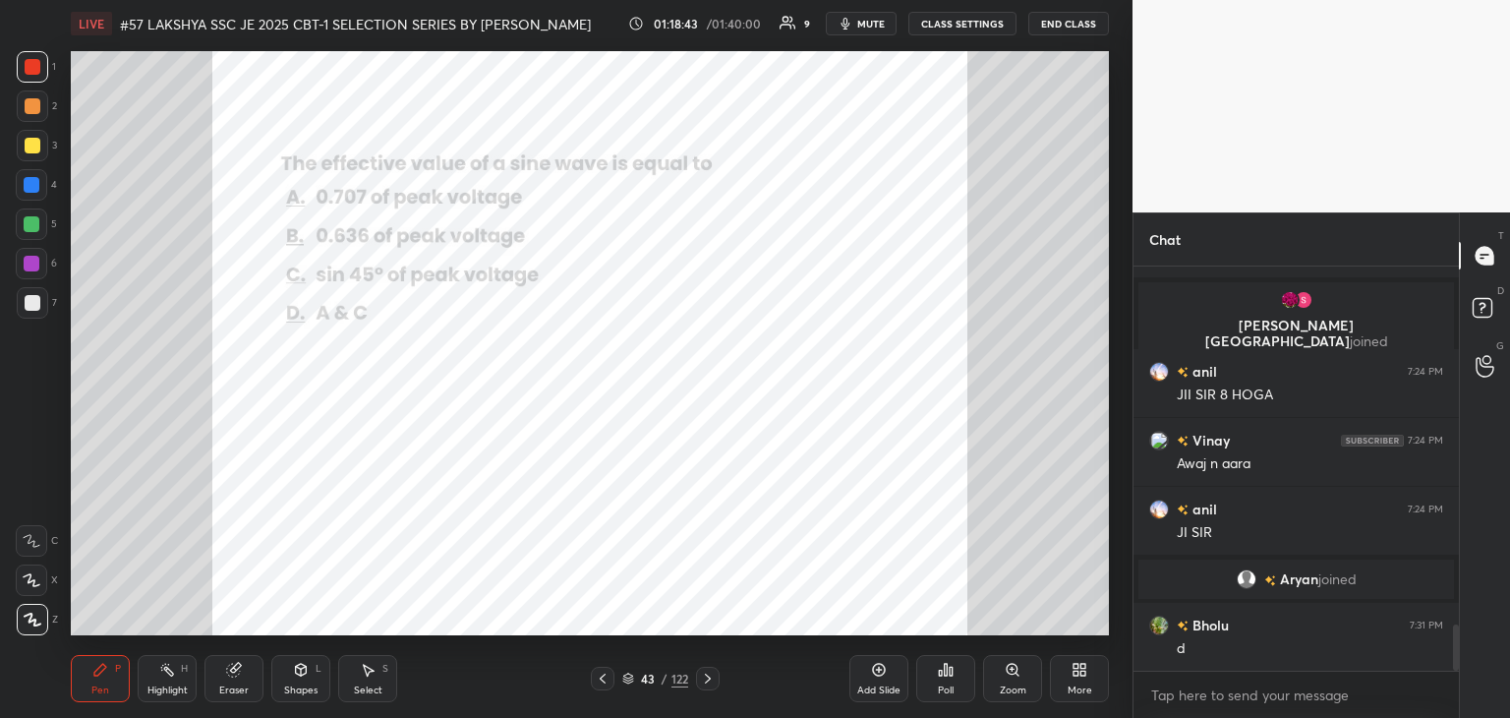
click at [94, 687] on div "Pen" at bounding box center [100, 690] width 18 height 10
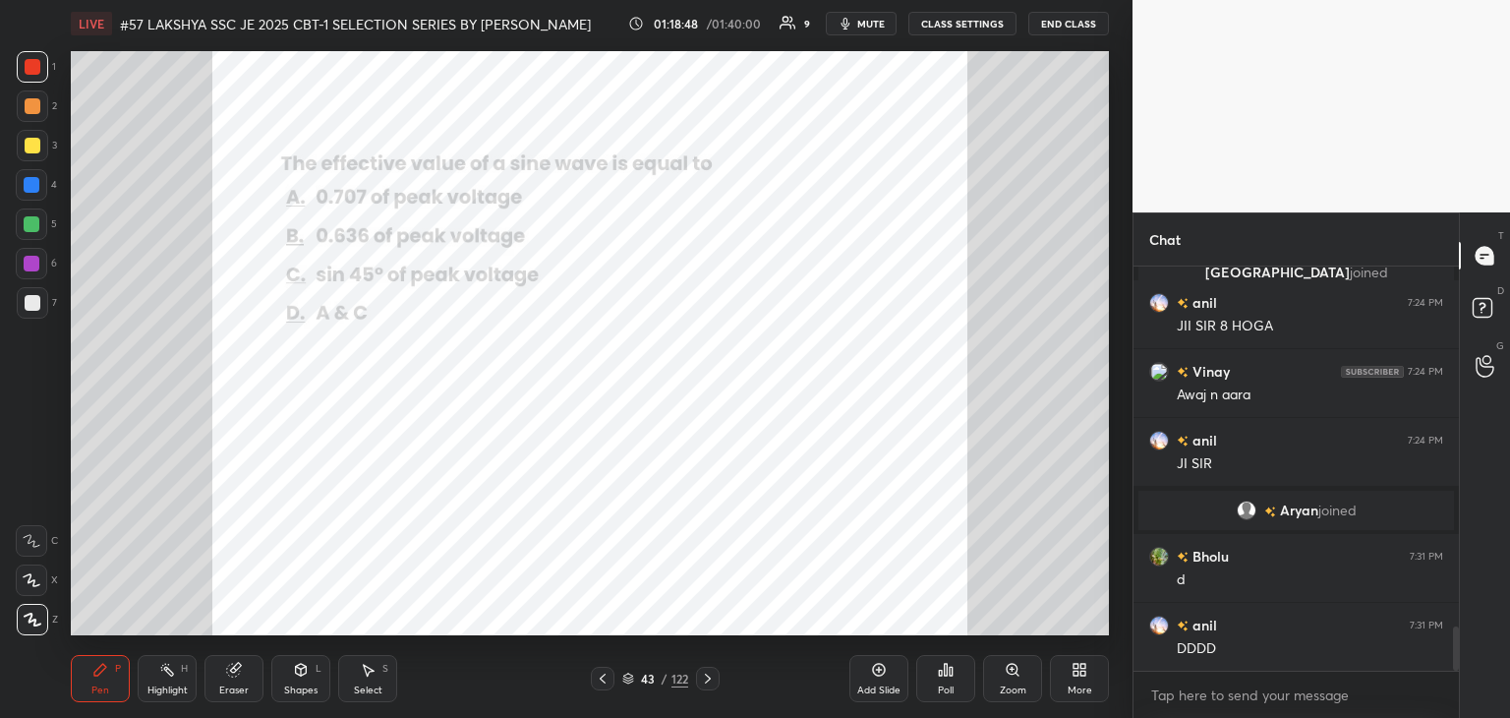
scroll to position [3268, 0]
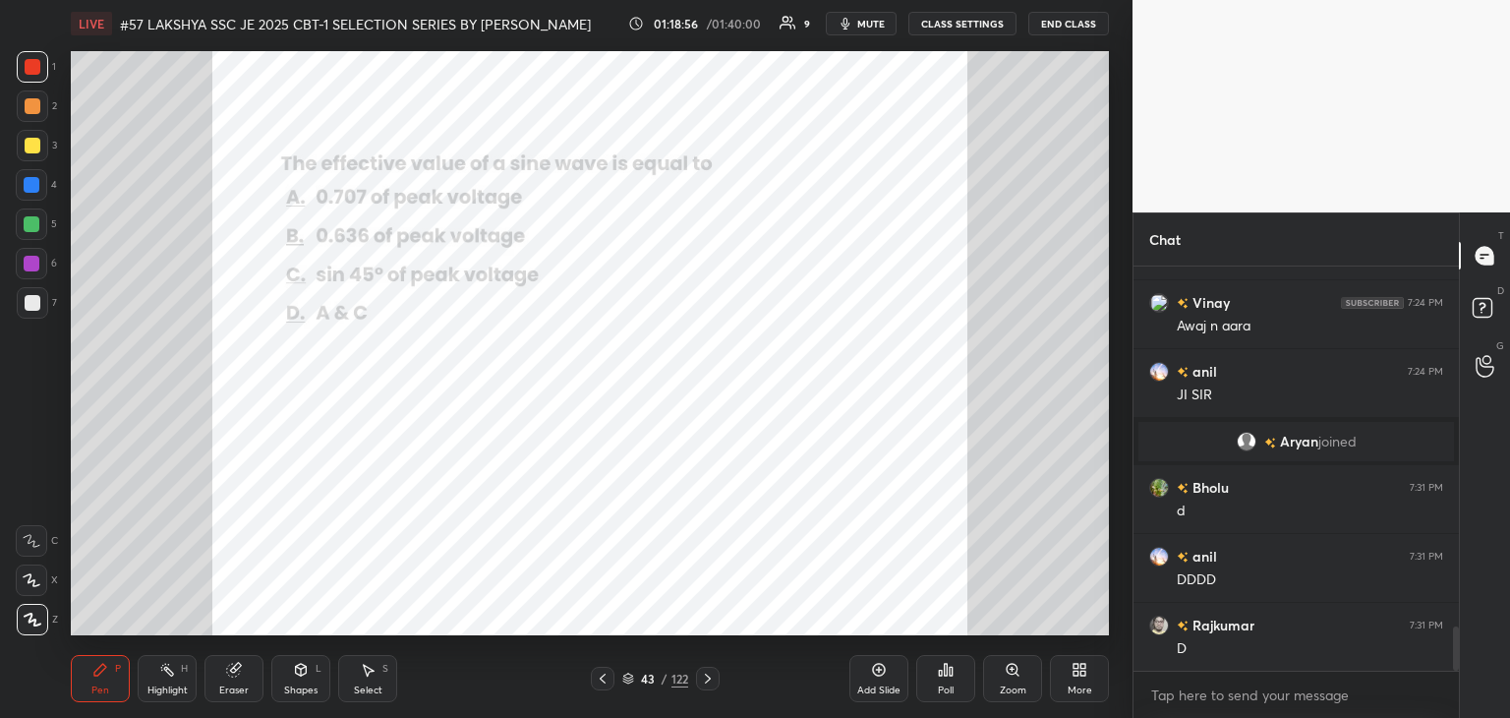
drag, startPoint x: 238, startPoint y: 691, endPoint x: 252, endPoint y: 679, distance: 18.1
click at [235, 691] on div "Eraser" at bounding box center [233, 690] width 29 height 10
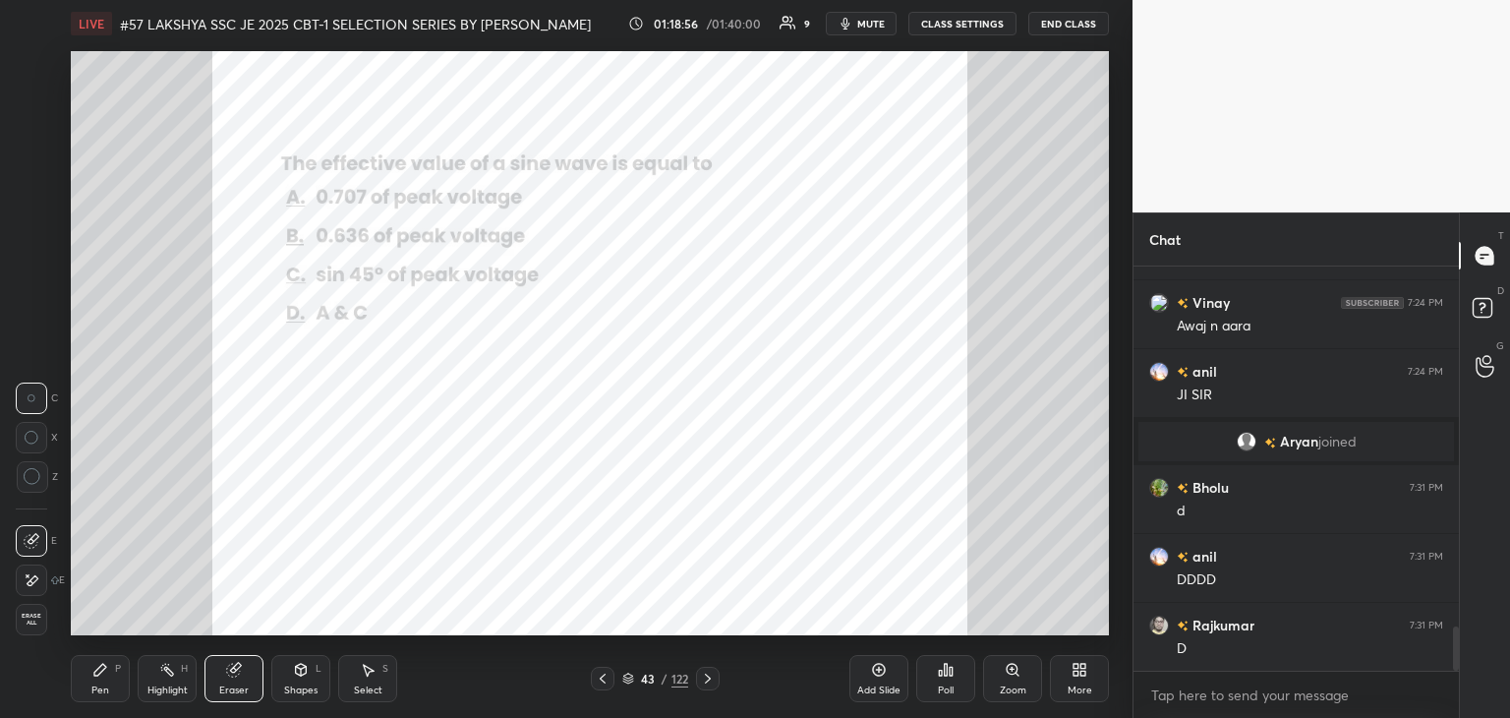
click at [28, 622] on span "Erase all" at bounding box center [31, 619] width 29 height 14
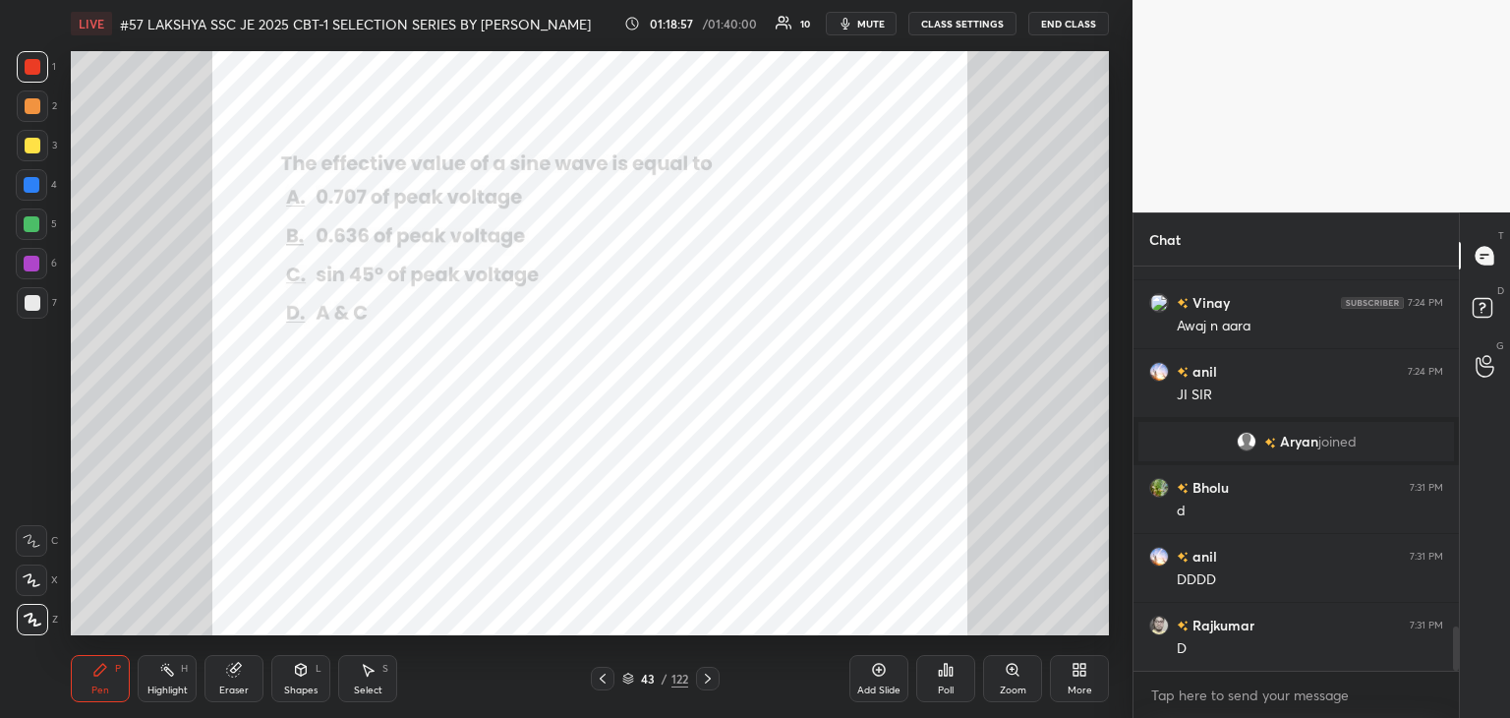
click at [98, 689] on div "Pen" at bounding box center [100, 690] width 18 height 10
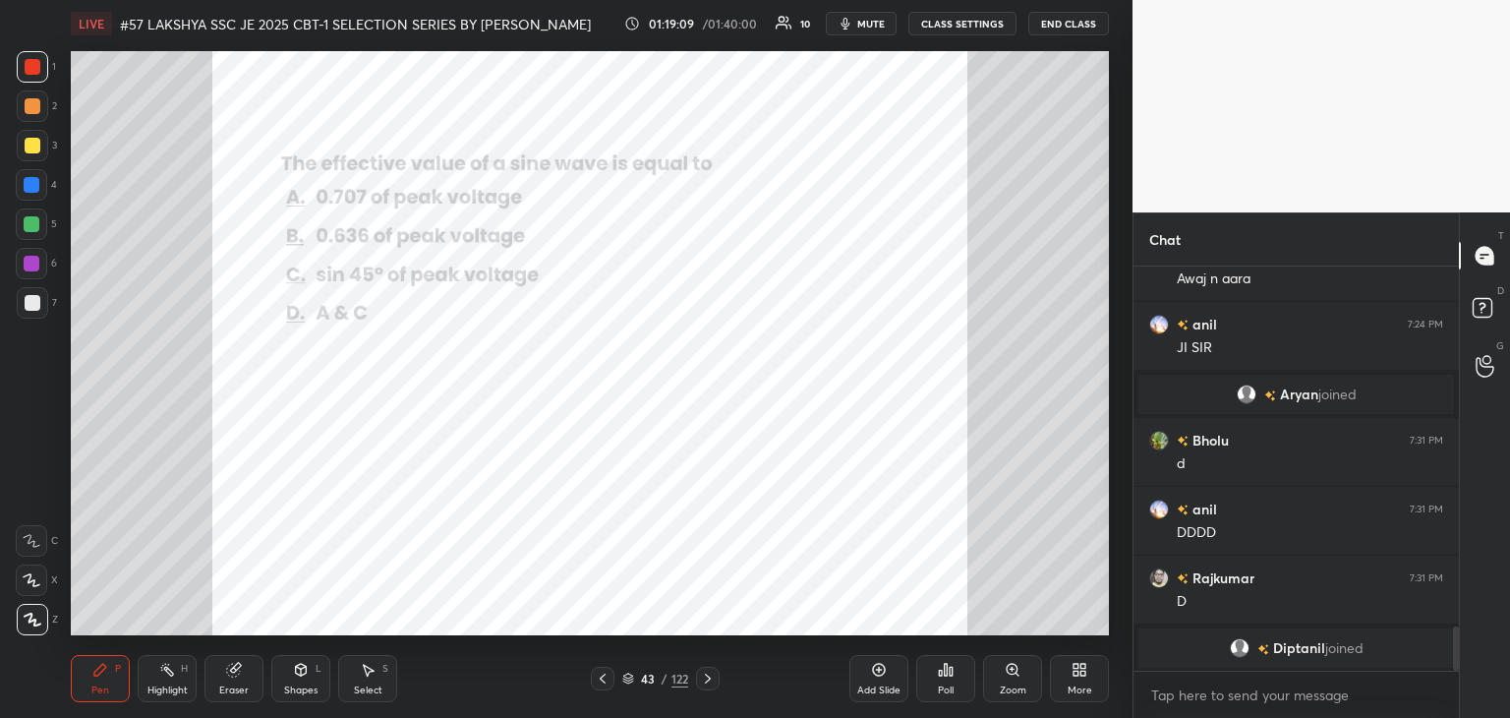
click at [228, 686] on div "Eraser" at bounding box center [233, 690] width 29 height 10
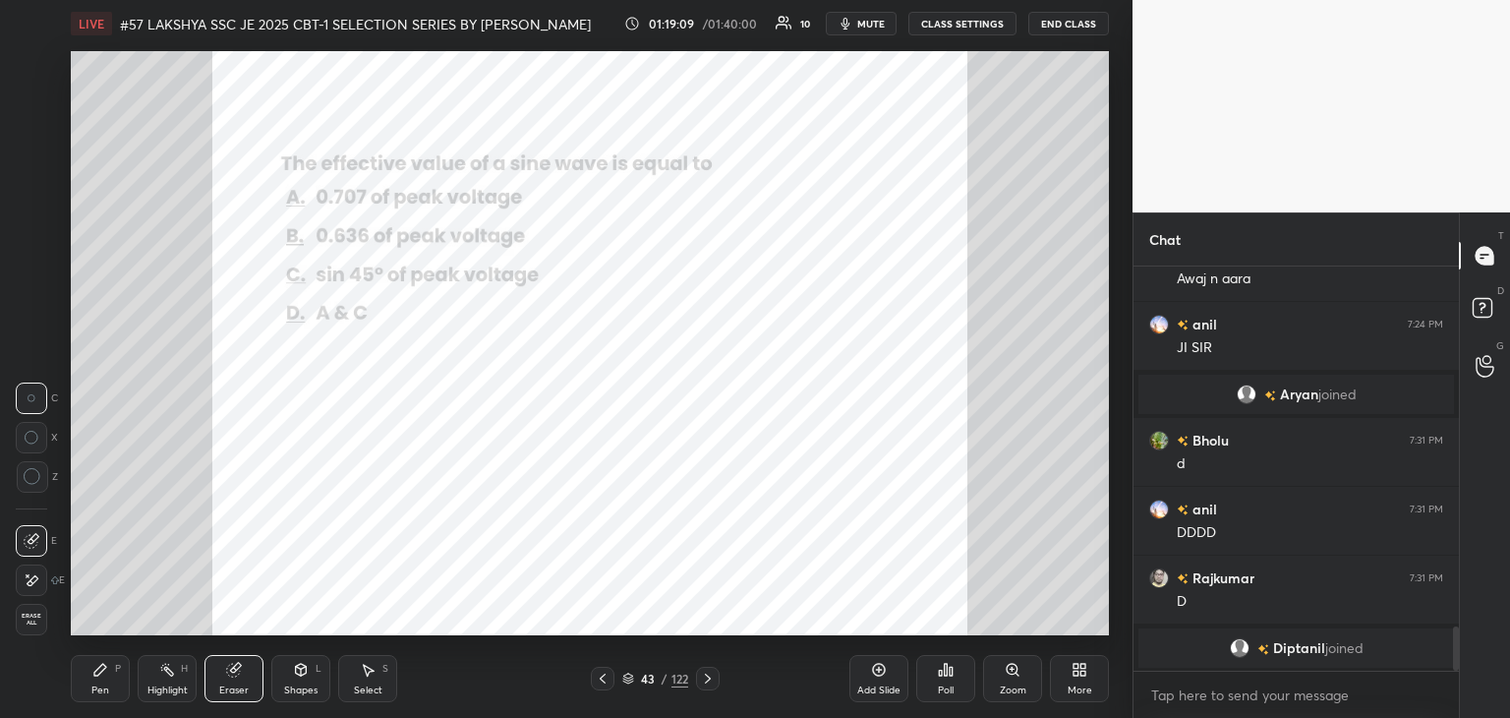
click at [35, 626] on div "Erase all" at bounding box center [31, 619] width 31 height 31
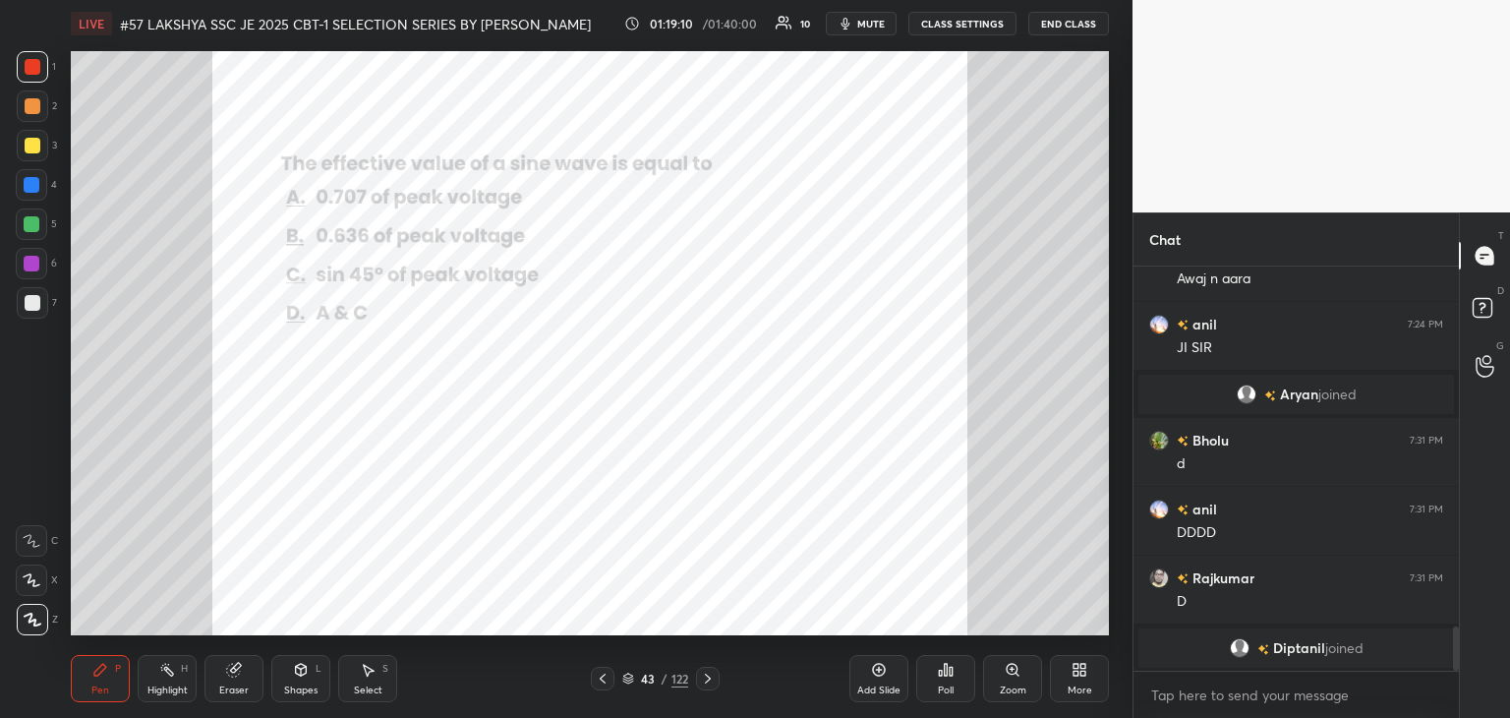
drag, startPoint x: 79, startPoint y: 689, endPoint x: 75, endPoint y: 703, distance: 14.3
click at [75, 687] on div "Pen P" at bounding box center [100, 678] width 59 height 47
click at [627, 685] on div "43 / 122" at bounding box center [655, 679] width 66 height 18
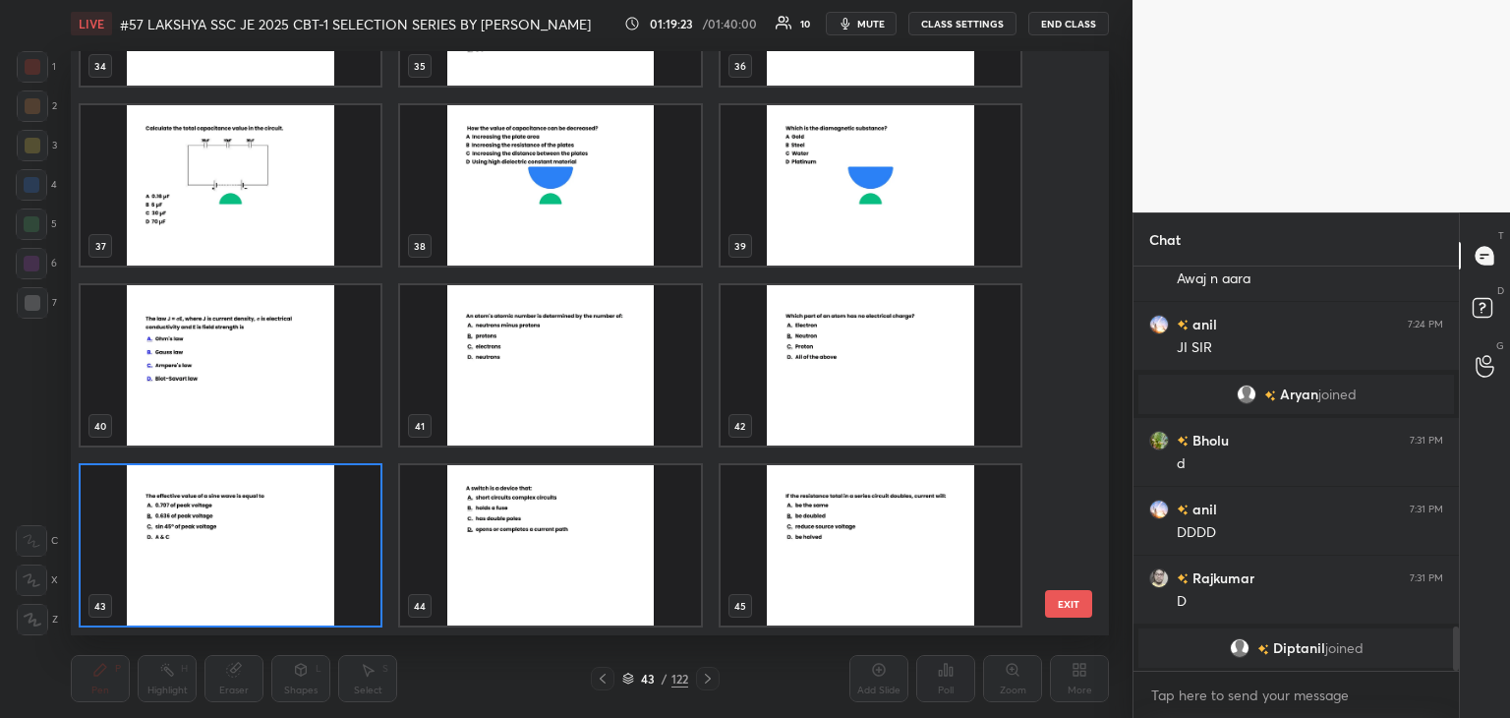
scroll to position [0, 0]
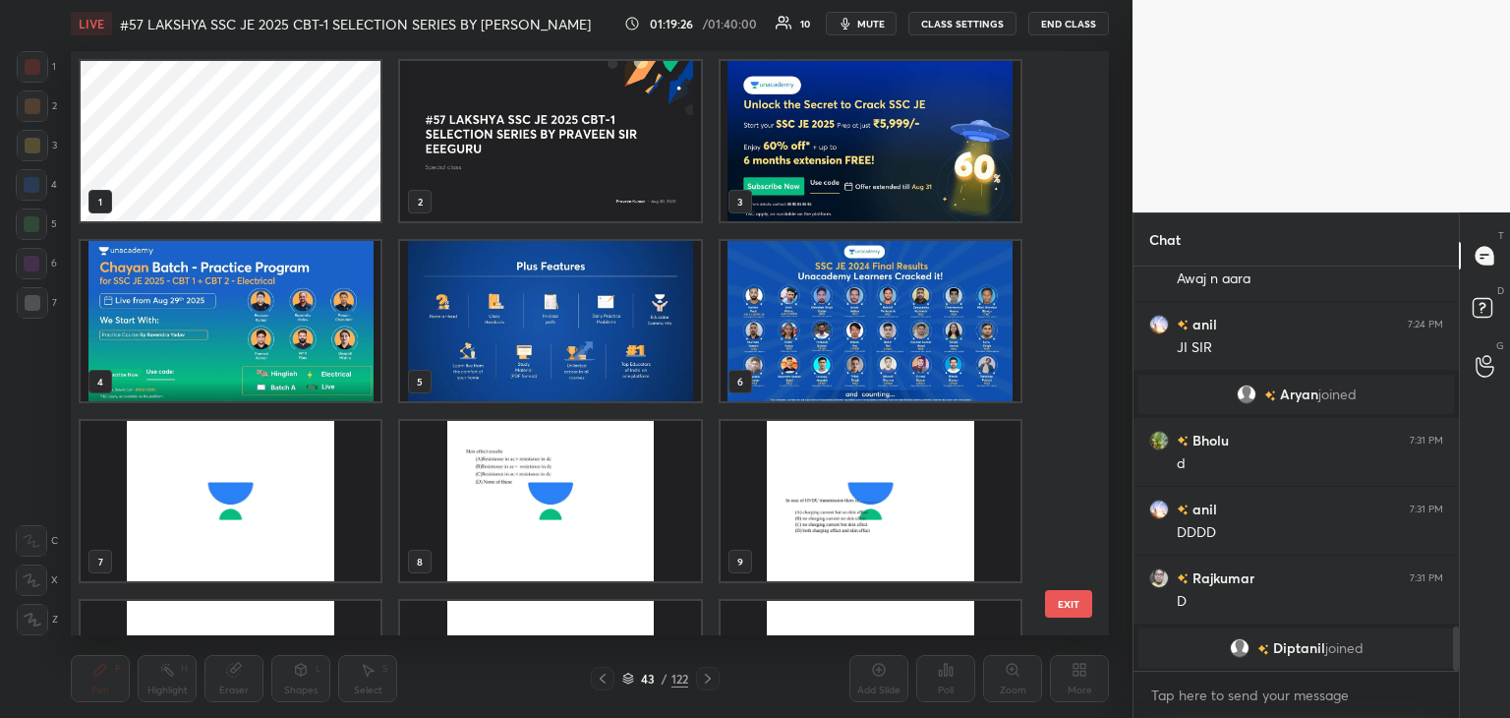
click at [28, 76] on div at bounding box center [32, 66] width 31 height 31
click at [813, 185] on img "grid" at bounding box center [871, 141] width 300 height 160
click at [814, 193] on img "grid" at bounding box center [871, 141] width 300 height 160
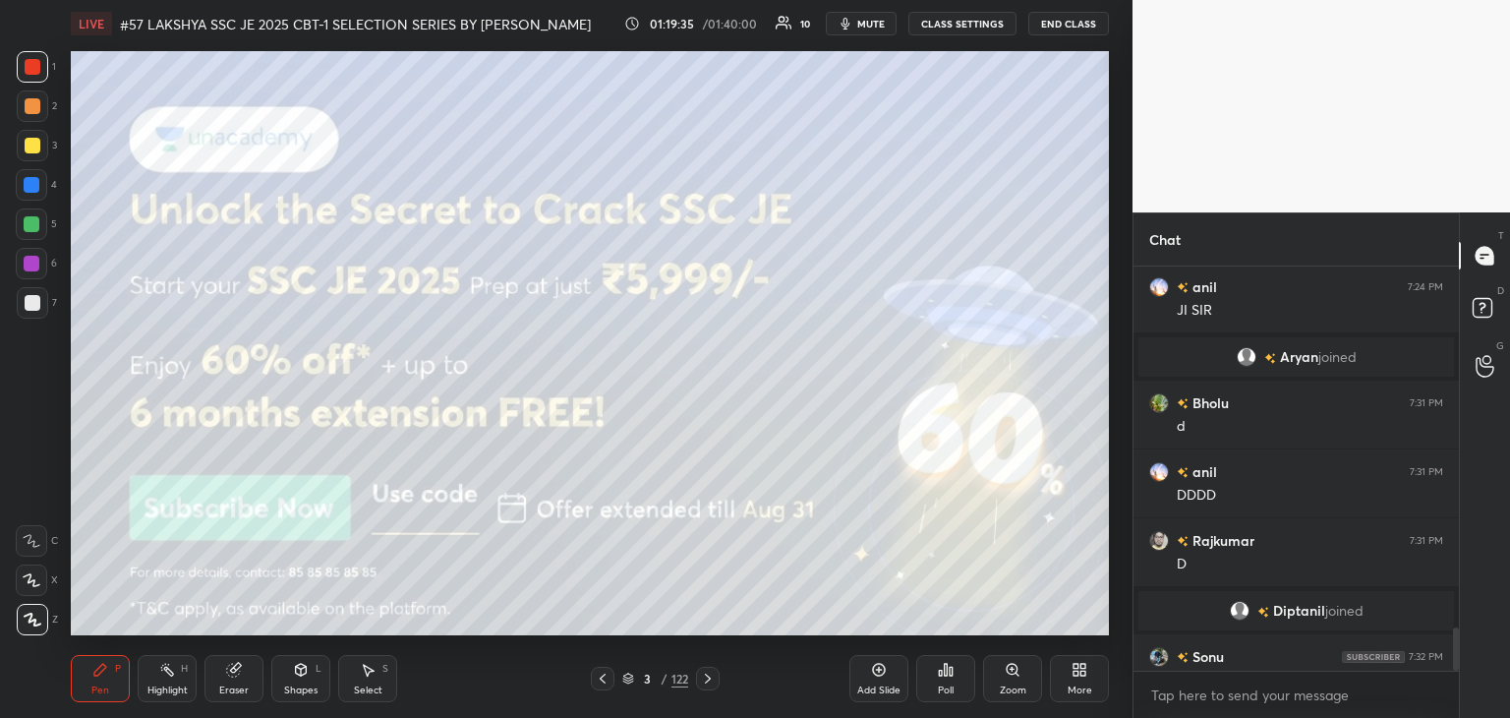
scroll to position [3347, 0]
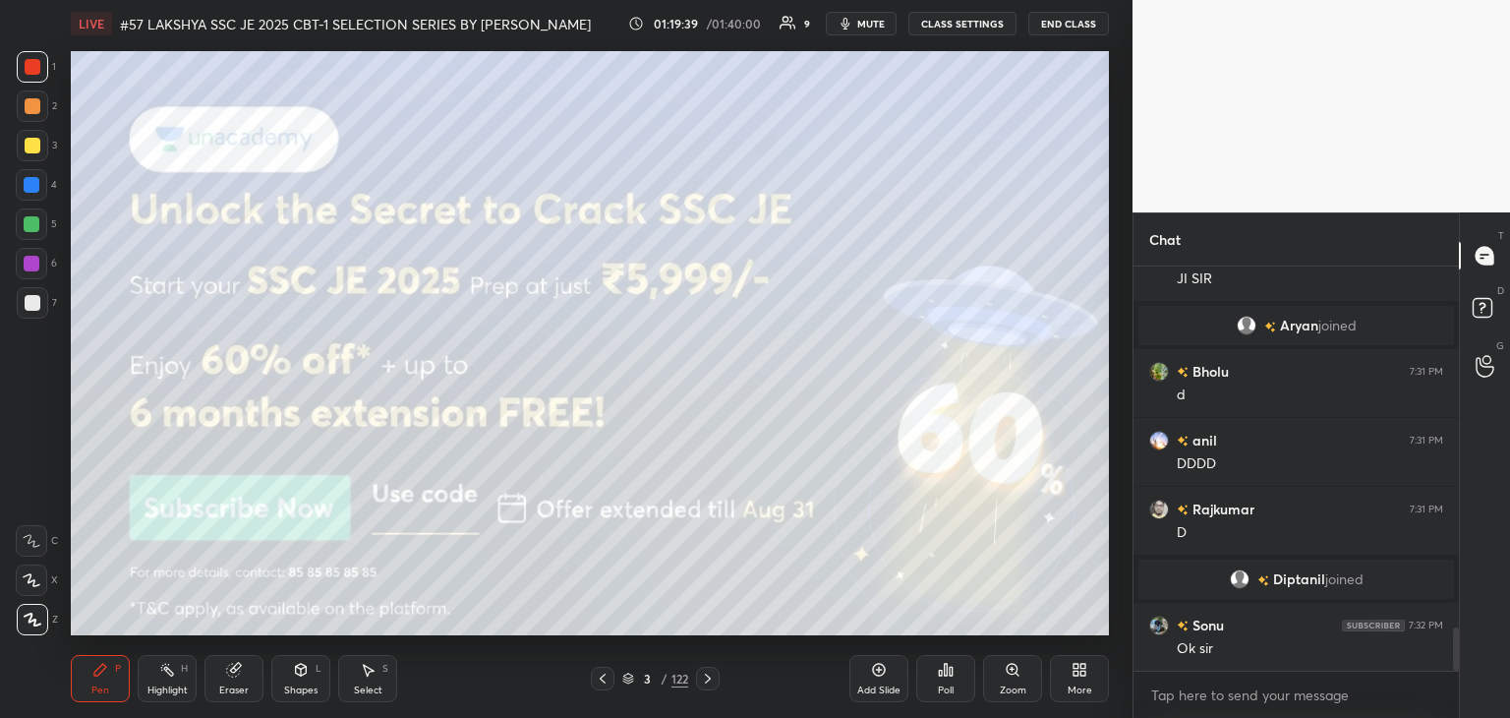
click at [708, 675] on icon at bounding box center [708, 678] width 16 height 16
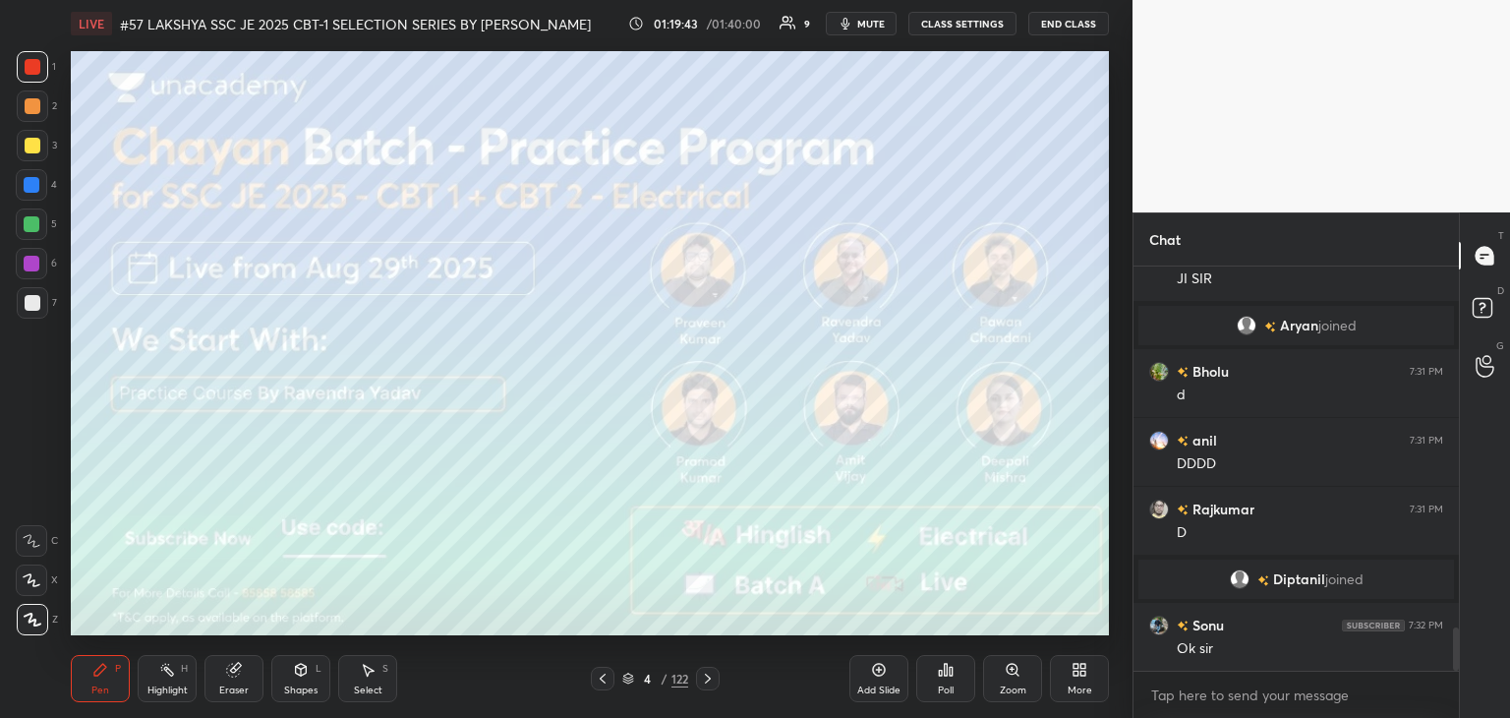
click at [872, 26] on span "mute" at bounding box center [871, 24] width 28 height 14
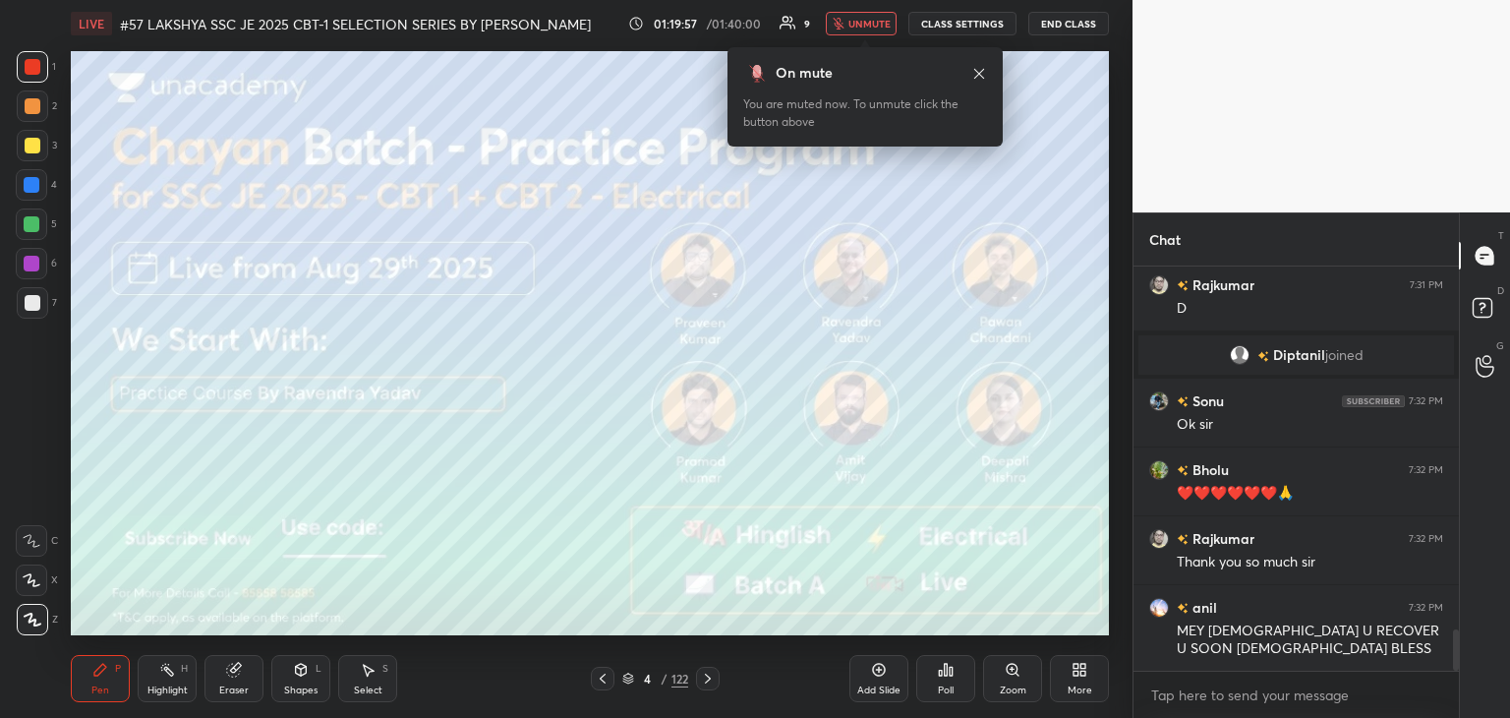
scroll to position [3640, 0]
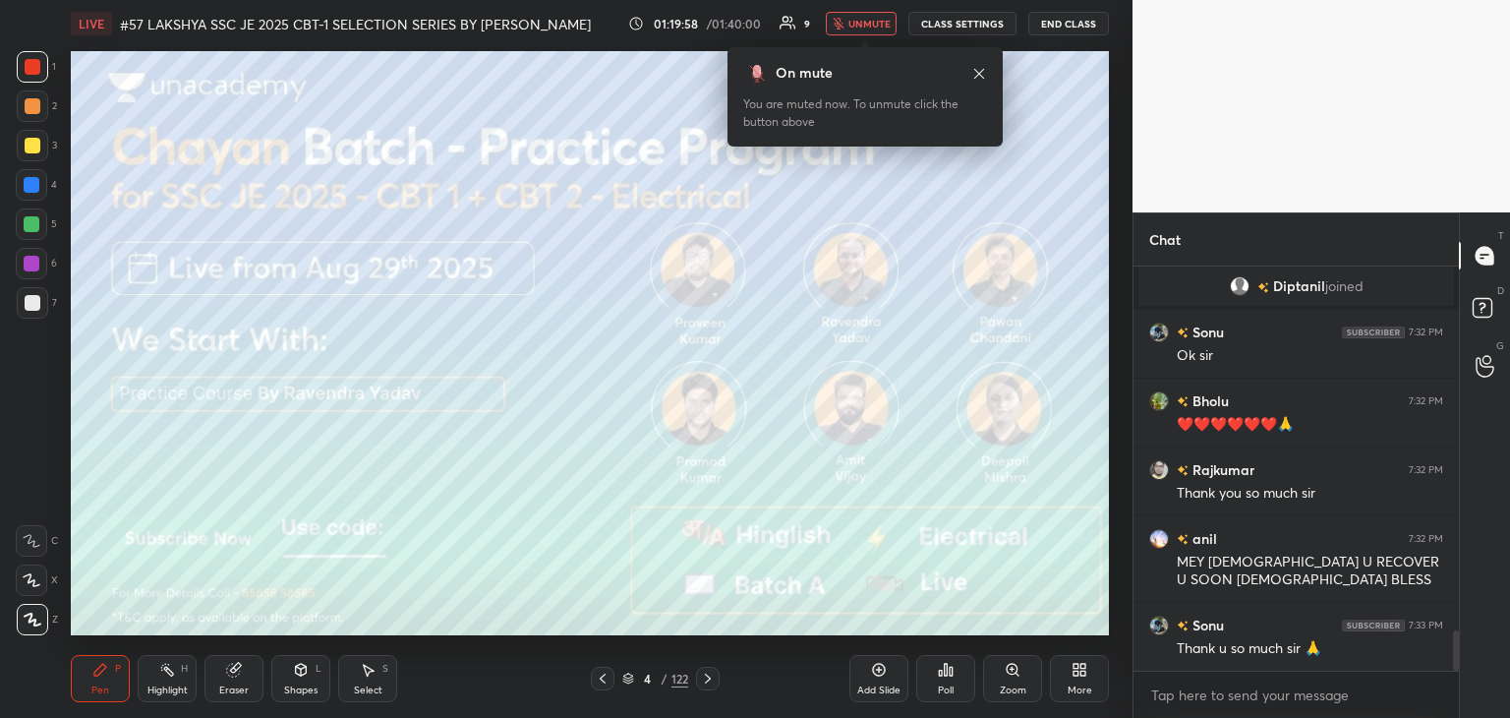
click at [941, 689] on div "Poll" at bounding box center [946, 690] width 16 height 10
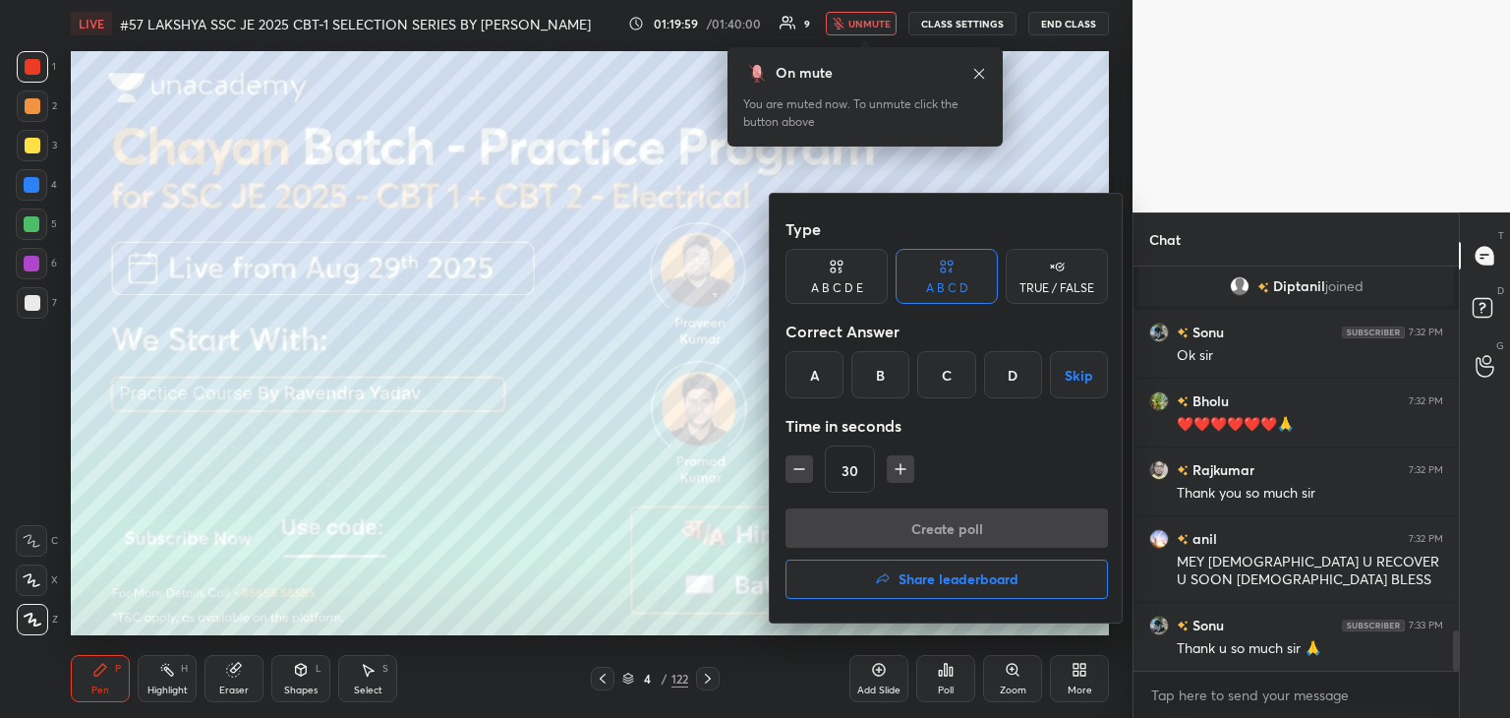
click at [929, 583] on h4 "Share leaderboard" at bounding box center [959, 579] width 120 height 14
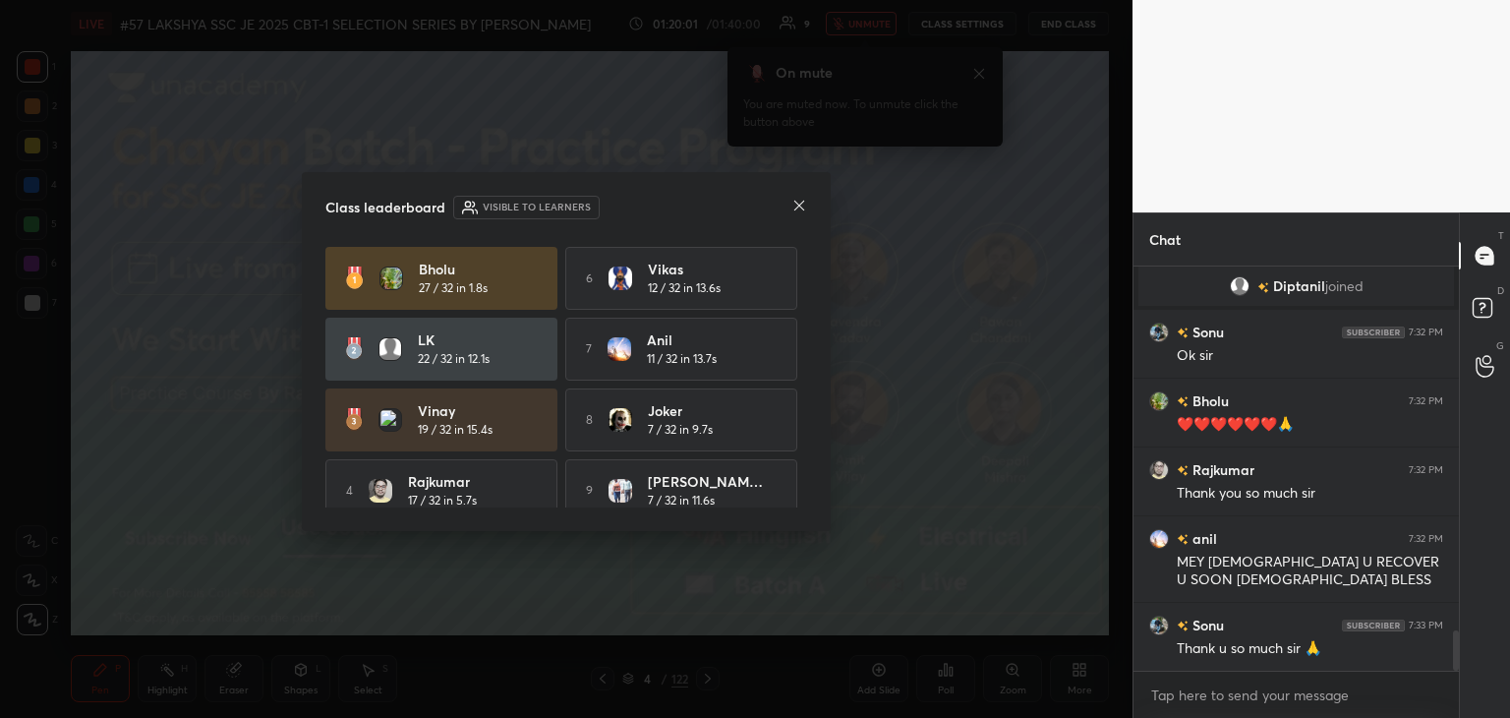
drag, startPoint x: 800, startPoint y: 382, endPoint x: 792, endPoint y: 450, distance: 68.3
click at [792, 450] on div "Bholu 27 / 32 in 1.8s 6 Vikas 12 / 32 in 13.6s LK 22 / 32 in 12.1s 7 anil 11 / …" at bounding box center [566, 420] width 482 height 346
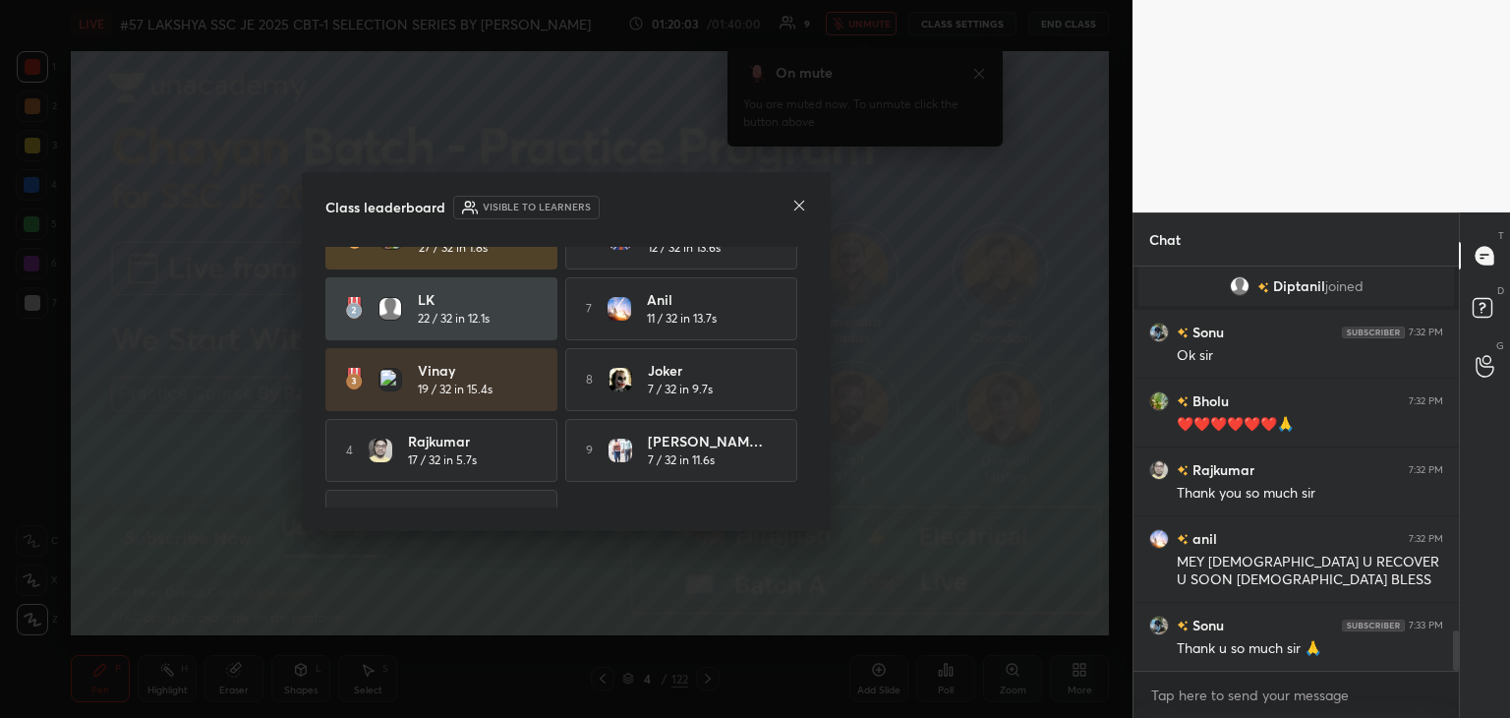
drag, startPoint x: 808, startPoint y: 405, endPoint x: 805, endPoint y: 440, distance: 35.5
click at [802, 473] on div "Class leaderboard Visible to learners Bholu 27 / 32 in 1.8s 6 Vikas 12 / 32 in …" at bounding box center [566, 351] width 529 height 359
click at [802, 496] on div "Bholu 27 / 32 in 1.8s 6 Vikas 12 / 32 in 13.6s LK 22 / 32 in 12.1s 7 anil 11 / …" at bounding box center [566, 377] width 482 height 261
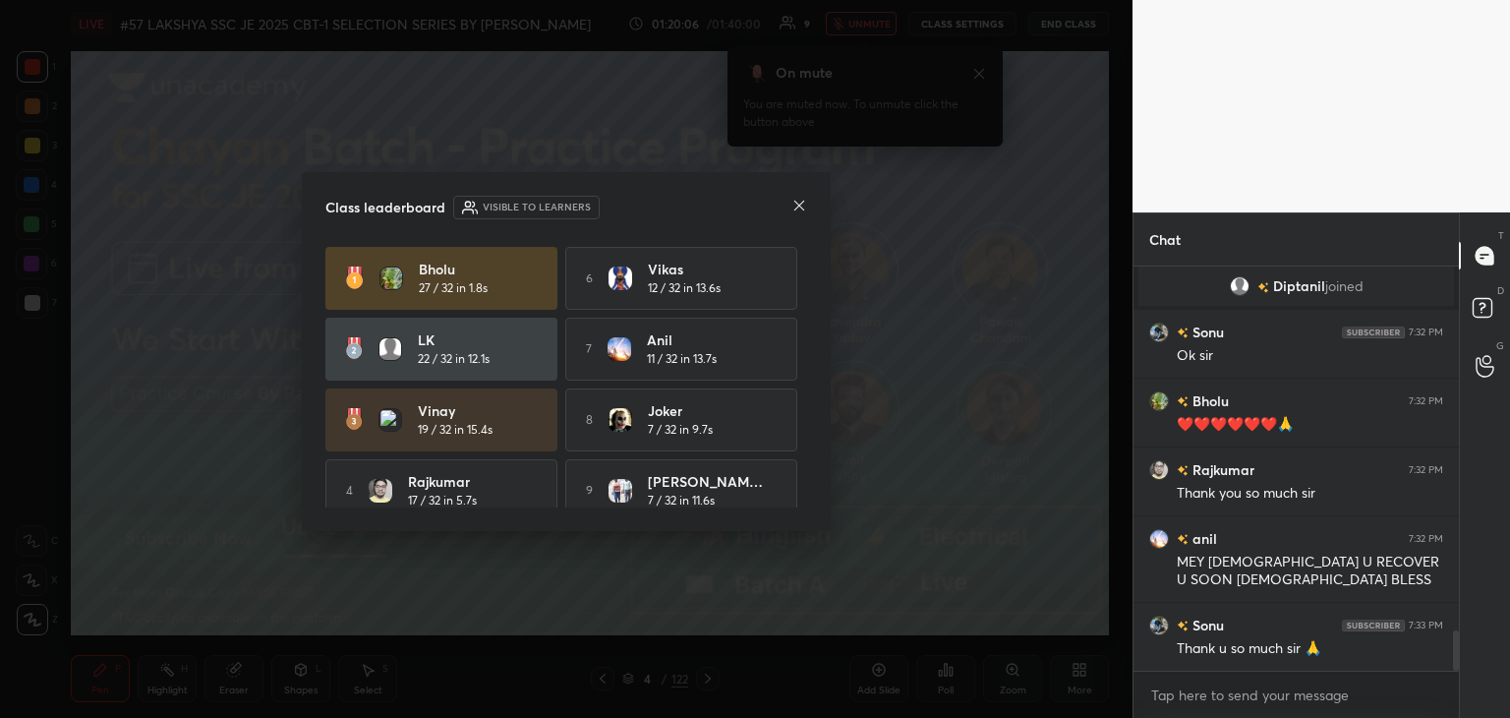
click at [807, 362] on div "Class leaderboard Visible to learners Bholu 27 / 32 in 1.8s 6 Vikas 12 / 32 in …" at bounding box center [566, 351] width 529 height 359
click at [796, 212] on icon at bounding box center [799, 206] width 16 height 16
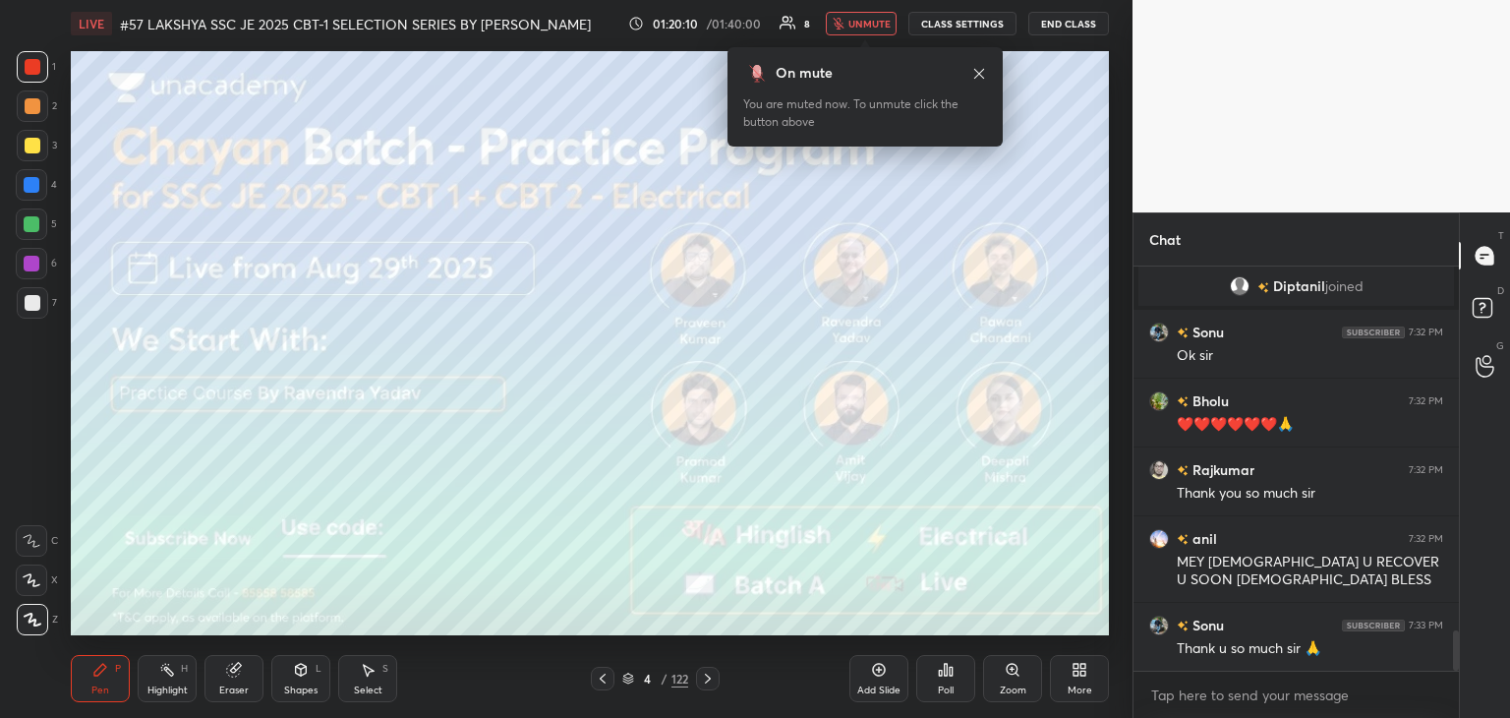
drag, startPoint x: 28, startPoint y: 272, endPoint x: 43, endPoint y: 304, distance: 35.2
click at [29, 272] on div at bounding box center [31, 263] width 31 height 31
click at [43, 309] on div at bounding box center [32, 302] width 31 height 31
click at [41, 264] on div at bounding box center [31, 263] width 31 height 31
click at [32, 222] on div at bounding box center [32, 224] width 16 height 16
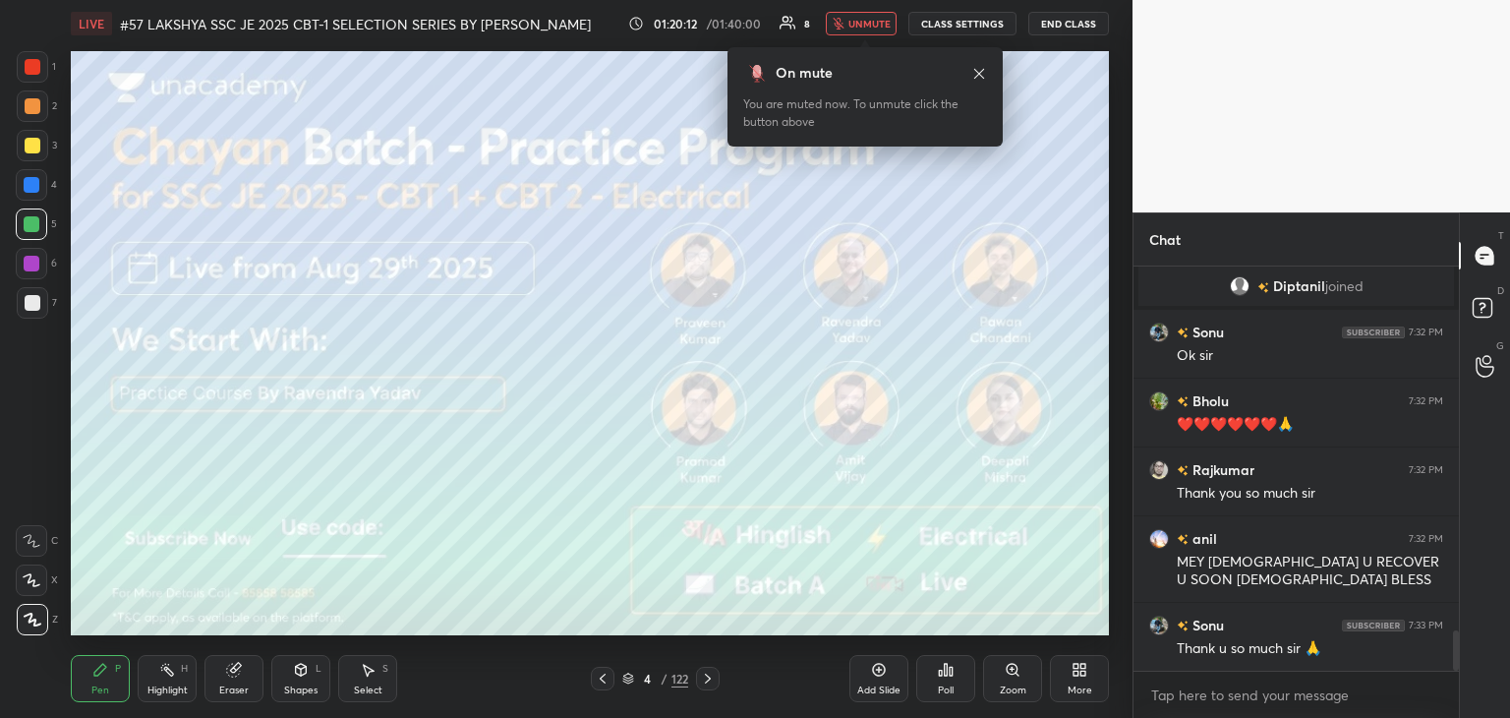
click at [35, 190] on div at bounding box center [31, 184] width 31 height 31
click at [31, 147] on div at bounding box center [33, 146] width 16 height 16
click at [26, 80] on div at bounding box center [32, 66] width 31 height 31
click at [24, 59] on div at bounding box center [32, 66] width 31 height 31
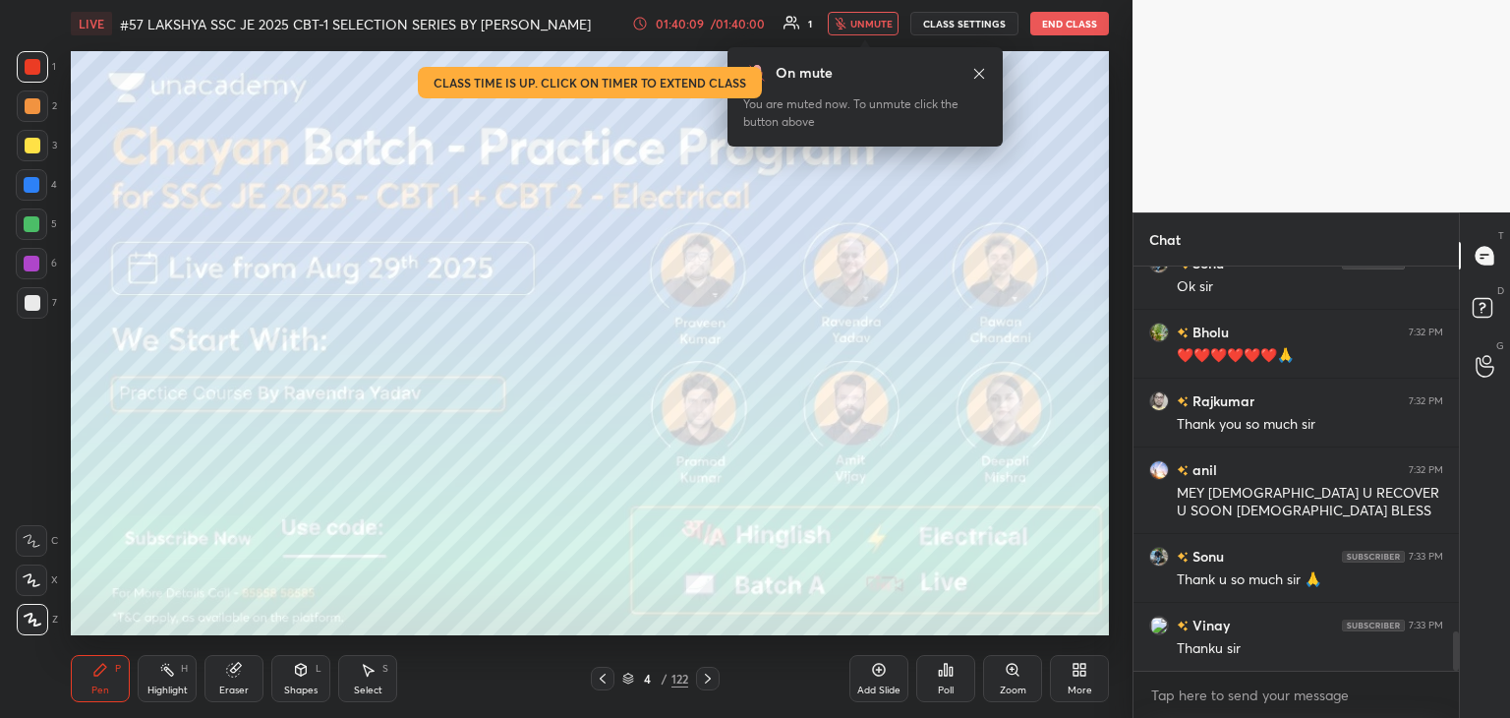
click at [979, 74] on icon at bounding box center [979, 73] width 10 height 10
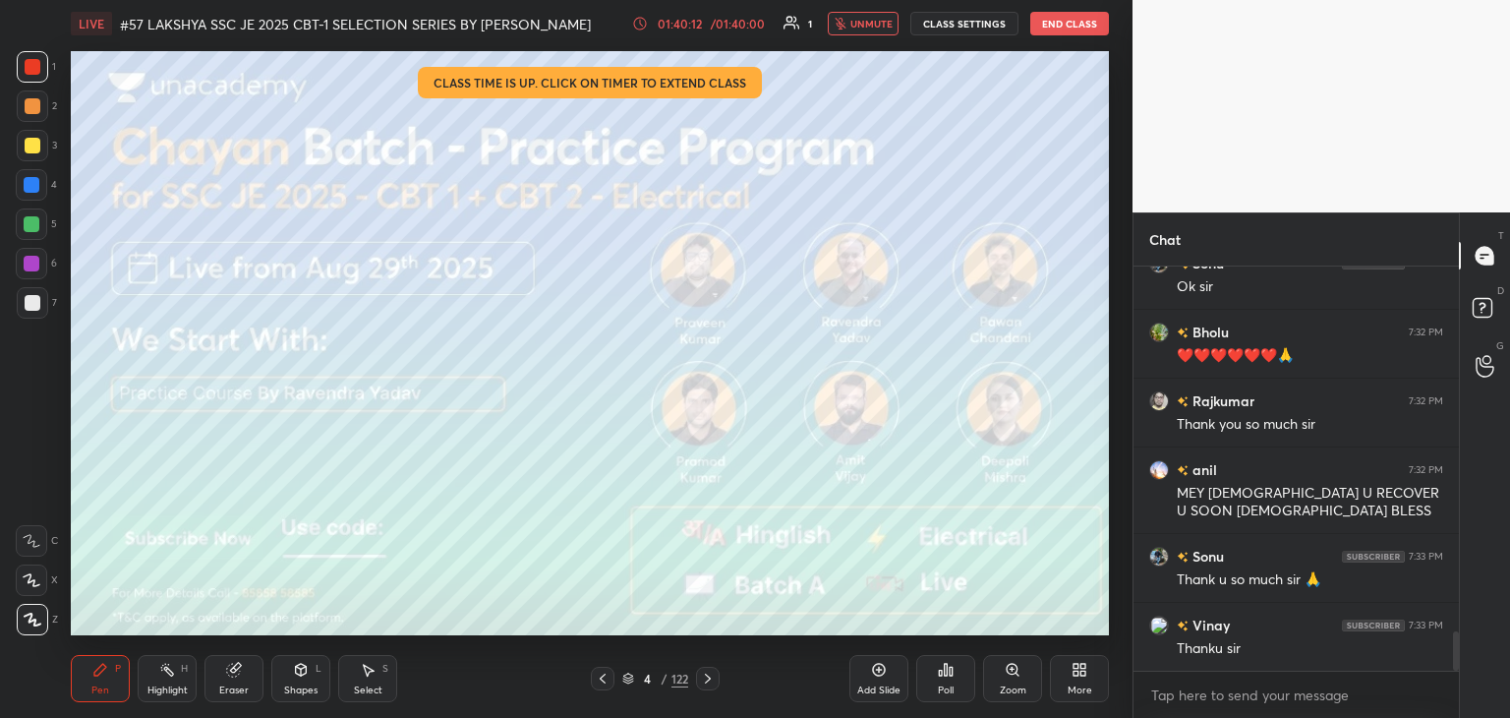
click at [1076, 25] on button "End Class" at bounding box center [1069, 24] width 79 height 24
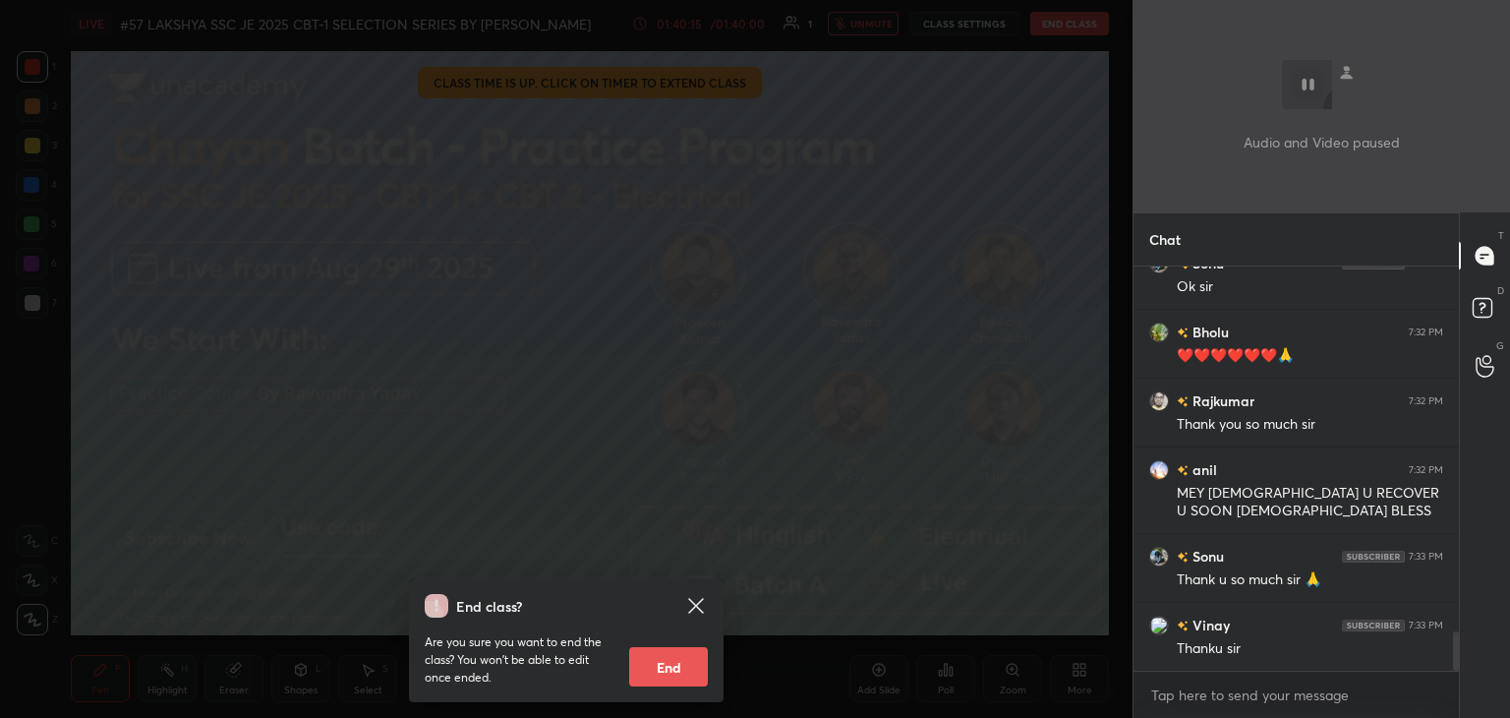
click at [660, 671] on button "End" at bounding box center [668, 666] width 79 height 39
type textarea "x"
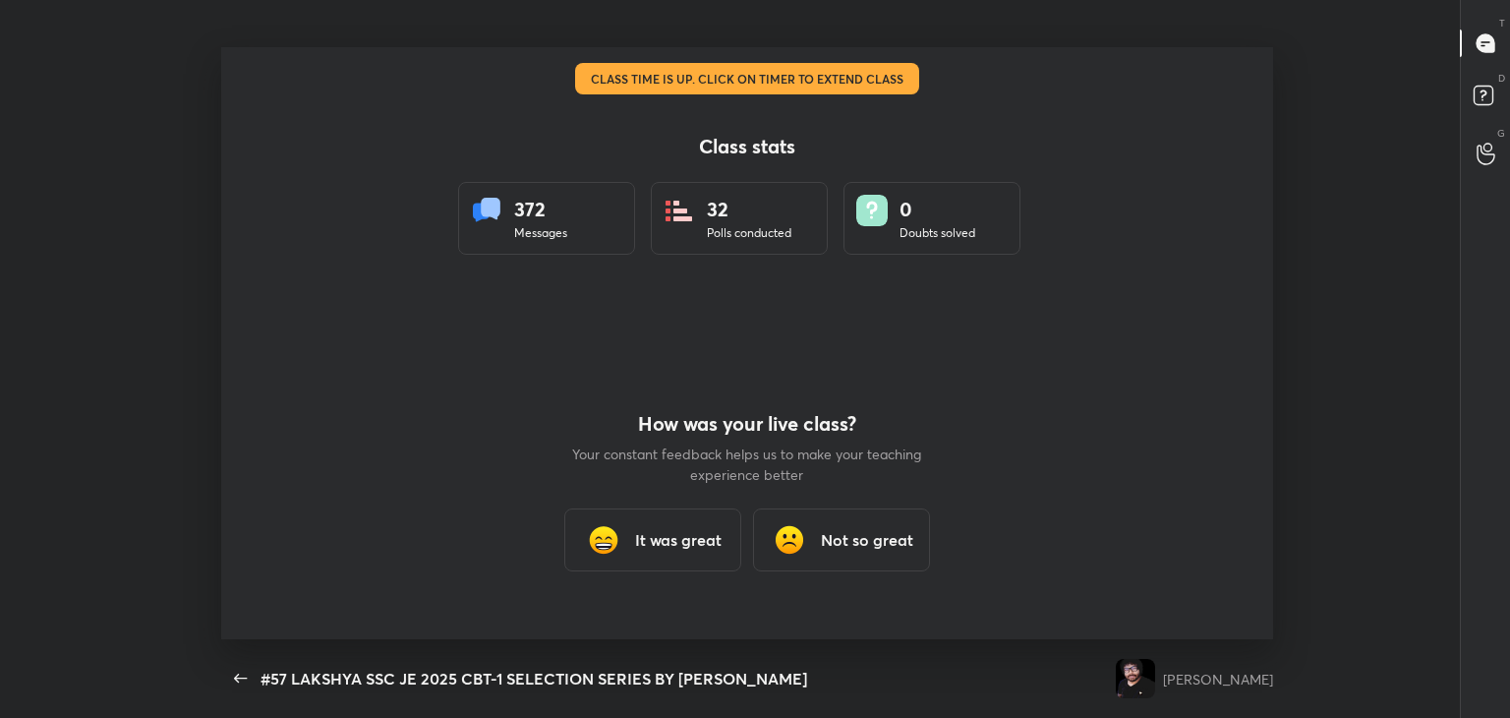
scroll to position [97721, 96819]
click at [659, 538] on h3 "It was great" at bounding box center [678, 540] width 87 height 24
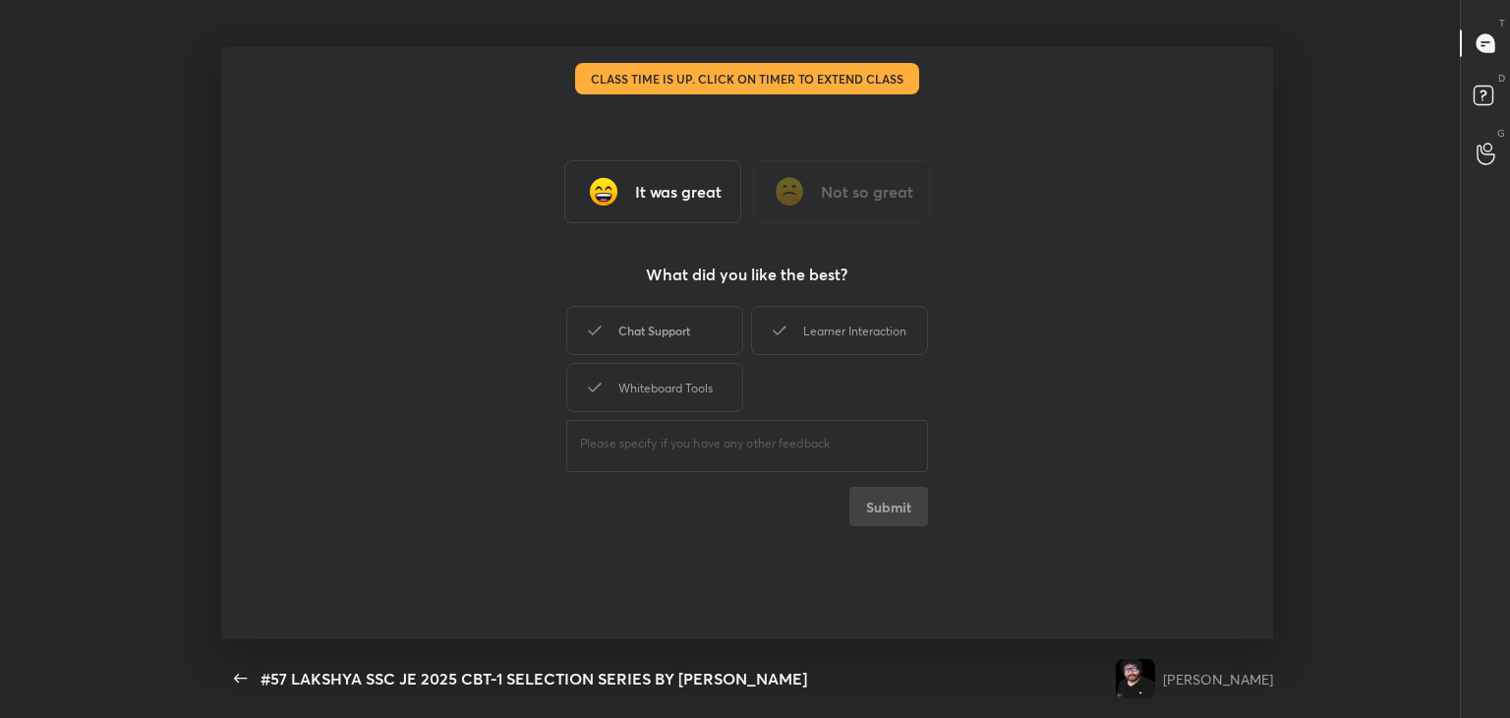
click at [671, 344] on div "Chat Support" at bounding box center [654, 330] width 177 height 49
click at [677, 379] on div "Whiteboard Tools" at bounding box center [654, 387] width 177 height 49
click at [826, 331] on div "Learner Interaction" at bounding box center [839, 330] width 177 height 49
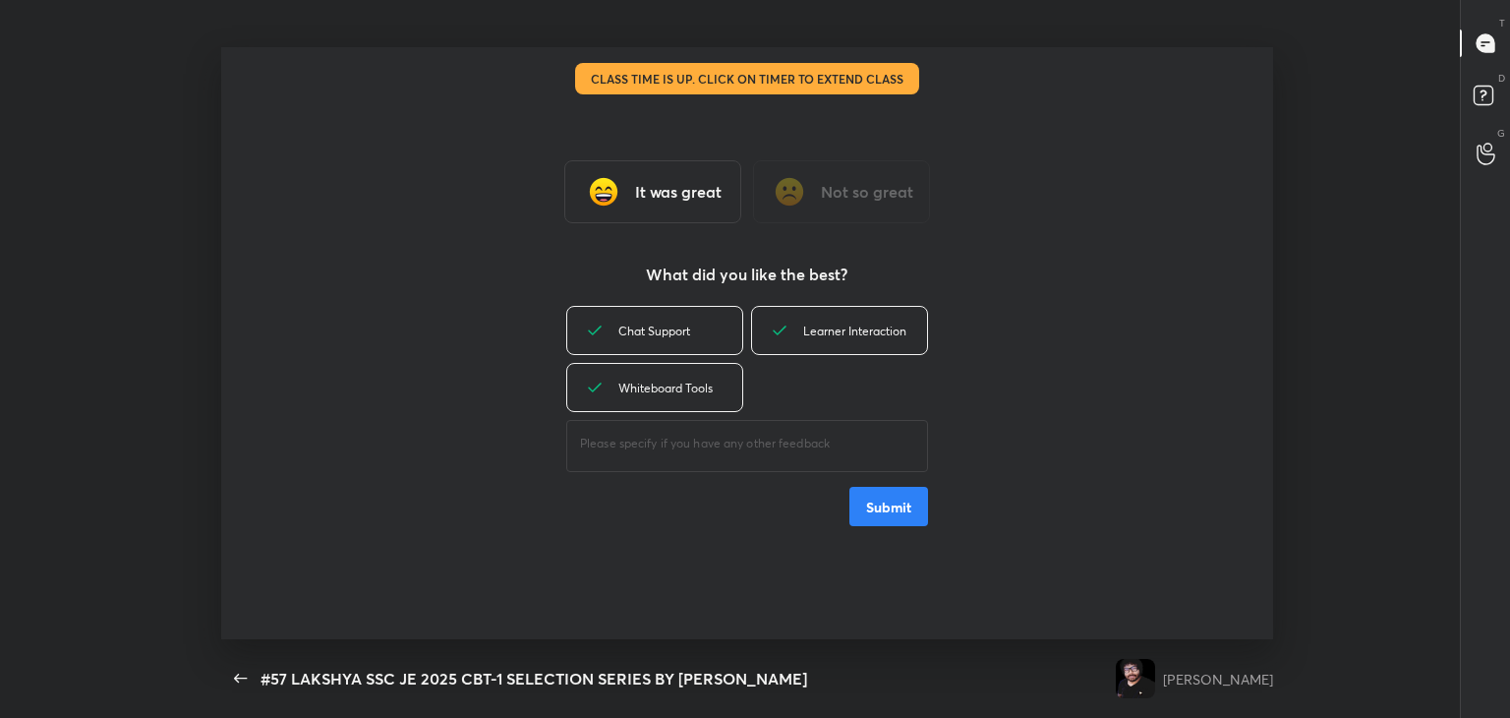
click at [895, 502] on button "Submit" at bounding box center [888, 506] width 79 height 39
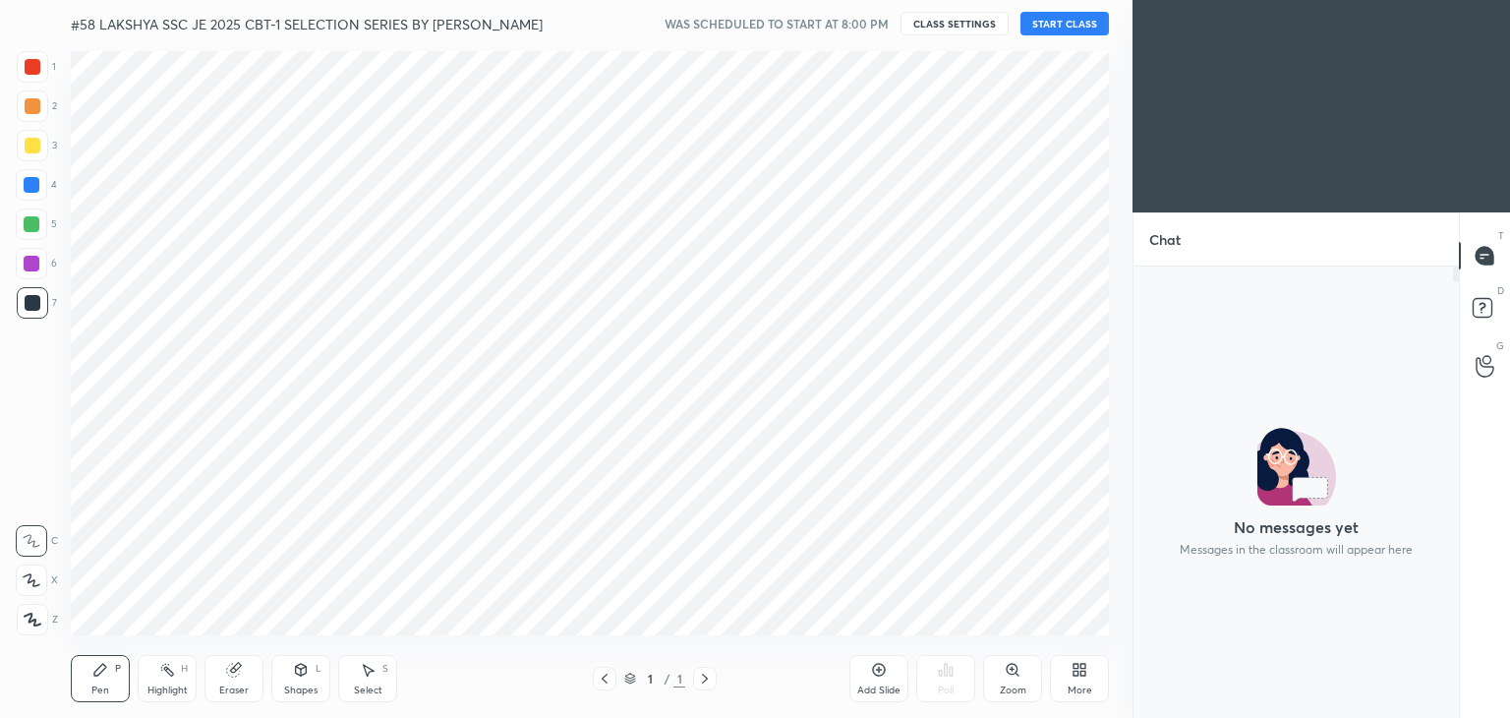
scroll to position [97721, 97260]
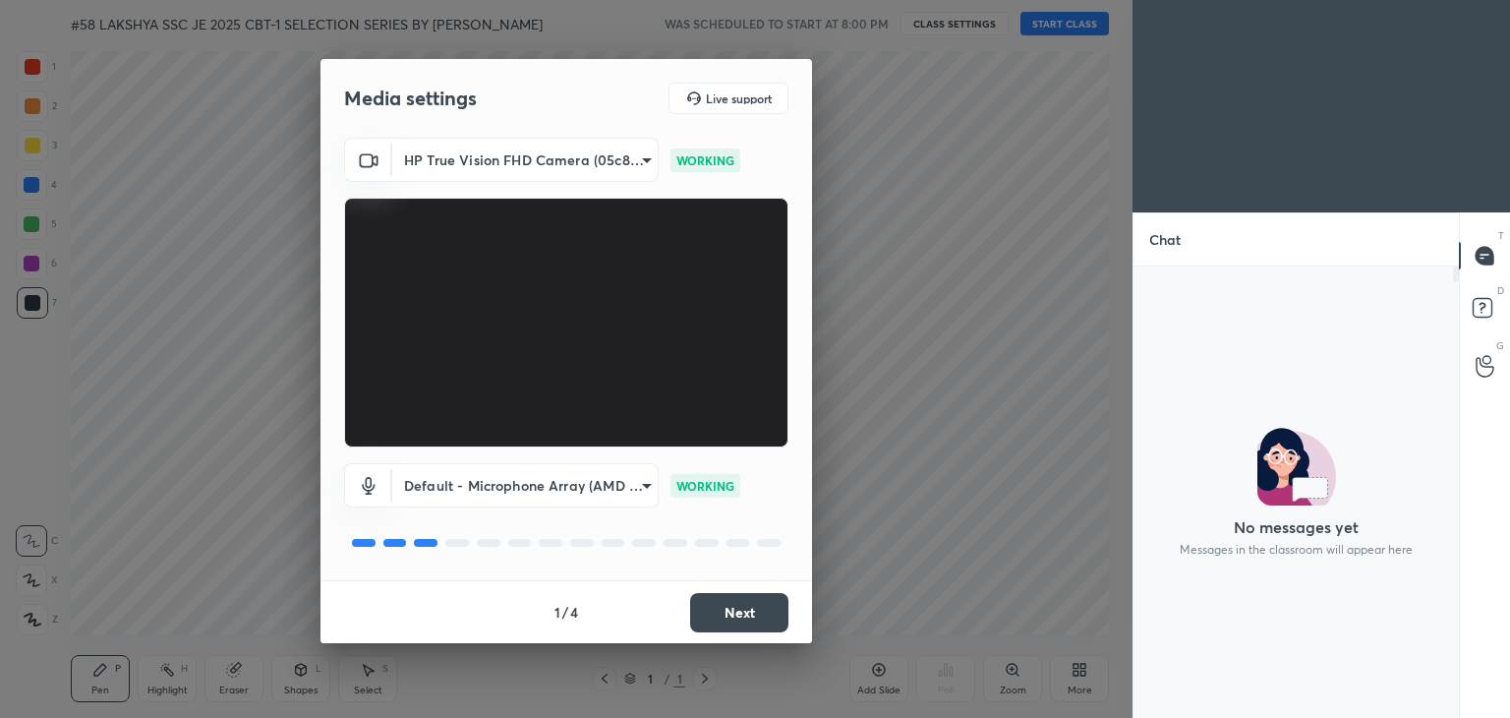
click at [746, 603] on button "Next" at bounding box center [739, 612] width 98 height 39
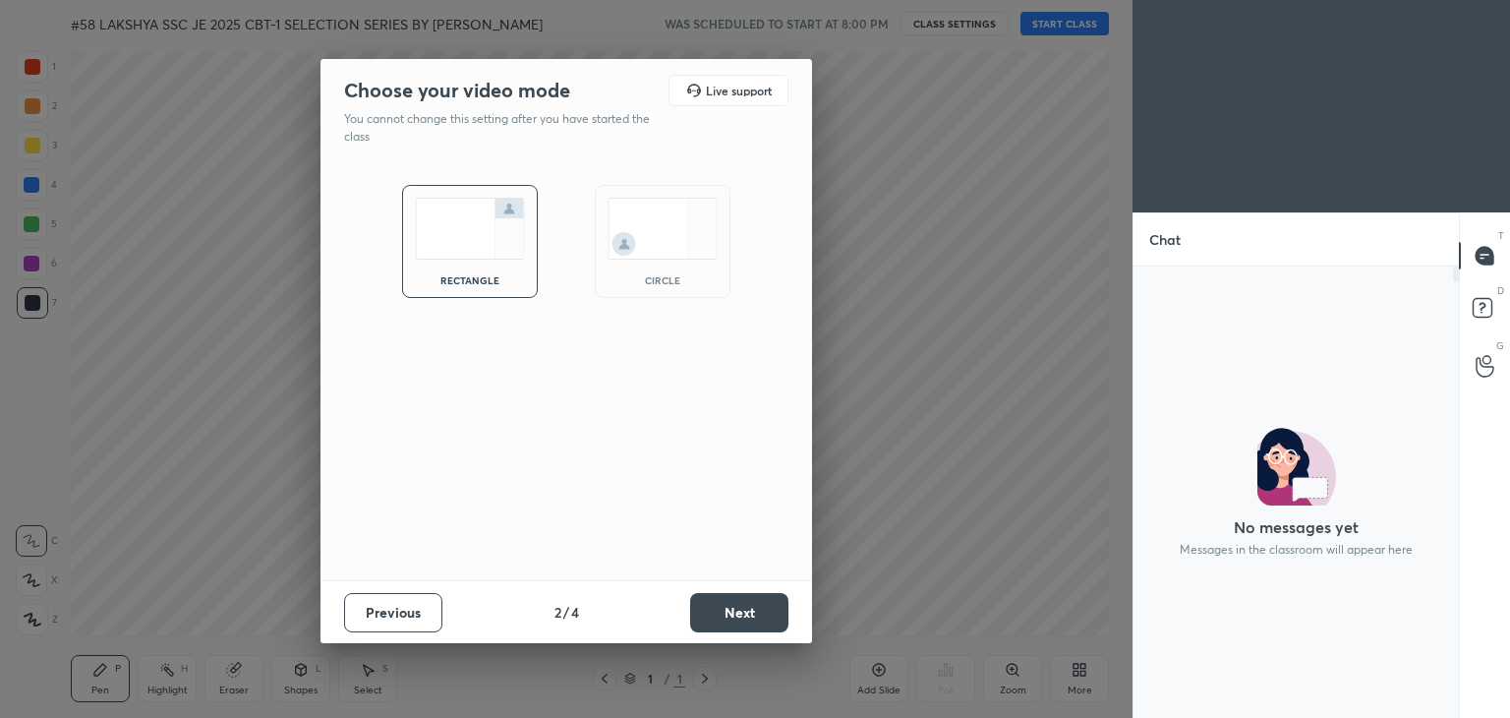
click at [744, 606] on button "Next" at bounding box center [739, 612] width 98 height 39
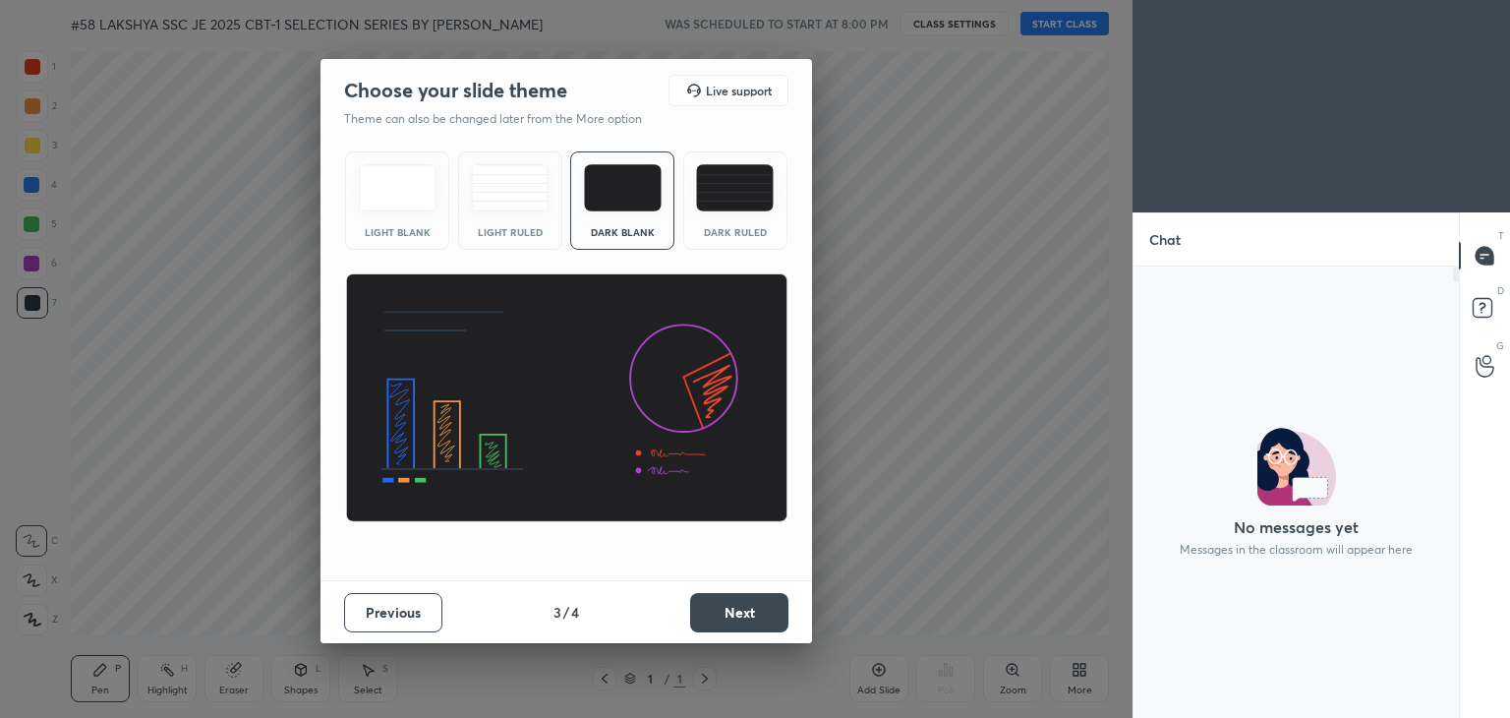
click at [743, 610] on button "Next" at bounding box center [739, 612] width 98 height 39
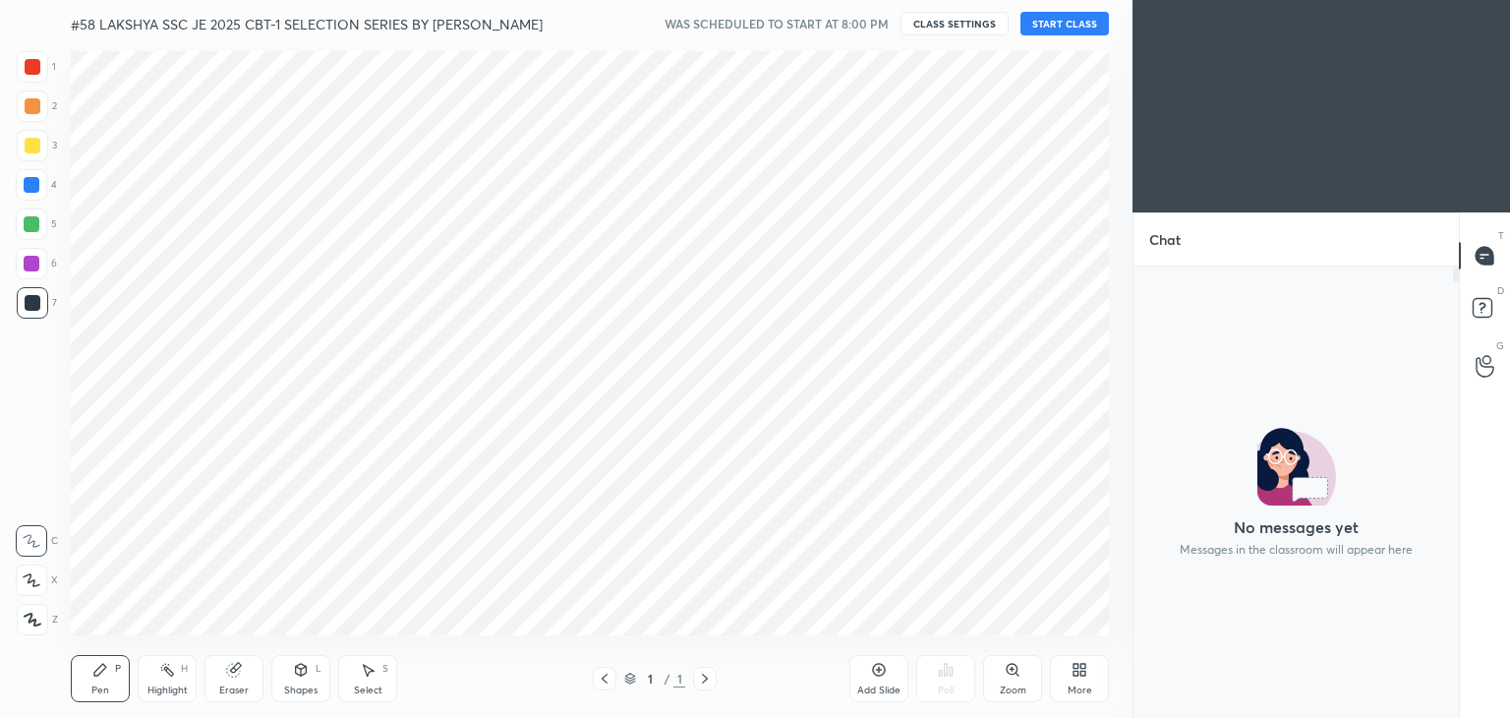
click at [1074, 28] on button "START CLASS" at bounding box center [1064, 24] width 88 height 24
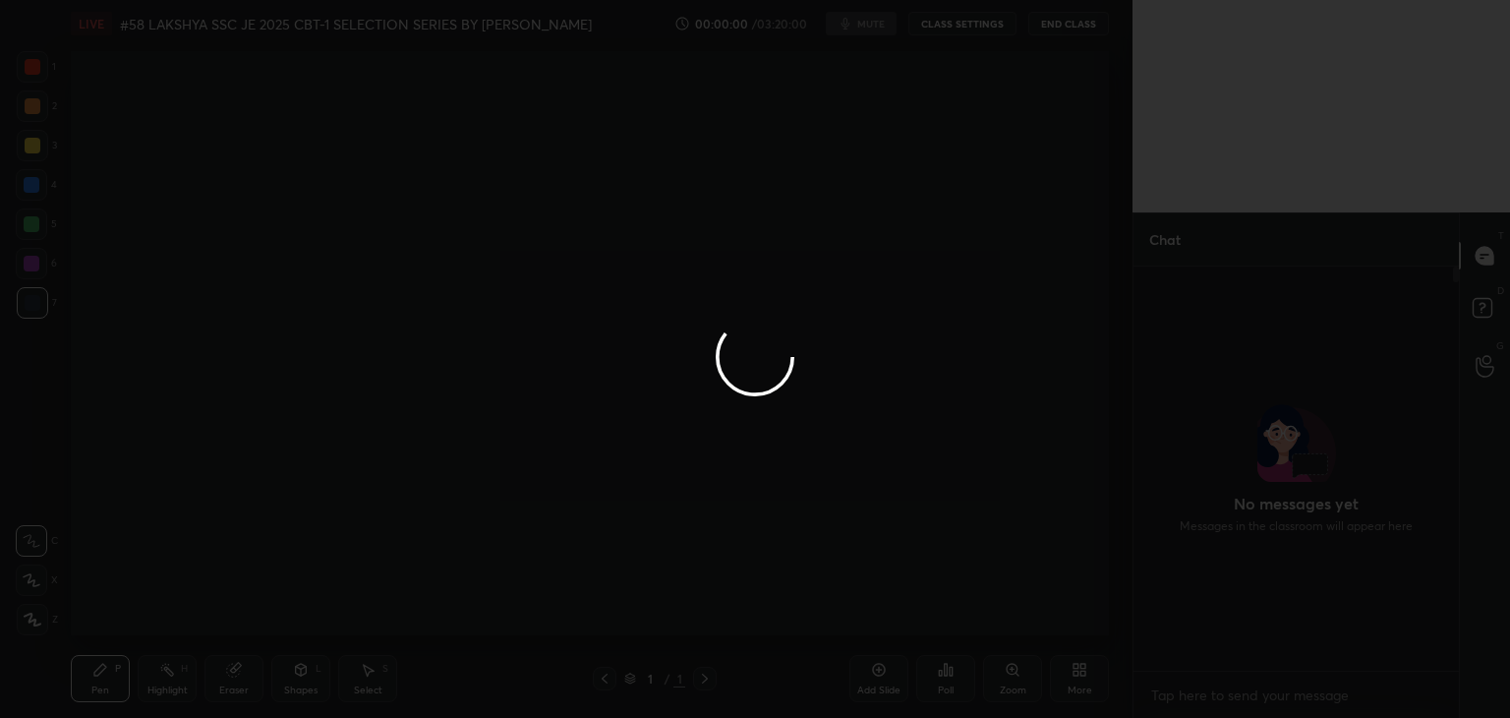
scroll to position [7, 6]
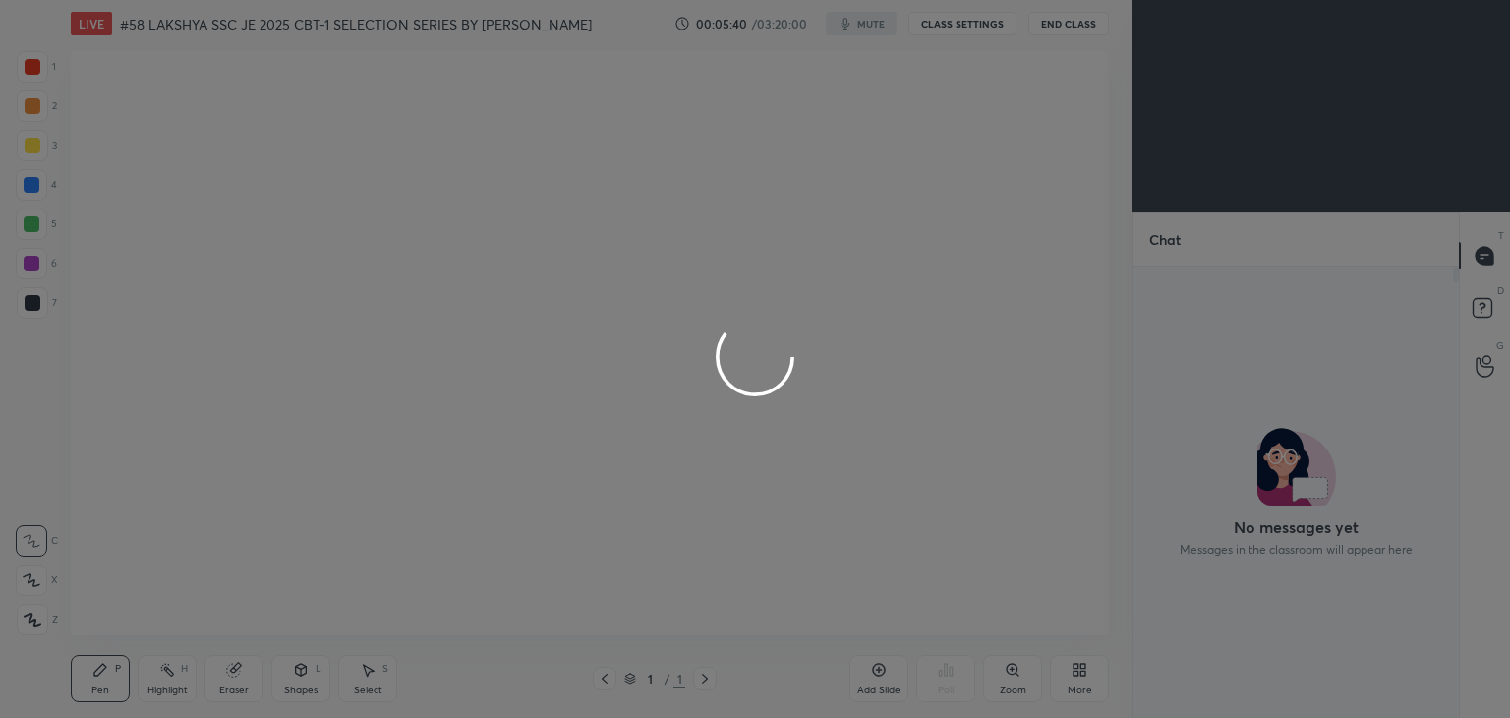
scroll to position [7, 6]
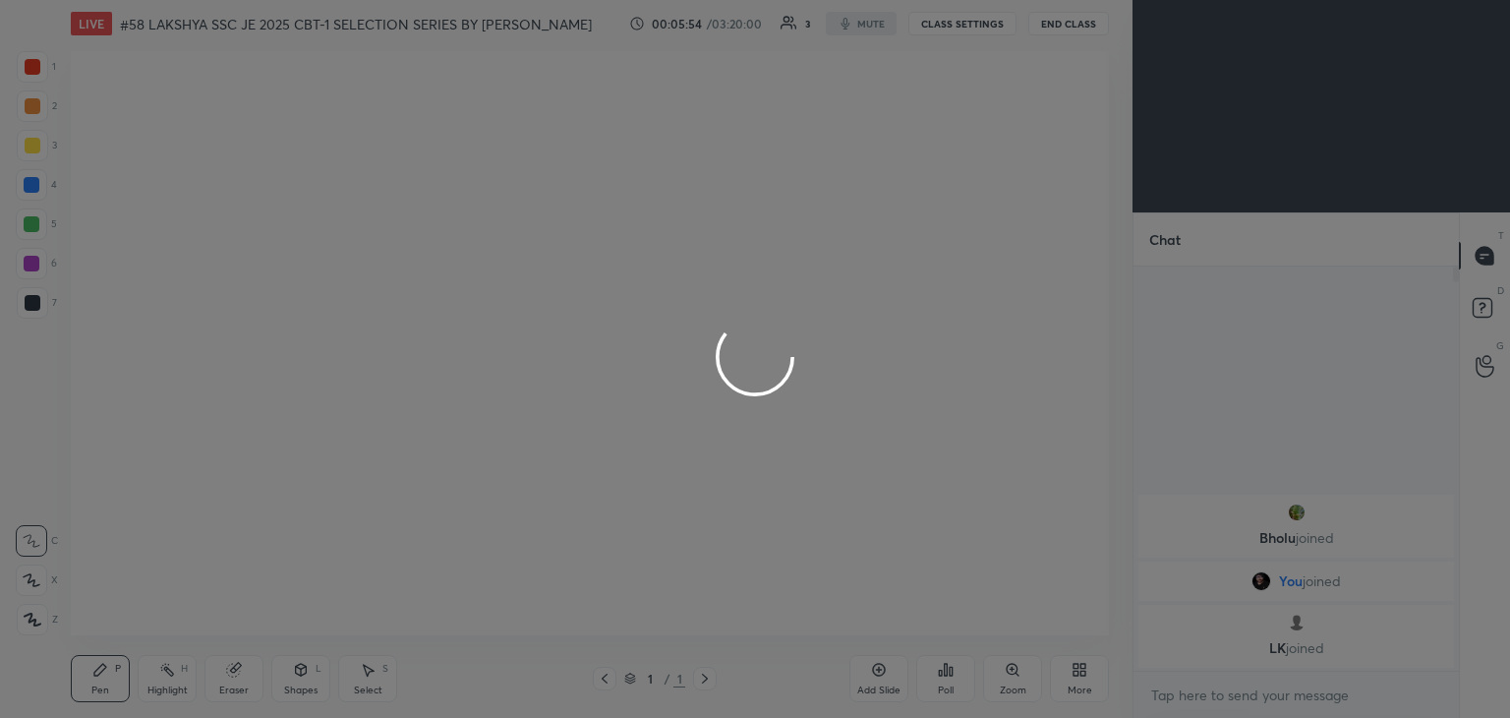
drag, startPoint x: 29, startPoint y: 533, endPoint x: 34, endPoint y: 553, distance: 20.5
click at [29, 533] on div at bounding box center [755, 359] width 1510 height 718
click at [29, 626] on div at bounding box center [755, 359] width 1510 height 718
click at [95, 689] on div at bounding box center [755, 359] width 1510 height 718
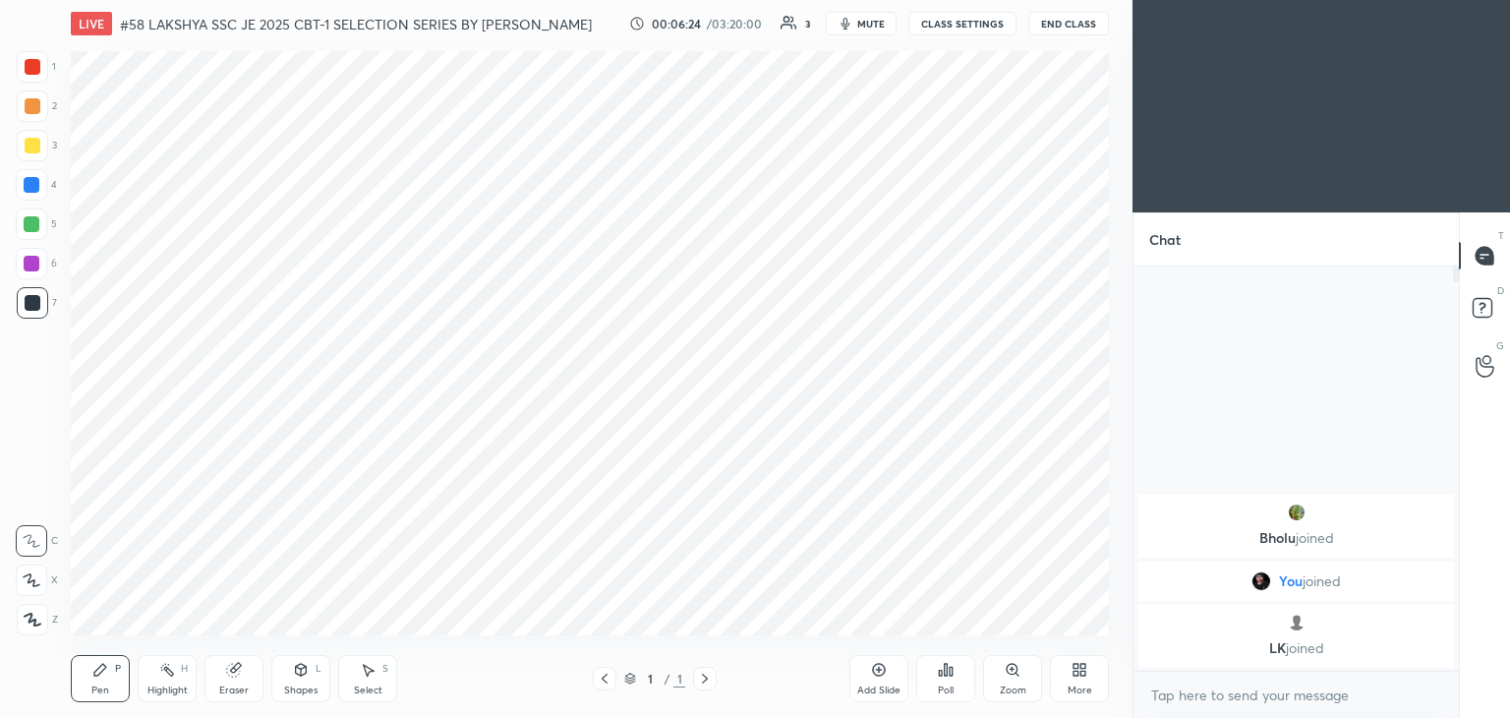
click at [1086, 673] on icon at bounding box center [1080, 670] width 16 height 16
click at [962, 475] on div "Upload File" at bounding box center [968, 472] width 79 height 47
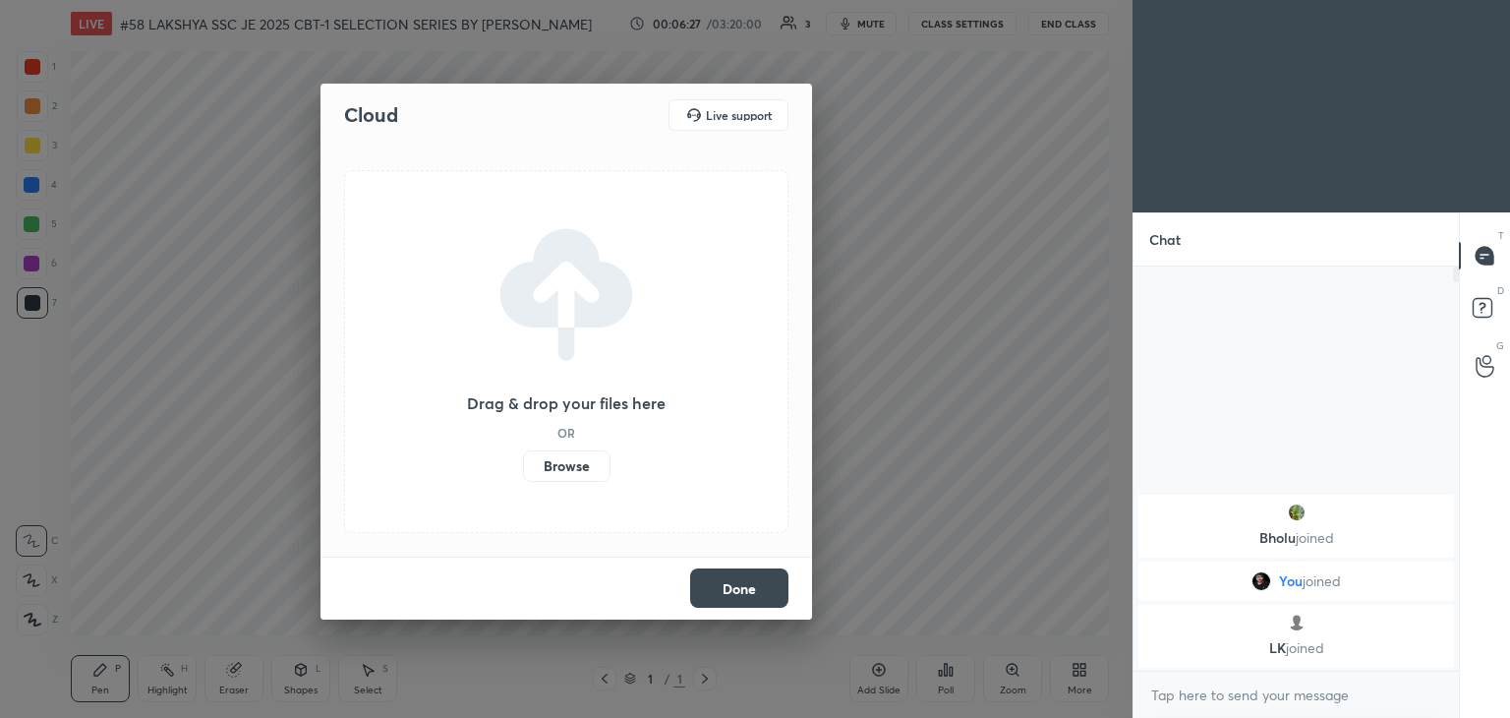
click at [588, 469] on label "Browse" at bounding box center [566, 465] width 87 height 31
click at [523, 469] on input "Browse" at bounding box center [523, 465] width 0 height 31
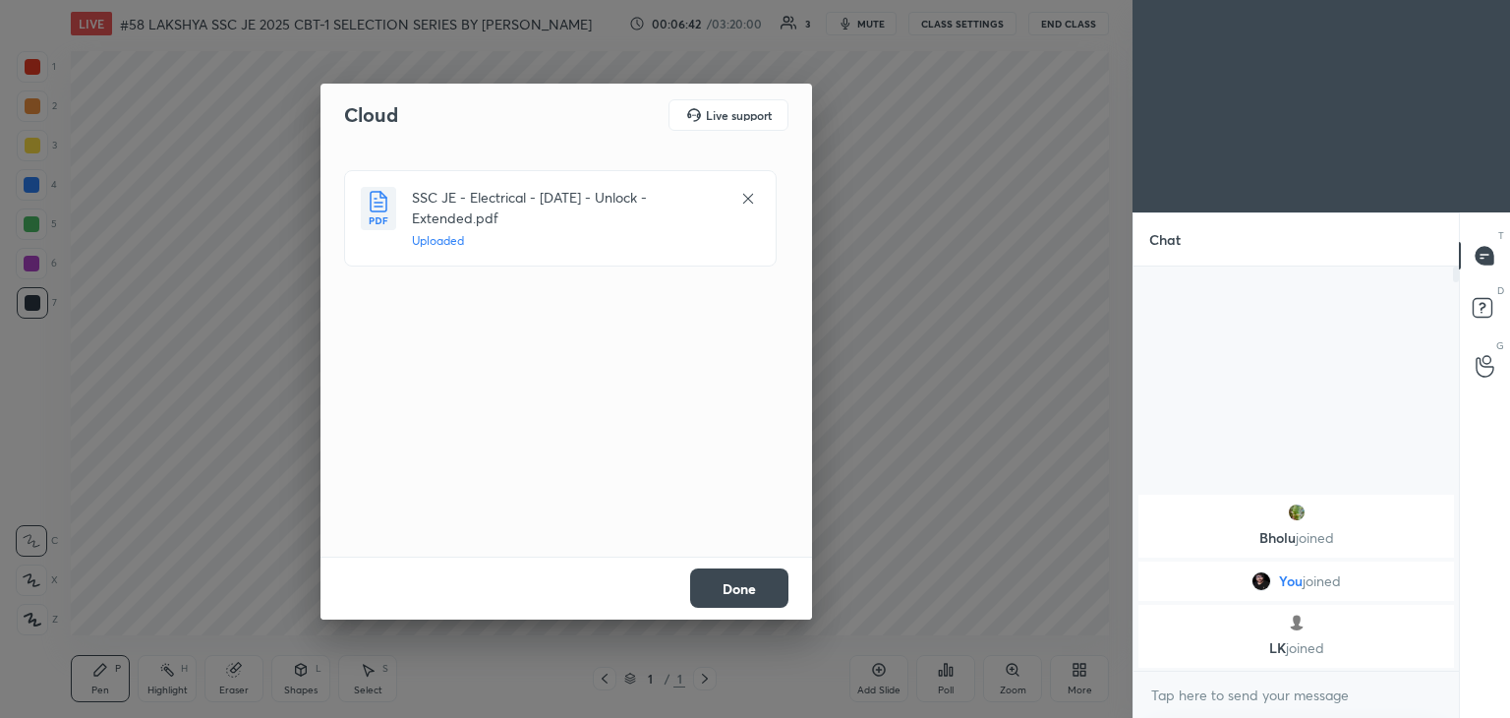
click at [740, 589] on button "Done" at bounding box center [739, 587] width 98 height 39
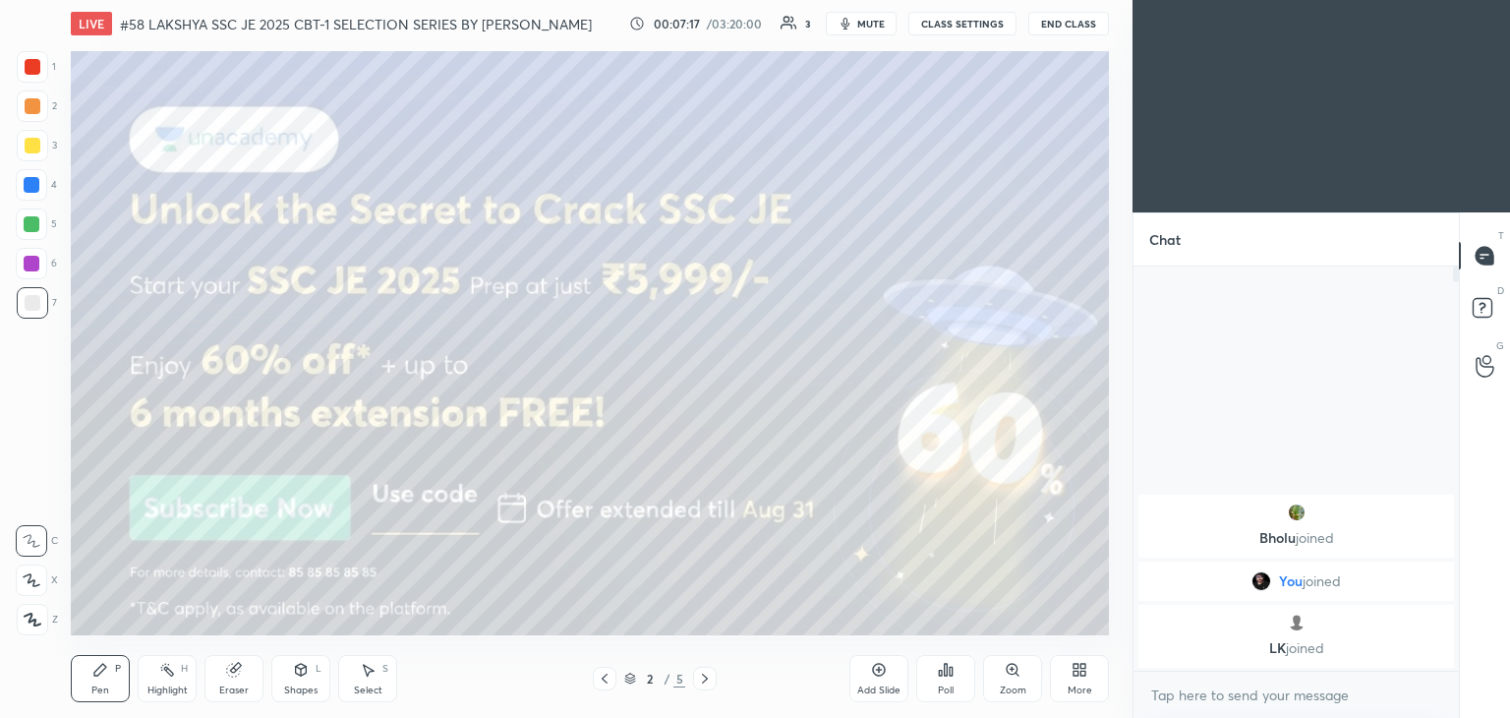
click at [876, 27] on span "mute" at bounding box center [871, 24] width 28 height 14
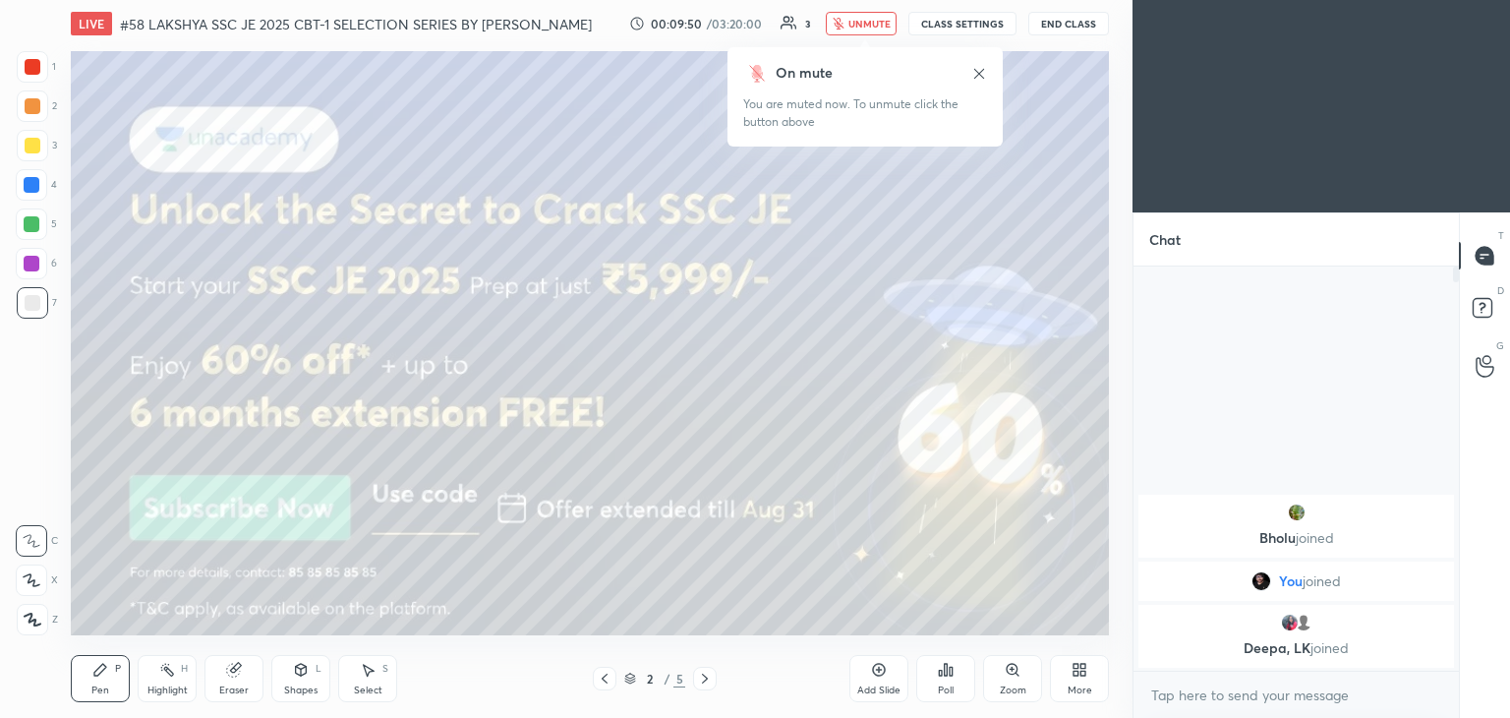
click at [875, 22] on span "unmute" at bounding box center [869, 24] width 42 height 14
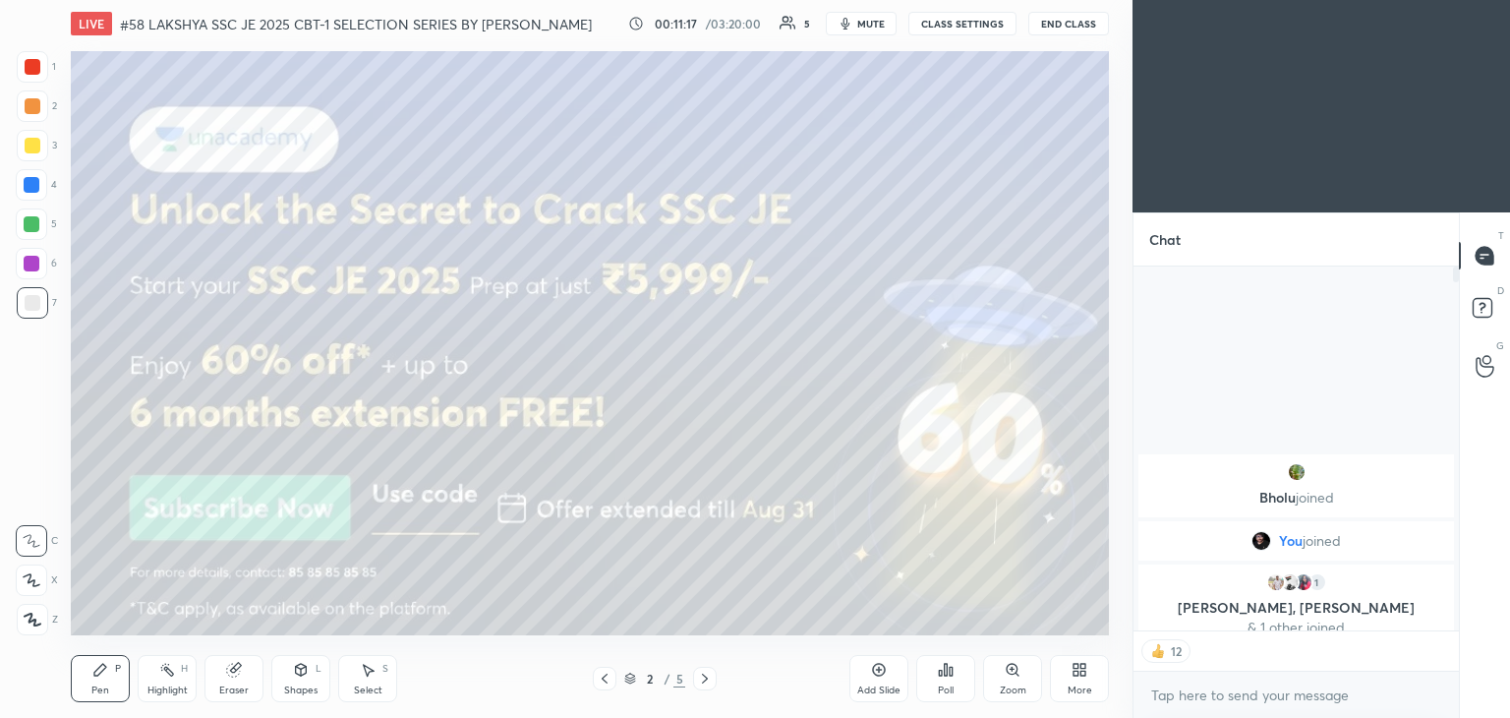
type textarea "x"
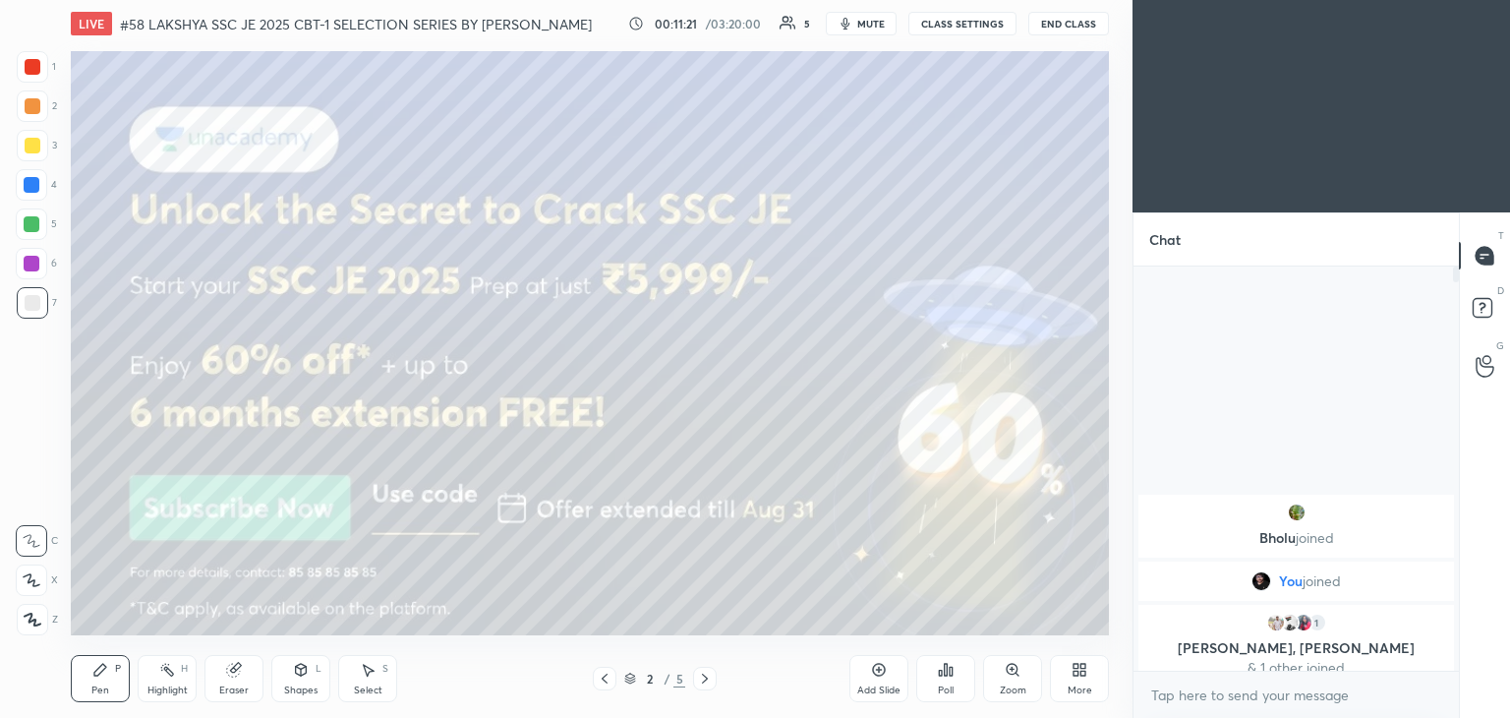
click at [873, 21] on span "mute" at bounding box center [871, 24] width 28 height 14
click at [873, 21] on span "unmute" at bounding box center [869, 24] width 42 height 14
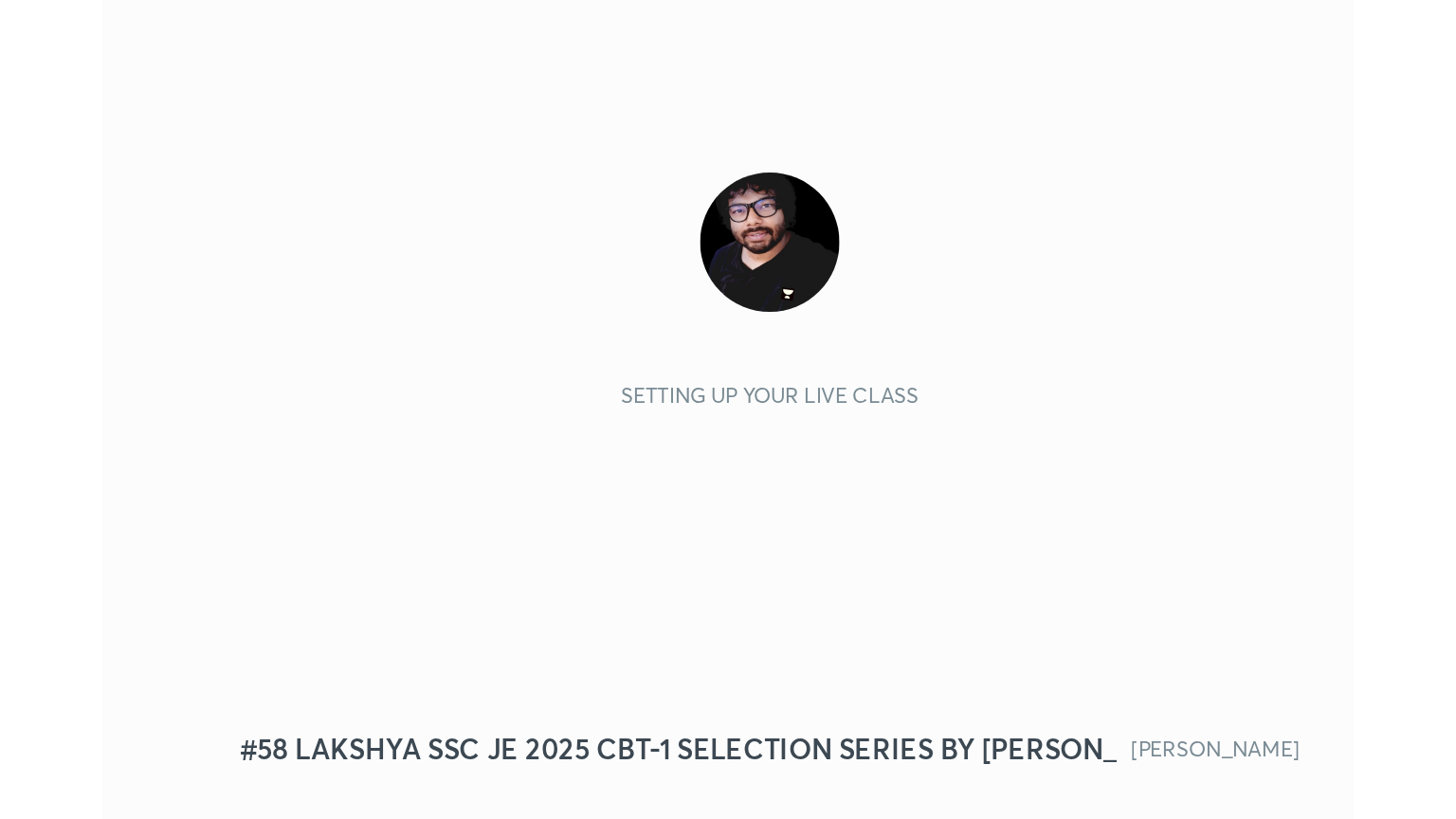
scroll to position [324, 605]
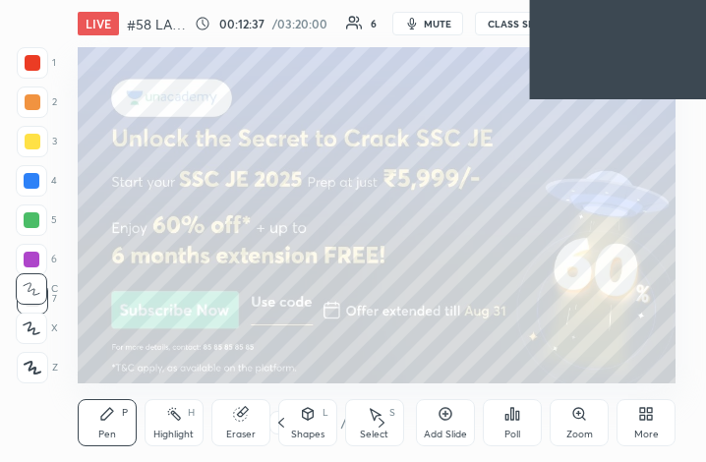
click at [648, 414] on icon at bounding box center [646, 414] width 16 height 16
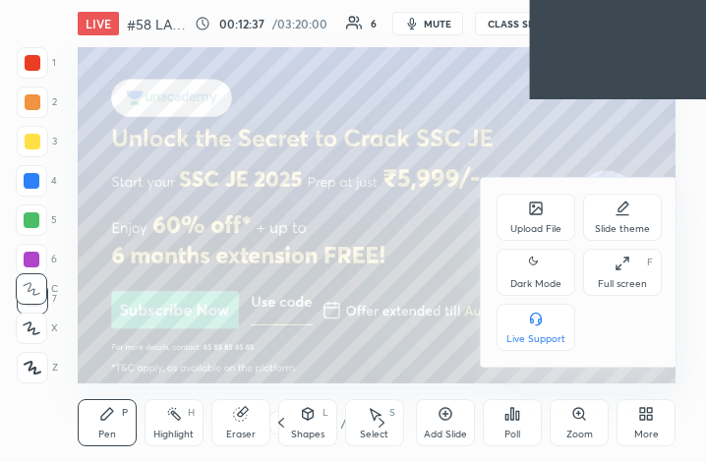
click at [629, 262] on icon at bounding box center [622, 264] width 16 height 16
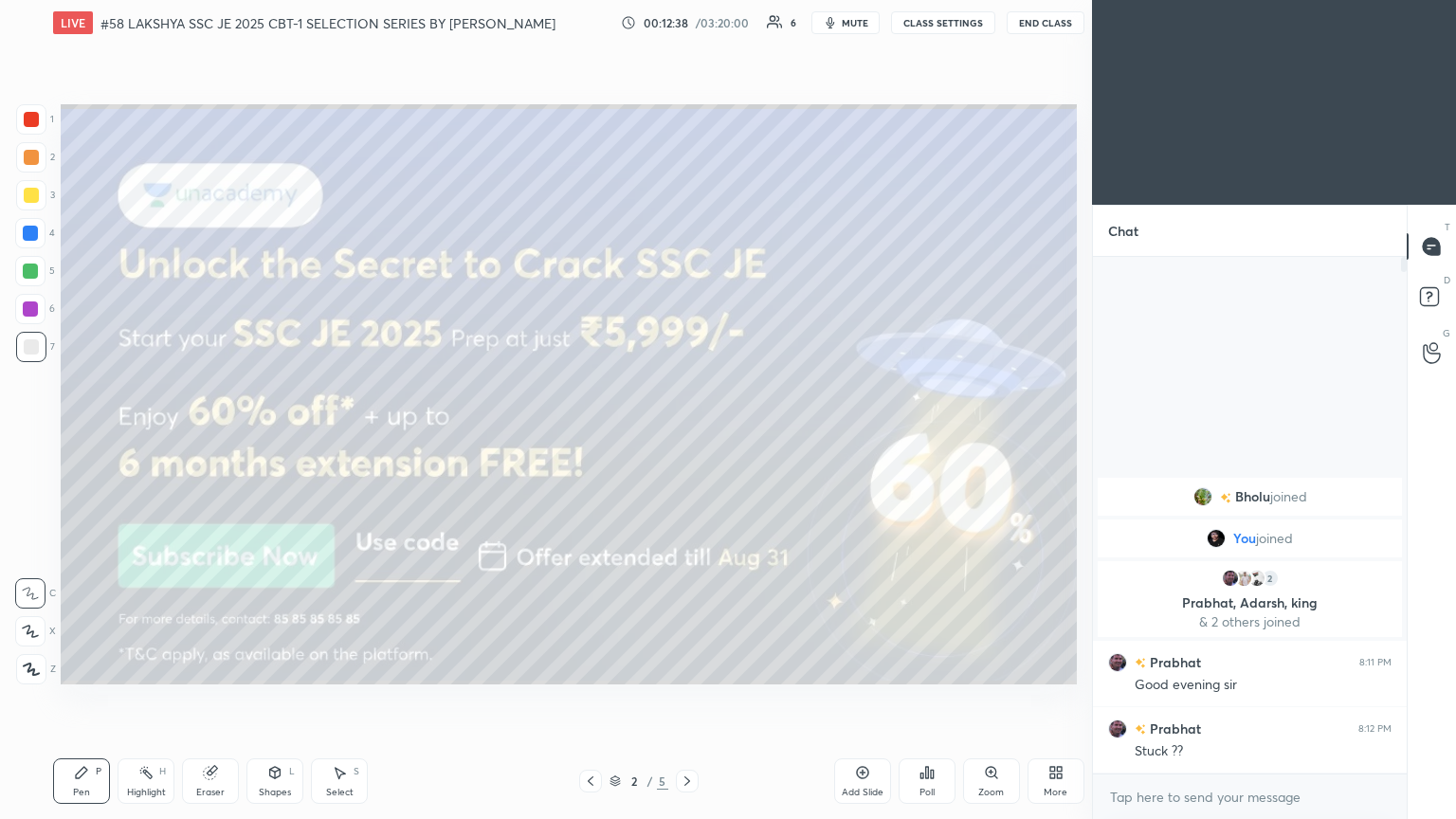
scroll to position [0, 0]
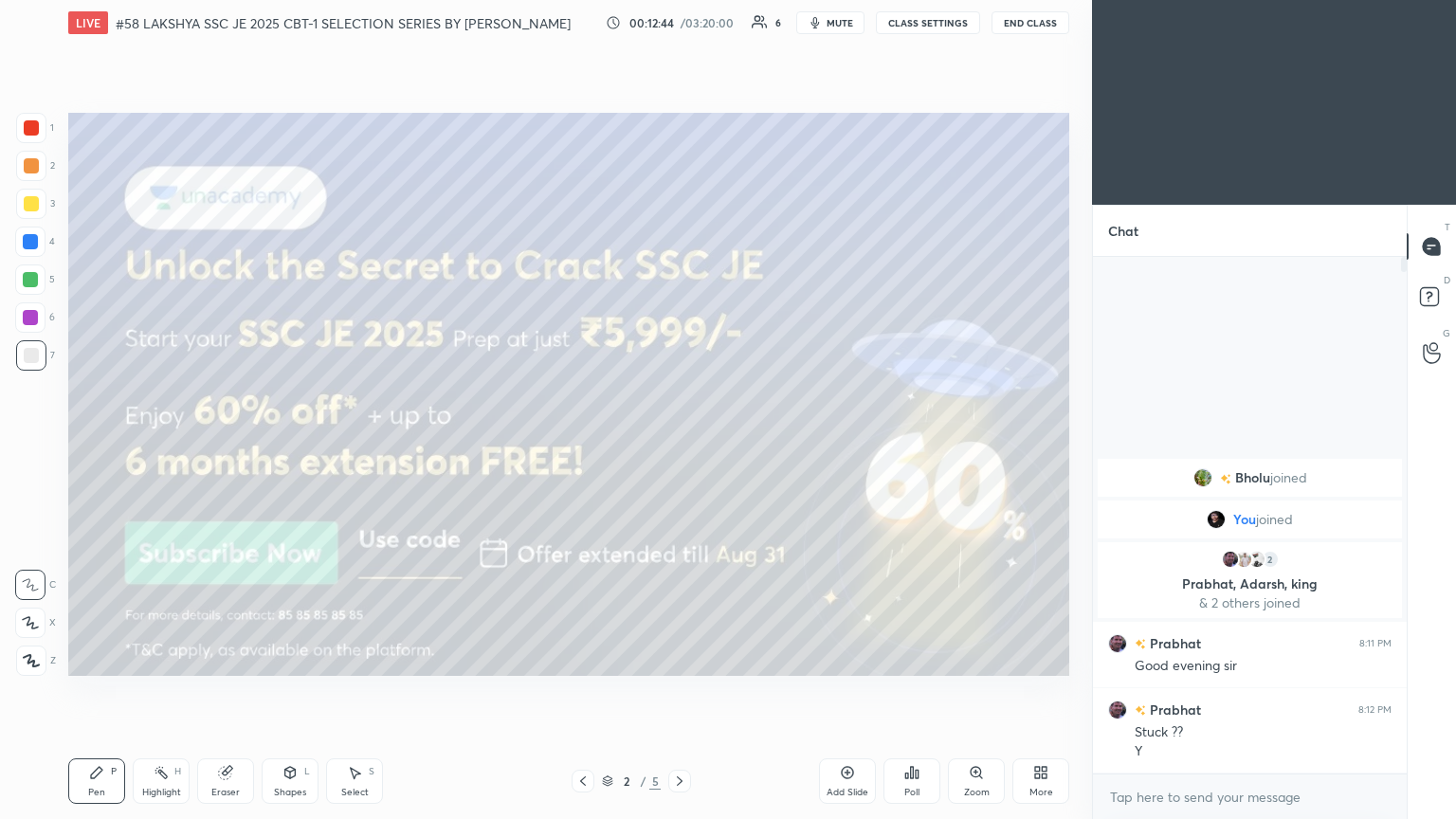
click at [25, 132] on div at bounding box center [32, 128] width 15 height 15
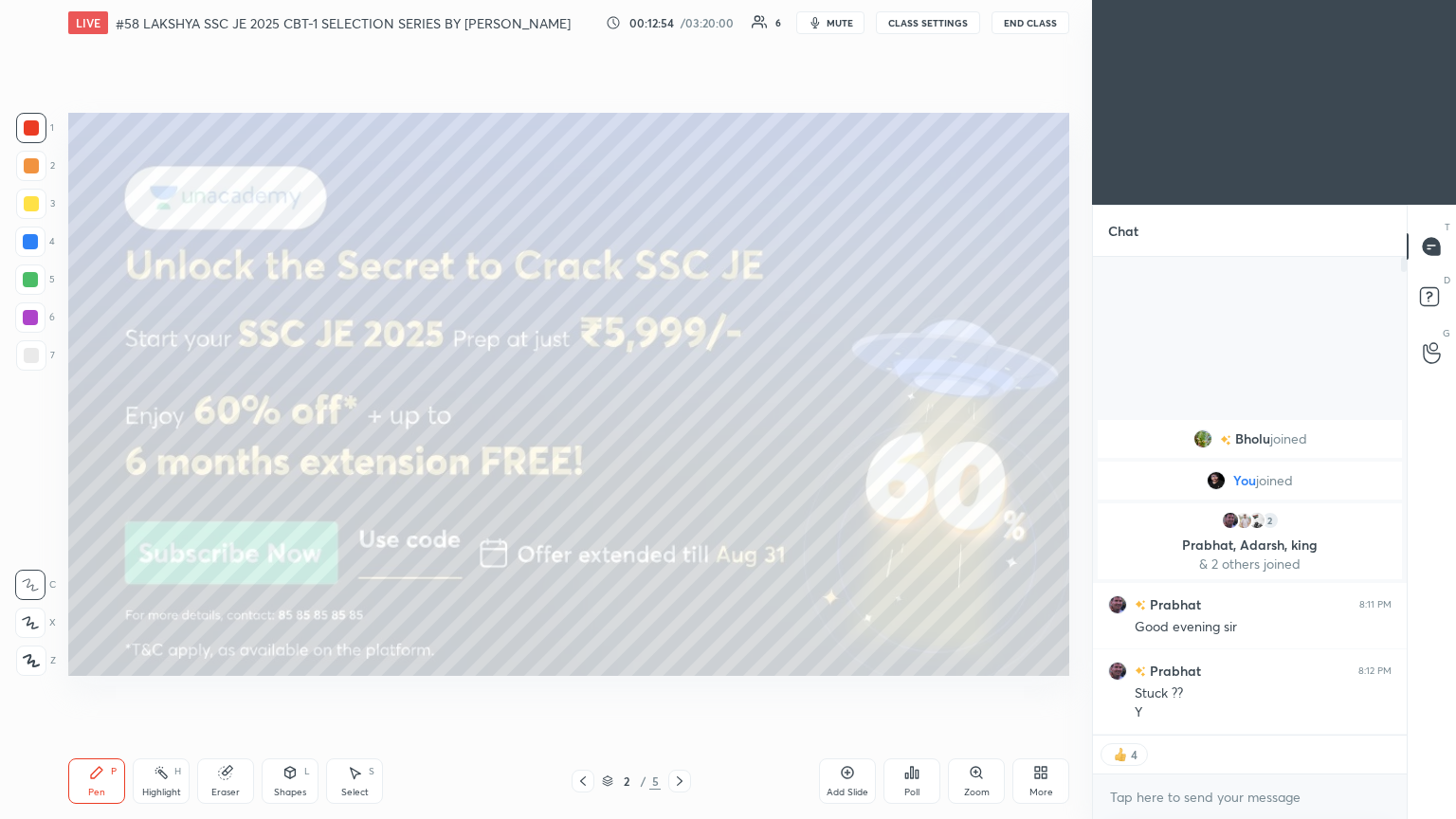
drag, startPoint x: 23, startPoint y: 277, endPoint x: 23, endPoint y: 263, distance: 14.0
click at [23, 277] on div at bounding box center [31, 280] width 15 height 15
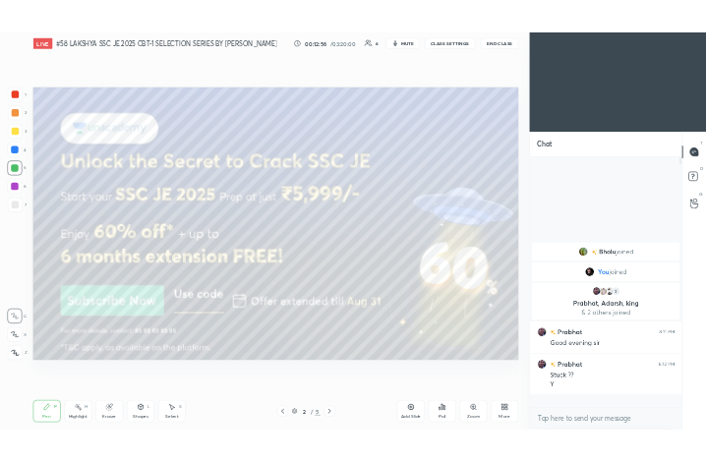
scroll to position [530, 320]
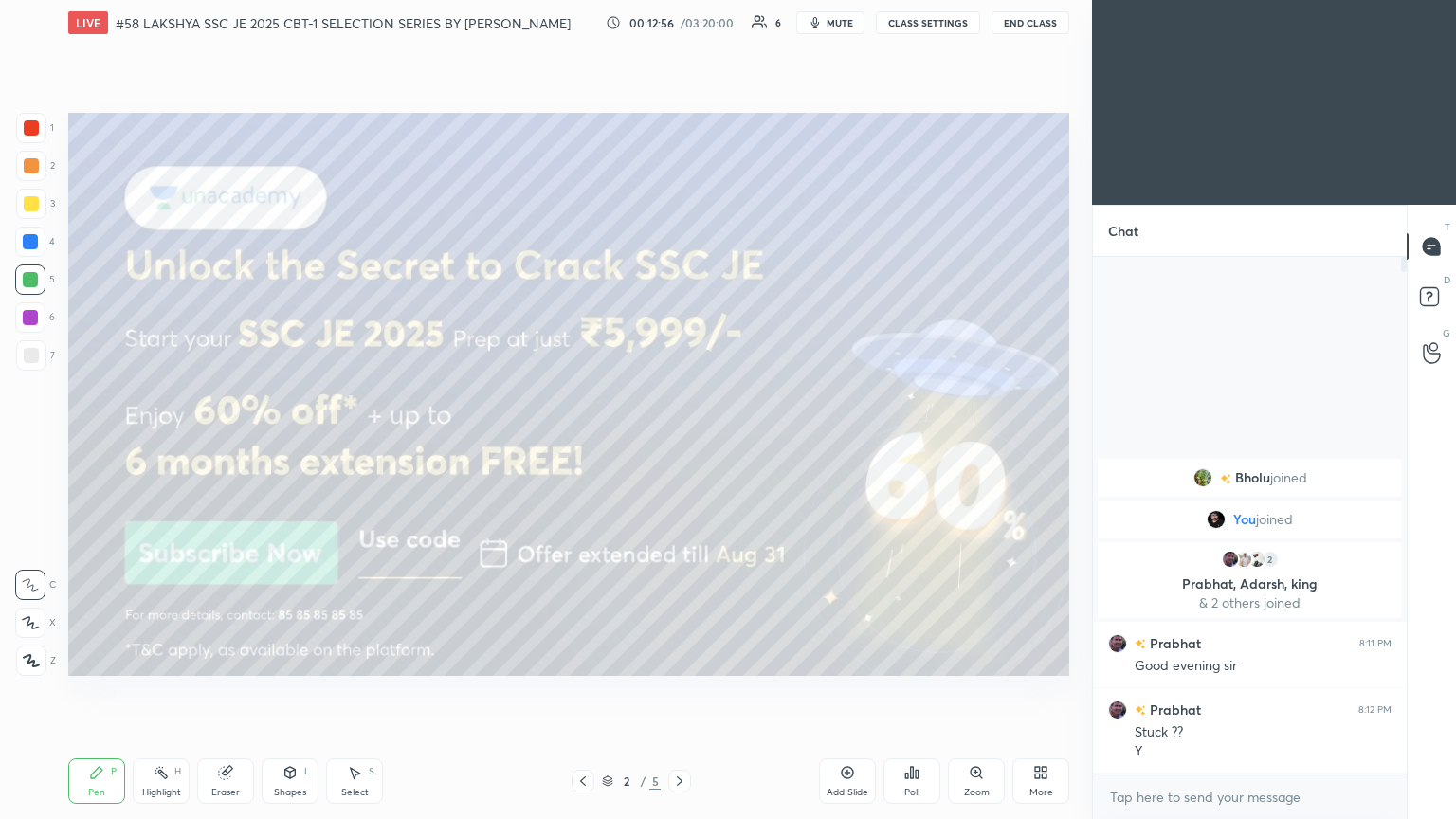
drag, startPoint x: 34, startPoint y: 662, endPoint x: 67, endPoint y: 659, distance: 33.1
click at [34, 445] on icon at bounding box center [32, 661] width 17 height 14
click at [680, 445] on icon at bounding box center [680, 781] width 15 height 15
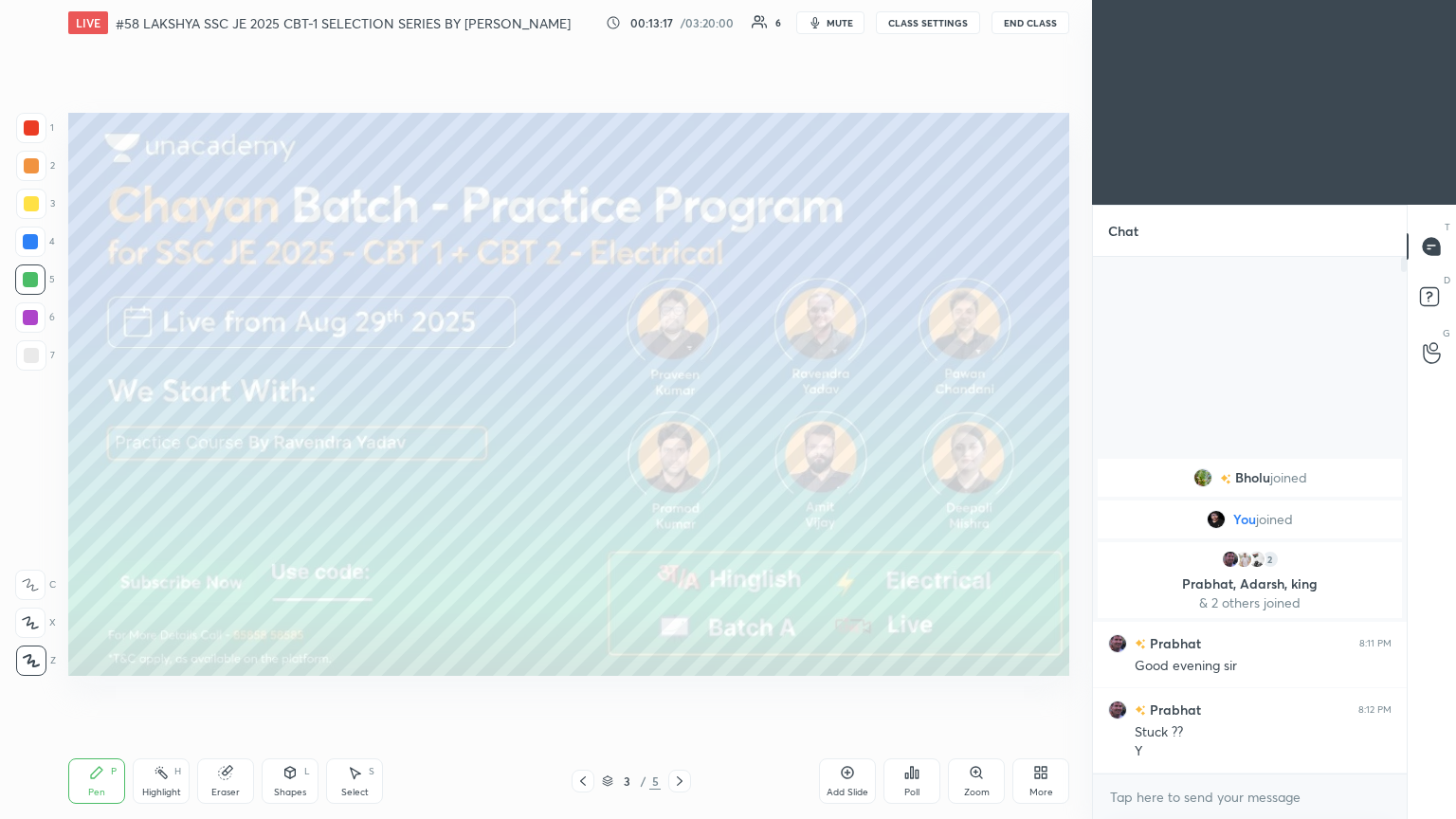
click at [680, 445] on icon at bounding box center [680, 781] width 15 height 15
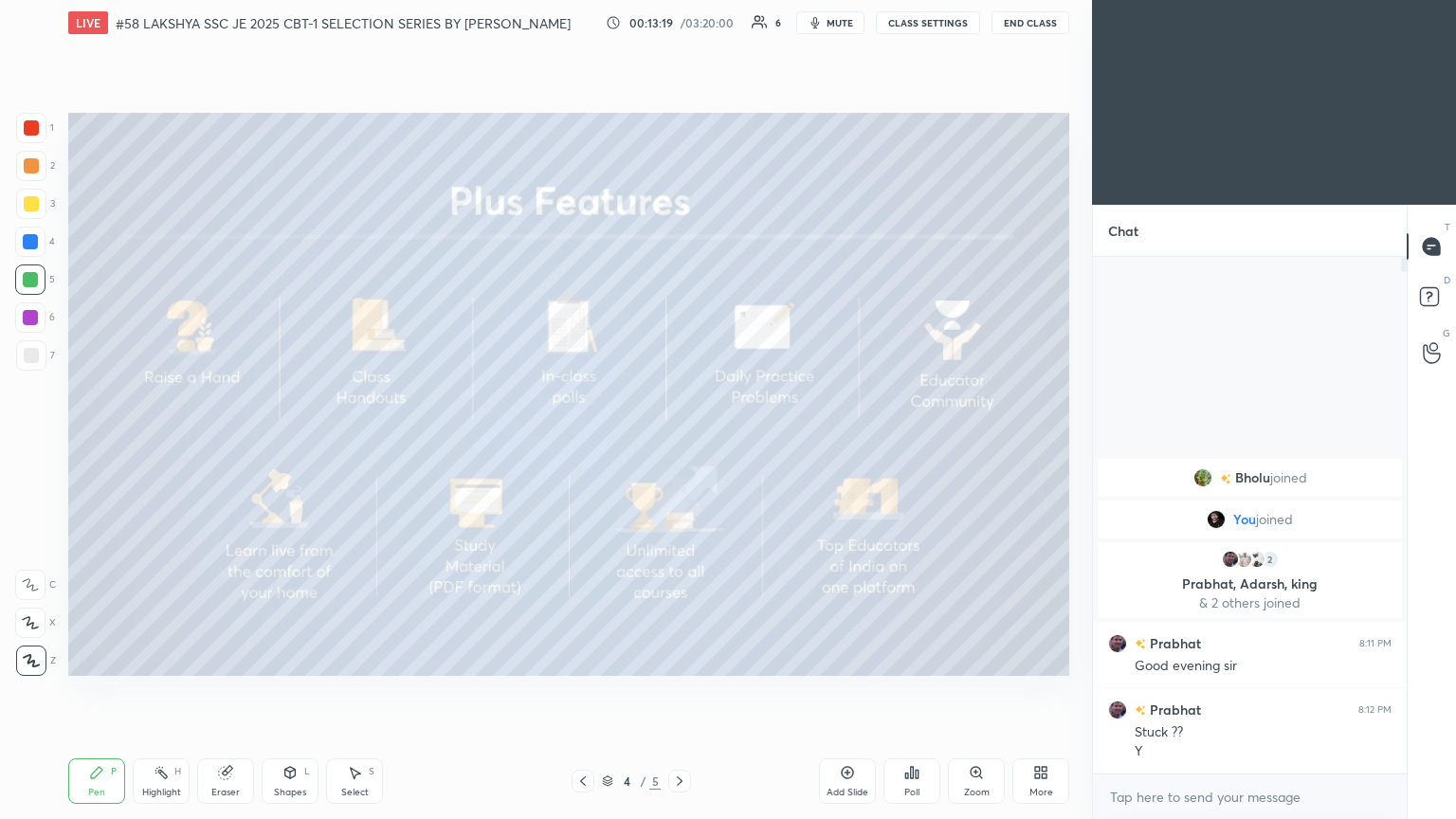
click at [34, 133] on div at bounding box center [32, 128] width 15 height 15
click at [204, 445] on div "Setting up your live class Poll for secs No correct answer Start poll" at bounding box center [569, 395] width 1016 height 698
click at [680, 445] on icon at bounding box center [680, 781] width 15 height 15
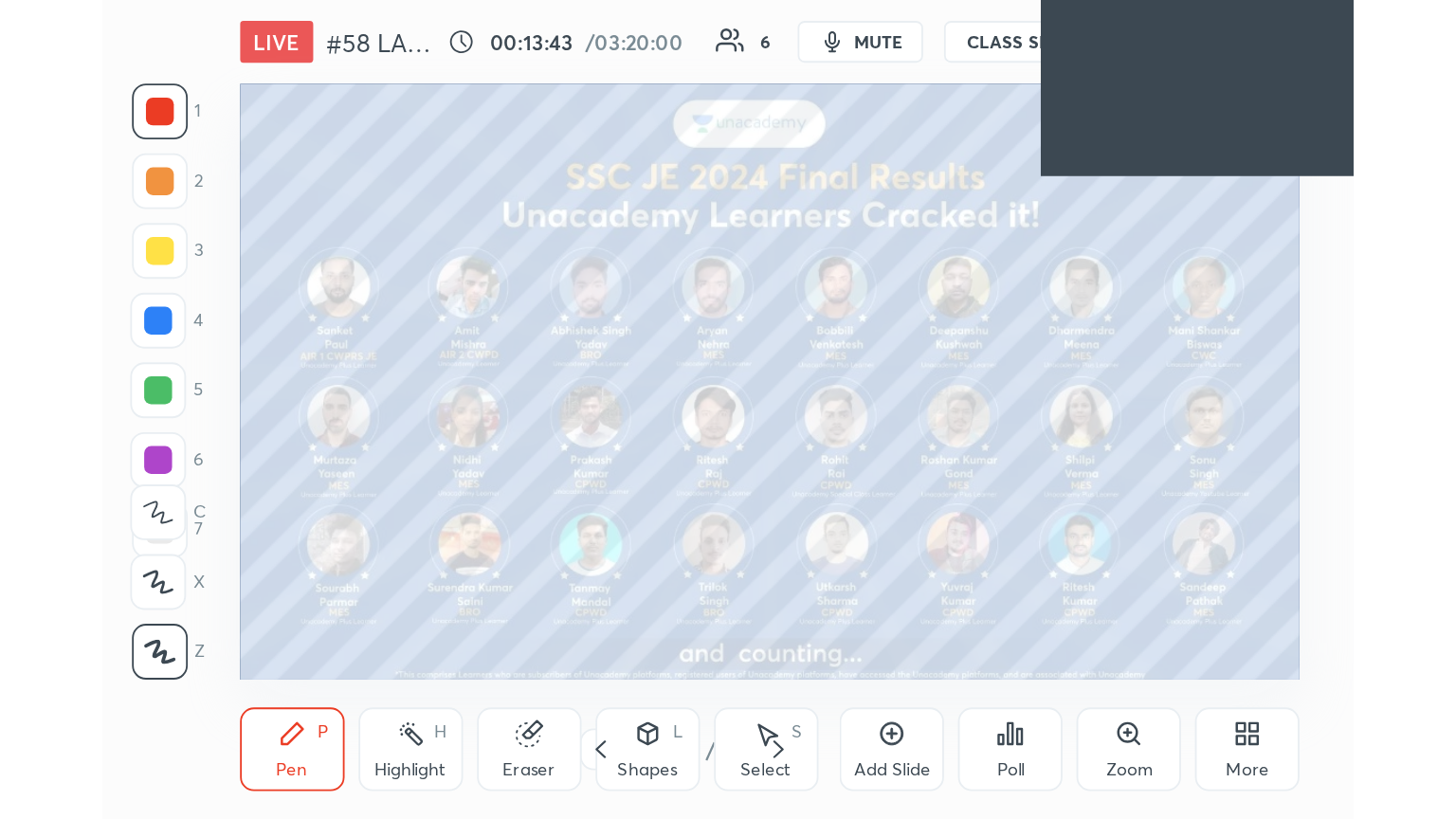
scroll to position [324, 605]
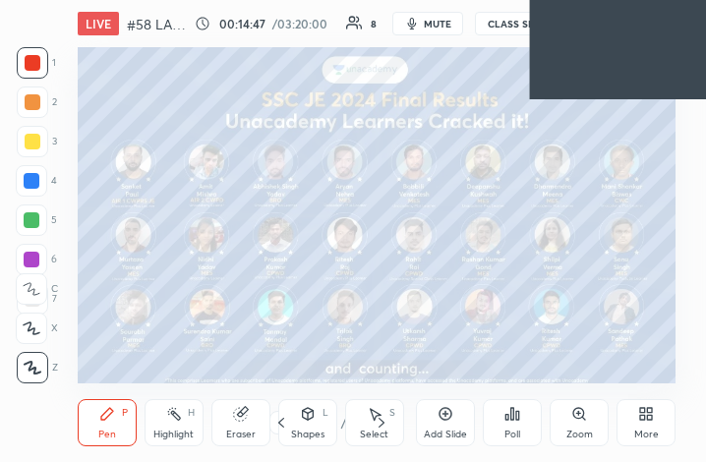
click at [638, 402] on div "More" at bounding box center [645, 422] width 59 height 47
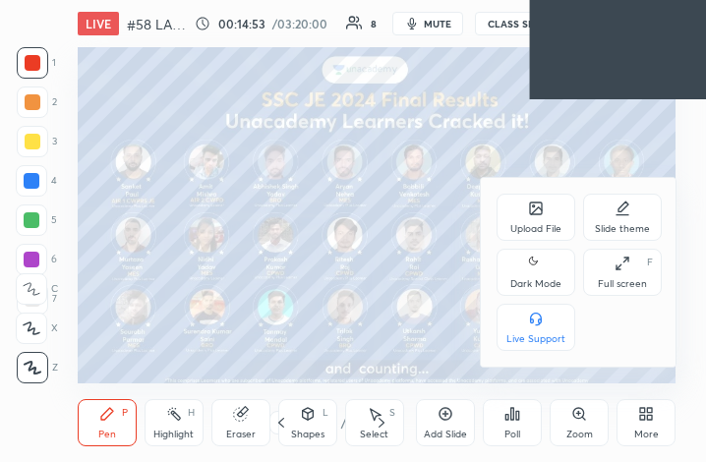
click at [541, 218] on div "Upload File" at bounding box center [535, 217] width 79 height 47
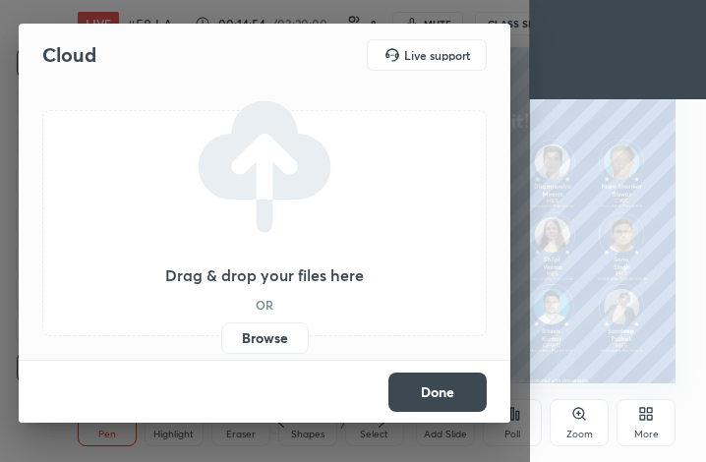
click at [274, 341] on label "Browse" at bounding box center [264, 337] width 87 height 31
click at [221, 341] on input "Browse" at bounding box center [221, 337] width 0 height 31
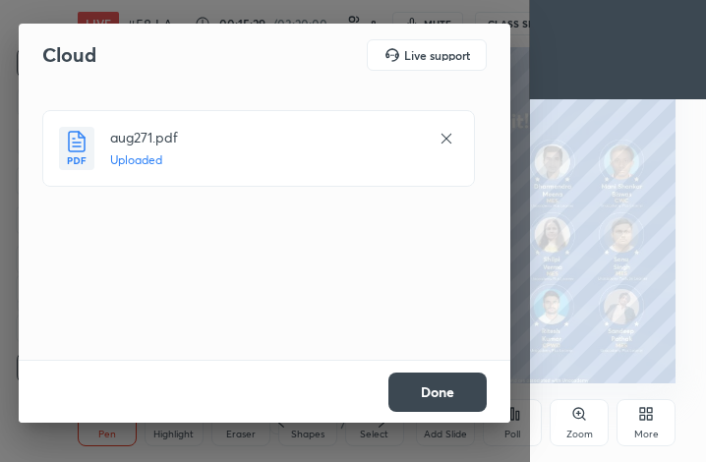
click at [438, 395] on button "Done" at bounding box center [437, 392] width 98 height 39
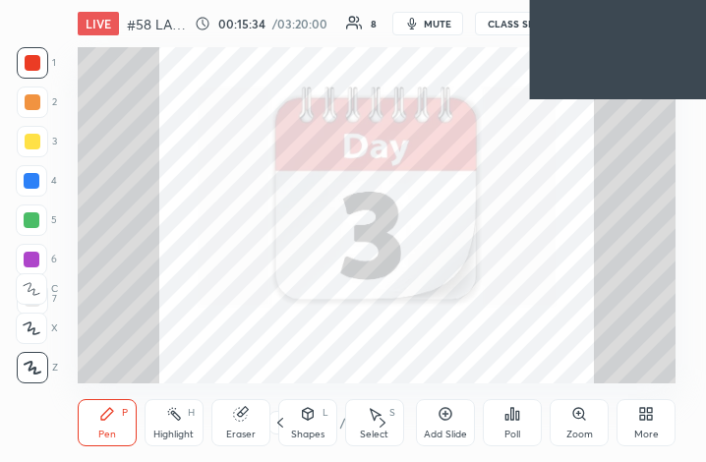
click at [381, 424] on icon at bounding box center [383, 423] width 16 height 16
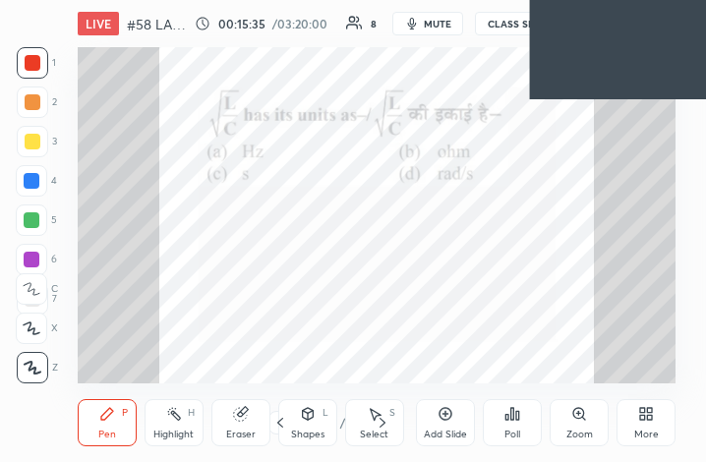
click at [649, 418] on icon at bounding box center [650, 417] width 5 height 5
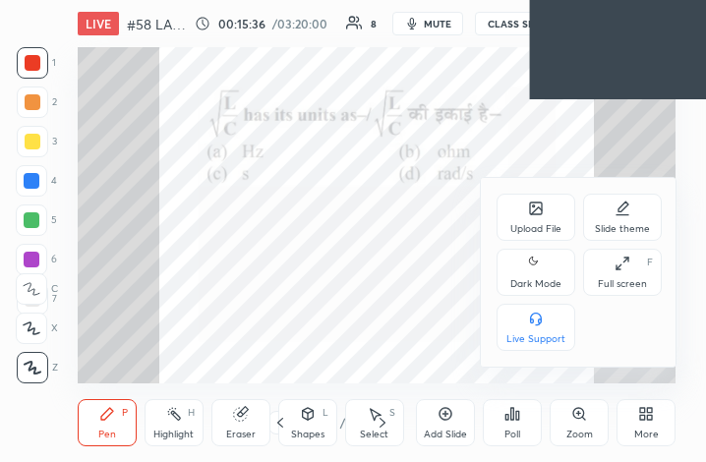
click at [633, 284] on div "Full screen" at bounding box center [622, 284] width 49 height 10
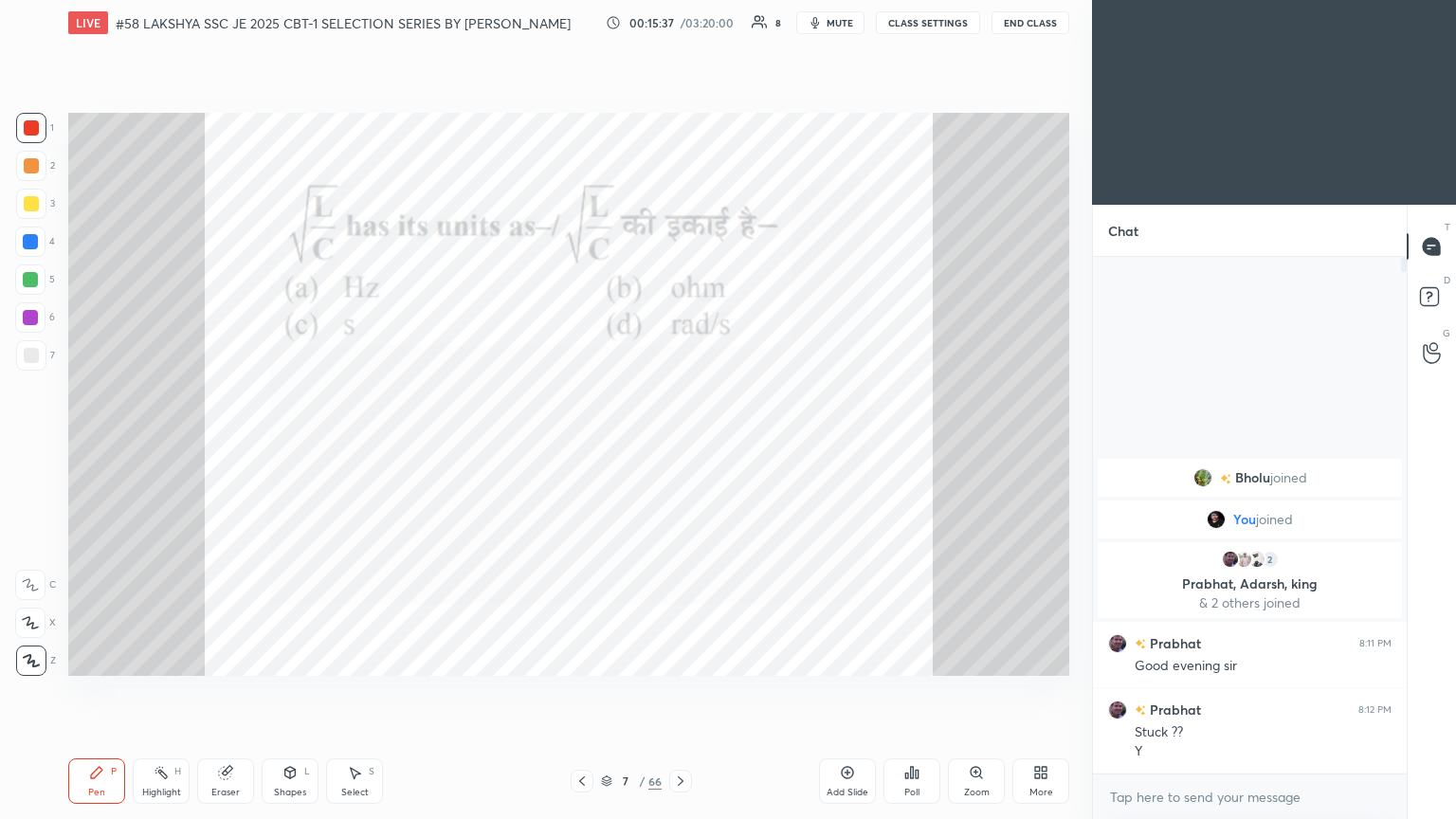
scroll to position [94142, 93782]
click at [680, 445] on div "Poll" at bounding box center [911, 781] width 57 height 45
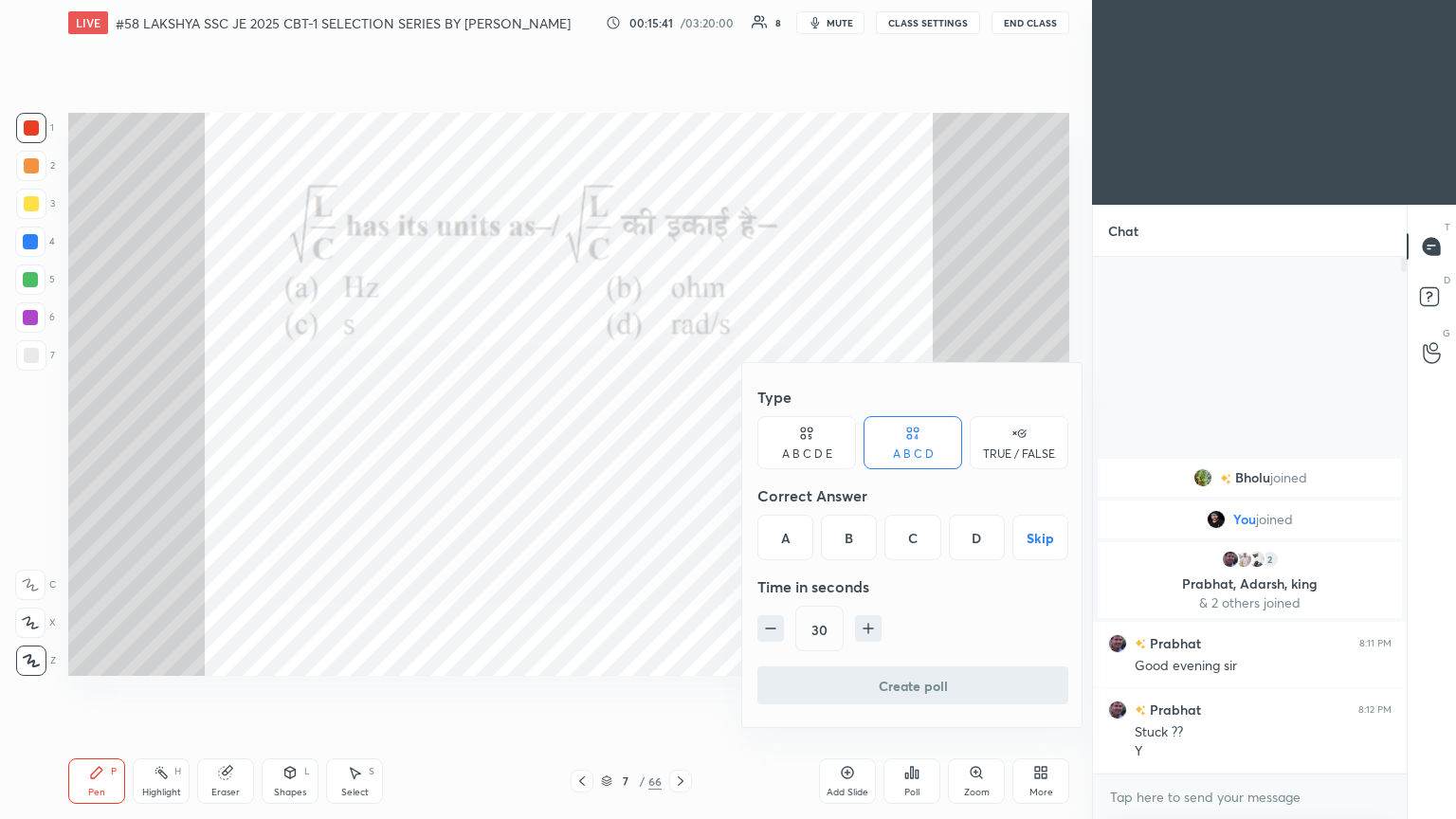
click at [680, 445] on div "B" at bounding box center [849, 537] width 56 height 45
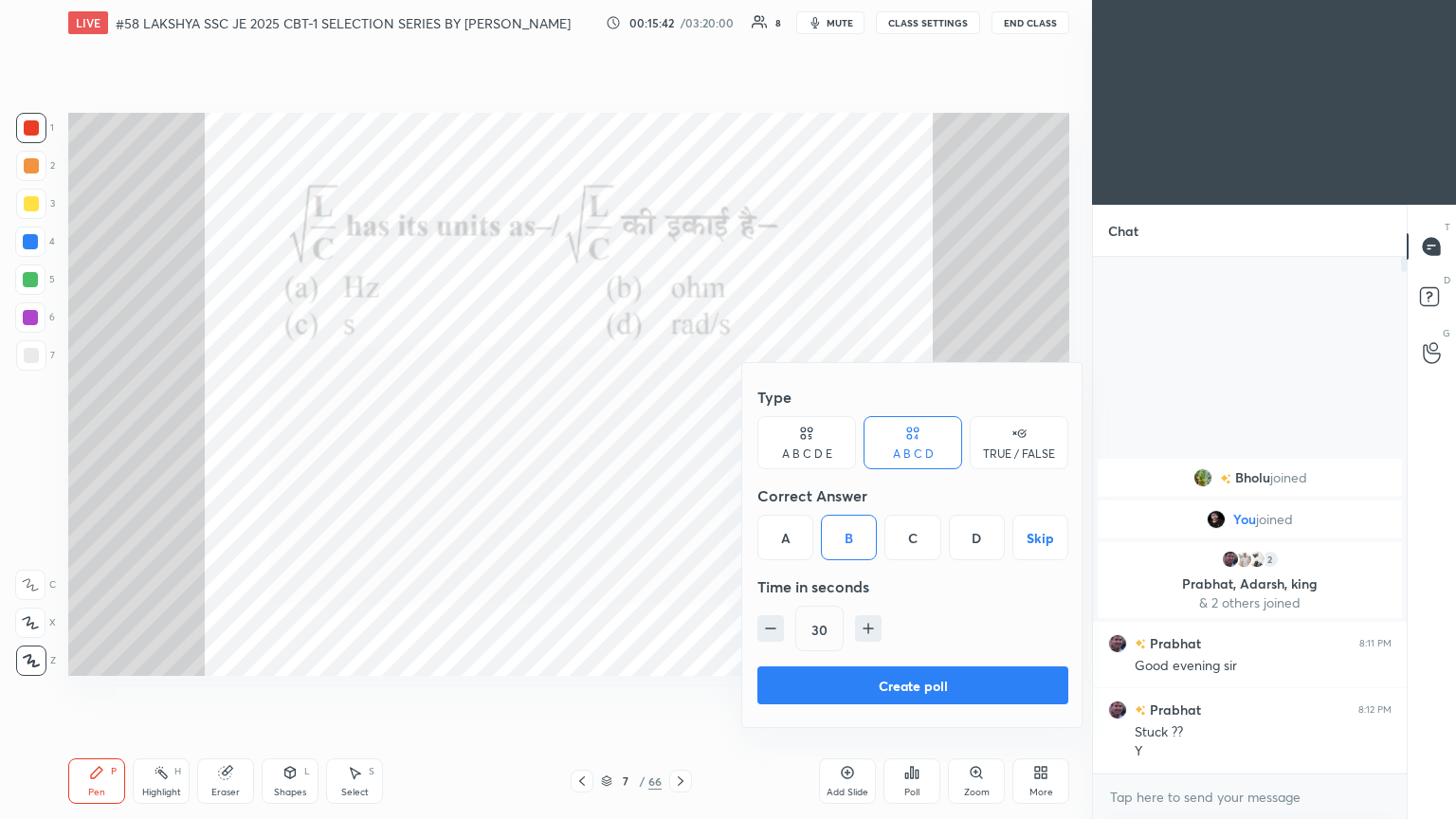
click at [680, 445] on button "Create poll" at bounding box center [913, 685] width 310 height 38
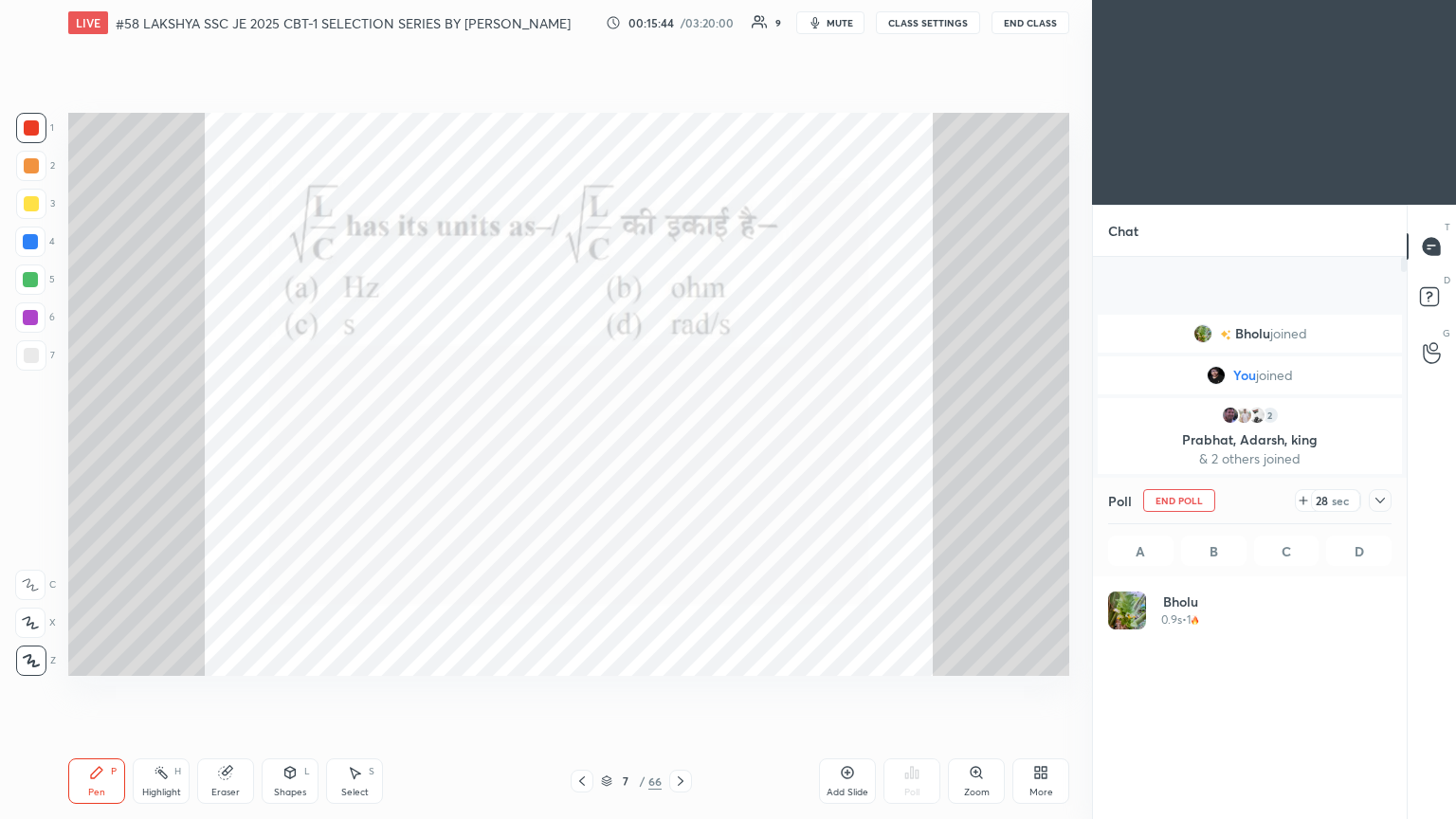
scroll to position [222, 278]
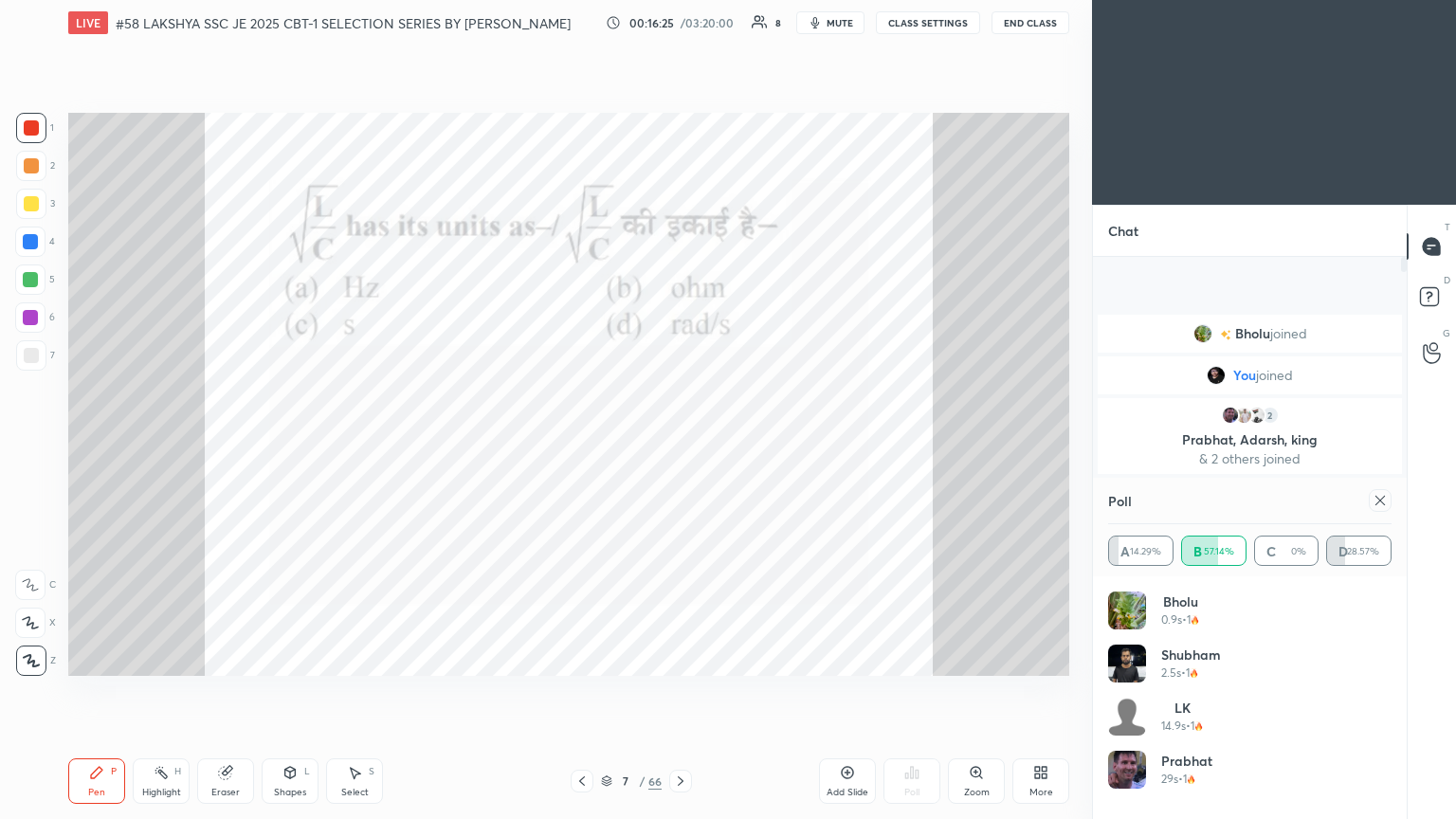
click at [216, 445] on div "Eraser" at bounding box center [225, 781] width 57 height 45
drag, startPoint x: 31, startPoint y: 664, endPoint x: 39, endPoint y: 728, distance: 64.5
click at [34, 445] on span "Erase all" at bounding box center [30, 661] width 28 height 14
click at [71, 445] on div "Pen P" at bounding box center [96, 781] width 57 height 45
click at [680, 445] on icon at bounding box center [1381, 501] width 15 height 15
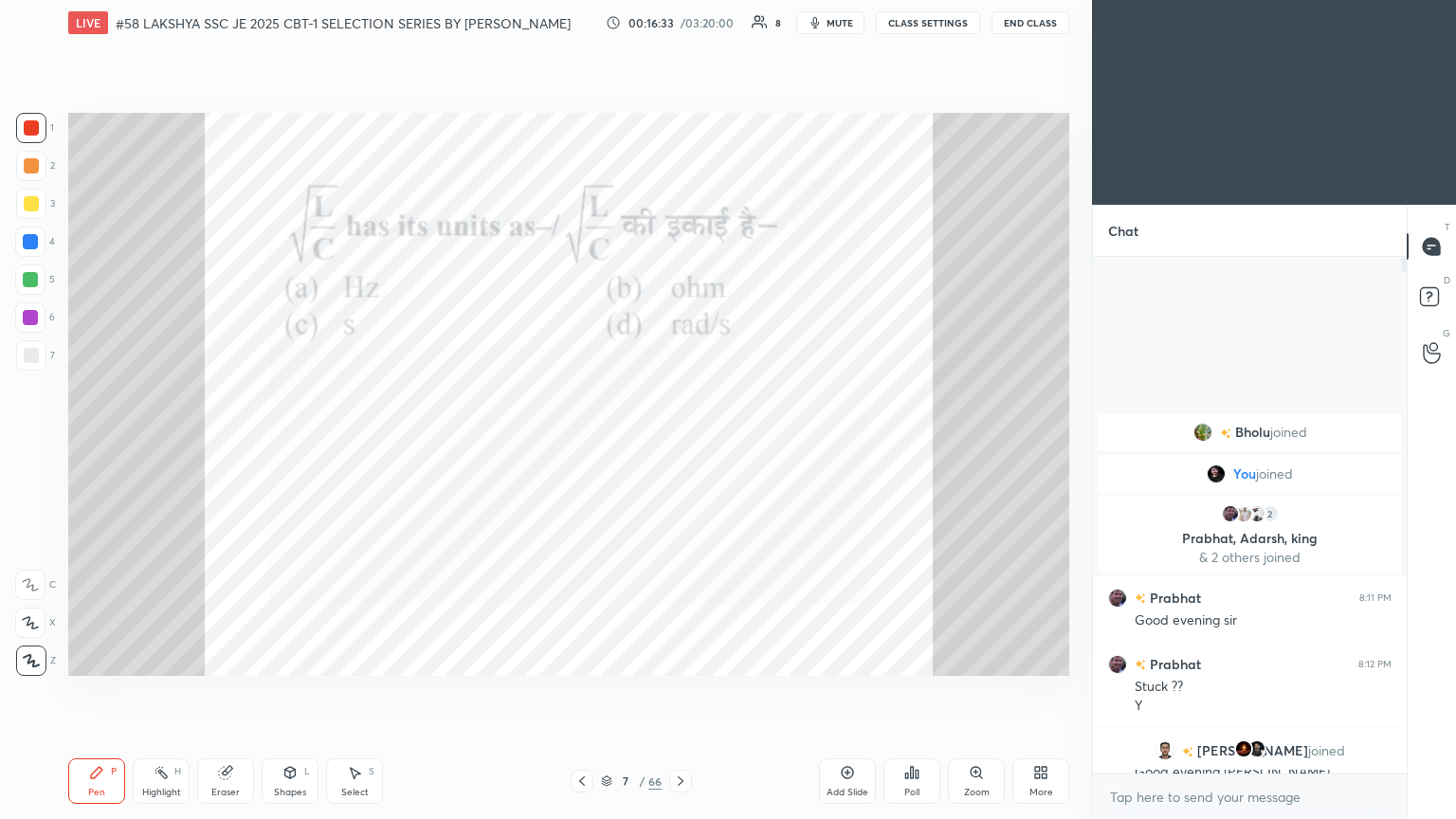
scroll to position [354, 309]
click at [680, 445] on icon at bounding box center [681, 781] width 15 height 15
click at [675, 445] on icon at bounding box center [681, 781] width 15 height 15
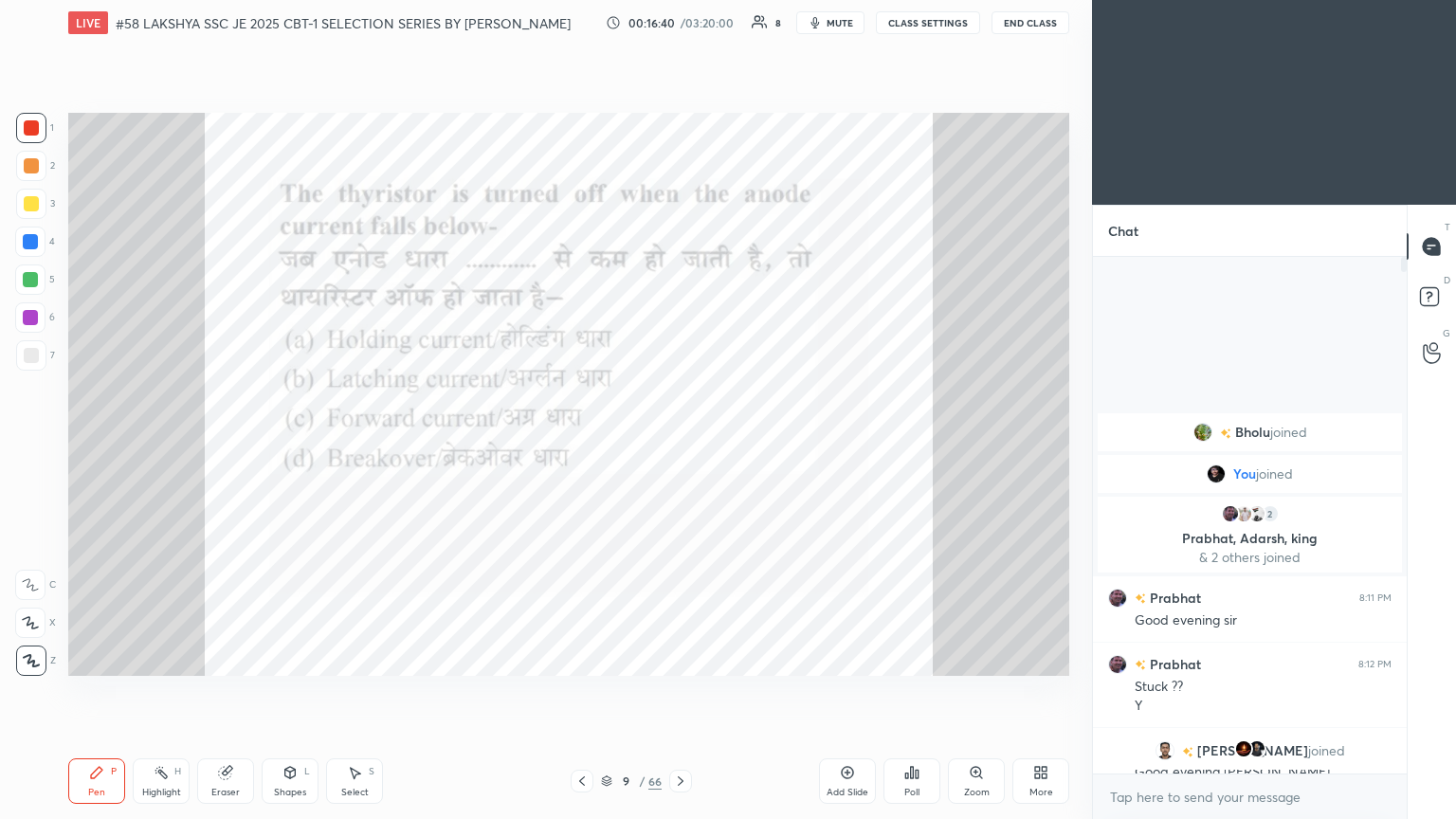
click at [680, 445] on div "Poll" at bounding box center [911, 781] width 57 height 45
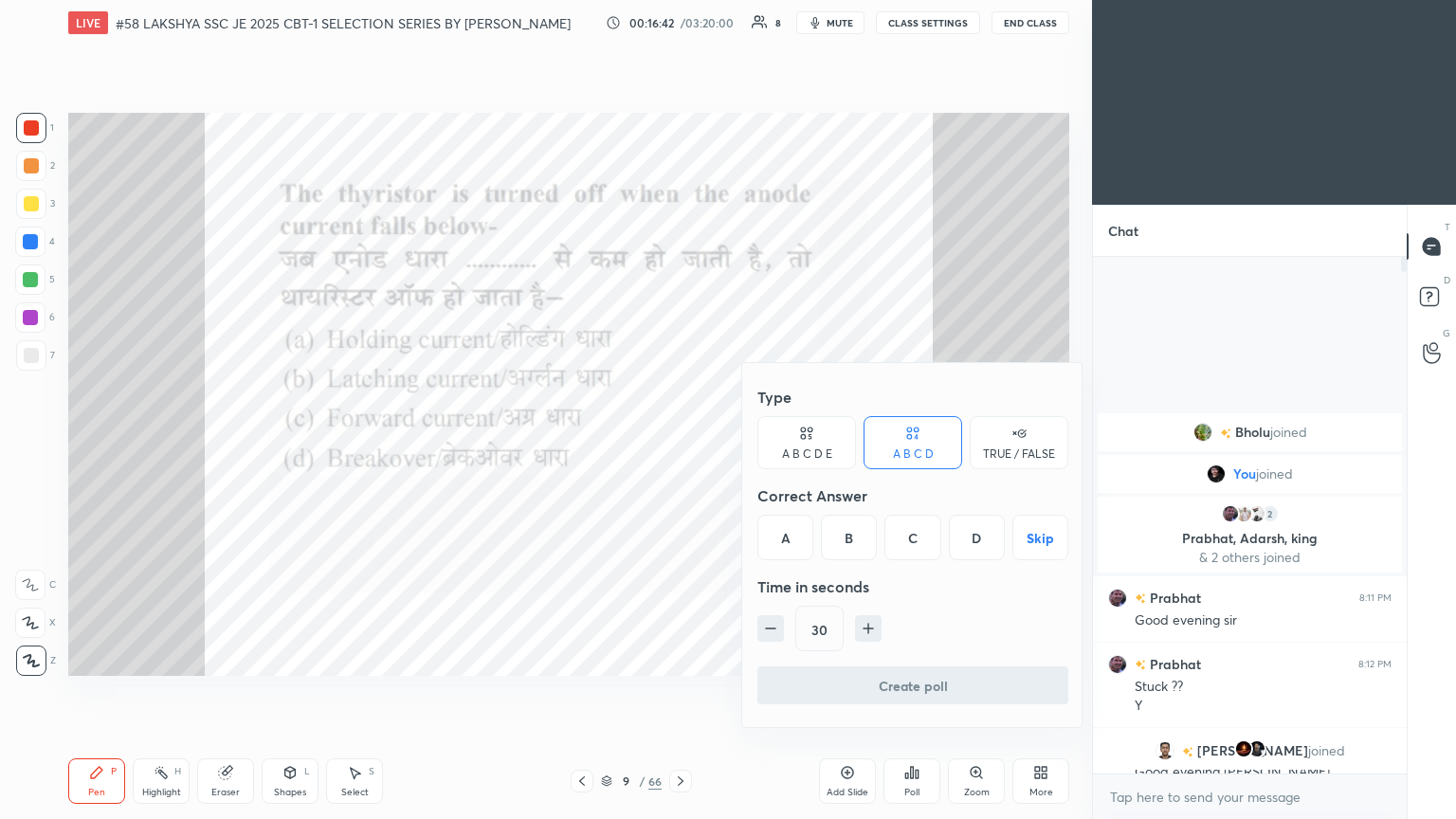
click at [680, 445] on div "A" at bounding box center [786, 537] width 56 height 45
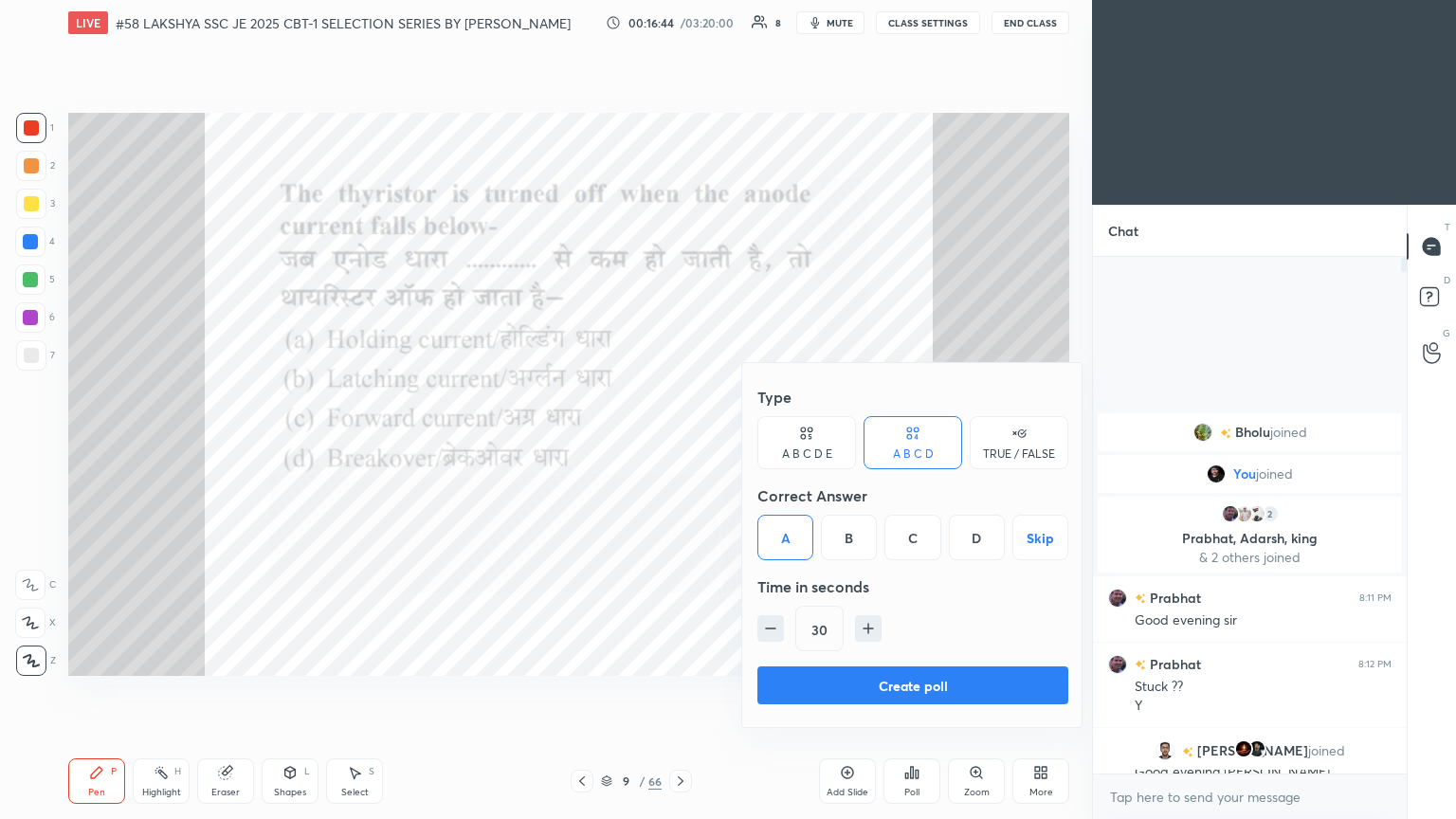
click at [680, 445] on button "Create poll" at bounding box center [913, 685] width 310 height 38
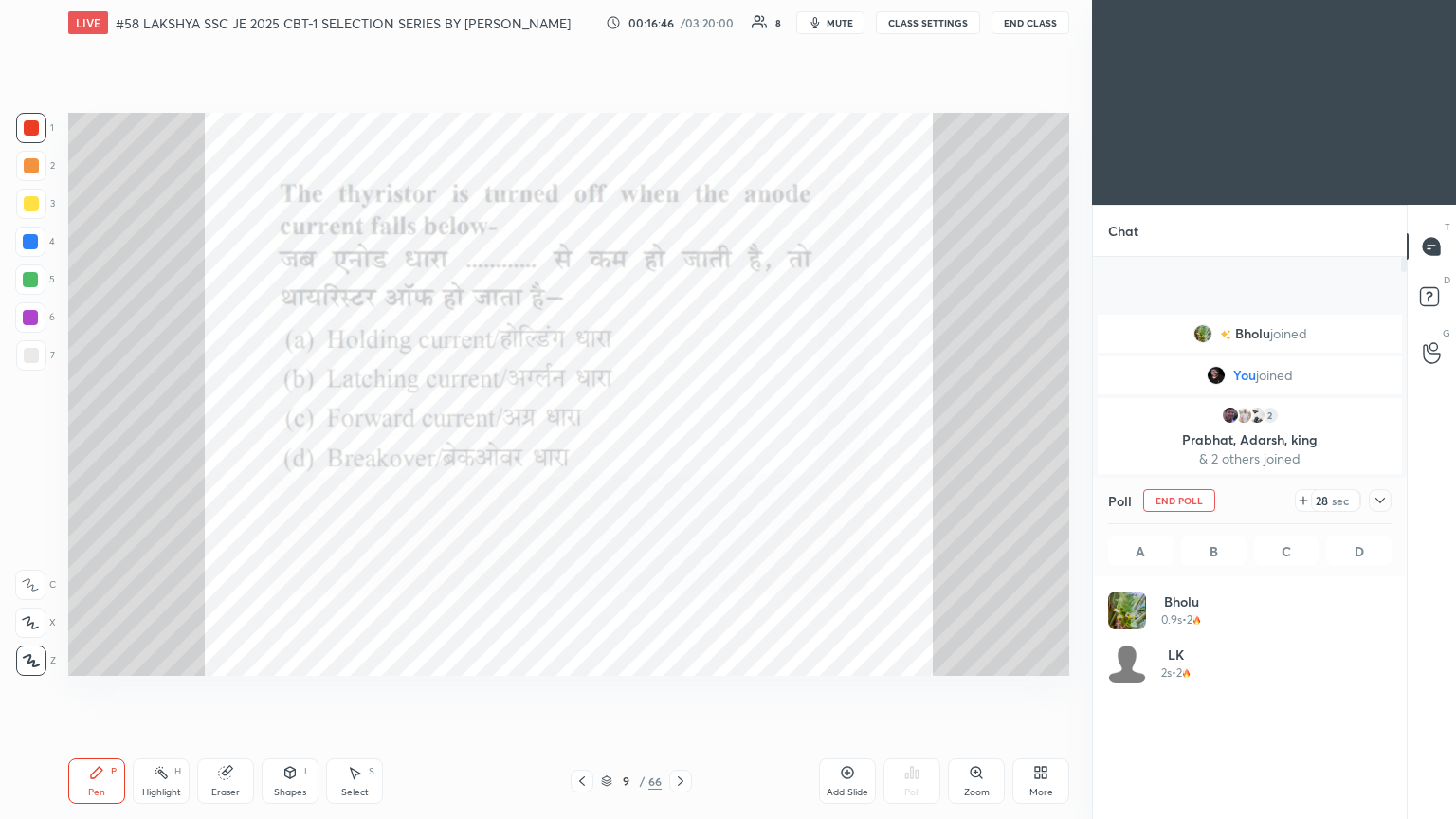
scroll to position [222, 278]
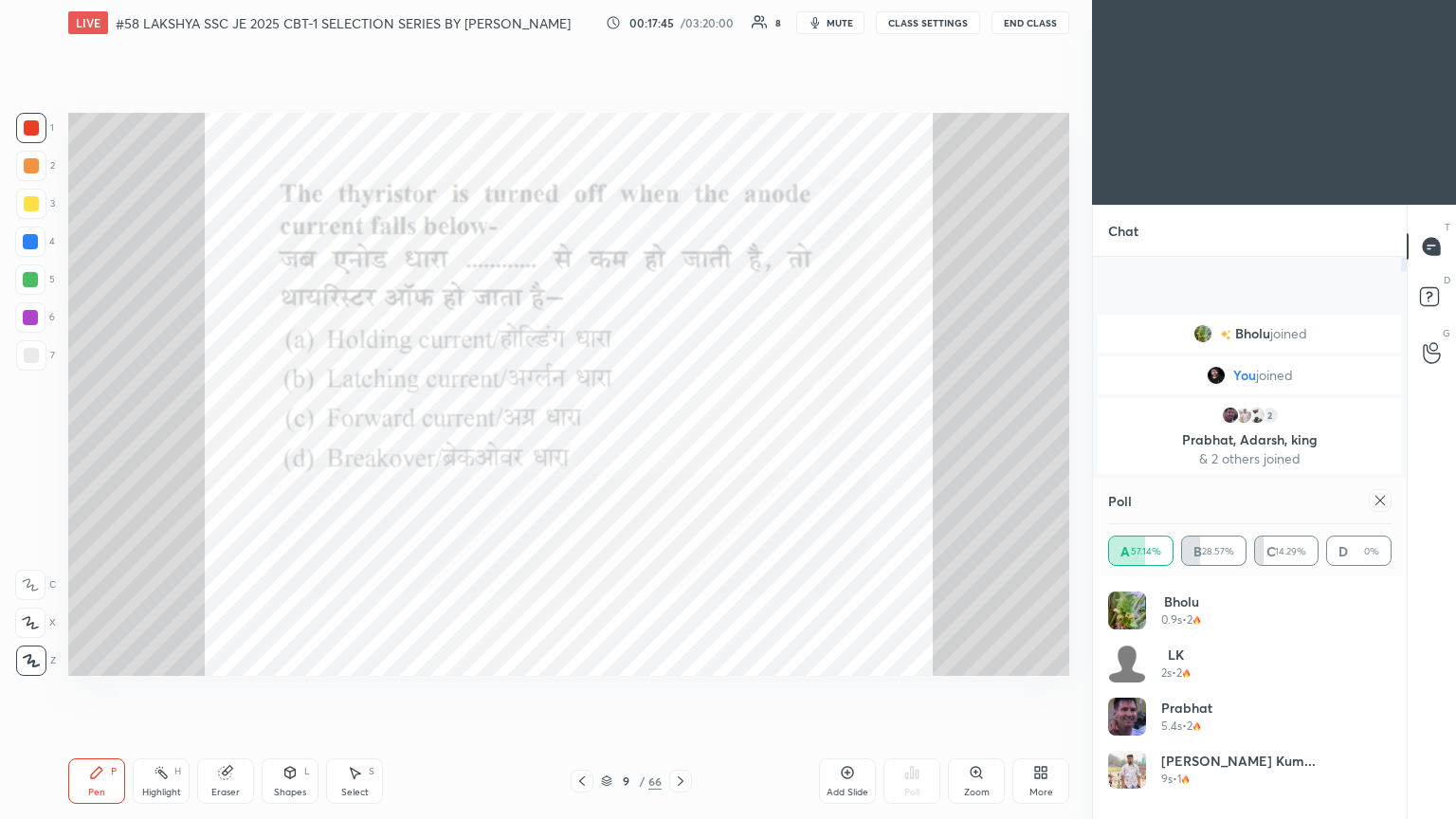
click at [680, 445] on icon at bounding box center [1381, 501] width 15 height 15
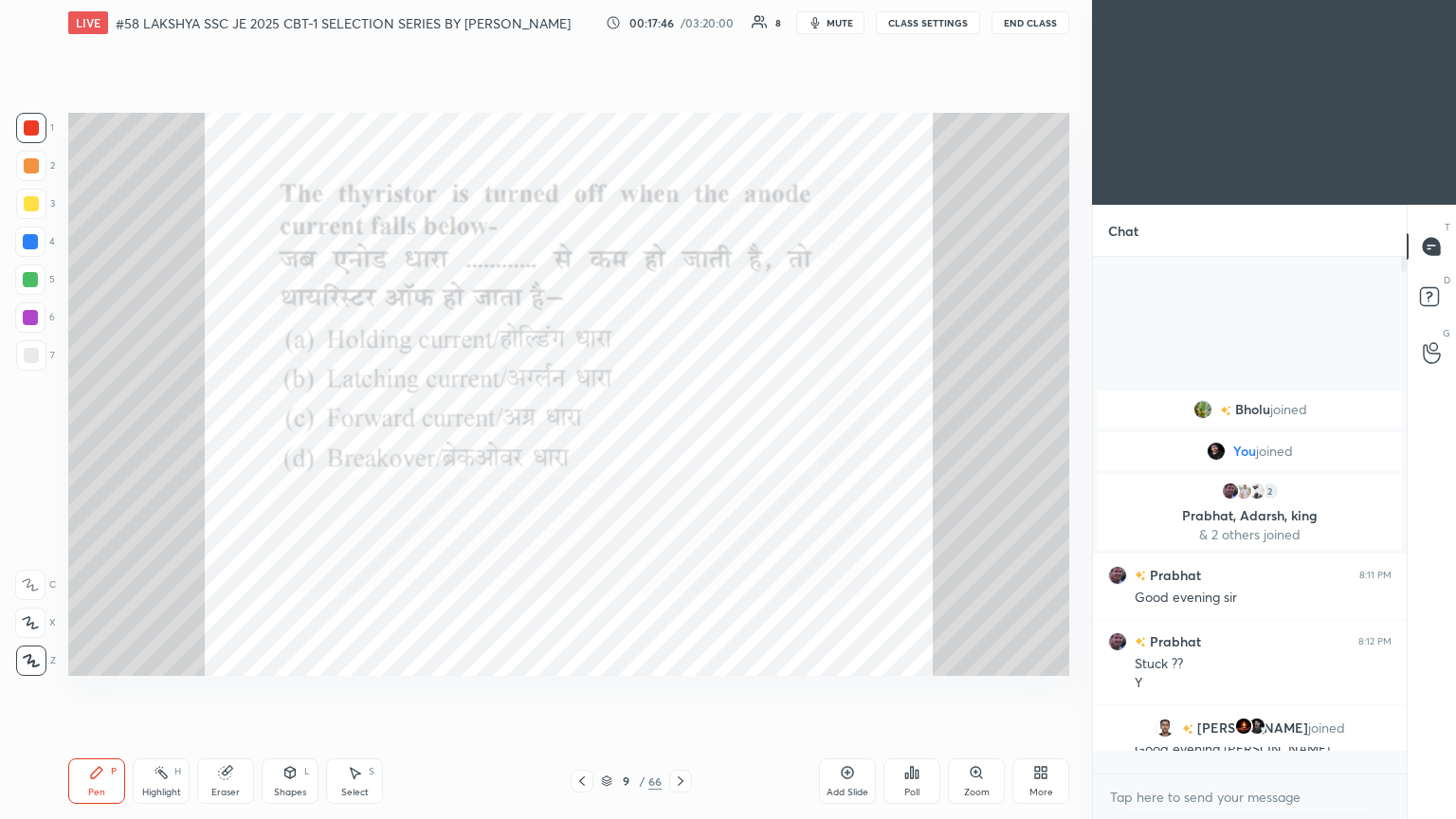
scroll to position [6, 6]
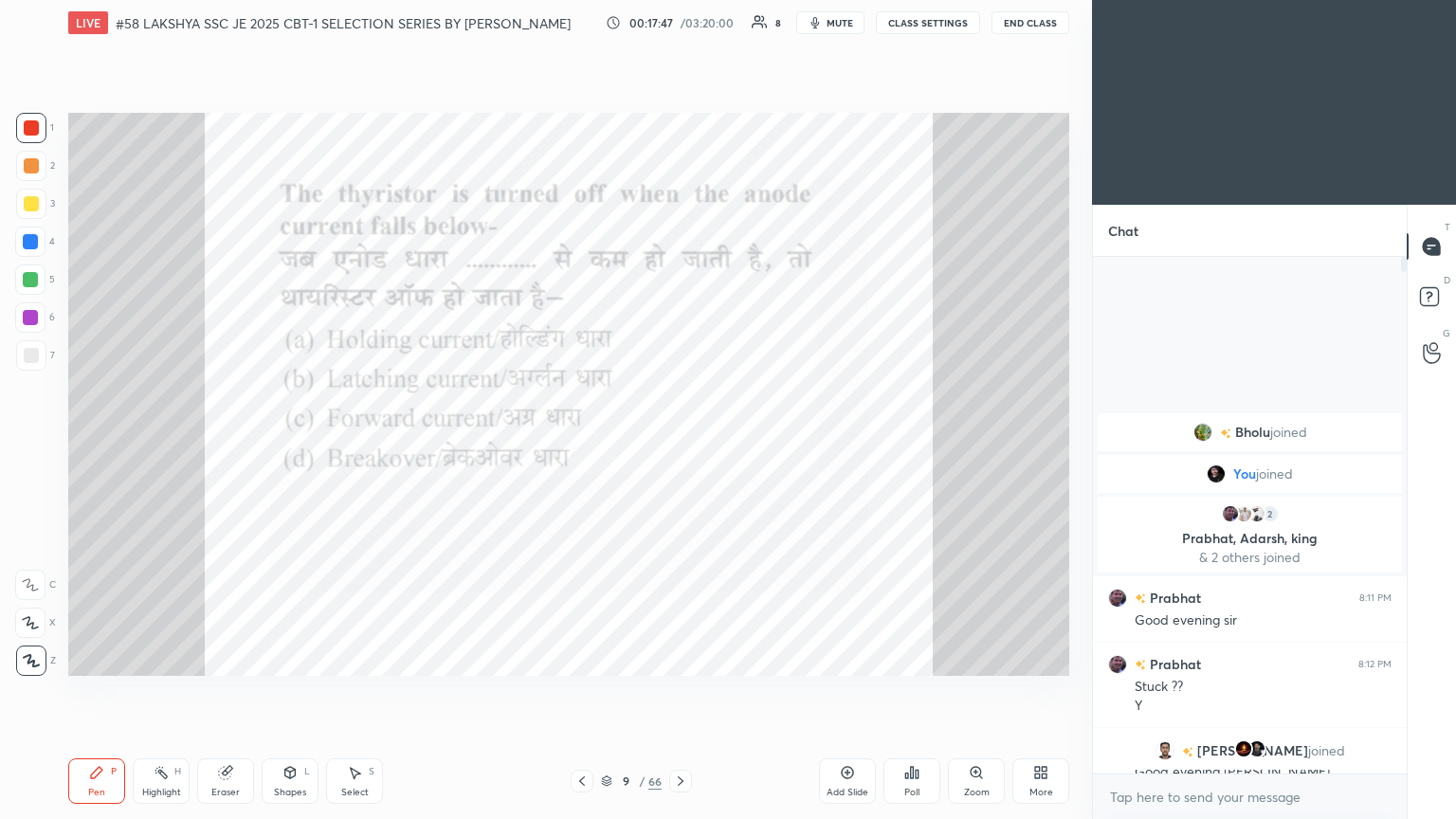
click at [221, 445] on div "Eraser" at bounding box center [225, 781] width 57 height 45
drag, startPoint x: 37, startPoint y: 652, endPoint x: 64, endPoint y: 755, distance: 106.5
click at [37, 445] on span "Erase all" at bounding box center [30, 661] width 28 height 14
drag, startPoint x: 94, startPoint y: 801, endPoint x: 95, endPoint y: 791, distance: 10.0
click at [96, 445] on div "Pen P" at bounding box center [96, 781] width 57 height 45
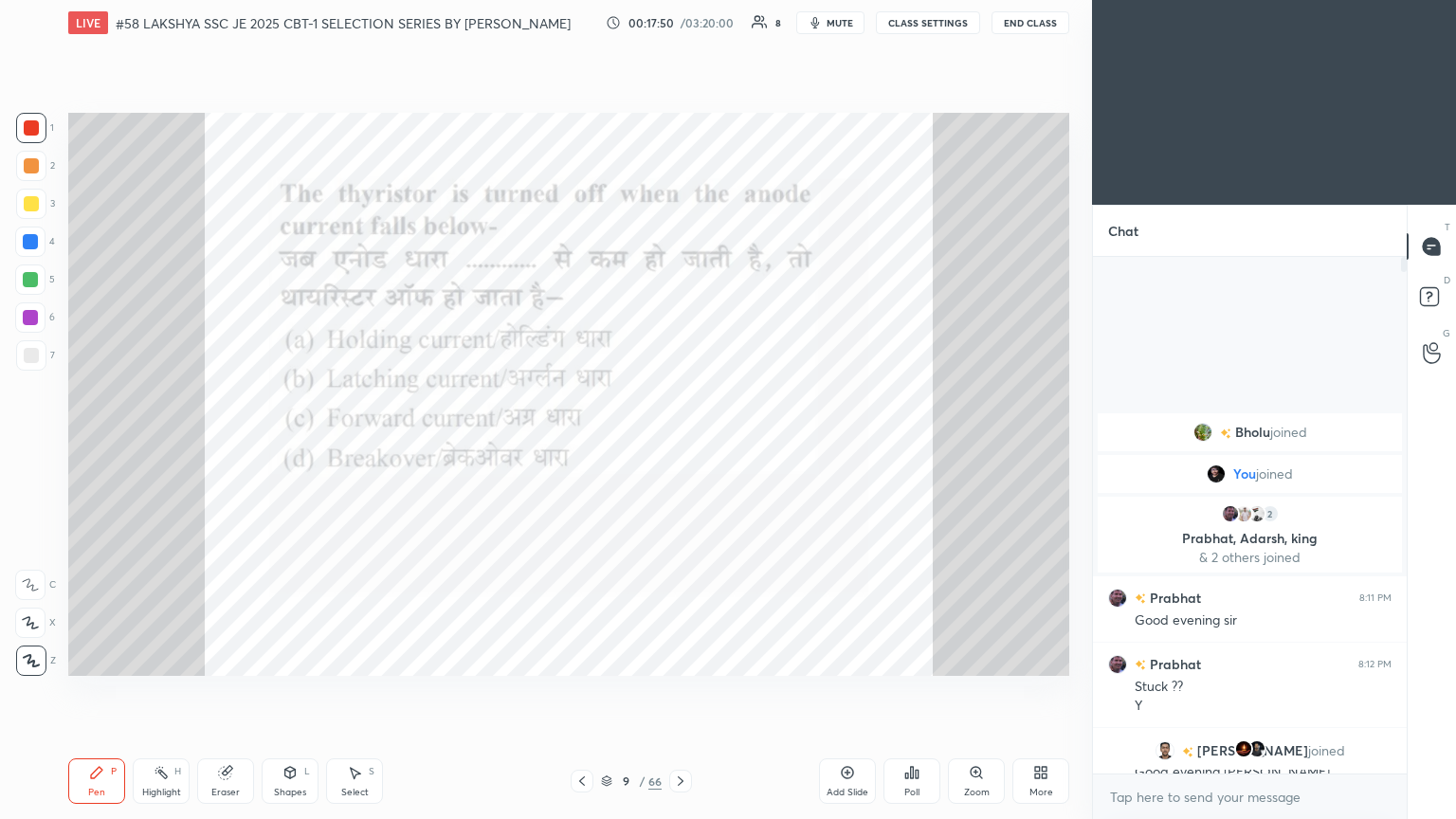
click at [680, 445] on icon at bounding box center [681, 781] width 15 height 15
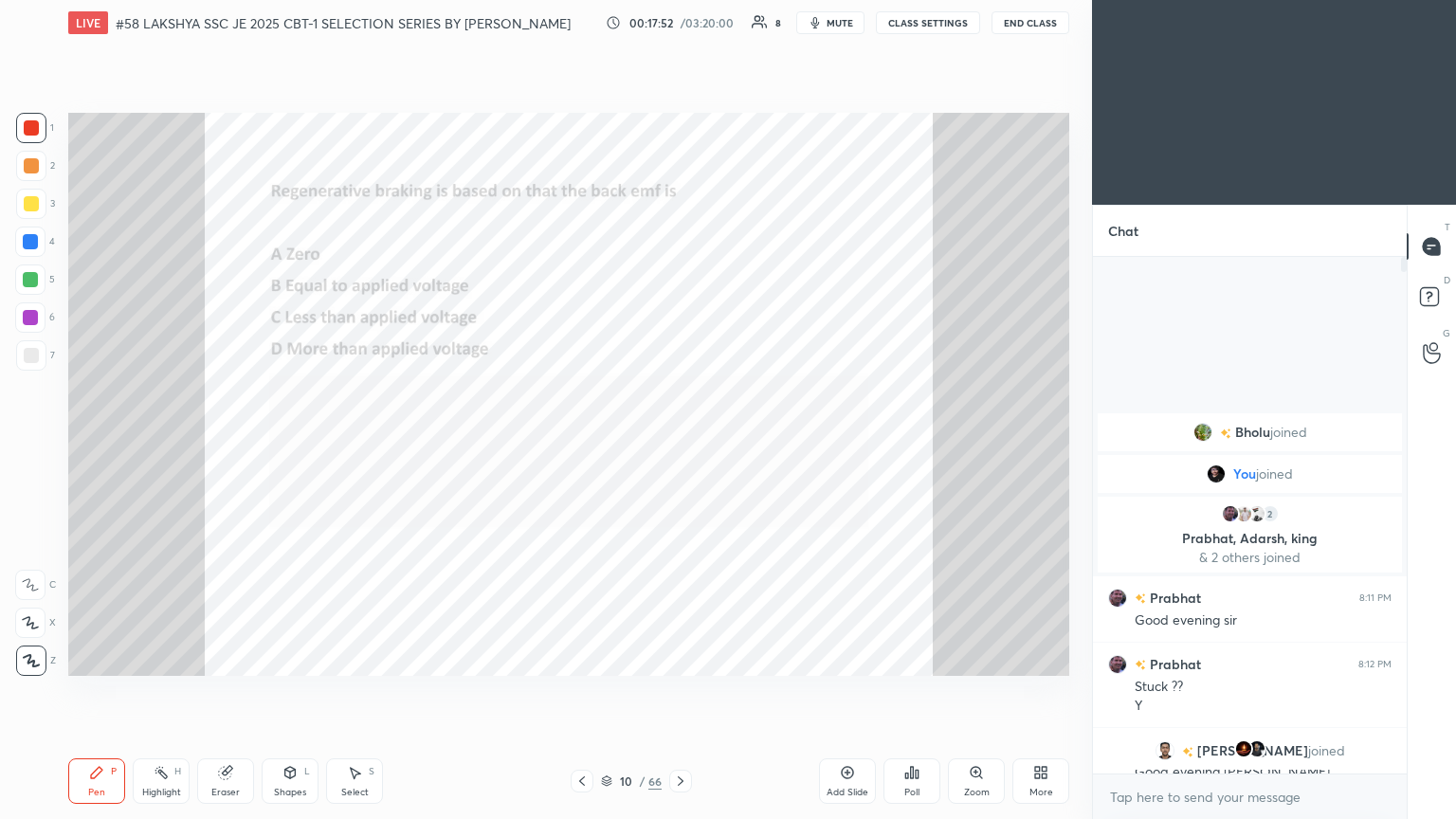
click at [680, 445] on div "Zoom" at bounding box center [976, 781] width 57 height 45
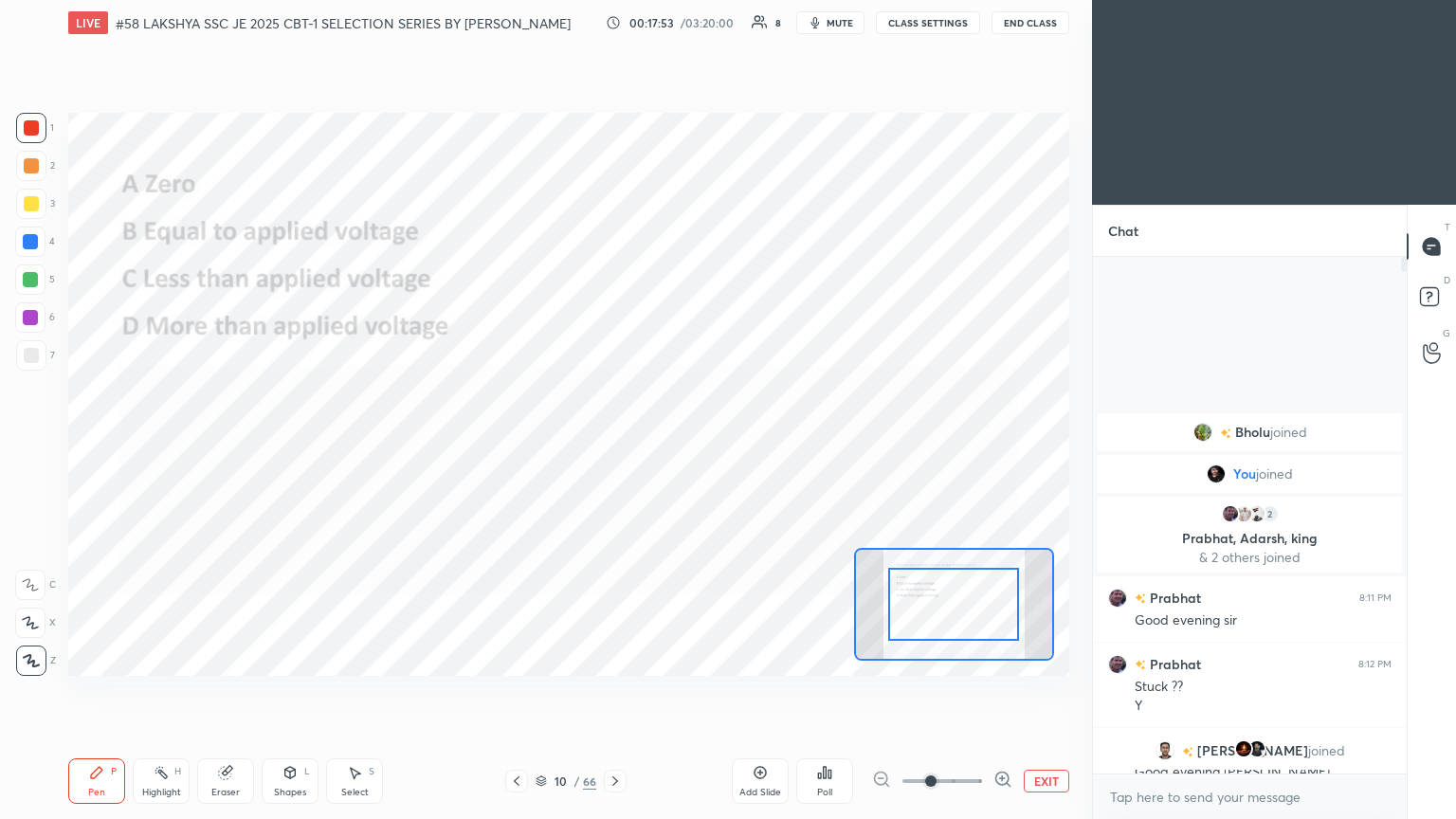
click at [680, 445] on div at bounding box center [954, 604] width 200 height 113
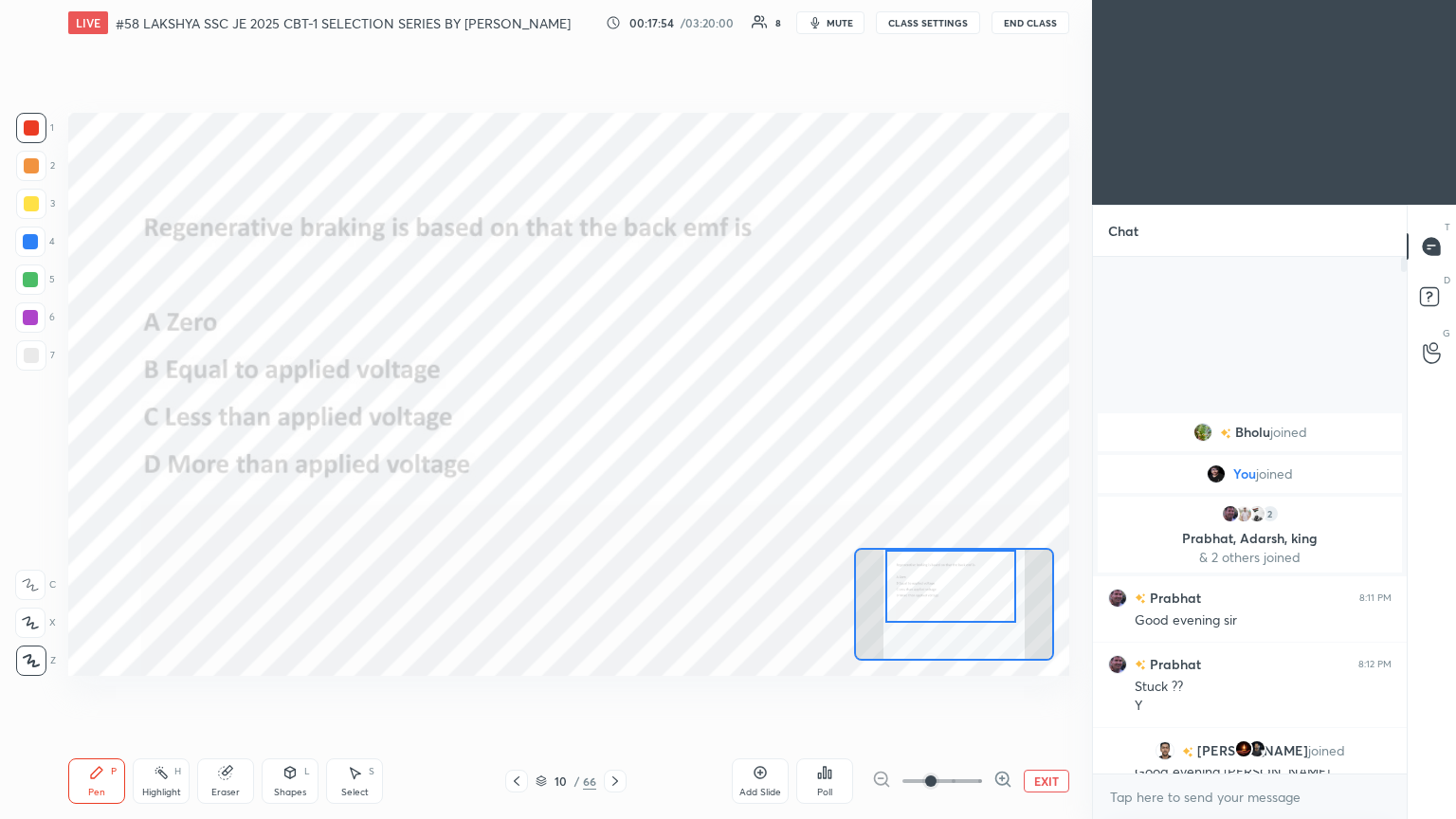
click at [680, 445] on div at bounding box center [951, 587] width 131 height 73
click at [680, 445] on div "Poll" at bounding box center [824, 781] width 57 height 45
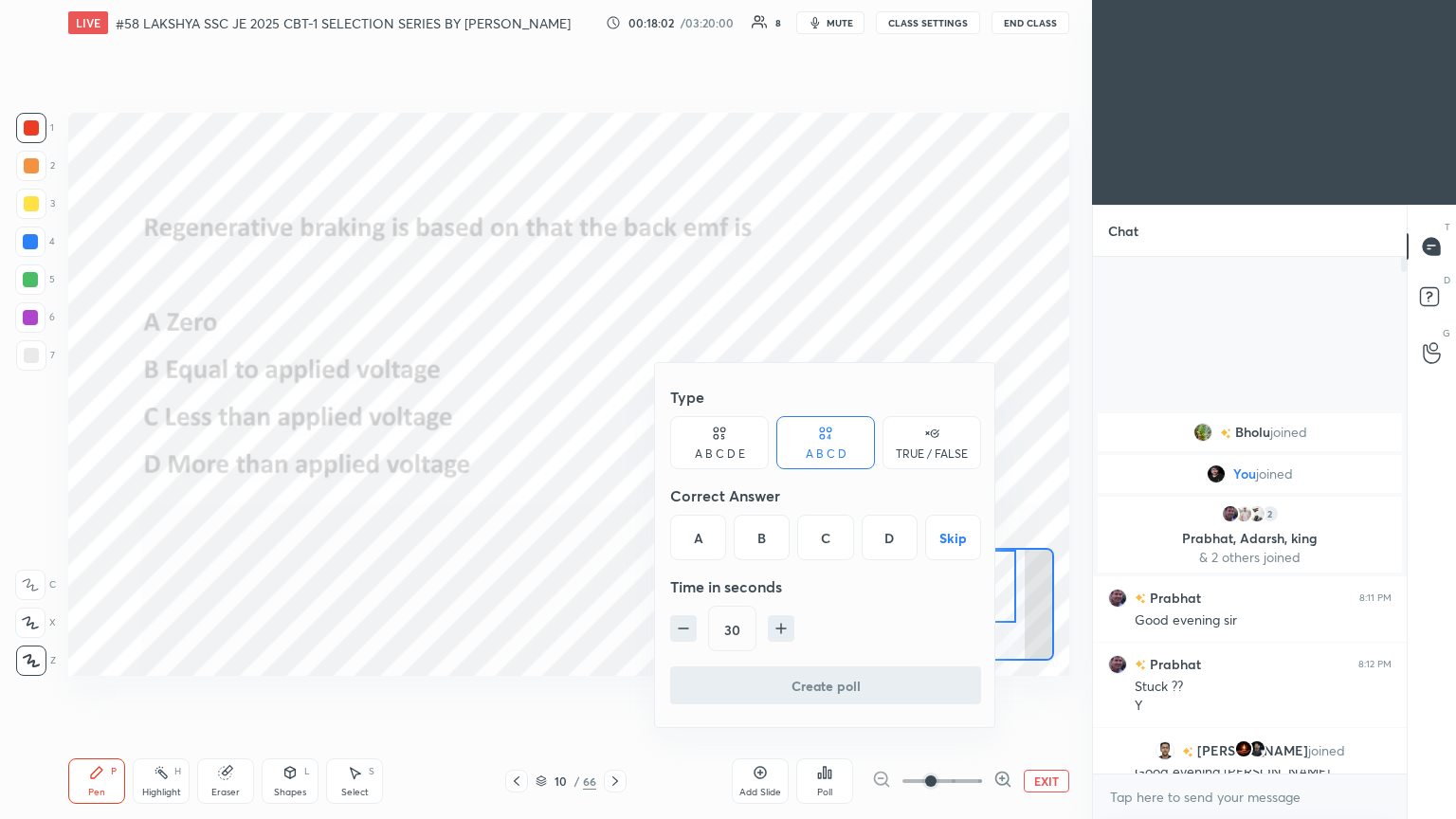
drag, startPoint x: 889, startPoint y: 542, endPoint x: 878, endPoint y: 548, distance: 12.5
click at [680, 445] on div "D" at bounding box center [890, 537] width 56 height 45
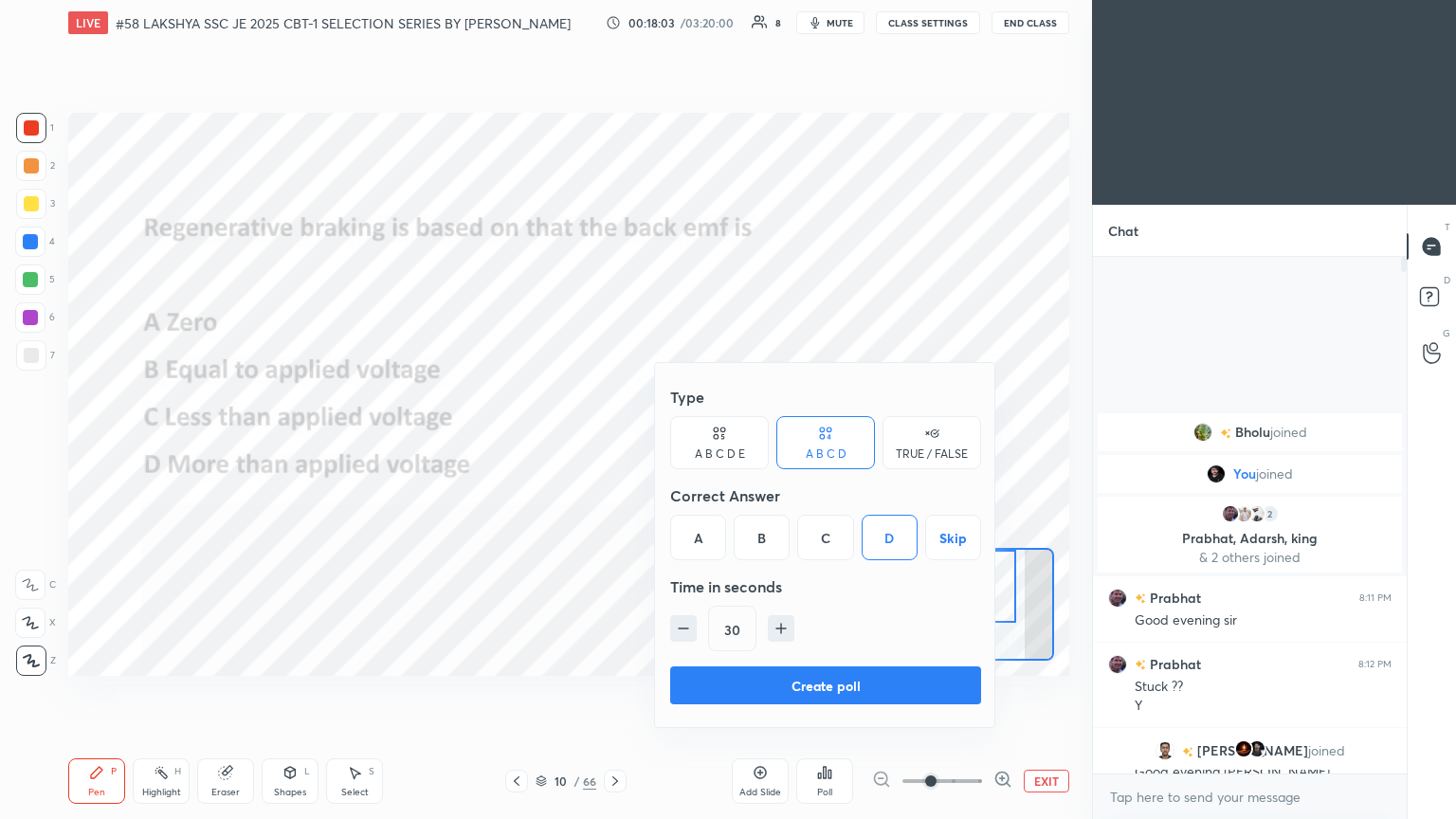
click at [680, 445] on button "Create poll" at bounding box center [825, 685] width 310 height 38
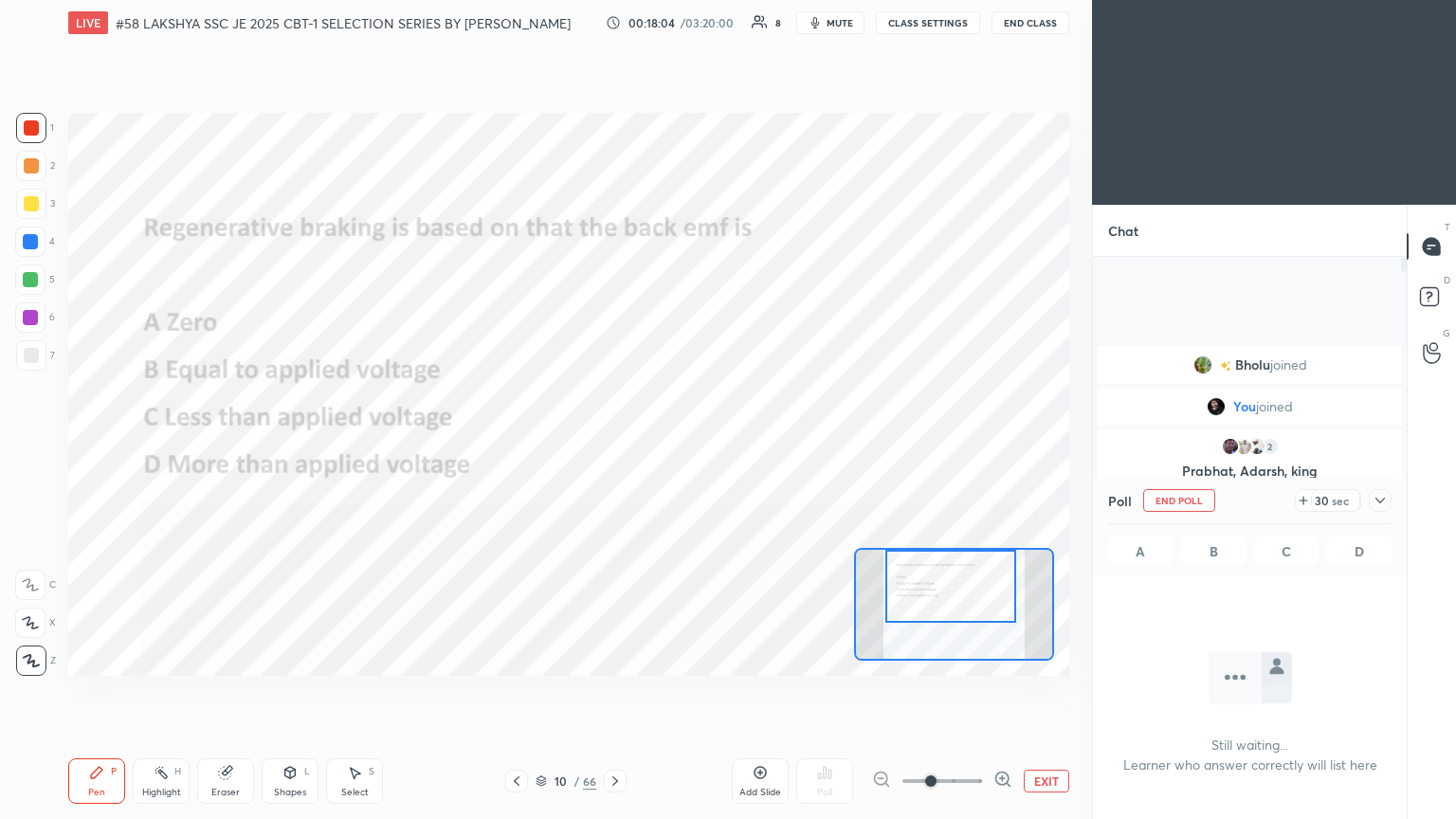
scroll to position [255, 309]
click at [680, 445] on icon at bounding box center [1304, 501] width 8 height 0
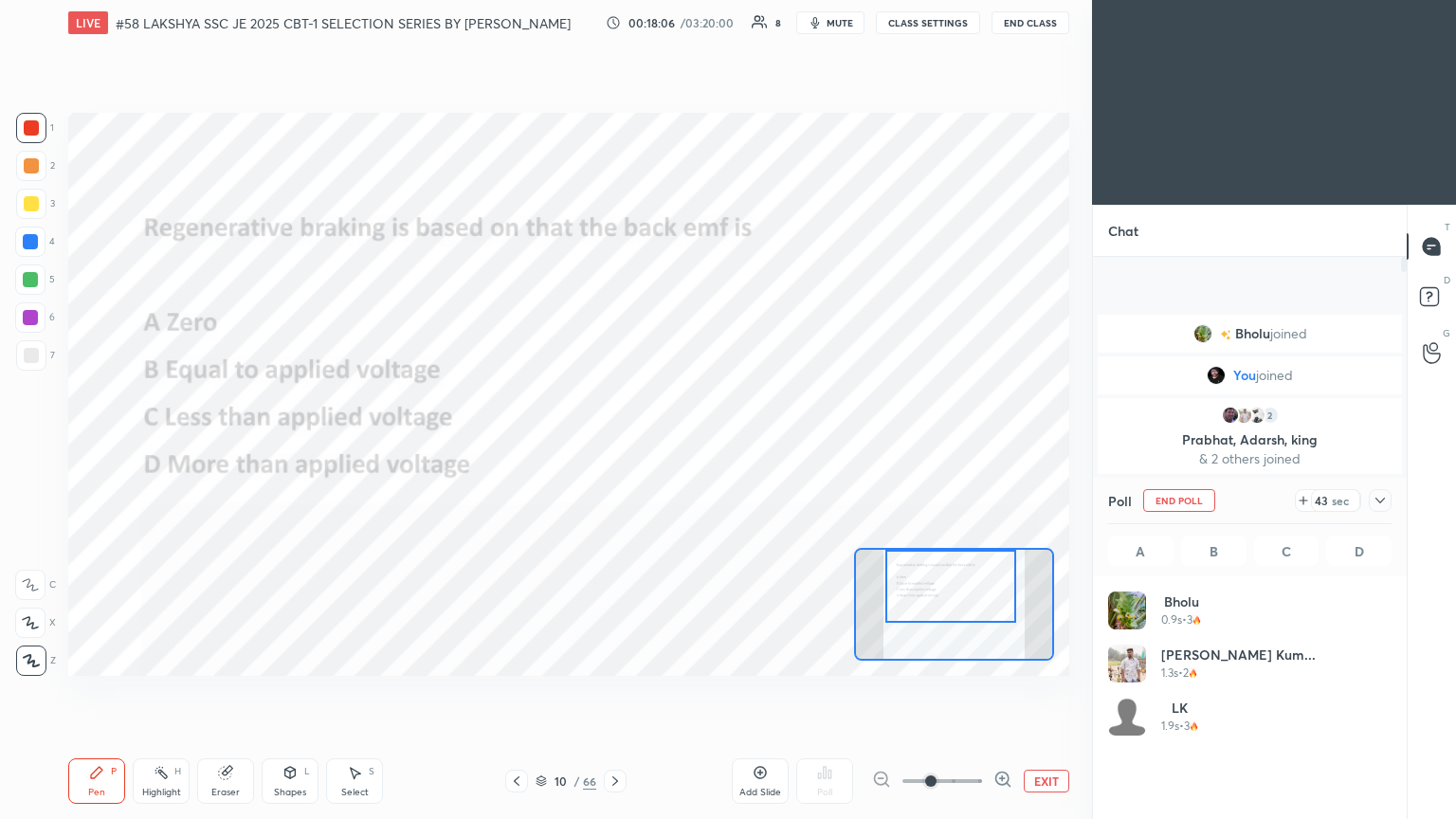
scroll to position [222, 278]
click at [25, 135] on div at bounding box center [32, 128] width 15 height 15
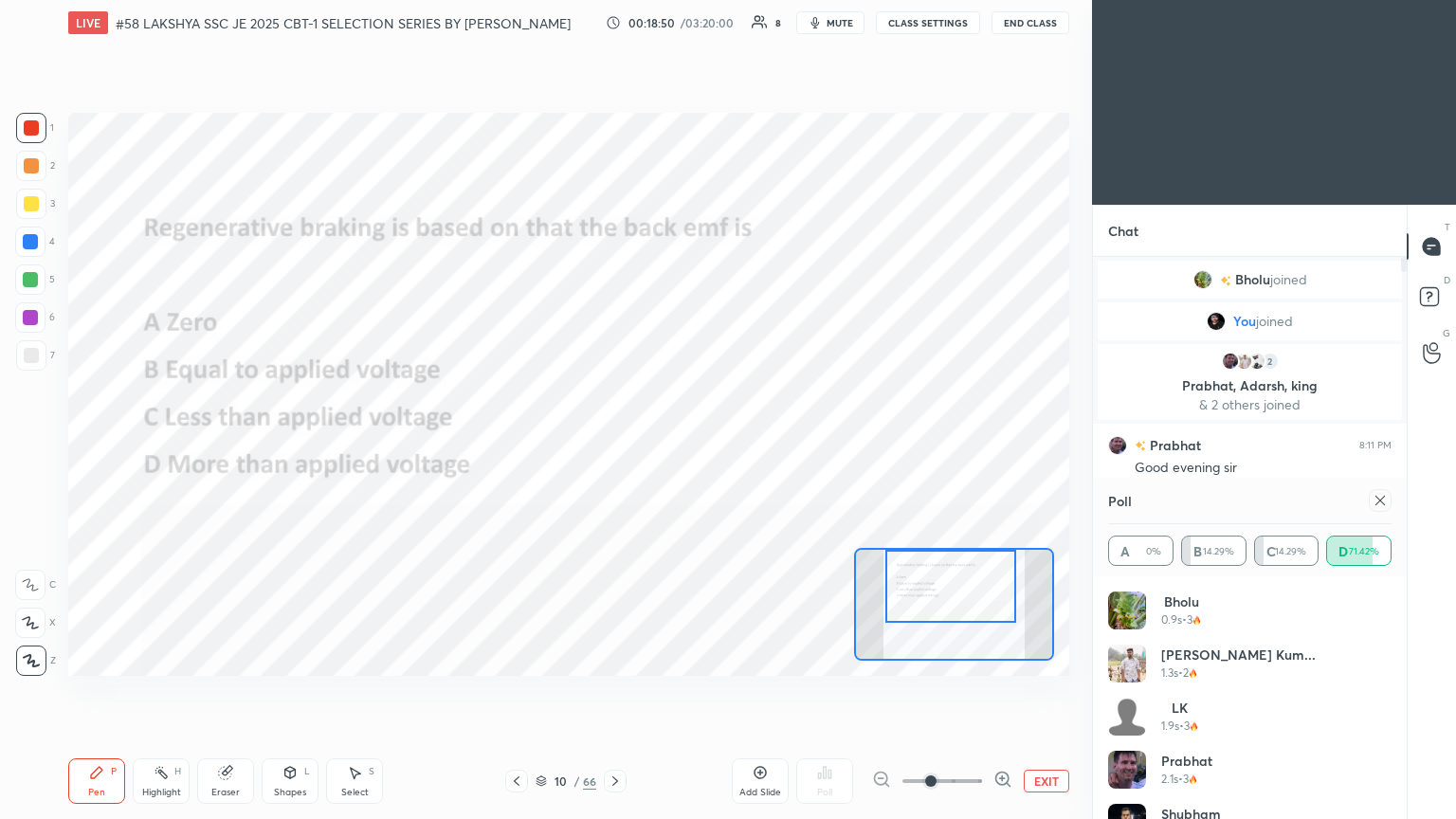
click at [680, 445] on icon at bounding box center [1381, 501] width 15 height 15
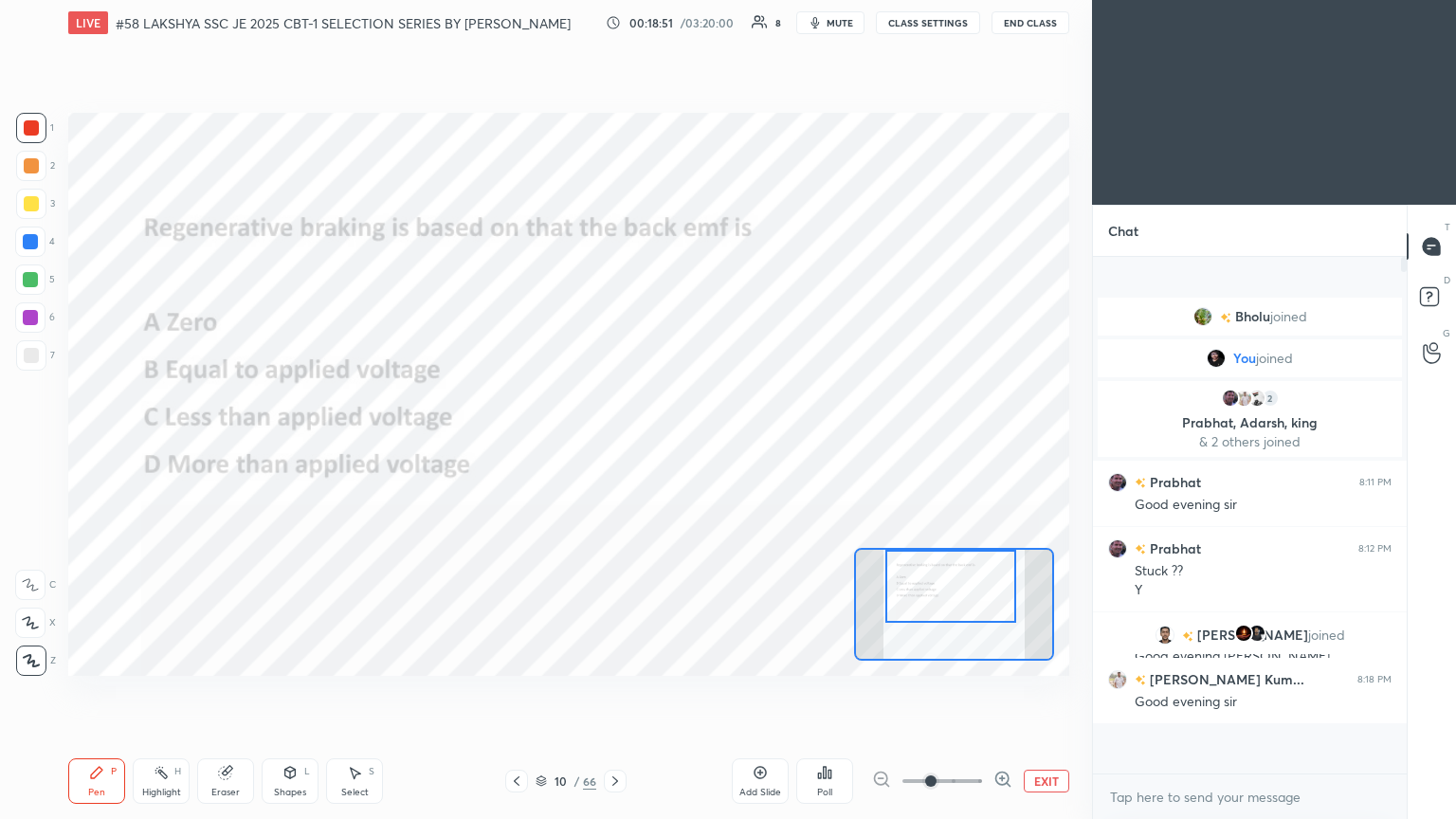
scroll to position [330, 309]
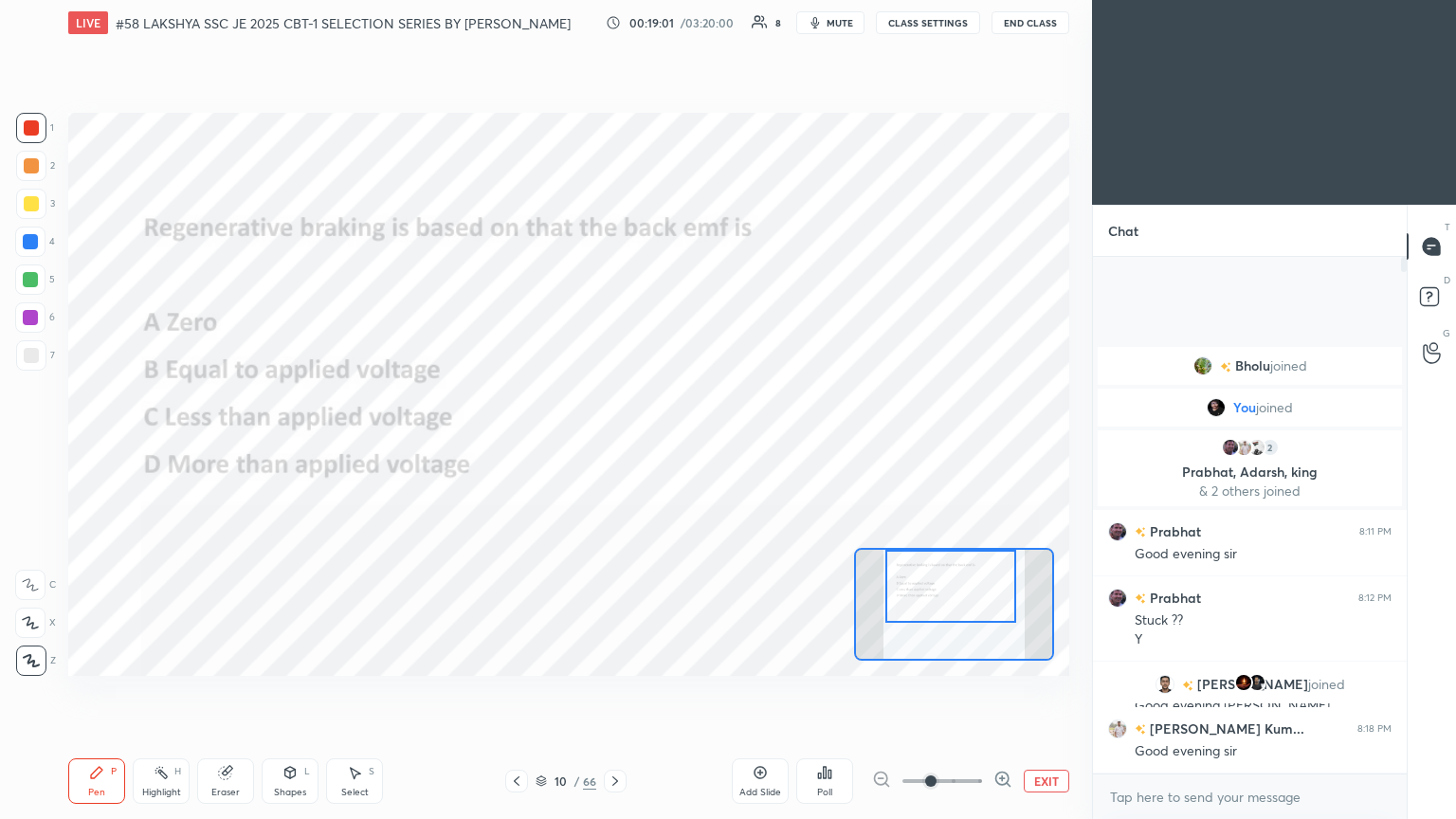
click at [54, 445] on div "1 2 3 4 5 6 7 C X Z C X Z E E Erase all H H LIVE #58 LAKSHYA SSC JE 2025 CBT-1 …" at bounding box center [538, 409] width 1077 height 819
click at [220, 445] on div "Eraser" at bounding box center [225, 793] width 28 height 10
drag, startPoint x: 30, startPoint y: 660, endPoint x: 35, endPoint y: 681, distance: 21.6
click at [30, 445] on span "Erase all" at bounding box center [30, 661] width 28 height 14
click at [79, 445] on div "Pen P" at bounding box center [96, 781] width 57 height 45
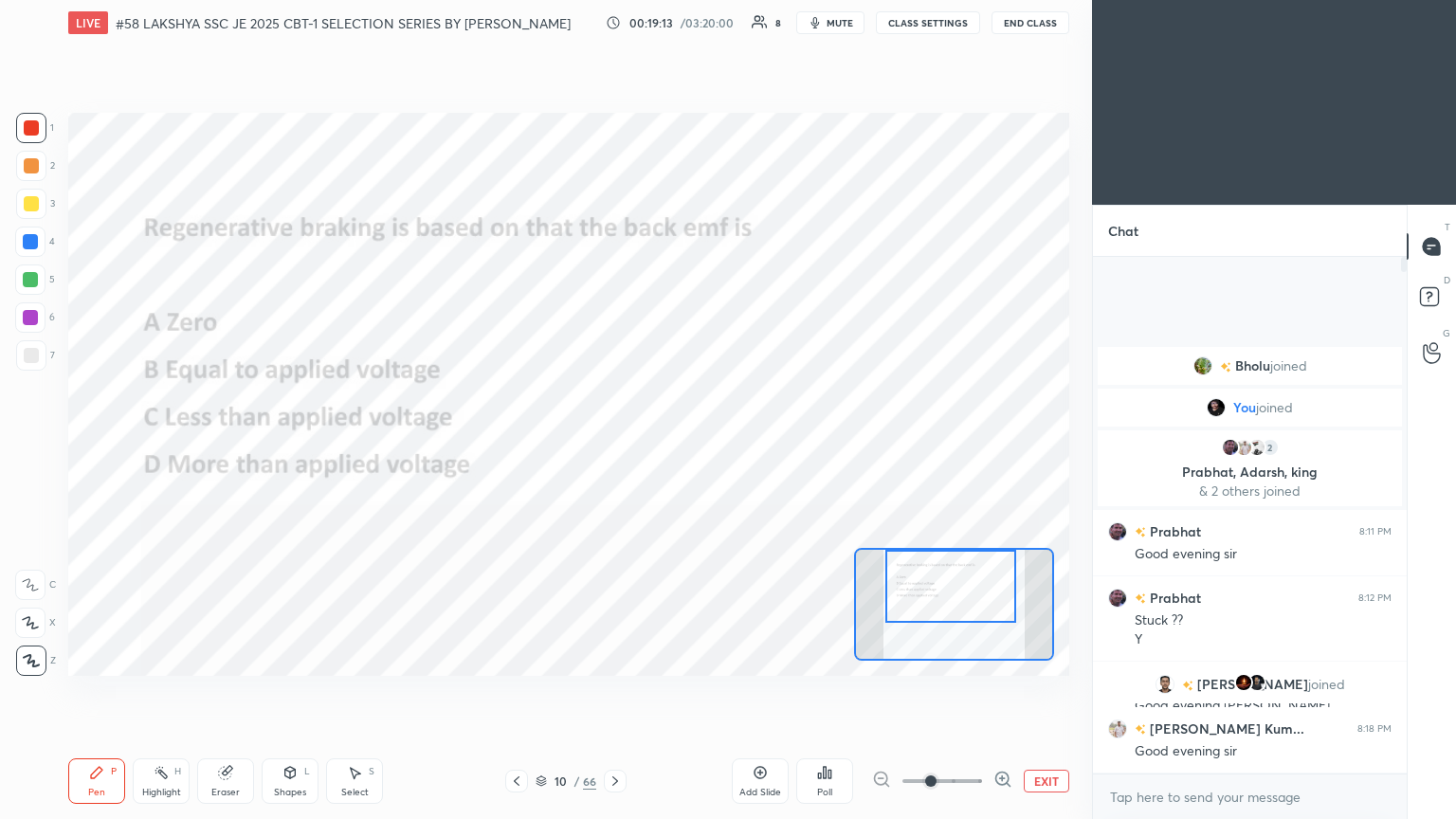
drag, startPoint x: 27, startPoint y: 133, endPoint x: 22, endPoint y: 99, distance: 34.4
click at [27, 132] on div at bounding box center [32, 128] width 15 height 15
click at [35, 129] on div at bounding box center [32, 128] width 15 height 15
click at [41, 141] on div at bounding box center [31, 127] width 30 height 30
click at [613, 445] on icon at bounding box center [615, 781] width 15 height 15
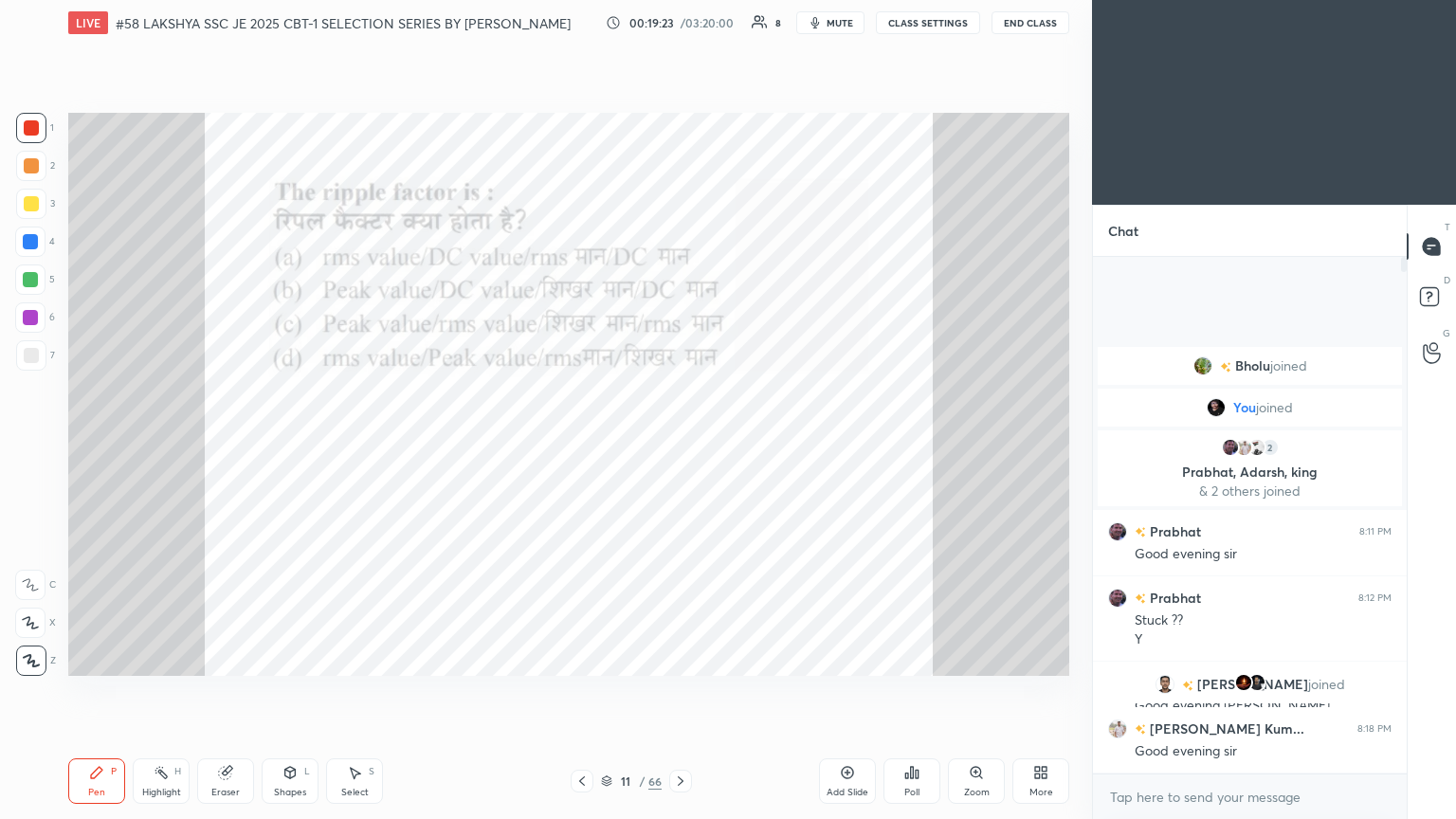
click at [680, 445] on div "Poll" at bounding box center [911, 781] width 57 height 45
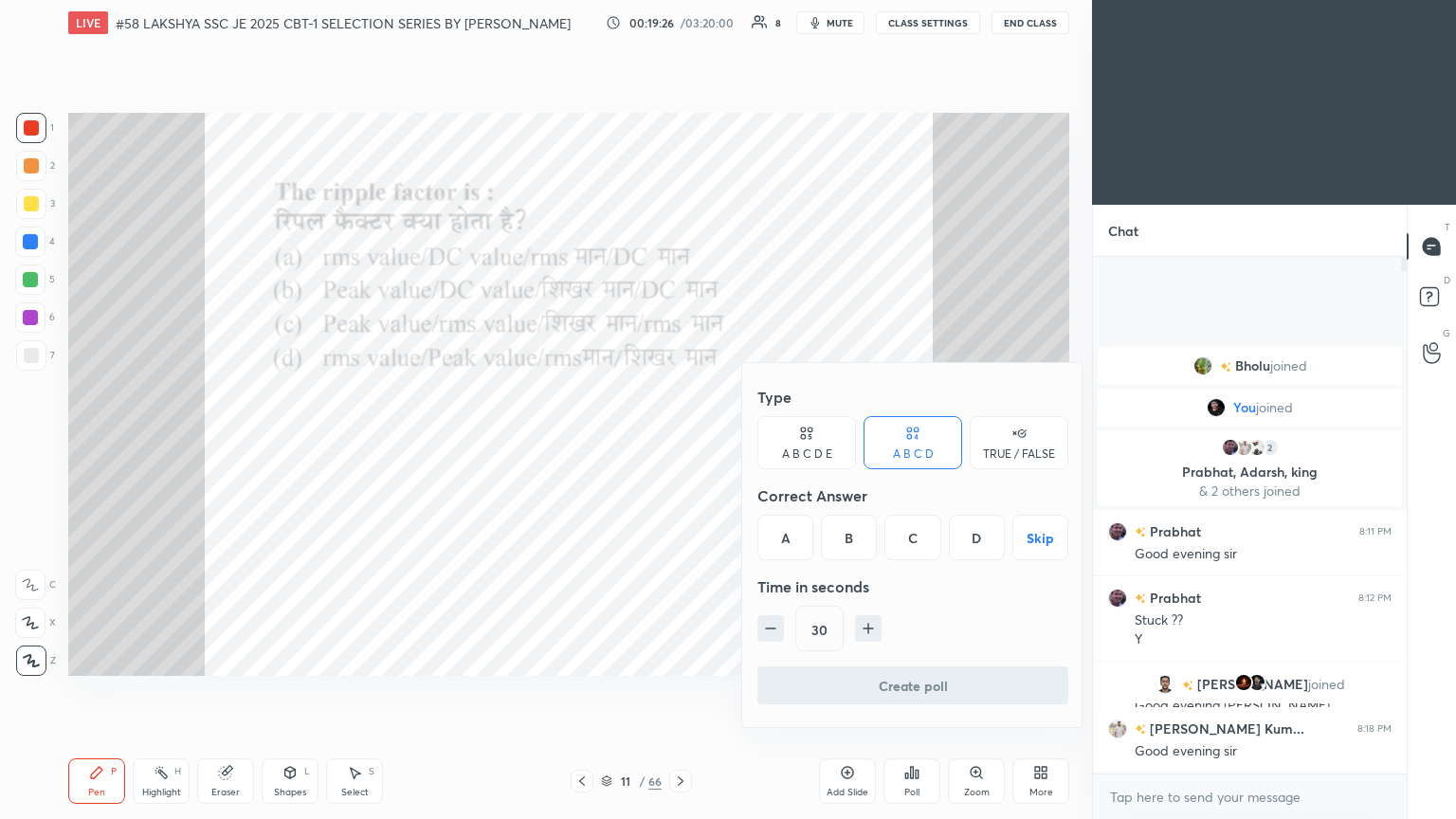
click at [503, 445] on div at bounding box center [728, 409] width 1456 height 819
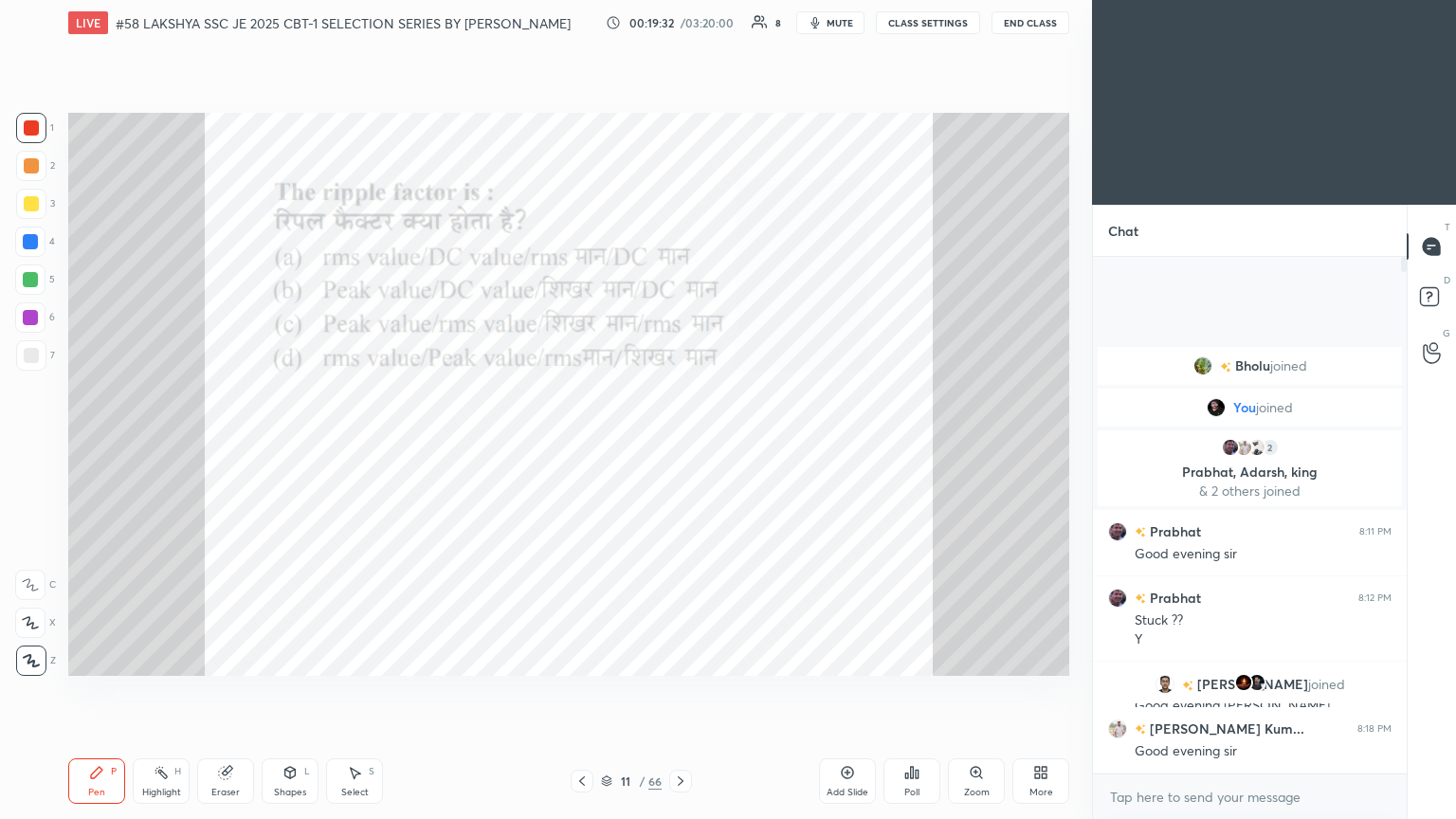
click at [32, 125] on div at bounding box center [32, 128] width 15 height 15
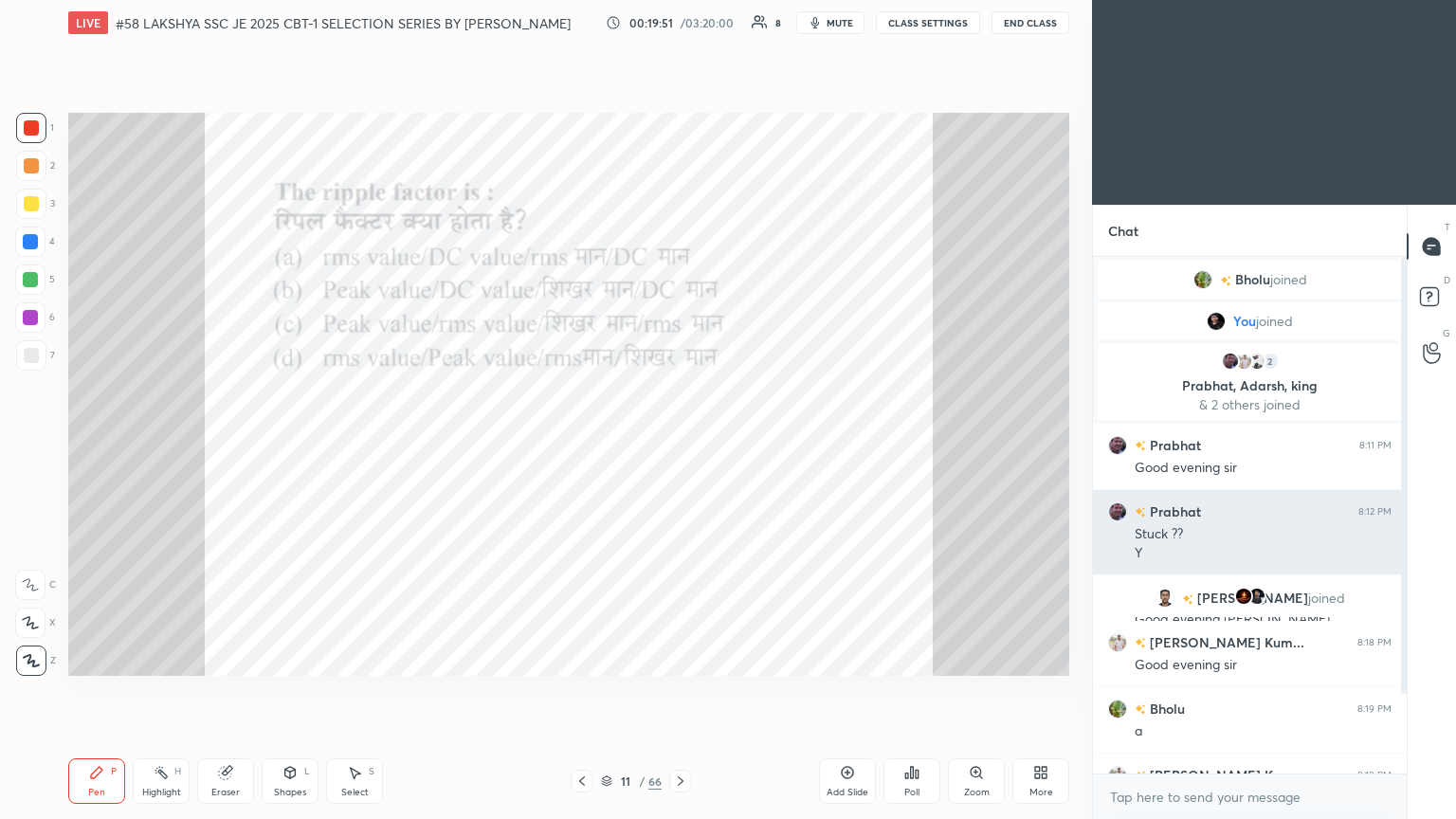
drag, startPoint x: 1407, startPoint y: 438, endPoint x: 1386, endPoint y: 556, distance: 119.9
click at [680, 445] on div "Chat Bholu joined You joined 2 Prabhat, Adarsh, king & 2 others joined Prabhat …" at bounding box center [1275, 511] width 364 height 614
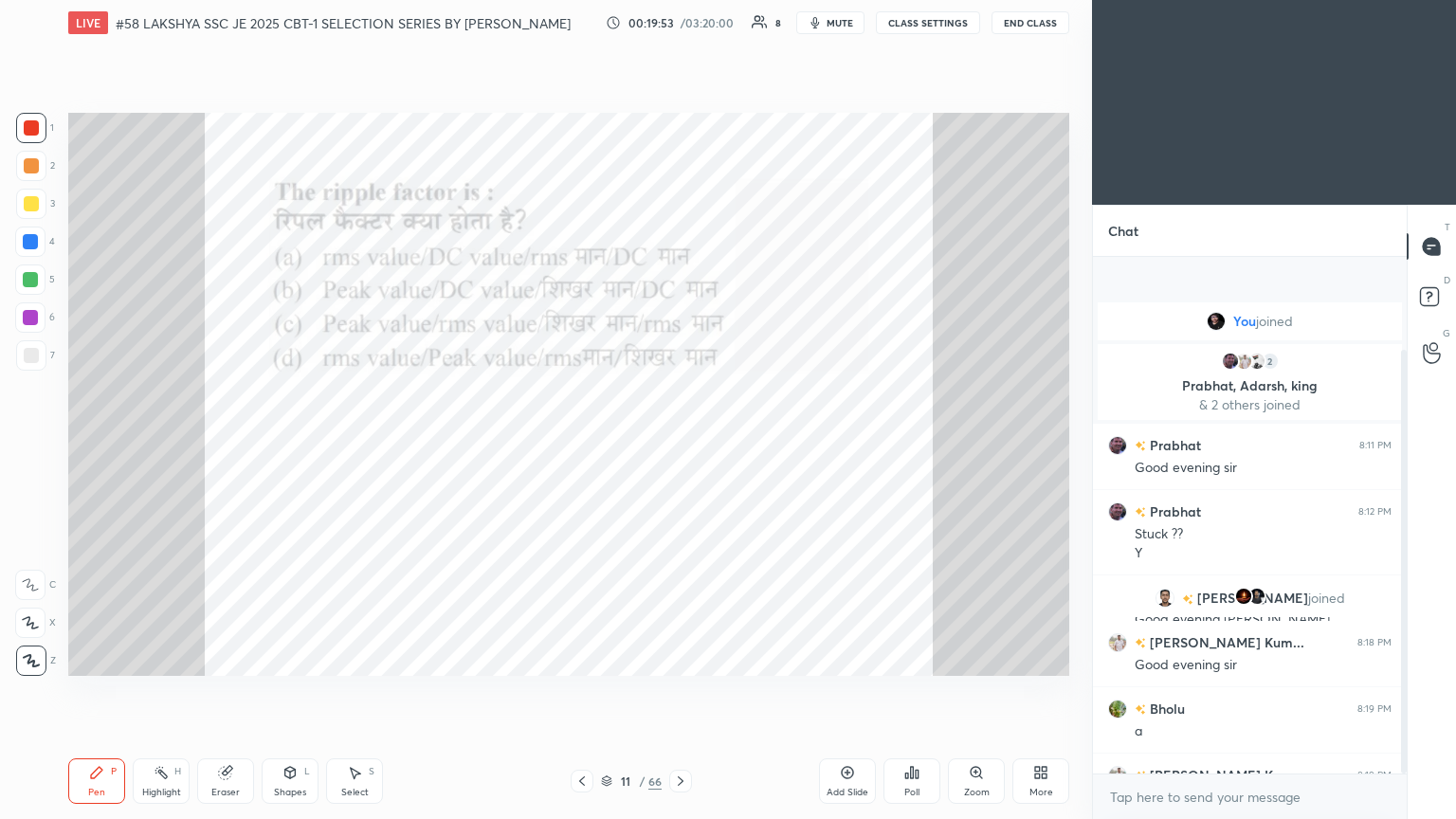
scroll to position [113, 0]
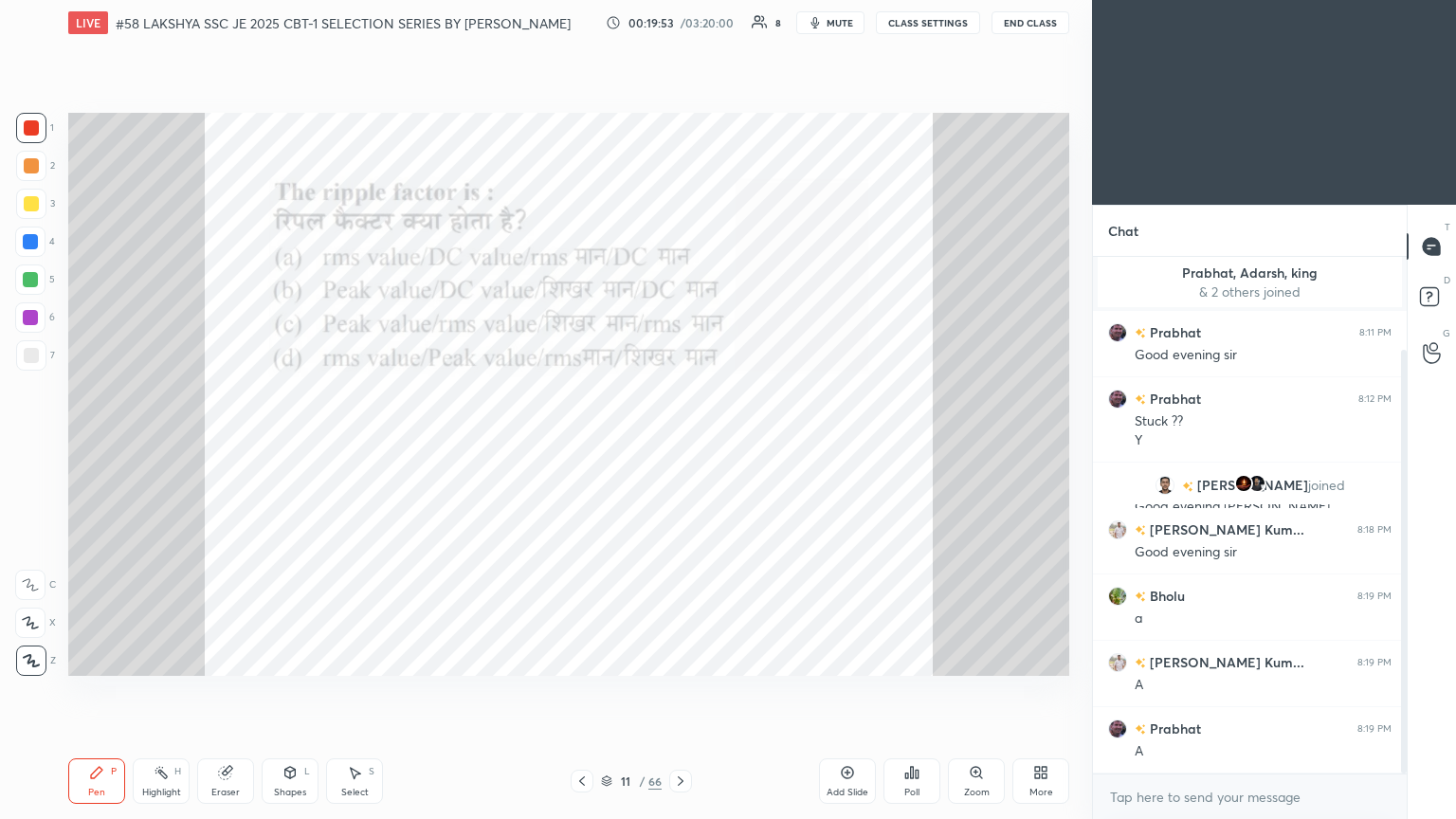
drag, startPoint x: 1405, startPoint y: 527, endPoint x: 1400, endPoint y: 630, distance: 103.1
click at [680, 445] on div at bounding box center [1401, 515] width 12 height 517
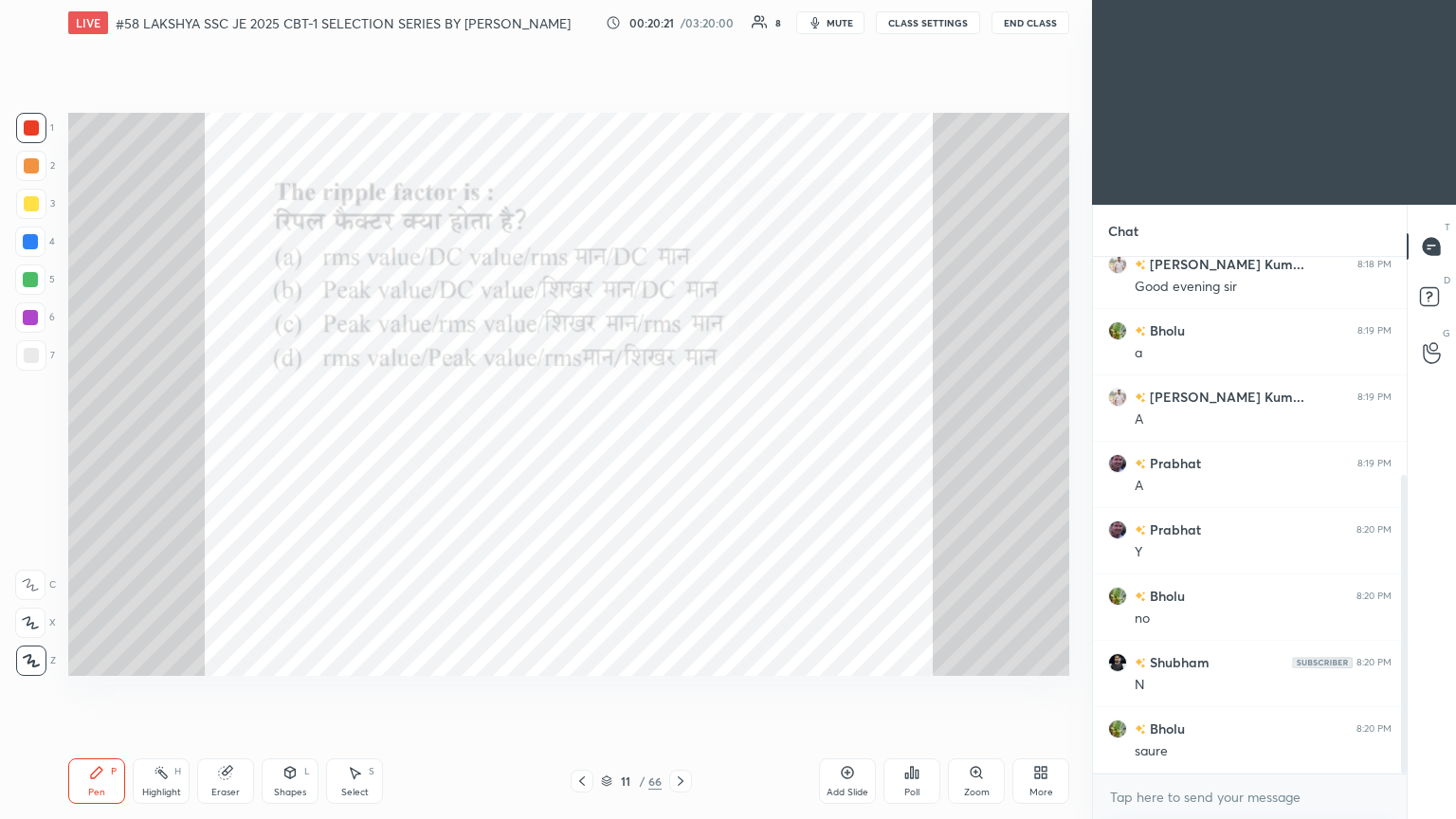
scroll to position [444, 0]
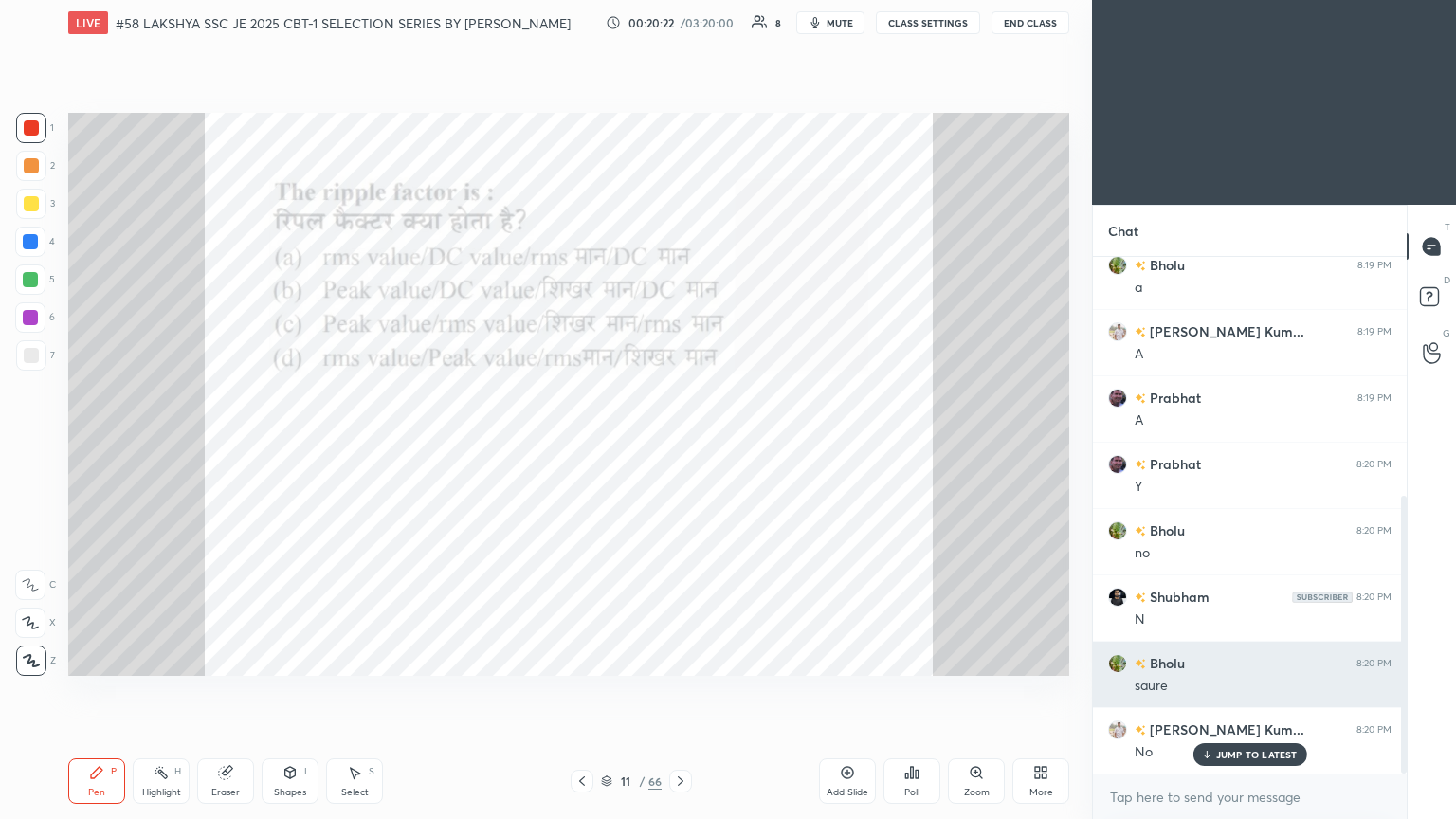
drag, startPoint x: 1407, startPoint y: 560, endPoint x: 1391, endPoint y: 659, distance: 100.3
click at [680, 445] on div "Chat Bholu joined You joined 2 Prabhat, Adarsh, king & 2 others joined Prabhat …" at bounding box center [1275, 511] width 364 height 614
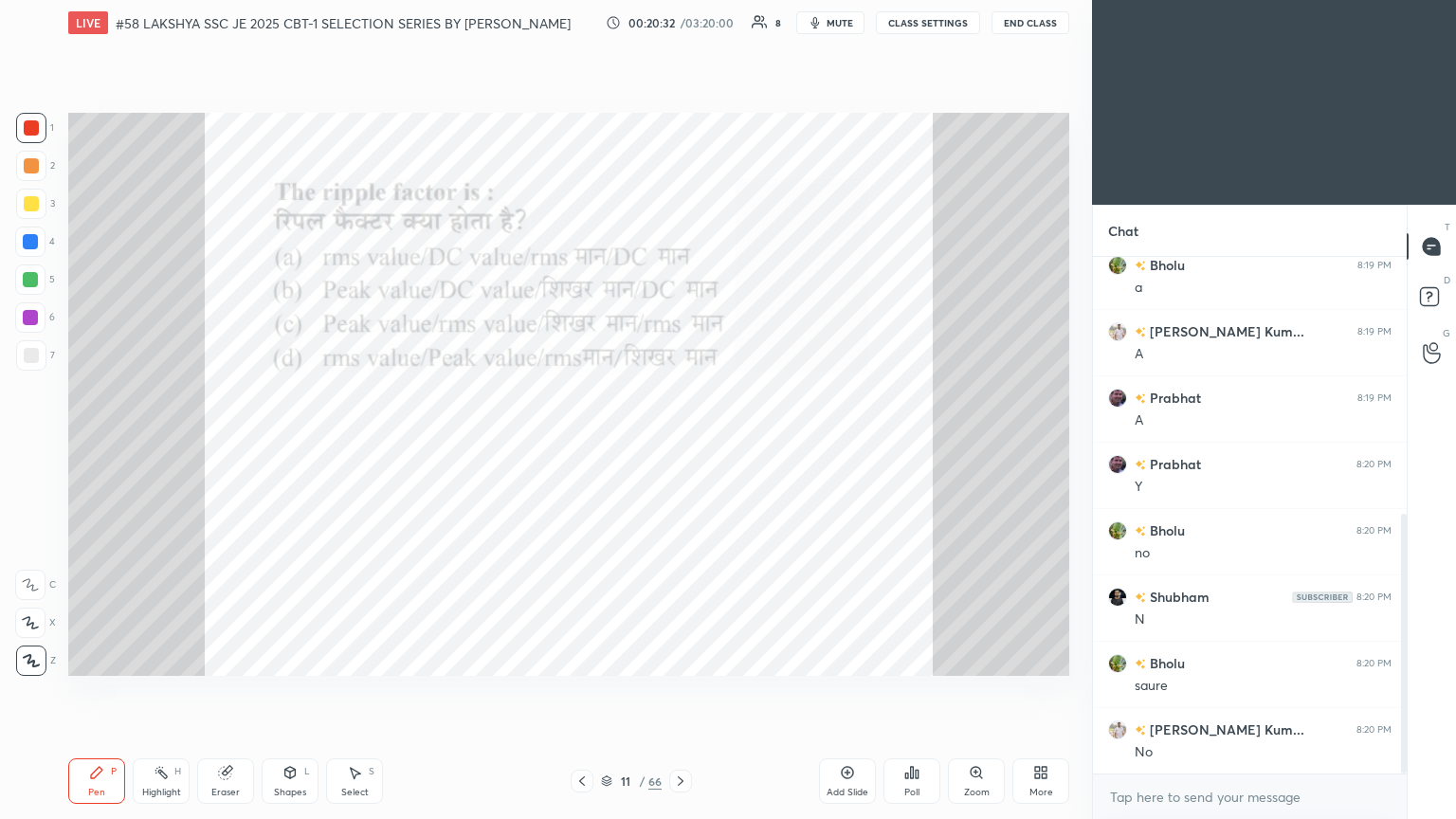
click at [222, 445] on div "Eraser" at bounding box center [225, 781] width 57 height 45
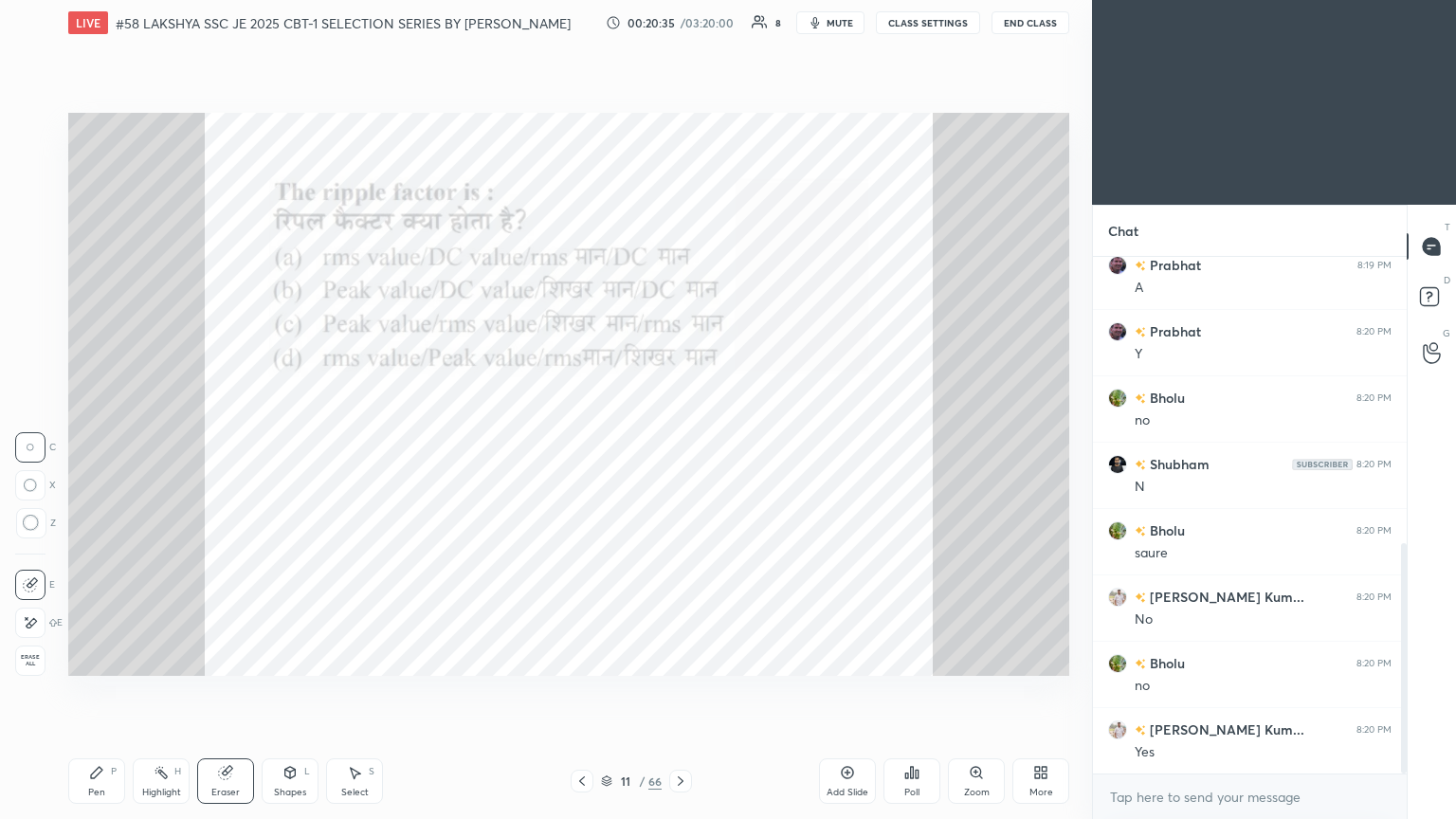
scroll to position [644, 0]
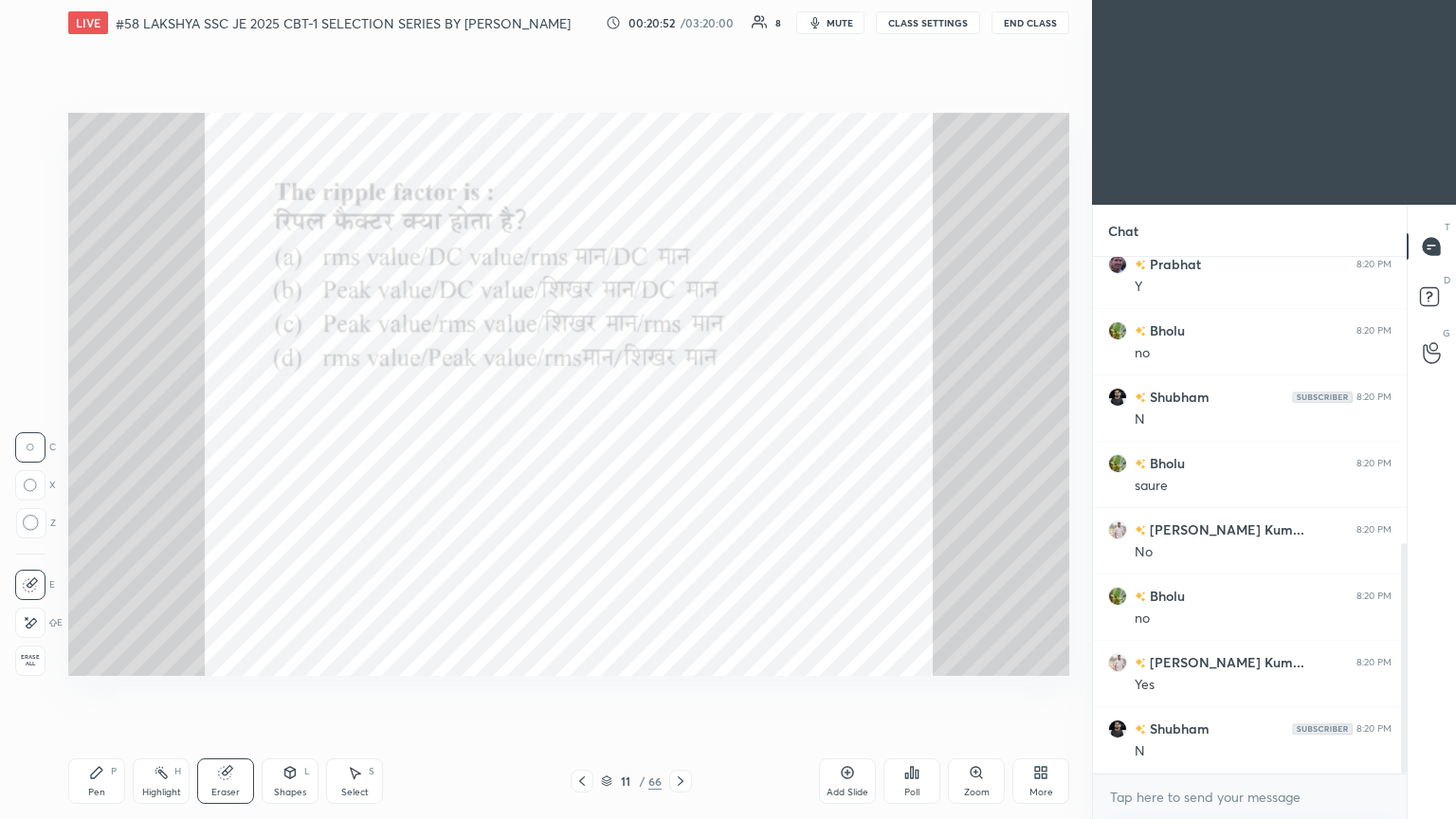
click at [92, 445] on icon at bounding box center [96, 773] width 12 height 12
click at [573, 445] on div "Setting up your live class Poll for secs No correct answer Start poll" at bounding box center [569, 395] width 1016 height 698
click at [436, 445] on div "LIVE #58 LAKSHYA SSC JE 2025 CBT-1 SELECTION SERIES BY PRAVEEN SIR EEEGURU 00:2…" at bounding box center [569, 409] width 1016 height 819
click at [680, 445] on icon at bounding box center [681, 781] width 15 height 15
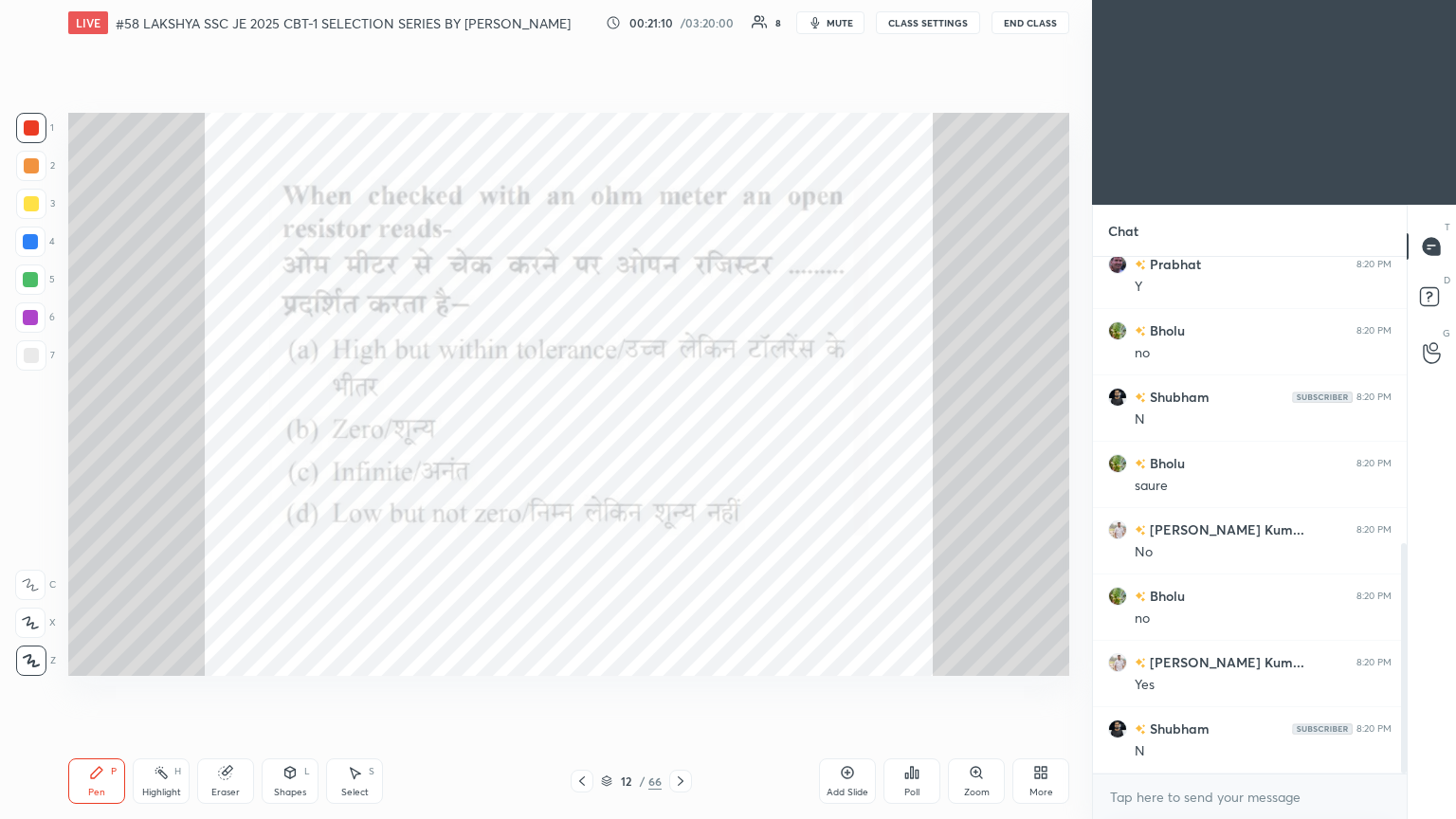
click at [680, 445] on div "Poll" at bounding box center [912, 793] width 15 height 10
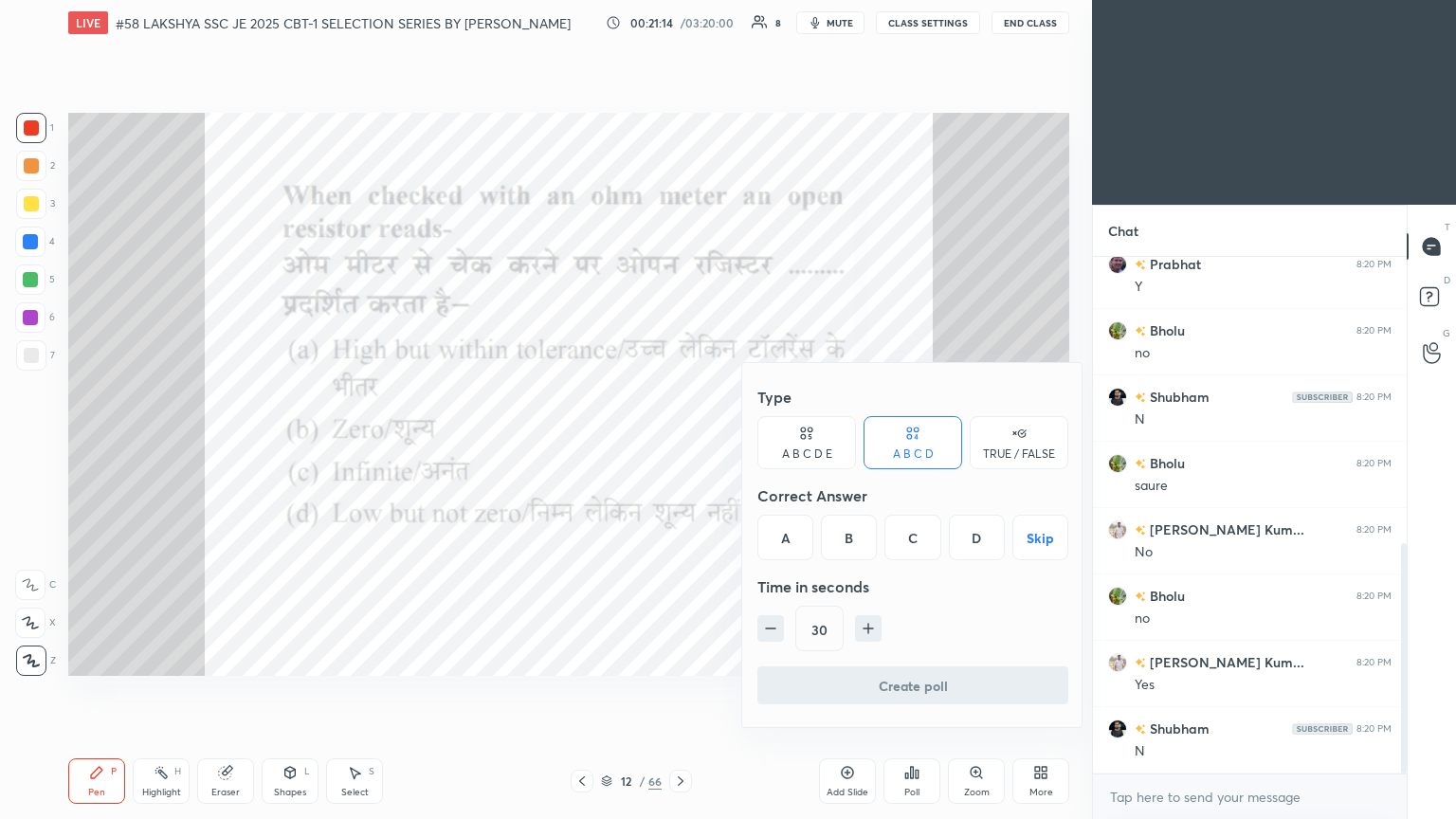
click at [680, 445] on div "C" at bounding box center [912, 537] width 56 height 45
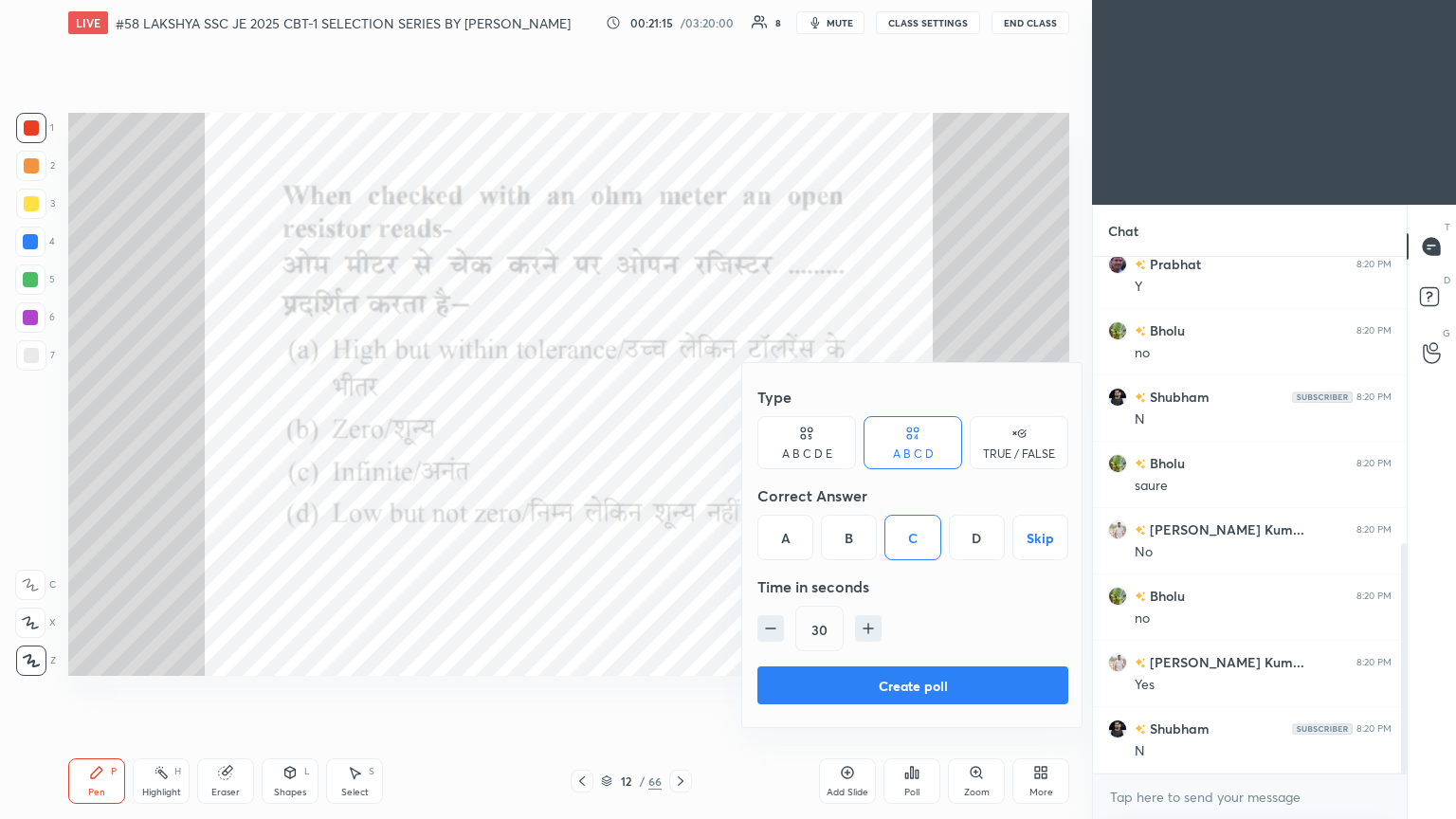
click at [680, 445] on button "Create poll" at bounding box center [913, 685] width 310 height 38
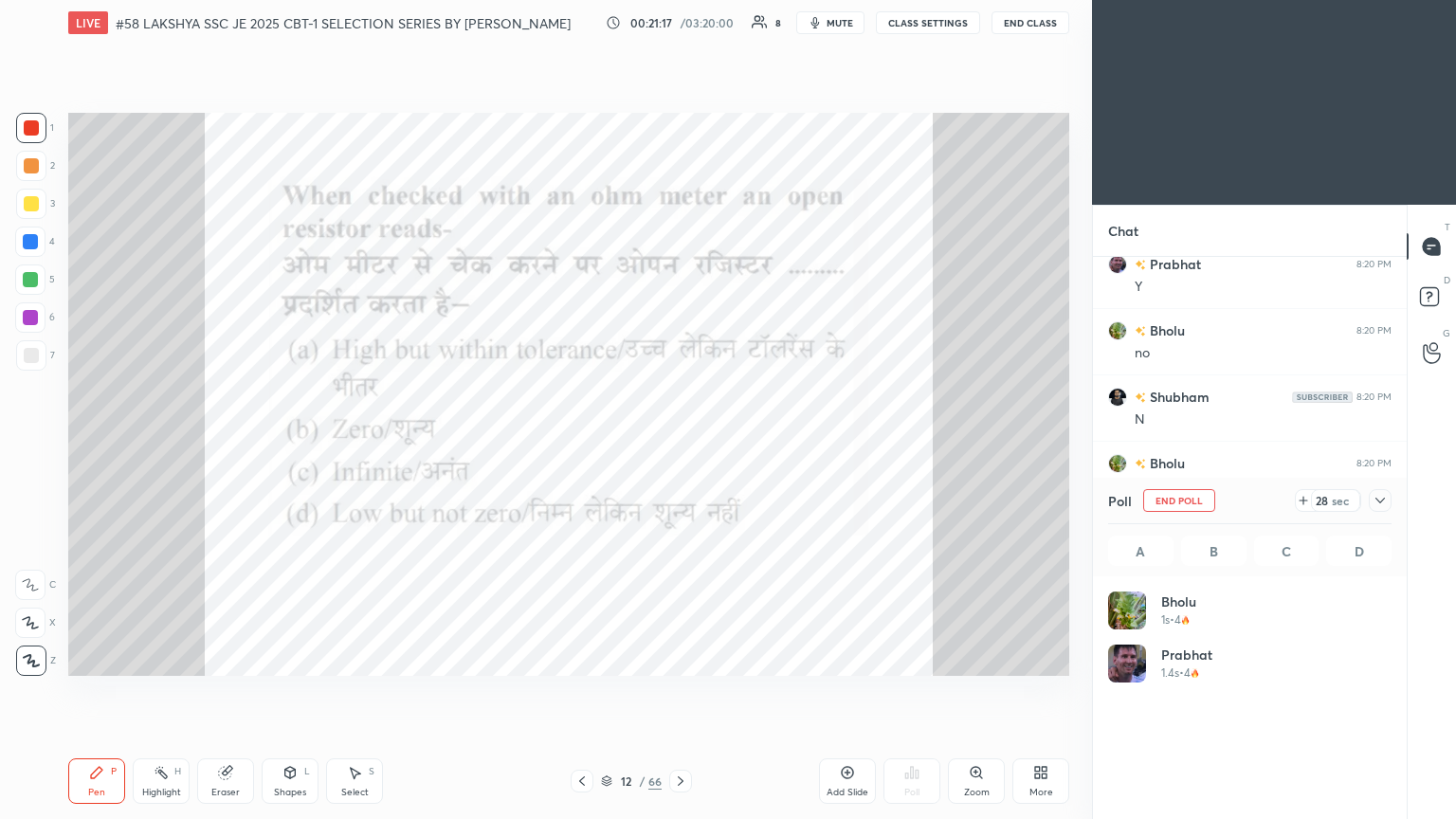
scroll to position [222, 278]
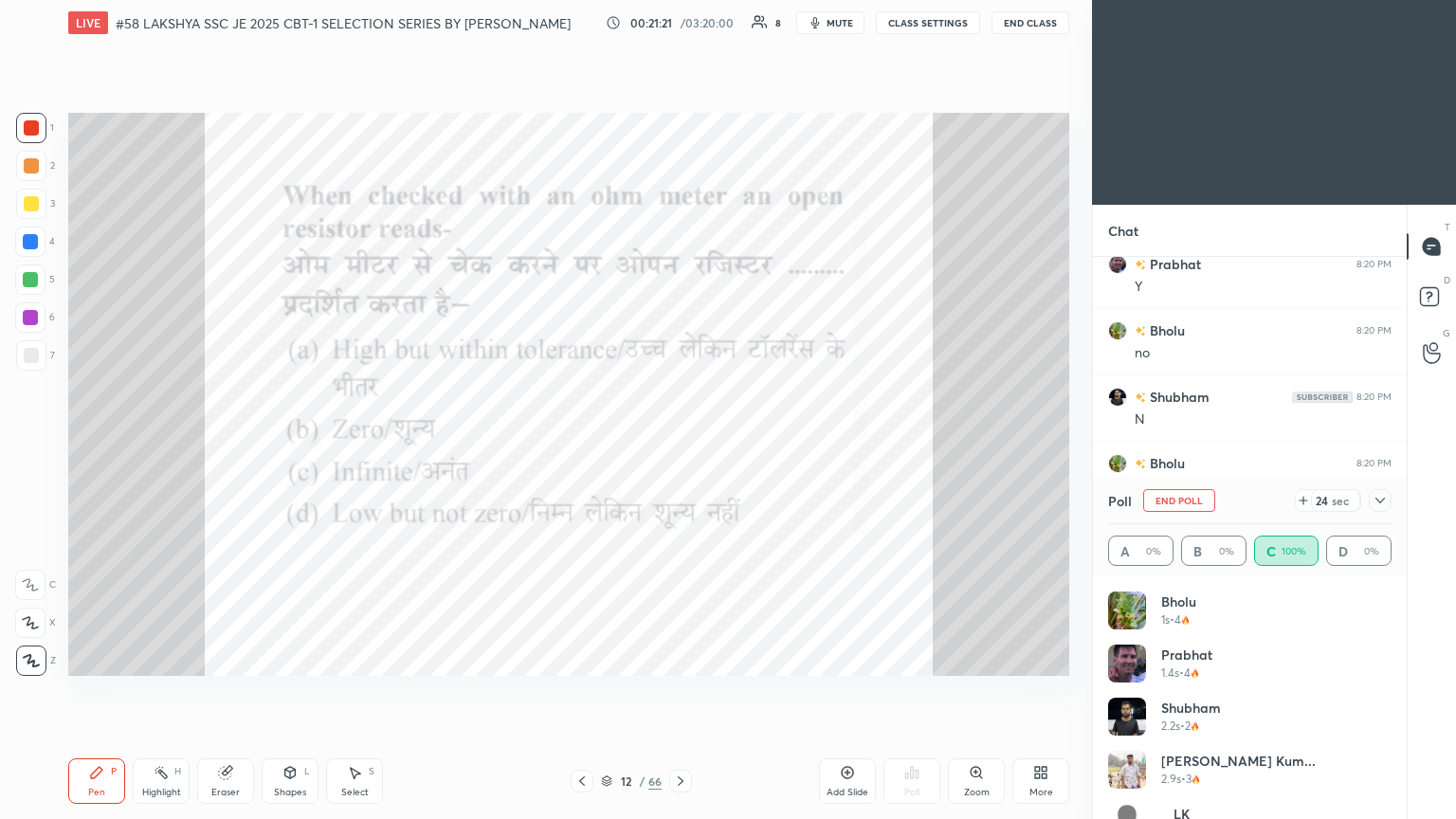
click at [680, 22] on span "mute" at bounding box center [840, 23] width 27 height 14
drag, startPoint x: 23, startPoint y: 134, endPoint x: 36, endPoint y: 133, distance: 13.0
click at [25, 134] on div at bounding box center [32, 128] width 15 height 15
click at [680, 23] on span "unmute" at bounding box center [838, 23] width 40 height 14
click at [244, 445] on div "Eraser" at bounding box center [225, 781] width 57 height 45
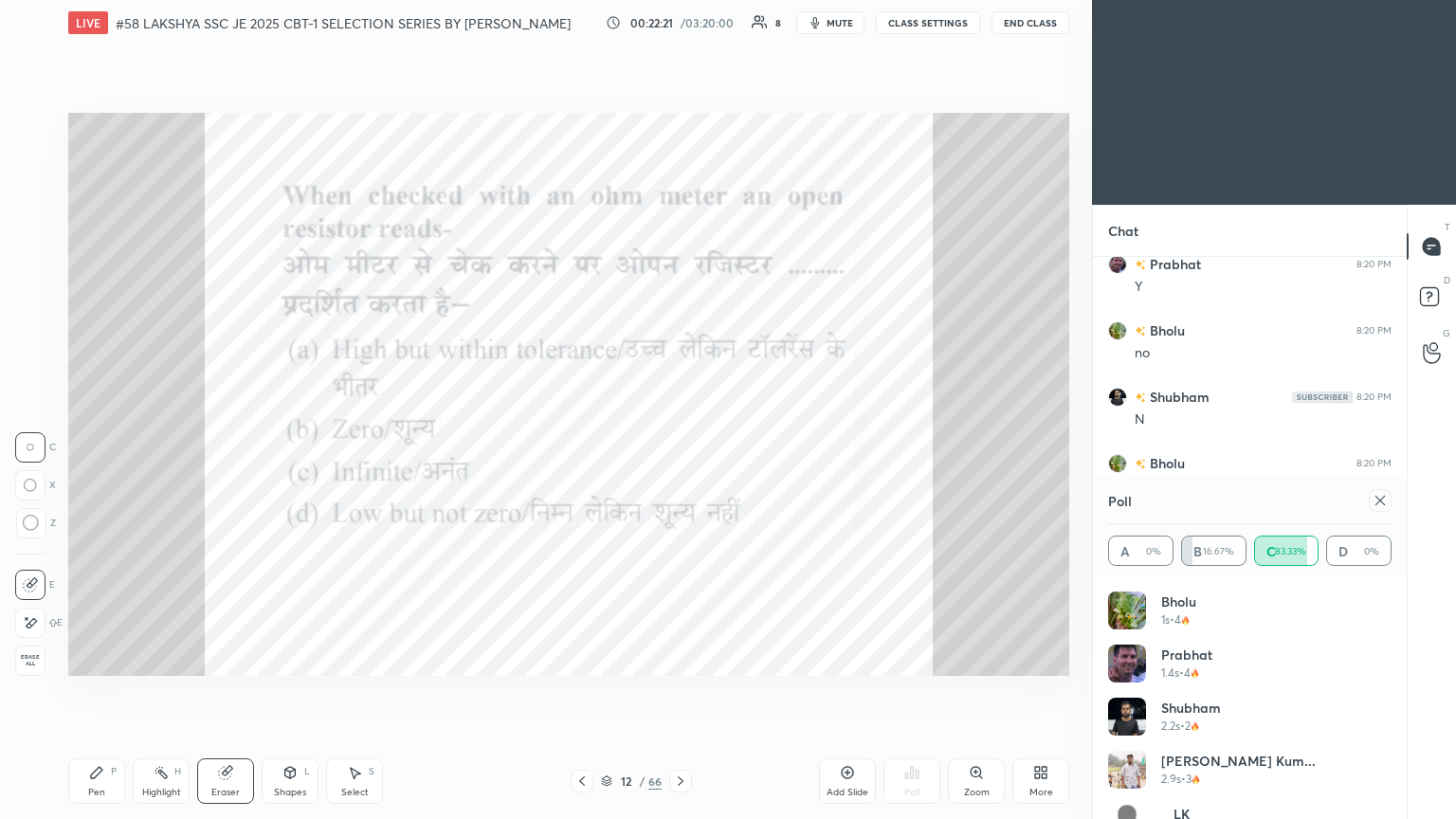
click at [47, 445] on div "E E Erase all" at bounding box center [39, 619] width 47 height 114
click at [81, 445] on div "Pen P" at bounding box center [96, 781] width 57 height 45
click at [225, 445] on icon at bounding box center [226, 773] width 15 height 15
click at [45, 445] on div "Erase all" at bounding box center [32, 661] width 34 height 30
drag, startPoint x: 96, startPoint y: 783, endPoint x: 69, endPoint y: 770, distance: 30.0
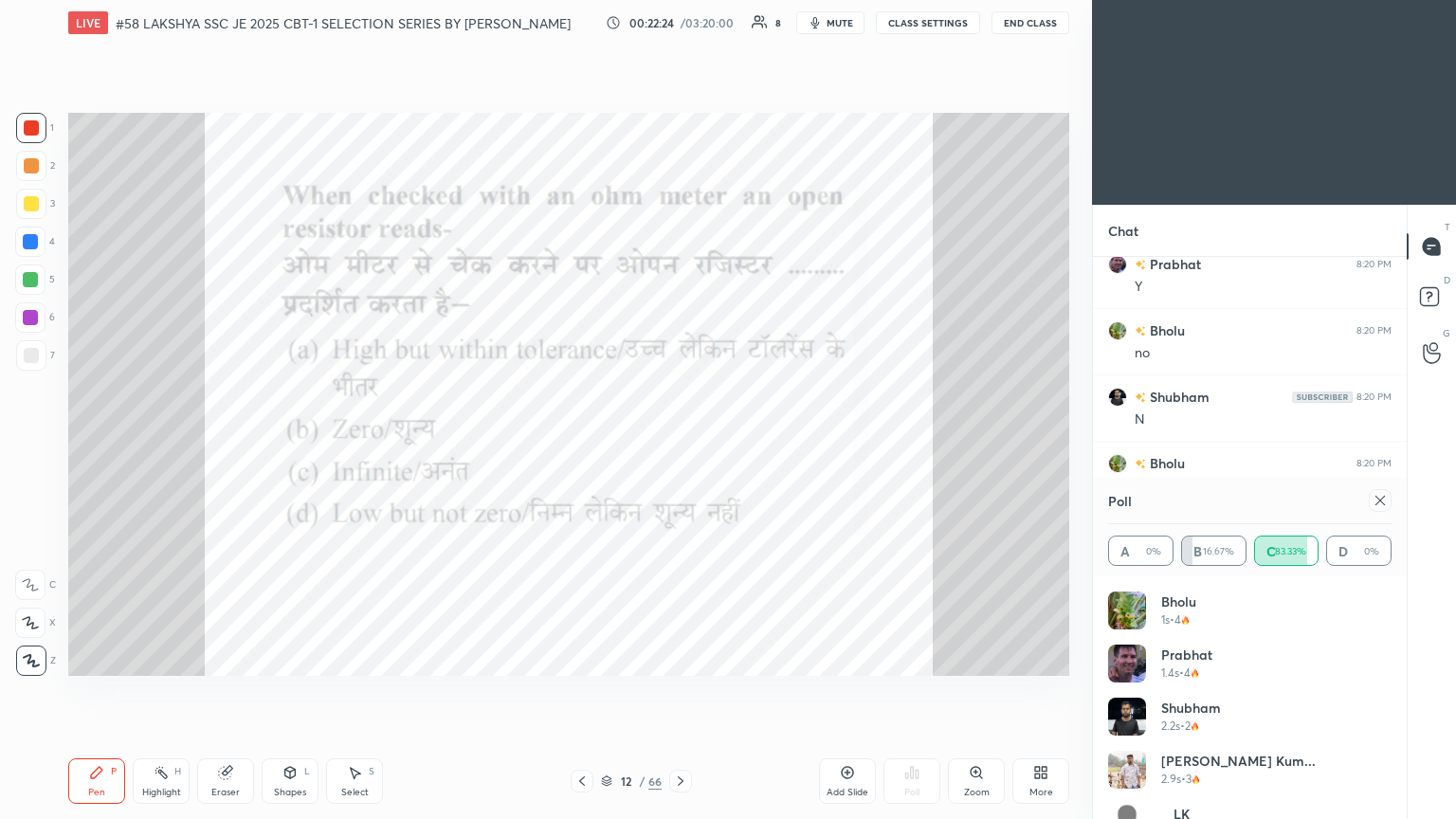
click at [95, 445] on div "Pen P" at bounding box center [96, 781] width 57 height 45
click at [680, 445] on icon at bounding box center [1381, 501] width 15 height 15
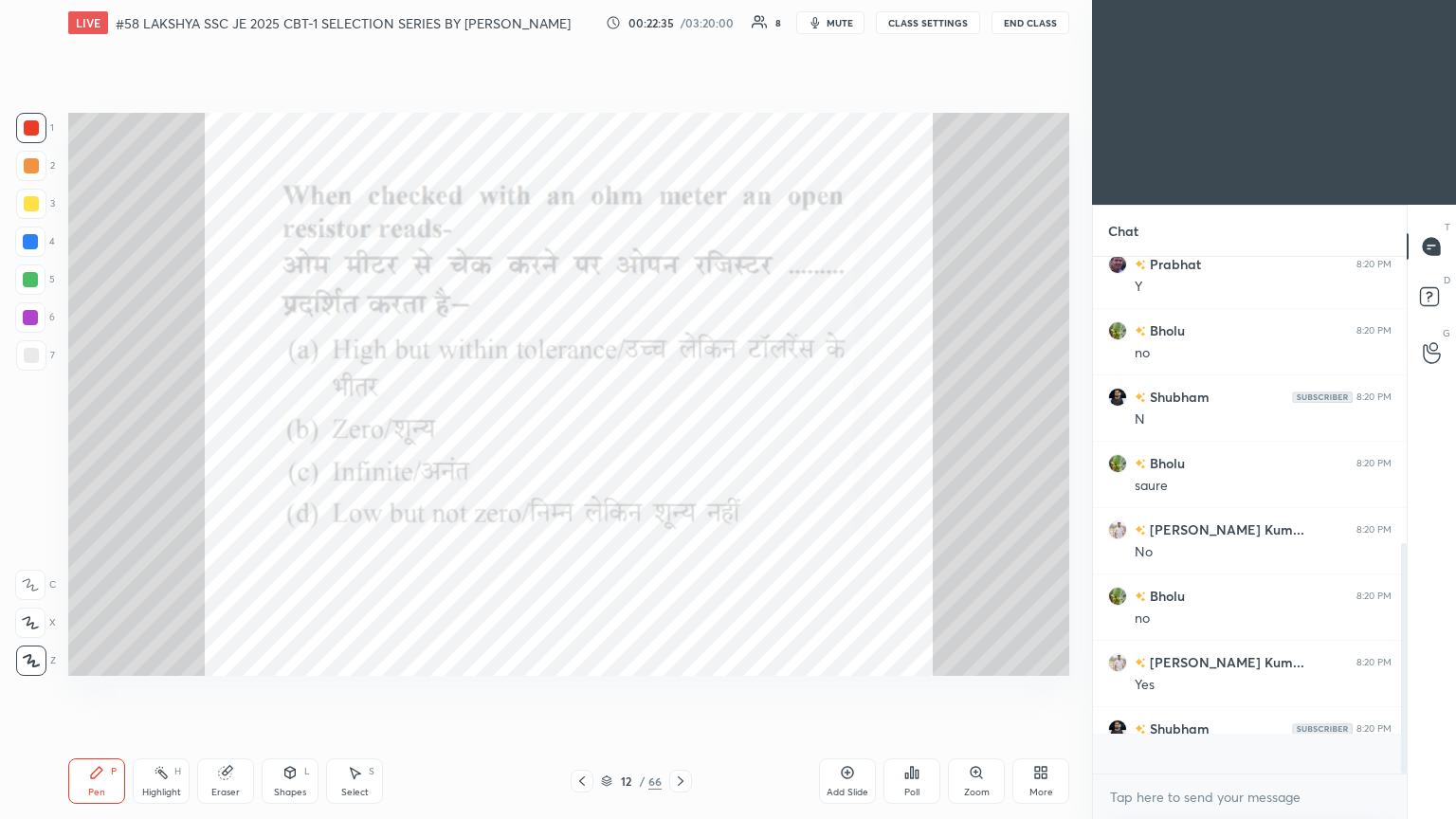
scroll to position [338, 309]
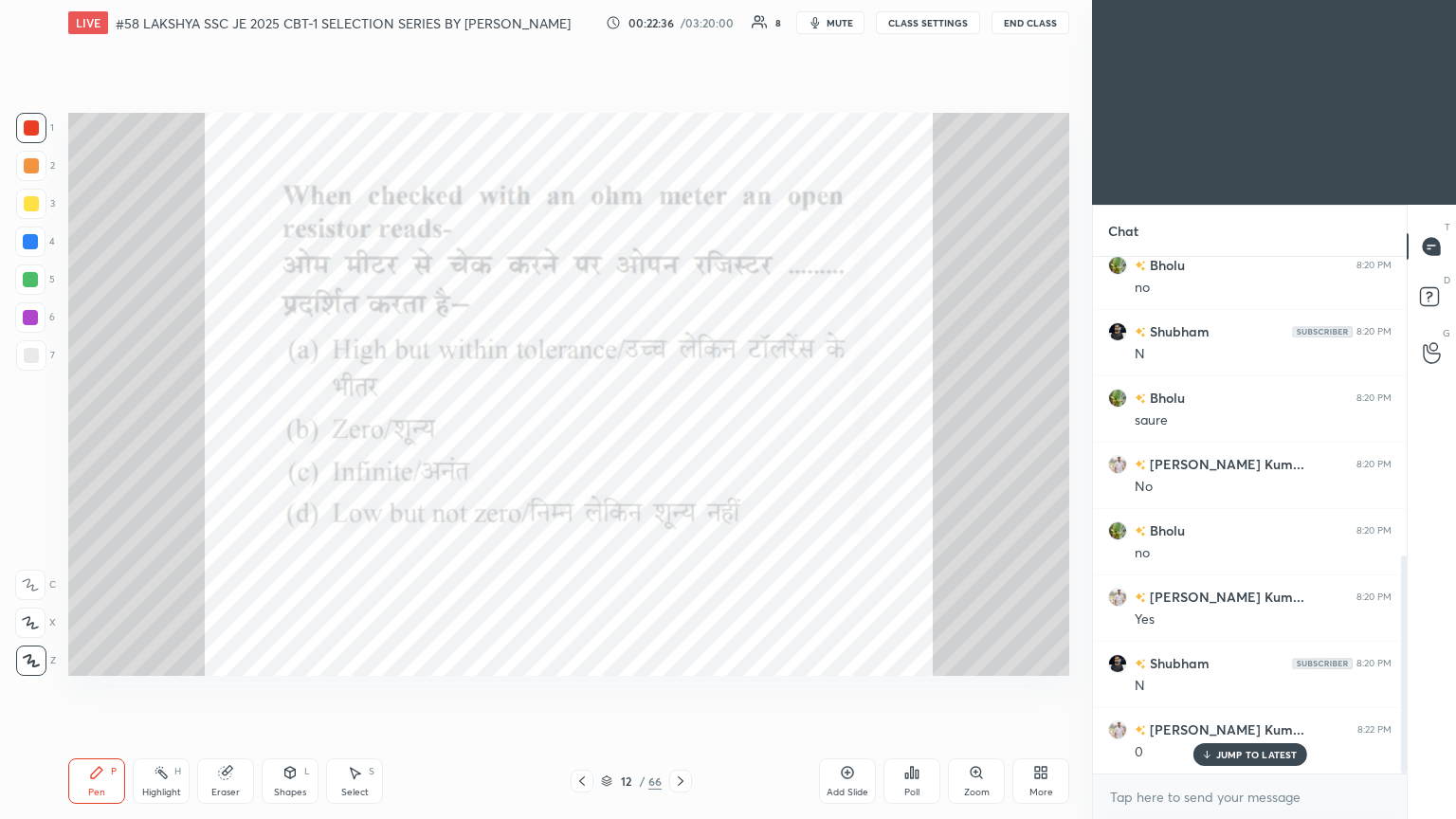
drag, startPoint x: 216, startPoint y: 778, endPoint x: 203, endPoint y: 780, distance: 13.2
click at [216, 445] on div "Eraser" at bounding box center [225, 781] width 57 height 45
drag, startPoint x: 37, startPoint y: 660, endPoint x: 51, endPoint y: 728, distance: 69.4
click at [37, 445] on span "Erase all" at bounding box center [30, 661] width 28 height 14
click at [67, 445] on div "LIVE #58 LAKSHYA SSC JE 2025 CBT-1 SELECTION SERIES BY PRAVEEN SIR EEEGURU 00:2…" at bounding box center [569, 409] width 1016 height 819
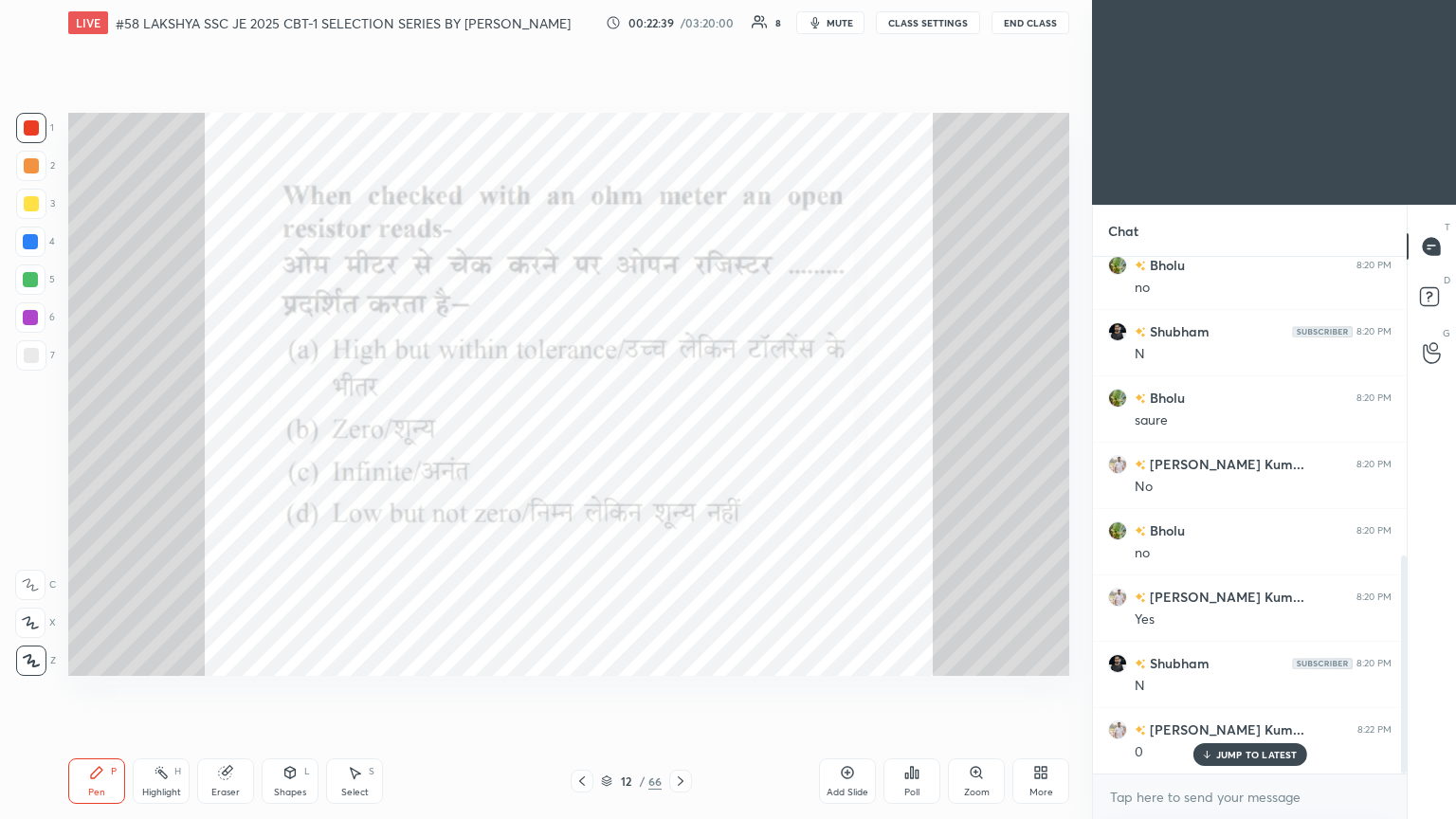
click at [41, 125] on div at bounding box center [31, 127] width 30 height 30
click at [28, 138] on div at bounding box center [31, 127] width 30 height 30
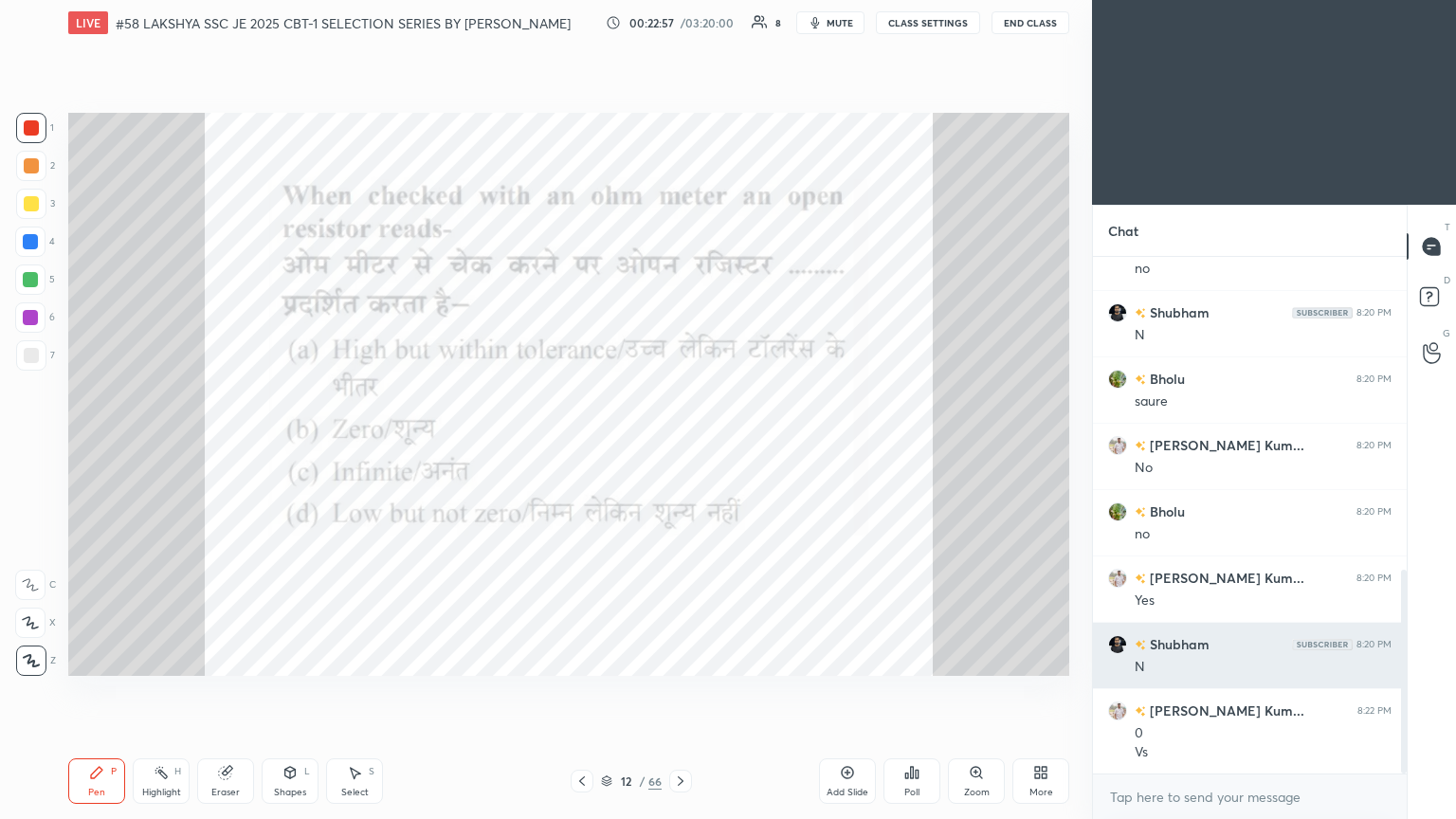
scroll to position [796, 0]
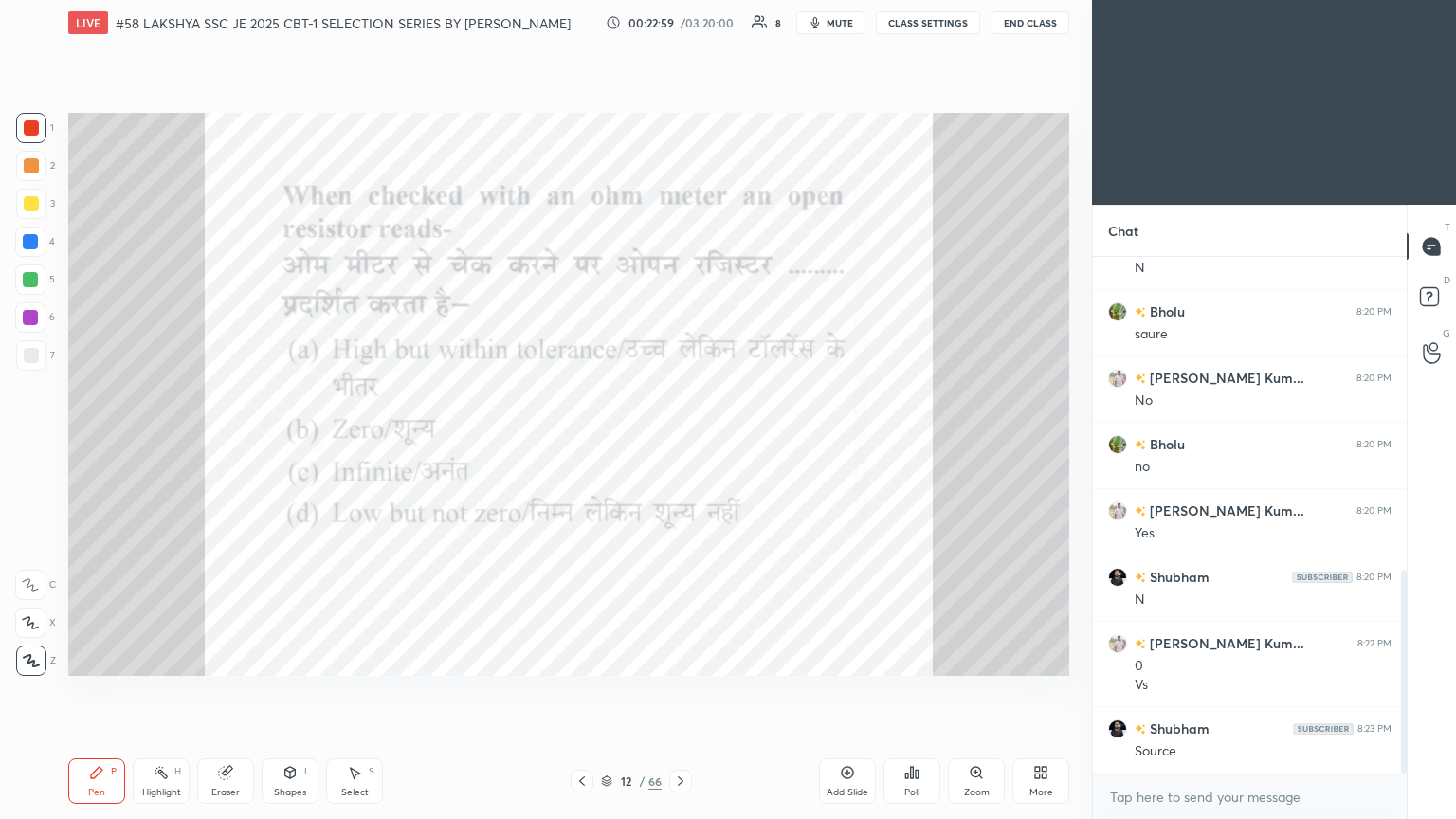
drag, startPoint x: 204, startPoint y: 791, endPoint x: 88, endPoint y: 769, distance: 118.1
click at [203, 445] on div "Eraser" at bounding box center [225, 781] width 57 height 45
click at [16, 445] on div "1 2 3 4 5 6 7 C X Z C X Z E E Erase all H H LIVE #58 LAKSHYA SSC JE 2025 CBT-1 …" at bounding box center [538, 409] width 1077 height 819
click at [34, 445] on span "Erase all" at bounding box center [30, 661] width 28 height 14
click at [117, 445] on div "Pen P Highlight H Eraser Shapes L Select S 12 / 66 Add Slide Poll Zoom More" at bounding box center [569, 781] width 1001 height 76
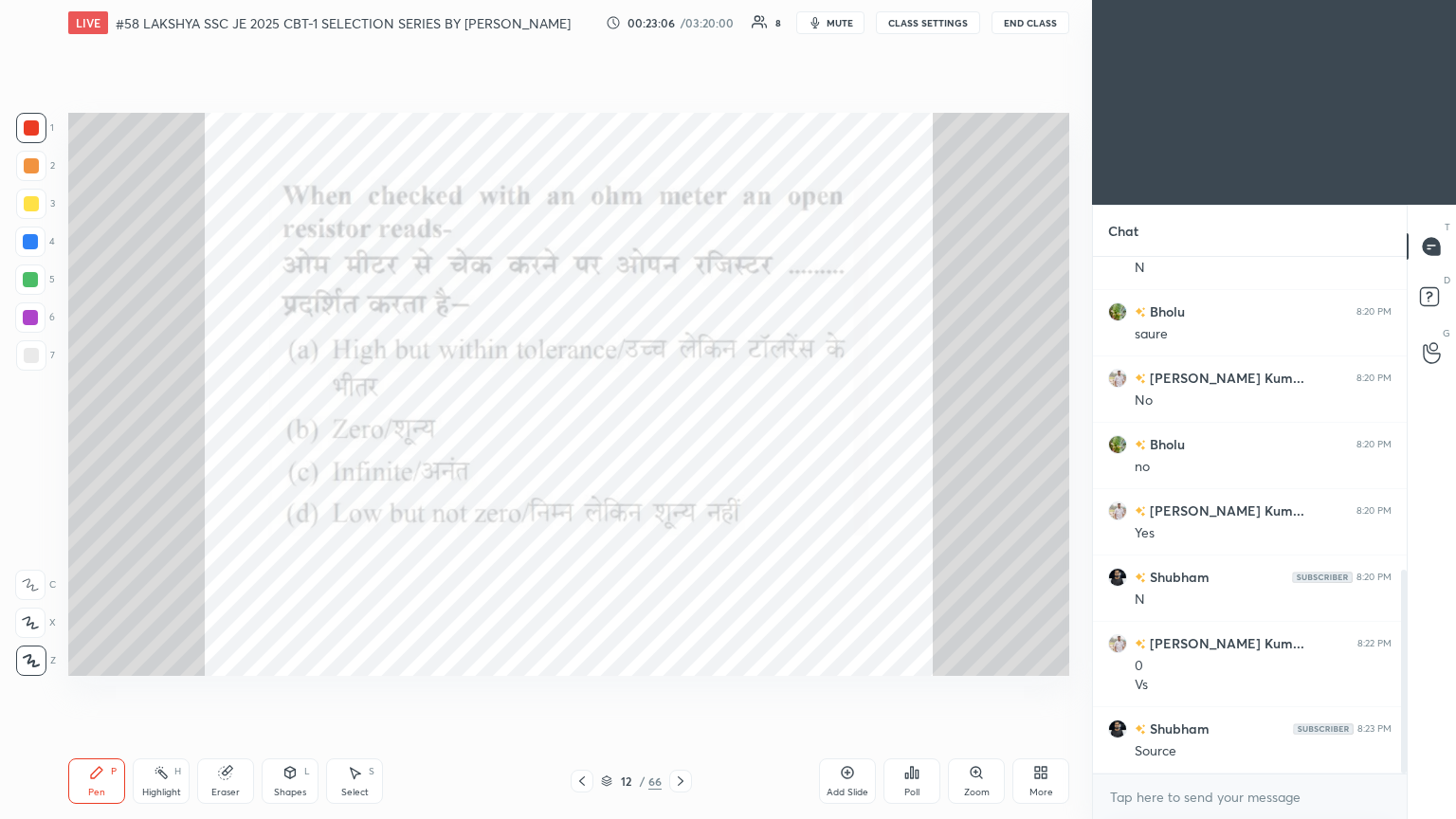
click at [680, 445] on icon at bounding box center [681, 781] width 15 height 15
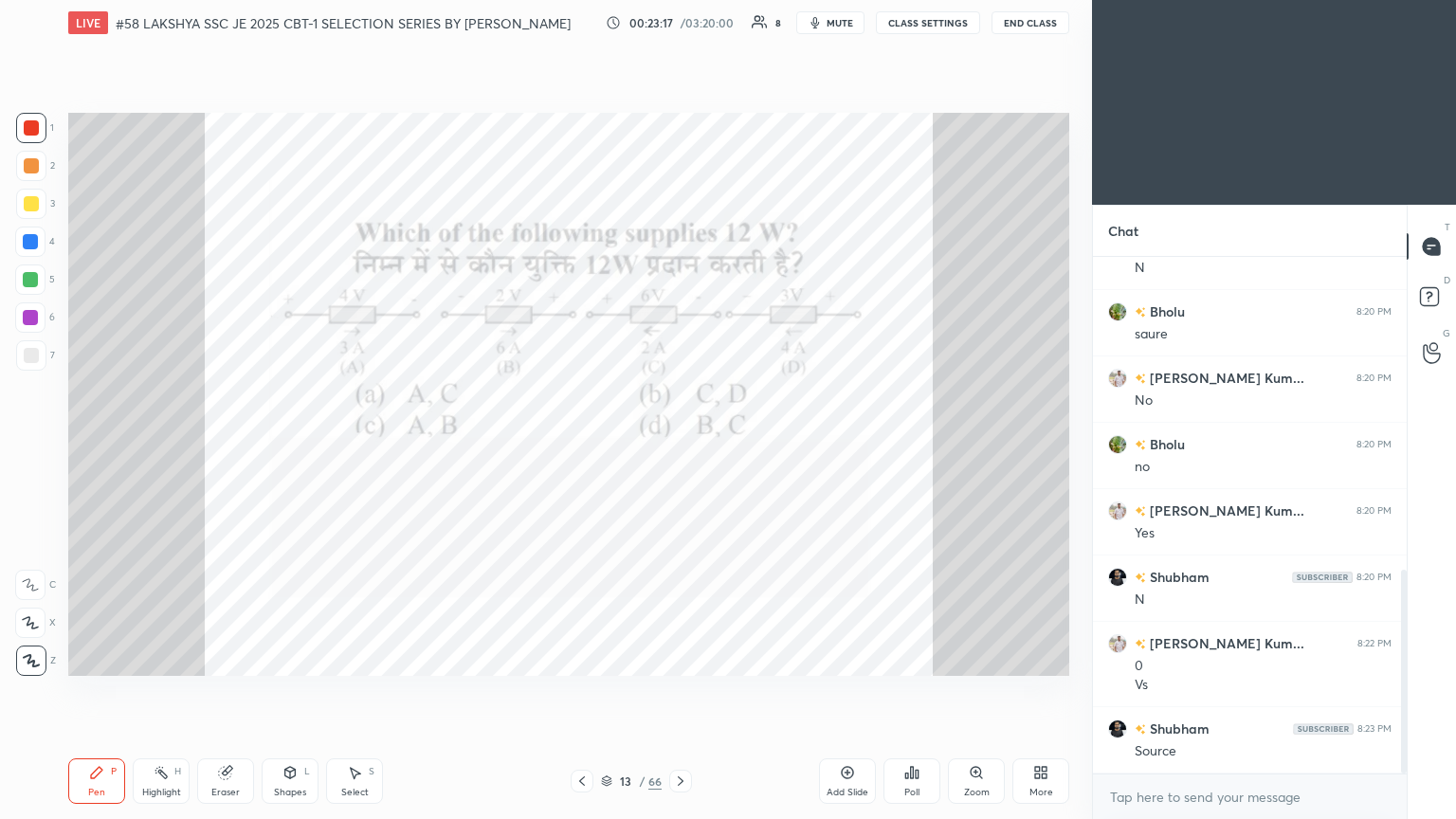
click at [680, 445] on div "Poll" at bounding box center [911, 781] width 57 height 45
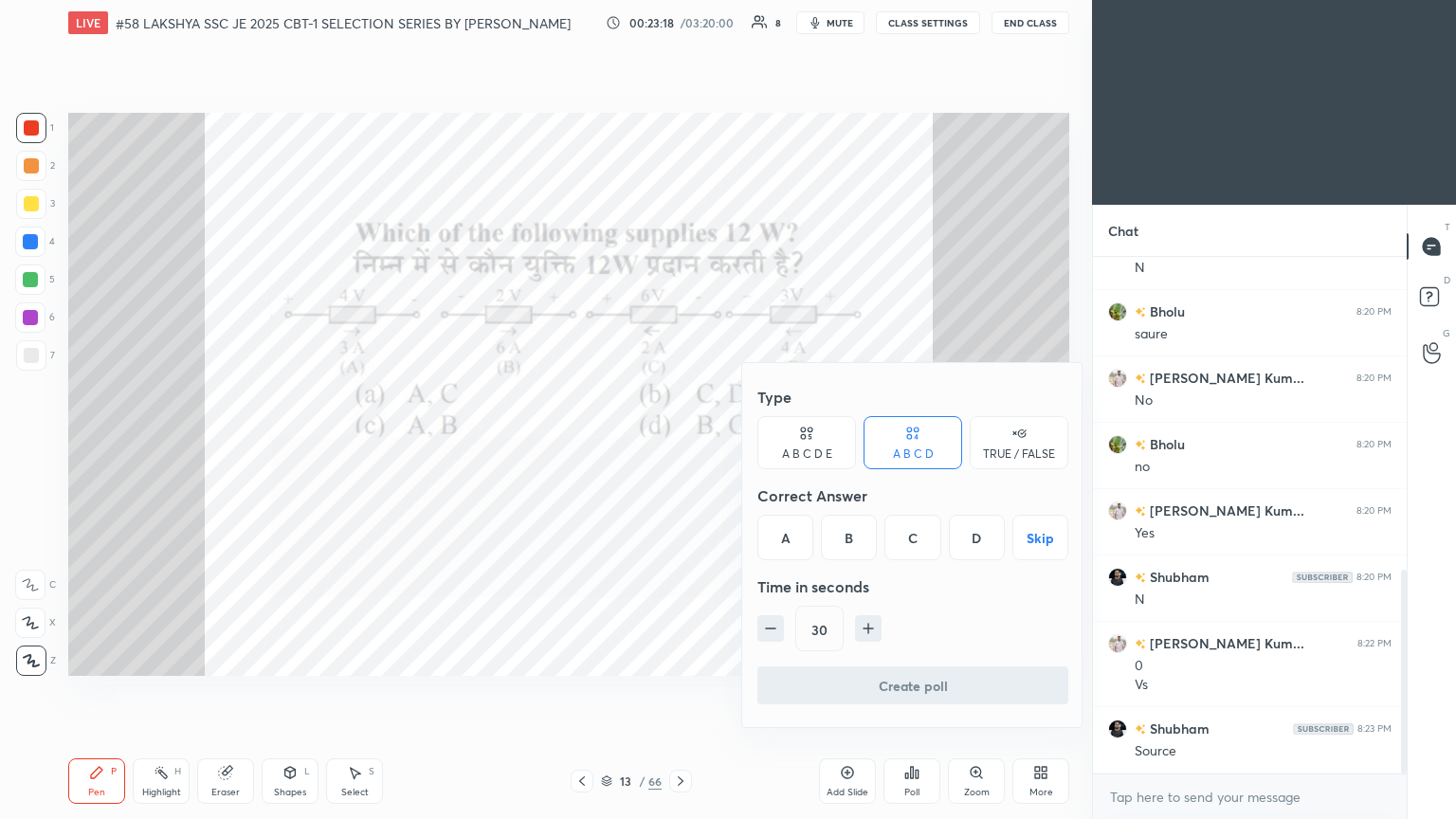
drag, startPoint x: 975, startPoint y: 544, endPoint x: 882, endPoint y: 623, distance: 122.0
click at [680, 445] on div "D" at bounding box center [977, 537] width 56 height 45
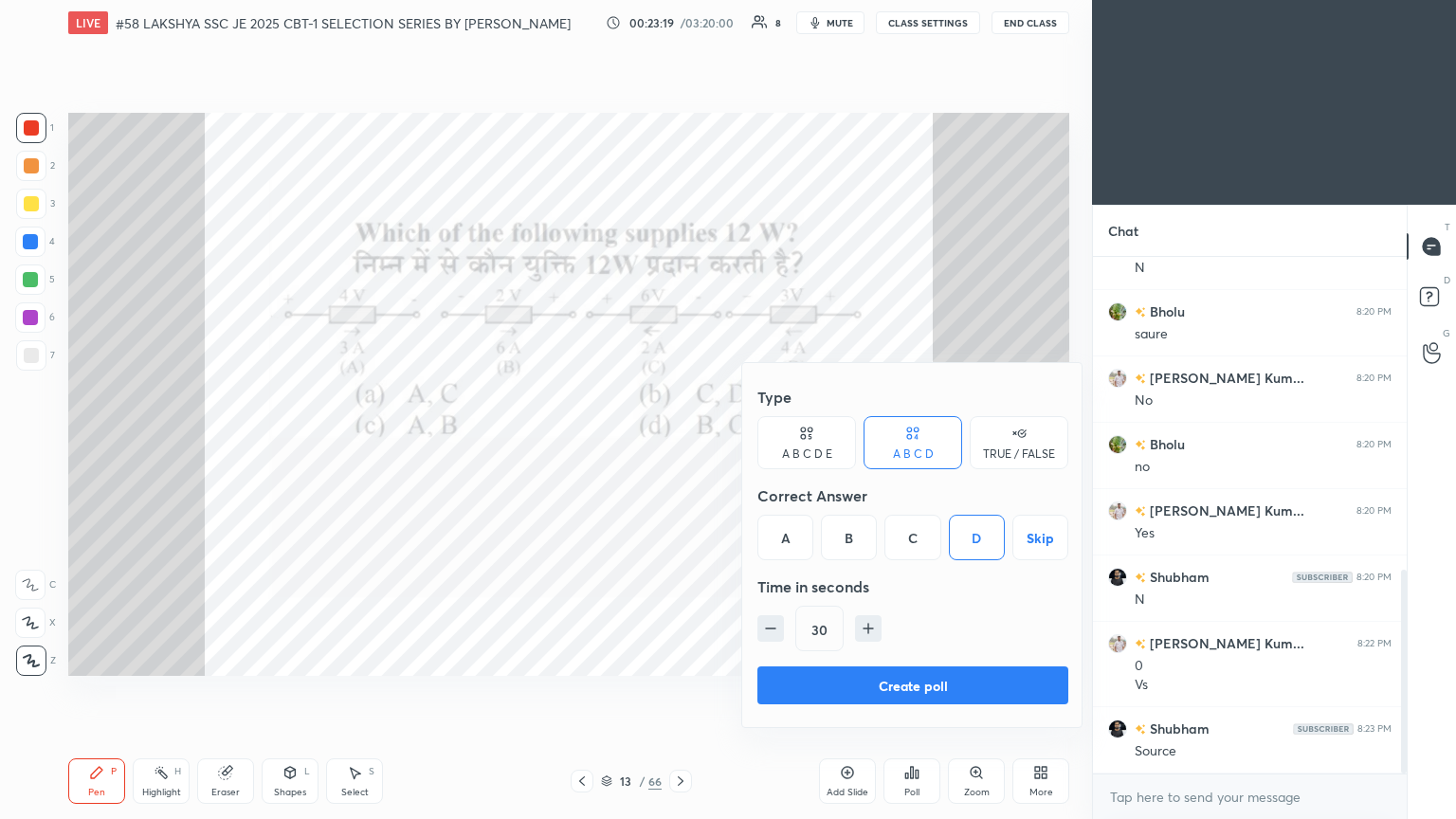
click at [680, 445] on button "Create poll" at bounding box center [913, 685] width 310 height 38
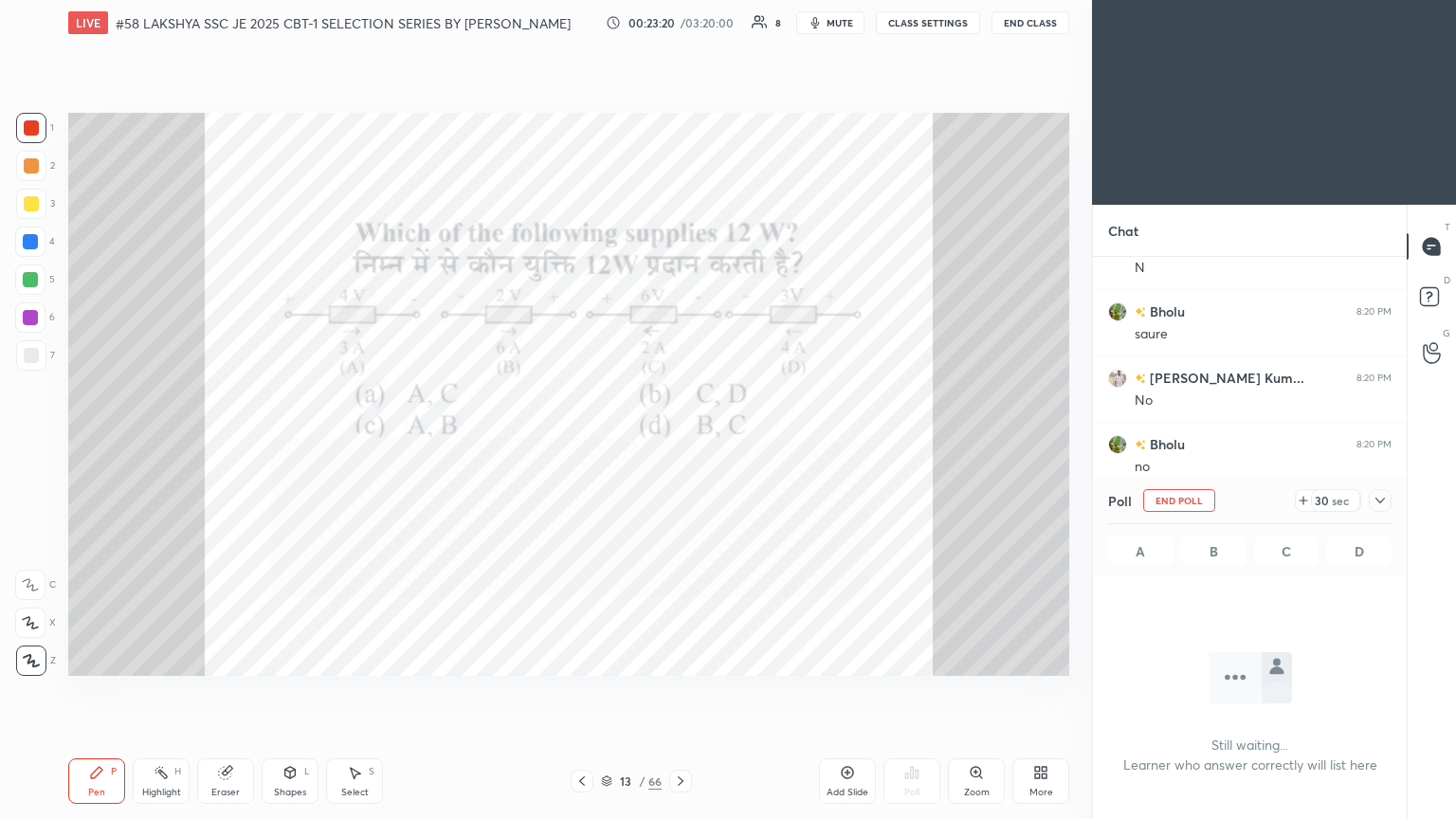
scroll to position [7, 6]
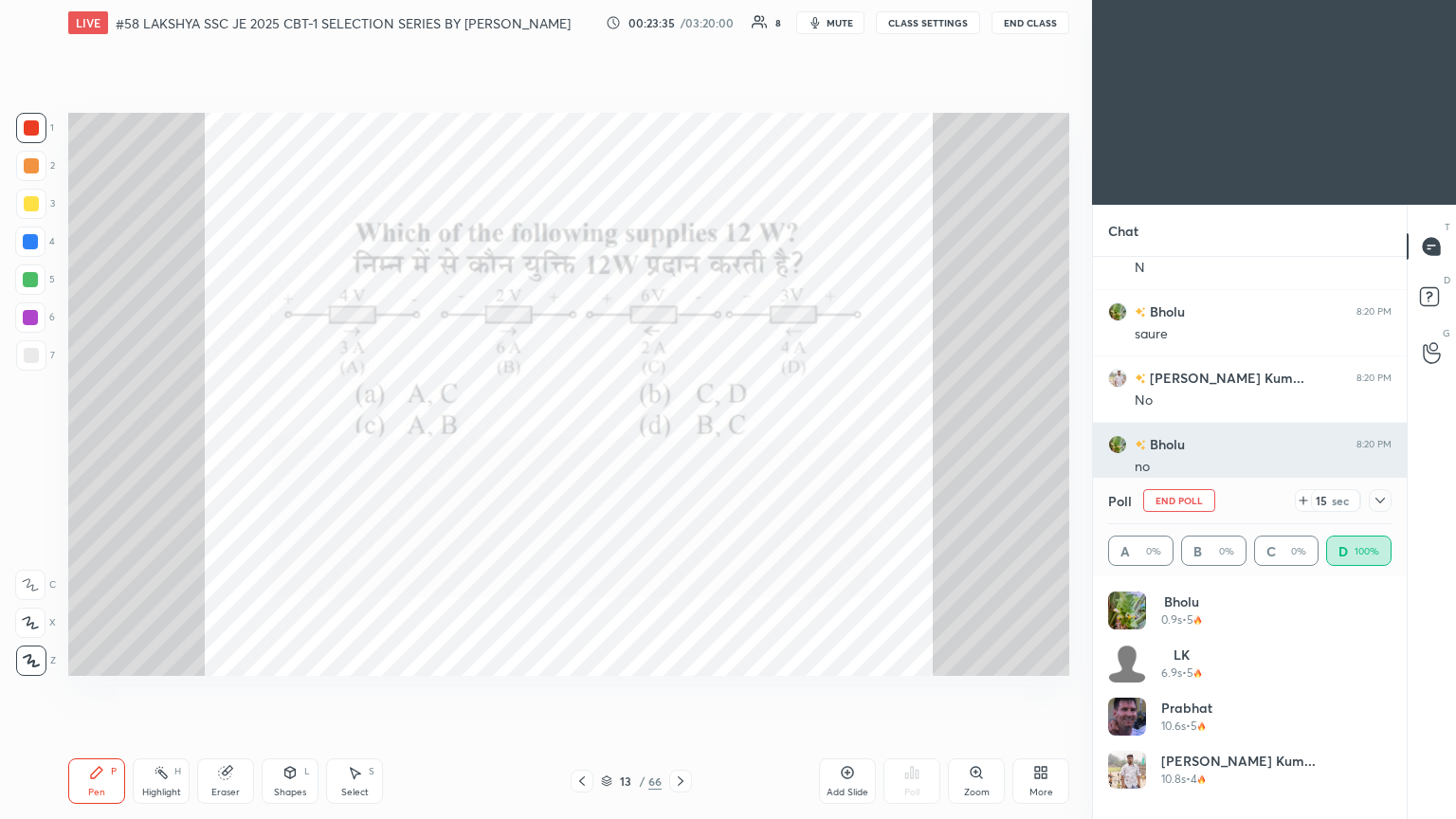
drag, startPoint x: 1357, startPoint y: 483, endPoint x: 1362, endPoint y: 474, distance: 10.3
click at [680, 445] on div "Chat Satyajit, Shubham joined Shubham 8:14 PM Good evening sir Satyajit 8:14 PM…" at bounding box center [1250, 511] width 314 height 614
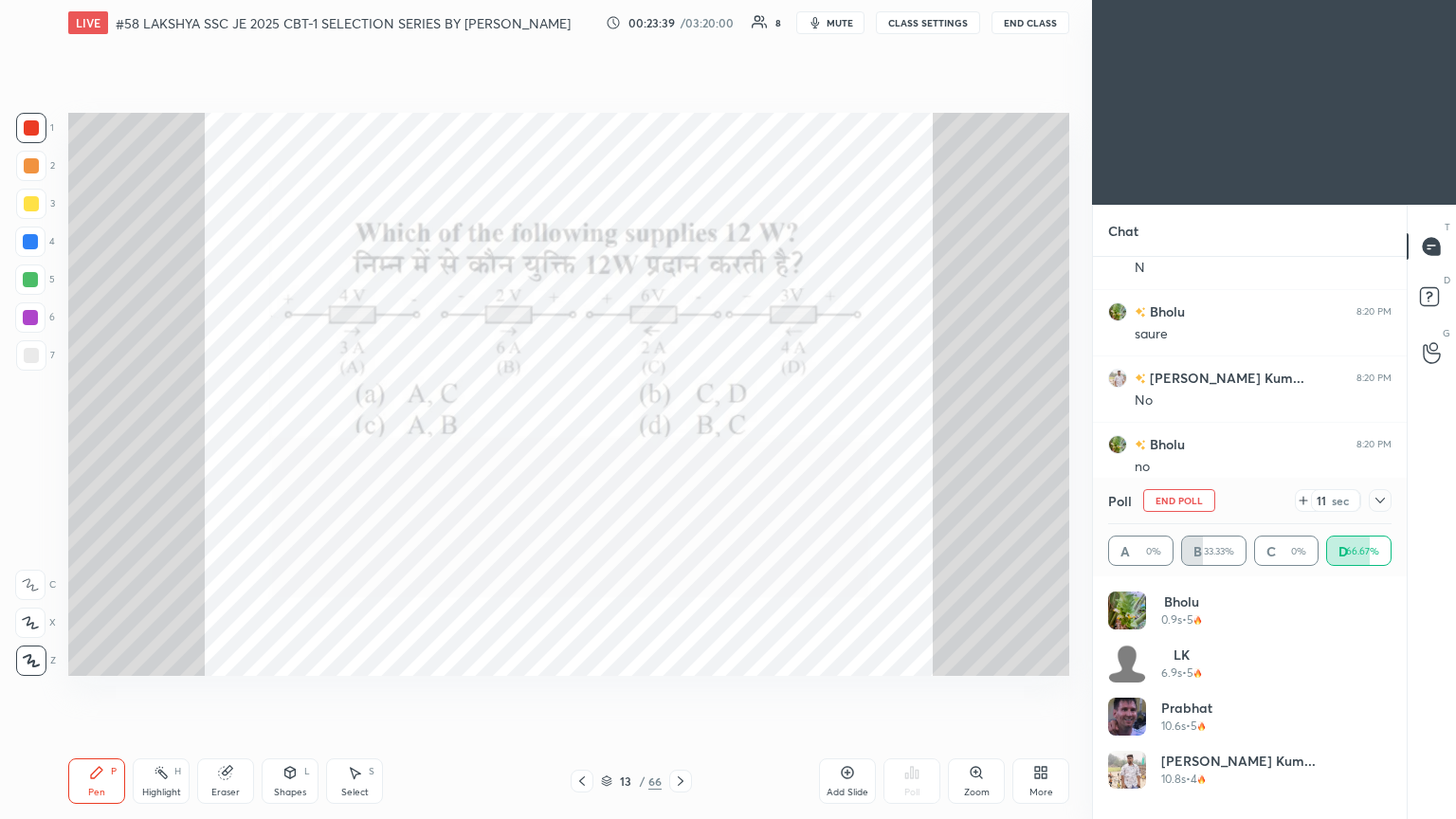
drag, startPoint x: 1408, startPoint y: 253, endPoint x: 1407, endPoint y: 351, distance: 98.0
click at [680, 351] on div "T Messages (T) D Doubts (D) G Raise Hand (G)" at bounding box center [1431, 511] width 49 height 614
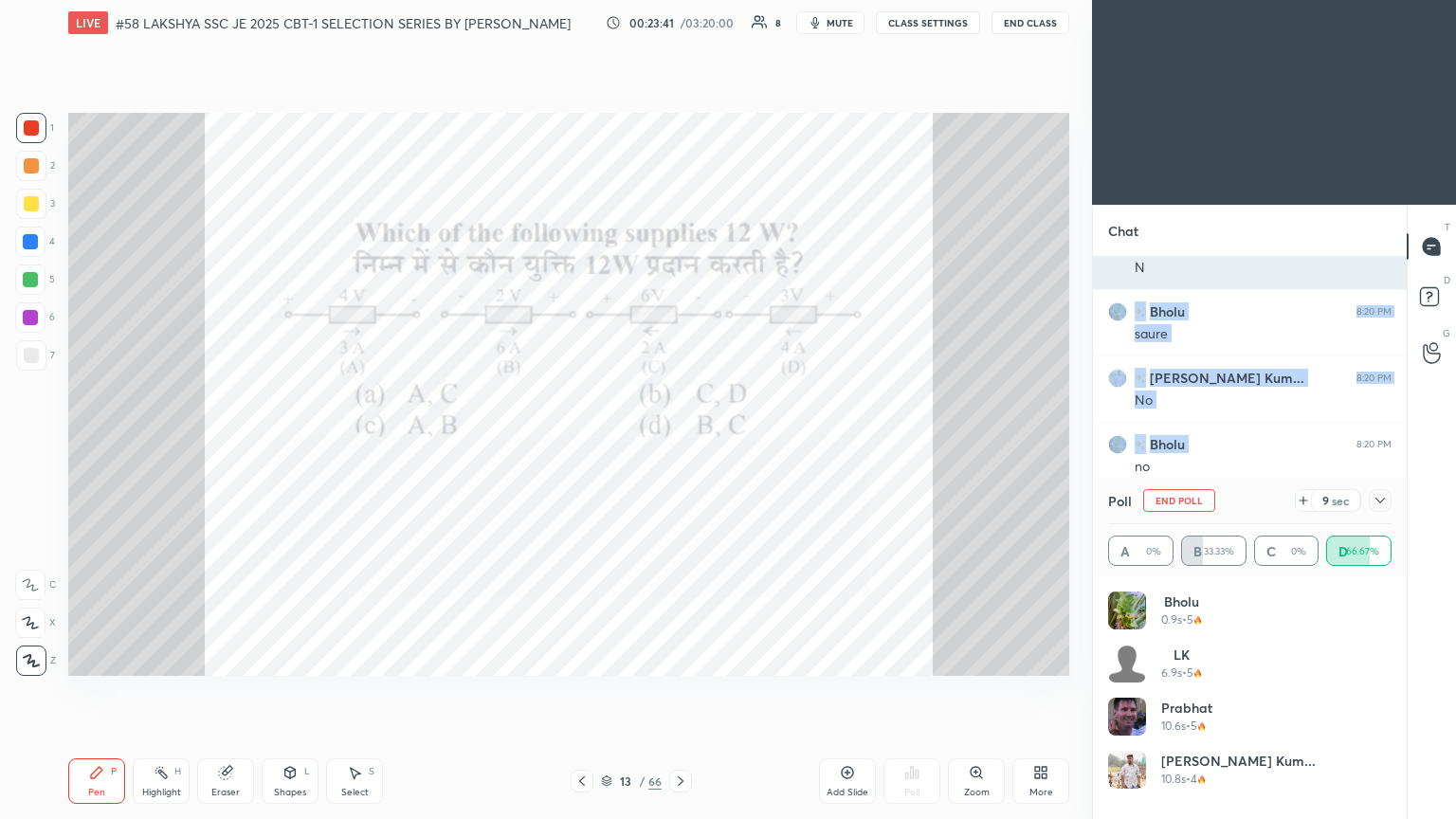
drag, startPoint x: 1357, startPoint y: 421, endPoint x: 1368, endPoint y: 285, distance: 136.4
click at [680, 286] on div "Satyajit, Shubham joined Shubham 8:14 PM Good evening sir Satyajit 8:14 PM Good…" at bounding box center [1250, 118] width 313 height 1313
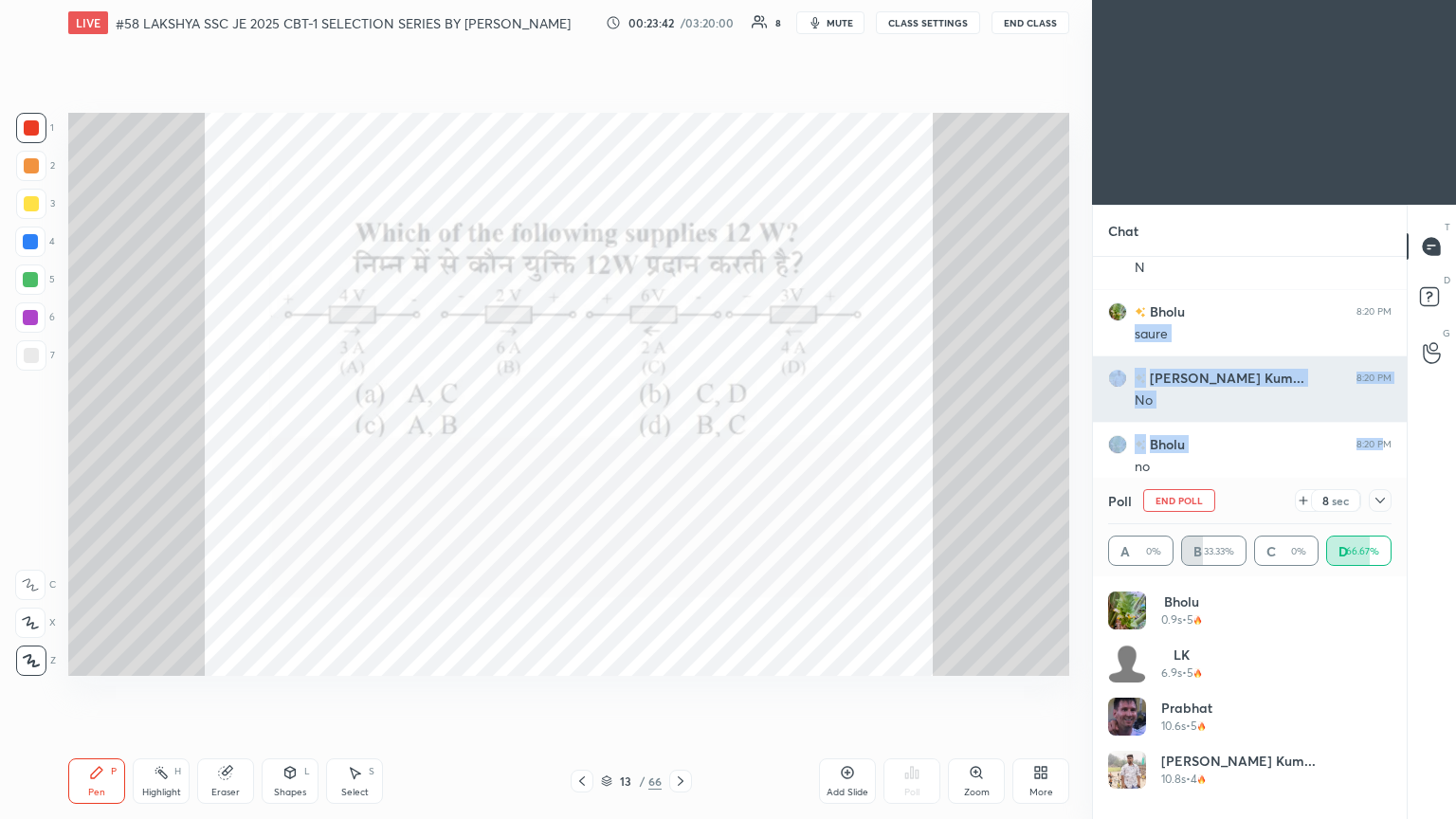
drag, startPoint x: 1377, startPoint y: 436, endPoint x: 1379, endPoint y: 391, distance: 45.0
click at [680, 326] on div "Satyajit, Shubham joined Shubham 8:14 PM Good evening sir Satyajit 8:14 PM Good…" at bounding box center [1250, 118] width 313 height 1313
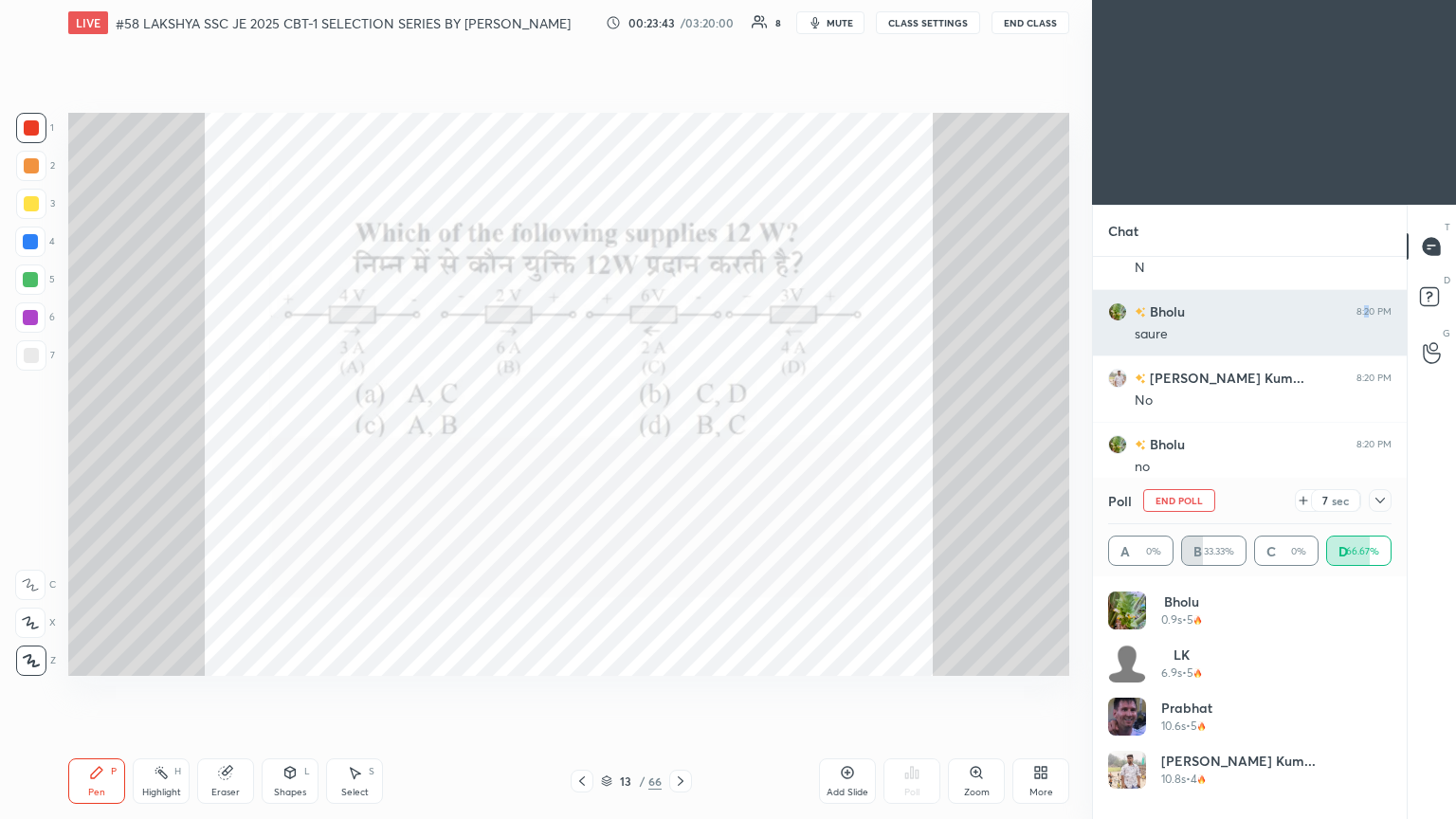
click at [680, 300] on div "Bholu 8:20 PM saure" at bounding box center [1250, 323] width 313 height 66
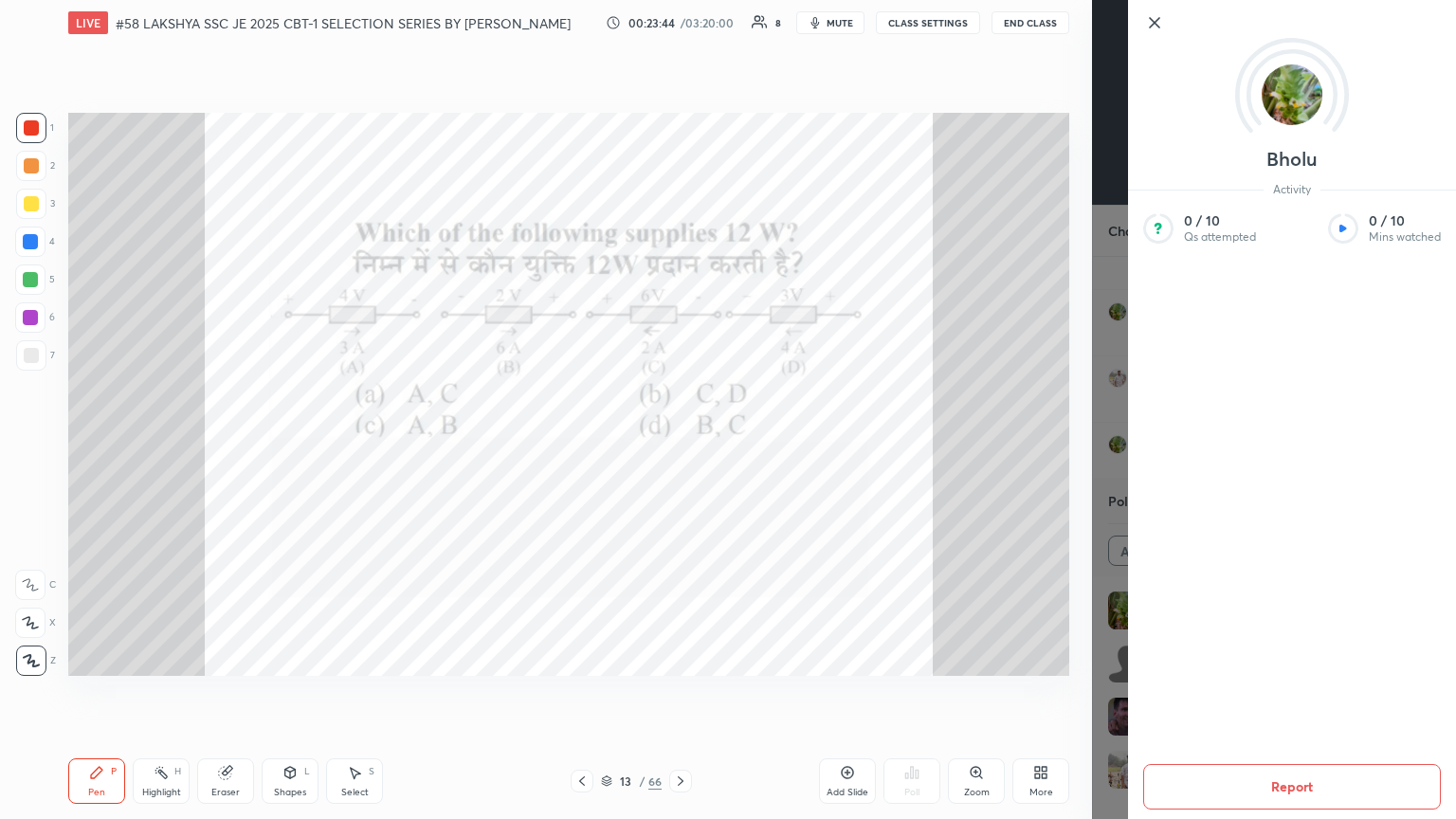
click at [680, 10] on div at bounding box center [1292, 54] width 328 height 109
click at [680, 34] on div at bounding box center [1292, 54] width 328 height 109
click at [680, 27] on icon at bounding box center [1155, 23] width 23 height 23
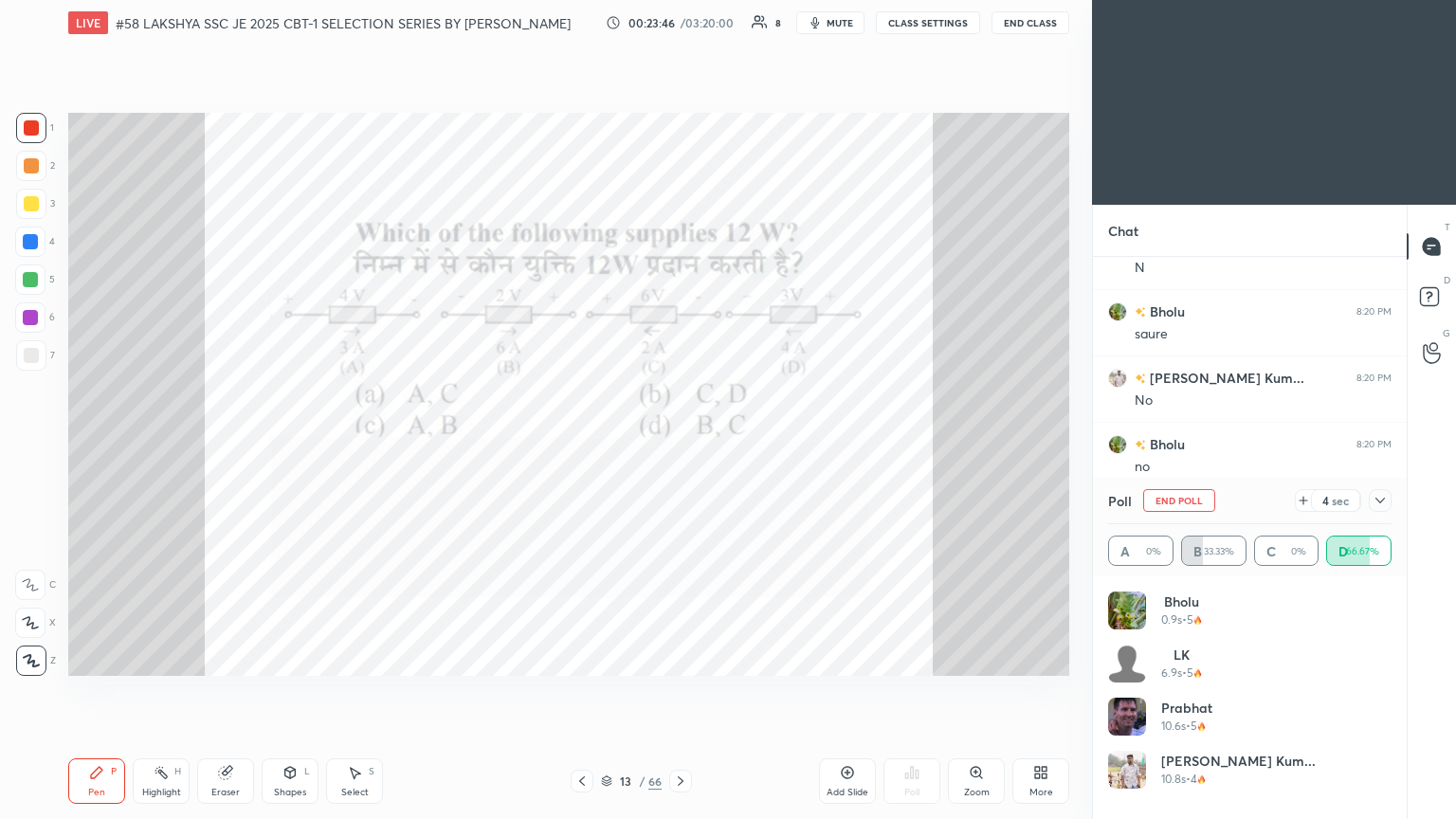
click at [680, 67] on div "Setting up your live class Poll for secs No correct answer Start poll" at bounding box center [569, 395] width 1016 height 698
click at [680, 445] on div "1 2 3 4 5 6 7 C X Z C X Z E E Erase all H H LIVE #58 LAKSHYA SSC JE 2025 CBT-1 …" at bounding box center [728, 409] width 1456 height 819
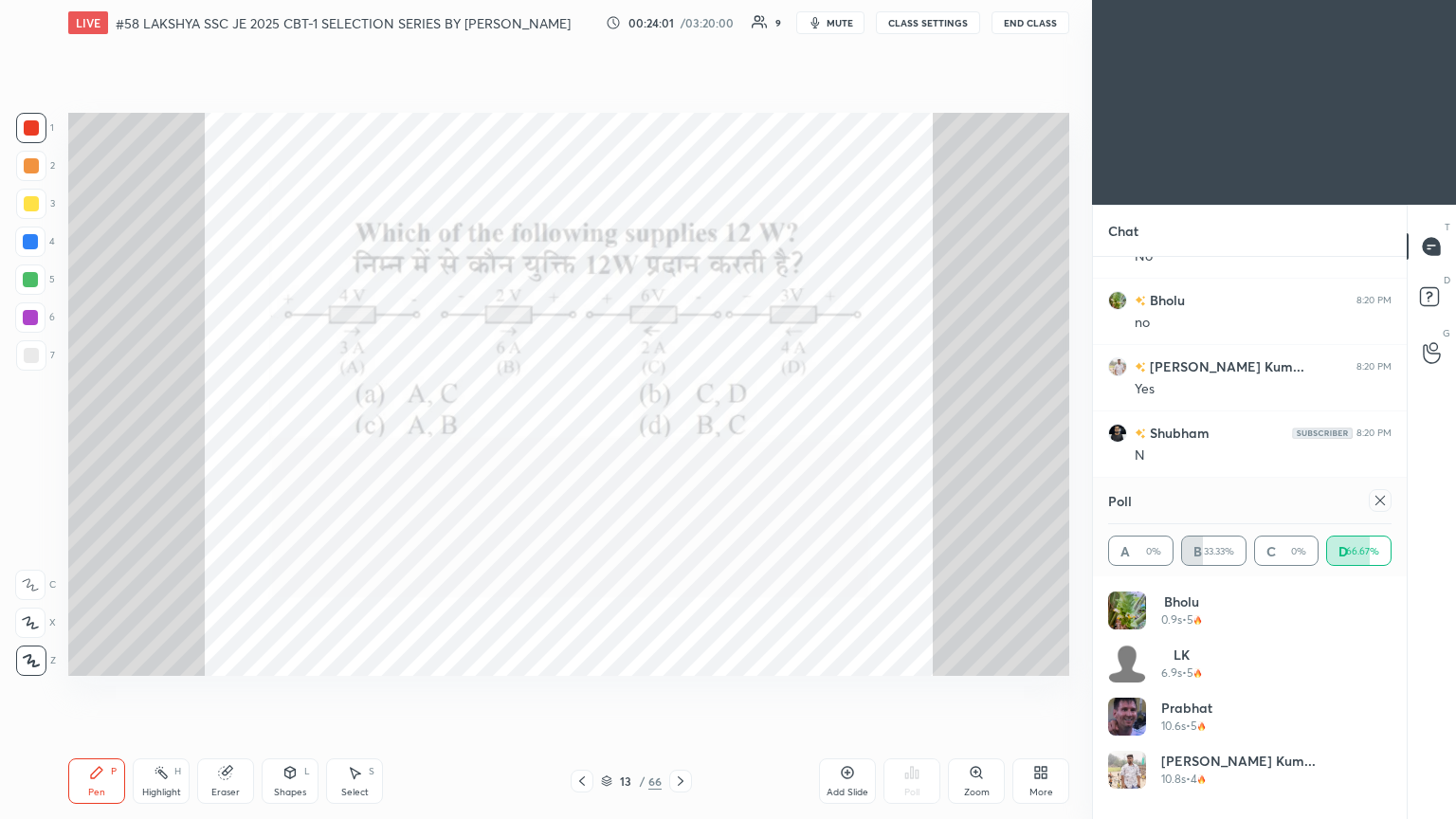
click at [680, 445] on div at bounding box center [1381, 501] width 23 height 23
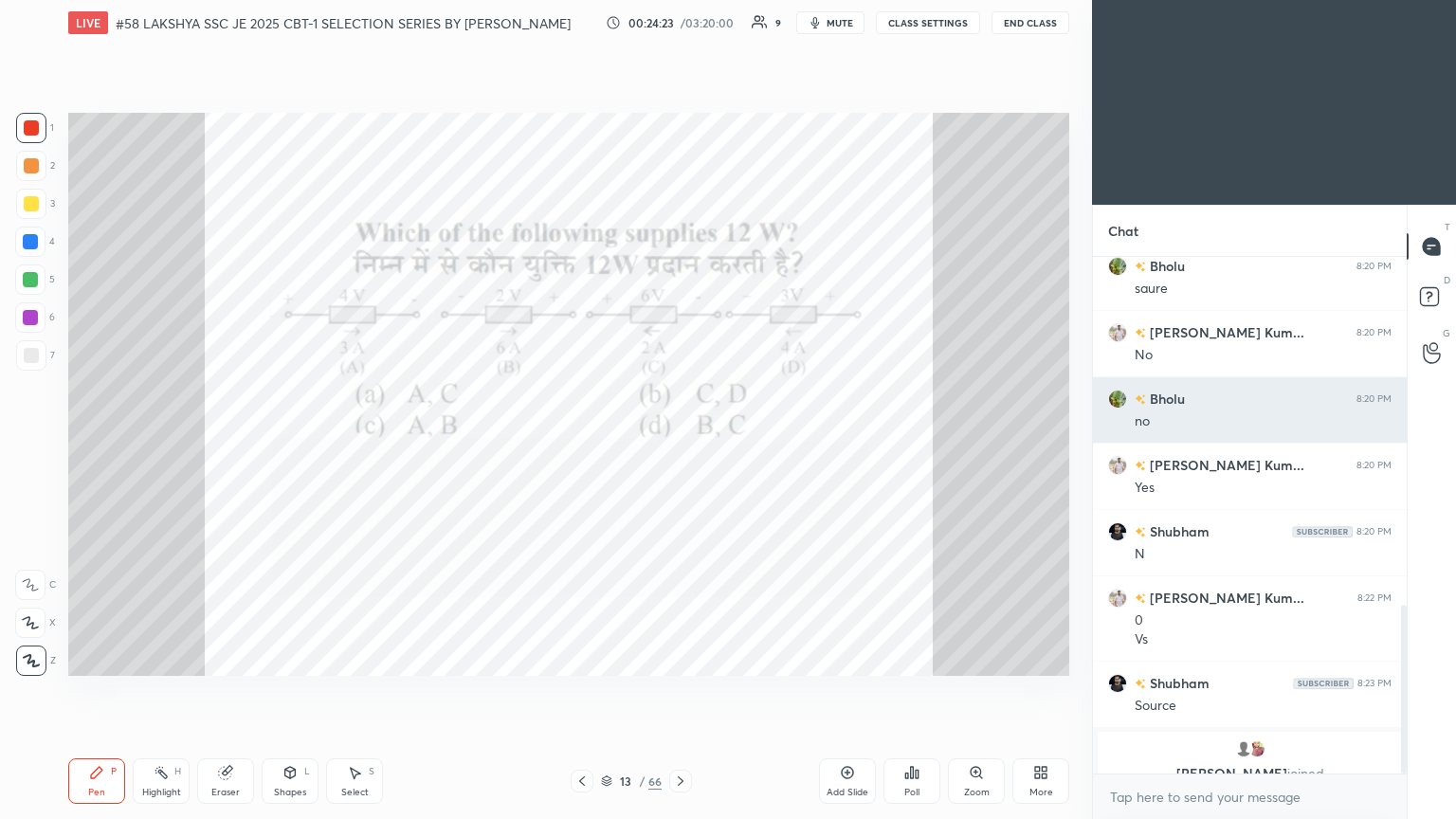
scroll to position [1065, 0]
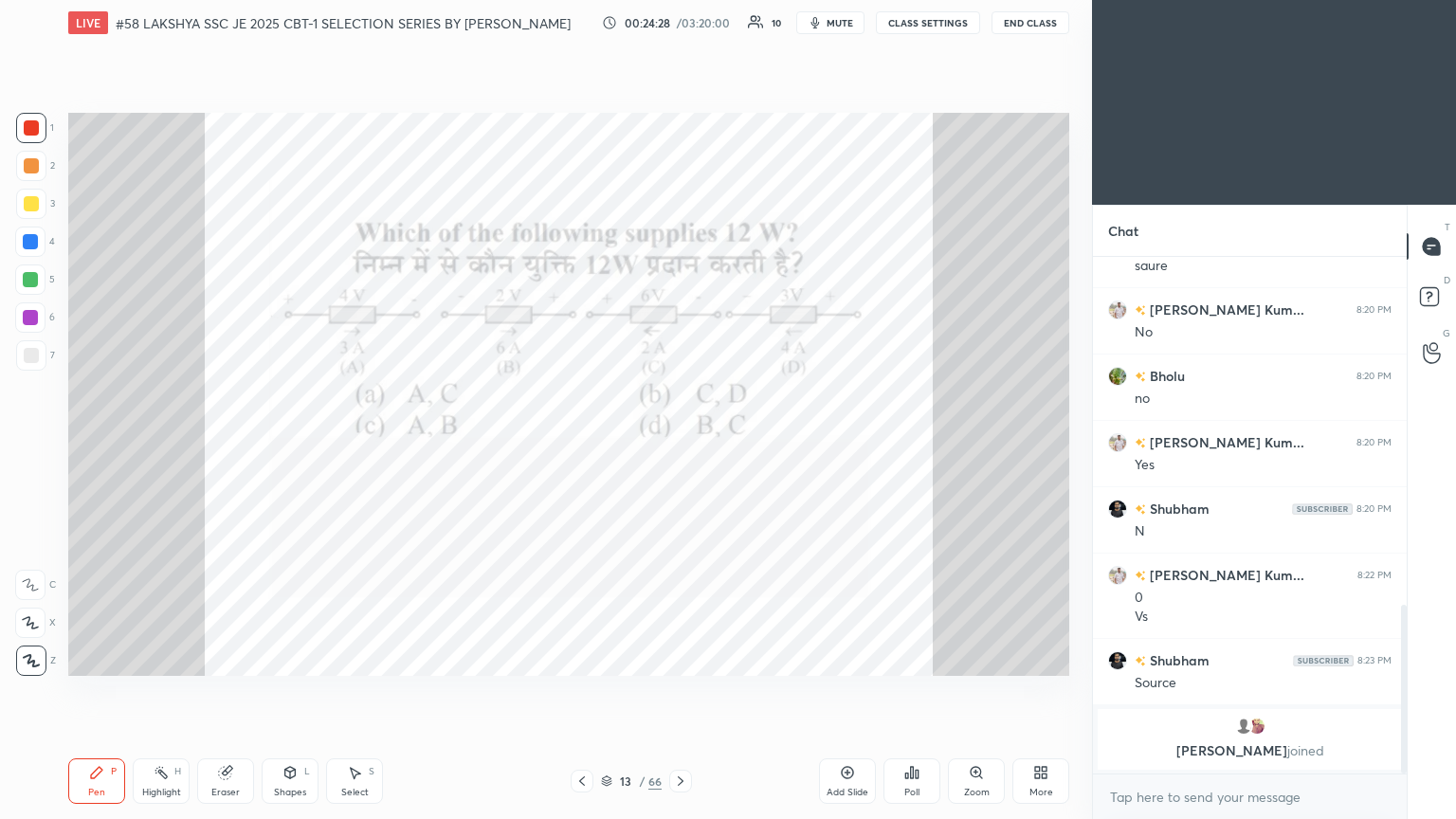
drag, startPoint x: 232, startPoint y: 779, endPoint x: 187, endPoint y: 773, distance: 45.4
click at [231, 445] on icon at bounding box center [226, 773] width 15 height 15
drag, startPoint x: 36, startPoint y: 674, endPoint x: 45, endPoint y: 696, distance: 23.8
click at [37, 445] on div "Erase all" at bounding box center [30, 661] width 30 height 30
click at [87, 445] on div "Pen P Highlight H Eraser Shapes L Select S 13 / 66 Add Slide Poll Zoom More" at bounding box center [569, 781] width 1001 height 76
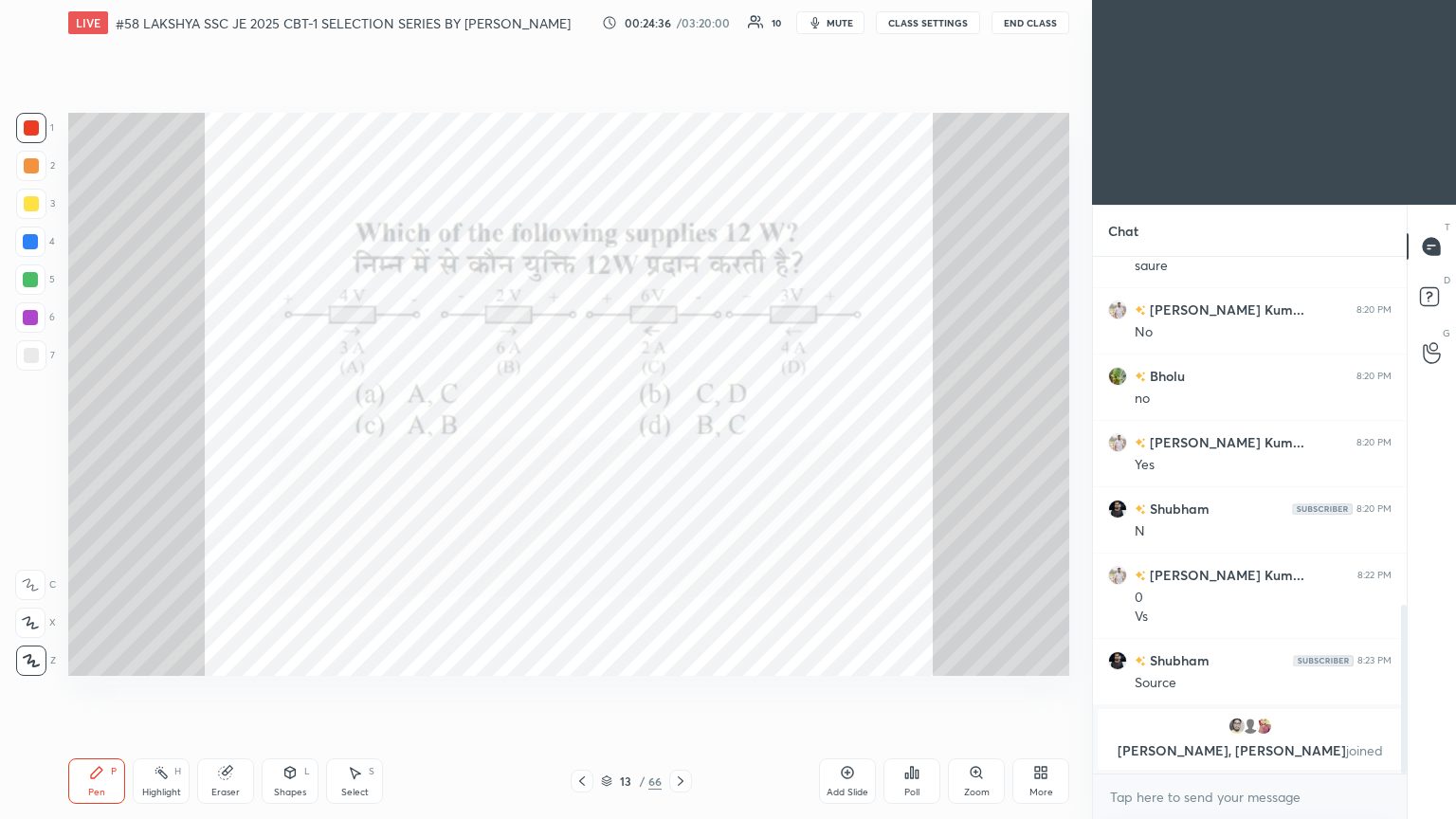
click at [33, 251] on div at bounding box center [30, 241] width 30 height 30
click at [680, 445] on icon at bounding box center [681, 781] width 15 height 15
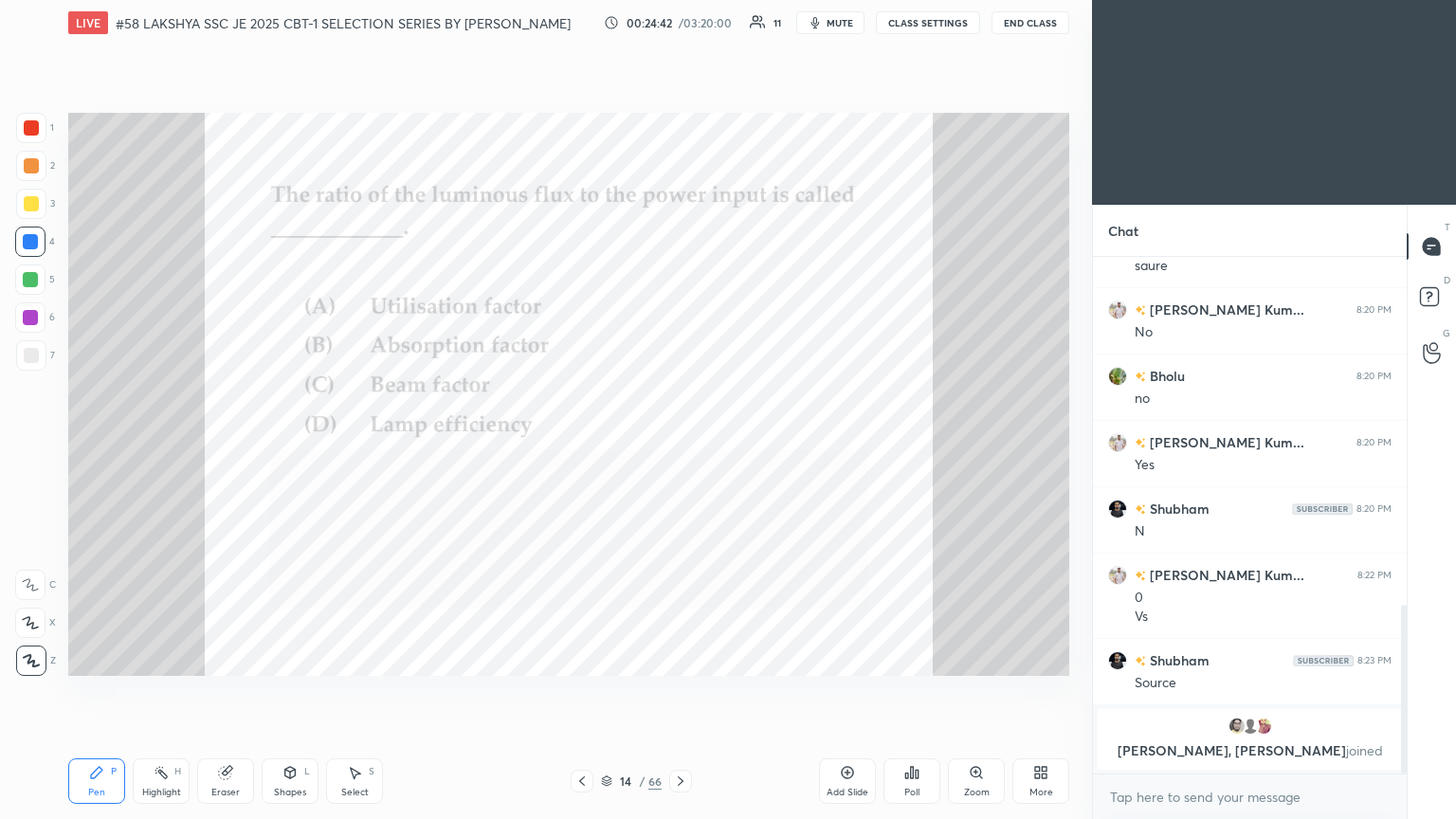
click at [680, 445] on div "Poll" at bounding box center [911, 781] width 57 height 45
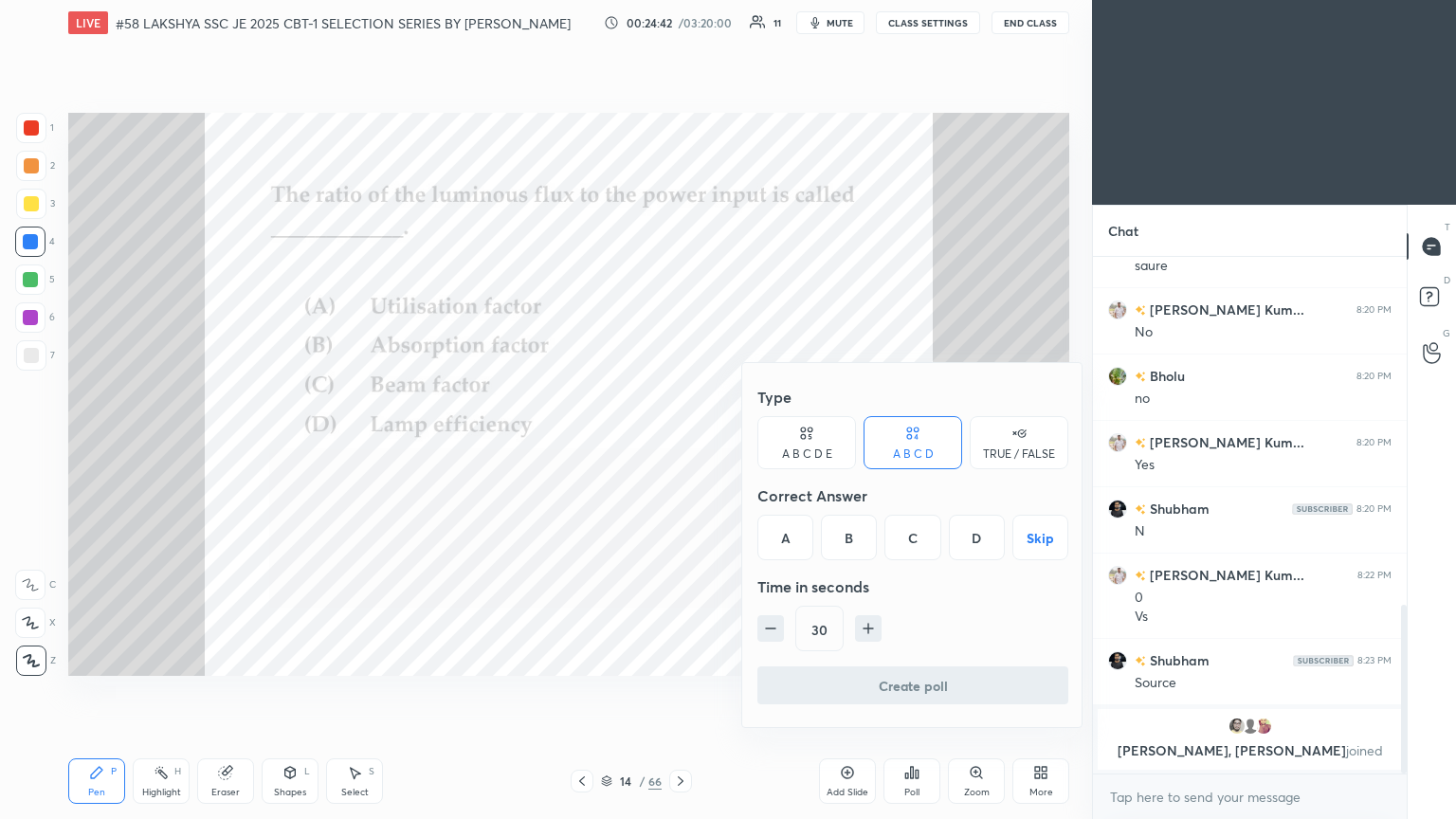
scroll to position [1028, 0]
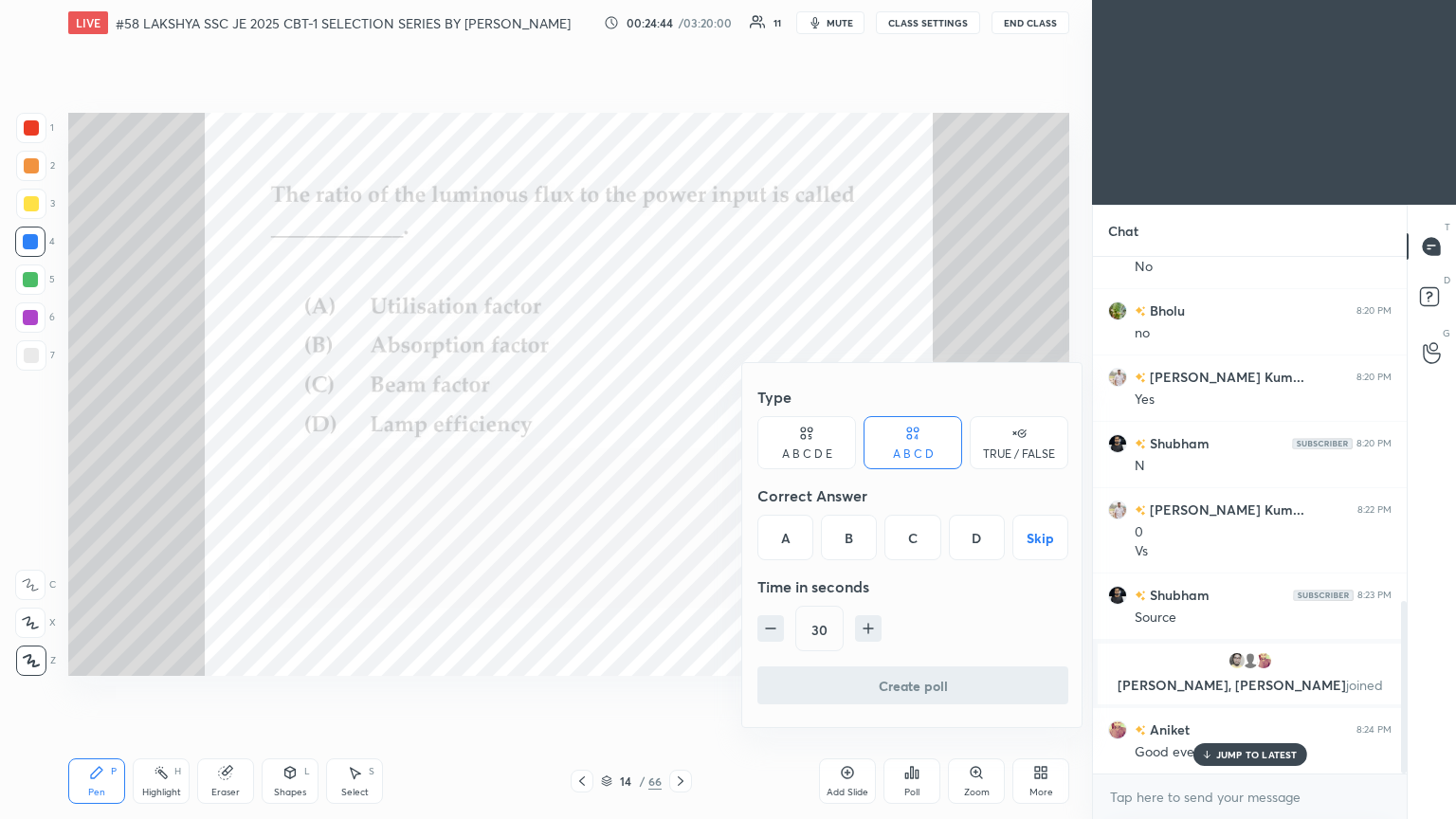
click at [680, 445] on div "D" at bounding box center [977, 537] width 56 height 45
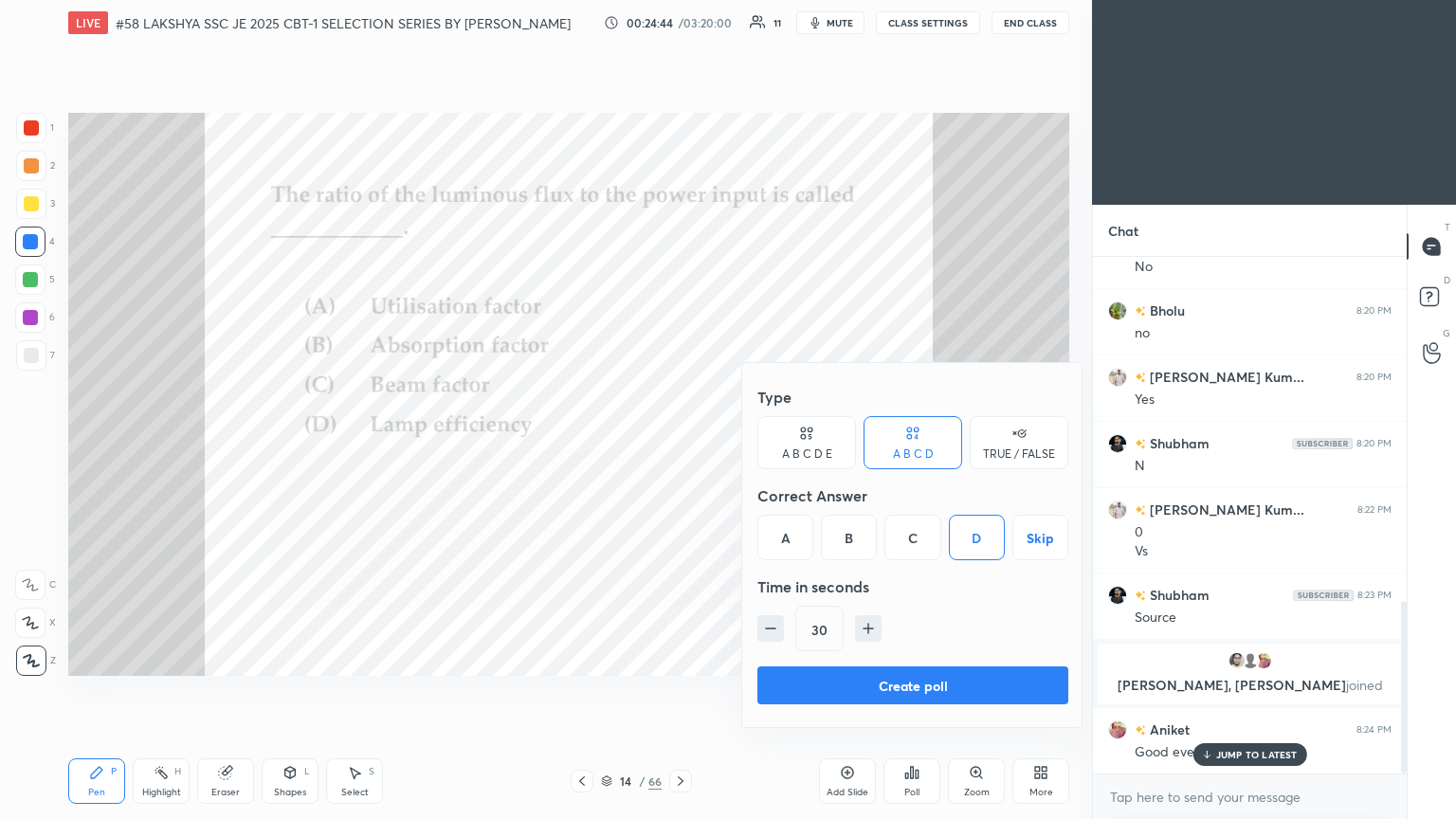
scroll to position [1096, 0]
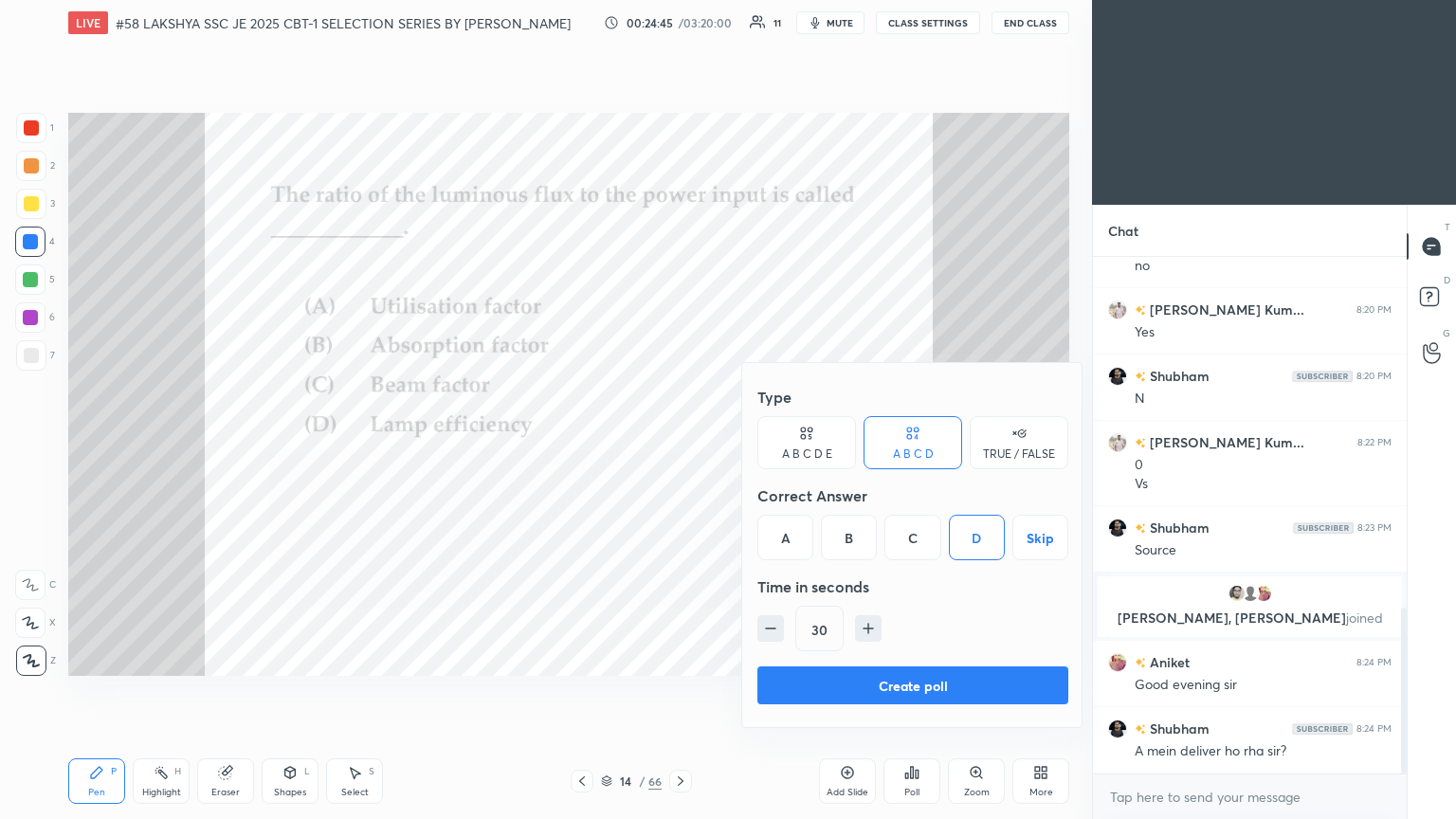
click at [680, 445] on button "Create poll" at bounding box center [913, 685] width 310 height 38
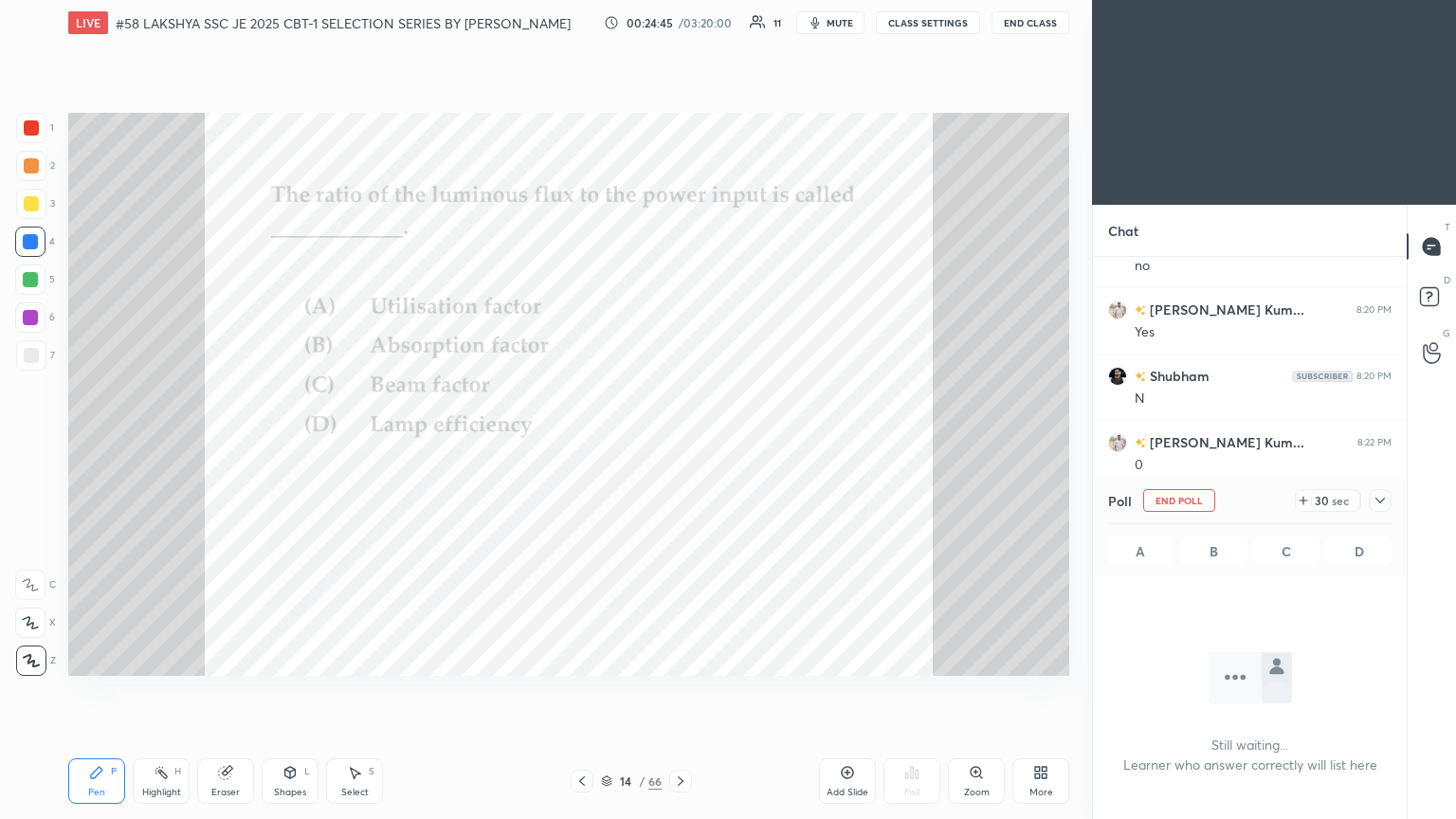
scroll to position [7, 6]
click at [680, 445] on icon at bounding box center [1381, 501] width 15 height 15
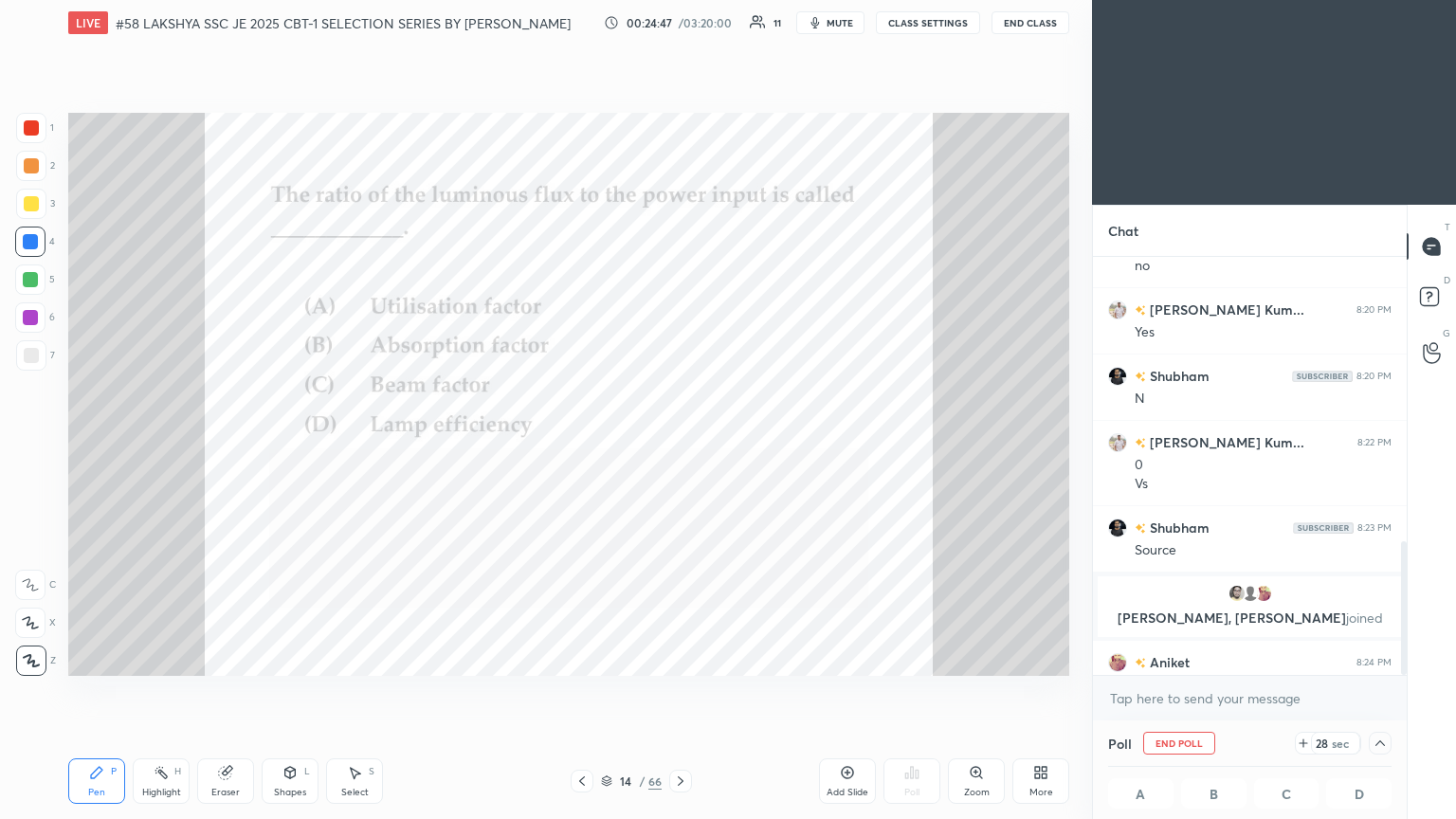
drag, startPoint x: 1331, startPoint y: 493, endPoint x: 1407, endPoint y: 346, distance: 165.5
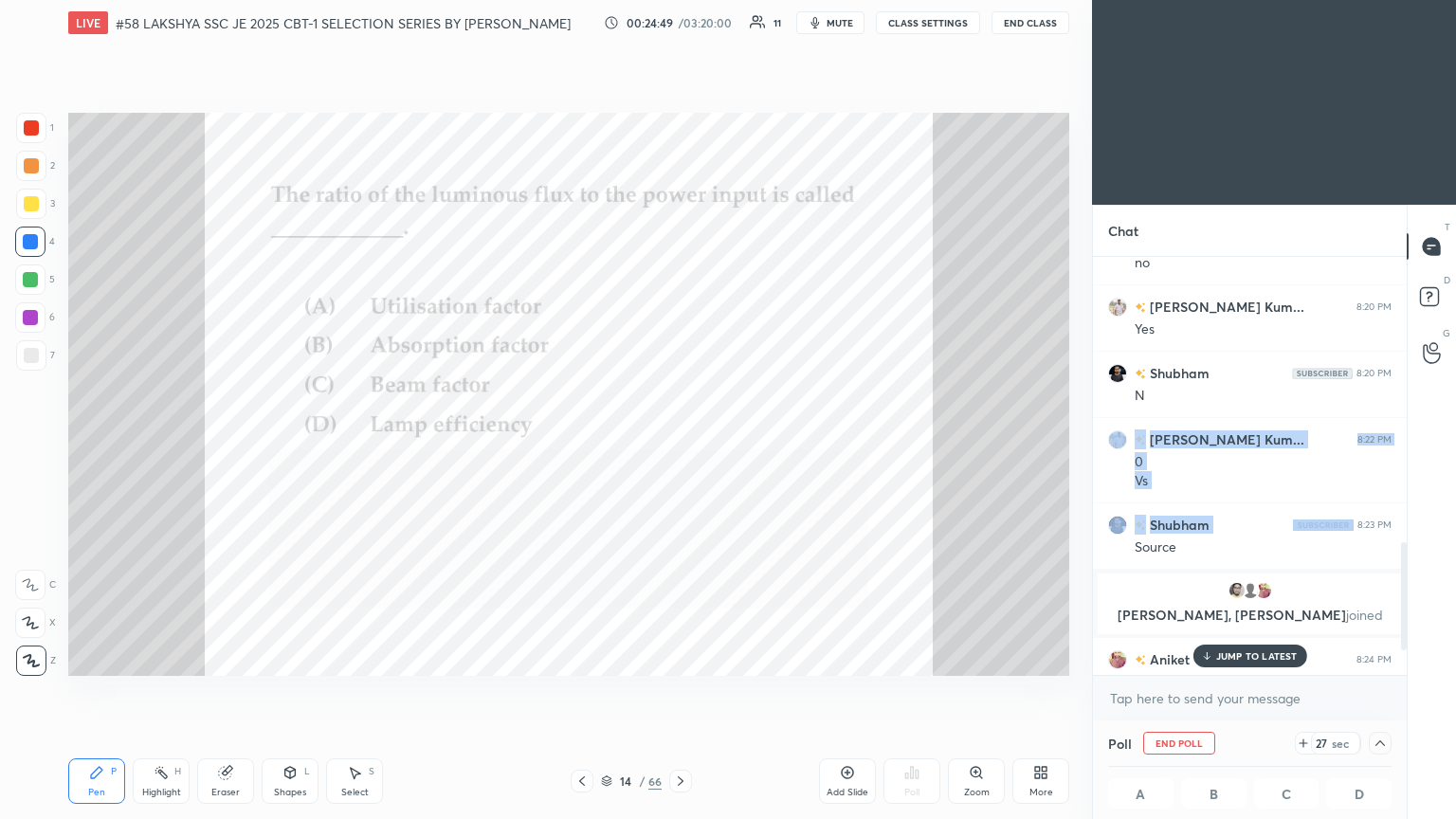
scroll to position [1194, 0]
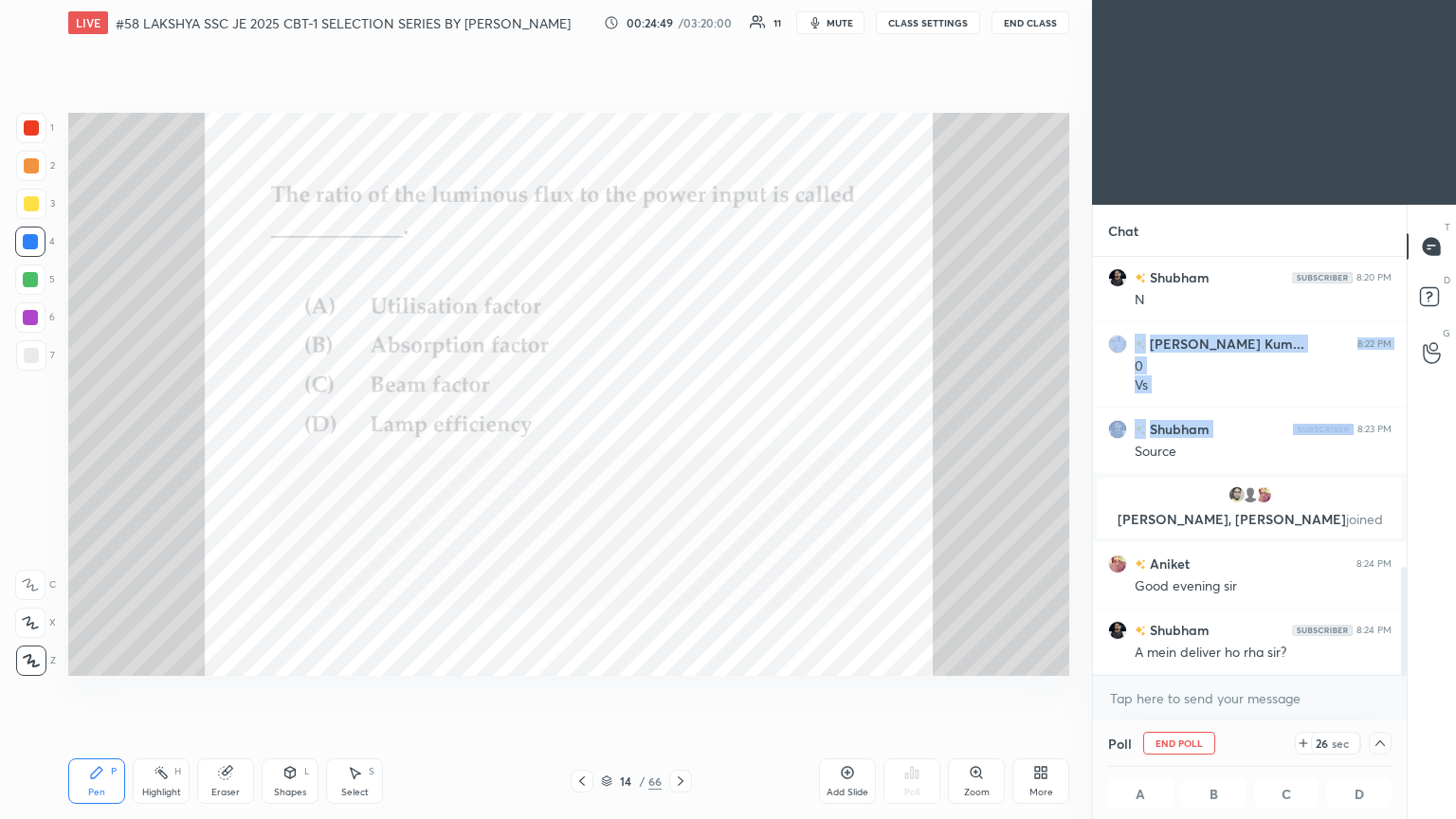
drag, startPoint x: 1404, startPoint y: 611, endPoint x: 1394, endPoint y: 725, distance: 114.4
click at [680, 445] on div "Chat Adarsh Kum... 8:20 PM Yes Shubham 8:20 PM N Adarsh Kum... 8:22 PM 0 Vs Shu…" at bounding box center [1250, 511] width 314 height 614
click at [573, 445] on div at bounding box center [582, 781] width 23 height 23
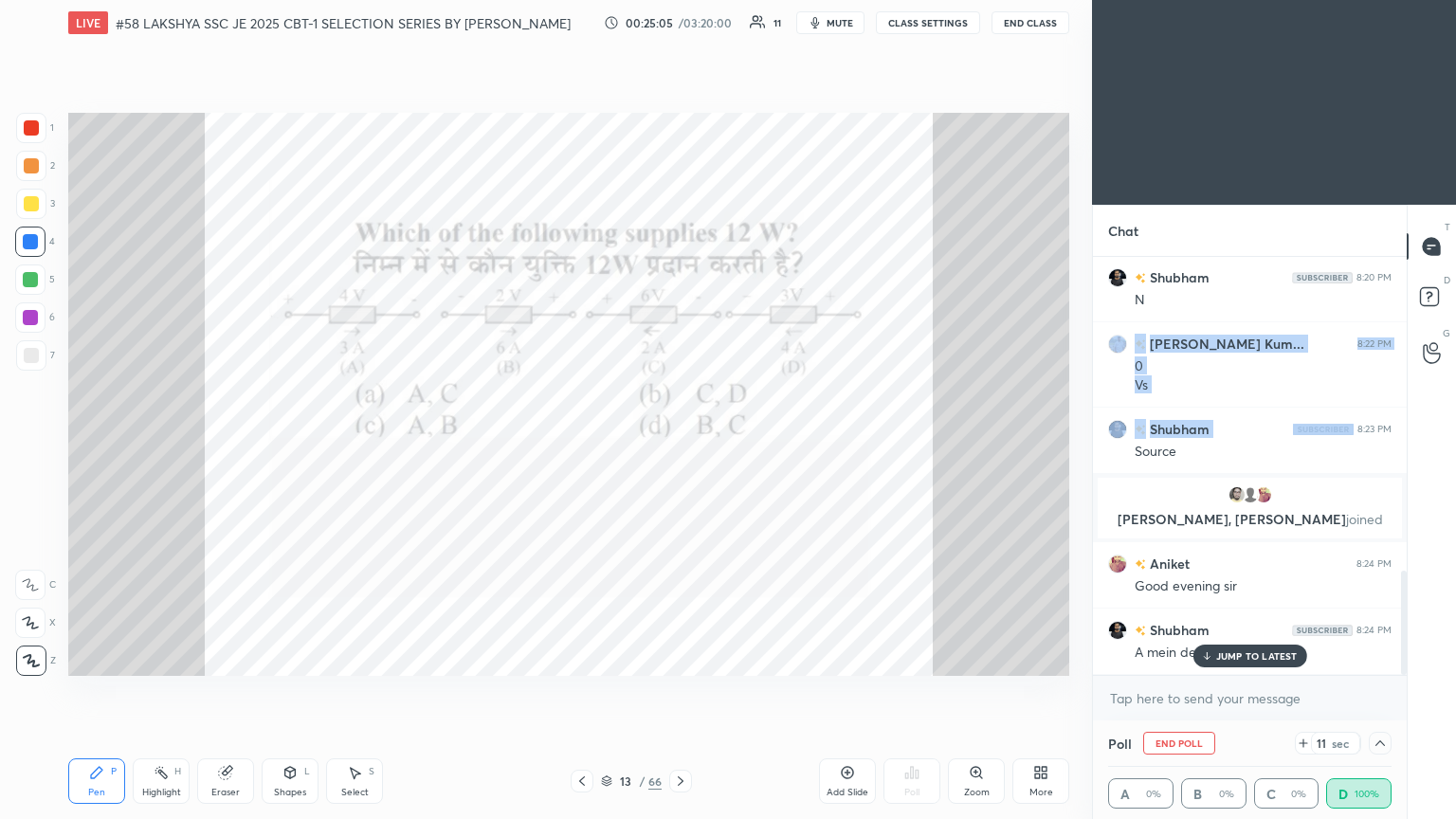
scroll to position [1260, 0]
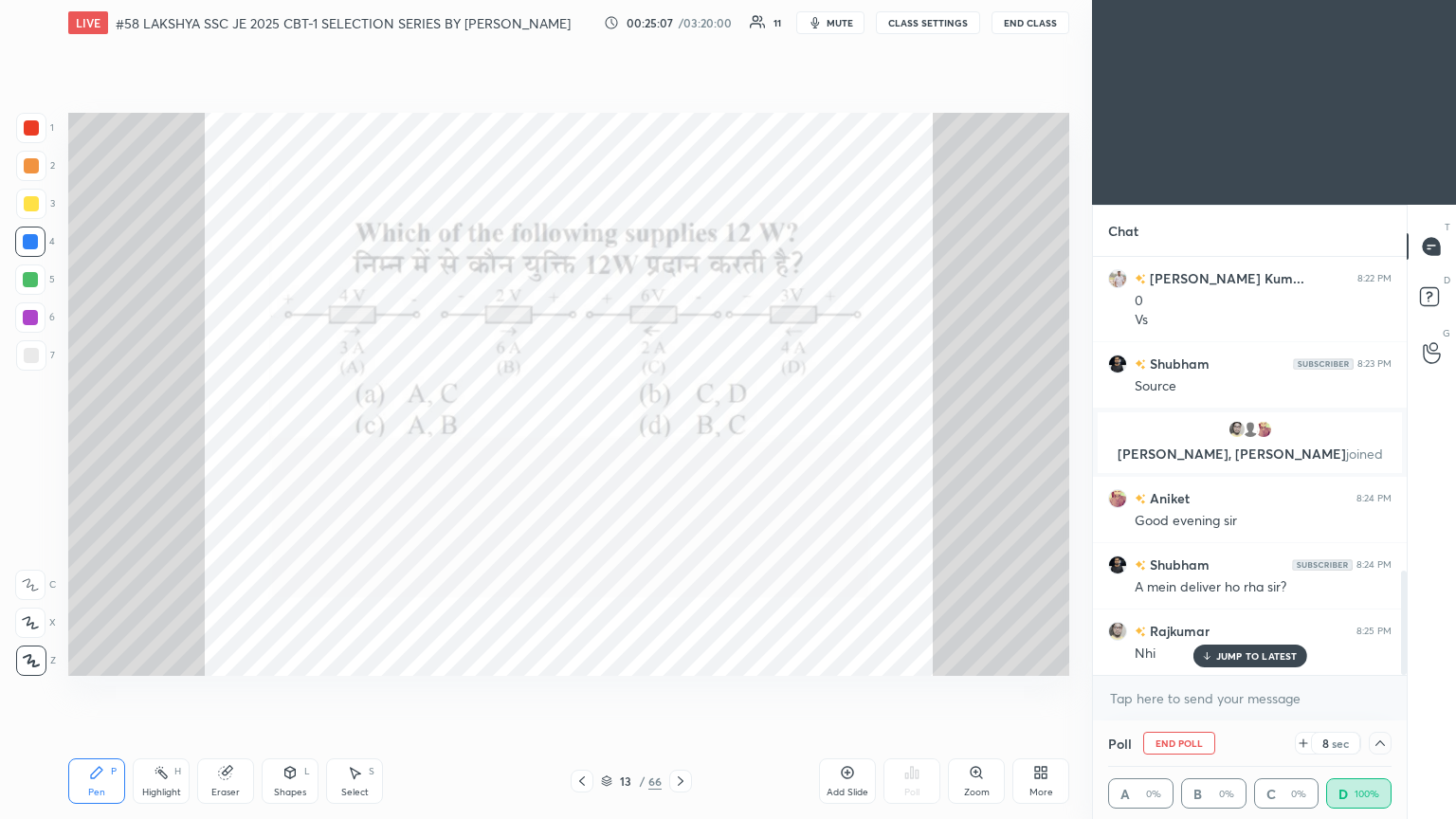
click at [680, 445] on p "JUMP TO LATEST" at bounding box center [1256, 656] width 82 height 12
click at [222, 445] on div "Eraser" at bounding box center [225, 793] width 28 height 10
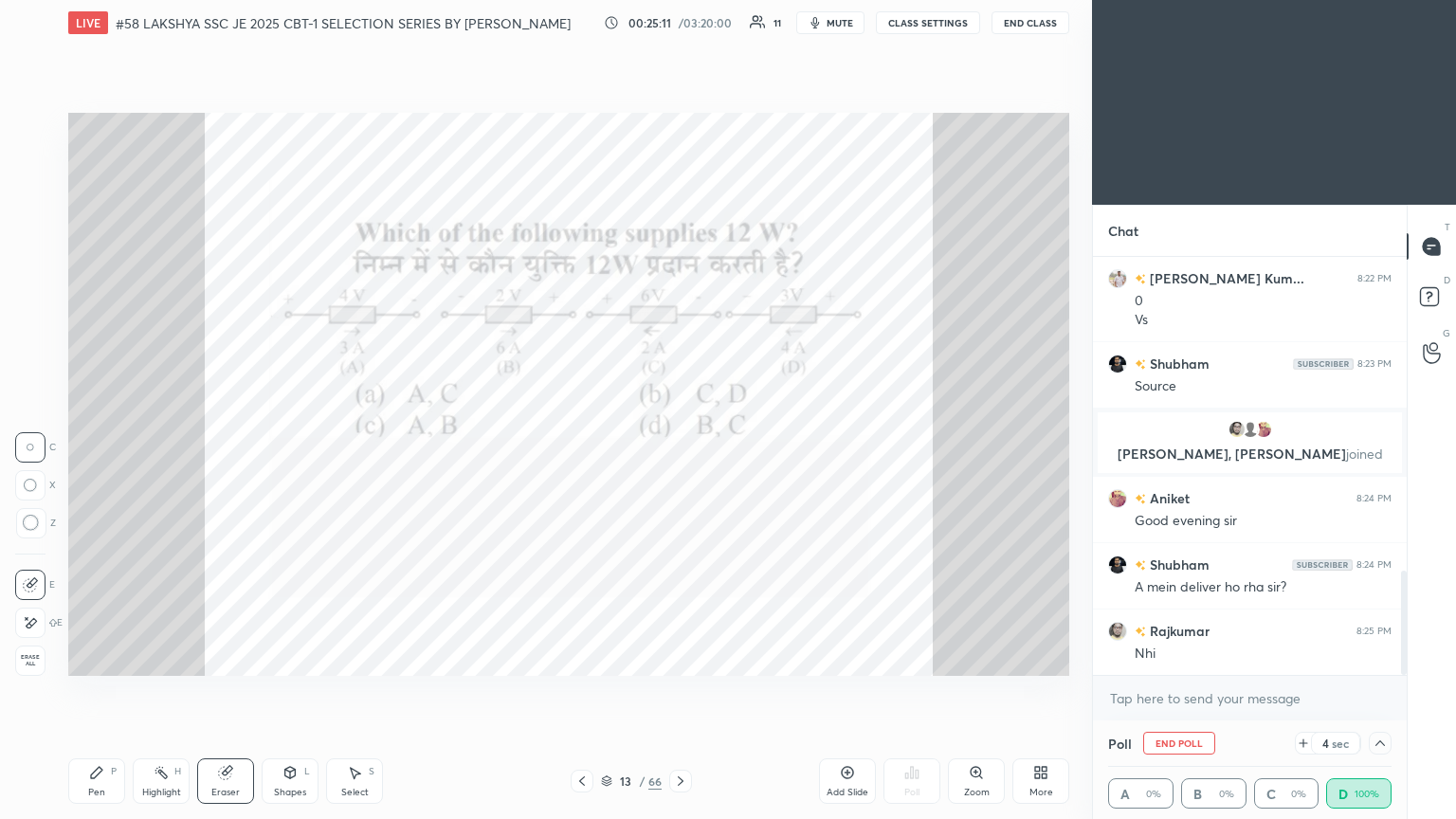
drag, startPoint x: 38, startPoint y: 664, endPoint x: 61, endPoint y: 713, distance: 54.1
click at [38, 445] on span "Erase all" at bounding box center [30, 661] width 28 height 14
click at [76, 445] on div "Pen P Highlight H Eraser Shapes L Select S 13 / 66 Add Slide Poll Zoom More" at bounding box center [569, 781] width 1001 height 76
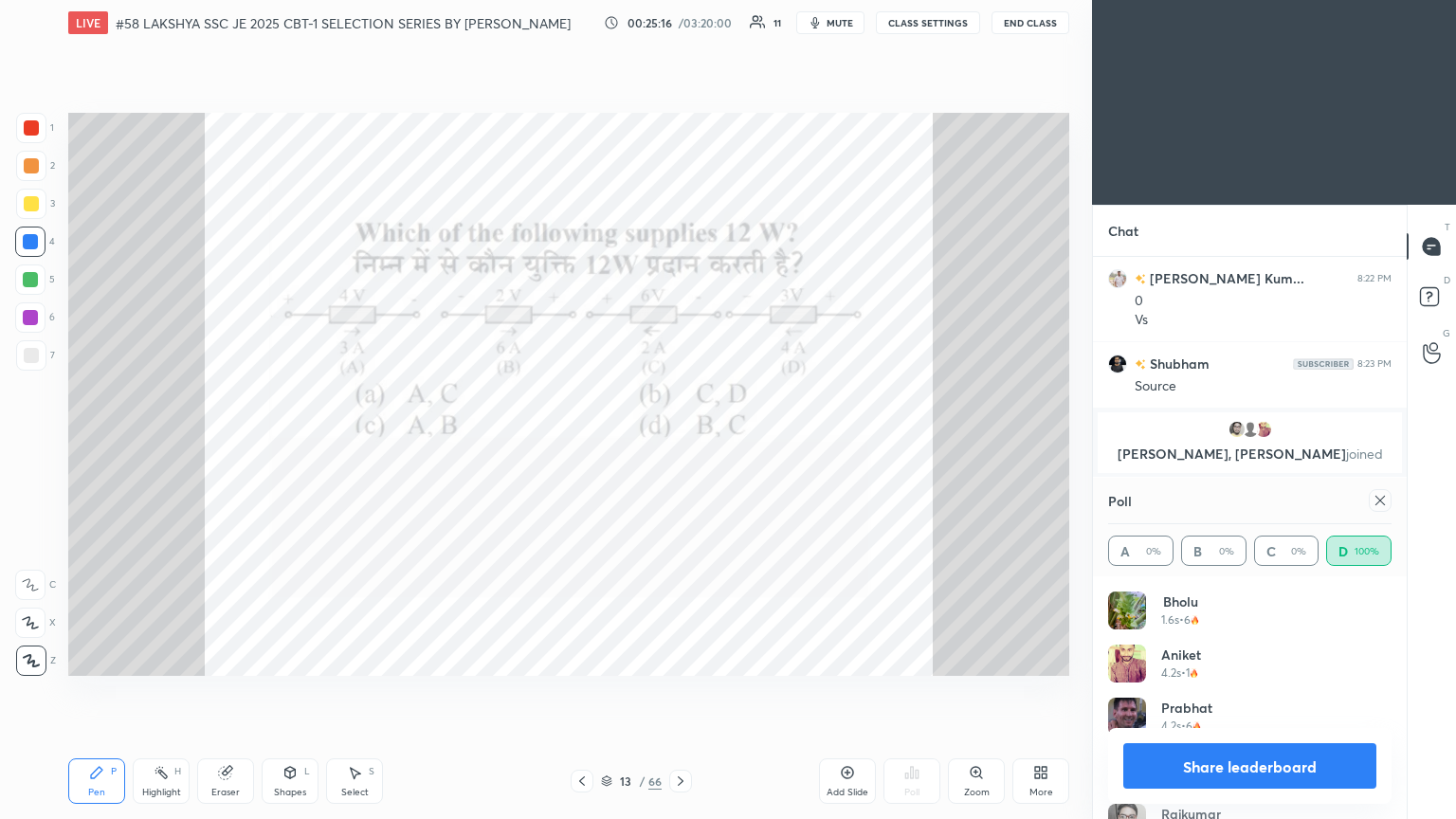
scroll to position [1326, 0]
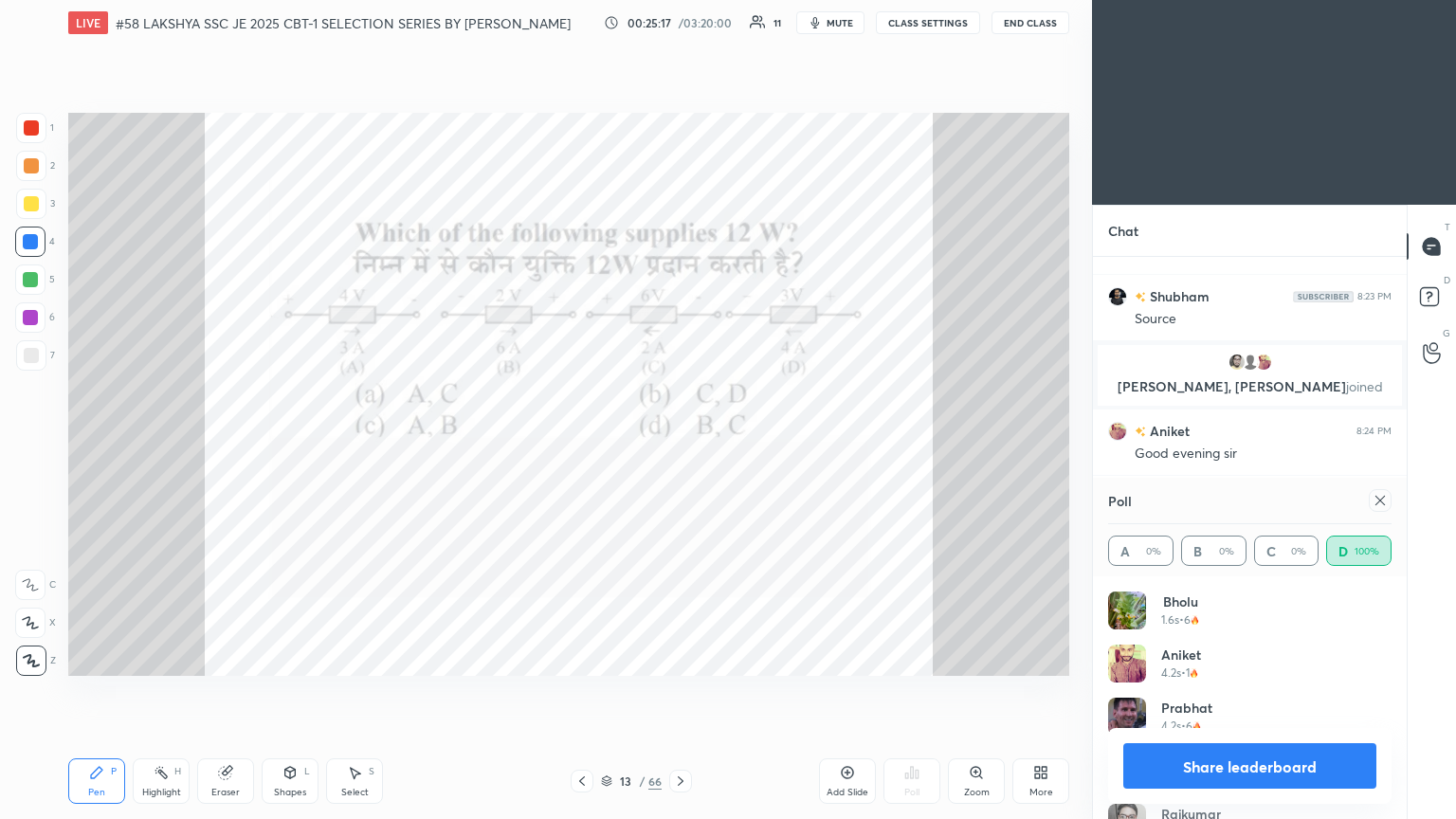
click at [680, 445] on icon at bounding box center [1381, 501] width 15 height 15
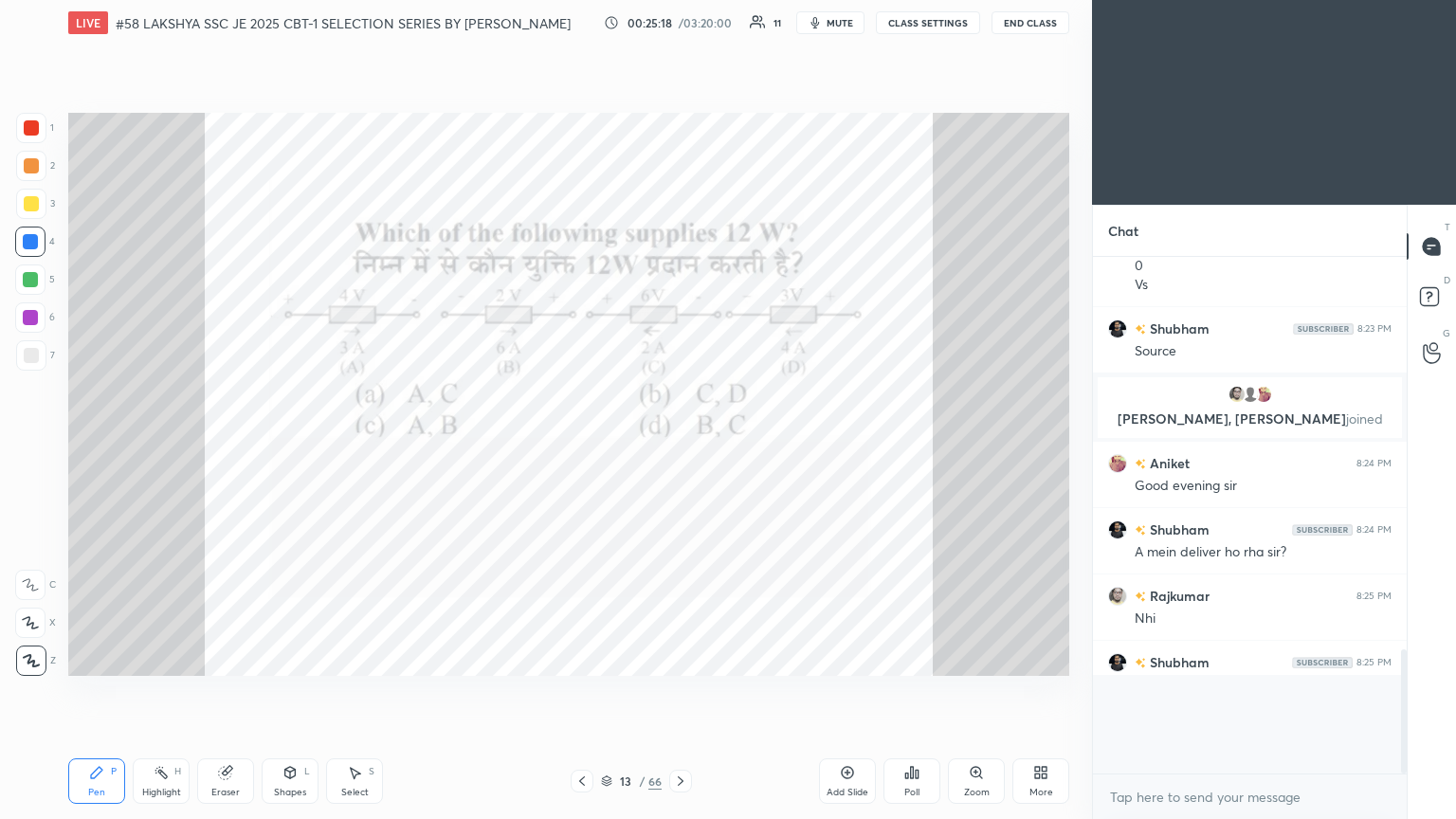
scroll to position [502, 309]
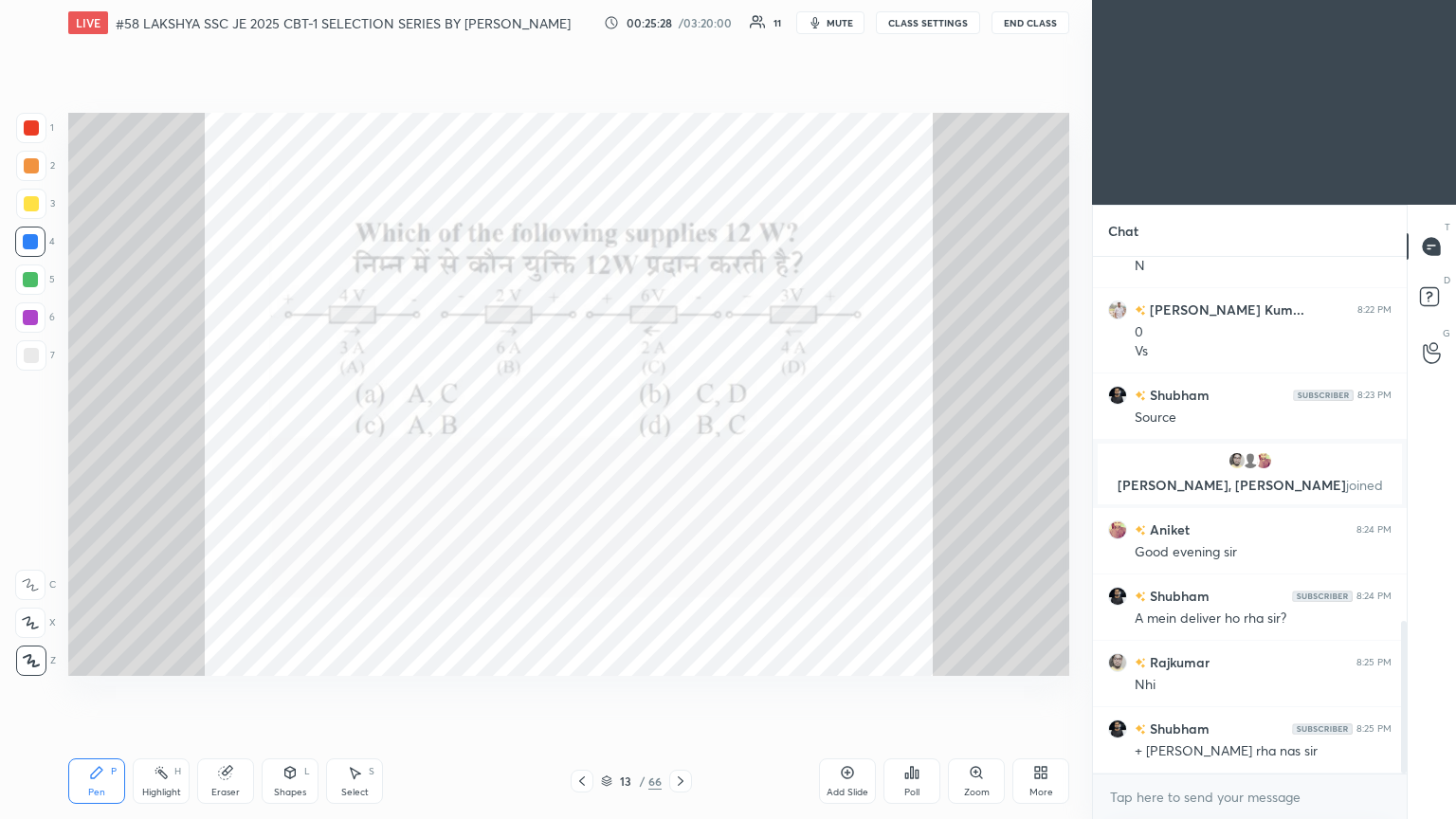
drag, startPoint x: 225, startPoint y: 785, endPoint x: 80, endPoint y: 759, distance: 147.3
click at [223, 445] on div "Eraser" at bounding box center [225, 781] width 57 height 45
drag, startPoint x: 23, startPoint y: 664, endPoint x: 28, endPoint y: 684, distance: 20.6
click at [24, 445] on span "Erase all" at bounding box center [30, 661] width 28 height 14
drag, startPoint x: 63, startPoint y: 793, endPoint x: 31, endPoint y: 812, distance: 37.2
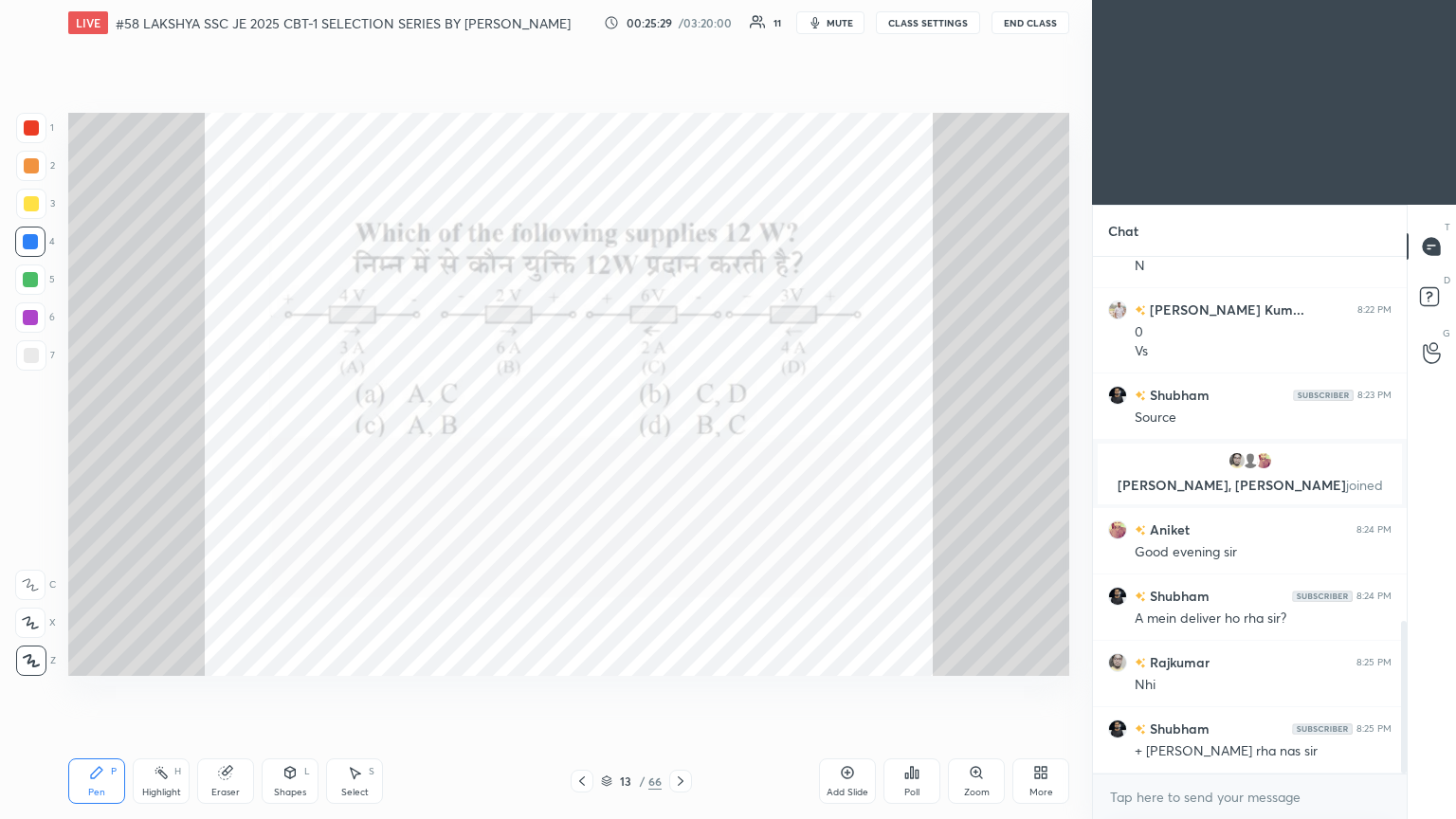
click at [62, 445] on div "LIVE #58 LAKSHYA SSC JE 2025 CBT-1 SELECTION SERIES BY PRAVEEN SIR EEEGURU 00:2…" at bounding box center [569, 409] width 1016 height 819
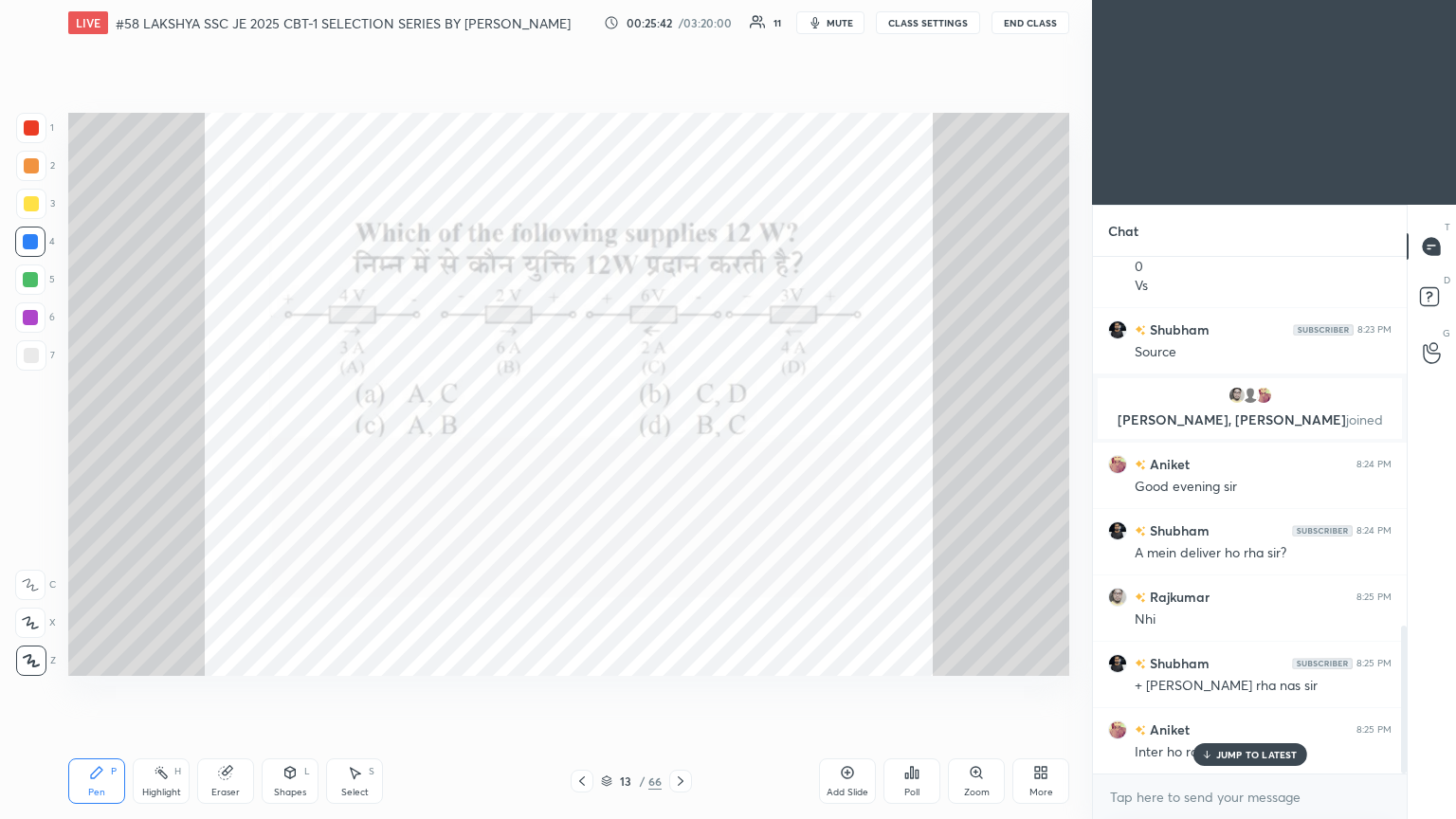
click at [680, 445] on div "JUMP TO LATEST" at bounding box center [1250, 755] width 114 height 23
drag, startPoint x: 228, startPoint y: 777, endPoint x: 70, endPoint y: 741, distance: 162.0
click at [224, 445] on icon at bounding box center [225, 773] width 13 height 13
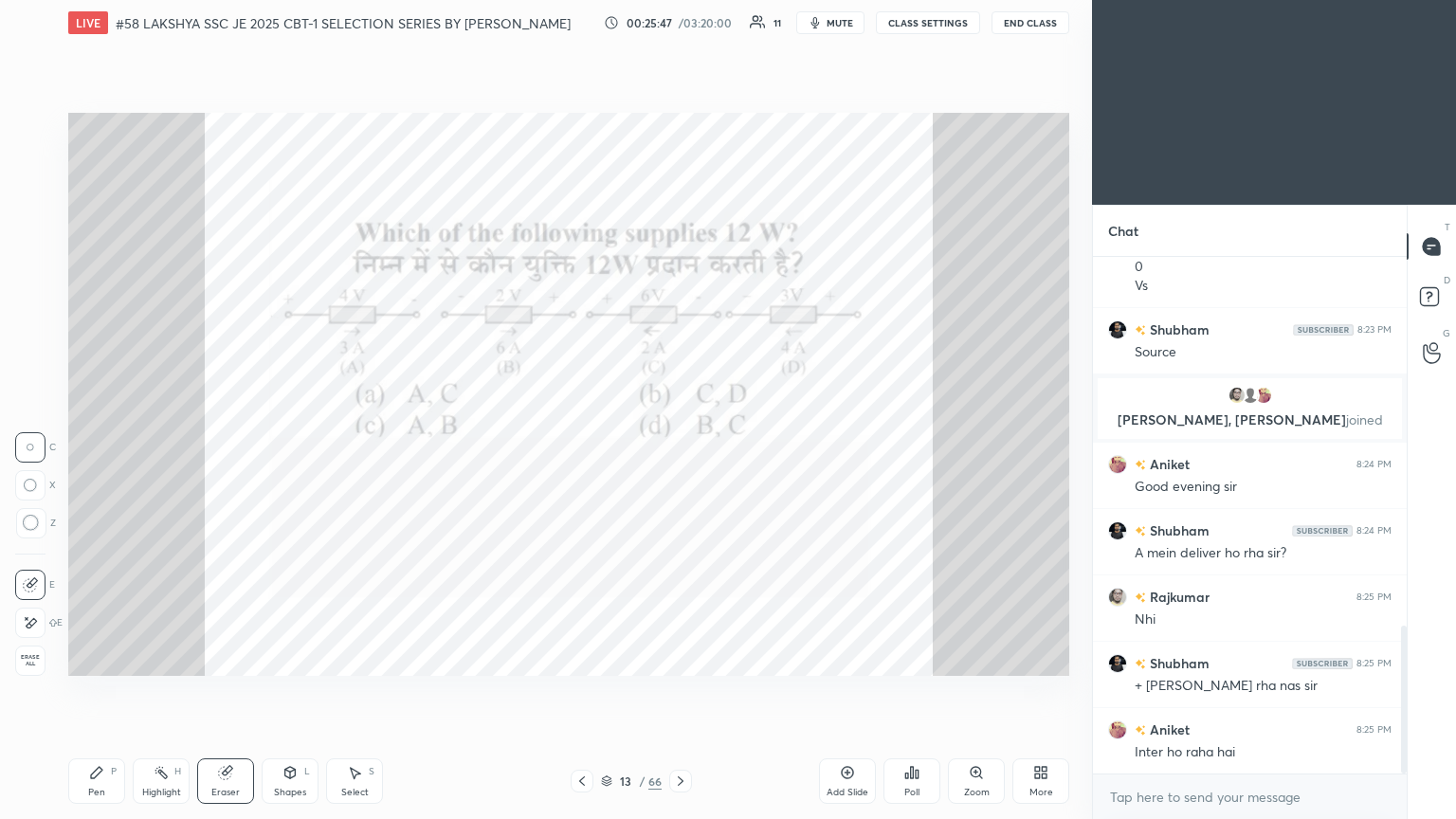
drag, startPoint x: 35, startPoint y: 652, endPoint x: 37, endPoint y: 663, distance: 11.2
click at [35, 445] on span "Erase all" at bounding box center [30, 661] width 28 height 14
click at [89, 445] on div "Pen" at bounding box center [96, 793] width 17 height 10
click at [680, 445] on div "Zoom" at bounding box center [976, 781] width 57 height 45
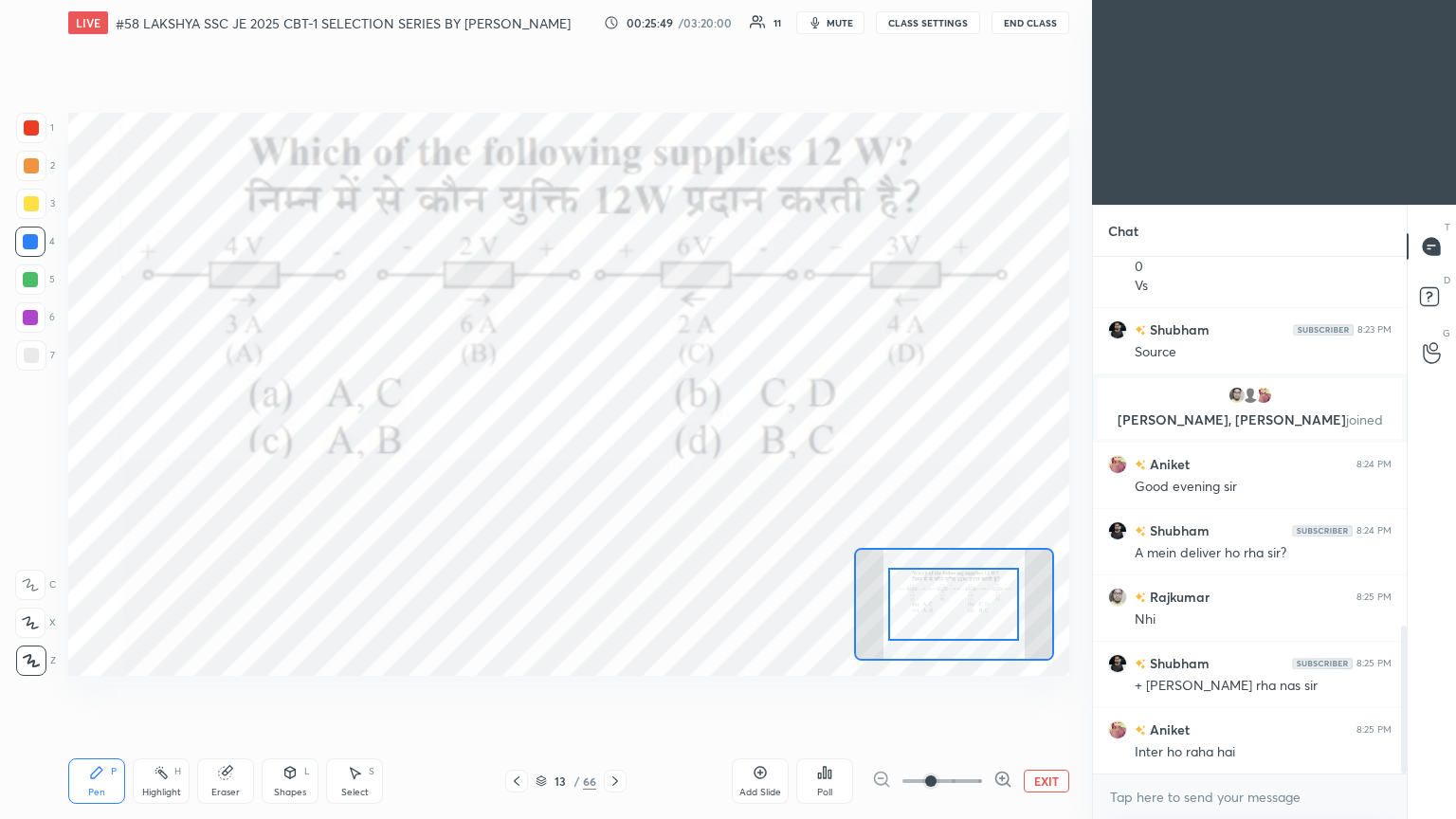
click at [680, 445] on span at bounding box center [942, 780] width 80 height 28
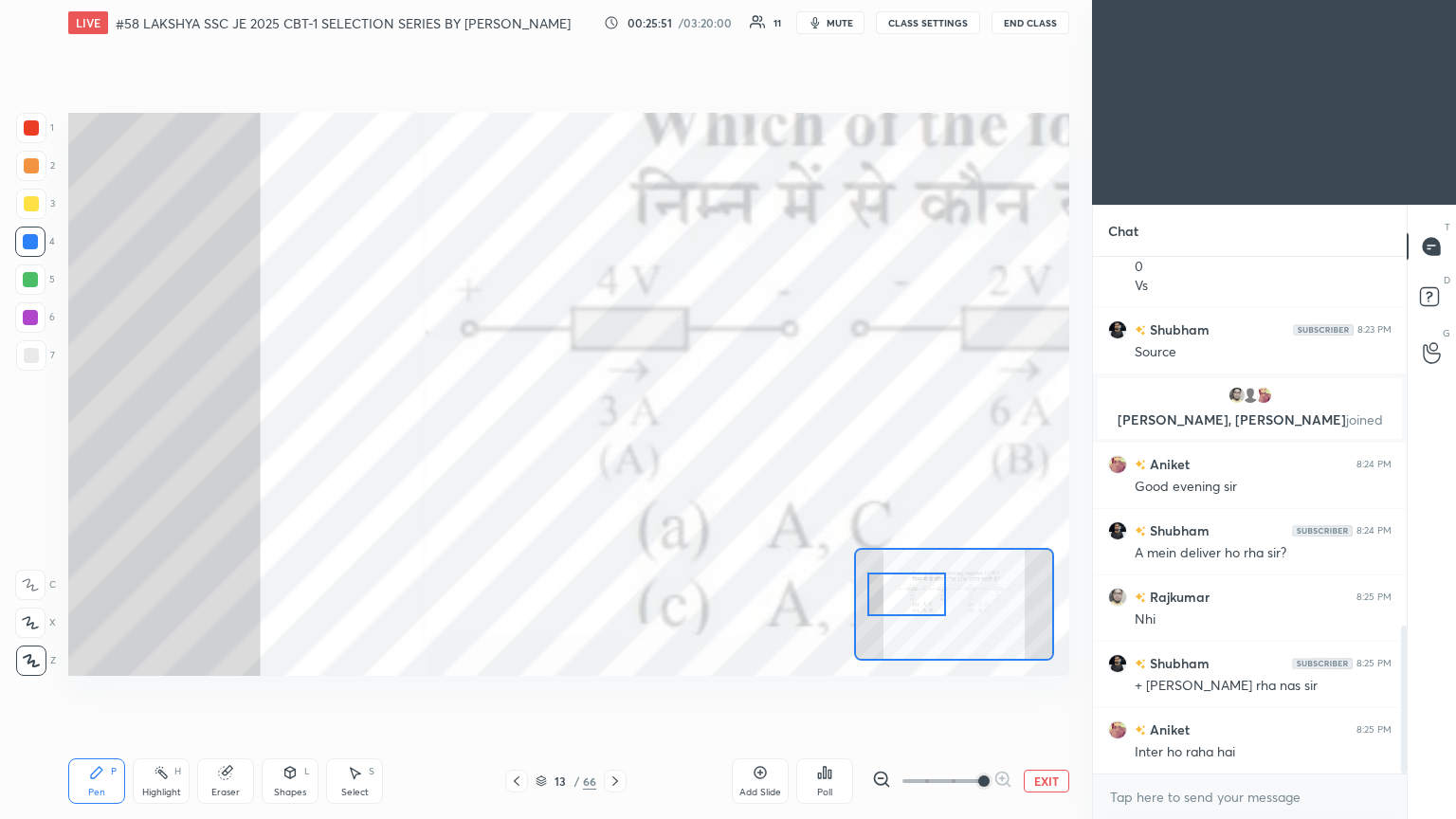
drag, startPoint x: 955, startPoint y: 617, endPoint x: 908, endPoint y: 614, distance: 47.1
click at [680, 445] on div at bounding box center [907, 594] width 79 height 43
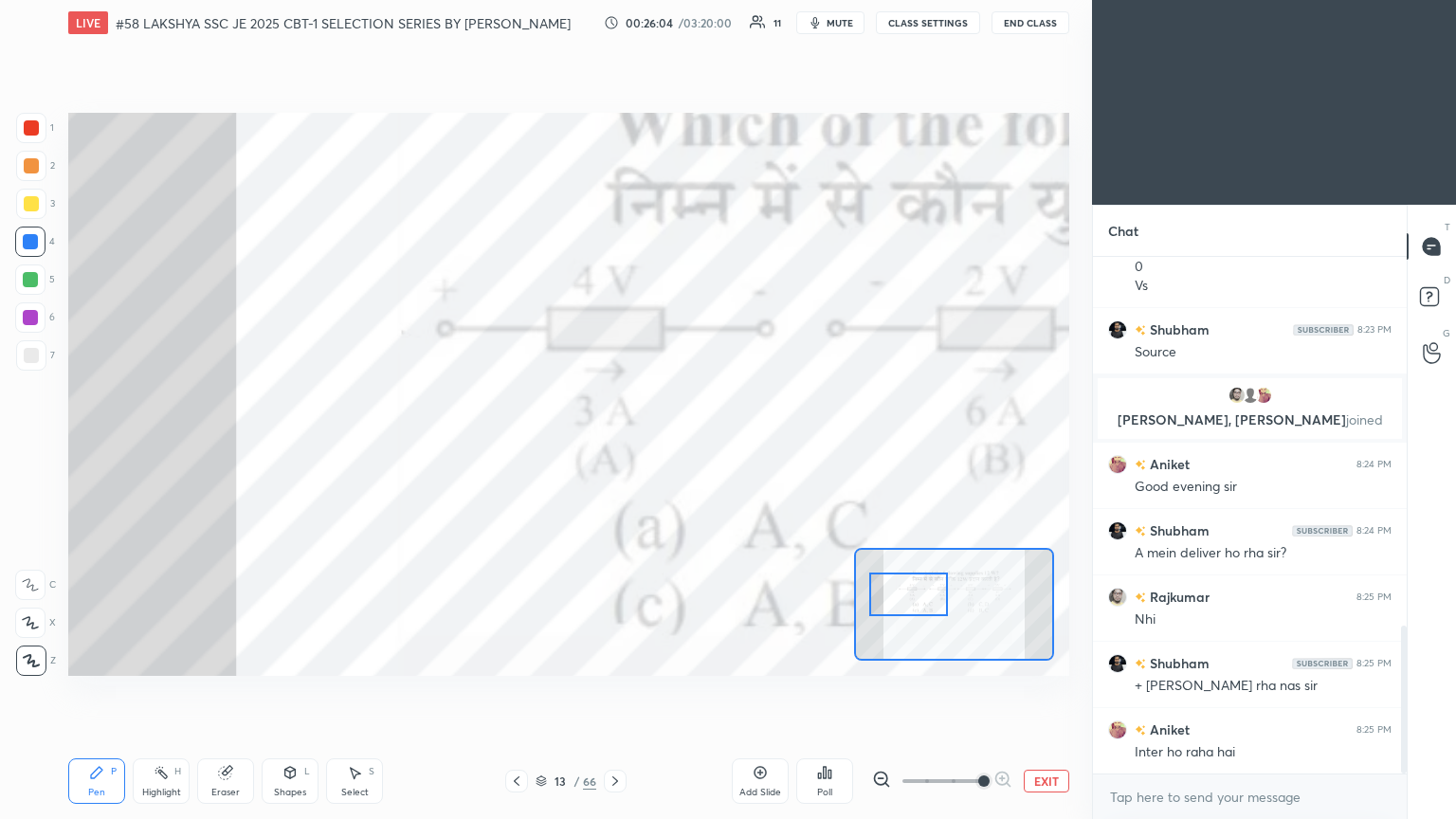
click at [227, 445] on div "Eraser" at bounding box center [225, 793] width 28 height 10
drag, startPoint x: 29, startPoint y: 662, endPoint x: 57, endPoint y: 744, distance: 86.6
click at [28, 445] on span "Erase all" at bounding box center [30, 661] width 28 height 14
click at [77, 445] on div "Pen P" at bounding box center [96, 781] width 57 height 45
click at [614, 445] on icon at bounding box center [615, 781] width 15 height 15
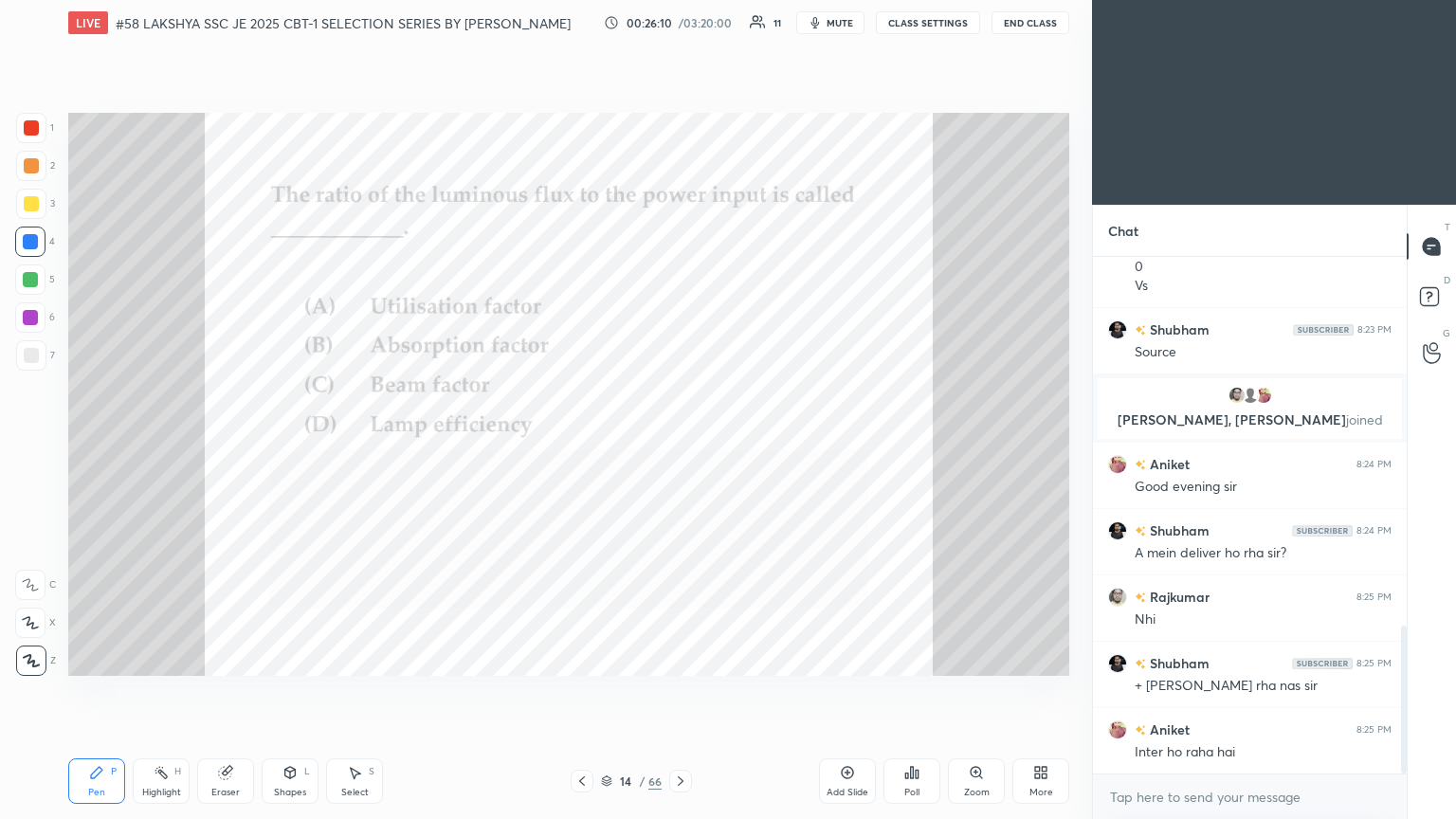
click at [680, 445] on div "Poll" at bounding box center [911, 781] width 57 height 45
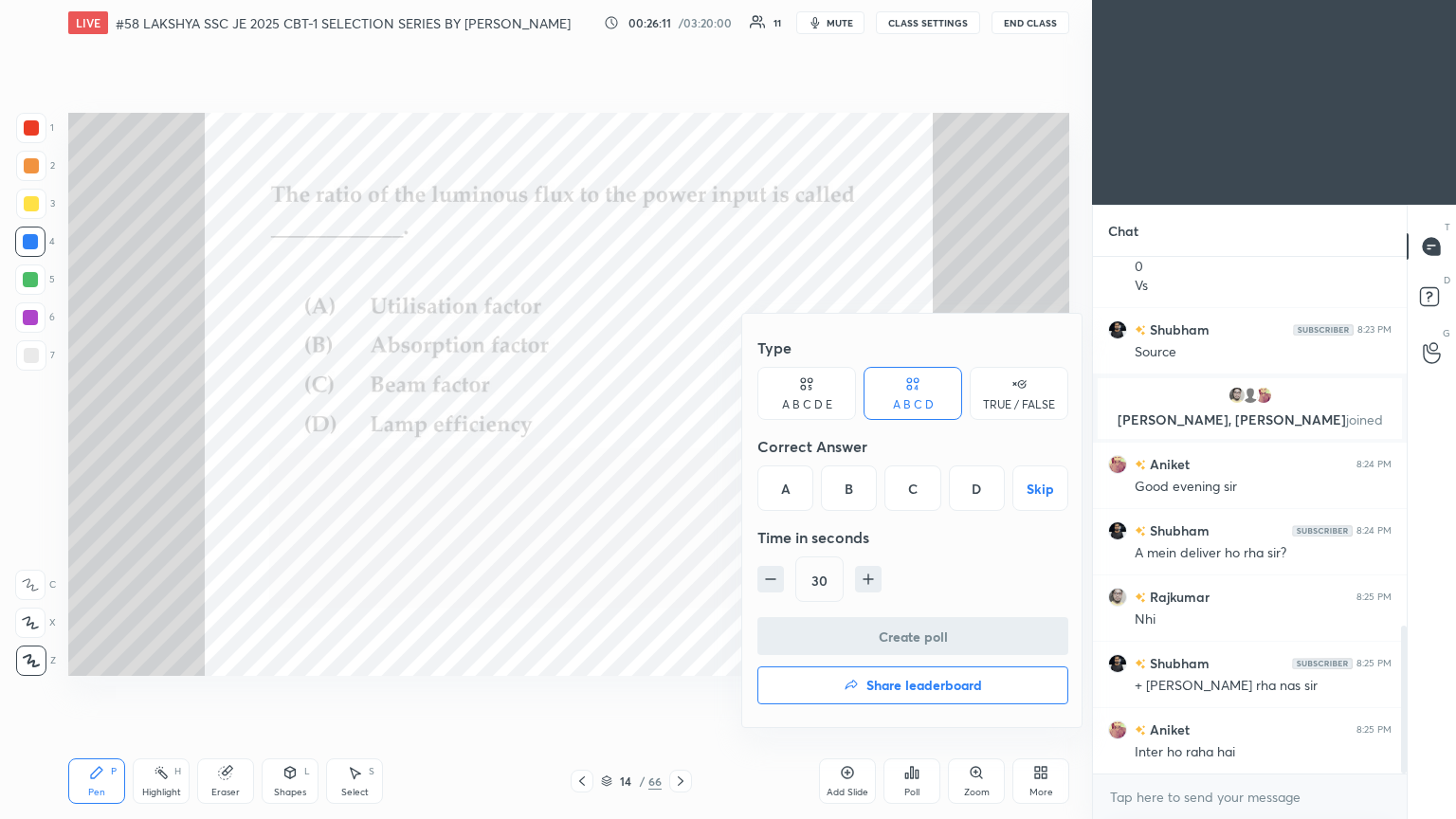
drag, startPoint x: 584, startPoint y: 440, endPoint x: 476, endPoint y: 478, distance: 114.5
click at [571, 439] on div at bounding box center [728, 409] width 1456 height 819
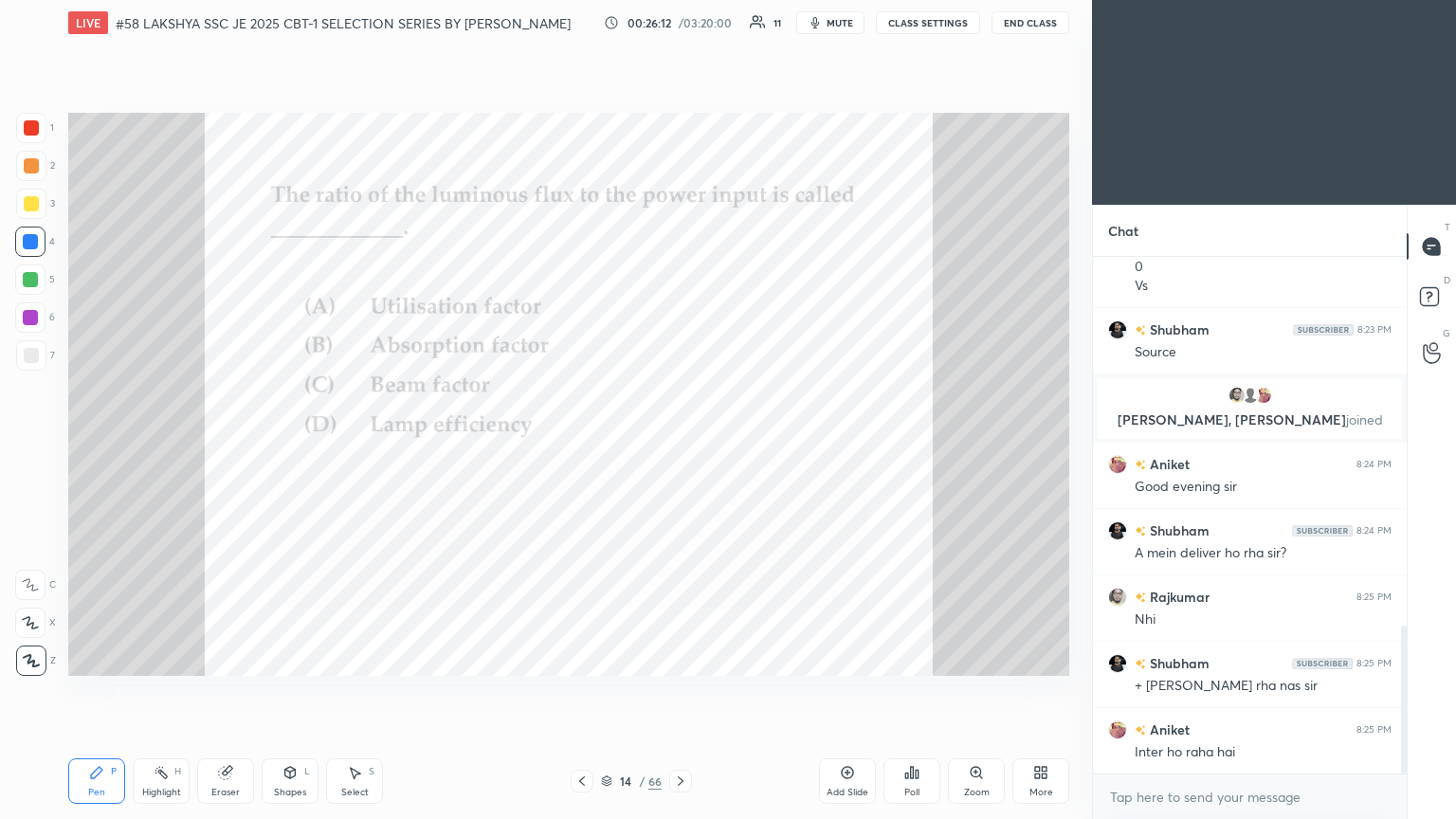
drag, startPoint x: 476, startPoint y: 478, endPoint x: 564, endPoint y: 444, distance: 94.3
click at [564, 444] on div "Type A B C D E A B C D TRUE / FALSE Correct Answer A B C D Skip Time in seconds…" at bounding box center [728, 409] width 1456 height 819
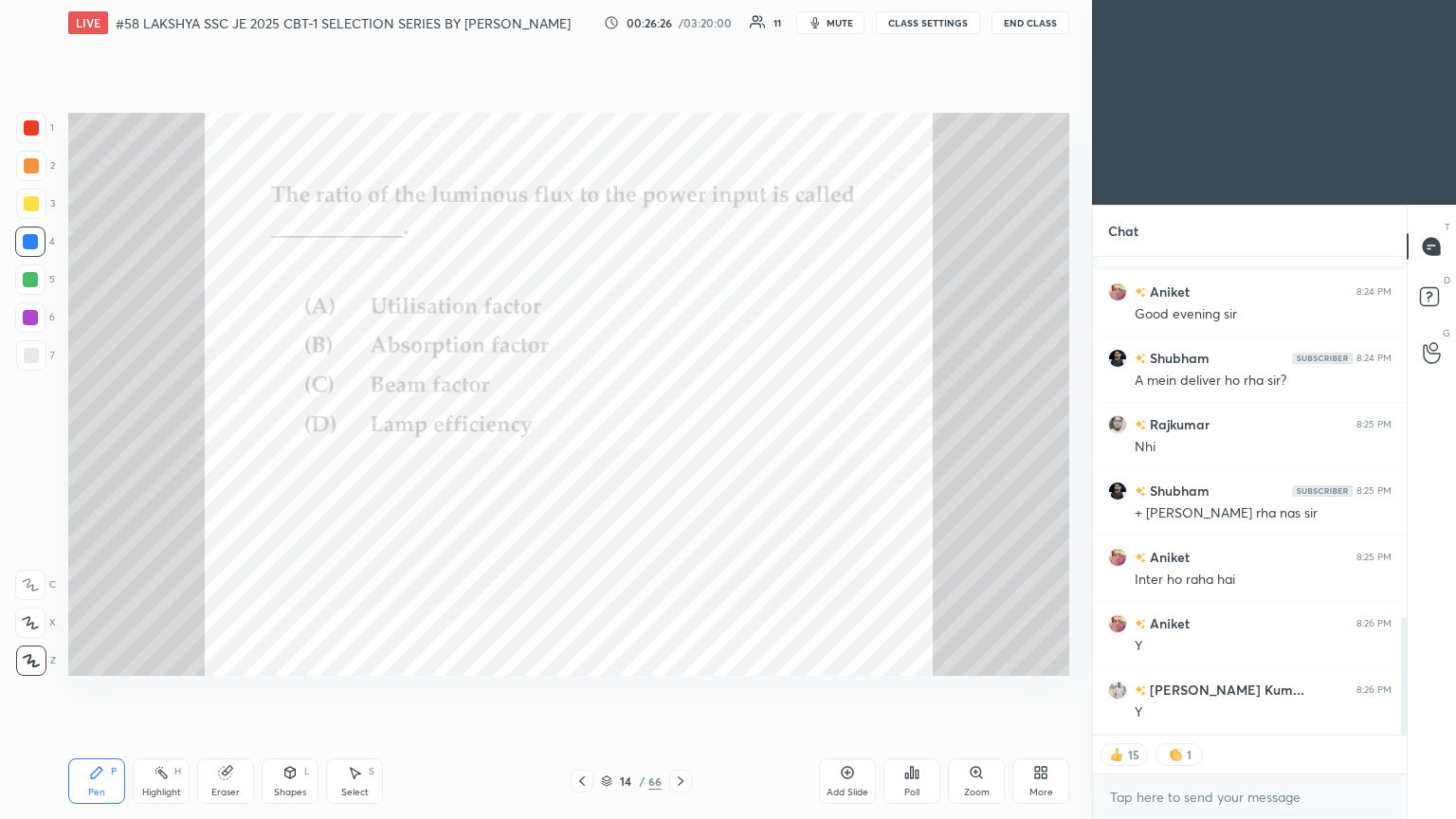
scroll to position [1533, 0]
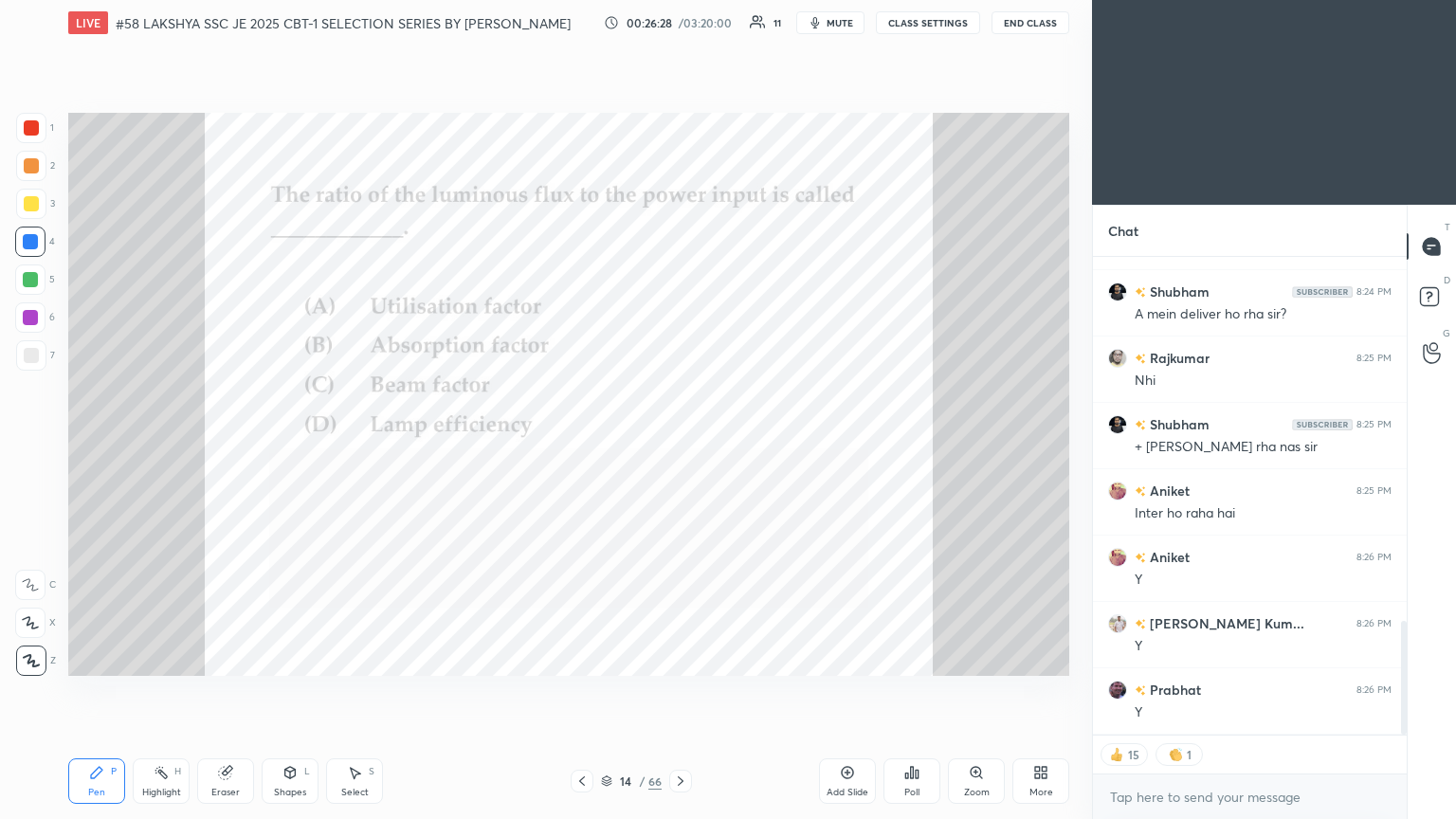
click at [675, 445] on icon at bounding box center [681, 781] width 15 height 15
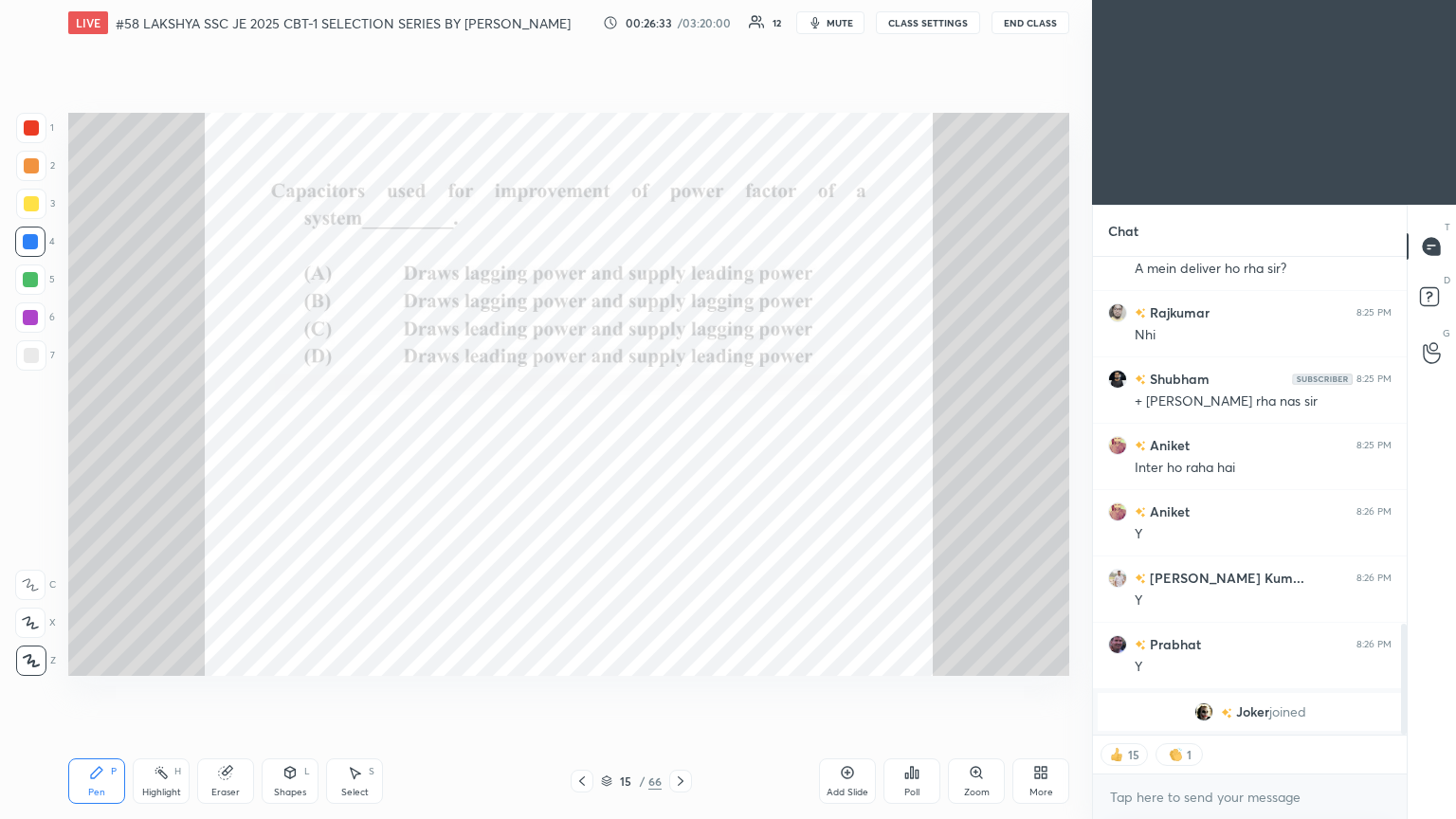
click at [34, 129] on div at bounding box center [32, 128] width 15 height 15
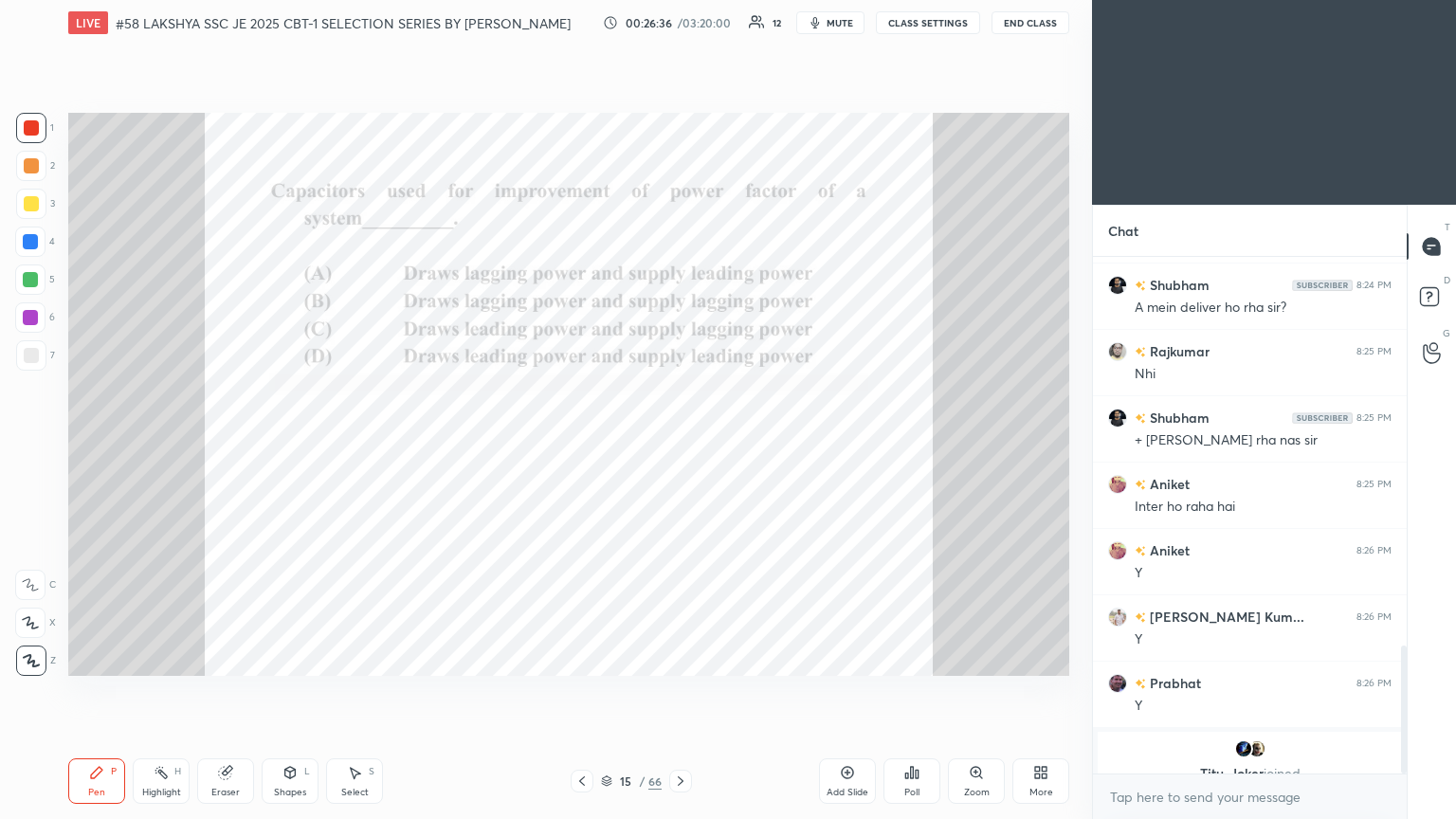
scroll to position [1562, 0]
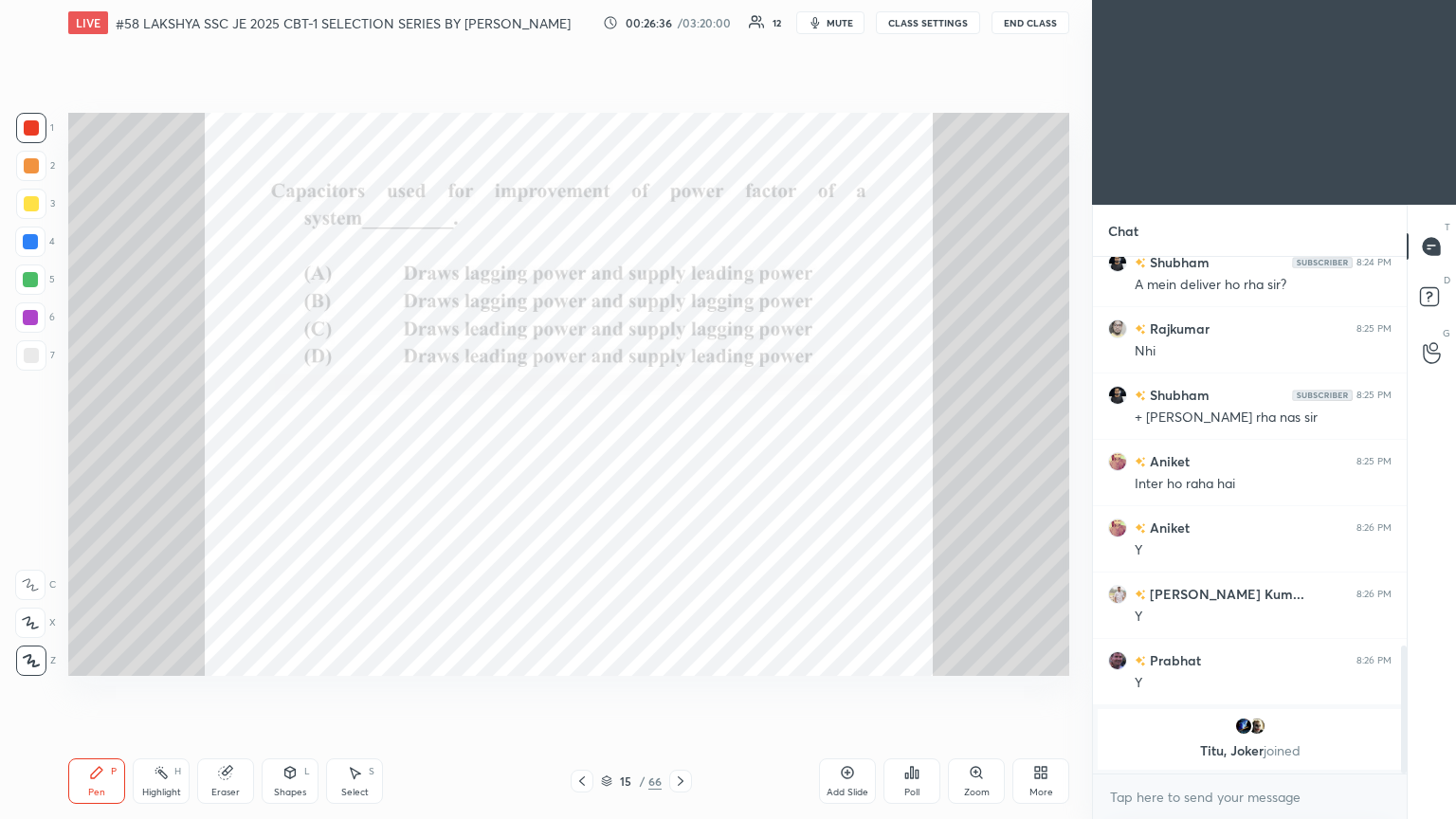
click at [680, 445] on div "Poll" at bounding box center [911, 781] width 57 height 45
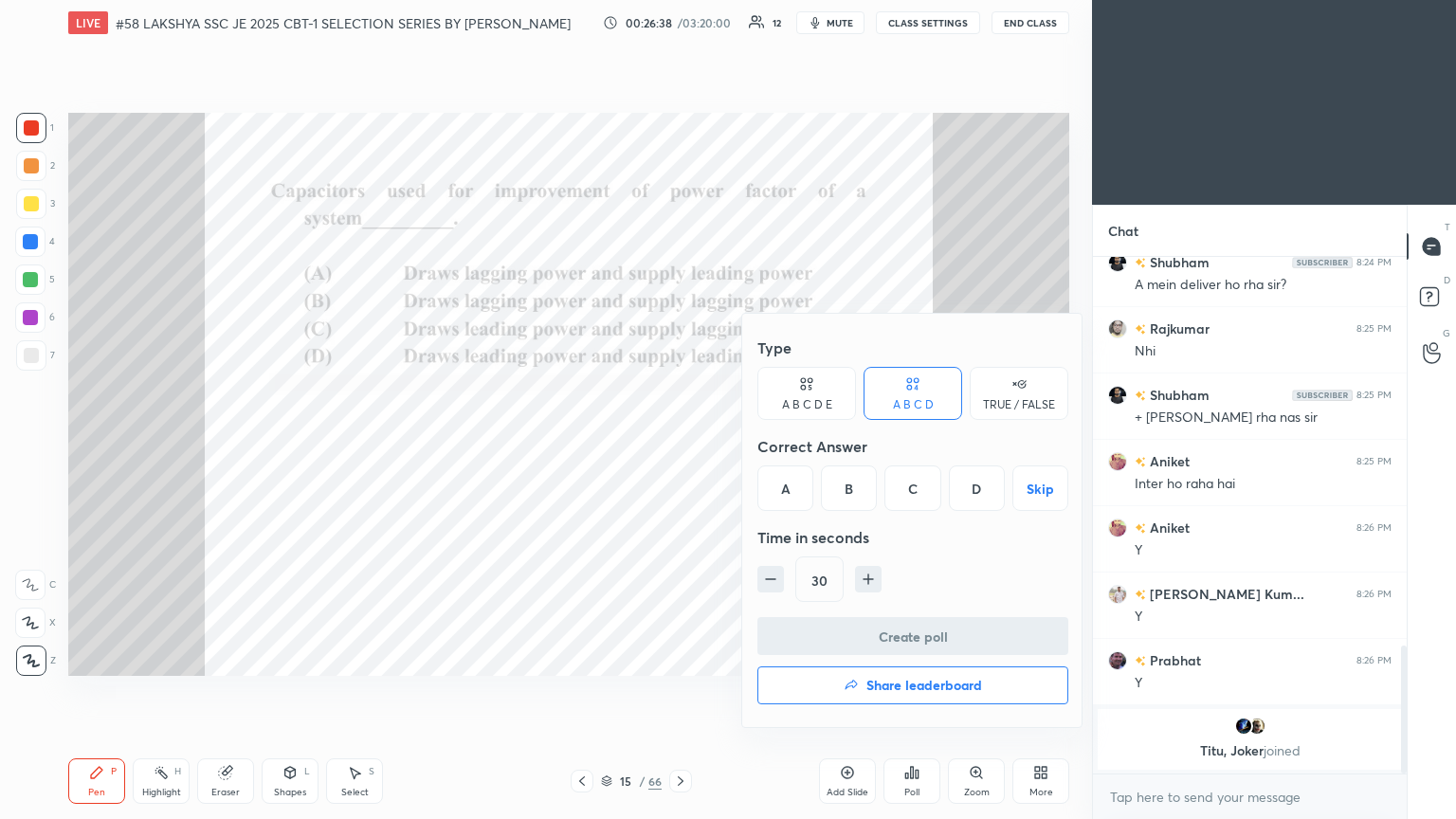
click at [680, 445] on div "B" at bounding box center [849, 488] width 56 height 45
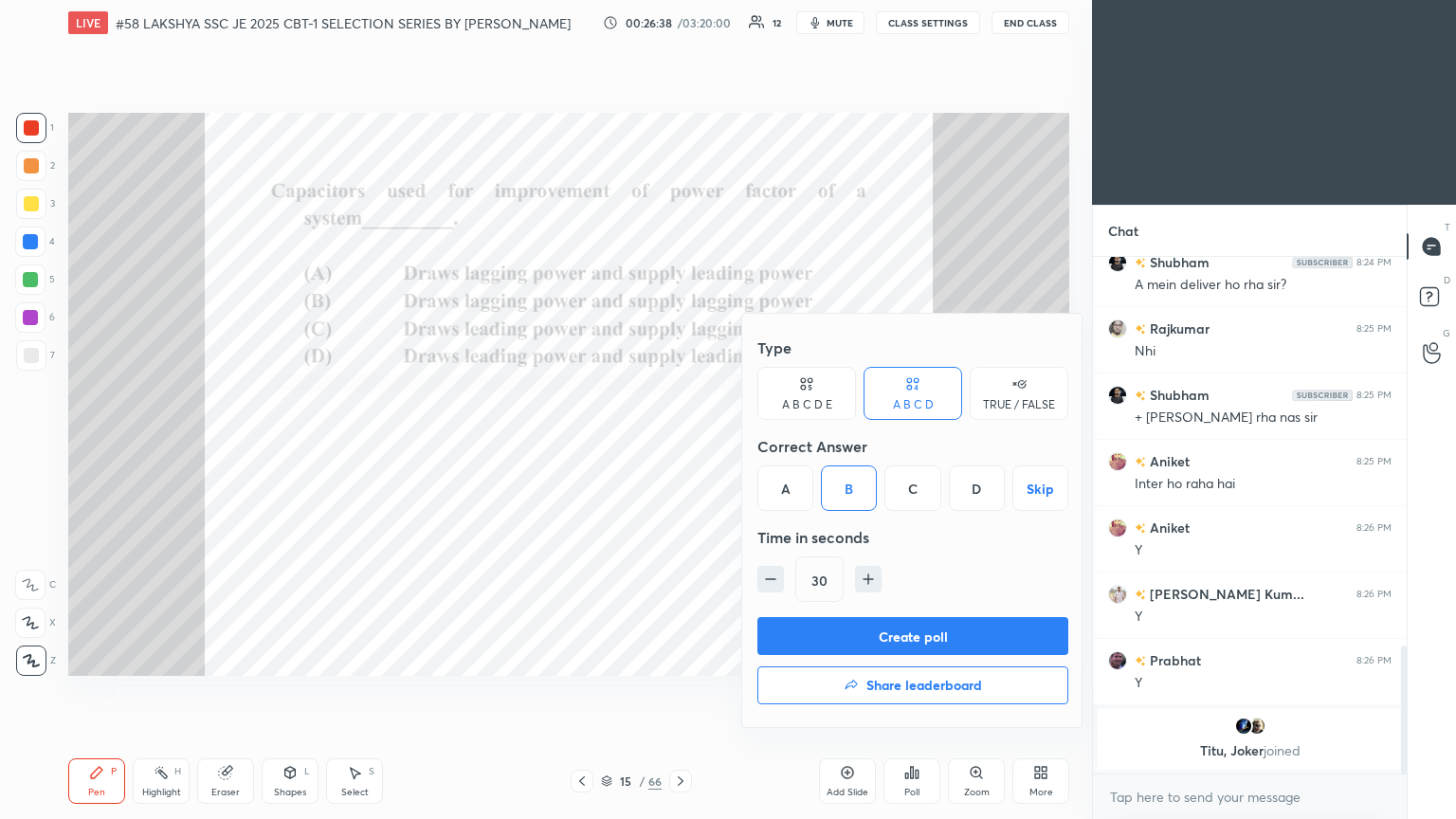
click at [680, 445] on button "Create poll" at bounding box center [913, 636] width 310 height 38
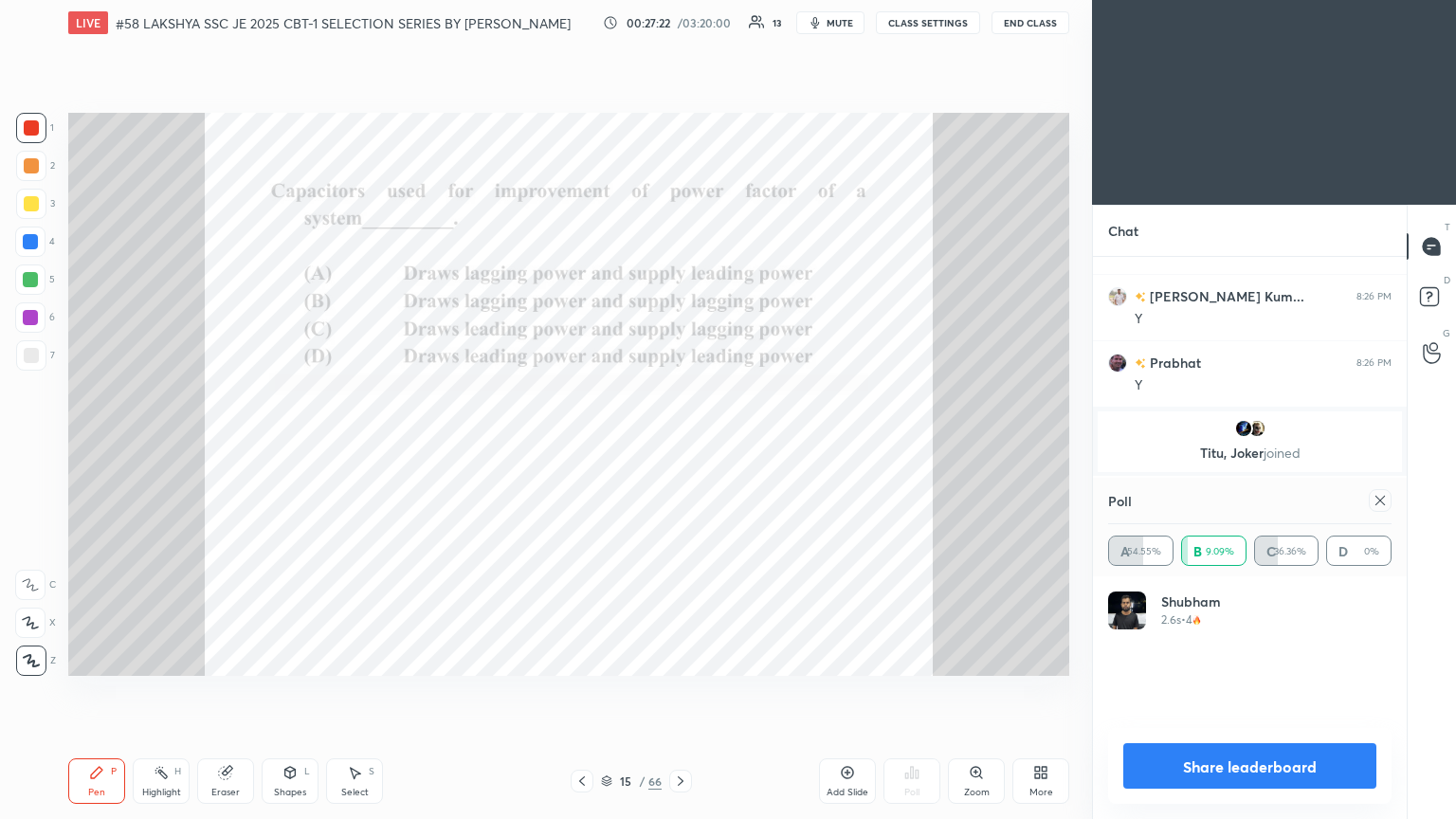
scroll to position [1794, 0]
click at [680, 445] on div at bounding box center [1381, 501] width 23 height 23
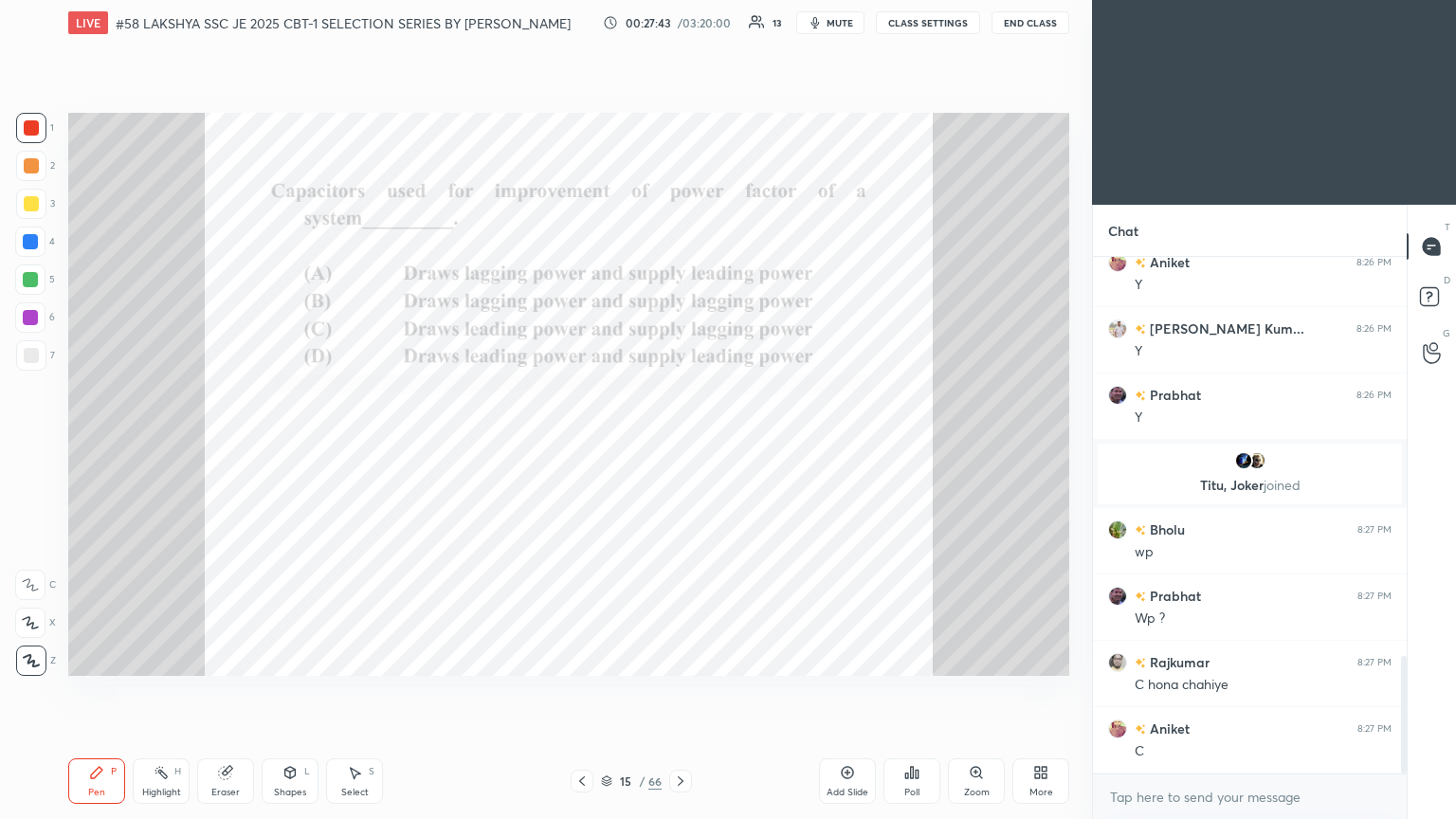
scroll to position [1763, 0]
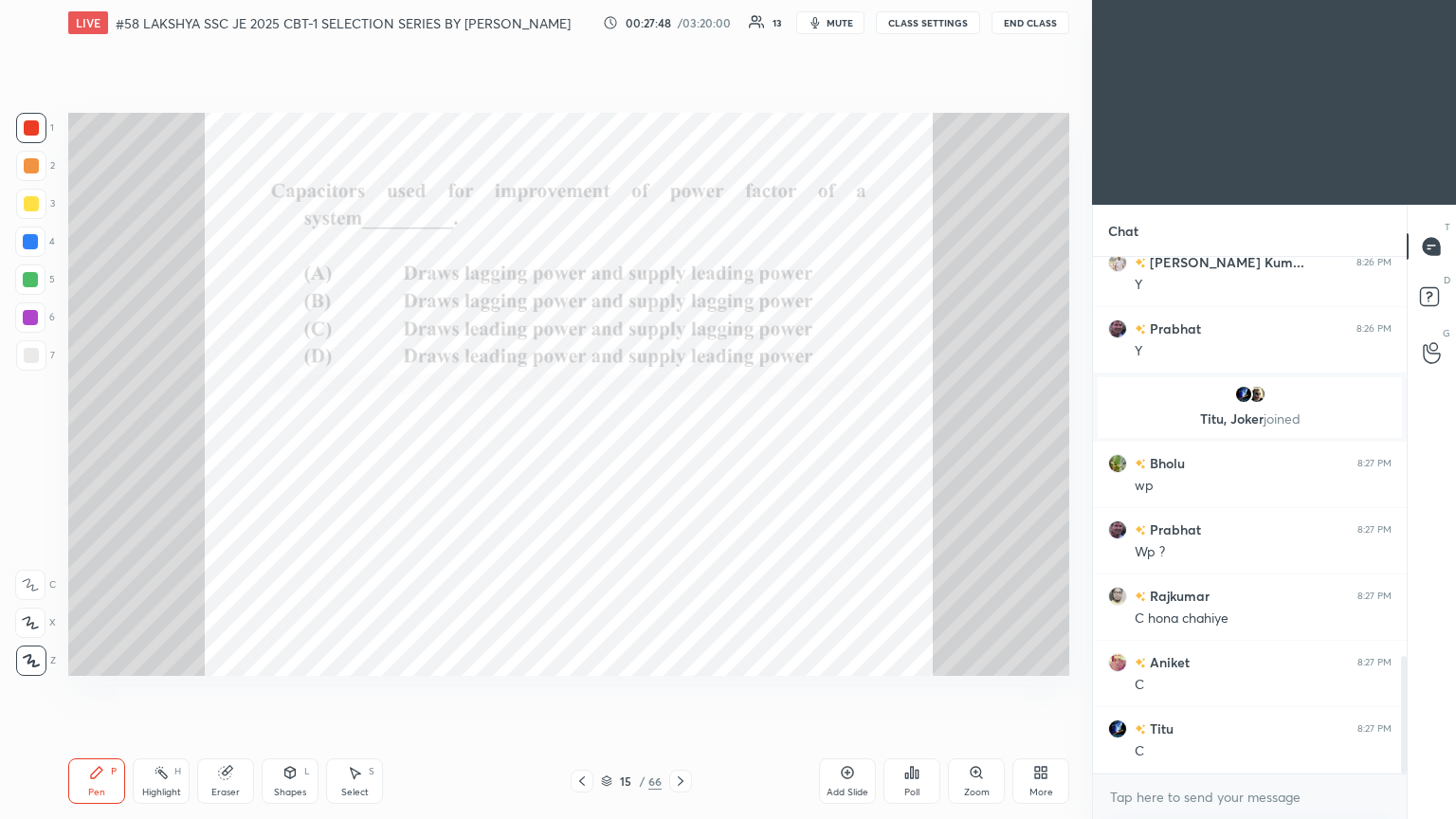
click at [220, 445] on div "Eraser" at bounding box center [225, 793] width 28 height 10
click at [40, 445] on span "Erase all" at bounding box center [30, 661] width 28 height 14
click at [68, 445] on div "Pen P Highlight H Eraser Shapes L Select S 15 / 66 Add Slide Poll Zoom More" at bounding box center [569, 781] width 1001 height 76
drag, startPoint x: 33, startPoint y: 137, endPoint x: 53, endPoint y: 161, distance: 31.2
click at [33, 138] on div at bounding box center [31, 127] width 30 height 30
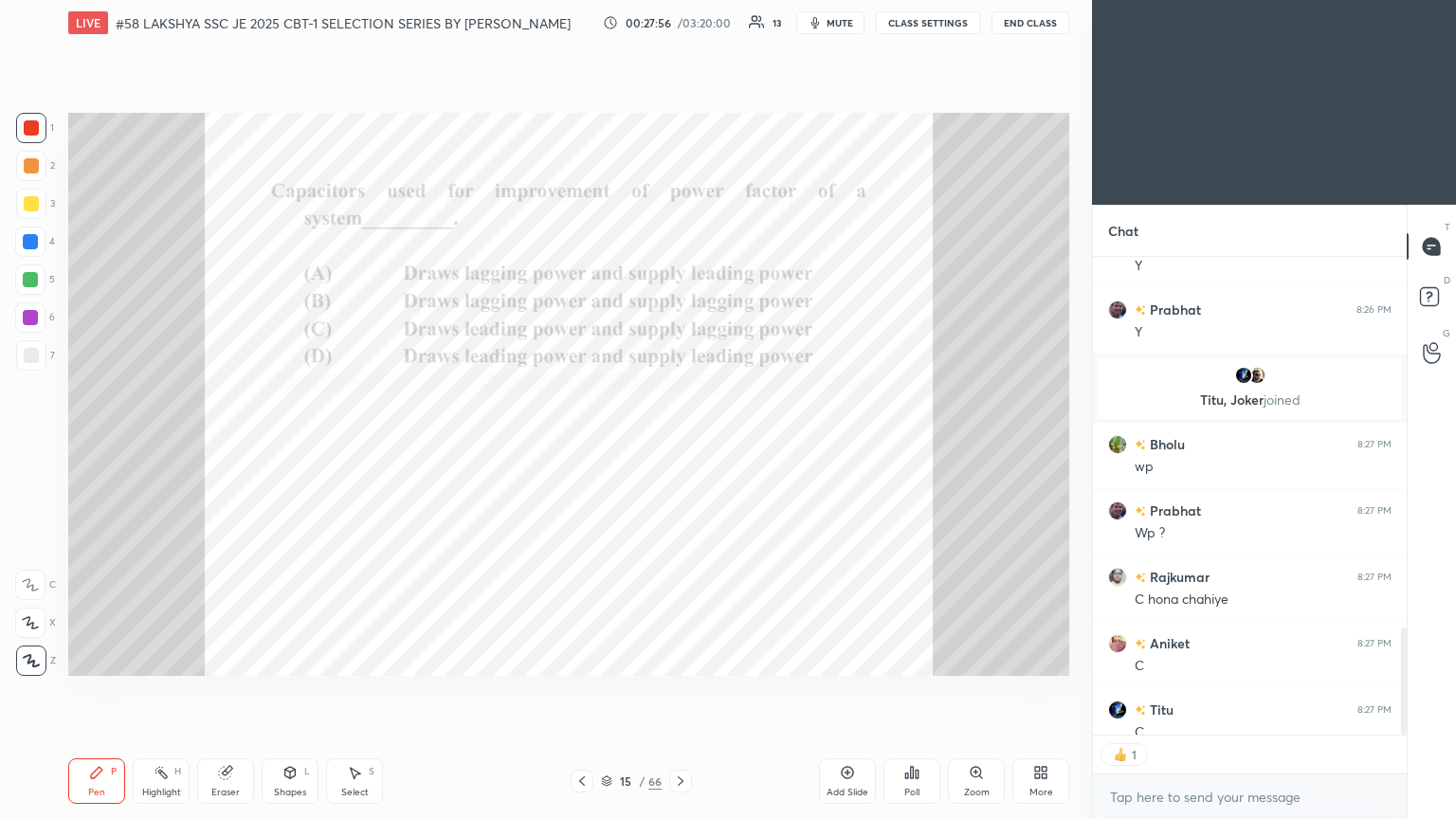
scroll to position [474, 309]
click at [680, 445] on icon at bounding box center [681, 781] width 15 height 15
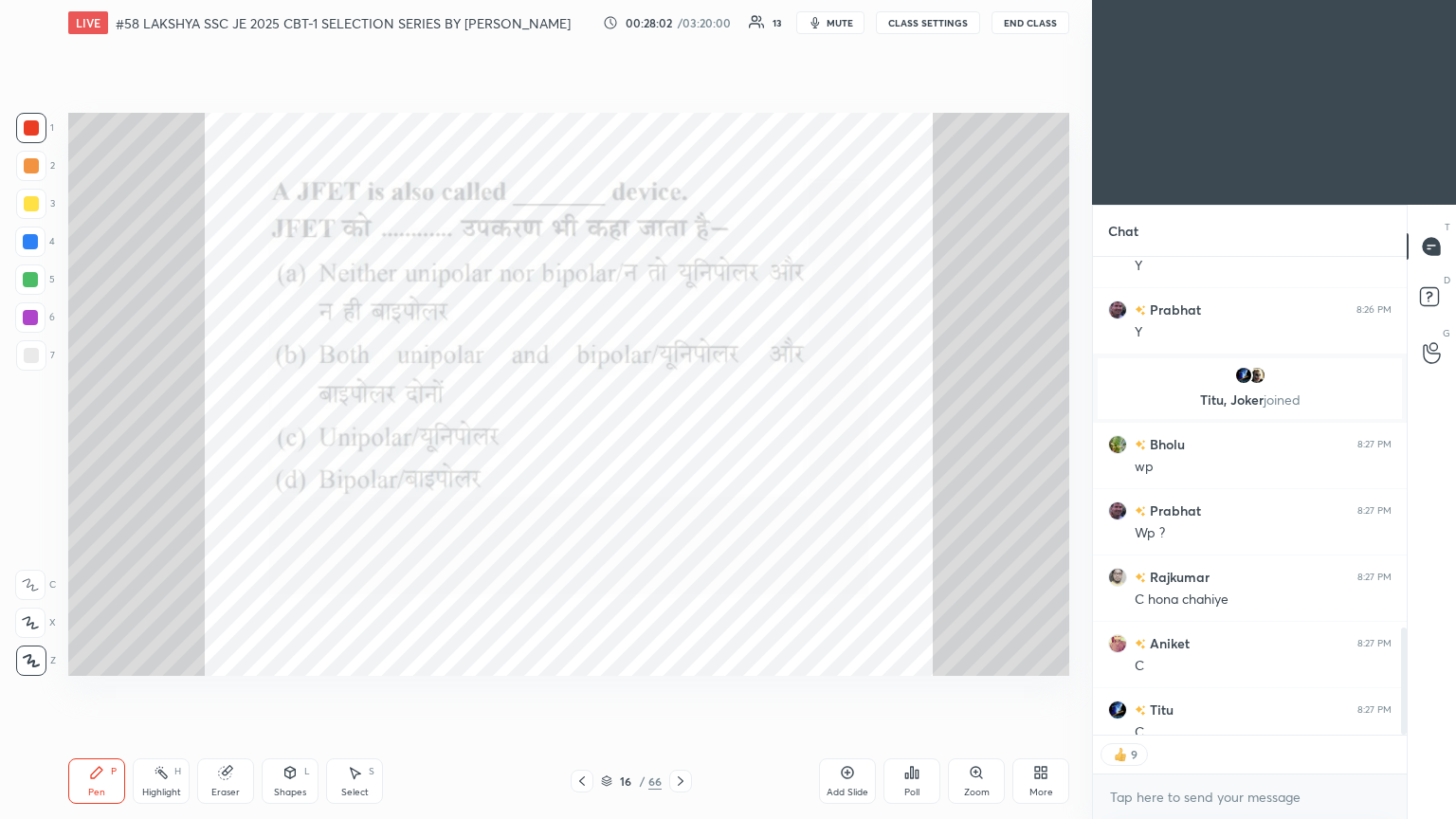
click at [680, 445] on div "Poll" at bounding box center [911, 781] width 57 height 45
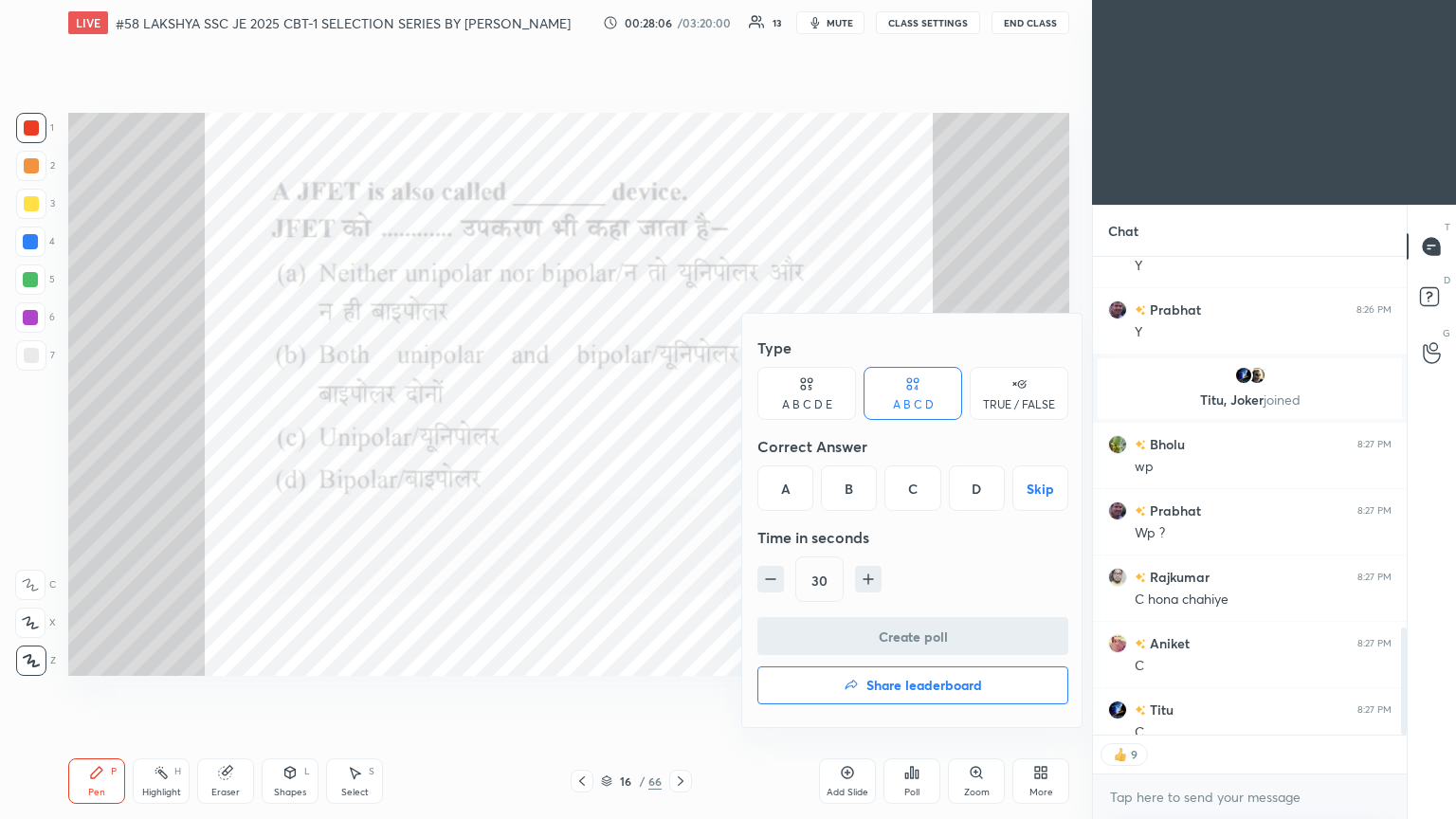
drag, startPoint x: 892, startPoint y: 484, endPoint x: 865, endPoint y: 554, distance: 75.0
click at [680, 445] on div "C" at bounding box center [912, 488] width 56 height 45
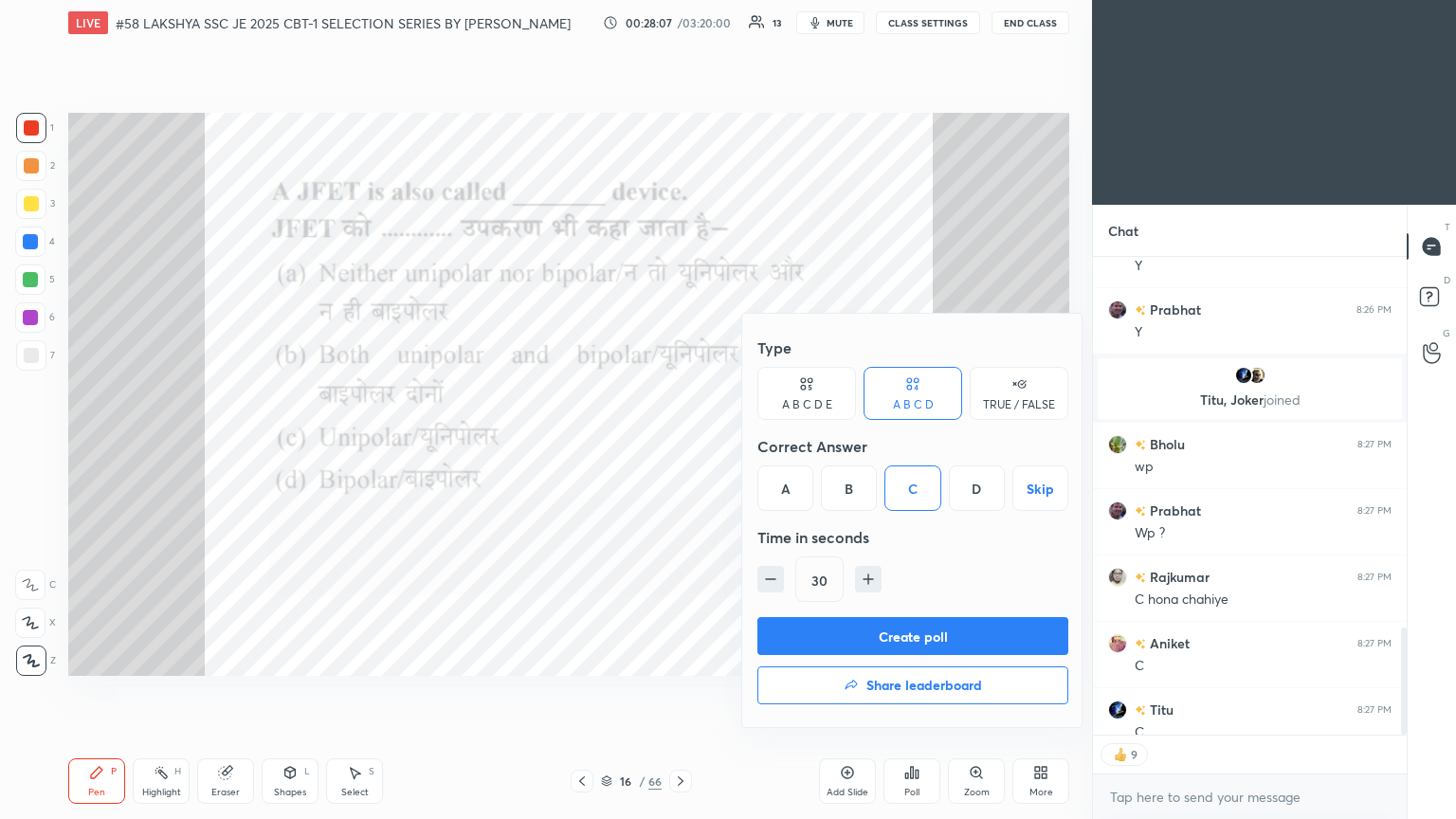
click at [680, 445] on button "Create poll" at bounding box center [913, 636] width 310 height 38
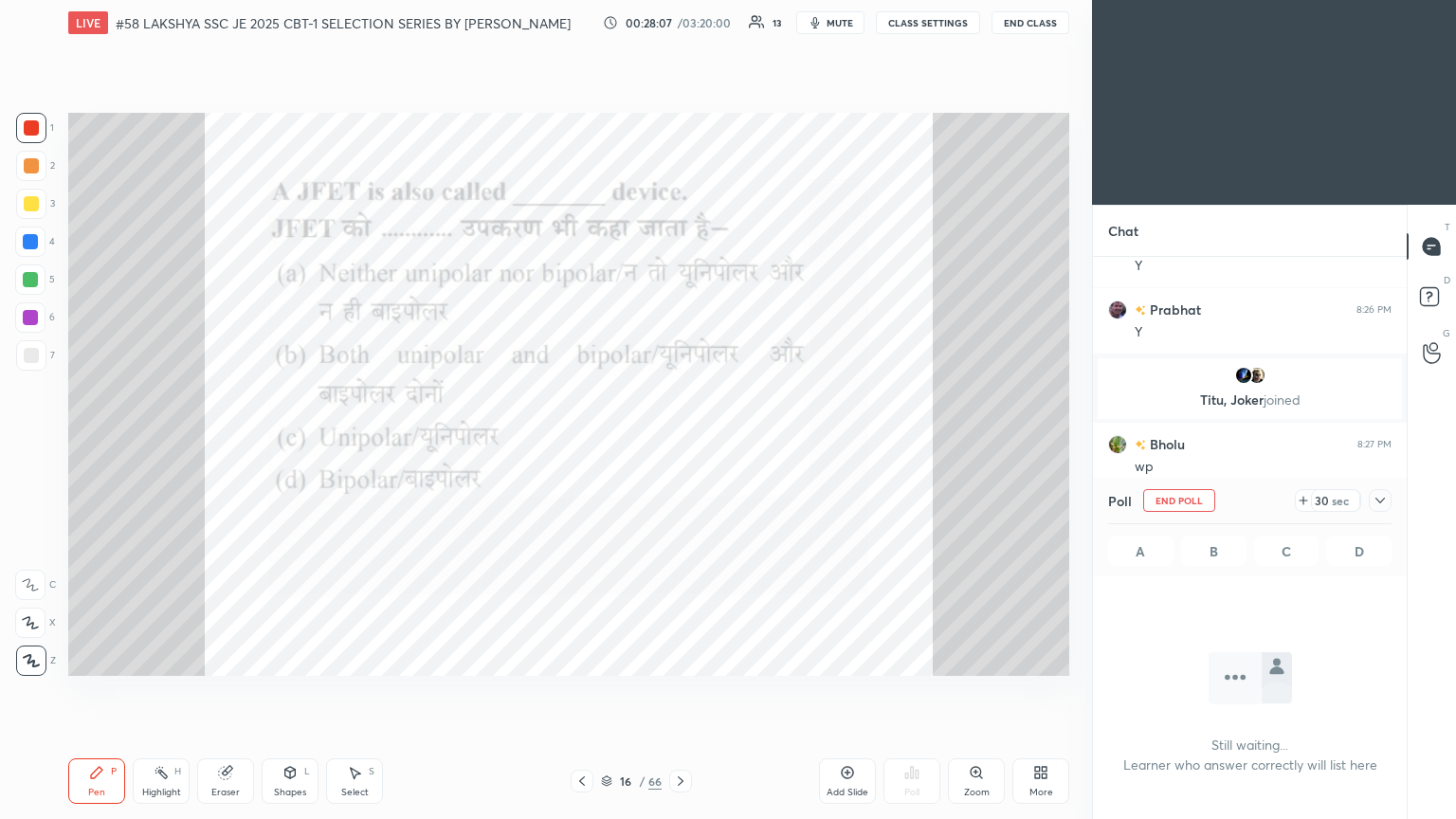
scroll to position [7, 6]
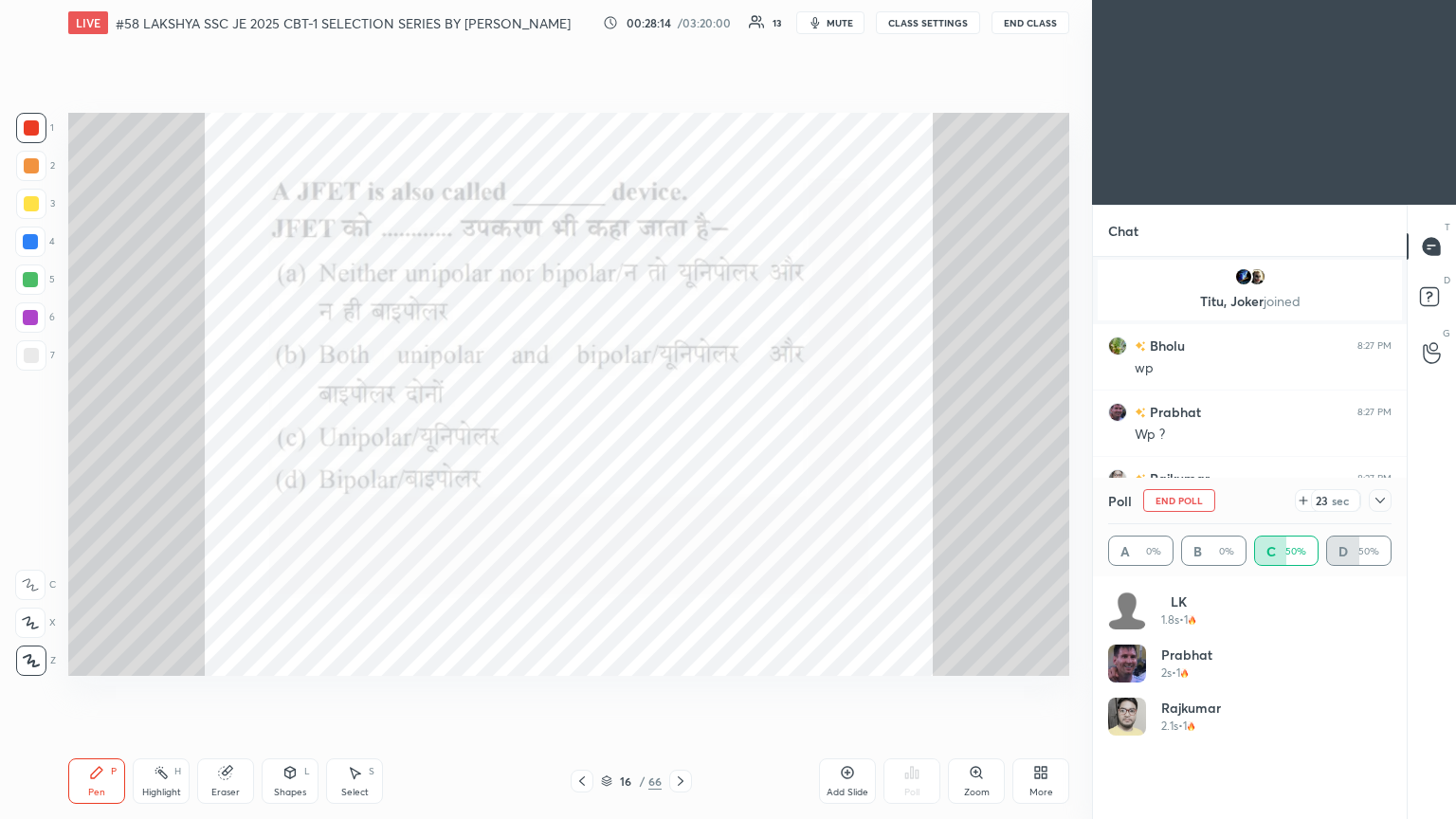
click at [30, 238] on div at bounding box center [31, 242] width 15 height 15
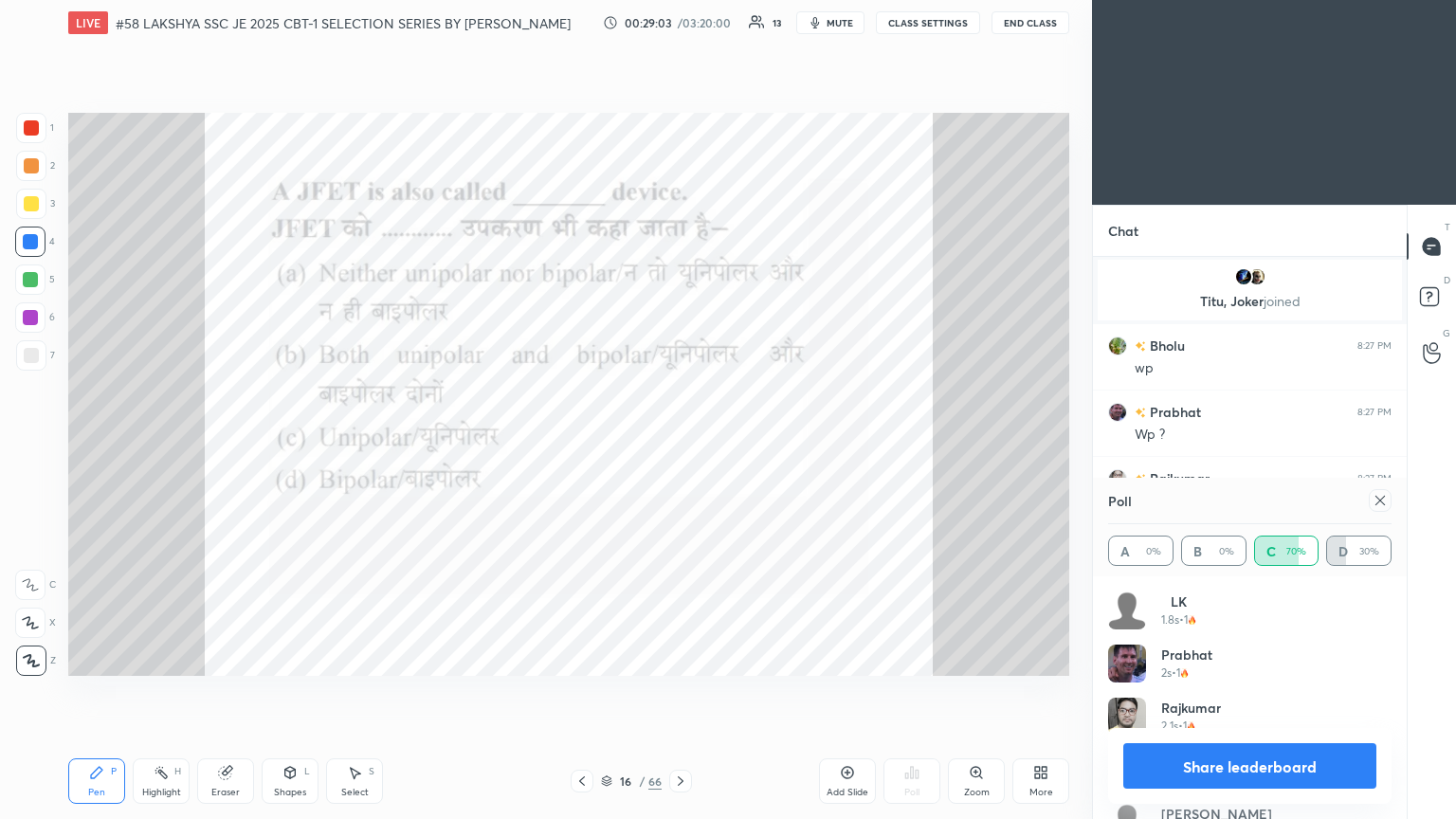
scroll to position [6, 6]
click at [680, 445] on icon at bounding box center [1381, 501] width 15 height 15
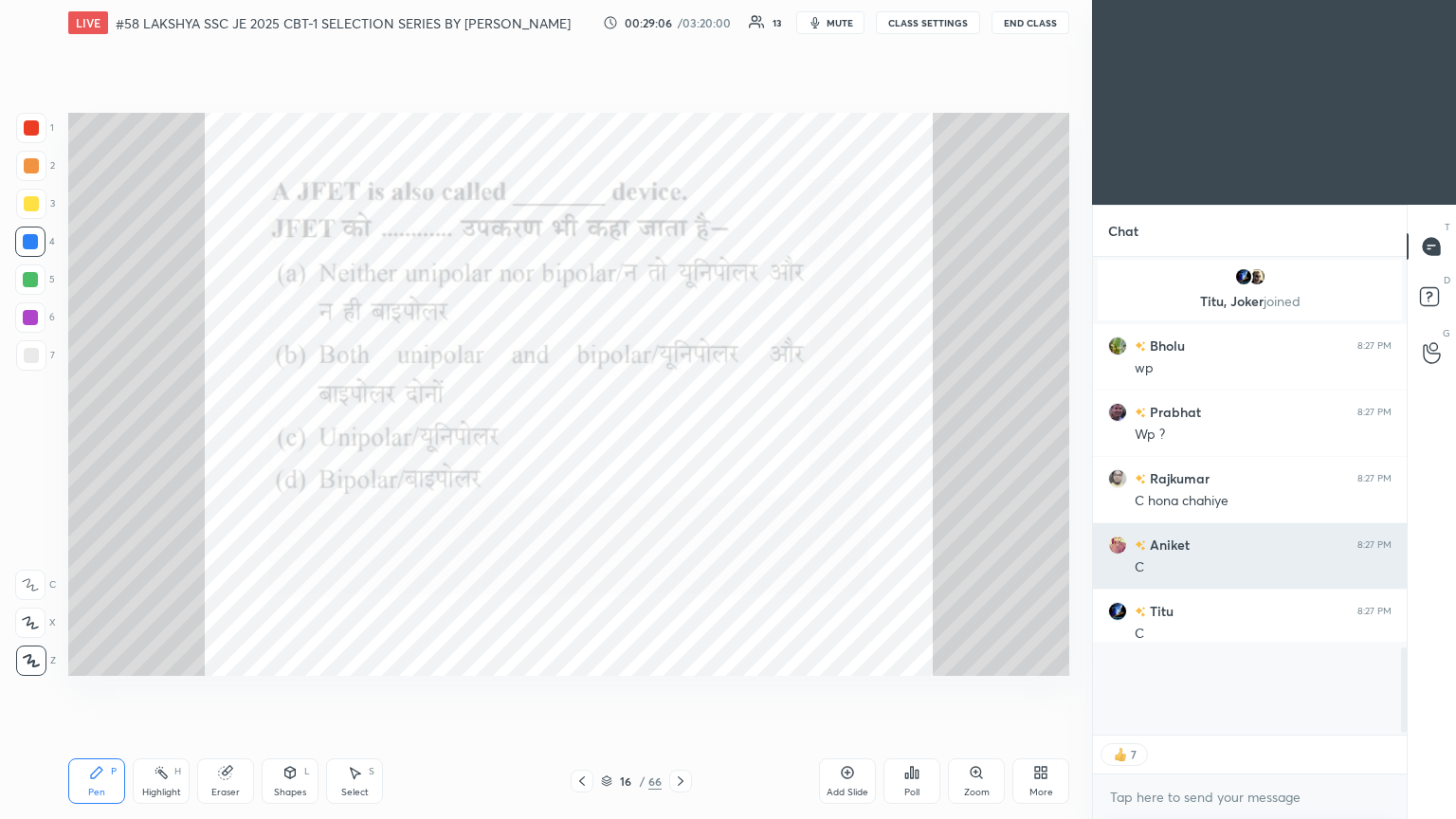
scroll to position [338, 309]
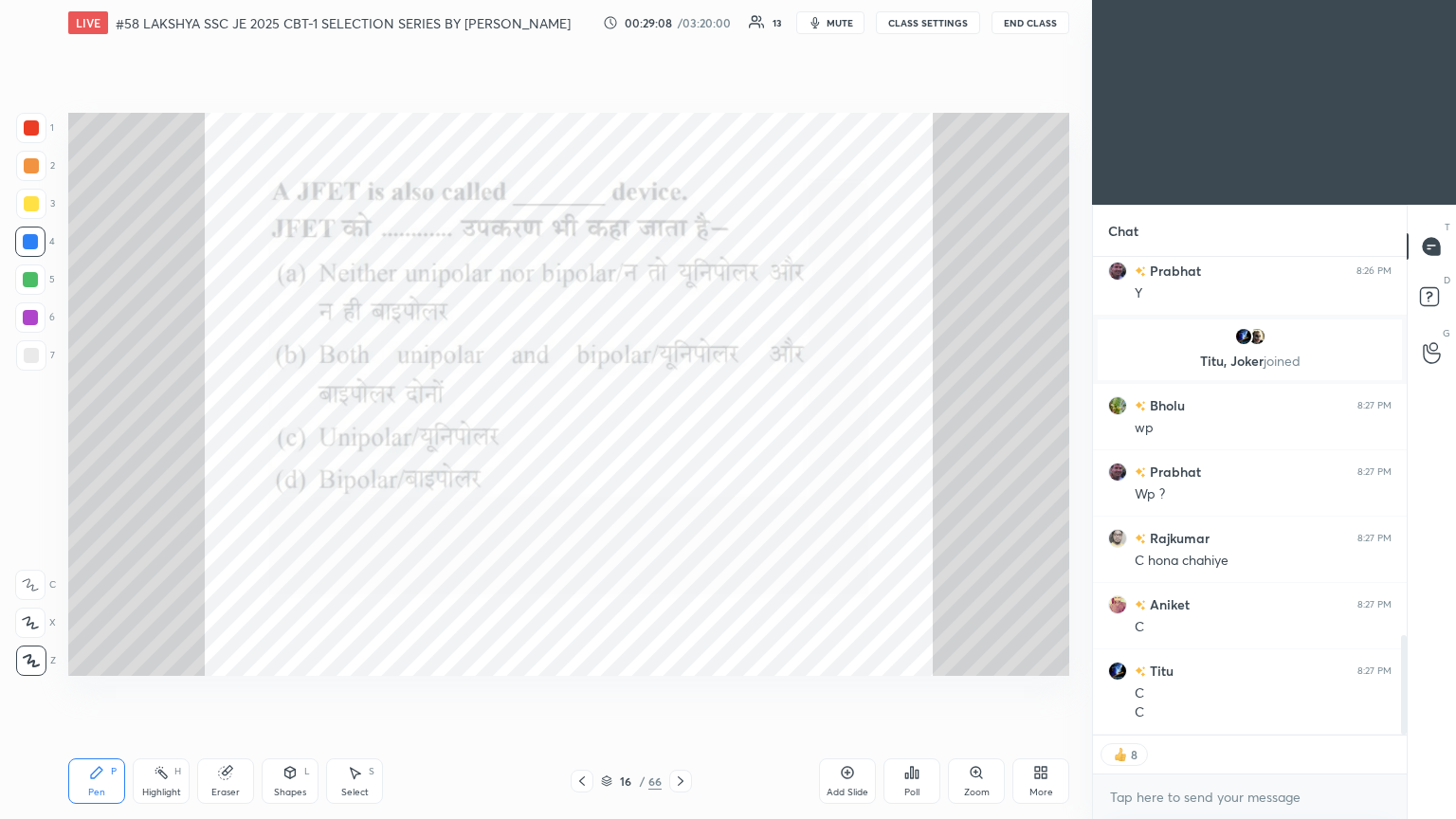
click at [680, 445] on icon at bounding box center [681, 781] width 15 height 15
click at [680, 445] on div "Zoom" at bounding box center [976, 781] width 57 height 45
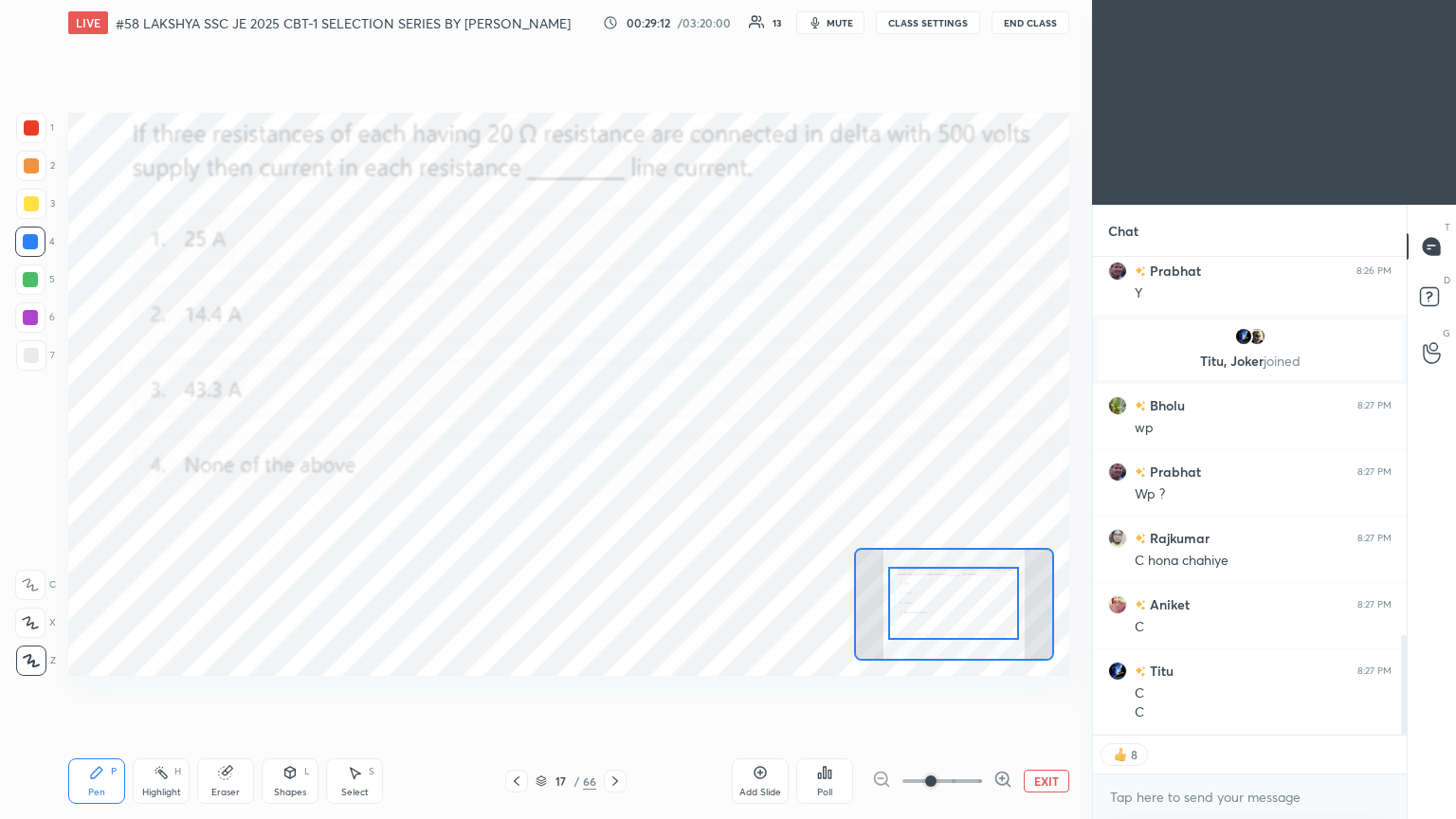
drag, startPoint x: 966, startPoint y: 624, endPoint x: 973, endPoint y: 614, distance: 12.2
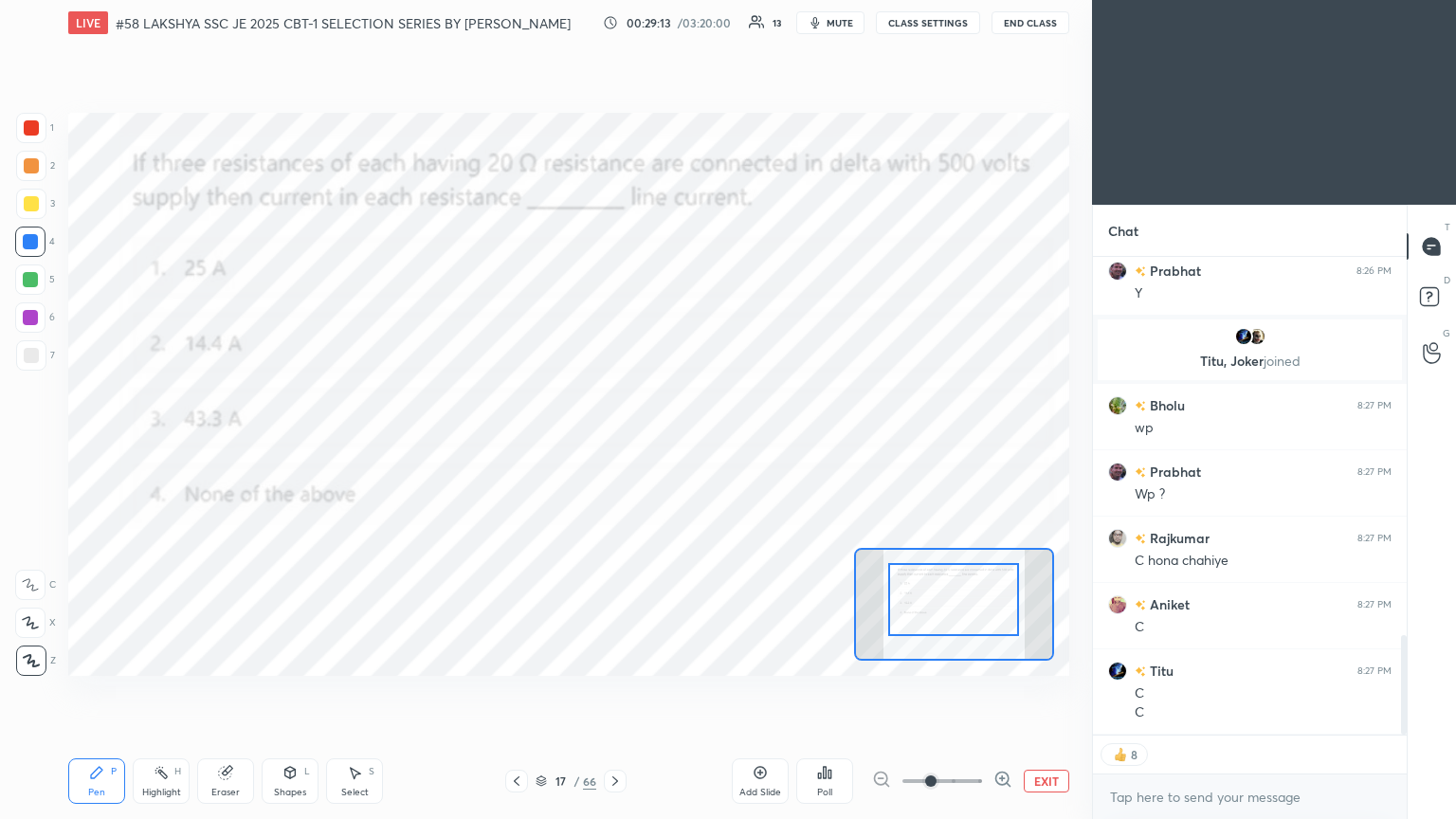
click at [680, 445] on div at bounding box center [954, 600] width 131 height 73
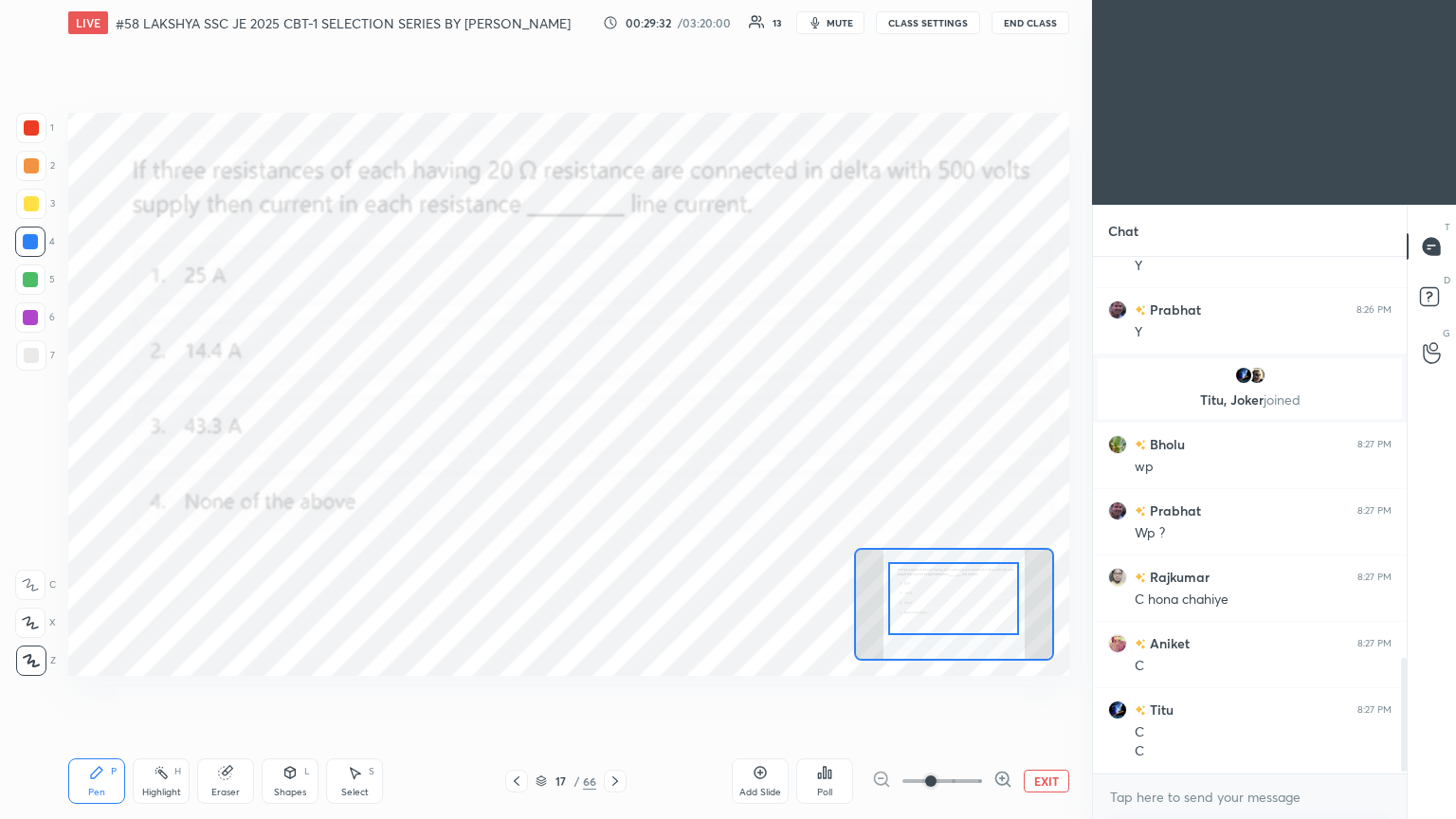
click at [680, 445] on div "Poll" at bounding box center [824, 781] width 57 height 45
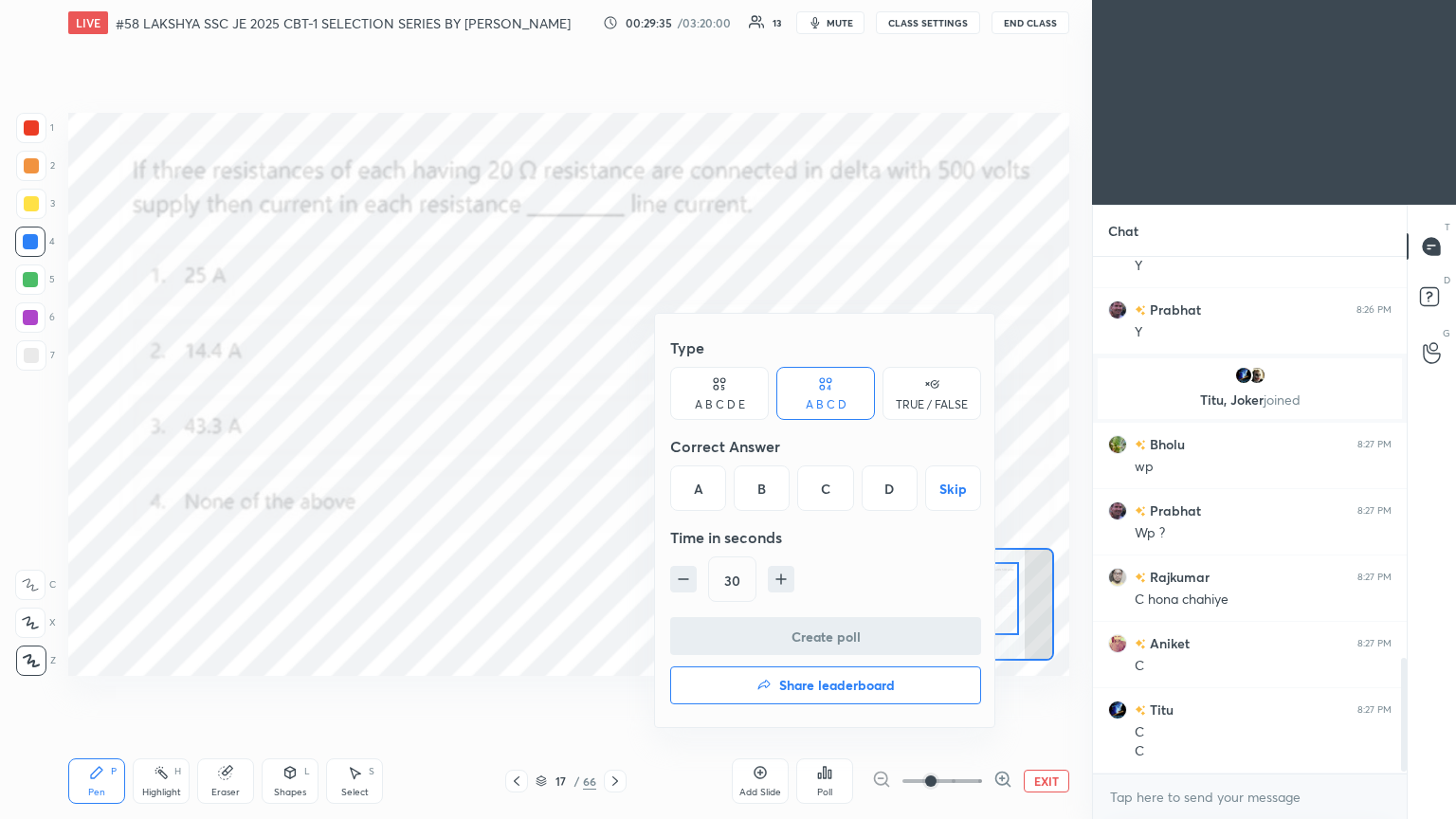
click at [680, 445] on div "D" at bounding box center [890, 488] width 56 height 45
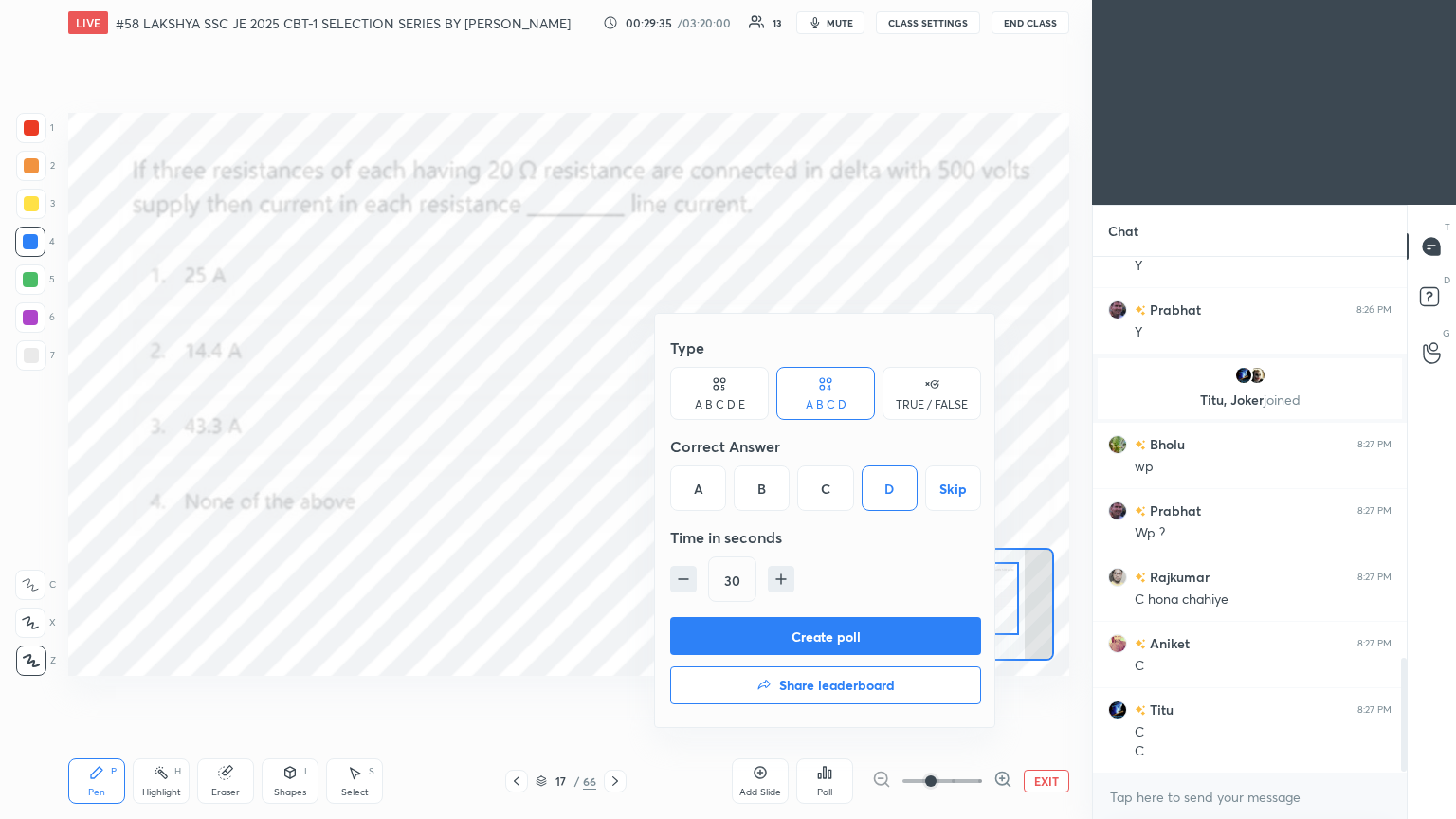
click at [680, 445] on button "Create poll" at bounding box center [825, 636] width 310 height 38
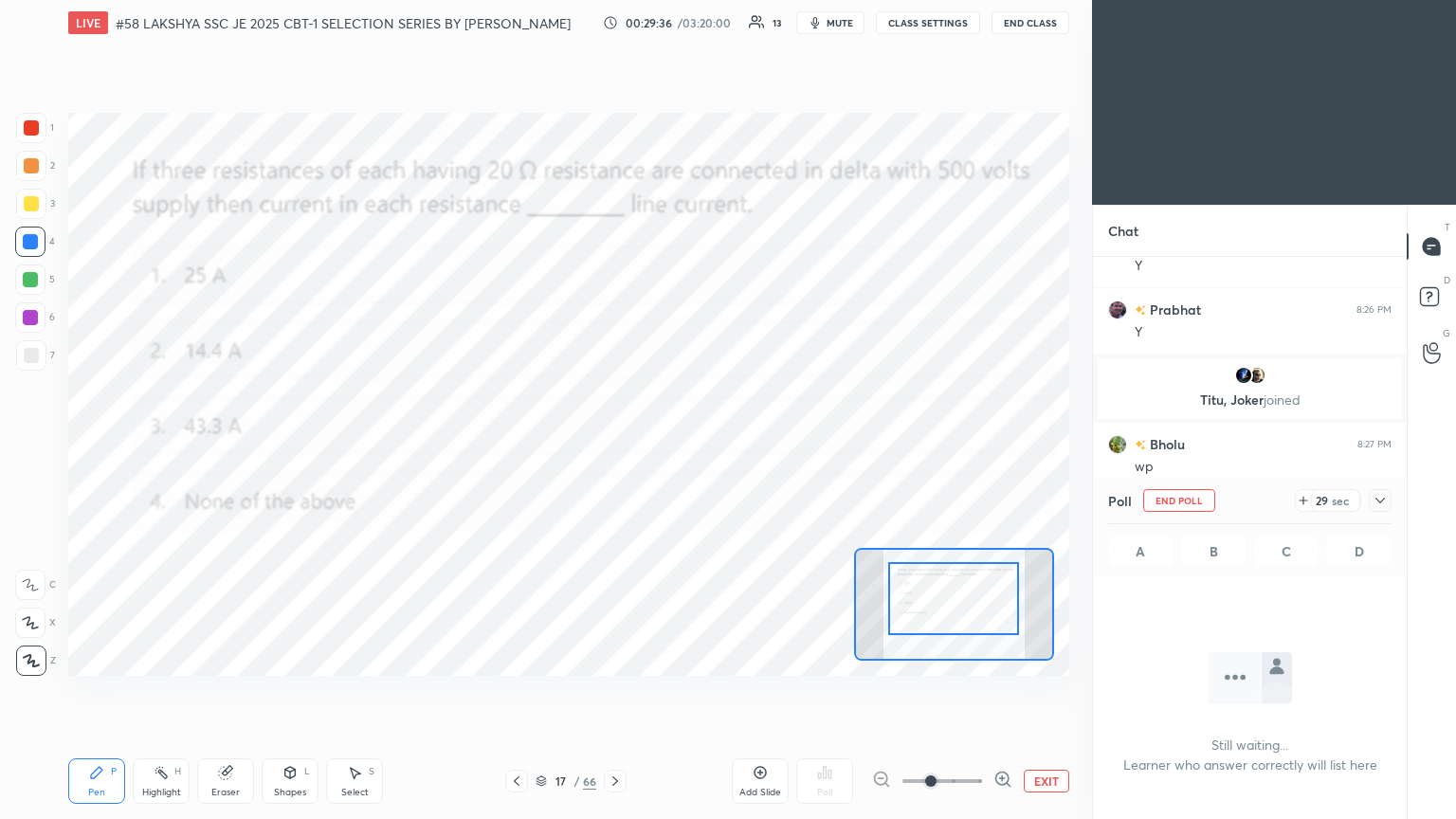
scroll to position [413, 309]
click at [680, 445] on button "End Poll" at bounding box center [1179, 501] width 72 height 23
type textarea "x"
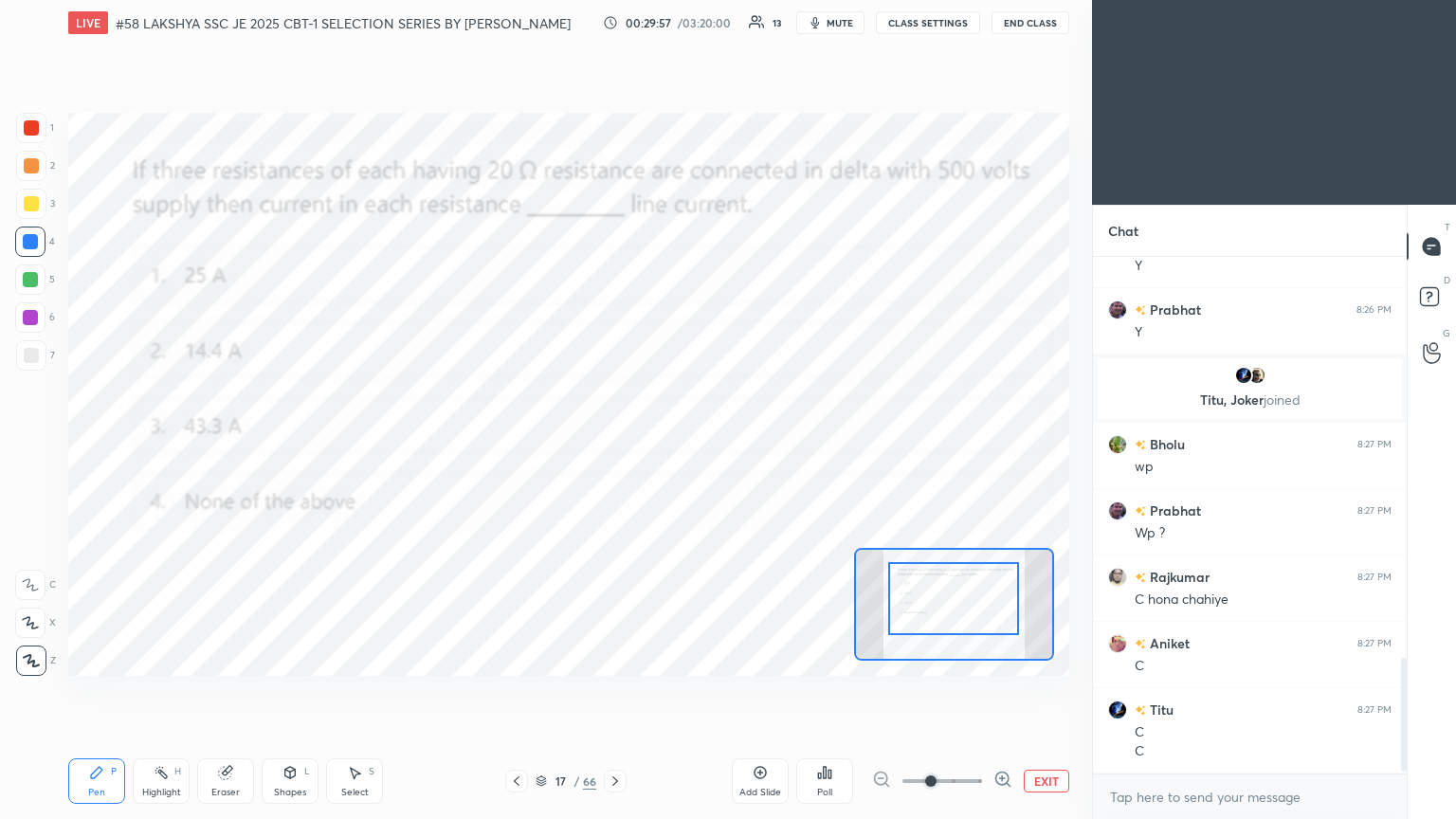
click at [38, 133] on div at bounding box center [32, 128] width 15 height 15
click at [680, 445] on div "Poll" at bounding box center [824, 781] width 57 height 45
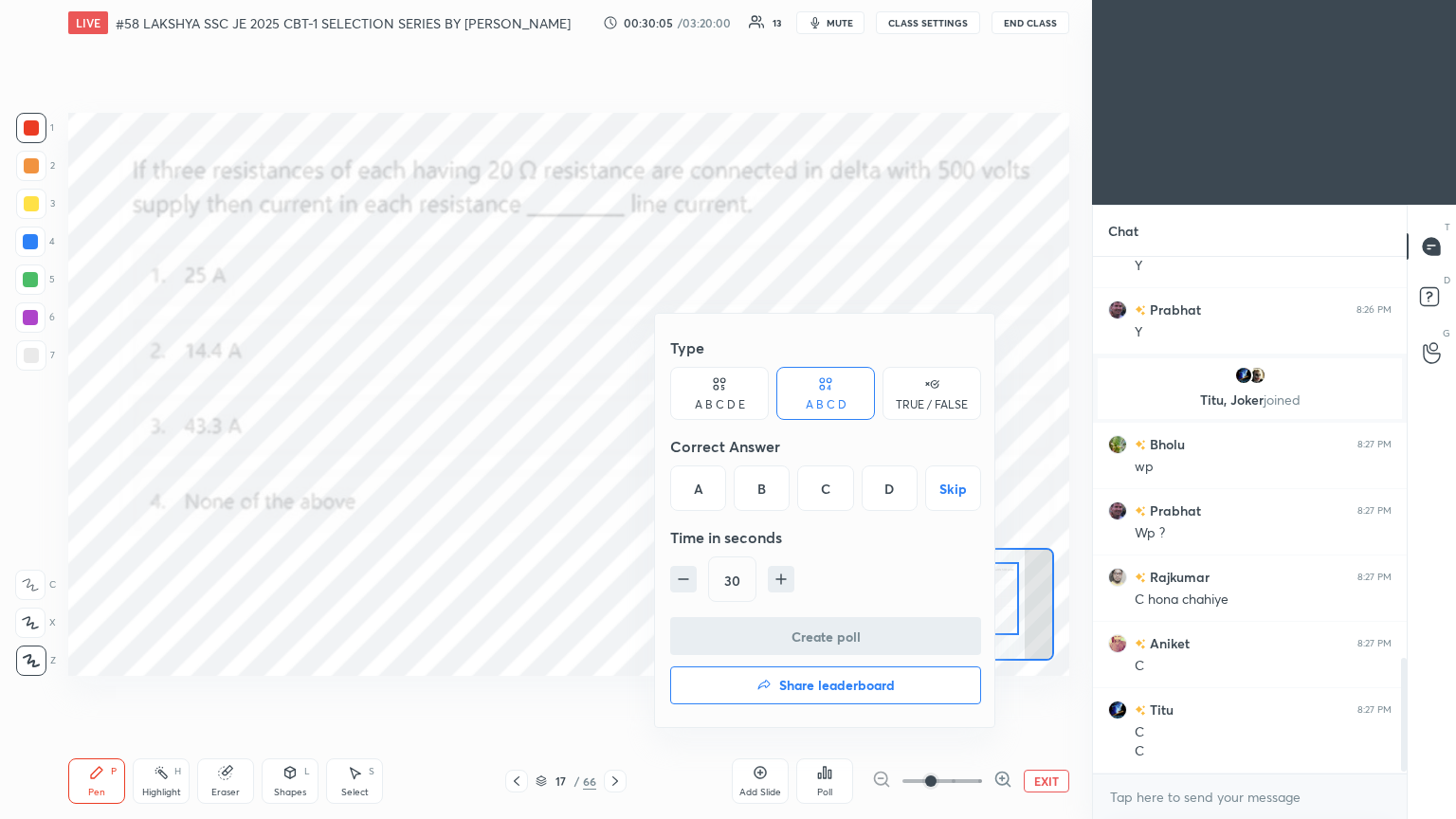
click at [680, 445] on div "C" at bounding box center [825, 488] width 56 height 45
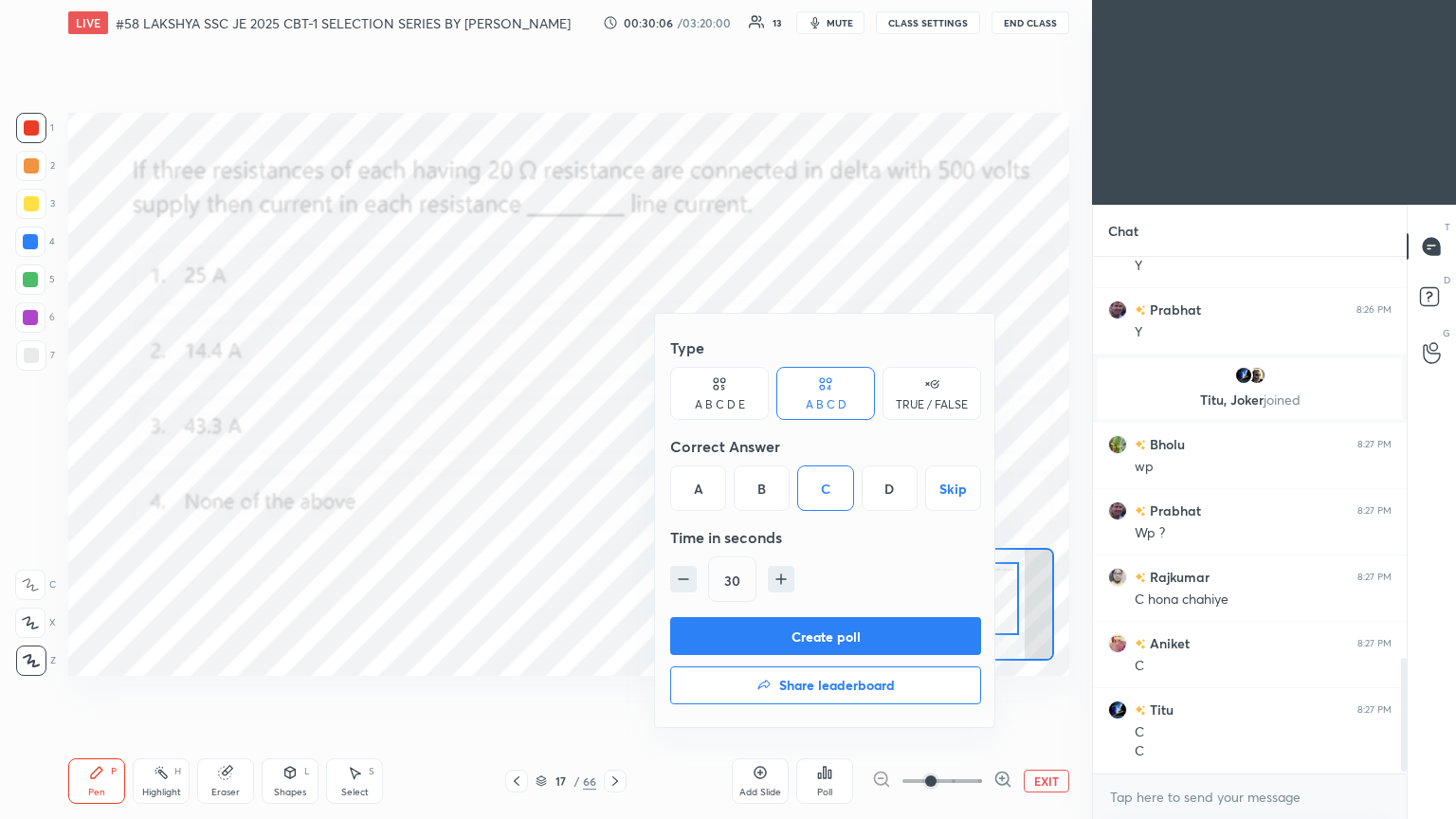
click at [680, 445] on icon "button" at bounding box center [781, 580] width 19 height 19
type input "45"
click at [680, 445] on button "Create poll" at bounding box center [825, 636] width 310 height 38
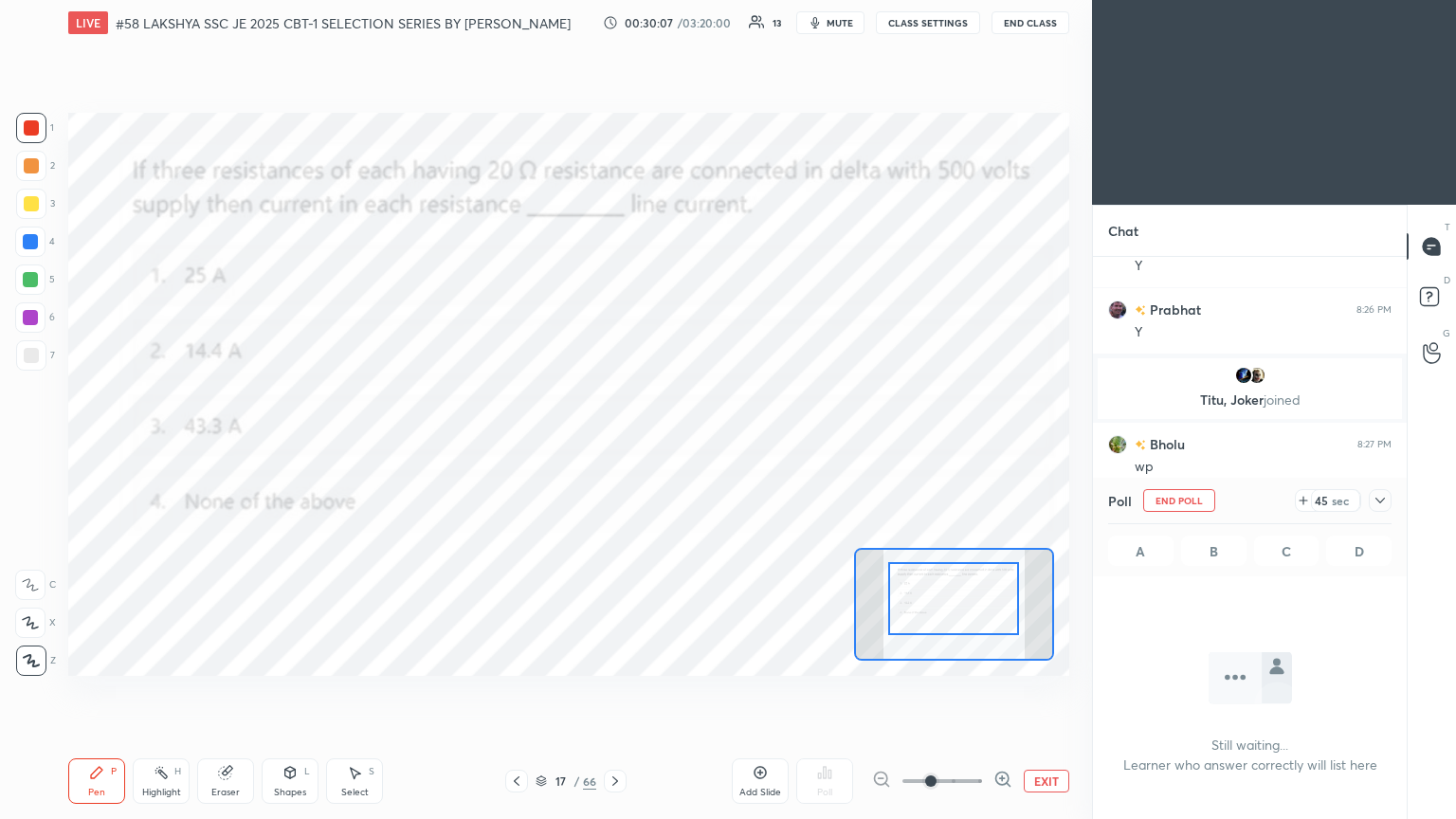
scroll to position [7, 6]
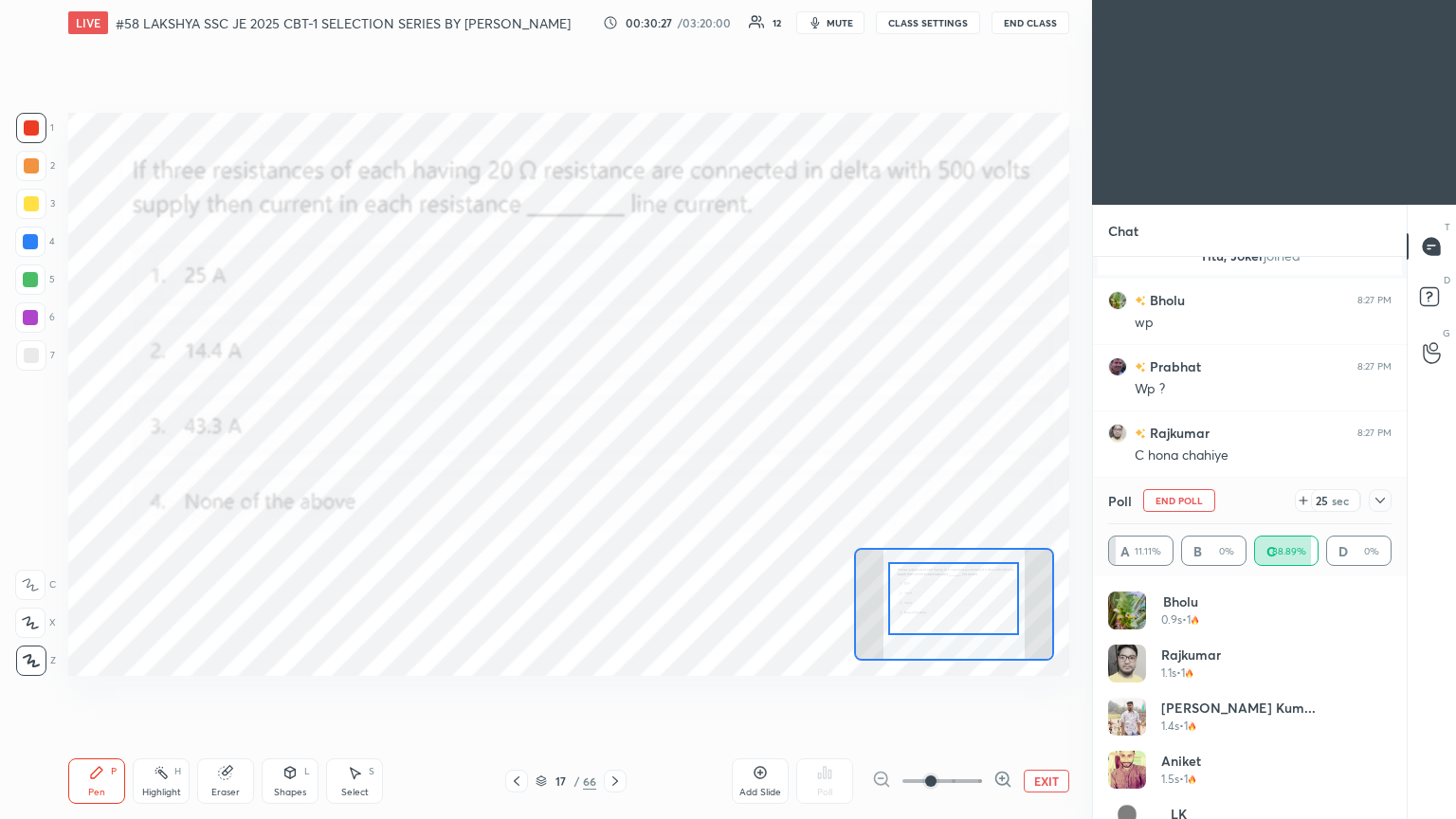
click at [279, 445] on div "Shapes" at bounding box center [289, 793] width 32 height 10
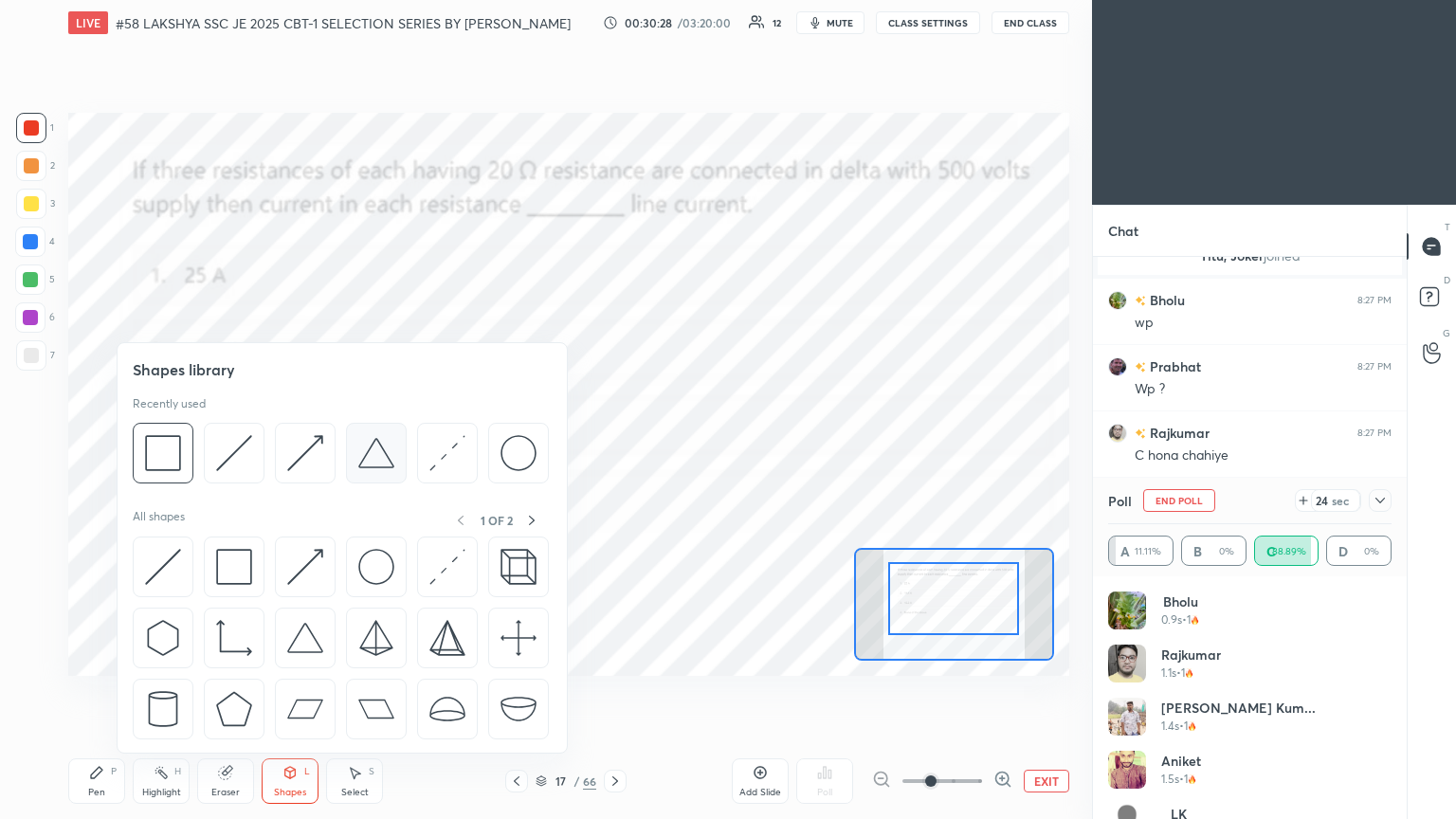
click at [379, 445] on img at bounding box center [376, 452] width 36 height 36
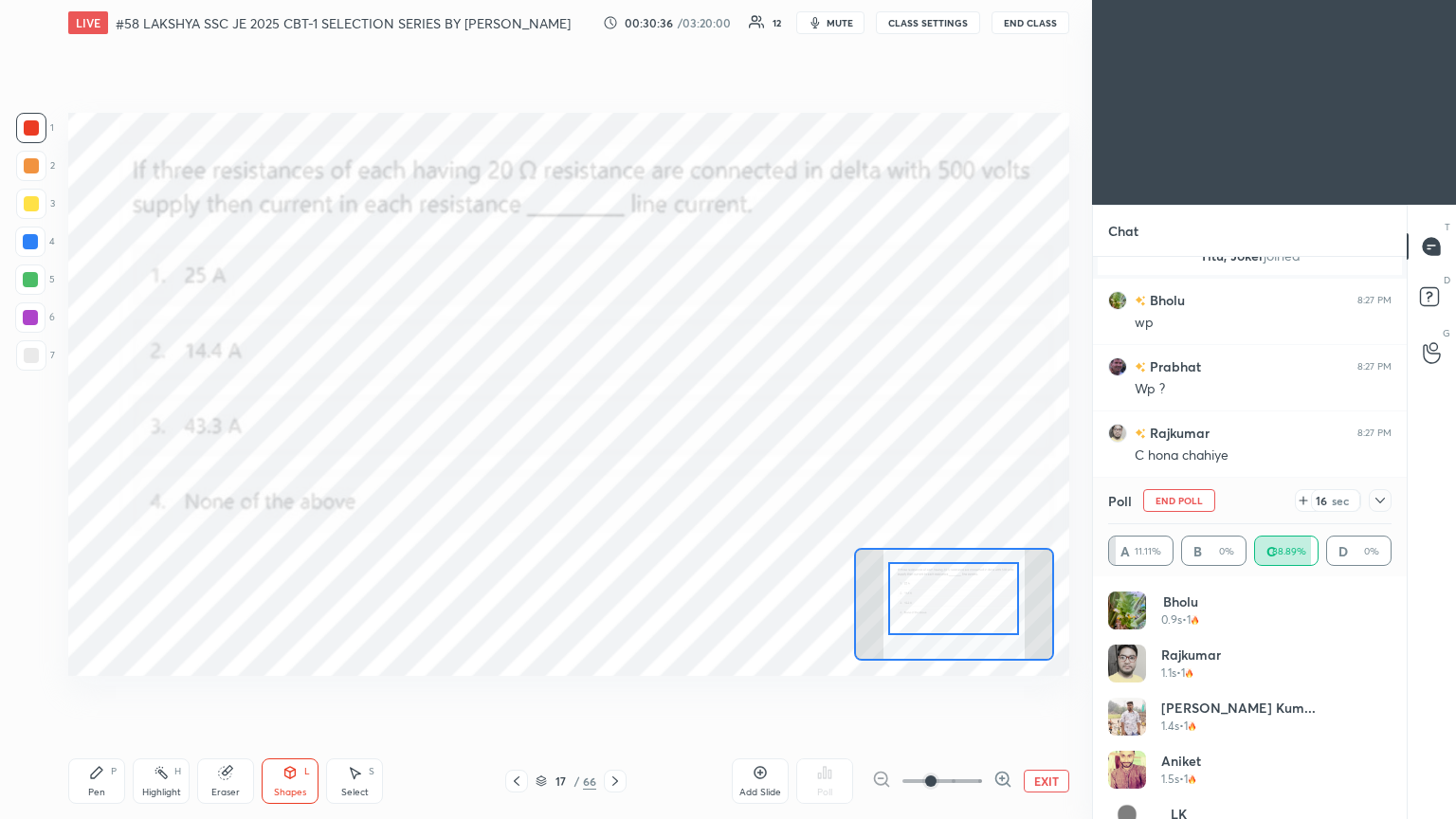
click at [274, 445] on div "Shapes L" at bounding box center [289, 781] width 57 height 45
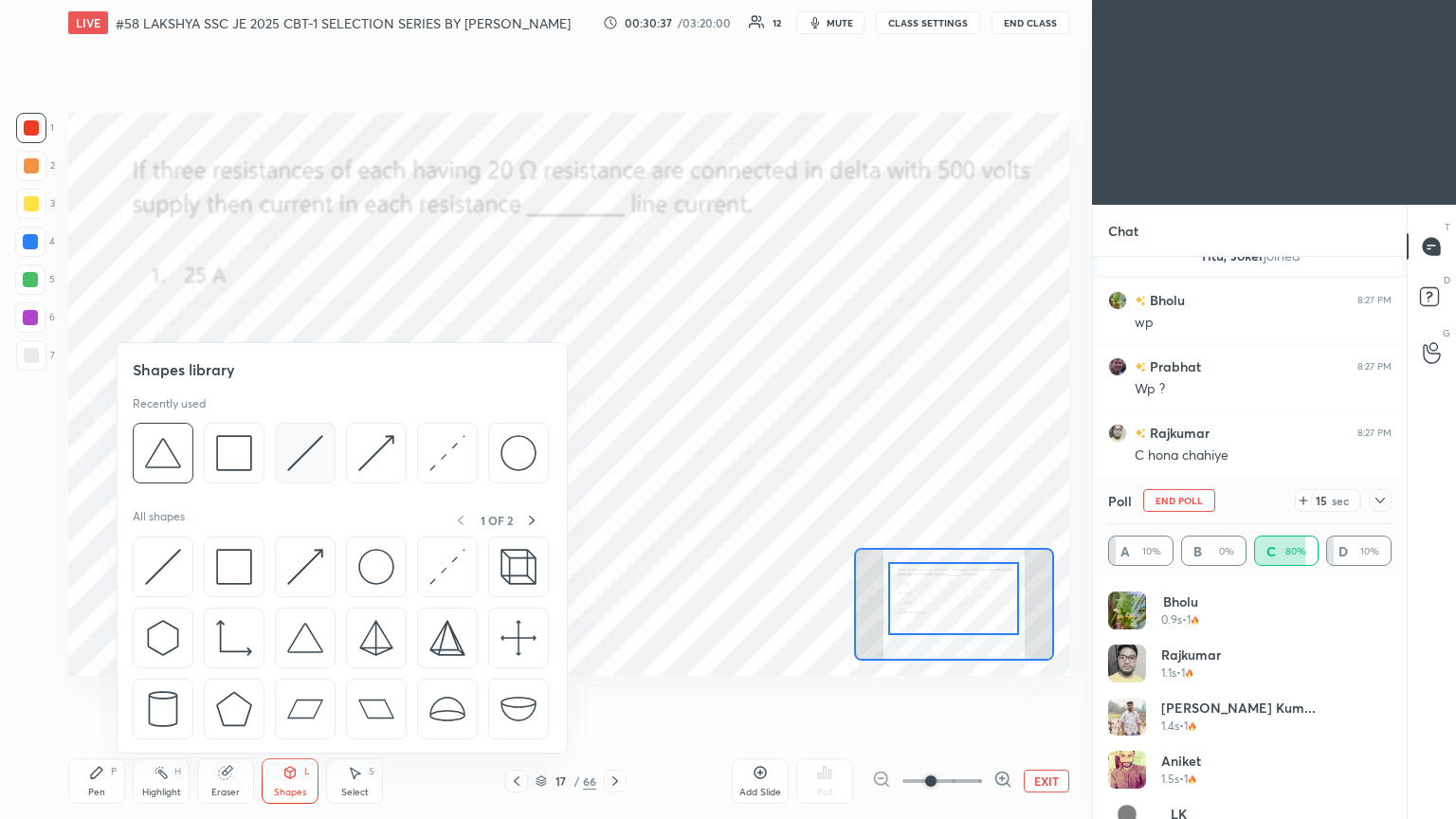
click at [291, 445] on img at bounding box center [305, 452] width 36 height 36
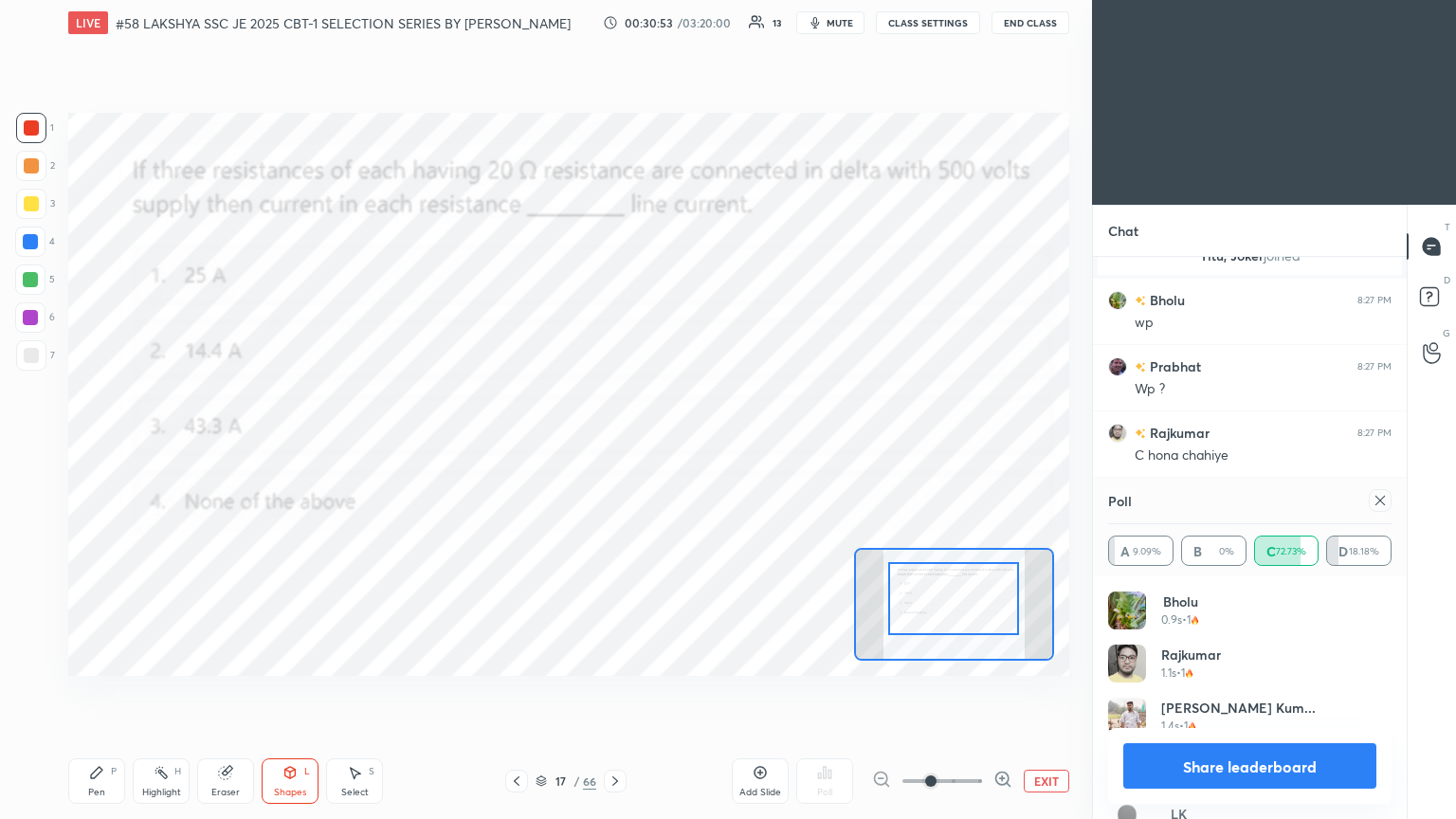
click at [96, 445] on div "Pen P" at bounding box center [96, 781] width 57 height 45
click at [26, 244] on div at bounding box center [31, 242] width 15 height 15
click at [680, 445] on icon at bounding box center [1381, 501] width 15 height 15
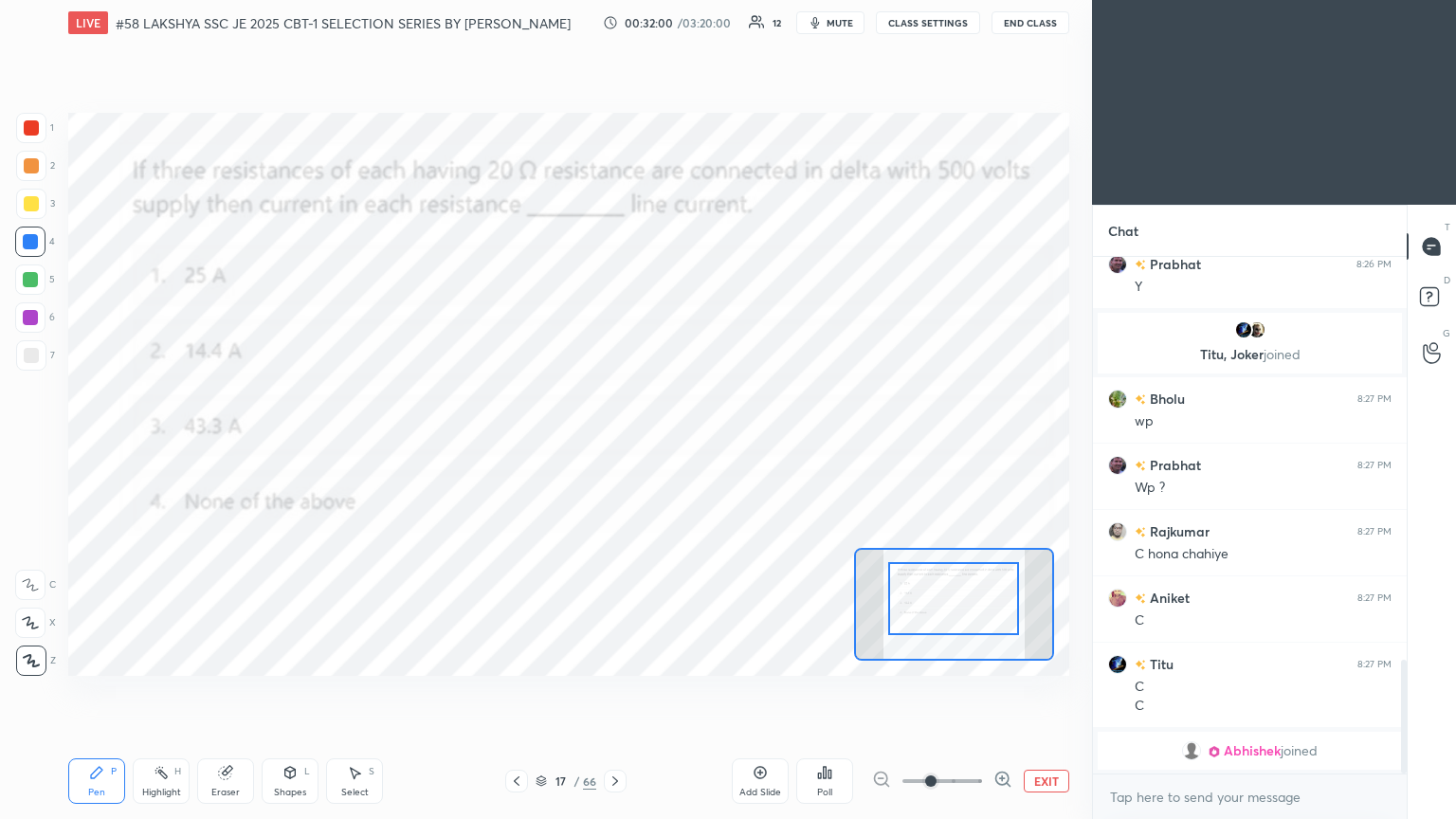
drag, startPoint x: 843, startPoint y: 27, endPoint x: 830, endPoint y: 27, distance: 13.0
click at [680, 28] on button "mute" at bounding box center [830, 23] width 68 height 23
drag, startPoint x: 826, startPoint y: 19, endPoint x: 827, endPoint y: 30, distance: 11.0
click at [680, 18] on span "unmute" at bounding box center [838, 23] width 40 height 14
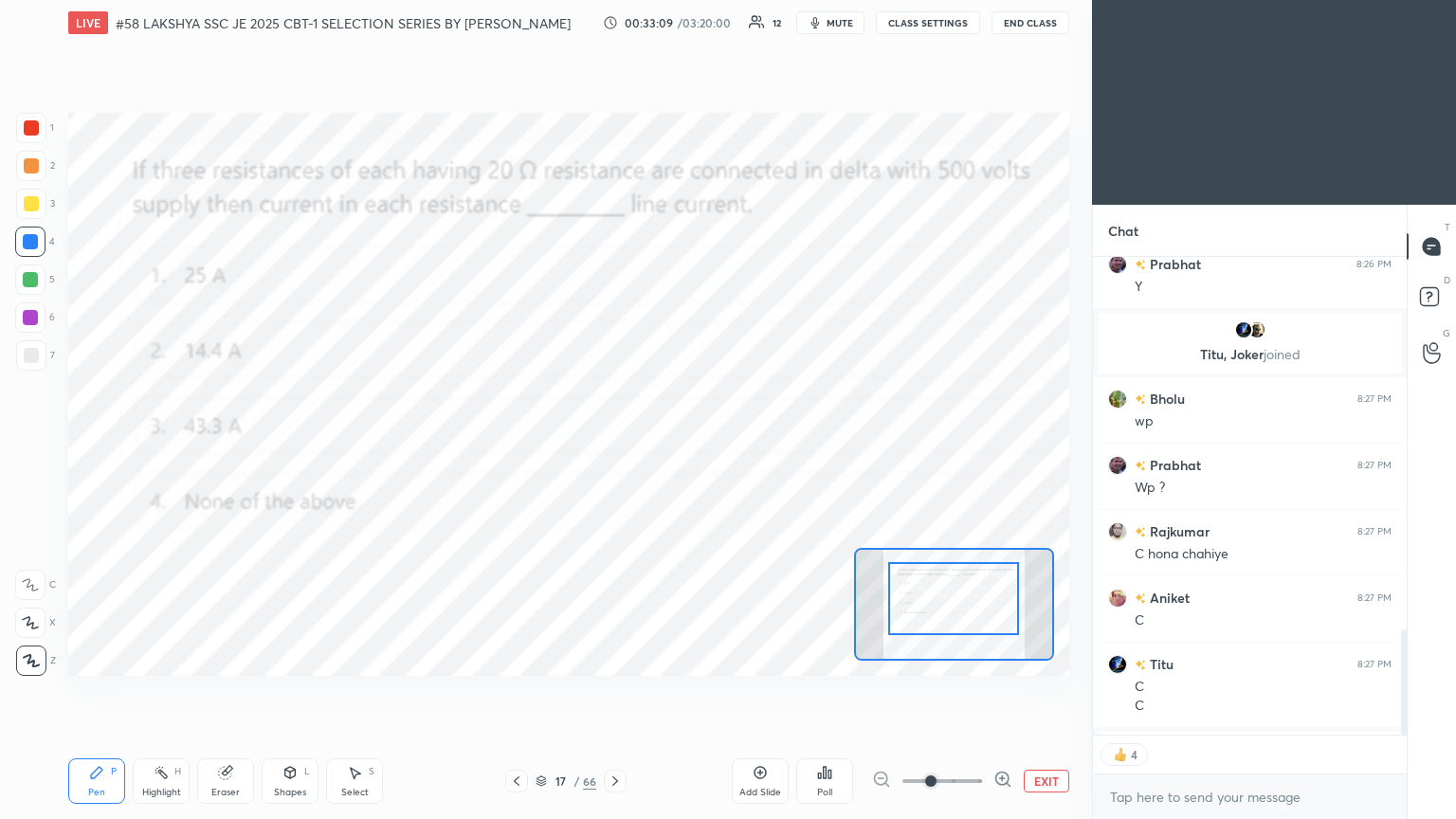
click at [616, 445] on icon at bounding box center [615, 781] width 6 height 10
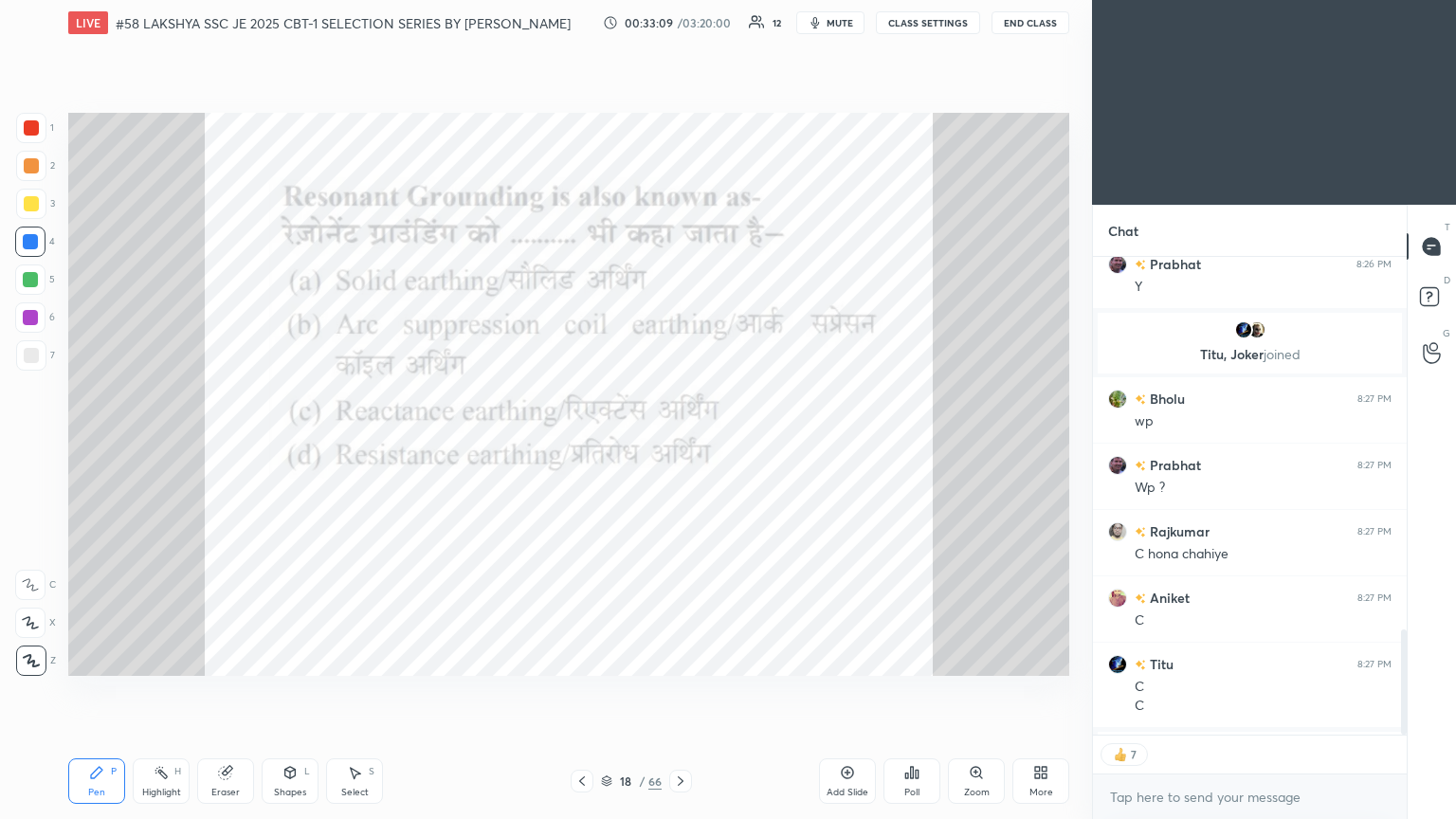
type textarea "x"
click at [680, 445] on icon at bounding box center [912, 773] width 3 height 12
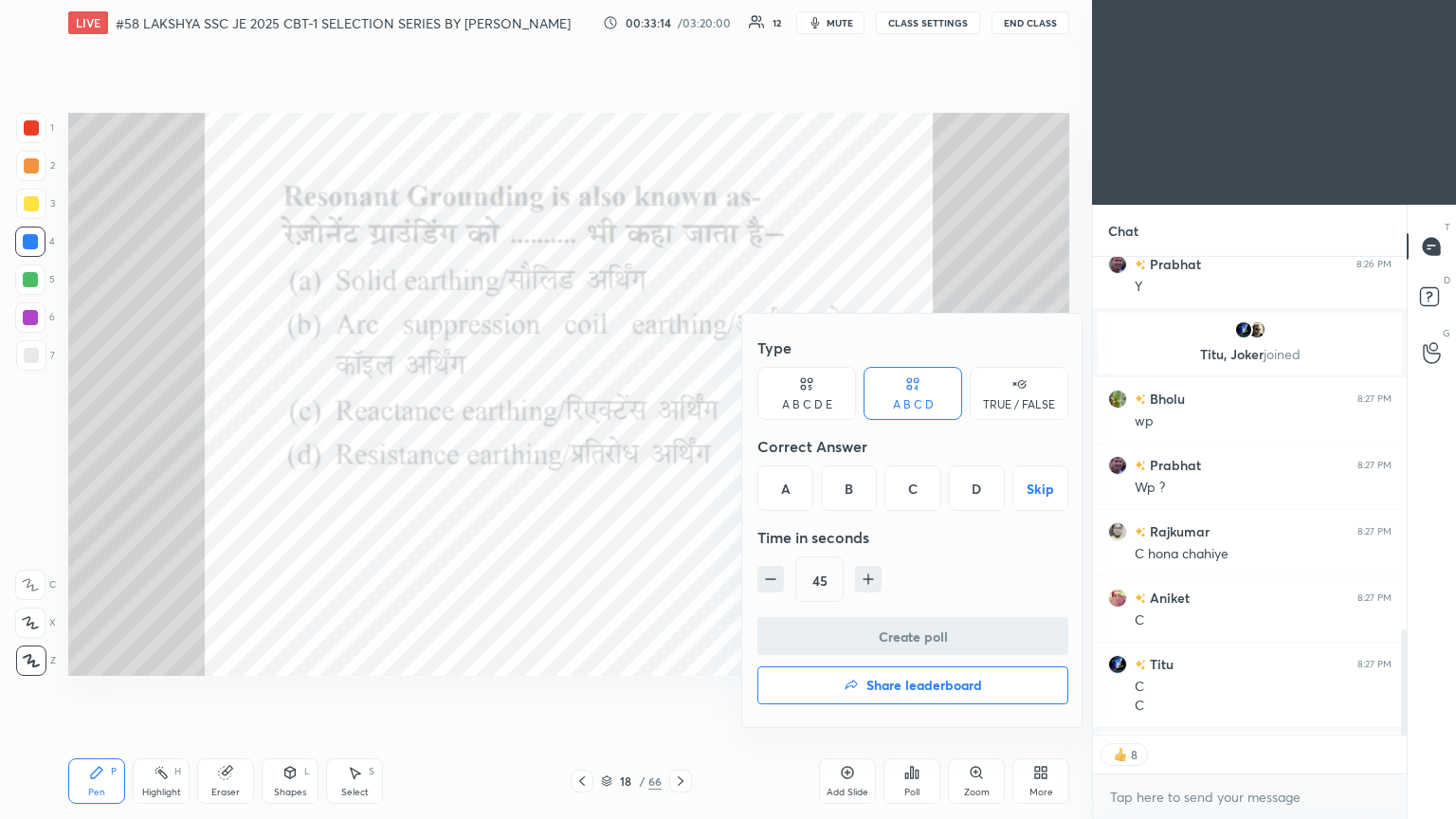
click at [680, 445] on div "B" at bounding box center [849, 488] width 56 height 45
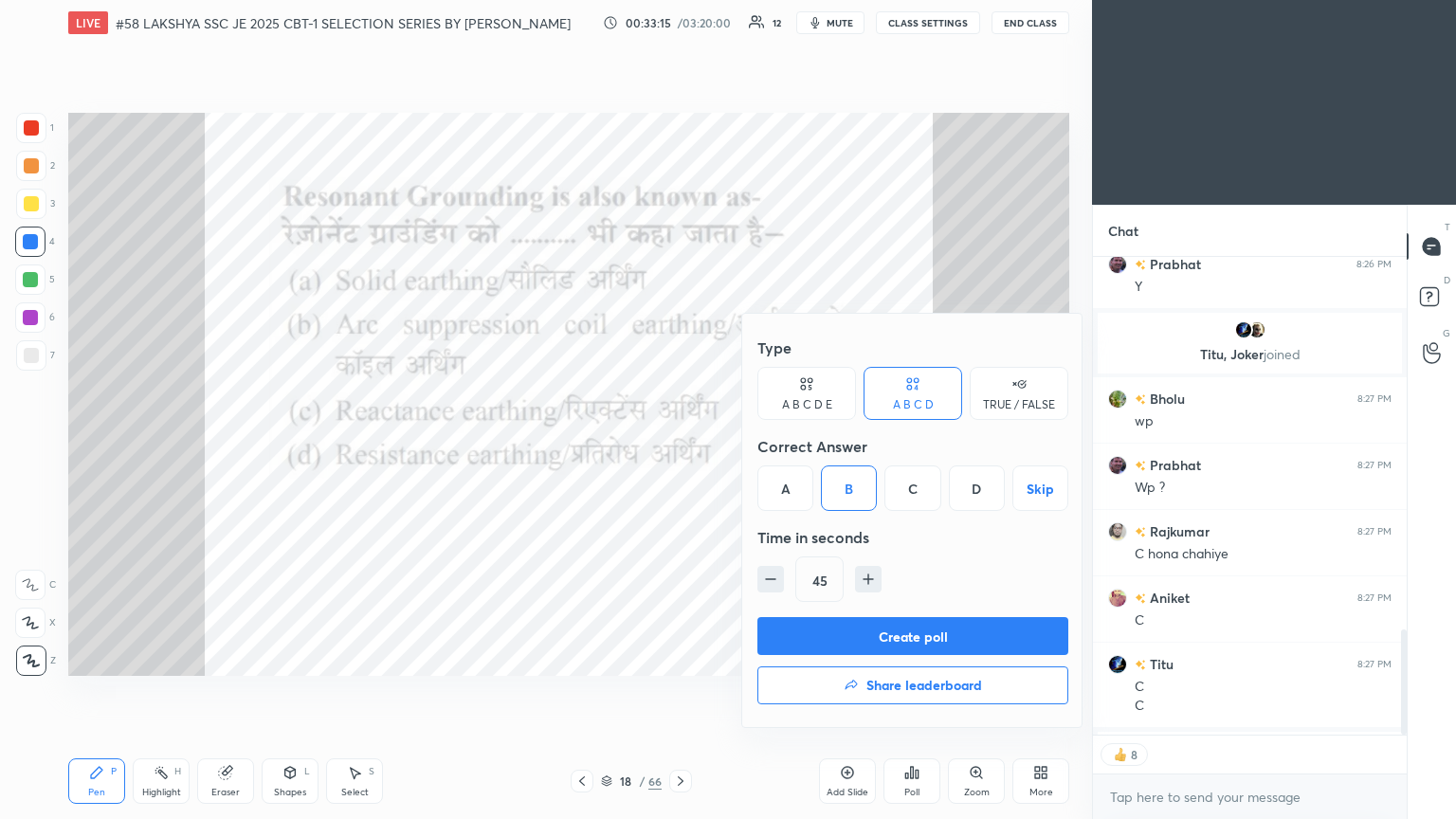
click at [680, 445] on icon "button" at bounding box center [770, 580] width 19 height 19
type input "30"
click at [680, 445] on button "Create poll" at bounding box center [913, 636] width 310 height 38
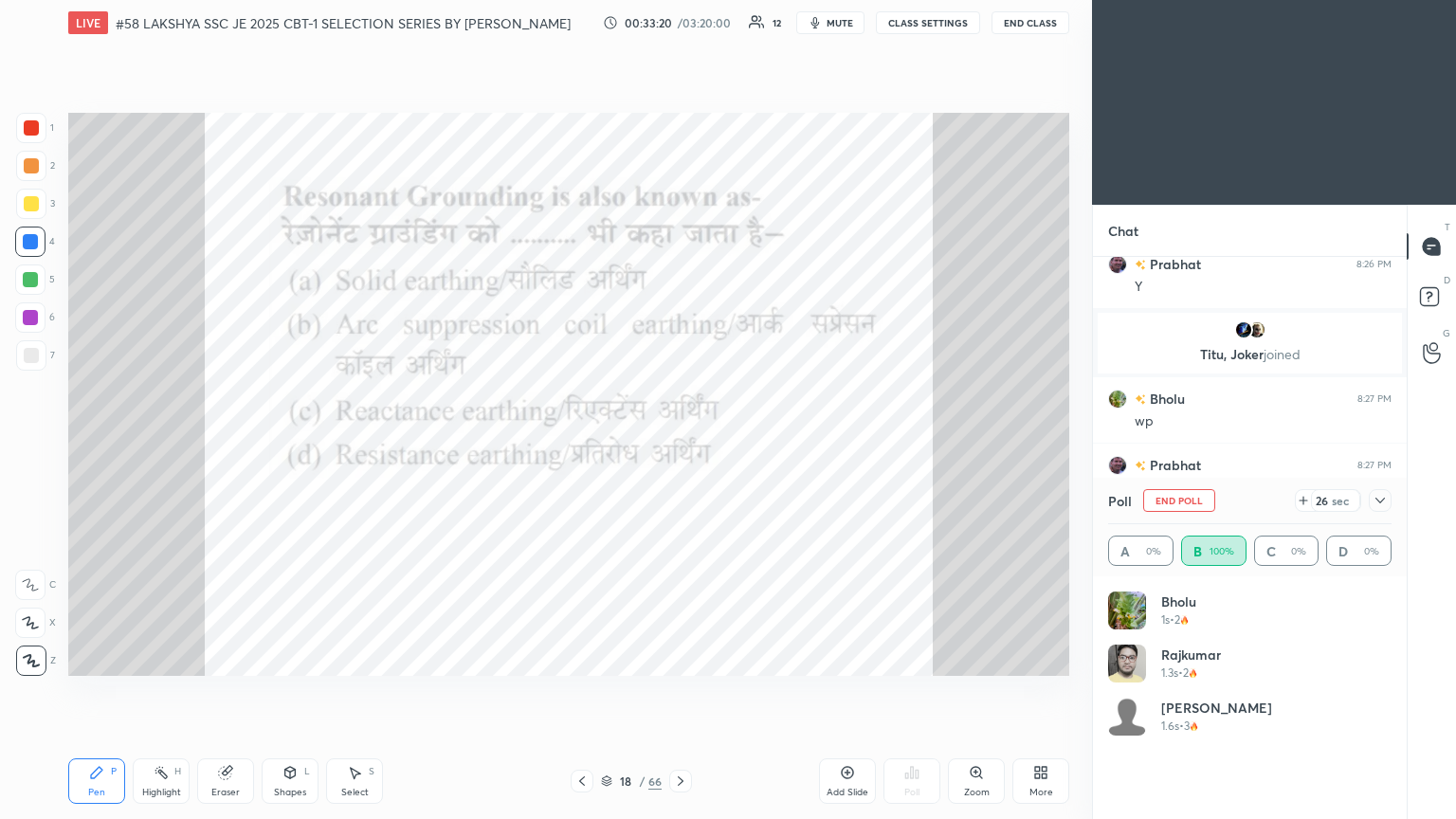
scroll to position [413, 309]
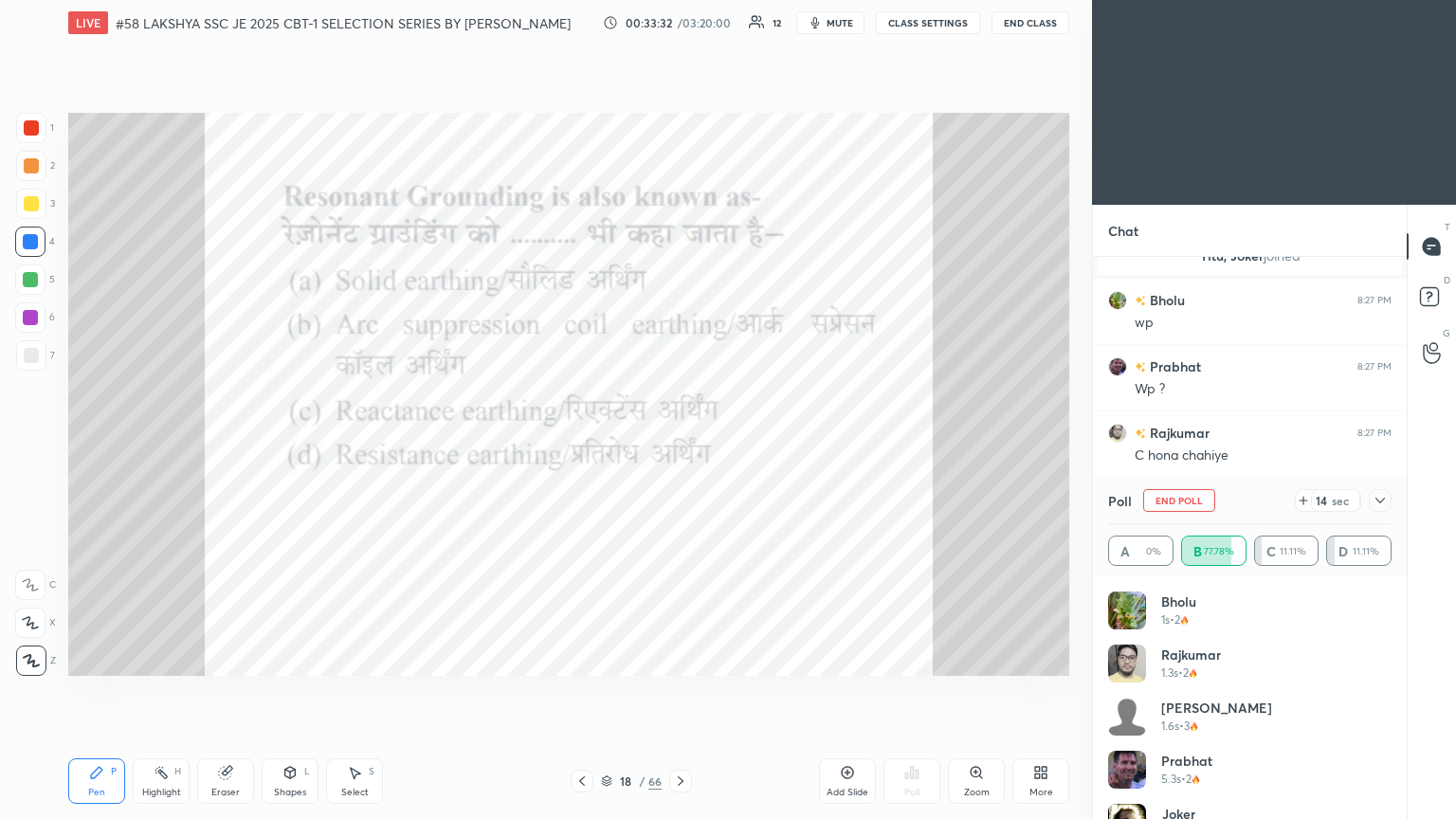
click at [32, 125] on div at bounding box center [32, 128] width 15 height 15
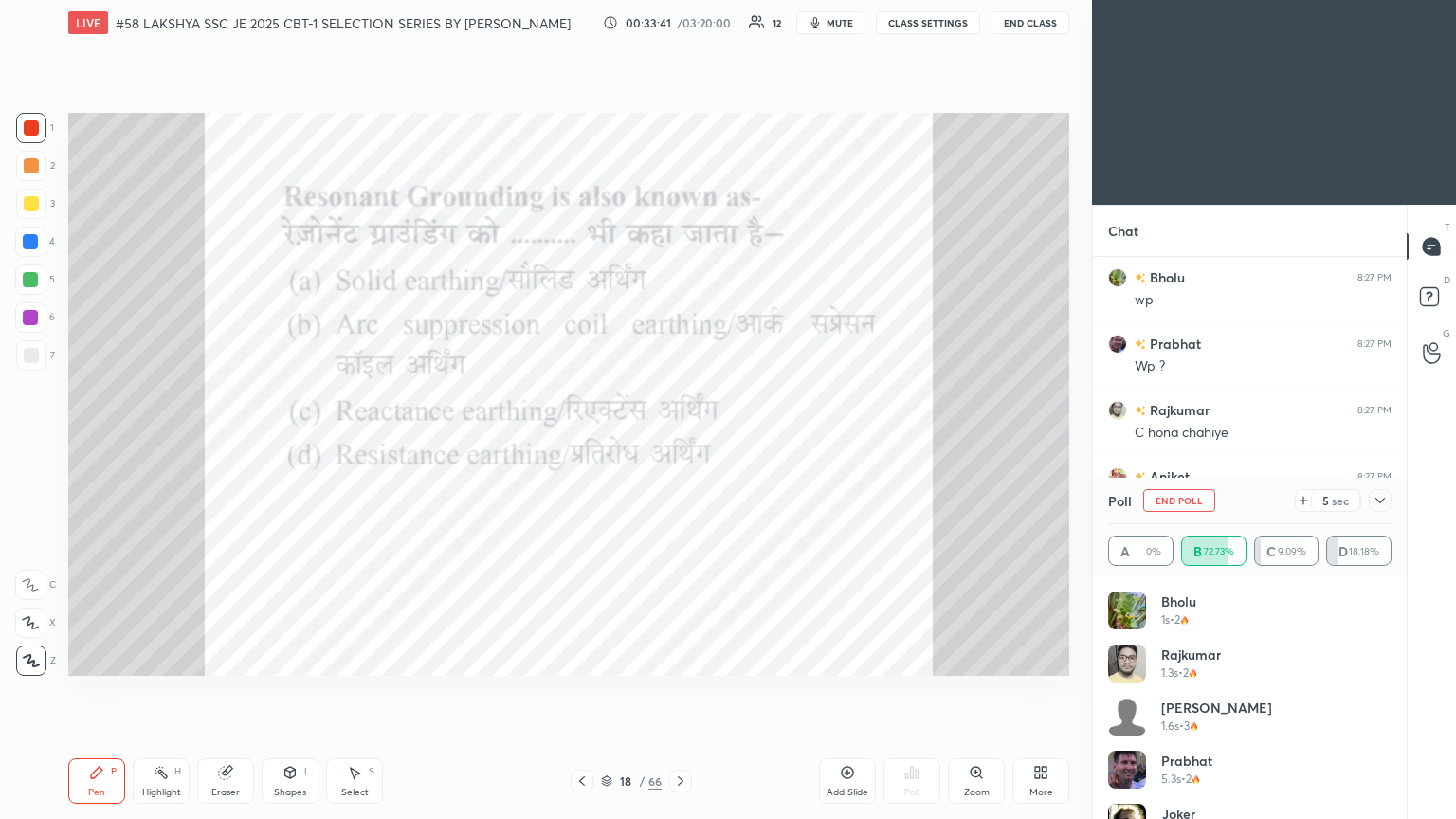
click at [680, 445] on icon at bounding box center [1381, 501] width 15 height 15
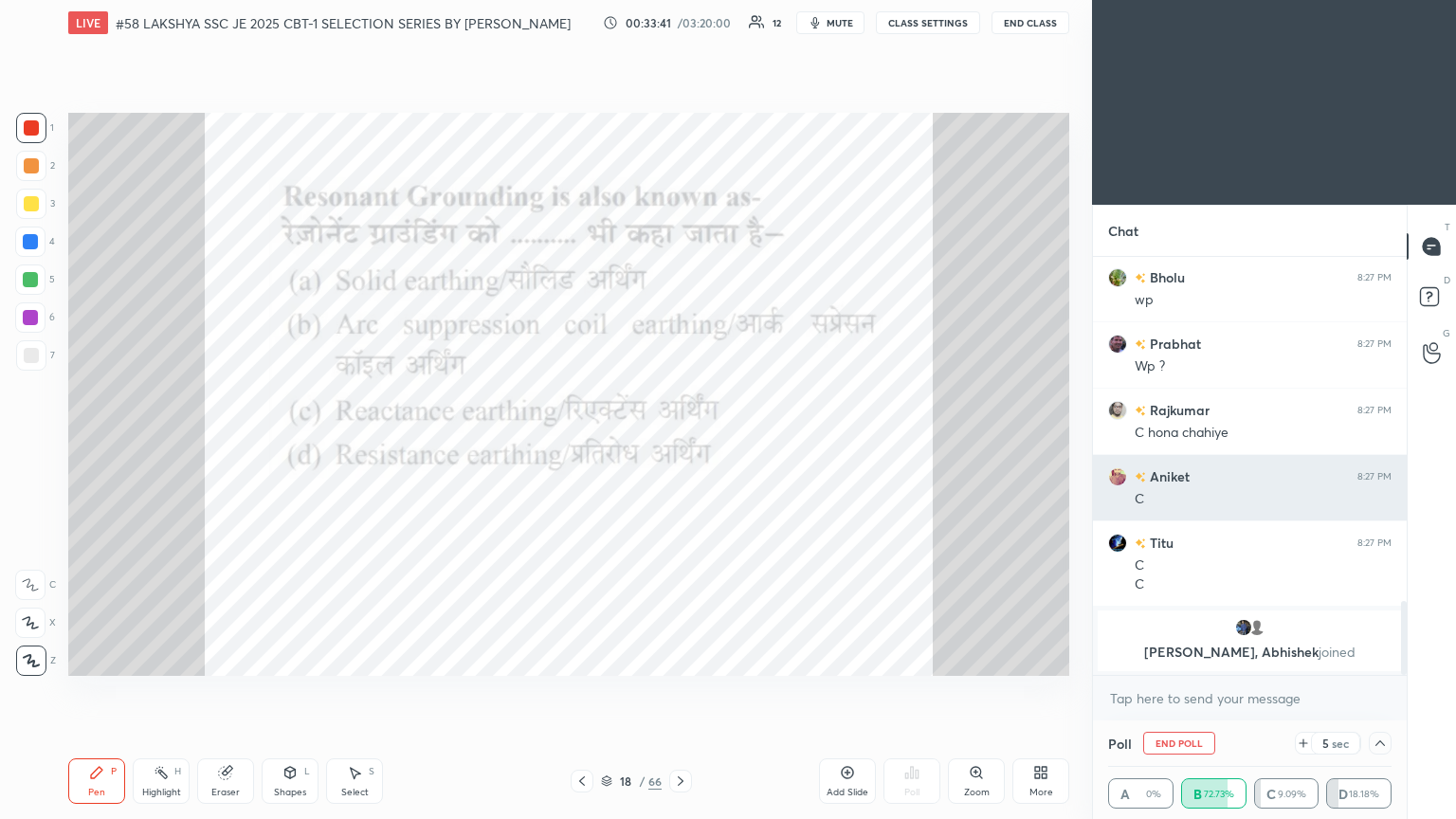
scroll to position [0, 6]
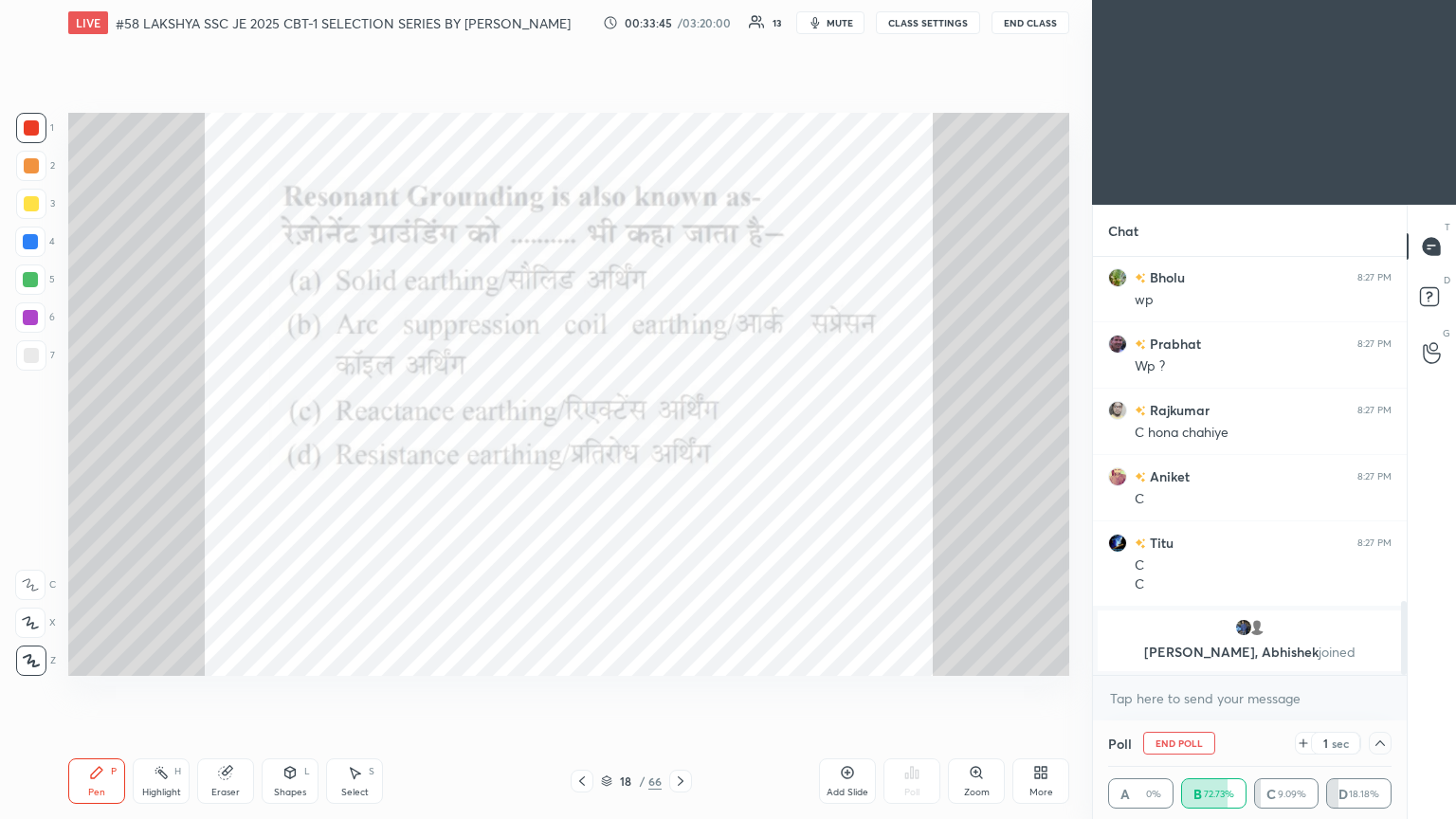
click at [680, 445] on icon at bounding box center [1381, 744] width 10 height 6
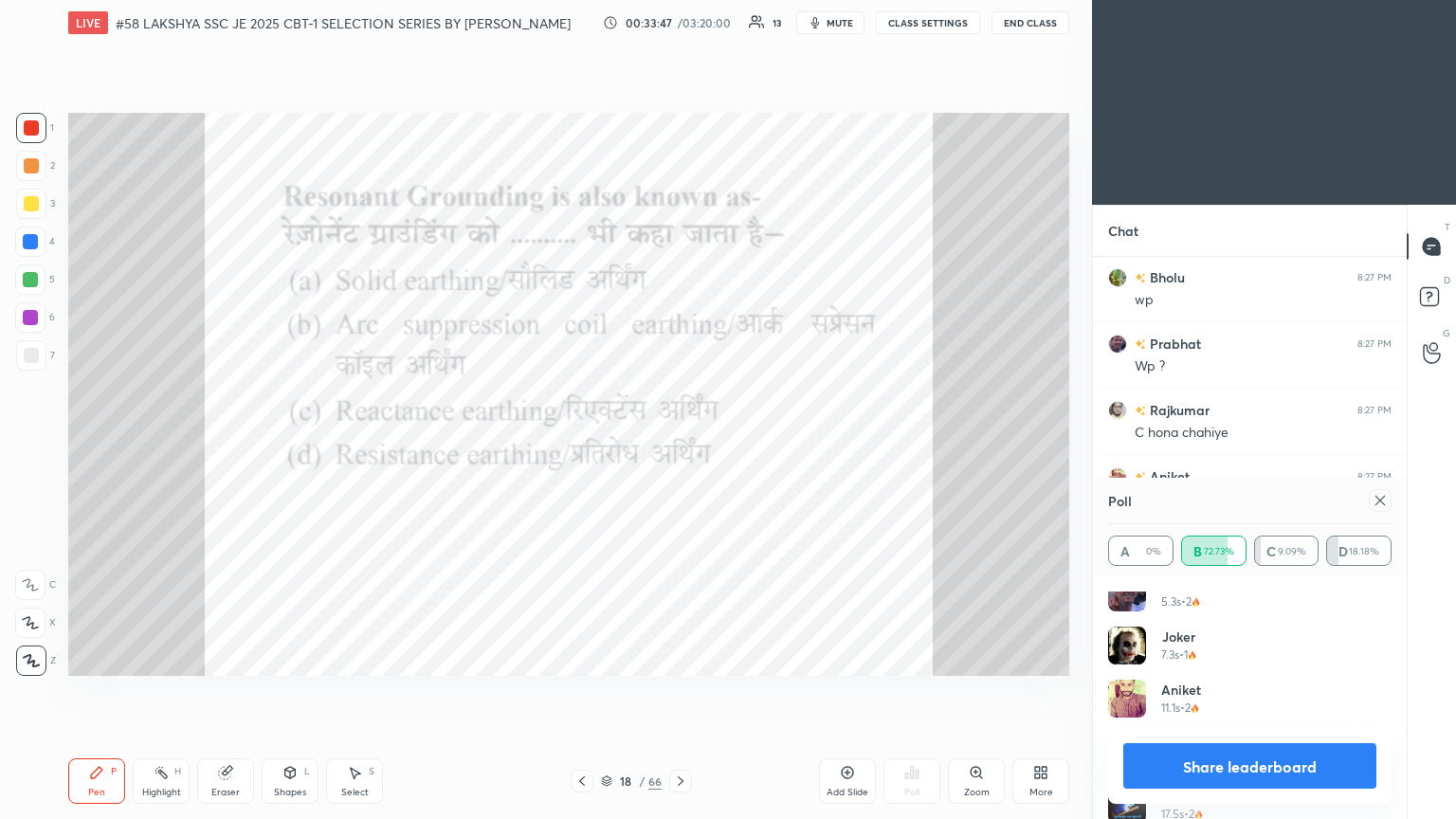
scroll to position [165, 0]
drag, startPoint x: 1385, startPoint y: 662, endPoint x: 1382, endPoint y: 753, distance: 91.0
click at [680, 445] on div "Bholu 1s • 2 Rajkumar 1.3s • 2 bablu 1.6s • 3 Prabhat 5.3s • 2 Joker 7.3s • 1 A…" at bounding box center [1250, 639] width 283 height 424
drag, startPoint x: 1393, startPoint y: 662, endPoint x: 1371, endPoint y: 804, distance: 143.7
click at [680, 445] on div "Bholu 1s • 2 Rajkumar 1.3s • 2 bablu 1.6s • 3 Prabhat 5.3s • 2 Joker 7.3s • 1 A…" at bounding box center [1250, 698] width 313 height 243
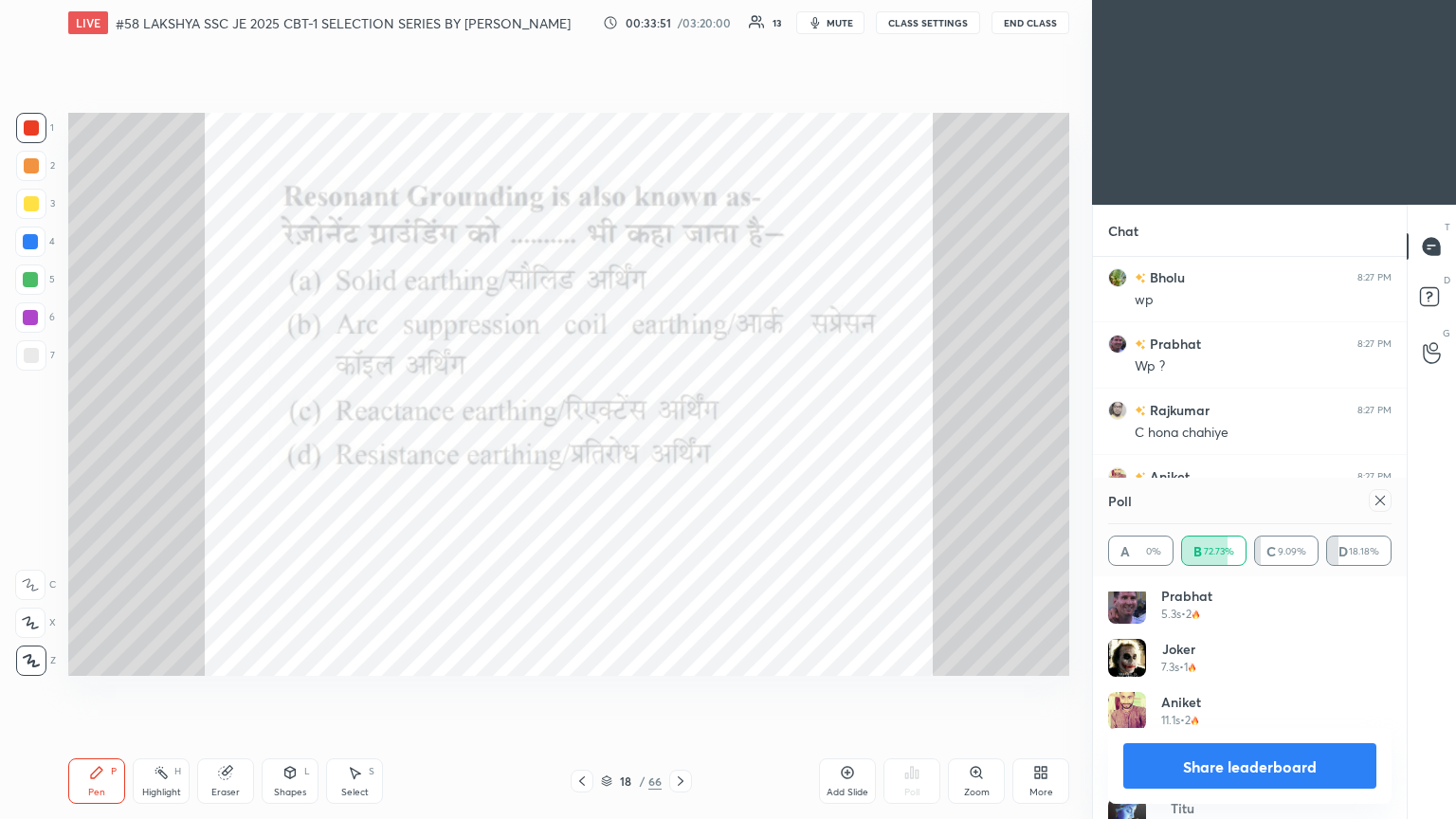
click at [680, 445] on icon at bounding box center [1381, 501] width 15 height 15
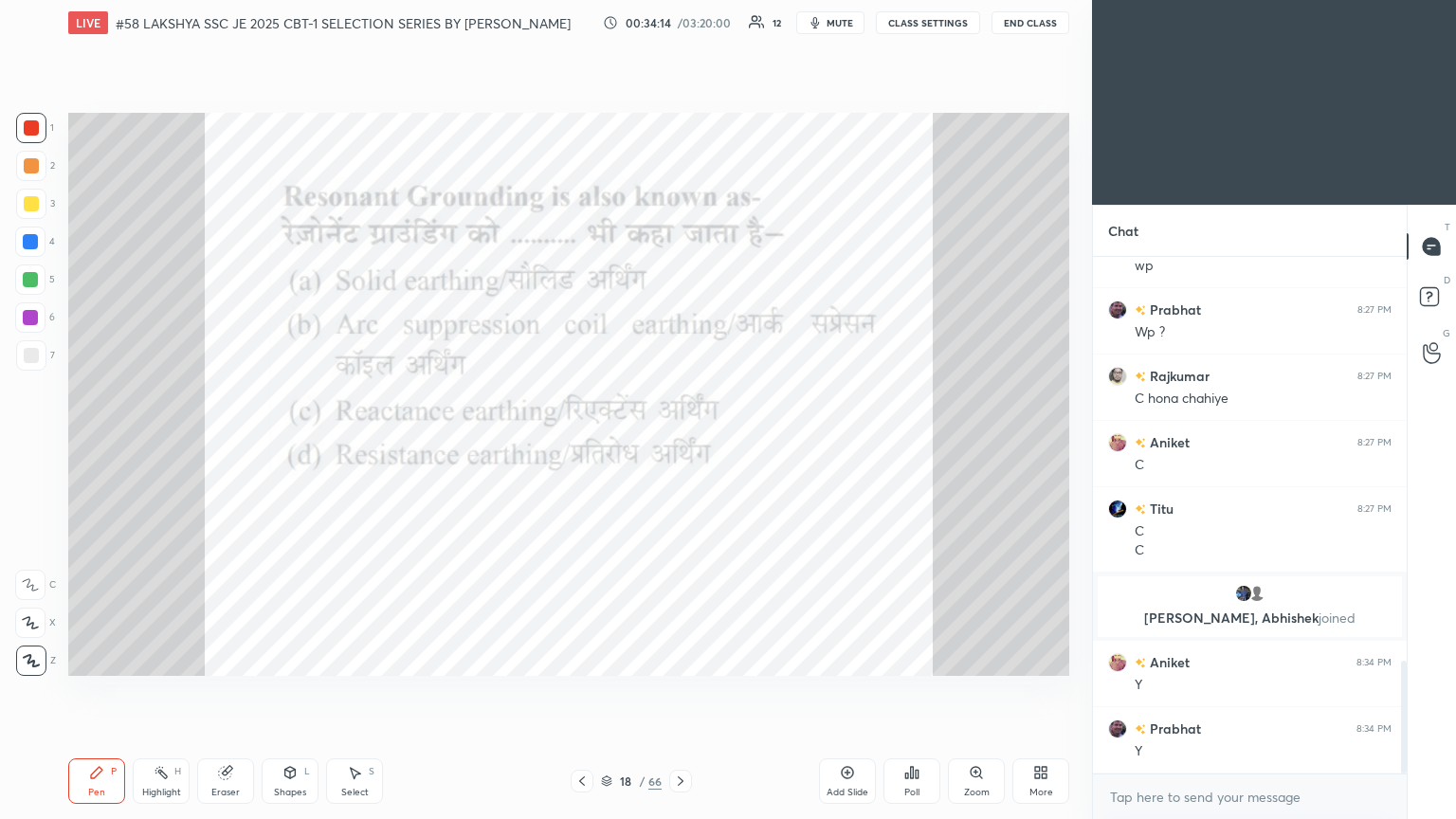
click at [229, 445] on div "Eraser" at bounding box center [225, 781] width 57 height 45
click at [31, 445] on span "Erase all" at bounding box center [30, 661] width 28 height 14
click at [89, 445] on icon at bounding box center [96, 773] width 15 height 15
click at [680, 445] on icon at bounding box center [681, 781] width 15 height 15
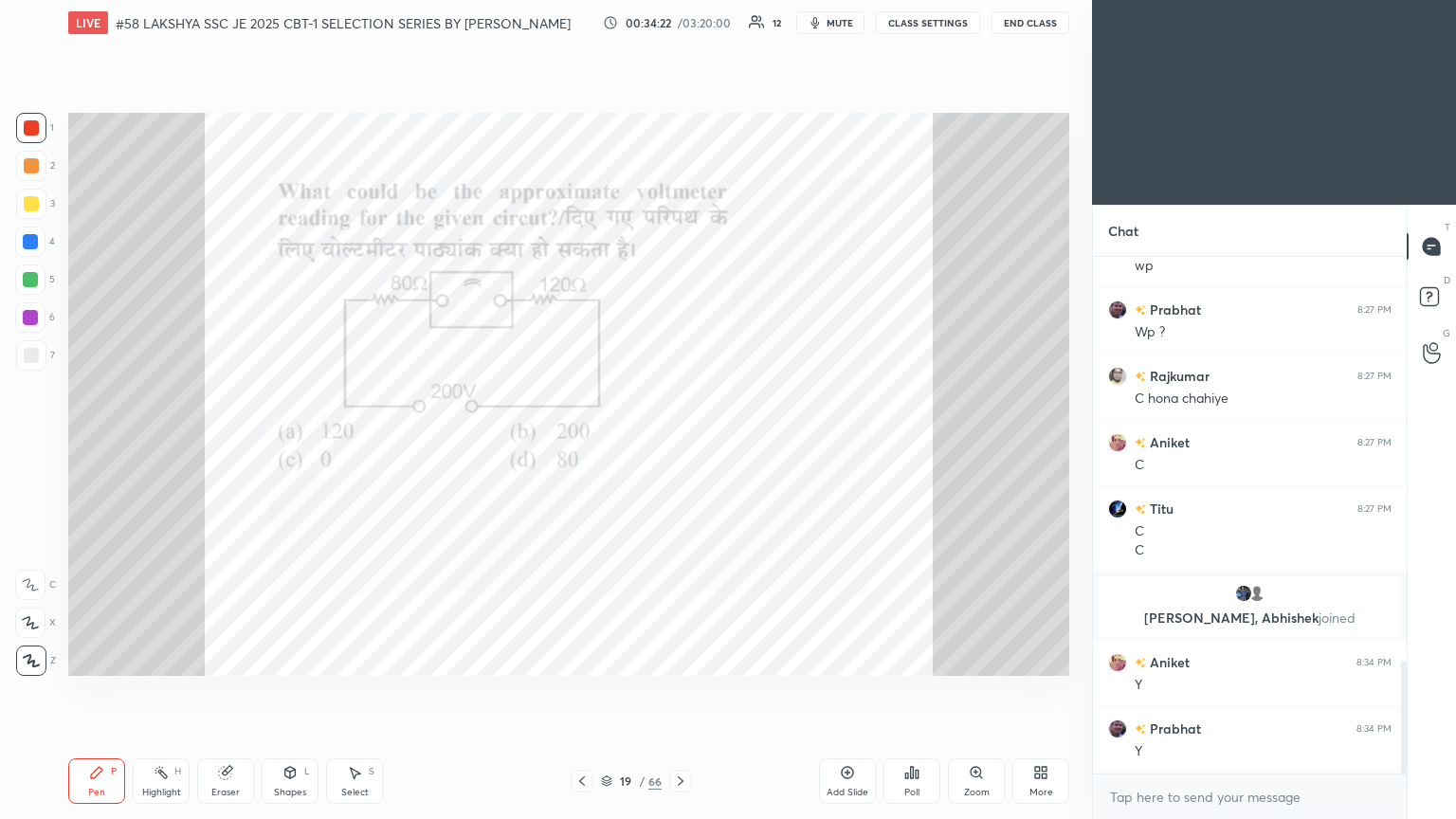
click at [680, 445] on div "Zoom" at bounding box center [976, 781] width 57 height 45
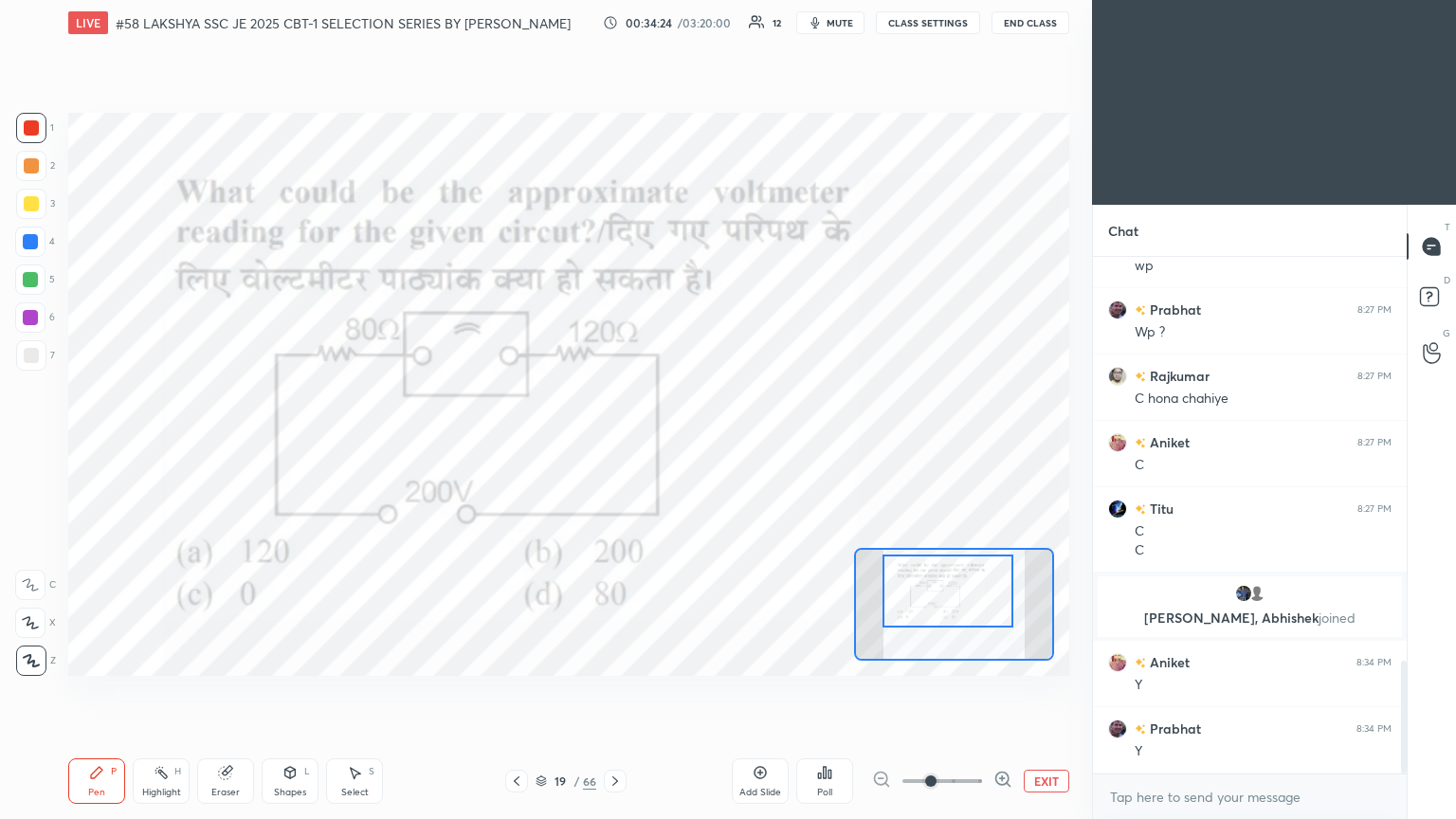
click at [680, 445] on div at bounding box center [948, 591] width 131 height 73
click at [680, 445] on icon at bounding box center [824, 773] width 15 height 15
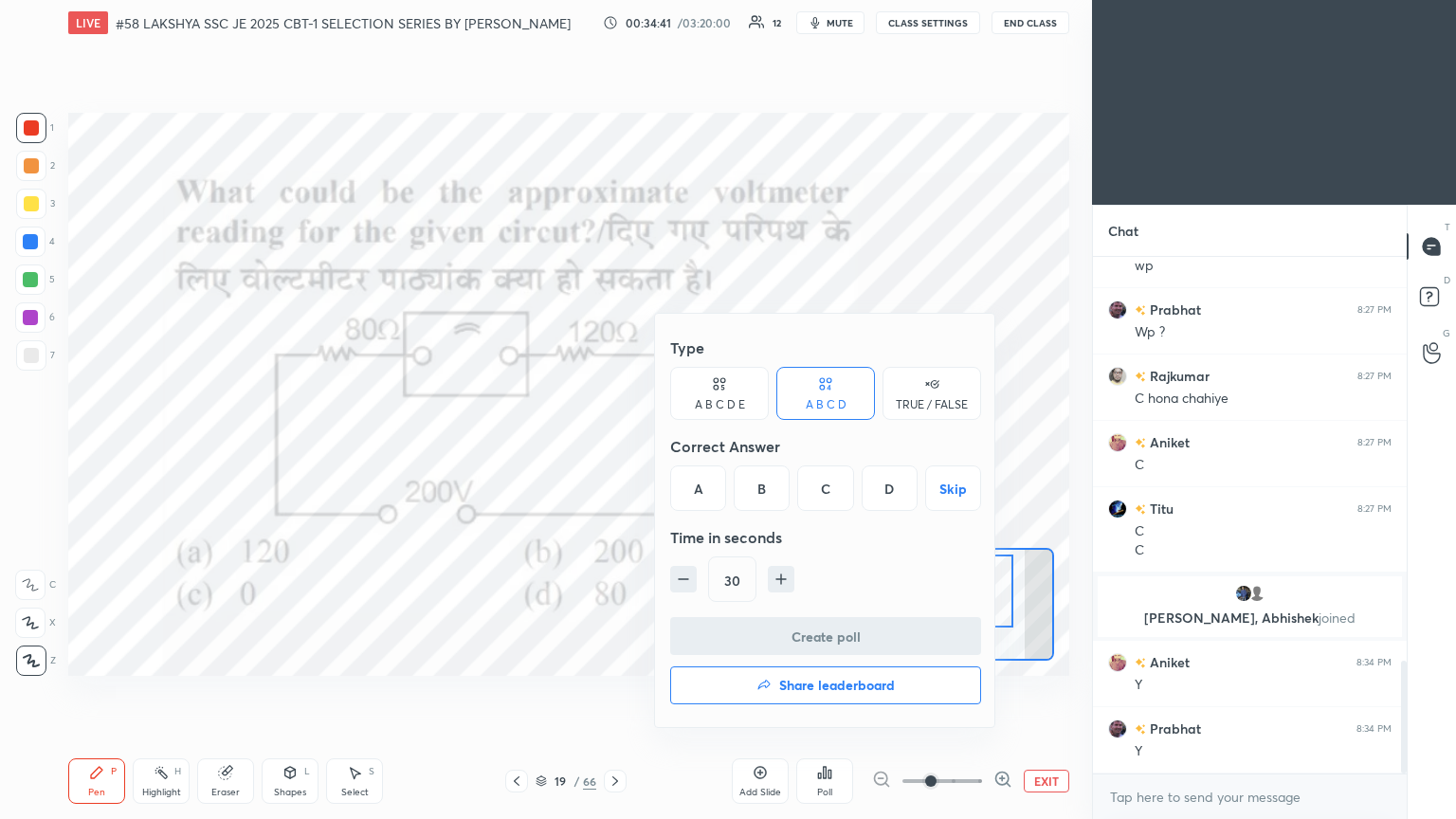
drag, startPoint x: 759, startPoint y: 493, endPoint x: 751, endPoint y: 527, distance: 34.9
click at [680, 445] on div "B" at bounding box center [762, 488] width 56 height 45
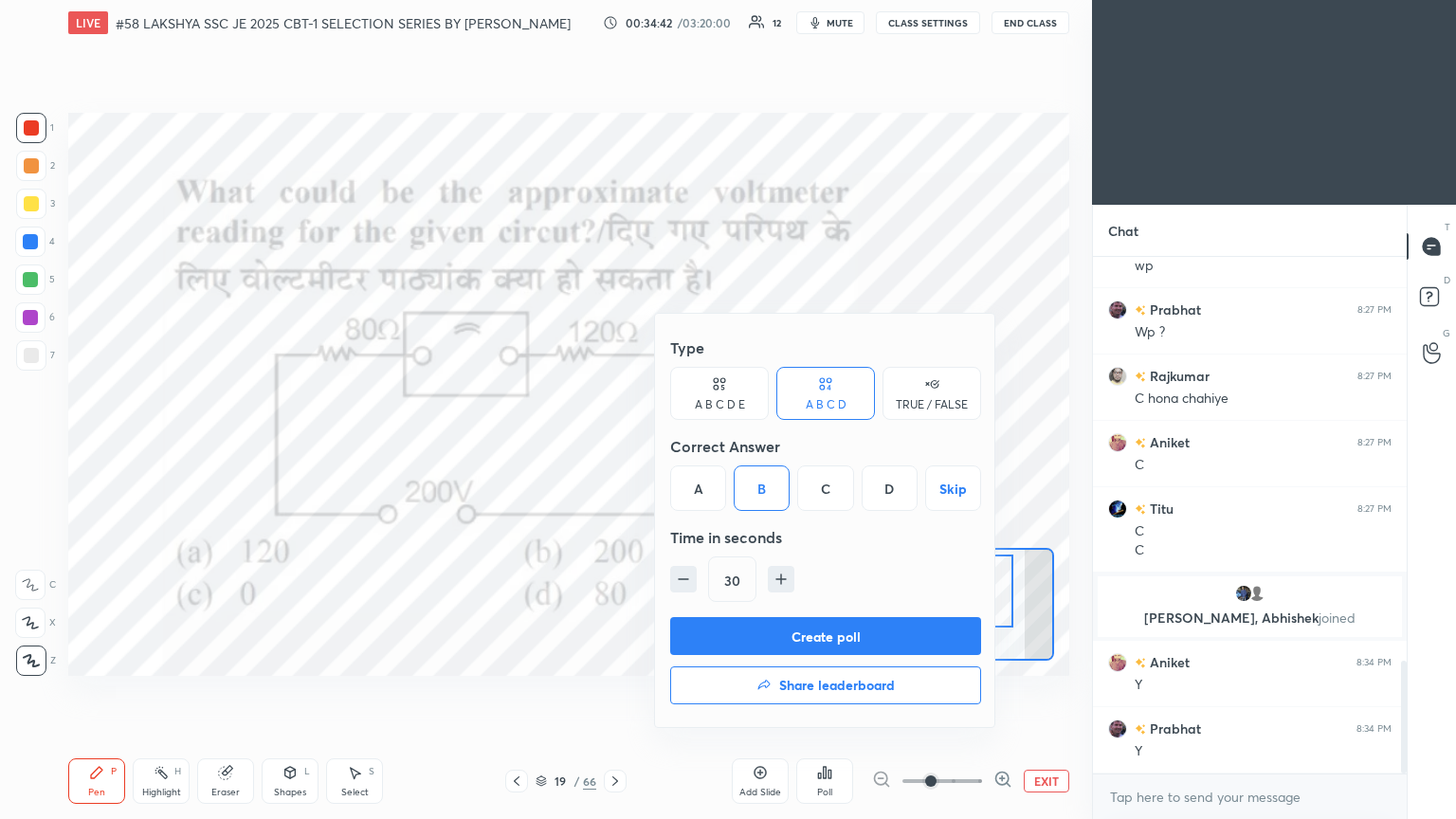
click at [680, 445] on button "Create poll" at bounding box center [825, 636] width 310 height 38
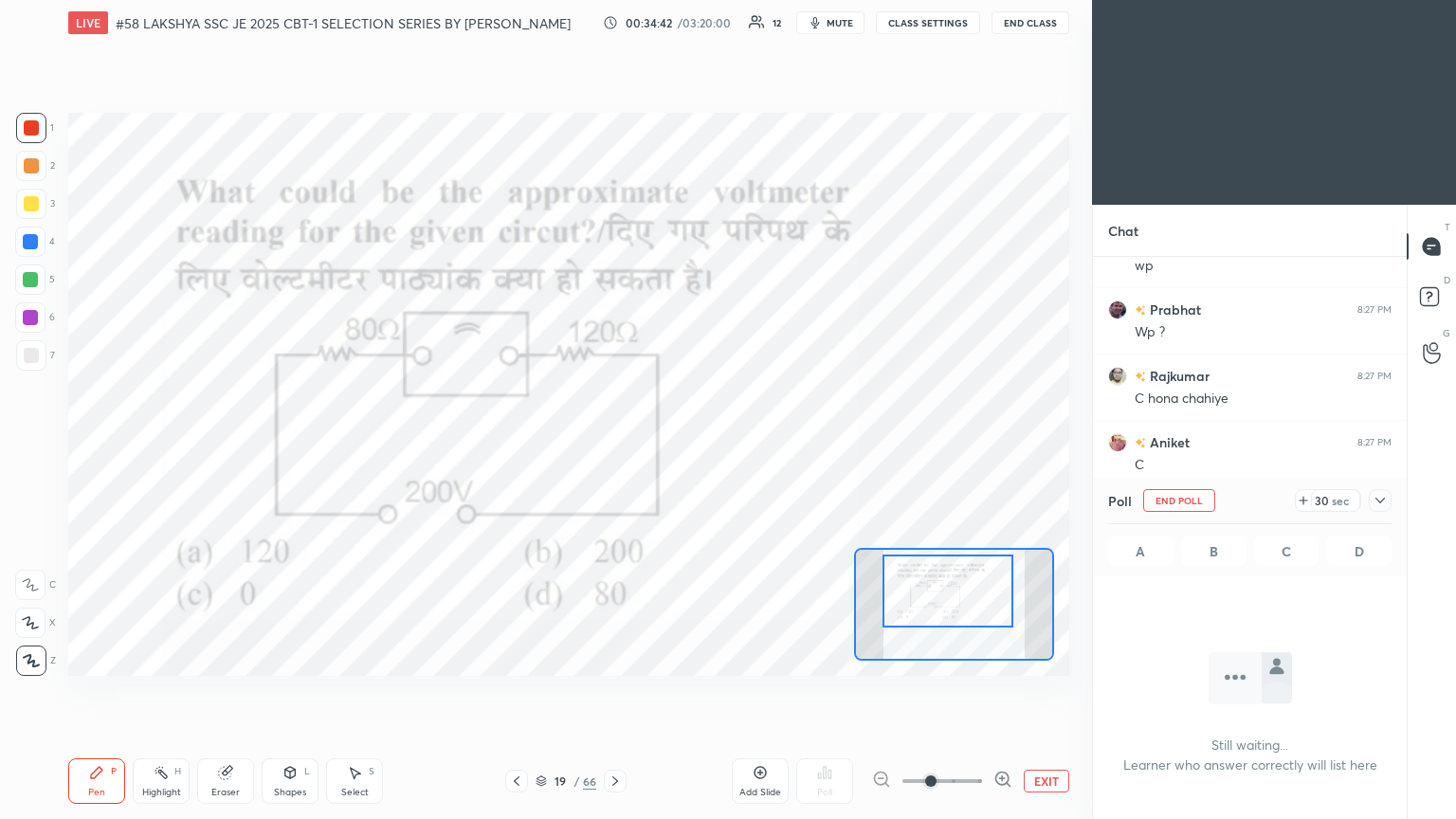
scroll to position [255, 309]
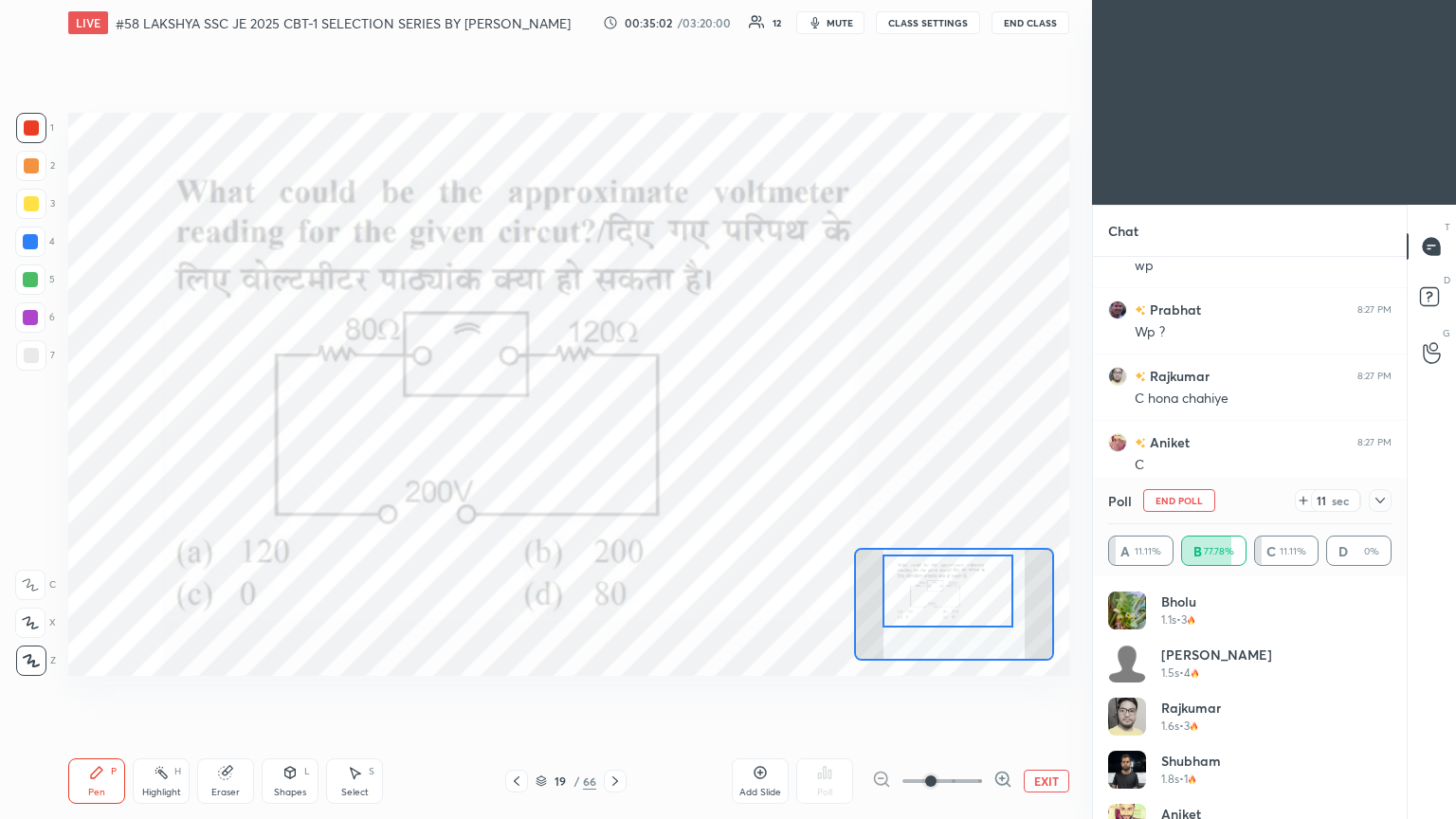
click at [9, 234] on div "1 2 3 4 5 6 7 C X Z C X Z E E Erase all H H" at bounding box center [30, 395] width 61 height 563
drag, startPoint x: 29, startPoint y: 239, endPoint x: 35, endPoint y: 270, distance: 31.6
click at [30, 239] on div at bounding box center [31, 242] width 15 height 15
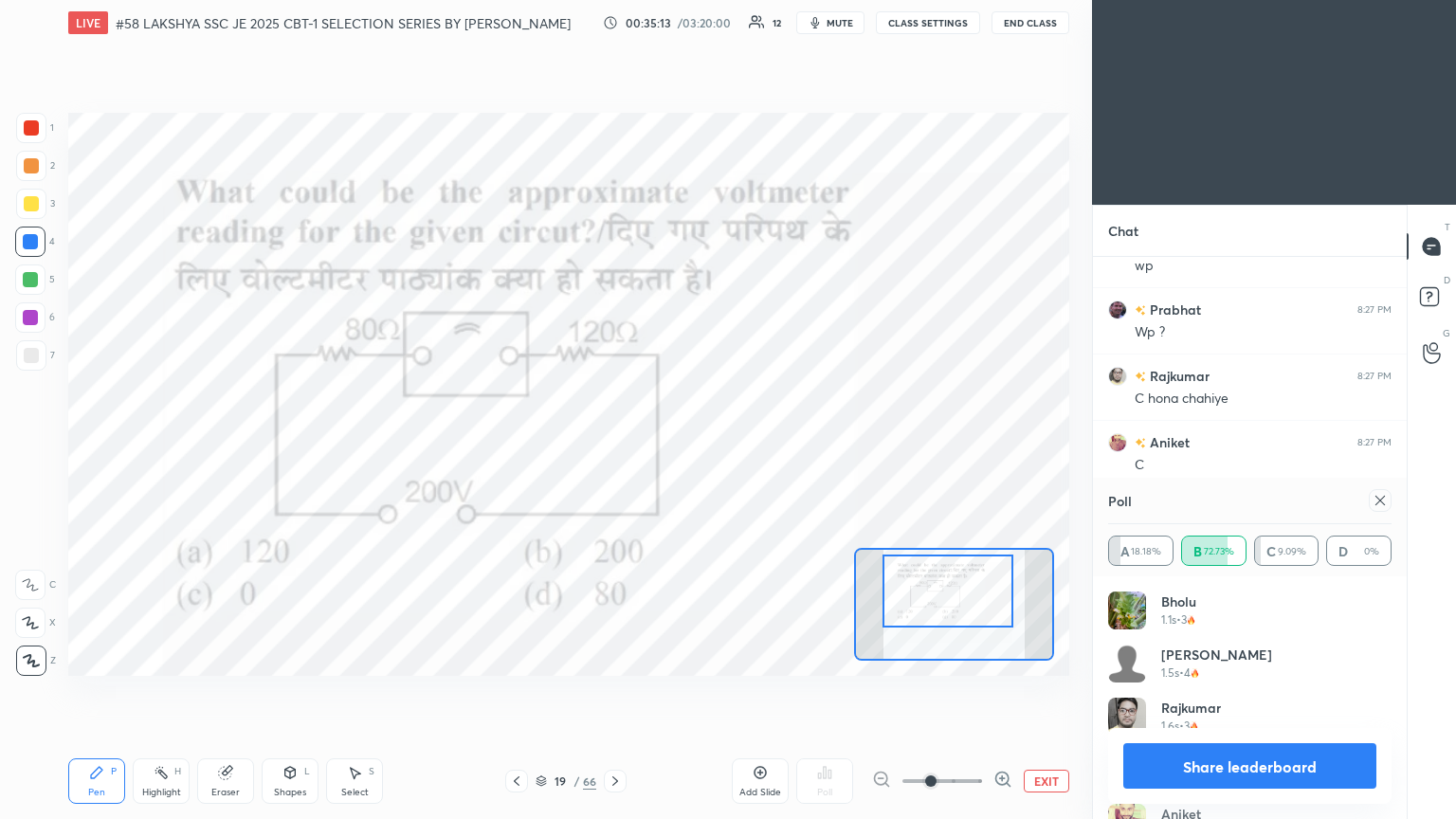
click at [680, 445] on icon at bounding box center [1381, 501] width 15 height 15
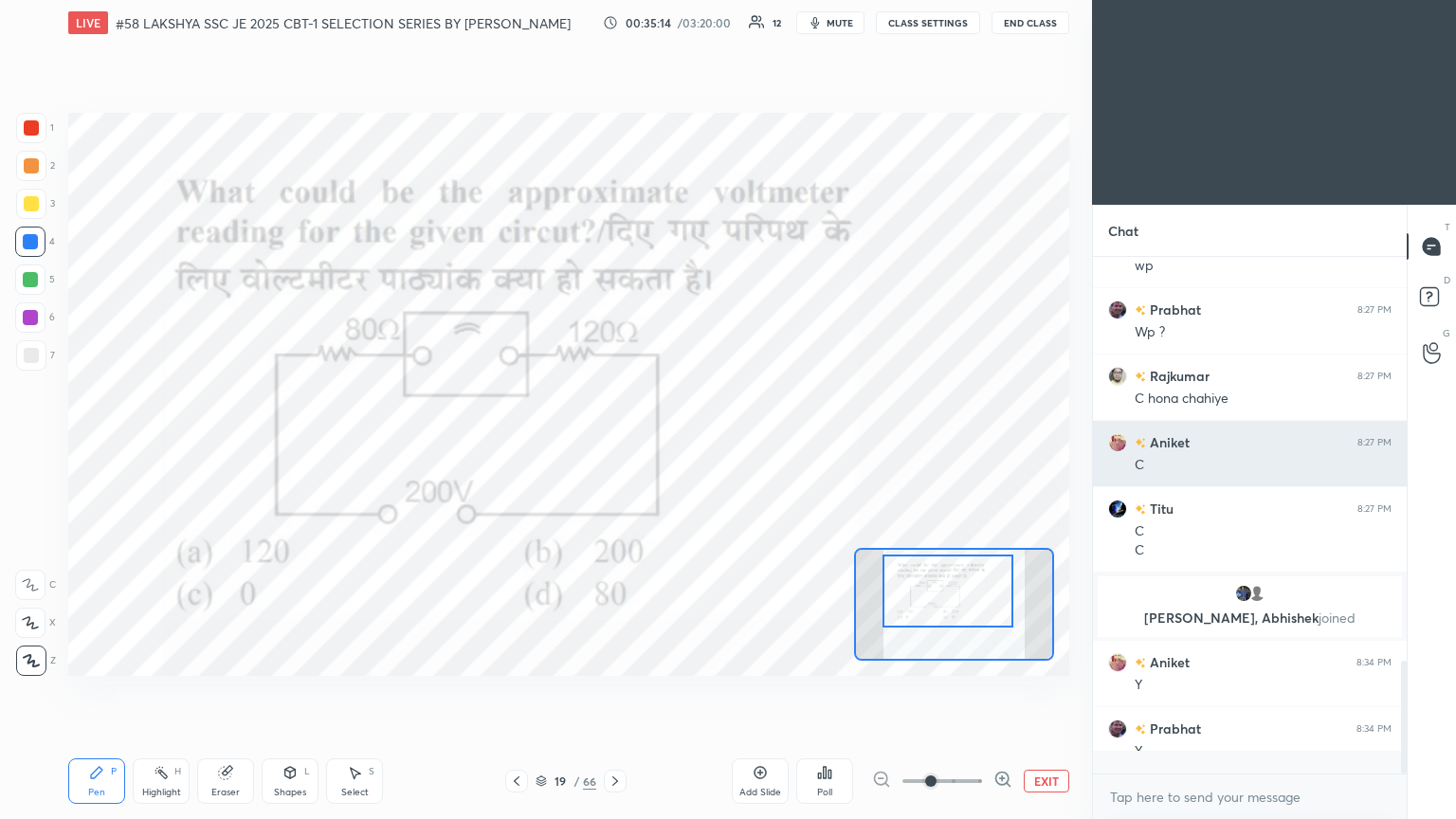
scroll to position [354, 309]
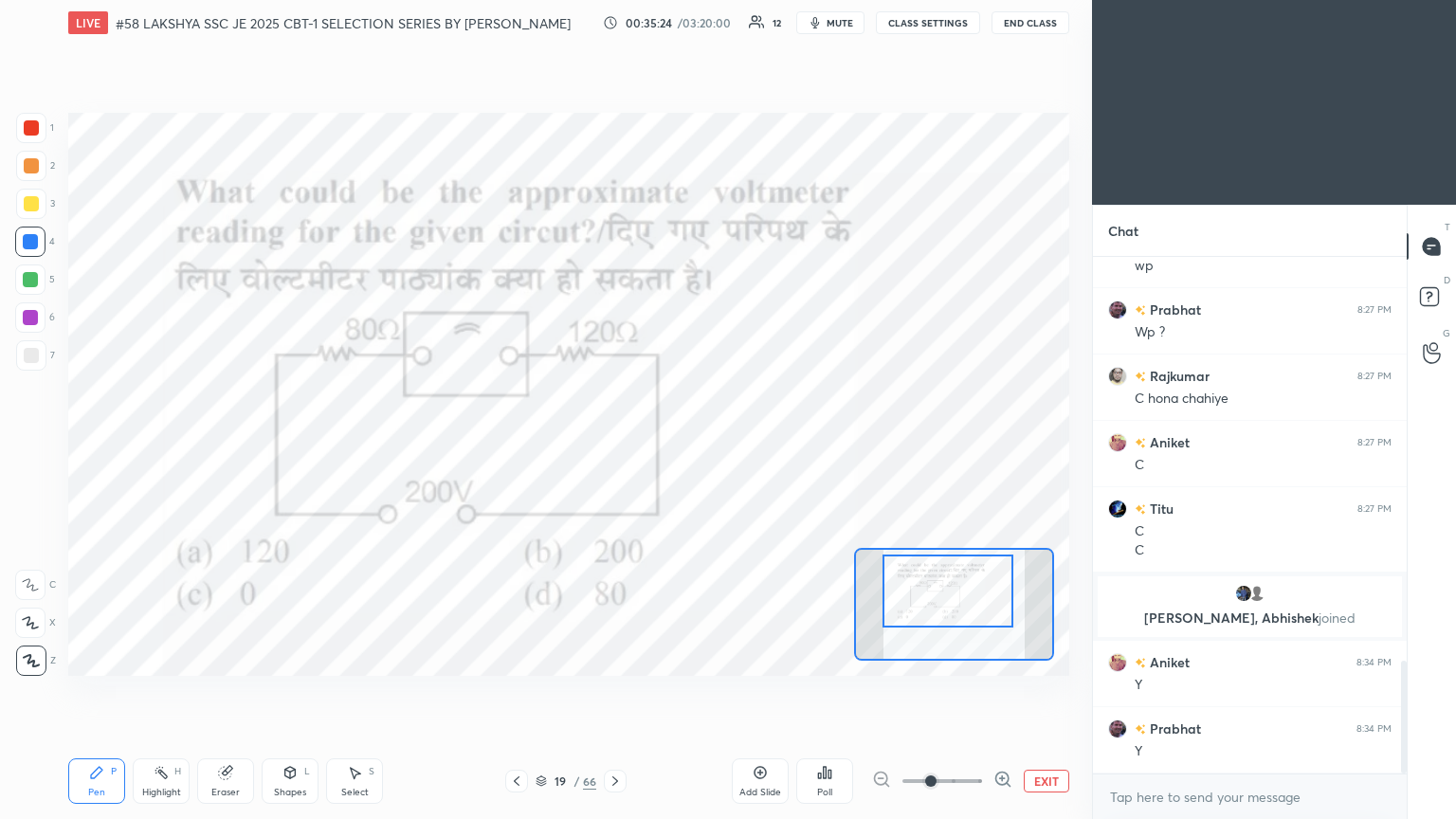
drag, startPoint x: 229, startPoint y: 788, endPoint x: 217, endPoint y: 776, distance: 17.0
click at [227, 445] on div "Eraser" at bounding box center [225, 793] width 28 height 10
drag, startPoint x: 30, startPoint y: 652, endPoint x: 43, endPoint y: 702, distance: 51.7
click at [30, 445] on div "Erase all" at bounding box center [30, 661] width 30 height 30
click at [80, 445] on div "Pen P" at bounding box center [96, 781] width 57 height 45
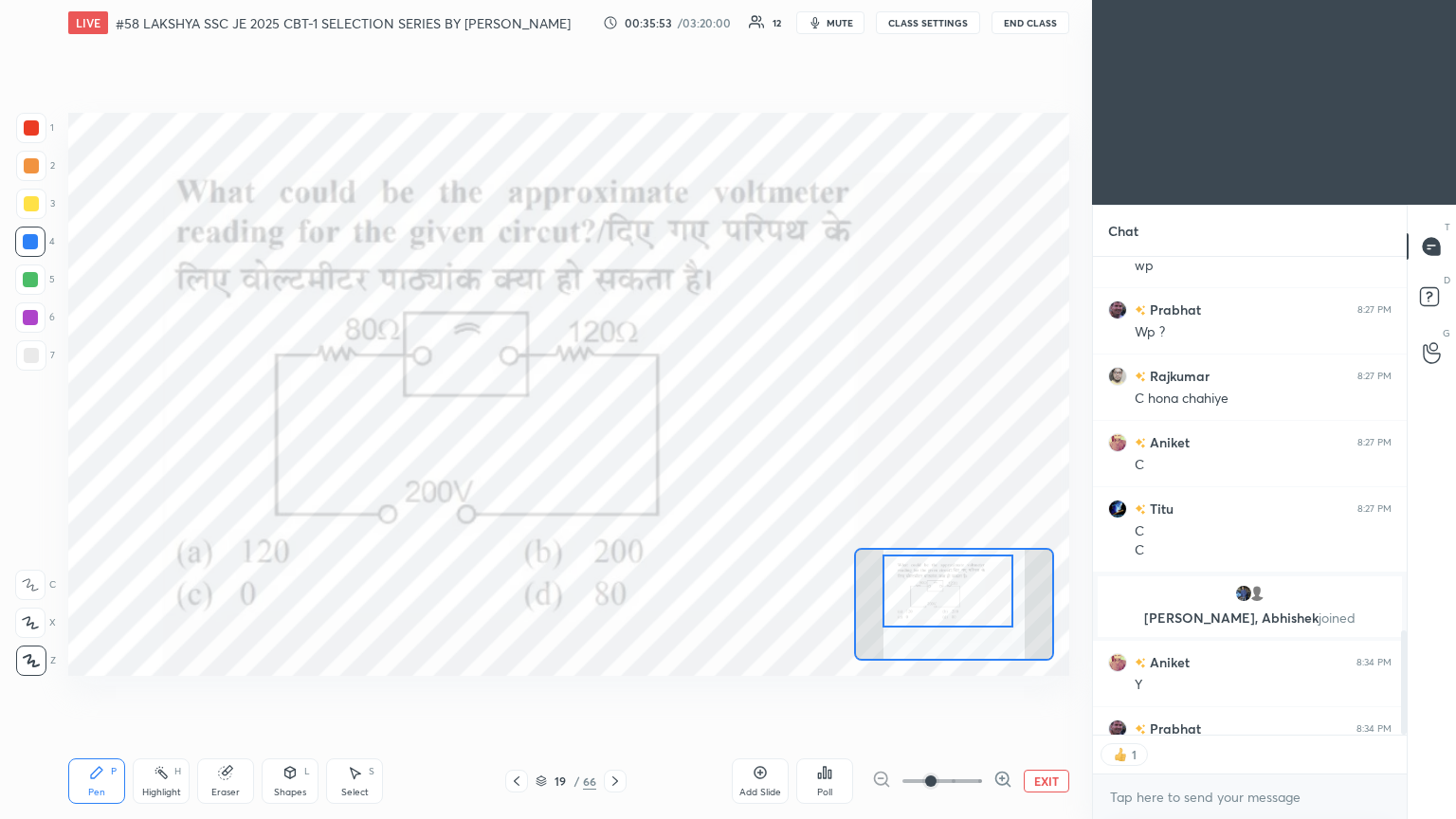
scroll to position [6, 6]
click at [614, 445] on icon at bounding box center [615, 781] width 15 height 15
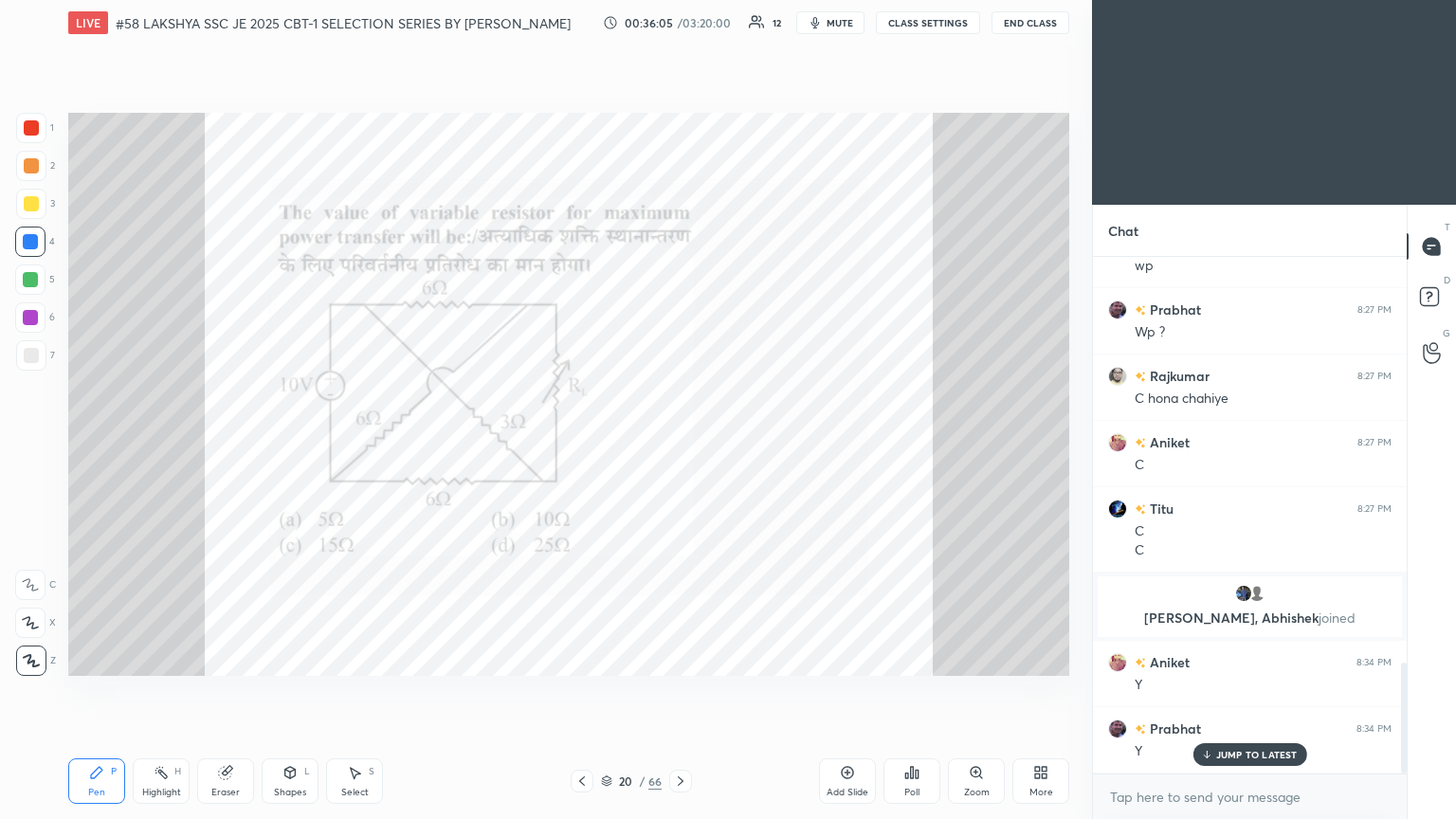
scroll to position [1850, 0]
click at [32, 133] on div at bounding box center [32, 128] width 15 height 15
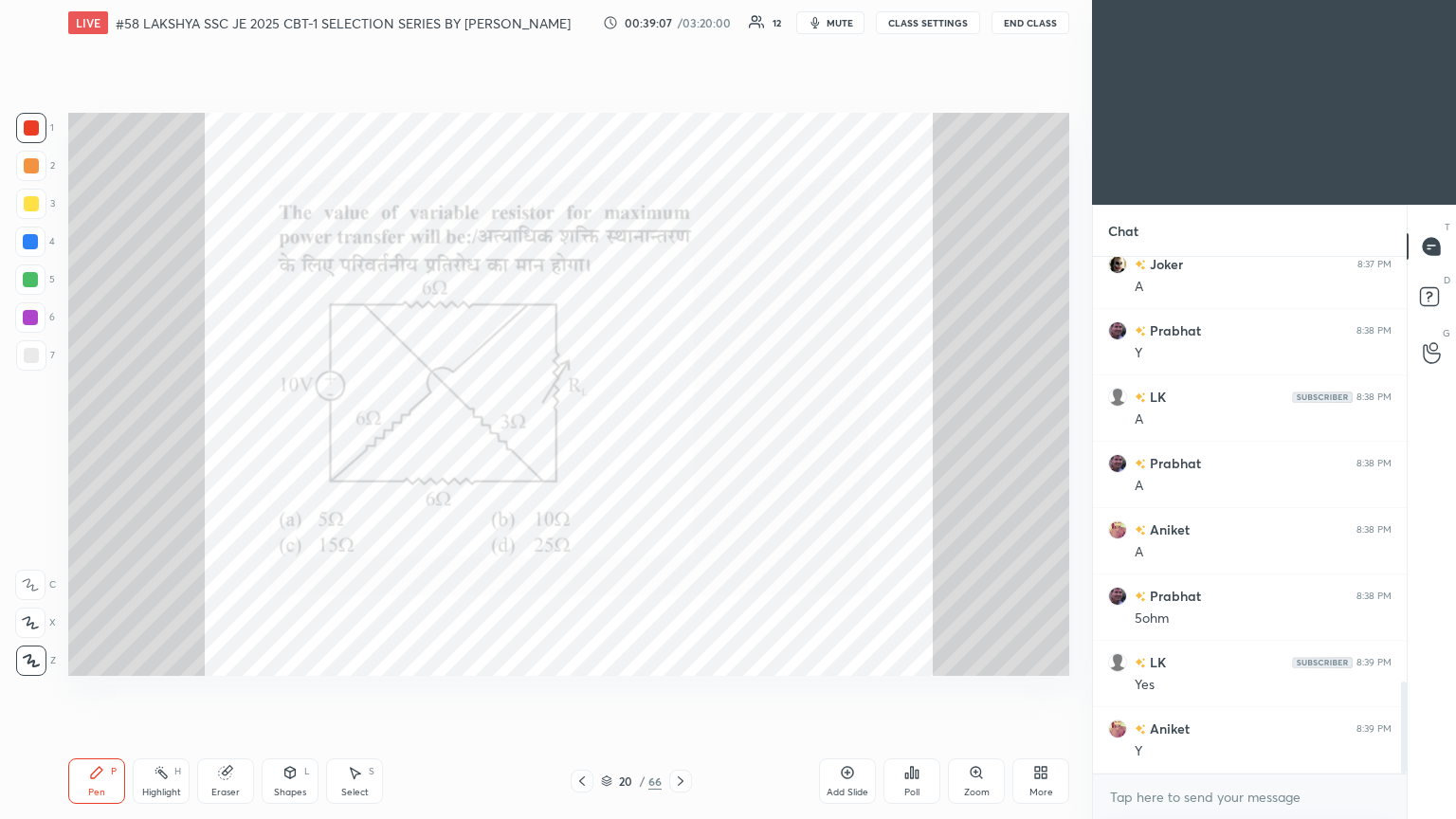
scroll to position [474, 309]
click at [40, 128] on div at bounding box center [31, 127] width 30 height 30
click at [34, 352] on div at bounding box center [32, 356] width 15 height 15
click at [27, 122] on div at bounding box center [32, 128] width 15 height 15
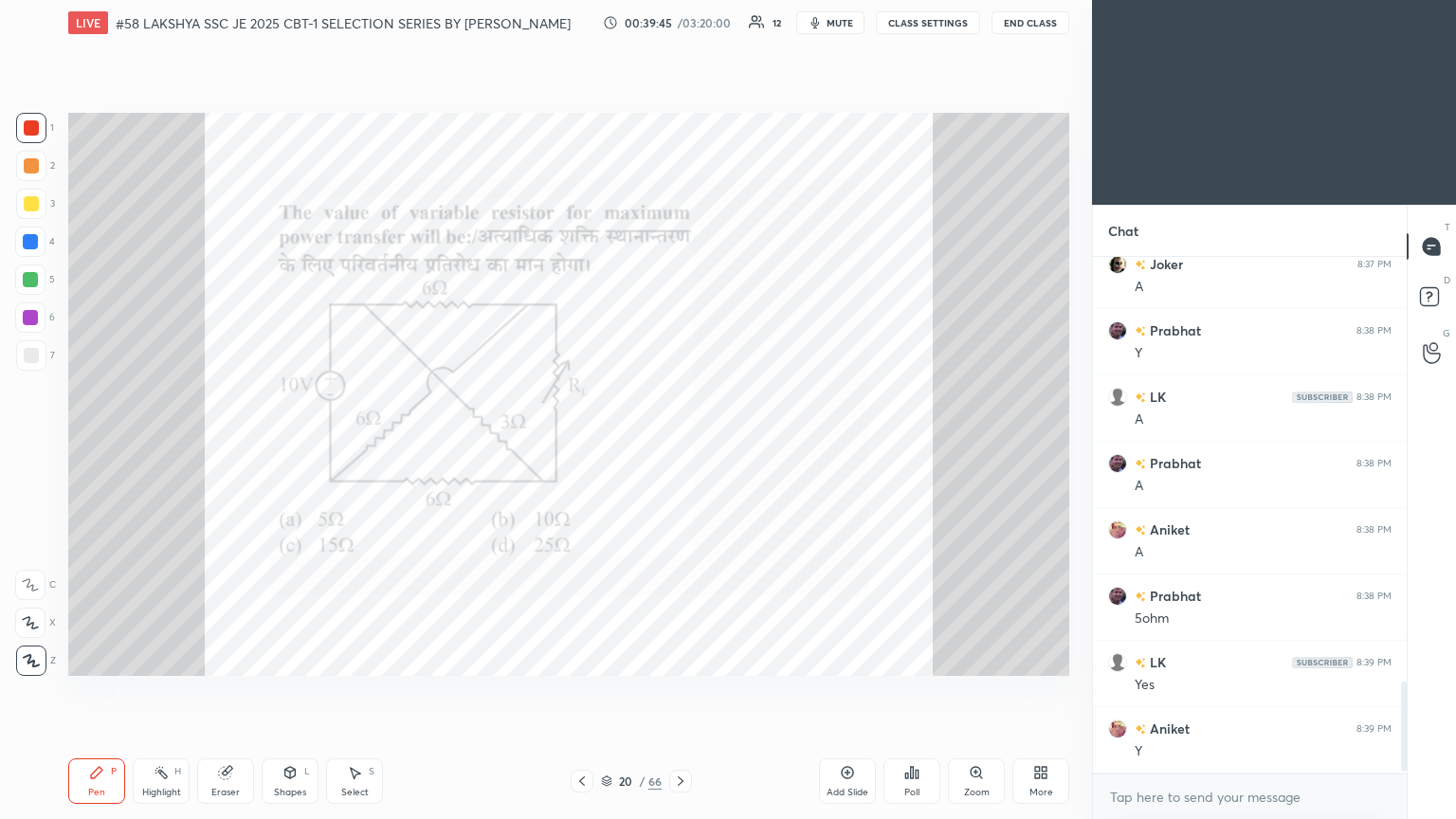
click at [27, 140] on div at bounding box center [31, 127] width 30 height 30
click at [679, 445] on icon at bounding box center [681, 781] width 15 height 15
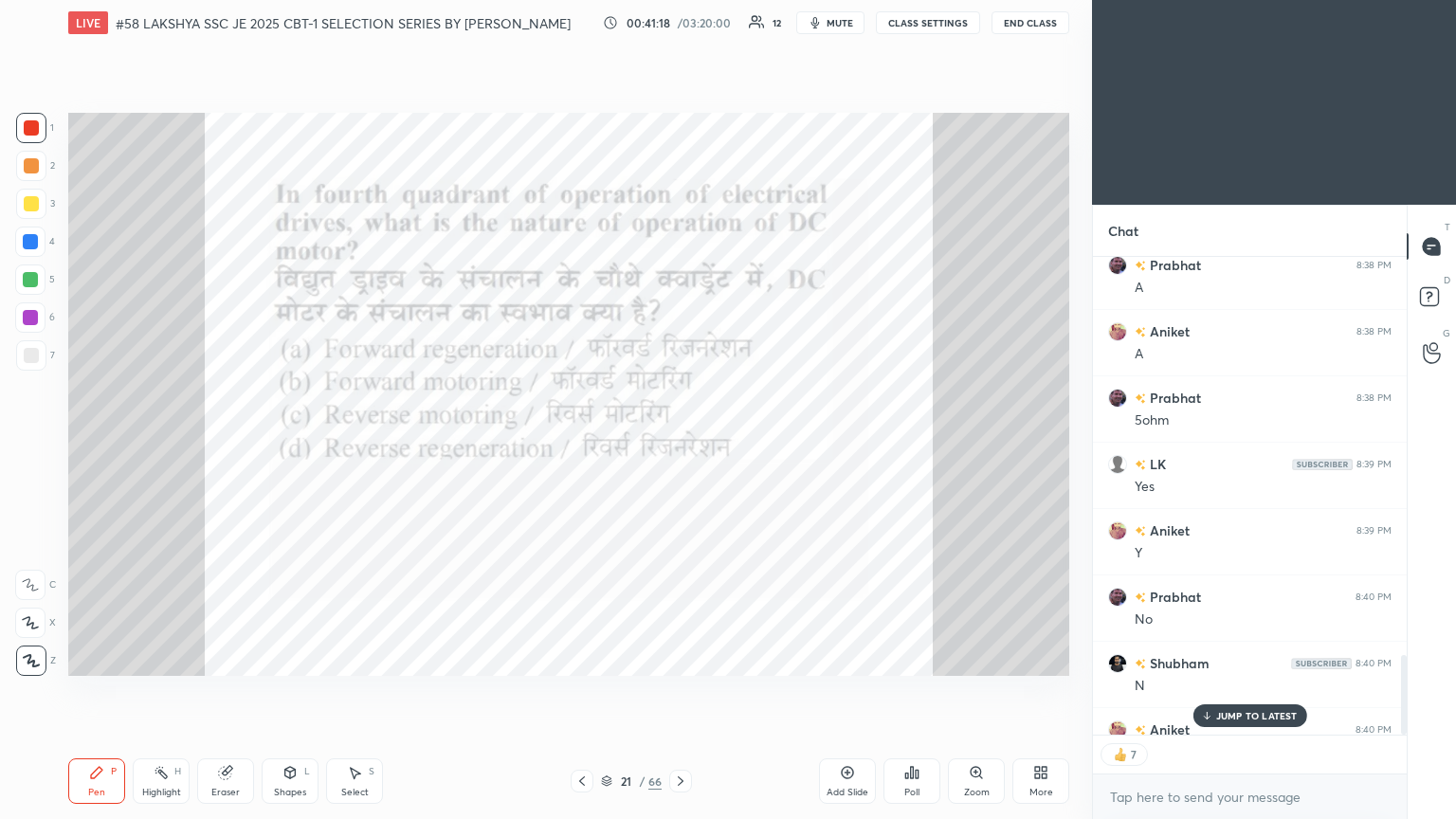
type textarea "x"
click at [680, 445] on div "Poll" at bounding box center [911, 781] width 57 height 45
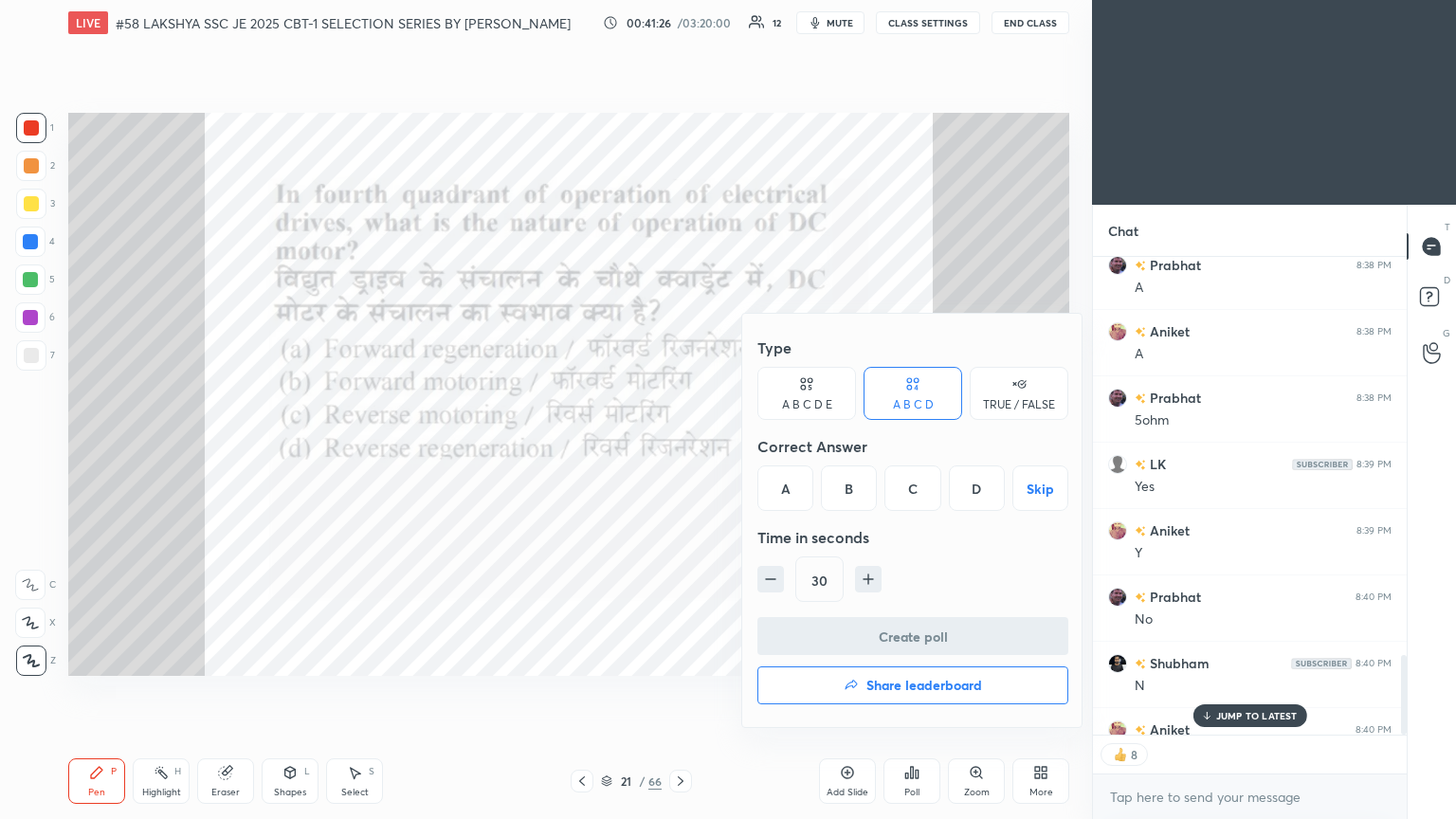
click at [680, 445] on div "C" at bounding box center [912, 488] width 56 height 45
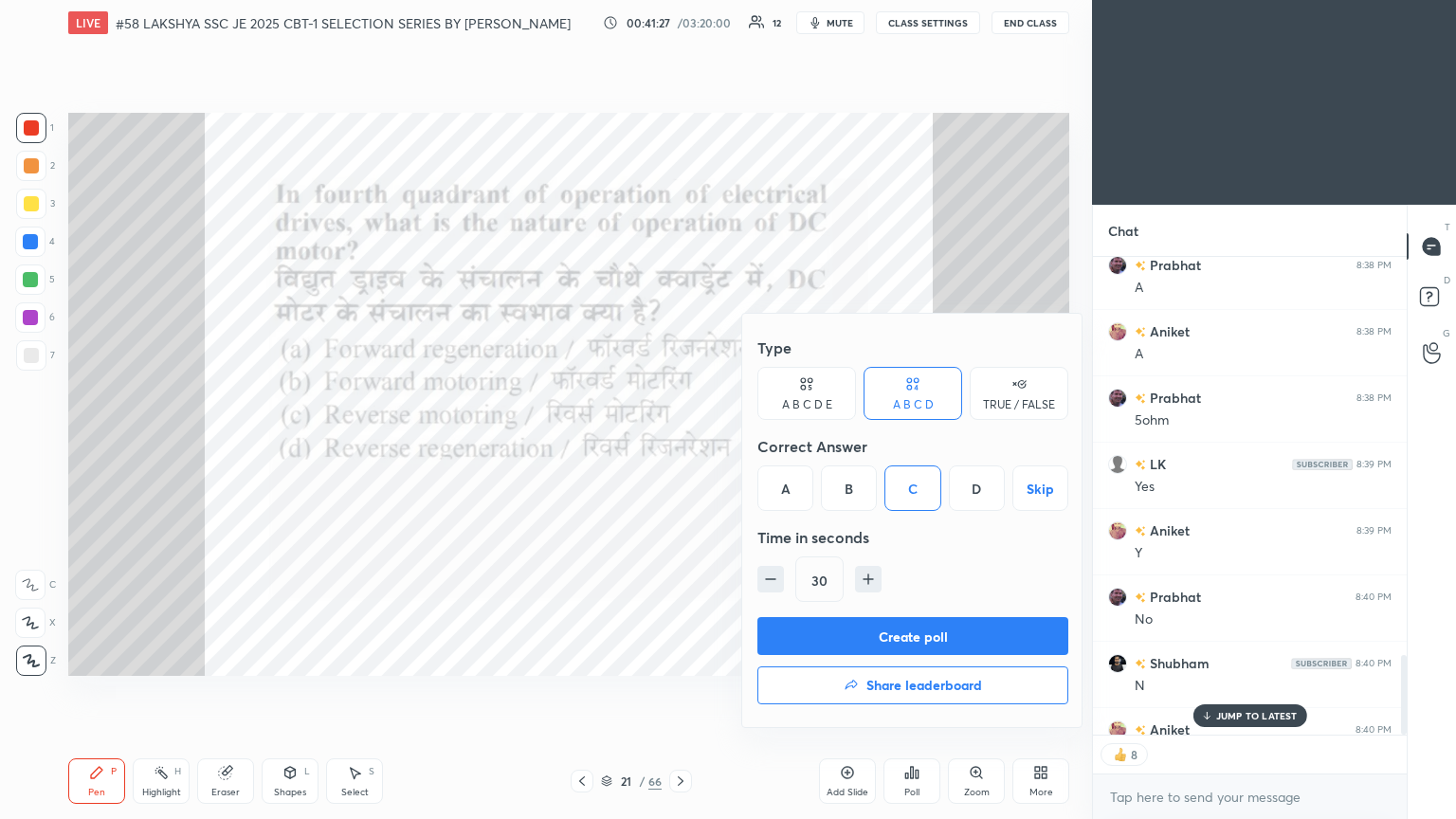
click at [680, 445] on icon "button" at bounding box center [869, 580] width 19 height 19
type input "60"
click at [680, 445] on button "Create poll" at bounding box center [913, 636] width 310 height 38
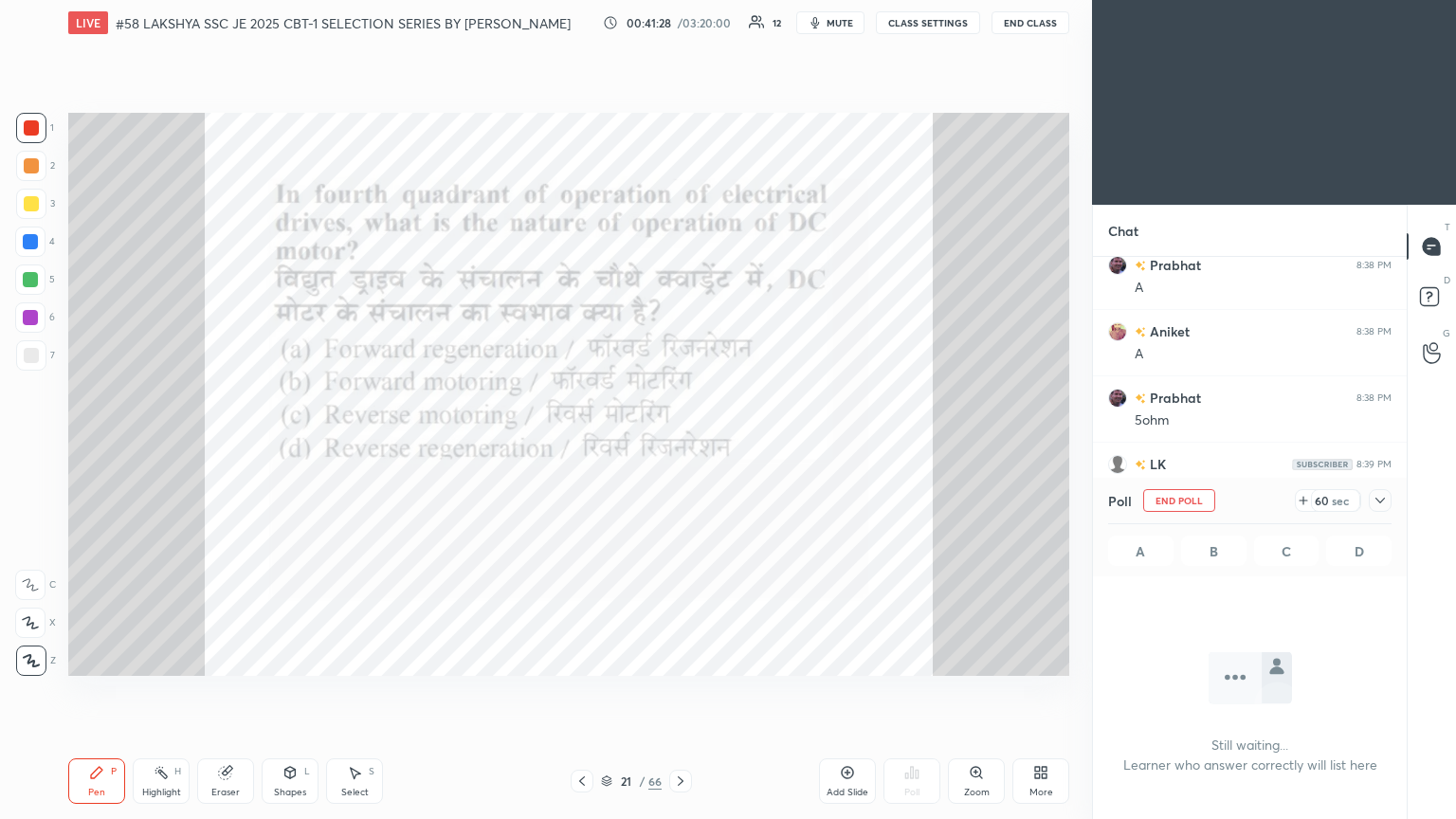
scroll to position [255, 309]
click at [680, 33] on button "mute" at bounding box center [830, 23] width 68 height 23
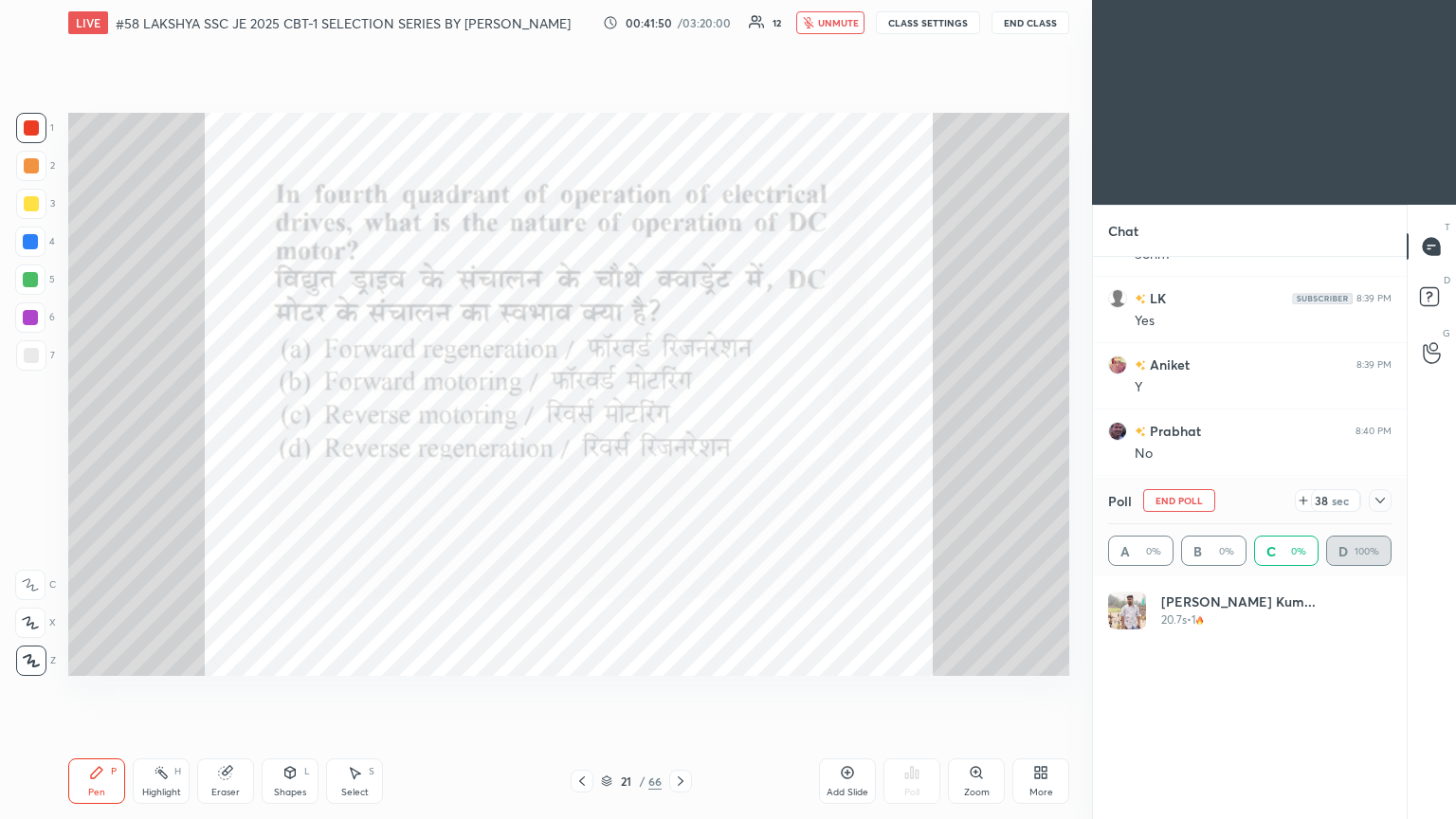
scroll to position [222, 278]
click at [33, 134] on div at bounding box center [32, 128] width 15 height 15
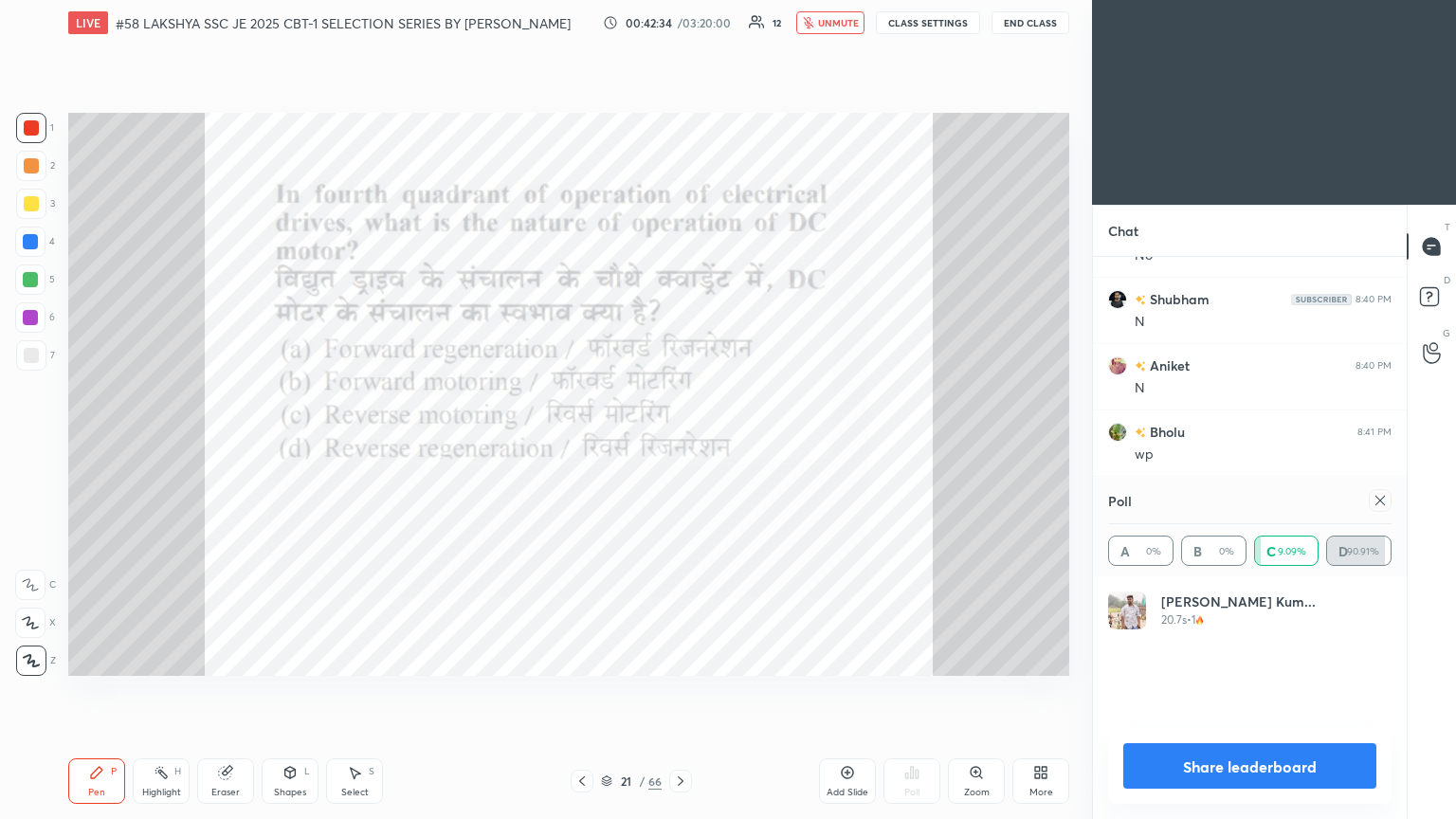
click at [228, 445] on div "Eraser" at bounding box center [225, 781] width 57 height 45
click at [33, 445] on span "Erase all" at bounding box center [30, 661] width 28 height 14
click at [95, 445] on icon at bounding box center [96, 773] width 12 height 12
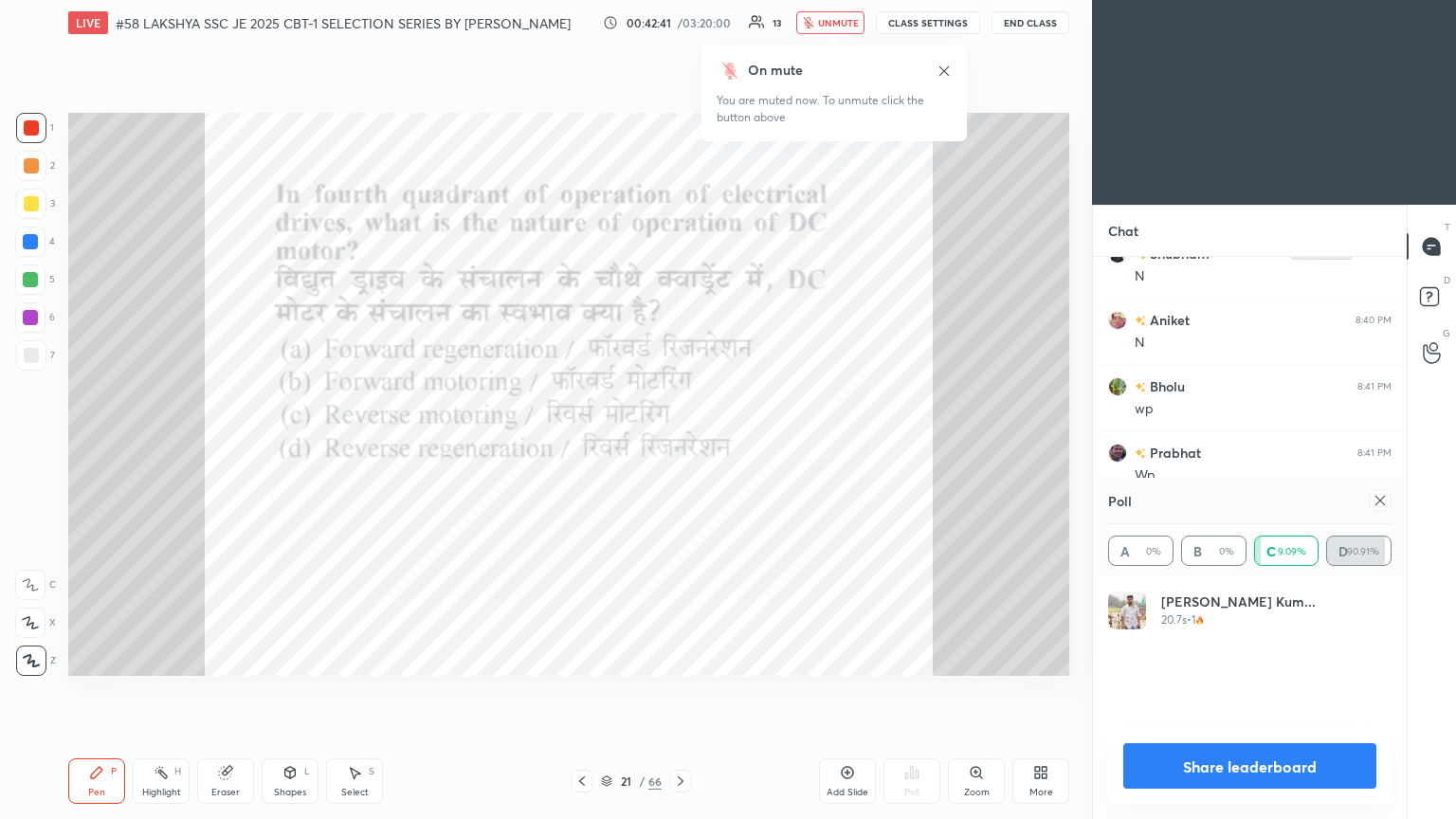
click at [680, 445] on icon at bounding box center [1381, 501] width 15 height 15
type textarea "x"
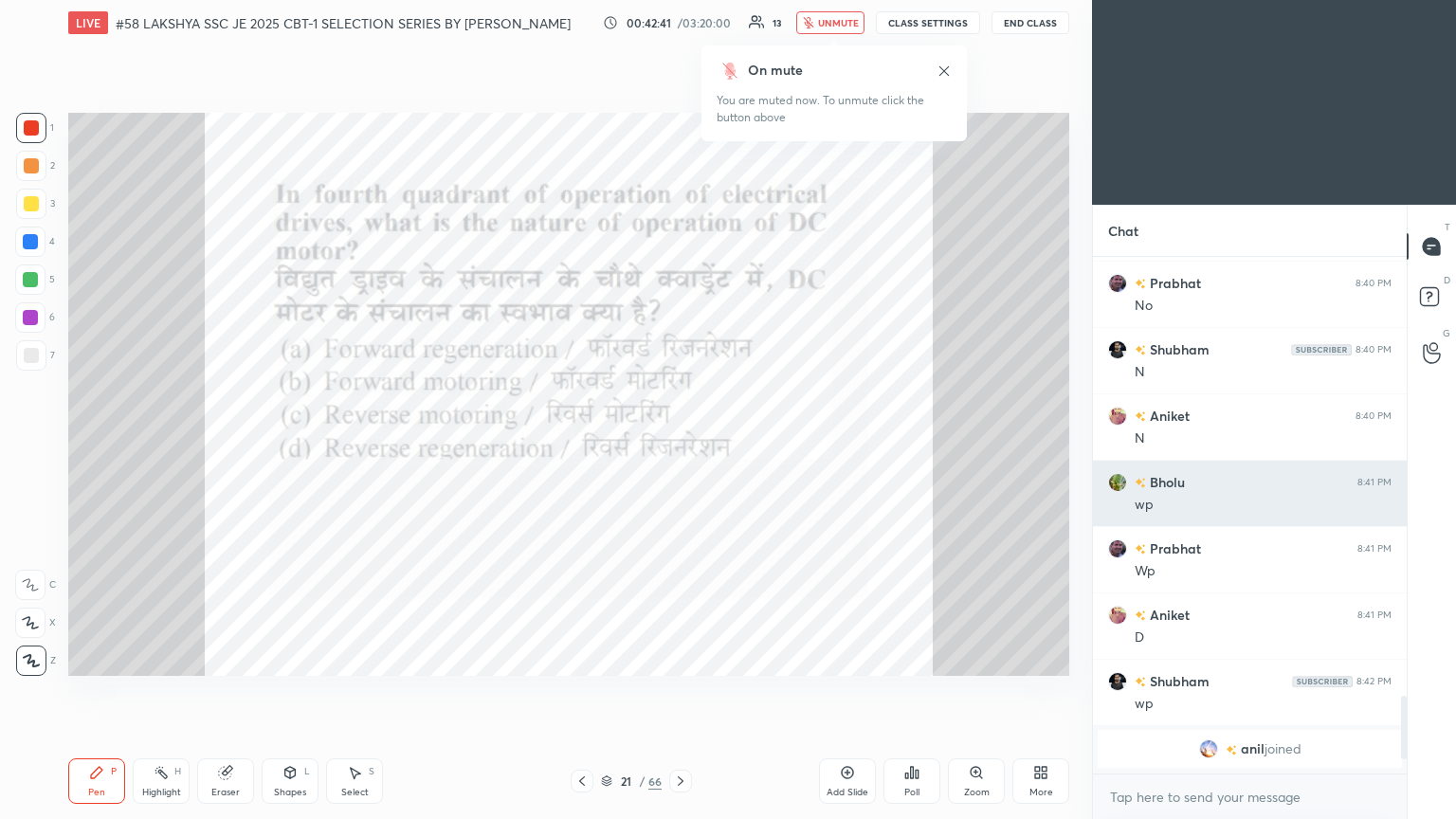
scroll to position [2892, 0]
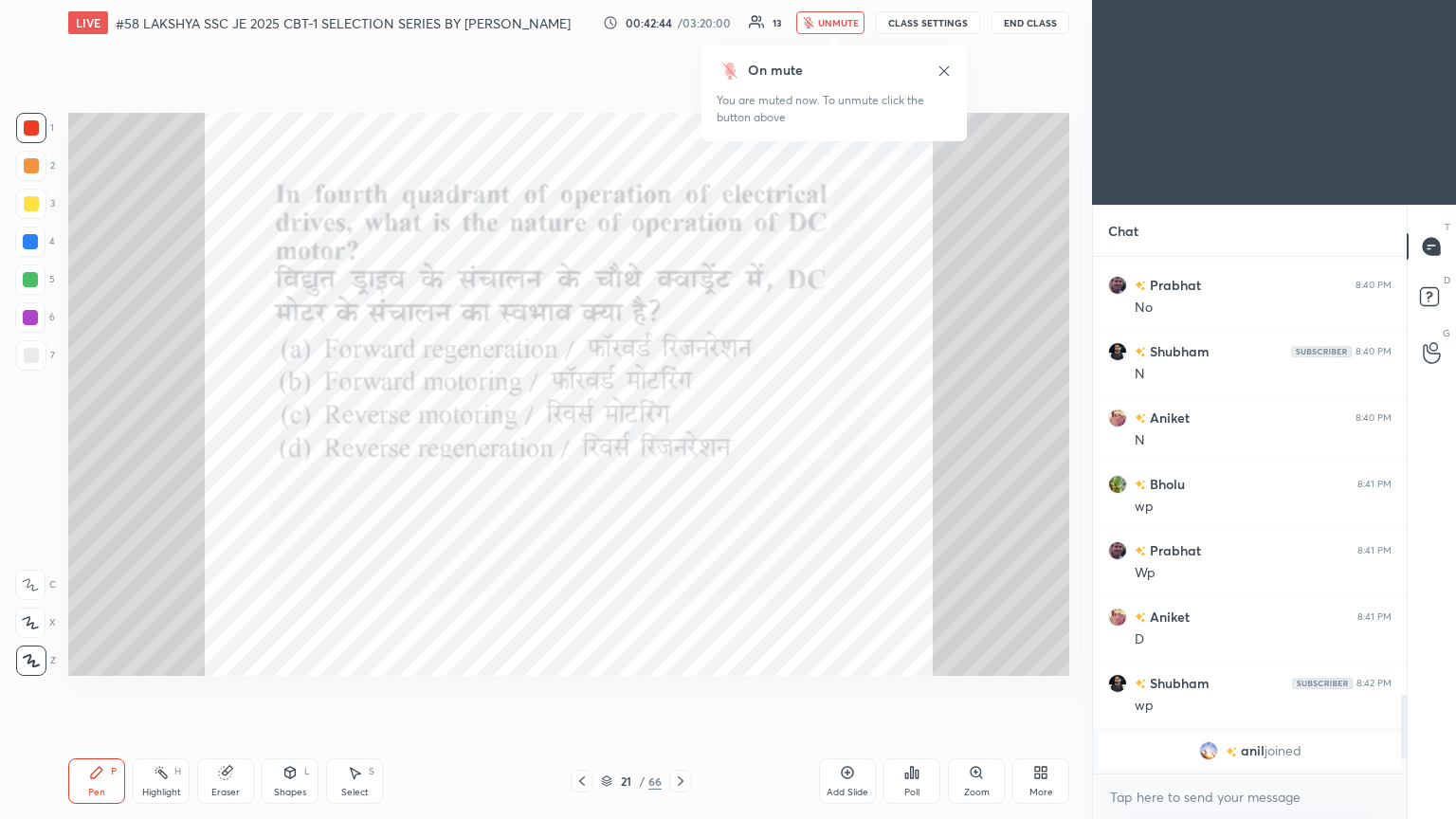
click at [222, 445] on div "Eraser" at bounding box center [225, 781] width 57 height 45
click at [40, 445] on div "Erase all" at bounding box center [30, 661] width 30 height 30
click at [78, 445] on div "Pen P Highlight H Eraser Shapes L Select S 21 / 66 Add Slide Poll Zoom More" at bounding box center [569, 781] width 1001 height 76
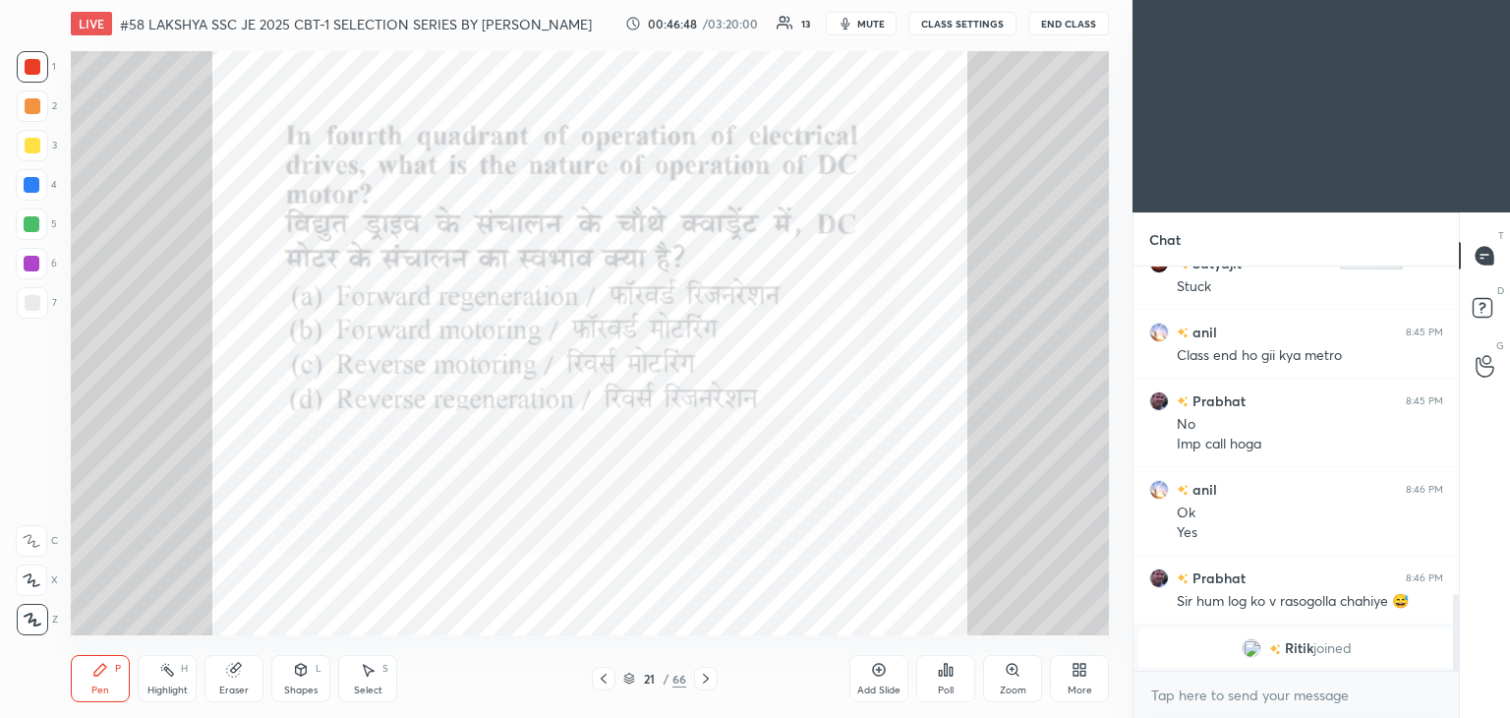
scroll to position [7, 6]
type textarea "x"
click at [30, 68] on div at bounding box center [33, 67] width 16 height 16
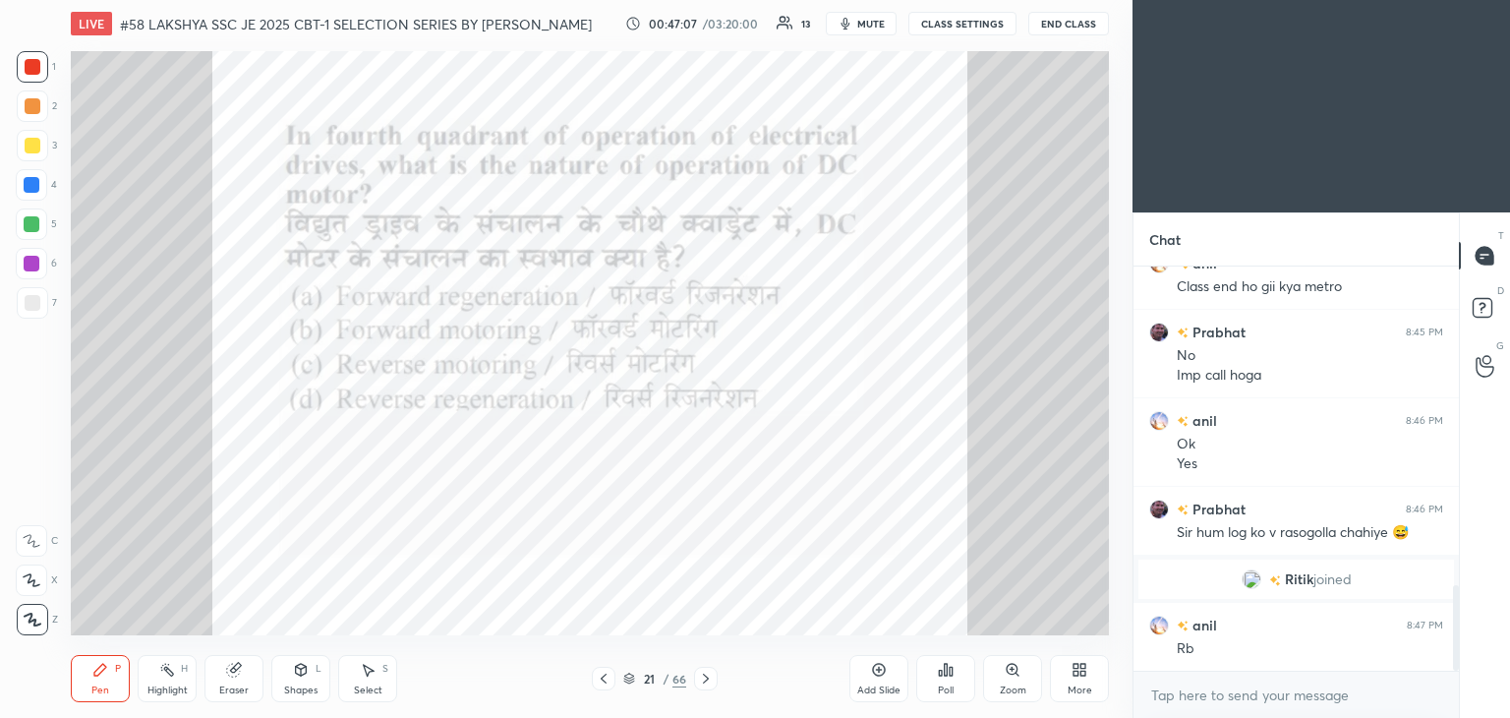
click at [31, 621] on icon at bounding box center [33, 619] width 16 height 12
click at [79, 677] on div "Pen P" at bounding box center [100, 678] width 59 height 47
click at [704, 677] on icon at bounding box center [706, 678] width 16 height 16
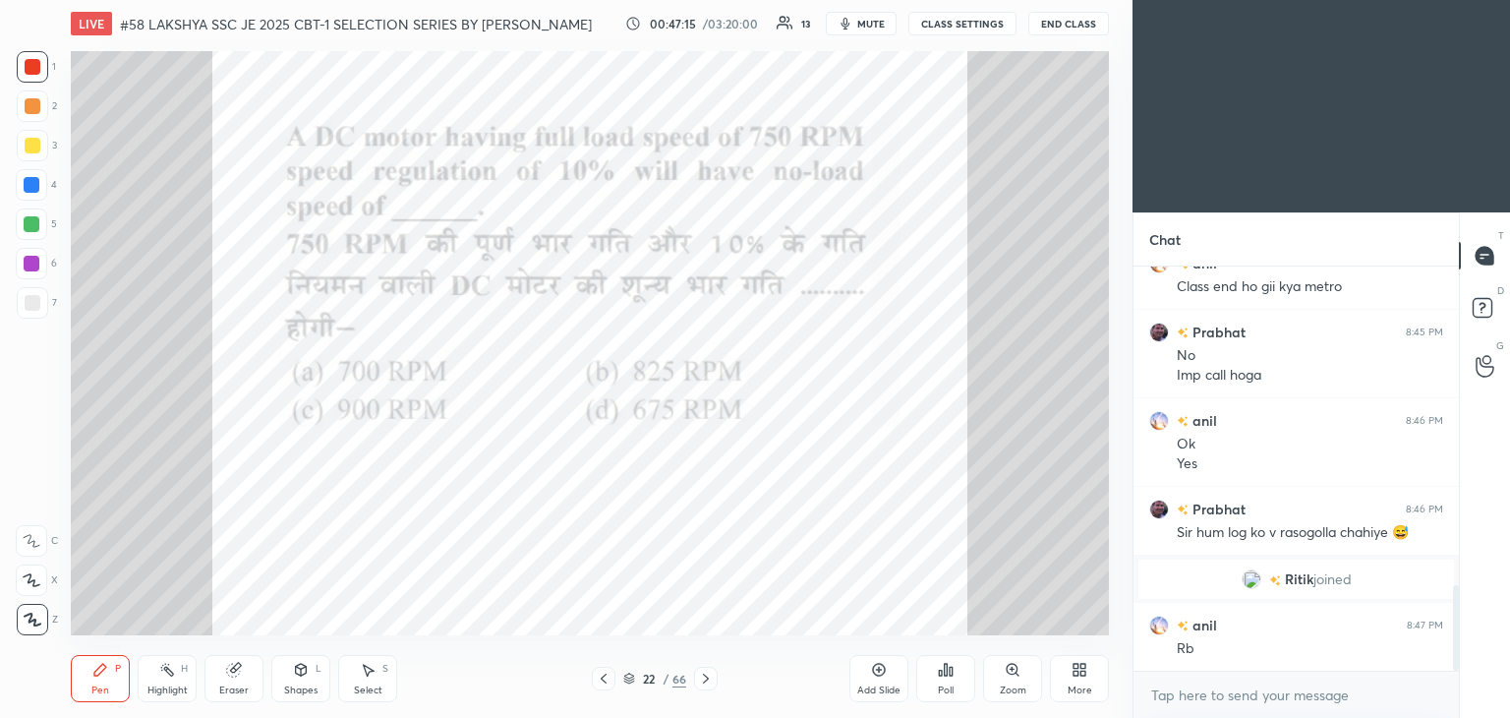
click at [709, 679] on icon at bounding box center [706, 678] width 16 height 16
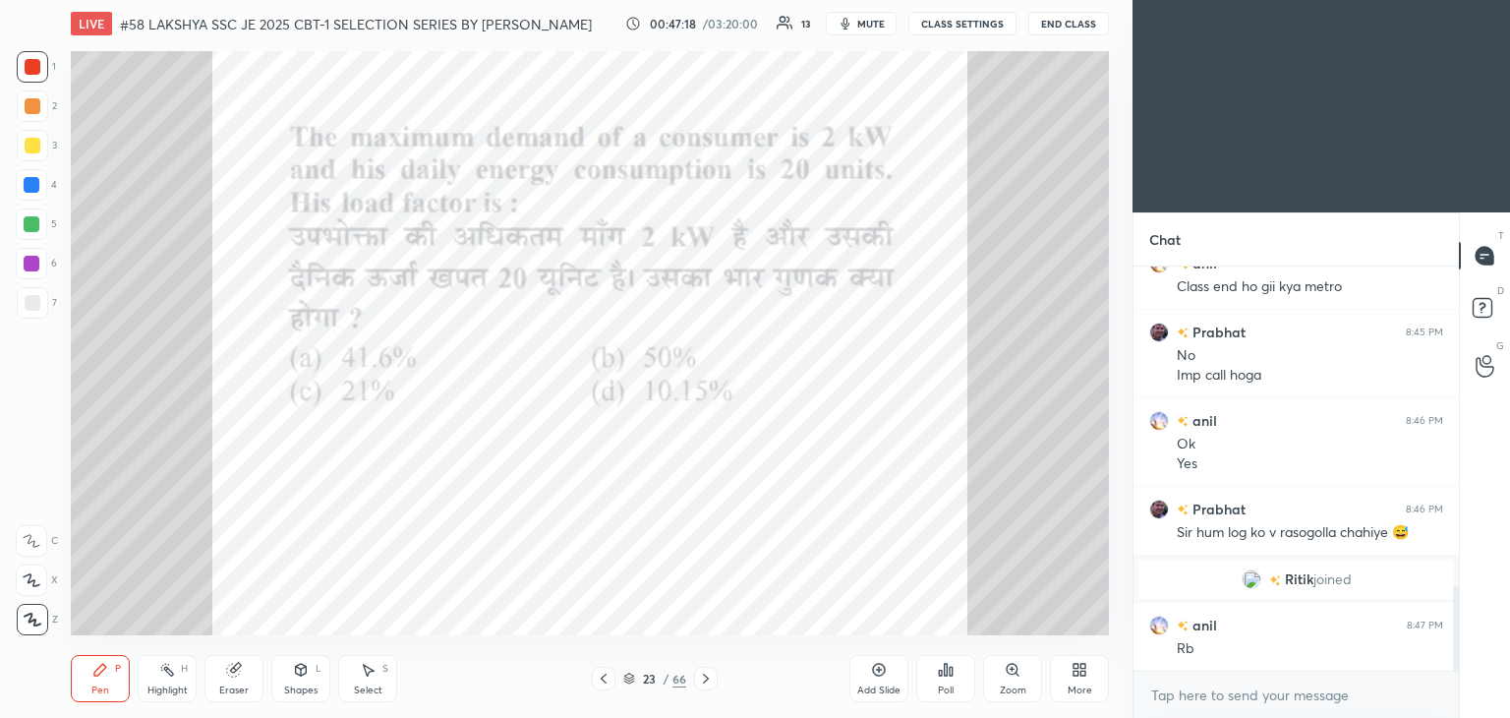
click at [708, 678] on icon at bounding box center [706, 678] width 6 height 10
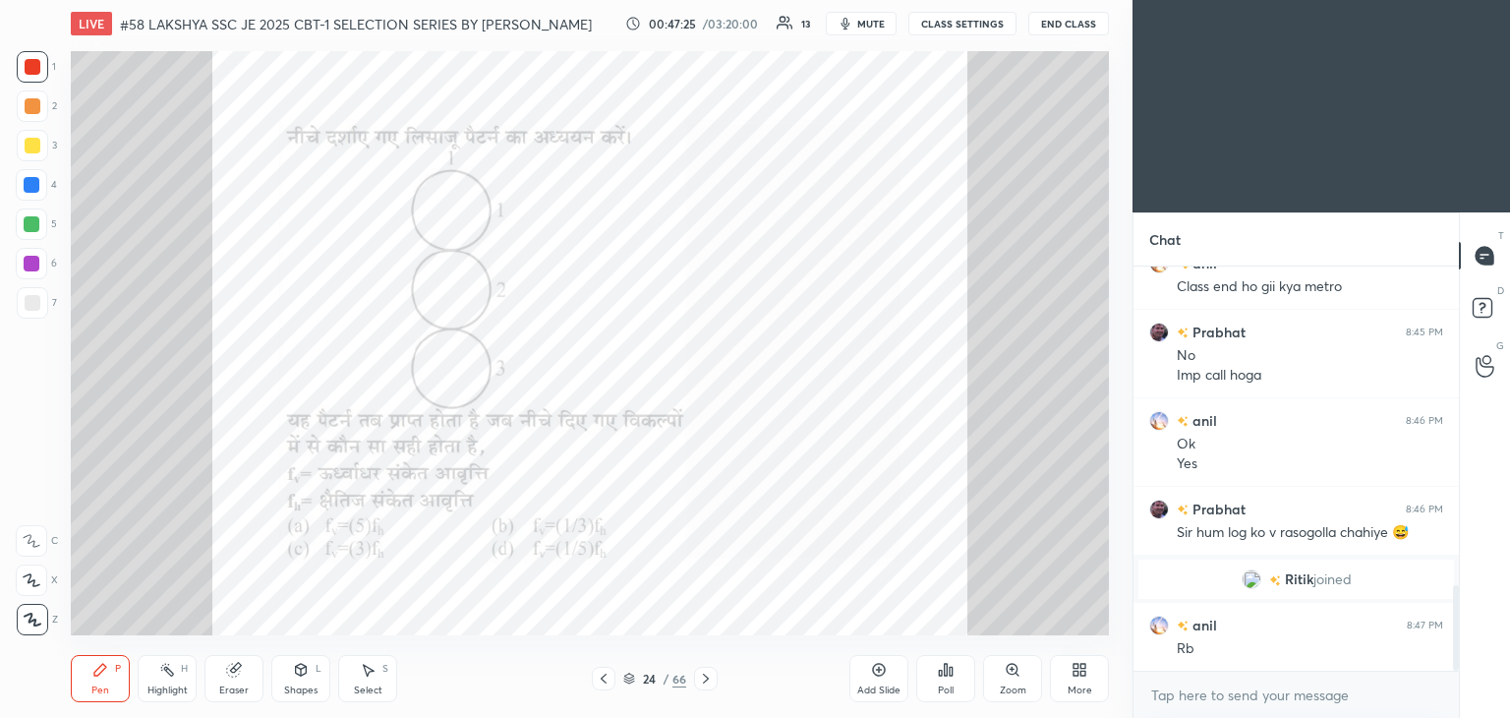
click at [940, 681] on div "Poll" at bounding box center [945, 678] width 59 height 47
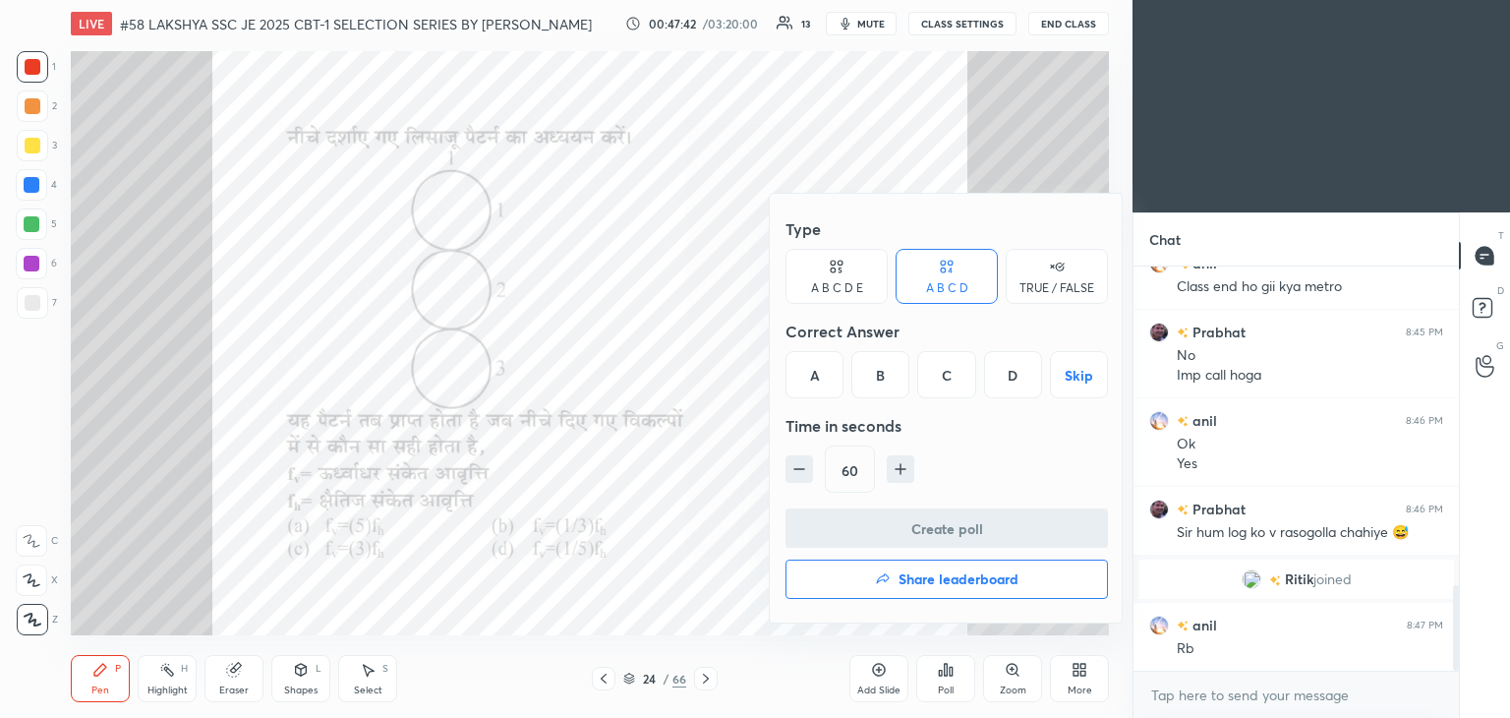
drag, startPoint x: 887, startPoint y: 376, endPoint x: 881, endPoint y: 397, distance: 22.4
click at [886, 376] on div "B" at bounding box center [880, 374] width 58 height 47
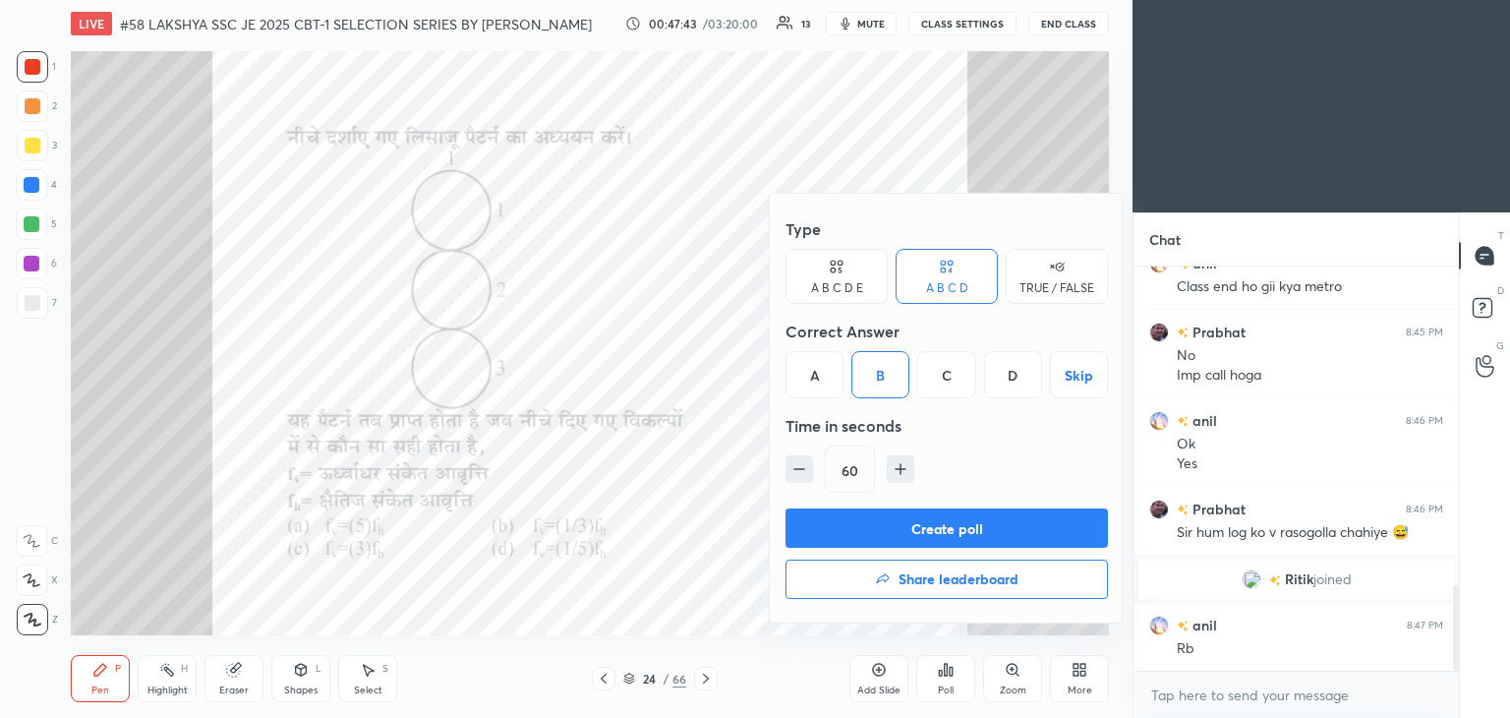
click at [789, 466] on button "button" at bounding box center [800, 469] width 28 height 28
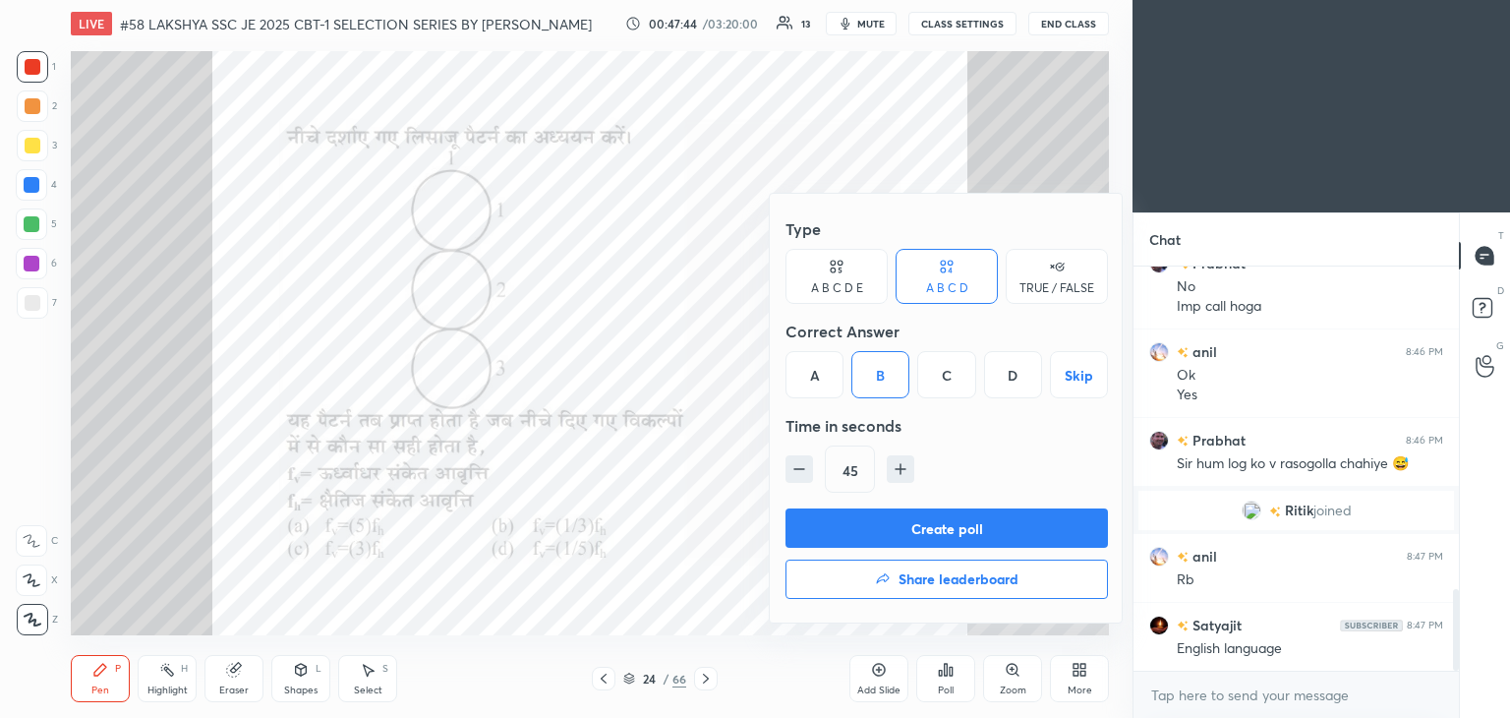
click at [802, 473] on icon "button" at bounding box center [799, 469] width 20 height 20
type input "30"
click at [820, 516] on button "Create poll" at bounding box center [947, 527] width 322 height 39
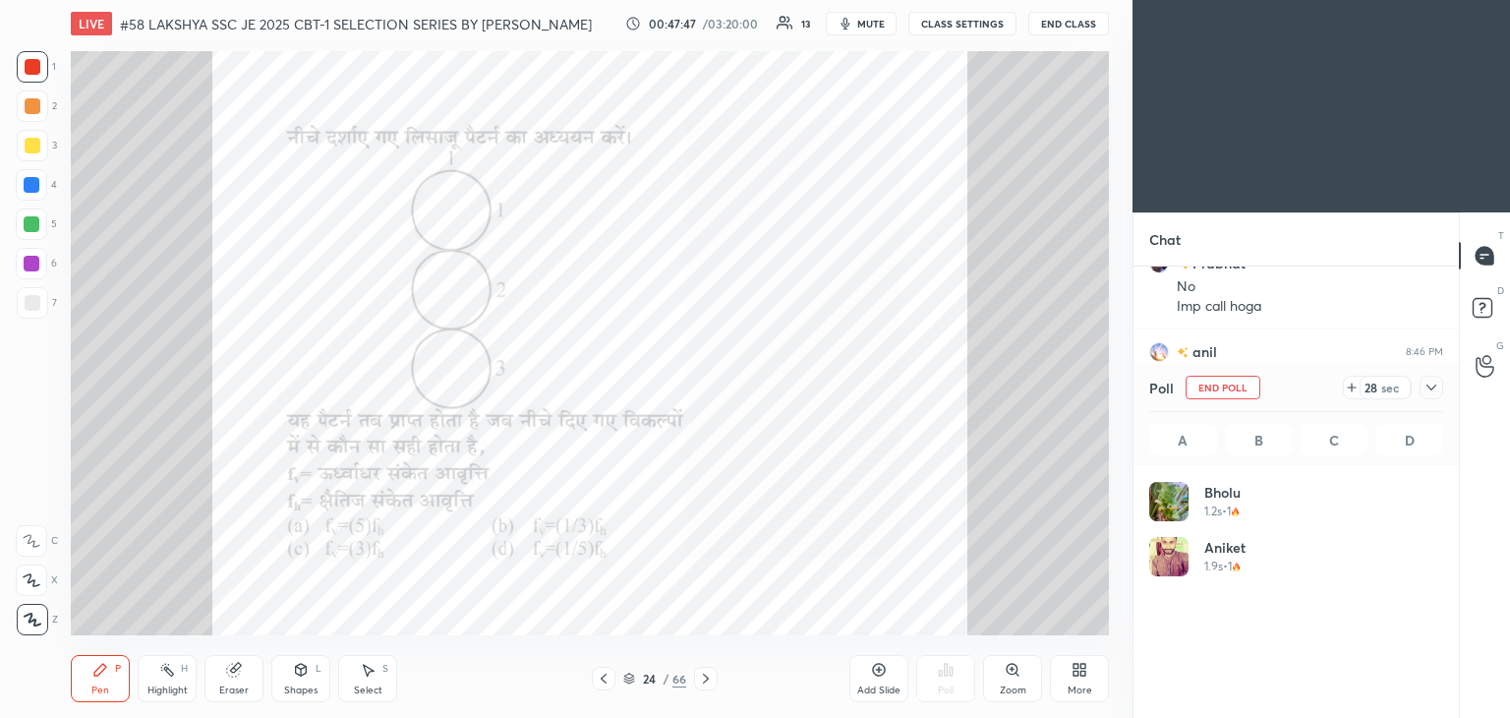
scroll to position [230, 288]
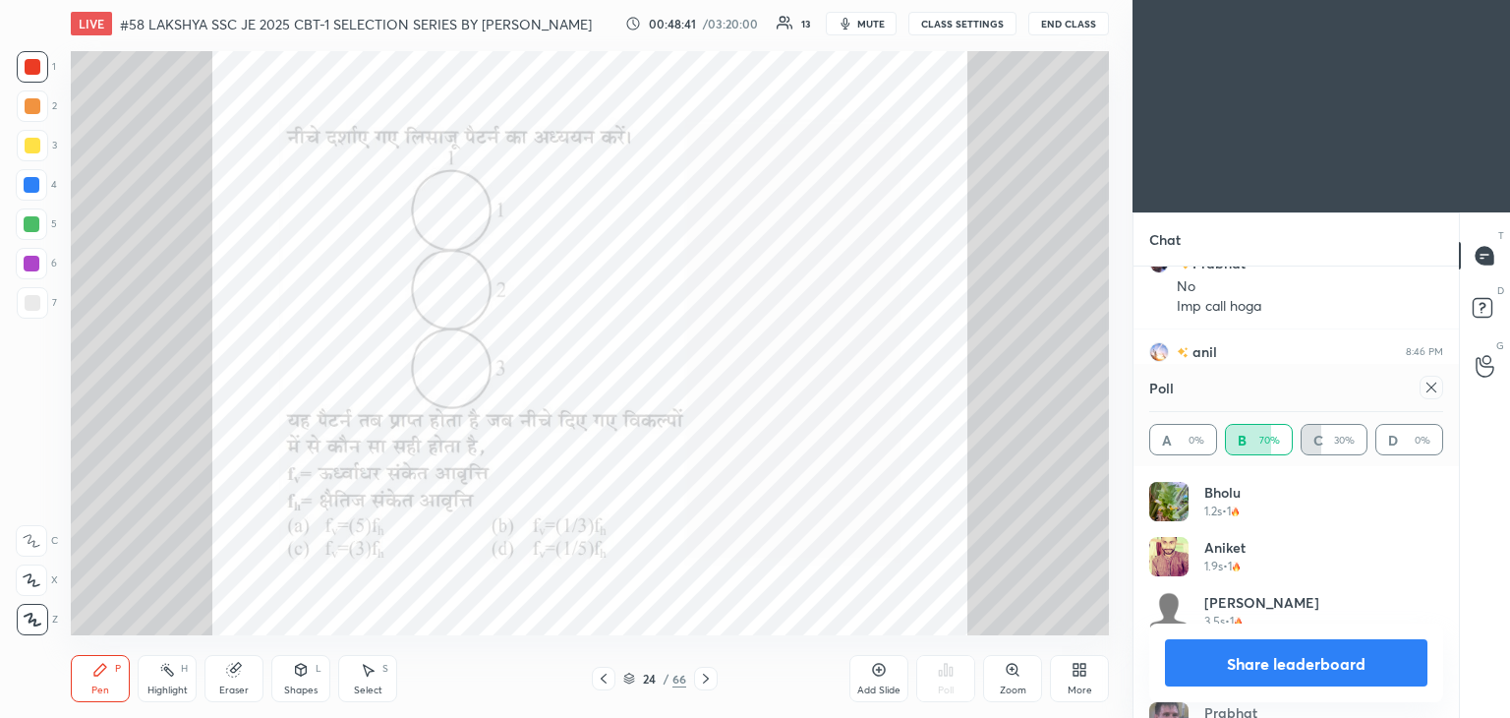
click at [1425, 394] on div at bounding box center [1432, 388] width 24 height 24
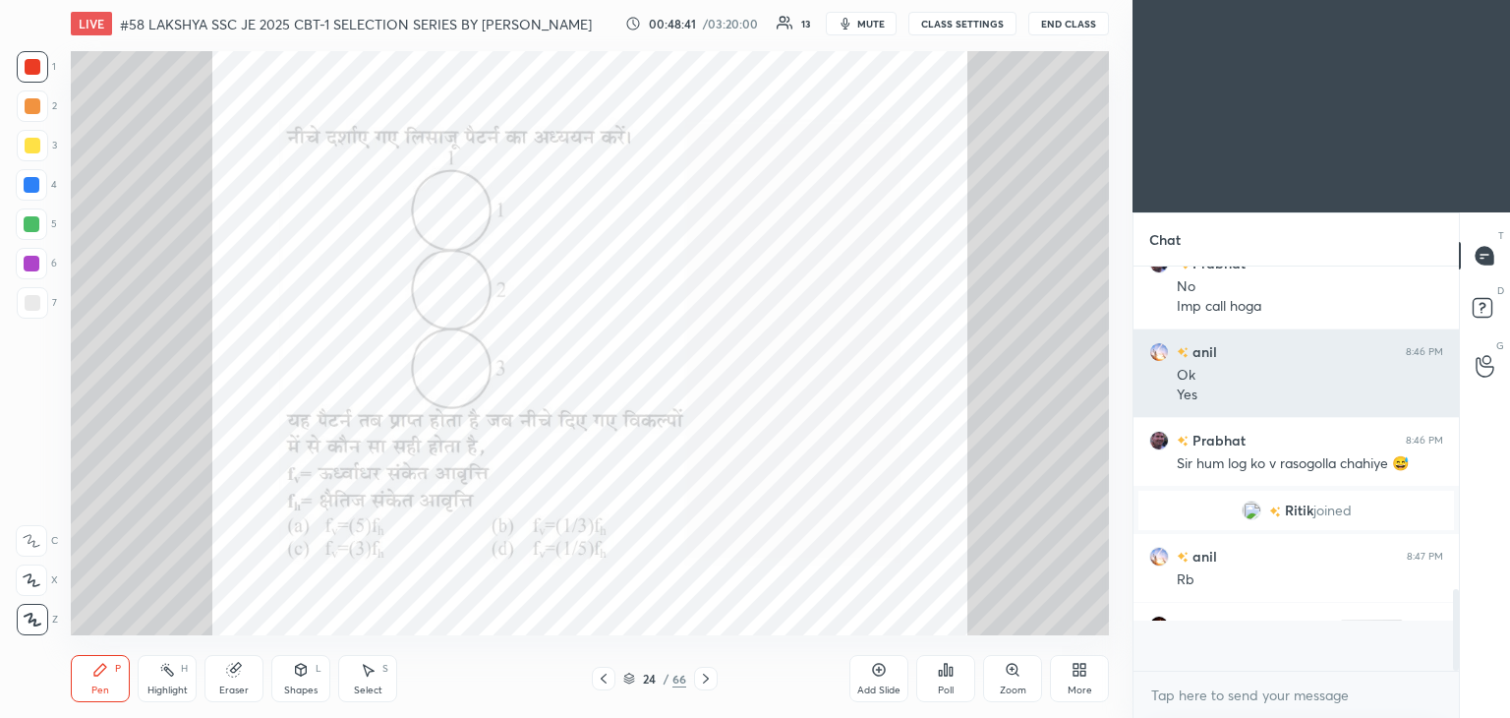
scroll to position [381, 320]
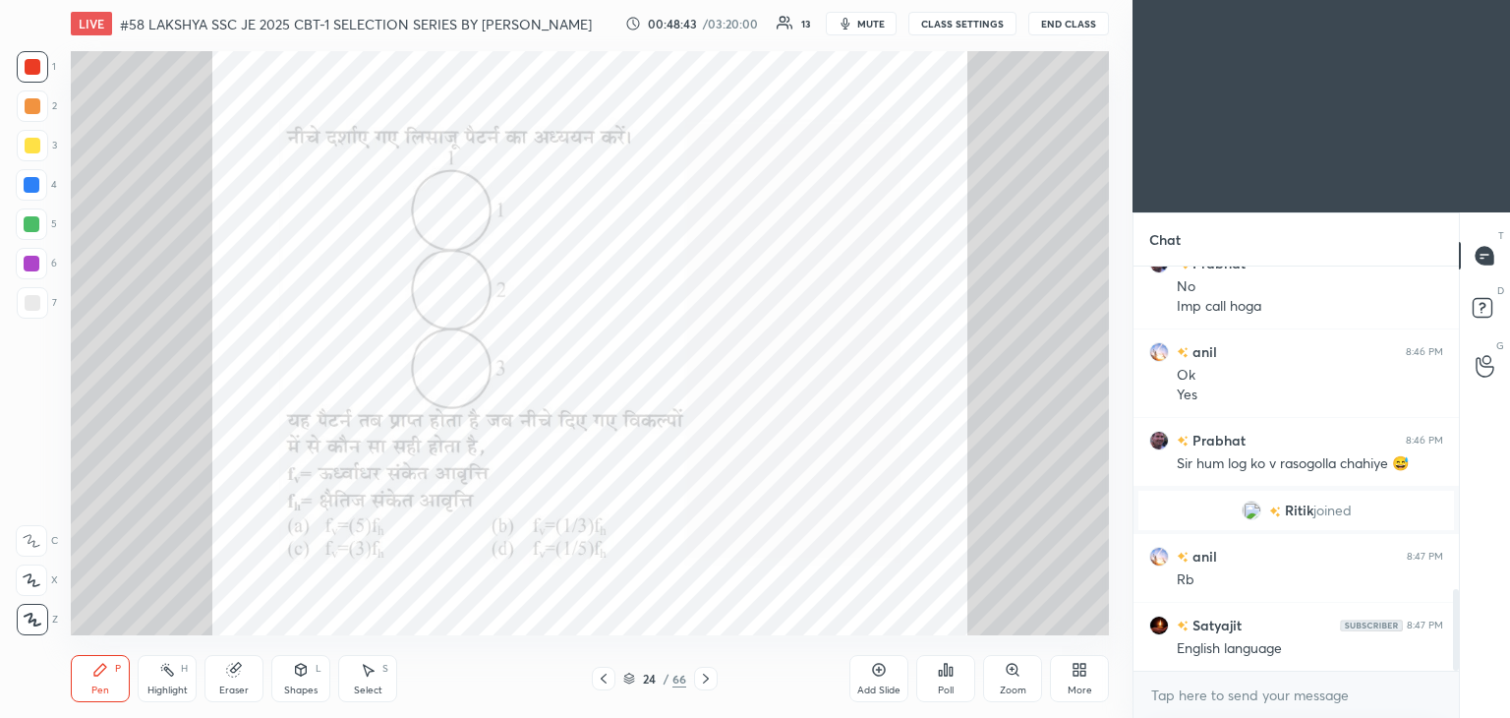
click at [266, 693] on div "Pen P Highlight H Eraser Shapes L Select S" at bounding box center [265, 678] width 389 height 47
click at [251, 683] on div "Eraser" at bounding box center [233, 678] width 59 height 47
drag, startPoint x: 44, startPoint y: 629, endPoint x: 47, endPoint y: 639, distance: 10.3
click at [42, 626] on div "Erase all" at bounding box center [31, 619] width 31 height 31
drag, startPoint x: 112, startPoint y: 677, endPoint x: 98, endPoint y: 701, distance: 27.3
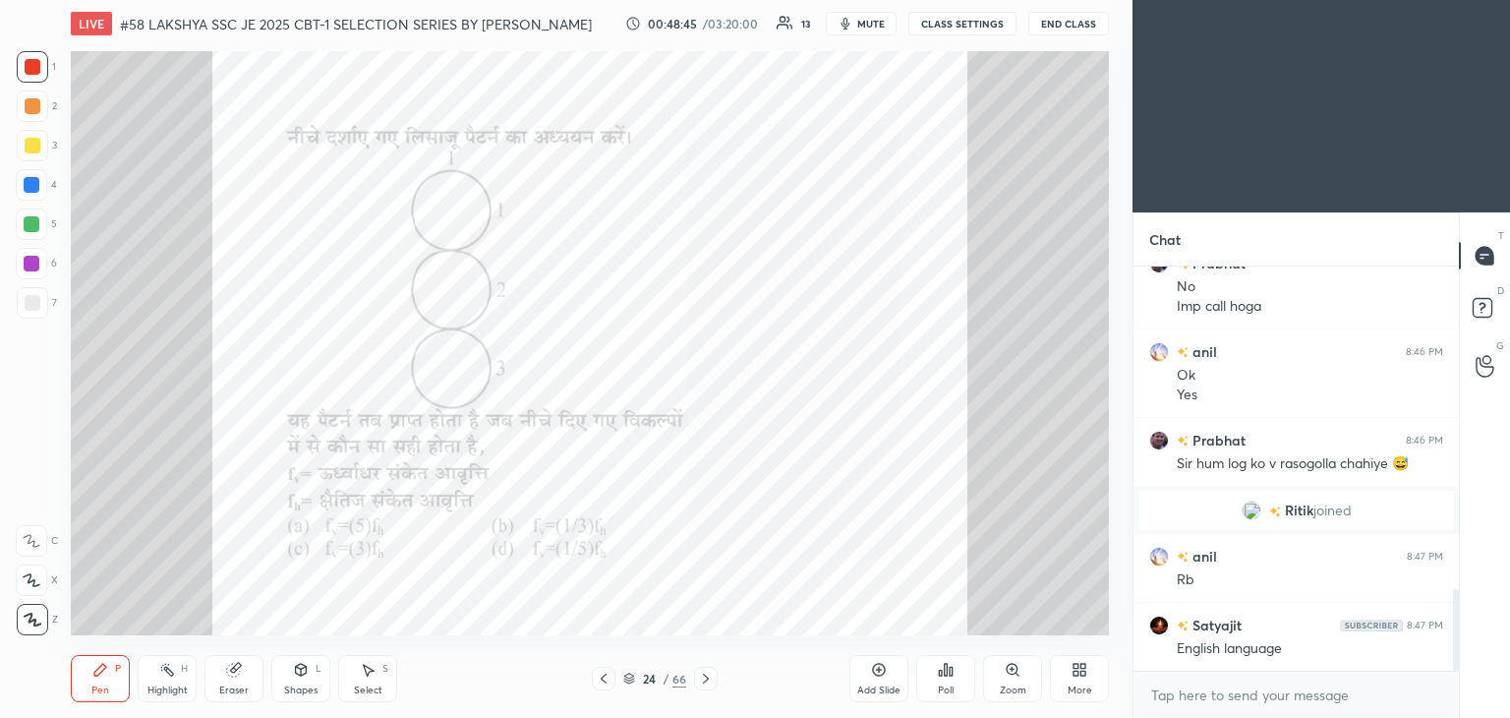
click at [110, 679] on div "Pen P" at bounding box center [100, 678] width 59 height 47
drag, startPoint x: 287, startPoint y: 663, endPoint x: 288, endPoint y: 694, distance: 31.5
click at [287, 663] on div "Shapes L" at bounding box center [300, 678] width 59 height 47
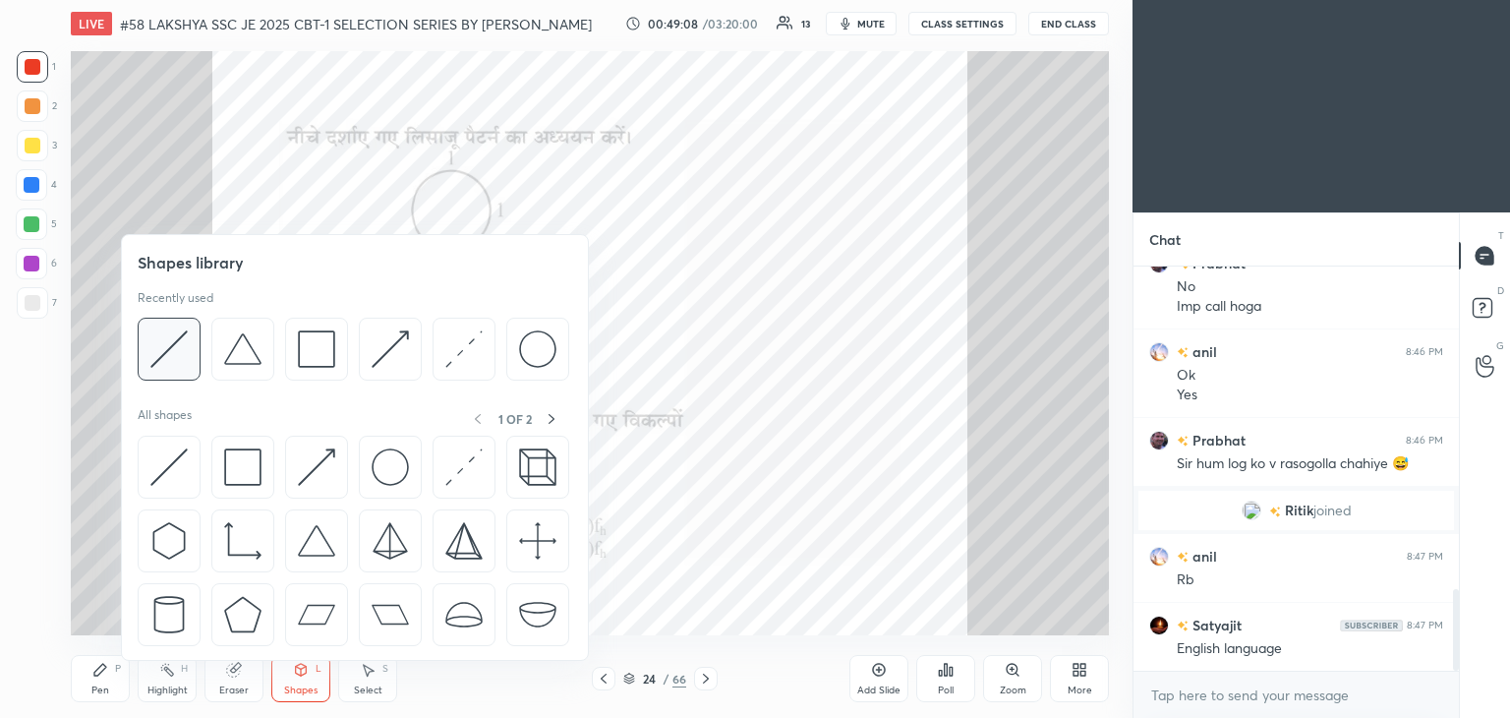
click at [175, 335] on img at bounding box center [168, 348] width 37 height 37
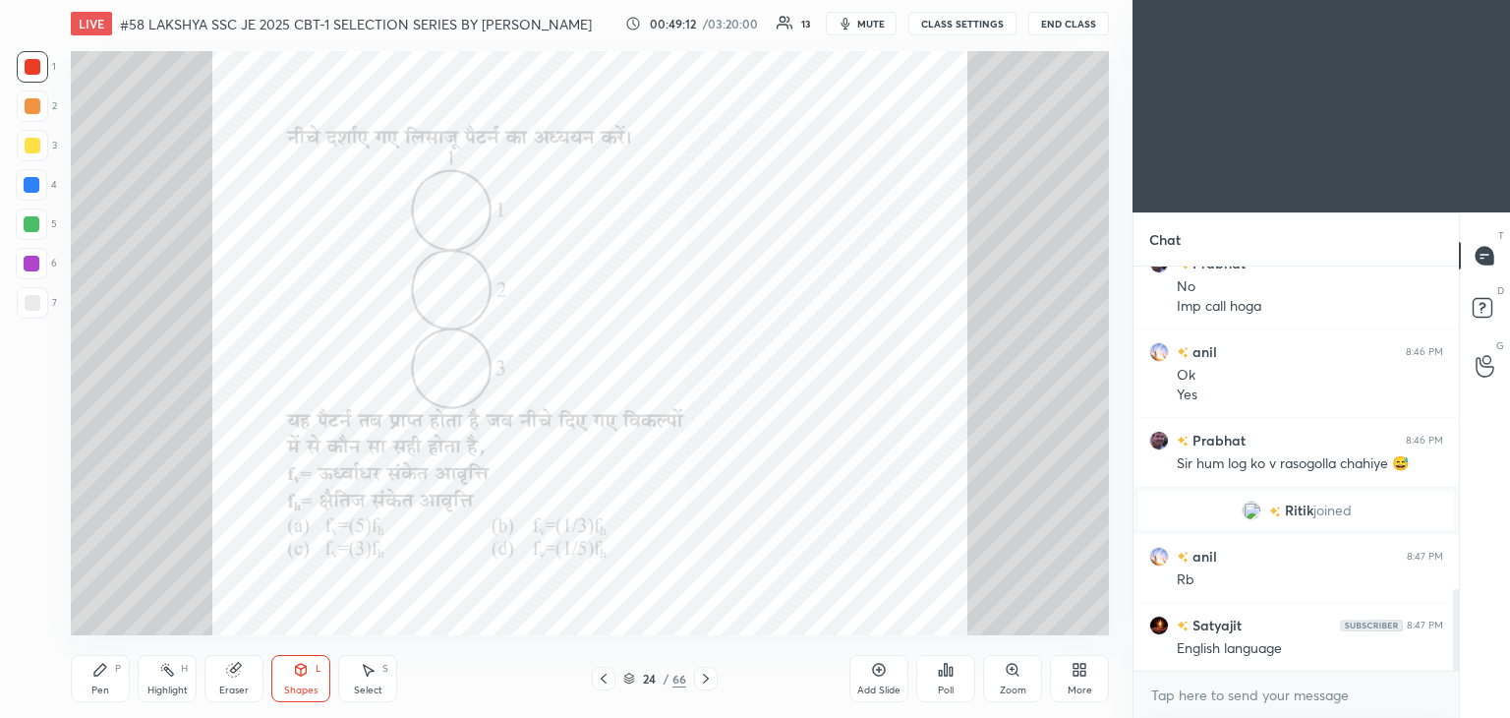
click at [36, 69] on div at bounding box center [33, 67] width 16 height 16
click at [31, 185] on div at bounding box center [32, 185] width 16 height 16
click at [90, 676] on div "Pen P" at bounding box center [100, 678] width 59 height 47
click at [697, 658] on div "LIVE #58 LAKSHYA SSC JE 2025 CBT-1 SELECTION SERIES BY [PERSON_NAME] 00:49:26 /…" at bounding box center [590, 359] width 1054 height 718
click at [39, 68] on div at bounding box center [33, 67] width 16 height 16
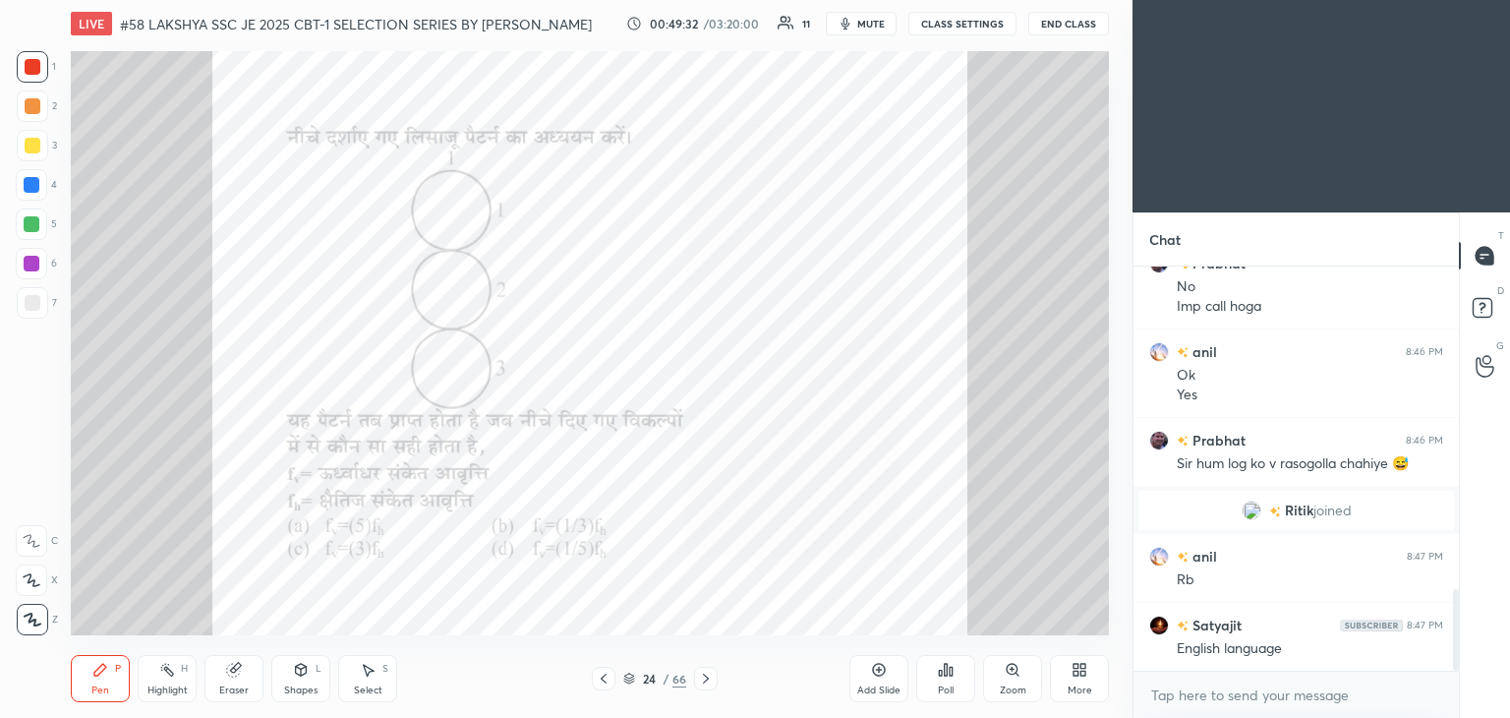
scroll to position [7, 6]
click at [709, 678] on icon at bounding box center [706, 678] width 16 height 16
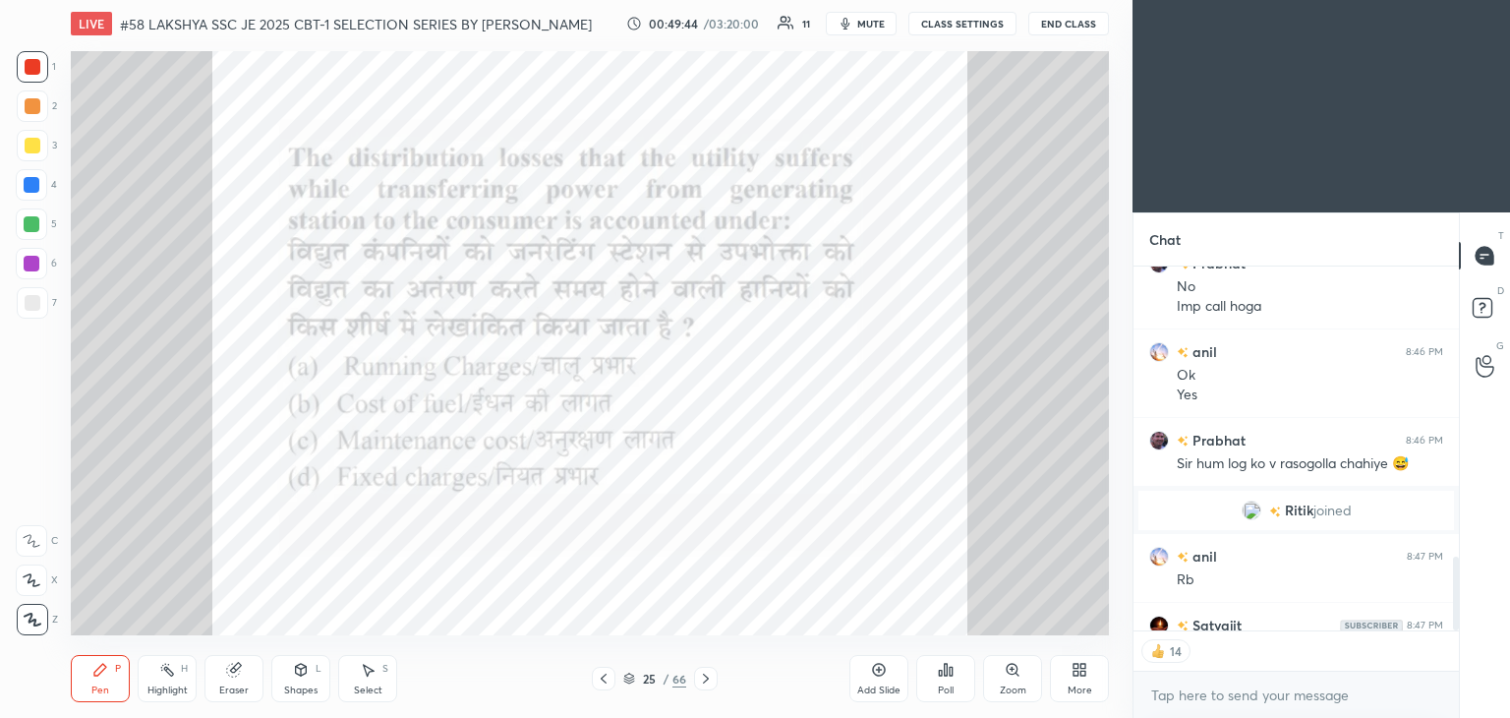
click at [954, 678] on div "Poll" at bounding box center [945, 678] width 59 height 47
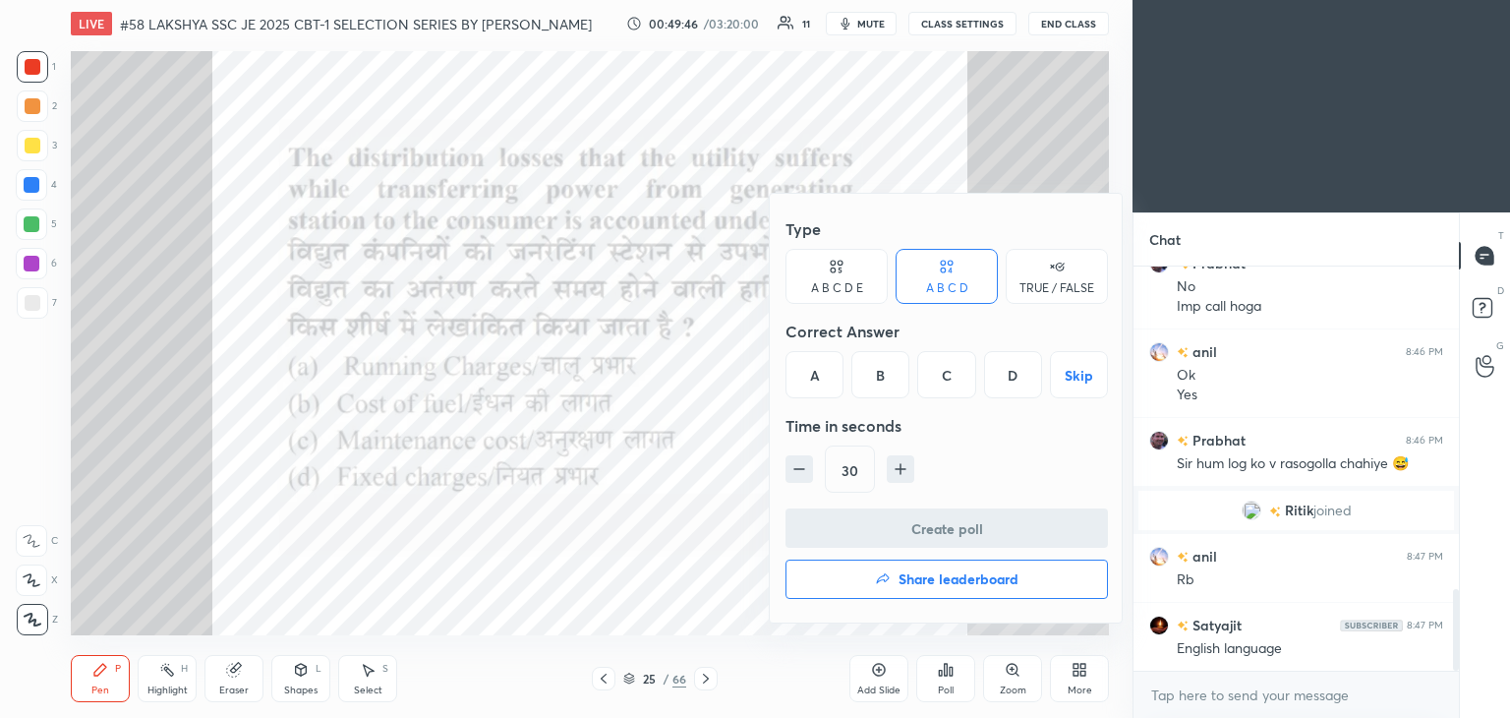
scroll to position [398, 320]
click at [823, 380] on div "A" at bounding box center [815, 374] width 58 height 47
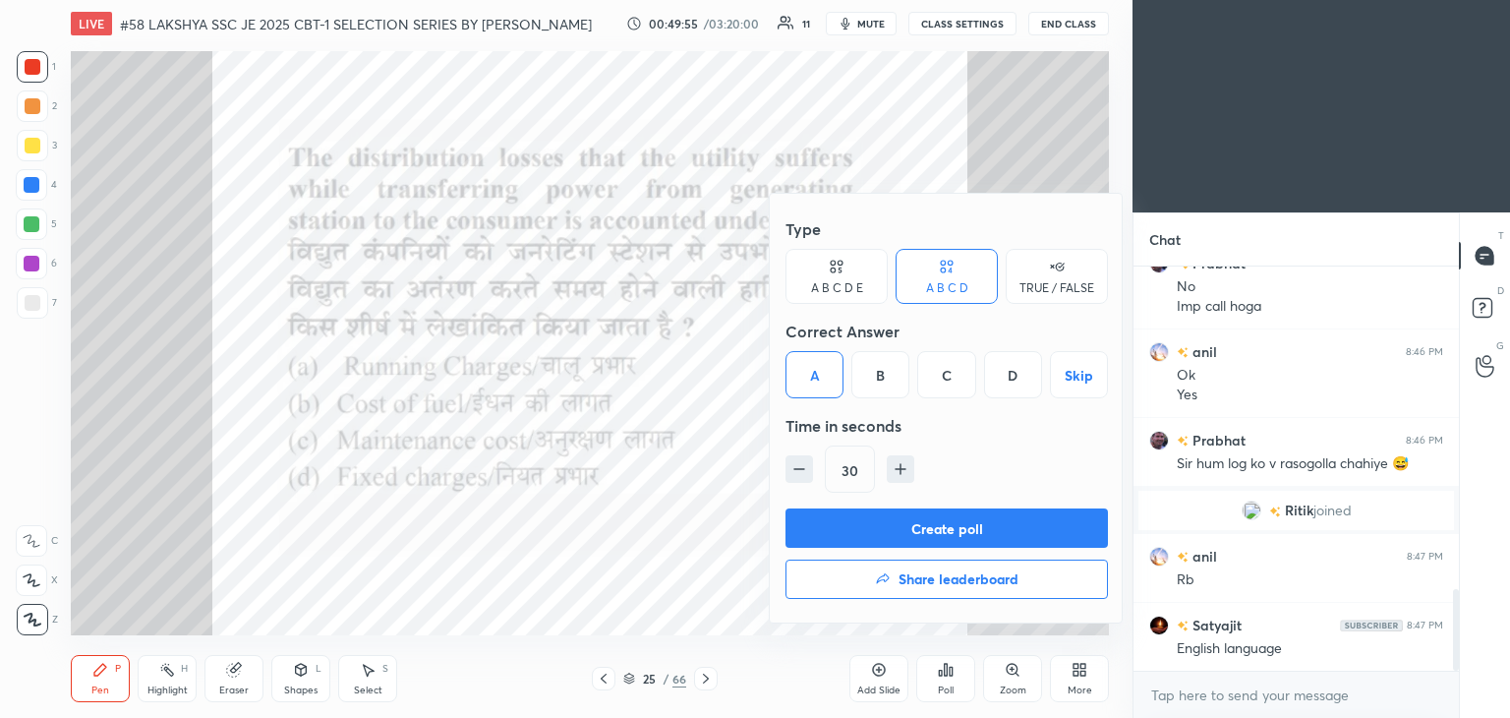
click at [834, 531] on button "Create poll" at bounding box center [947, 527] width 322 height 39
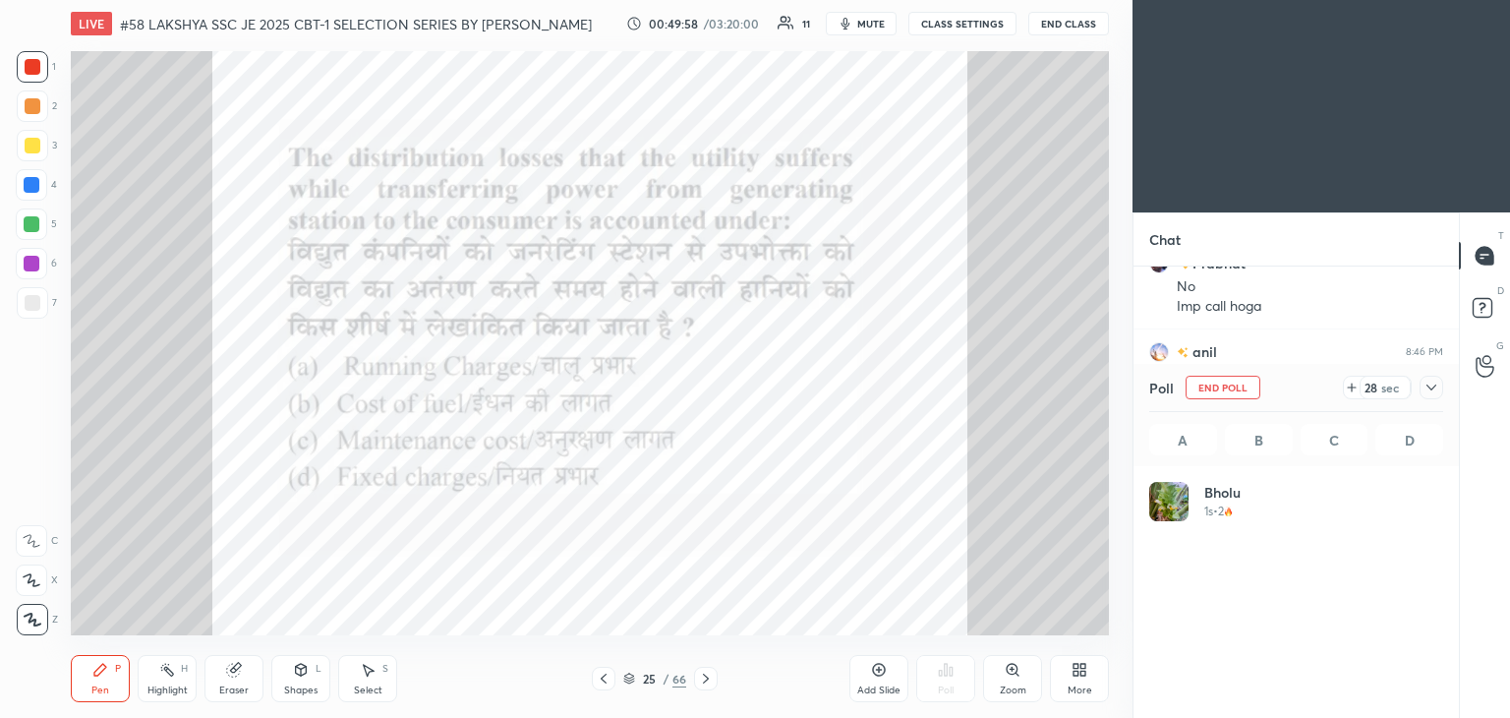
scroll to position [230, 288]
click at [1211, 385] on button "End Poll" at bounding box center [1223, 388] width 75 height 24
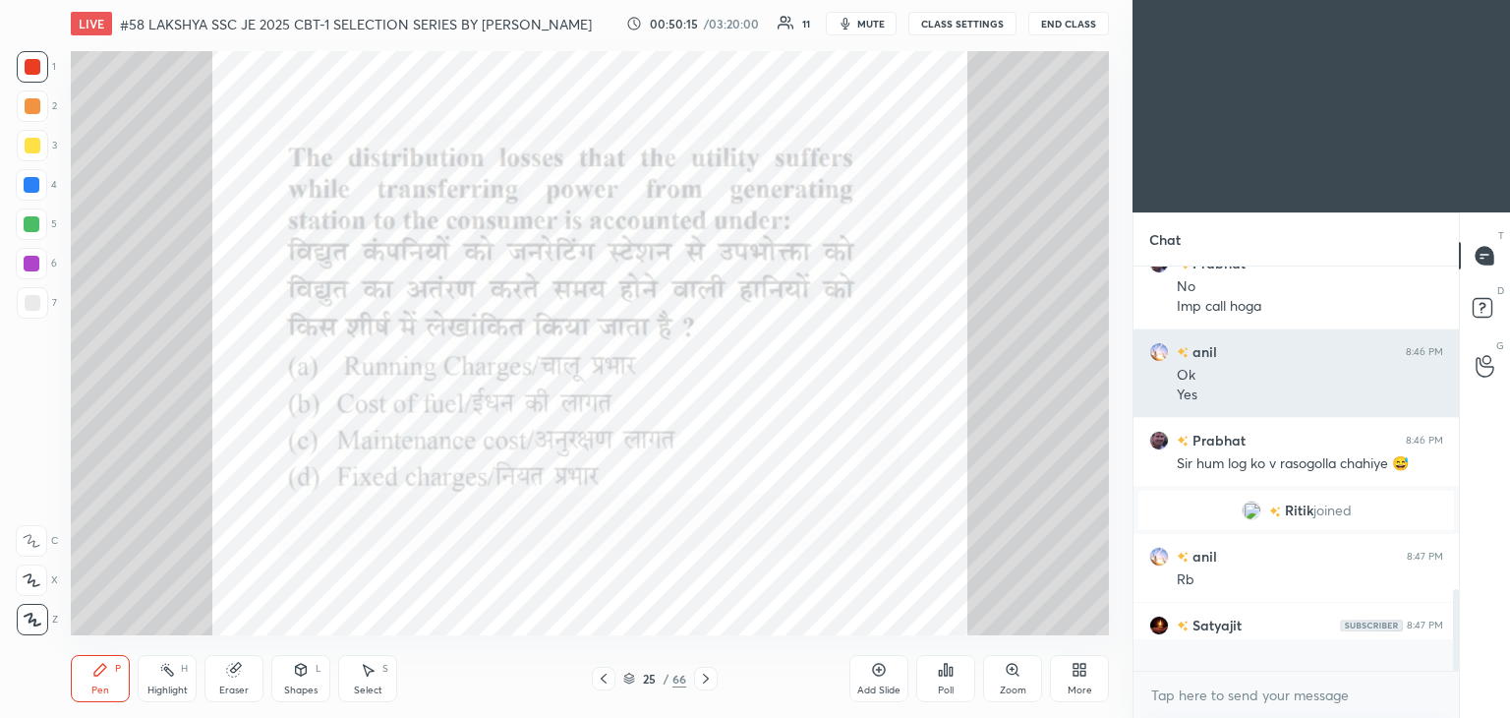
scroll to position [6, 6]
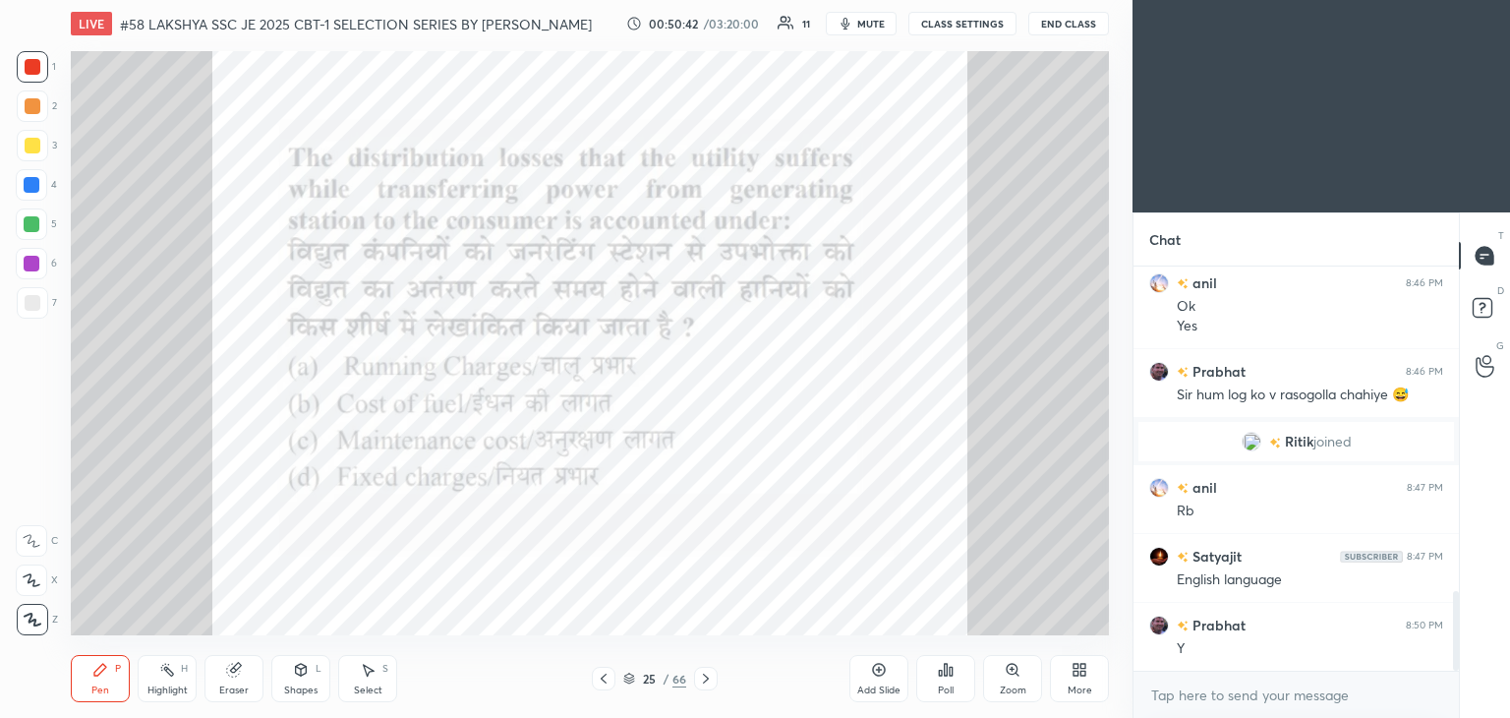
click at [239, 677] on div "Eraser" at bounding box center [233, 678] width 59 height 47
click at [12, 619] on div "1 2 3 4 5 6 7 C X Z C X Z E E Erase all H H" at bounding box center [31, 343] width 63 height 584
drag, startPoint x: 32, startPoint y: 614, endPoint x: 86, endPoint y: 673, distance: 79.4
click at [38, 618] on span "Erase all" at bounding box center [31, 619] width 29 height 14
click at [98, 685] on div "Pen" at bounding box center [100, 690] width 18 height 10
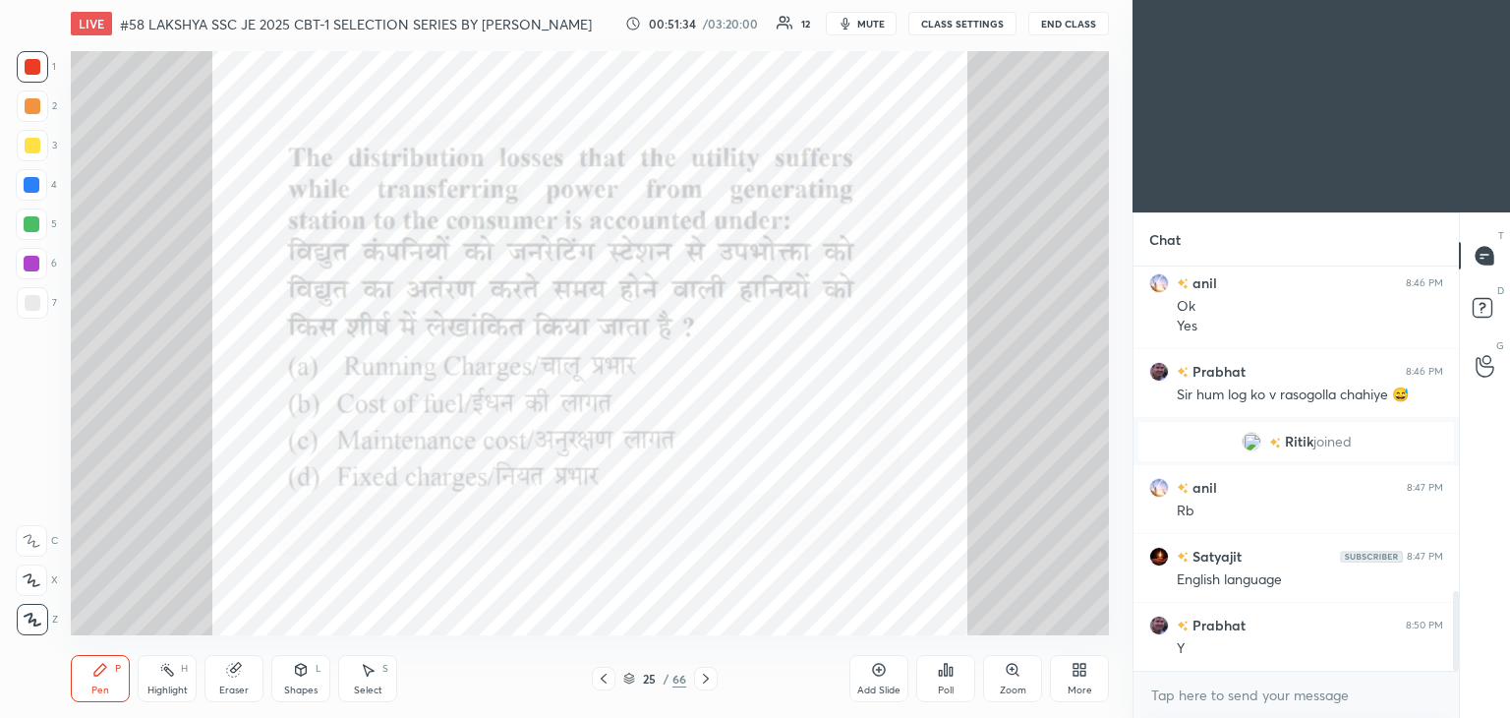
click at [247, 678] on div "Eraser" at bounding box center [233, 678] width 59 height 47
click at [35, 607] on div "Erase all" at bounding box center [31, 619] width 31 height 31
click at [134, 700] on div "Pen P Highlight H Eraser Shapes L Select S" at bounding box center [265, 678] width 389 height 47
click at [255, 648] on div "Pen P Highlight H Eraser Shapes L Select S 25 / 66 Add Slide Poll Zoom More" at bounding box center [590, 678] width 1038 height 79
click at [237, 673] on icon at bounding box center [234, 670] width 16 height 16
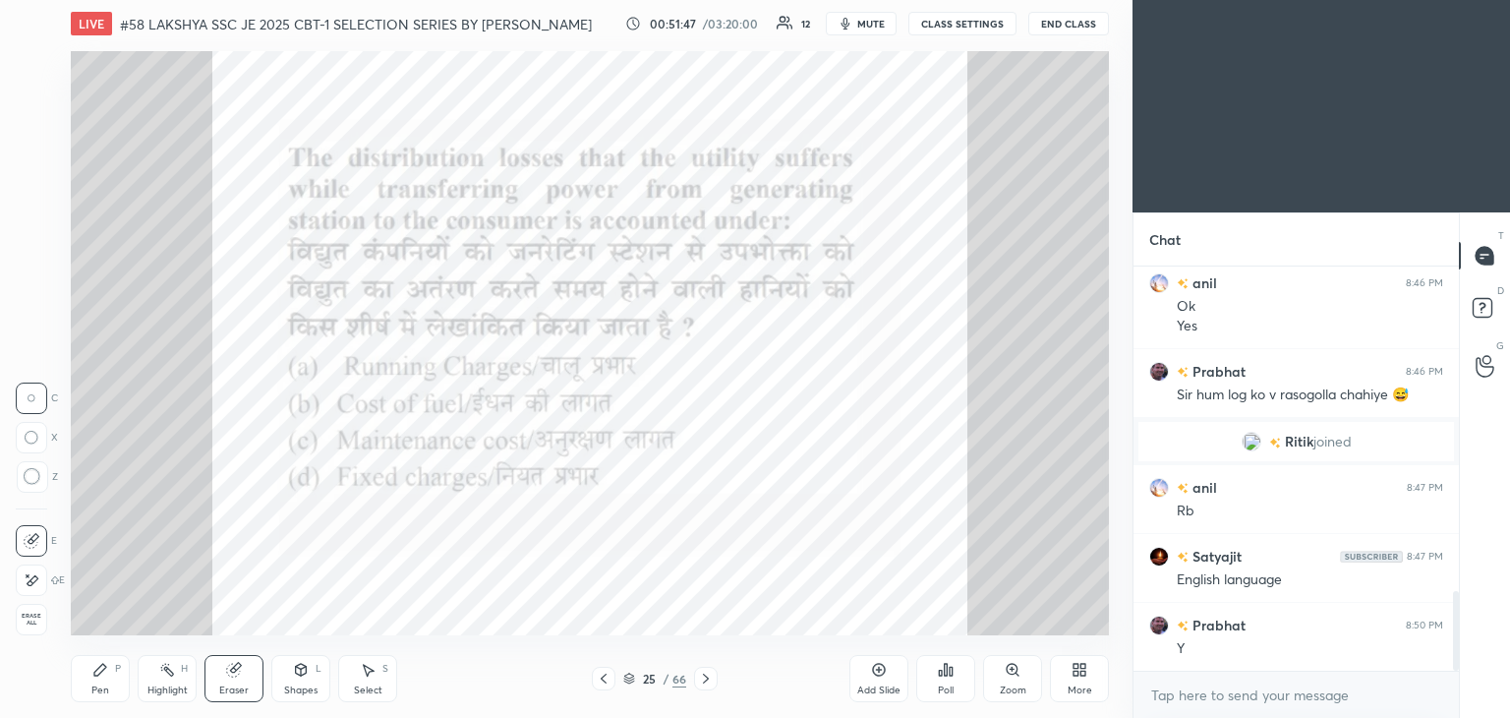
drag, startPoint x: 42, startPoint y: 610, endPoint x: 75, endPoint y: 669, distance: 67.3
click at [40, 622] on div "Erase all" at bounding box center [31, 619] width 31 height 31
click at [106, 685] on div "Pen" at bounding box center [100, 690] width 18 height 10
click at [704, 681] on icon at bounding box center [706, 678] width 6 height 10
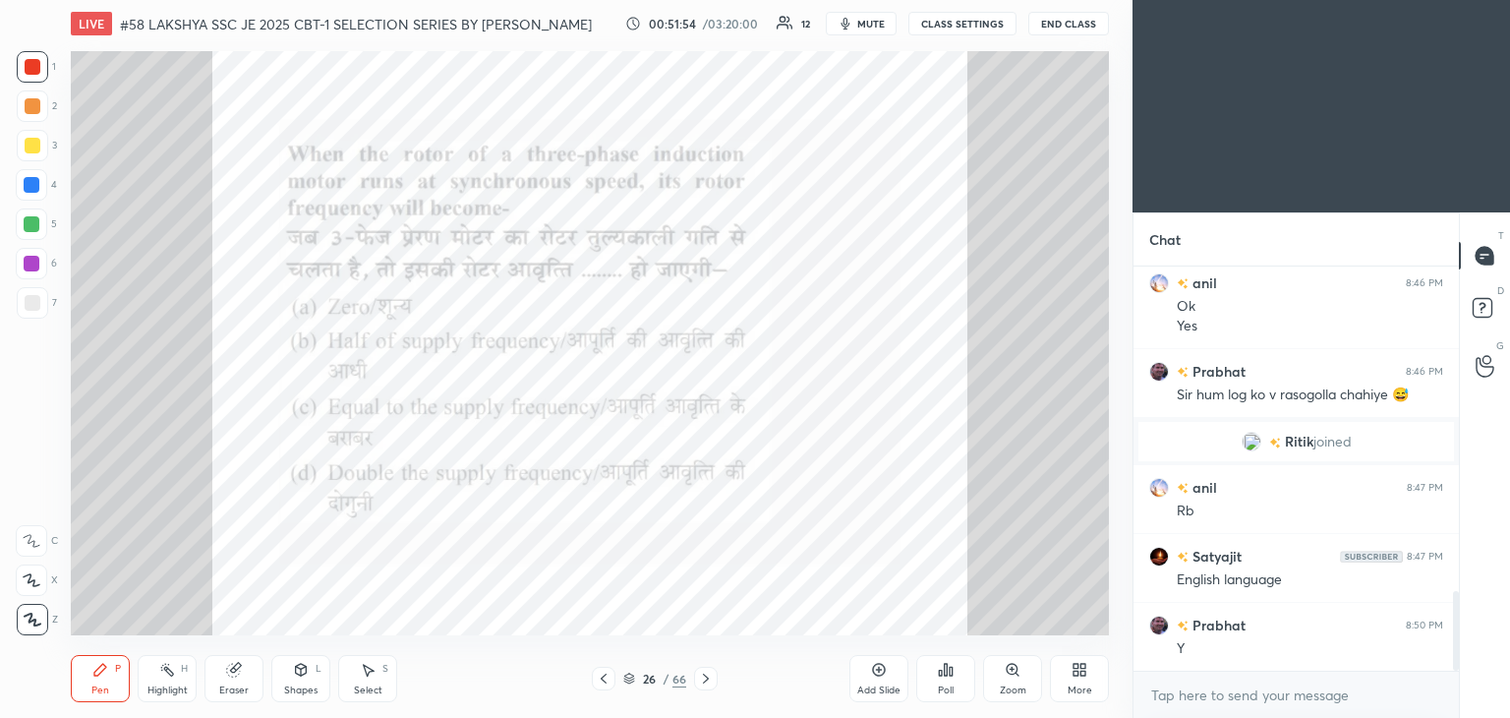
click at [948, 670] on icon at bounding box center [946, 670] width 16 height 16
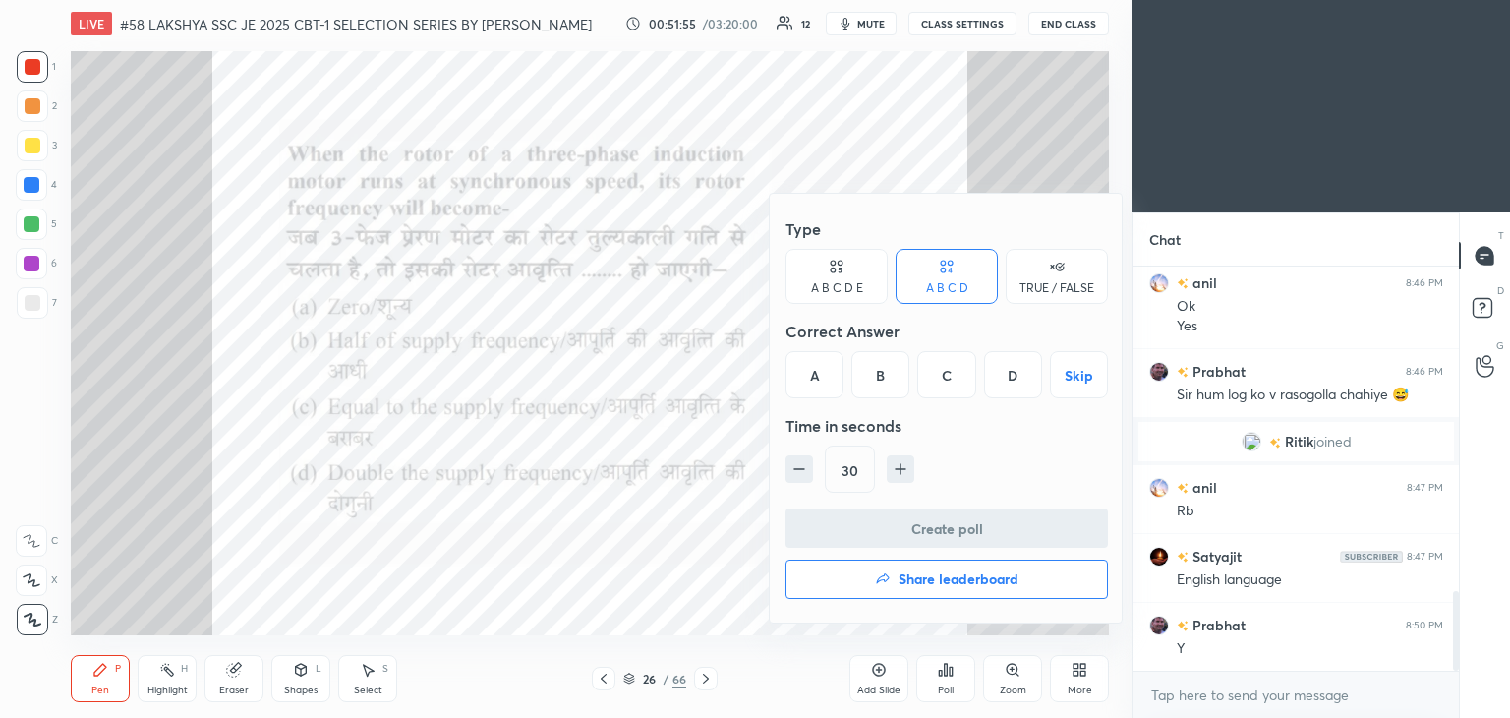
drag, startPoint x: 817, startPoint y: 370, endPoint x: 814, endPoint y: 406, distance: 36.5
click at [815, 371] on div "A" at bounding box center [815, 374] width 58 height 47
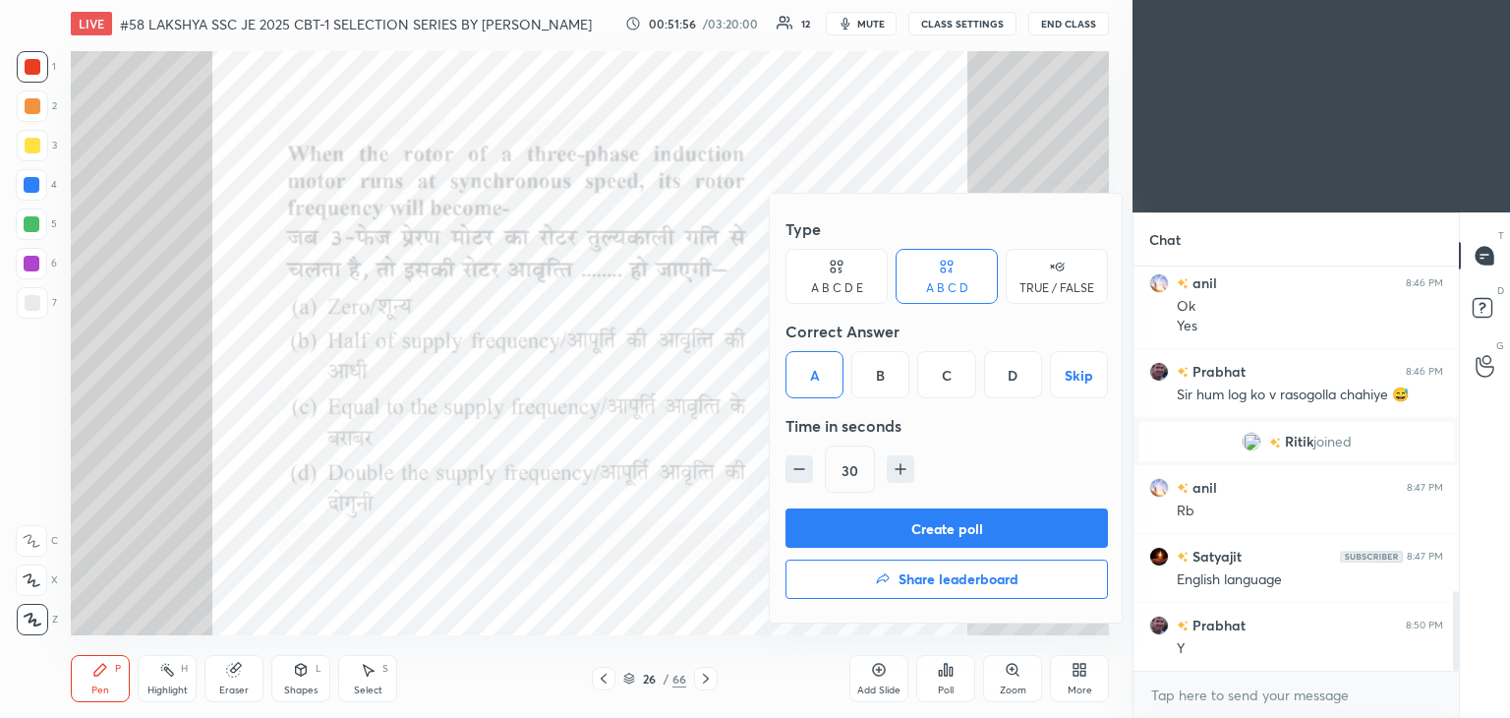
click at [814, 517] on button "Create poll" at bounding box center [947, 527] width 322 height 39
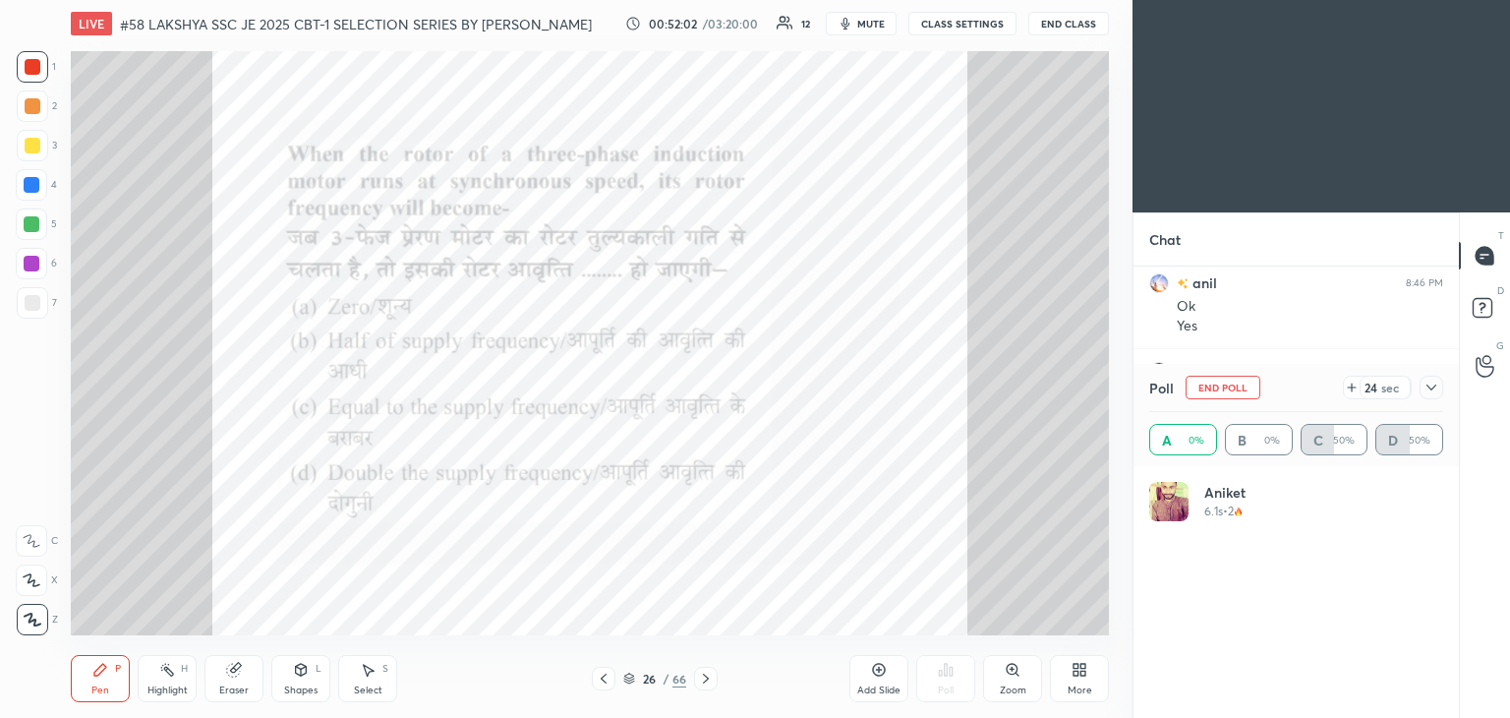
scroll to position [230, 288]
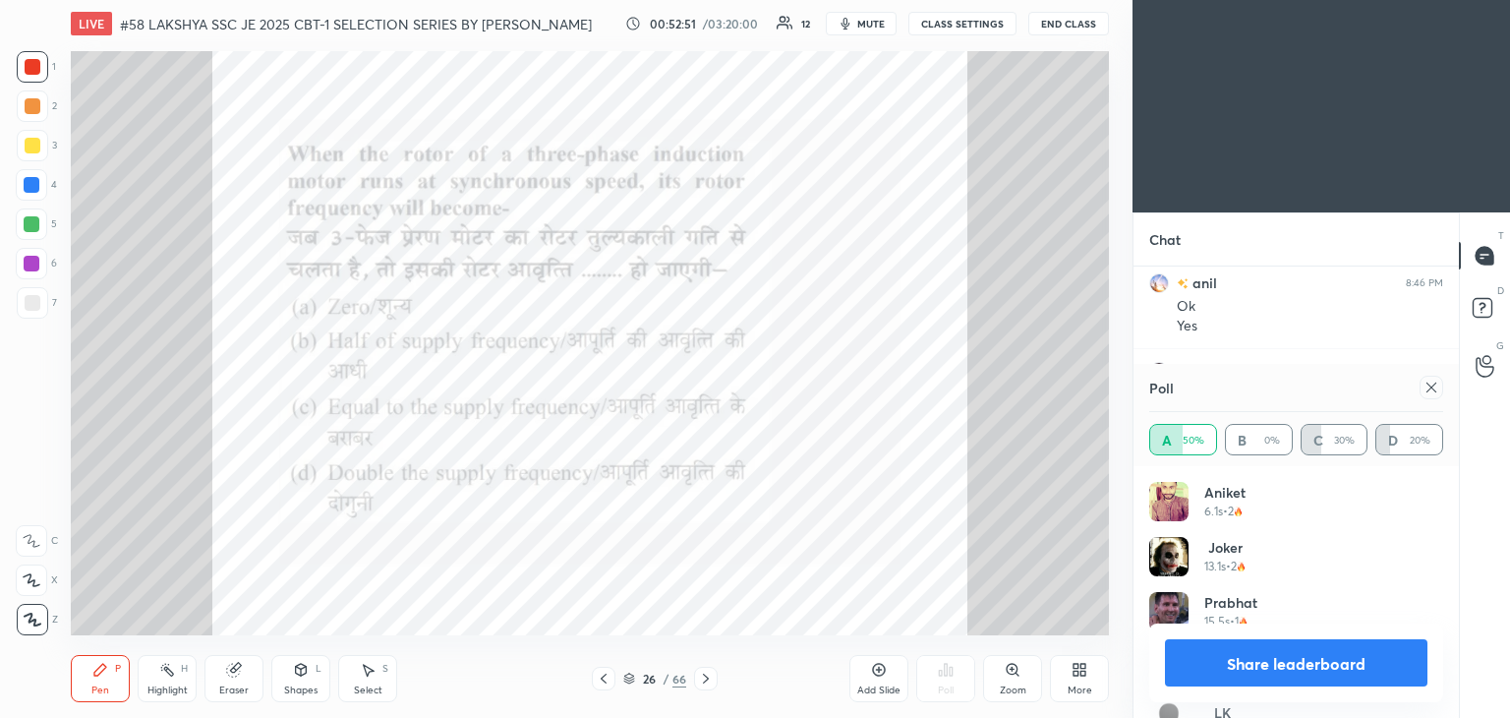
click at [1432, 397] on div at bounding box center [1432, 388] width 24 height 24
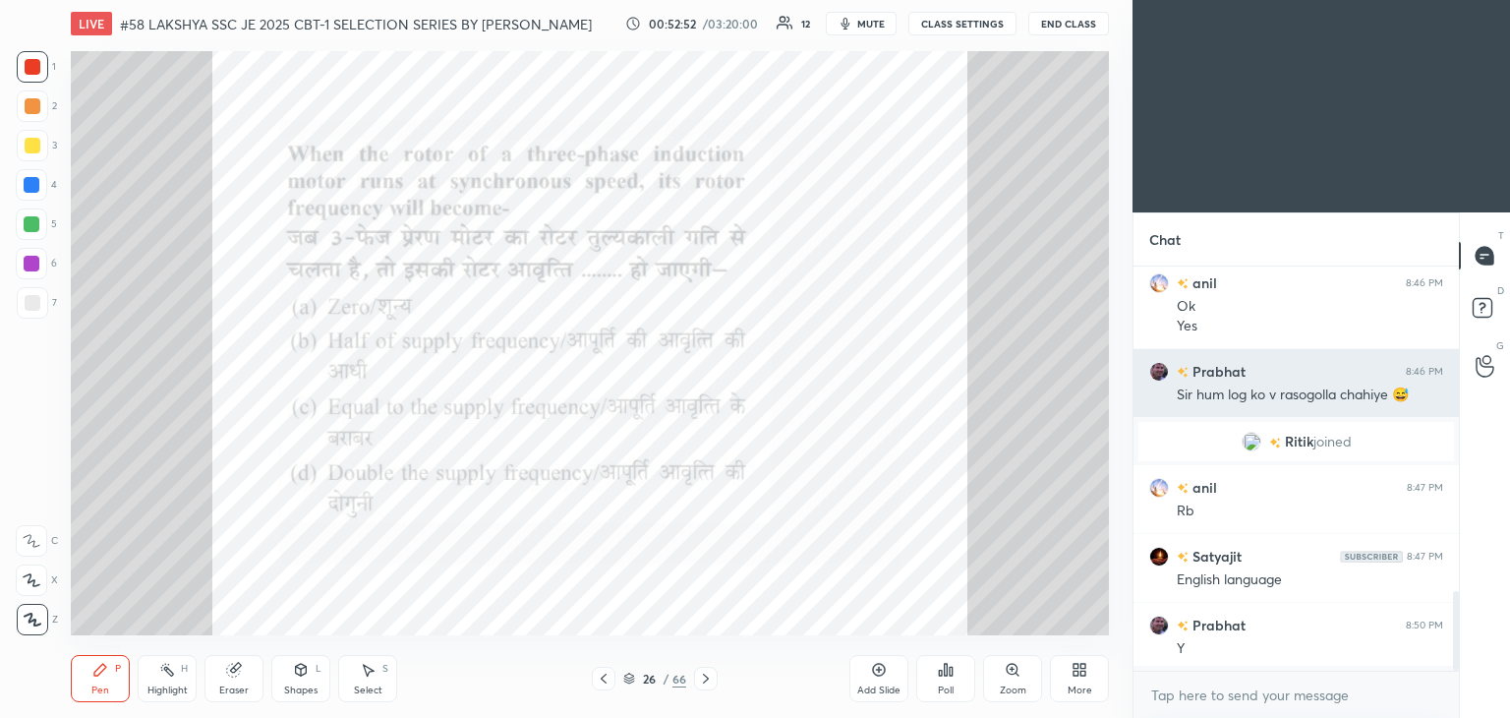
scroll to position [7, 6]
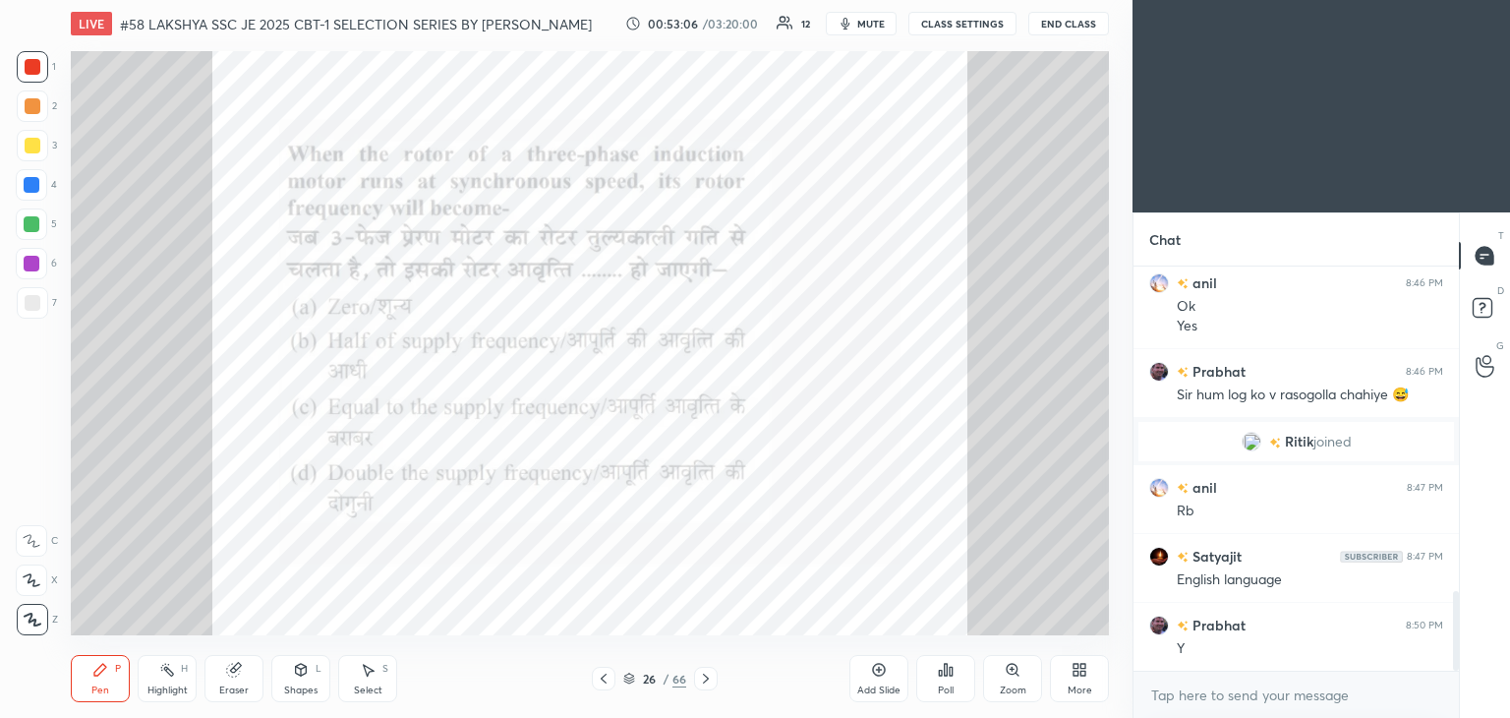
click at [997, 627] on div "LIVE #58 LAKSHYA SSC JE 2025 CBT-1 SELECTION SERIES BY [PERSON_NAME] 00:53:06 /…" at bounding box center [590, 359] width 1054 height 718
click at [914, 629] on div "LIVE #58 LAKSHYA SSC JE 2025 CBT-1 SELECTION SERIES BY [PERSON_NAME] 00:53:07 /…" at bounding box center [590, 359] width 1054 height 718
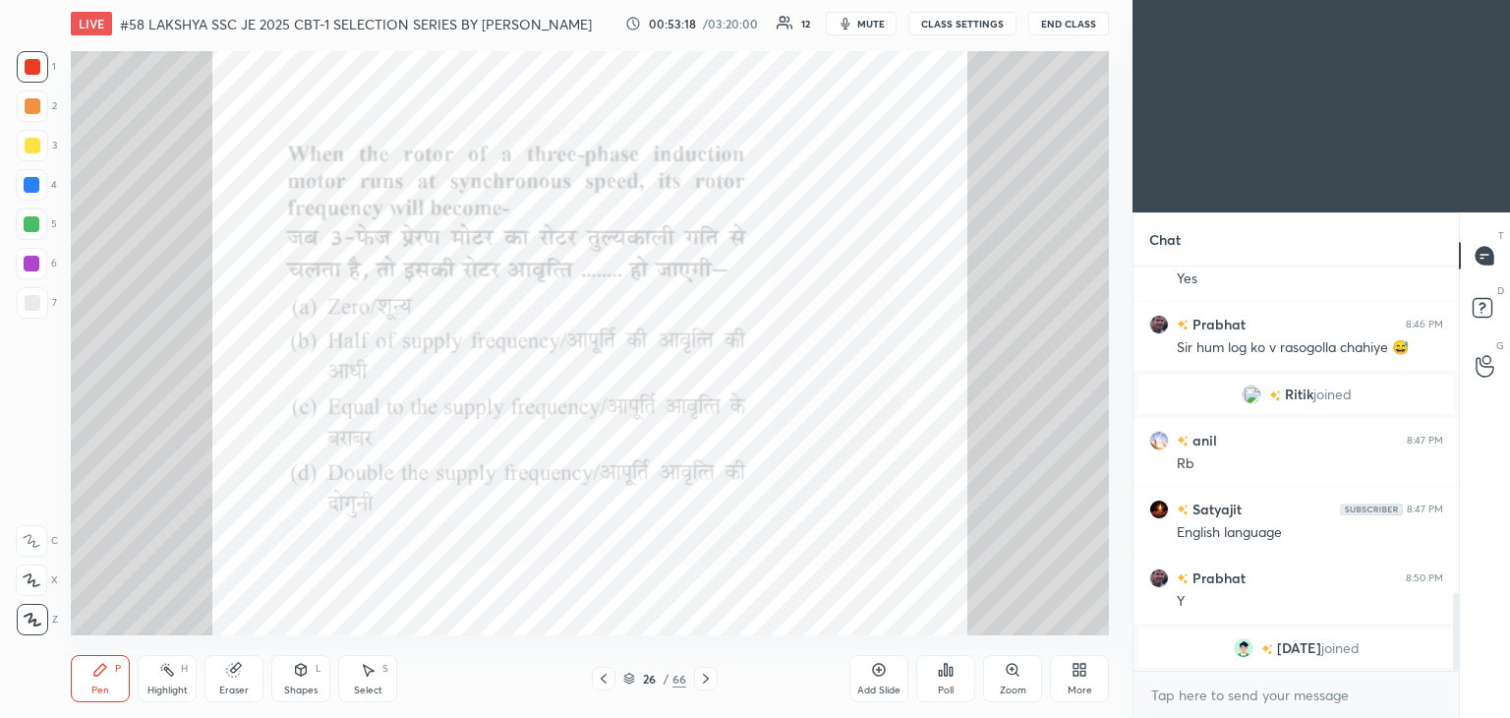
click at [251, 680] on div "Eraser" at bounding box center [233, 678] width 59 height 47
click at [39, 626] on span "Erase all" at bounding box center [31, 619] width 29 height 14
drag, startPoint x: 98, startPoint y: 693, endPoint x: 87, endPoint y: 696, distance: 11.2
click at [98, 690] on div "Pen" at bounding box center [100, 690] width 18 height 10
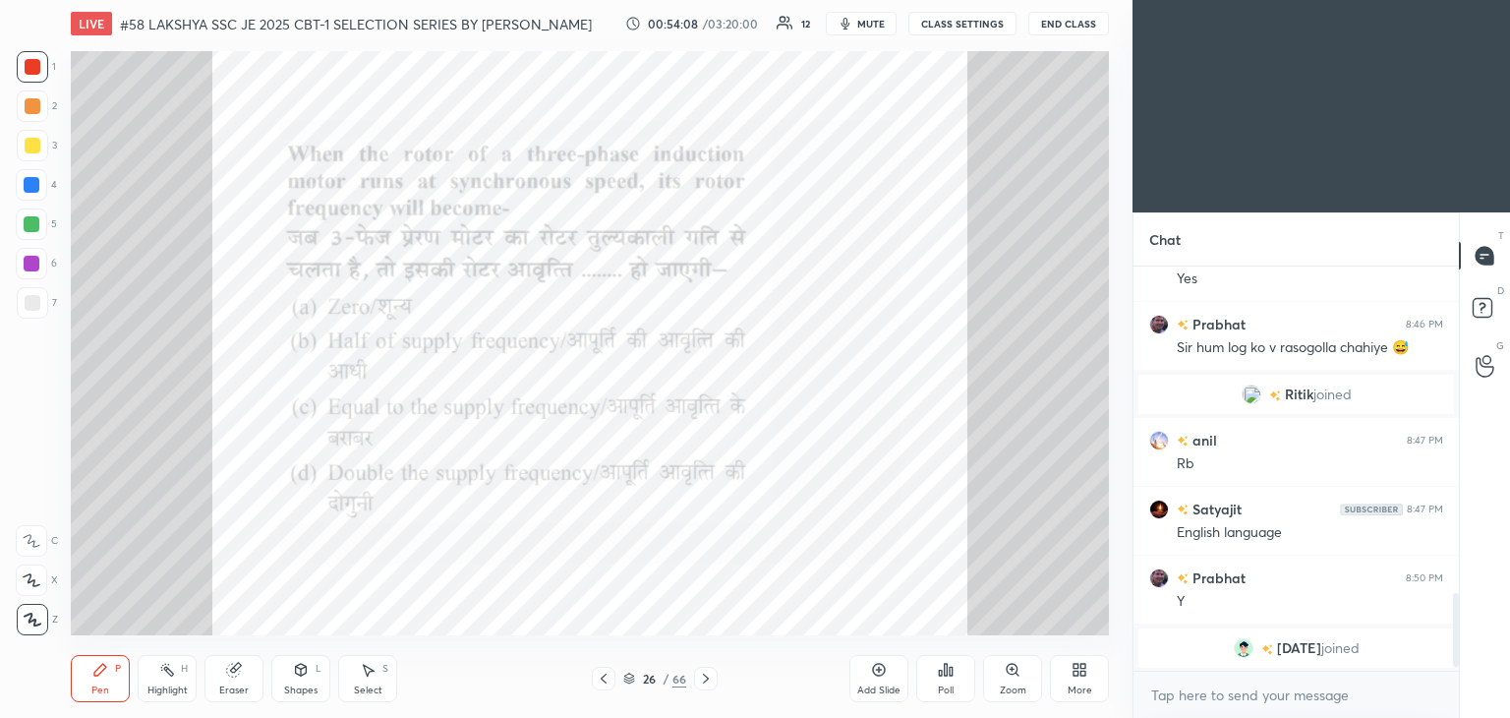
click at [710, 678] on icon at bounding box center [706, 678] width 16 height 16
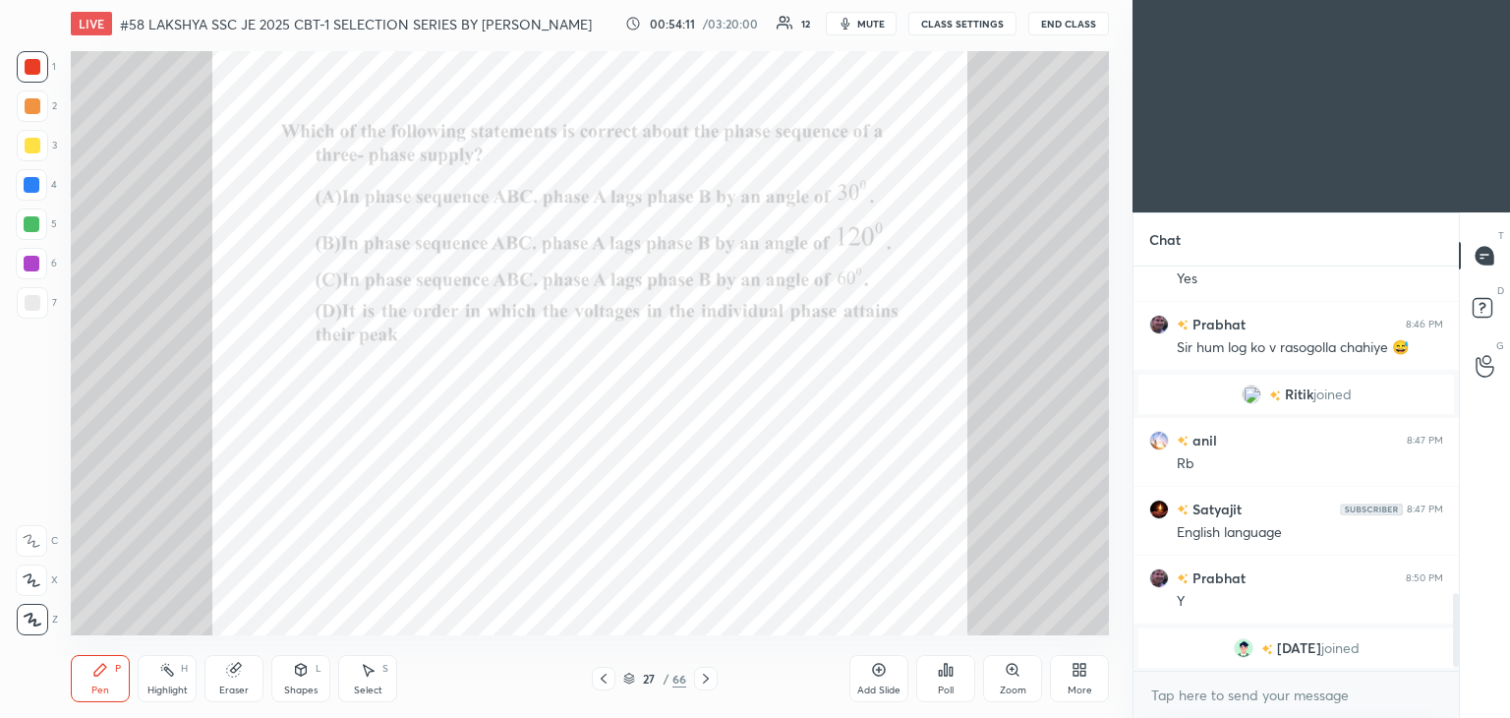
click at [936, 682] on div "Poll" at bounding box center [945, 678] width 59 height 47
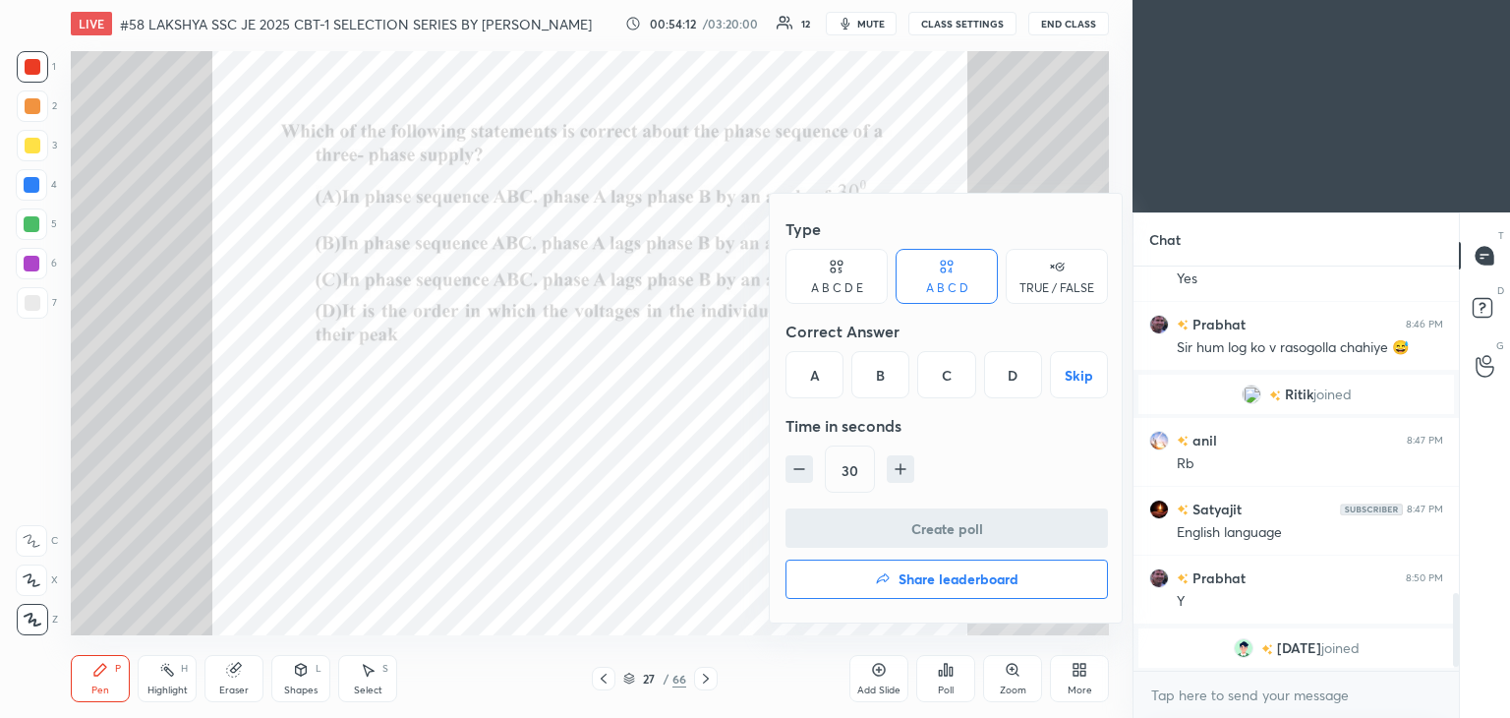
drag, startPoint x: 1020, startPoint y: 370, endPoint x: 984, endPoint y: 403, distance: 49.4
click at [1017, 370] on div "D" at bounding box center [1013, 374] width 58 height 47
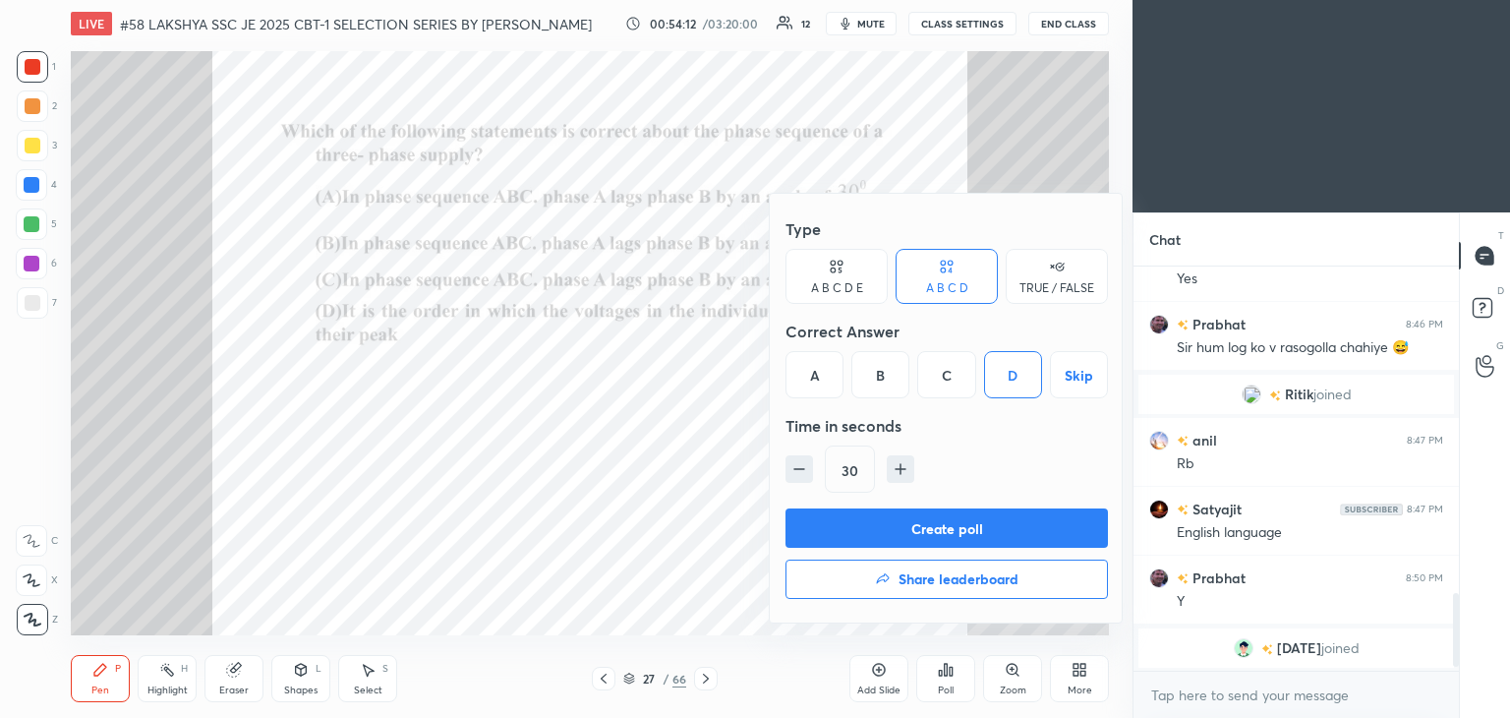
click at [878, 536] on button "Create poll" at bounding box center [947, 527] width 322 height 39
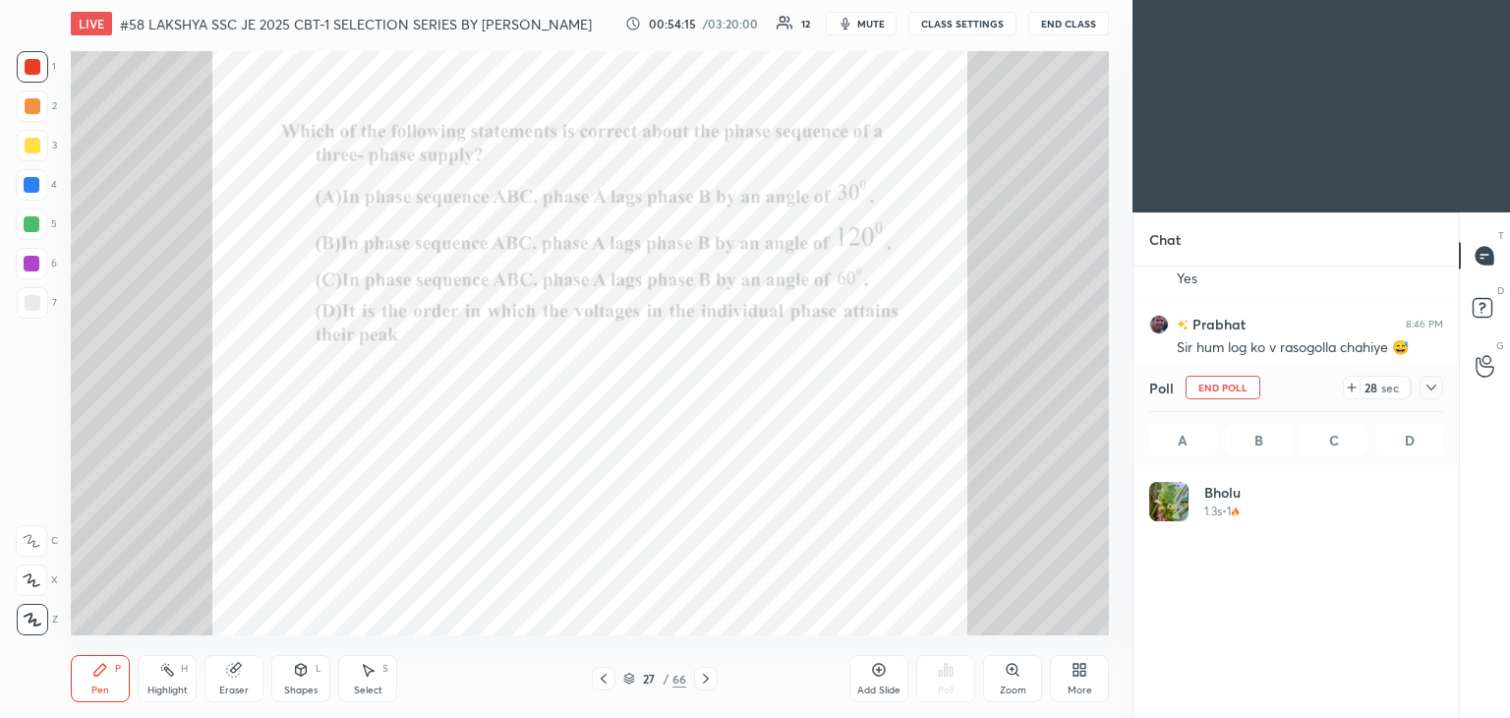
scroll to position [230, 288]
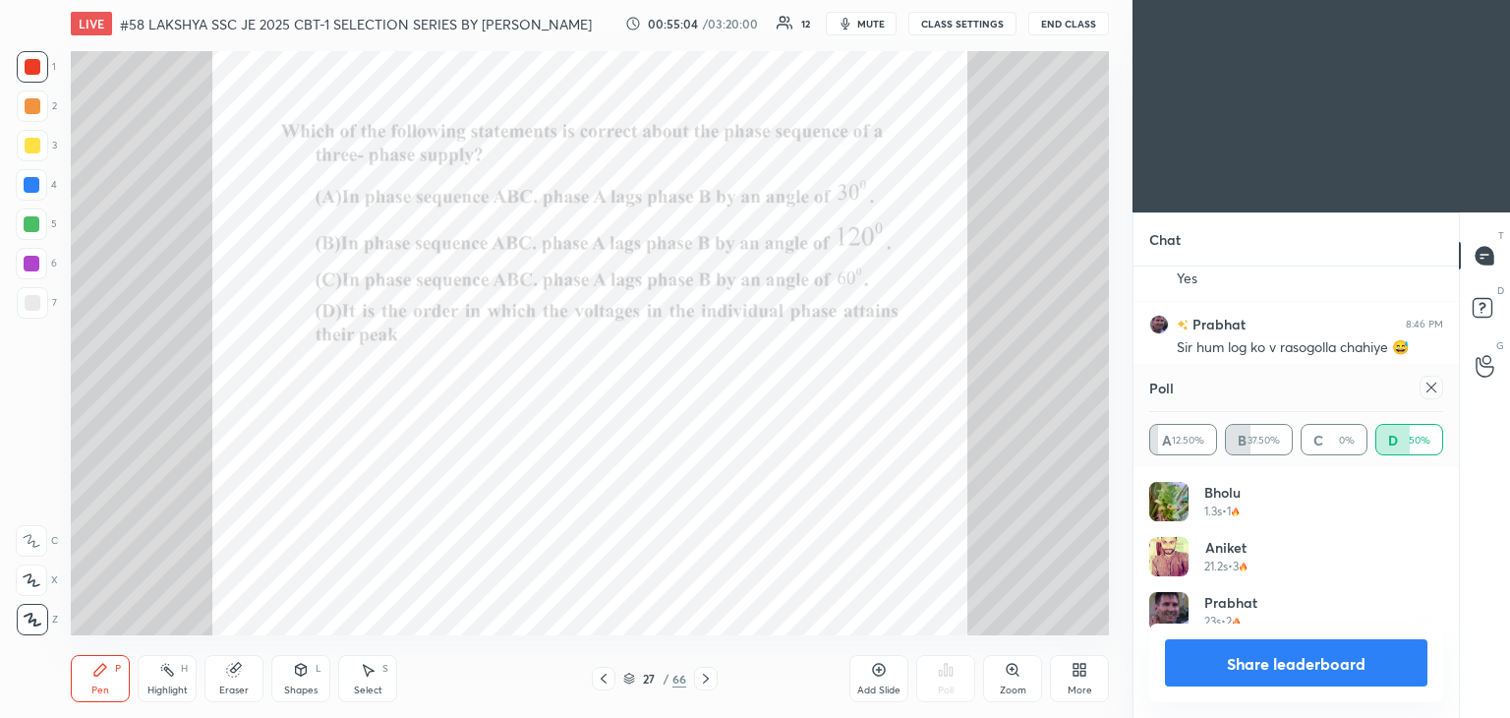
click at [703, 680] on icon at bounding box center [706, 678] width 16 height 16
click at [703, 678] on icon at bounding box center [706, 678] width 16 height 16
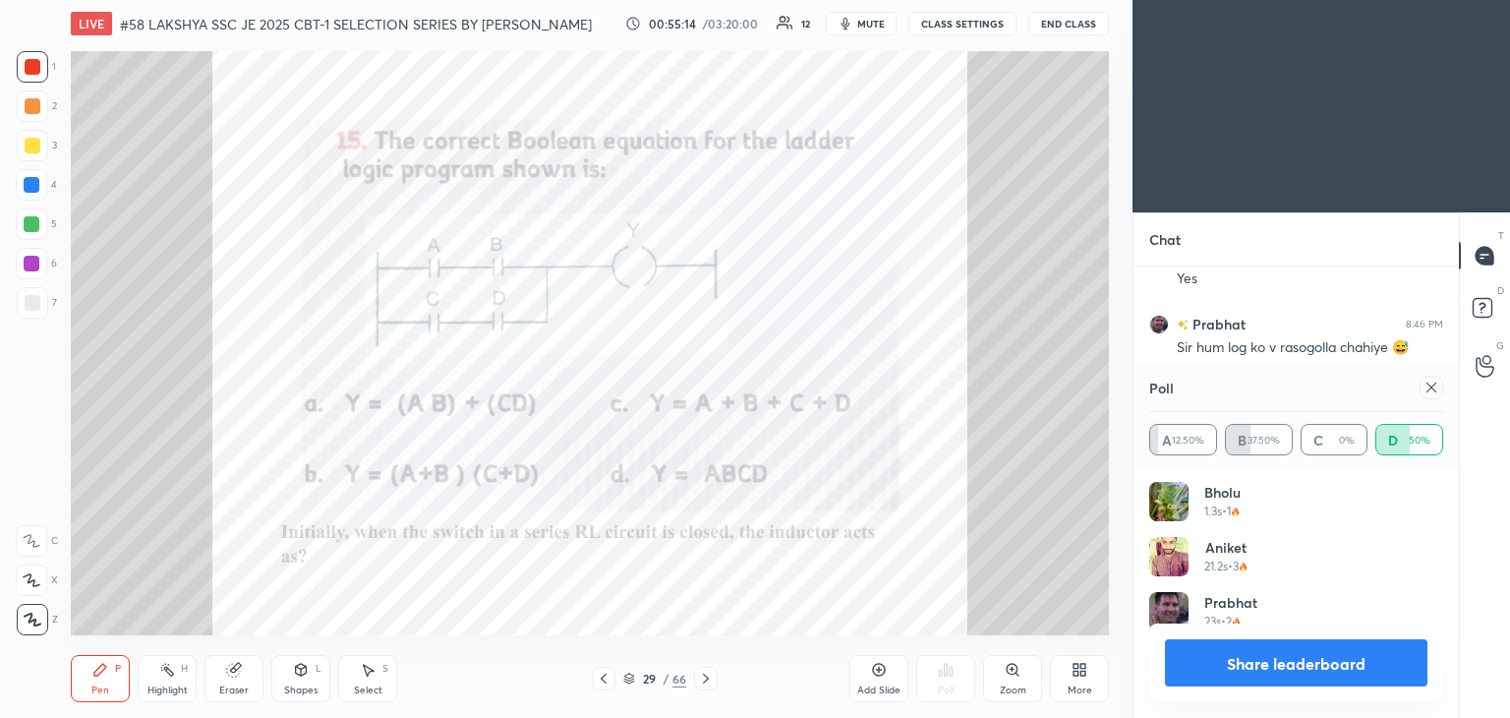
click at [606, 678] on icon at bounding box center [604, 678] width 16 height 16
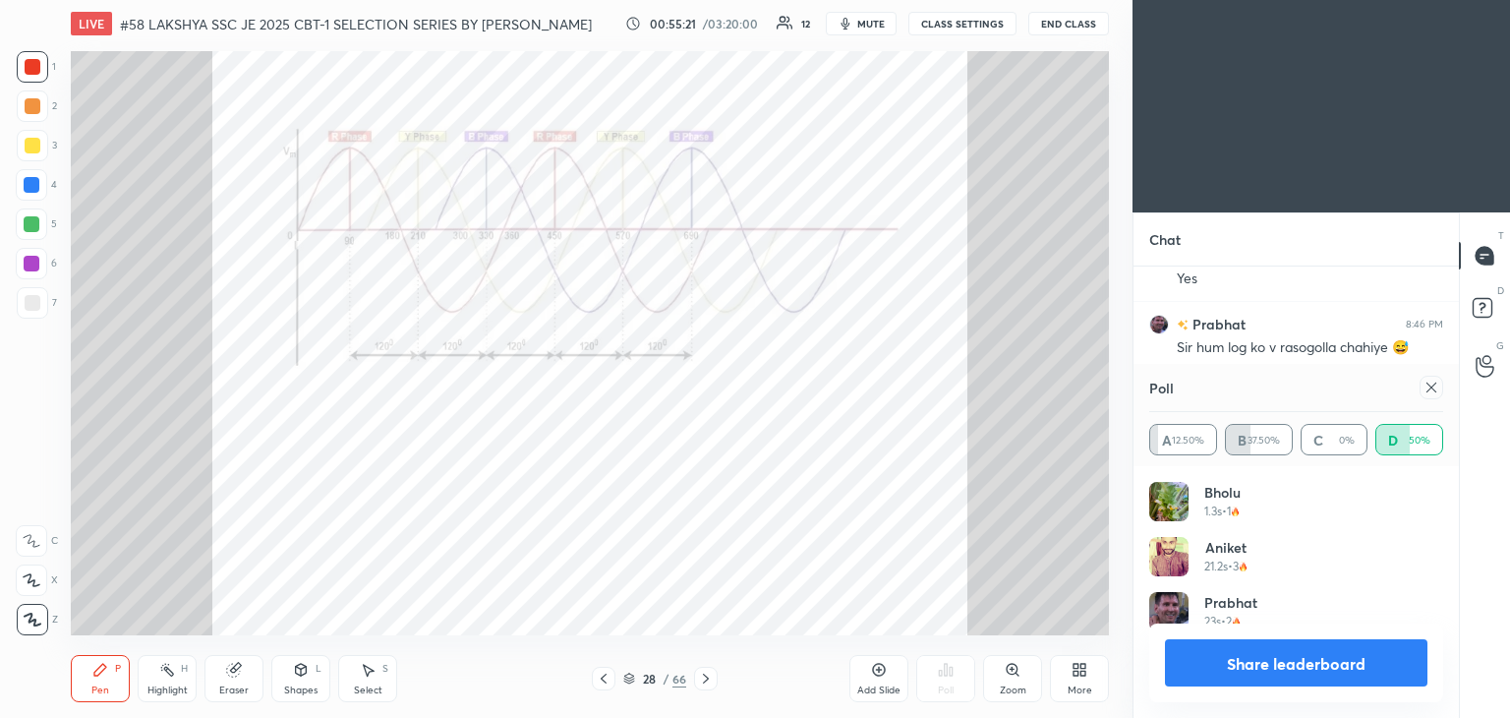
click at [241, 685] on div "Eraser" at bounding box center [233, 690] width 29 height 10
click at [37, 628] on div "Erase all" at bounding box center [31, 619] width 31 height 31
drag, startPoint x: 59, startPoint y: 686, endPoint x: 72, endPoint y: 685, distance: 12.8
click at [59, 685] on div "1 2 3 4 5 6 7 C X Z C X Z E E Erase all H H LIVE #58 LAKSHYA SSC JE 2025 CBT-1 …" at bounding box center [558, 359] width 1117 height 718
click at [600, 678] on icon at bounding box center [604, 678] width 16 height 16
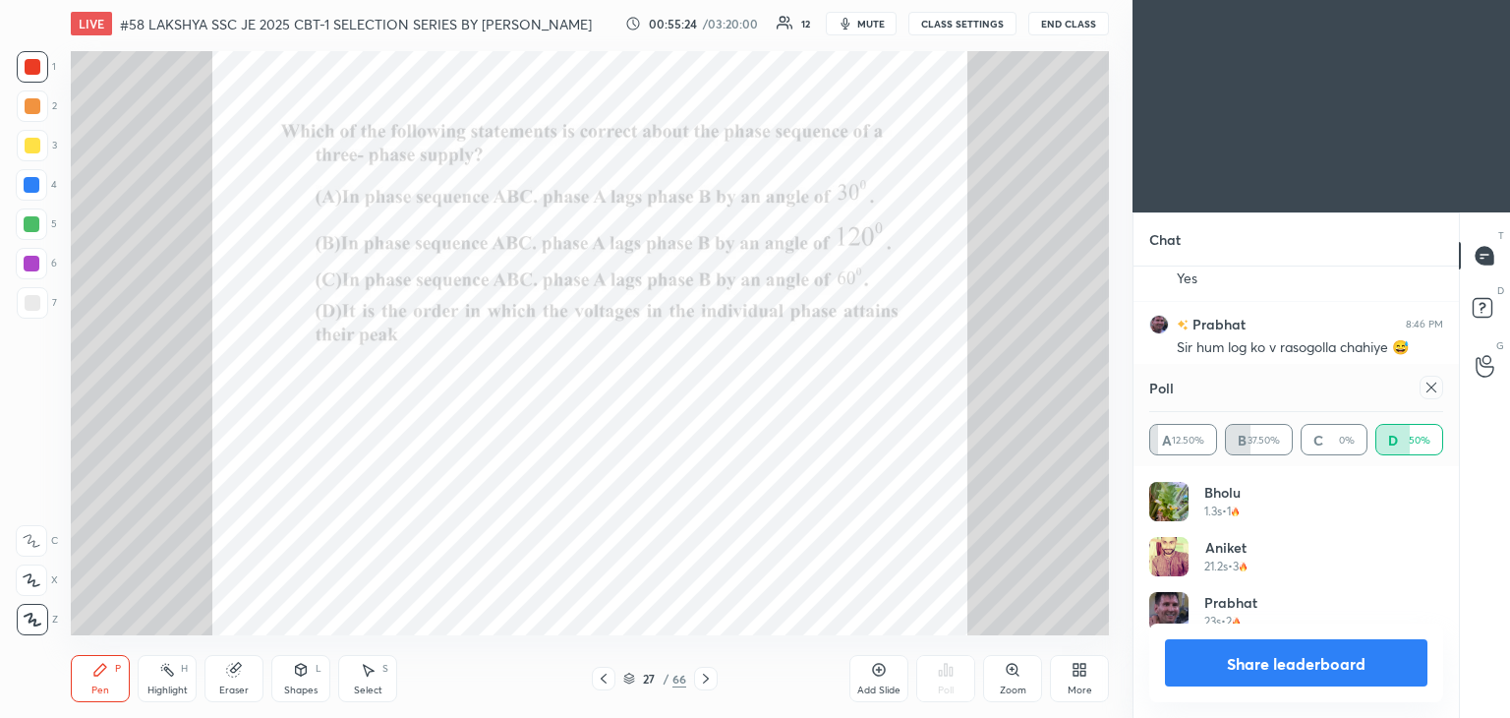
click at [703, 679] on icon at bounding box center [706, 678] width 16 height 16
click at [1435, 385] on icon at bounding box center [1432, 387] width 16 height 16
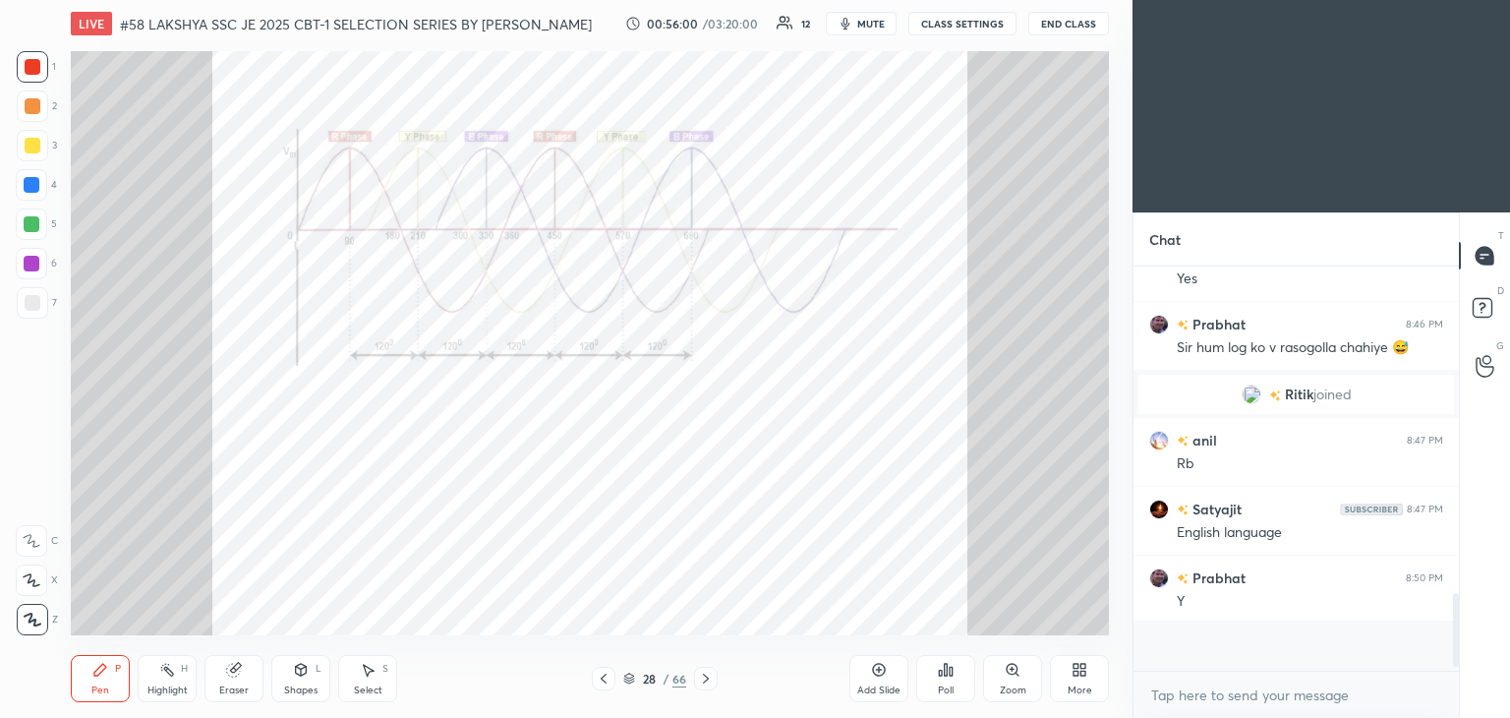
scroll to position [376, 320]
click at [840, 520] on div "LIVE #58 LAKSHYA SSC JE 2025 CBT-1 SELECTION SERIES BY [PERSON_NAME] 00:56:03 /…" at bounding box center [590, 359] width 1054 height 718
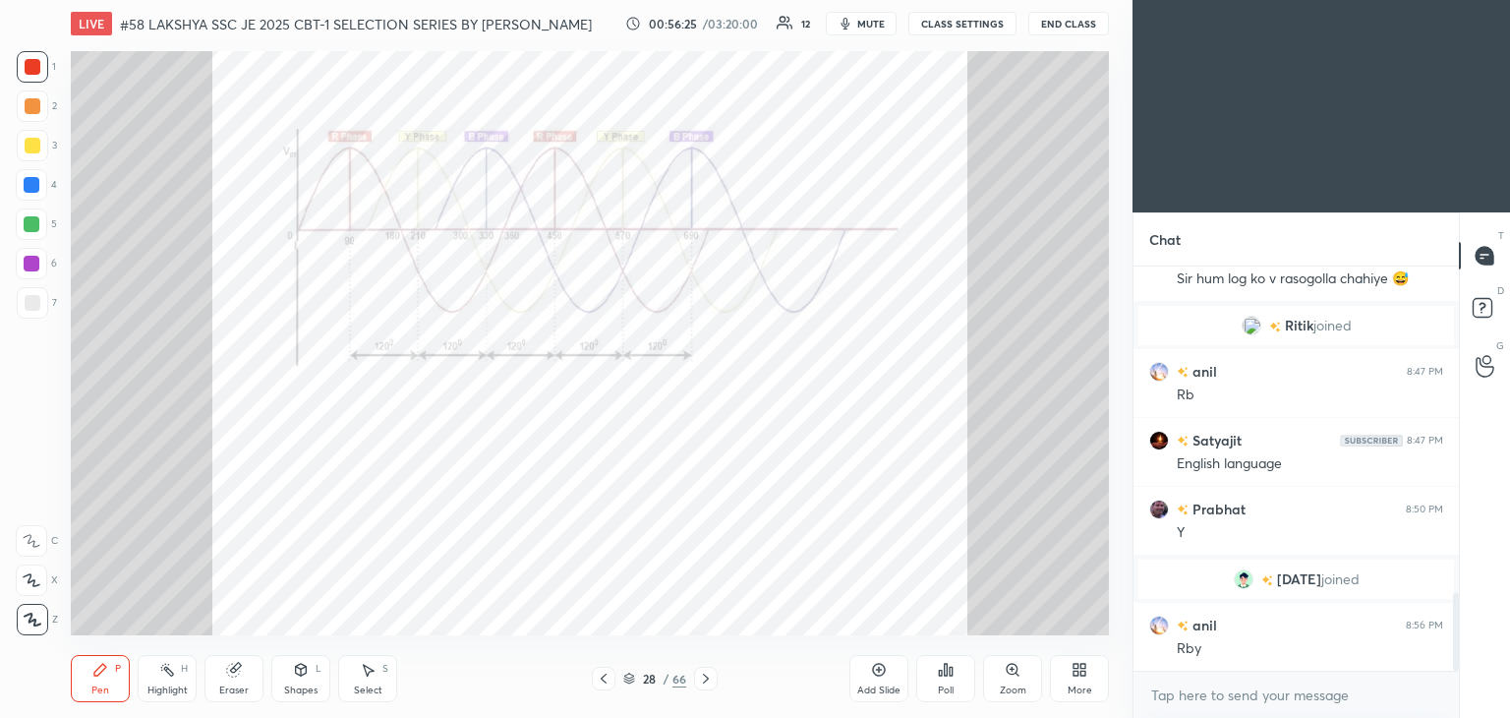
click at [606, 680] on icon at bounding box center [604, 678] width 16 height 16
click at [225, 688] on div "Eraser" at bounding box center [233, 690] width 29 height 10
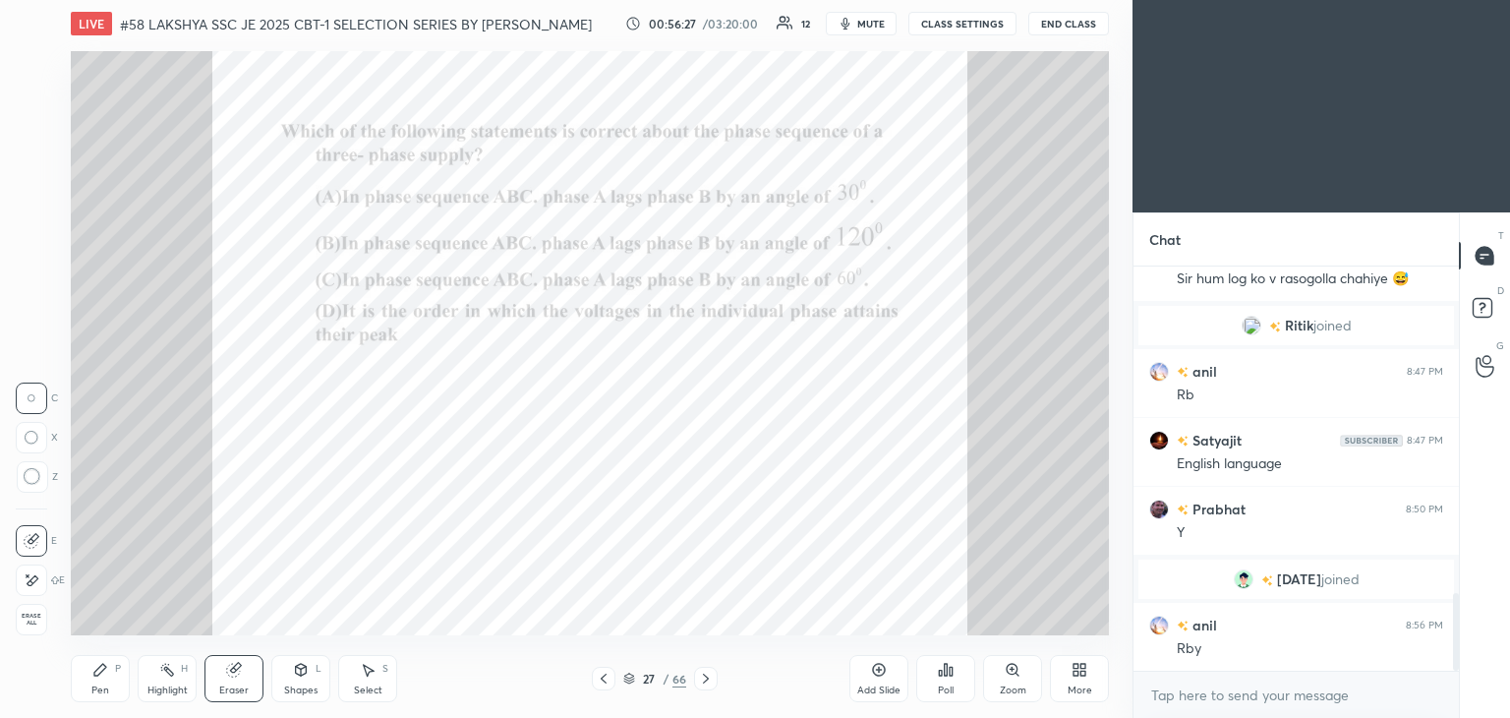
click at [45, 619] on span "Erase all" at bounding box center [31, 619] width 29 height 14
click at [92, 673] on icon at bounding box center [100, 670] width 16 height 16
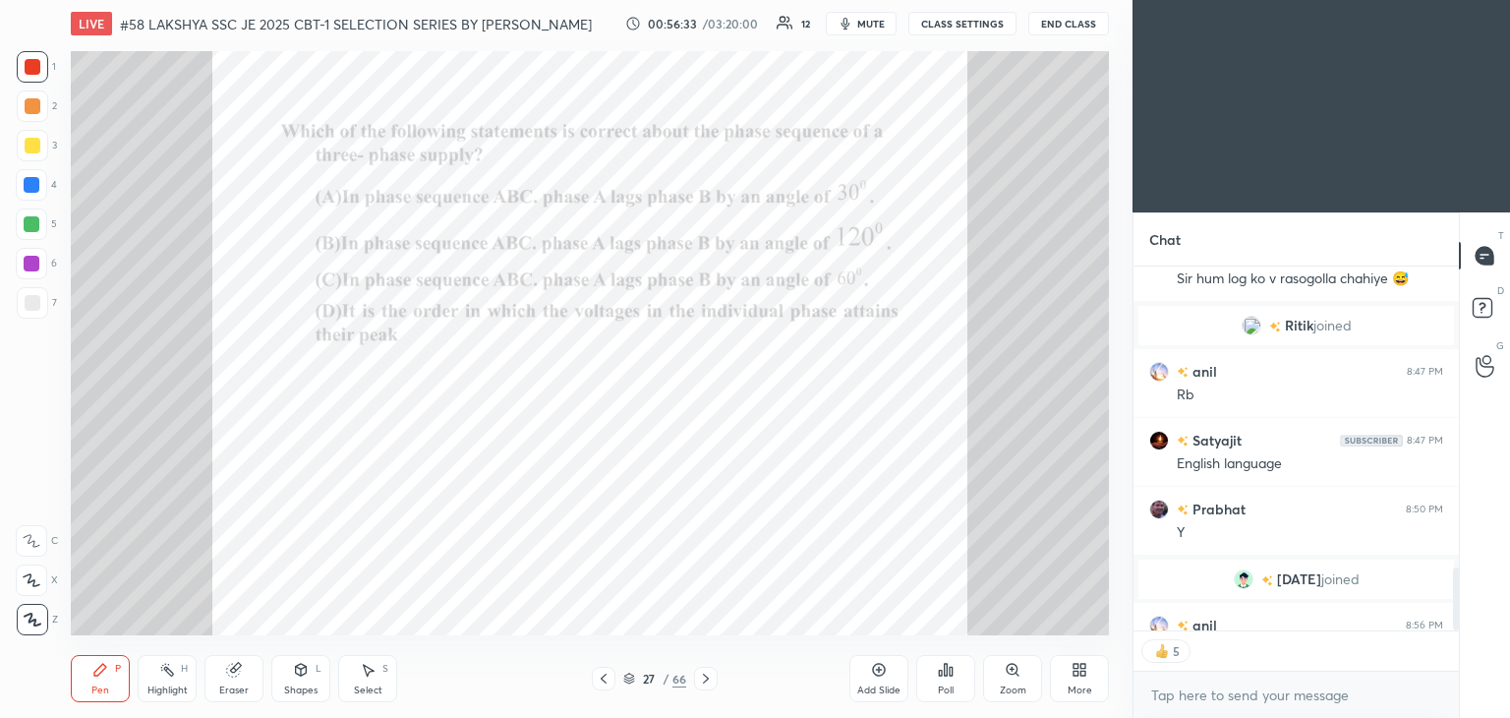
scroll to position [1753, 0]
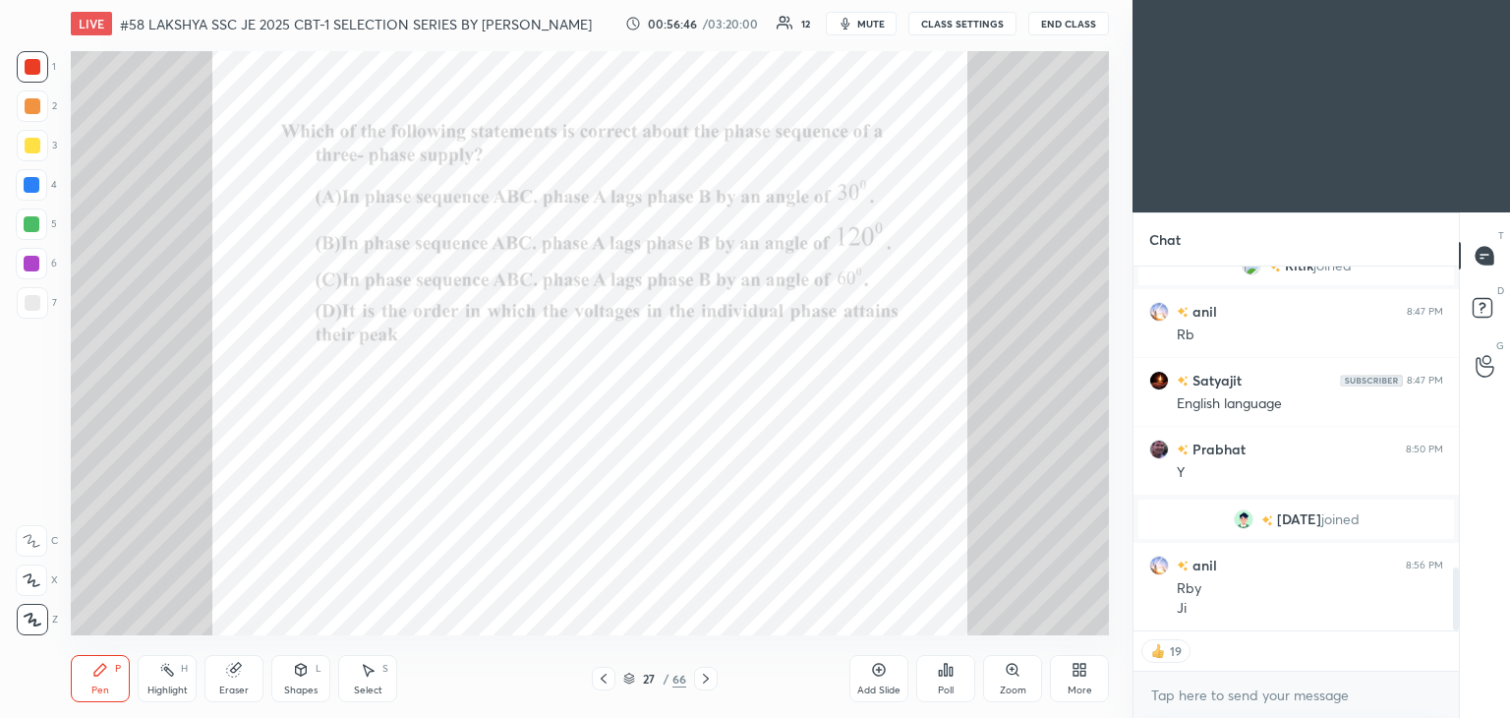
click at [706, 677] on icon at bounding box center [706, 678] width 16 height 16
click at [702, 677] on icon at bounding box center [706, 678] width 16 height 16
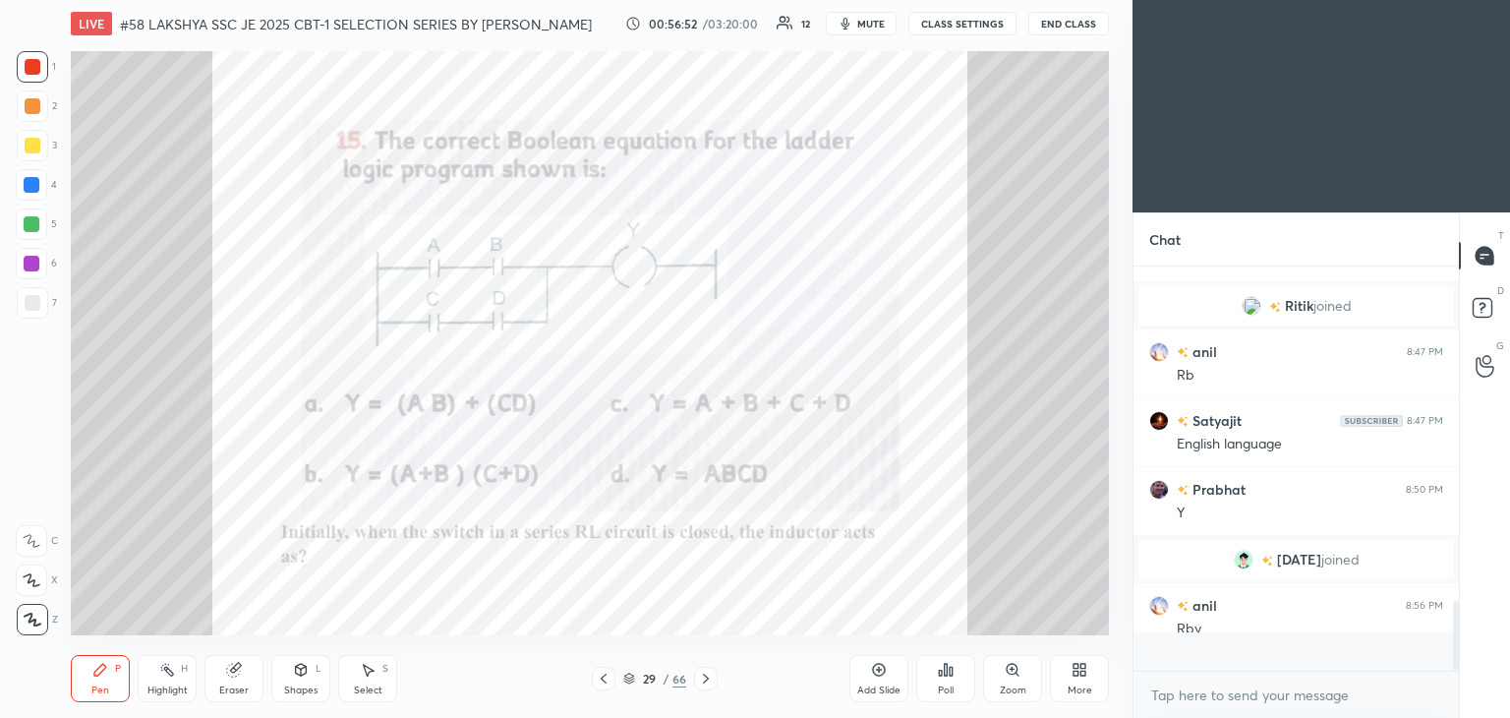
scroll to position [1713, 0]
click at [946, 677] on icon at bounding box center [946, 670] width 16 height 16
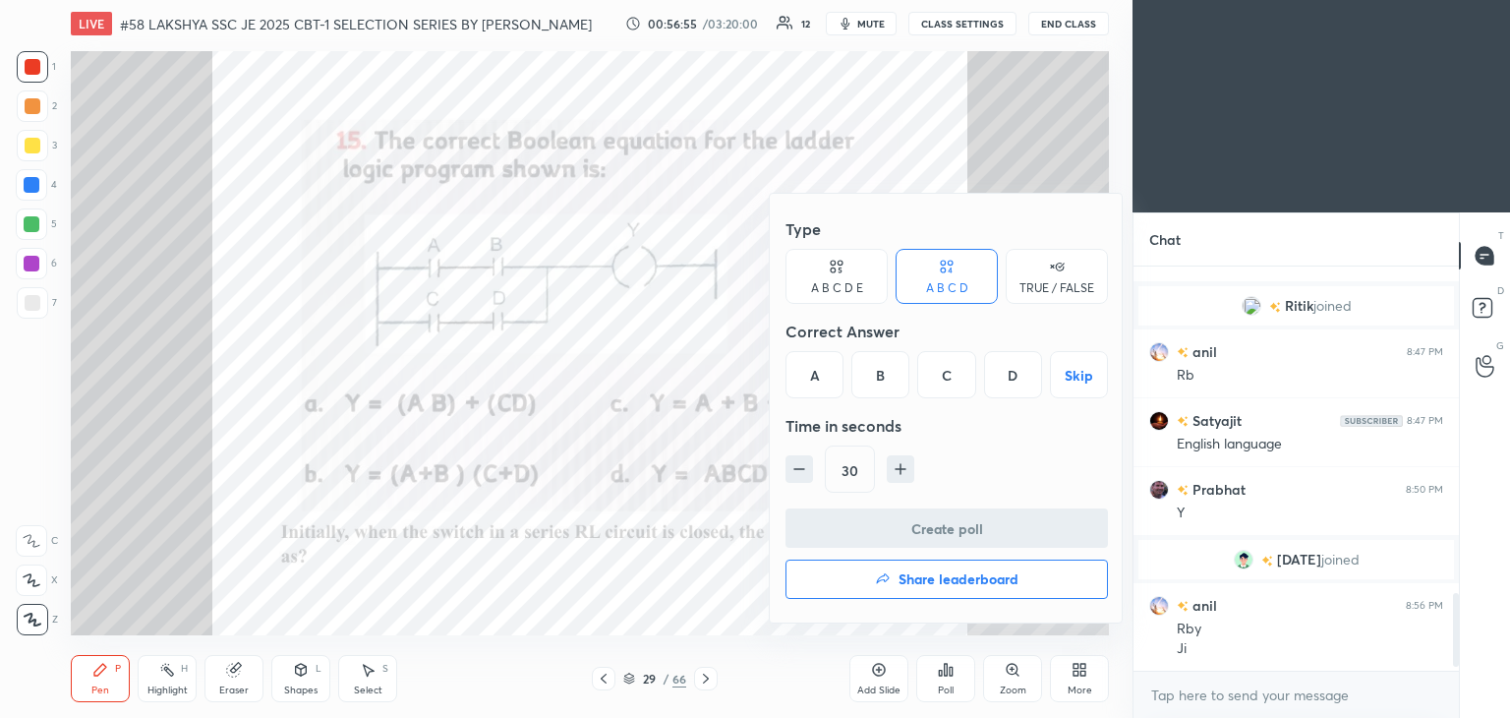
drag, startPoint x: 817, startPoint y: 376, endPoint x: 817, endPoint y: 391, distance: 15.7
click at [817, 379] on div "A" at bounding box center [815, 374] width 58 height 47
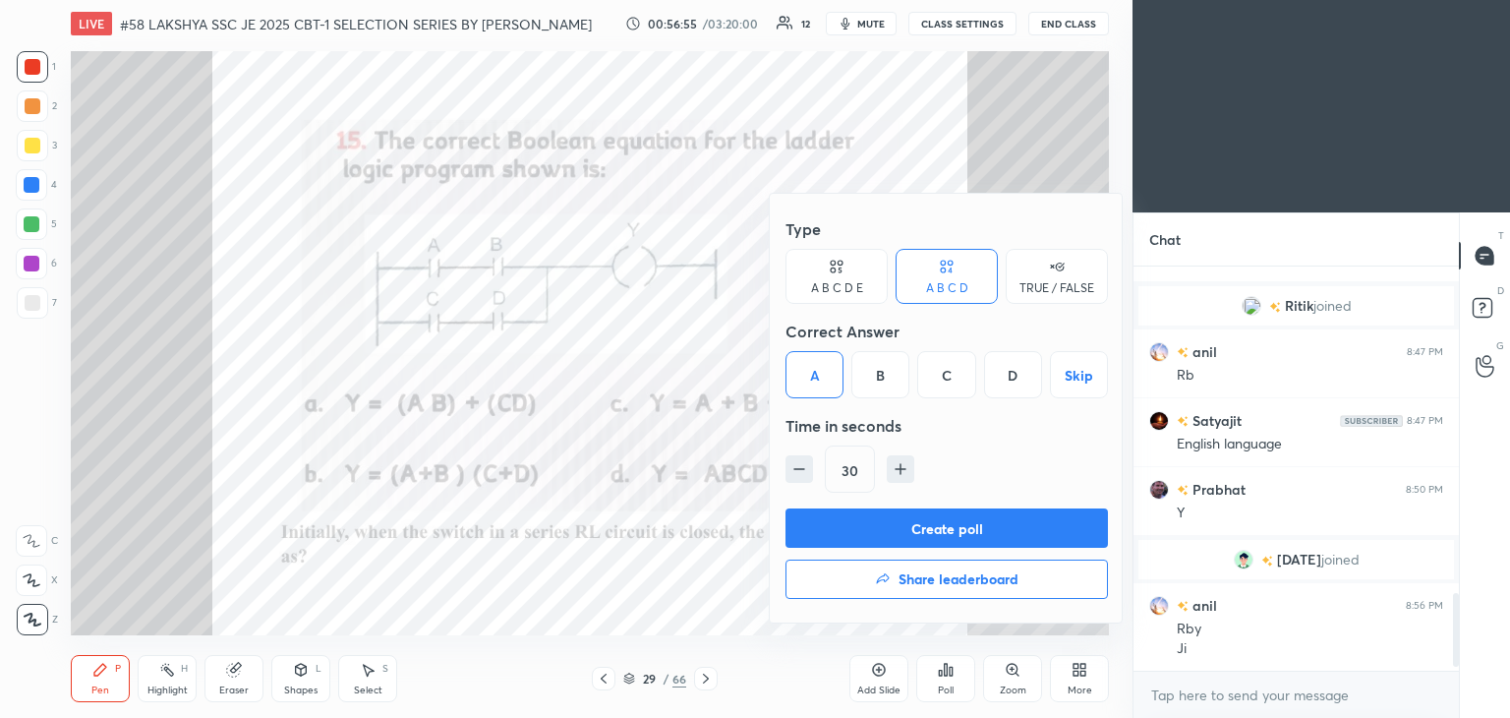
click at [813, 513] on button "Create poll" at bounding box center [947, 527] width 322 height 39
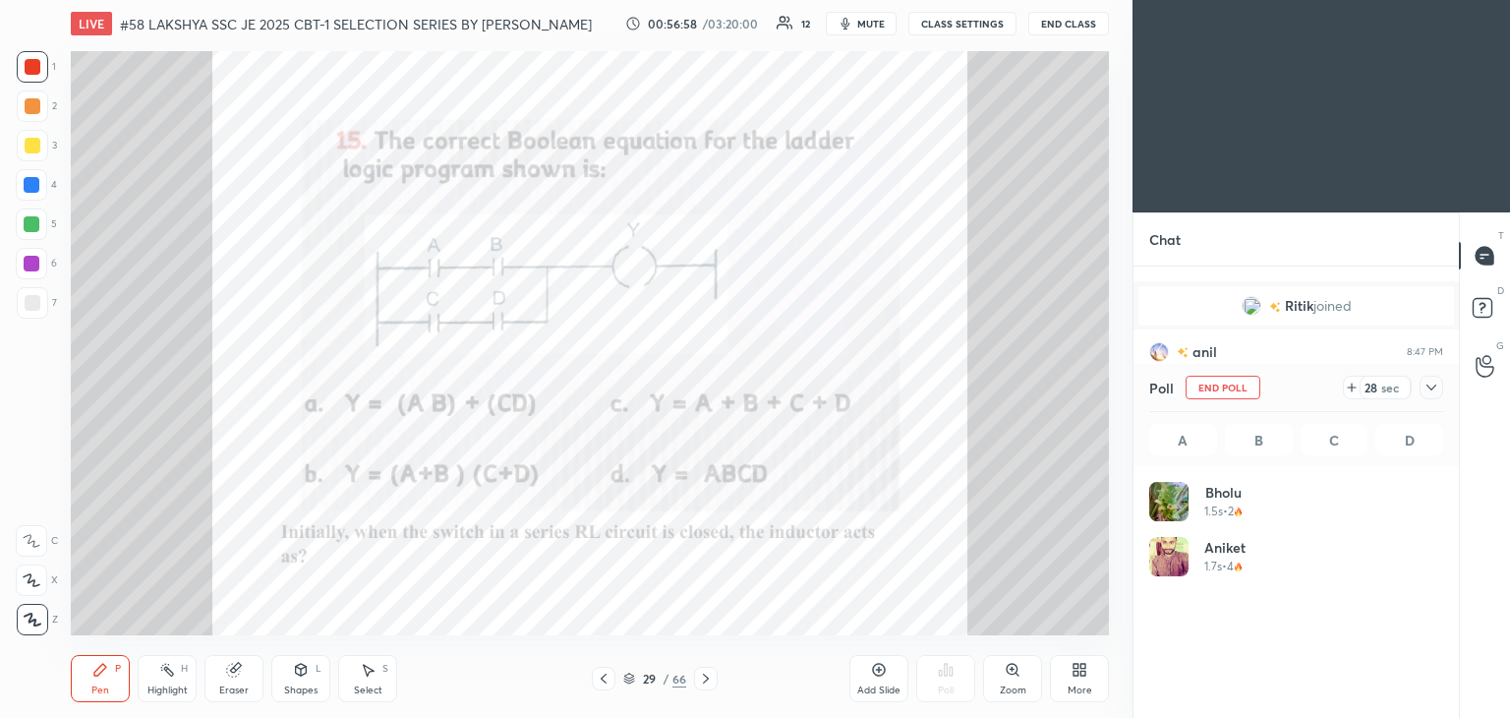
scroll to position [6, 6]
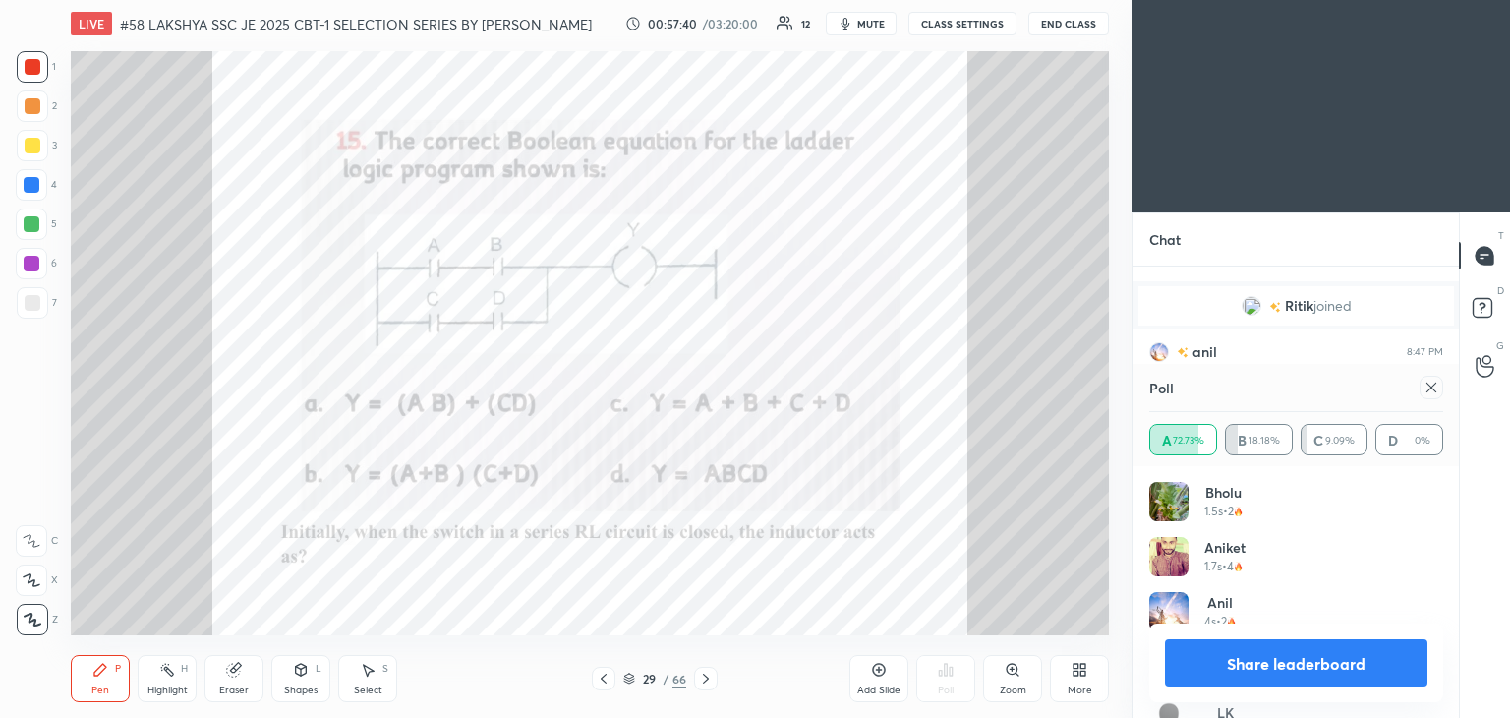
click at [1419, 392] on div at bounding box center [1427, 388] width 31 height 24
click at [1426, 390] on icon at bounding box center [1432, 387] width 16 height 16
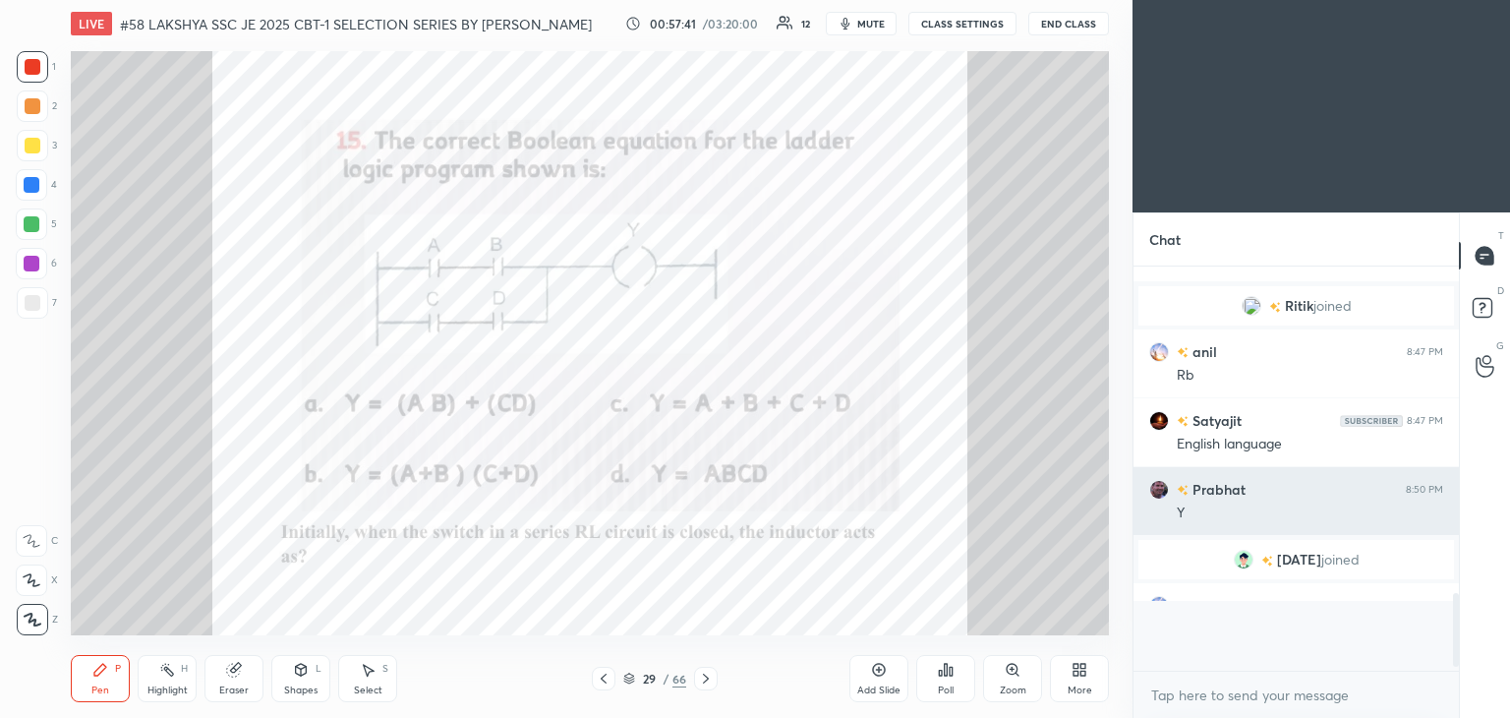
scroll to position [389, 320]
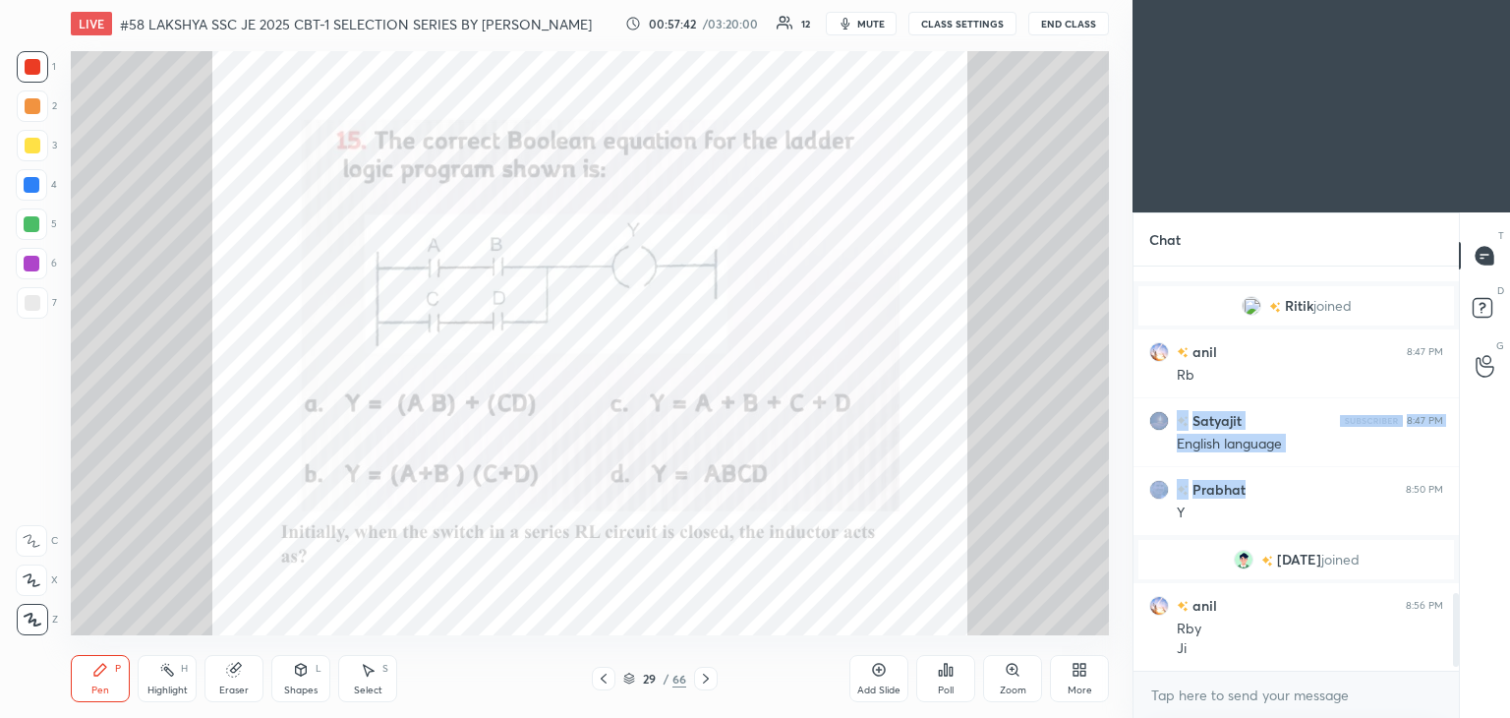
click at [232, 683] on div "Eraser" at bounding box center [233, 678] width 59 height 47
click at [37, 616] on span "Erase all" at bounding box center [31, 619] width 29 height 14
click at [91, 673] on div "Pen P" at bounding box center [100, 678] width 59 height 47
click at [704, 676] on icon at bounding box center [706, 678] width 16 height 16
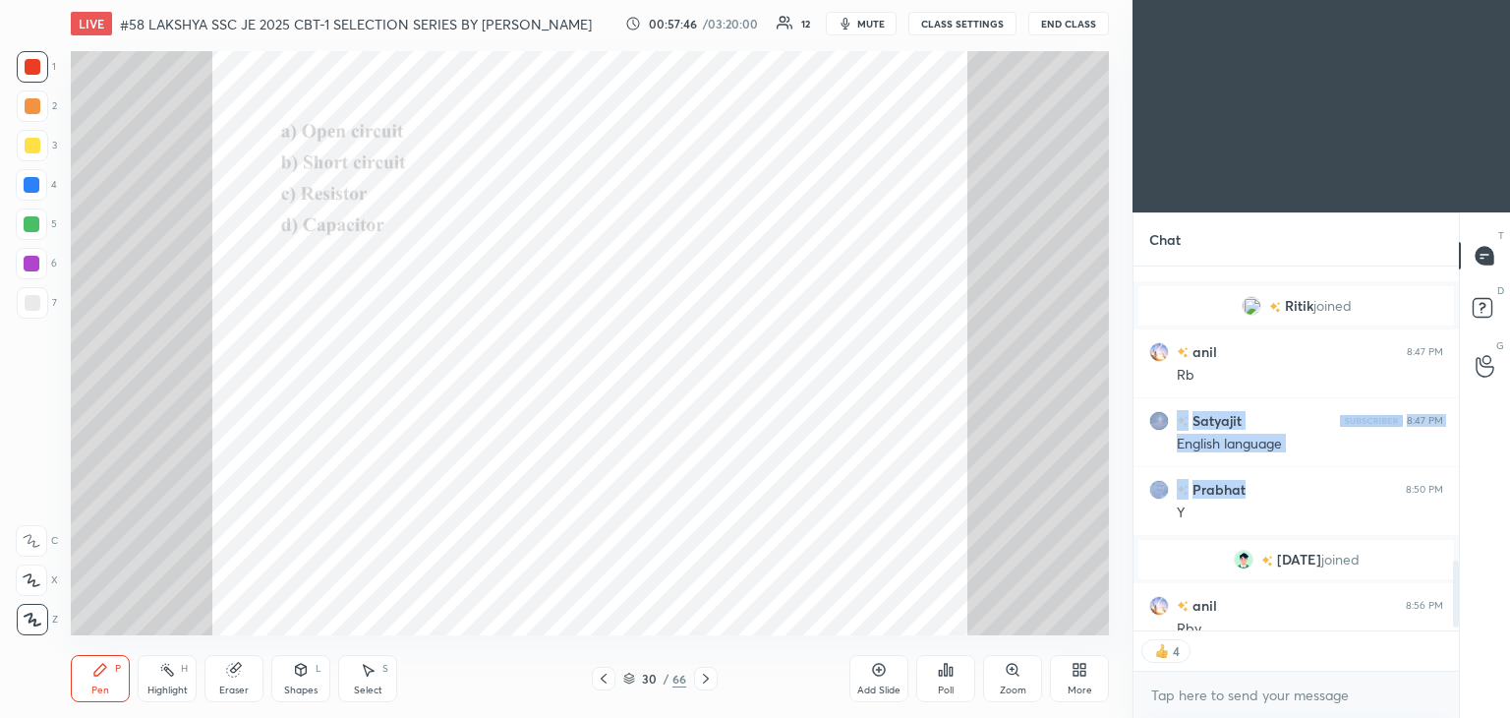
click at [707, 681] on icon at bounding box center [706, 678] width 16 height 16
click at [944, 681] on div "Poll" at bounding box center [945, 678] width 59 height 47
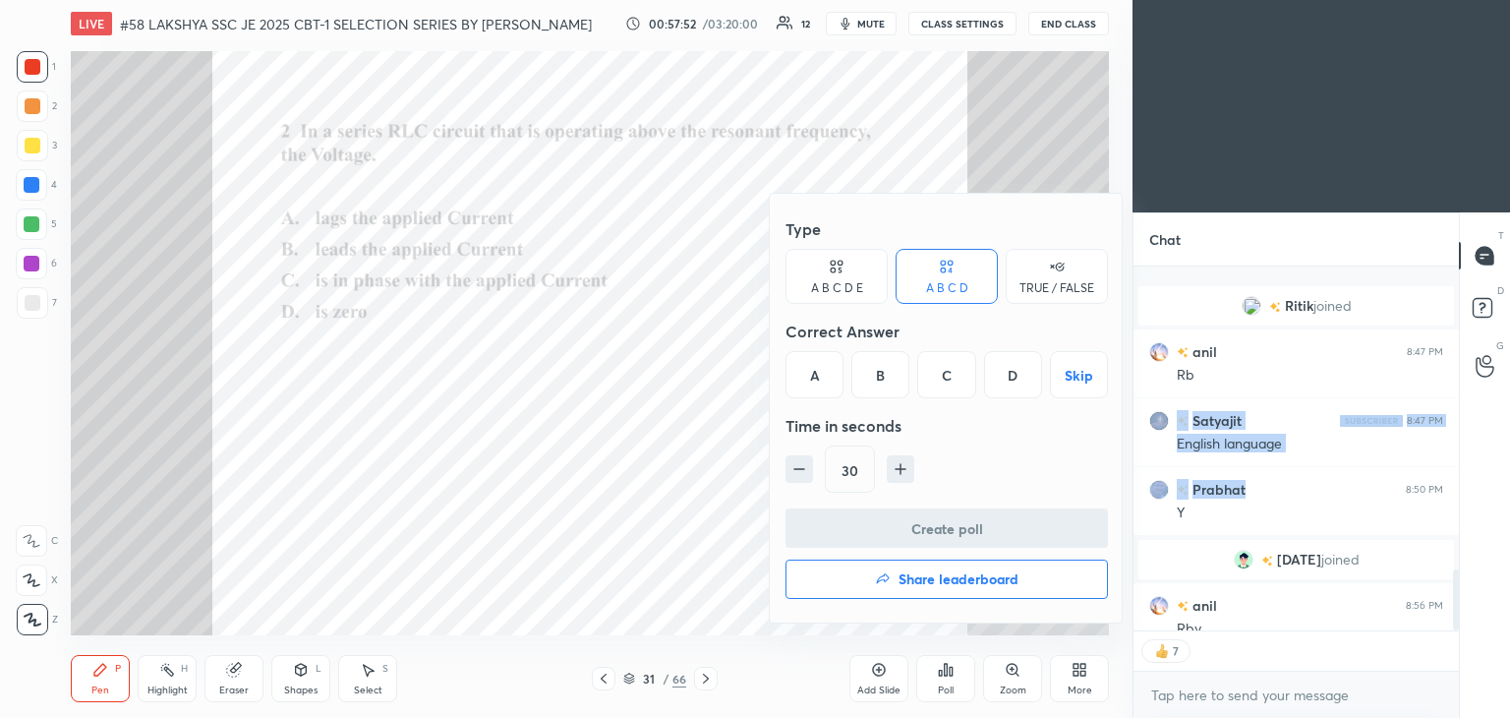
scroll to position [1800, 0]
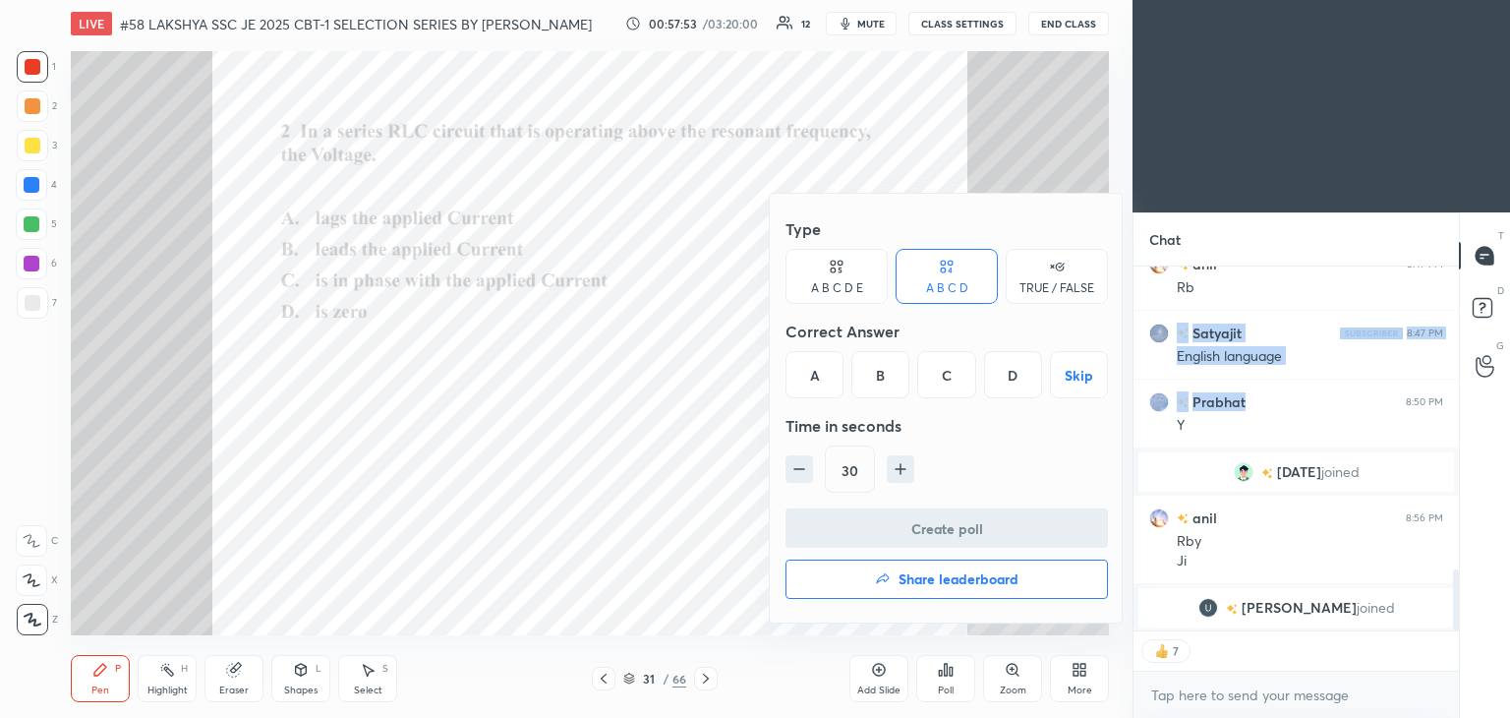
drag, startPoint x: 883, startPoint y: 378, endPoint x: 867, endPoint y: 508, distance: 131.7
click at [883, 380] on div "B" at bounding box center [880, 374] width 58 height 47
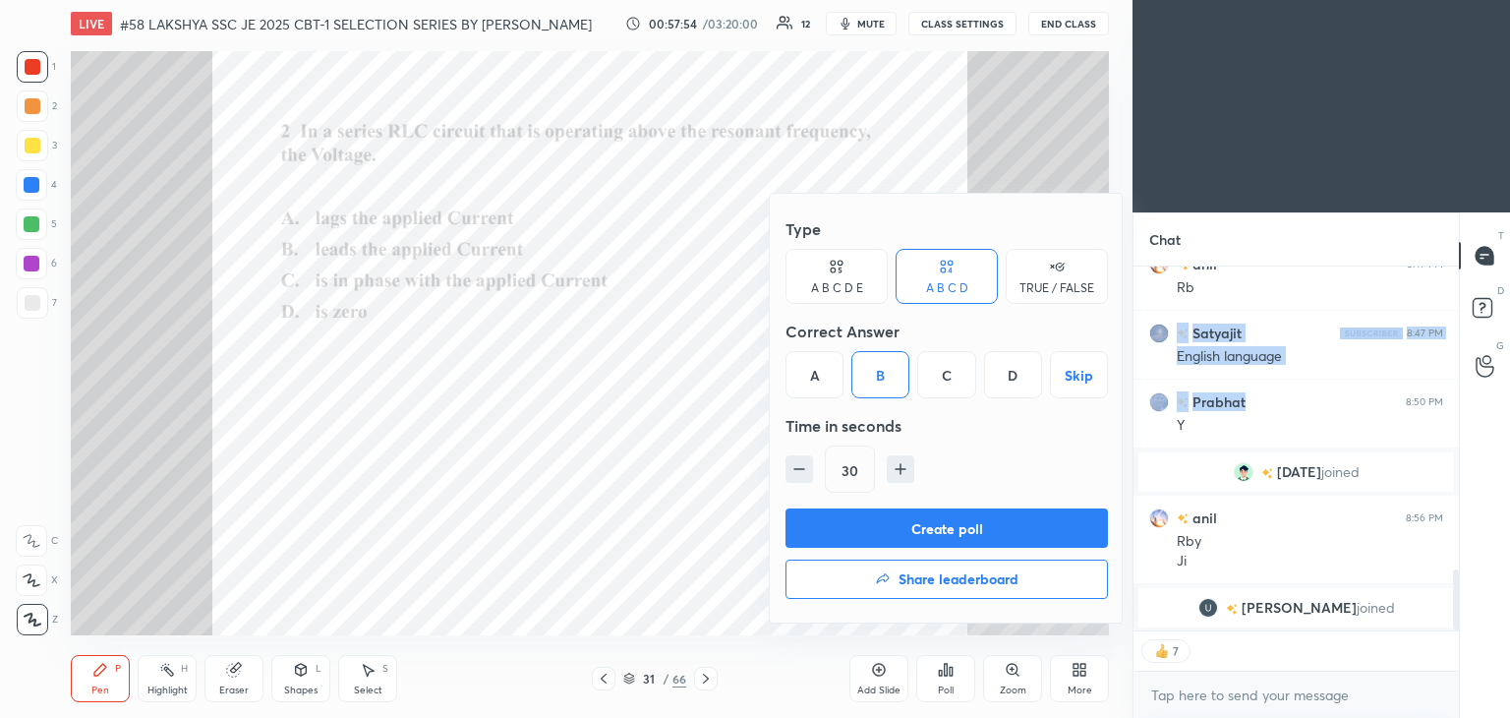
click at [889, 524] on button "Create poll" at bounding box center [947, 527] width 322 height 39
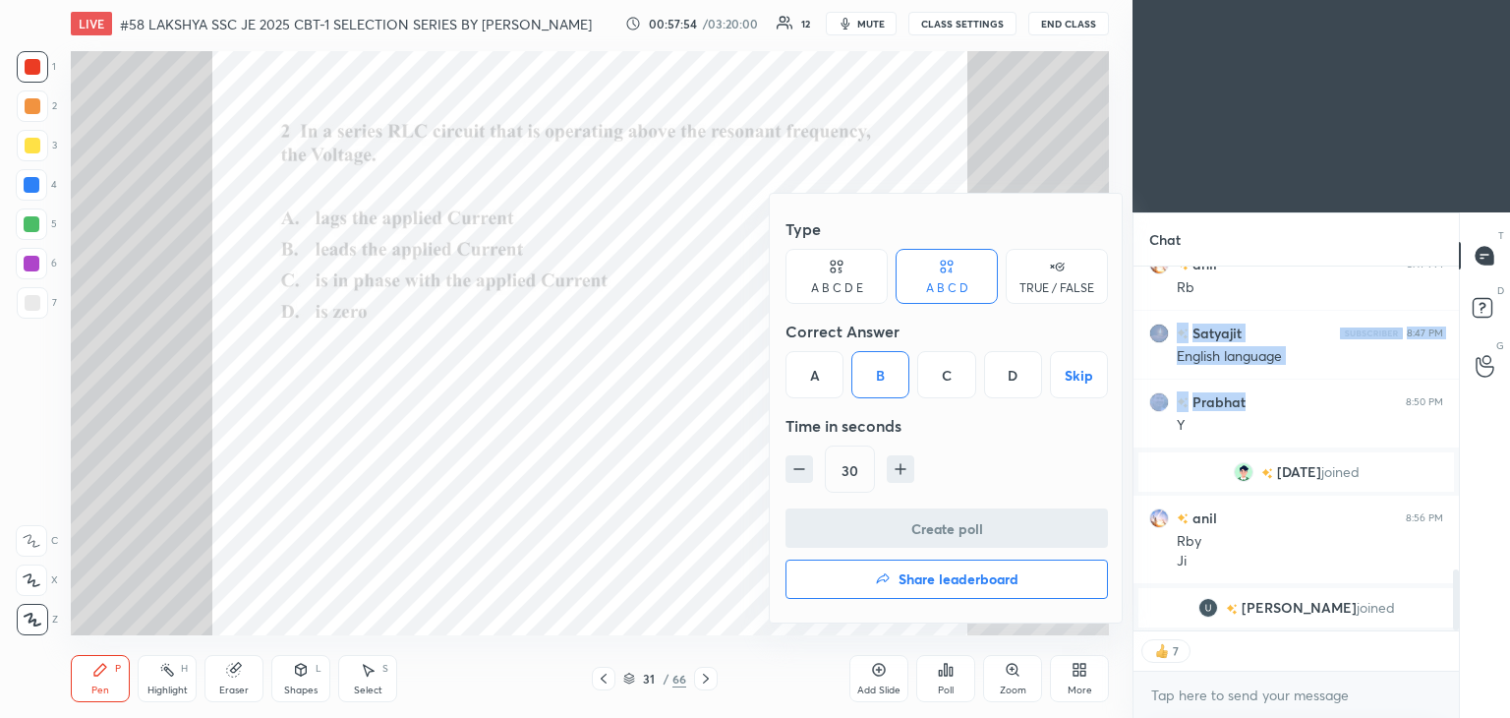
scroll to position [6, 6]
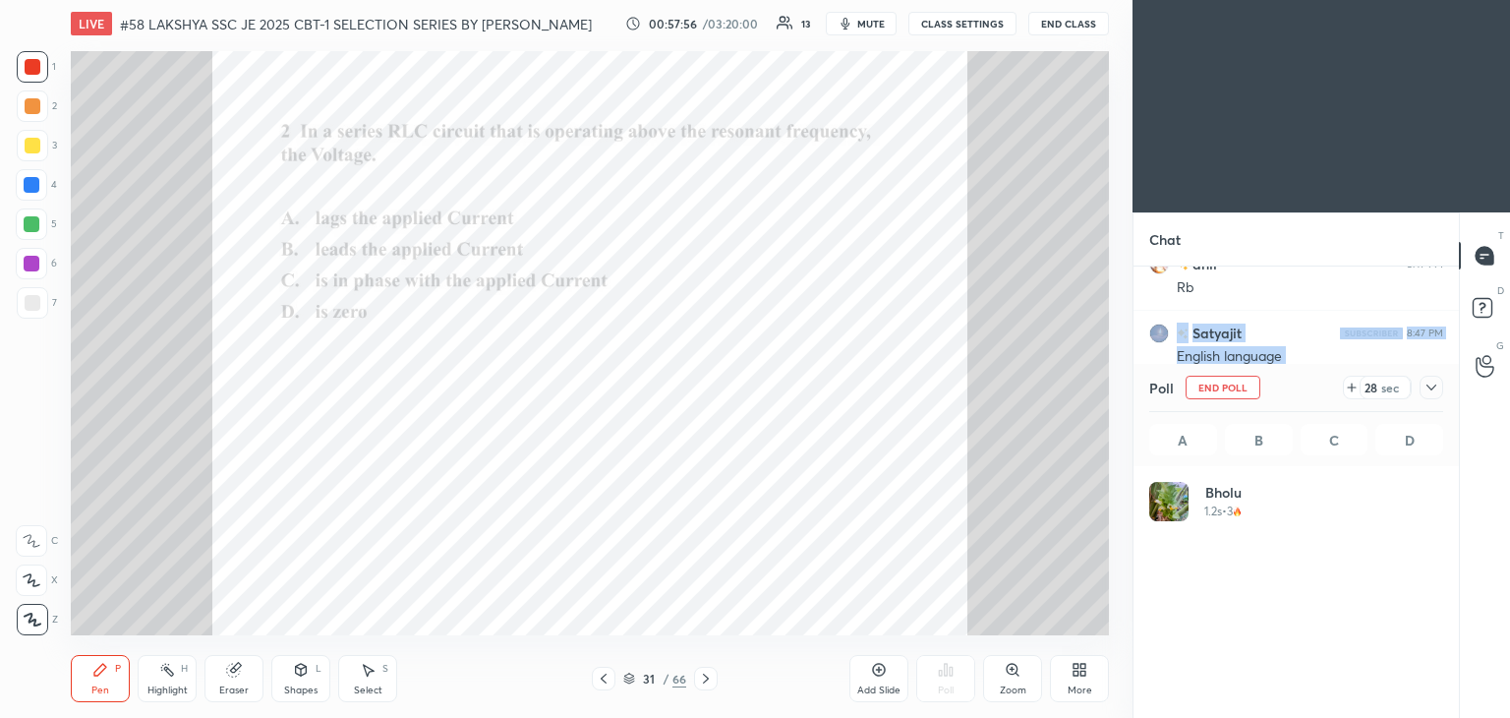
click at [873, 21] on span "mute" at bounding box center [871, 24] width 28 height 14
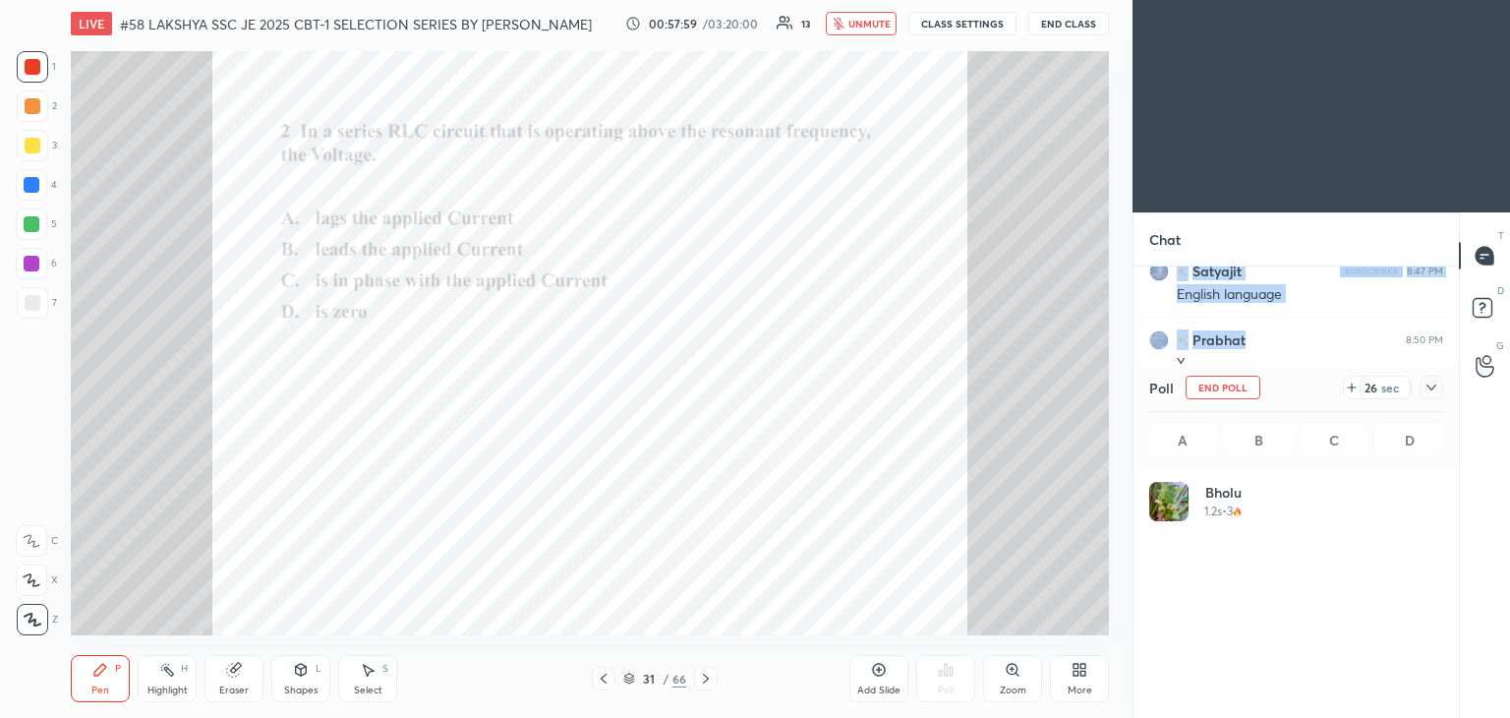
click at [876, 13] on button "unmute" at bounding box center [861, 24] width 71 height 24
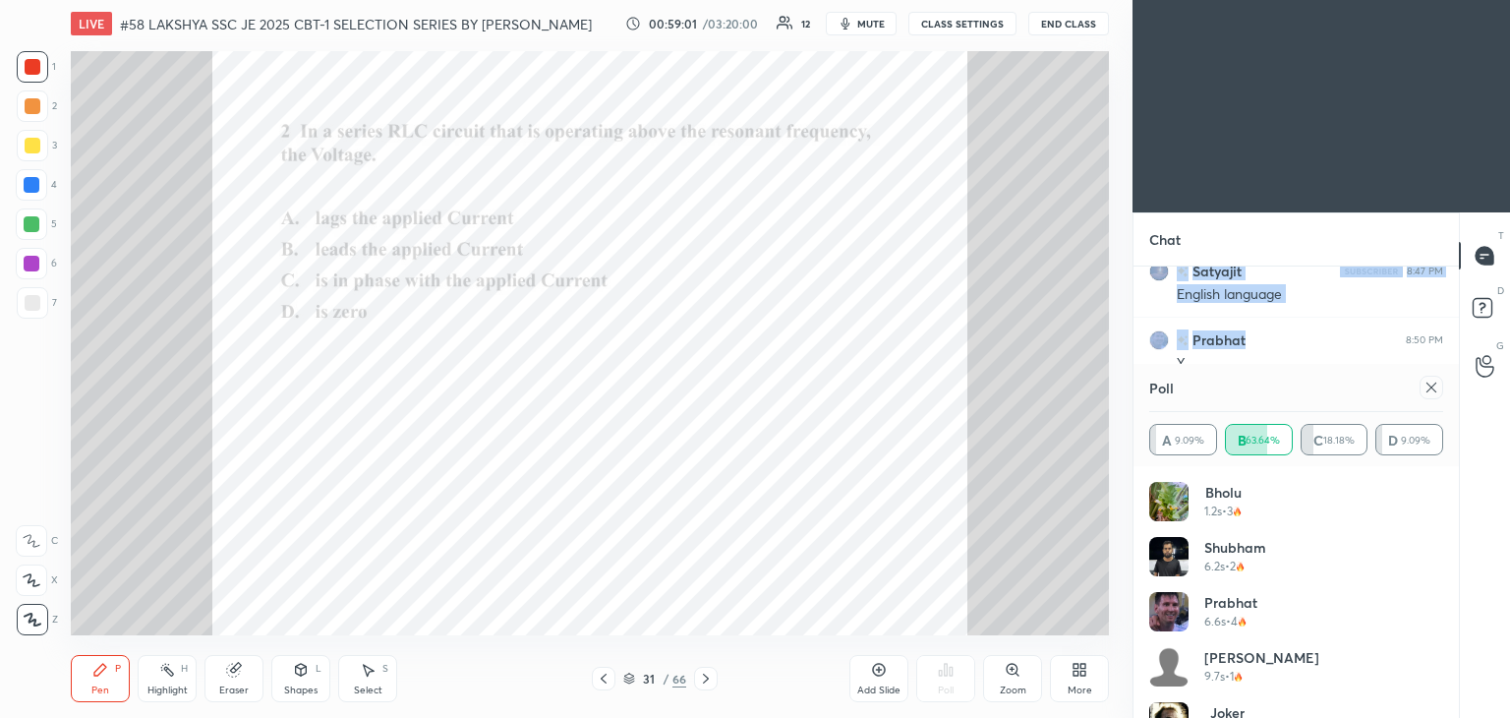
click at [53, 80] on div "1" at bounding box center [36, 66] width 39 height 31
click at [874, 28] on span "mute" at bounding box center [871, 24] width 28 height 14
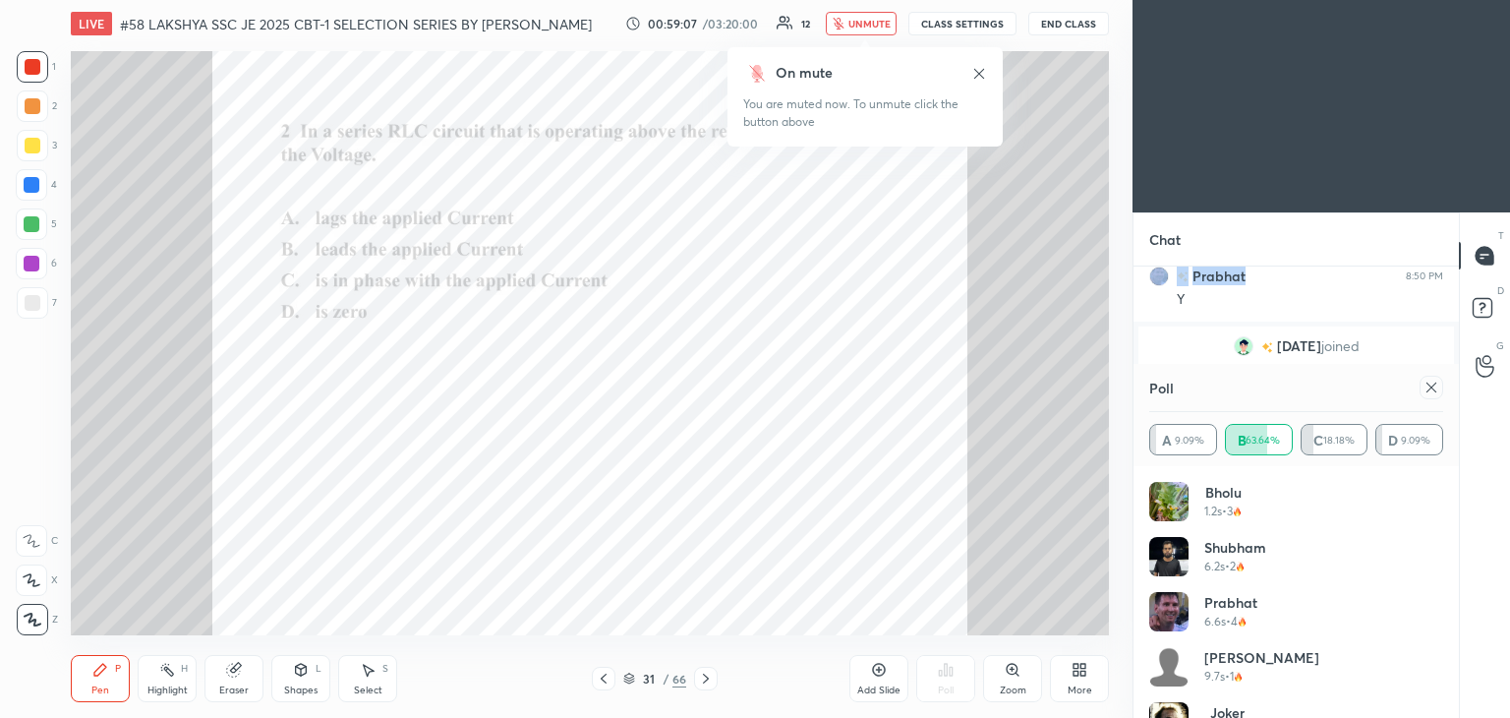
click at [881, 26] on span "unmute" at bounding box center [869, 24] width 42 height 14
drag, startPoint x: 705, startPoint y: 681, endPoint x: 716, endPoint y: 685, distance: 11.5
click at [708, 683] on icon at bounding box center [706, 678] width 16 height 16
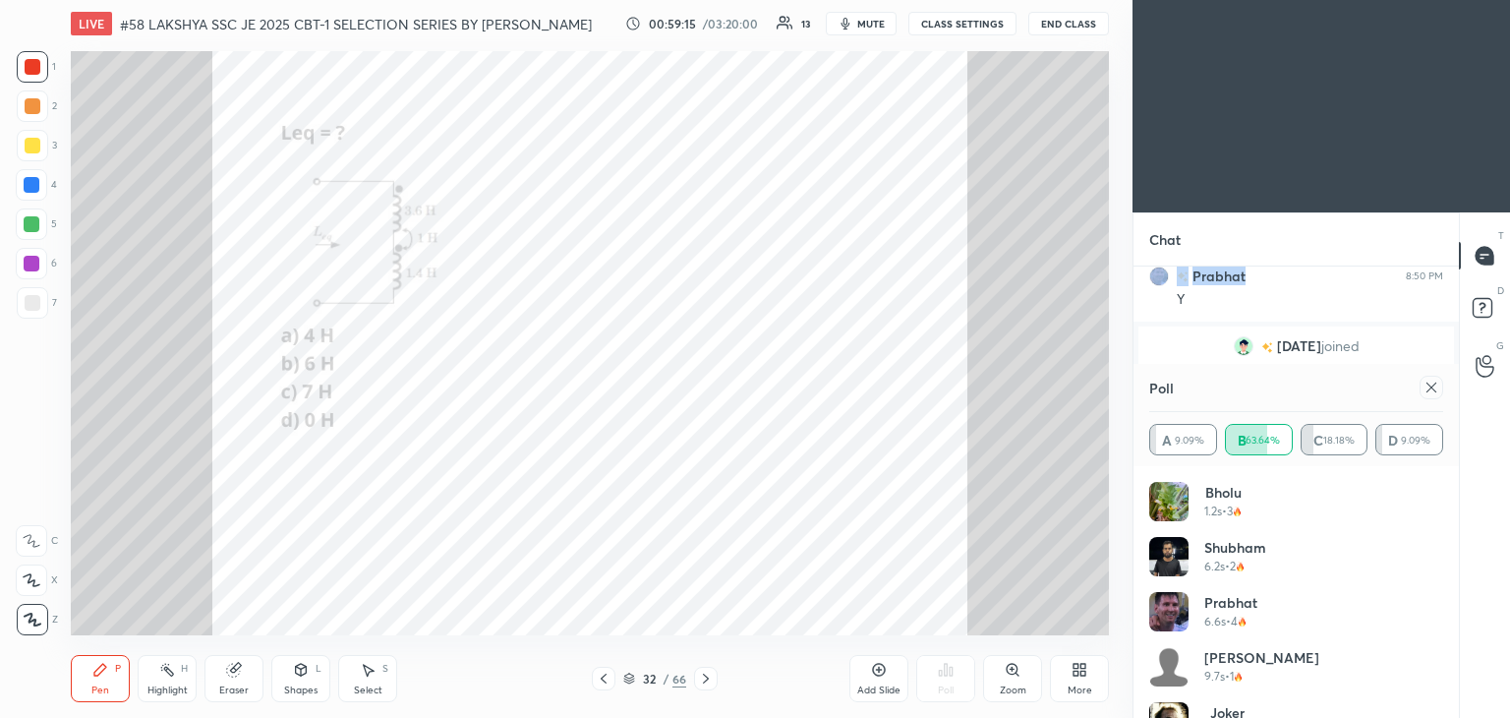
click at [710, 676] on icon at bounding box center [706, 678] width 16 height 16
click at [707, 676] on icon at bounding box center [706, 678] width 16 height 16
click at [704, 678] on icon at bounding box center [706, 678] width 16 height 16
click at [704, 677] on icon at bounding box center [706, 678] width 16 height 16
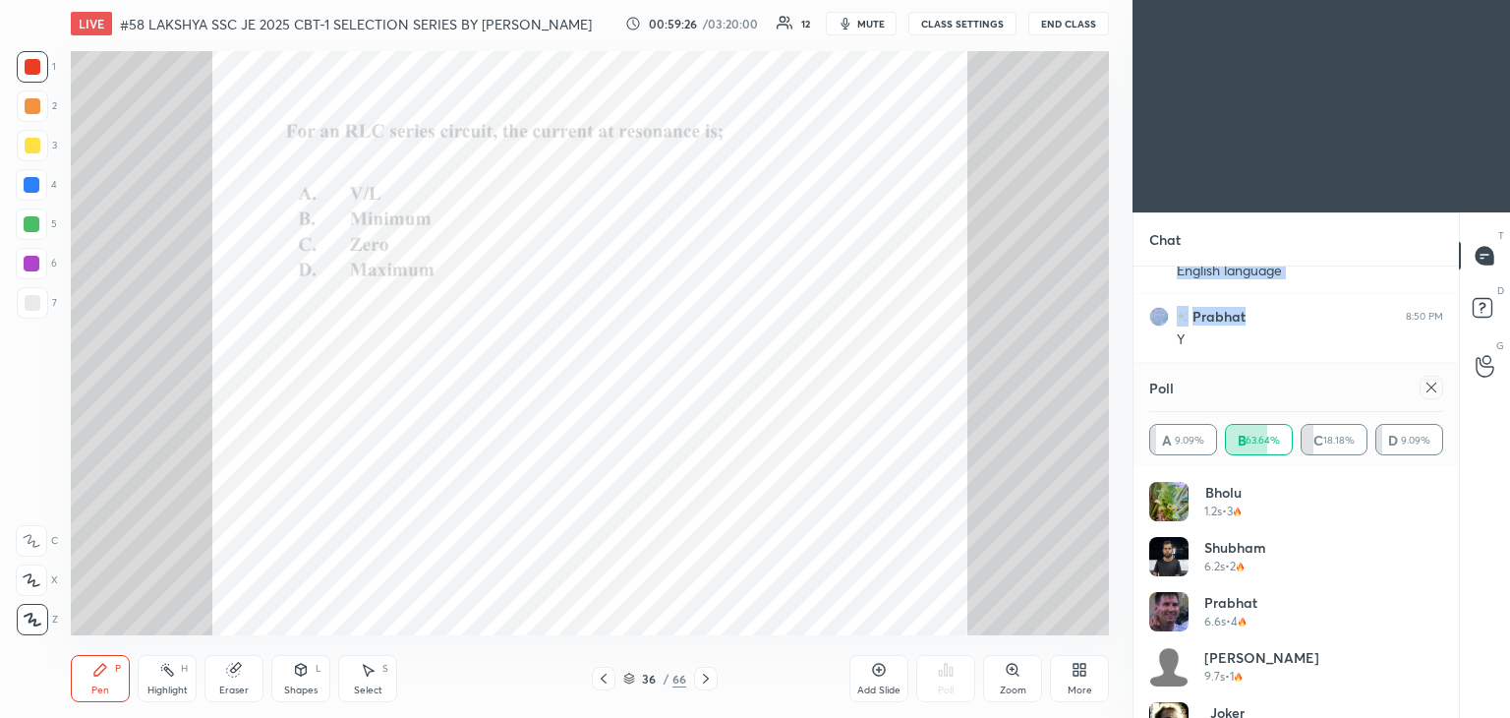
click at [1431, 391] on icon at bounding box center [1432, 387] width 16 height 16
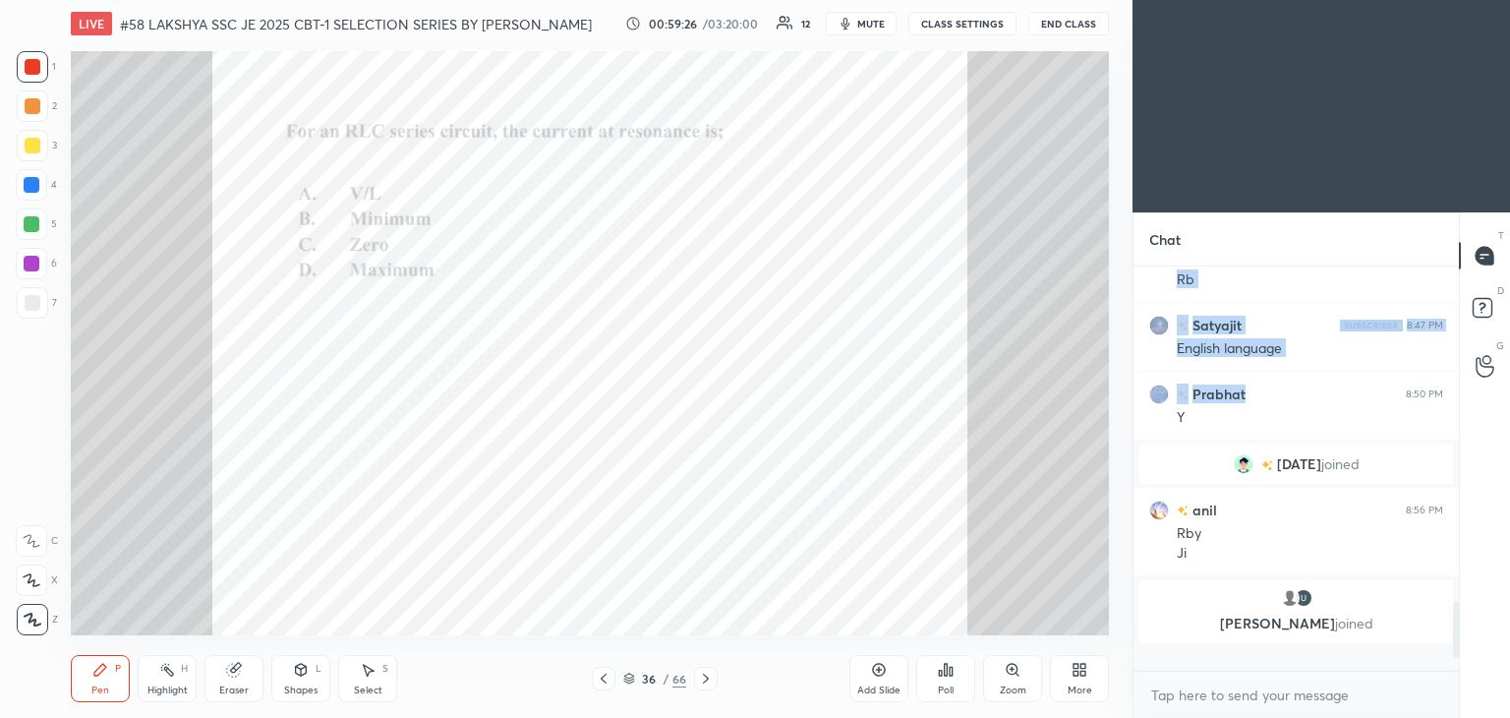
scroll to position [393, 320]
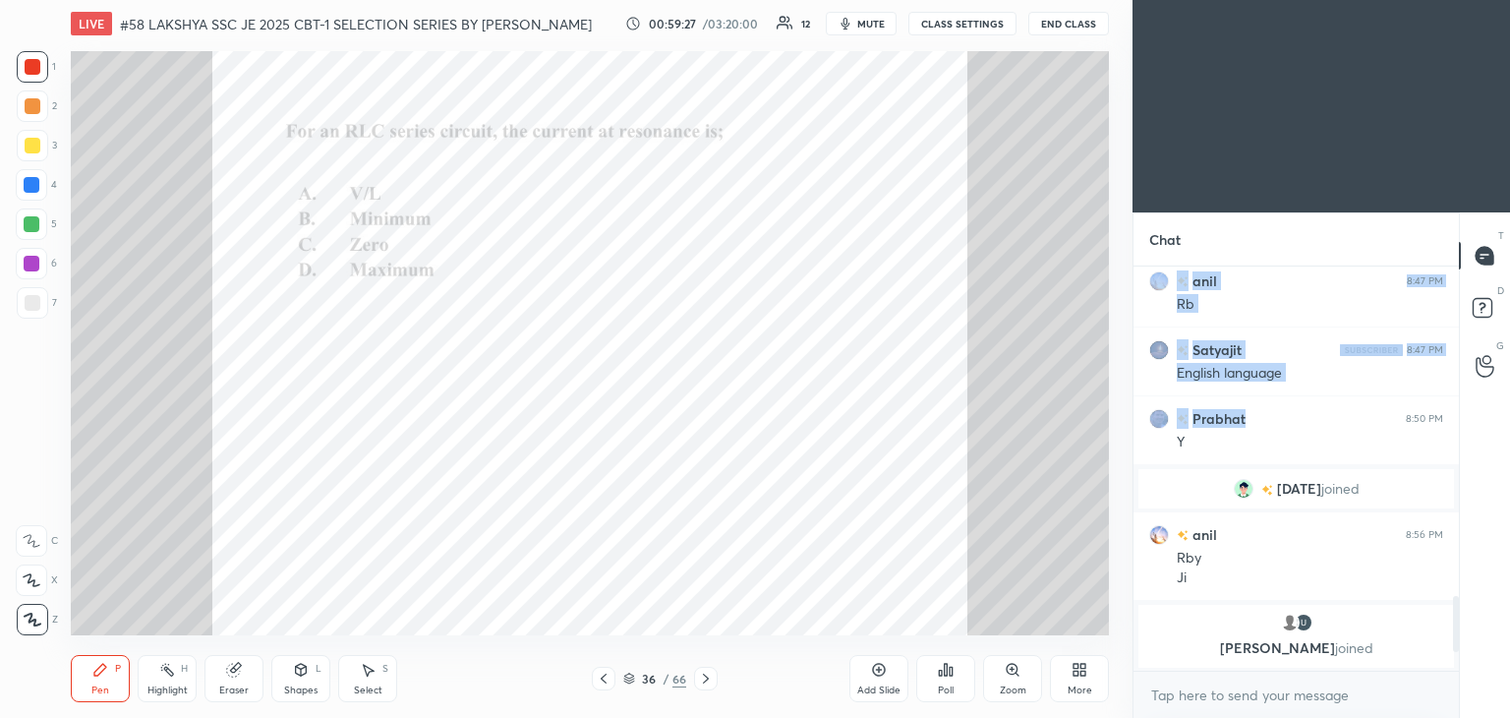
click at [947, 685] on div "Poll" at bounding box center [946, 690] width 16 height 10
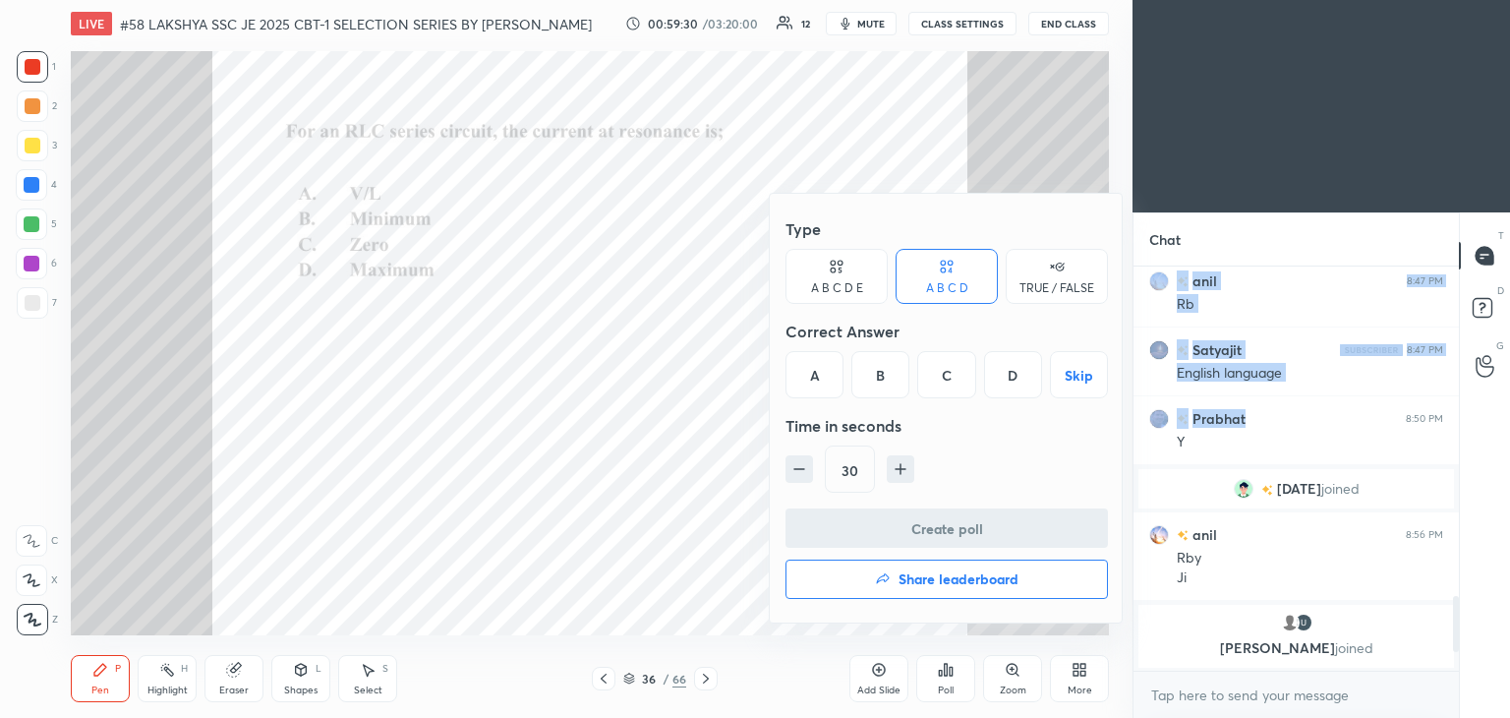
click at [1008, 373] on div "D" at bounding box center [1013, 374] width 58 height 47
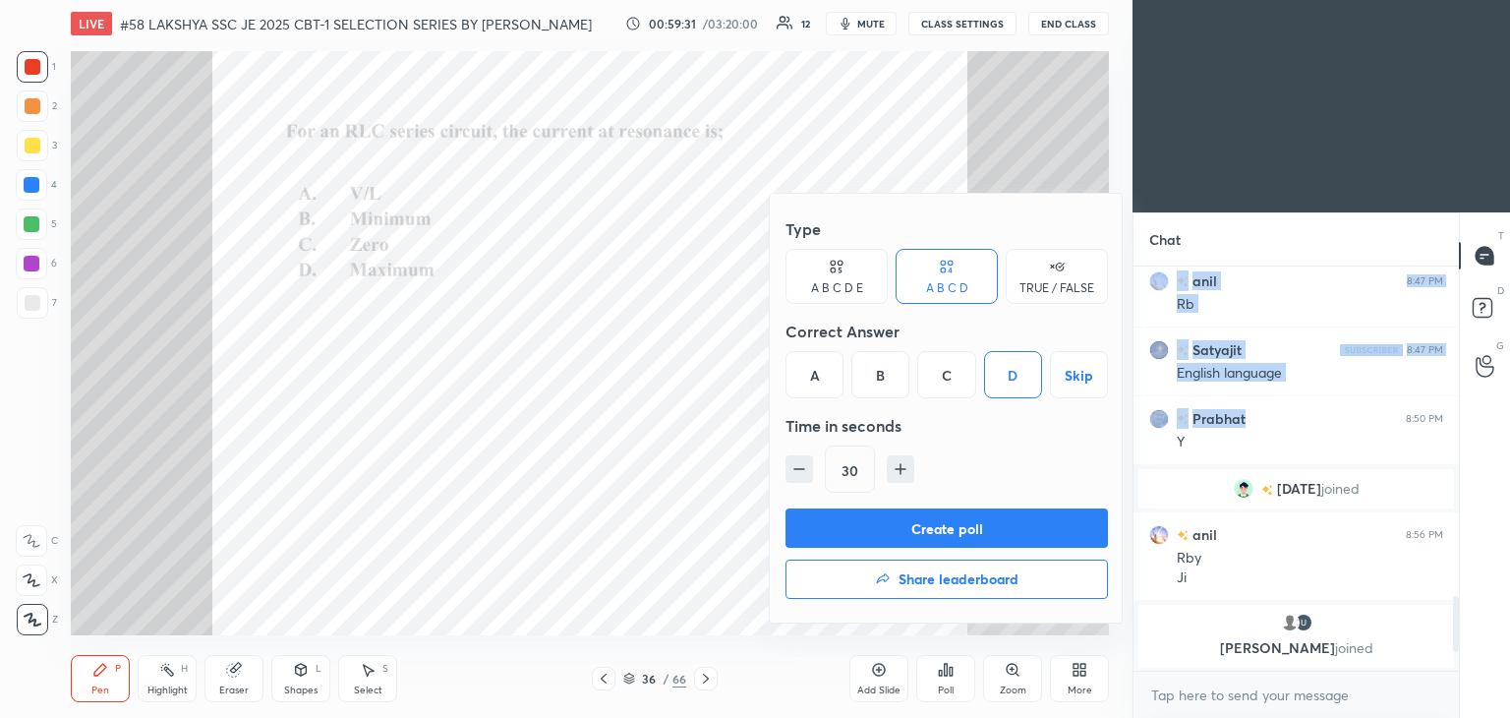
click at [865, 526] on button "Create poll" at bounding box center [947, 527] width 322 height 39
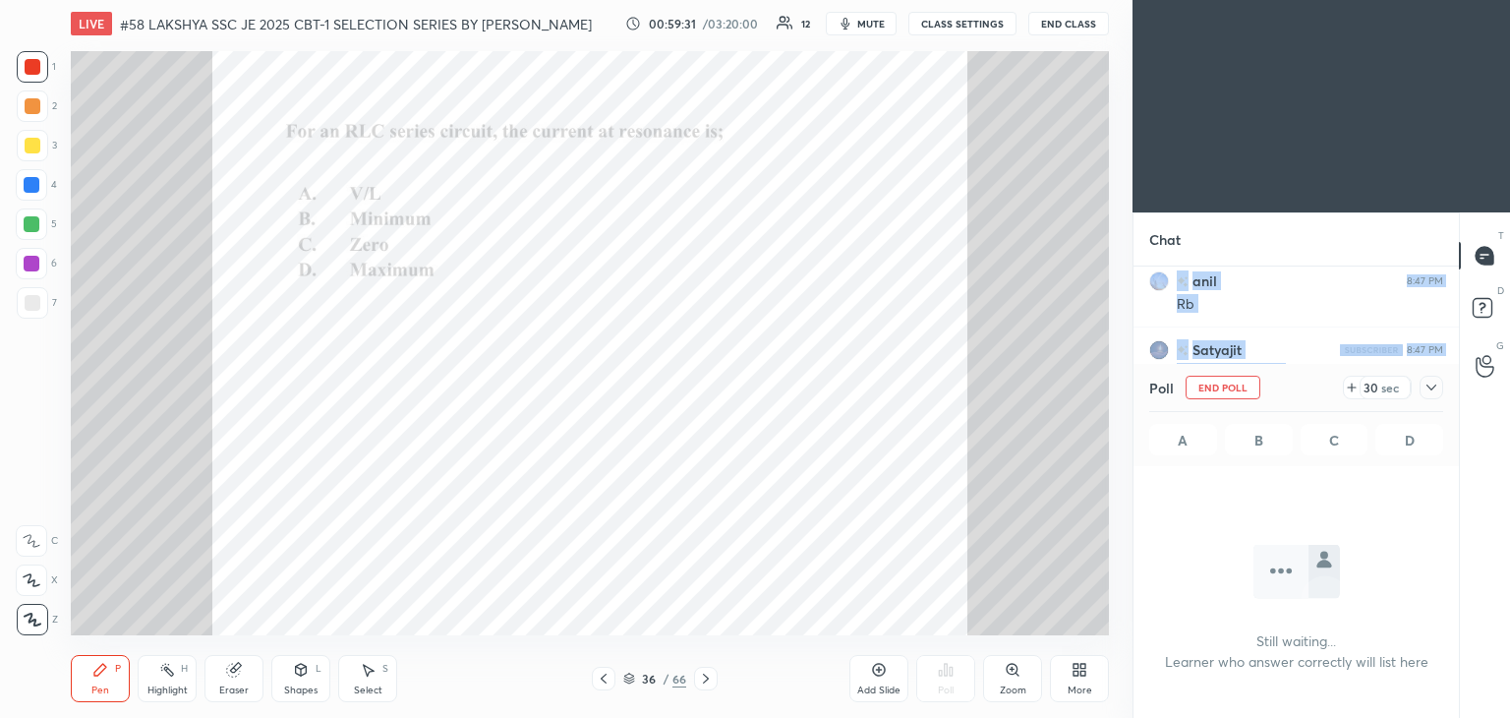
scroll to position [138, 320]
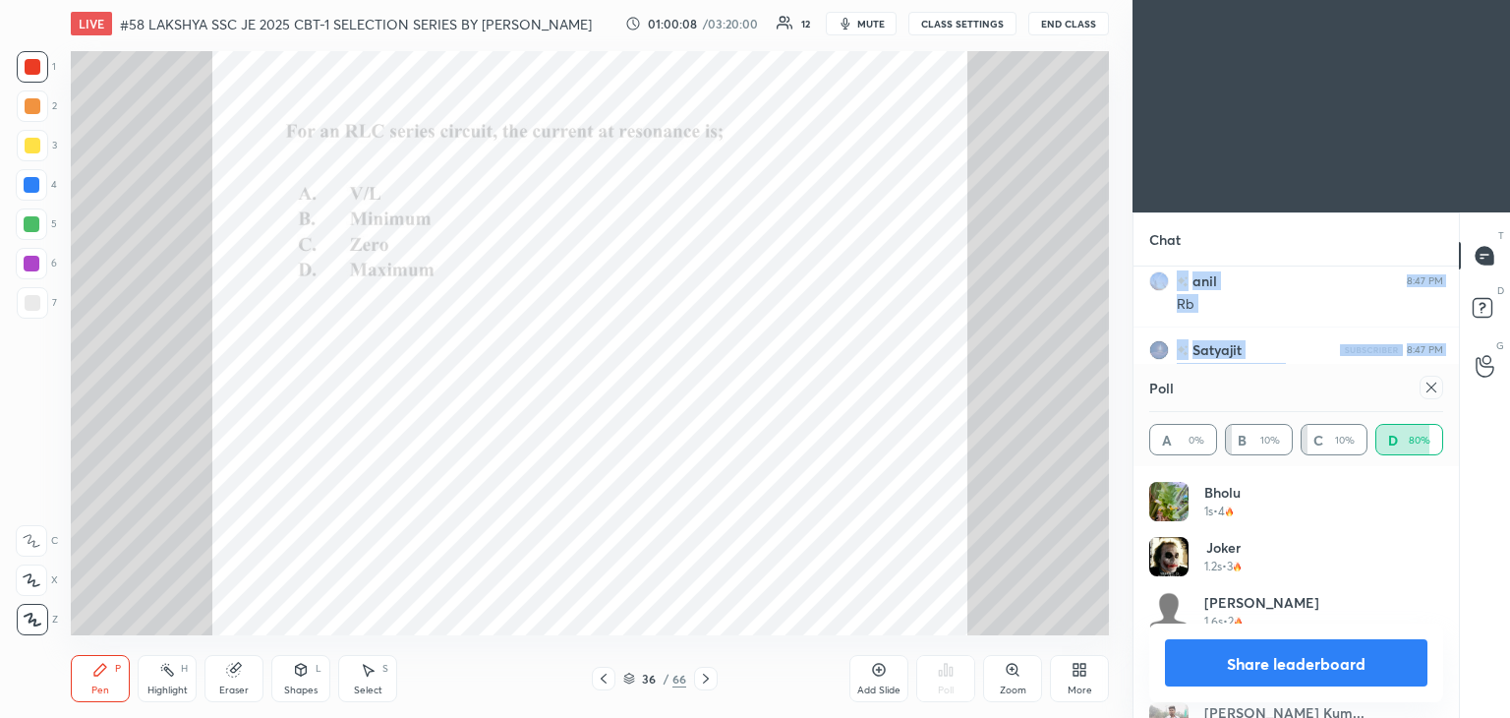
drag, startPoint x: 1424, startPoint y: 387, endPoint x: 1455, endPoint y: 411, distance: 39.3
click at [1426, 386] on icon at bounding box center [1432, 387] width 16 height 16
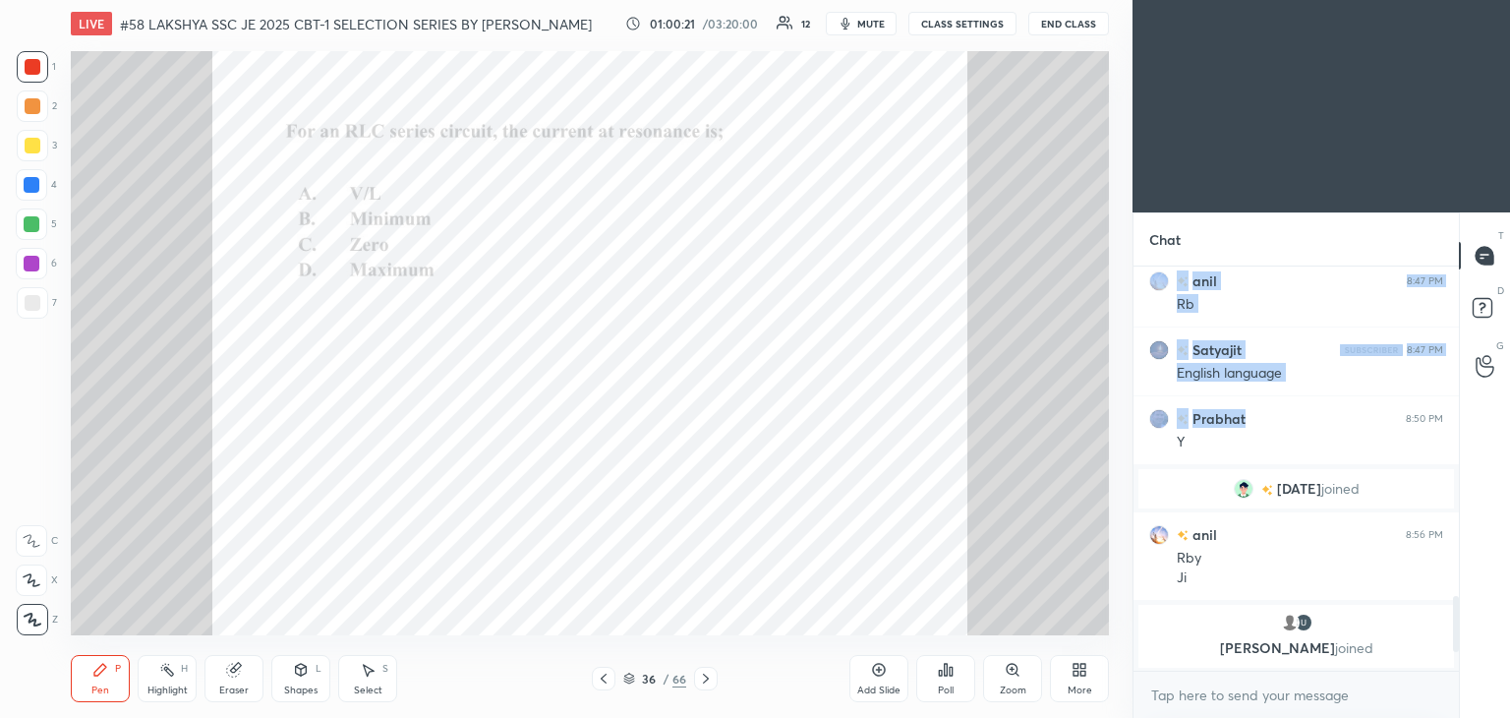
click at [703, 679] on icon at bounding box center [706, 678] width 16 height 16
click at [954, 680] on div "Poll" at bounding box center [945, 678] width 59 height 47
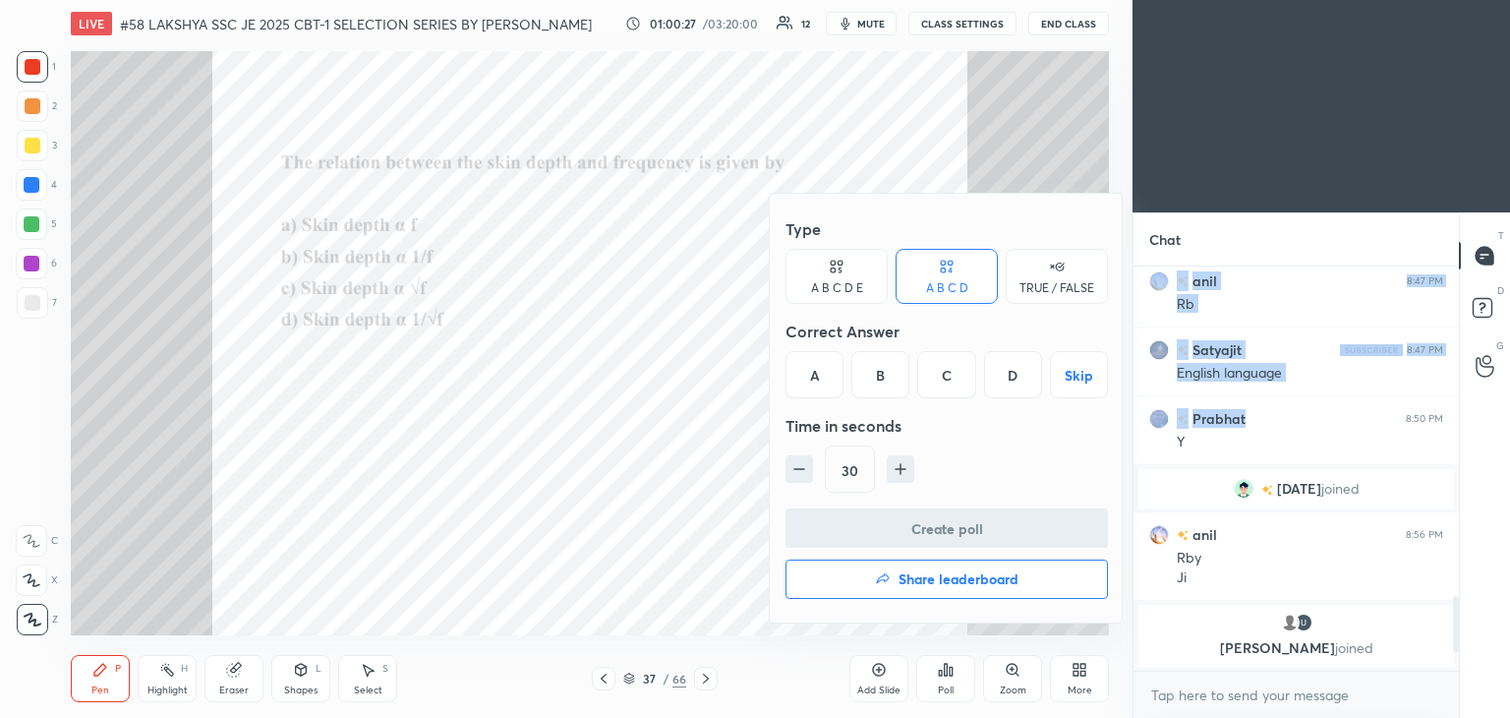
drag, startPoint x: 1013, startPoint y: 375, endPoint x: 927, endPoint y: 445, distance: 111.0
click at [1011, 375] on div "D" at bounding box center [1013, 374] width 58 height 47
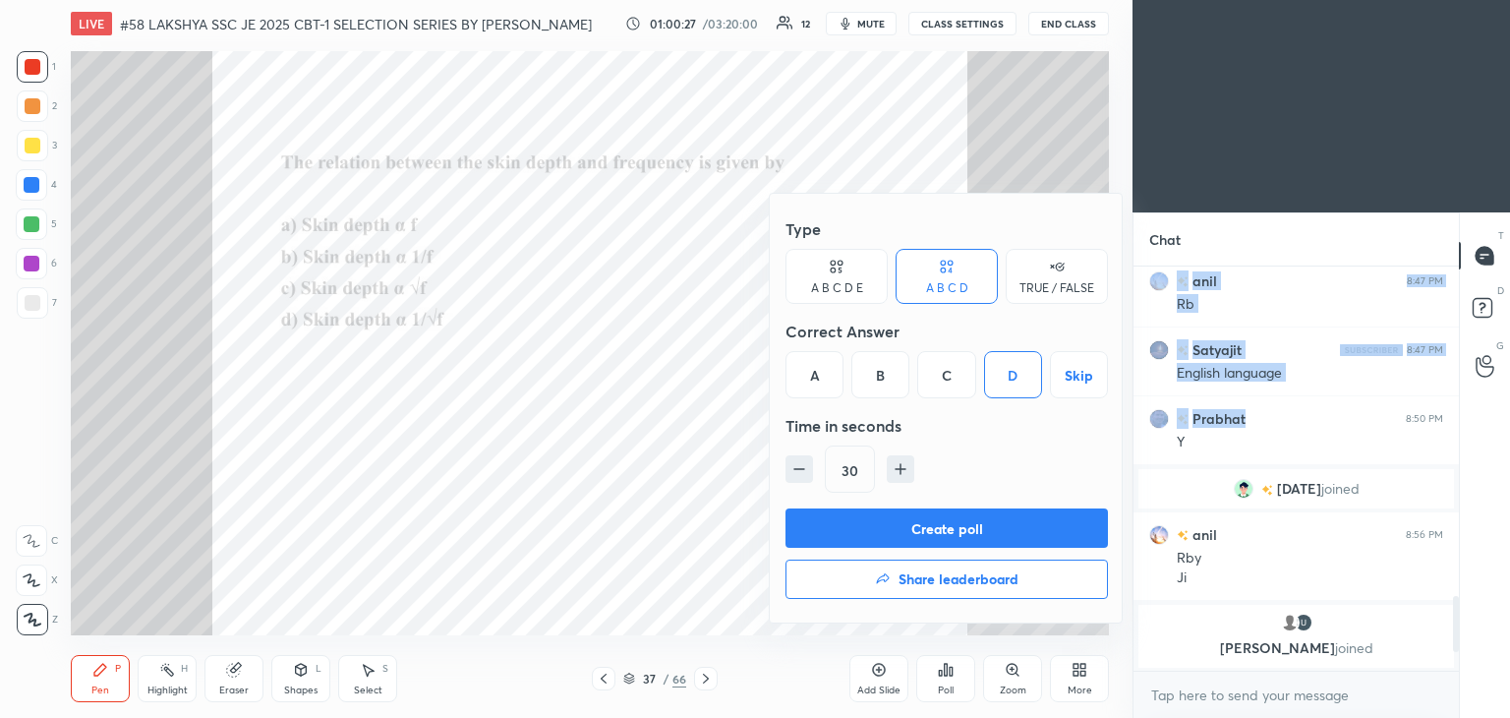
click at [908, 507] on div "Type A B C D E A B C D TRUE / FALSE Correct Answer A B C D Skip Time in seconds…" at bounding box center [947, 408] width 354 height 429
click at [912, 524] on button "Create poll" at bounding box center [947, 527] width 322 height 39
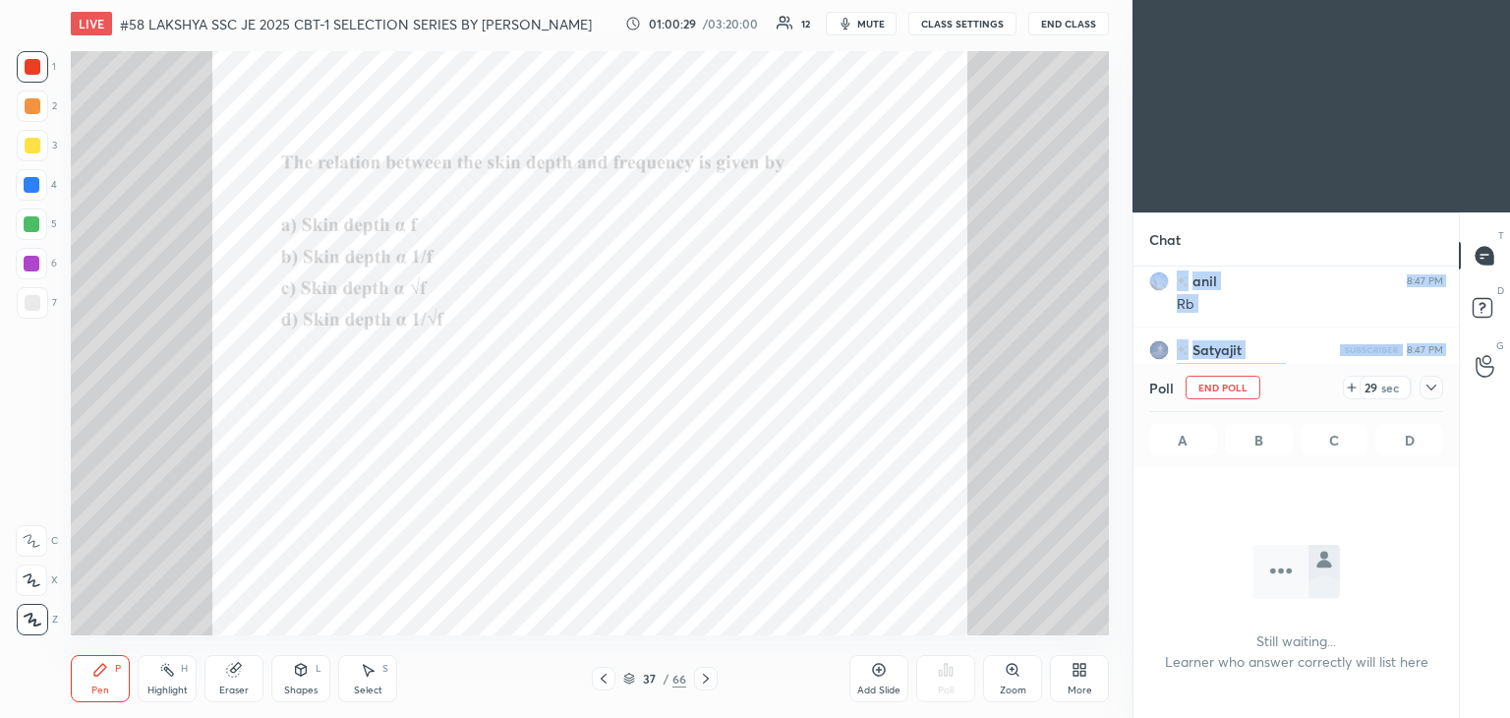
click at [43, 225] on div at bounding box center [31, 223] width 31 height 31
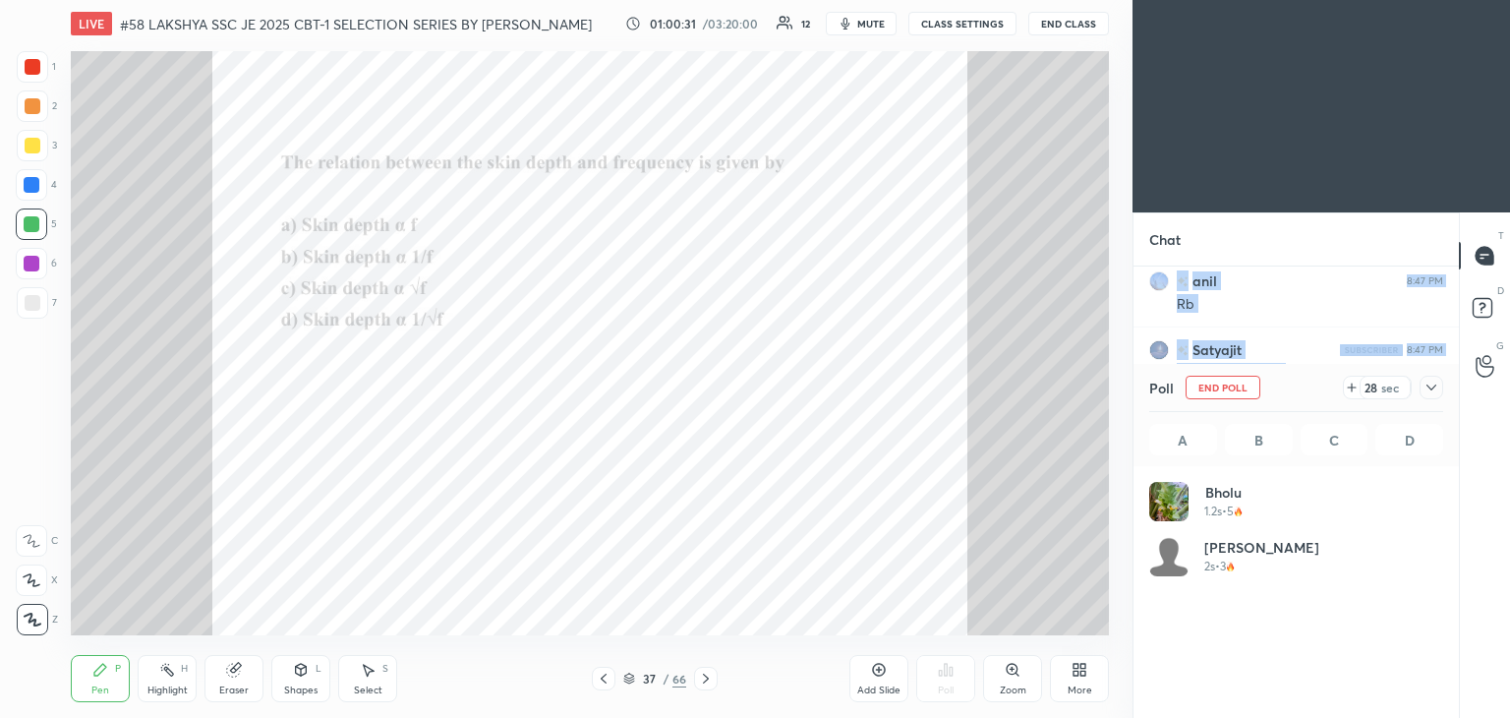
scroll to position [230, 288]
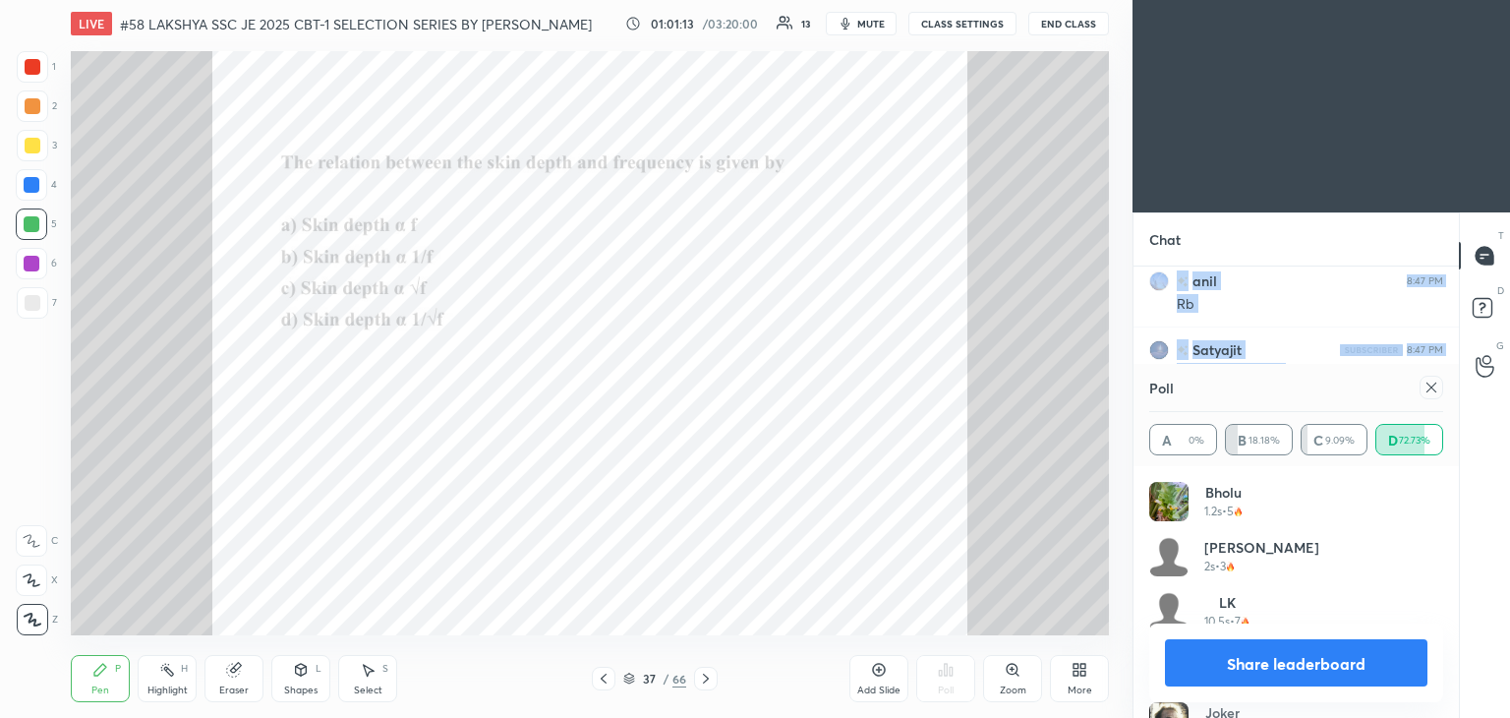
click at [1444, 380] on div "Poll A 0% B 18.18% C 9.09% D 72.73%" at bounding box center [1296, 415] width 325 height 102
click at [1435, 390] on icon at bounding box center [1432, 387] width 10 height 10
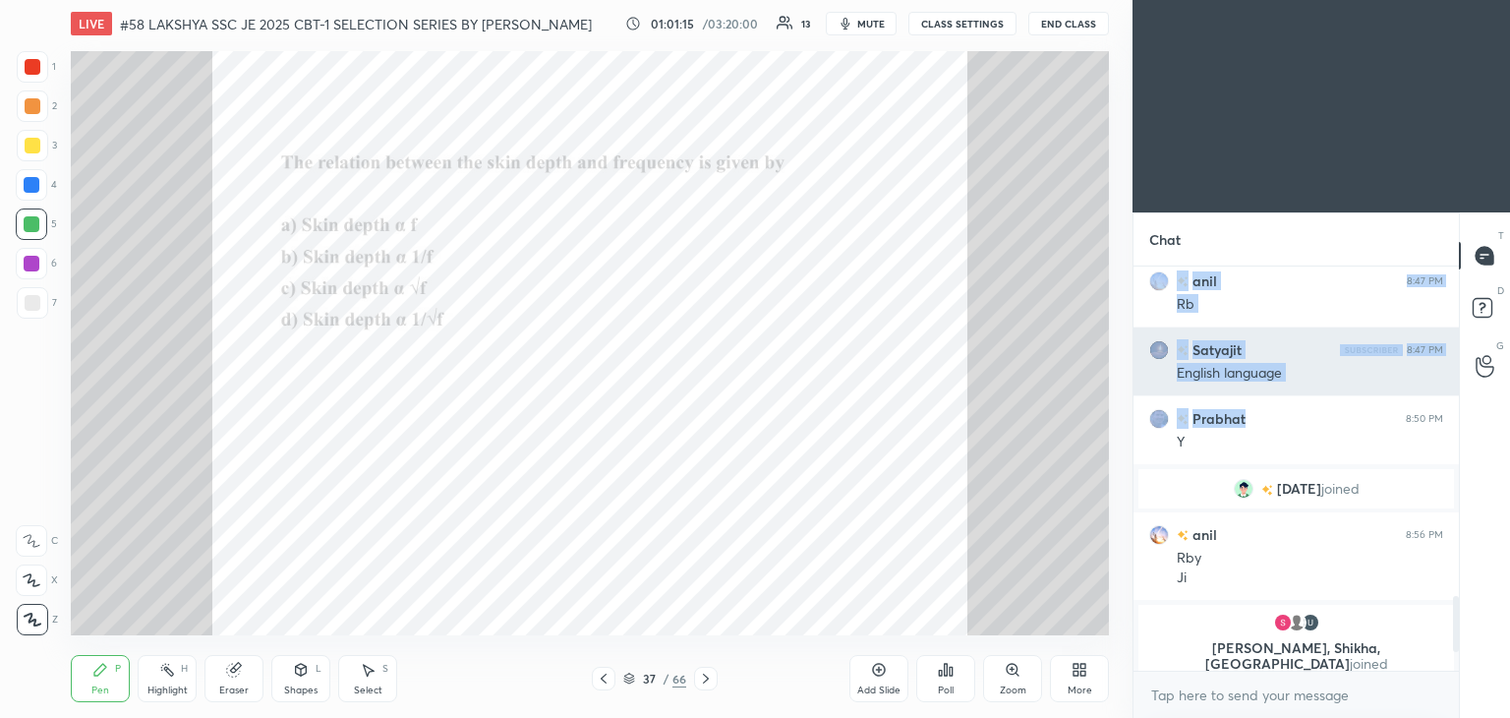
scroll to position [398, 320]
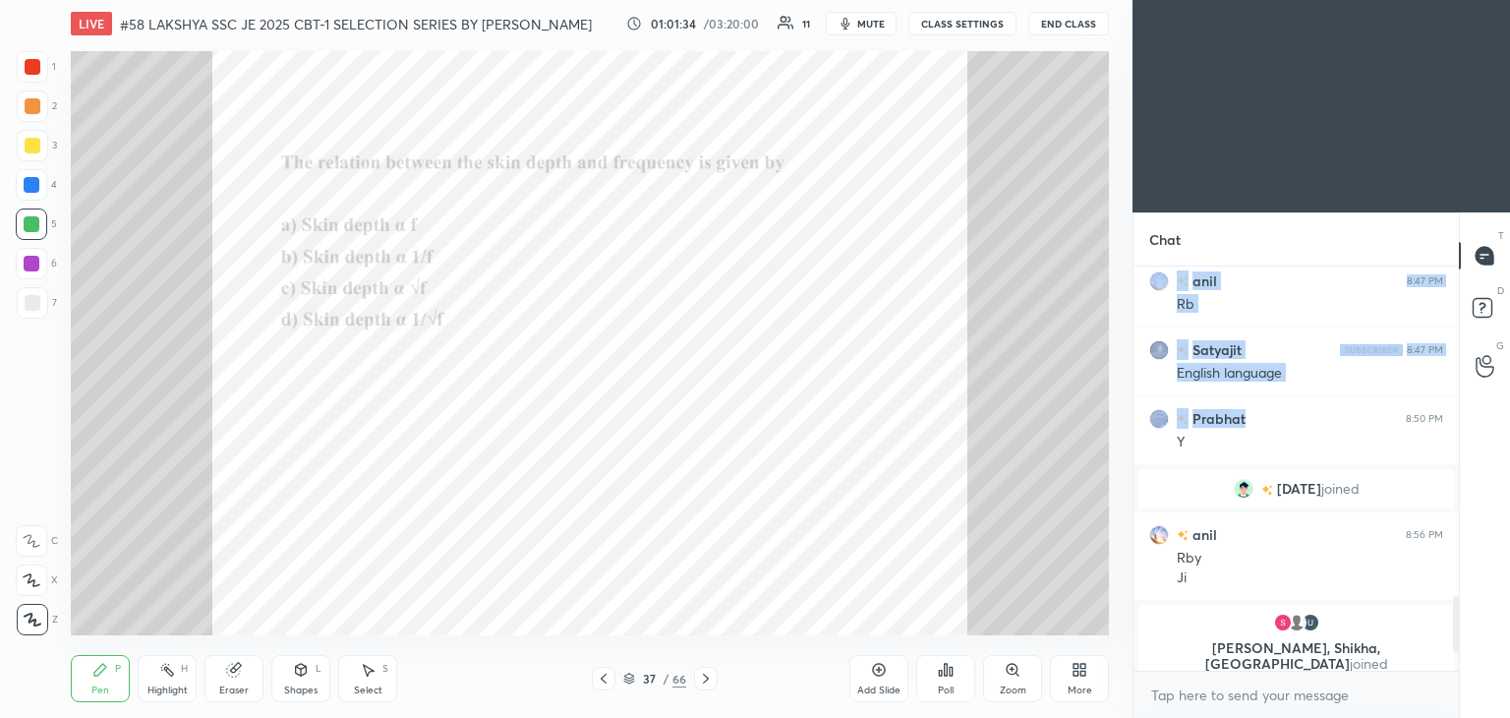
drag, startPoint x: 201, startPoint y: 700, endPoint x: 216, endPoint y: 701, distance: 15.8
click at [201, 699] on div "Pen P Highlight H Eraser Shapes L Select S" at bounding box center [265, 678] width 389 height 47
click at [230, 685] on div "Eraser" at bounding box center [233, 690] width 29 height 10
drag, startPoint x: 24, startPoint y: 629, endPoint x: 83, endPoint y: 673, distance: 73.7
click at [27, 630] on div "Erase all" at bounding box center [31, 619] width 31 height 31
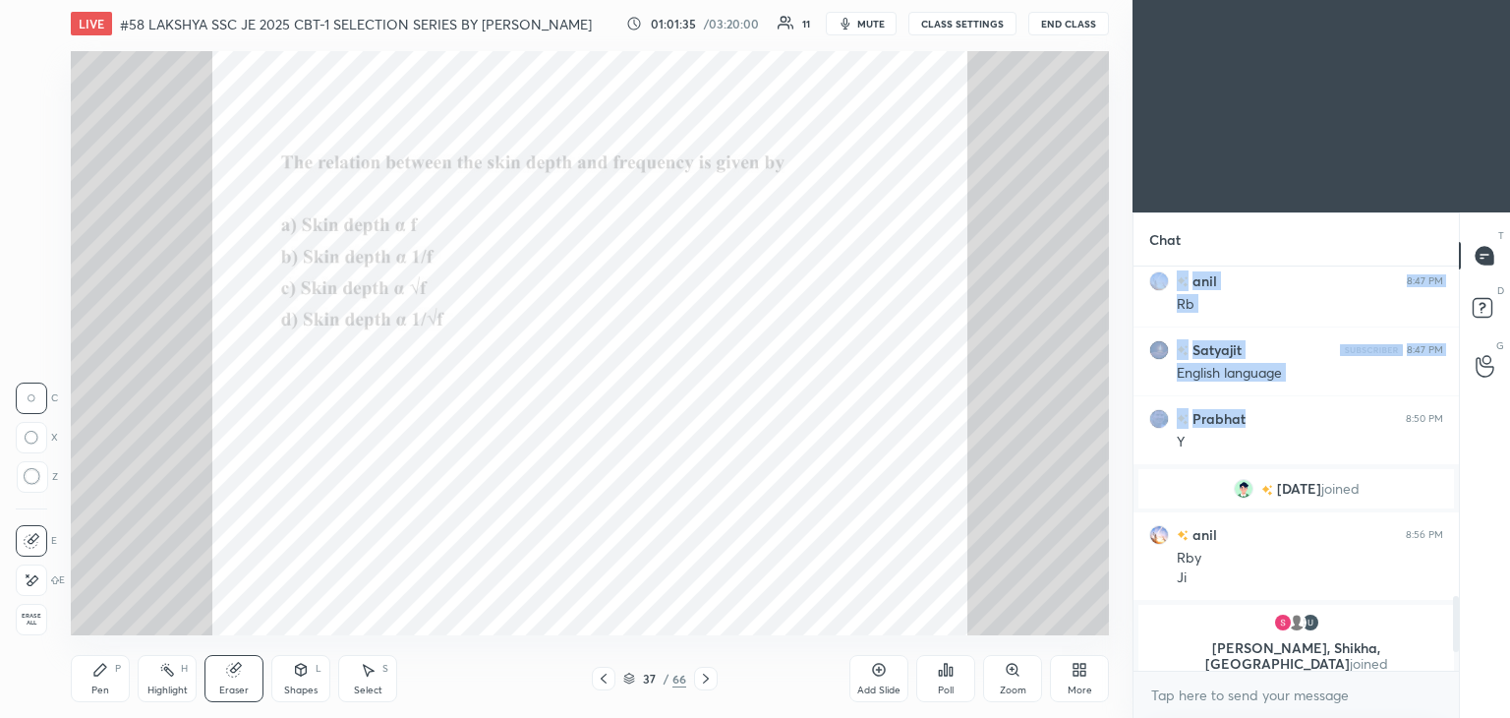
click at [90, 678] on div "Pen P" at bounding box center [100, 678] width 59 height 47
drag, startPoint x: 234, startPoint y: 687, endPoint x: 93, endPoint y: 670, distance: 141.7
click at [232, 687] on div "Eraser" at bounding box center [233, 690] width 29 height 10
drag, startPoint x: 36, startPoint y: 618, endPoint x: 75, endPoint y: 688, distance: 79.6
click at [44, 630] on div "Erase all" at bounding box center [31, 619] width 31 height 31
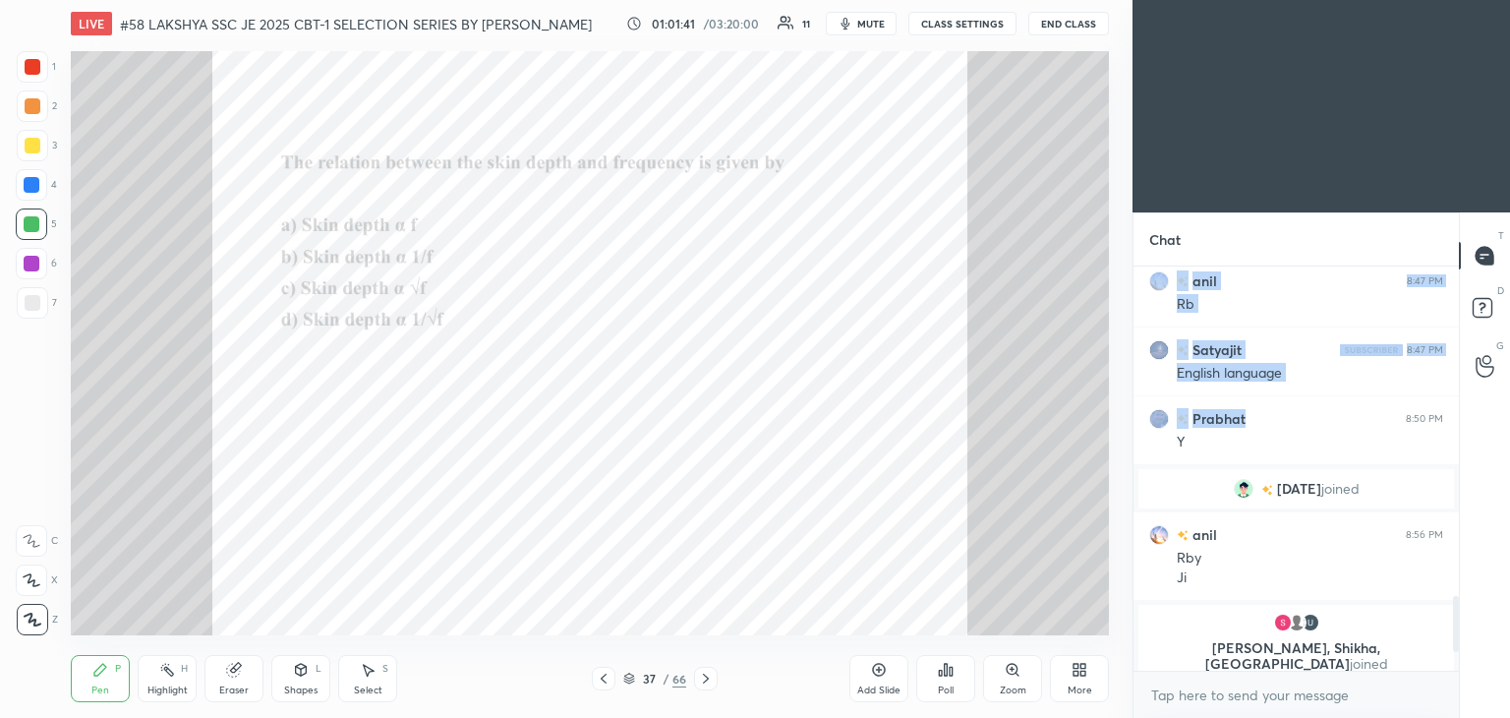
click at [93, 707] on div "Pen P Highlight H Eraser Shapes L Select S 37 / 66 Add Slide Poll Zoom More" at bounding box center [590, 678] width 1038 height 79
click at [245, 669] on div "Eraser" at bounding box center [233, 678] width 59 height 47
click at [34, 612] on span "Erase all" at bounding box center [31, 619] width 29 height 14
click at [97, 690] on div "Pen" at bounding box center [100, 690] width 18 height 10
drag, startPoint x: 251, startPoint y: 677, endPoint x: 223, endPoint y: 687, distance: 29.2
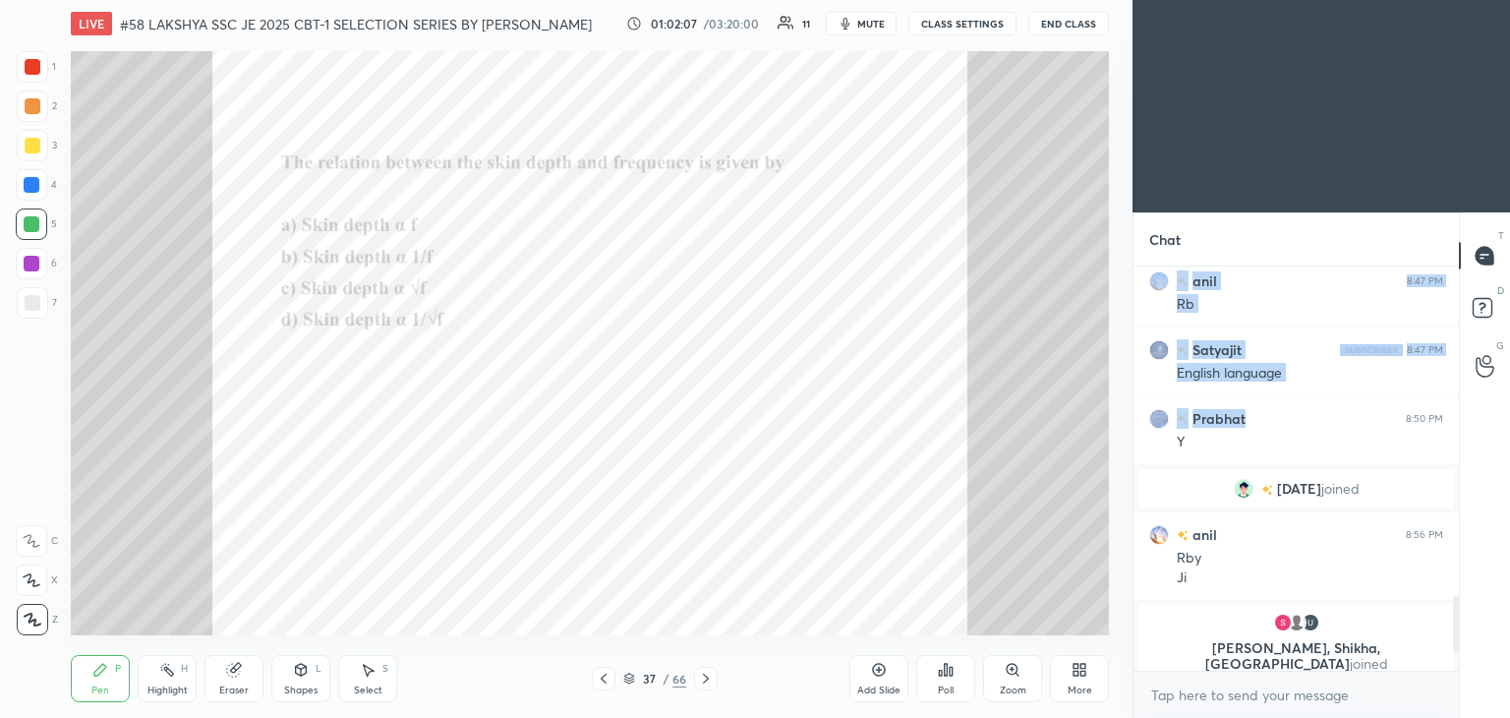
click at [248, 677] on div "Eraser" at bounding box center [233, 678] width 59 height 47
drag, startPoint x: 39, startPoint y: 618, endPoint x: 68, endPoint y: 636, distance: 33.6
click at [39, 617] on span "Erase all" at bounding box center [31, 619] width 29 height 14
drag, startPoint x: 93, startPoint y: 665, endPoint x: 83, endPoint y: 667, distance: 11.0
click at [93, 664] on icon at bounding box center [100, 670] width 16 height 16
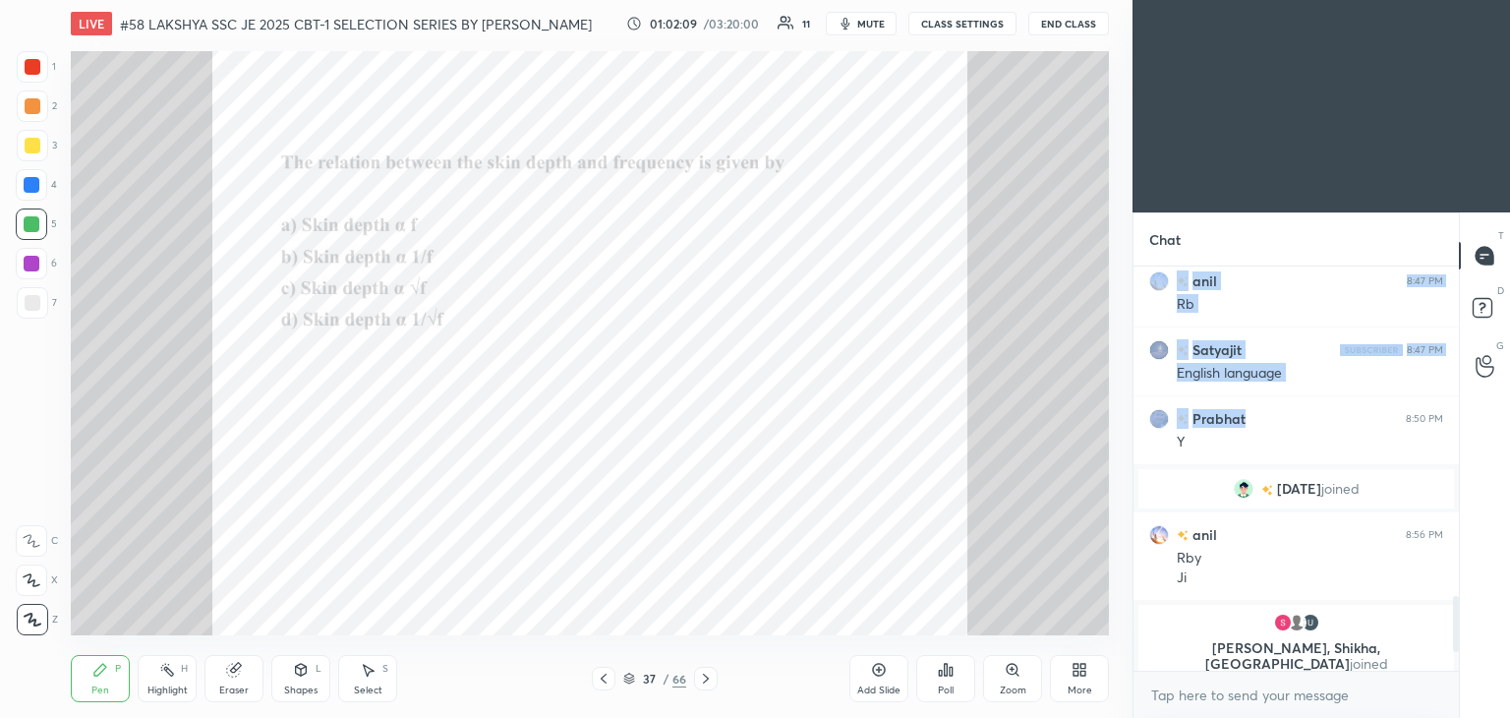
click at [708, 677] on icon at bounding box center [706, 678] width 16 height 16
click at [950, 673] on icon at bounding box center [951, 671] width 3 height 9
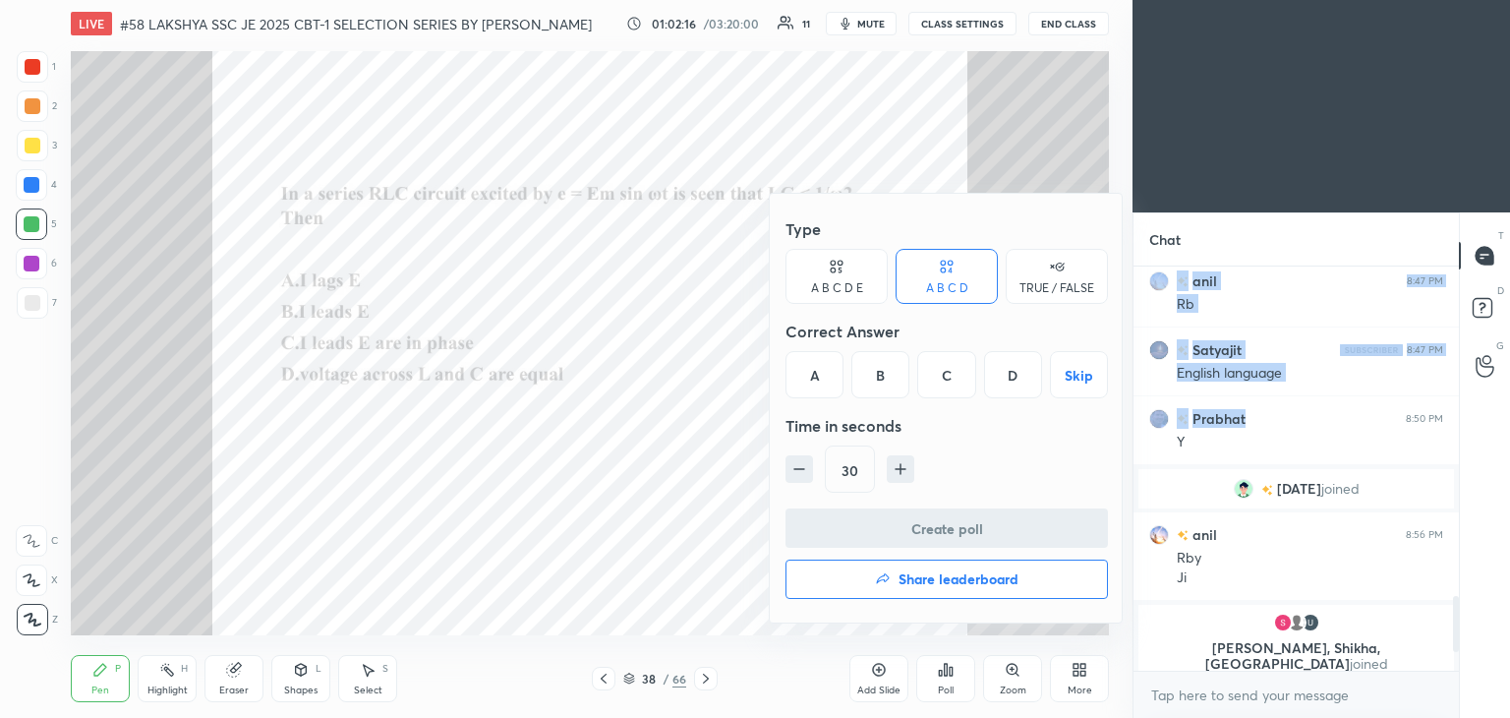
click at [960, 676] on div at bounding box center [755, 359] width 1510 height 718
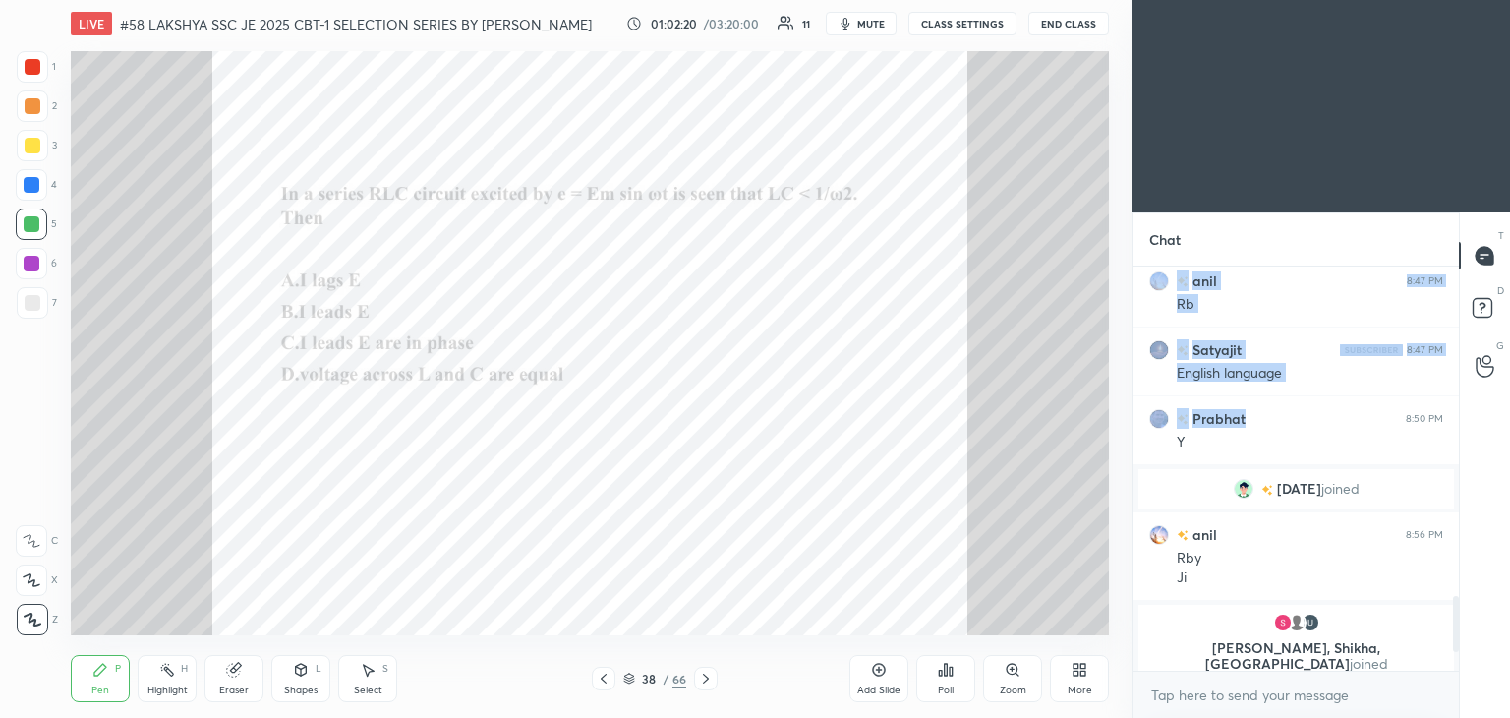
click at [949, 685] on div "Poll" at bounding box center [946, 690] width 16 height 10
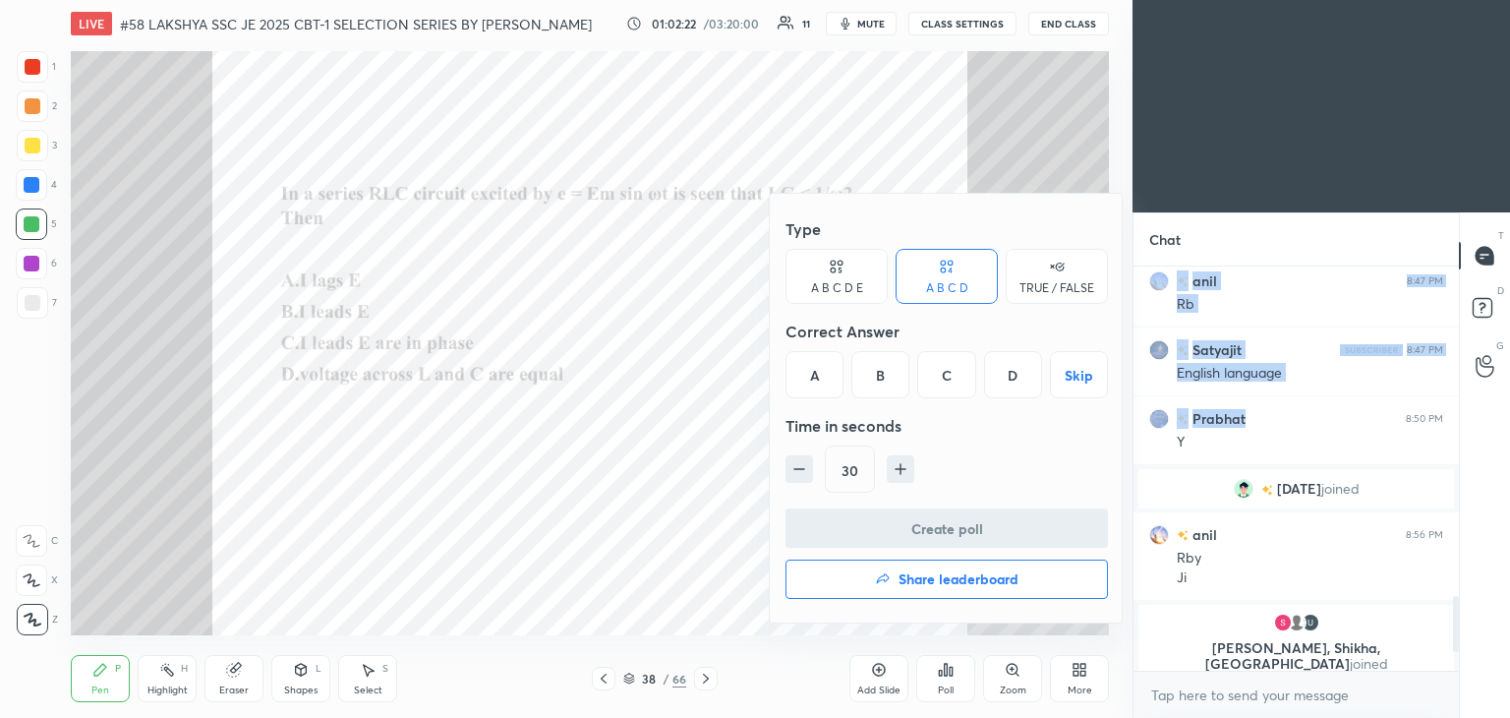
click at [882, 379] on div "B" at bounding box center [880, 374] width 58 height 47
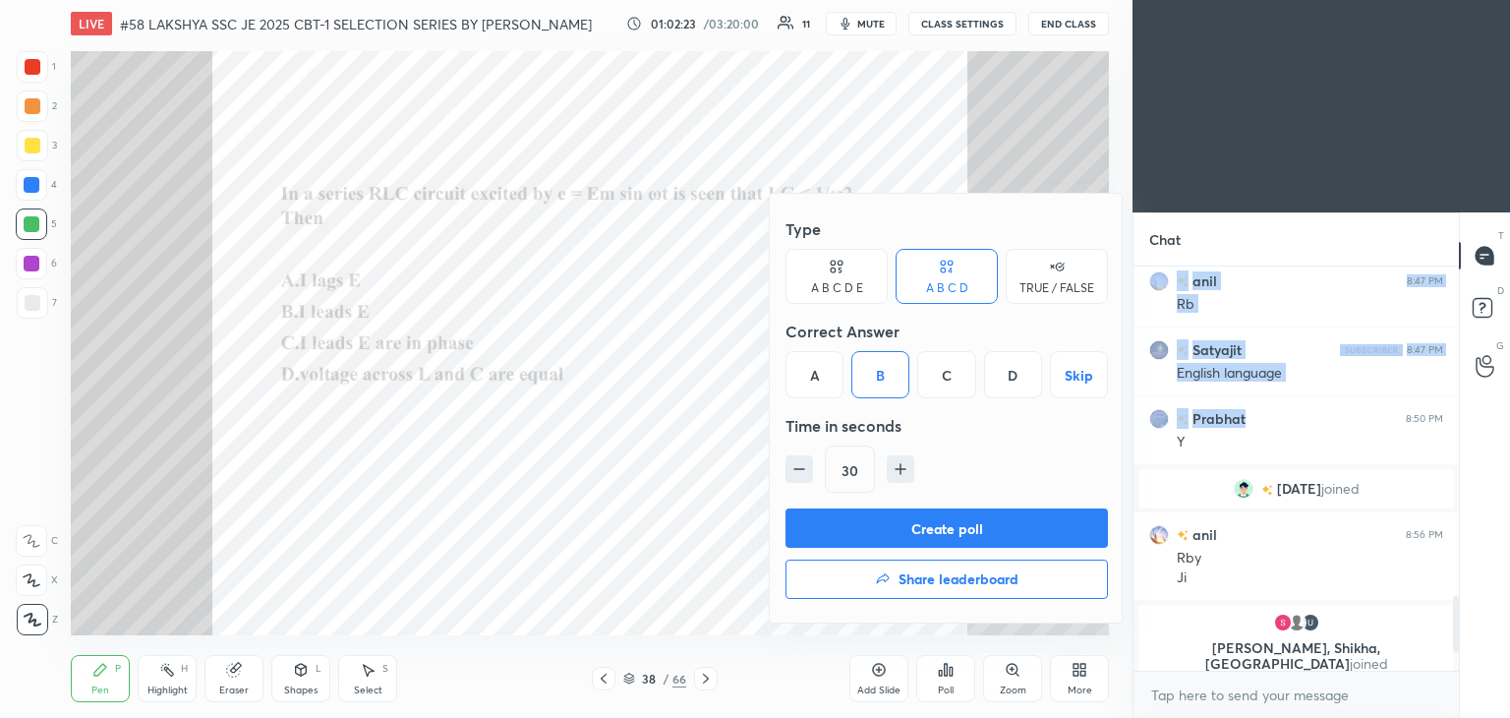
click at [862, 528] on button "Create poll" at bounding box center [947, 527] width 322 height 39
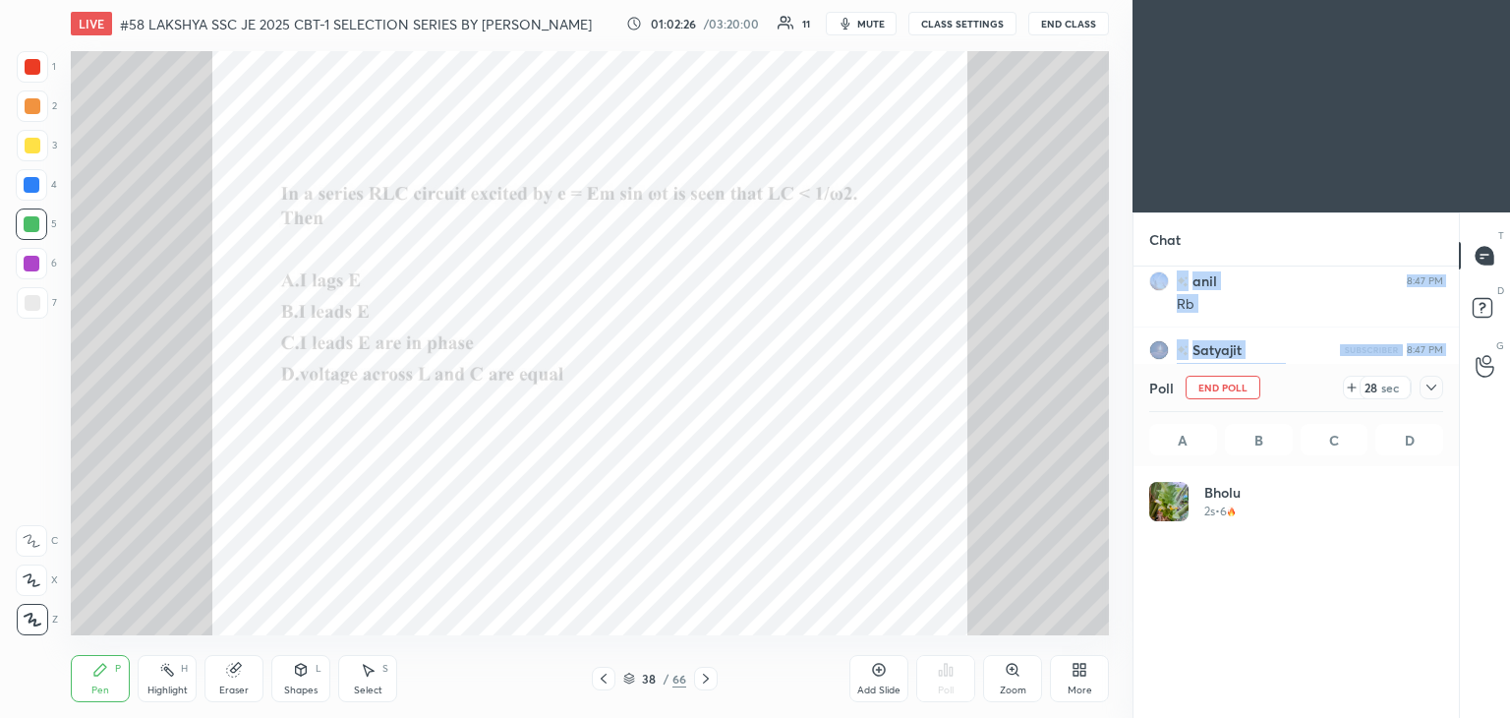
scroll to position [230, 288]
click at [1351, 387] on icon at bounding box center [1352, 387] width 8 height 0
click at [1351, 386] on icon at bounding box center [1352, 387] width 16 height 16
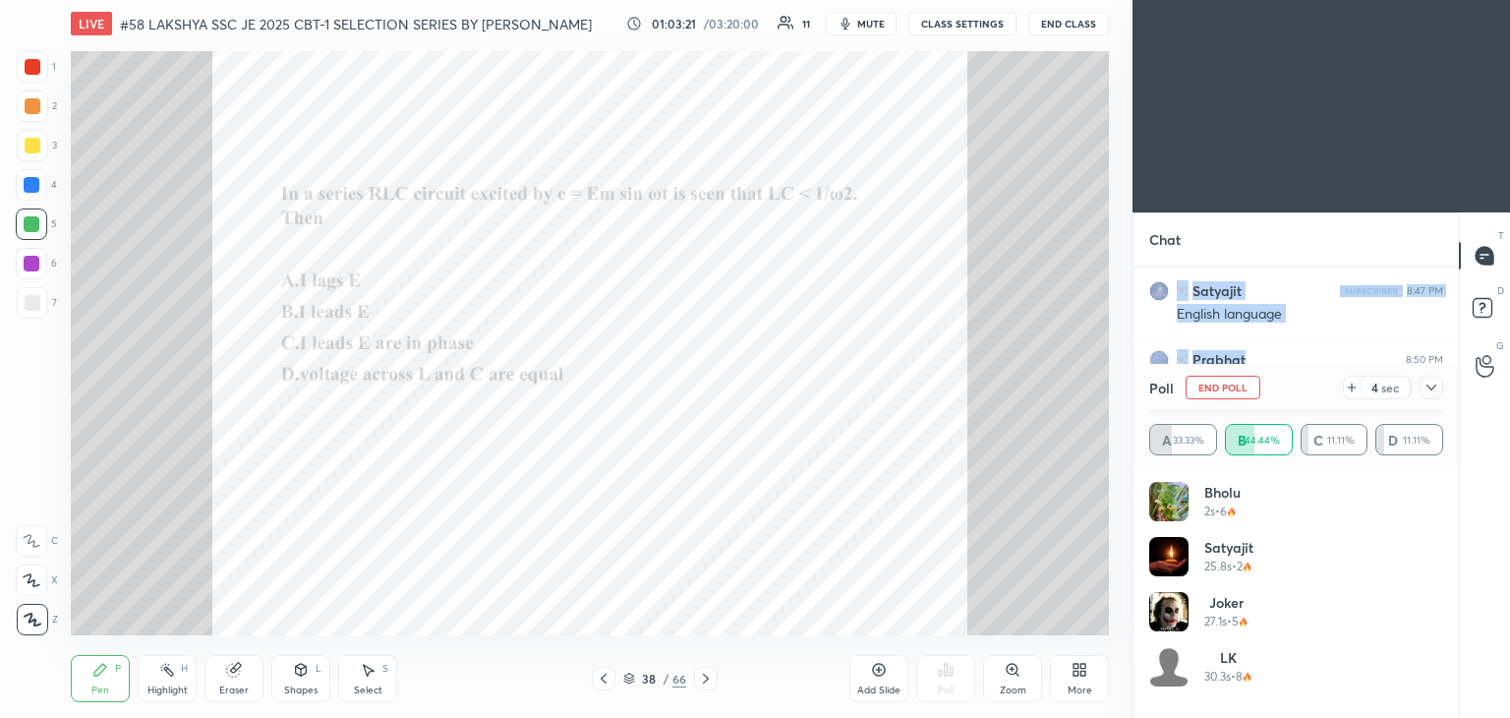
scroll to position [1895, 0]
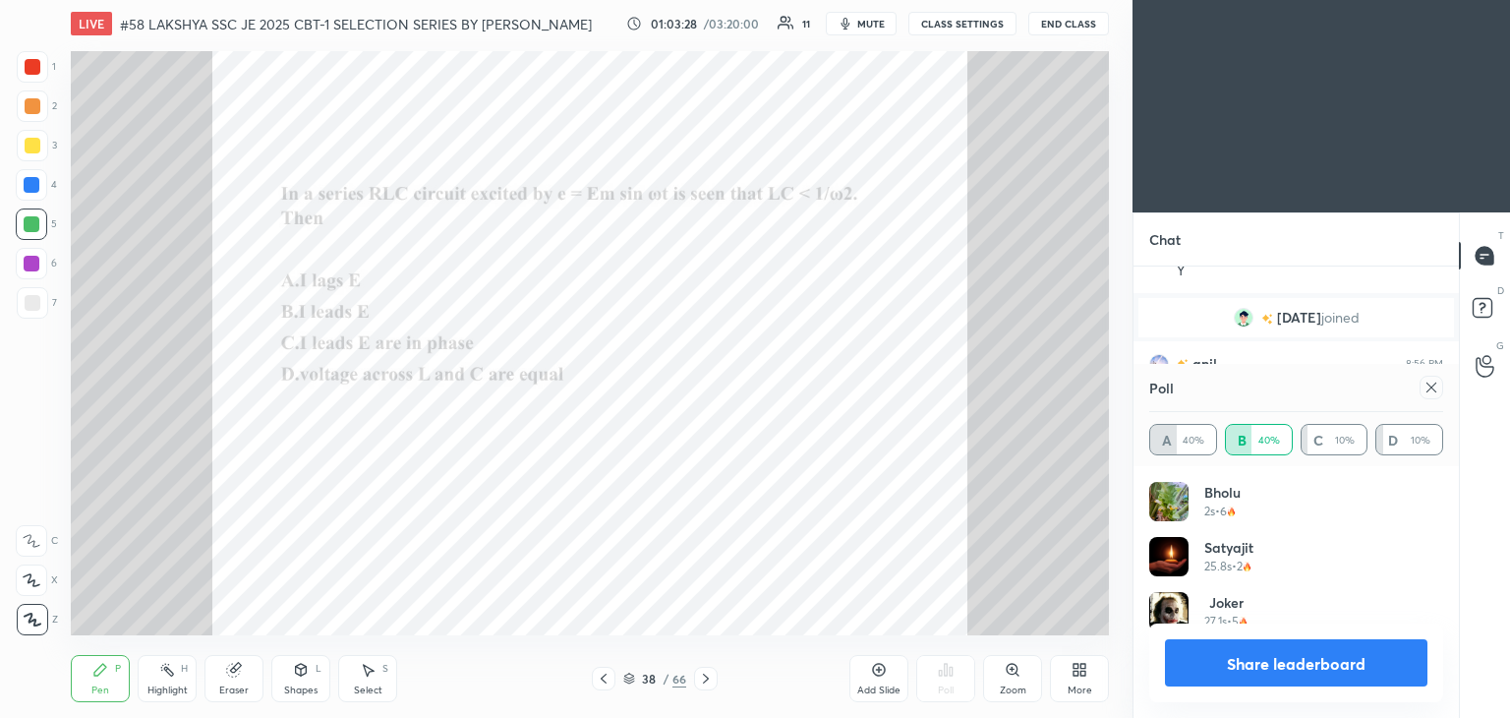
click at [1431, 394] on icon at bounding box center [1432, 387] width 16 height 16
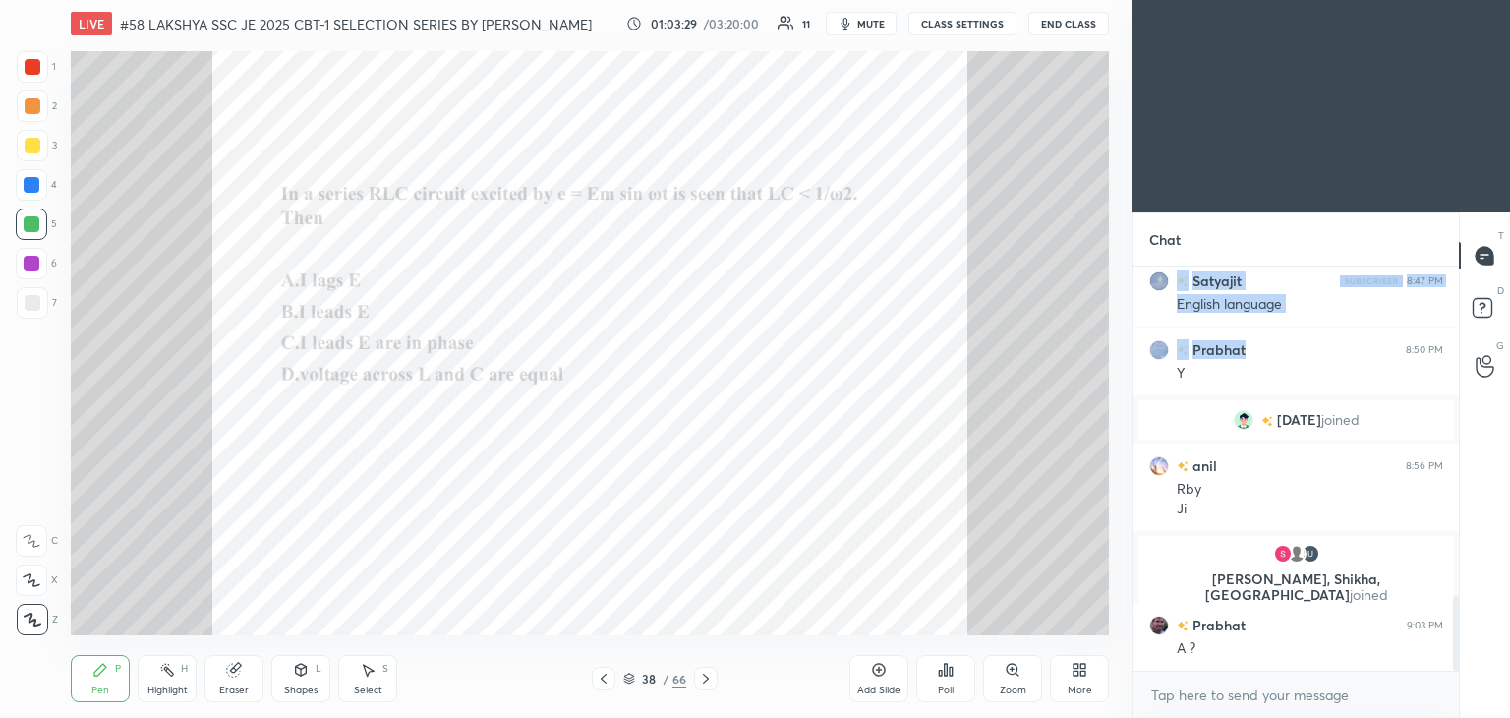
scroll to position [236, 320]
click at [234, 687] on div "Eraser" at bounding box center [233, 690] width 29 height 10
click at [96, 687] on div "Pen" at bounding box center [100, 690] width 18 height 10
click at [885, 28] on span "mute" at bounding box center [871, 24] width 28 height 14
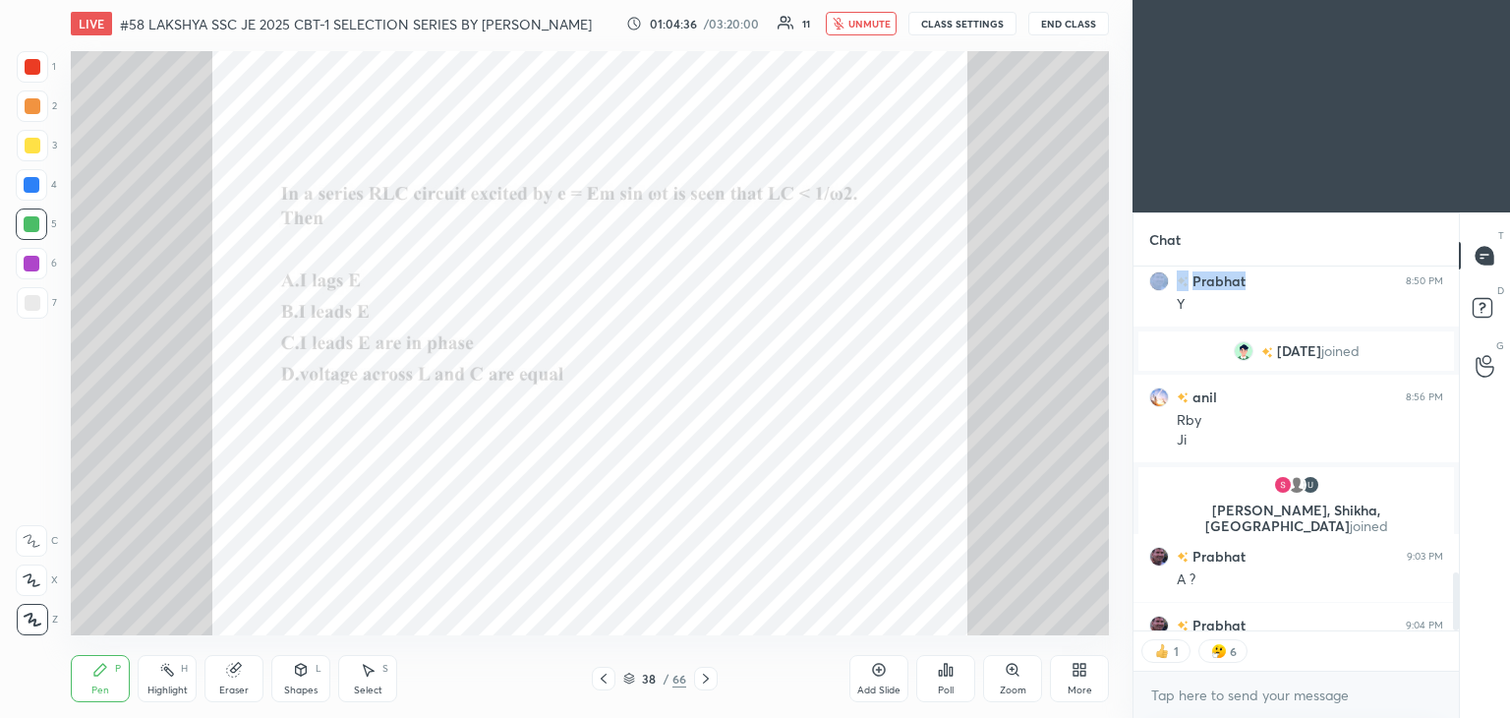
scroll to position [1922, 0]
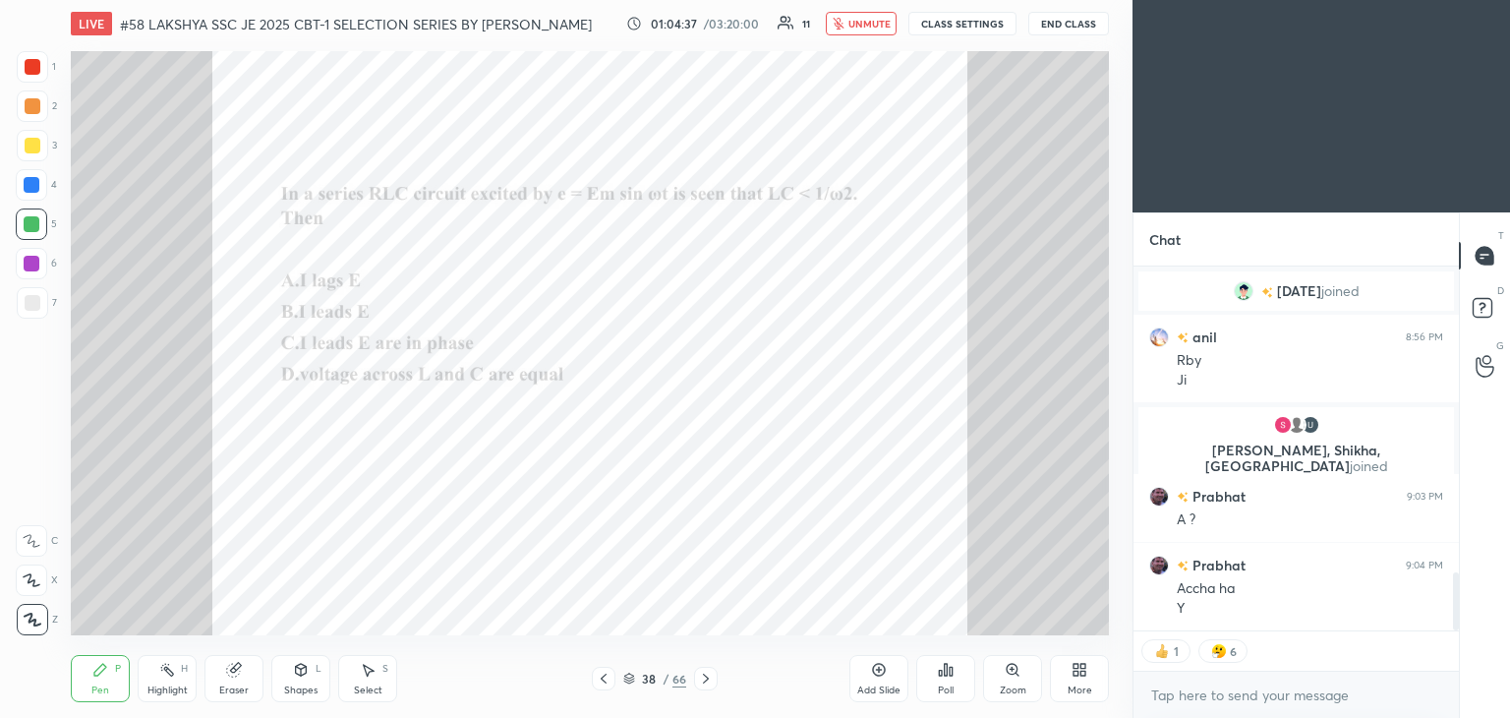
click at [866, 29] on span "unmute" at bounding box center [869, 24] width 42 height 14
click at [31, 74] on div at bounding box center [33, 67] width 16 height 16
click at [30, 146] on div at bounding box center [33, 146] width 16 height 16
click at [31, 108] on div at bounding box center [33, 106] width 16 height 16
click at [31, 64] on div at bounding box center [33, 67] width 16 height 16
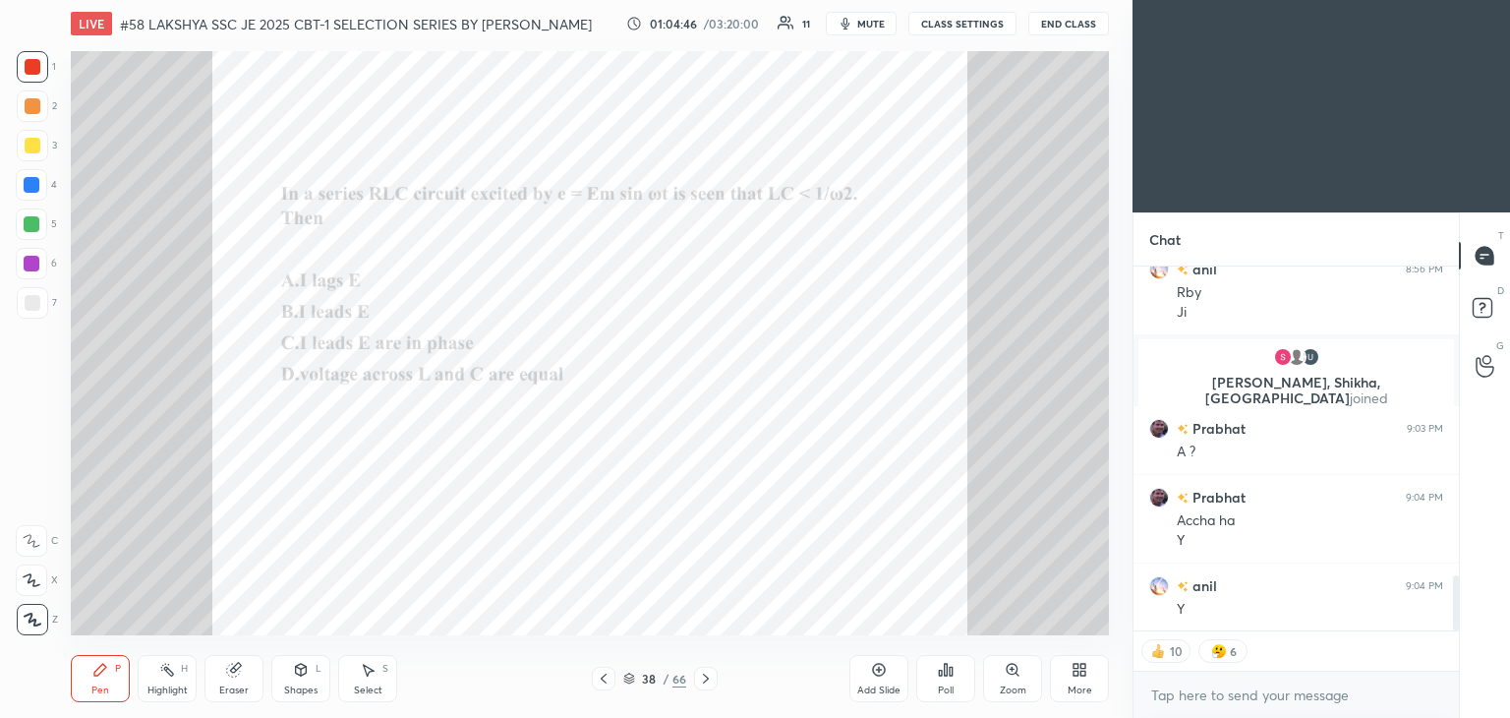
scroll to position [2060, 0]
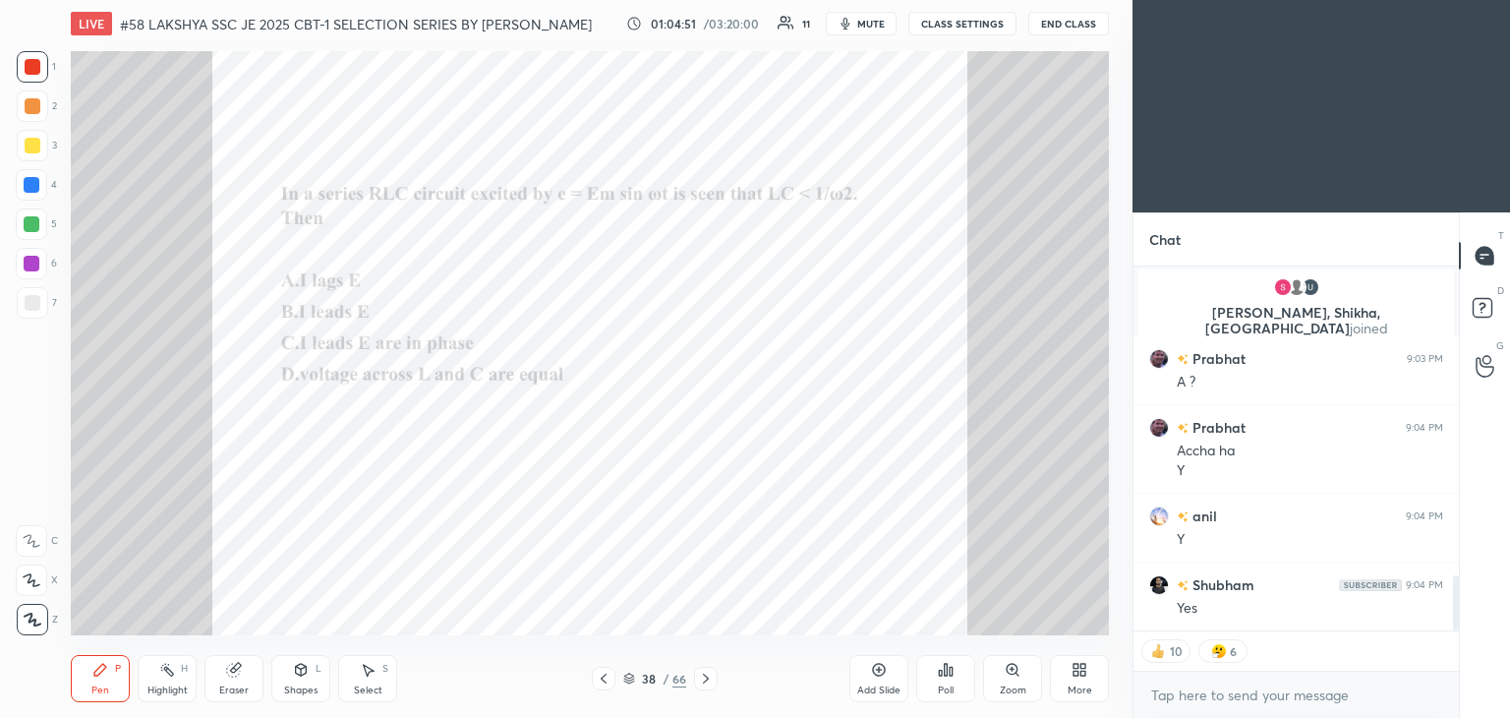
click at [236, 666] on icon at bounding box center [235, 668] width 11 height 10
click at [21, 619] on span "Erase all" at bounding box center [31, 619] width 29 height 14
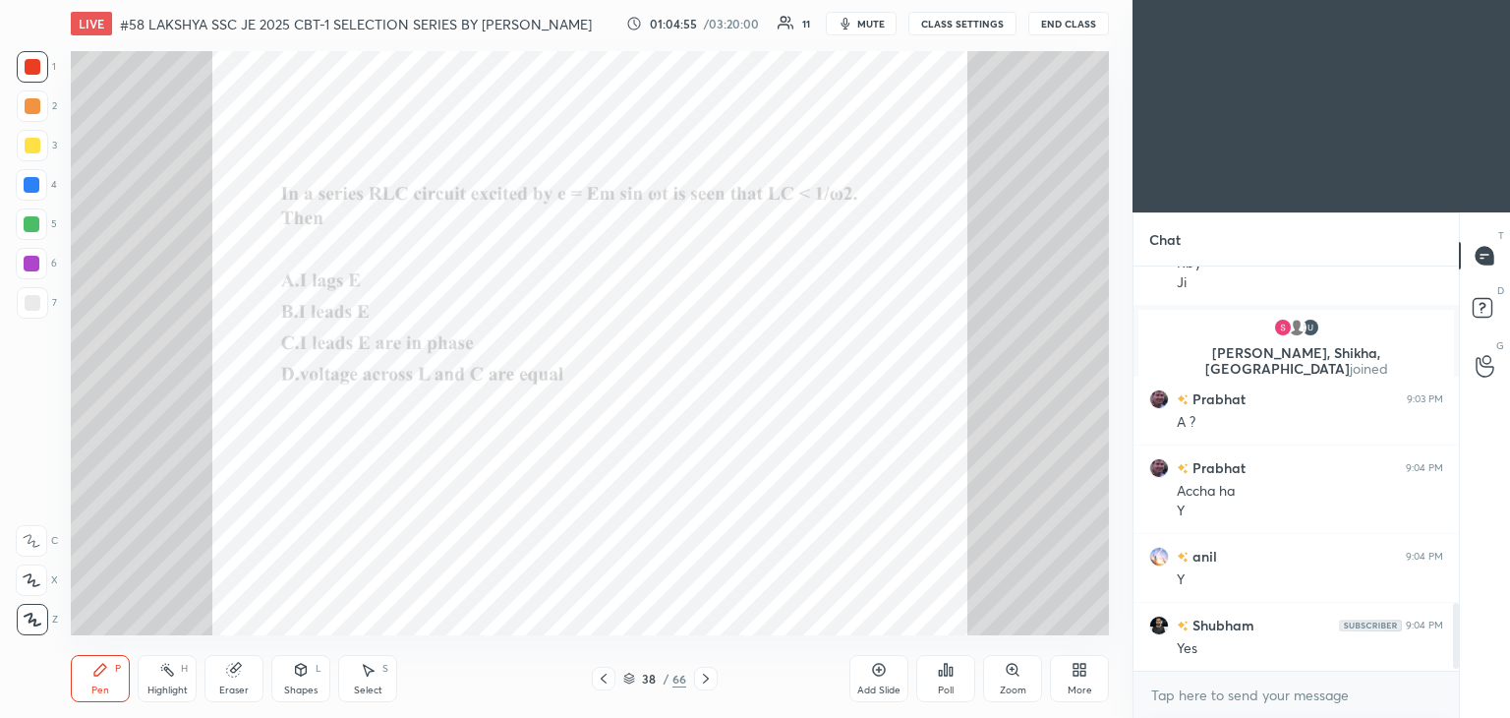
click at [707, 677] on icon at bounding box center [706, 678] width 6 height 10
click at [952, 682] on div "Poll" at bounding box center [945, 678] width 59 height 47
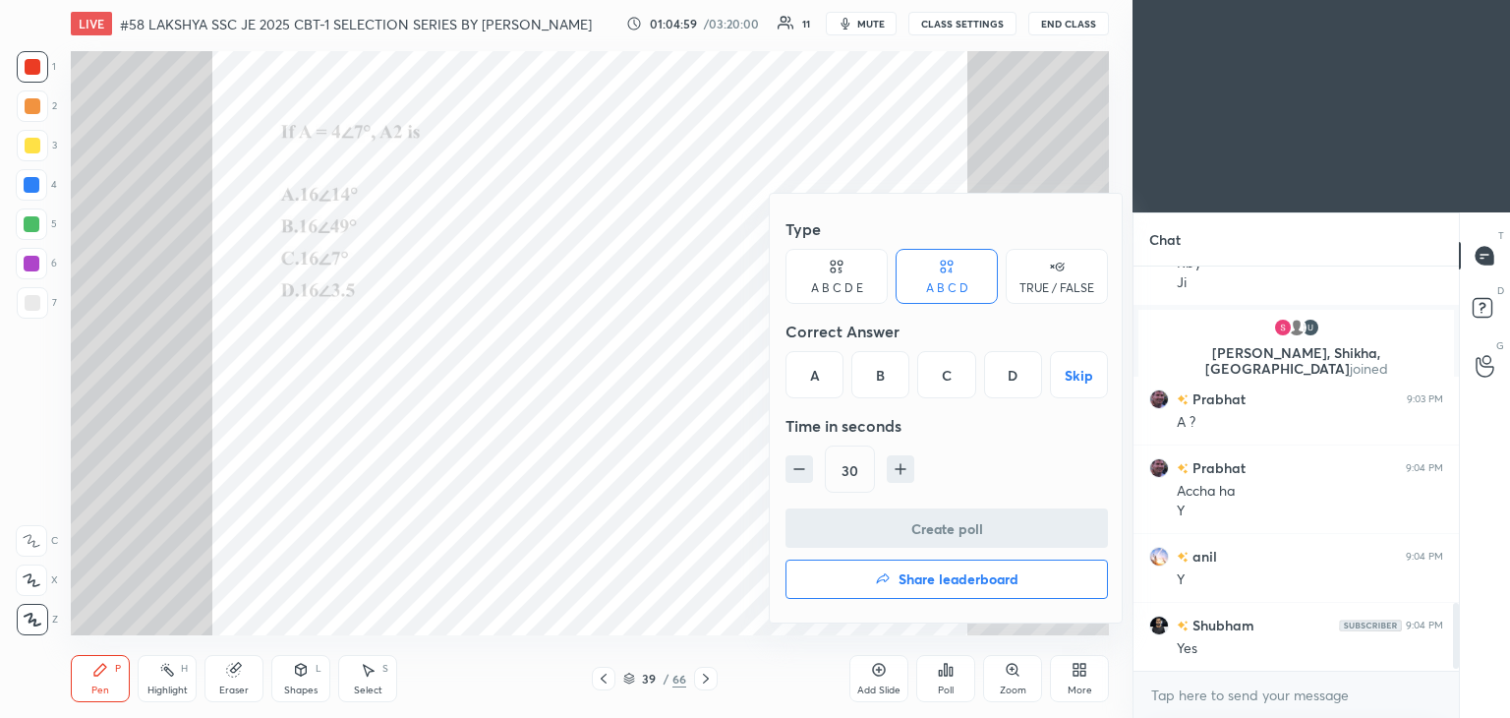
click at [814, 379] on div "A" at bounding box center [815, 374] width 58 height 47
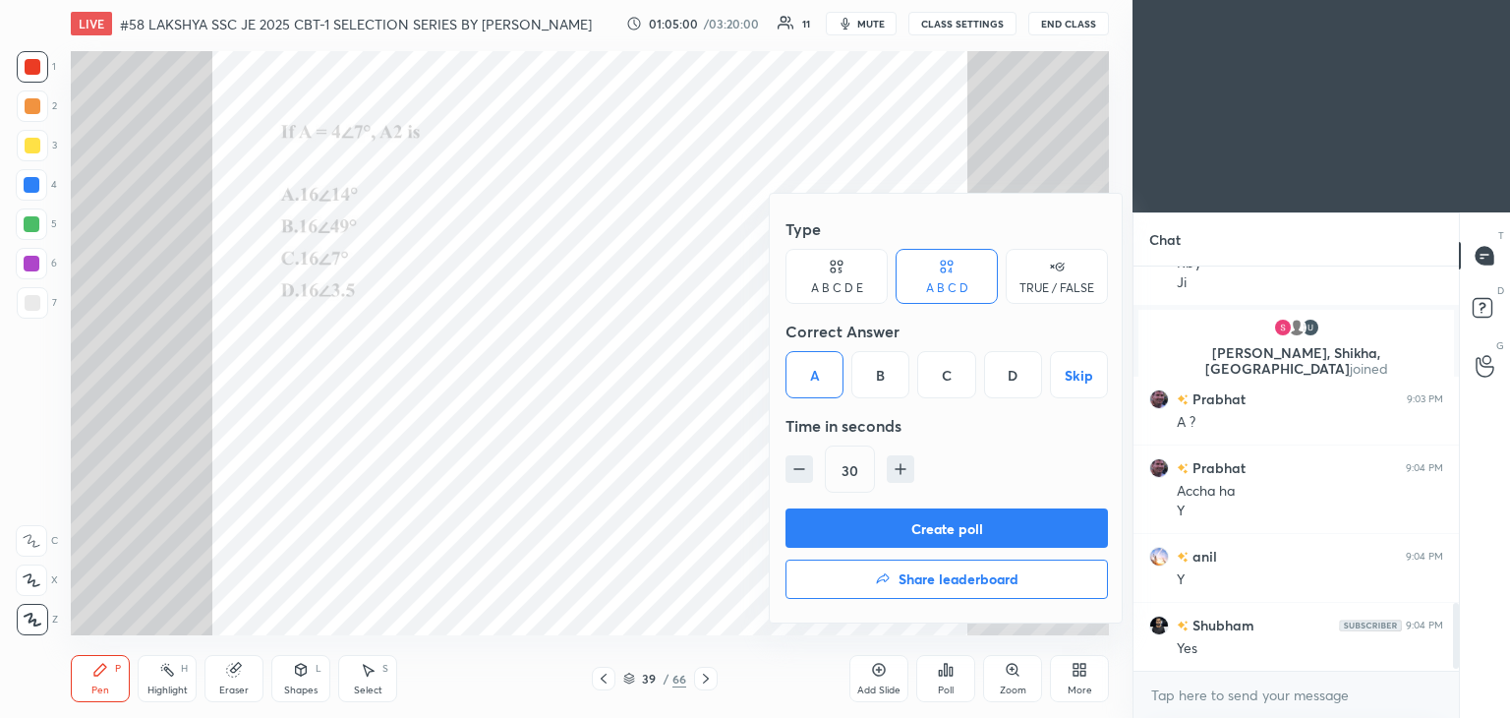
click at [812, 520] on button "Create poll" at bounding box center [947, 527] width 322 height 39
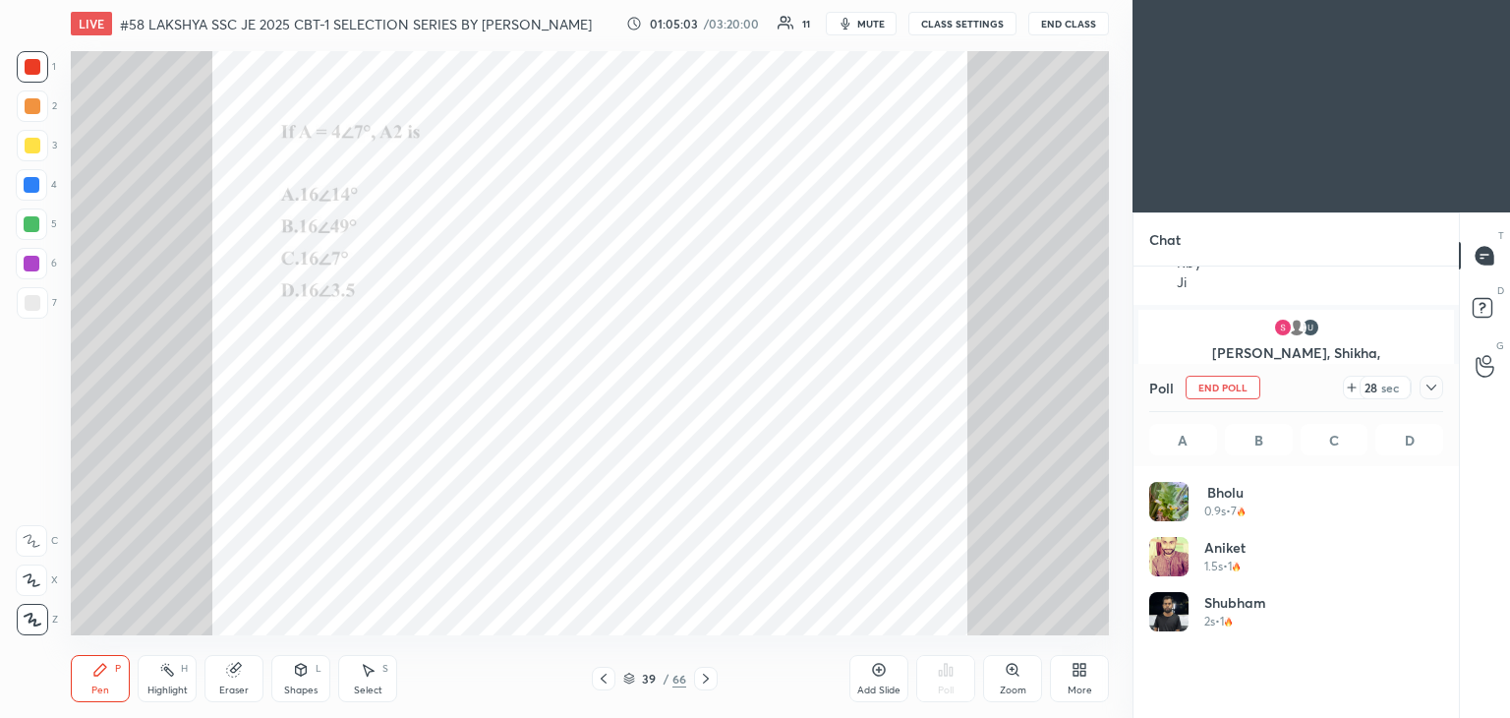
scroll to position [230, 288]
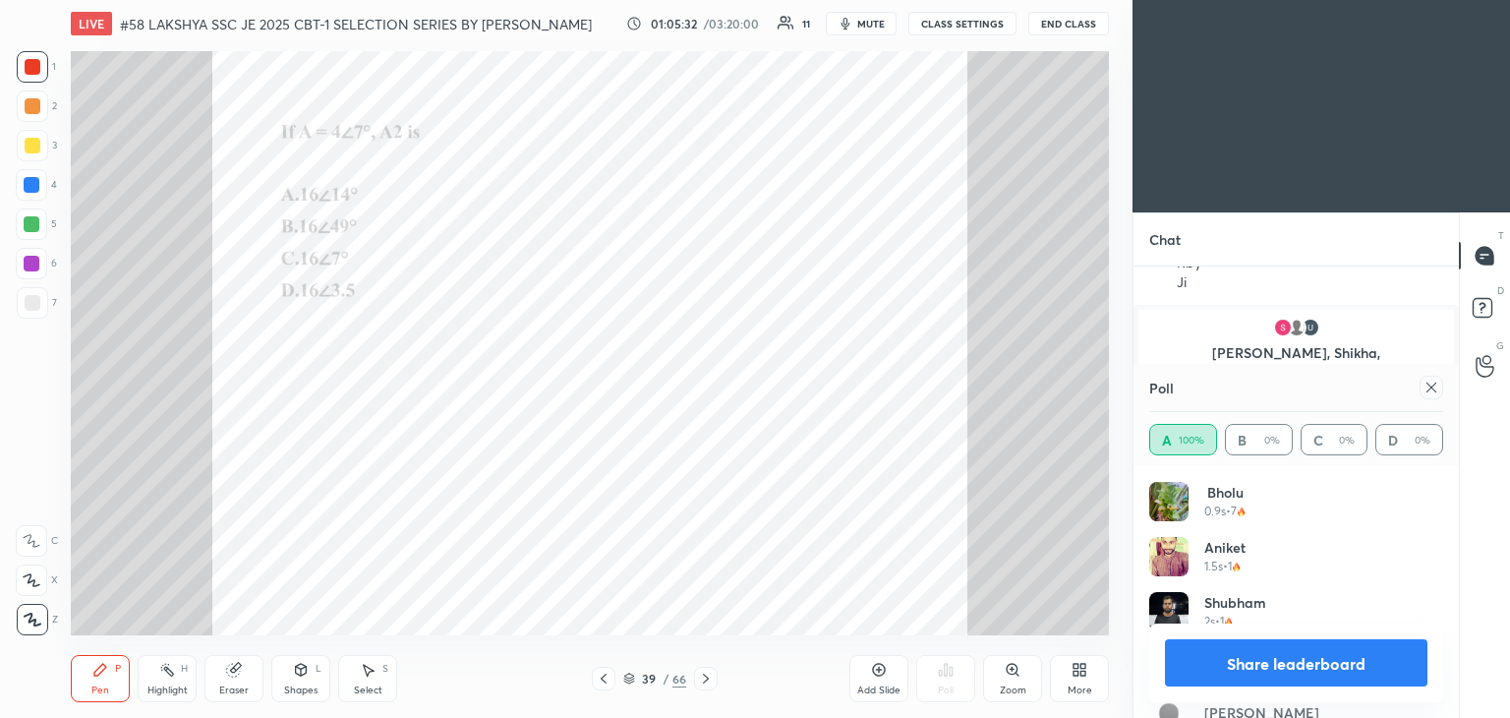
click at [1434, 394] on icon at bounding box center [1432, 387] width 16 height 16
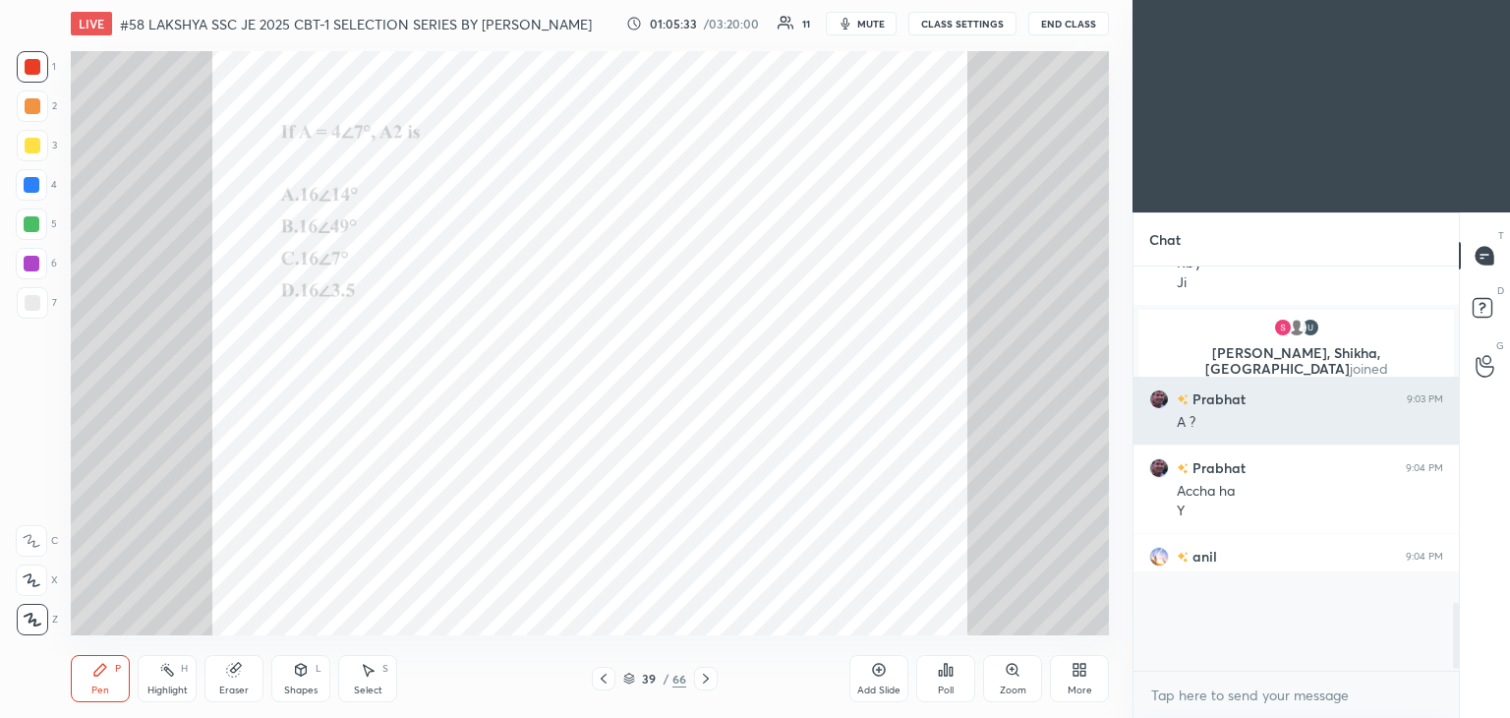
scroll to position [393, 320]
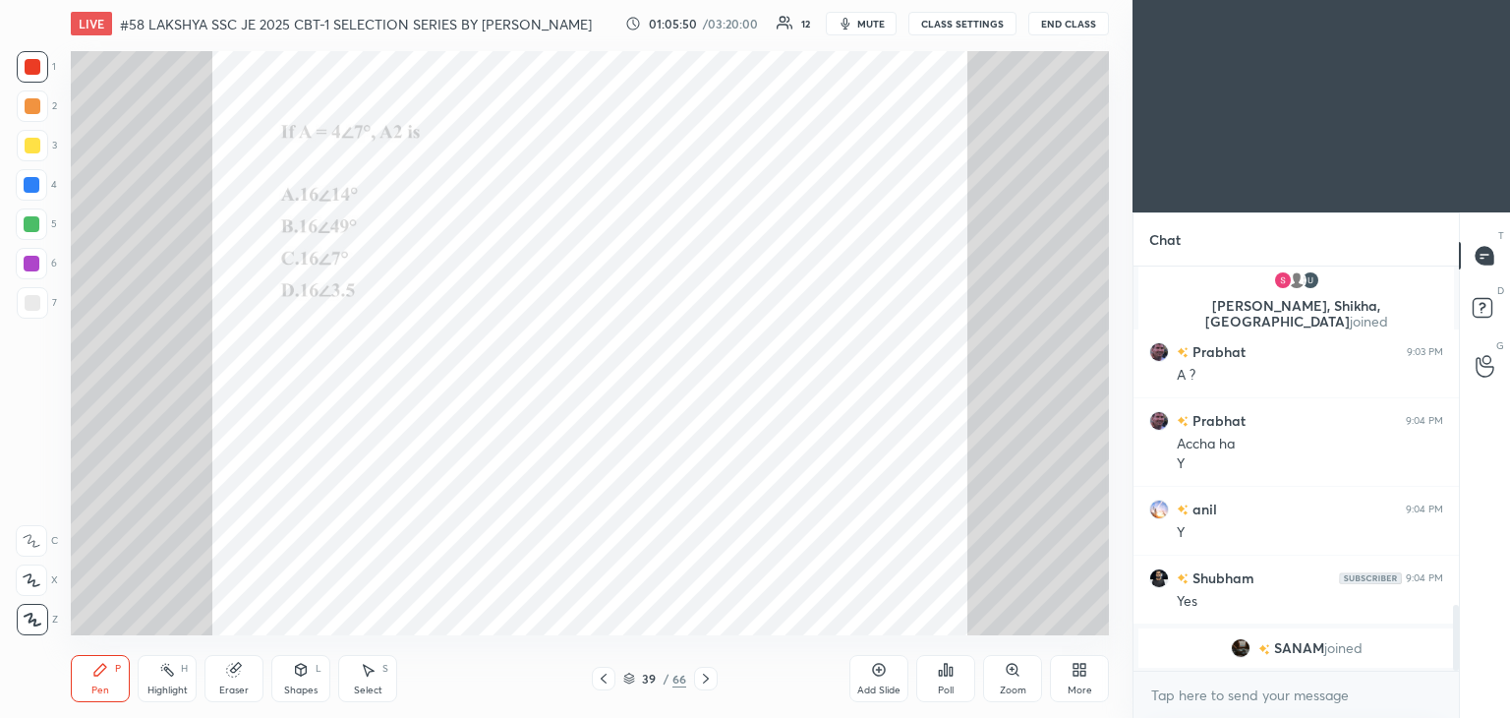
click at [708, 680] on icon at bounding box center [706, 678] width 16 height 16
click at [952, 677] on div "Poll" at bounding box center [945, 678] width 59 height 47
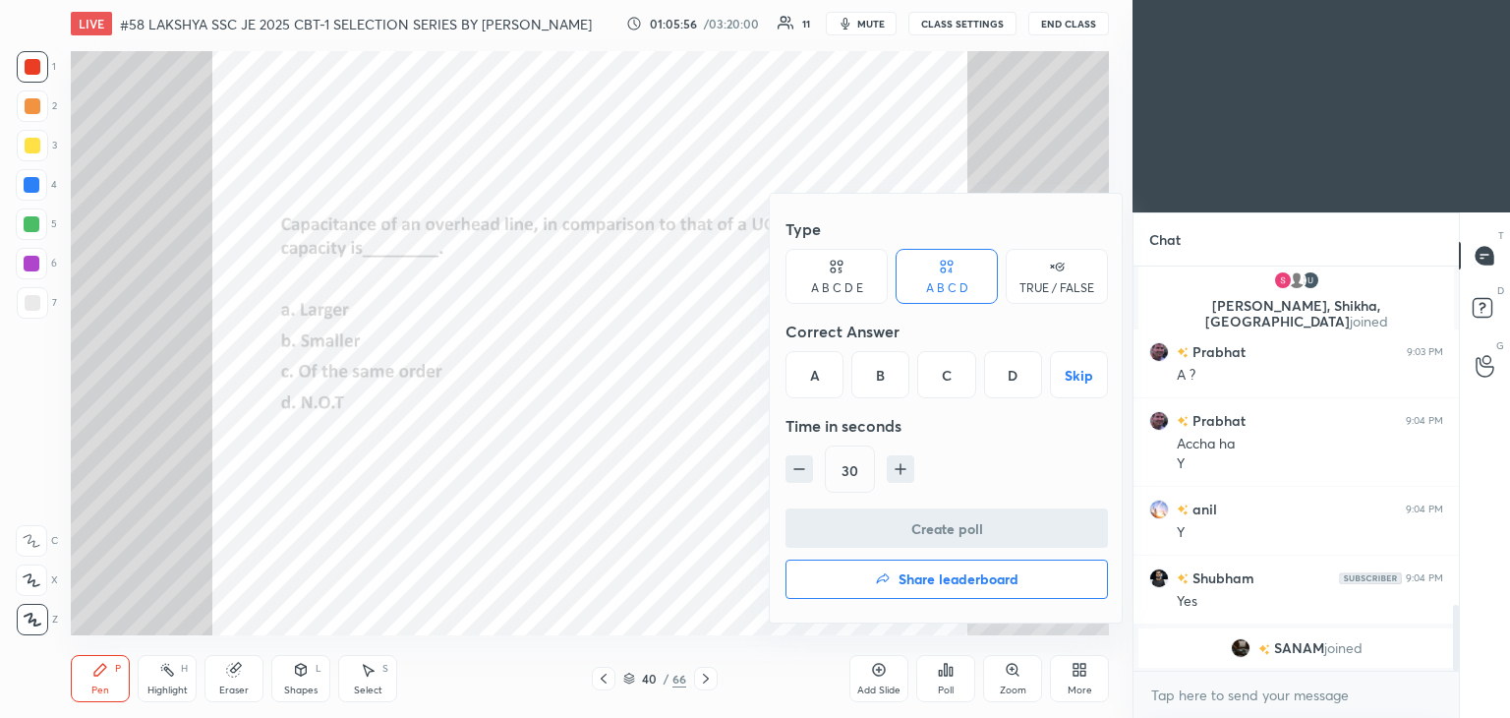
click at [714, 454] on div at bounding box center [755, 359] width 1510 height 718
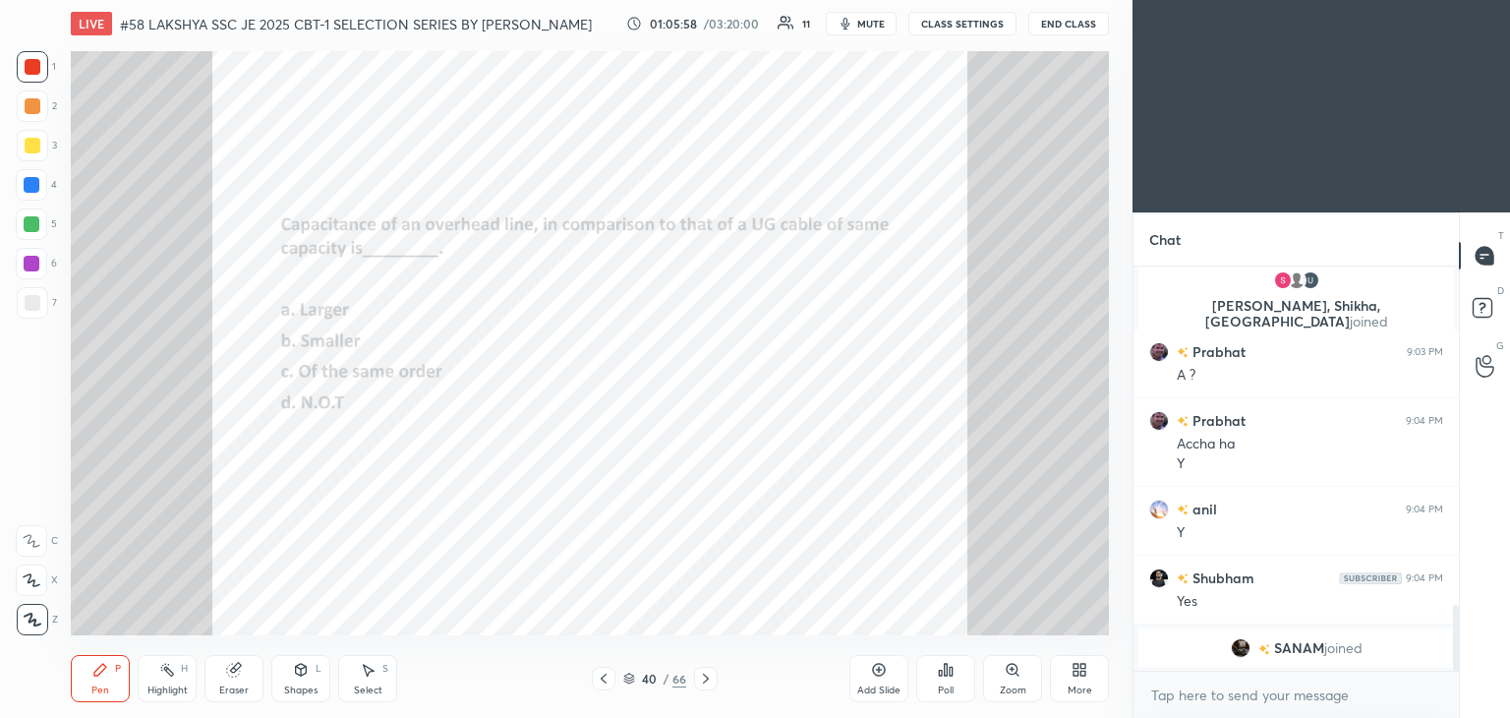
click at [944, 677] on icon at bounding box center [946, 670] width 16 height 16
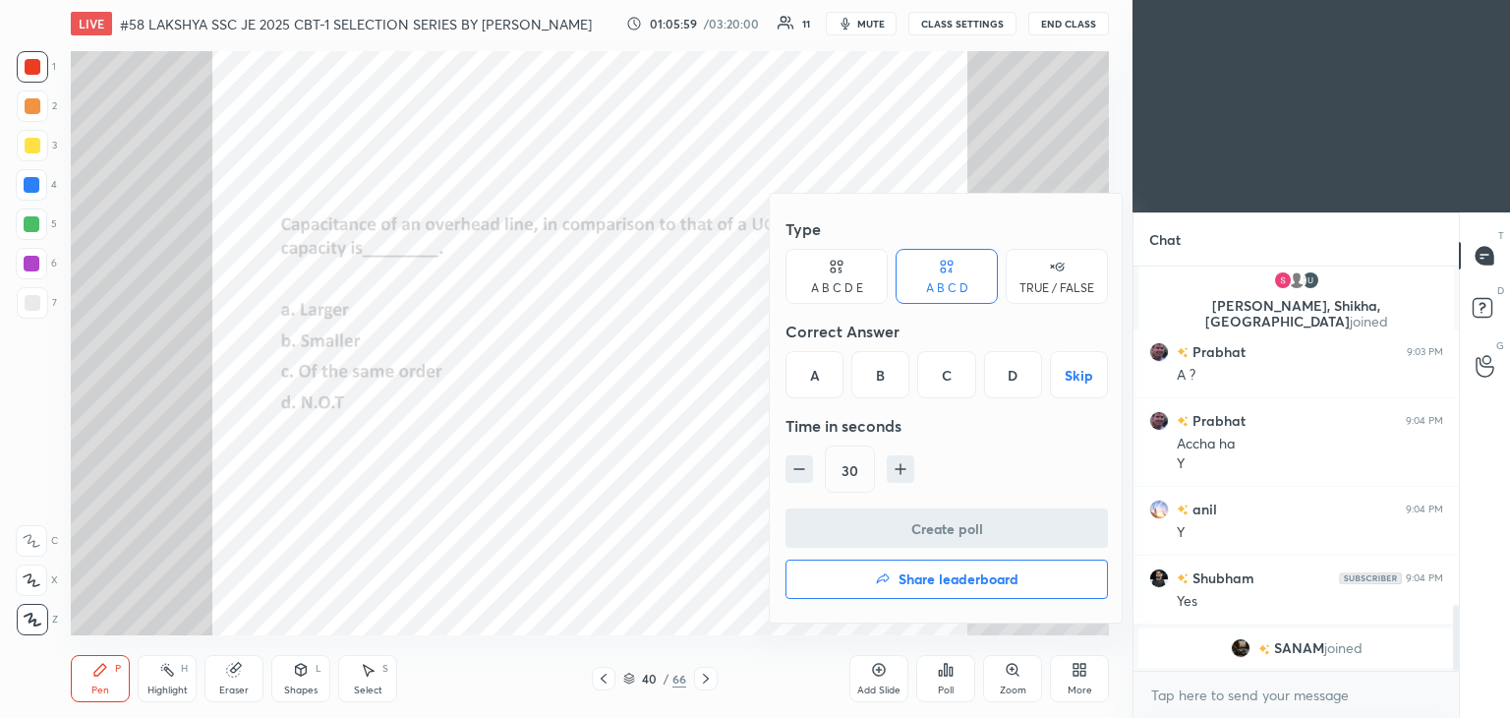
drag, startPoint x: 887, startPoint y: 374, endPoint x: 859, endPoint y: 496, distance: 125.9
click at [887, 379] on div "B" at bounding box center [880, 374] width 58 height 47
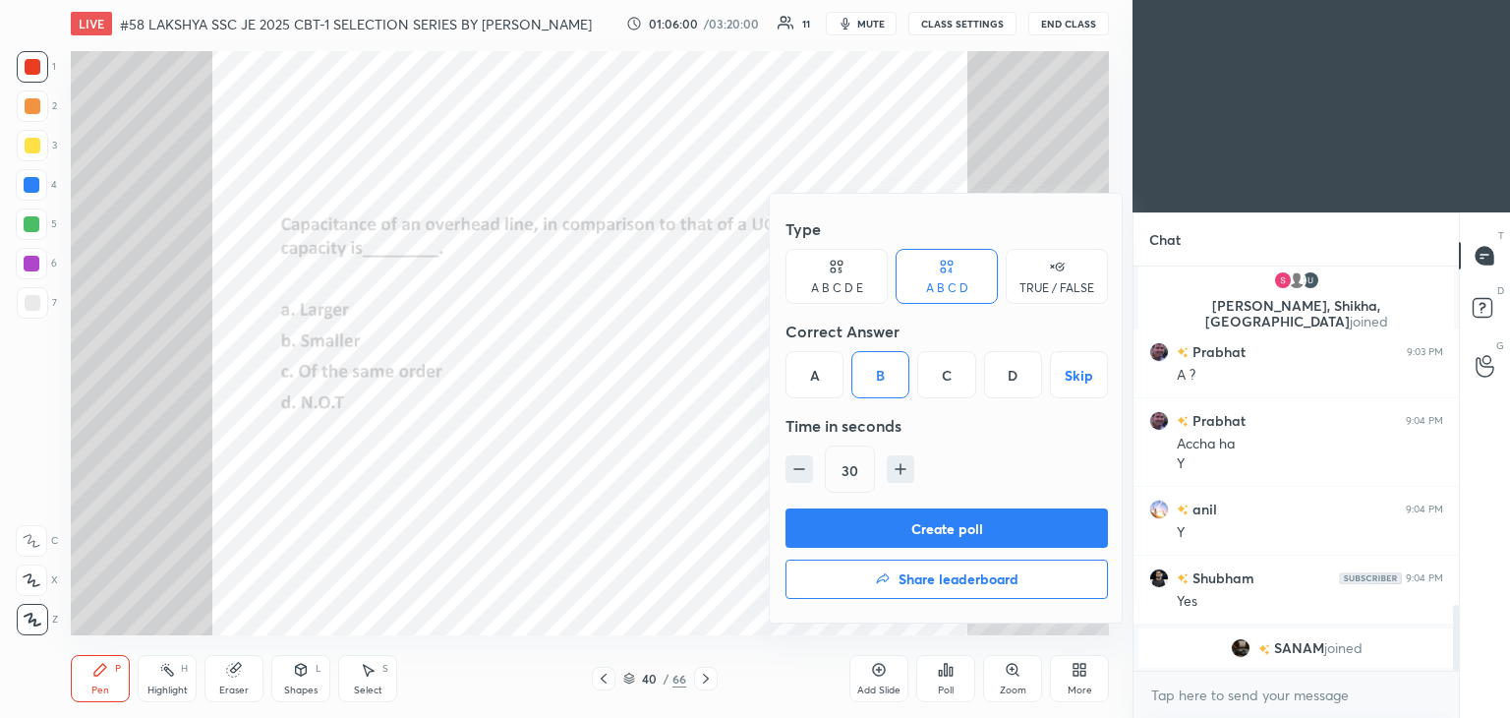
click at [861, 524] on button "Create poll" at bounding box center [947, 527] width 322 height 39
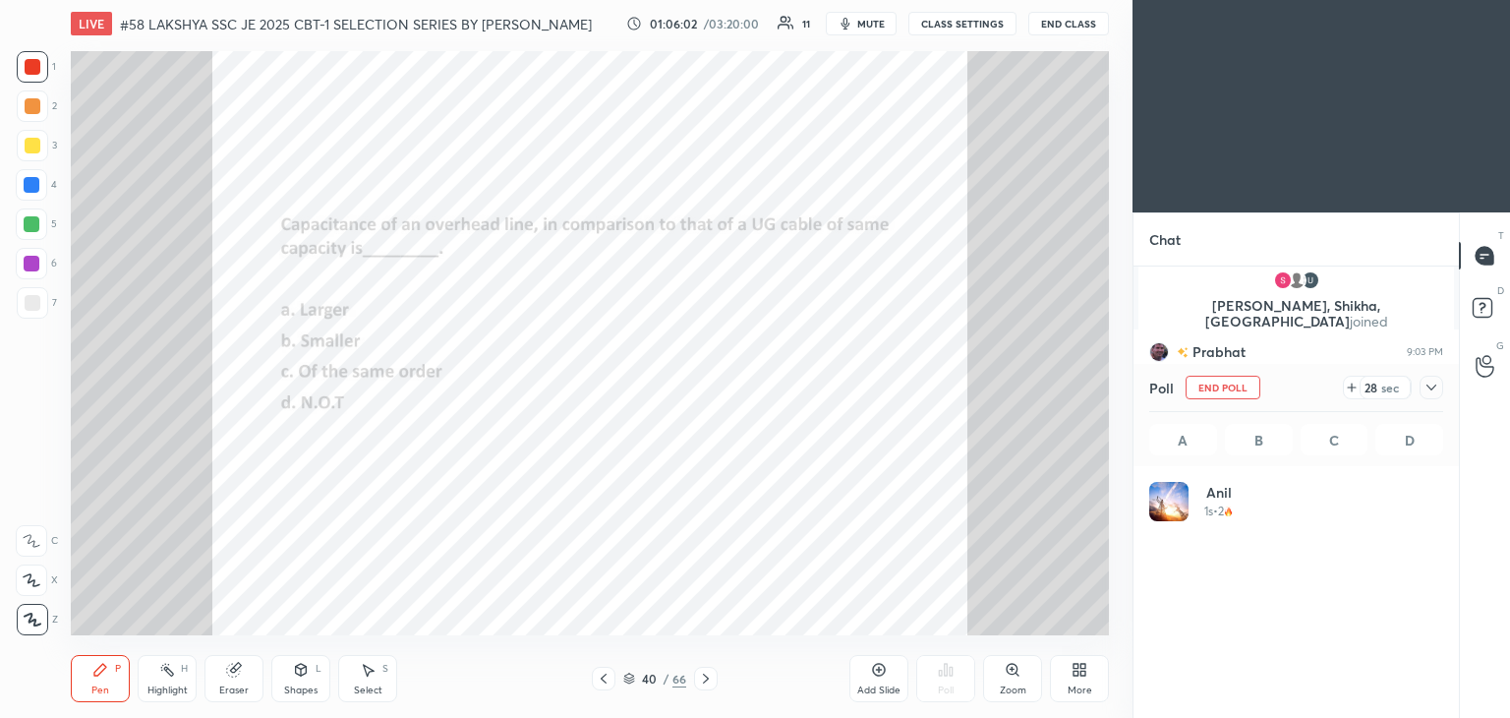
scroll to position [230, 288]
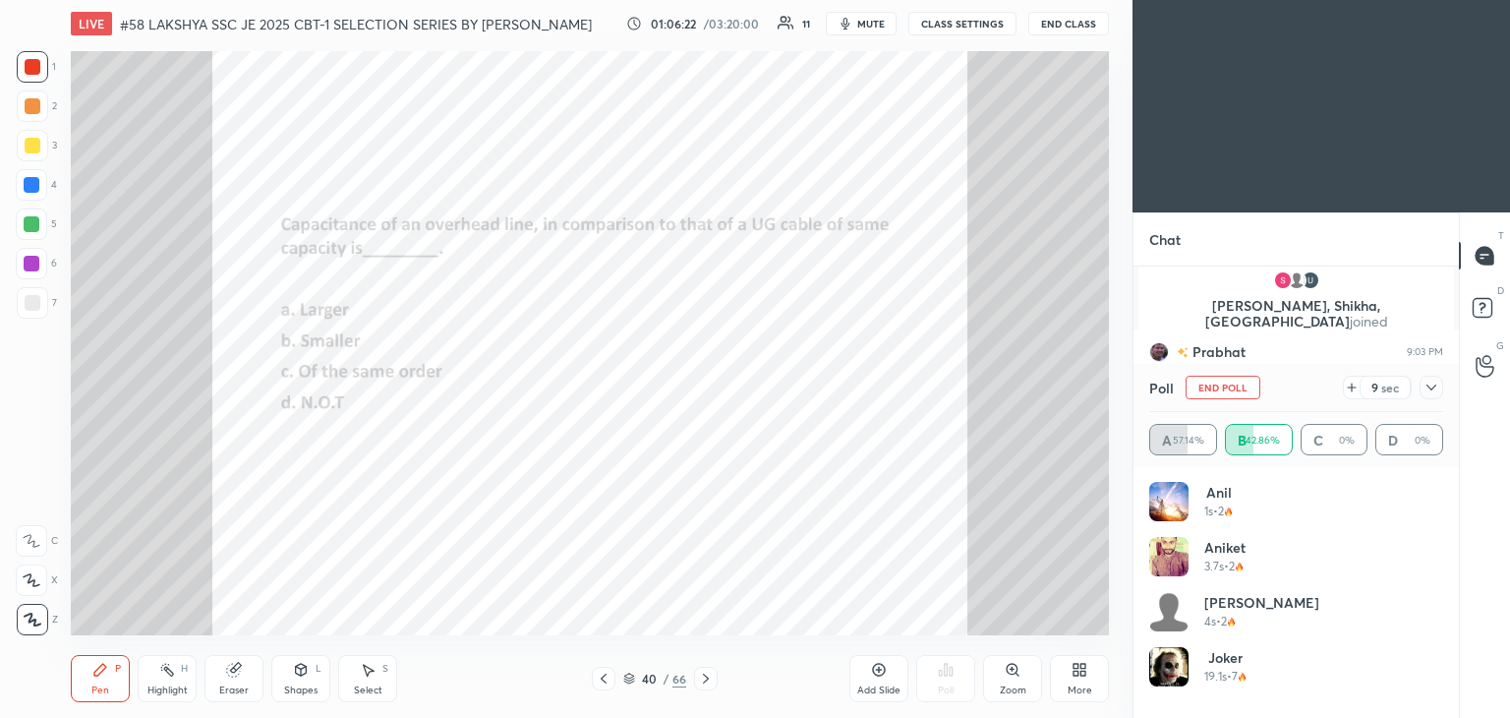
click at [871, 27] on span "mute" at bounding box center [871, 24] width 28 height 14
click at [874, 28] on span "unmute" at bounding box center [869, 24] width 42 height 14
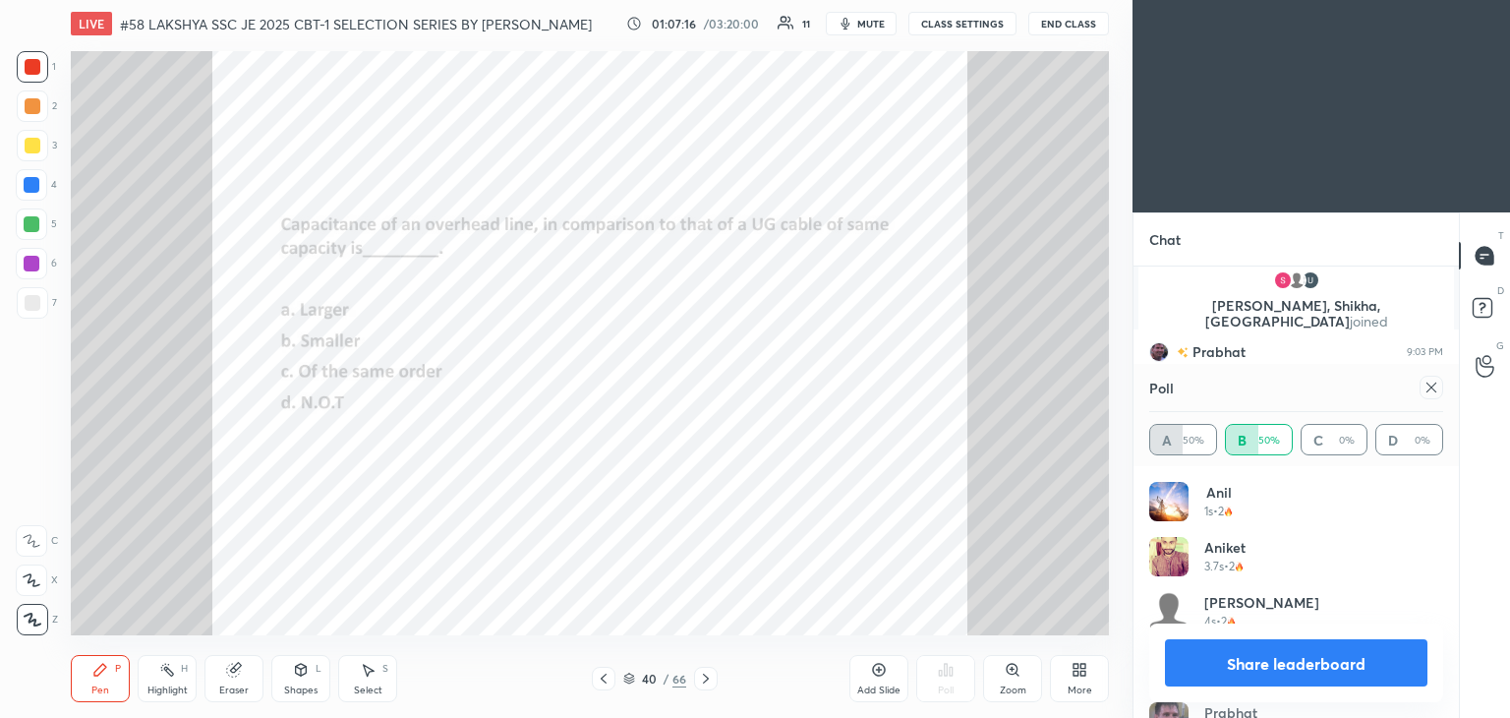
drag, startPoint x: 1433, startPoint y: 389, endPoint x: 1356, endPoint y: 387, distance: 77.7
click at [1431, 389] on icon at bounding box center [1432, 387] width 16 height 16
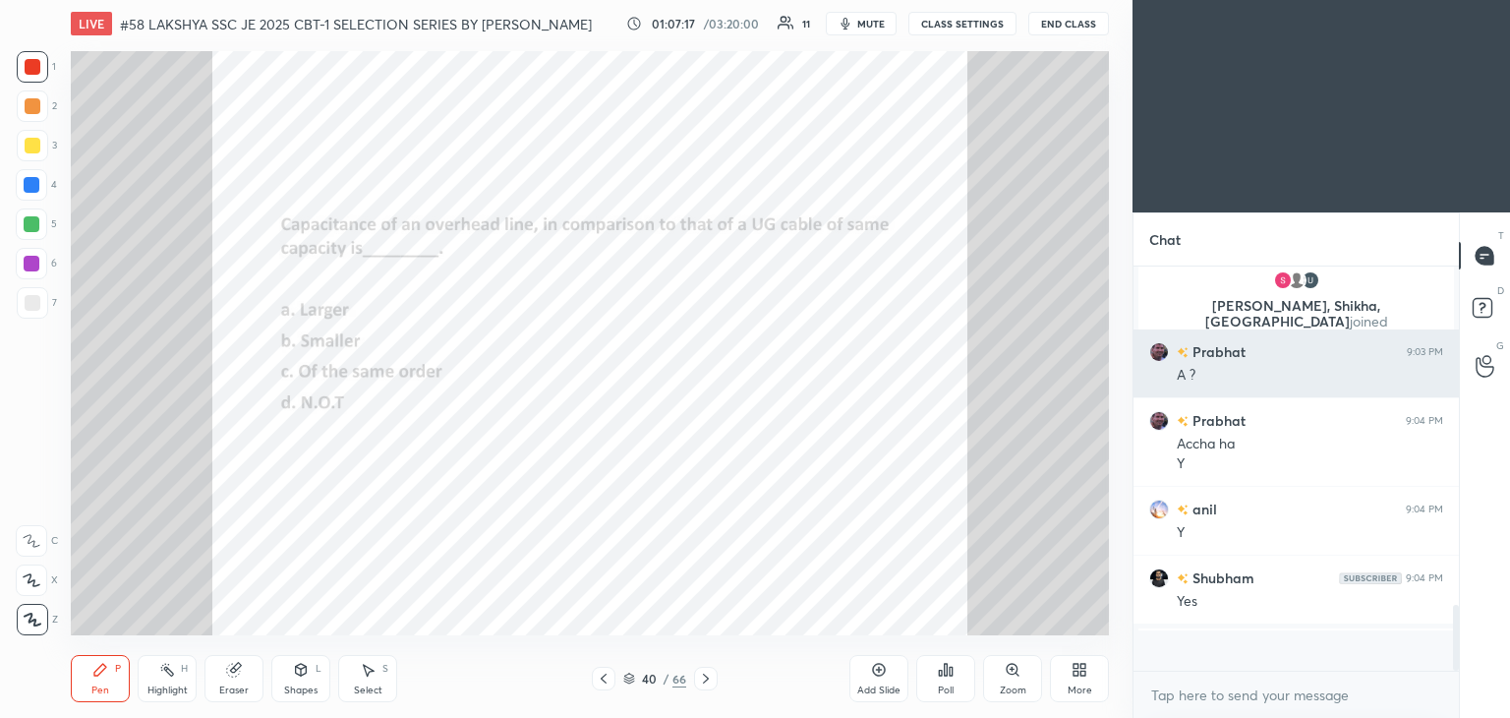
scroll to position [6, 6]
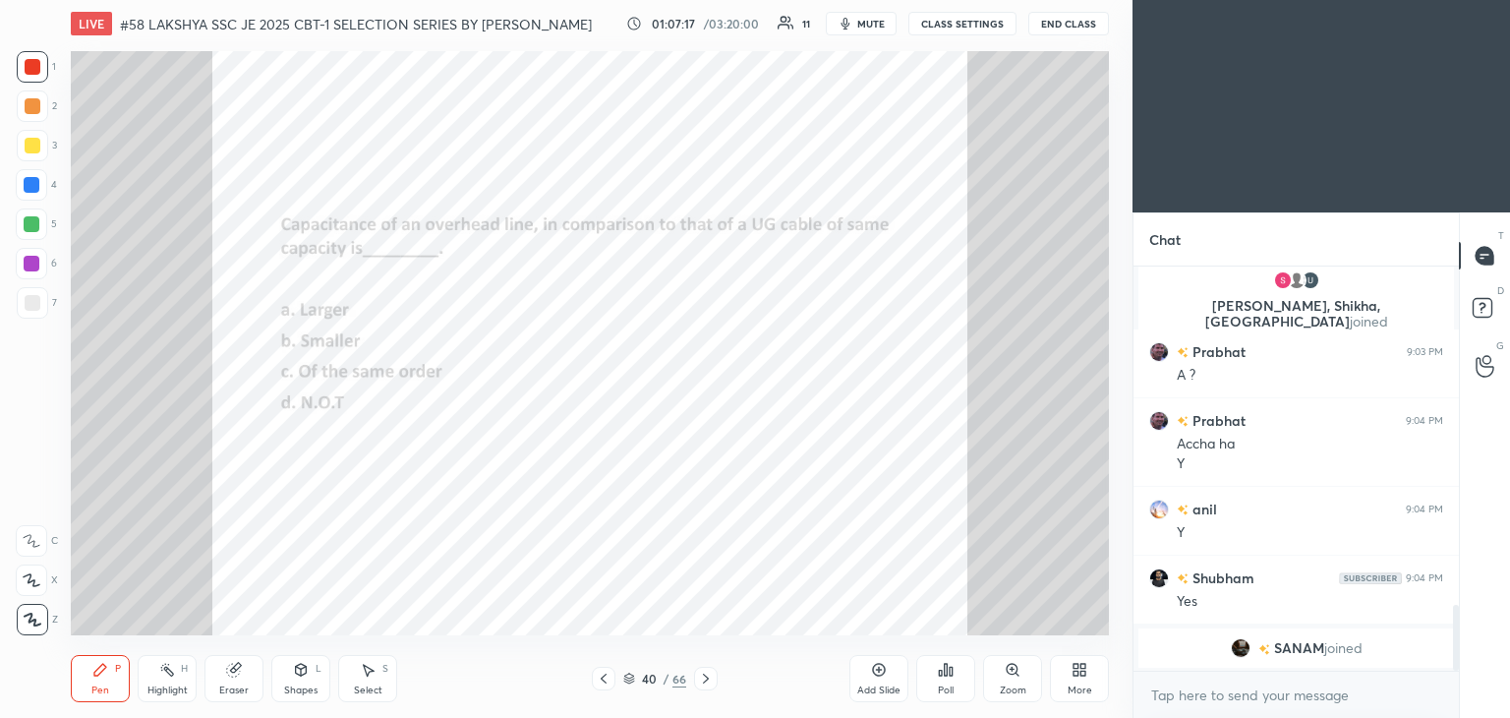
click at [34, 200] on div "4" at bounding box center [36, 188] width 41 height 39
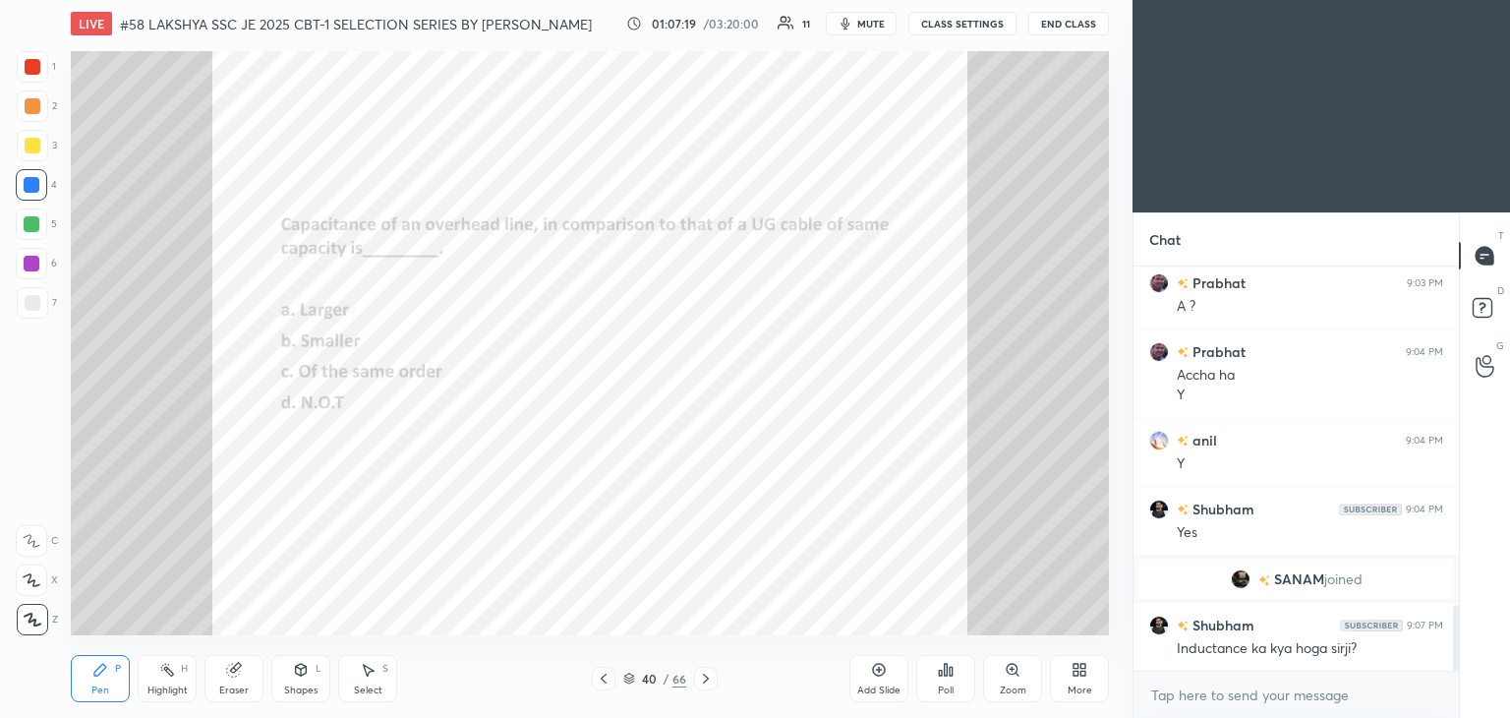
drag, startPoint x: 243, startPoint y: 683, endPoint x: 232, endPoint y: 688, distance: 11.9
click at [243, 685] on div "Eraser" at bounding box center [233, 690] width 29 height 10
drag, startPoint x: 26, startPoint y: 611, endPoint x: 55, endPoint y: 681, distance: 76.7
click at [29, 611] on div "Erase all" at bounding box center [31, 619] width 31 height 31
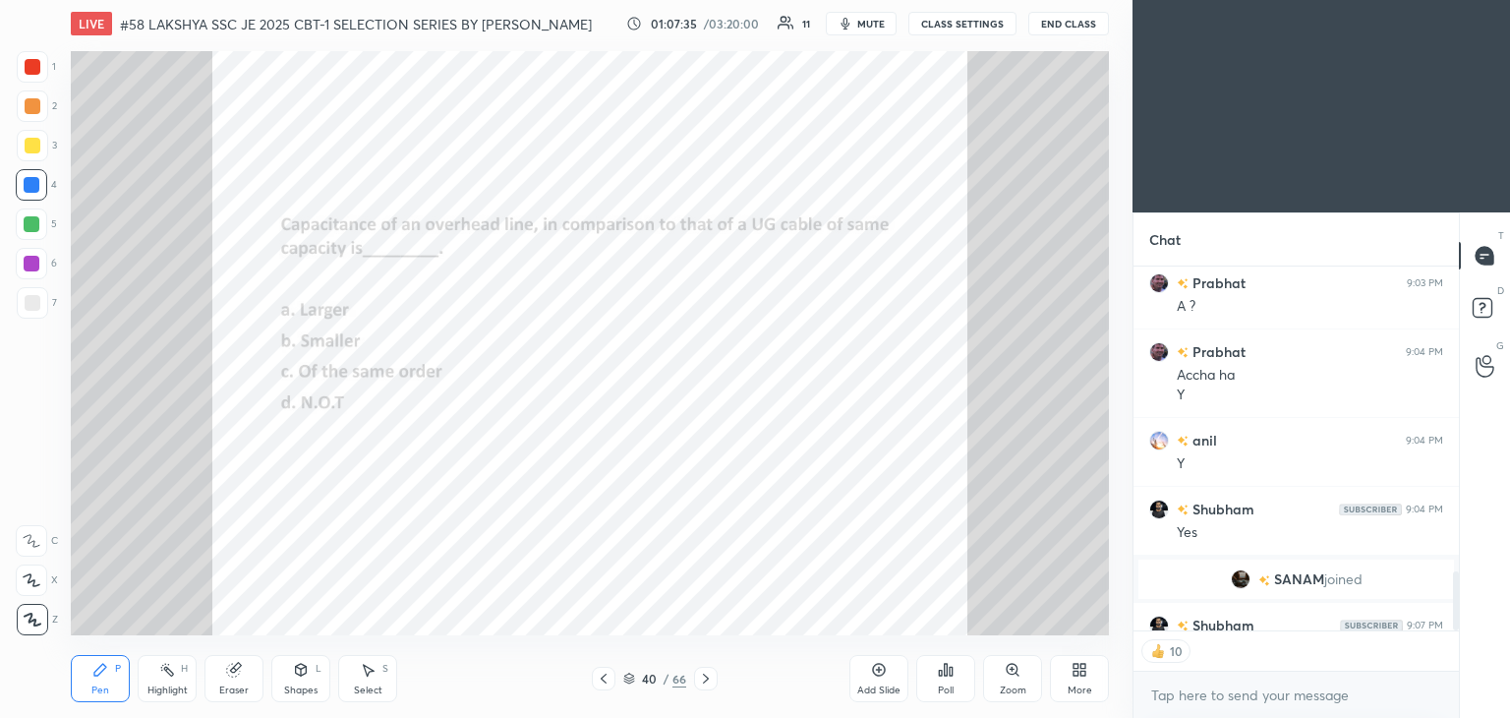
type textarea "x"
click at [218, 673] on div "Eraser" at bounding box center [233, 678] width 59 height 47
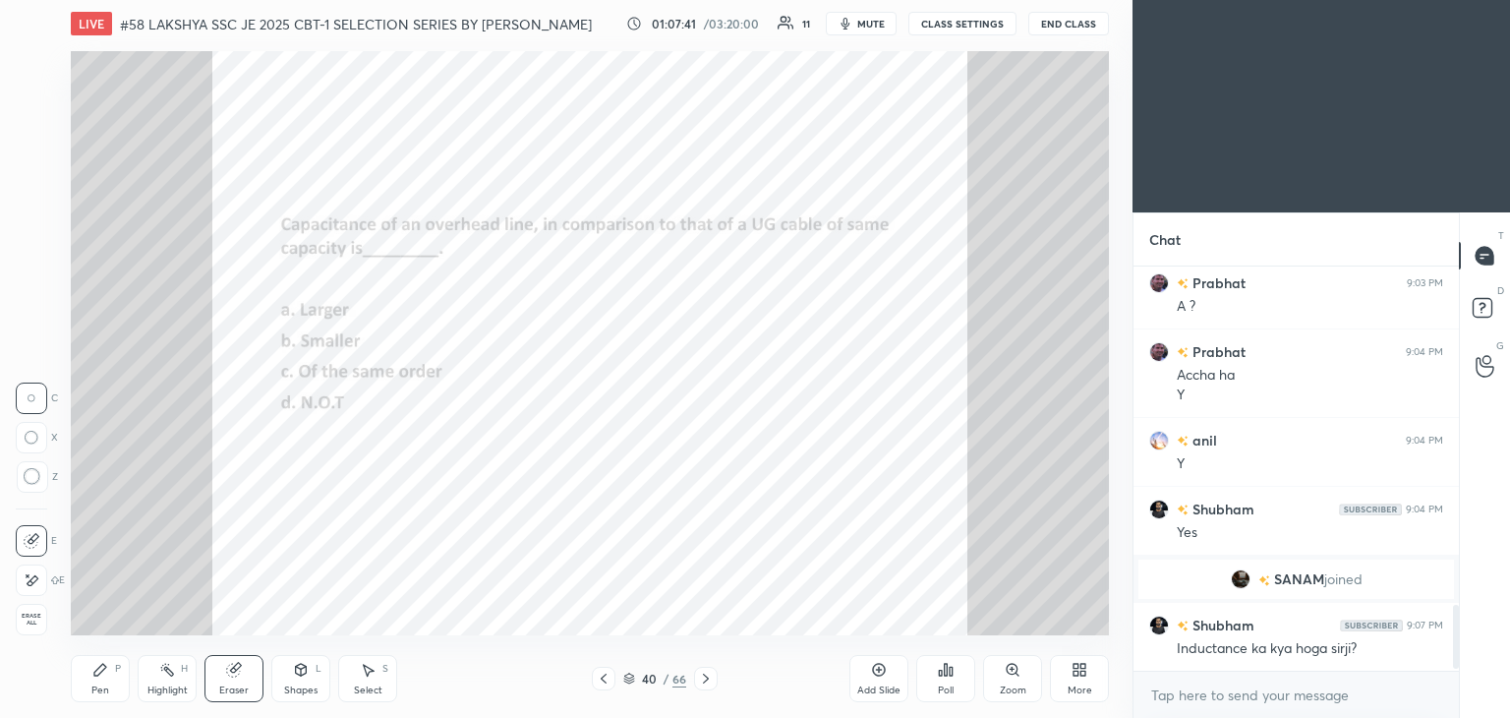
click at [38, 611] on div "Erase all" at bounding box center [31, 619] width 31 height 31
click at [102, 692] on div "Pen" at bounding box center [100, 690] width 18 height 10
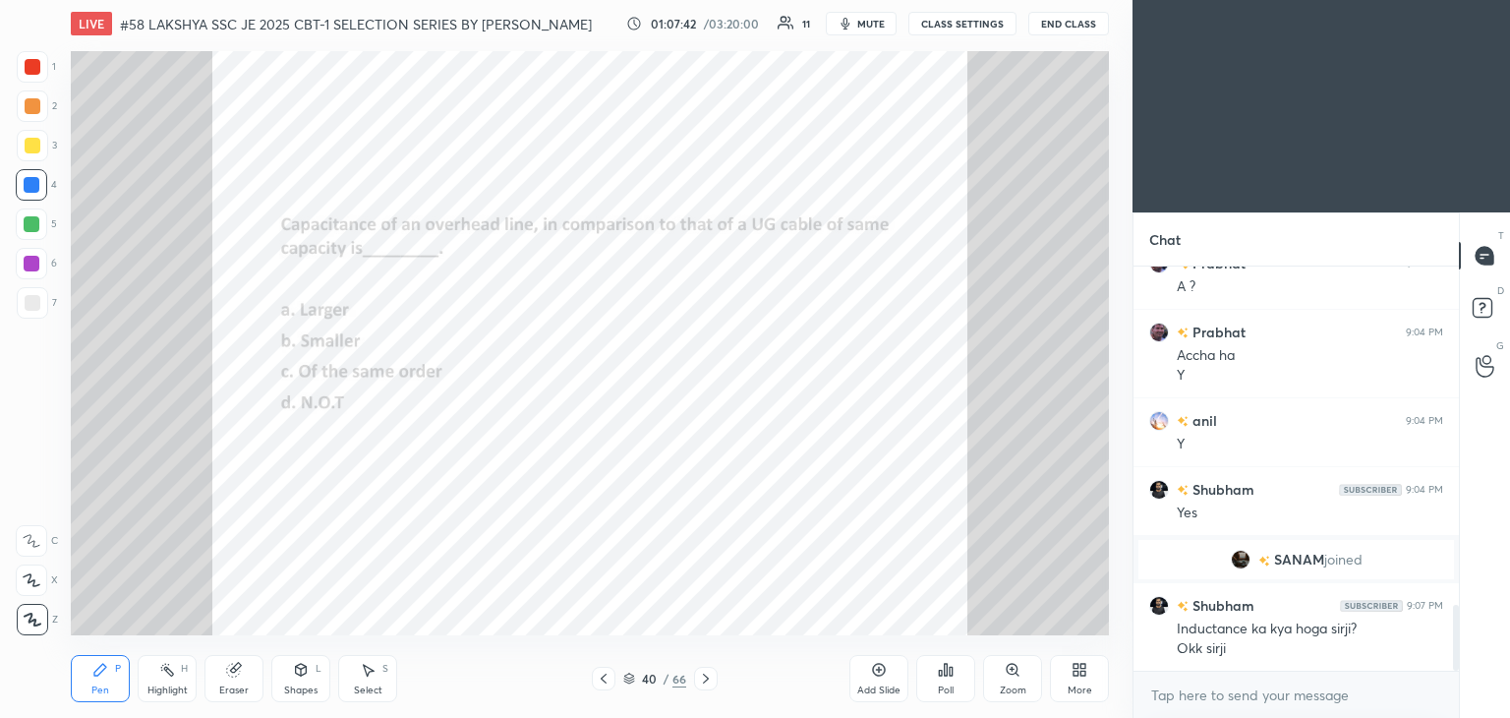
click at [698, 680] on icon at bounding box center [706, 678] width 16 height 16
click at [947, 678] on div "Poll" at bounding box center [945, 678] width 59 height 47
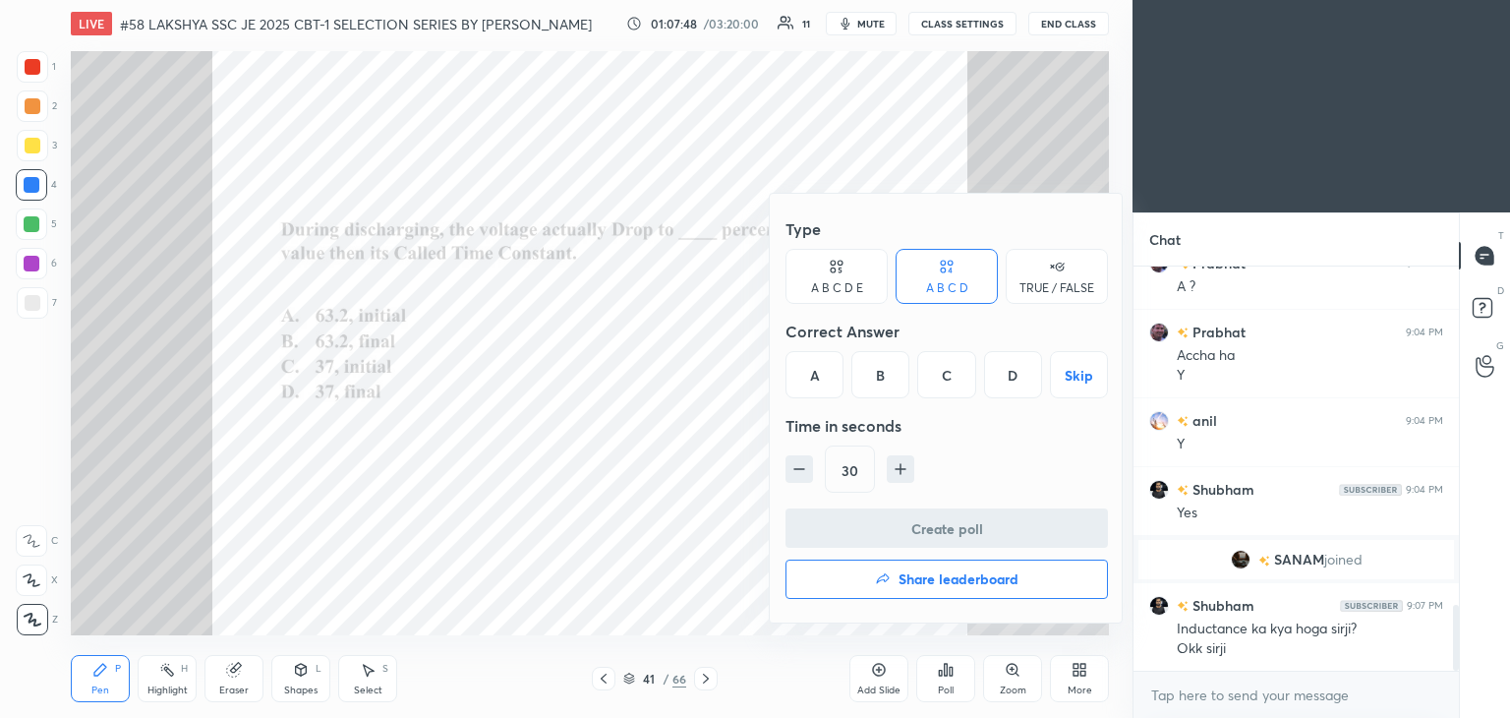
drag, startPoint x: 1013, startPoint y: 379, endPoint x: 936, endPoint y: 450, distance: 104.4
click at [1011, 380] on div "D" at bounding box center [1013, 374] width 58 height 47
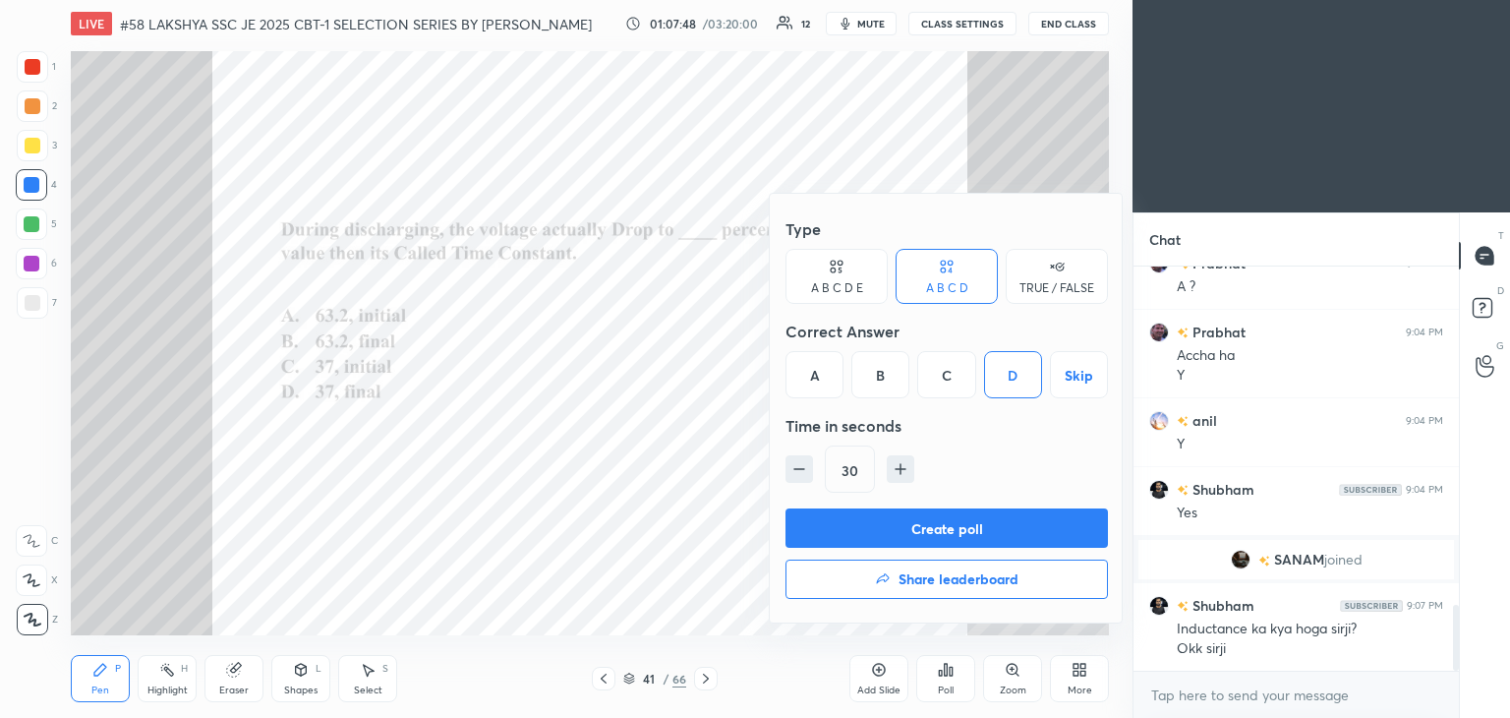
drag, startPoint x: 904, startPoint y: 474, endPoint x: 889, endPoint y: 515, distance: 44.2
click at [904, 477] on icon "button" at bounding box center [901, 469] width 20 height 20
type input "45"
click at [888, 520] on button "Create poll" at bounding box center [947, 527] width 322 height 39
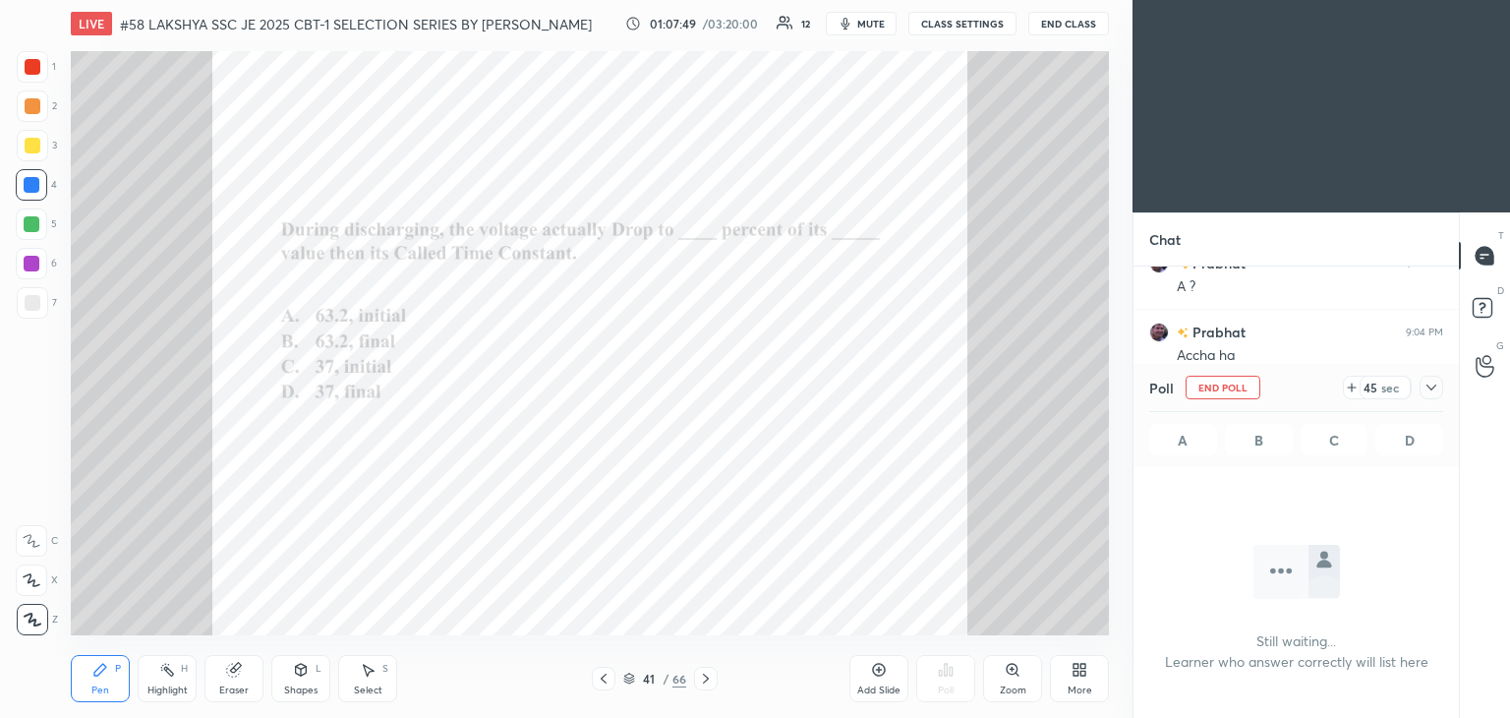
scroll to position [296, 320]
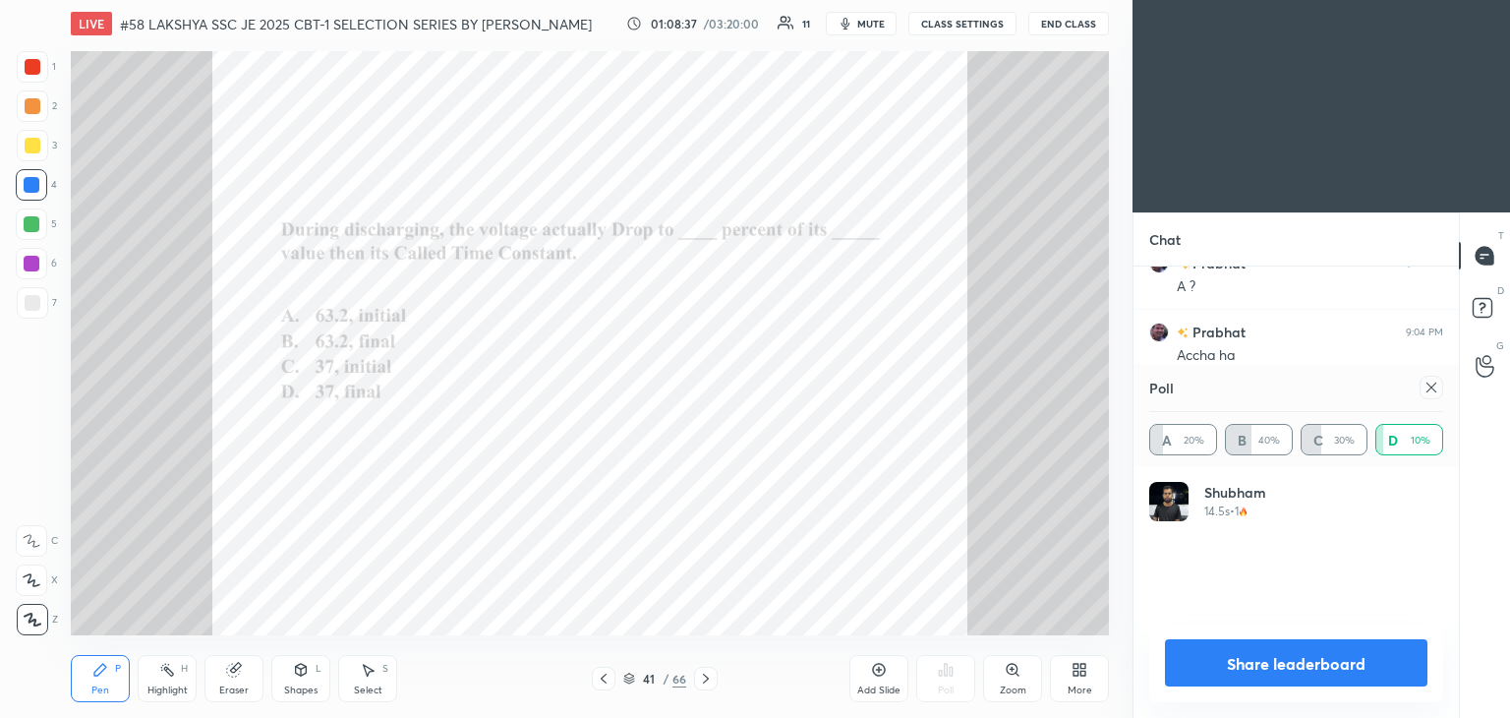
click at [1431, 390] on icon at bounding box center [1432, 387] width 16 height 16
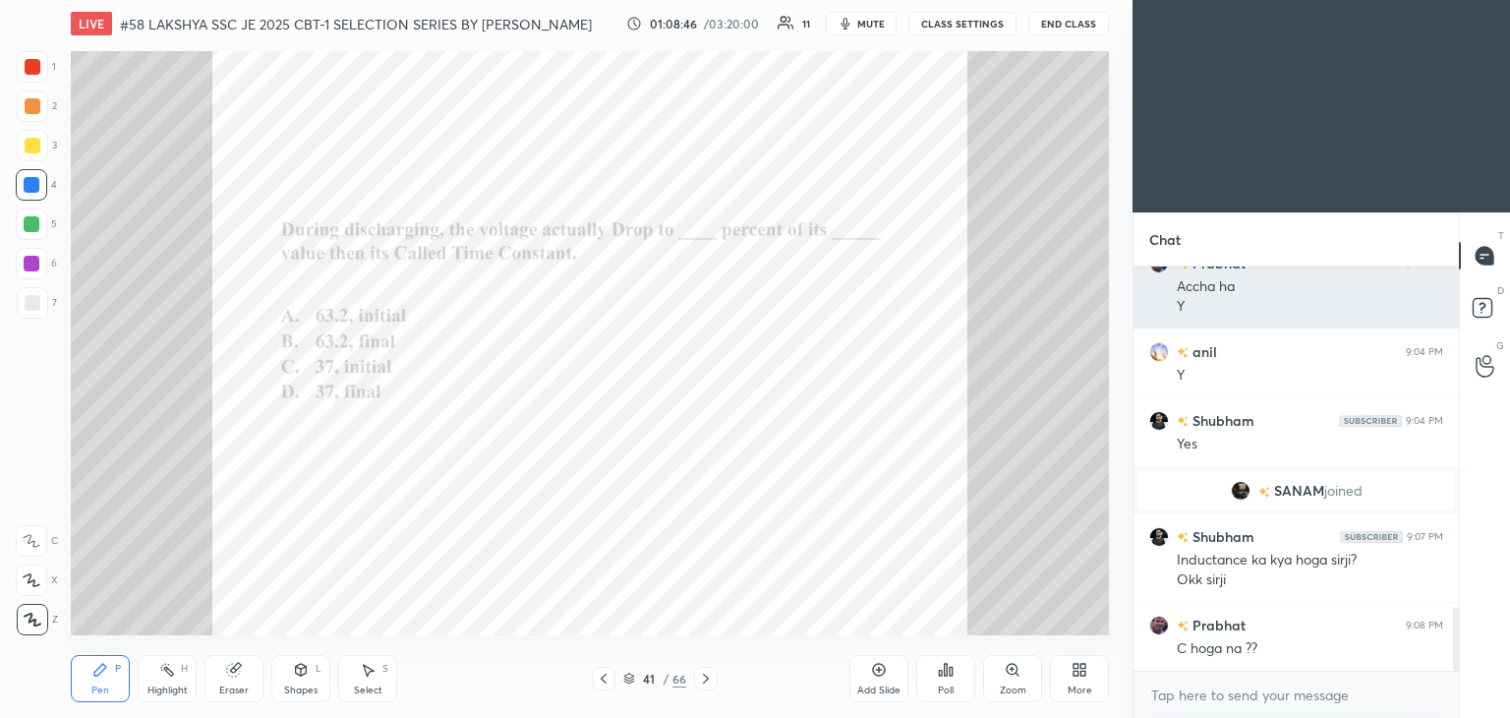
scroll to position [2234, 0]
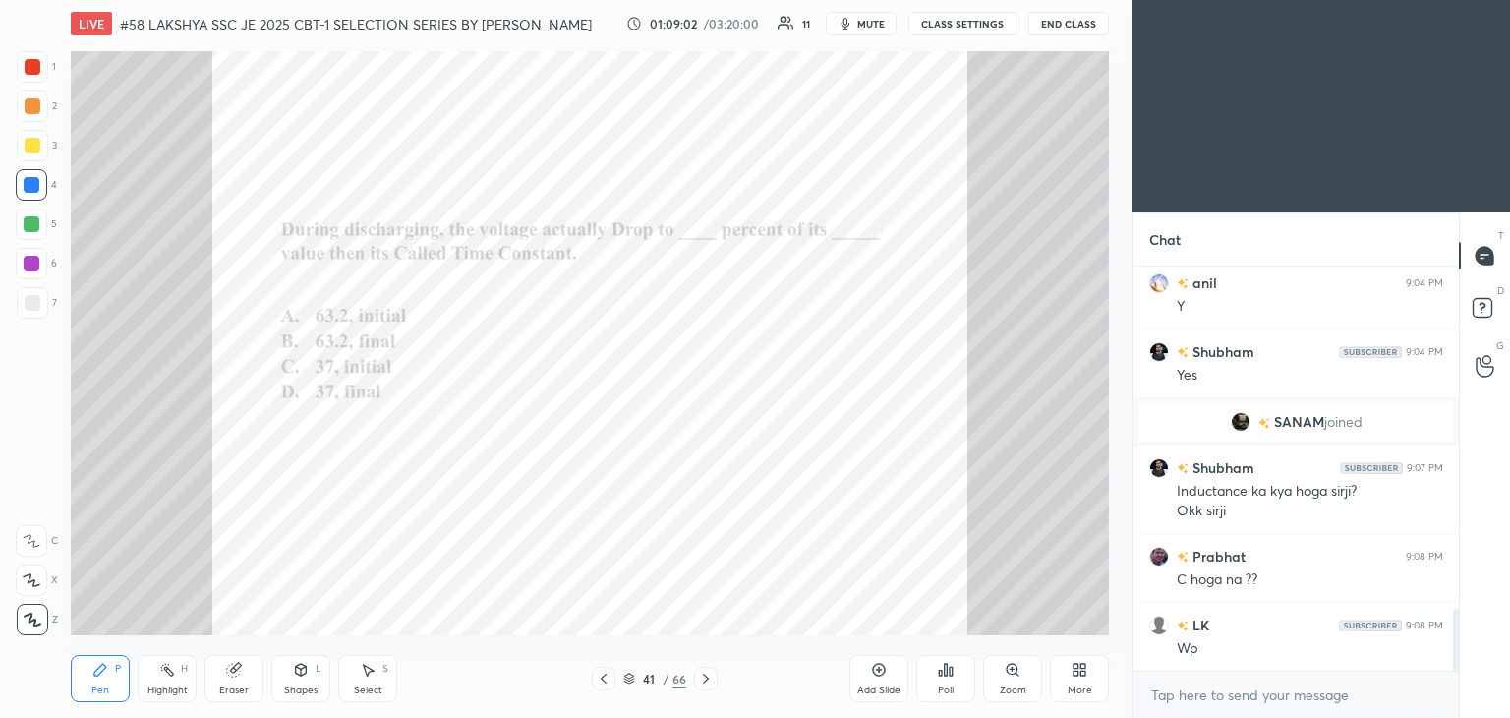
click at [243, 670] on div "Eraser" at bounding box center [233, 678] width 59 height 47
click at [32, 618] on span "Erase all" at bounding box center [31, 619] width 29 height 14
click at [102, 690] on div "Pen" at bounding box center [100, 690] width 18 height 10
click at [218, 680] on div "Eraser" at bounding box center [233, 678] width 59 height 47
click at [28, 614] on span "Erase all" at bounding box center [31, 619] width 29 height 14
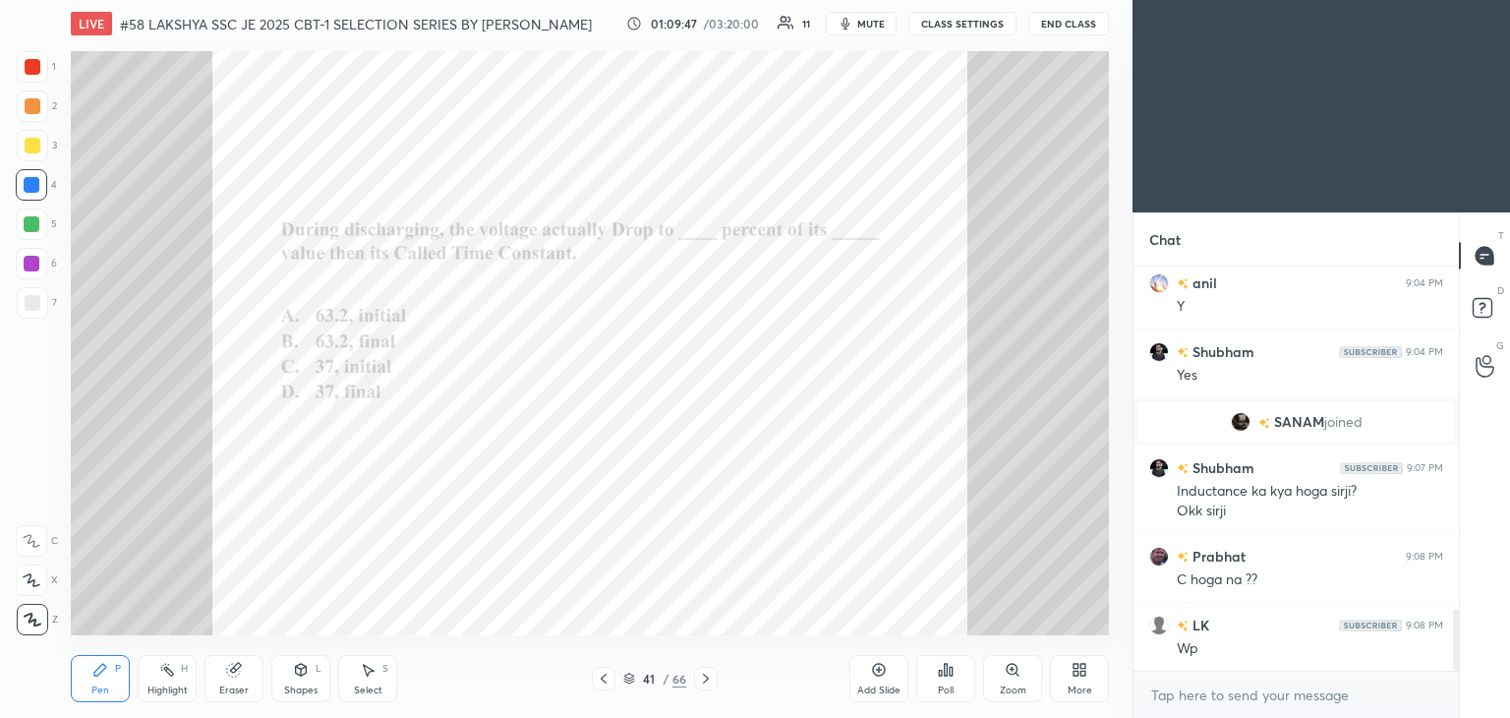
click at [105, 679] on div "Pen P" at bounding box center [100, 678] width 59 height 47
click at [233, 673] on icon at bounding box center [233, 670] width 13 height 13
drag, startPoint x: 29, startPoint y: 617, endPoint x: 34, endPoint y: 626, distance: 10.1
click at [31, 618] on span "Erase all" at bounding box center [31, 619] width 29 height 14
click at [78, 672] on div "Pen P" at bounding box center [100, 678] width 59 height 47
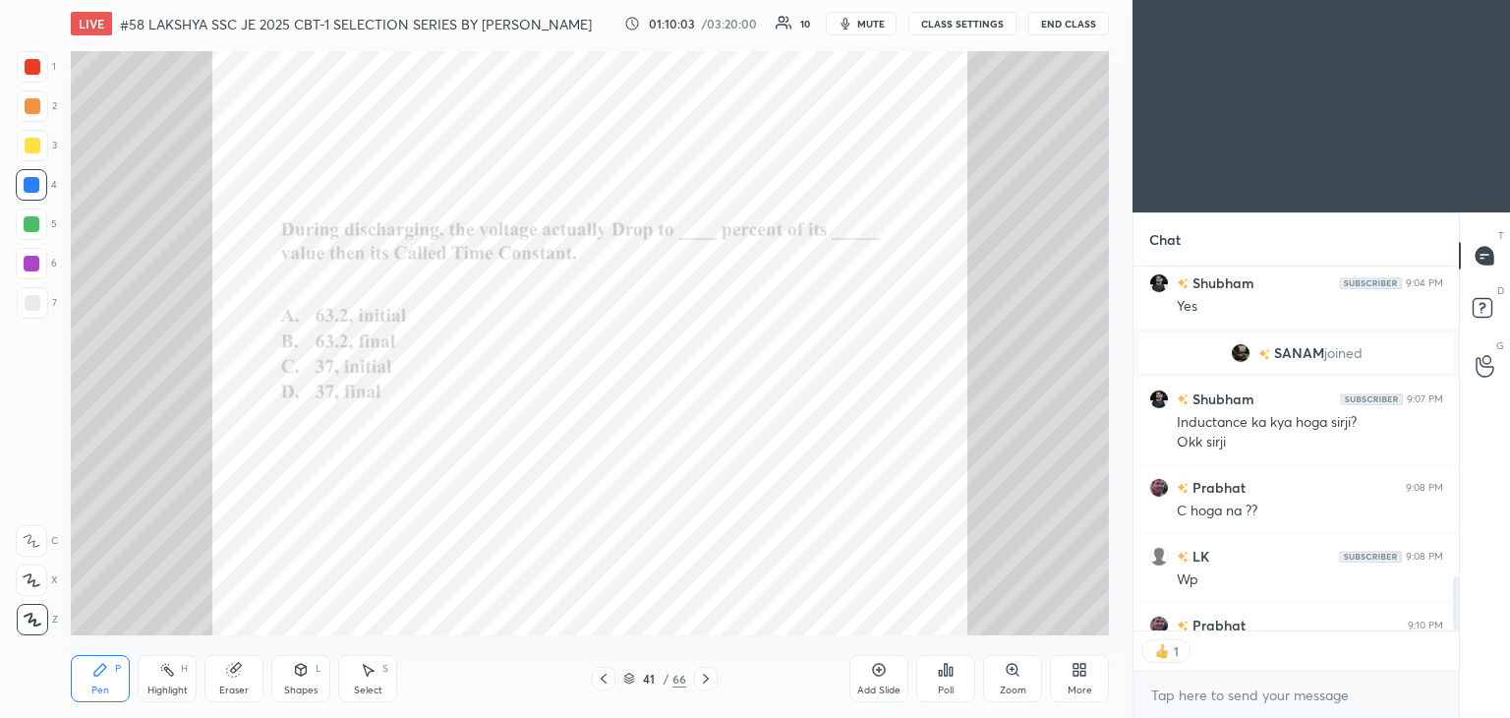
scroll to position [7, 6]
click at [689, 684] on div "41 / 66" at bounding box center [655, 679] width 126 height 24
click at [705, 682] on icon at bounding box center [706, 678] width 16 height 16
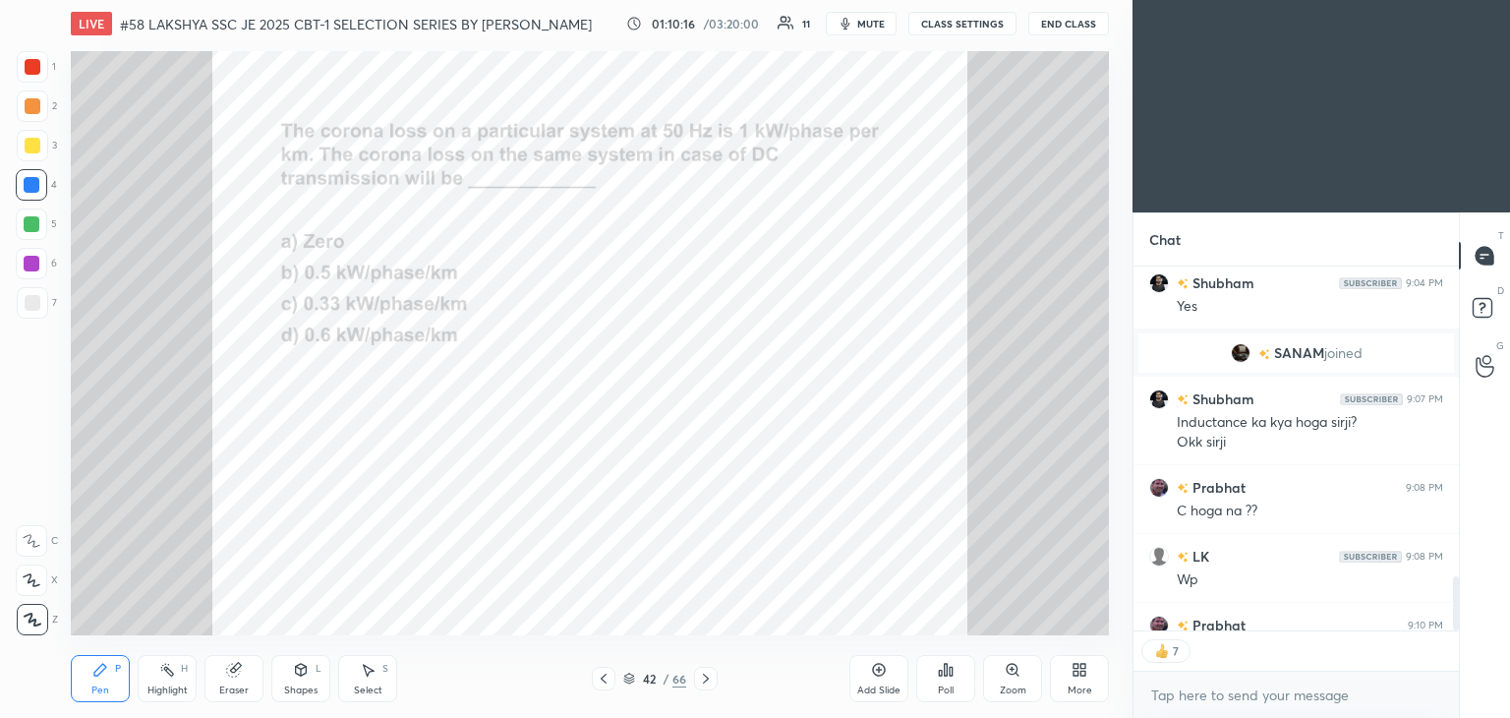
click at [957, 681] on div "Poll" at bounding box center [945, 678] width 59 height 47
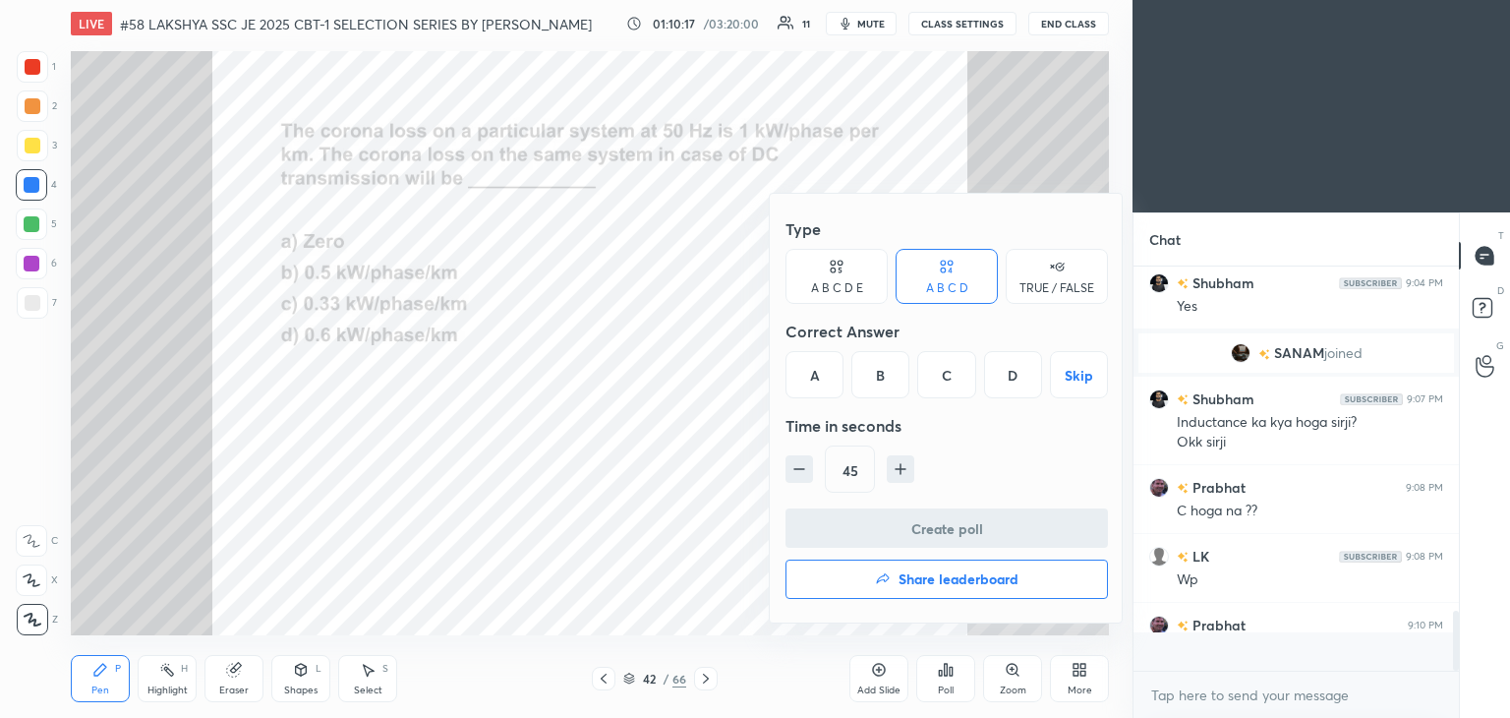
scroll to position [2303, 0]
click at [947, 377] on div "C" at bounding box center [946, 374] width 58 height 47
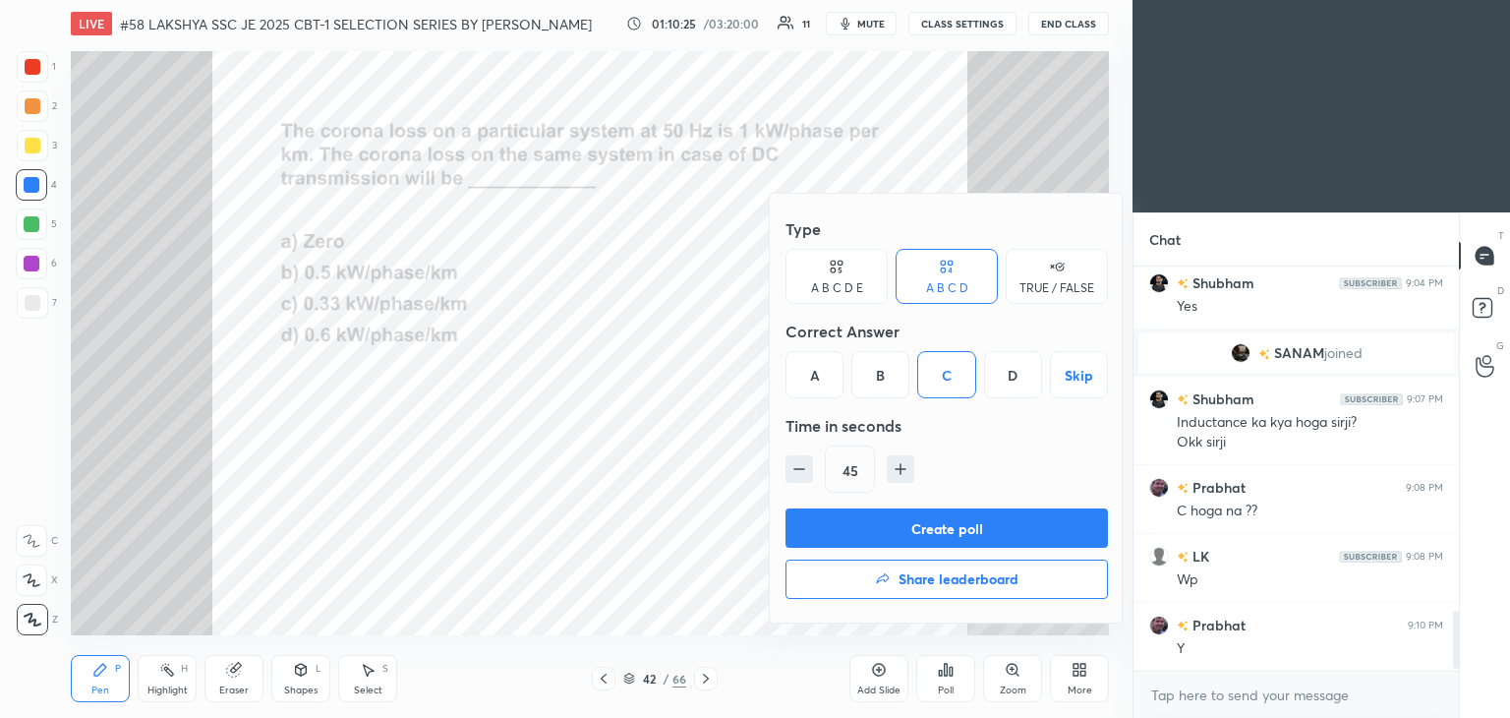
click at [885, 529] on button "Create poll" at bounding box center [947, 527] width 322 height 39
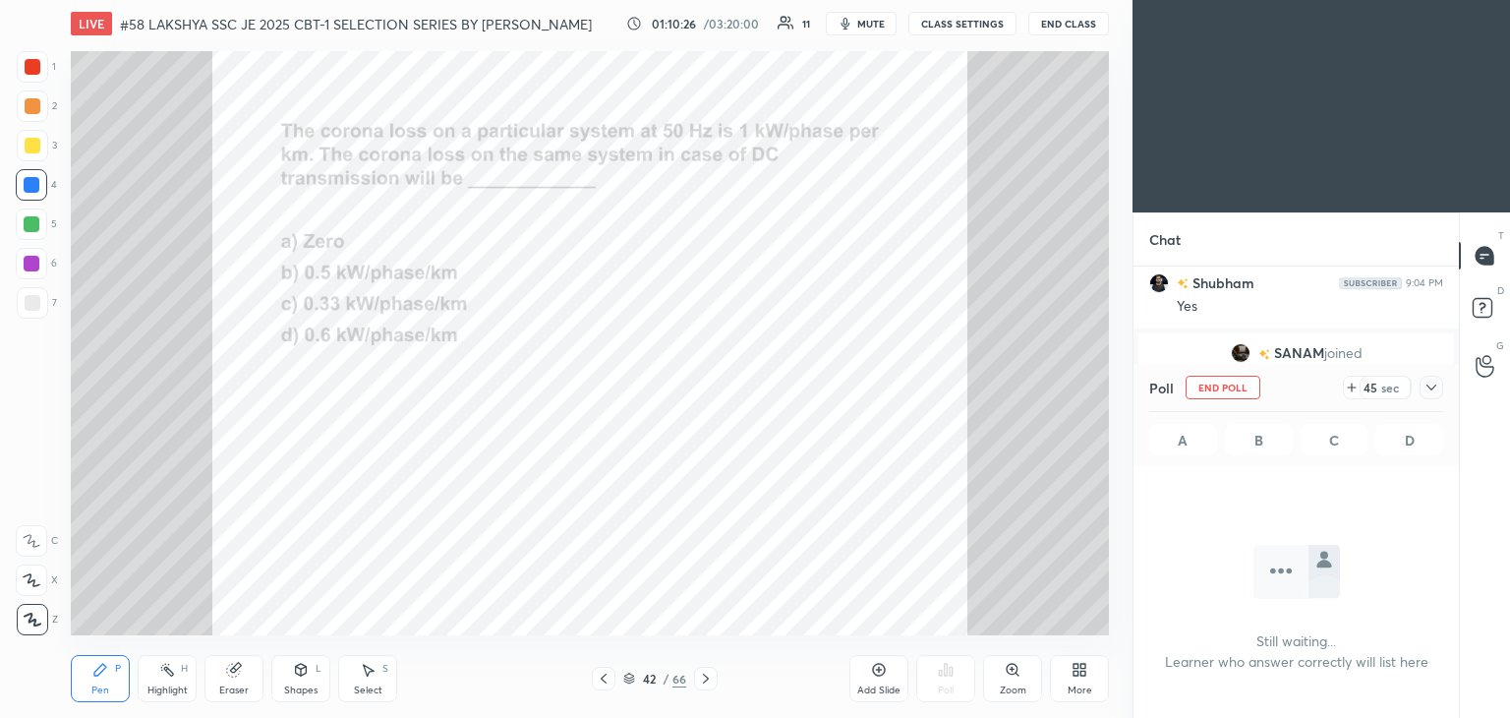
scroll to position [6, 6]
click at [32, 64] on div at bounding box center [33, 67] width 16 height 16
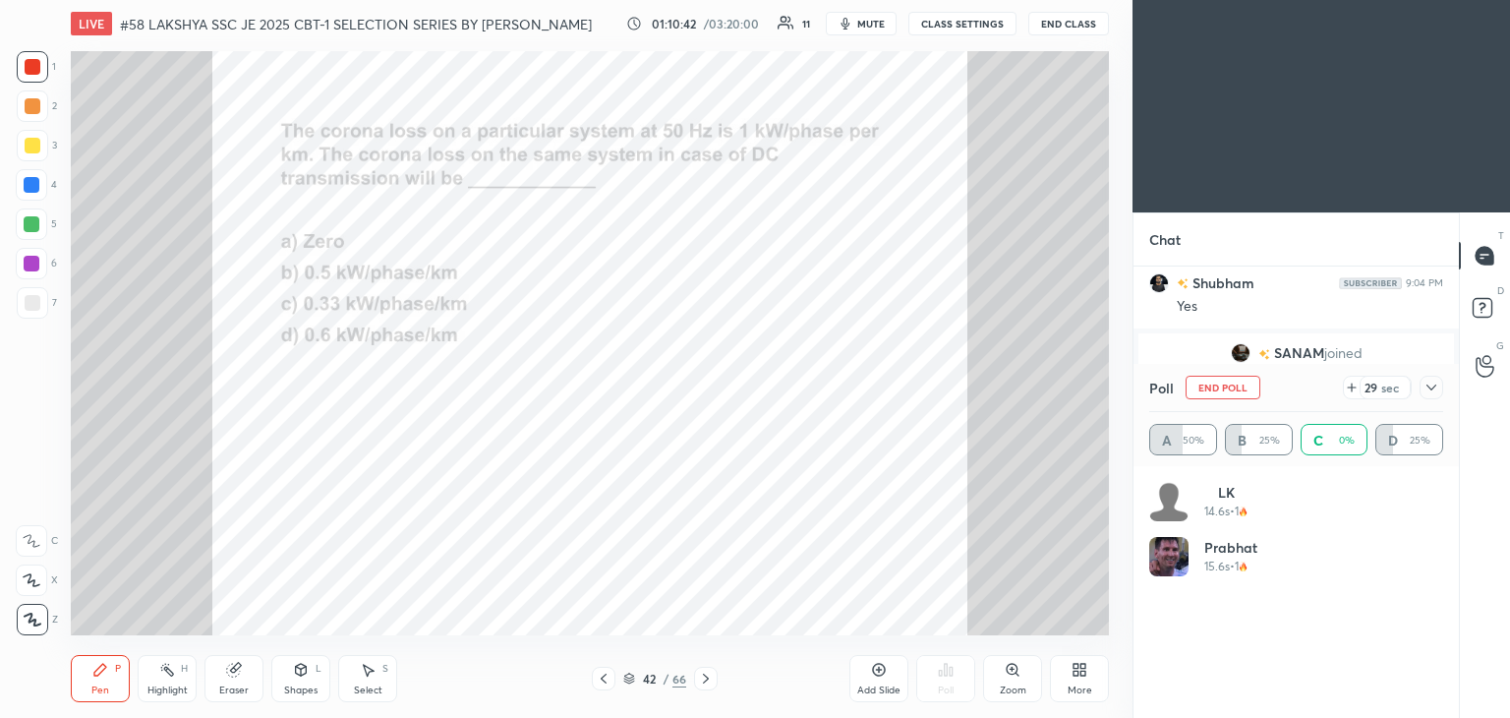
scroll to position [230, 288]
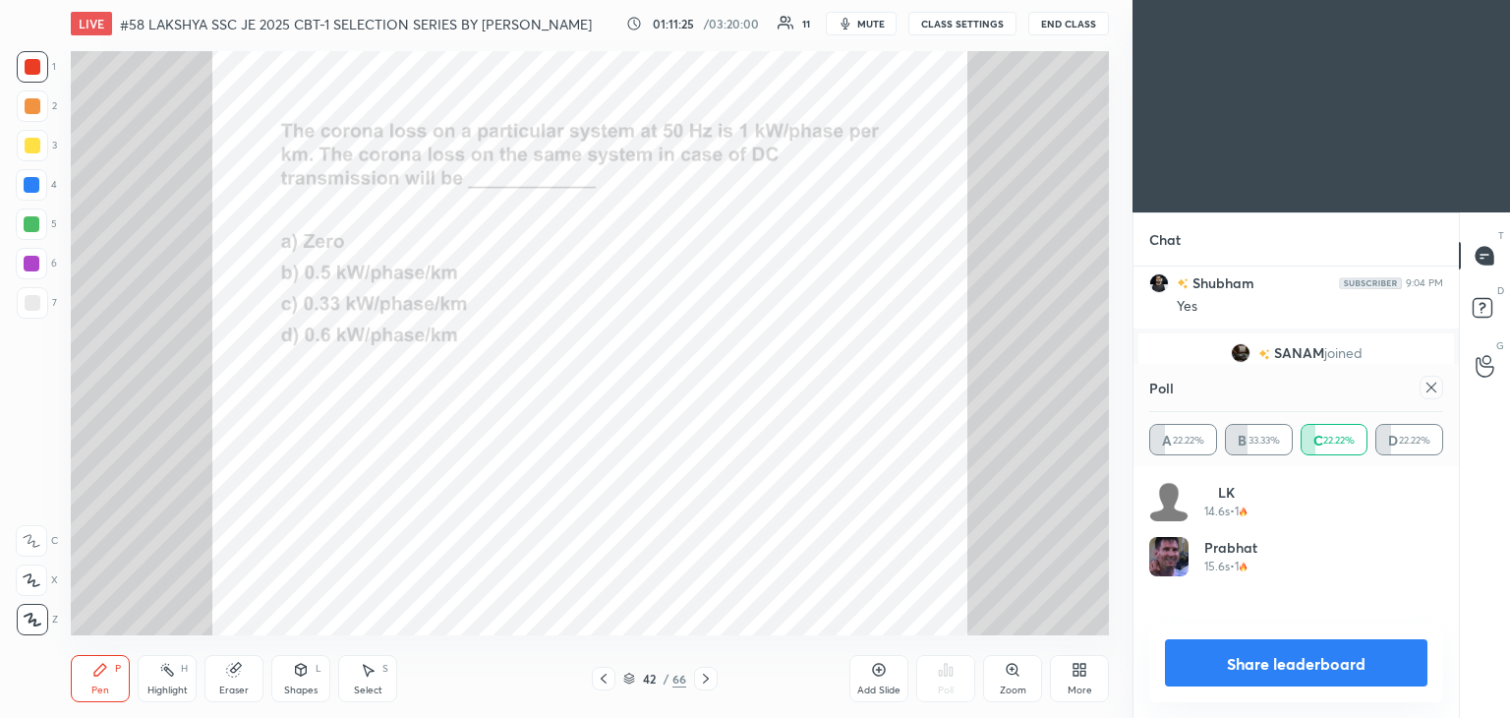
drag, startPoint x: 0, startPoint y: 263, endPoint x: 216, endPoint y: 42, distance: 309.4
click at [220, 39] on div "1 2 3 4 5 6 7 C X Z C X Z E E Erase all H H LIVE #58 LAKSHYA SSC JE 2025 CBT-1 …" at bounding box center [558, 359] width 1117 height 718
click at [1431, 390] on icon at bounding box center [1432, 387] width 16 height 16
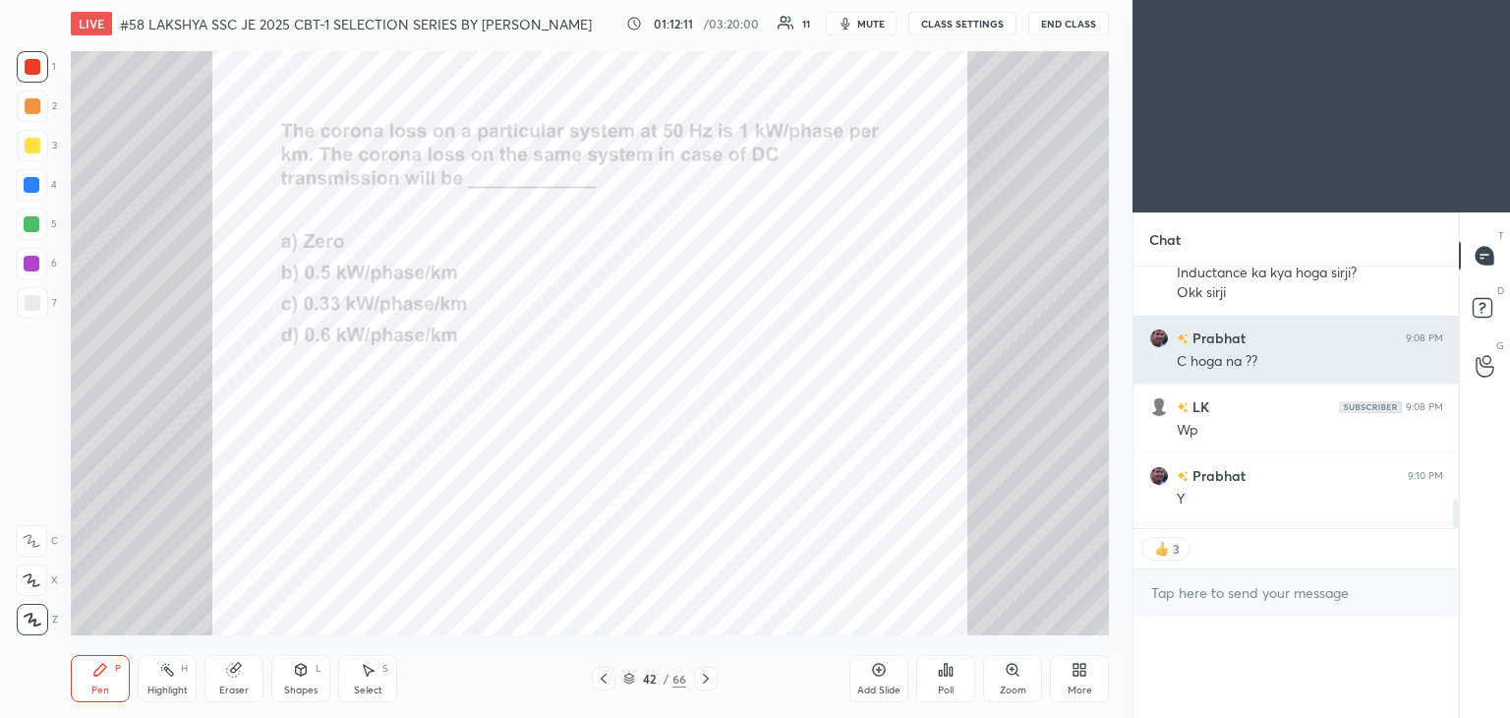
scroll to position [165, 320]
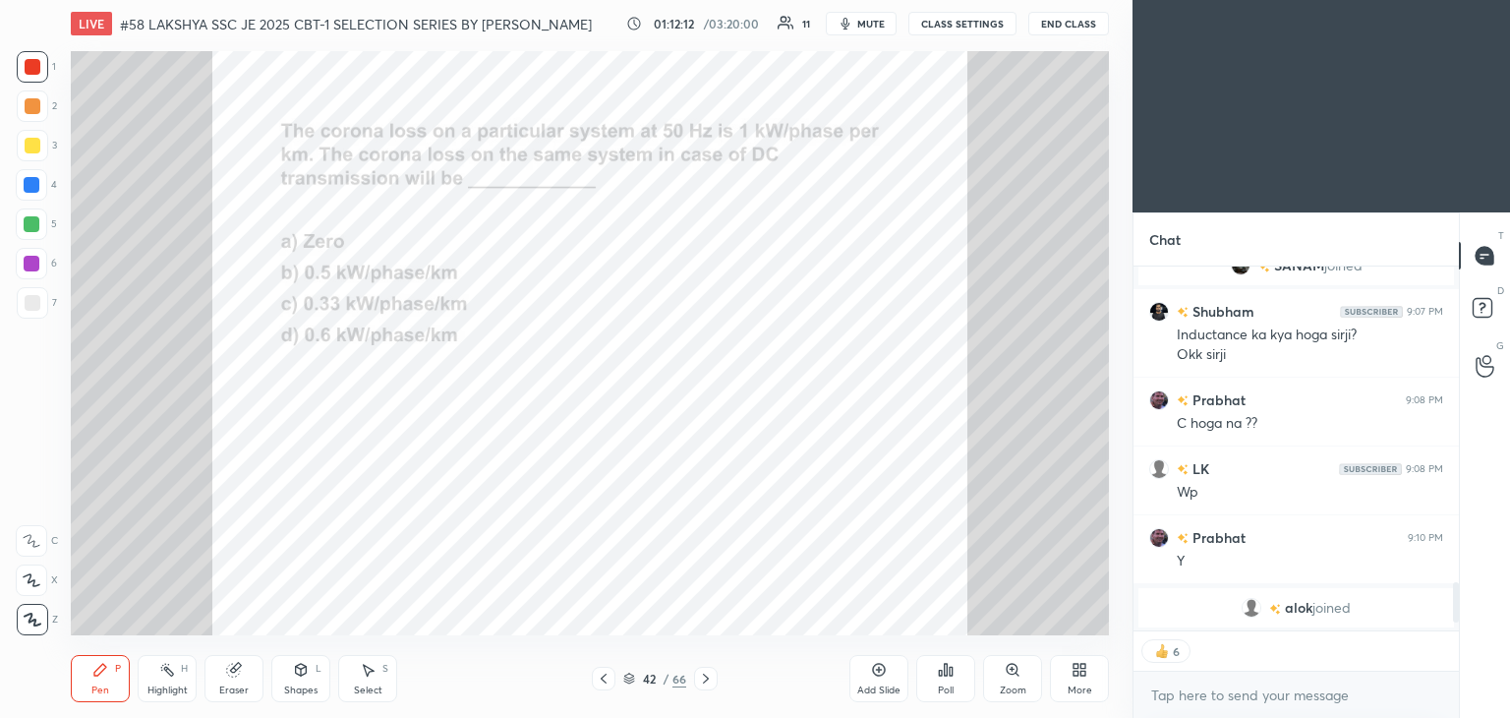
click at [708, 681] on icon at bounding box center [706, 678] width 16 height 16
click at [945, 680] on div "Poll" at bounding box center [945, 678] width 59 height 47
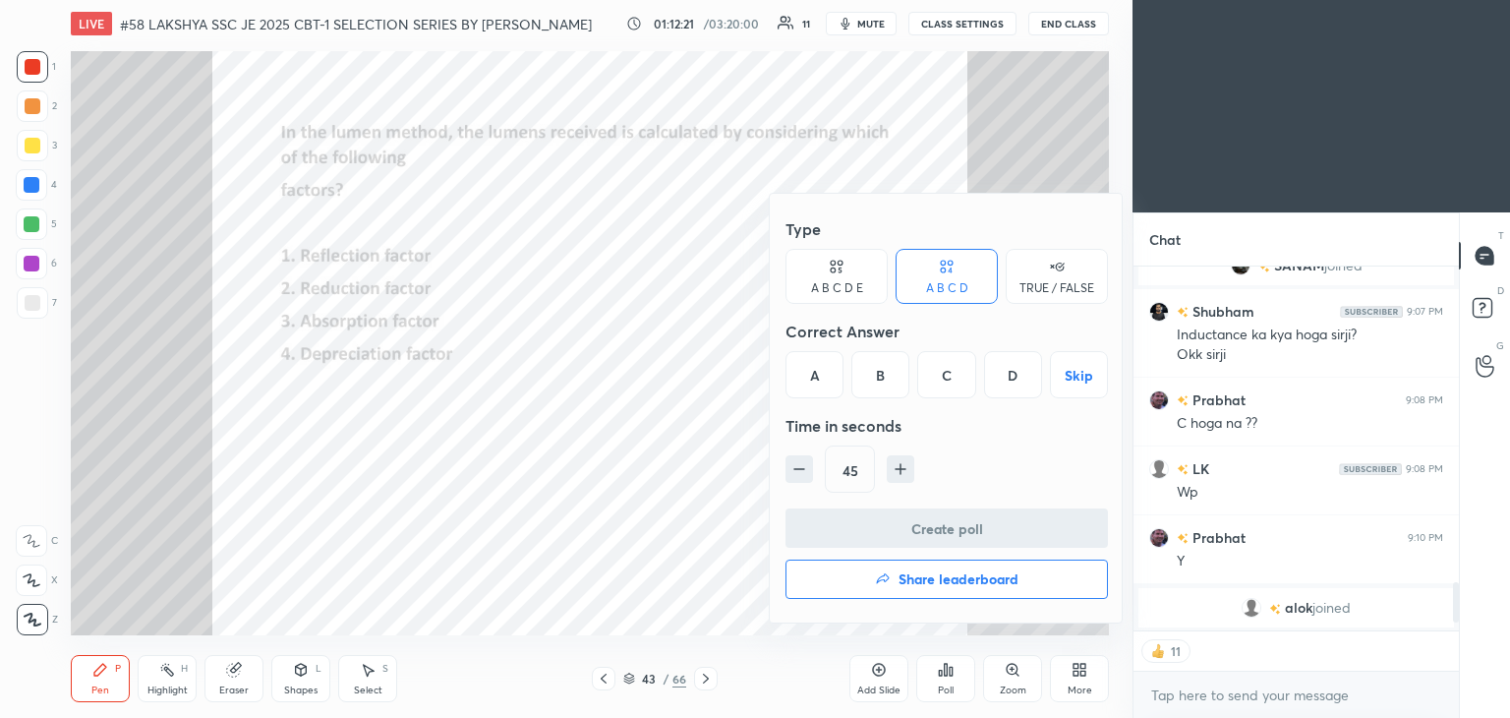
click at [949, 374] on div "C" at bounding box center [946, 374] width 58 height 47
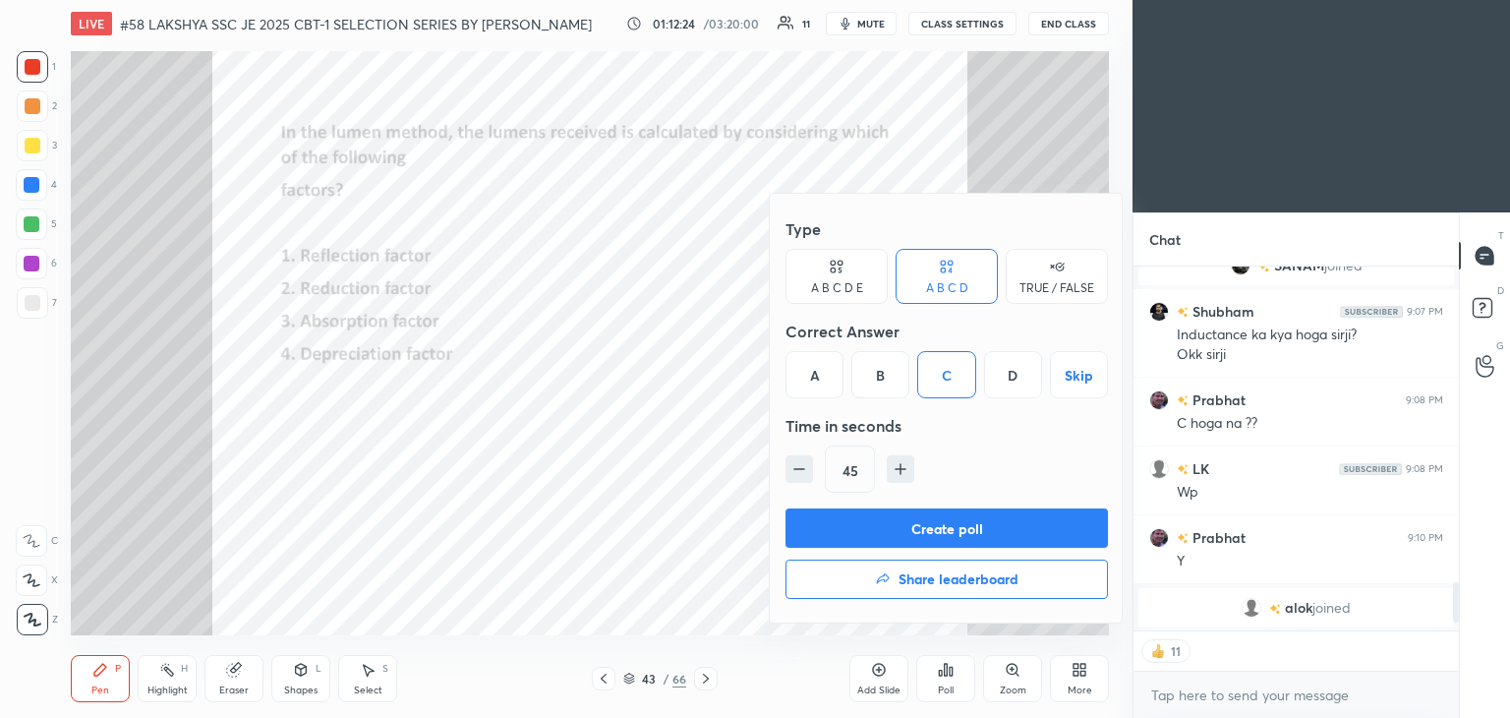
click at [908, 527] on button "Create poll" at bounding box center [947, 527] width 322 height 39
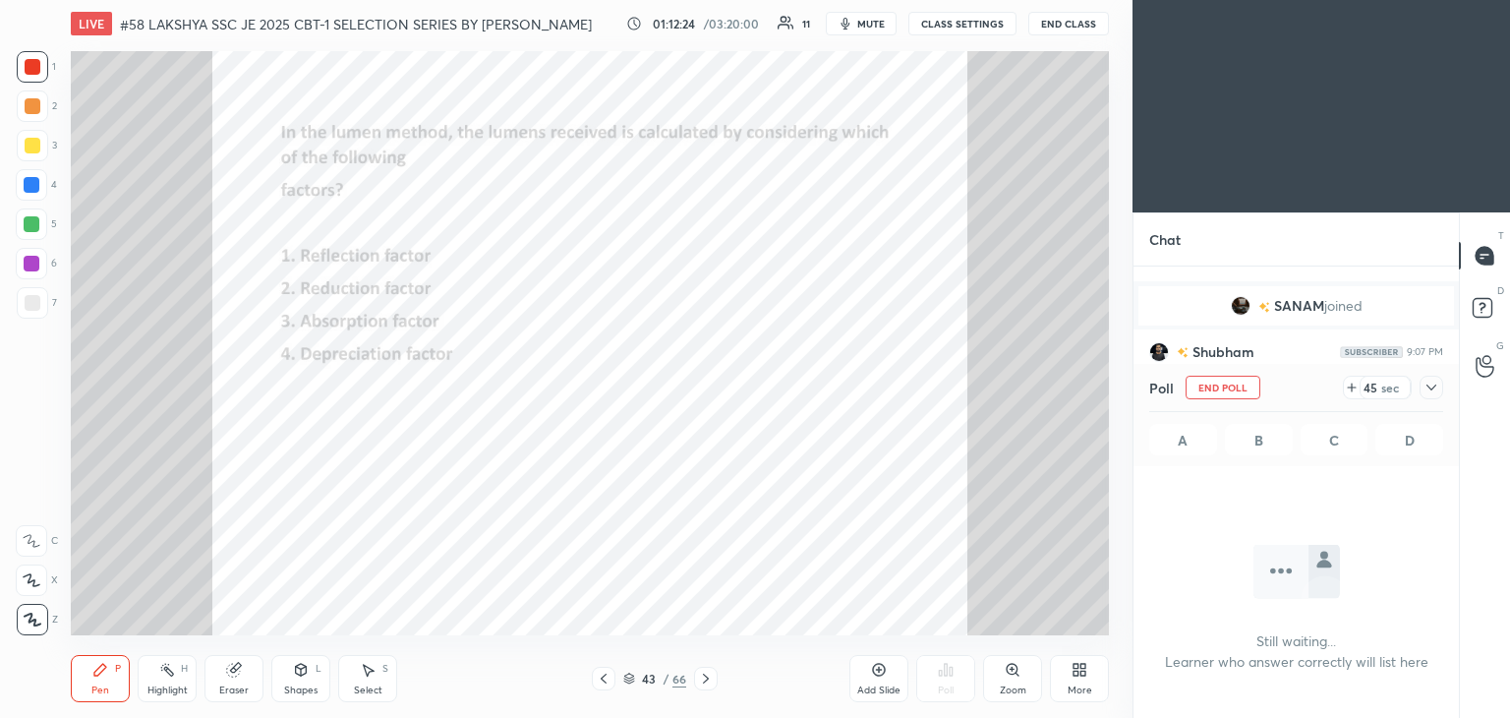
scroll to position [302, 320]
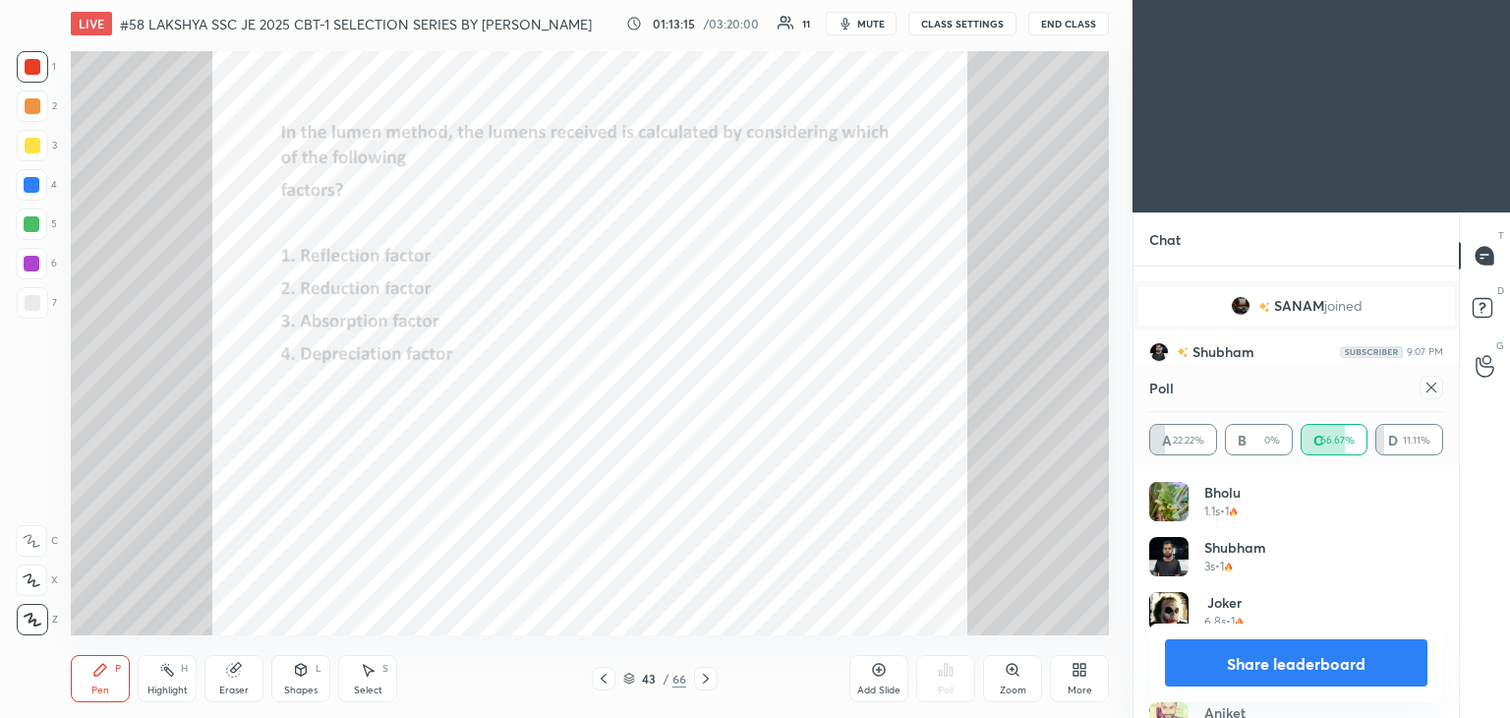
click at [877, 21] on span "mute" at bounding box center [871, 24] width 28 height 14
click at [874, 23] on span "unmute" at bounding box center [869, 24] width 42 height 14
click at [1432, 392] on icon at bounding box center [1432, 387] width 16 height 16
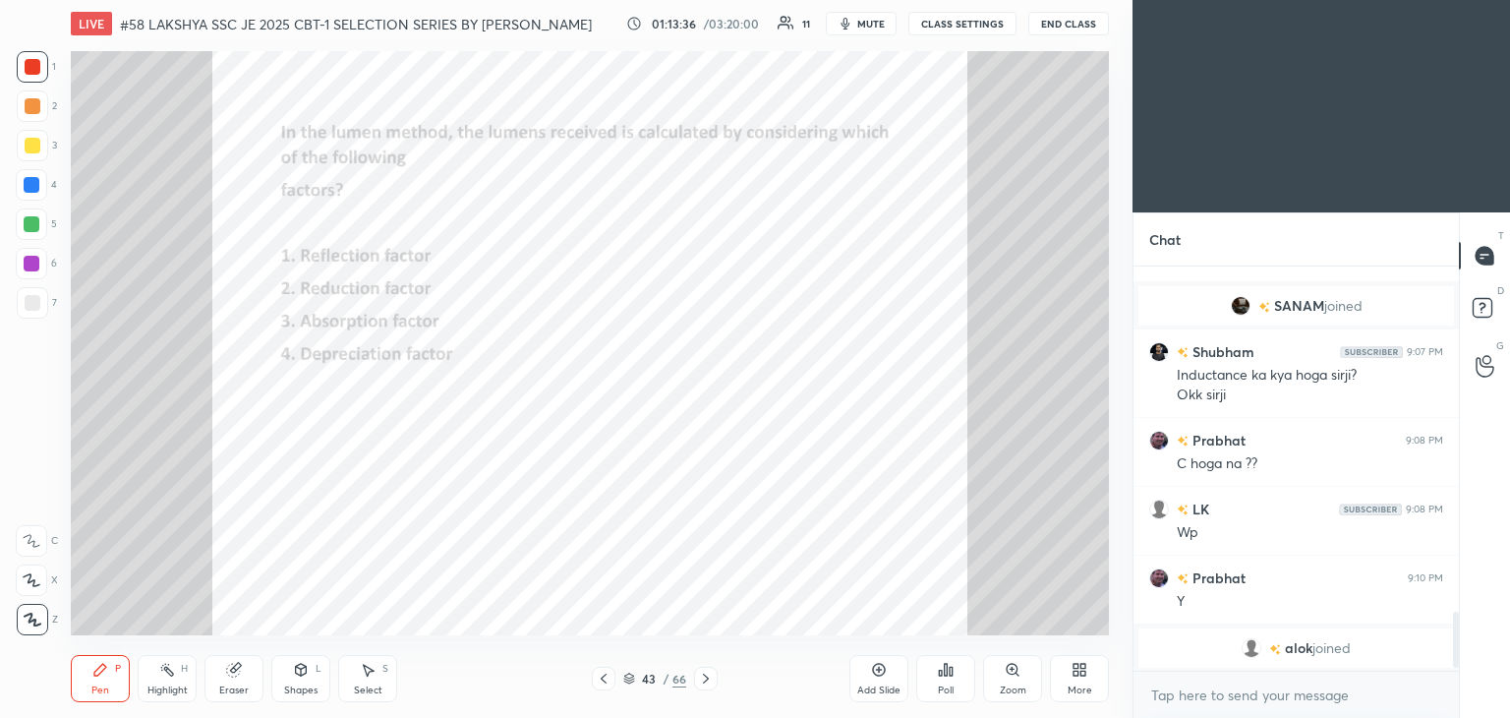
scroll to position [7, 6]
click at [886, 31] on button "mute" at bounding box center [861, 24] width 71 height 24
click at [712, 672] on icon at bounding box center [706, 678] width 16 height 16
click at [946, 675] on div "Poll" at bounding box center [945, 678] width 59 height 47
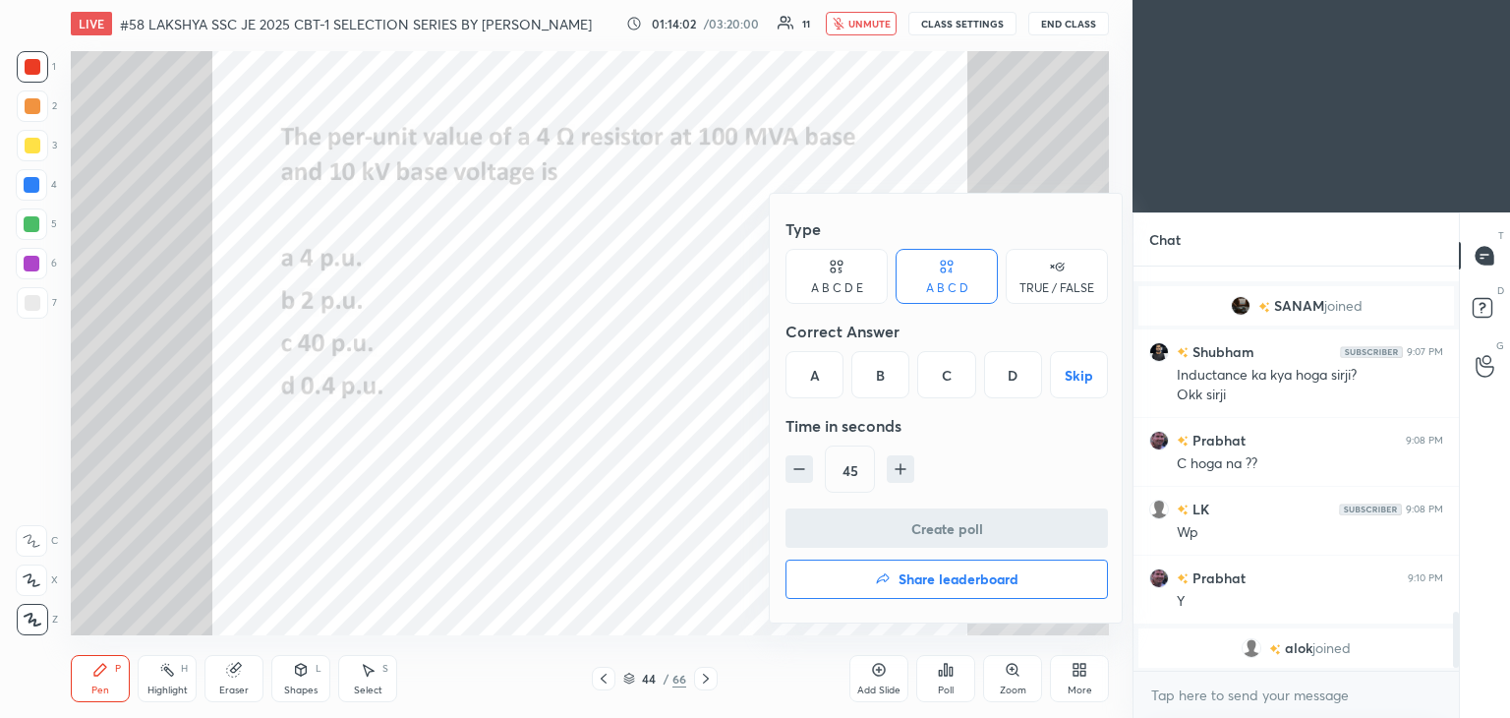
drag, startPoint x: 823, startPoint y: 372, endPoint x: 834, endPoint y: 465, distance: 94.0
click at [823, 375] on div "A" at bounding box center [815, 374] width 58 height 47
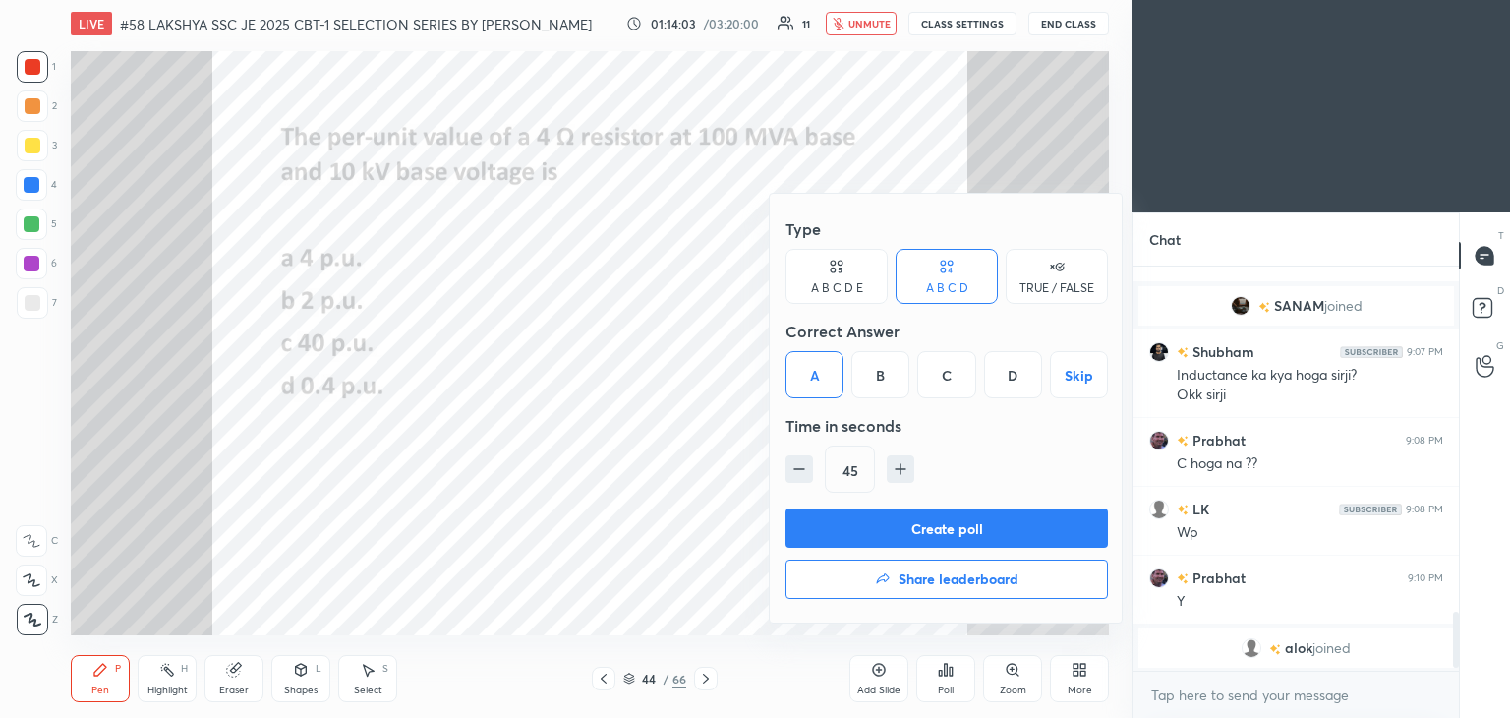
click at [845, 532] on button "Create poll" at bounding box center [947, 527] width 322 height 39
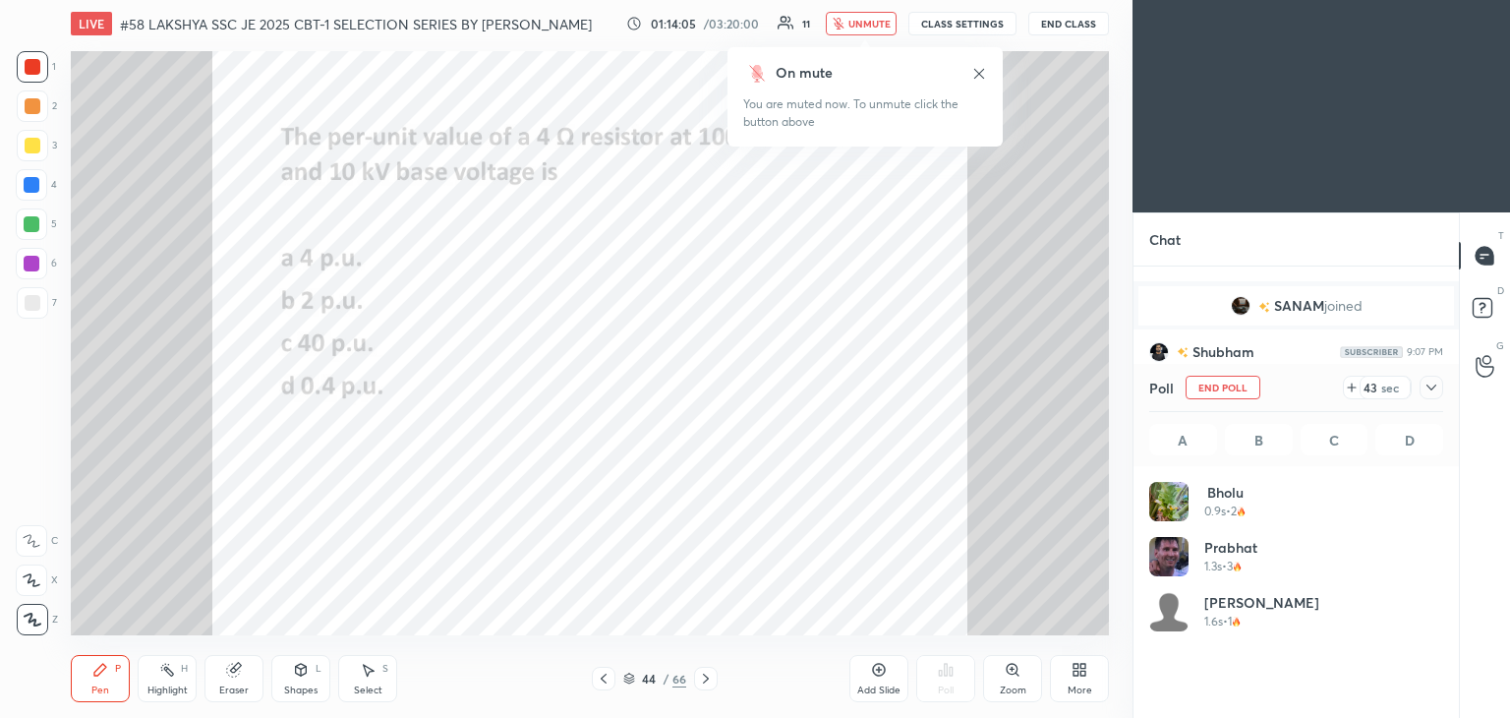
scroll to position [6, 6]
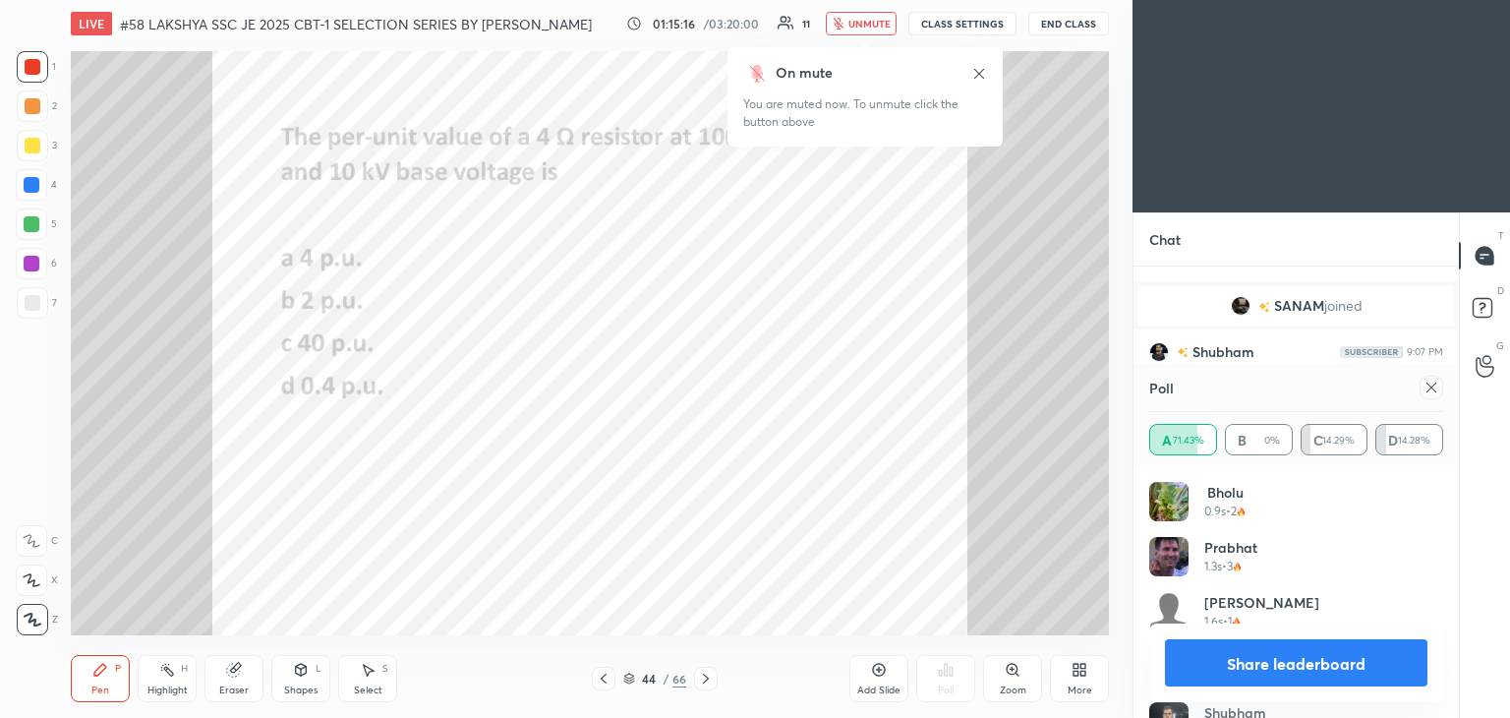
click at [29, 83] on div "1" at bounding box center [36, 70] width 39 height 39
click at [1437, 382] on icon at bounding box center [1432, 387] width 16 height 16
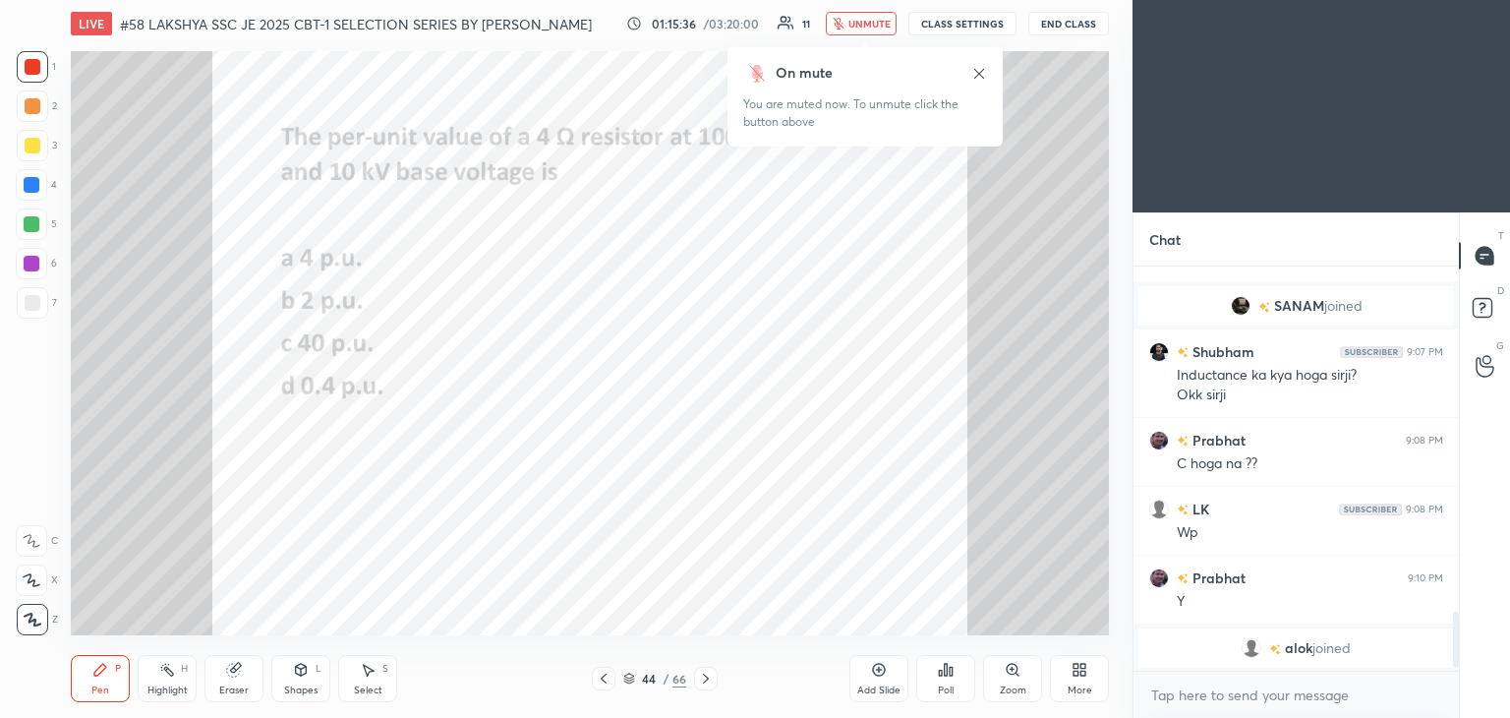
click at [878, 36] on div "On mute You are muted now. To unmute click the button above" at bounding box center [865, 90] width 275 height 111
click at [879, 25] on span "unmute" at bounding box center [869, 24] width 42 height 14
click at [861, 29] on span "mute" at bounding box center [871, 24] width 28 height 14
click at [31, 75] on div at bounding box center [32, 66] width 31 height 31
click at [860, 23] on span "unmute" at bounding box center [869, 24] width 42 height 14
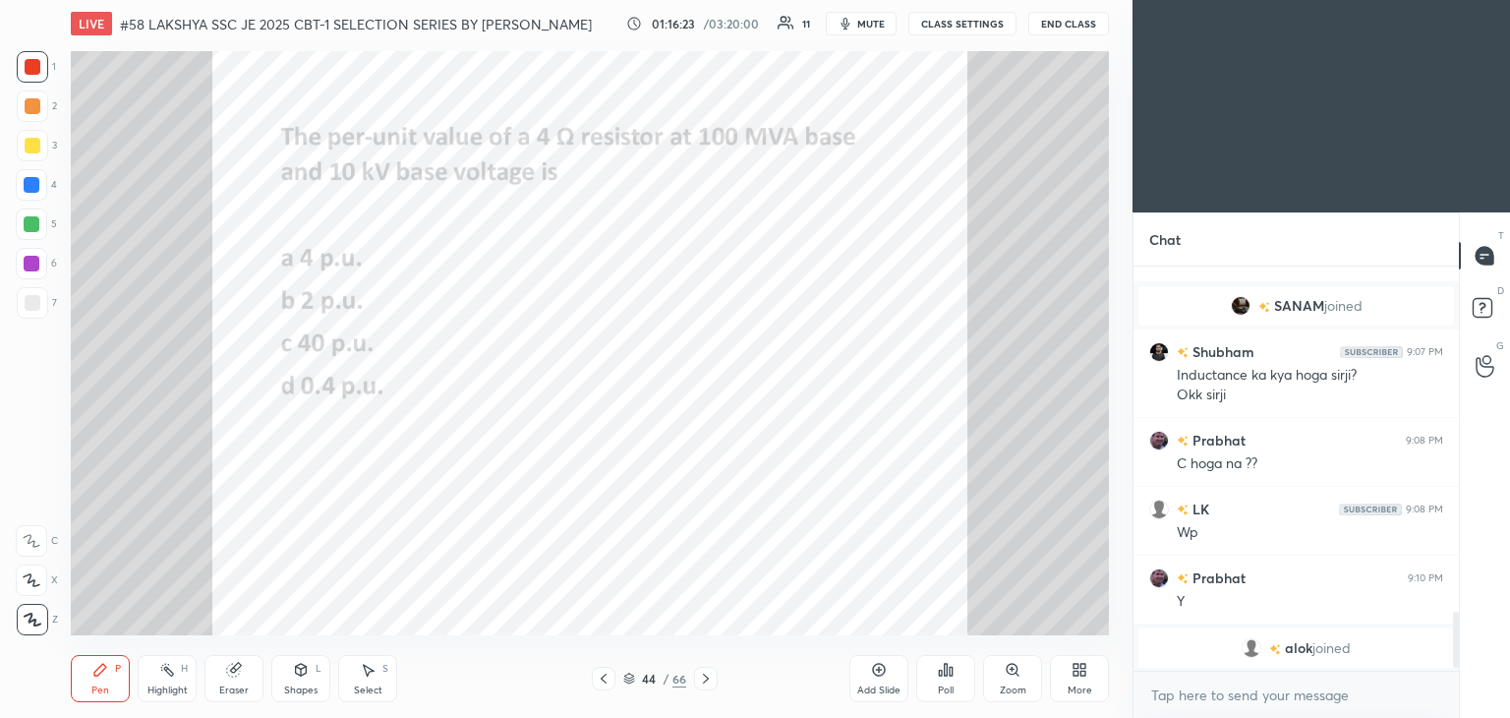
click at [1069, 590] on div "LIVE #58 LAKSHYA SSC JE 2025 CBT-1 SELECTION SERIES BY [PERSON_NAME] 01:16:23 /…" at bounding box center [590, 359] width 1054 height 718
click at [706, 677] on icon at bounding box center [706, 678] width 16 height 16
drag, startPoint x: 238, startPoint y: 680, endPoint x: 94, endPoint y: 649, distance: 146.9
click at [236, 681] on div "Eraser" at bounding box center [233, 678] width 59 height 47
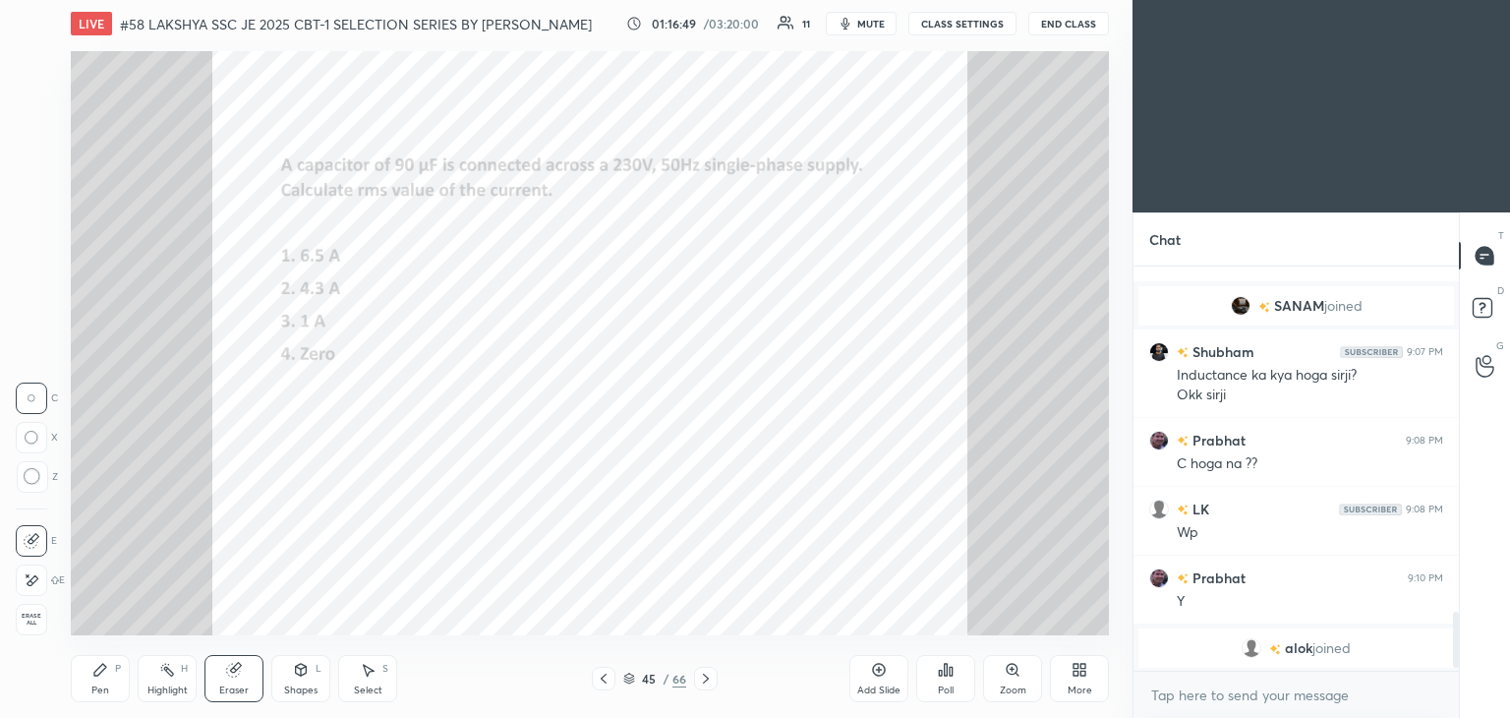
click at [8, 599] on div "1 2 3 4 5 6 7 C X Z C X Z E E Erase all H H" at bounding box center [31, 343] width 63 height 584
click at [40, 634] on div "Erase all" at bounding box center [31, 619] width 31 height 31
click at [87, 716] on div "Pen P Highlight H Eraser Shapes L Select S 45 / 66 Add Slide Poll Zoom More" at bounding box center [590, 678] width 1038 height 79
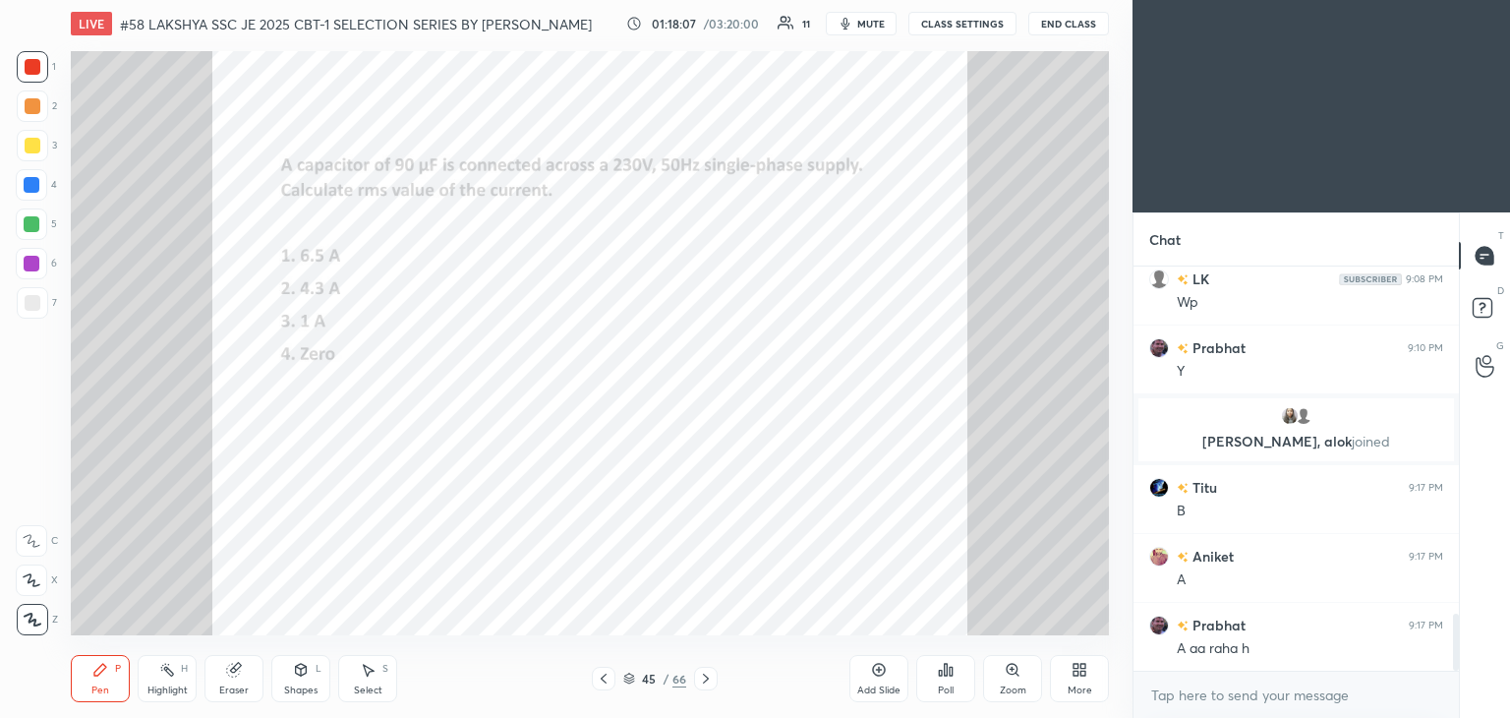
scroll to position [2513, 0]
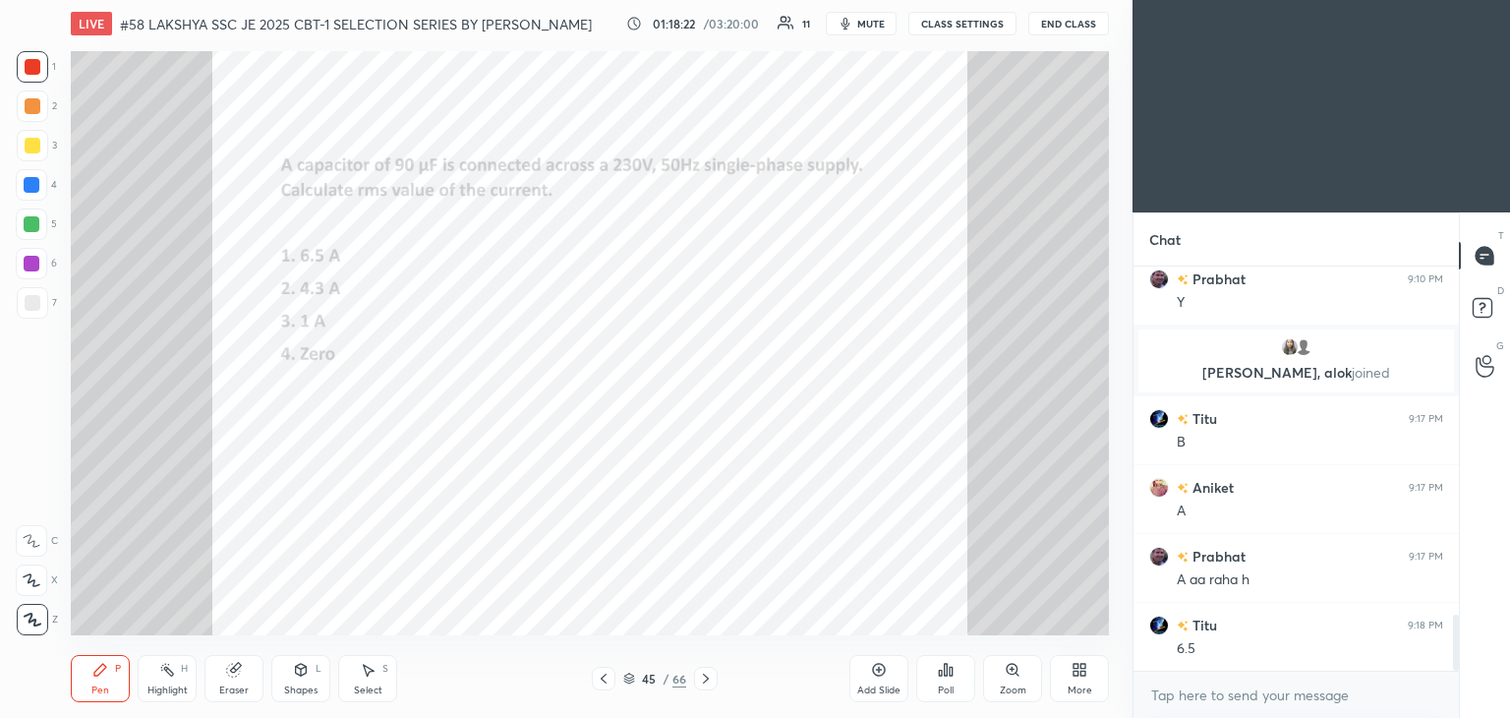
click at [38, 75] on div at bounding box center [32, 66] width 31 height 31
click at [65, 87] on div "Setting up your live class Poll for secs No correct answer Start poll" at bounding box center [590, 343] width 1054 height 592
click at [29, 73] on div at bounding box center [33, 67] width 16 height 16
click at [705, 689] on div at bounding box center [706, 679] width 24 height 24
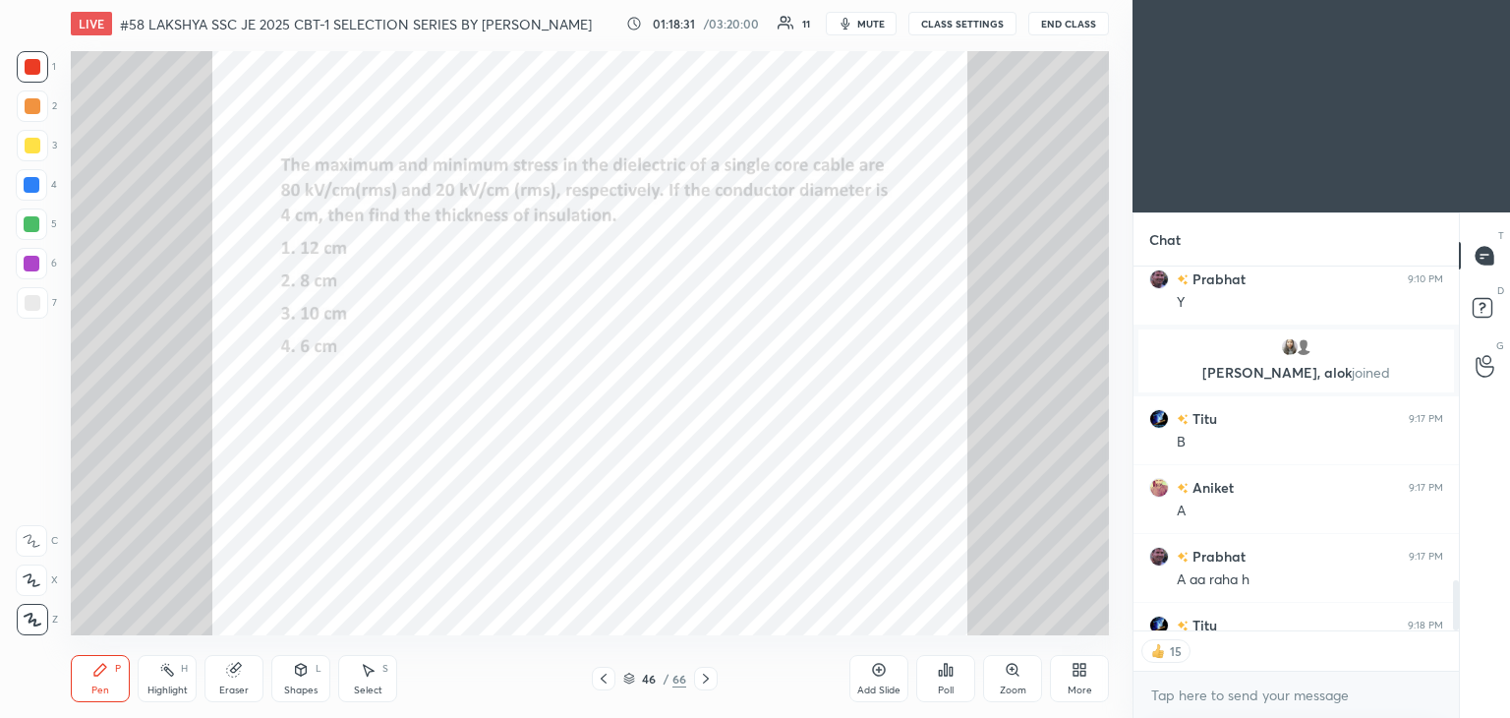
click at [712, 681] on icon at bounding box center [706, 678] width 16 height 16
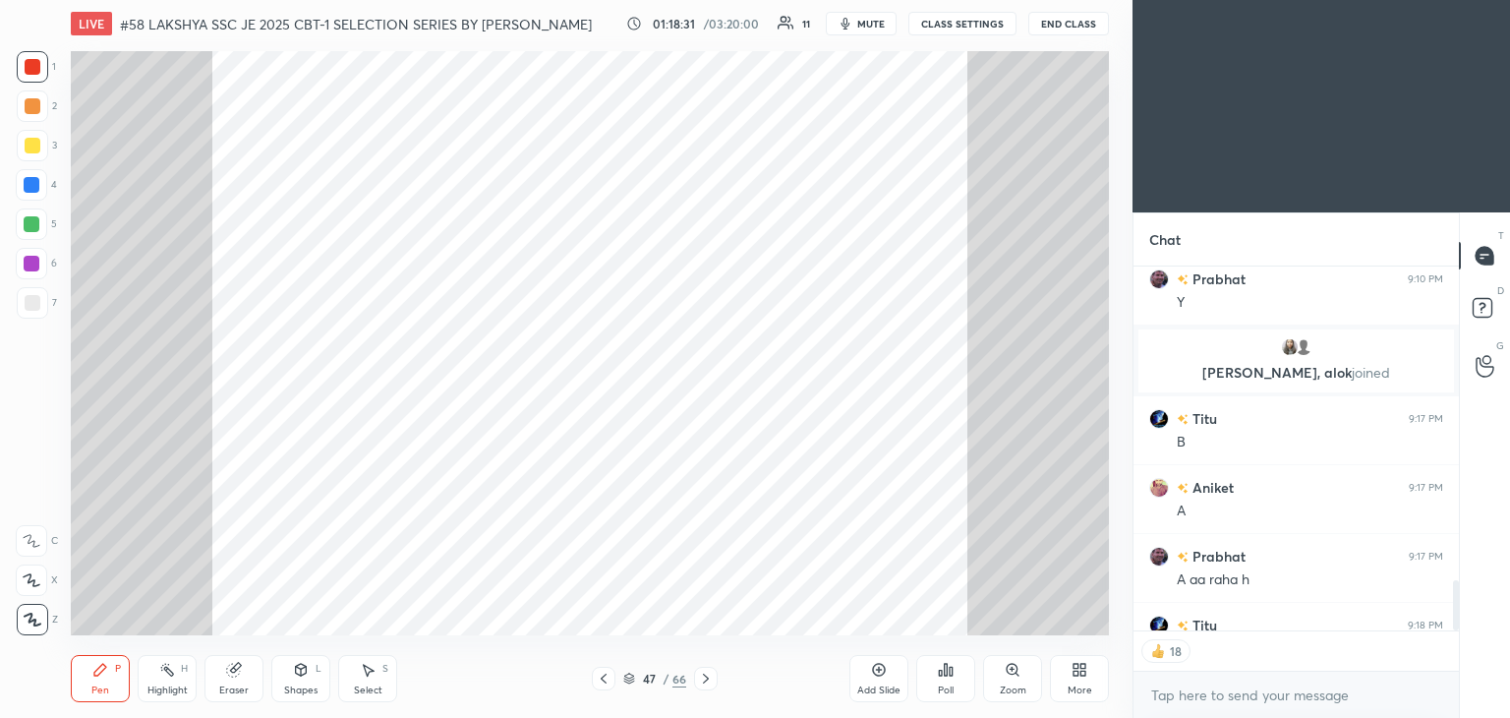
click at [708, 675] on icon at bounding box center [706, 678] width 16 height 16
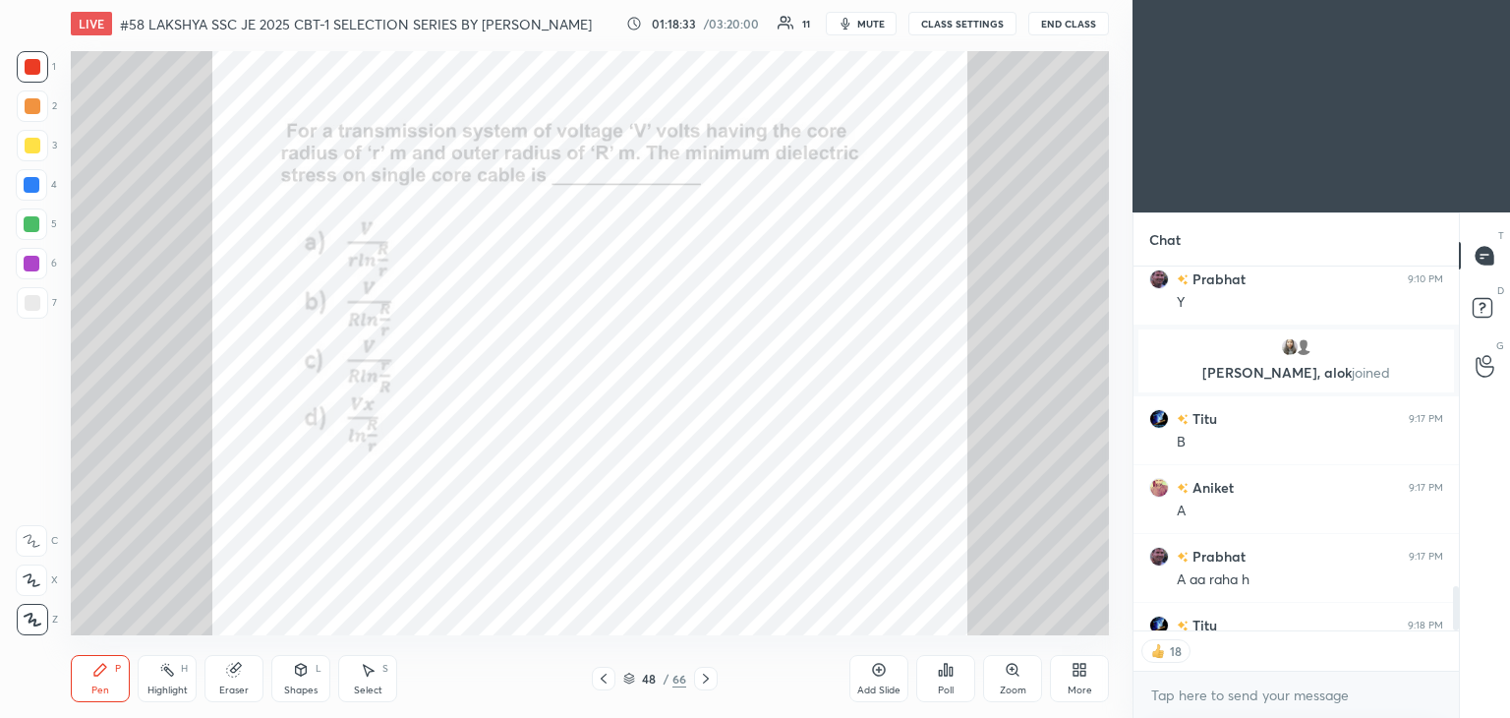
scroll to position [2622, 0]
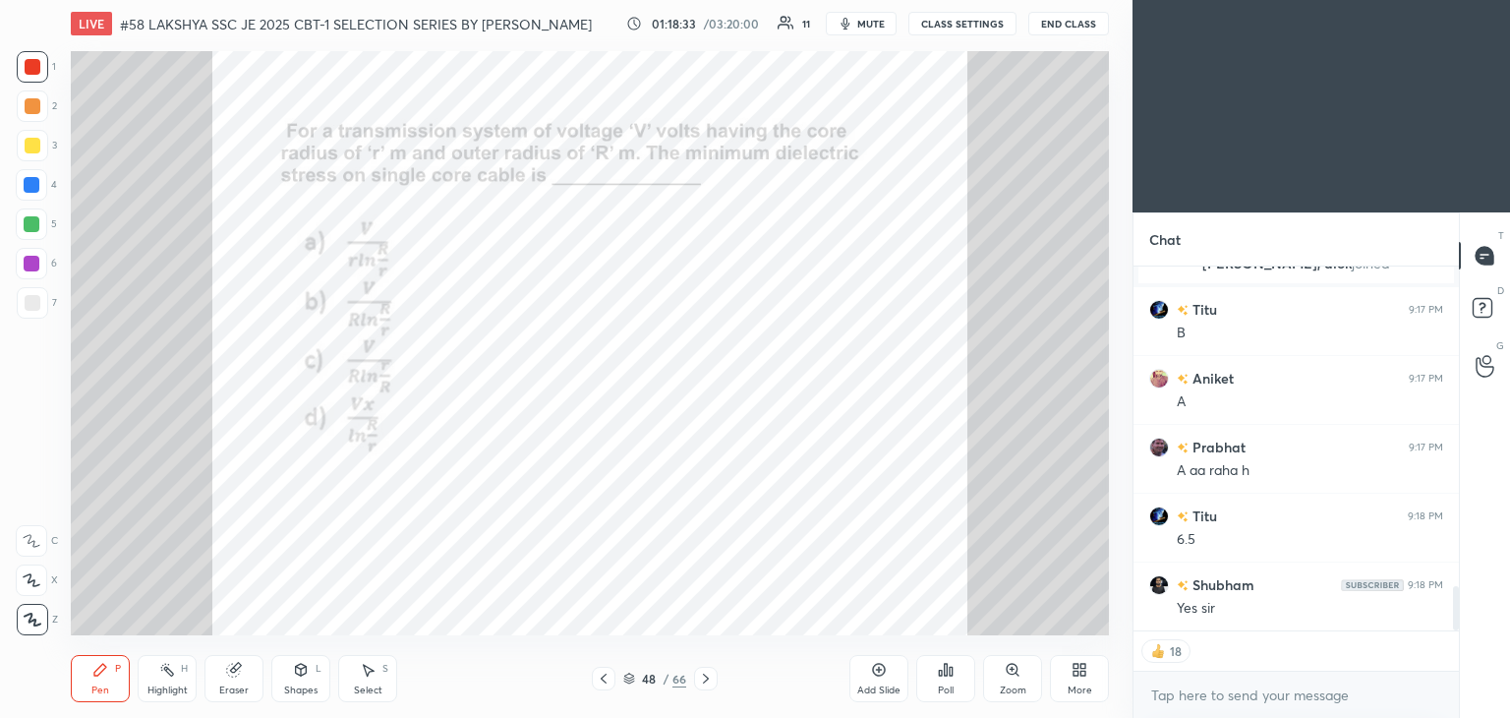
click at [954, 677] on div "Poll" at bounding box center [945, 678] width 59 height 47
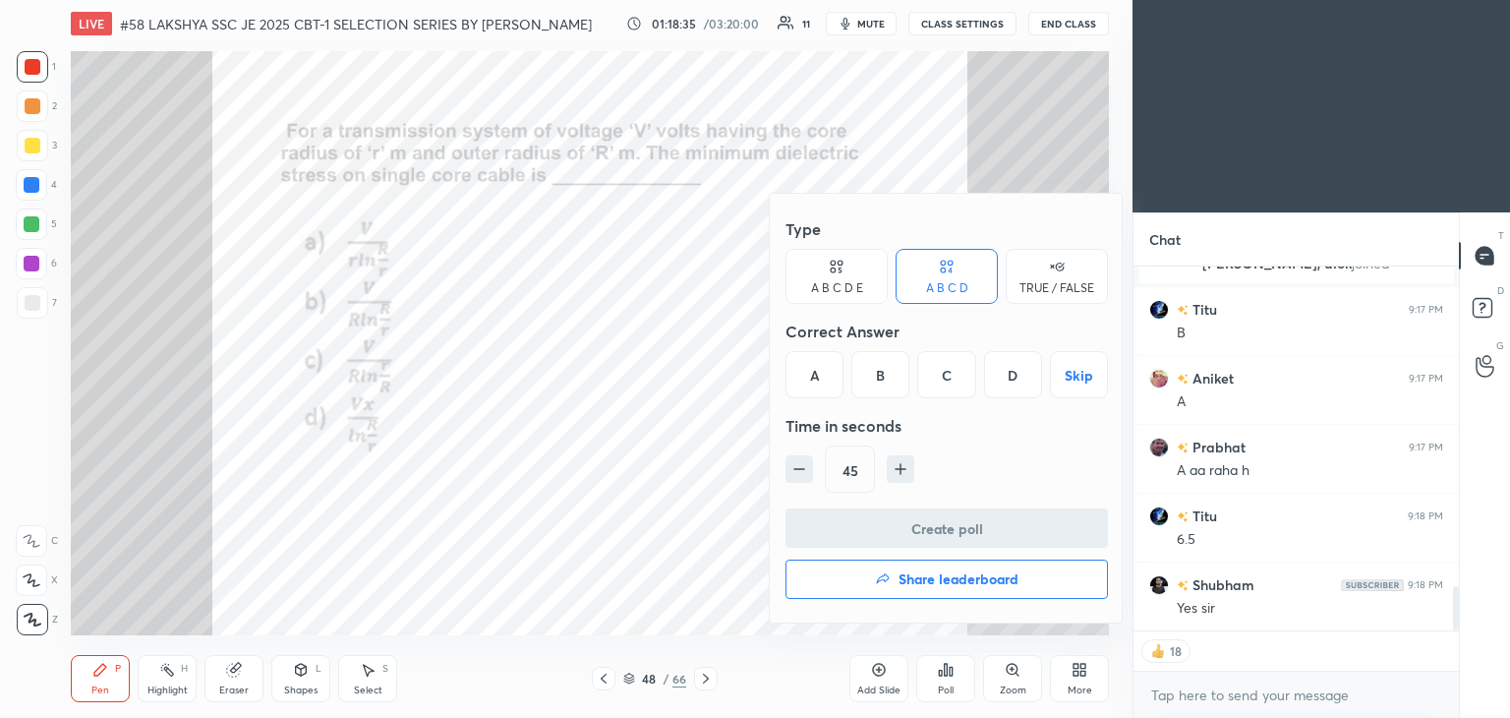
click at [877, 378] on div "B" at bounding box center [880, 374] width 58 height 47
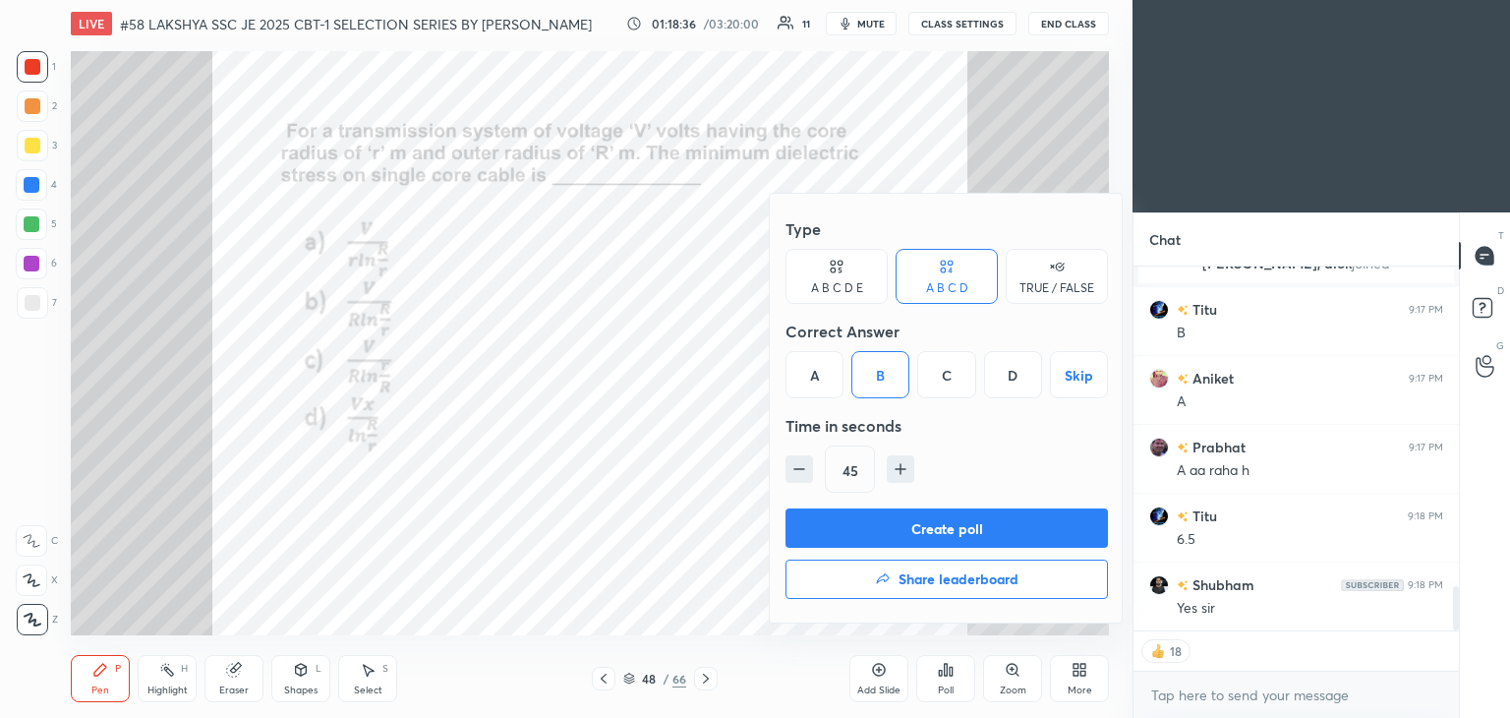
click at [850, 516] on button "Create poll" at bounding box center [947, 527] width 322 height 39
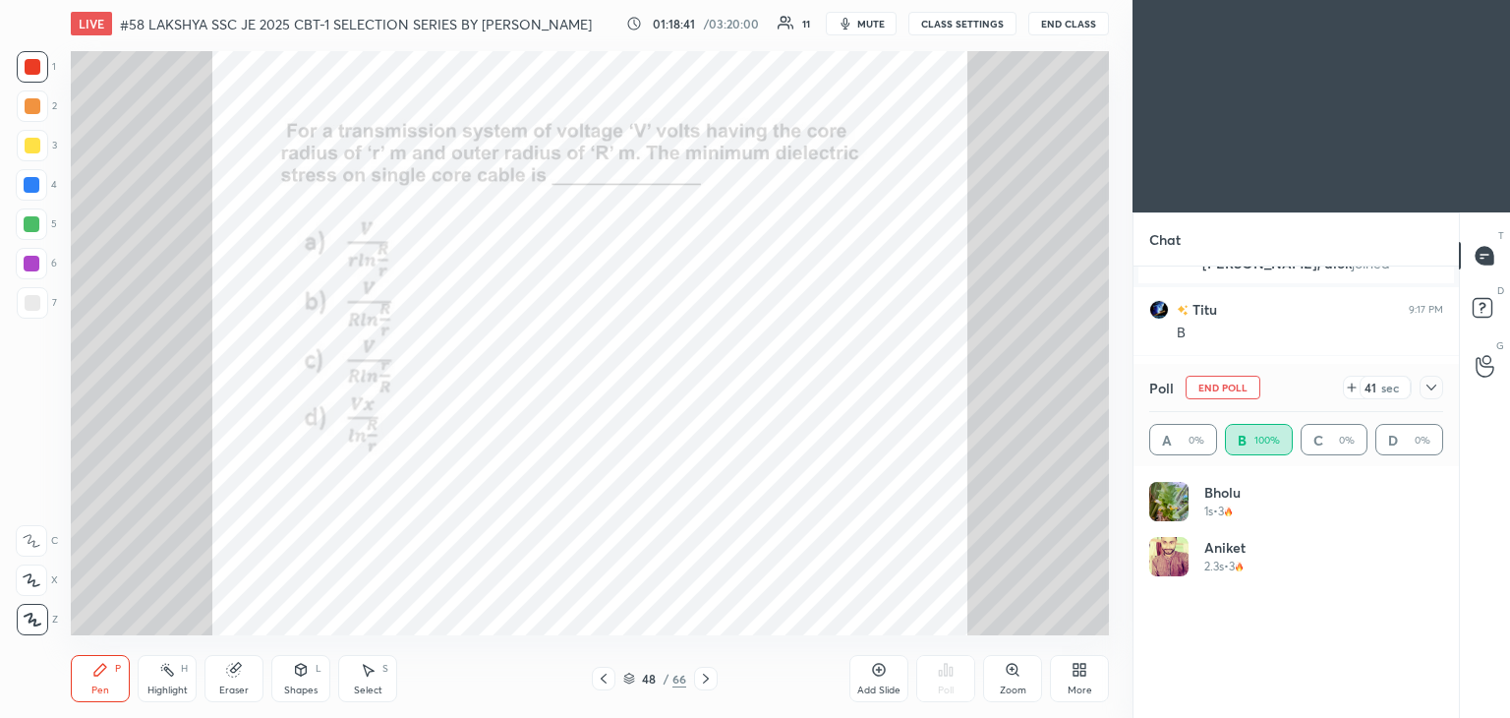
scroll to position [2684, 0]
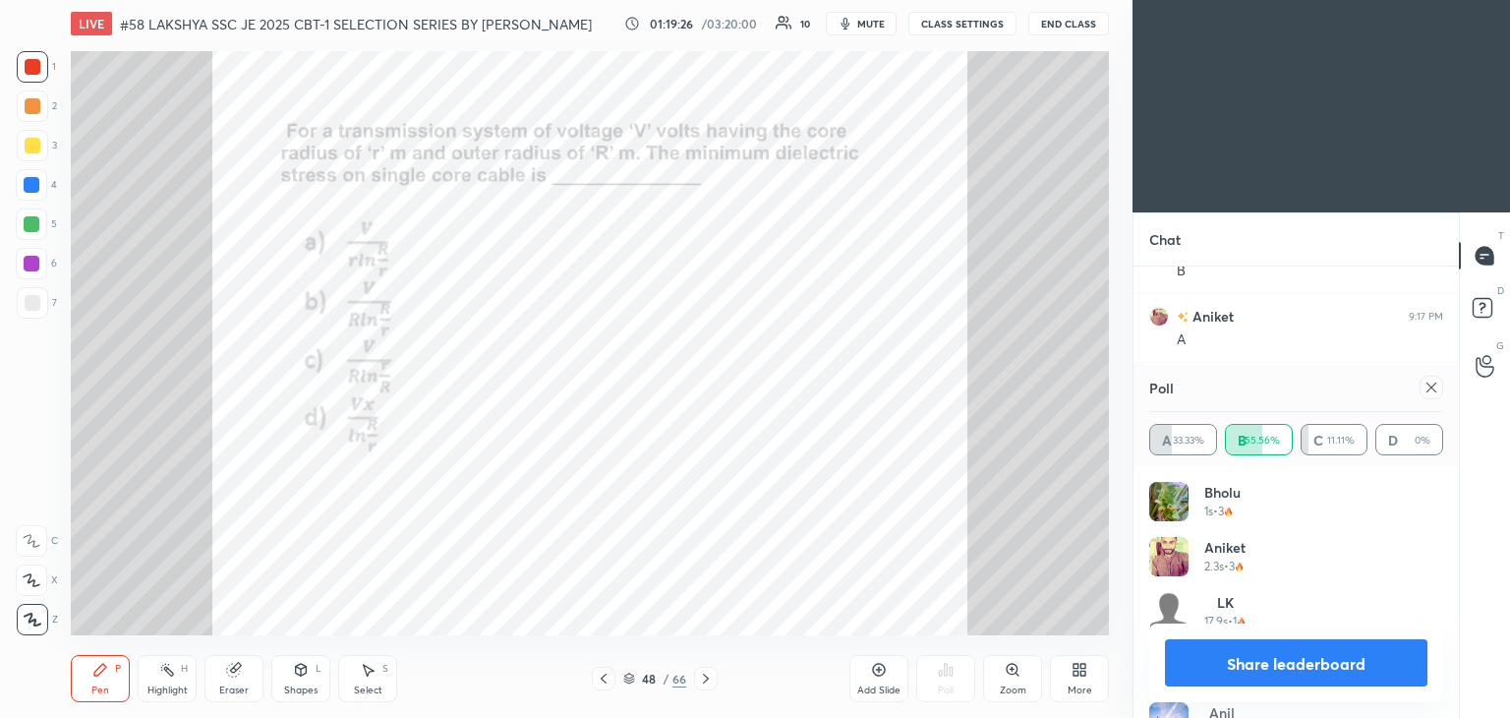
click at [712, 681] on icon at bounding box center [706, 678] width 16 height 16
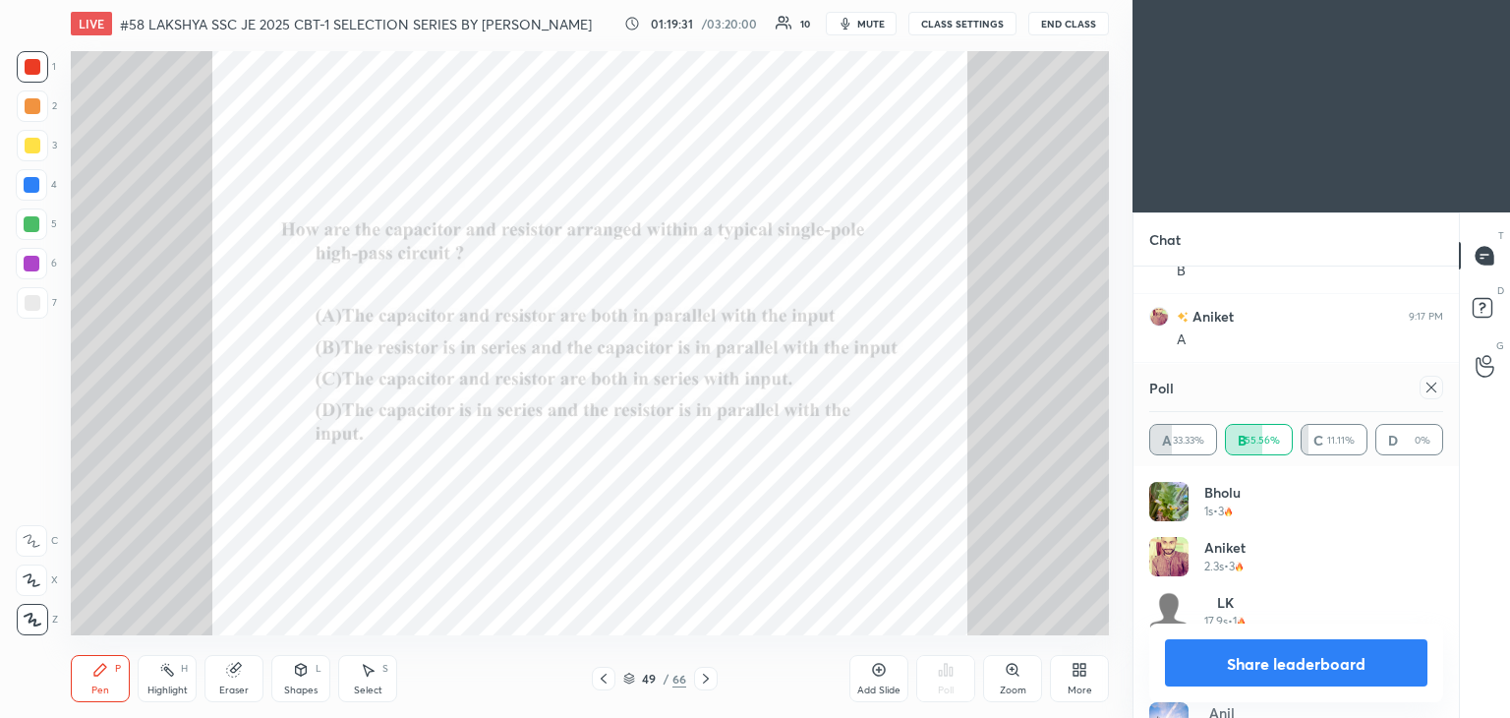
click at [713, 684] on div at bounding box center [706, 679] width 24 height 24
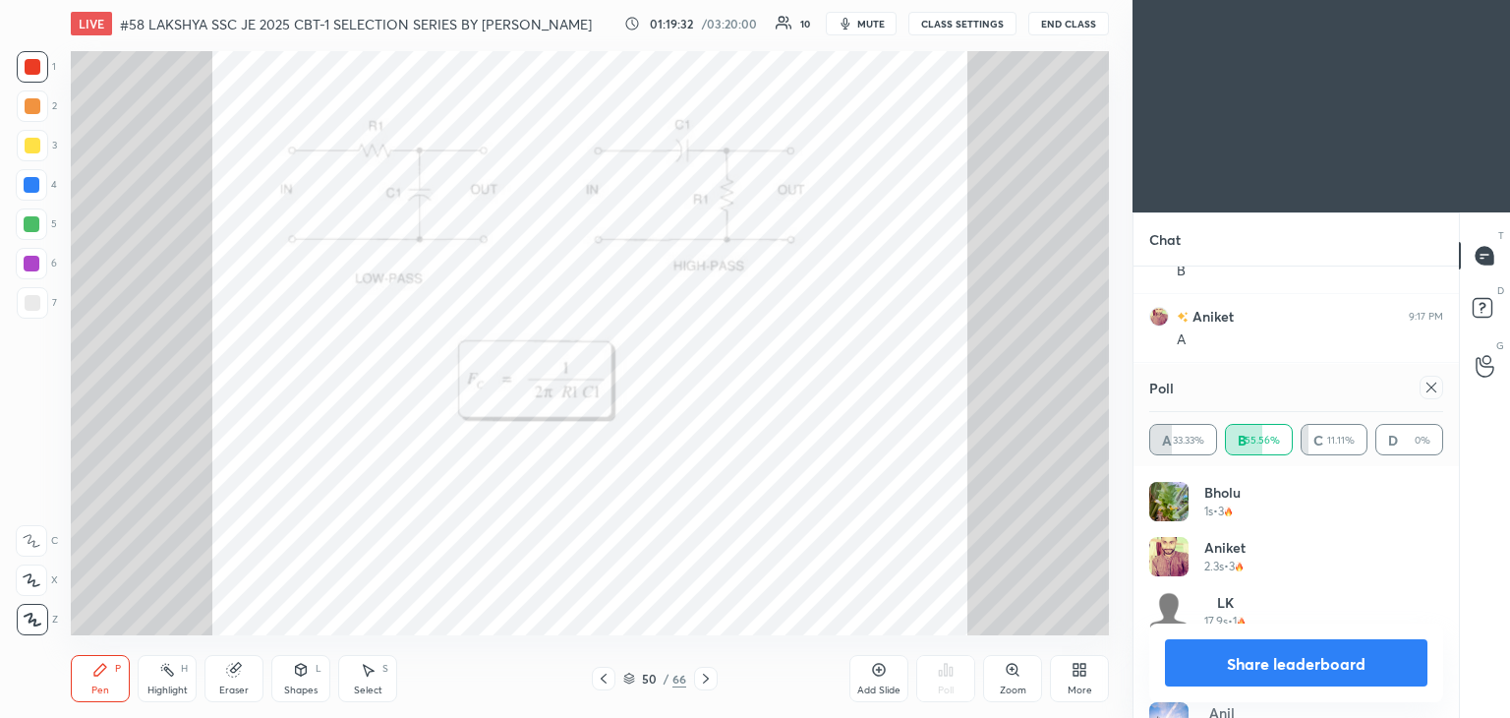
click at [713, 680] on icon at bounding box center [706, 678] width 16 height 16
drag, startPoint x: 1428, startPoint y: 385, endPoint x: 1376, endPoint y: 394, distance: 51.9
click at [1427, 385] on icon at bounding box center [1432, 387] width 16 height 16
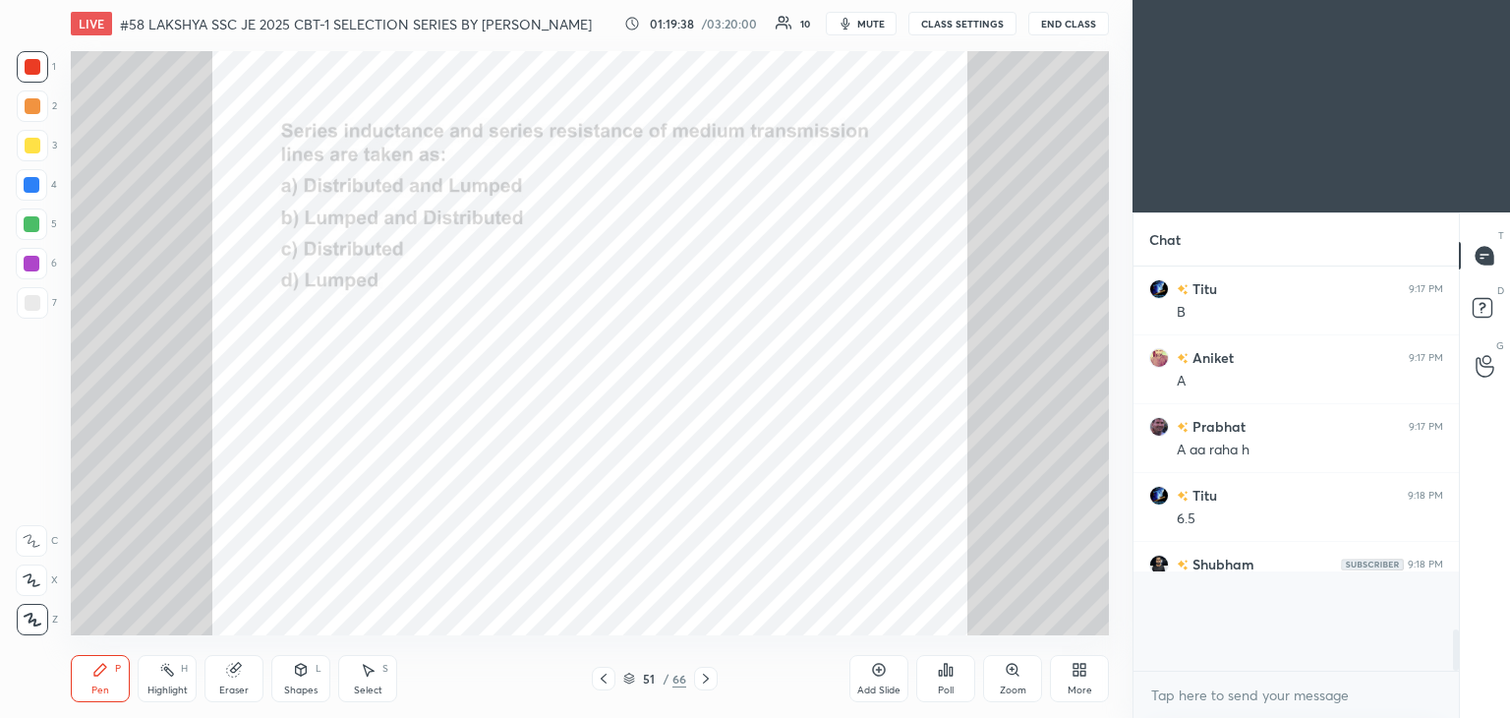
scroll to position [2588, 0]
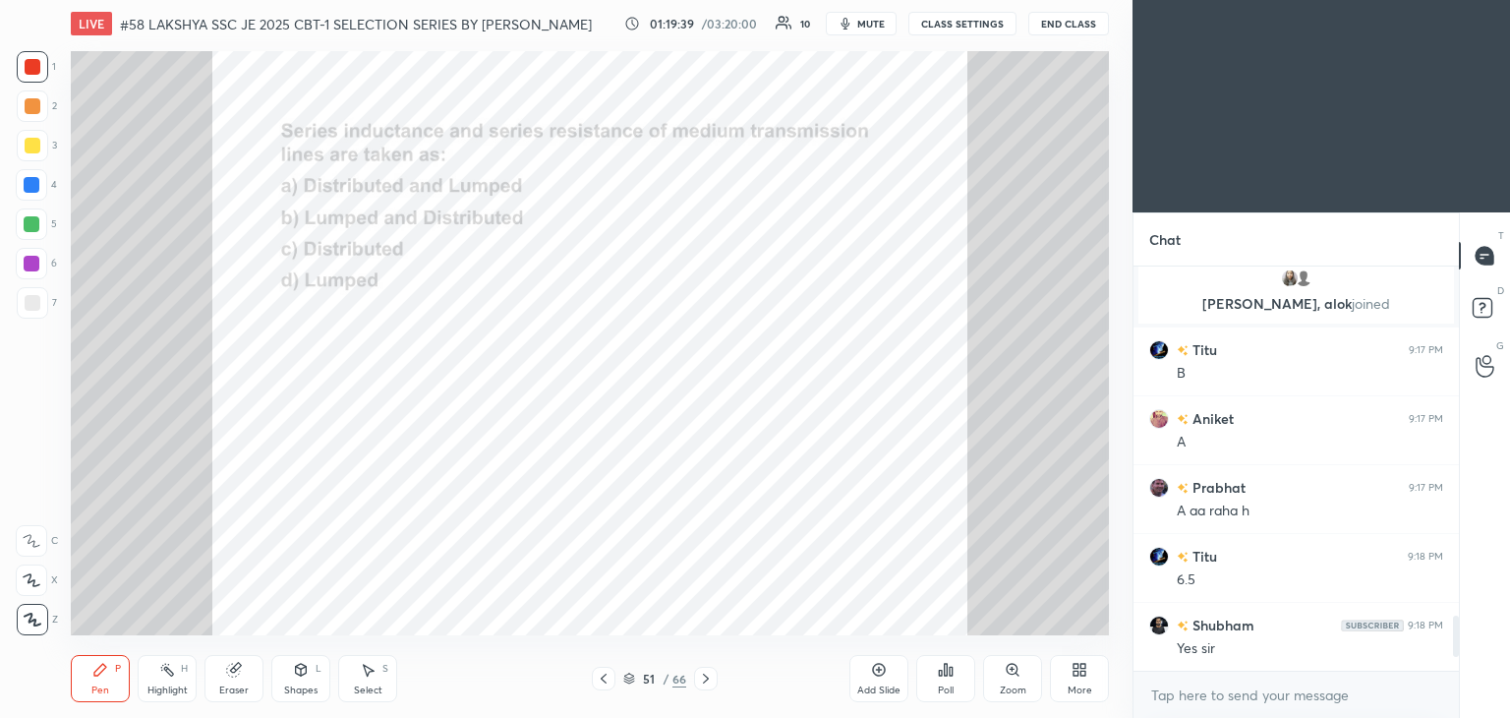
click at [954, 679] on div "Poll" at bounding box center [945, 678] width 59 height 47
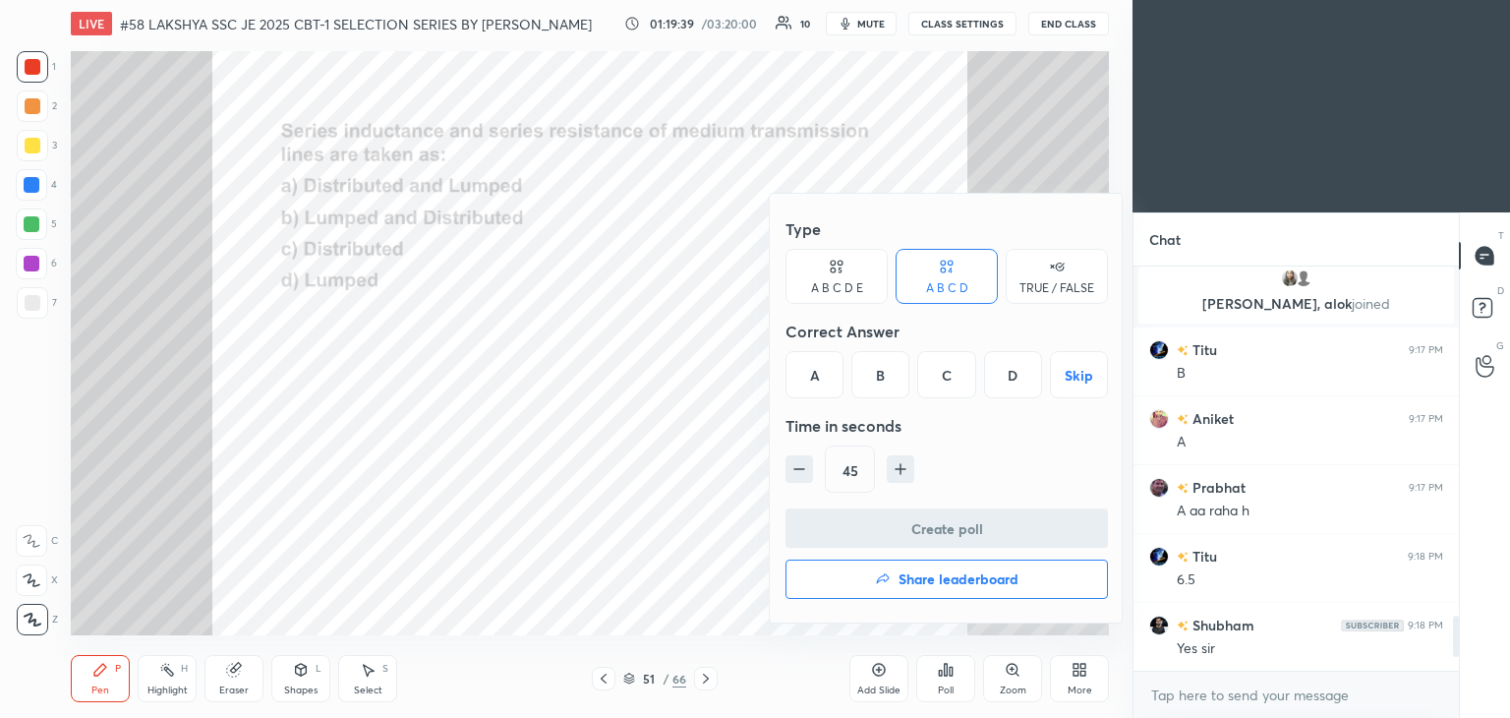
drag, startPoint x: 1014, startPoint y: 369, endPoint x: 933, endPoint y: 449, distance: 114.0
click at [1007, 376] on div "D" at bounding box center [1013, 374] width 58 height 47
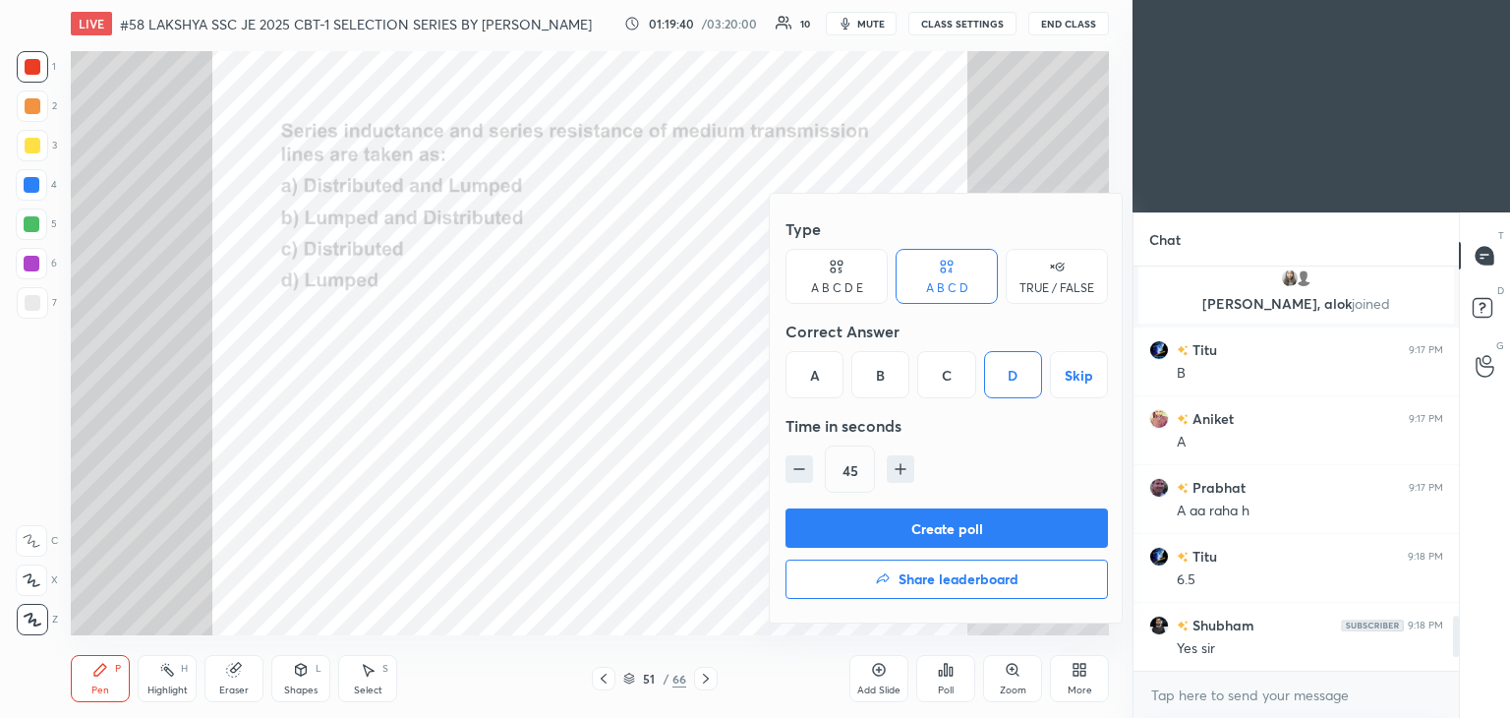
click at [888, 514] on button "Create poll" at bounding box center [947, 527] width 322 height 39
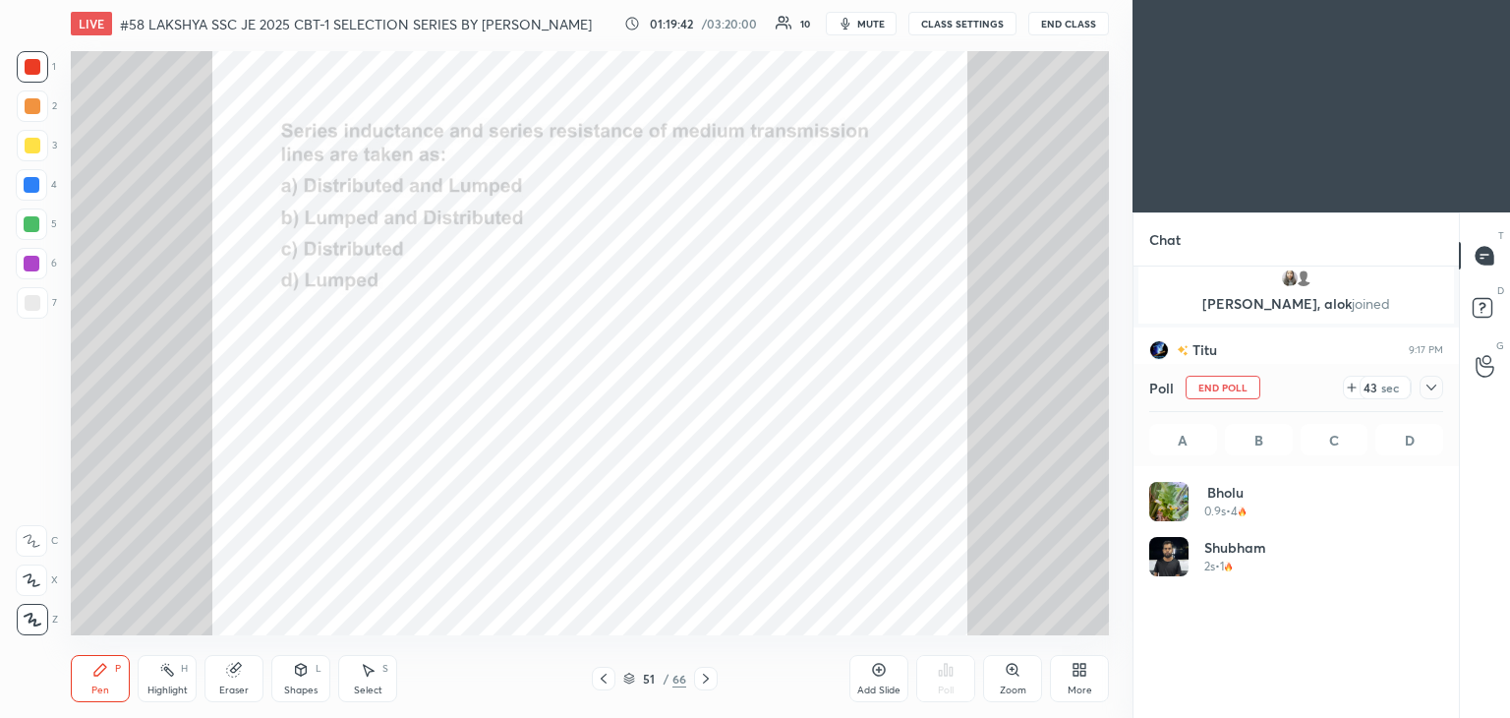
scroll to position [230, 288]
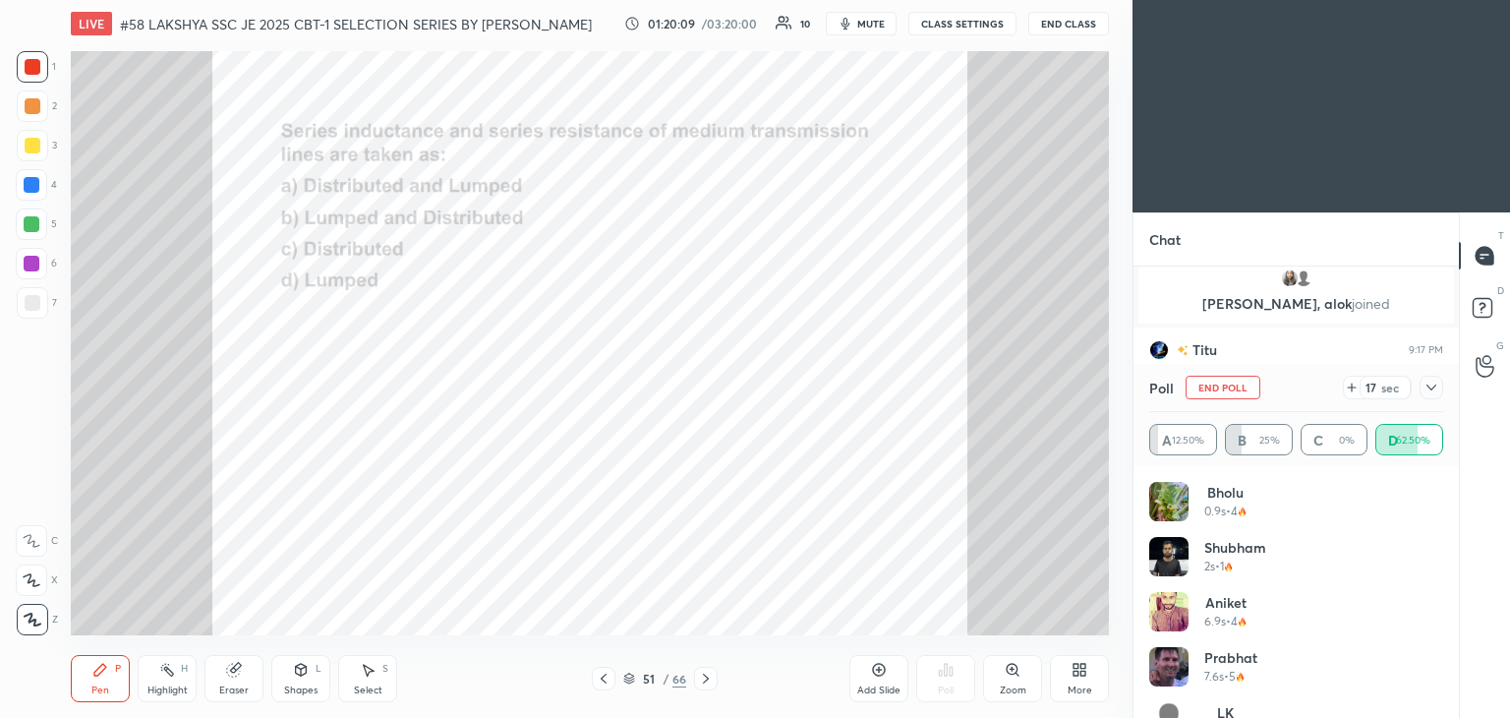
click at [28, 79] on div at bounding box center [32, 66] width 31 height 31
click at [35, 70] on div at bounding box center [33, 67] width 16 height 16
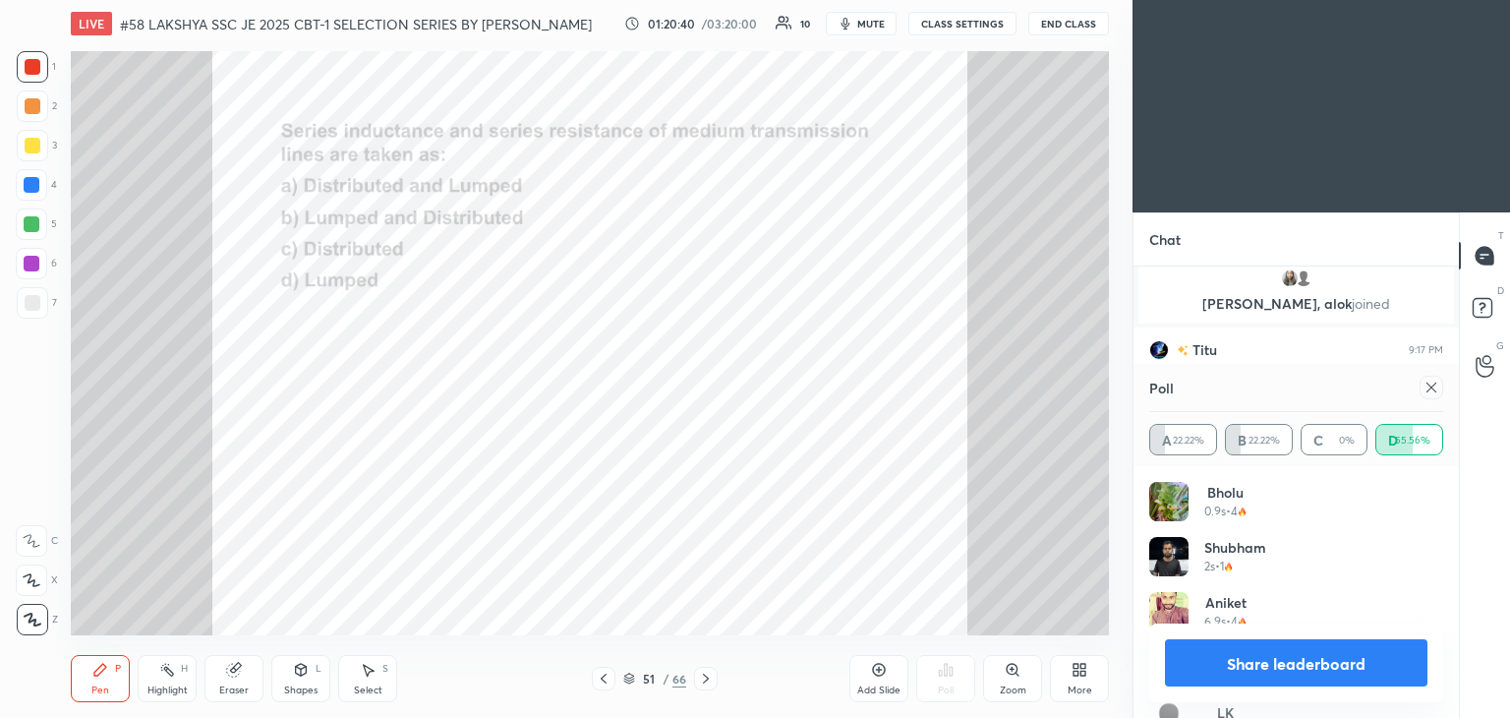
click at [44, 64] on div at bounding box center [32, 66] width 31 height 31
drag, startPoint x: 1431, startPoint y: 388, endPoint x: 1401, endPoint y: 377, distance: 32.7
click at [1431, 387] on icon at bounding box center [1432, 387] width 10 height 10
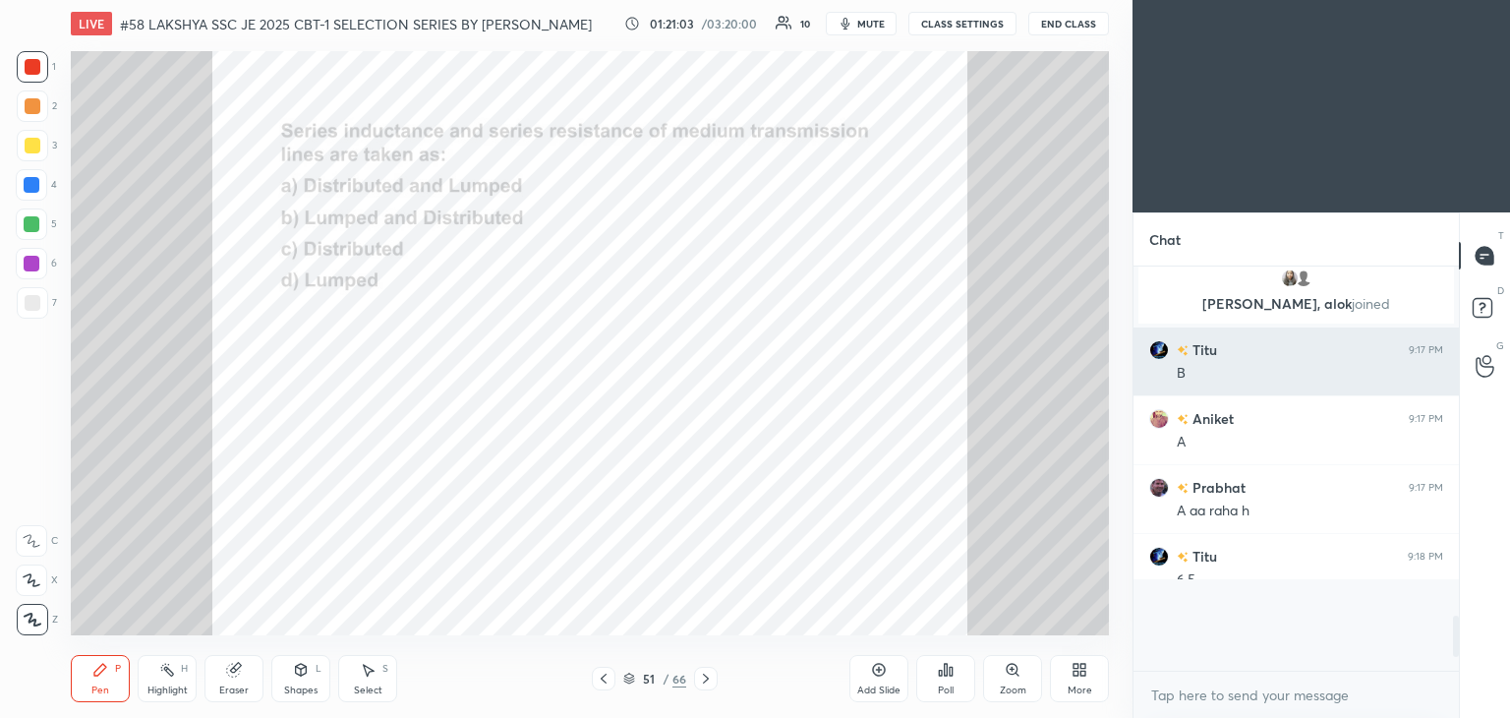
scroll to position [224, 320]
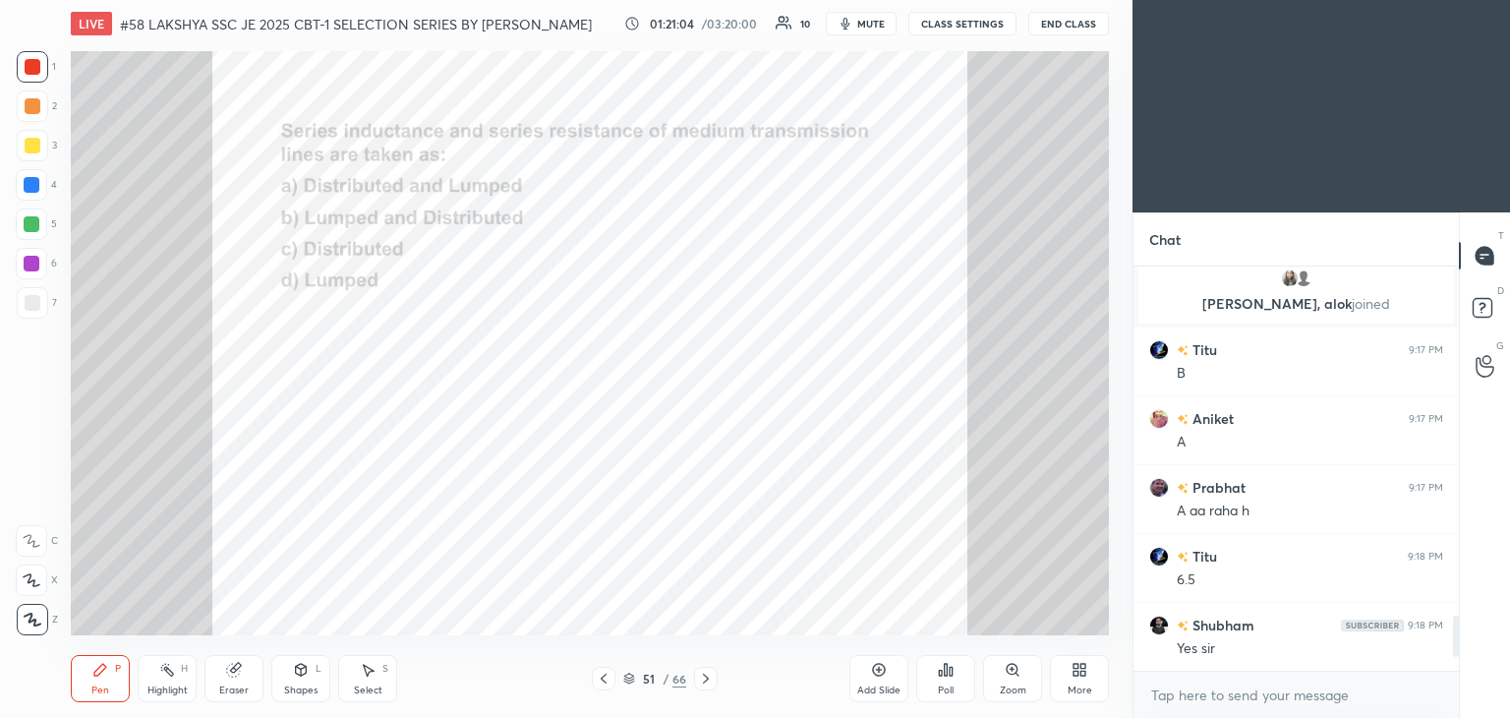
click at [700, 693] on div "Pen P Highlight H Eraser Shapes L Select S 51 / 66 Add Slide Poll Zoom More" at bounding box center [590, 678] width 1038 height 79
click at [704, 685] on icon at bounding box center [706, 678] width 16 height 16
click at [718, 677] on div "52 / 66" at bounding box center [654, 679] width 389 height 24
click at [711, 681] on icon at bounding box center [706, 678] width 16 height 16
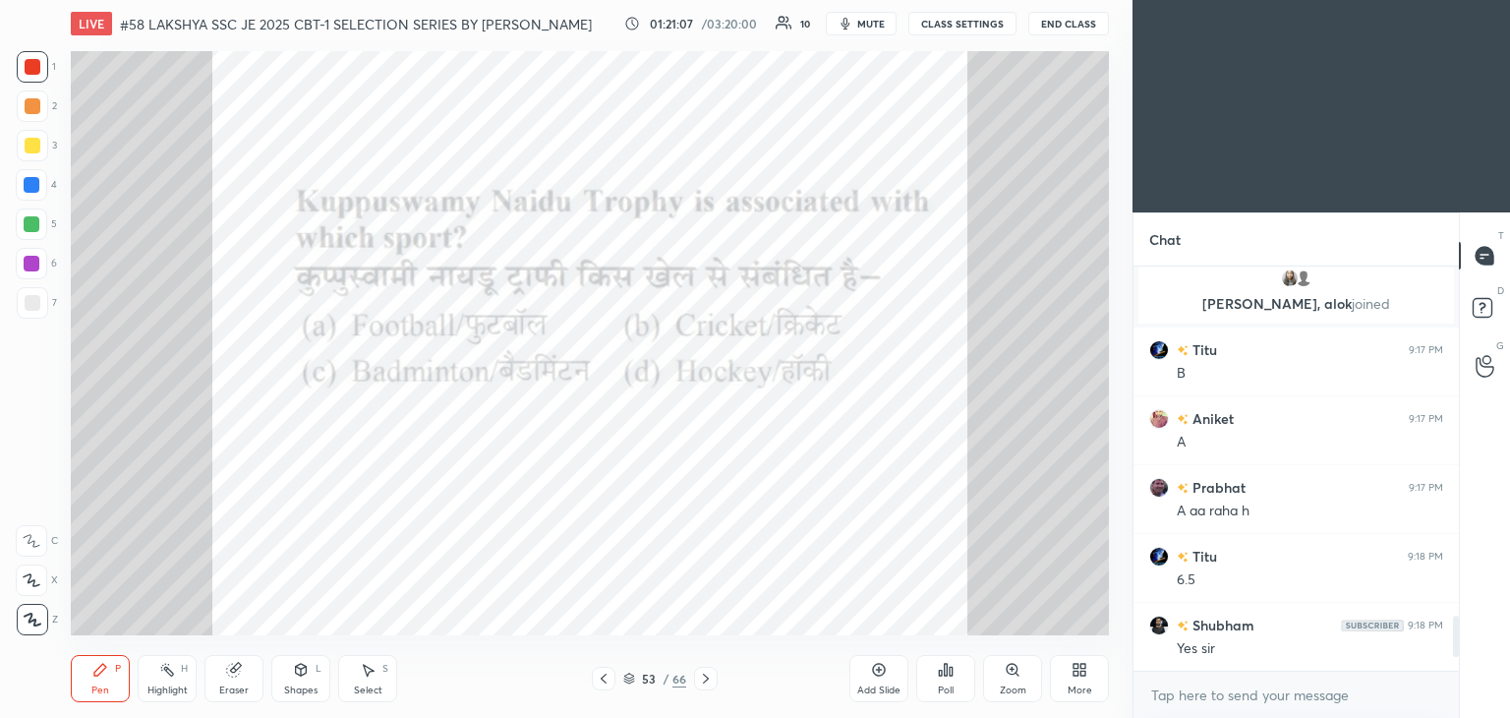
click at [709, 680] on icon at bounding box center [706, 678] width 16 height 16
click at [943, 681] on div "Poll" at bounding box center [945, 678] width 59 height 47
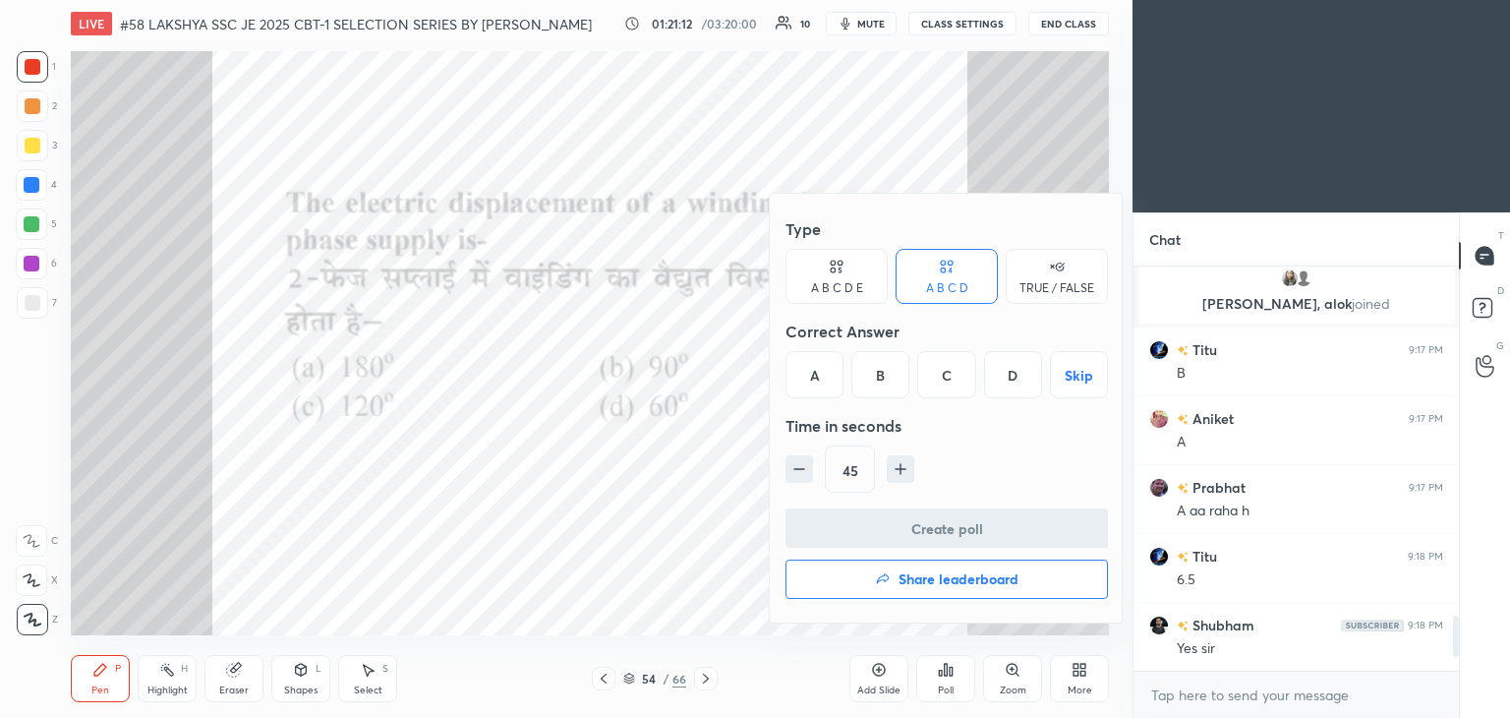
drag, startPoint x: 699, startPoint y: 479, endPoint x: 695, endPoint y: 466, distance: 13.4
click at [700, 479] on div at bounding box center [755, 359] width 1510 height 718
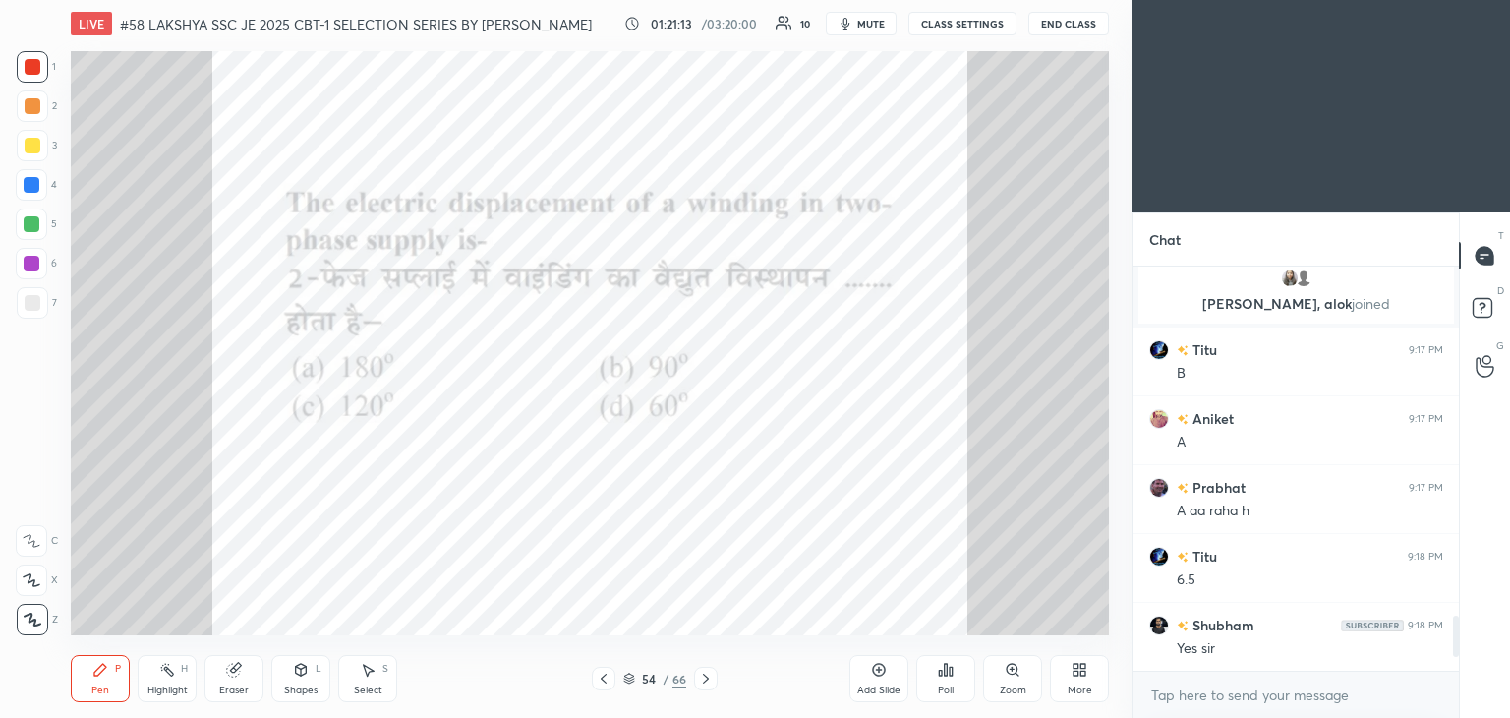
click at [952, 689] on div "Poll" at bounding box center [946, 690] width 16 height 10
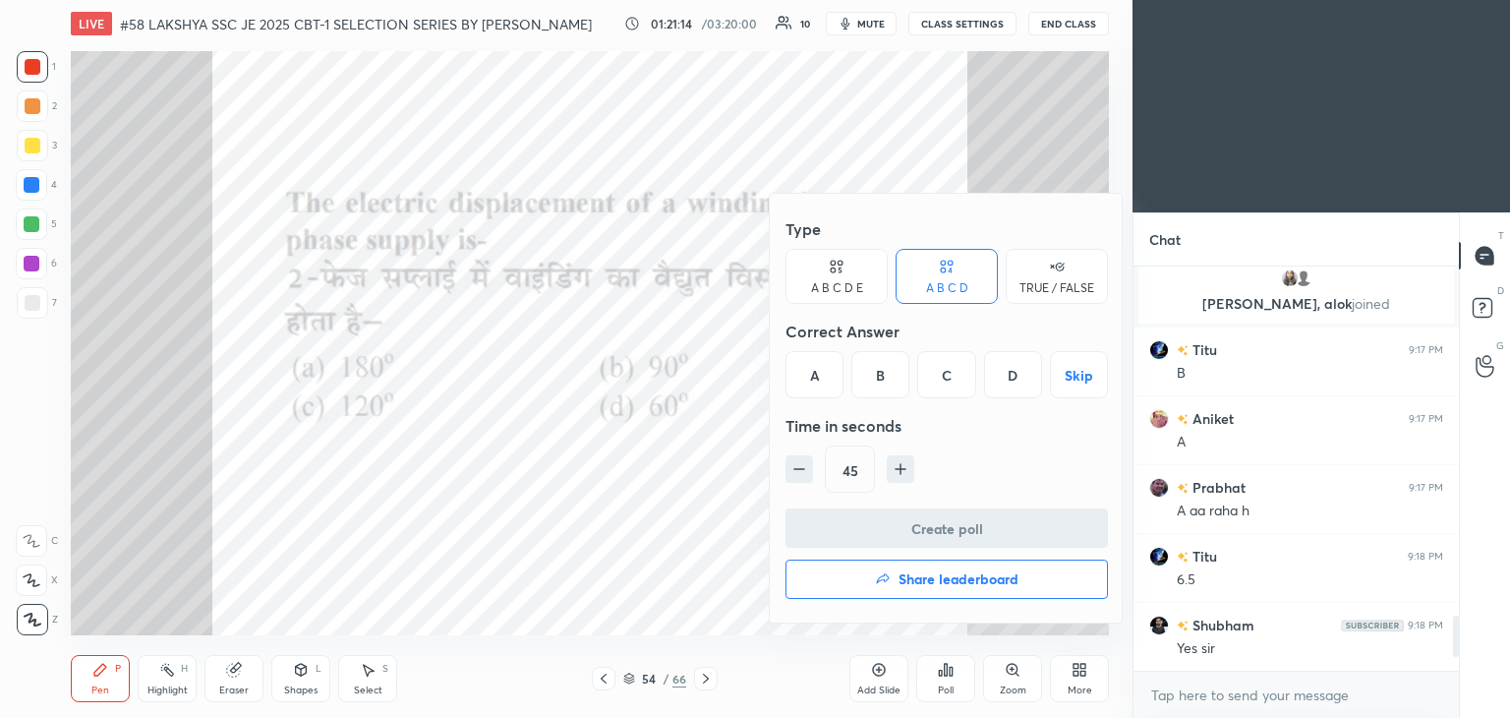
click at [878, 380] on div "B" at bounding box center [880, 374] width 58 height 47
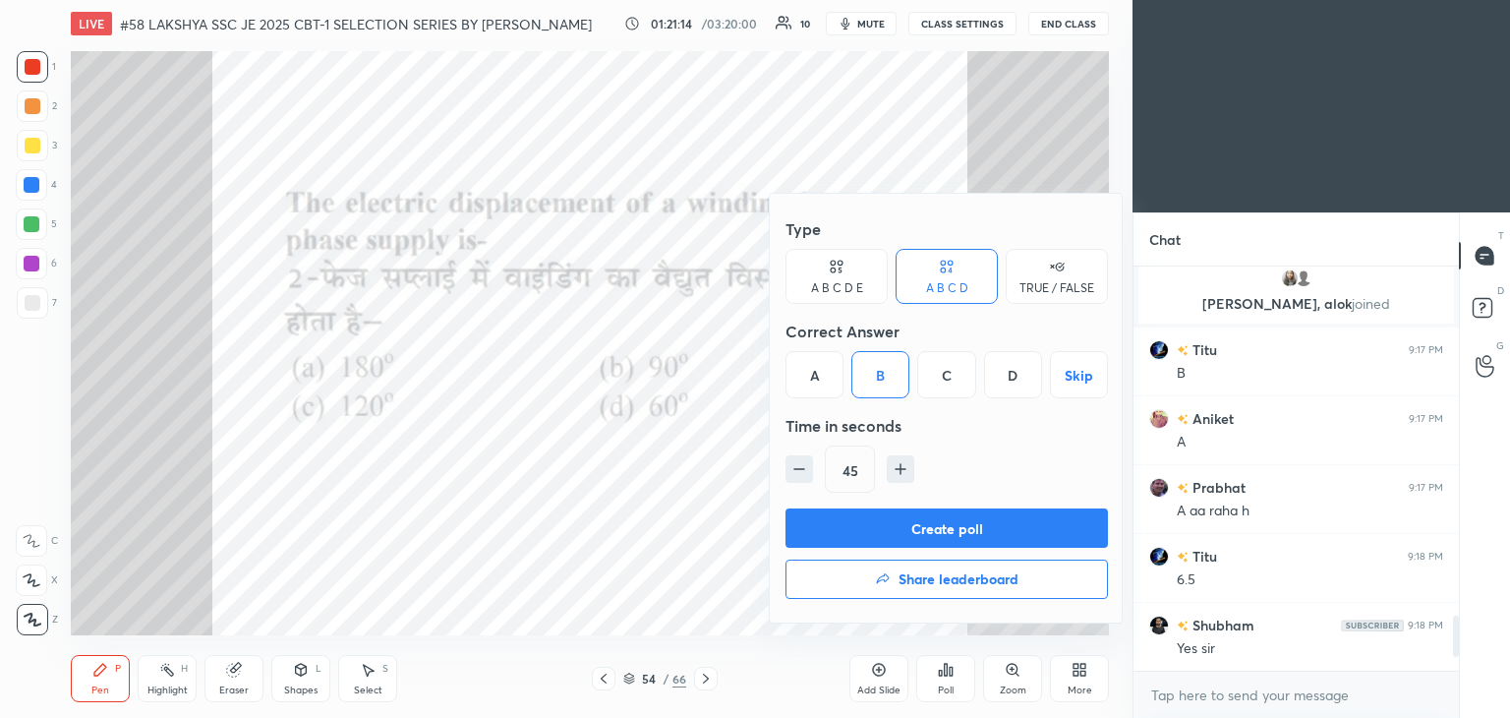
click at [868, 526] on button "Create poll" at bounding box center [947, 527] width 322 height 39
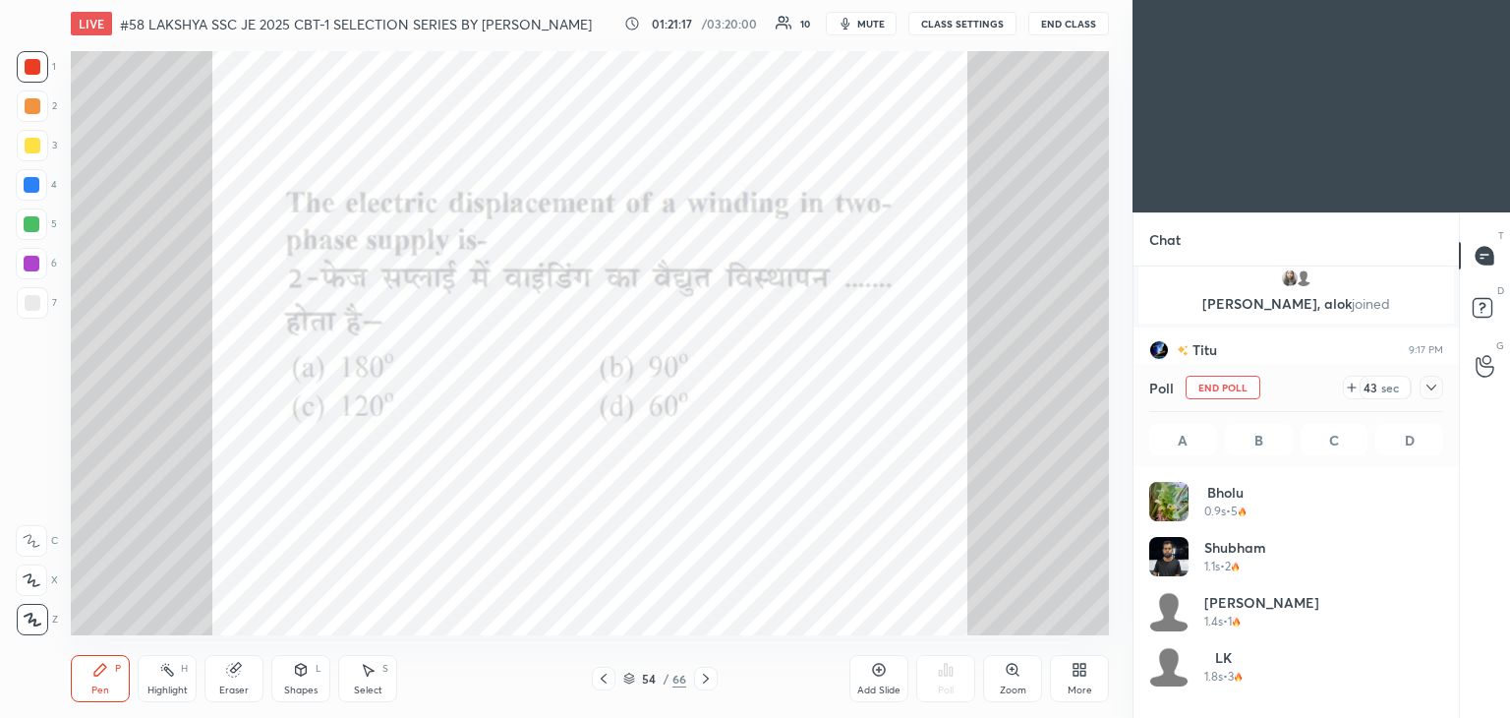
scroll to position [230, 288]
click at [873, 26] on span "mute" at bounding box center [871, 24] width 28 height 14
drag, startPoint x: 31, startPoint y: 50, endPoint x: 39, endPoint y: 91, distance: 42.0
click at [33, 50] on div "1 2 3 4 5 6 7 C X Z C X Z E E Erase all H H LIVE #58 LAKSHYA SSC JE 2025 CBT-1 …" at bounding box center [558, 359] width 1117 height 718
drag, startPoint x: 37, startPoint y: 95, endPoint x: 41, endPoint y: 115, distance: 20.1
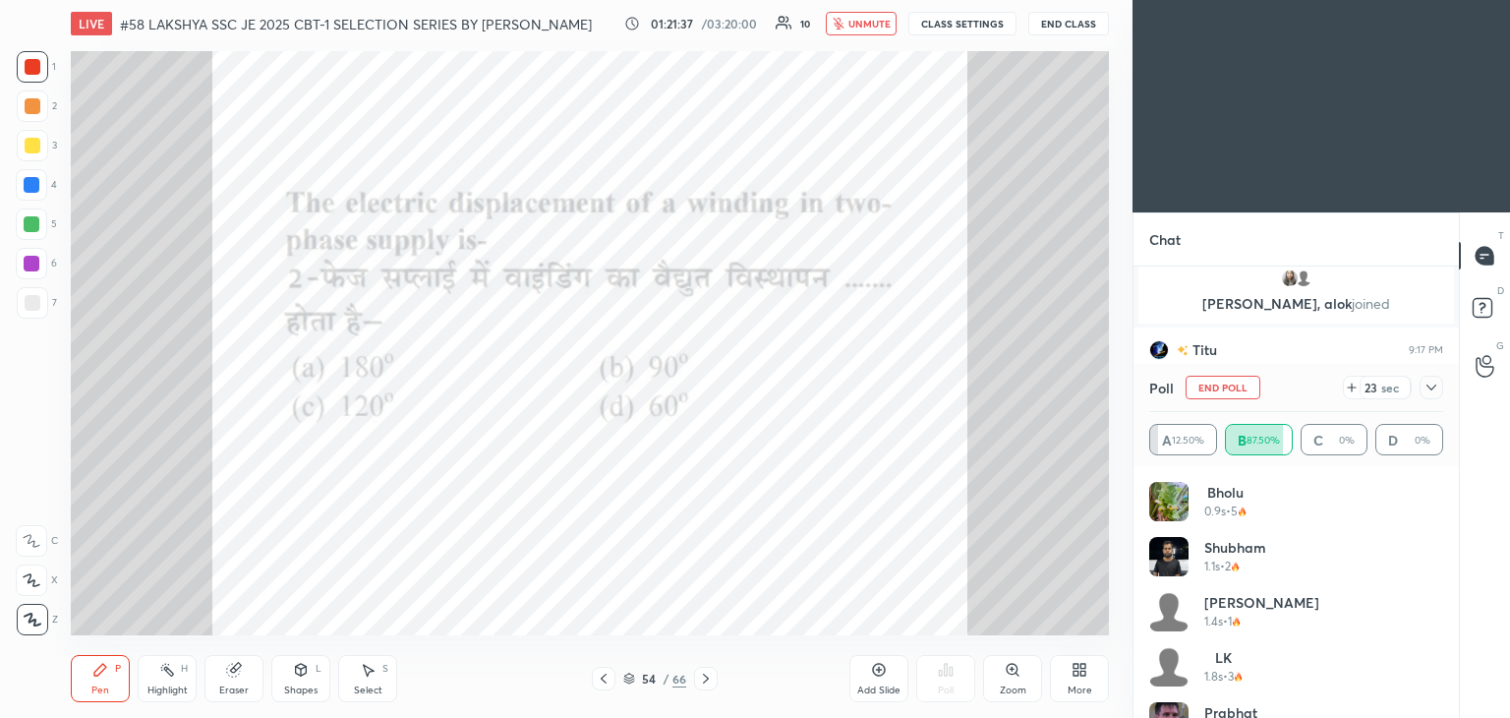
click at [38, 99] on div at bounding box center [32, 105] width 31 height 31
click at [41, 147] on div at bounding box center [32, 145] width 31 height 31
click at [34, 190] on div at bounding box center [32, 185] width 16 height 16
click at [36, 229] on div at bounding box center [32, 224] width 16 height 16
click at [37, 258] on div at bounding box center [32, 264] width 16 height 16
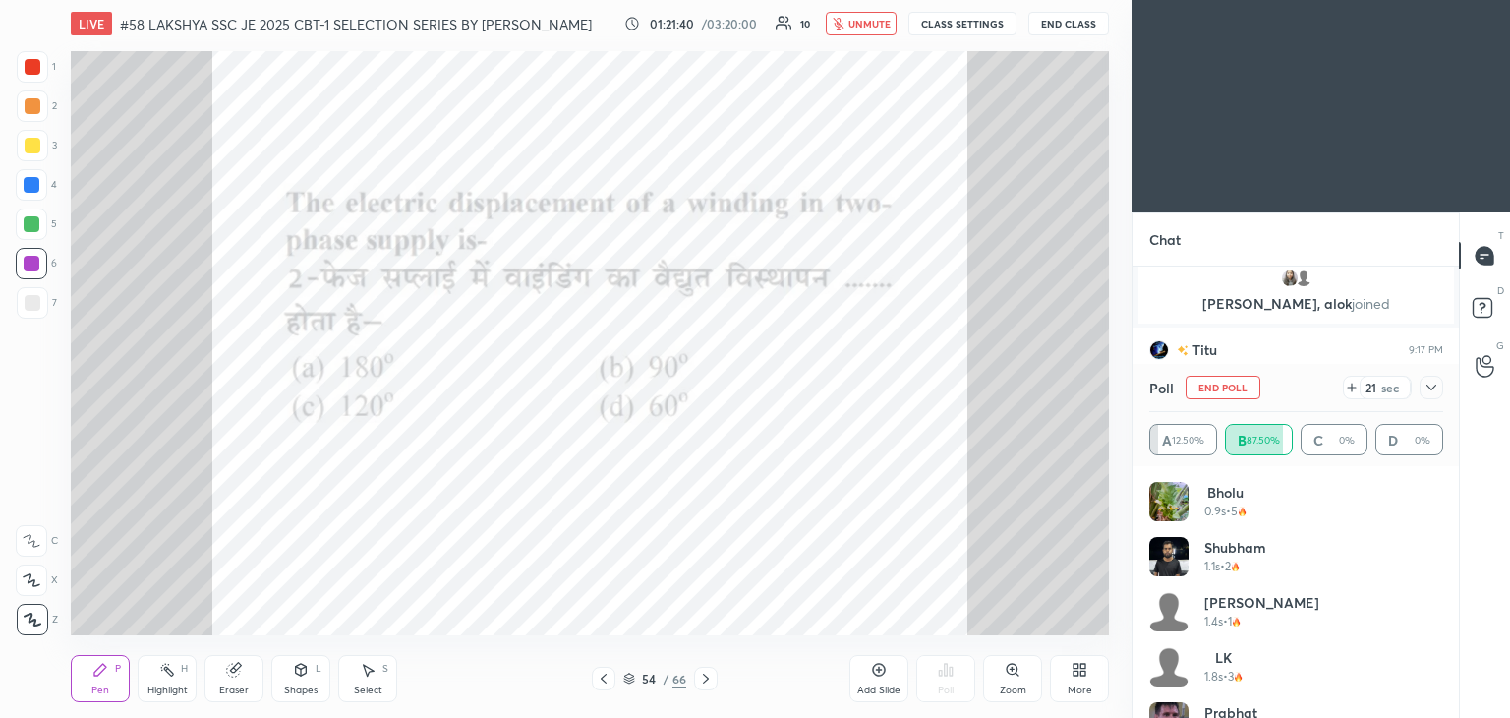
click at [31, 308] on div at bounding box center [33, 303] width 16 height 16
click at [26, 268] on div at bounding box center [32, 264] width 16 height 16
click at [30, 225] on div at bounding box center [32, 224] width 16 height 16
click at [28, 178] on div at bounding box center [32, 185] width 16 height 16
click at [31, 145] on div at bounding box center [33, 146] width 16 height 16
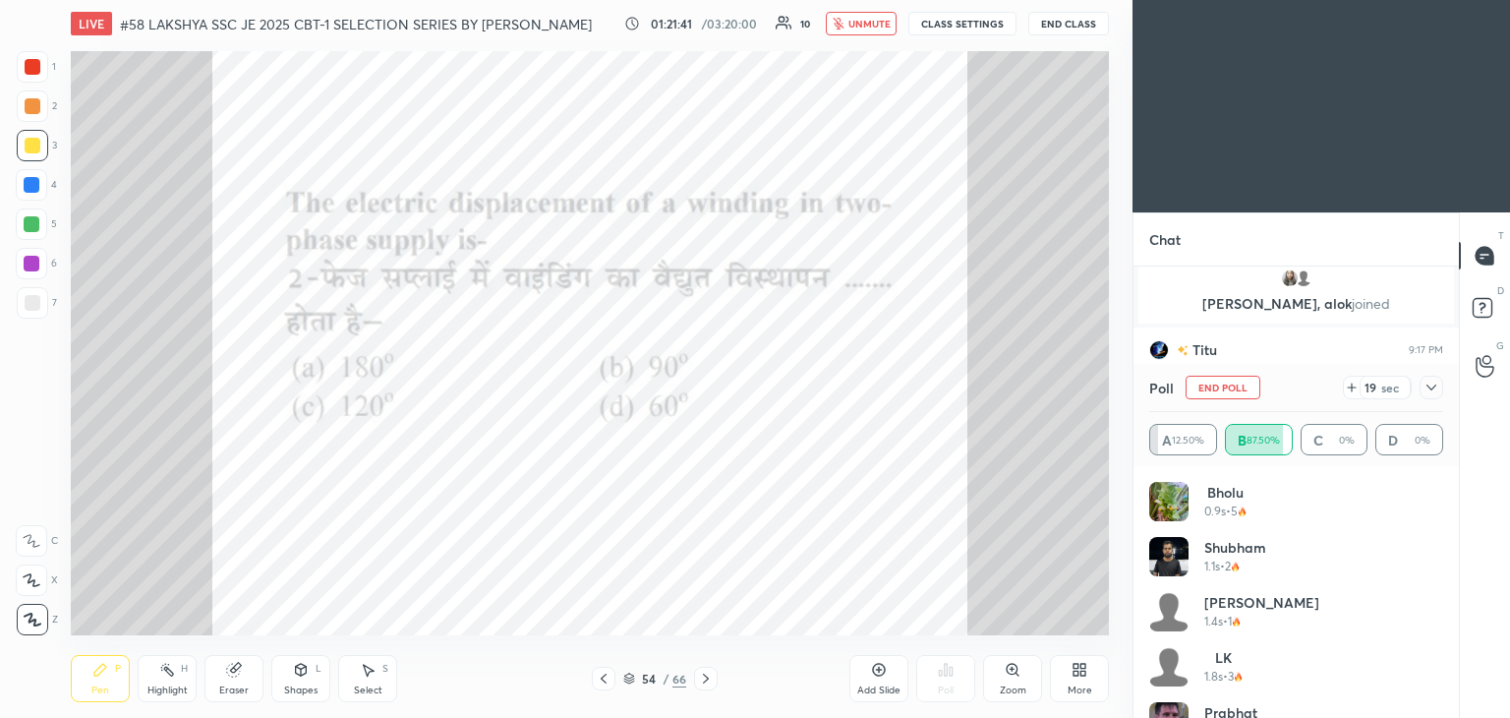
click at [34, 112] on div at bounding box center [33, 106] width 16 height 16
click at [31, 76] on div at bounding box center [32, 66] width 31 height 31
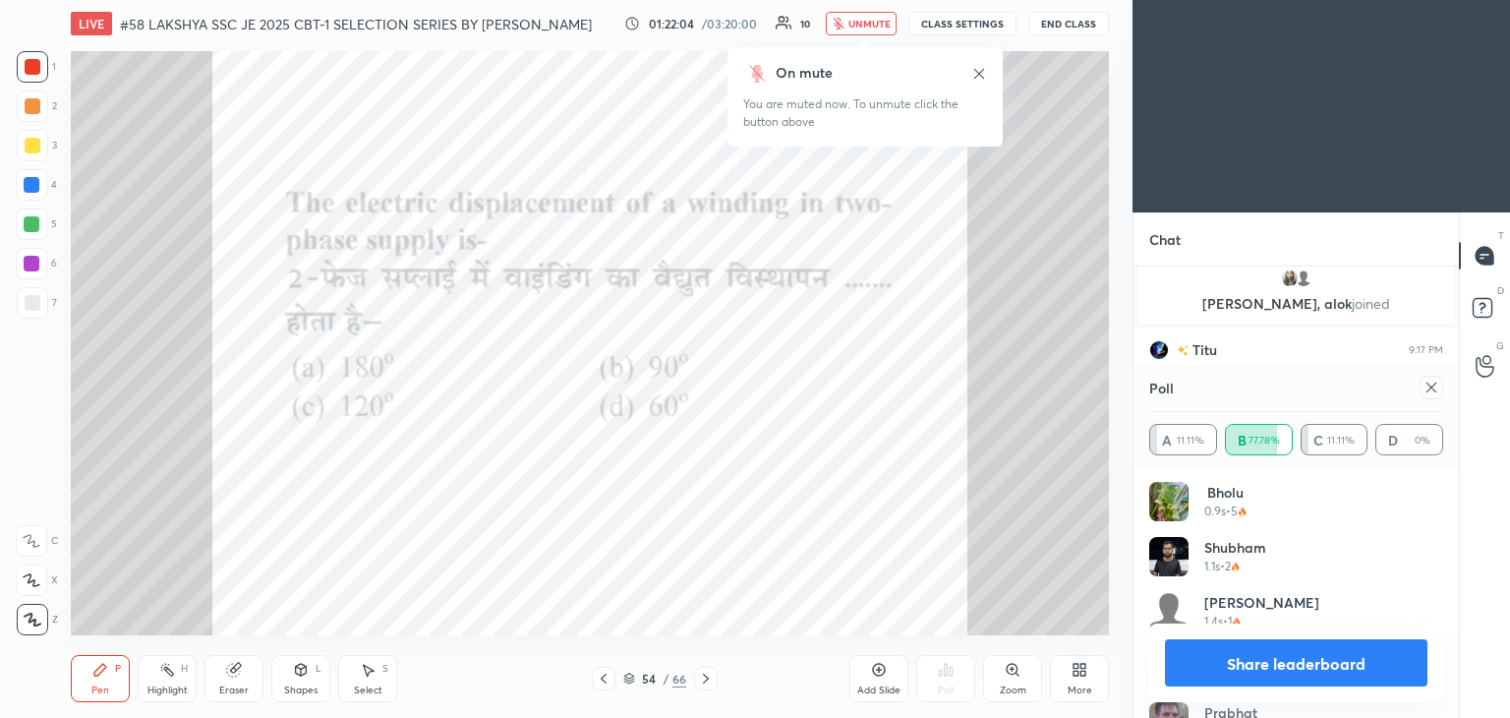
click at [854, 19] on span "unmute" at bounding box center [869, 24] width 42 height 14
click at [1429, 388] on icon at bounding box center [1432, 387] width 16 height 16
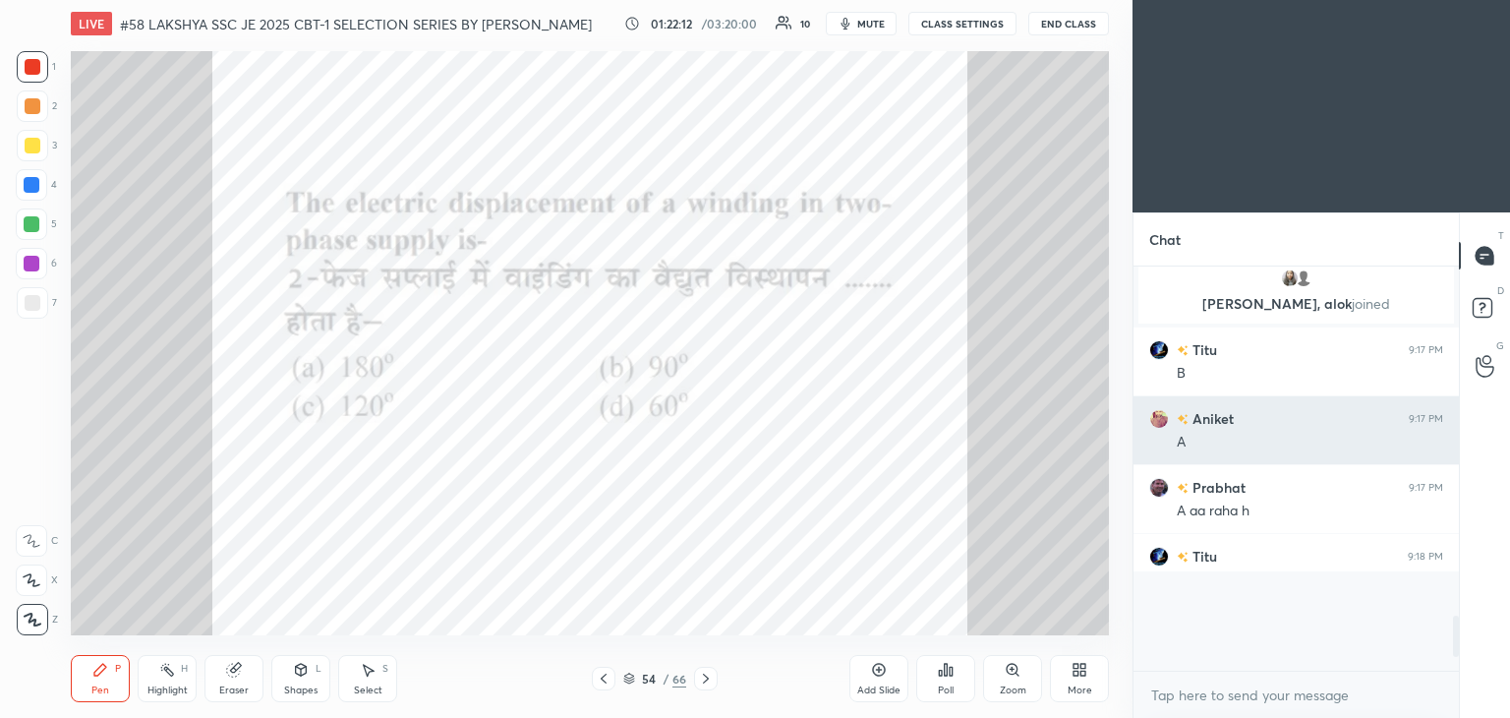
scroll to position [393, 320]
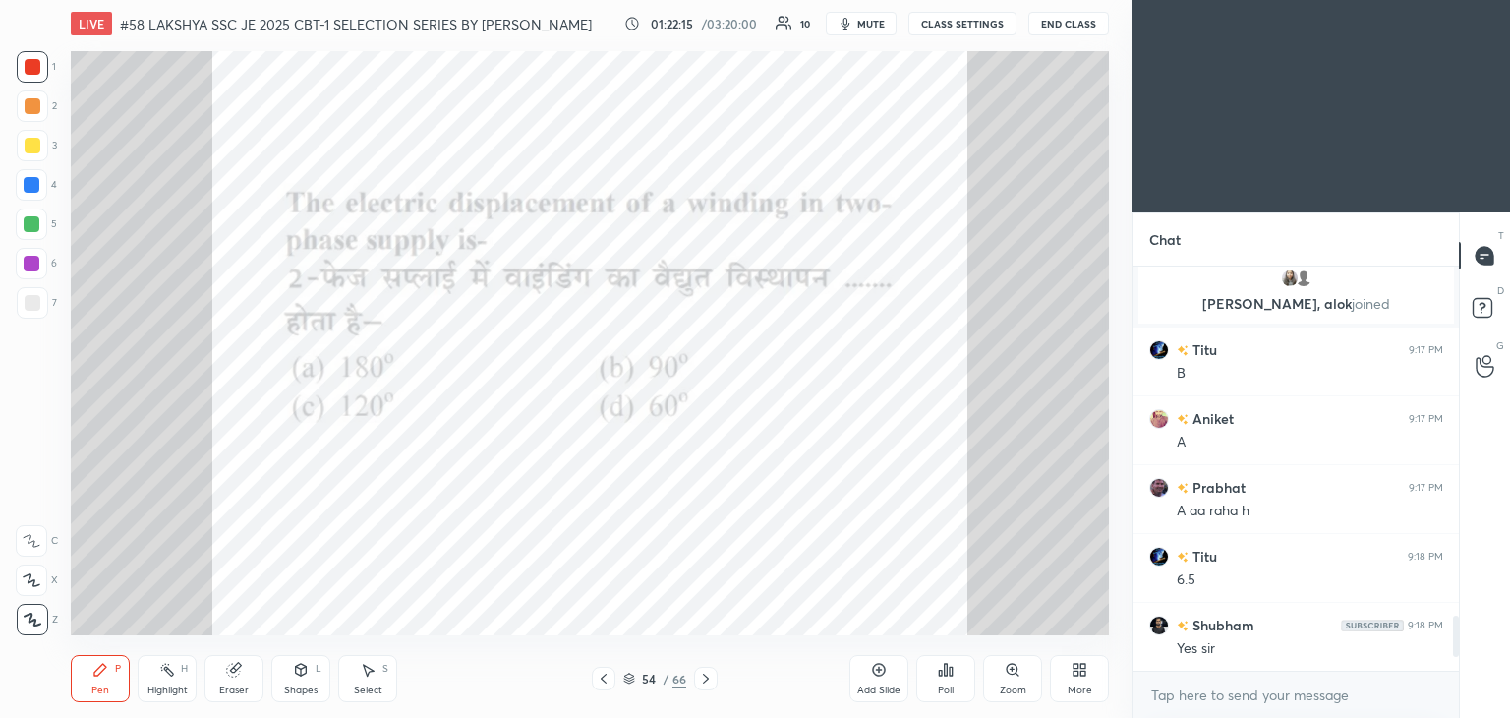
click at [236, 680] on div "Eraser" at bounding box center [233, 678] width 59 height 47
drag, startPoint x: 32, startPoint y: 615, endPoint x: 49, endPoint y: 633, distance: 24.3
click at [32, 617] on span "Erase all" at bounding box center [31, 619] width 29 height 14
click at [110, 672] on div "Pen P" at bounding box center [100, 678] width 59 height 47
click at [705, 677] on icon at bounding box center [706, 678] width 16 height 16
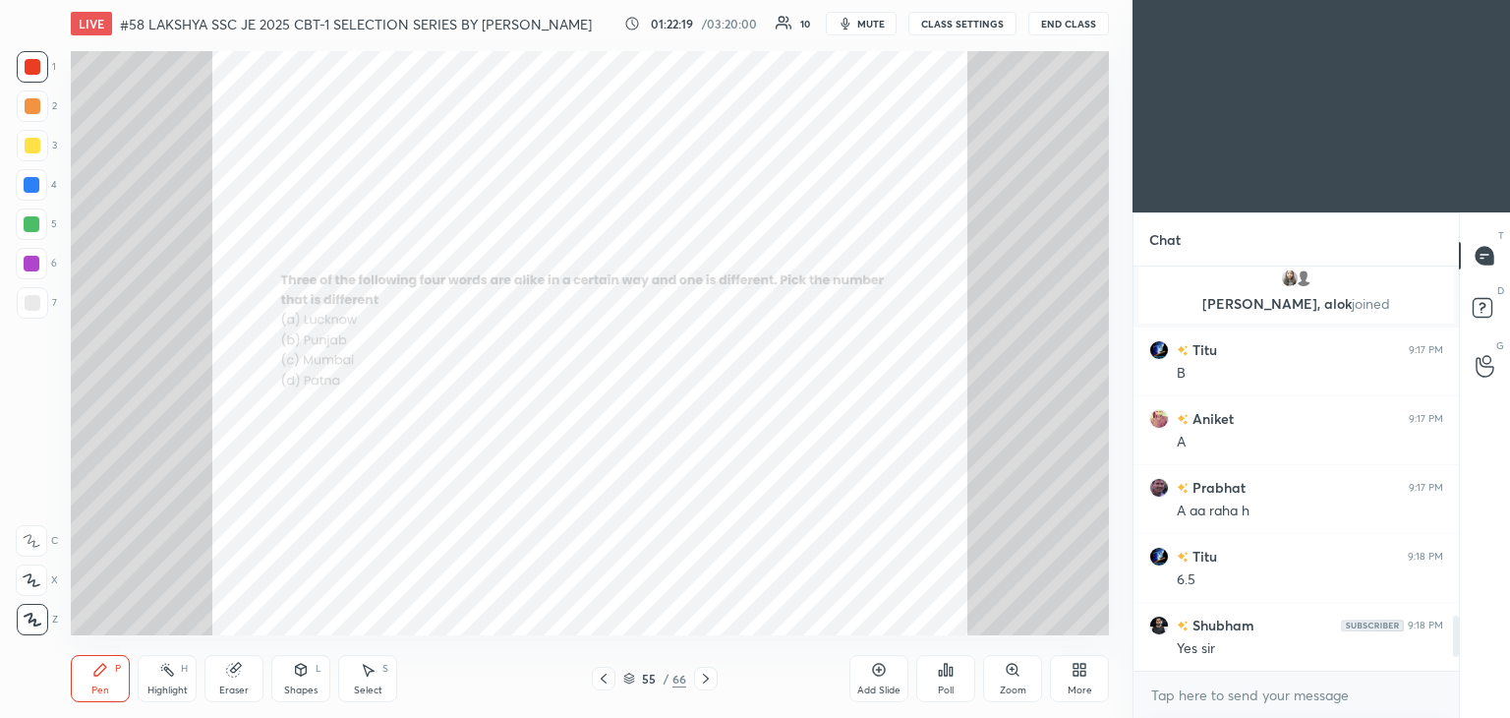
click at [703, 683] on icon at bounding box center [706, 678] width 16 height 16
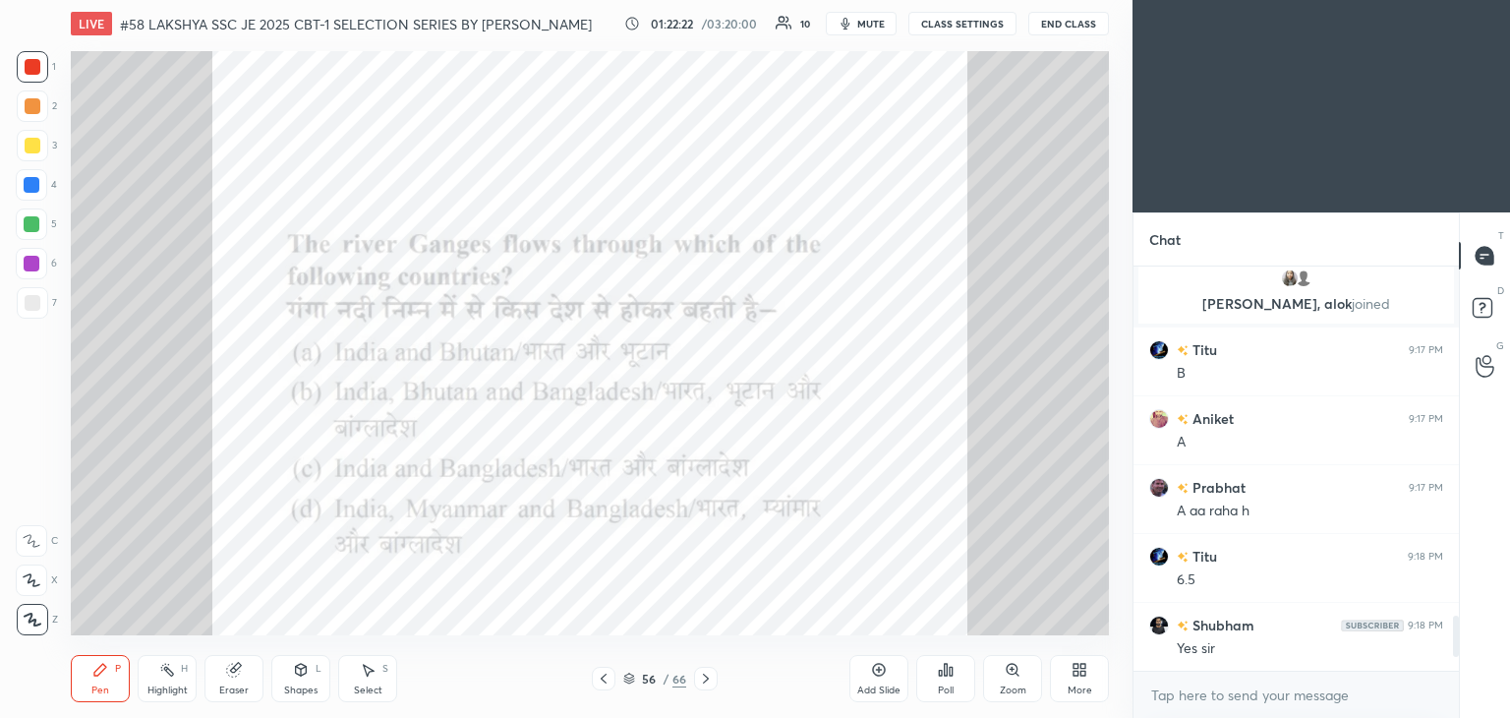
click at [889, 17] on button "mute" at bounding box center [861, 24] width 71 height 24
click at [711, 675] on icon at bounding box center [706, 678] width 16 height 16
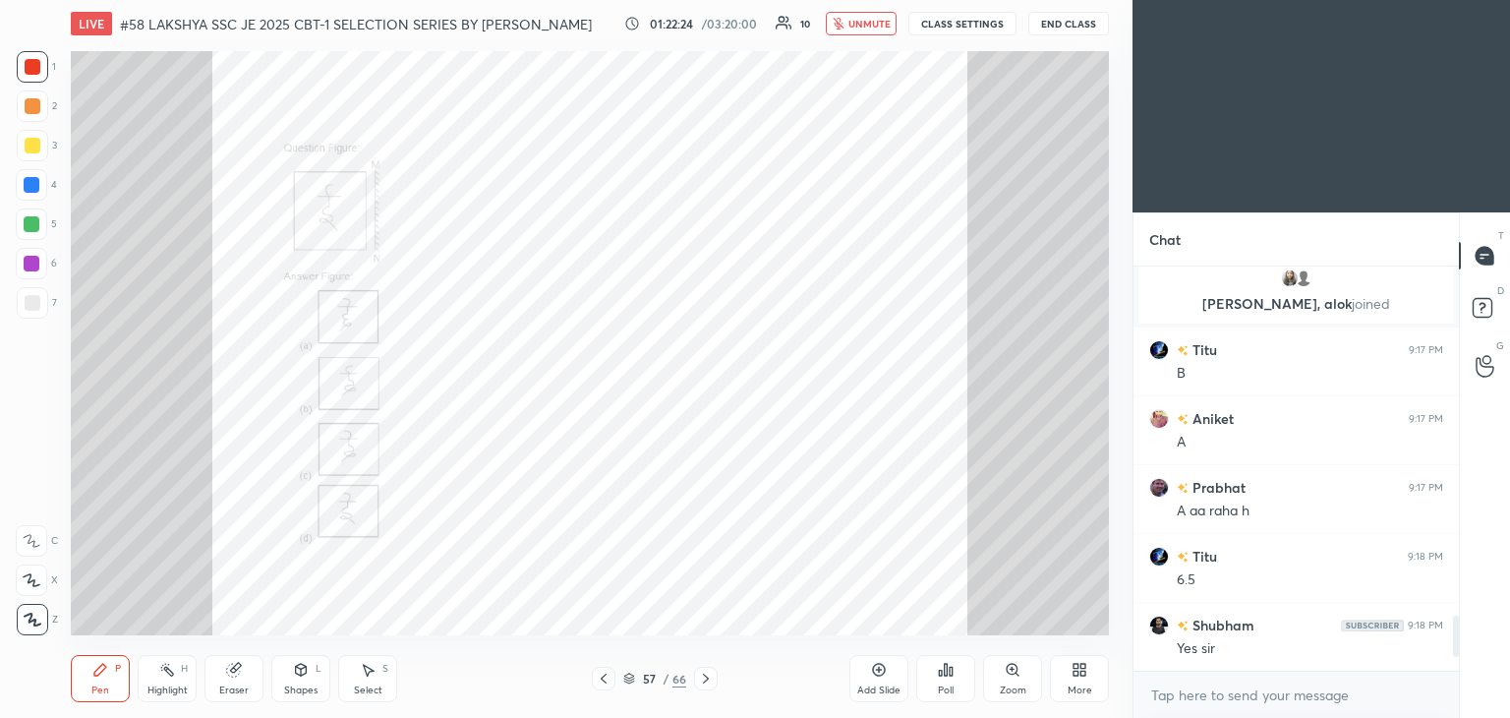
click at [704, 681] on icon at bounding box center [706, 678] width 16 height 16
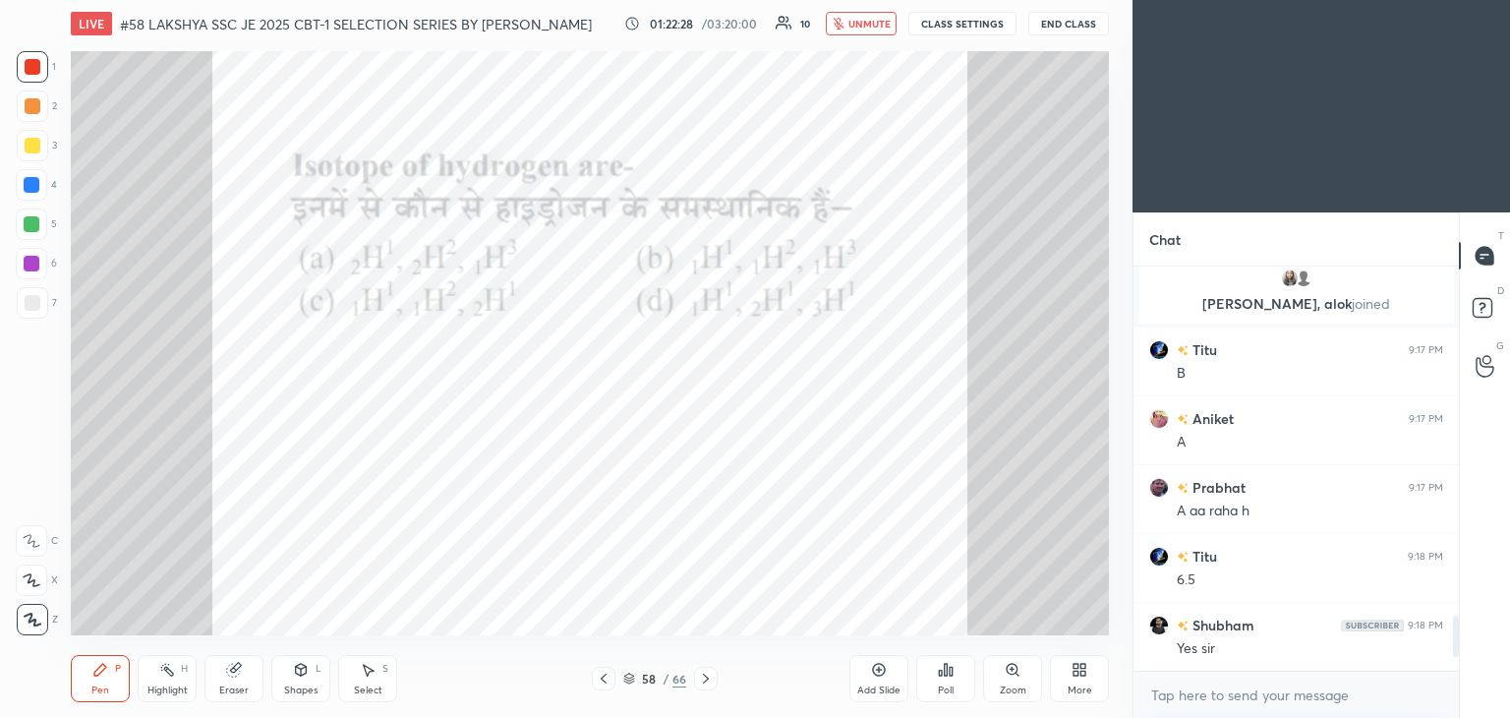
click at [952, 674] on icon at bounding box center [946, 670] width 16 height 16
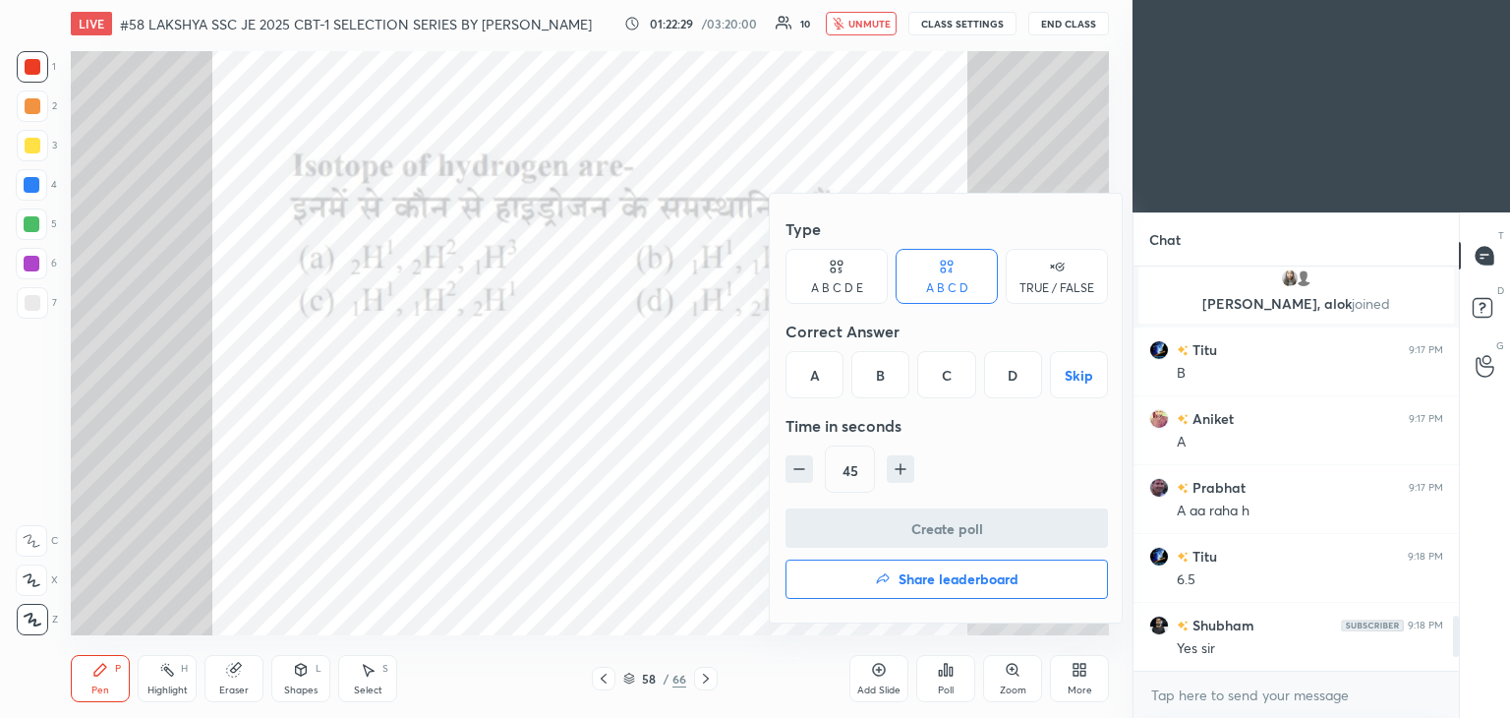
click at [879, 378] on div "B" at bounding box center [880, 374] width 58 height 47
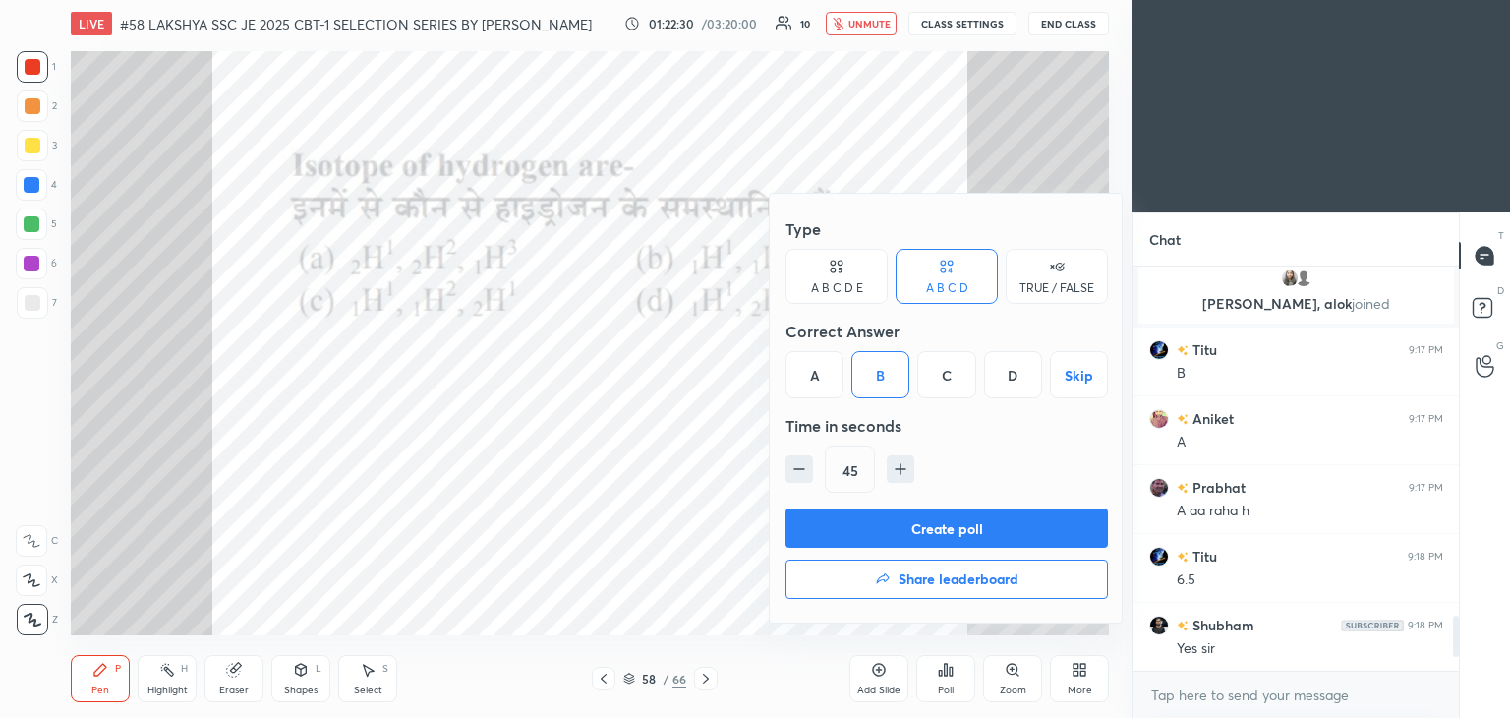
click at [874, 524] on button "Create poll" at bounding box center [947, 527] width 322 height 39
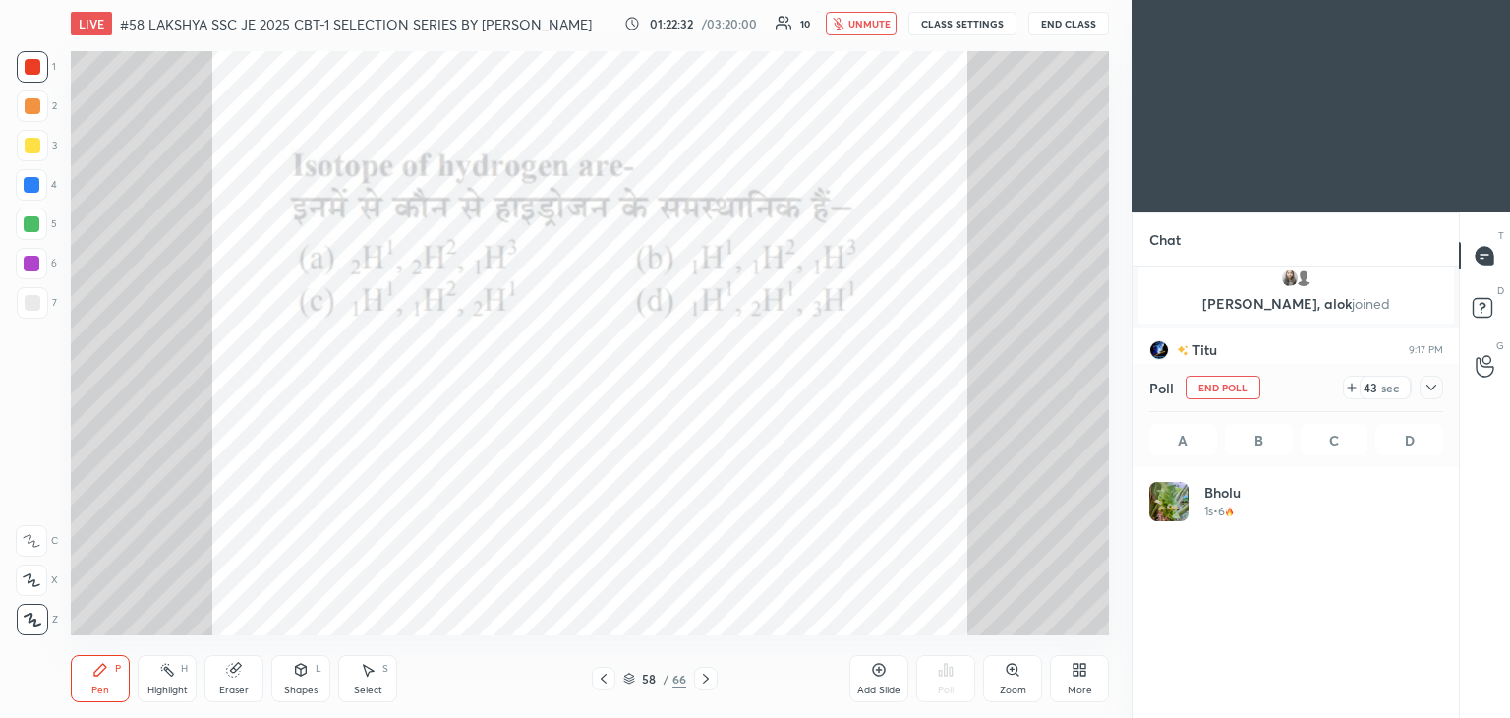
scroll to position [6, 6]
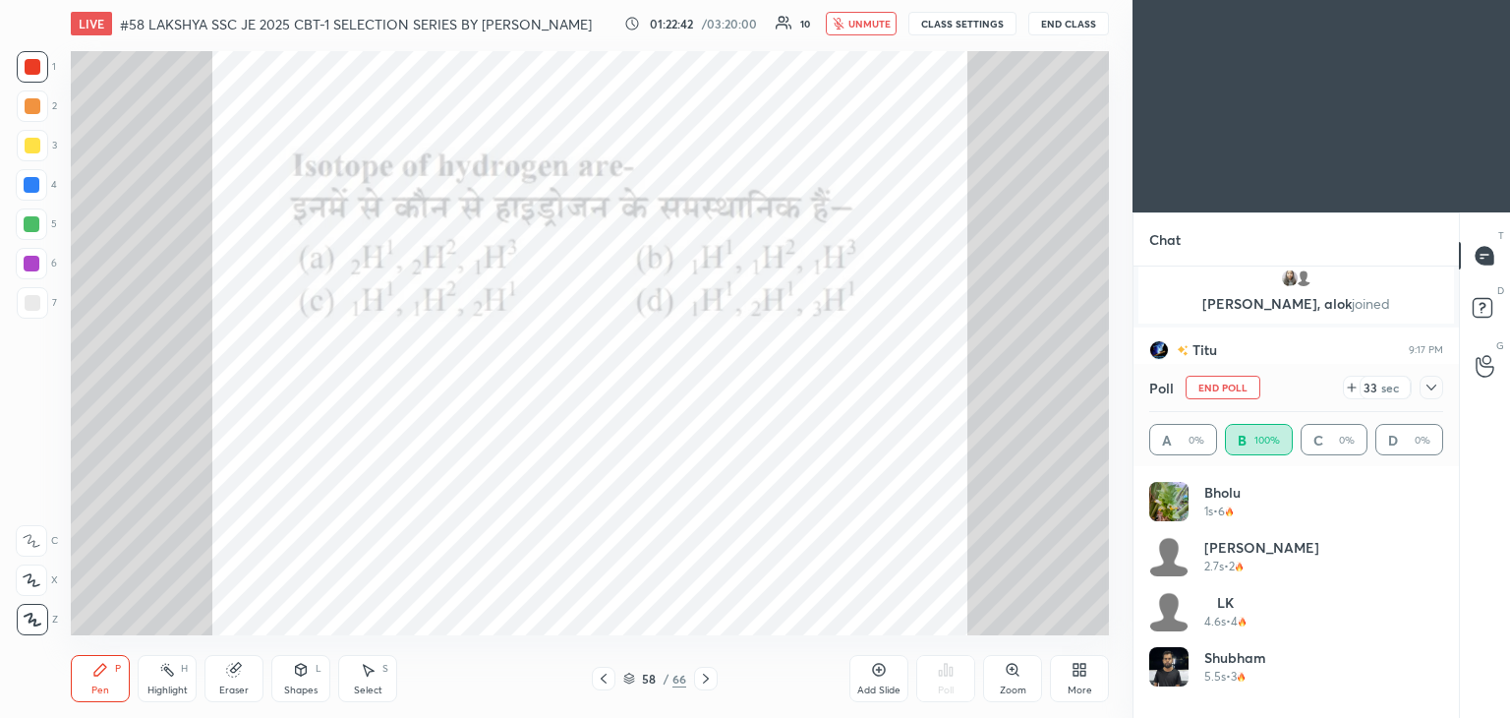
click at [37, 115] on div at bounding box center [32, 105] width 31 height 31
drag, startPoint x: 31, startPoint y: 144, endPoint x: 29, endPoint y: 163, distance: 19.8
click at [31, 145] on div at bounding box center [33, 146] width 16 height 16
click at [28, 184] on div at bounding box center [32, 185] width 16 height 16
click at [26, 217] on div at bounding box center [32, 224] width 16 height 16
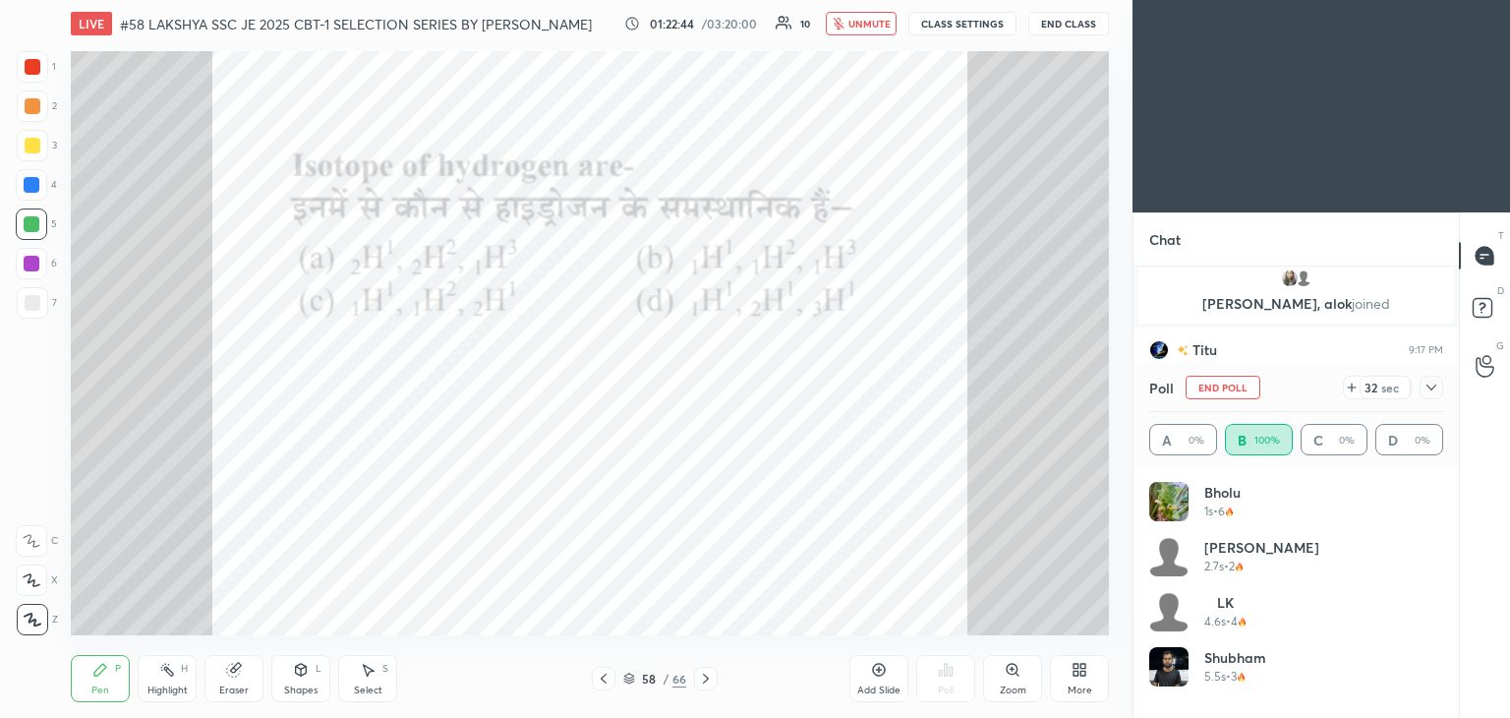
click at [26, 266] on div at bounding box center [32, 264] width 16 height 16
drag, startPoint x: 29, startPoint y: 232, endPoint x: 31, endPoint y: 205, distance: 26.6
click at [31, 230] on div at bounding box center [31, 223] width 31 height 31
click at [32, 190] on div at bounding box center [32, 185] width 16 height 16
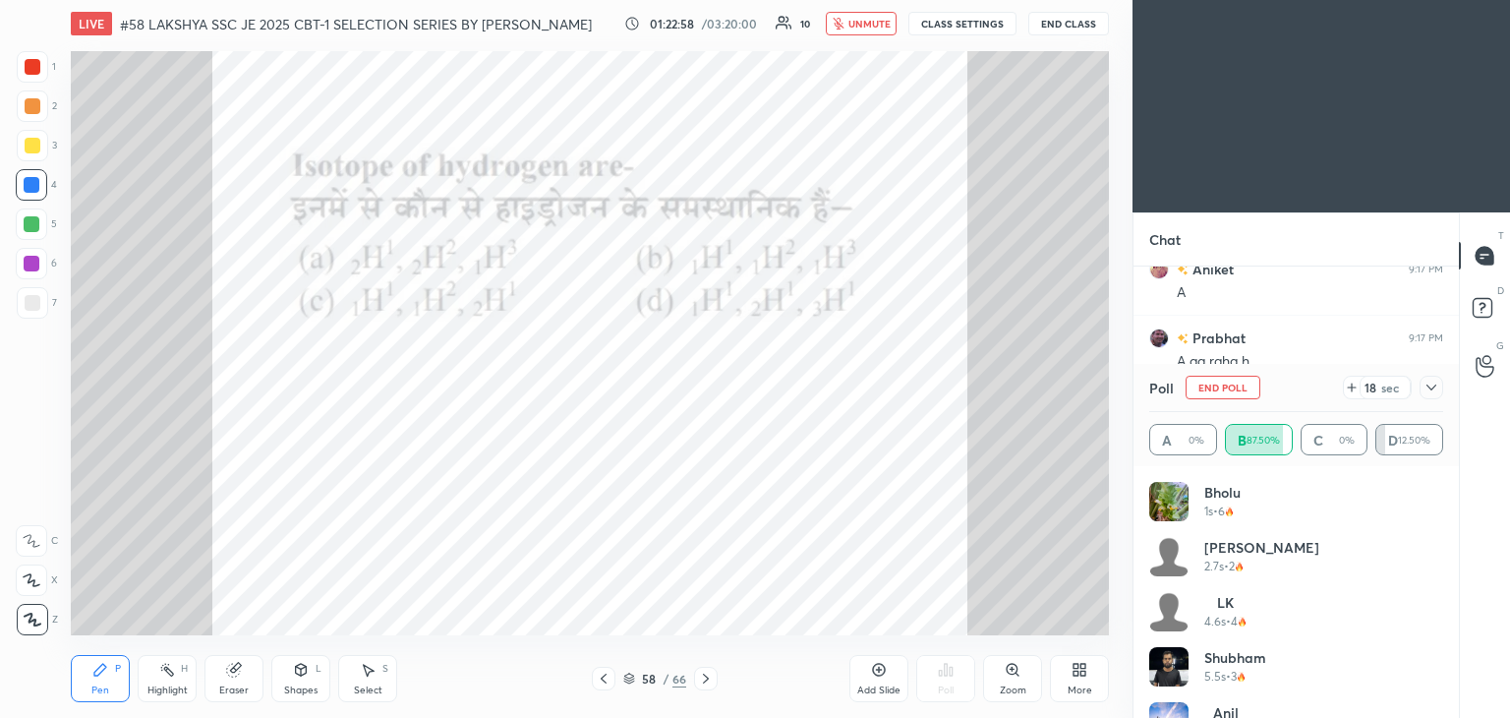
click at [1438, 385] on icon at bounding box center [1432, 387] width 16 height 16
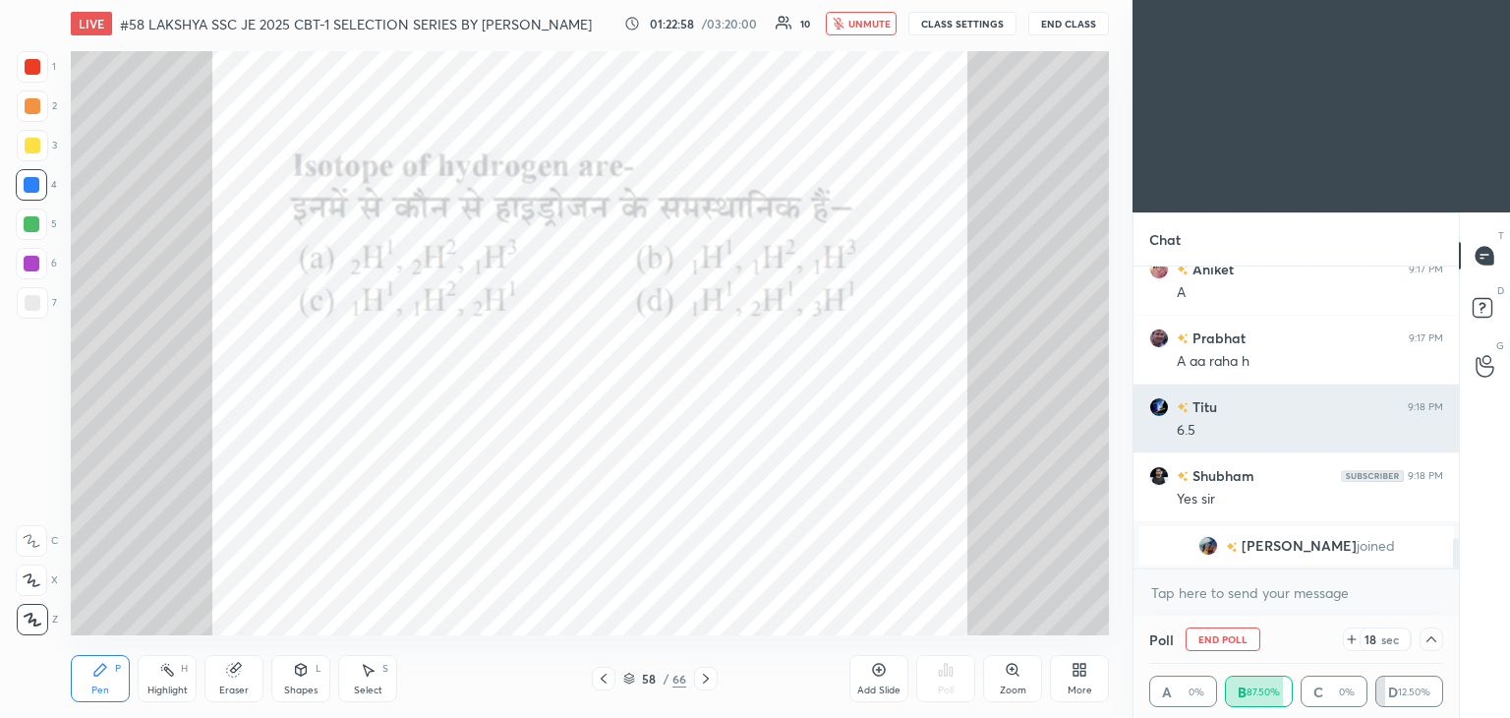
scroll to position [6, 6]
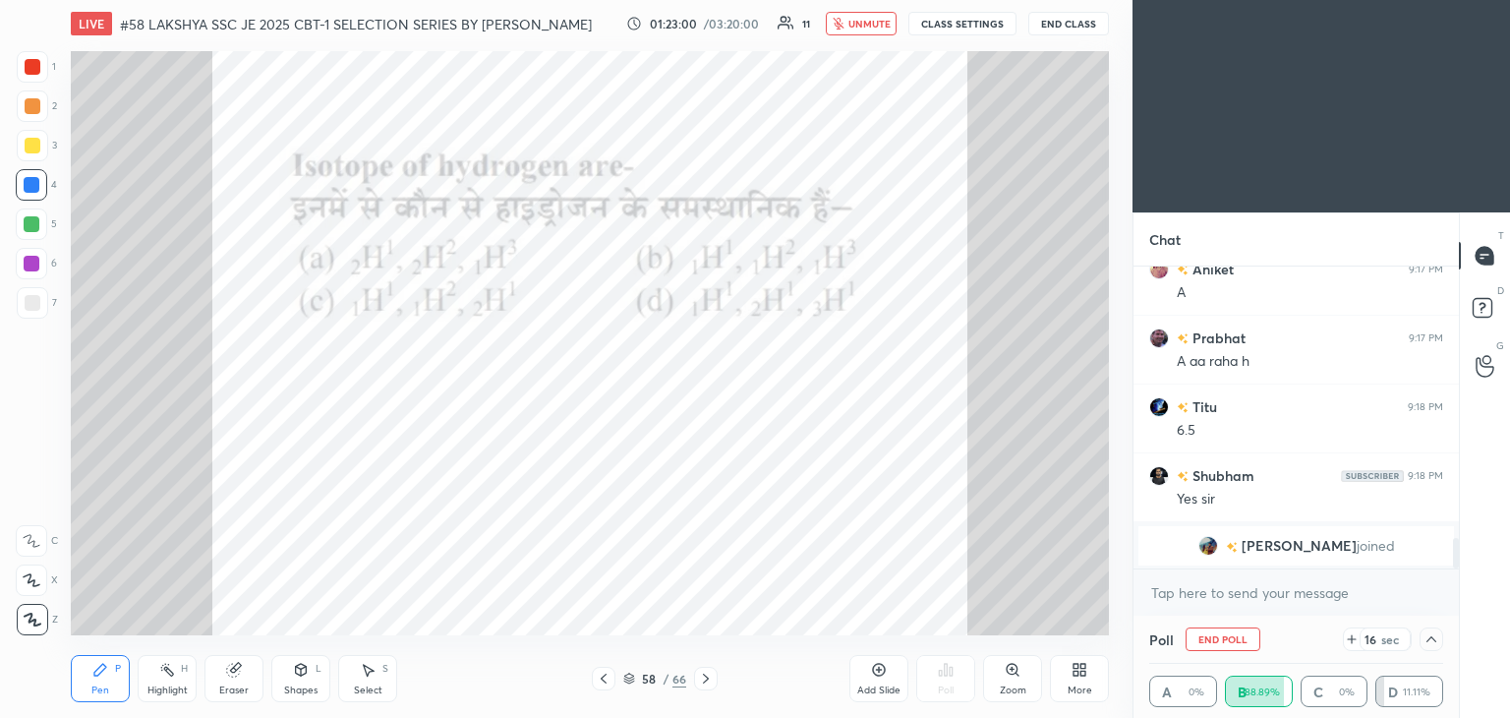
drag, startPoint x: 1380, startPoint y: 540, endPoint x: 1448, endPoint y: 295, distance: 254.0
click at [1453, 295] on div "Titu 9:17 PM B [PERSON_NAME] 9:17 PM A [PERSON_NAME] 9:17 PM A aa raha h Titu 9…" at bounding box center [1296, 440] width 325 height 349
click at [1429, 639] on icon at bounding box center [1432, 639] width 16 height 16
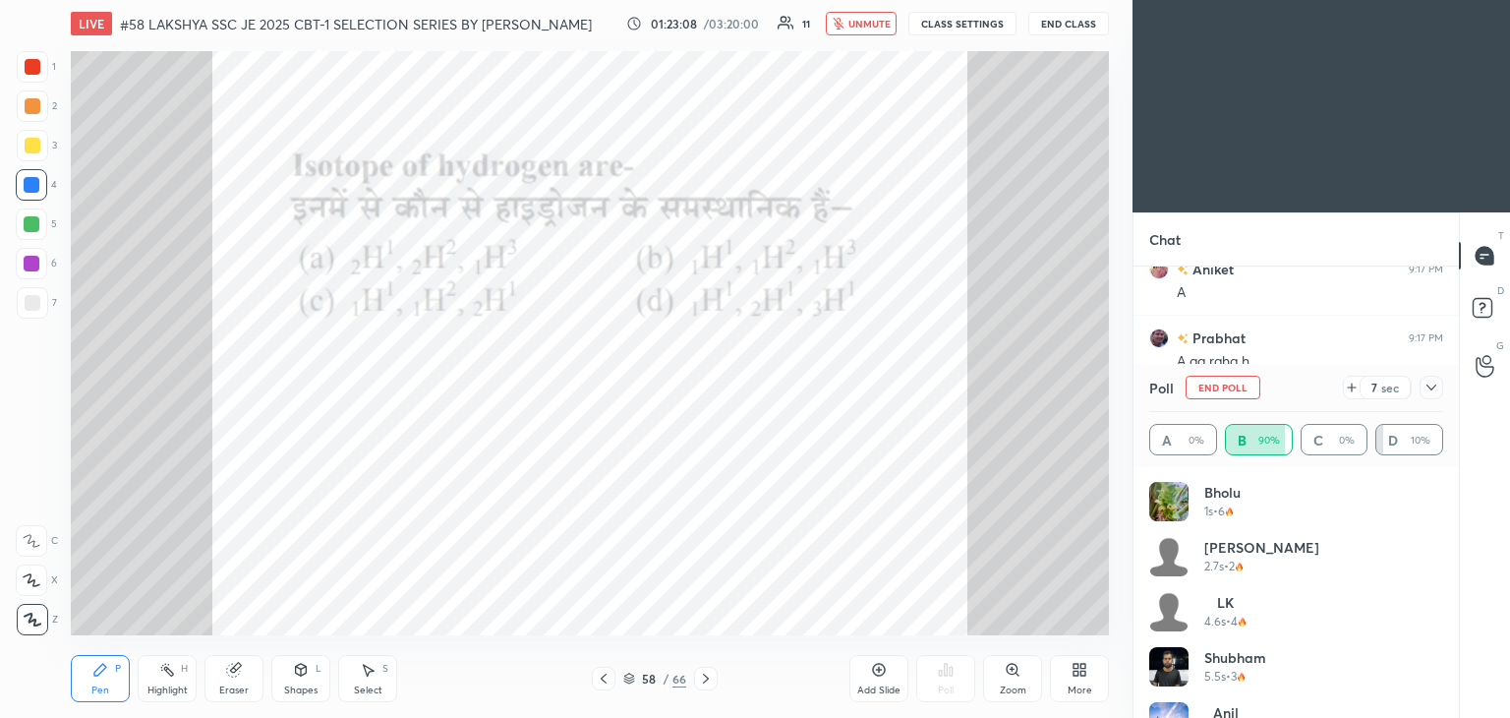
drag, startPoint x: 1455, startPoint y: 548, endPoint x: 1443, endPoint y: 644, distance: 97.1
click at [1444, 649] on div "Bholu 1s • 6 [PERSON_NAME] 2.7s • 2 LK 4.6s • 4 [PERSON_NAME] 5.5s • 3 anil 12.…" at bounding box center [1296, 592] width 325 height 252
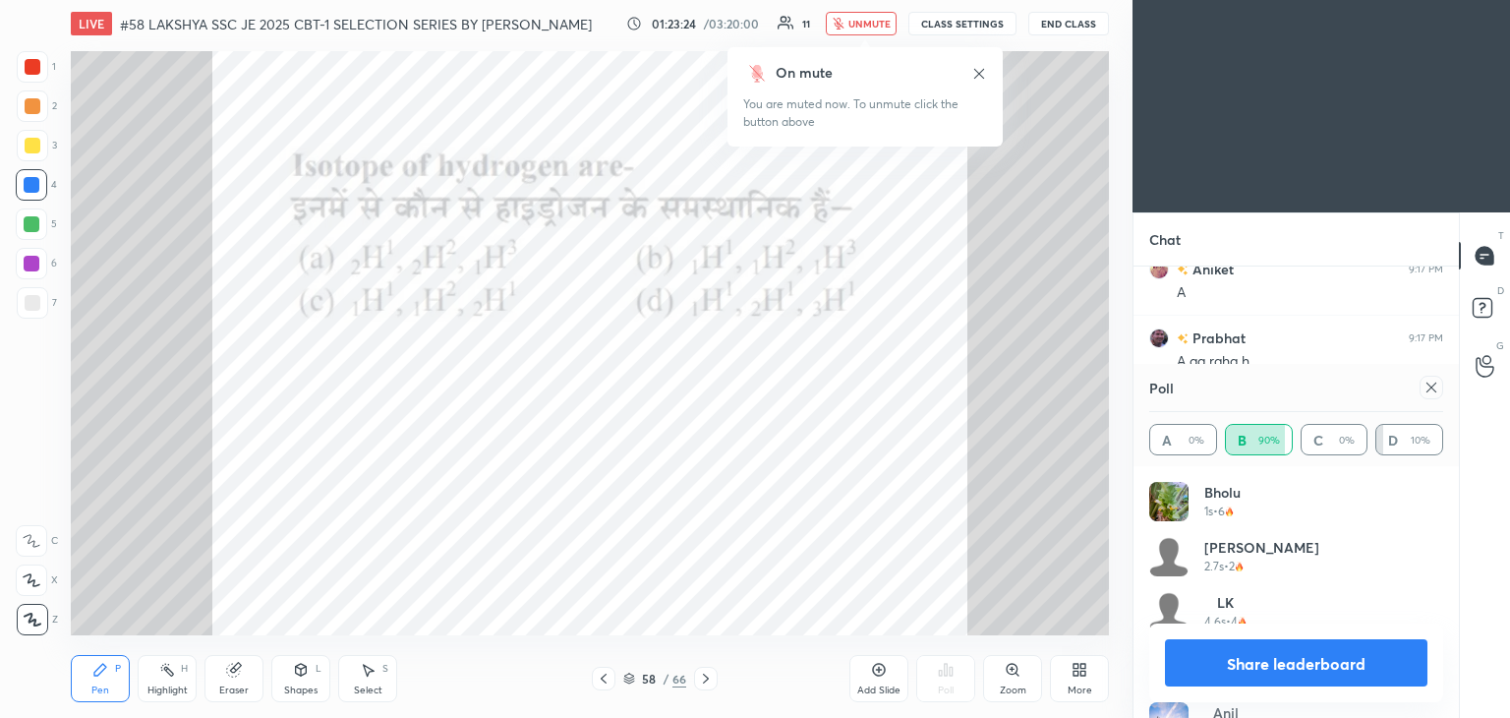
drag, startPoint x: 224, startPoint y: 687, endPoint x: 110, endPoint y: 674, distance: 114.8
click at [223, 687] on div "Eraser" at bounding box center [233, 690] width 29 height 10
click at [33, 623] on span "Erase all" at bounding box center [31, 619] width 29 height 14
click at [81, 686] on div "Pen P" at bounding box center [100, 678] width 59 height 47
click at [1424, 376] on div at bounding box center [1432, 388] width 24 height 24
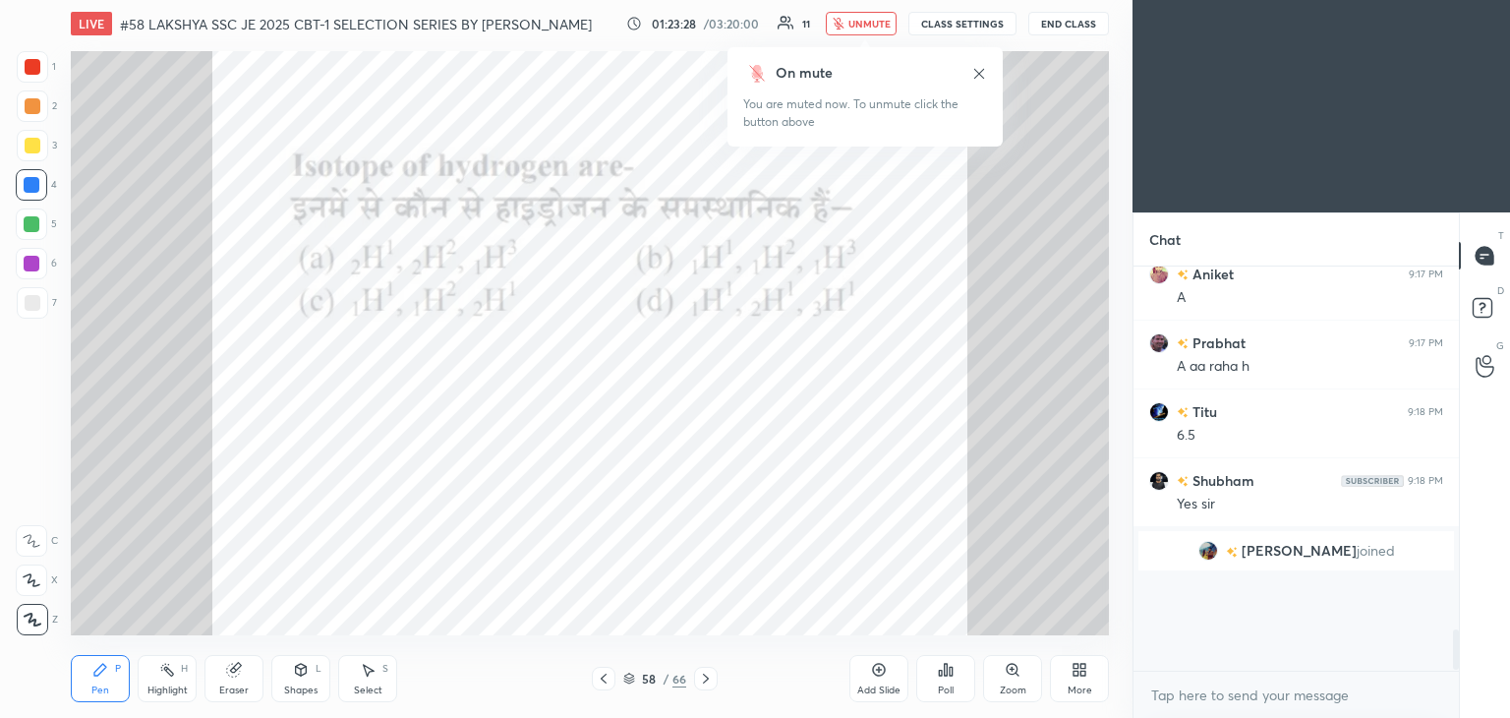
scroll to position [7, 6]
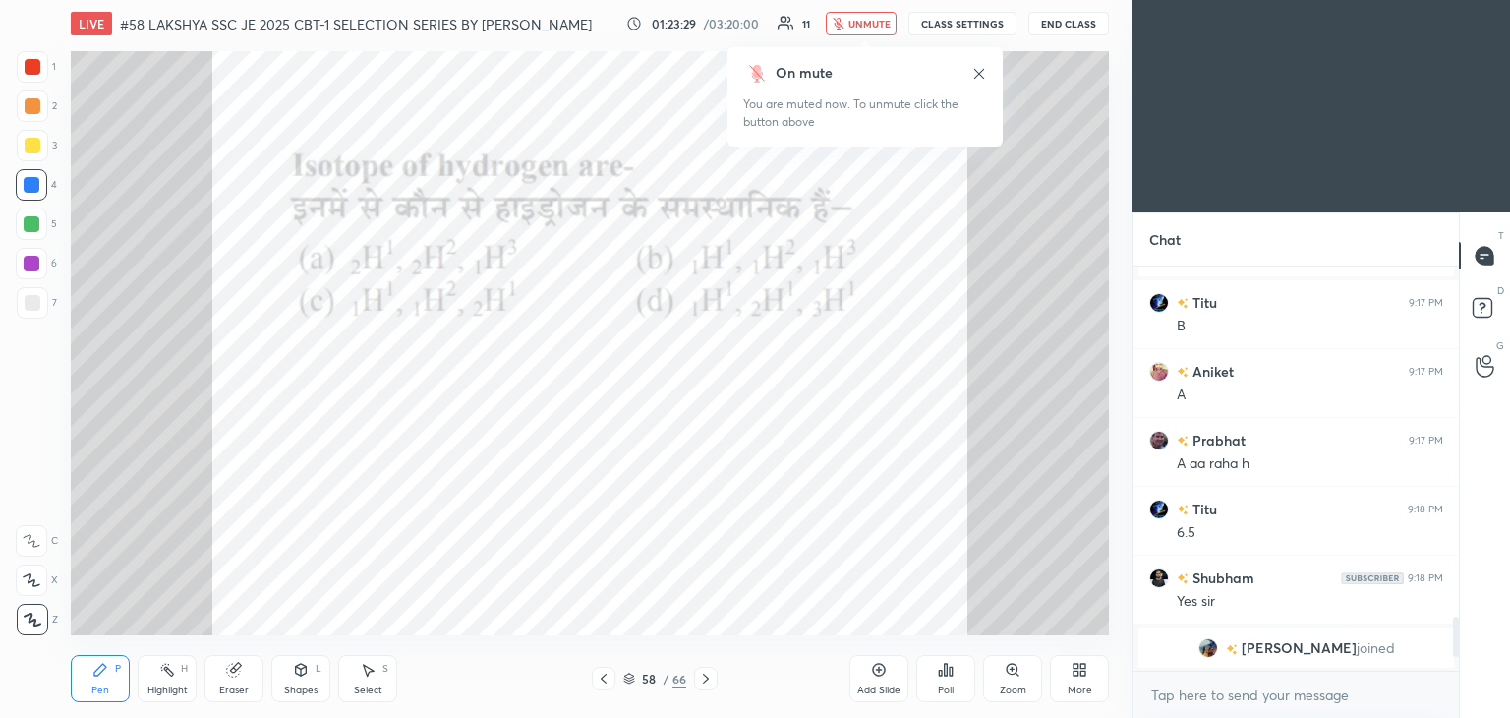
click at [874, 21] on span "unmute" at bounding box center [869, 24] width 42 height 14
click at [702, 674] on icon at bounding box center [706, 678] width 16 height 16
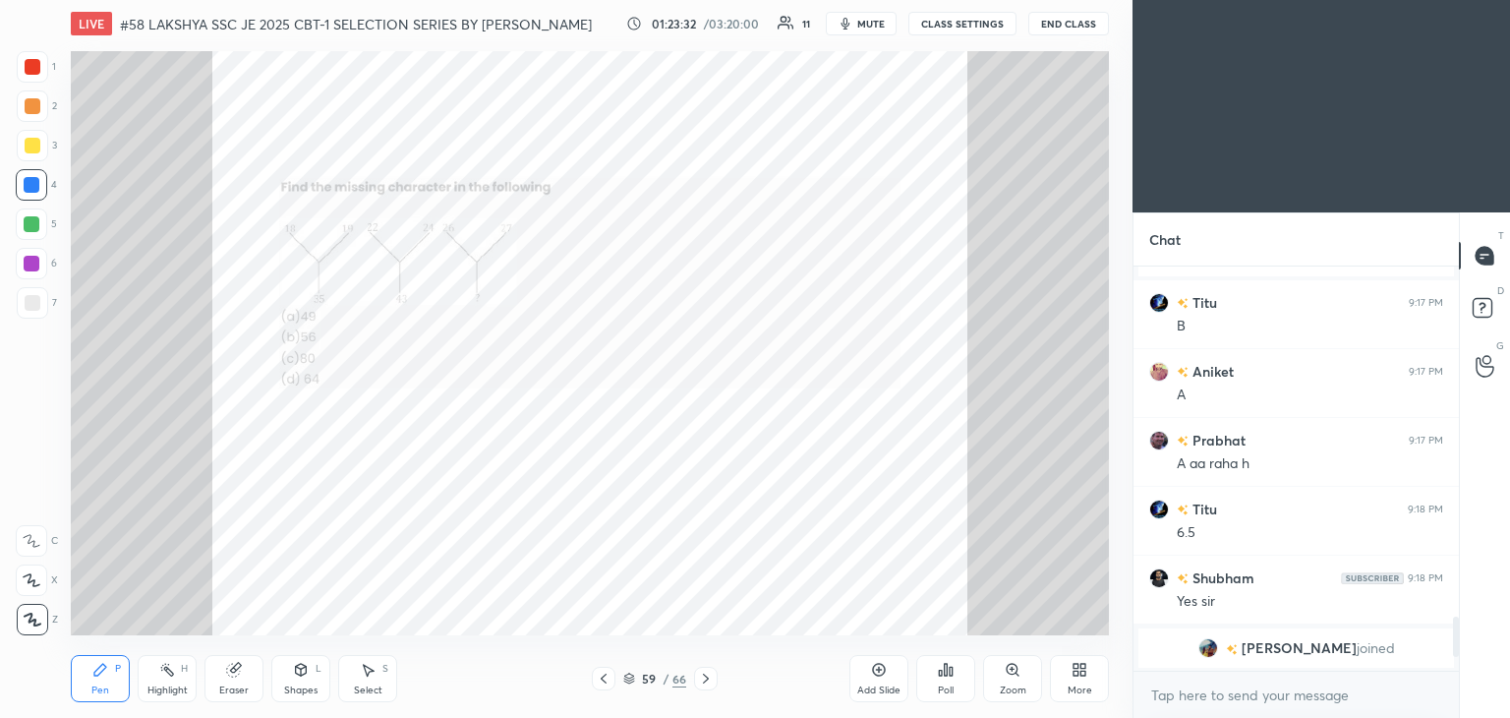
click at [711, 668] on div at bounding box center [706, 679] width 24 height 24
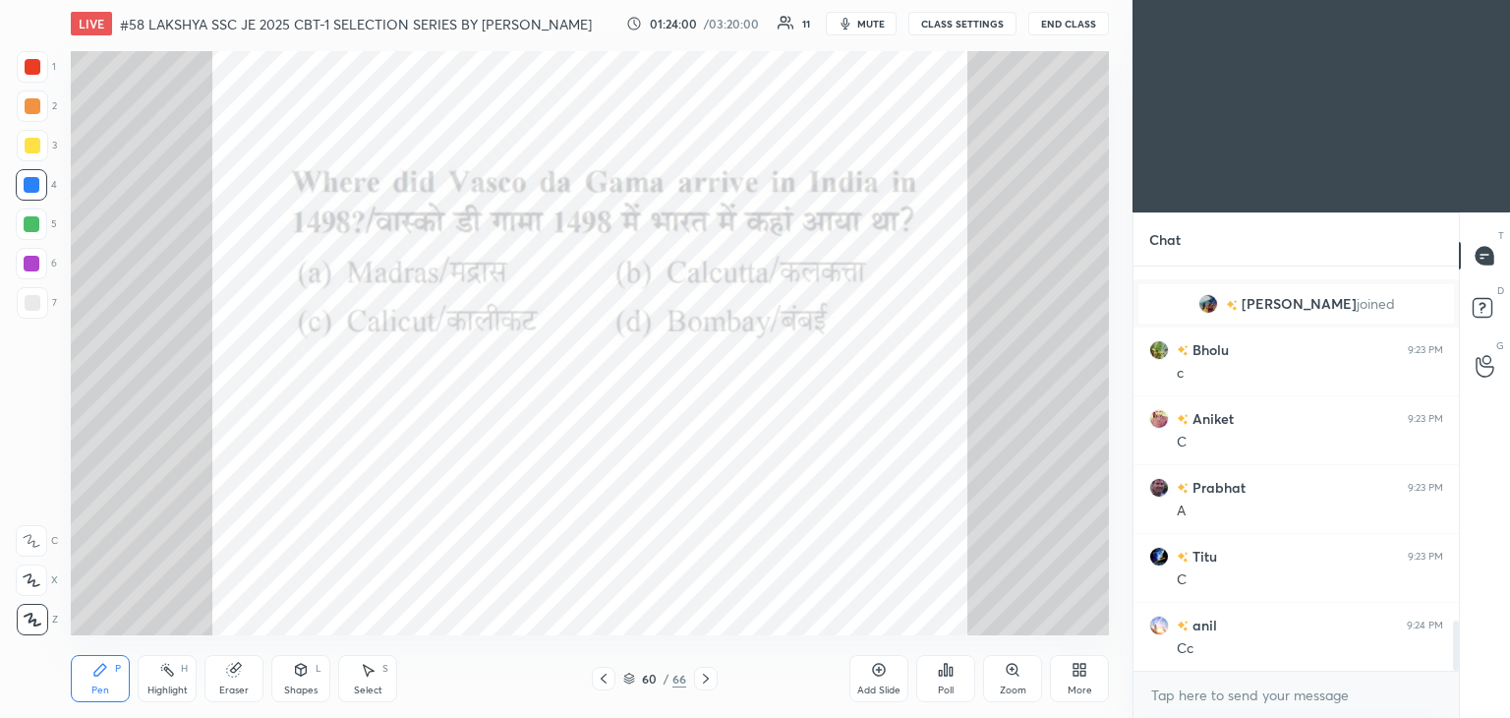
drag, startPoint x: 955, startPoint y: 736, endPoint x: 983, endPoint y: 667, distance: 75.4
drag, startPoint x: 238, startPoint y: 686, endPoint x: 214, endPoint y: 682, distance: 23.9
click at [233, 687] on div "Eraser" at bounding box center [233, 690] width 29 height 10
click at [39, 615] on span "Erase all" at bounding box center [31, 619] width 29 height 14
click at [91, 705] on div "Pen P Highlight H Eraser Shapes L Select S 60 / 66 Add Slide Poll Zoom More" at bounding box center [590, 678] width 1038 height 79
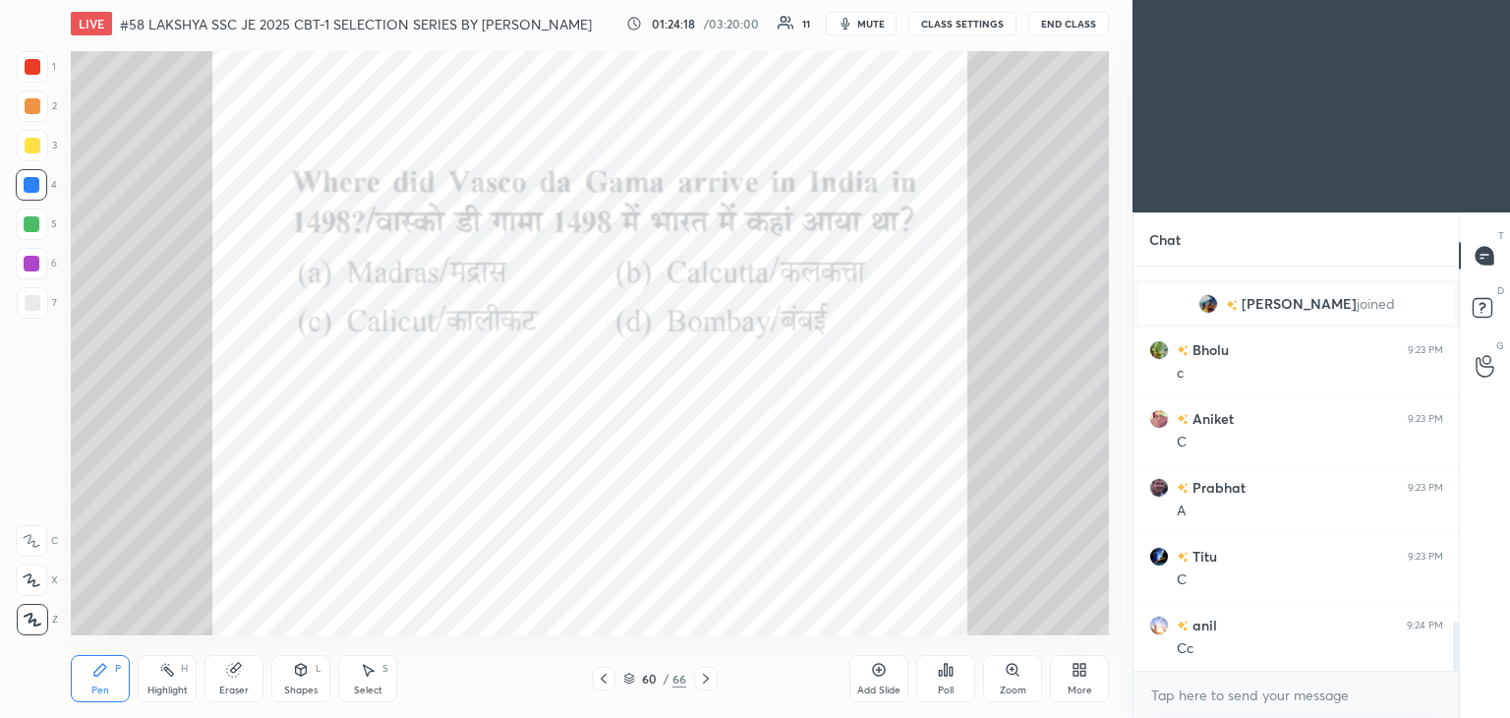
scroll to position [2947, 0]
click at [871, 21] on span "mute" at bounding box center [871, 24] width 28 height 14
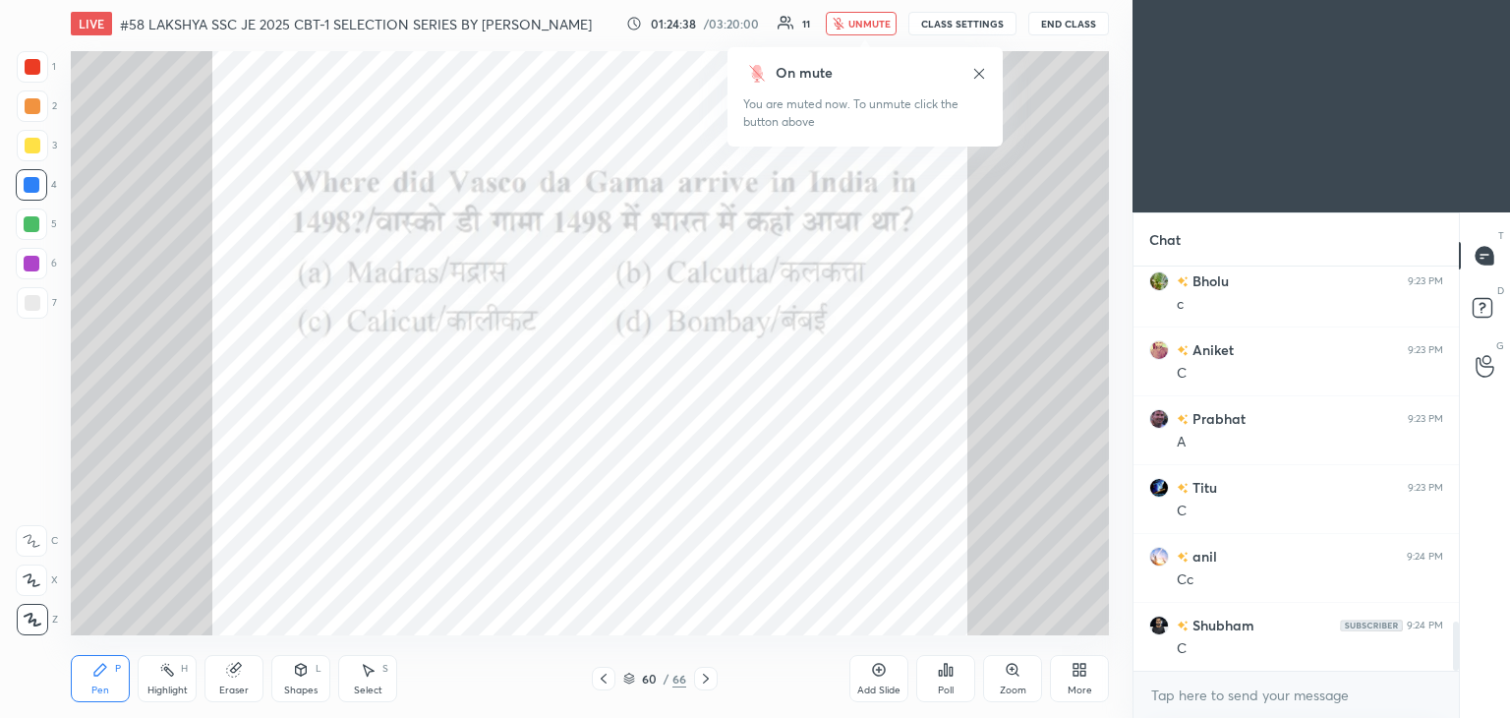
click at [853, 17] on span "unmute" at bounding box center [869, 24] width 42 height 14
click at [867, 24] on span "mute" at bounding box center [871, 24] width 28 height 14
click at [861, 26] on span "unmute" at bounding box center [869, 24] width 42 height 14
click at [869, 29] on span "mute" at bounding box center [871, 24] width 28 height 14
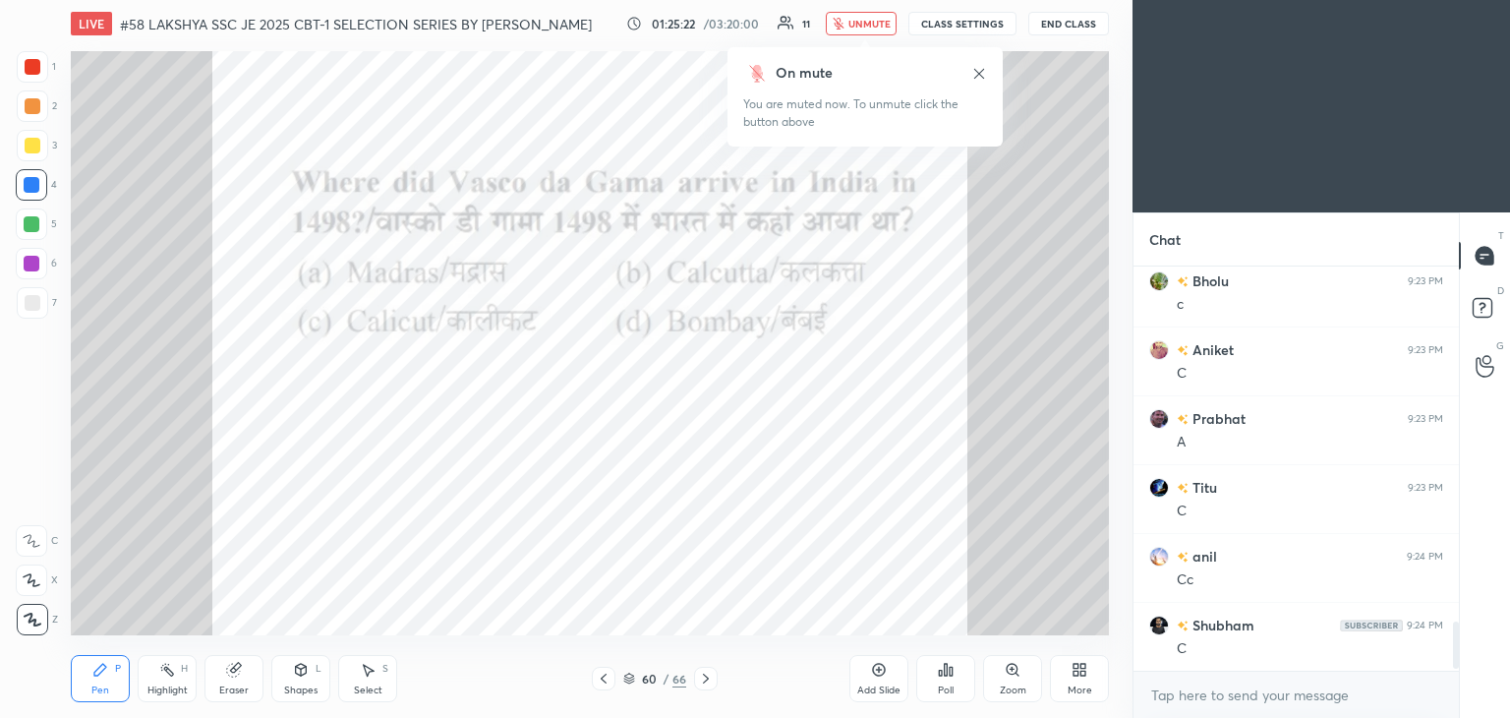
click at [869, 30] on button "unmute" at bounding box center [861, 24] width 71 height 24
click at [634, 680] on icon at bounding box center [629, 678] width 12 height 12
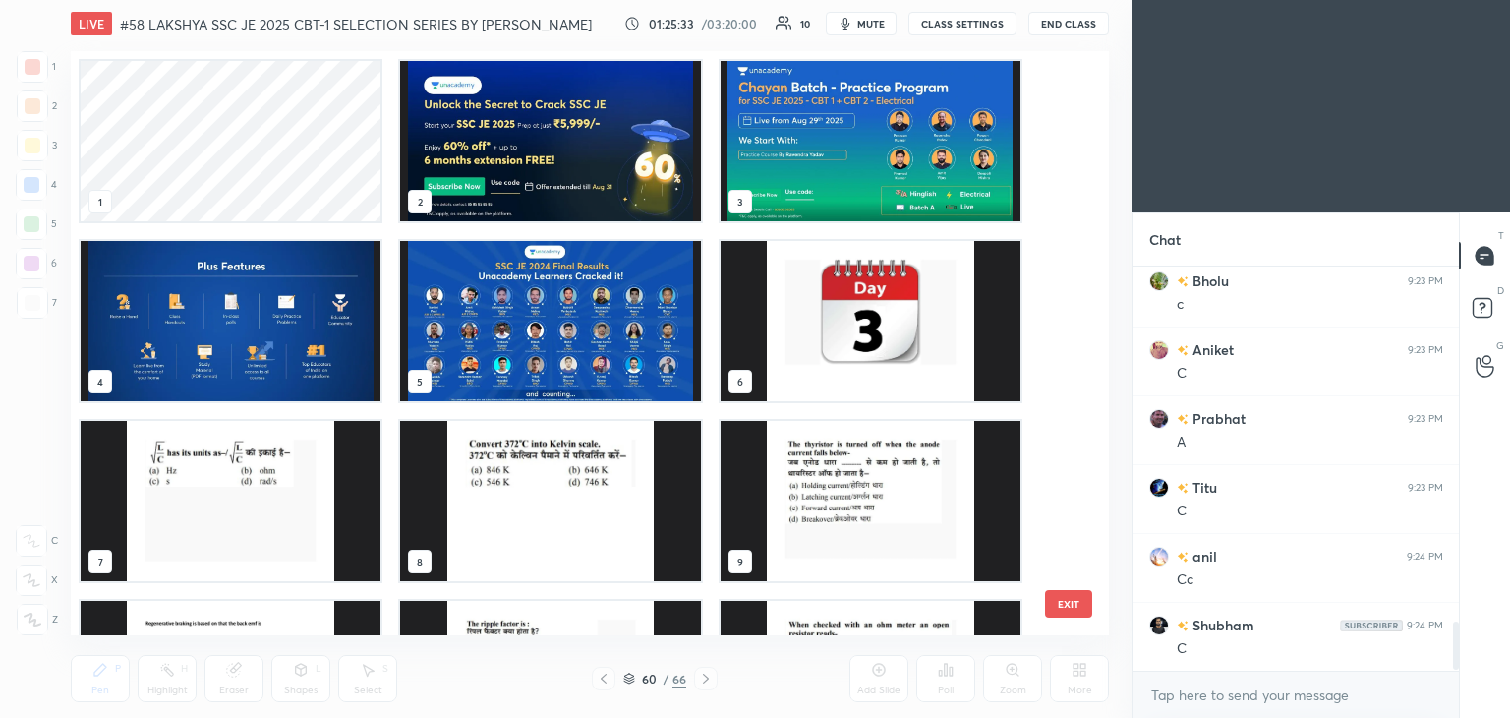
scroll to position [3016, 0]
click at [566, 150] on img "grid" at bounding box center [550, 141] width 300 height 160
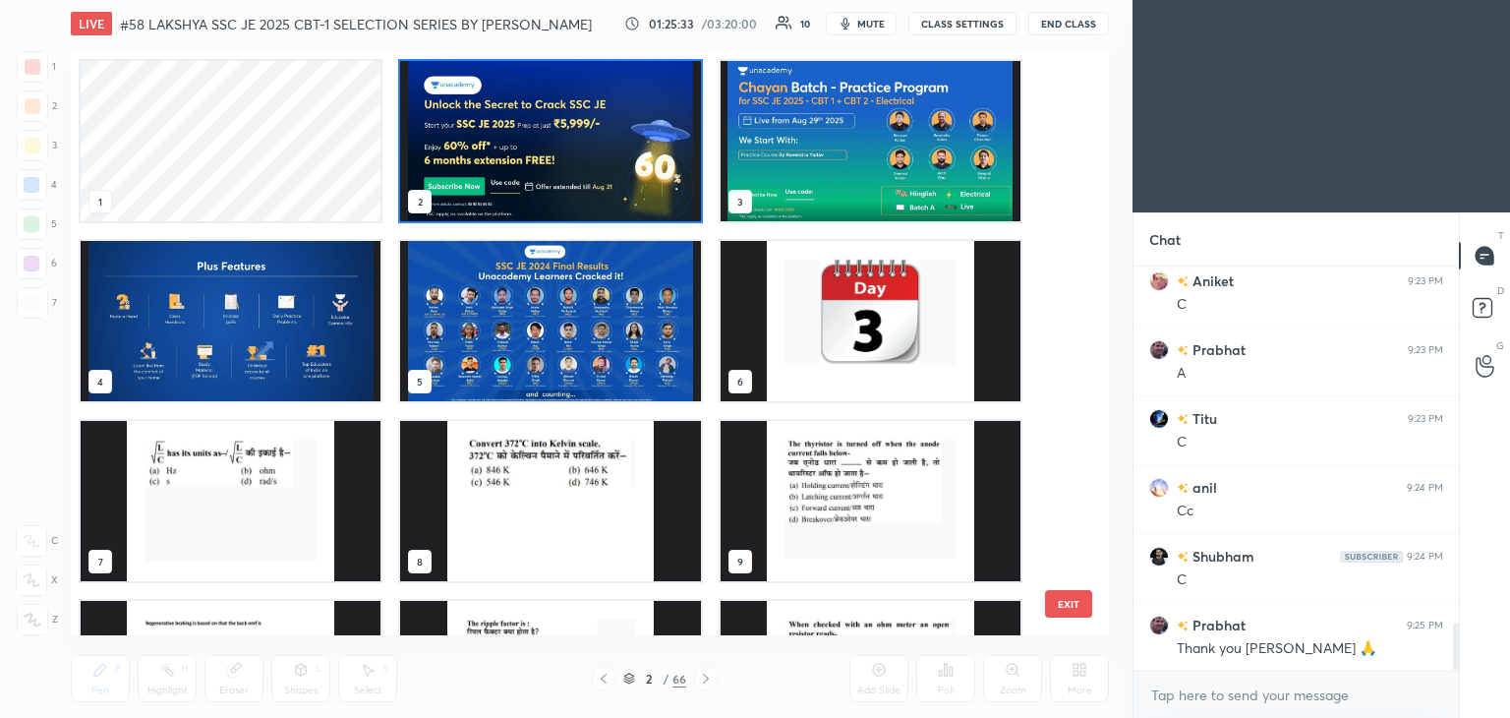
click at [565, 156] on img "grid" at bounding box center [550, 141] width 300 height 160
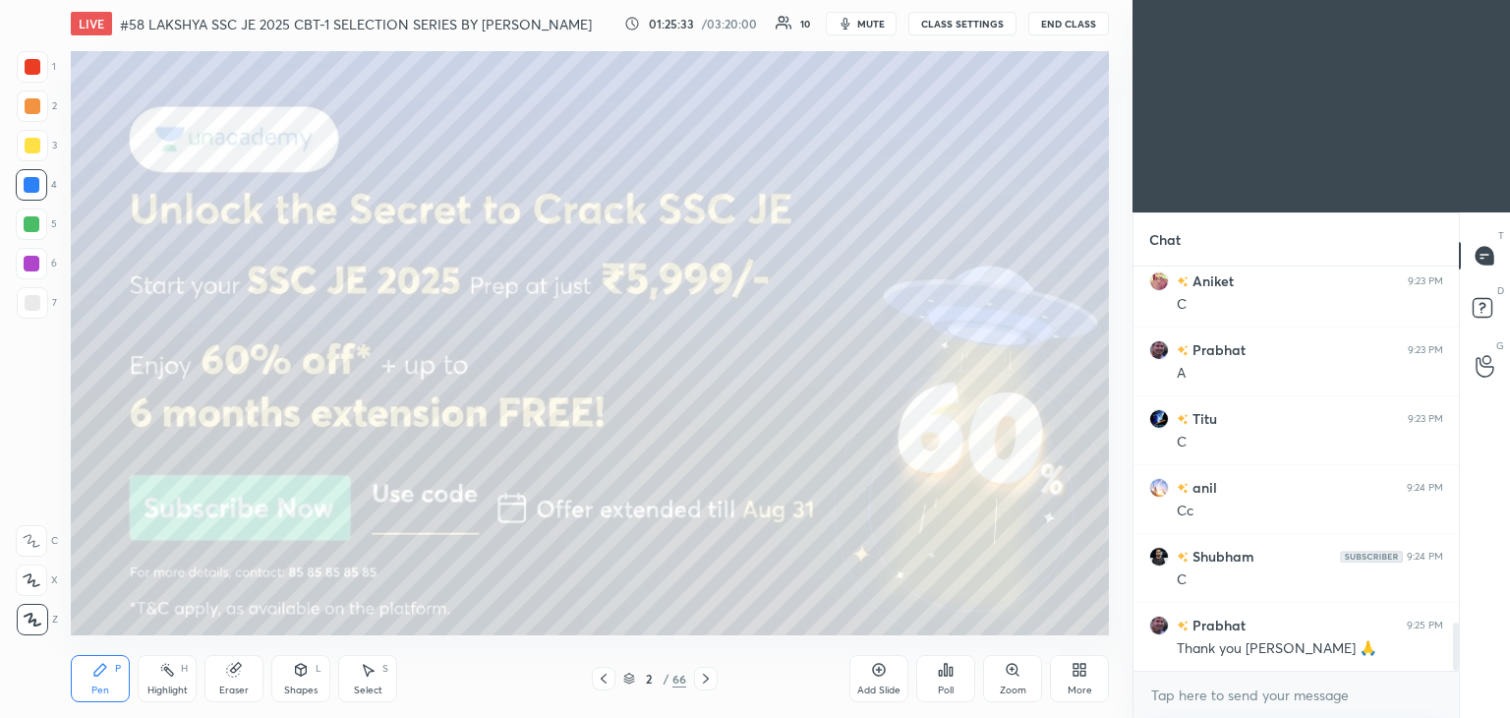
click at [568, 160] on img "grid" at bounding box center [550, 141] width 300 height 160
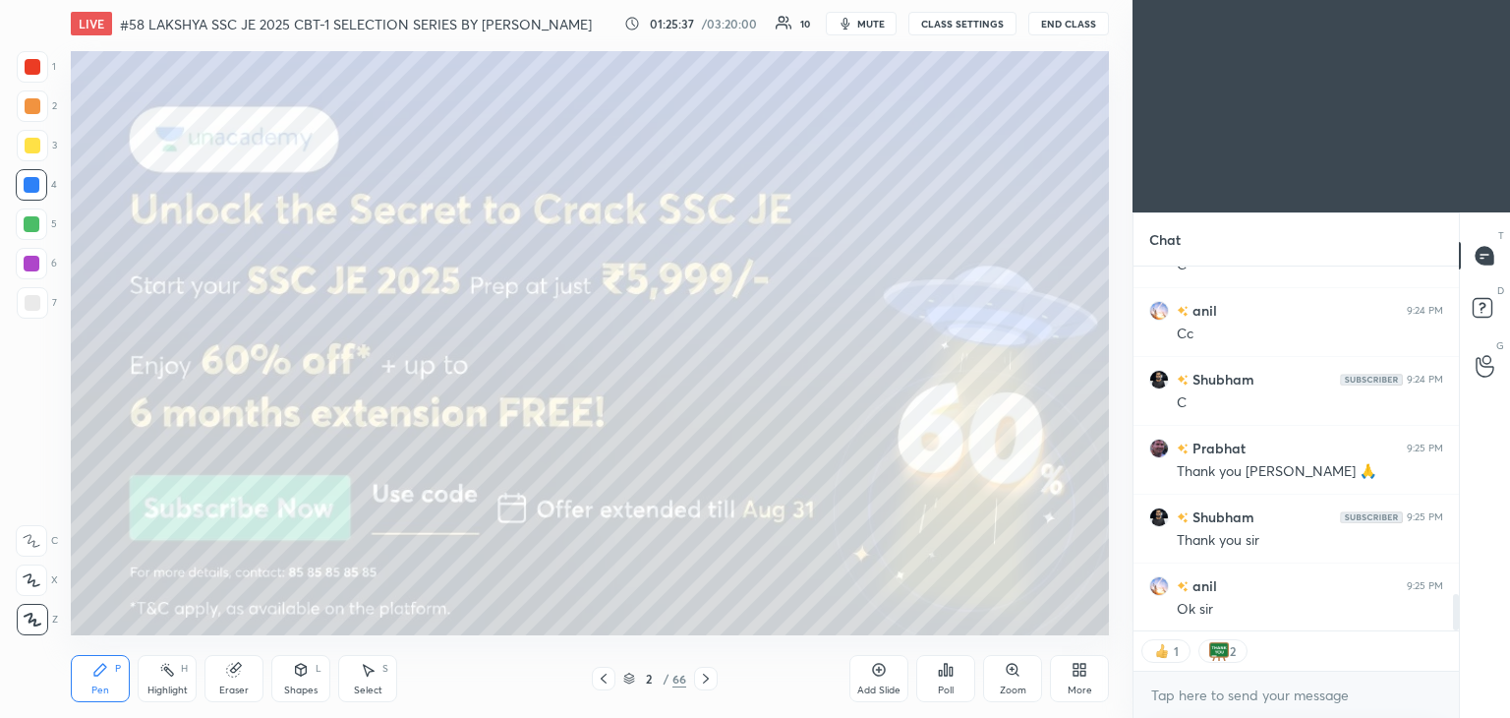
scroll to position [3263, 0]
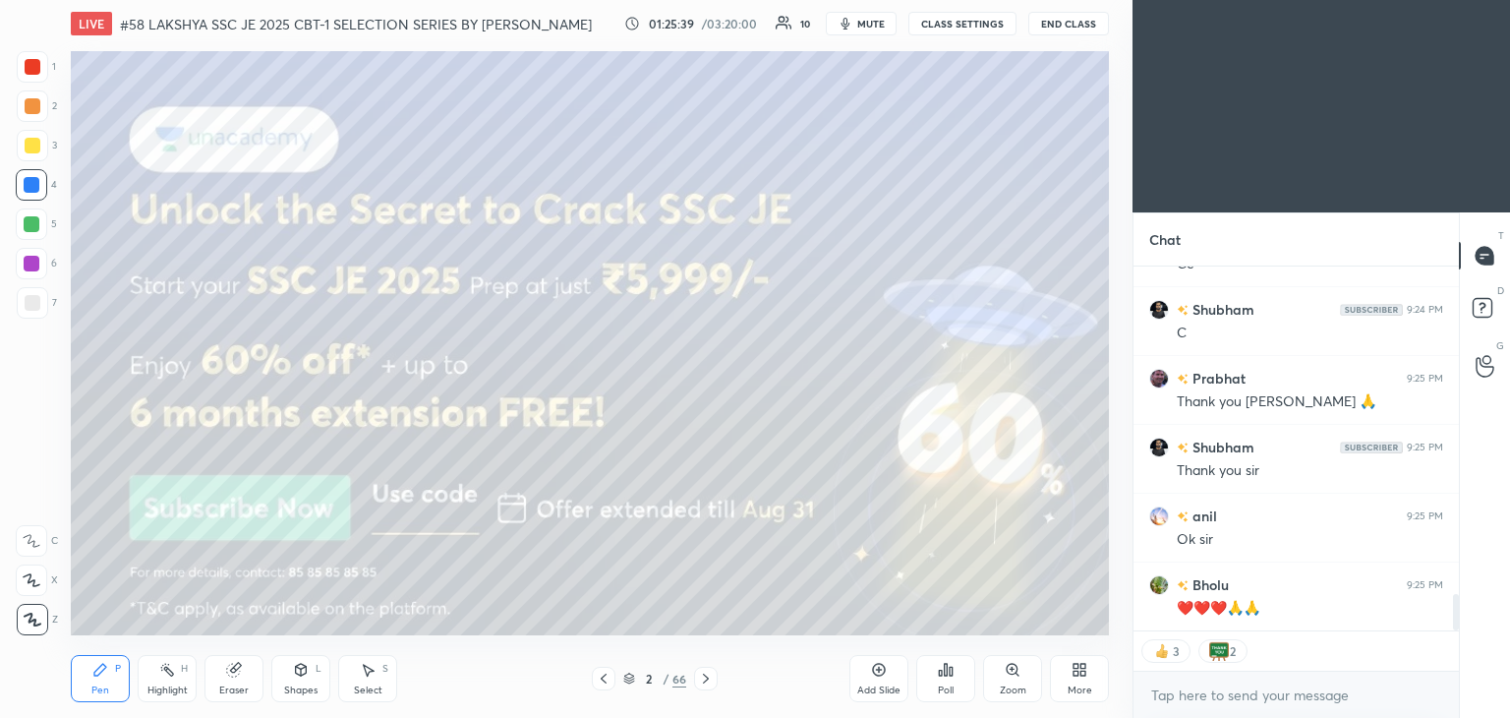
click at [704, 679] on icon at bounding box center [706, 678] width 16 height 16
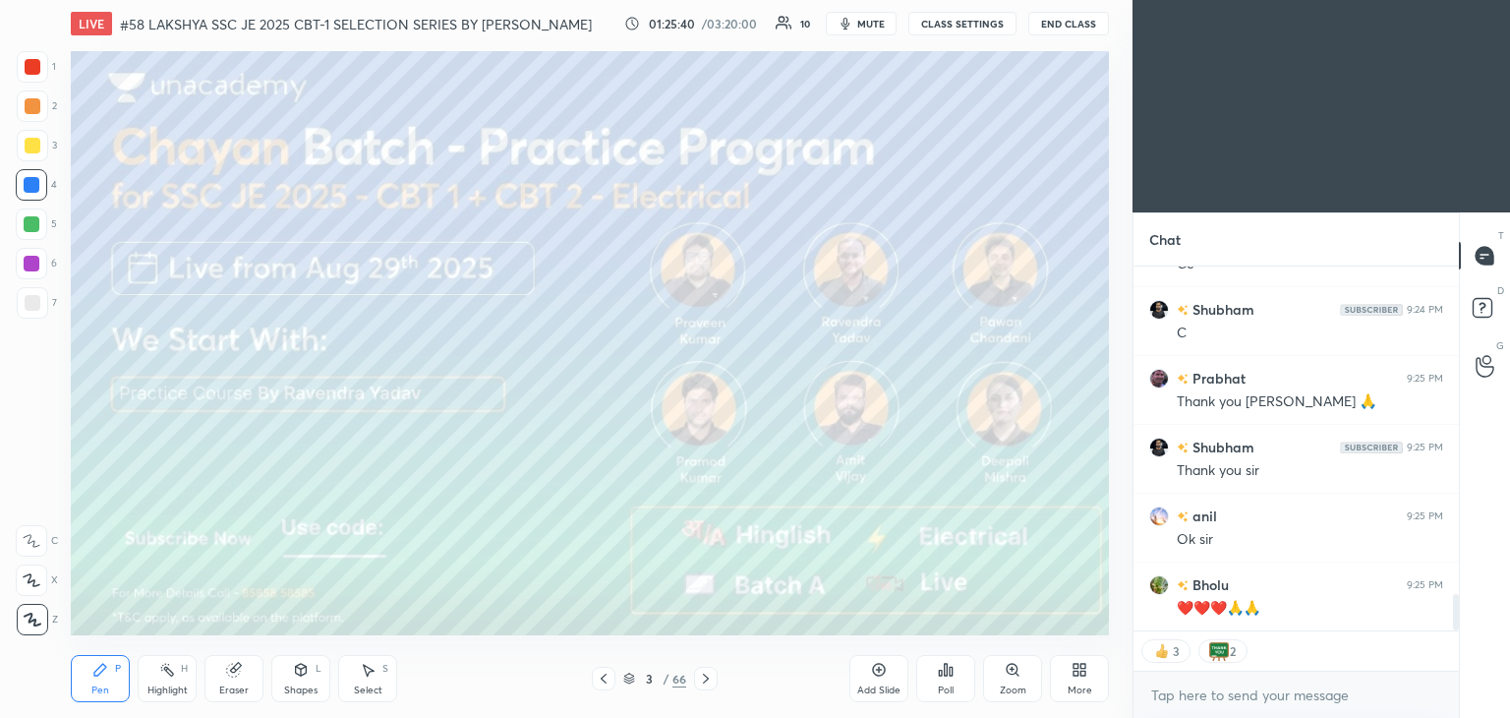
scroll to position [3331, 0]
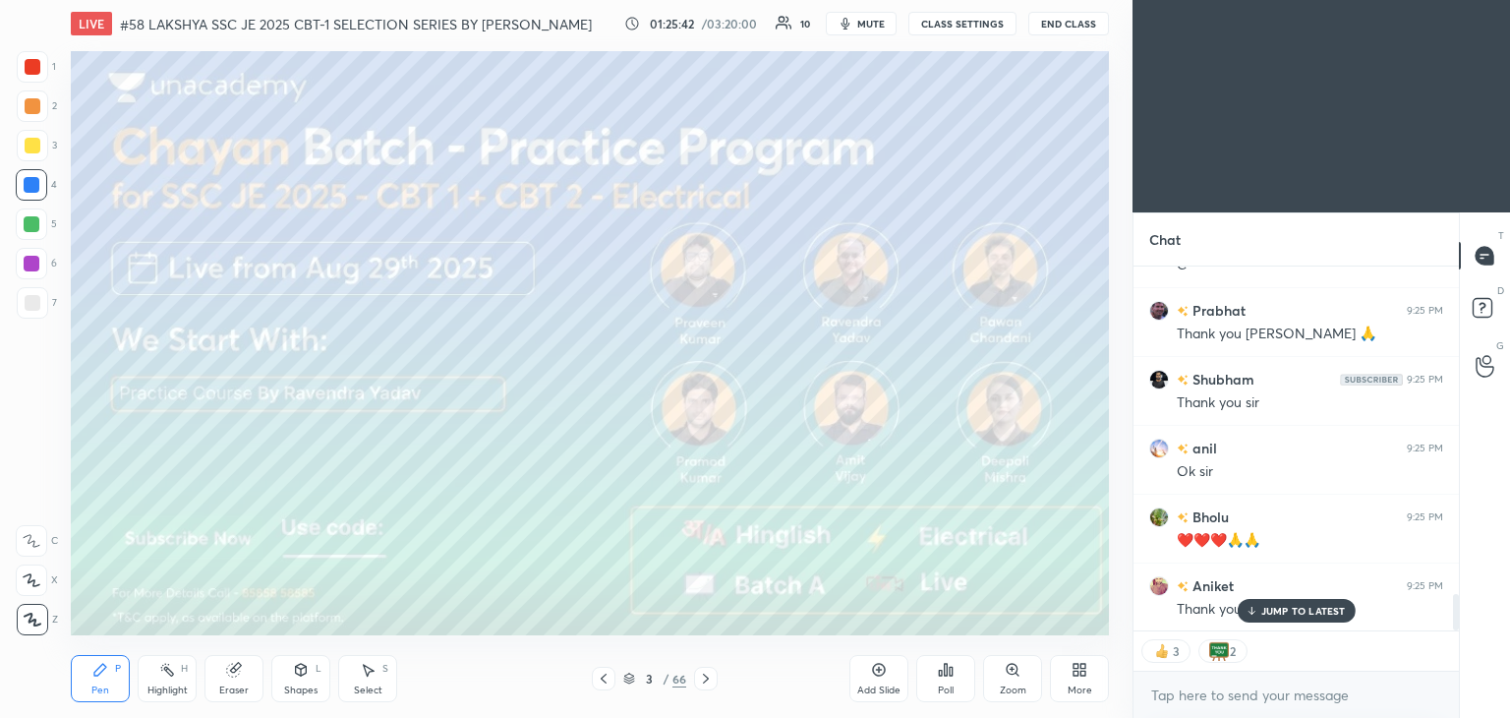
click at [32, 73] on div at bounding box center [33, 67] width 16 height 16
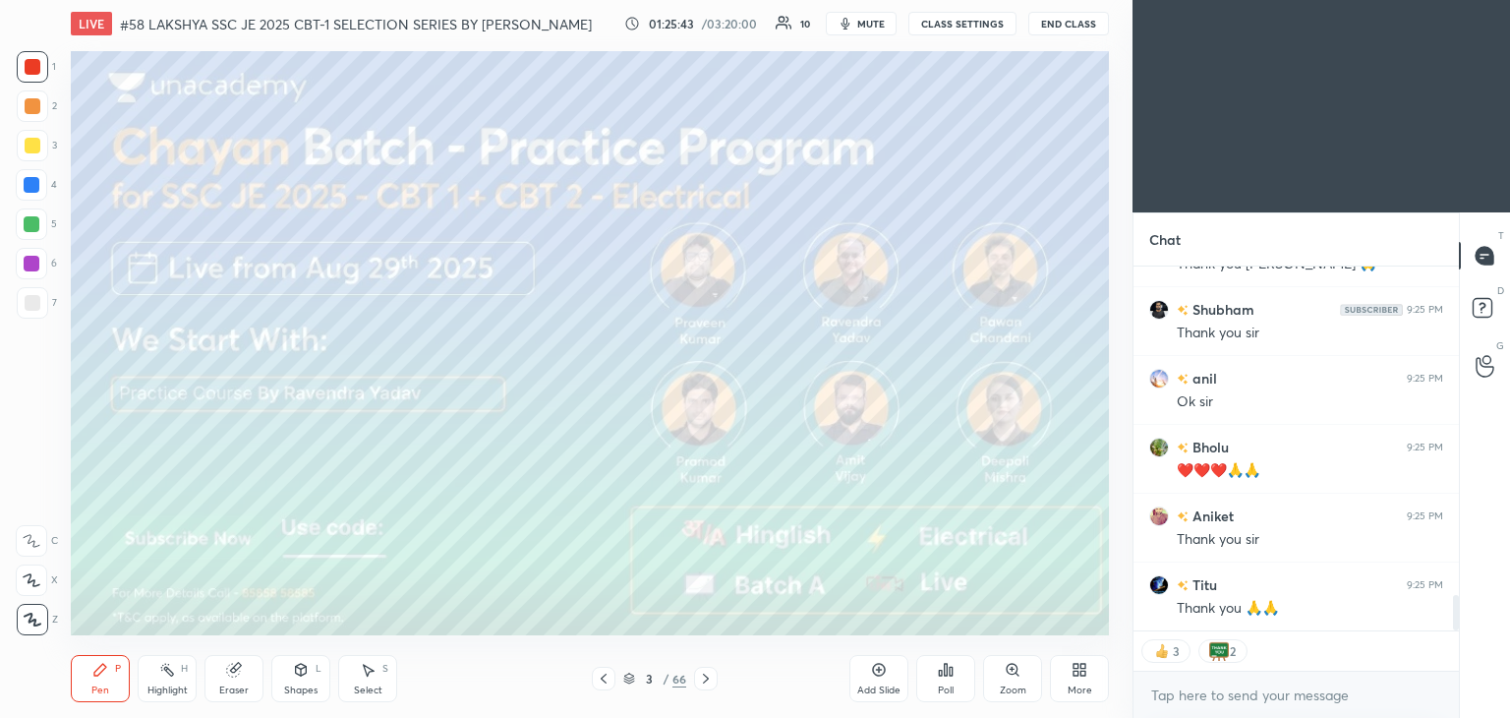
click at [36, 91] on div at bounding box center [32, 105] width 31 height 31
click at [876, 26] on span "mute" at bounding box center [871, 24] width 28 height 14
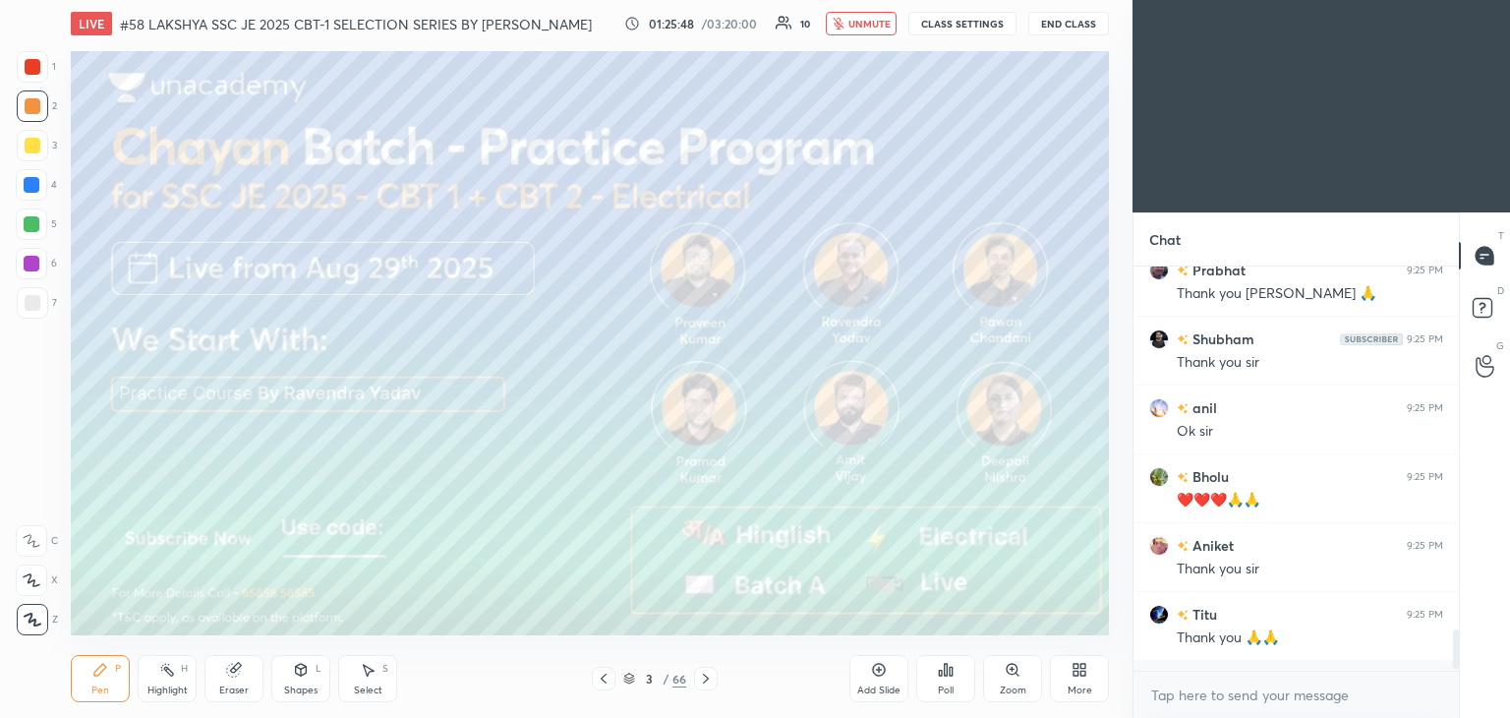
scroll to position [398, 320]
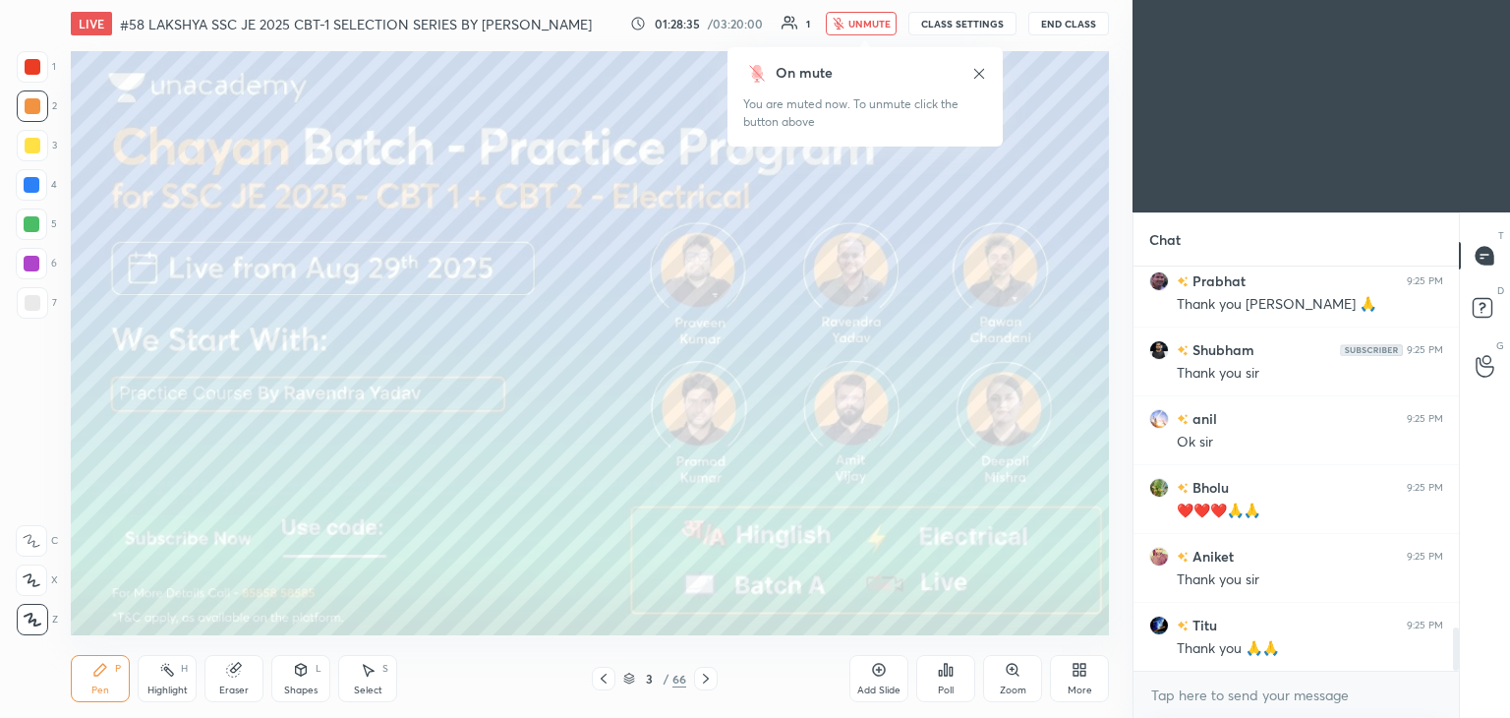
click at [1058, 29] on button "End Class" at bounding box center [1068, 24] width 81 height 24
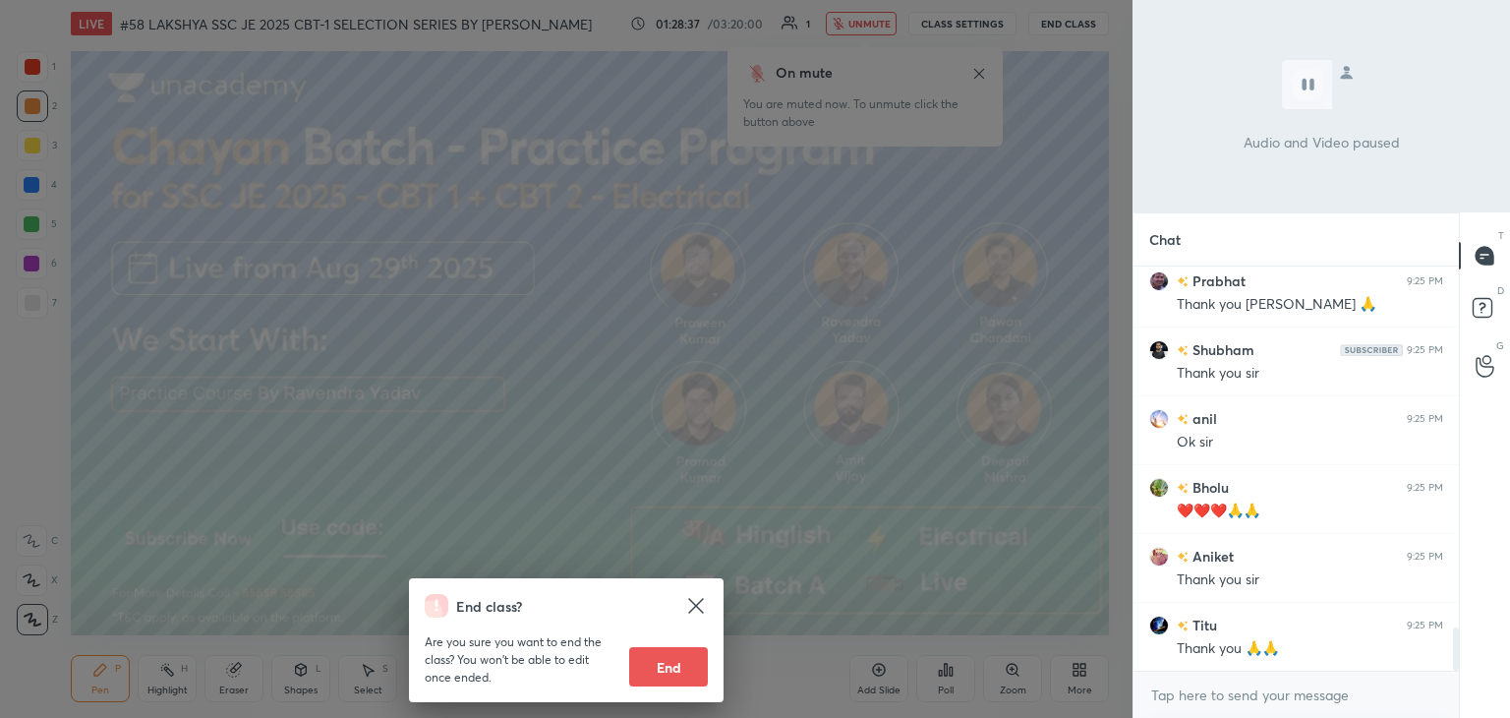
click at [652, 655] on button "End" at bounding box center [668, 666] width 79 height 39
type textarea "x"
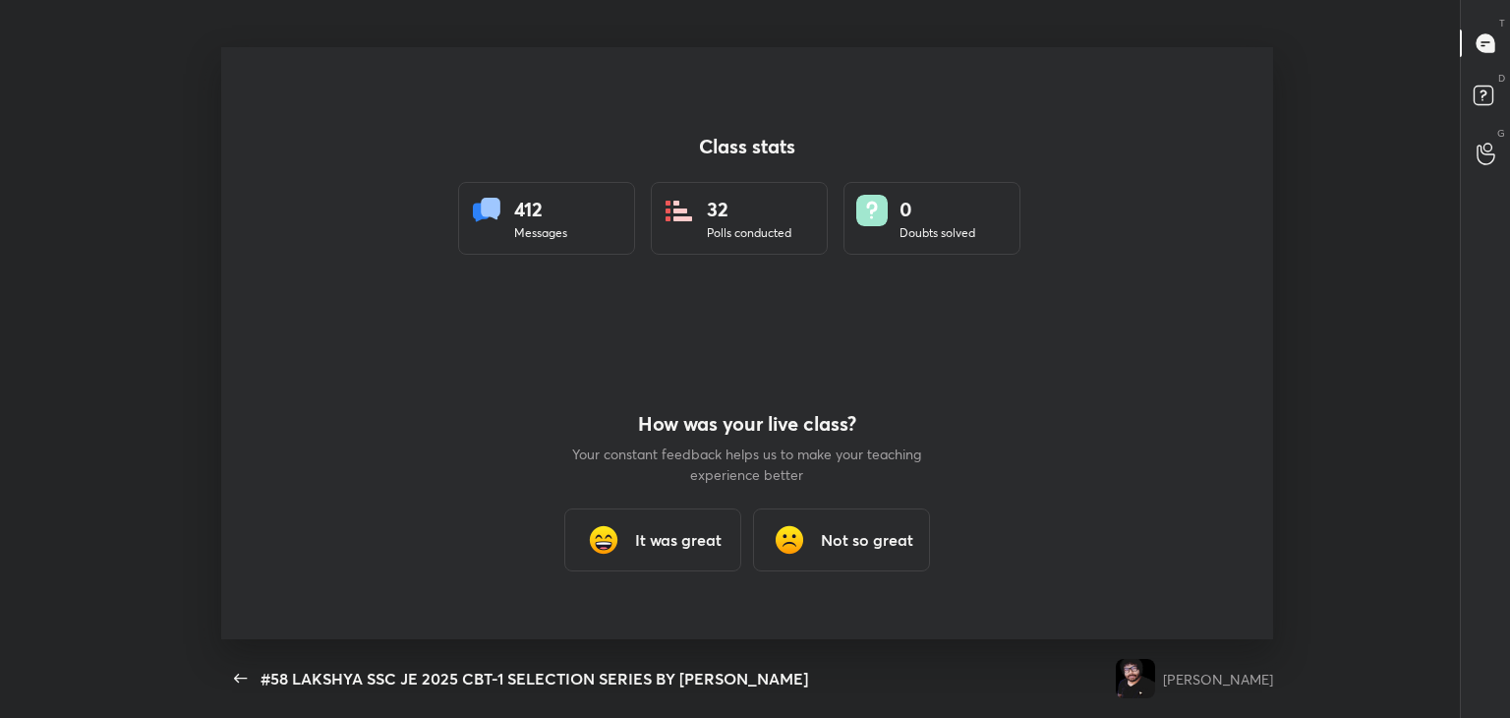
scroll to position [0, 0]
click at [653, 548] on h3 "It was great" at bounding box center [678, 540] width 87 height 24
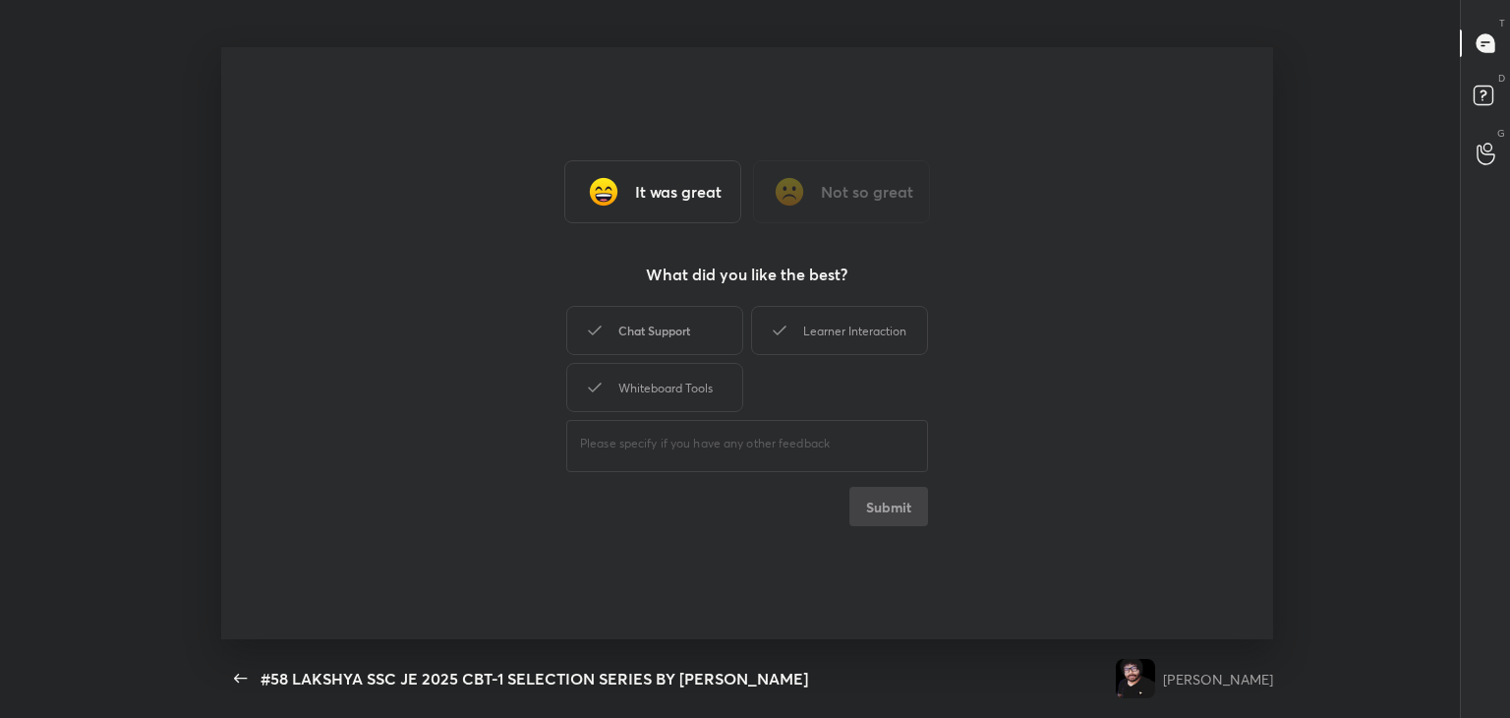
click at [691, 343] on div "Chat Support" at bounding box center [654, 330] width 177 height 49
click at [685, 381] on div "Whiteboard Tools" at bounding box center [654, 387] width 177 height 49
click at [807, 327] on div "Learner Interaction" at bounding box center [839, 330] width 177 height 49
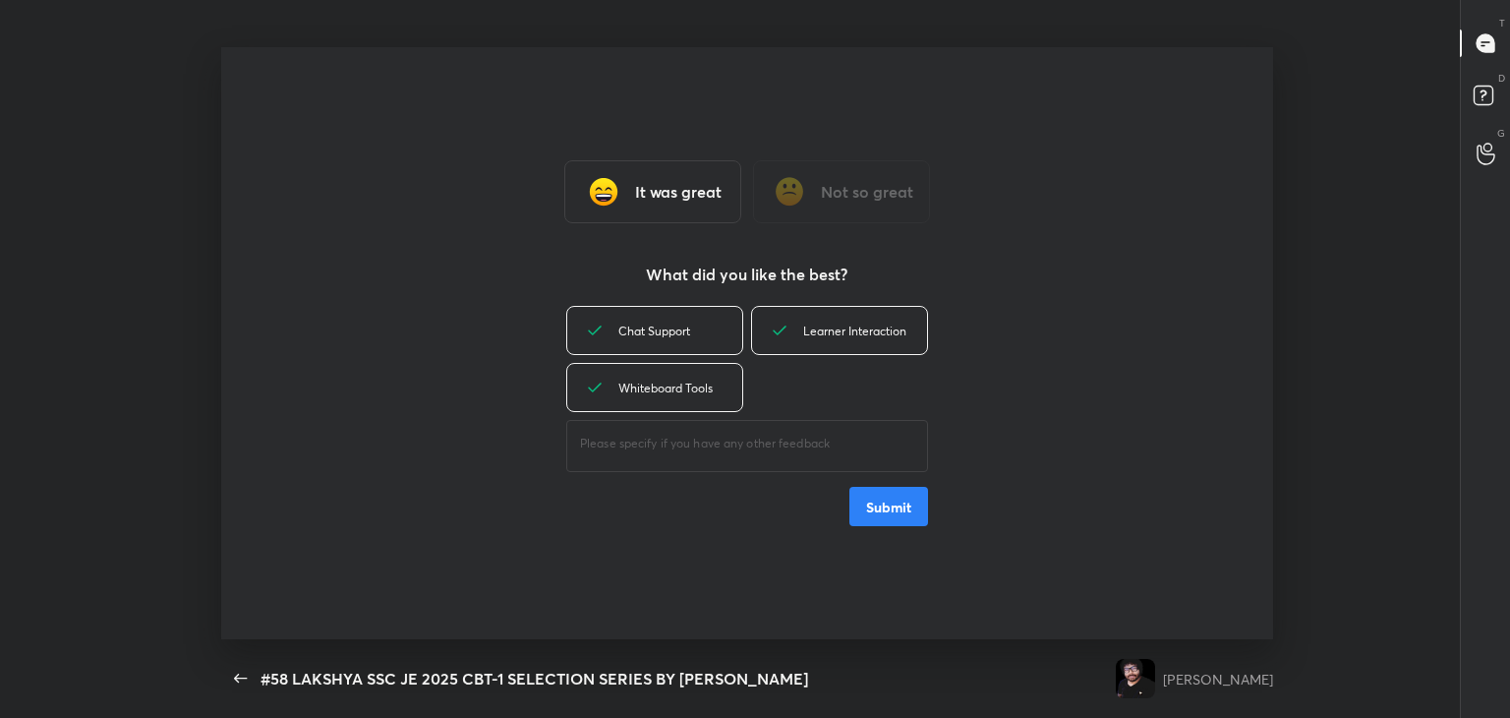
click at [873, 513] on button "Submit" at bounding box center [888, 506] width 79 height 39
